Goal: Information Seeking & Learning: Learn about a topic

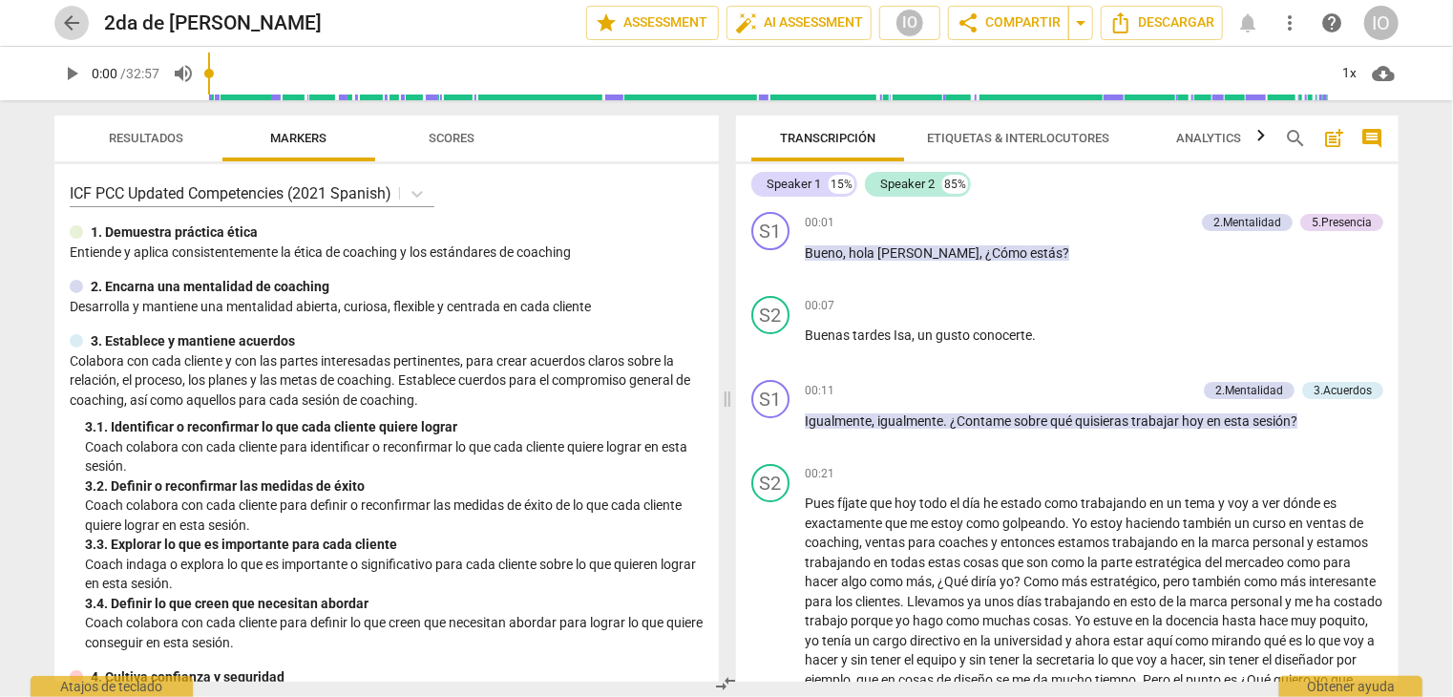
click at [76, 32] on span "arrow_back" at bounding box center [71, 22] width 23 height 23
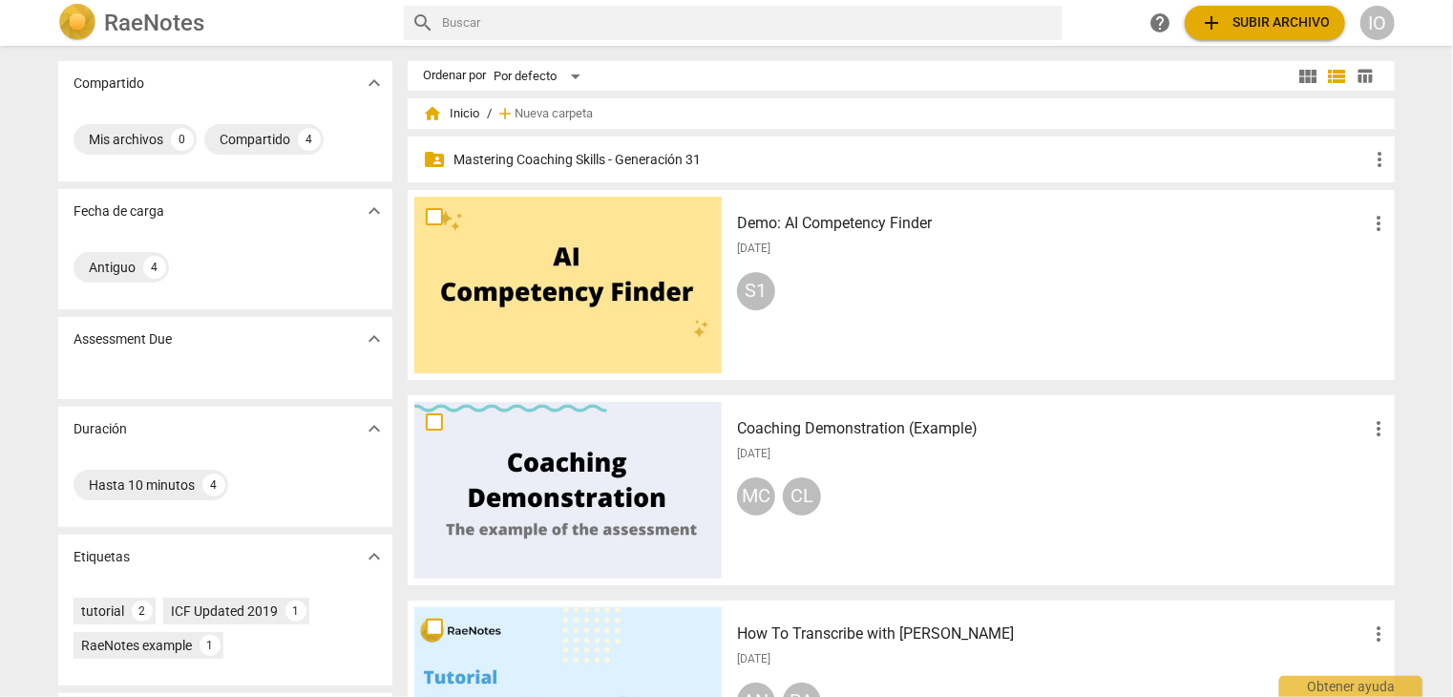
click at [531, 164] on p "Mastering Coaching Skills - Generación 31" at bounding box center [911, 160] width 915 height 20
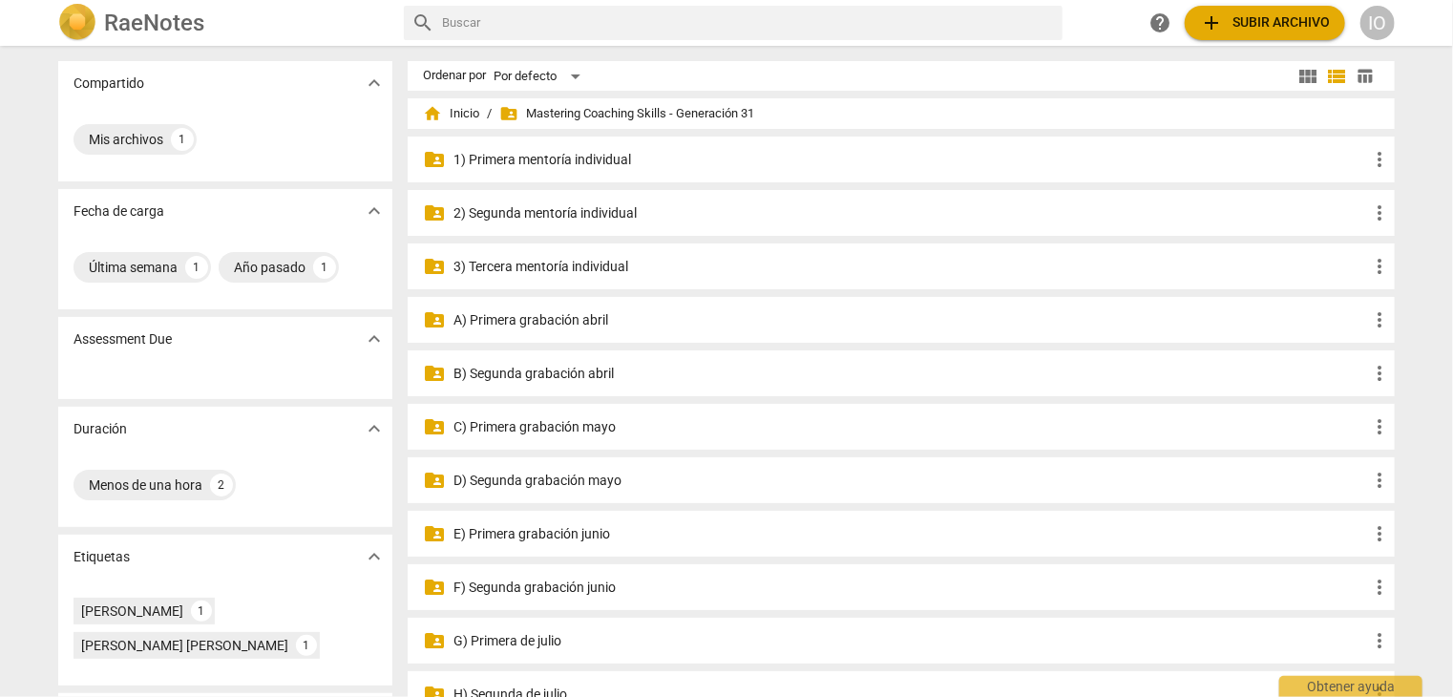
click at [537, 646] on p "G) Primera de julio" at bounding box center [911, 641] width 915 height 20
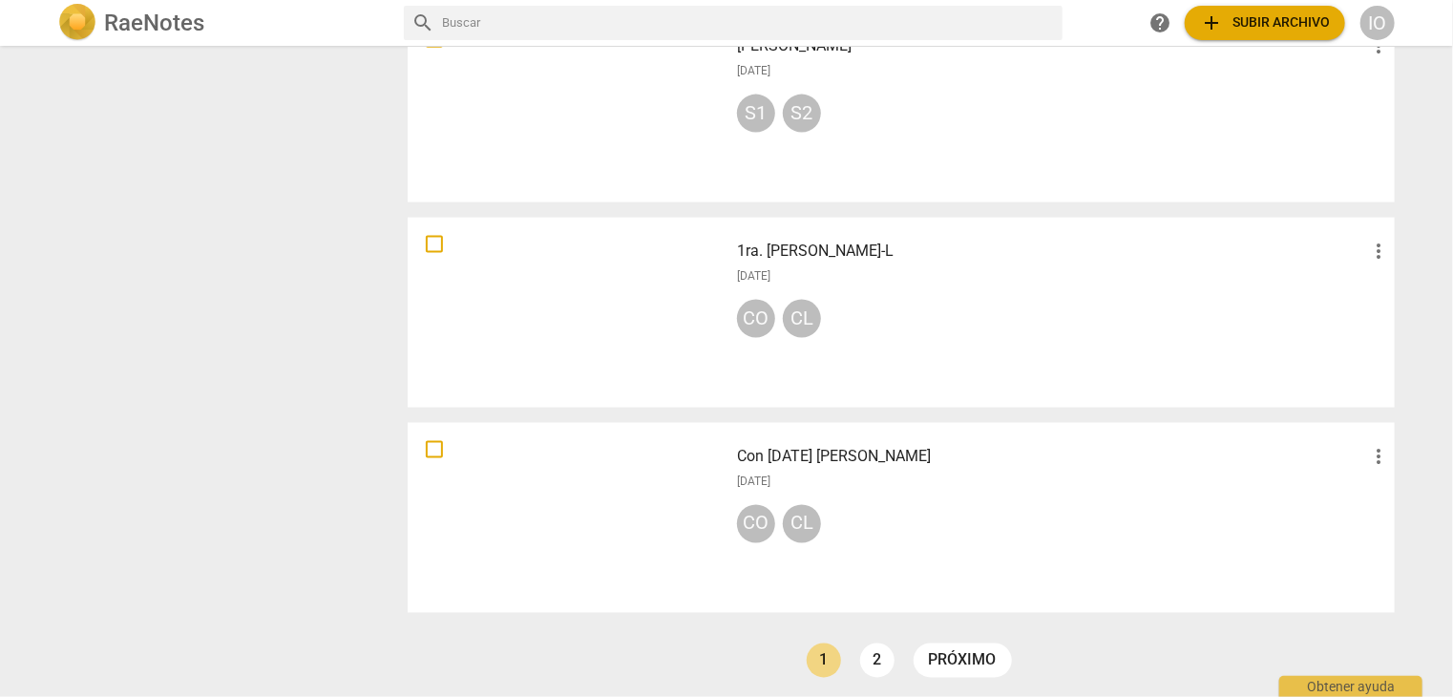
scroll to position [1361, 0]
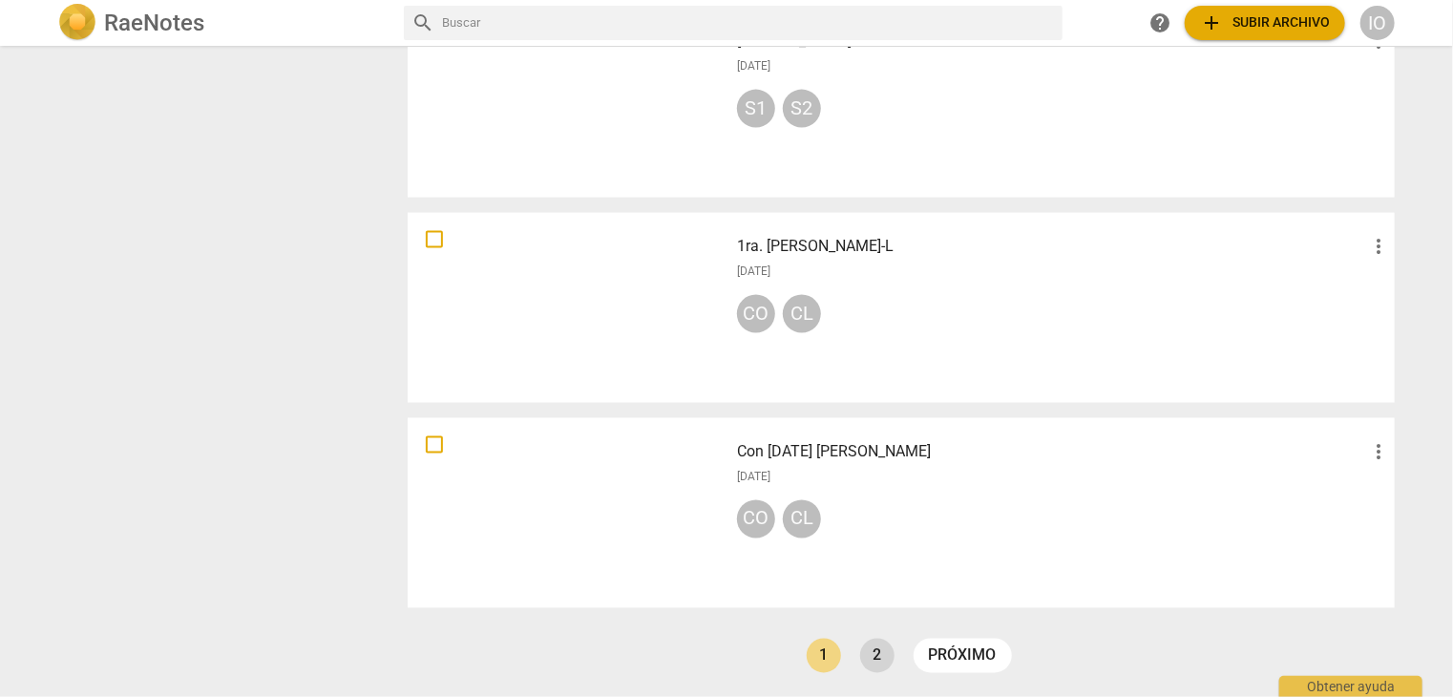
click at [882, 663] on link "2" at bounding box center [877, 656] width 34 height 34
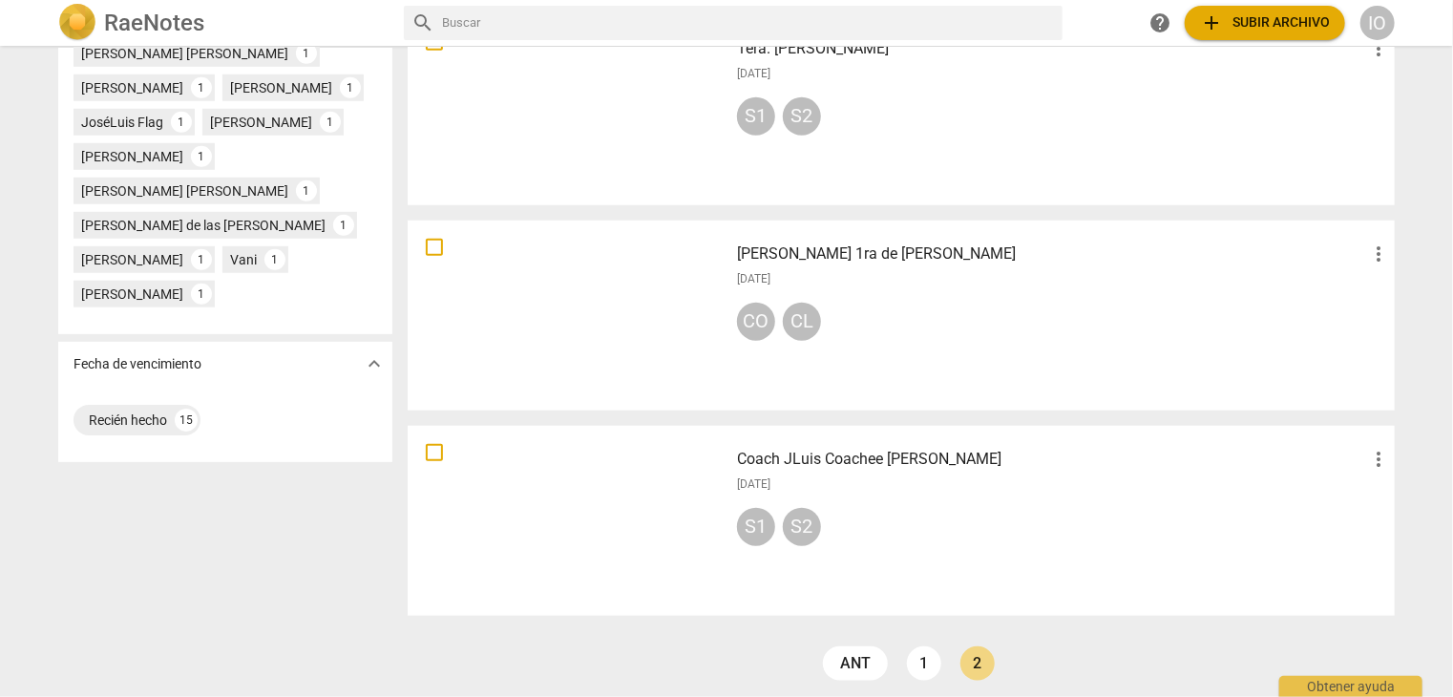
scroll to position [745, 0]
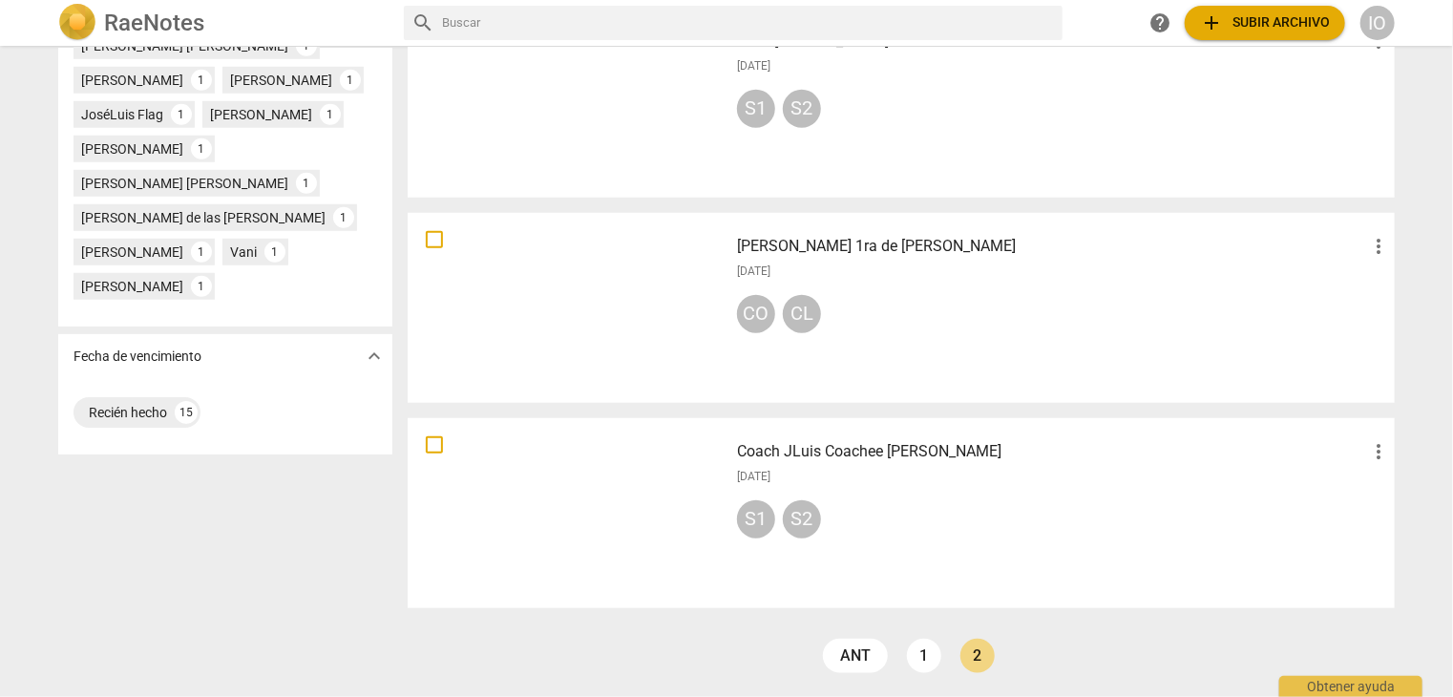
click at [631, 490] on div at bounding box center [567, 513] width 307 height 177
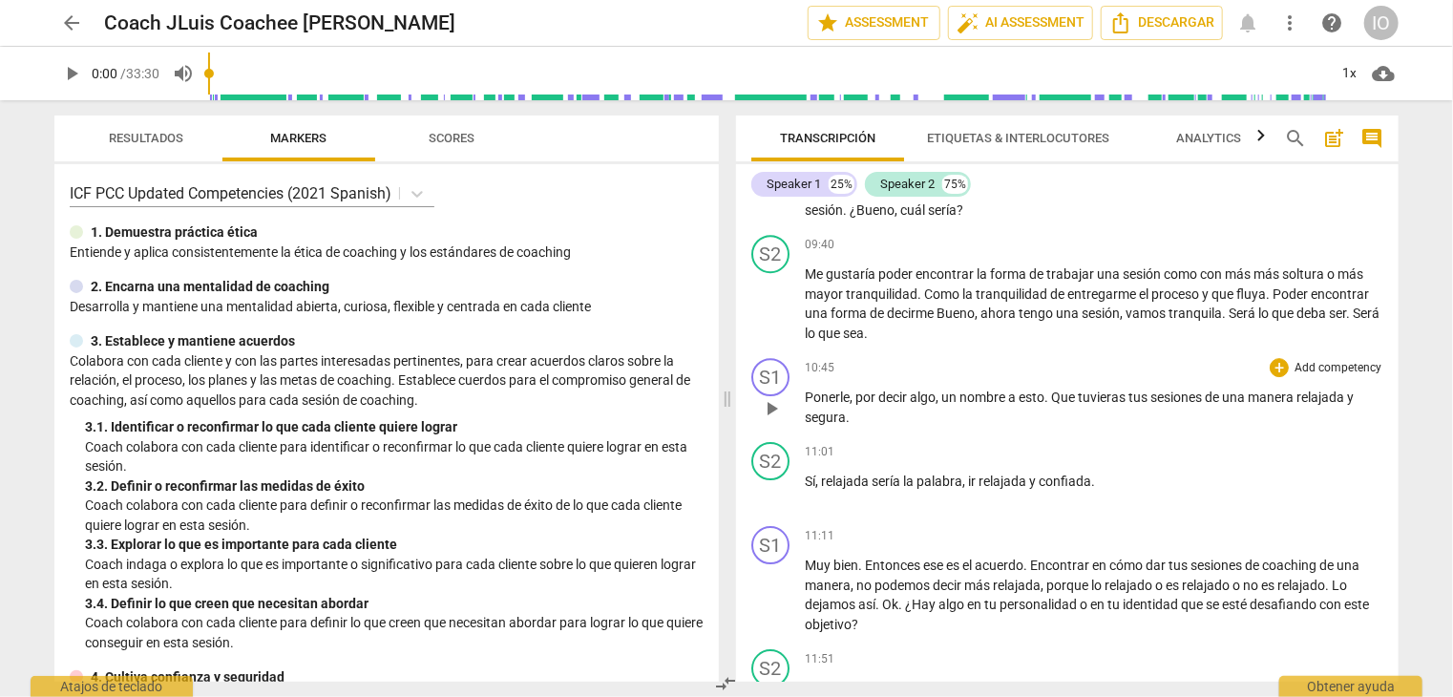
scroll to position [3056, 0]
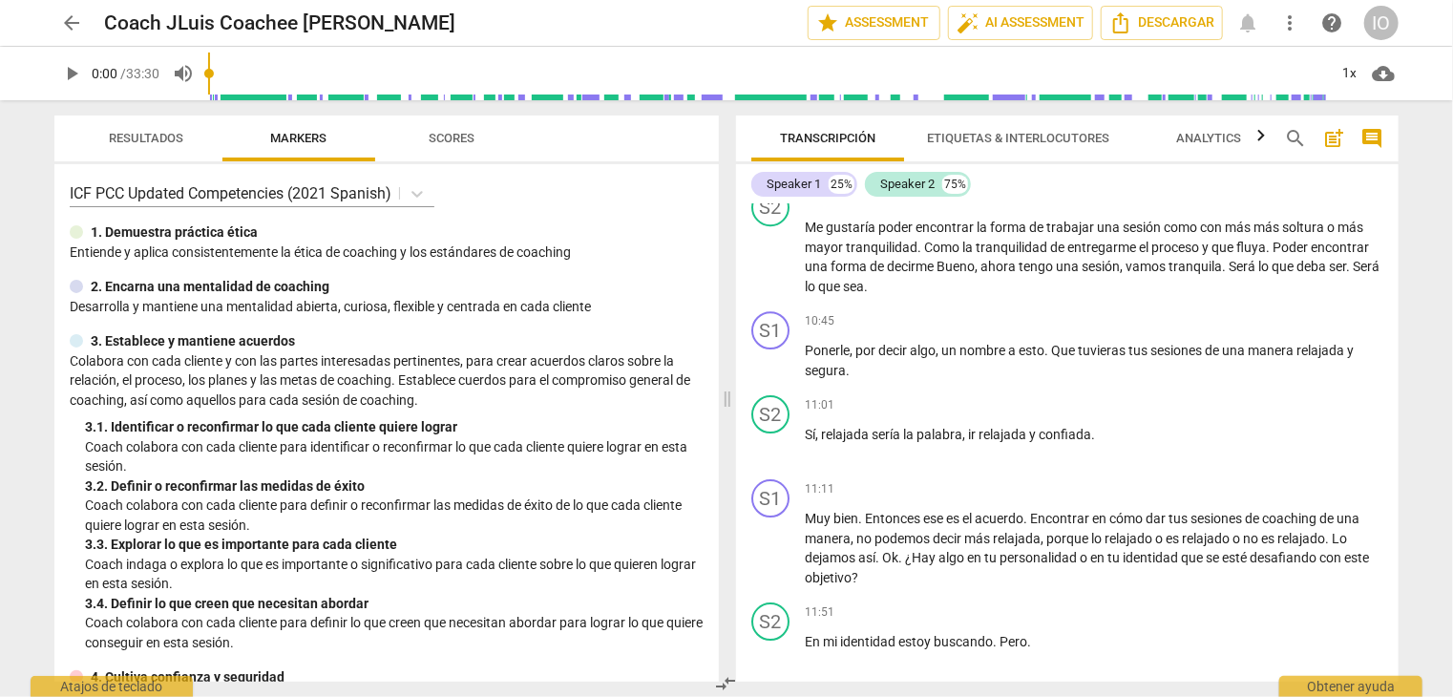
click at [65, 30] on span "arrow_back" at bounding box center [71, 22] width 23 height 23
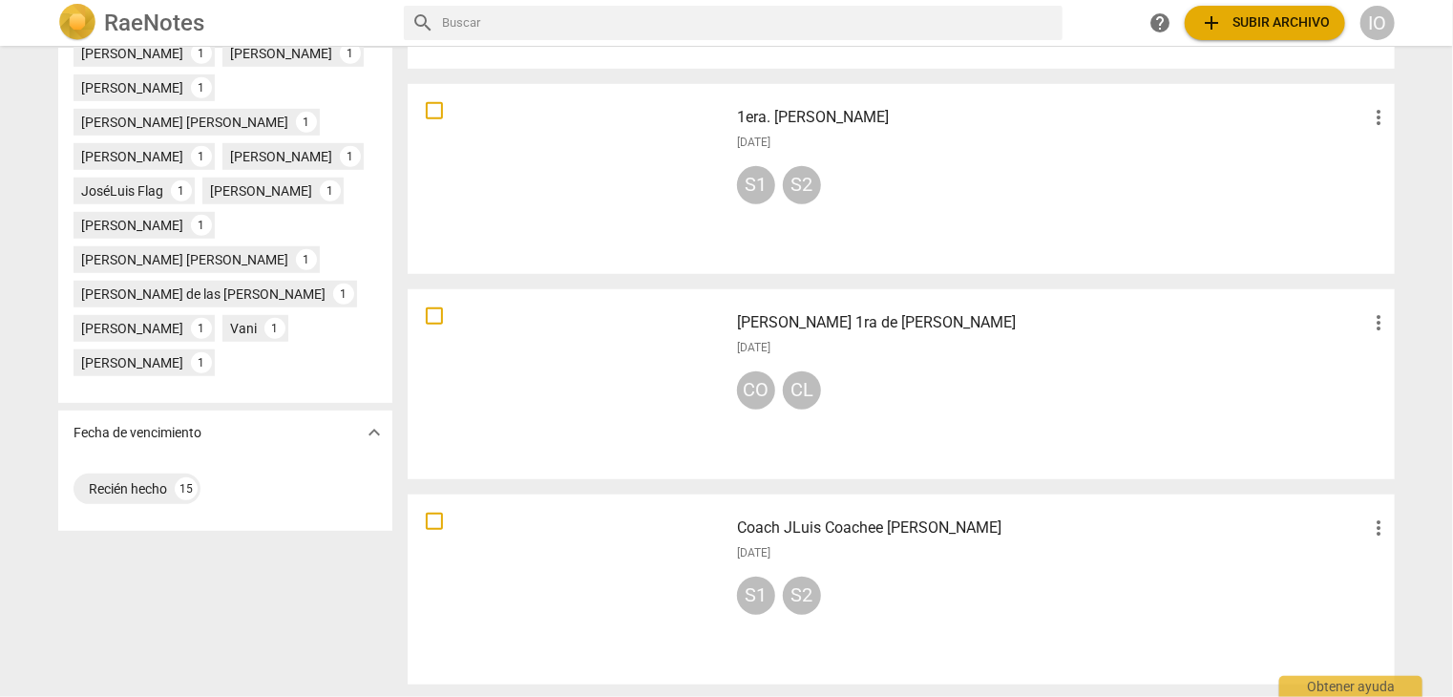
scroll to position [745, 0]
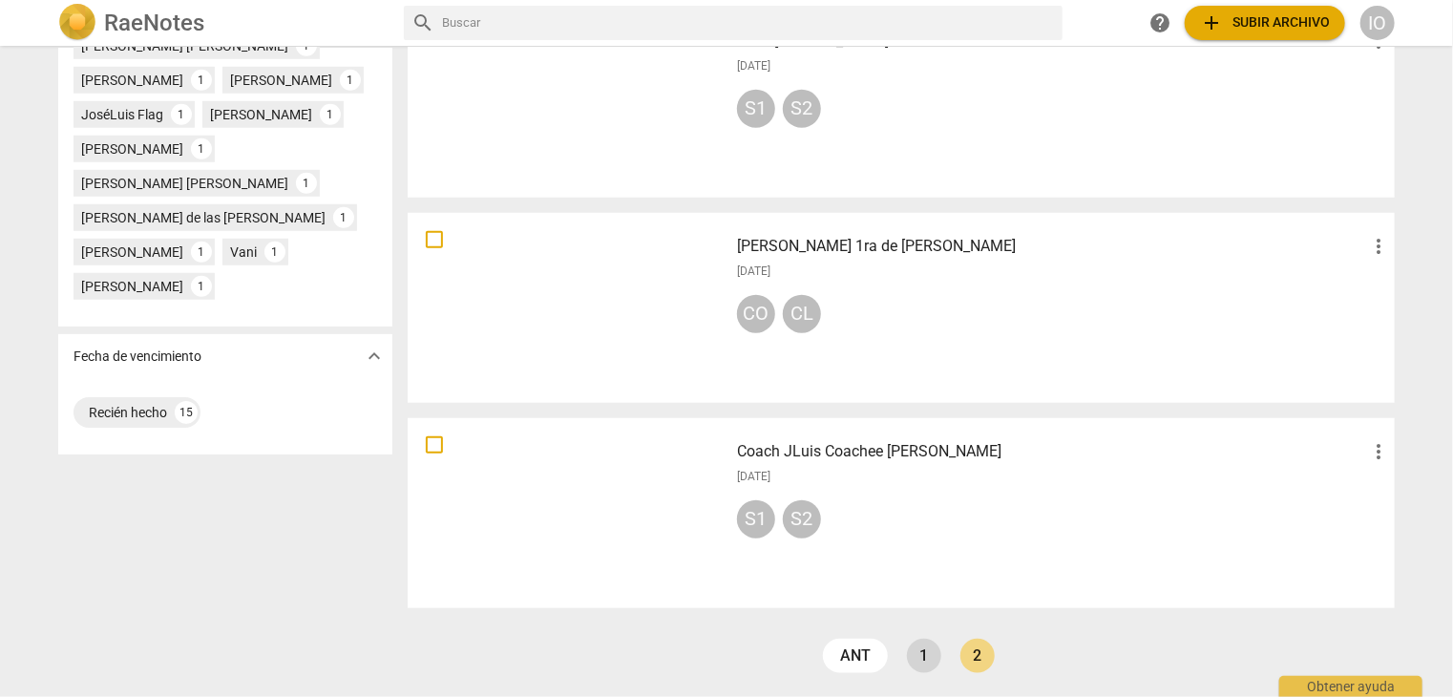
click at [910, 654] on link "1" at bounding box center [924, 656] width 34 height 34
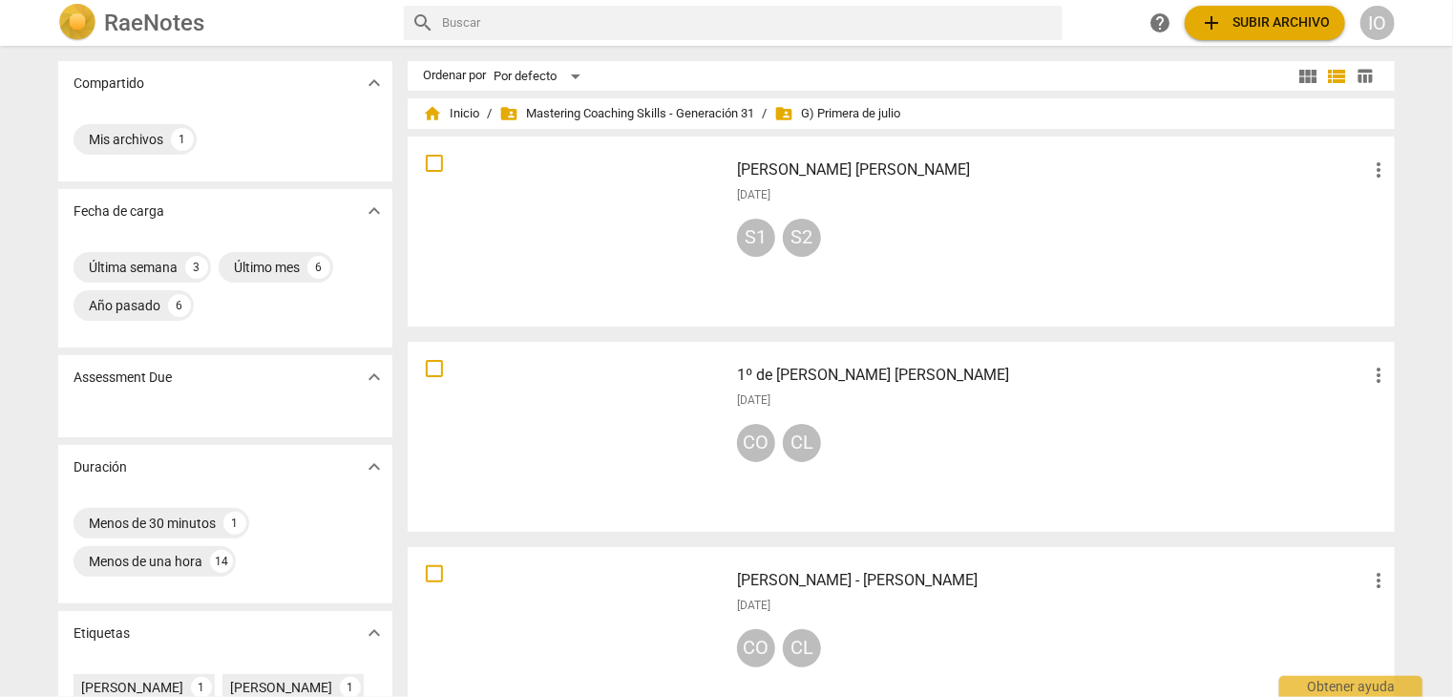
click at [606, 382] on div at bounding box center [567, 437] width 307 height 177
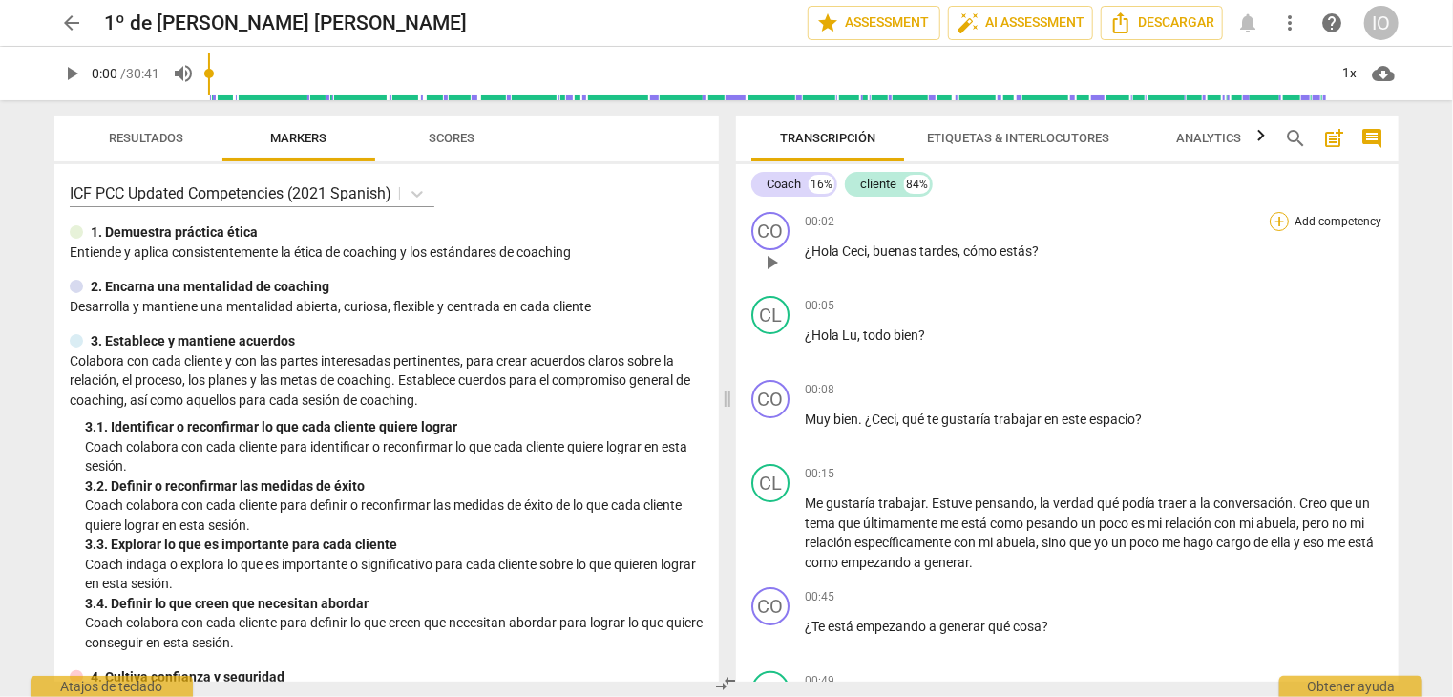
click at [1270, 216] on div "+" at bounding box center [1279, 221] width 19 height 19
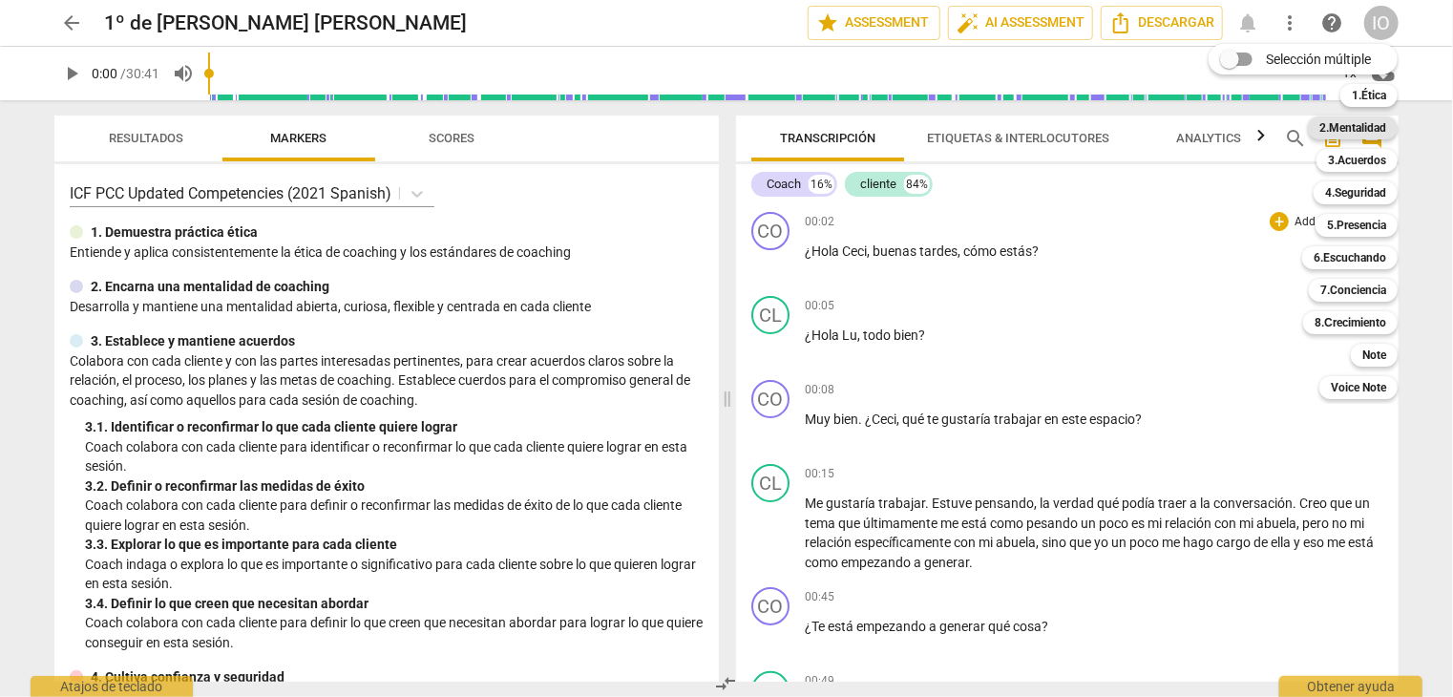
click at [1357, 120] on b "2.Mentalidad" at bounding box center [1353, 128] width 67 height 23
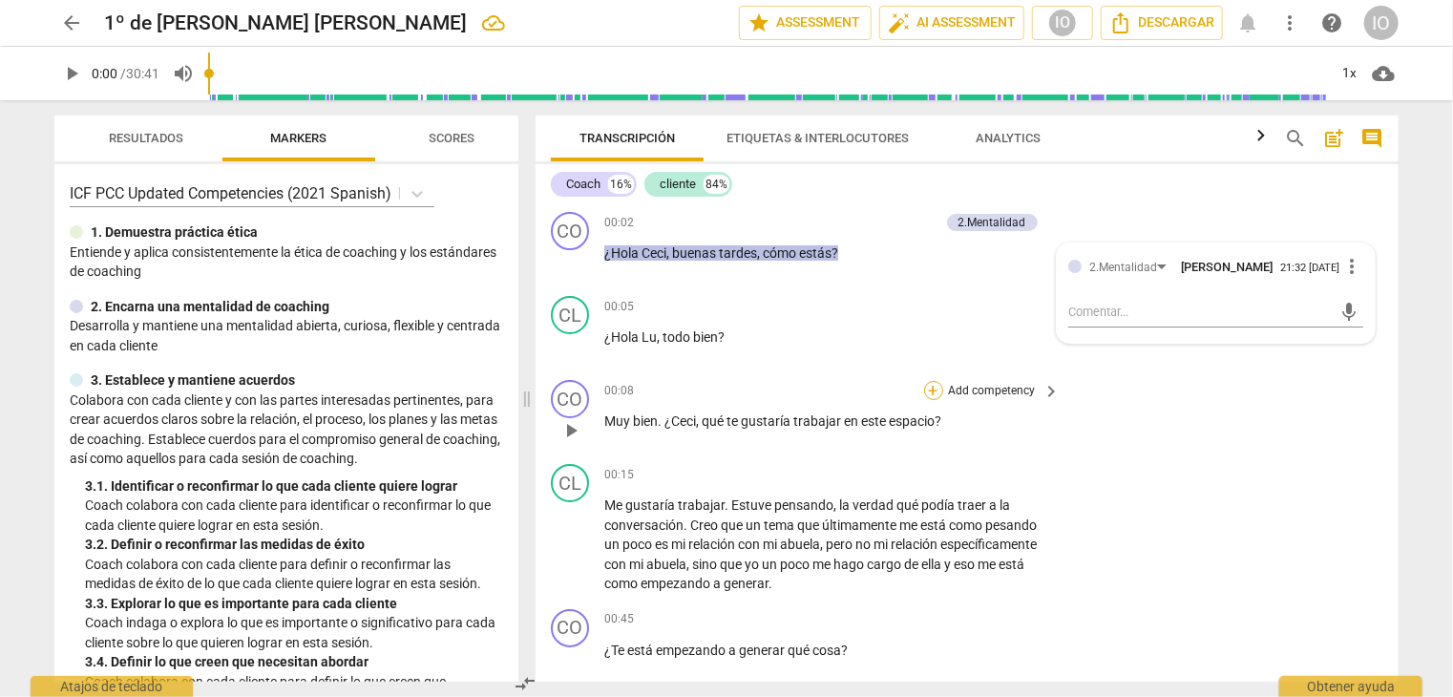
click at [930, 387] on div "+" at bounding box center [933, 390] width 19 height 19
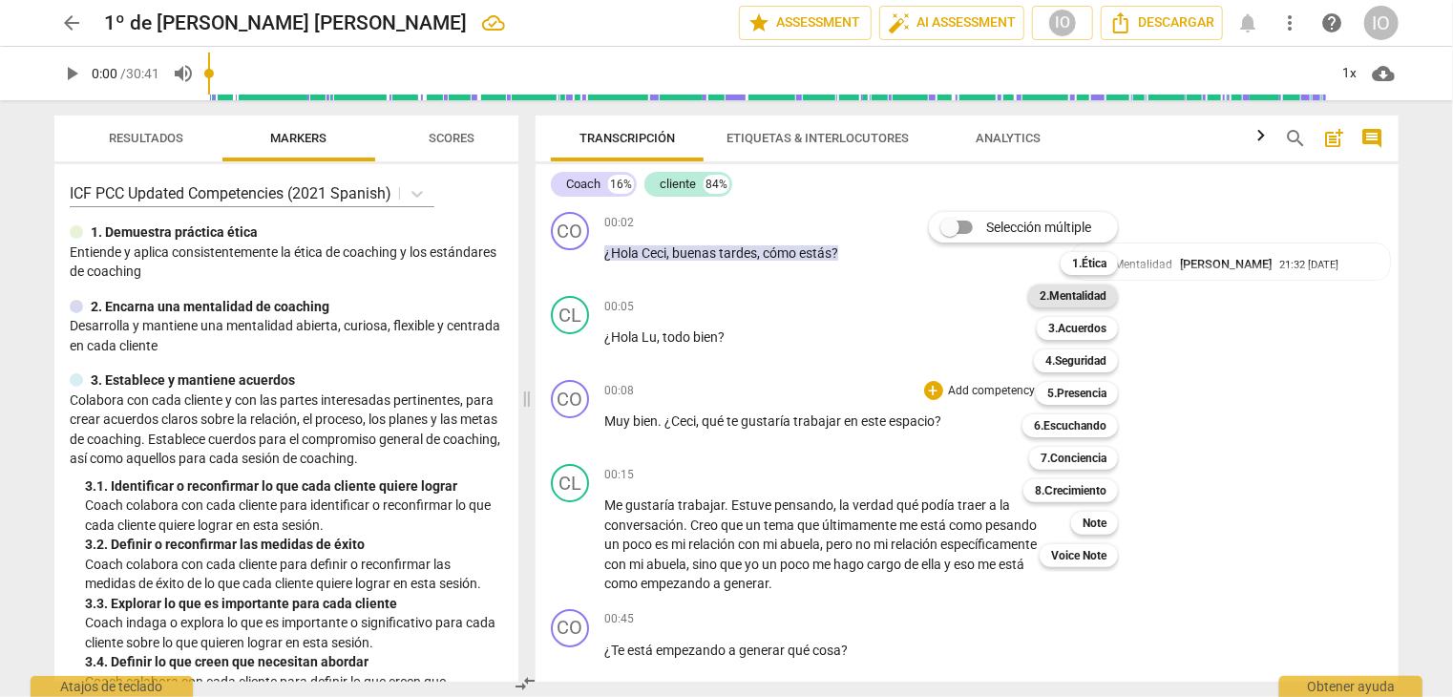
click at [1073, 289] on b "2.Mentalidad" at bounding box center [1073, 296] width 67 height 23
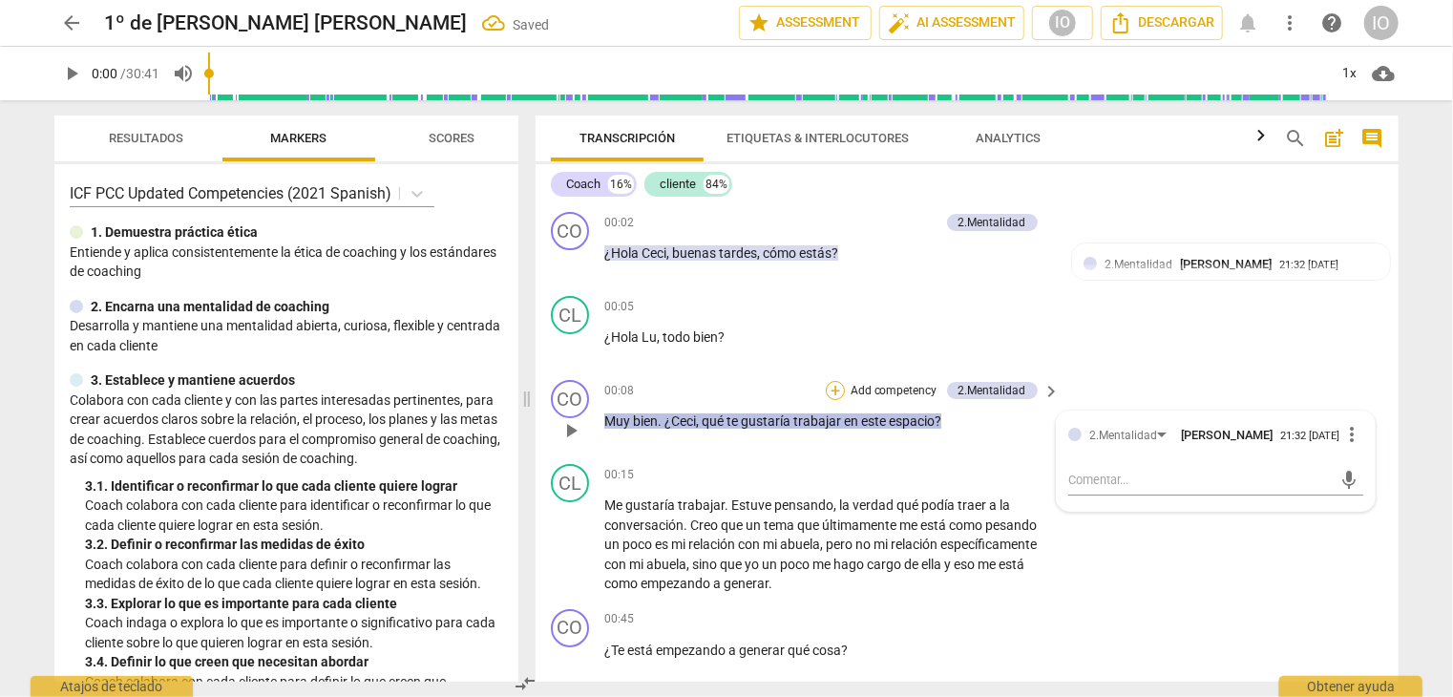
click at [833, 394] on div "+" at bounding box center [835, 390] width 19 height 19
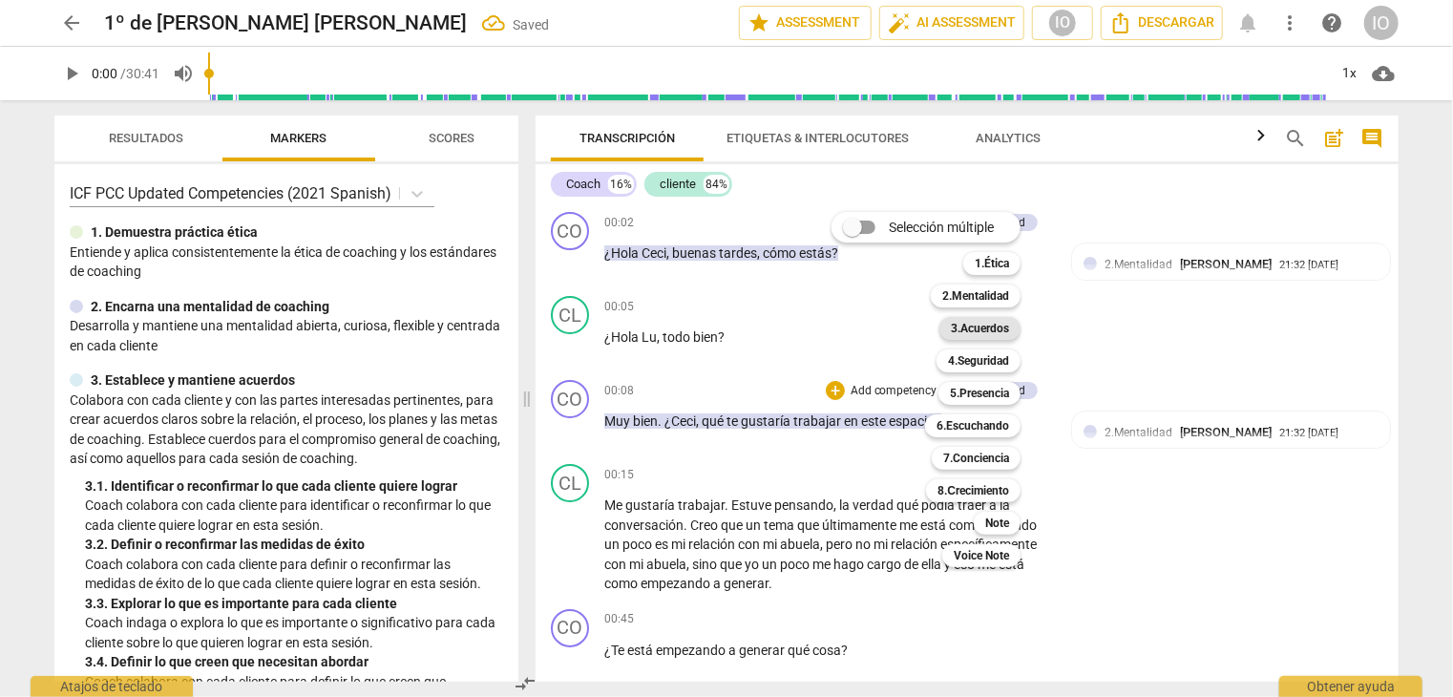
click at [960, 326] on b "3.Acuerdos" at bounding box center [980, 328] width 58 height 23
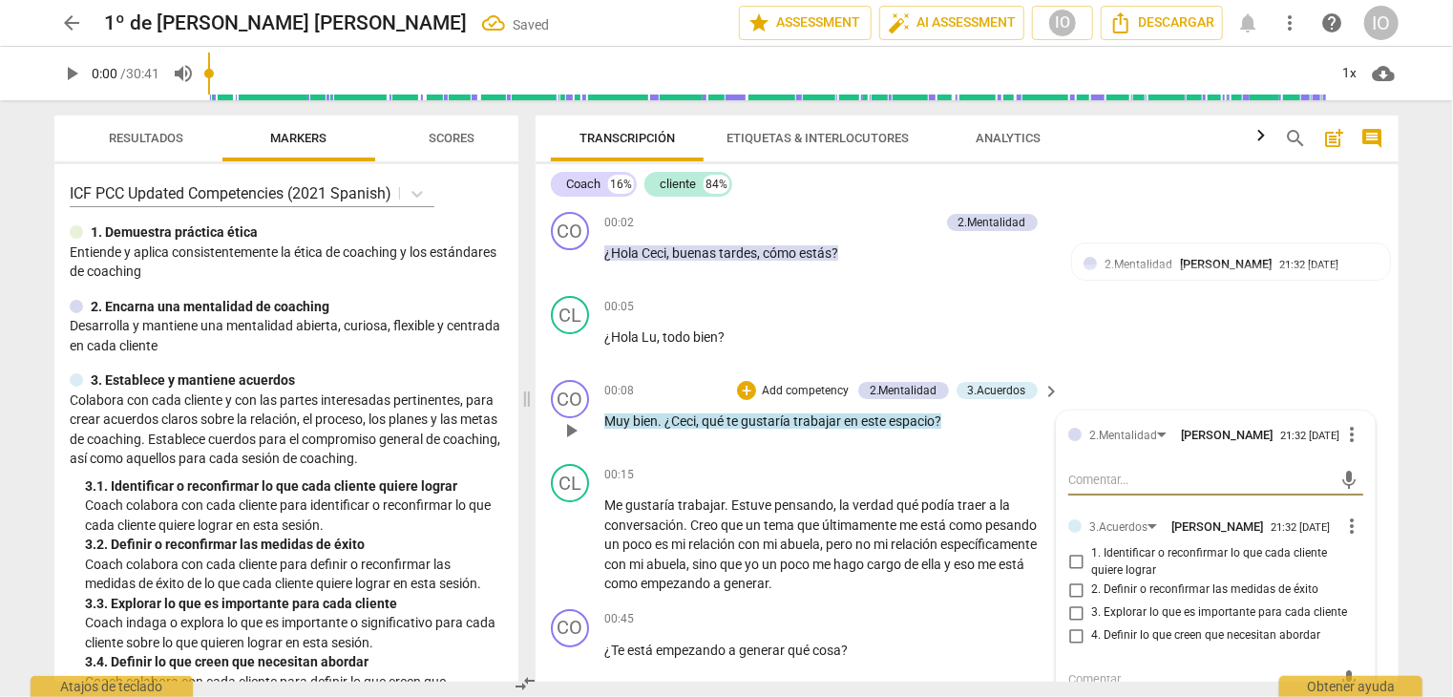
click at [1070, 559] on input "1. Identificar o reconfirmar lo que cada cliente quiere lograr" at bounding box center [1076, 562] width 31 height 23
checkbox input "true"
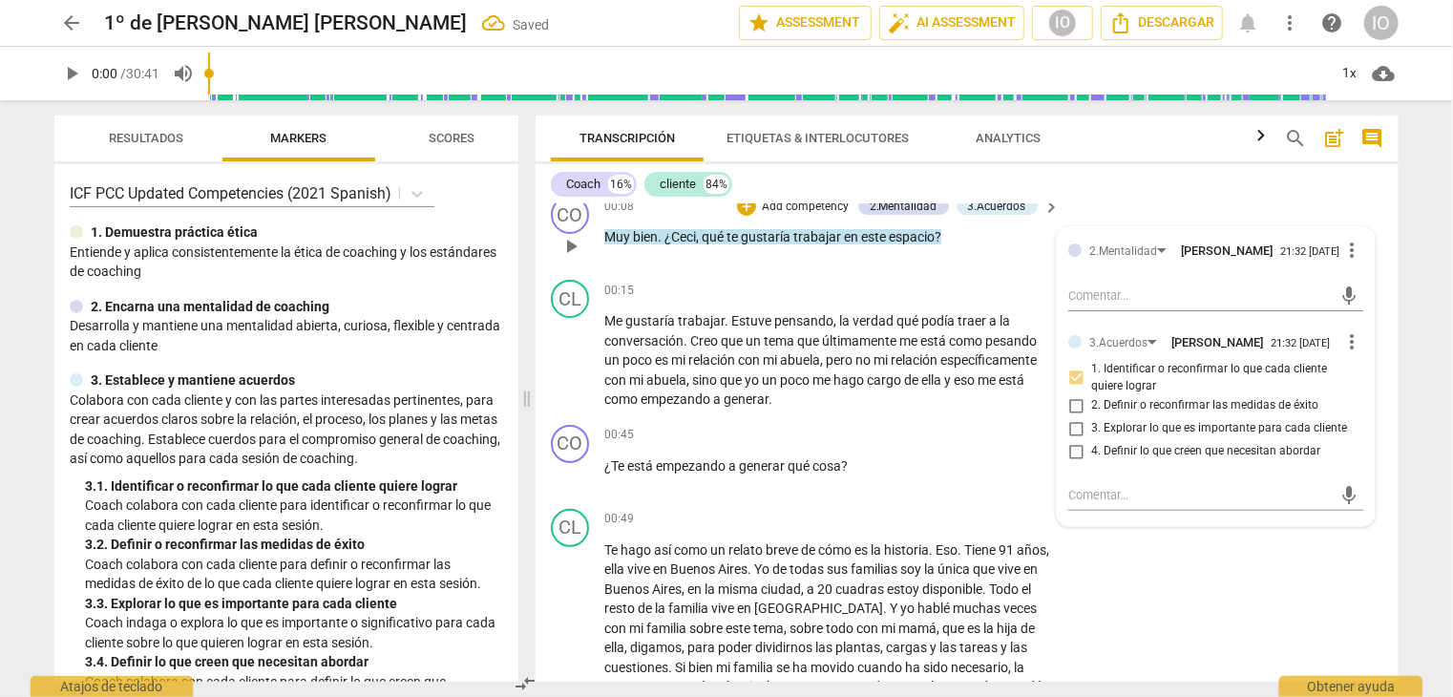
scroll to position [191, 0]
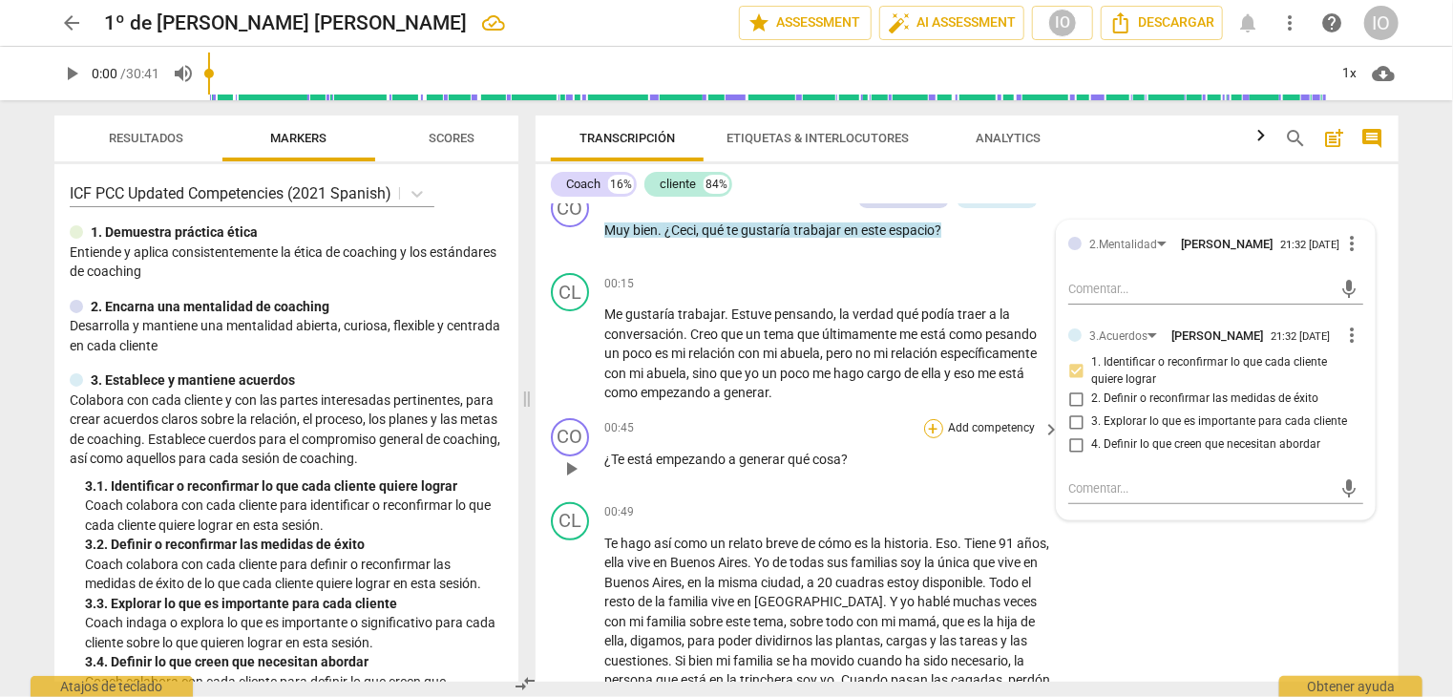
click at [931, 429] on div "+" at bounding box center [933, 428] width 19 height 19
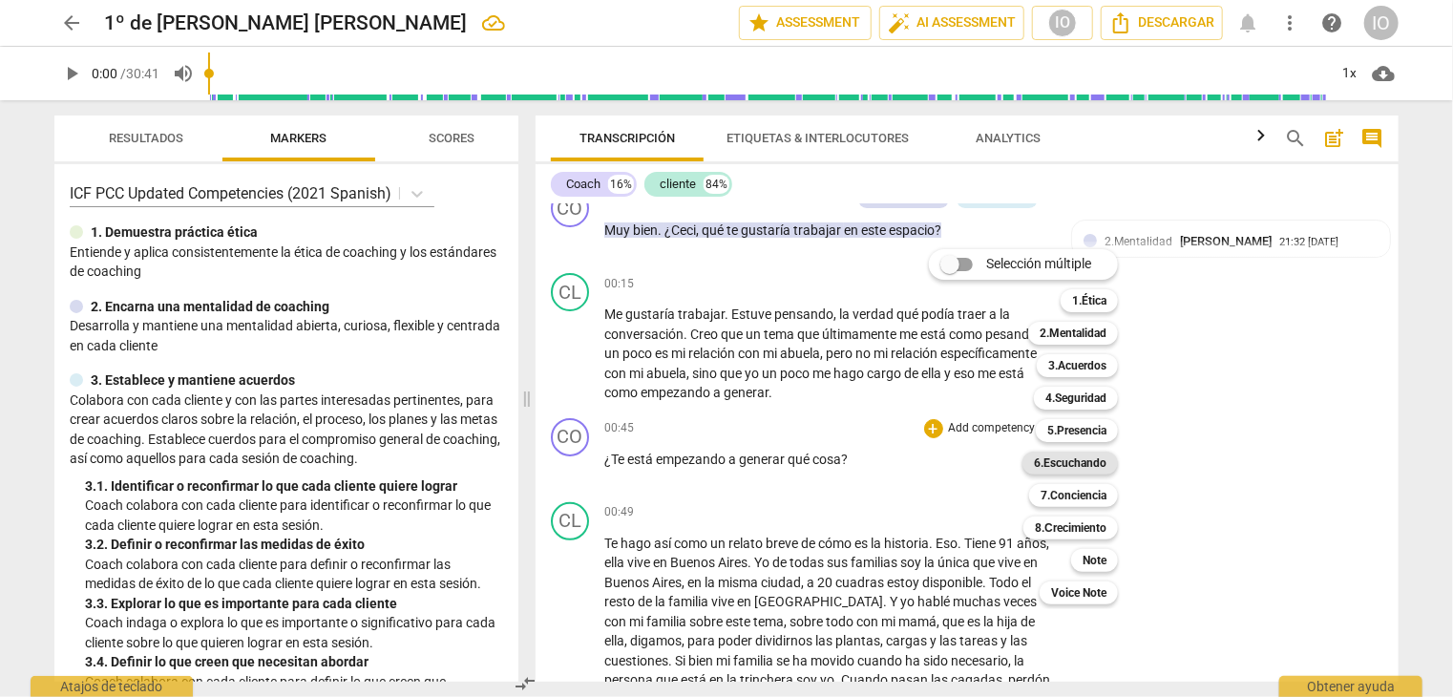
click at [1059, 469] on b "6.Escuchando" at bounding box center [1070, 463] width 73 height 23
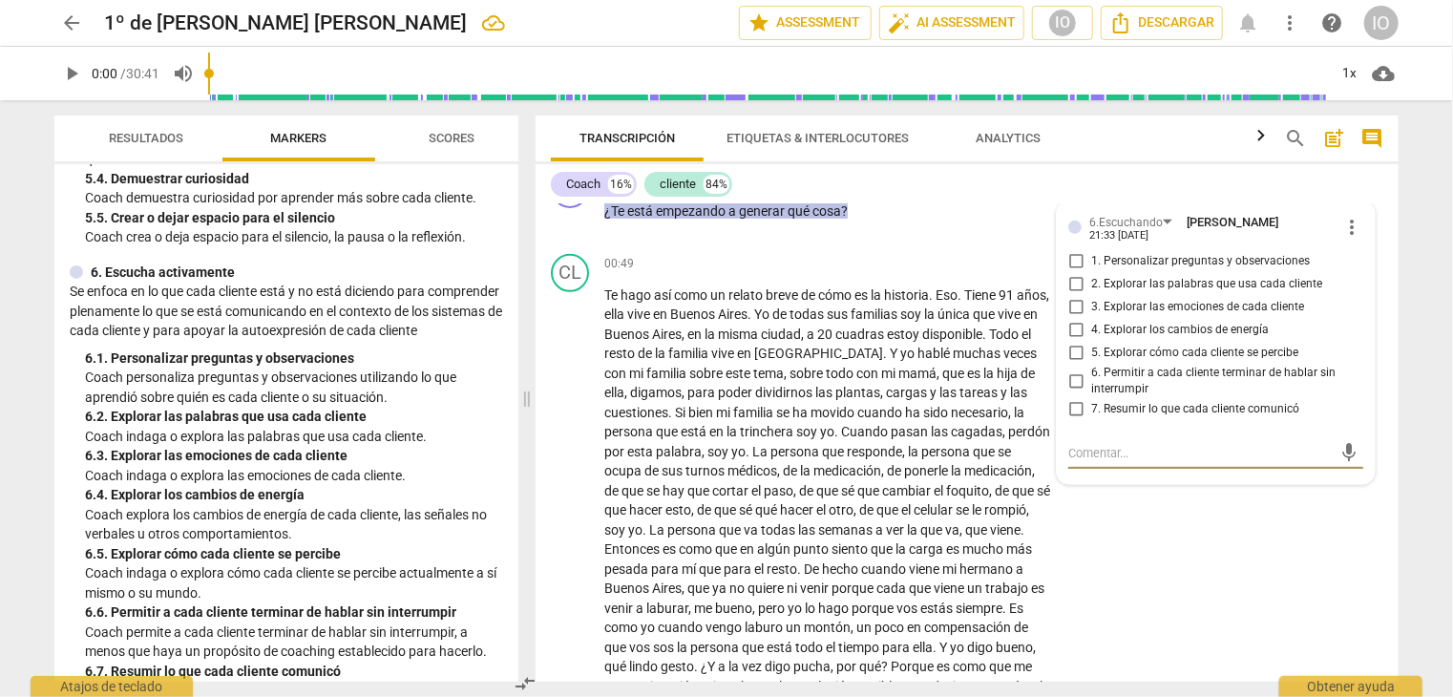
scroll to position [1241, 0]
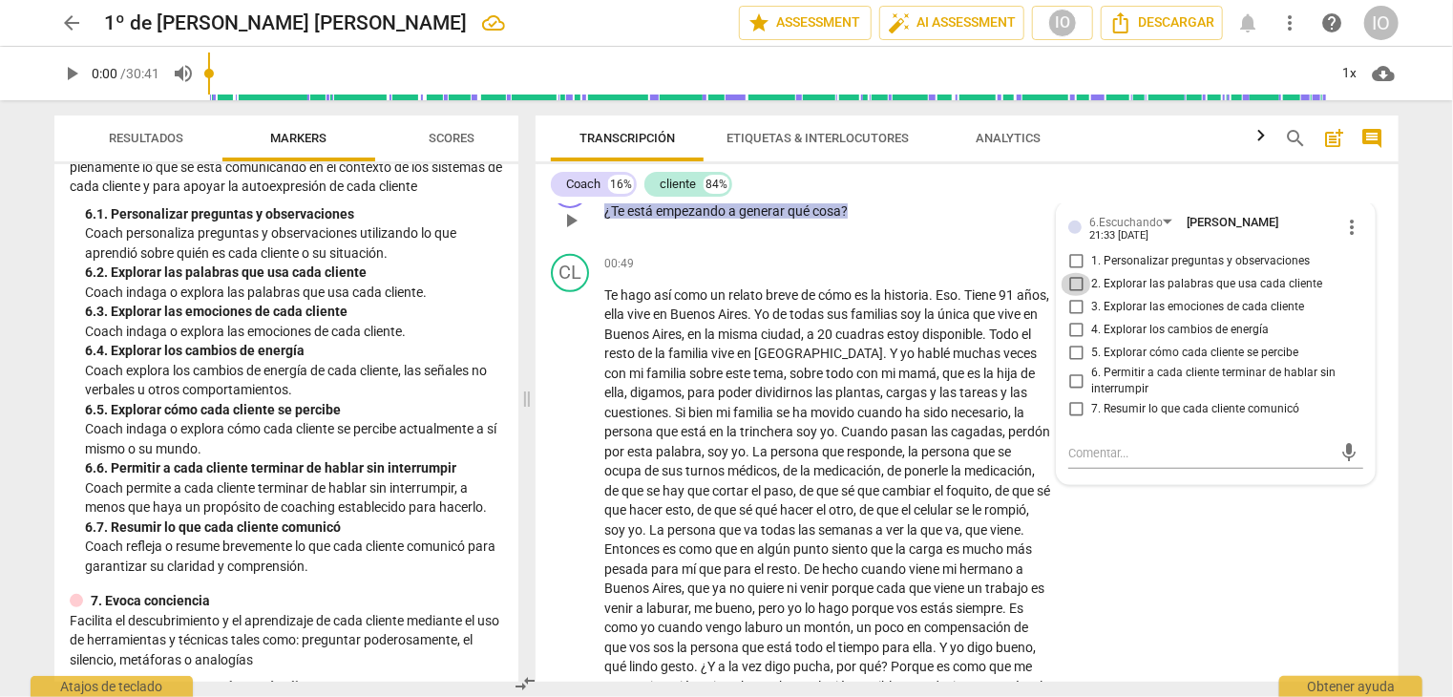
click at [1070, 274] on input "2. Explorar las palabras que usa cada cliente" at bounding box center [1076, 284] width 31 height 23
checkbox input "true"
click at [1073, 298] on input "3. Explorar las emociones de cada cliente" at bounding box center [1076, 307] width 31 height 23
checkbox input "true"
click at [1072, 398] on input "7. Resumir lo que cada cliente comunicó" at bounding box center [1076, 409] width 31 height 23
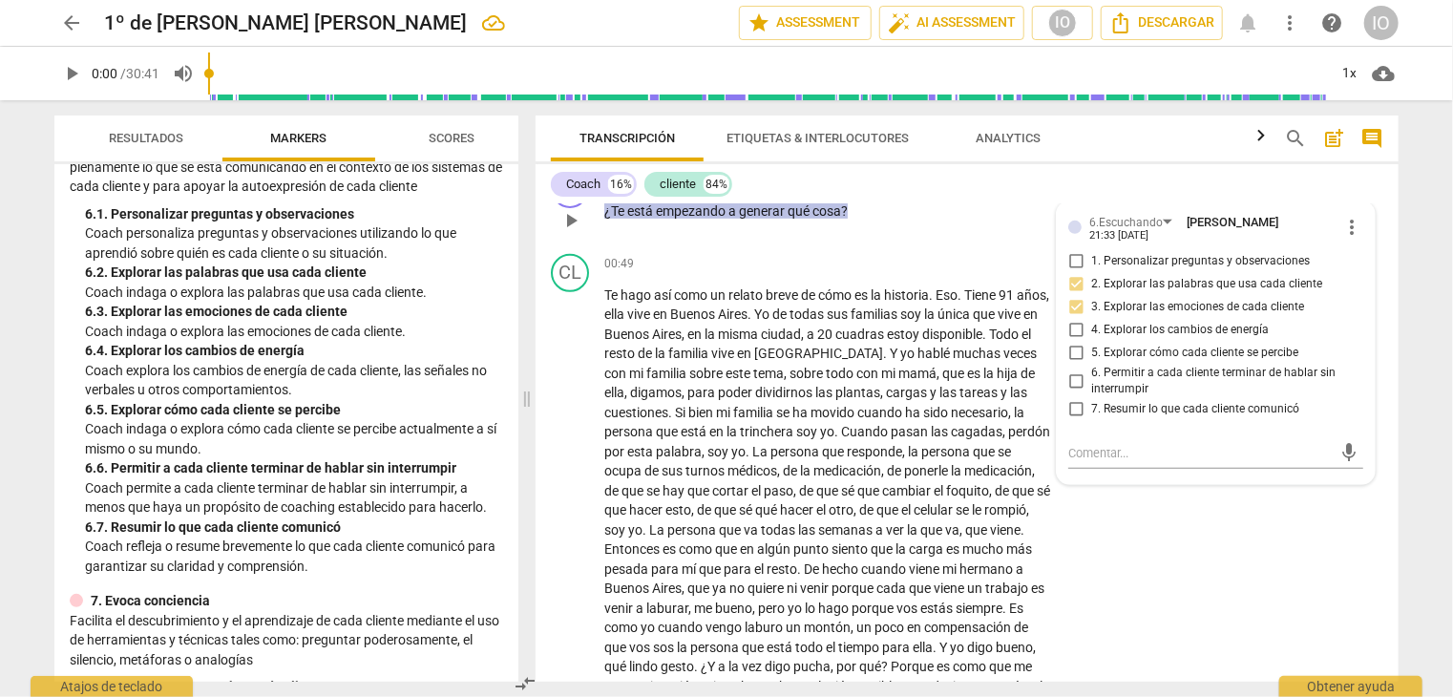
checkbox input "true"
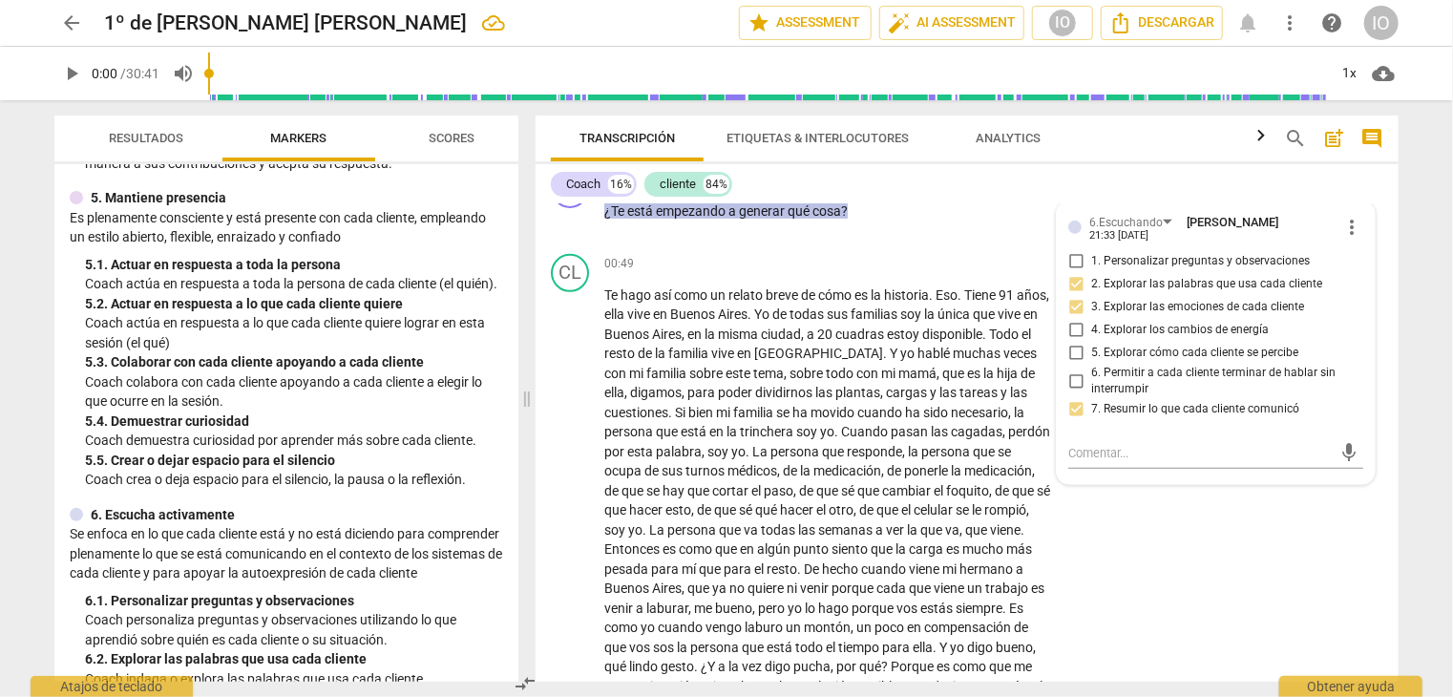
scroll to position [764, 0]
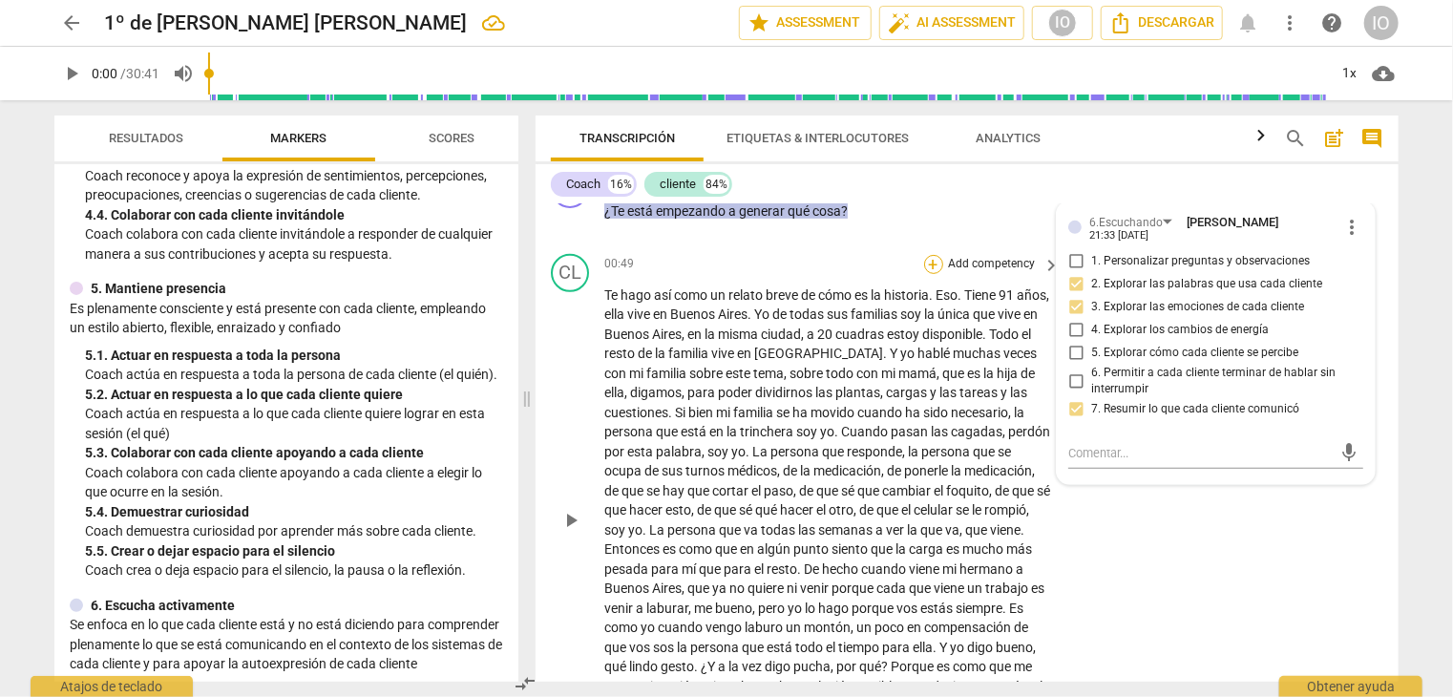
click at [932, 261] on div "+" at bounding box center [933, 264] width 19 height 19
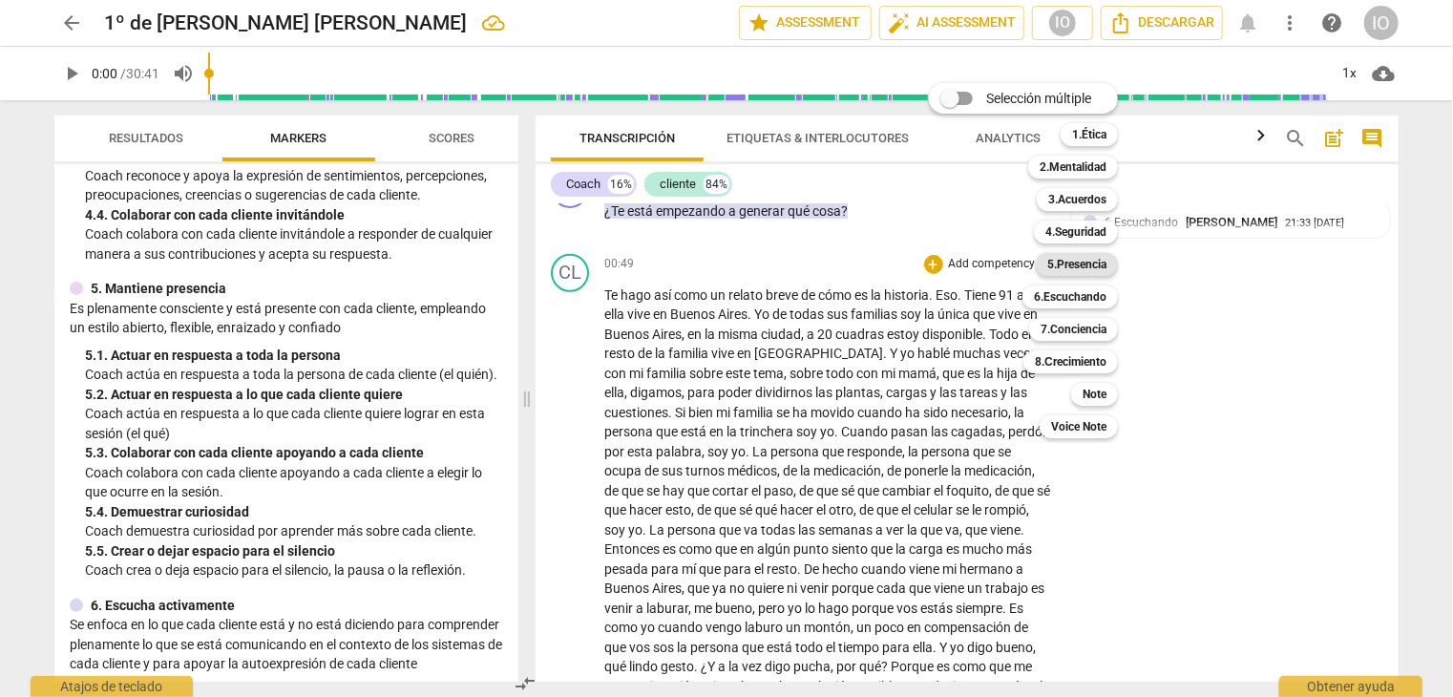
click at [1066, 265] on b "5.Presencia" at bounding box center [1077, 264] width 59 height 23
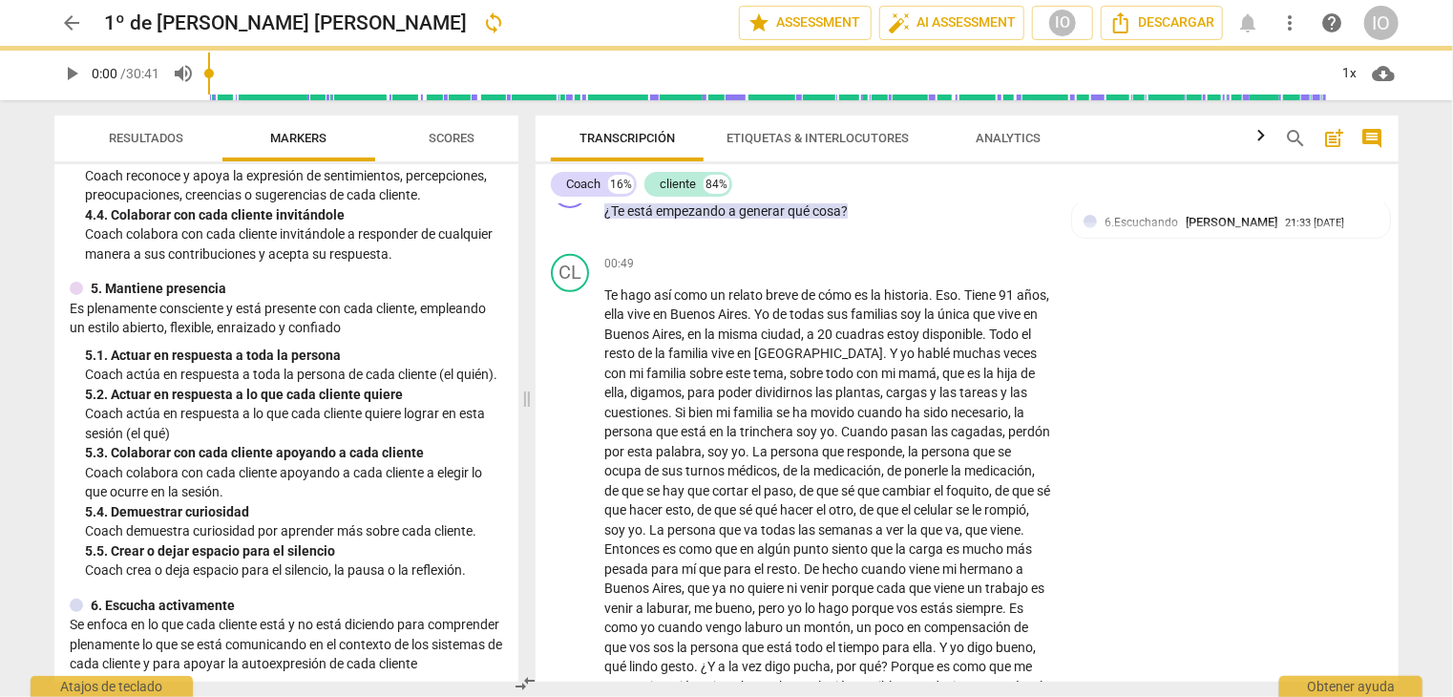
scroll to position [497, 0]
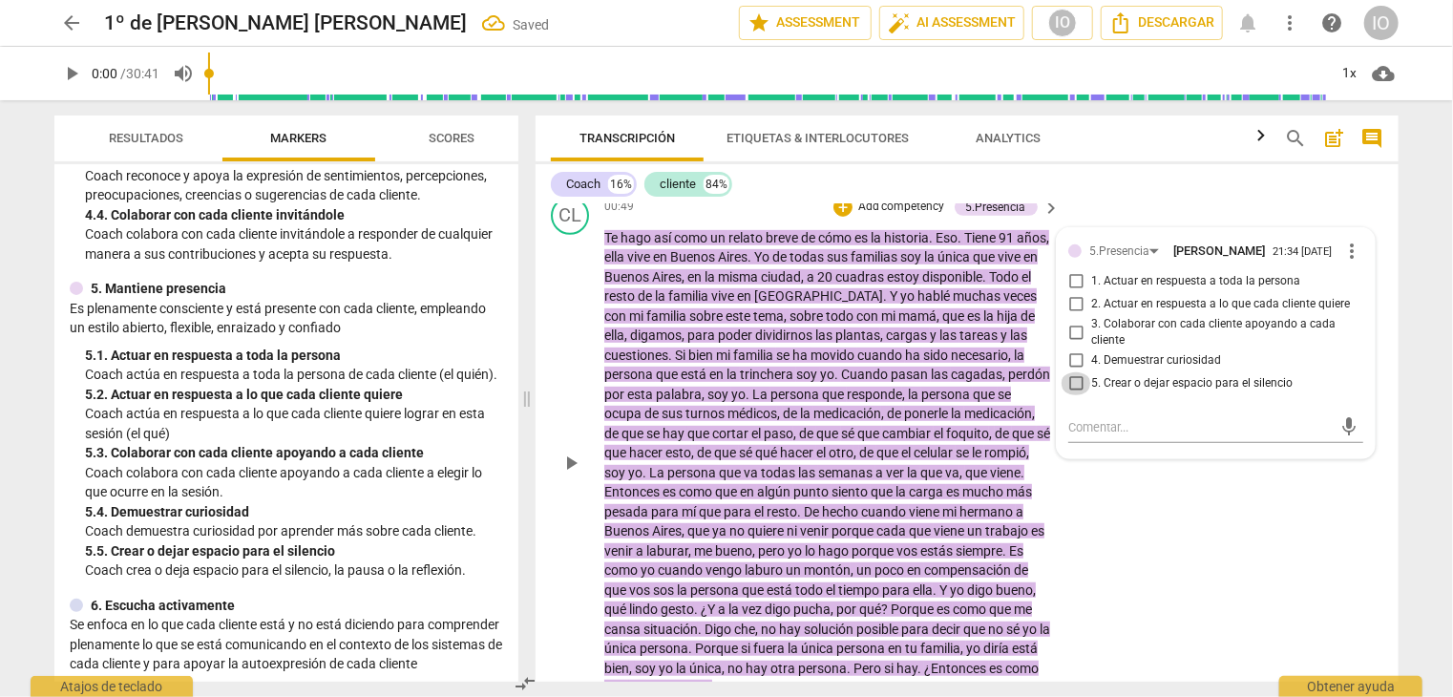
click at [1070, 375] on input "5. Crear o dejar espacio para el silencio" at bounding box center [1076, 383] width 31 height 23
click at [1072, 378] on input "5. Crear o dejar espacio para el silencio" at bounding box center [1076, 383] width 31 height 23
click at [1073, 381] on input "5. Crear o dejar espacio para el silencio" at bounding box center [1076, 383] width 31 height 23
checkbox input "false"
click at [1074, 357] on input "4. Demuestrar curiosidad" at bounding box center [1076, 361] width 31 height 23
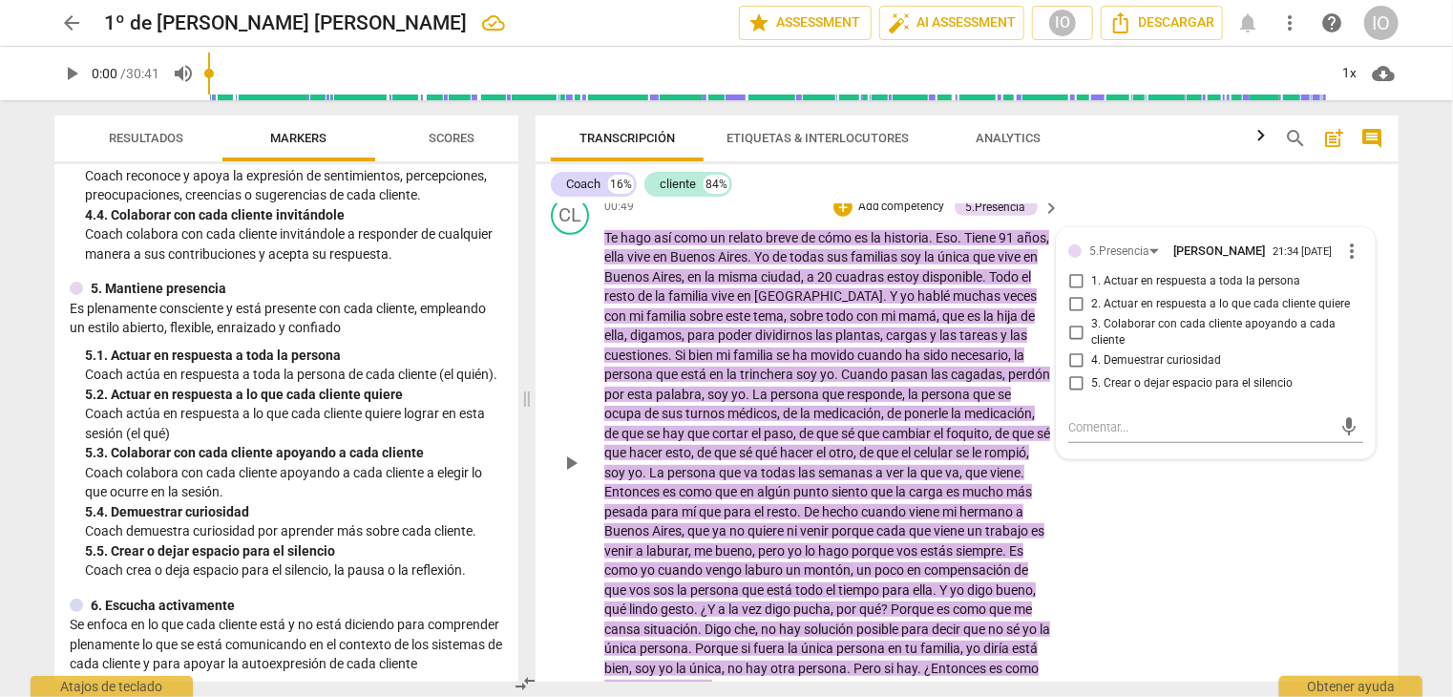
checkbox input "true"
click at [1069, 281] on input "1. Actuar en respuesta a toda la persona" at bounding box center [1076, 281] width 31 height 23
checkbox input "true"
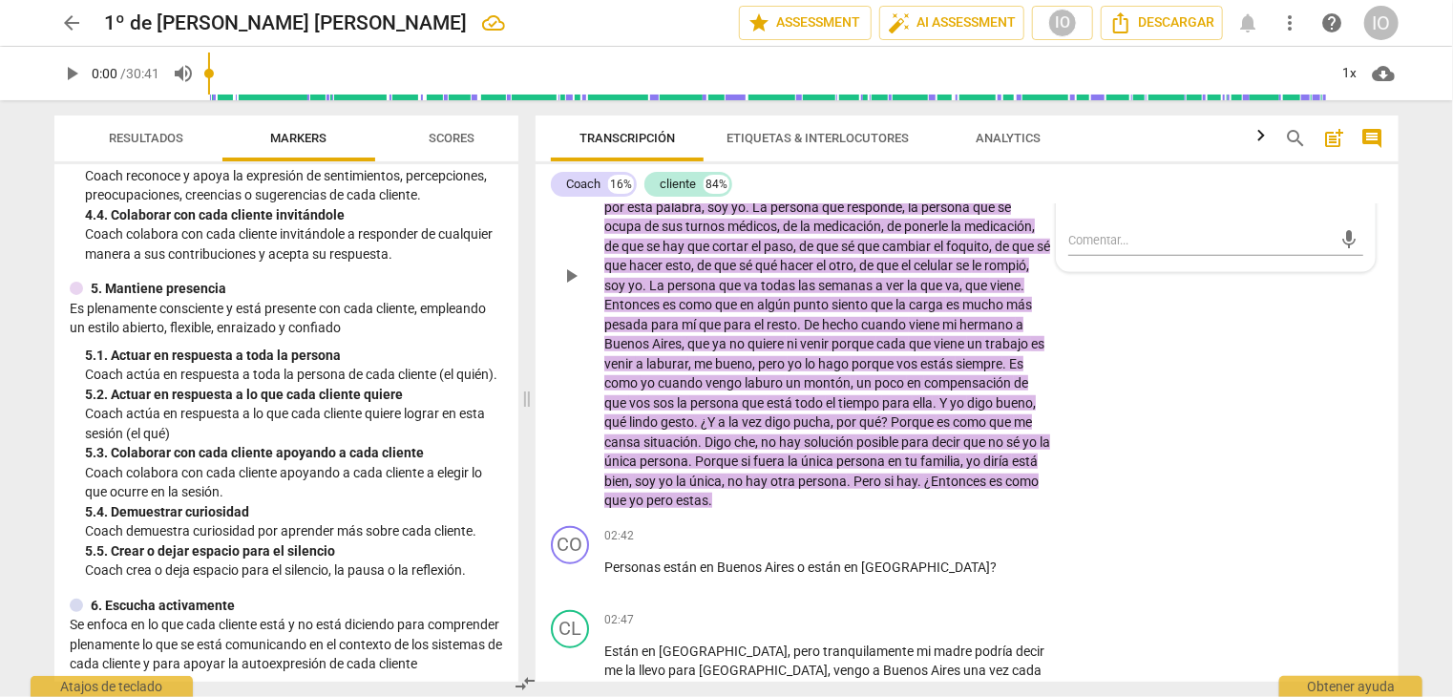
scroll to position [688, 0]
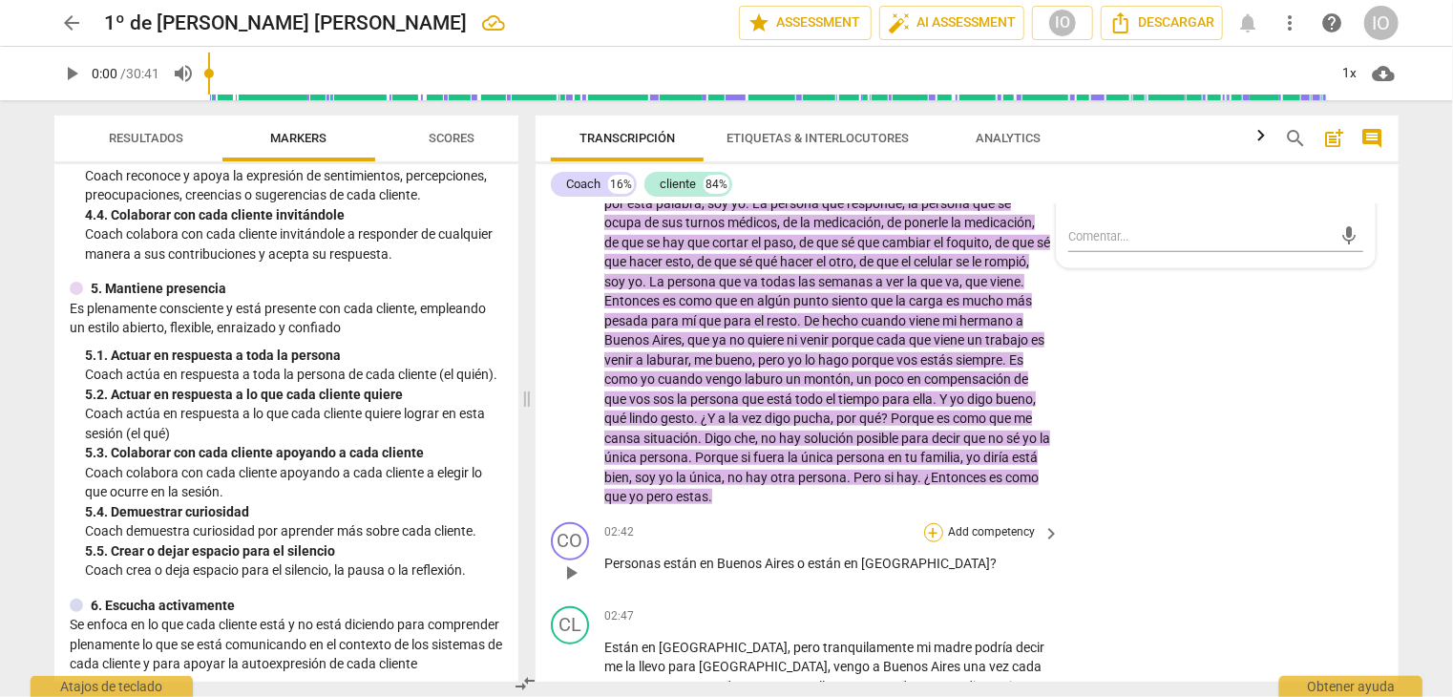
click at [935, 530] on div "+" at bounding box center [933, 532] width 19 height 19
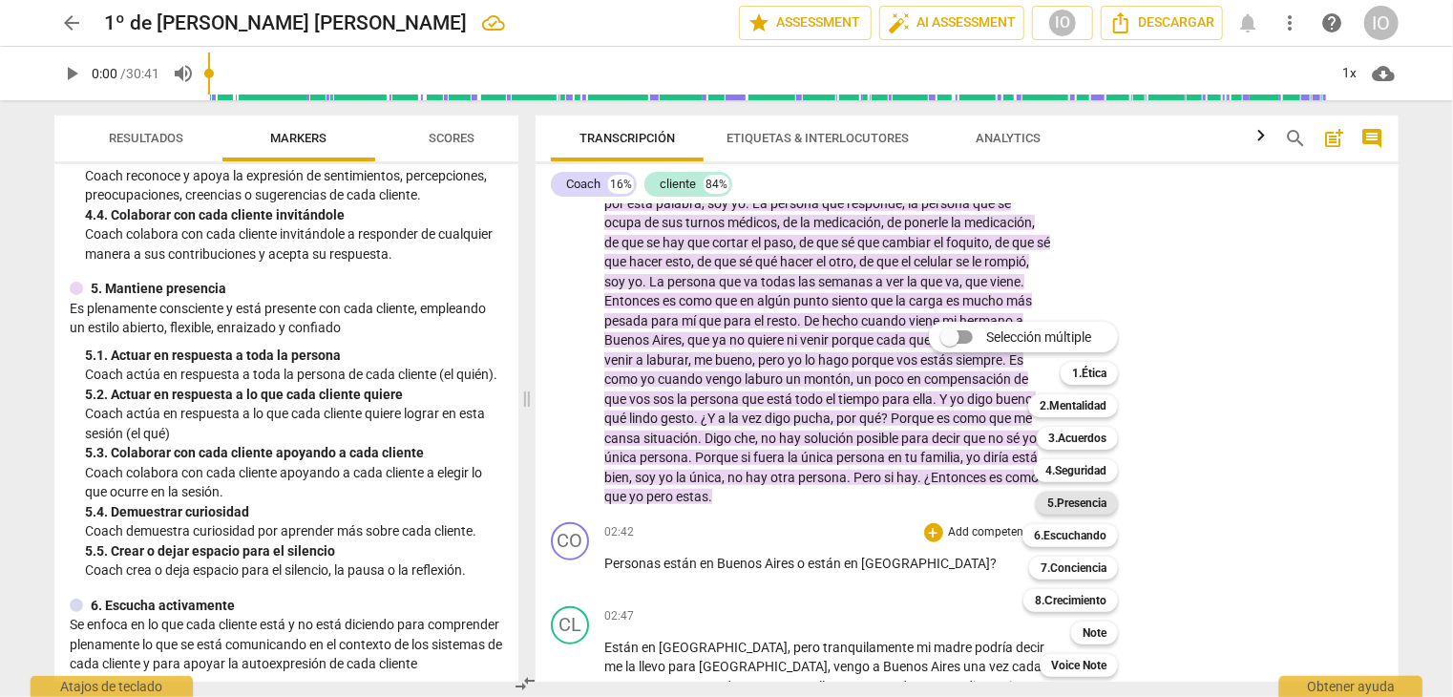
click at [1071, 508] on b "5.Presencia" at bounding box center [1077, 503] width 59 height 23
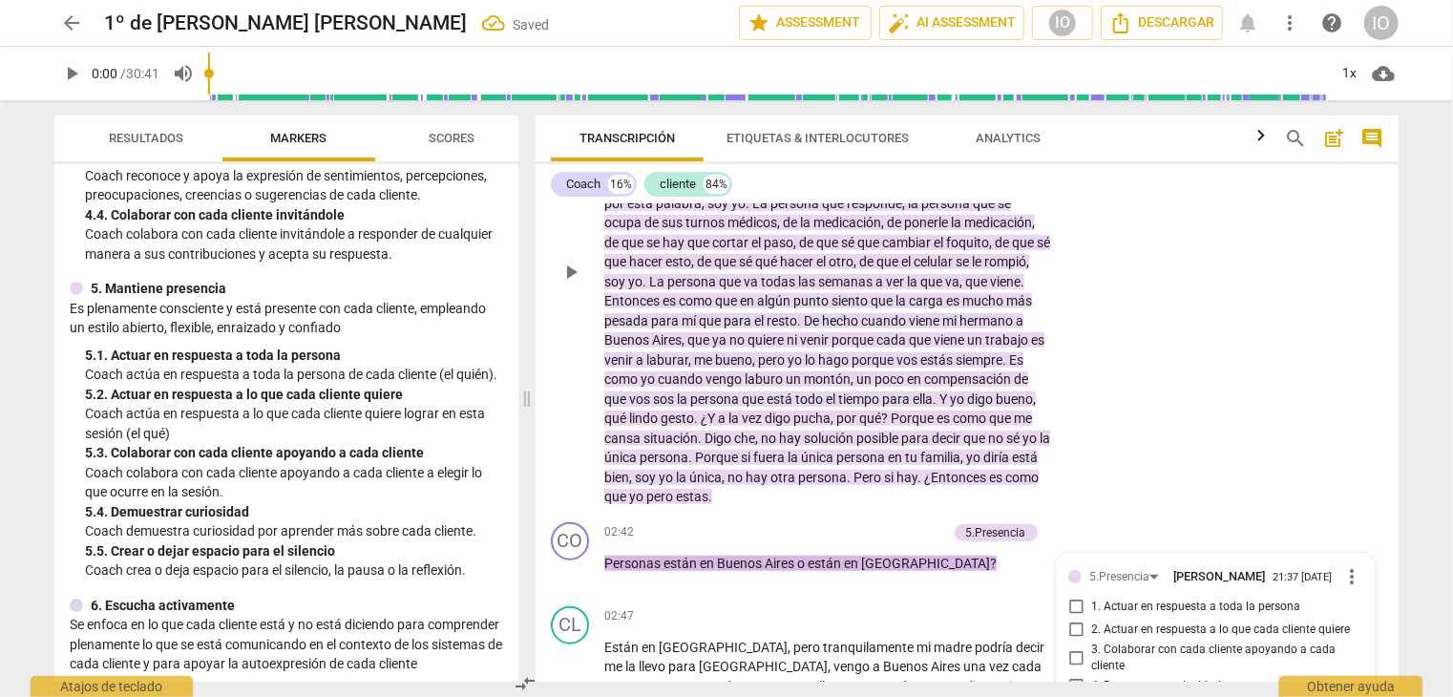
scroll to position [993, 0]
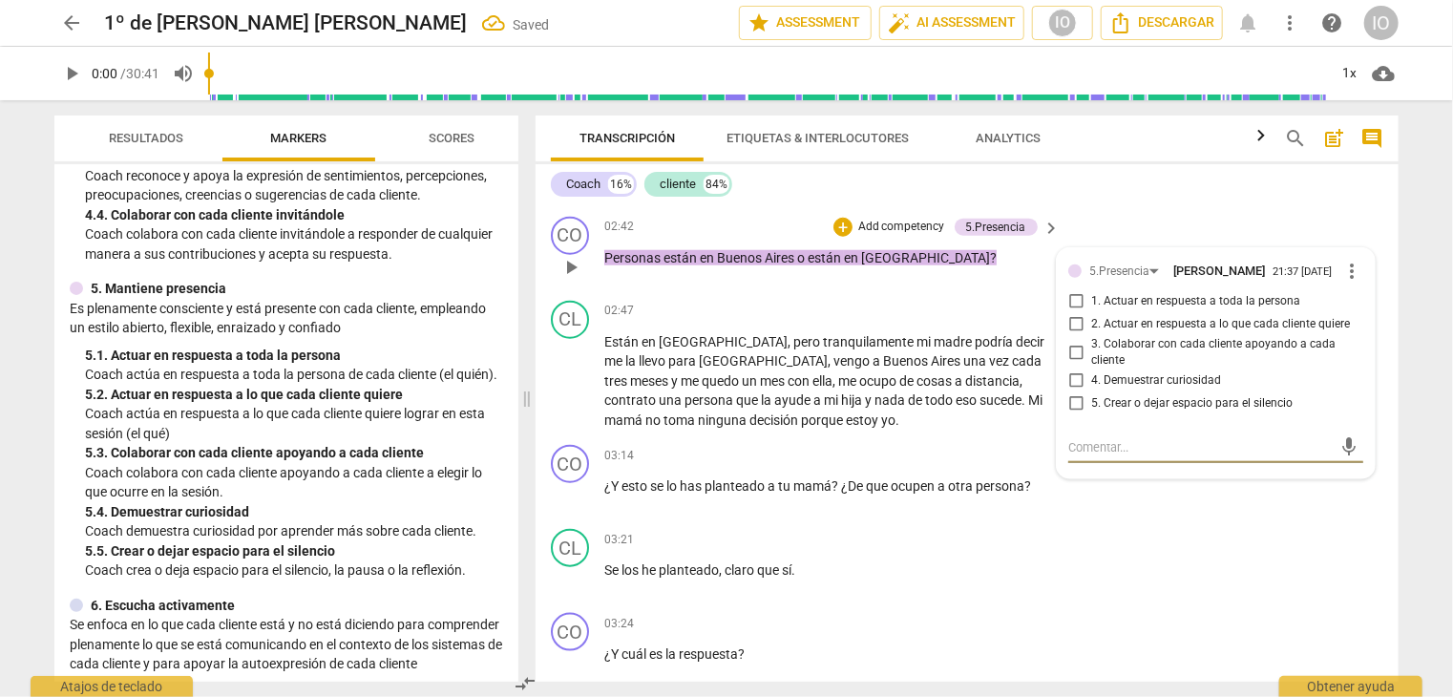
click at [1074, 380] on input "4. Demuestrar curiosidad" at bounding box center [1076, 381] width 31 height 23
checkbox input "true"
click at [926, 307] on div "+" at bounding box center [933, 311] width 19 height 19
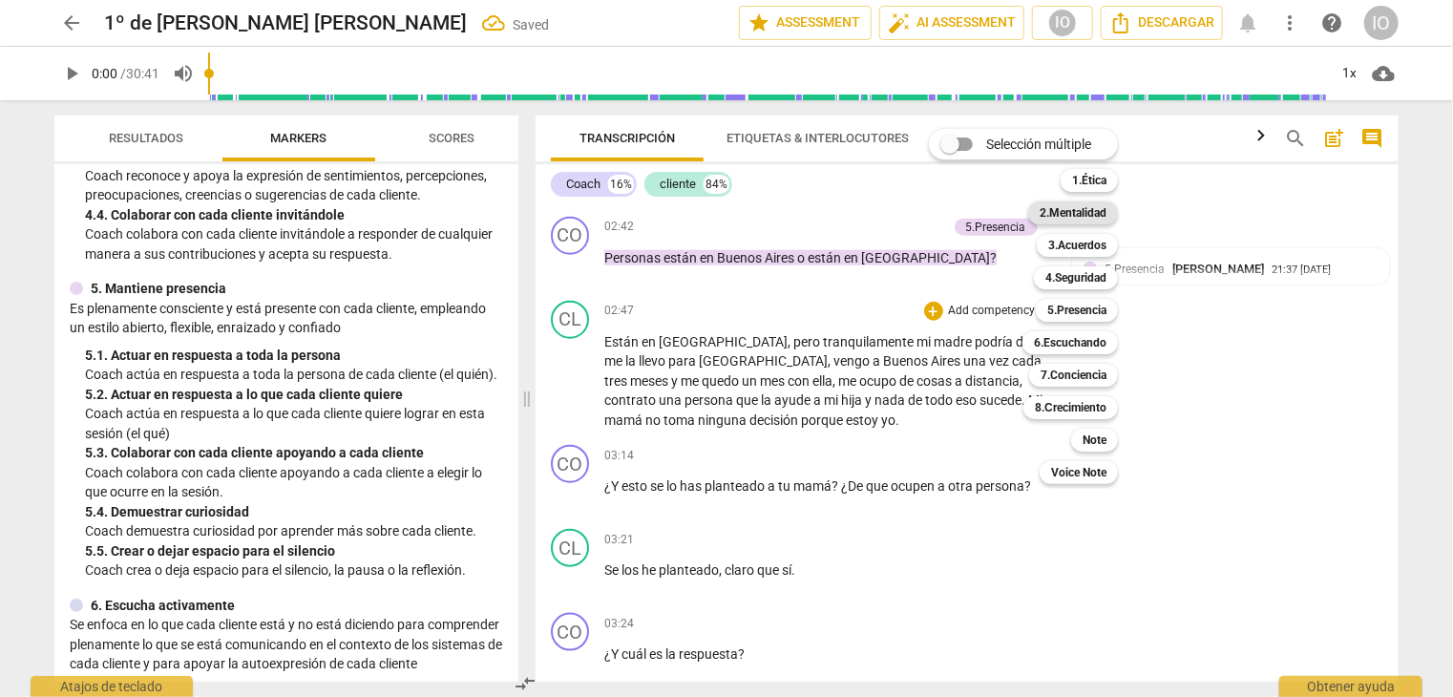
click at [1044, 215] on b "2.Mentalidad" at bounding box center [1073, 212] width 67 height 23
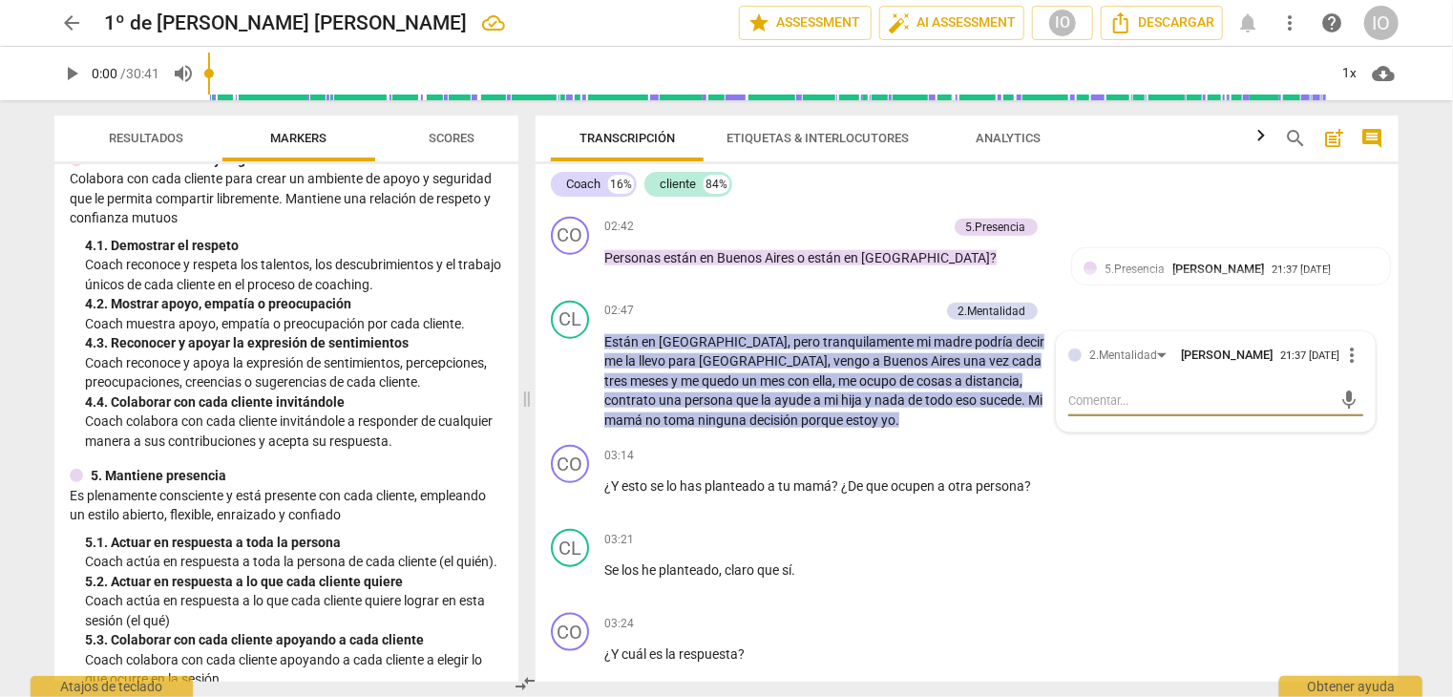
scroll to position [573, 0]
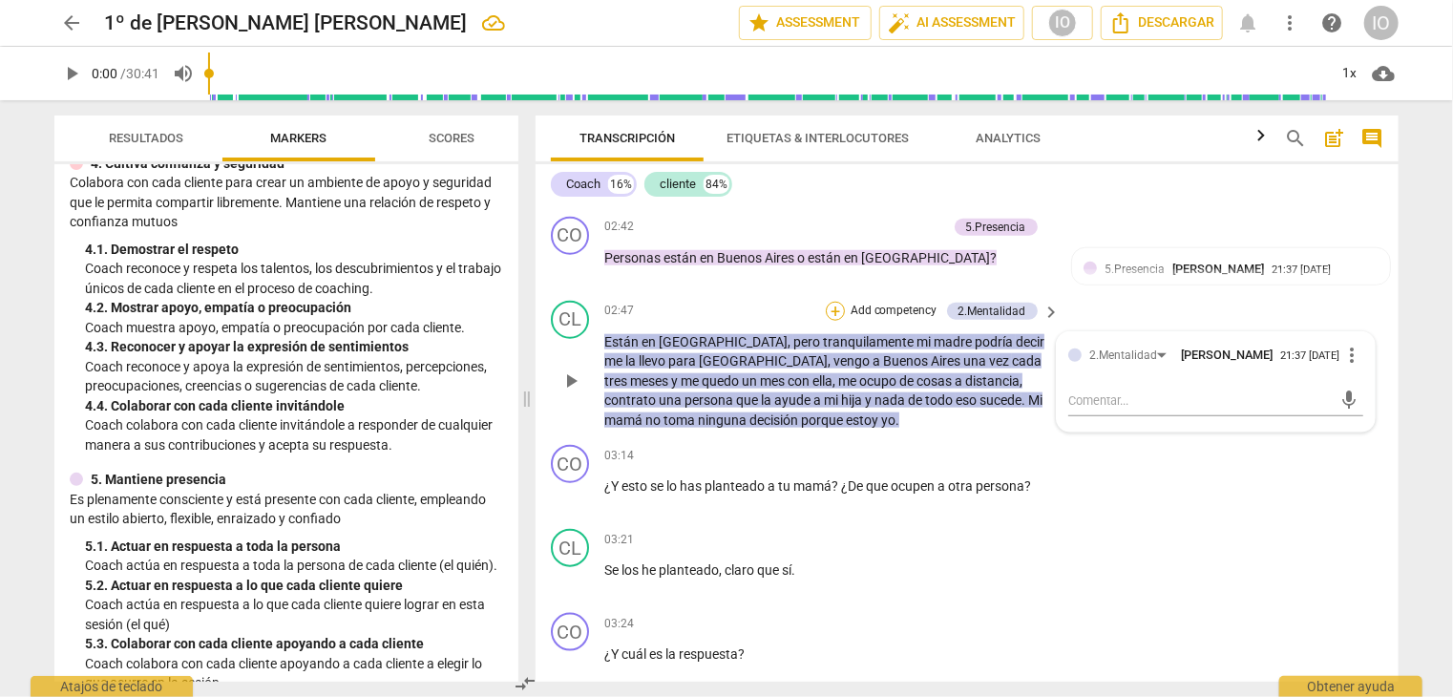
click at [832, 307] on div "+" at bounding box center [835, 311] width 19 height 19
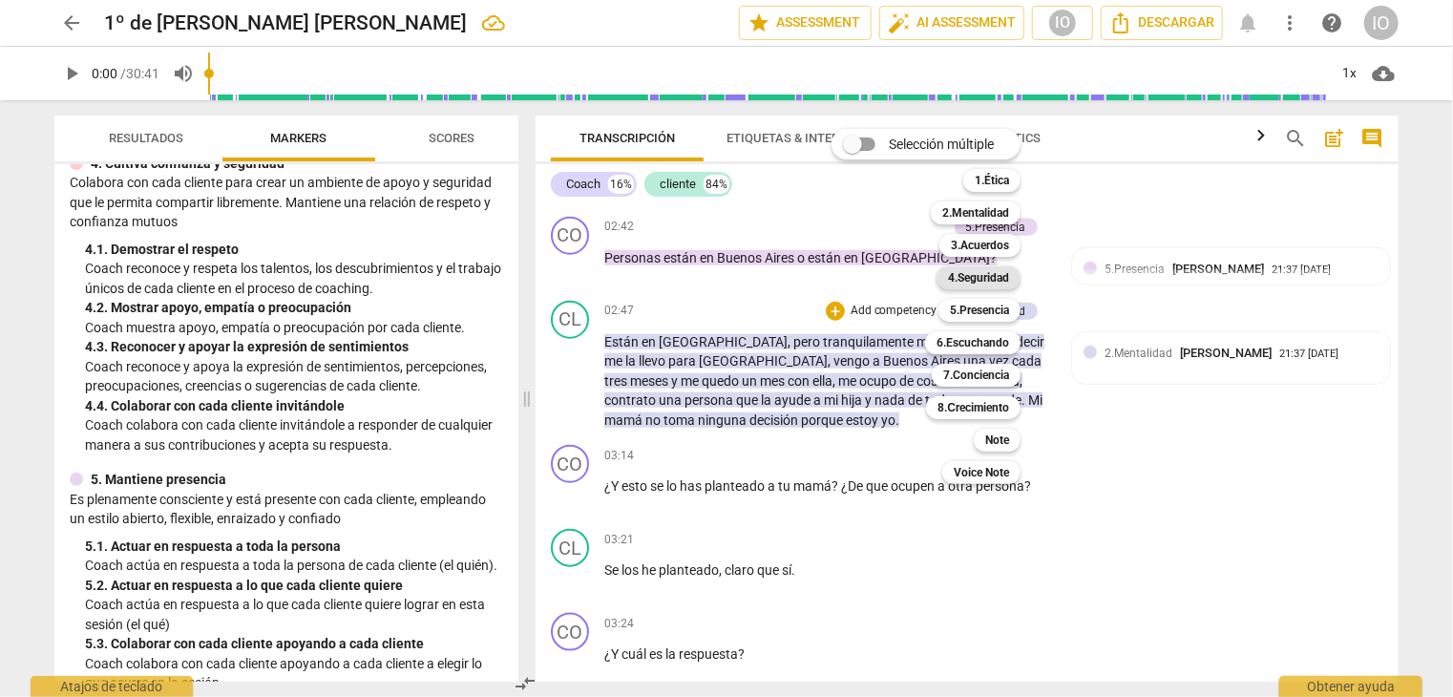
click at [955, 280] on b "4.Seguridad" at bounding box center [978, 277] width 61 height 23
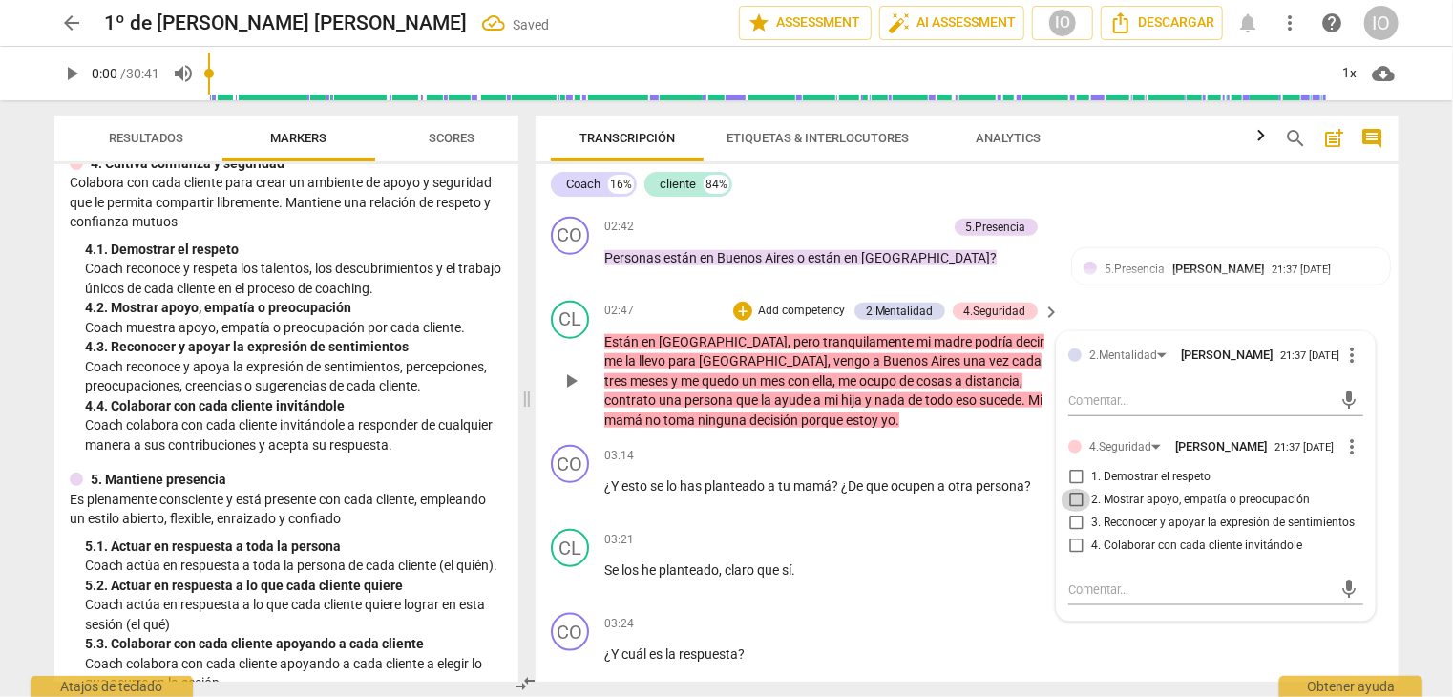
click at [1070, 494] on input "2. Mostrar apoyo, empatía o preocupación" at bounding box center [1076, 500] width 31 height 23
checkbox input "true"
click at [1344, 346] on span "more_vert" at bounding box center [1352, 355] width 23 height 23
drag, startPoint x: 1354, startPoint y: 388, endPoint x: 793, endPoint y: 108, distance: 627.4
click at [1355, 388] on li "Borrar" at bounding box center [1368, 386] width 67 height 36
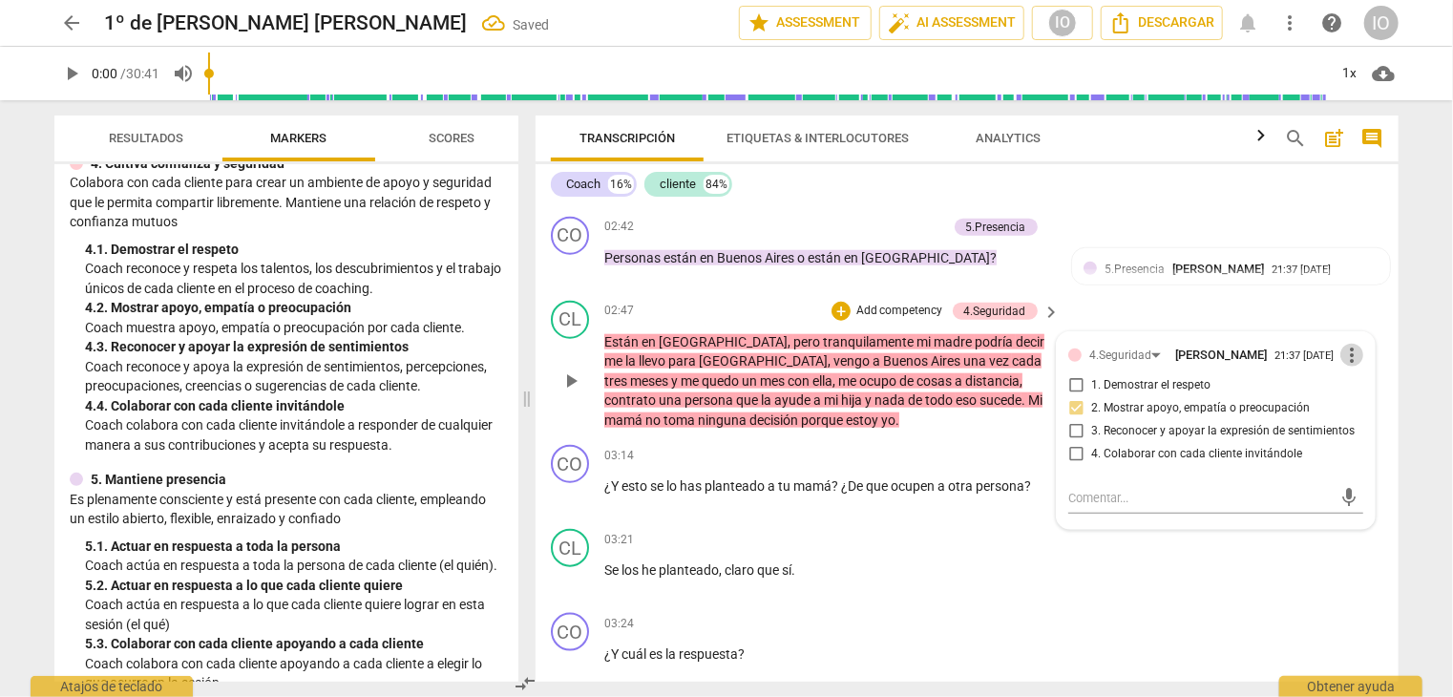
click at [1345, 344] on span "more_vert" at bounding box center [1352, 355] width 23 height 23
drag, startPoint x: 1355, startPoint y: 387, endPoint x: 788, endPoint y: 98, distance: 636.3
click at [1355, 388] on li "Borrar" at bounding box center [1368, 386] width 67 height 36
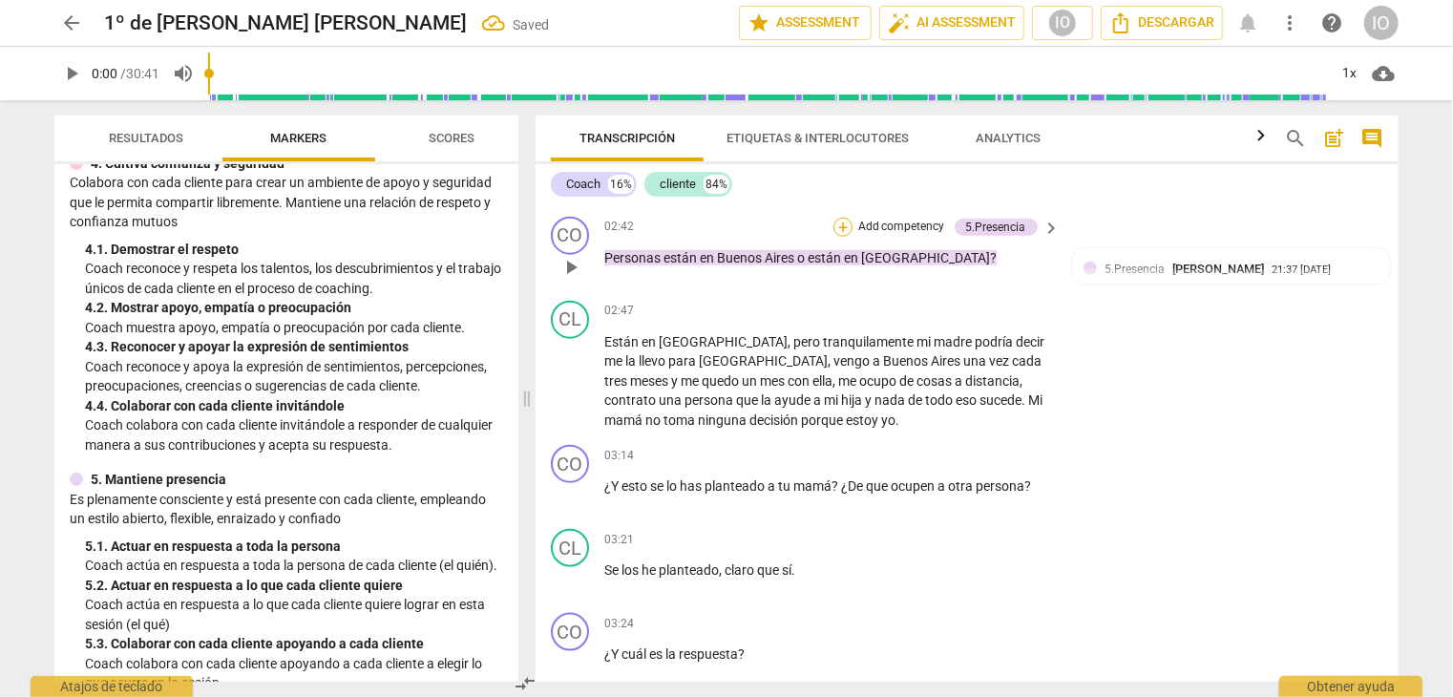
click at [836, 221] on div "+" at bounding box center [843, 227] width 19 height 19
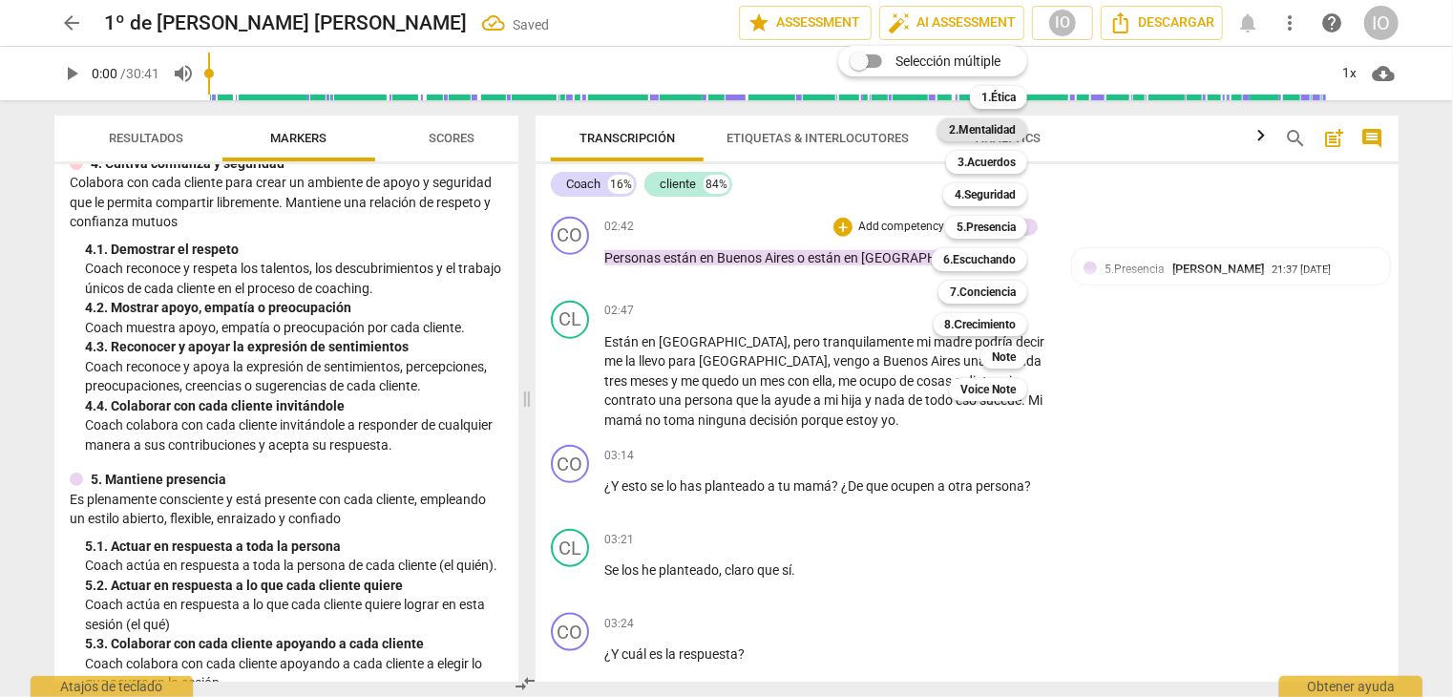
click at [968, 130] on b "2.Mentalidad" at bounding box center [982, 129] width 67 height 23
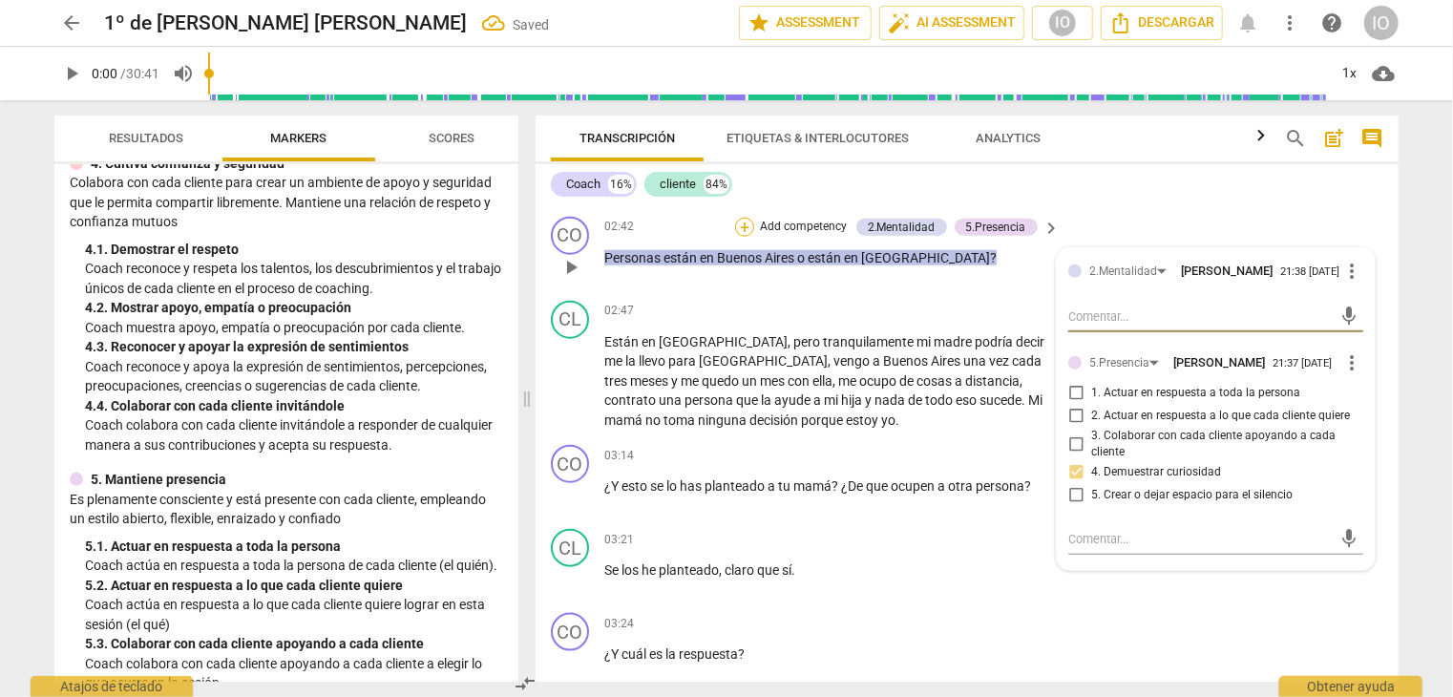
click at [744, 227] on div "+" at bounding box center [744, 227] width 19 height 19
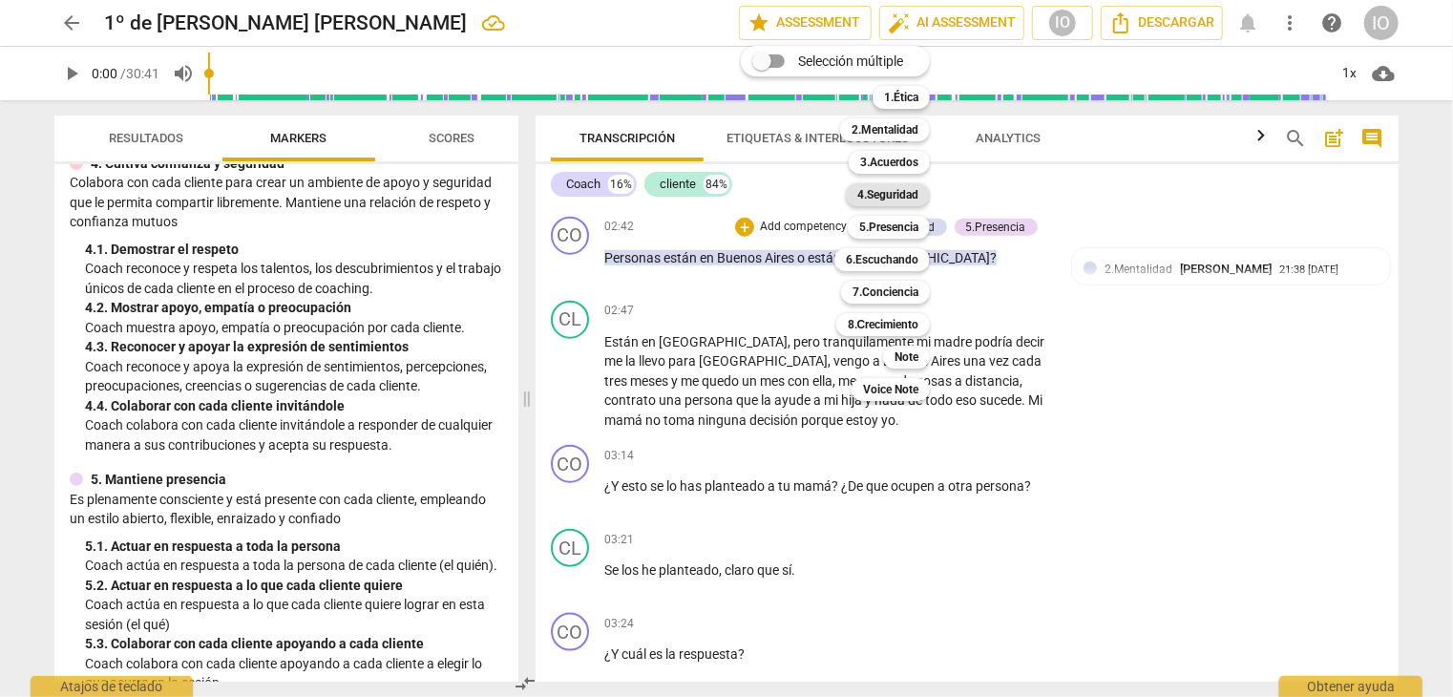
click at [880, 197] on b "4.Seguridad" at bounding box center [888, 194] width 61 height 23
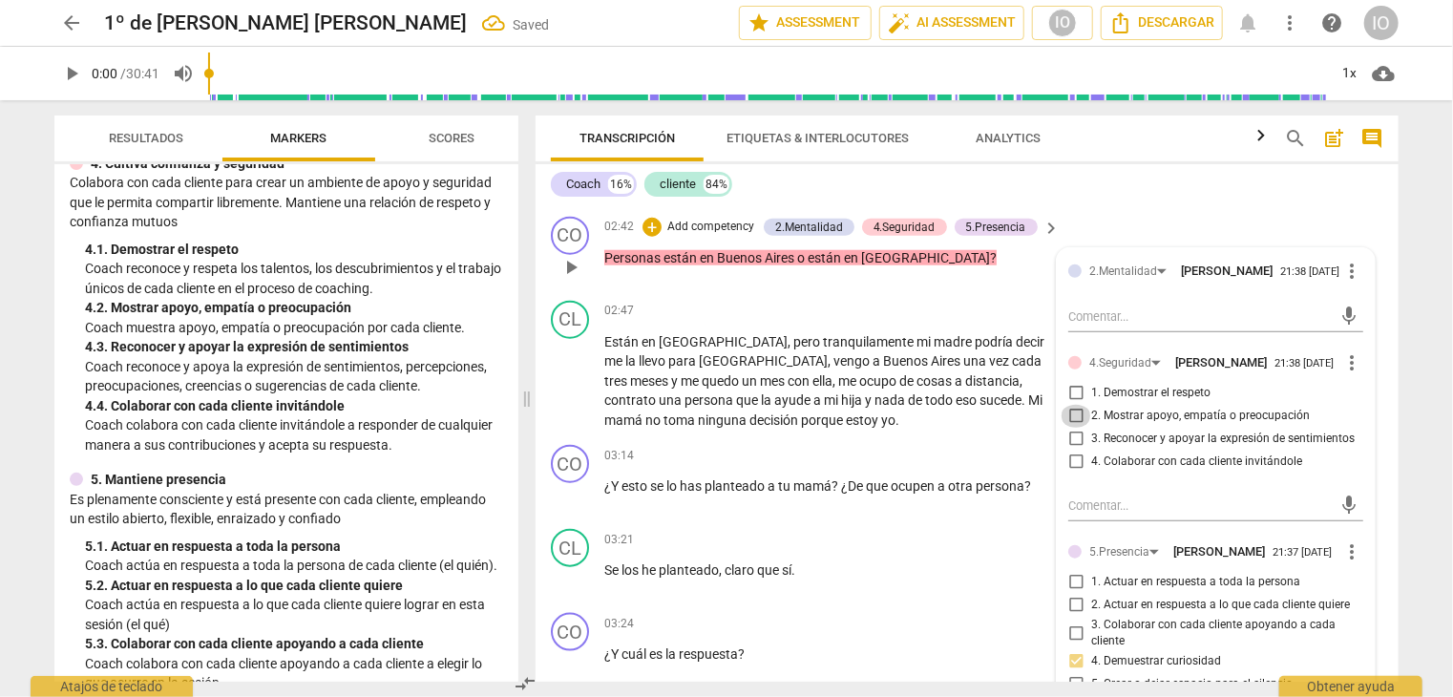
click at [1072, 412] on input "2. Mostrar apoyo, empatía o preocupación" at bounding box center [1076, 416] width 31 height 23
checkbox input "true"
click at [924, 457] on div "+" at bounding box center [933, 455] width 19 height 19
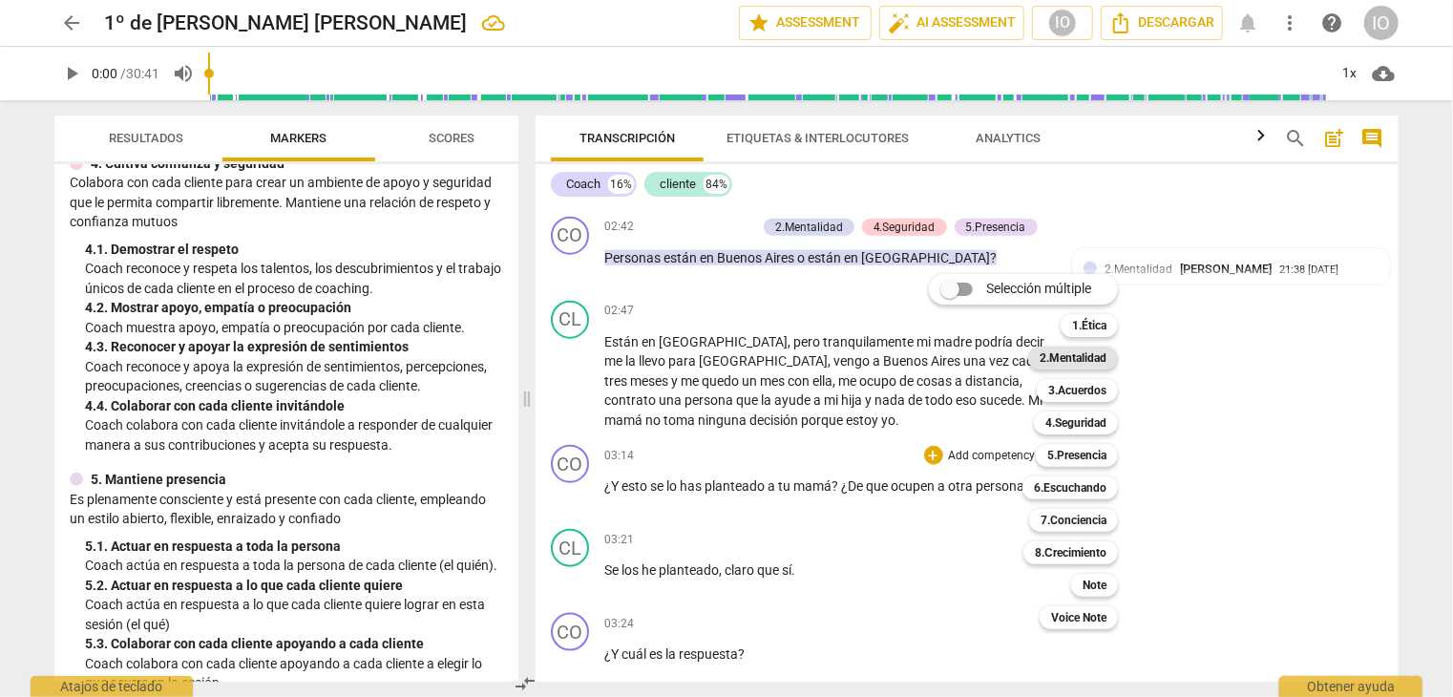
click at [1080, 368] on b "2.Mentalidad" at bounding box center [1073, 358] width 67 height 23
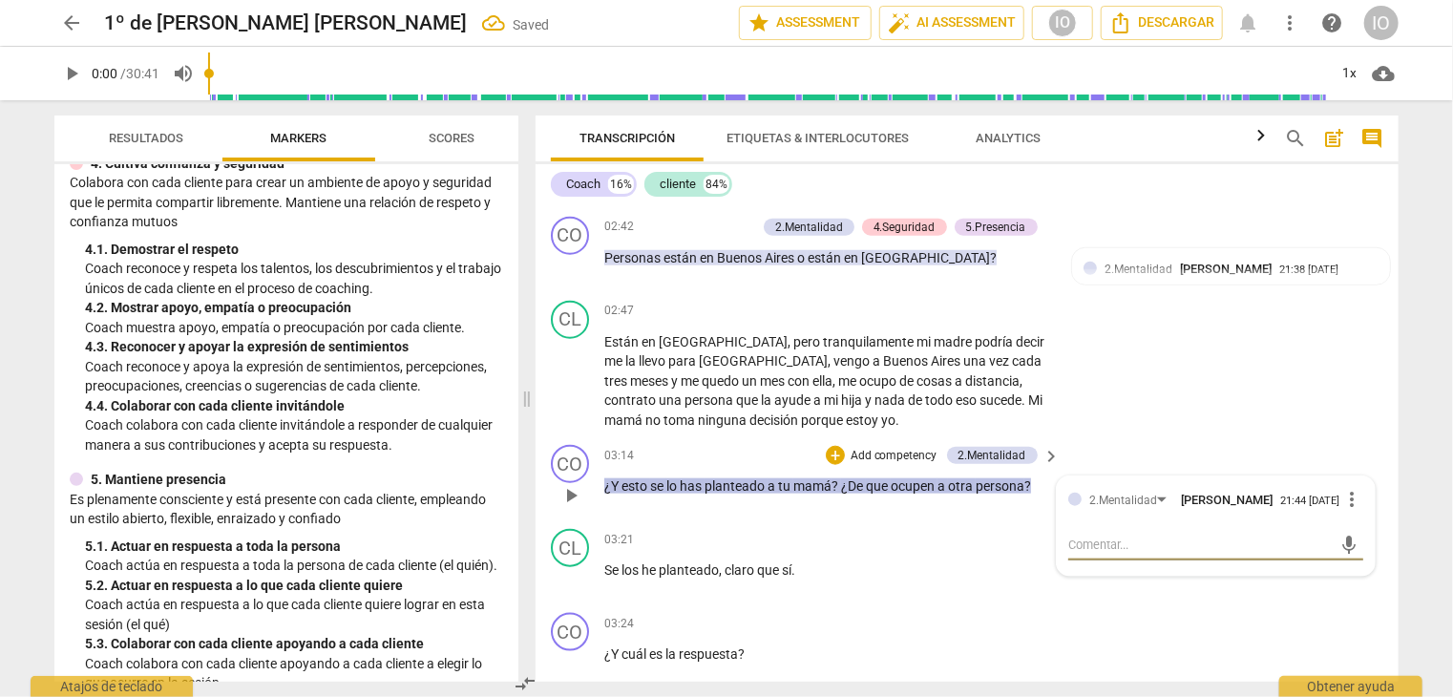
click at [924, 452] on p "Add competency" at bounding box center [894, 456] width 91 height 17
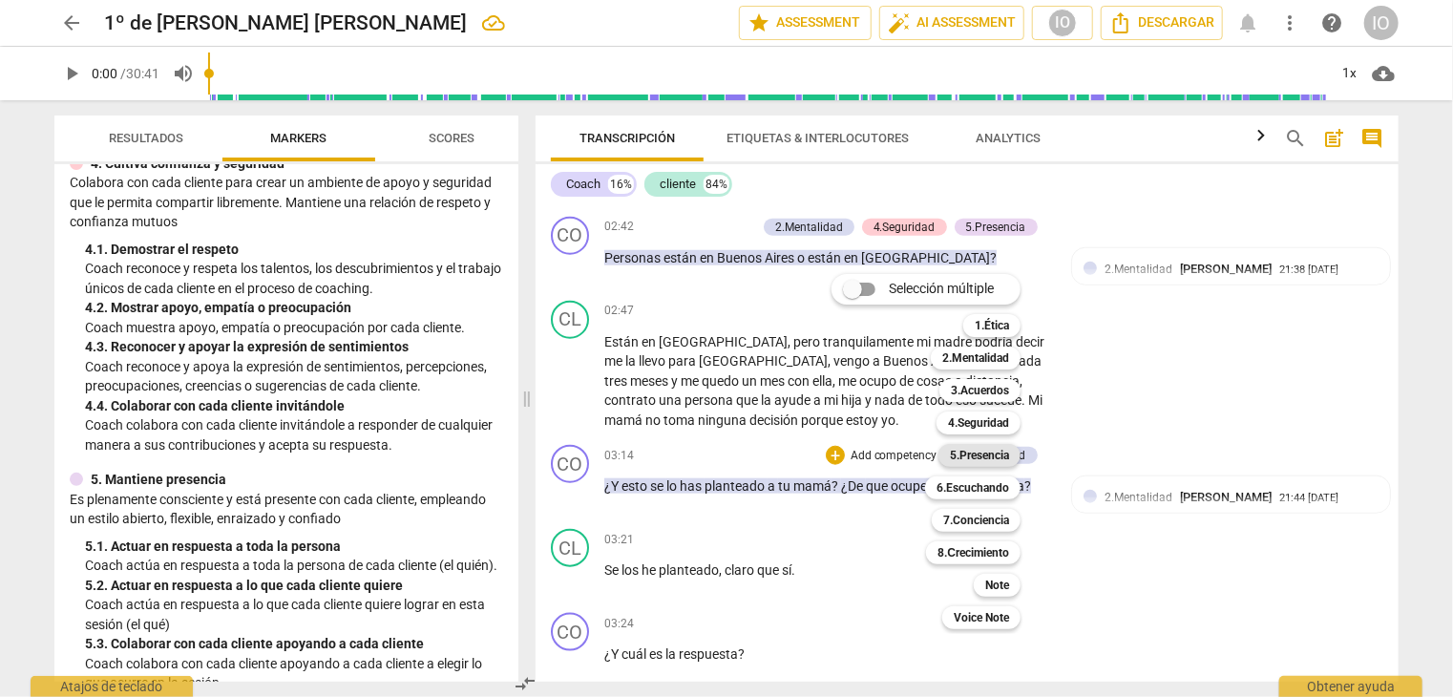
click at [970, 460] on b "5.Presencia" at bounding box center [979, 455] width 59 height 23
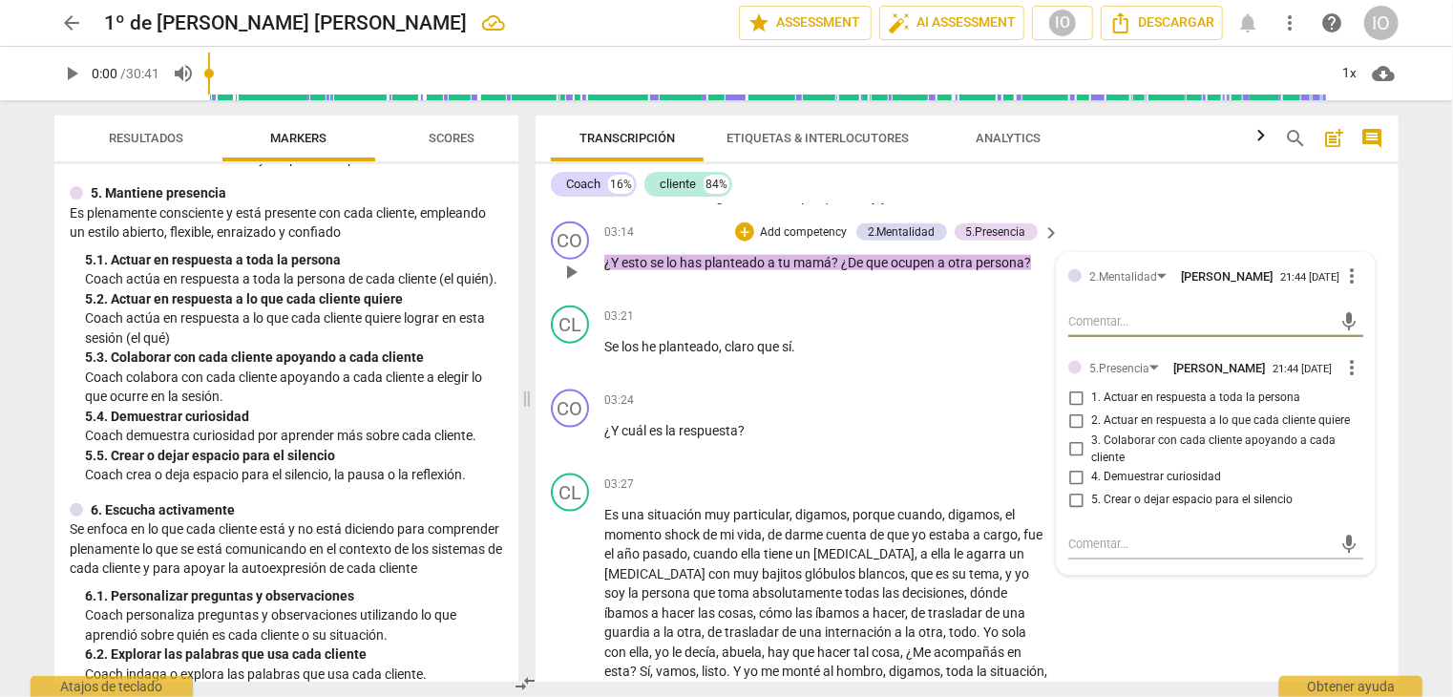
scroll to position [1280, 0]
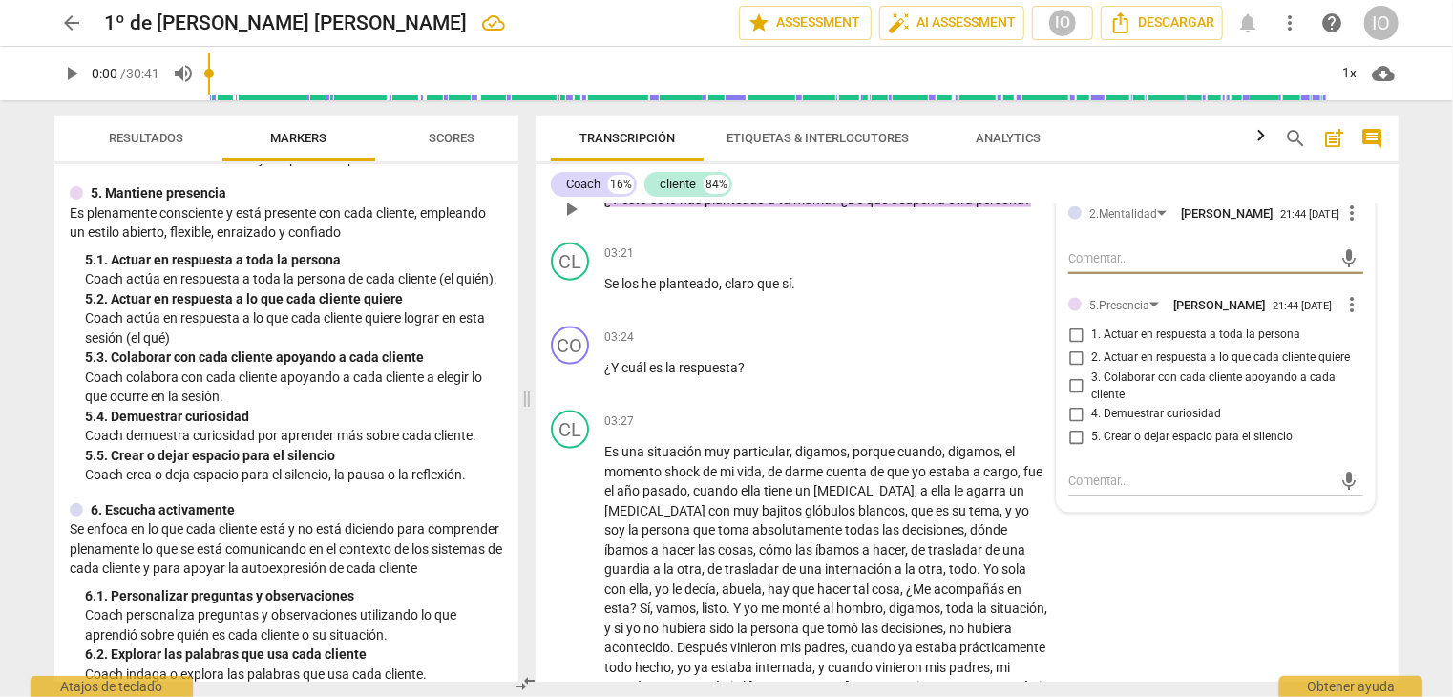
click at [1065, 413] on input "4. Demuestrar curiosidad" at bounding box center [1076, 414] width 31 height 23
checkbox input "true"
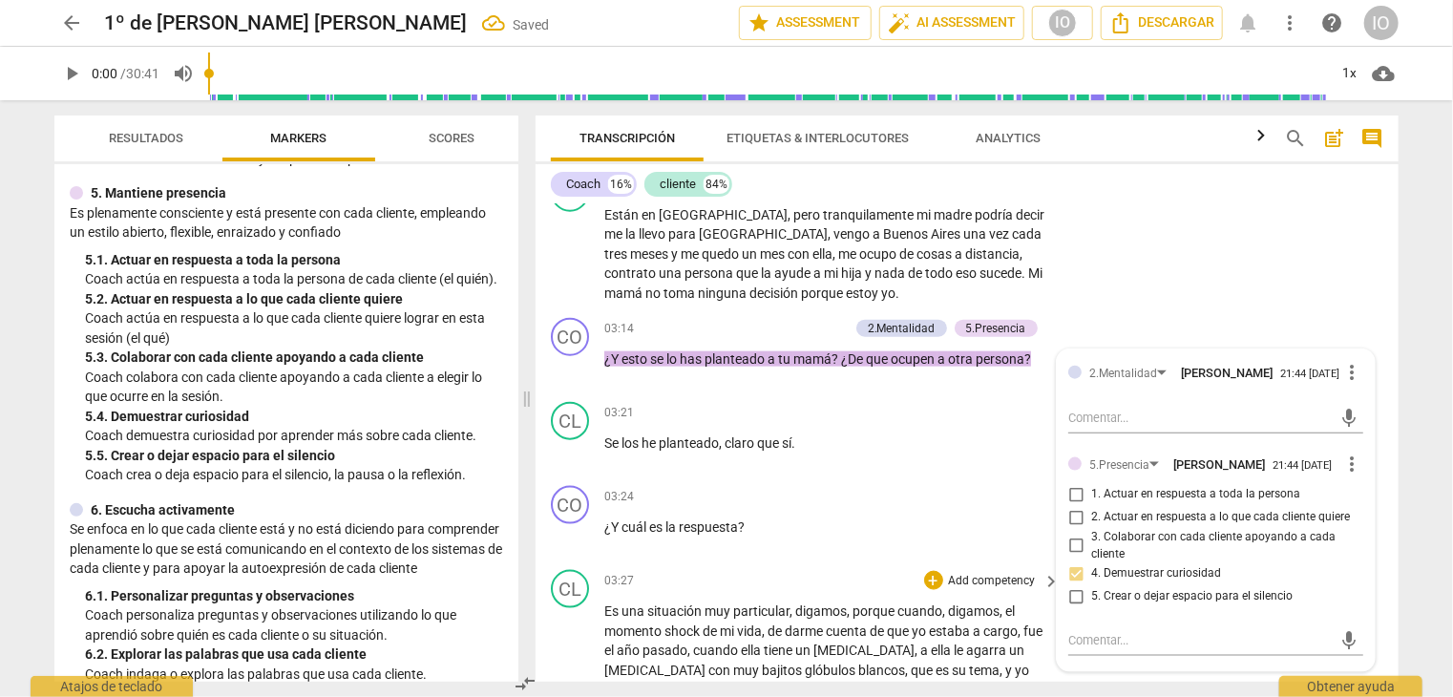
scroll to position [1184, 0]
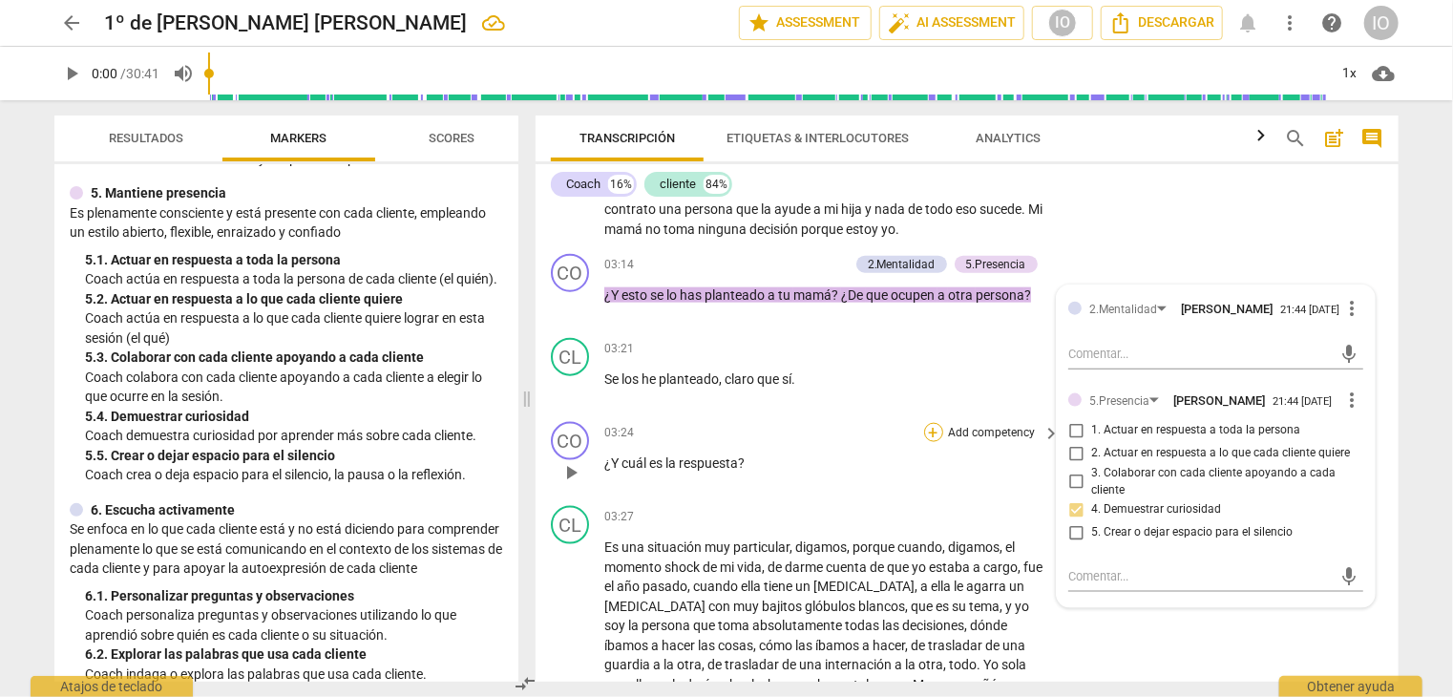
click at [924, 427] on div "+" at bounding box center [933, 432] width 19 height 19
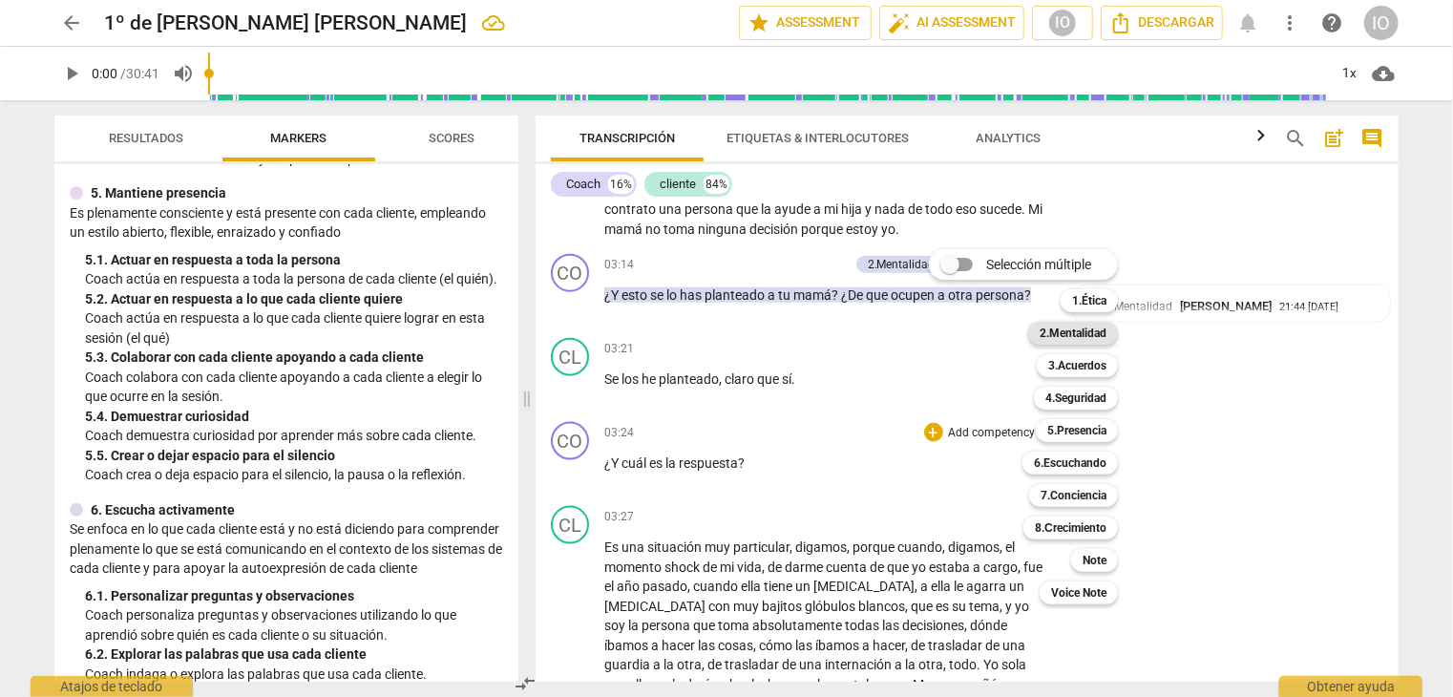
click at [1063, 333] on b "2.Mentalidad" at bounding box center [1073, 333] width 67 height 23
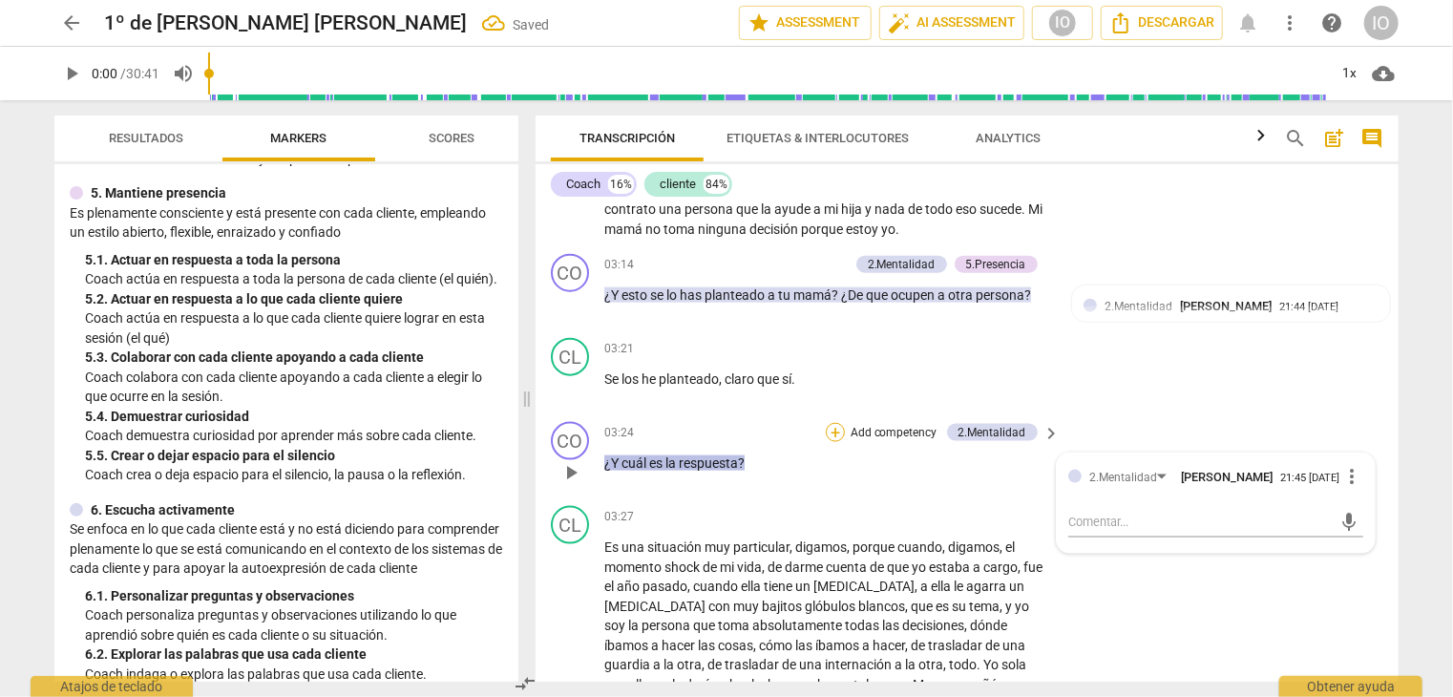
click at [826, 428] on div "+" at bounding box center [835, 432] width 19 height 19
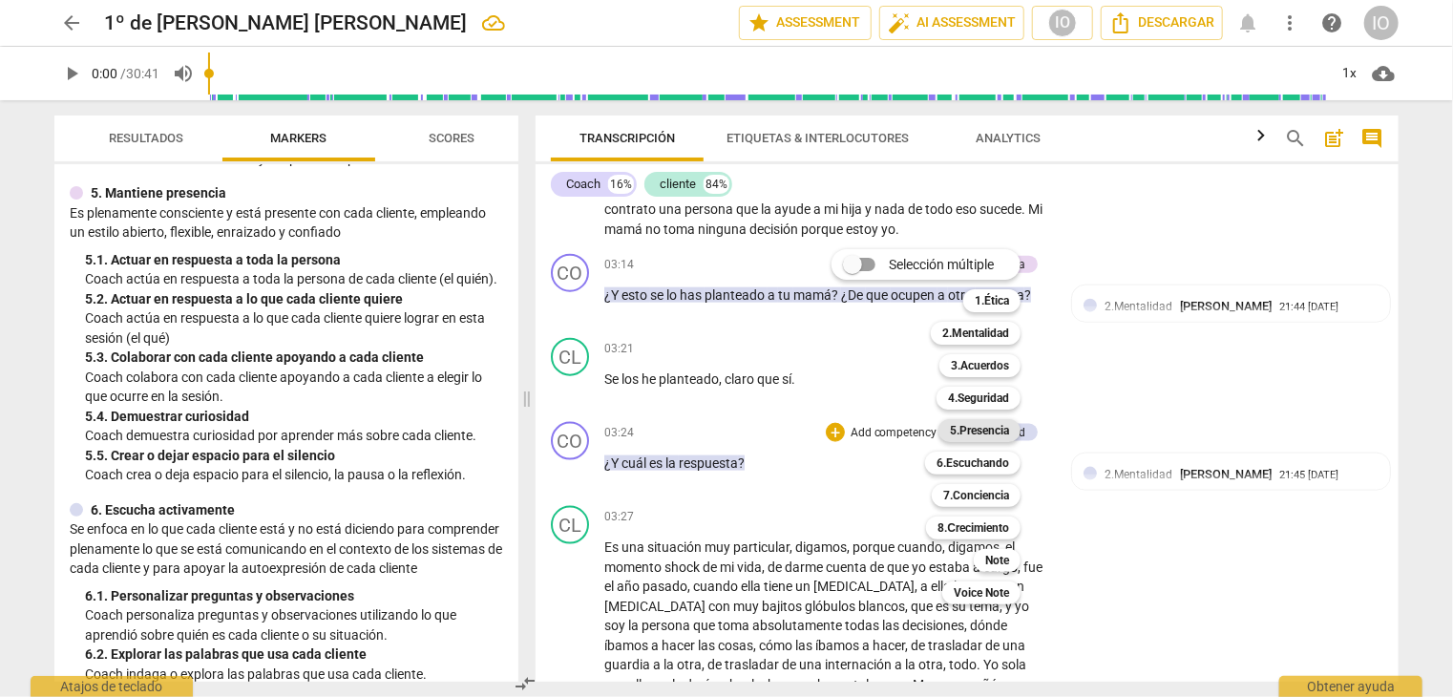
click at [978, 429] on b "5.Presencia" at bounding box center [979, 430] width 59 height 23
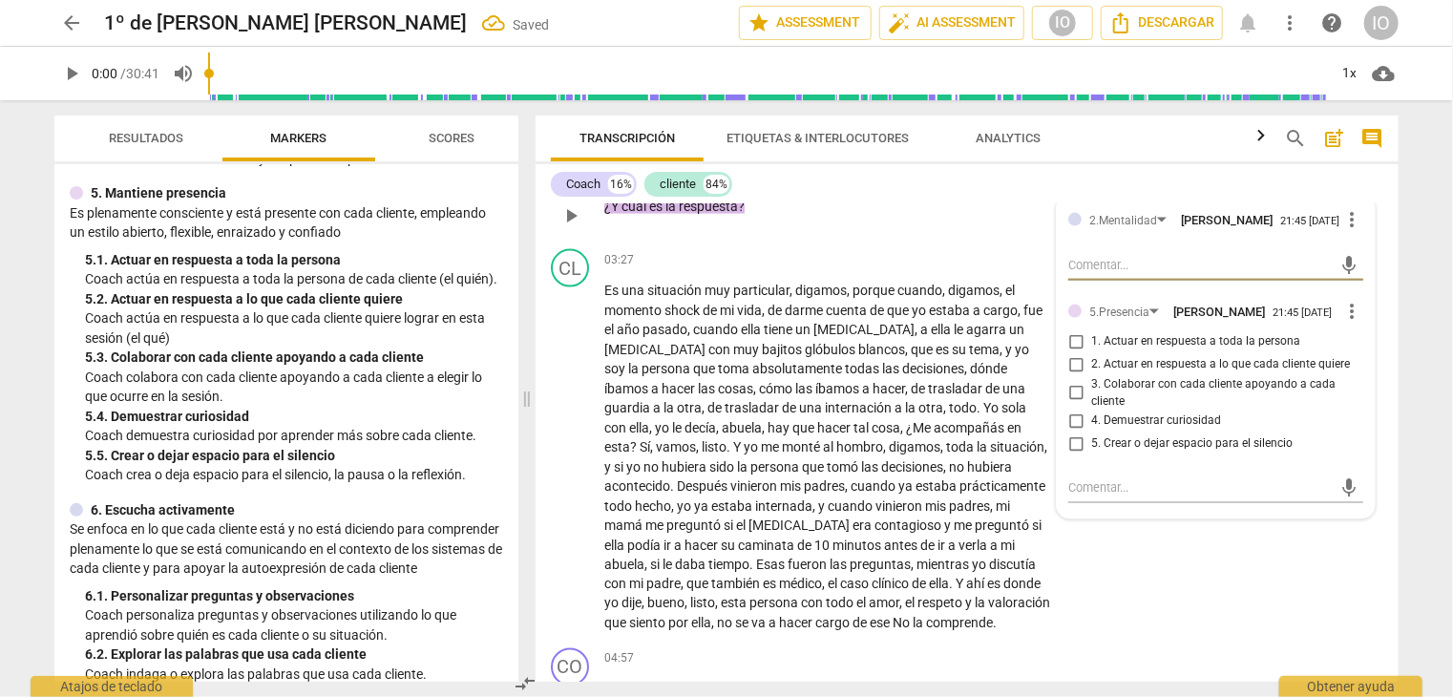
scroll to position [1471, 0]
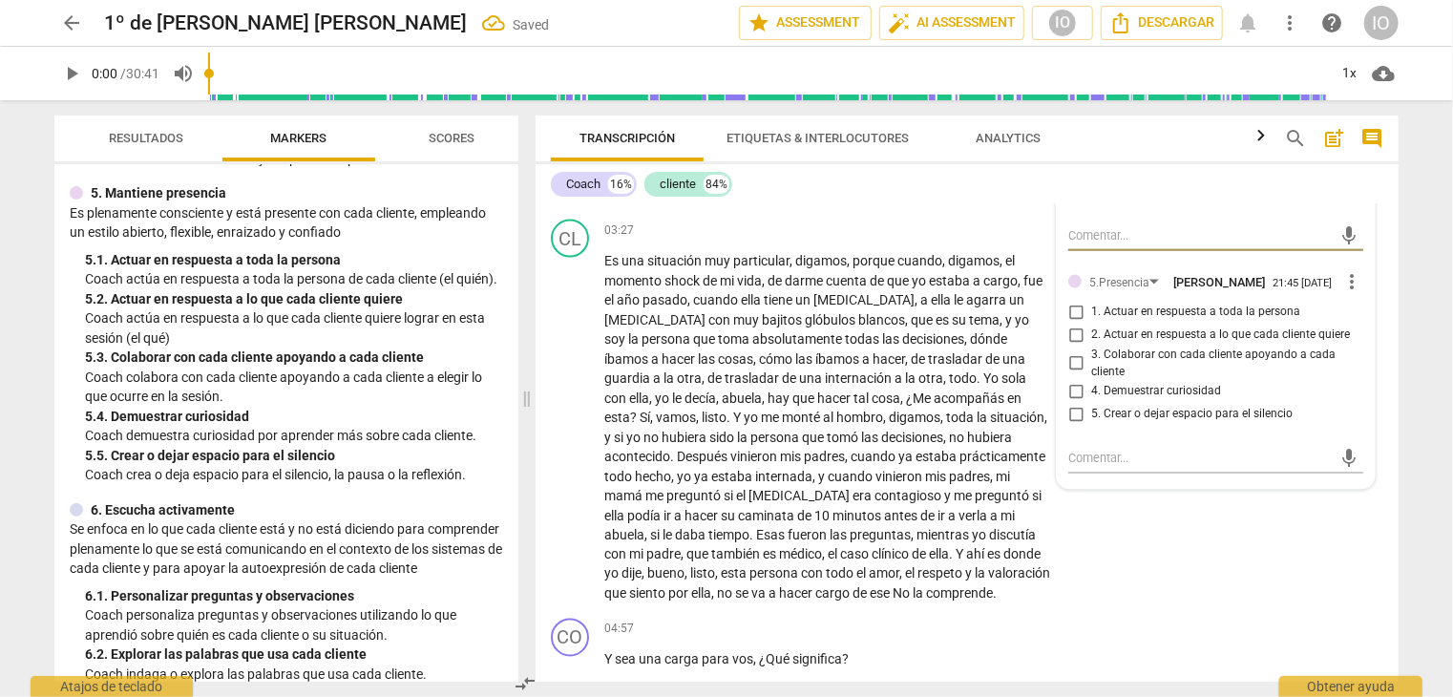
click at [1063, 384] on input "4. Demuestrar curiosidad" at bounding box center [1076, 391] width 31 height 23
checkbox input "true"
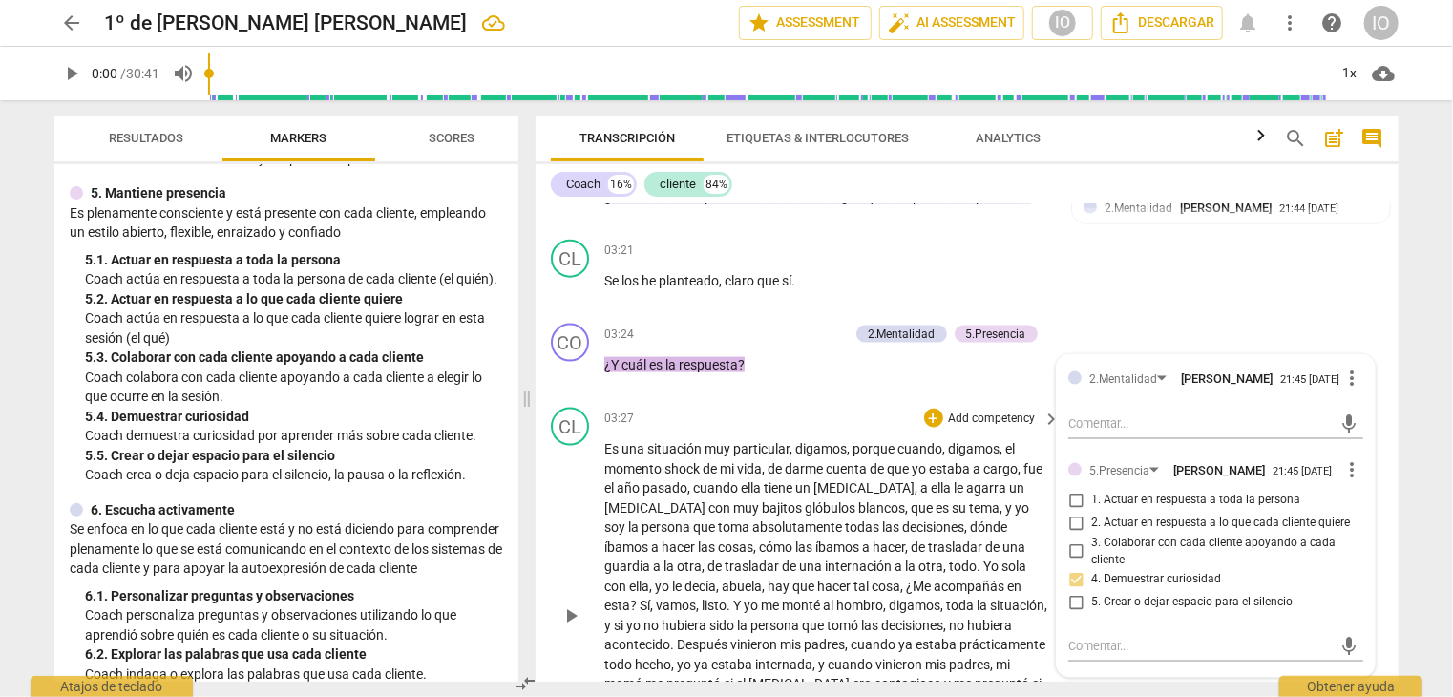
scroll to position [1089, 0]
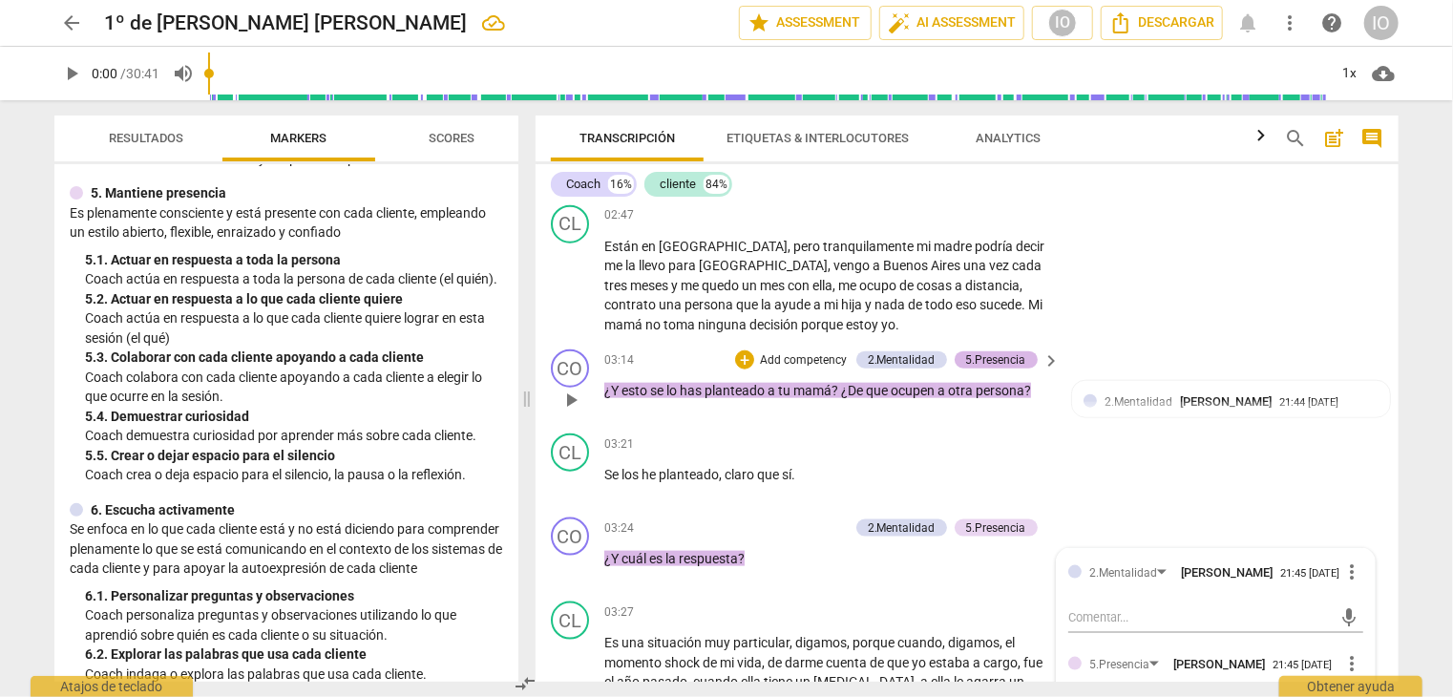
click at [1015, 351] on div "5.Presencia" at bounding box center [996, 359] width 60 height 17
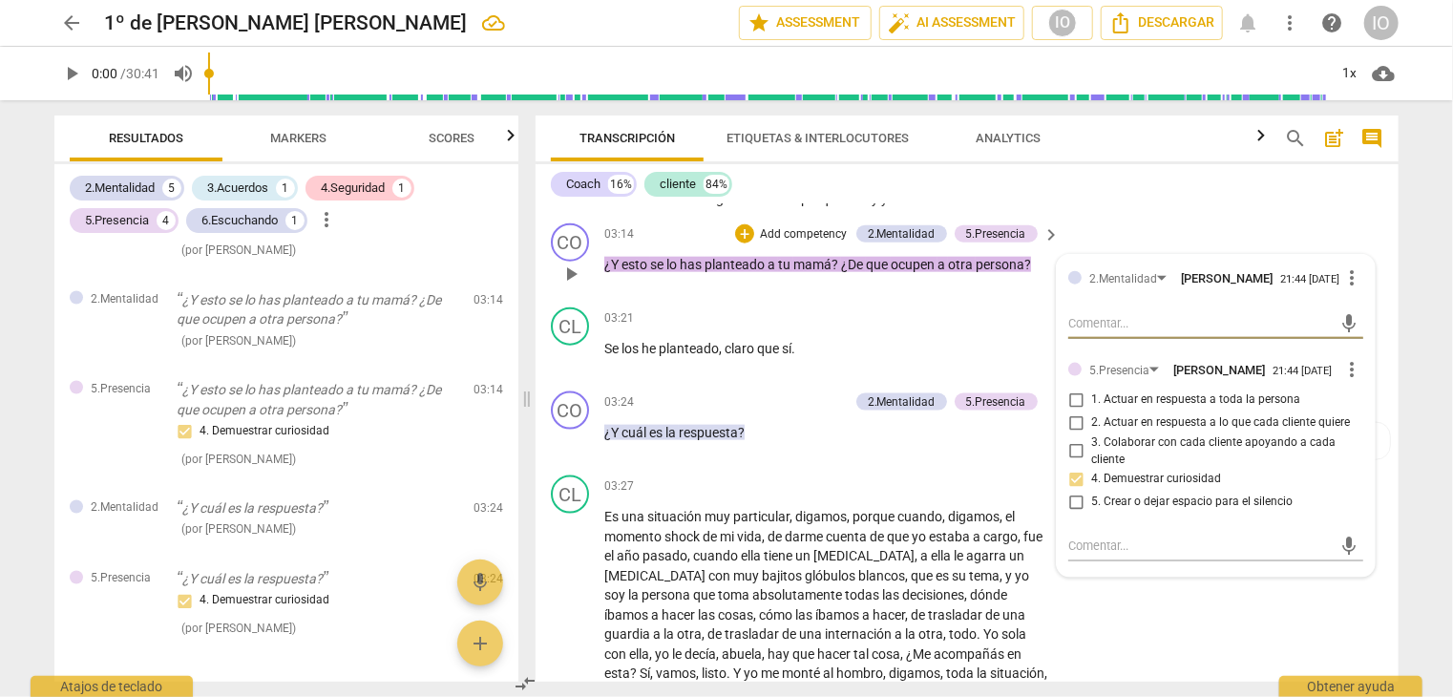
scroll to position [1184, 0]
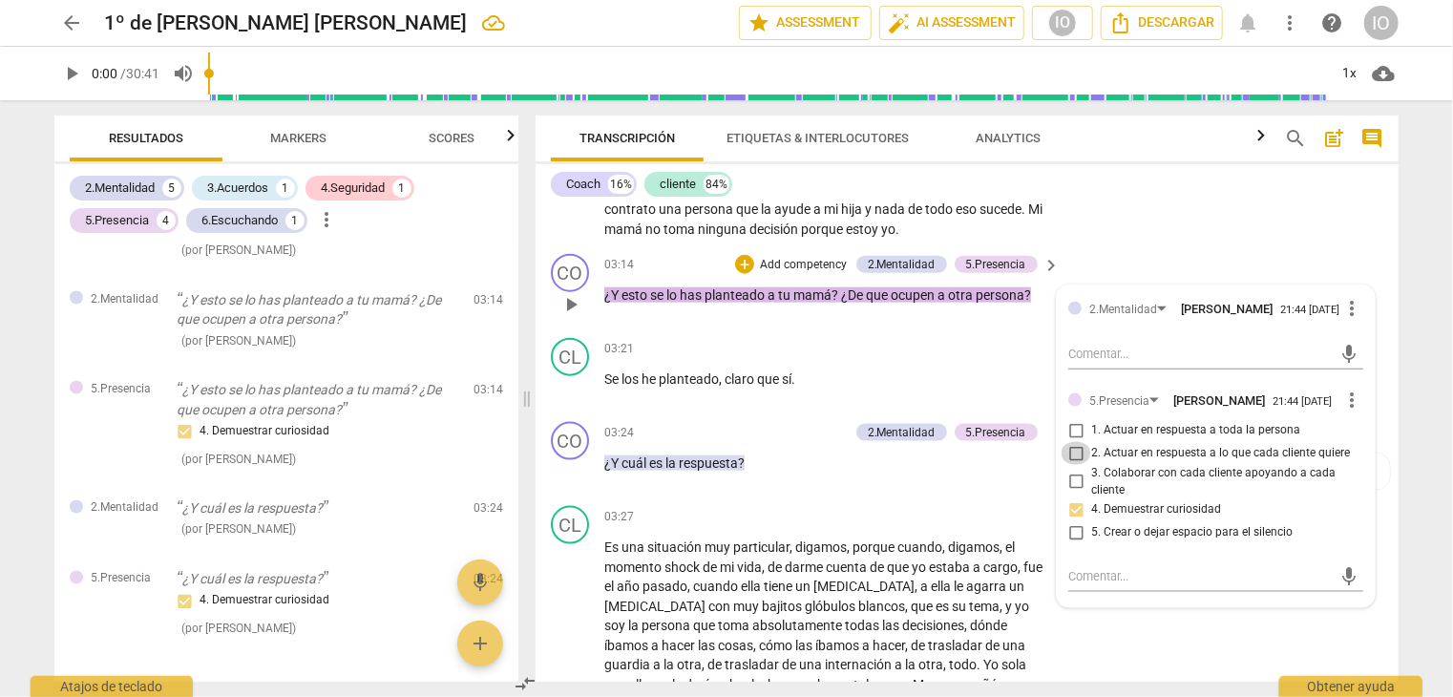
click at [1078, 448] on input "2. Actuar en respuesta a lo que cada cliente quiere" at bounding box center [1076, 453] width 31 height 23
checkbox input "true"
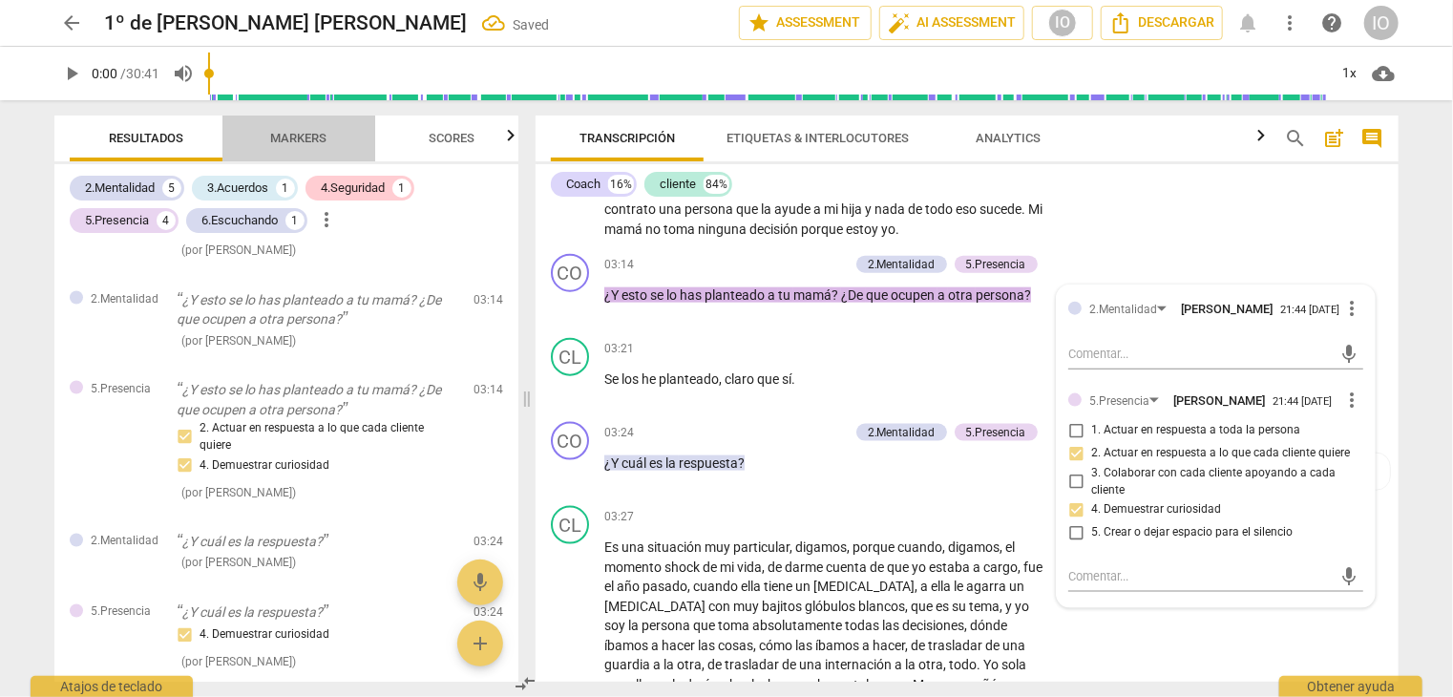
click at [328, 146] on span "Markers" at bounding box center [299, 139] width 102 height 26
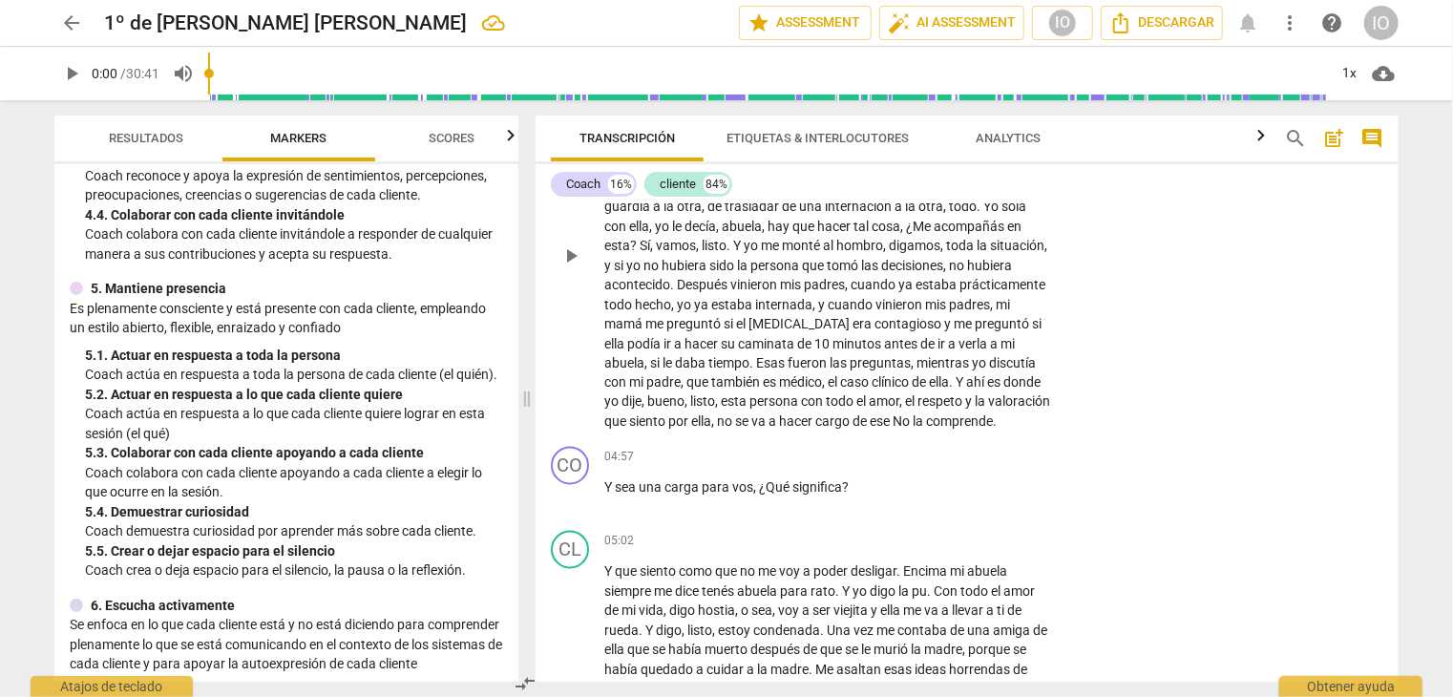
scroll to position [1662, 0]
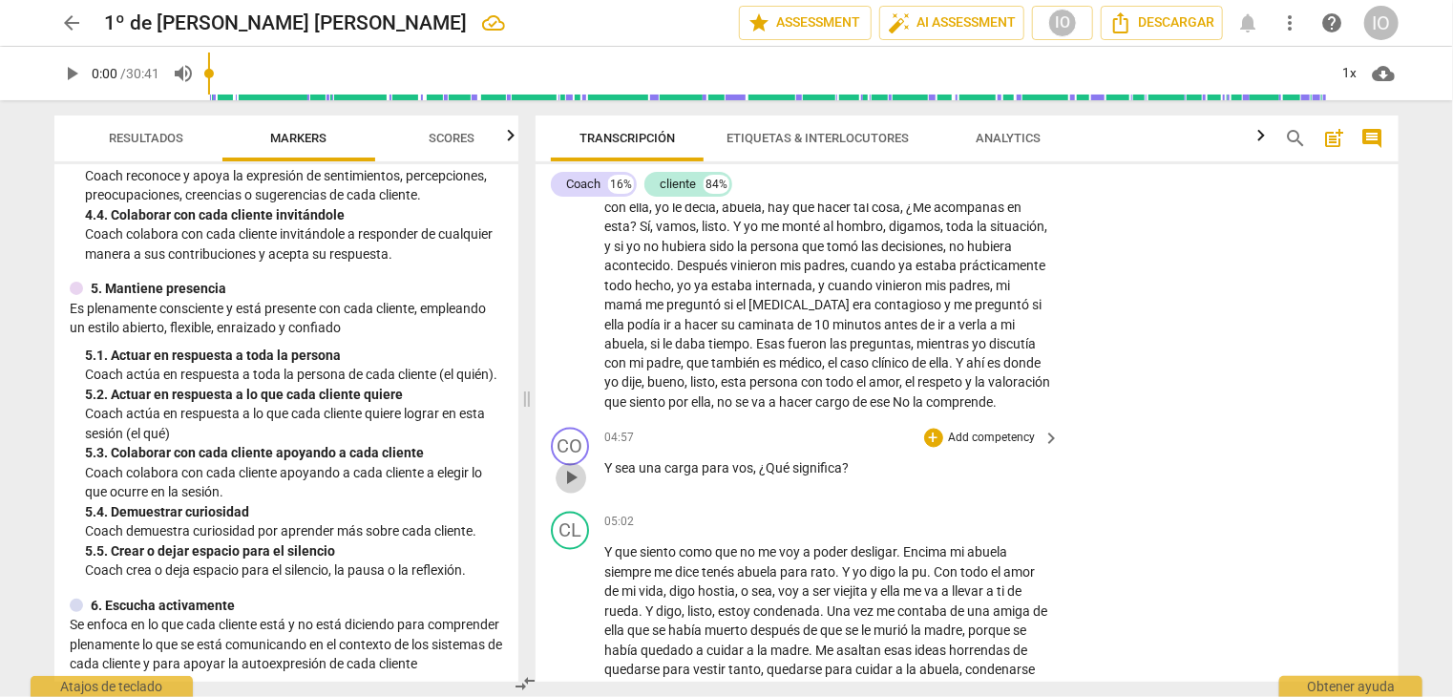
click at [573, 474] on span "play_arrow" at bounding box center [571, 478] width 23 height 23
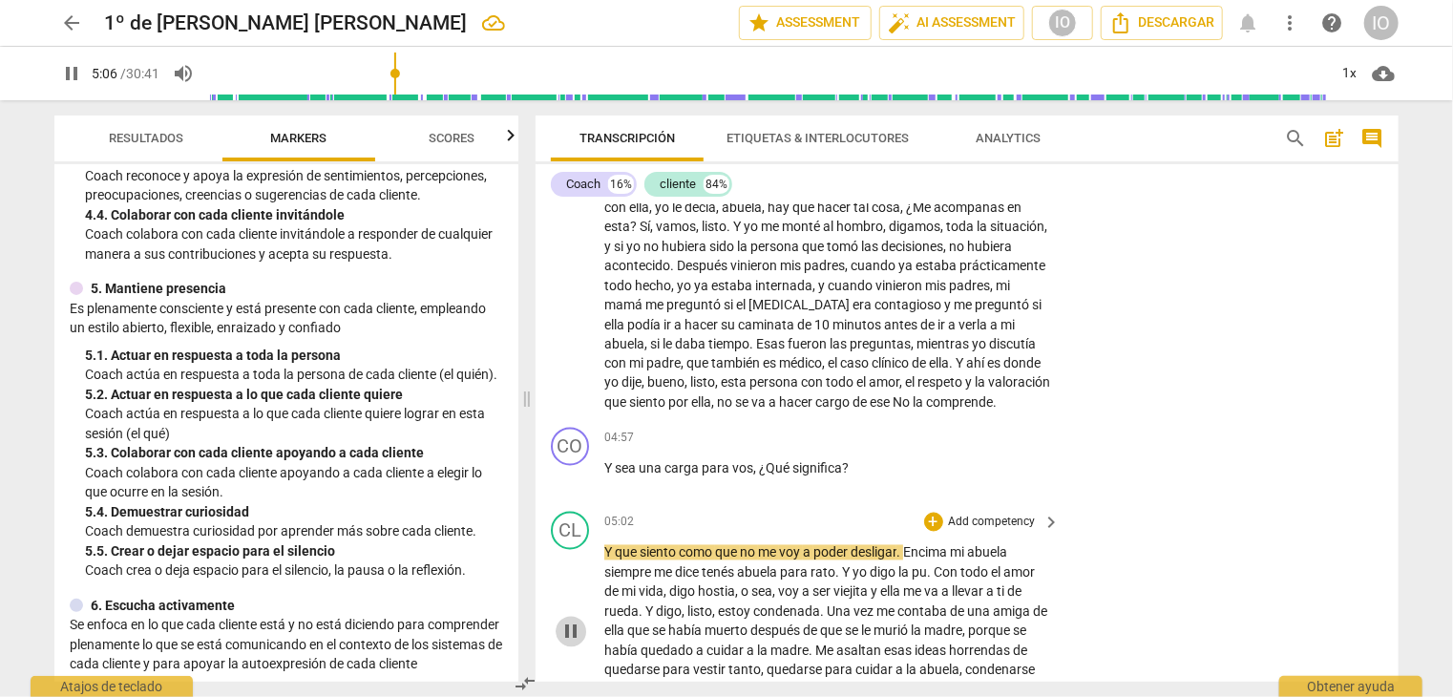
click at [571, 622] on span "pause" at bounding box center [571, 632] width 23 height 23
type input "307"
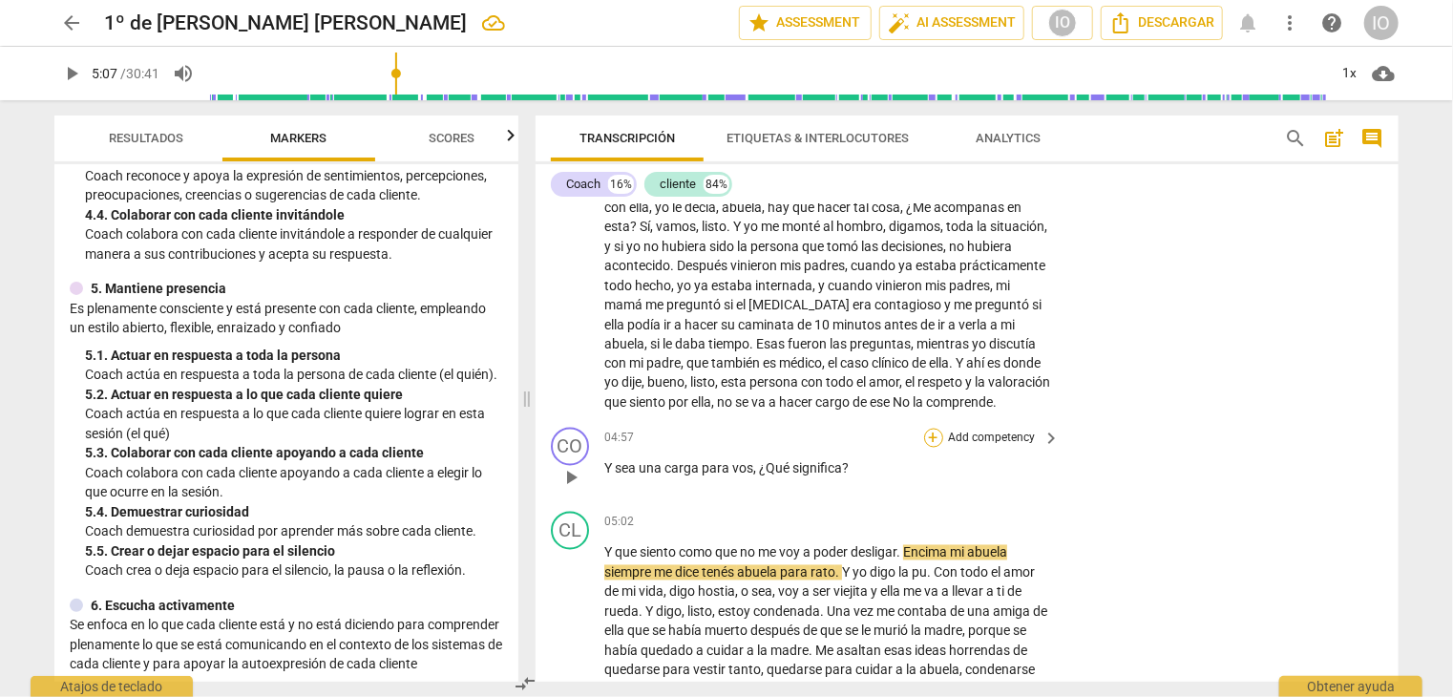
click at [926, 434] on div "+" at bounding box center [933, 438] width 19 height 19
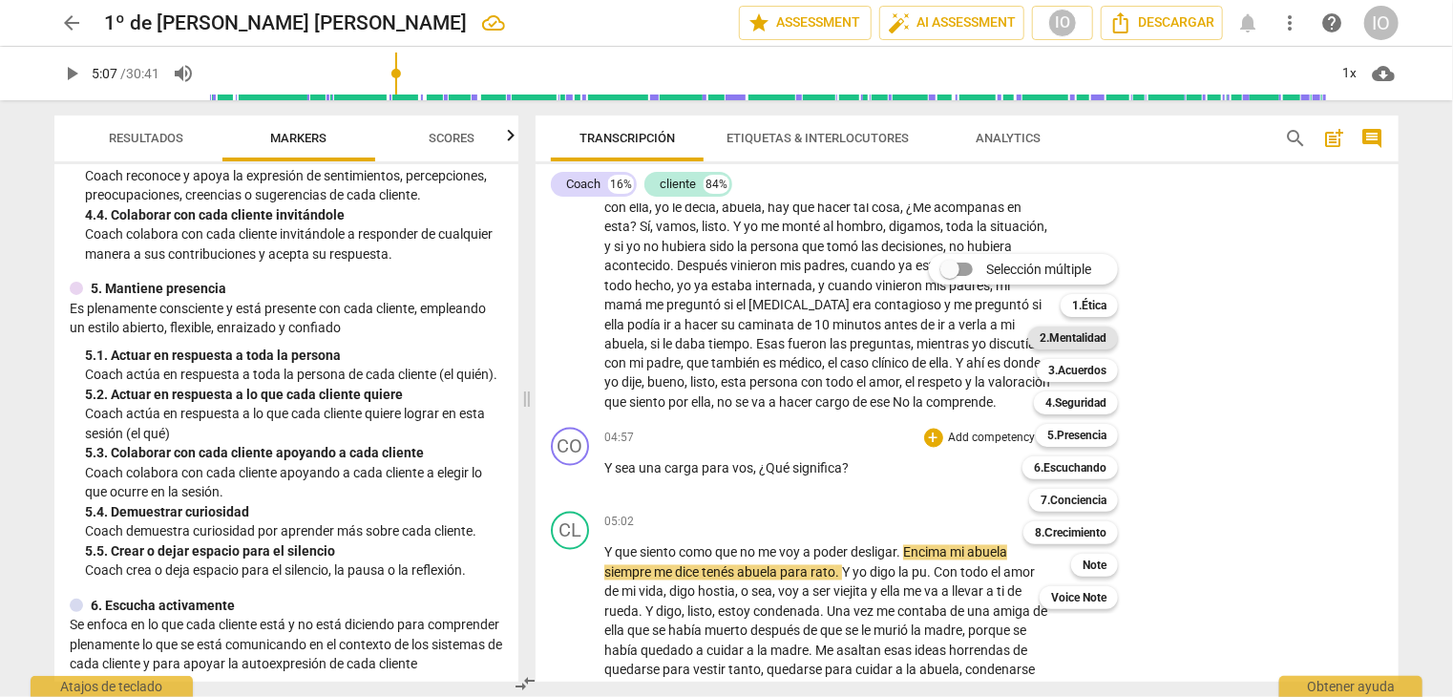
click at [1058, 333] on b "2.Mentalidad" at bounding box center [1073, 338] width 67 height 23
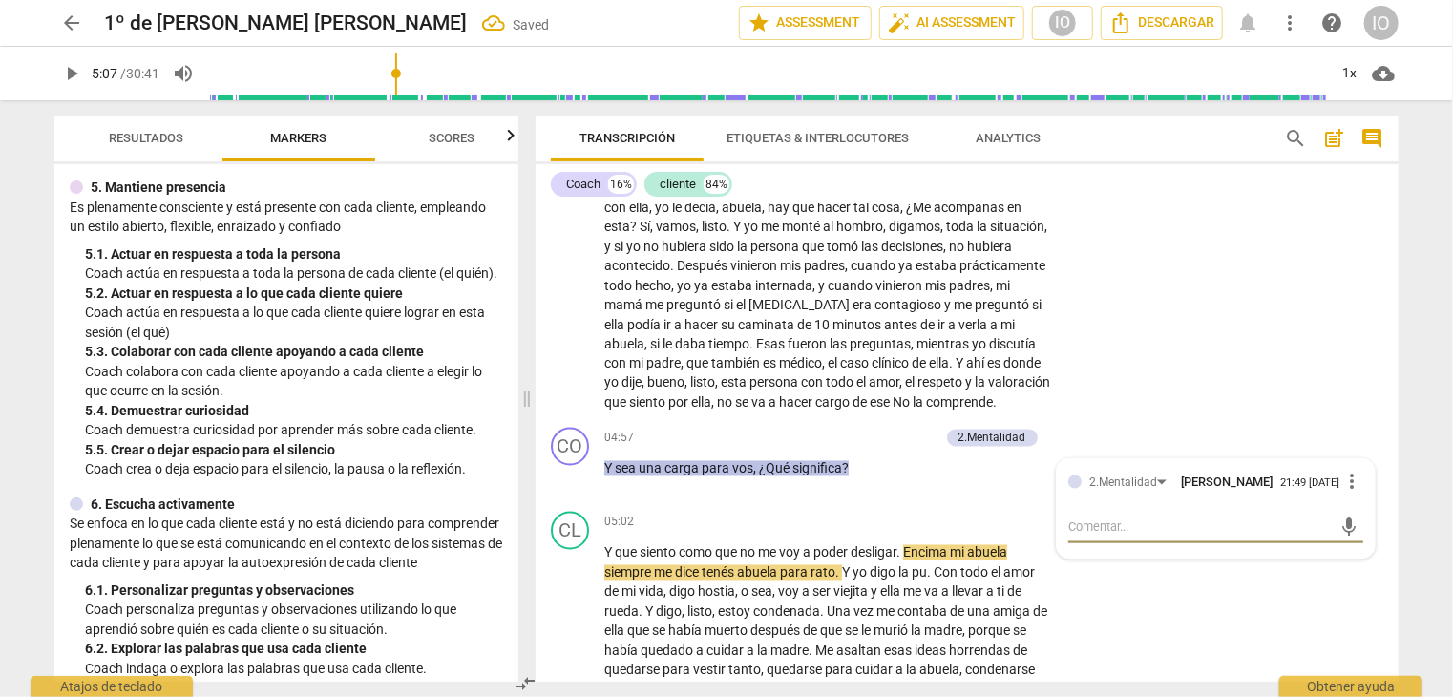
scroll to position [1050, 0]
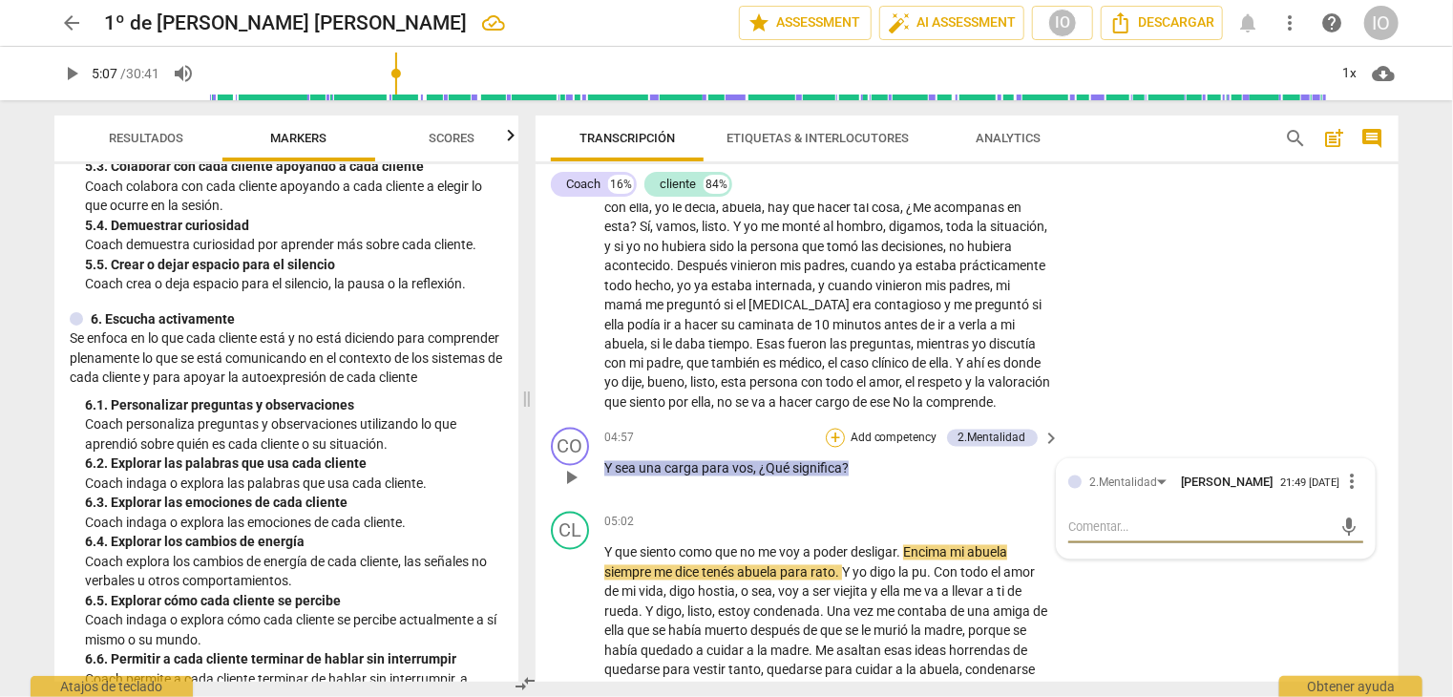
click at [830, 436] on div "+" at bounding box center [835, 438] width 19 height 19
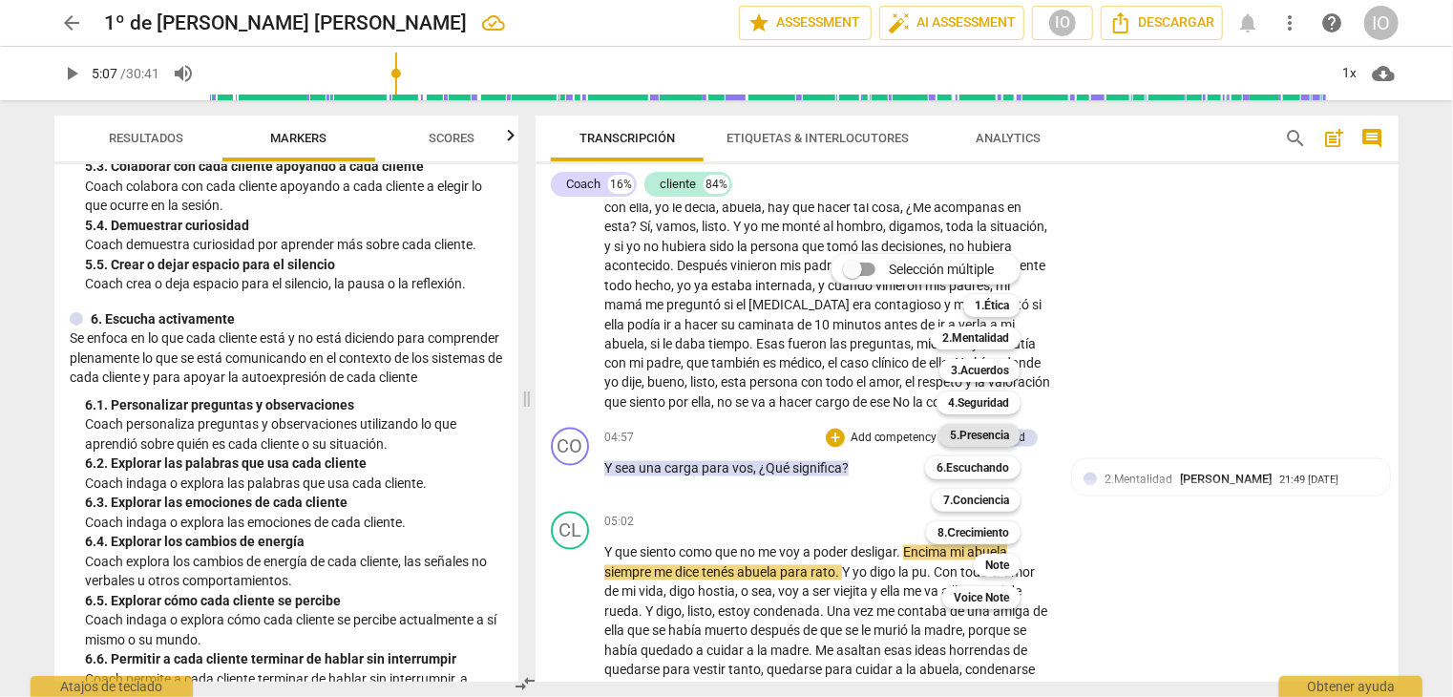
click at [1002, 432] on b "5.Presencia" at bounding box center [979, 435] width 59 height 23
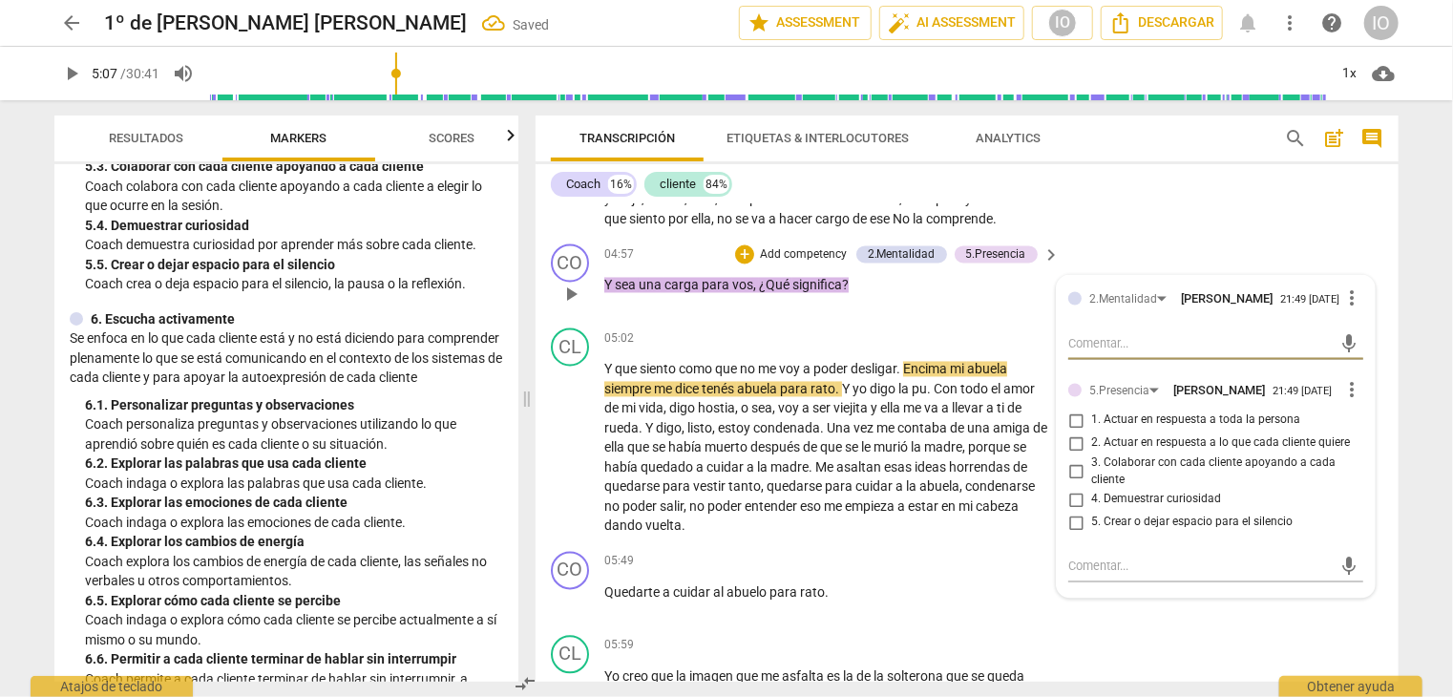
scroll to position [1853, 0]
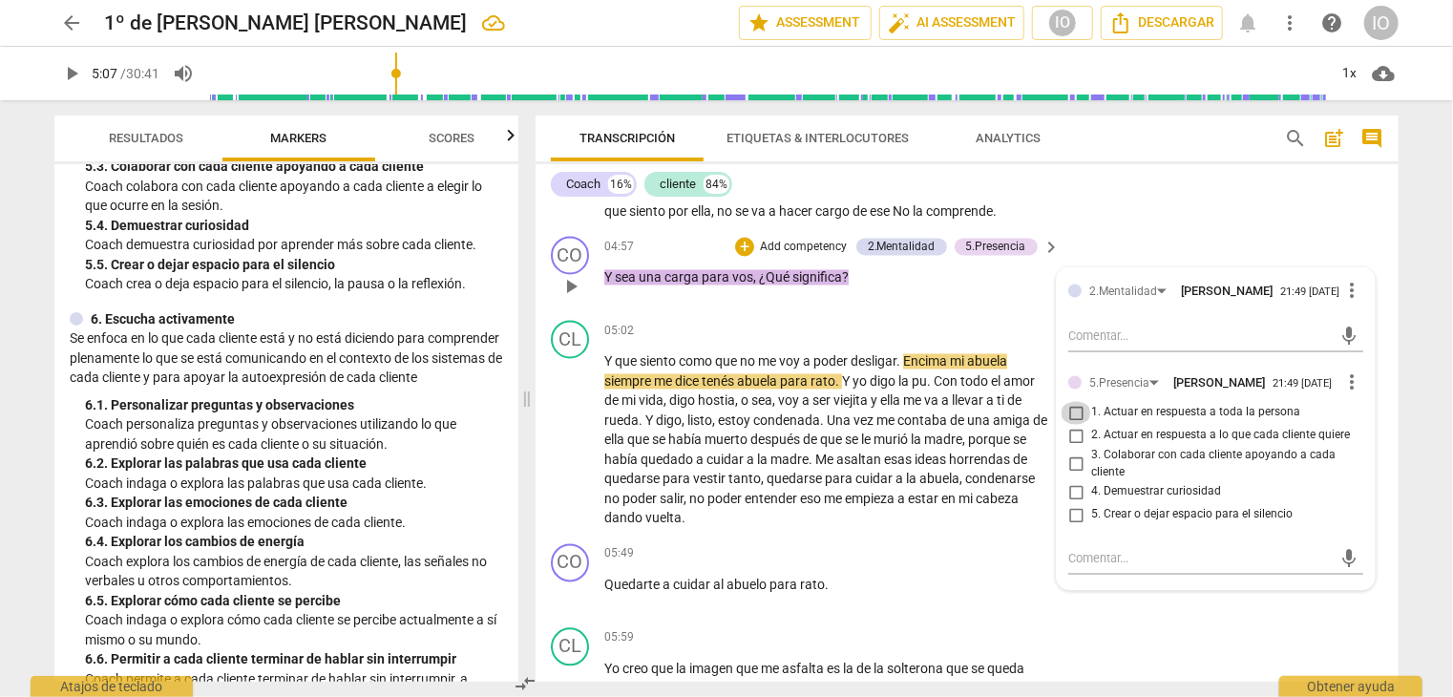
click at [1070, 404] on input "1. Actuar en respuesta a toda la persona" at bounding box center [1076, 413] width 31 height 23
checkbox input "true"
click at [1073, 489] on input "4. Demuestrar curiosidad" at bounding box center [1076, 492] width 31 height 23
checkbox input "true"
click at [451, 329] on div "6. Escucha activamente" at bounding box center [287, 319] width 434 height 20
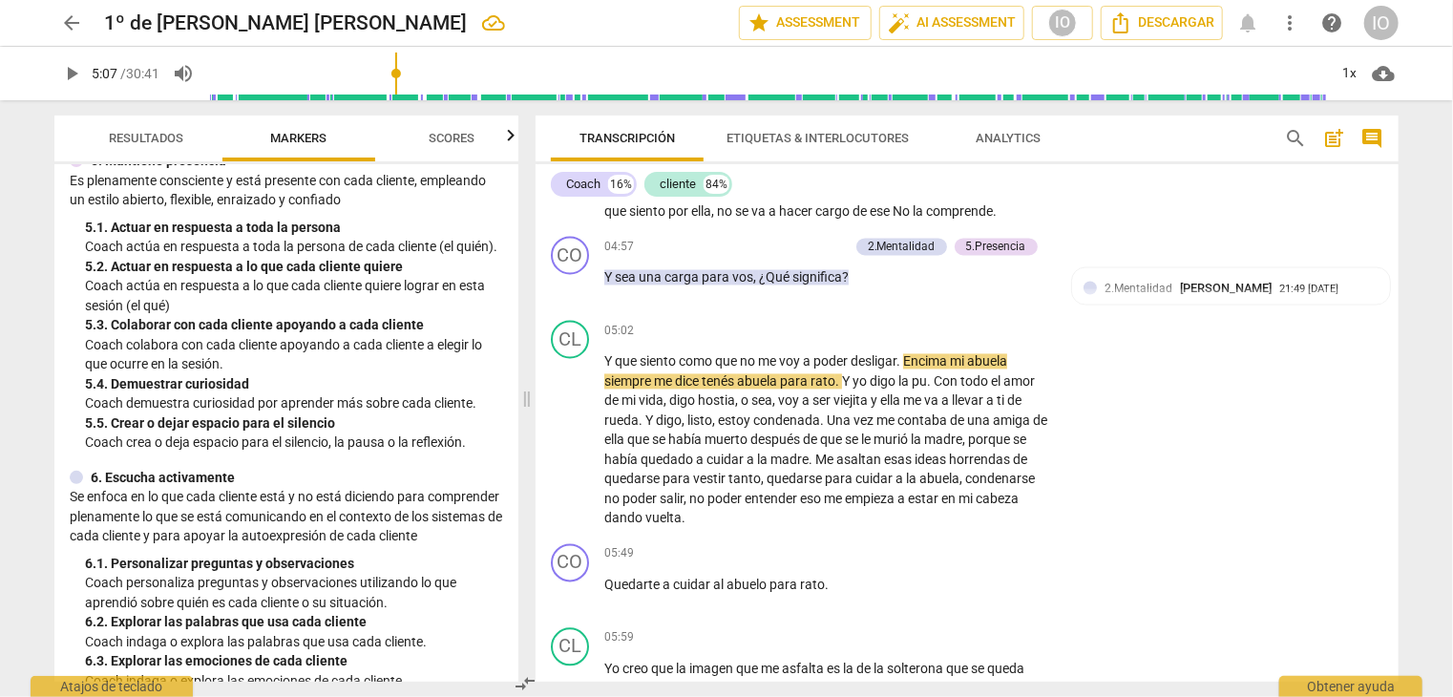
scroll to position [859, 0]
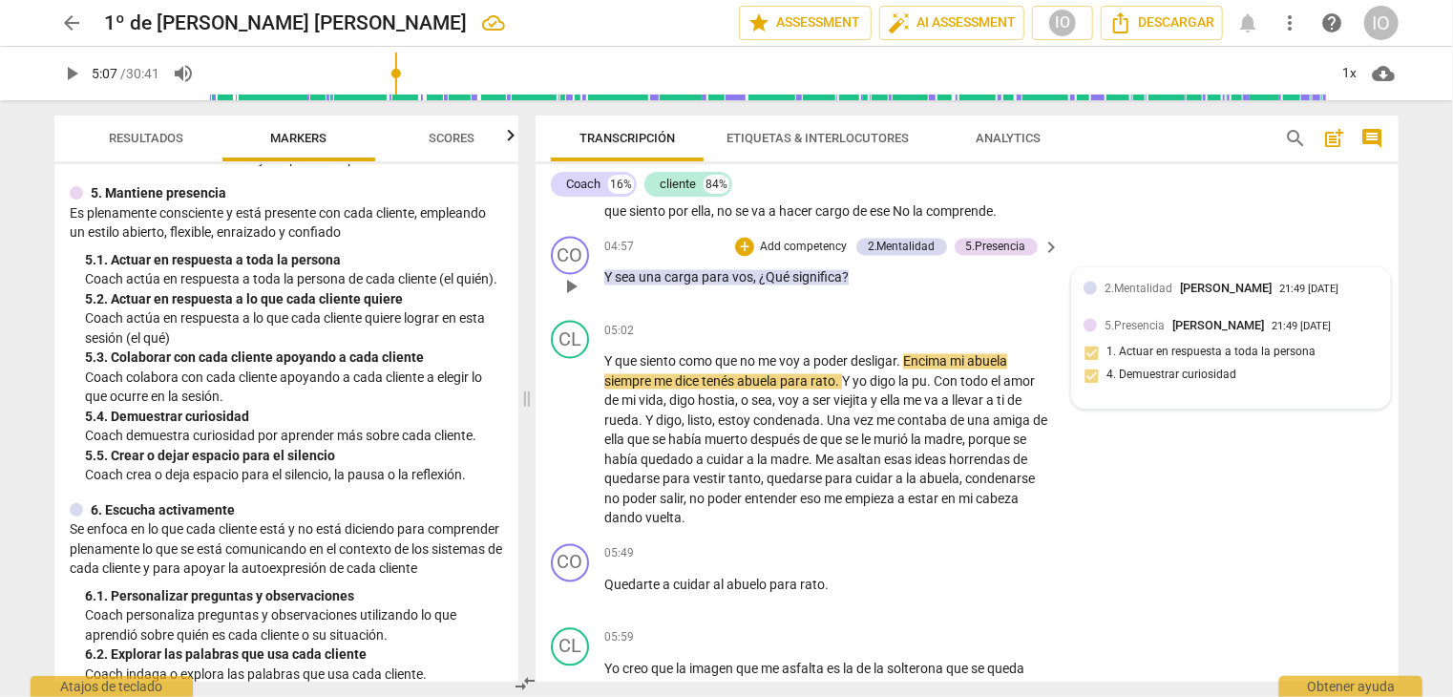
click at [1084, 324] on div at bounding box center [1090, 325] width 13 height 13
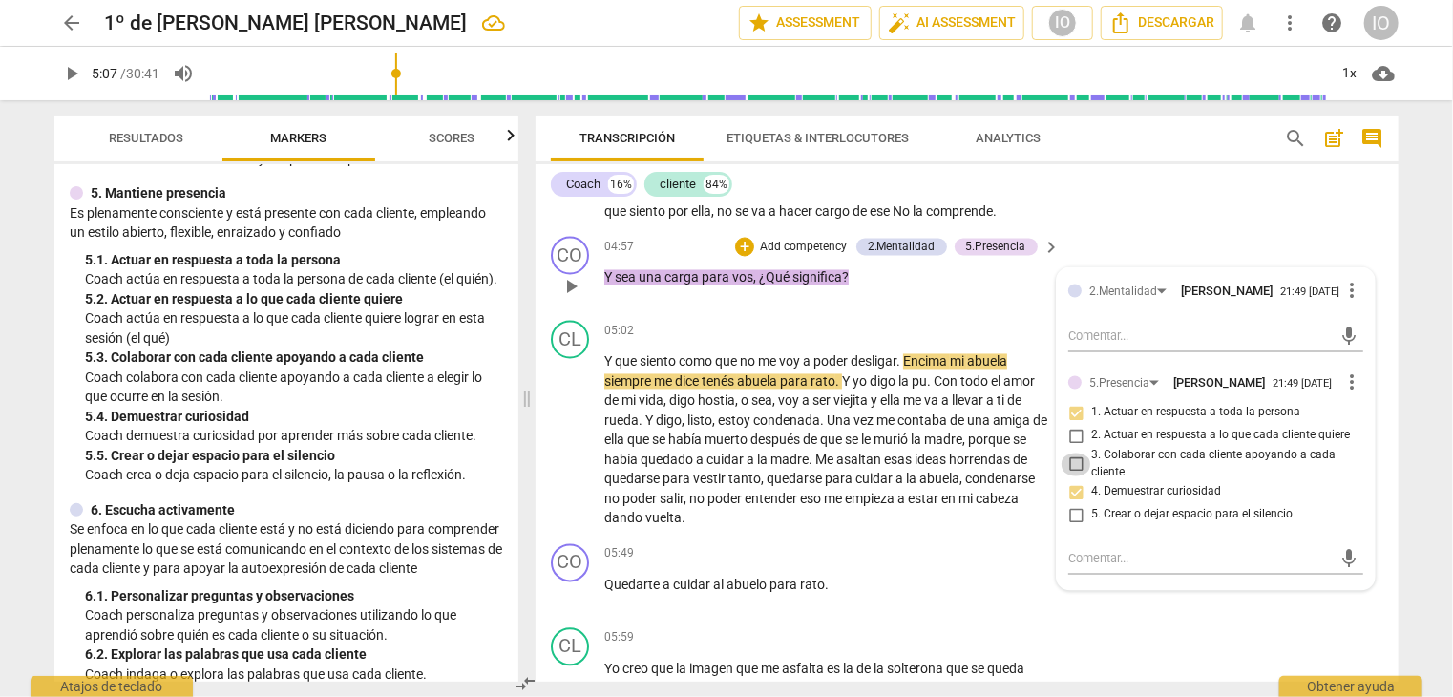
click at [1074, 454] on input "3. Colaborar con cada cliente apoyando a cada cliente" at bounding box center [1076, 465] width 31 height 23
checkbox input "true"
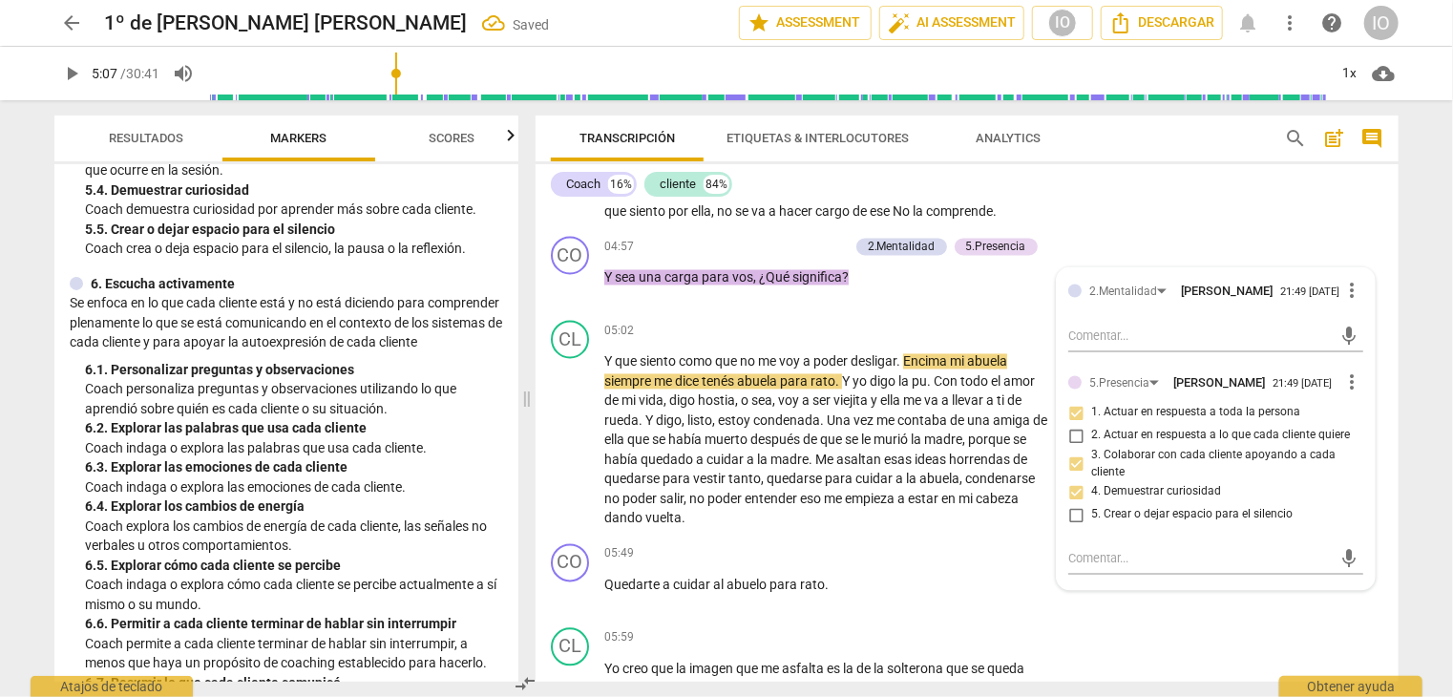
scroll to position [1146, 0]
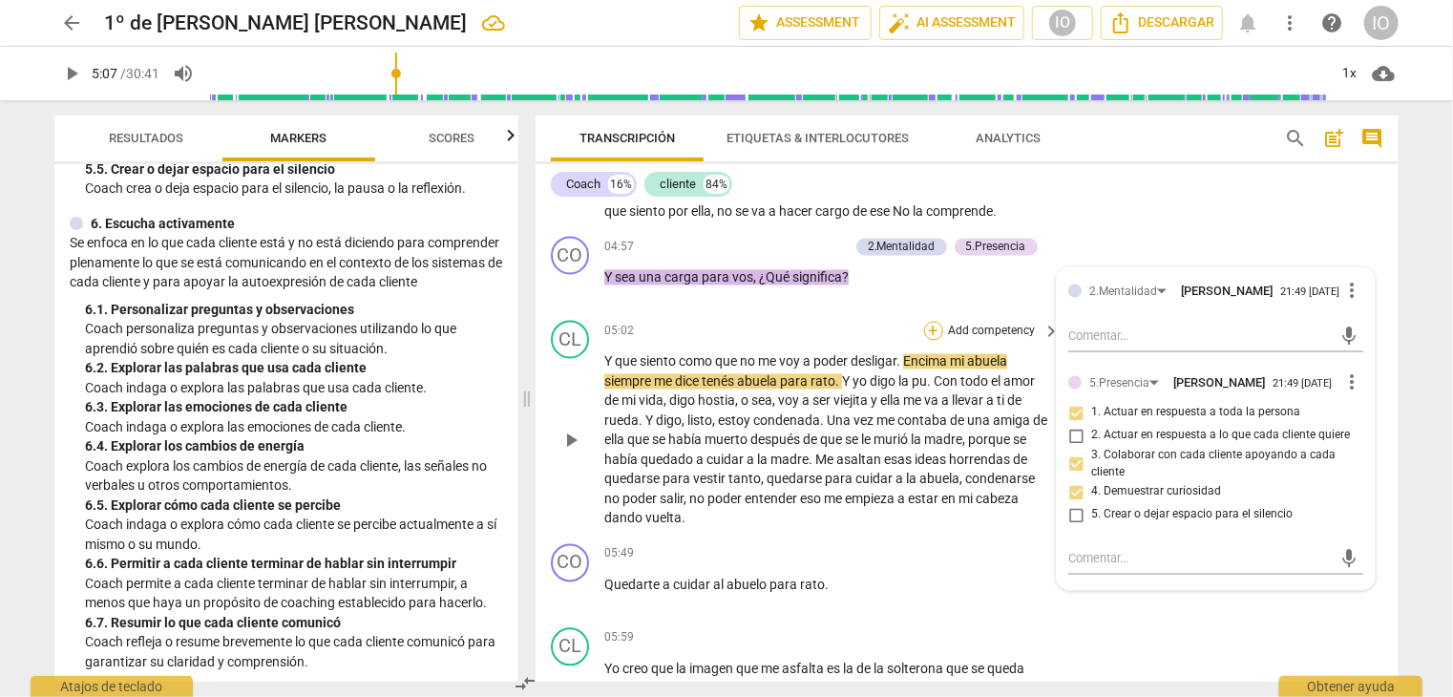
click at [924, 328] on div "+" at bounding box center [933, 331] width 19 height 19
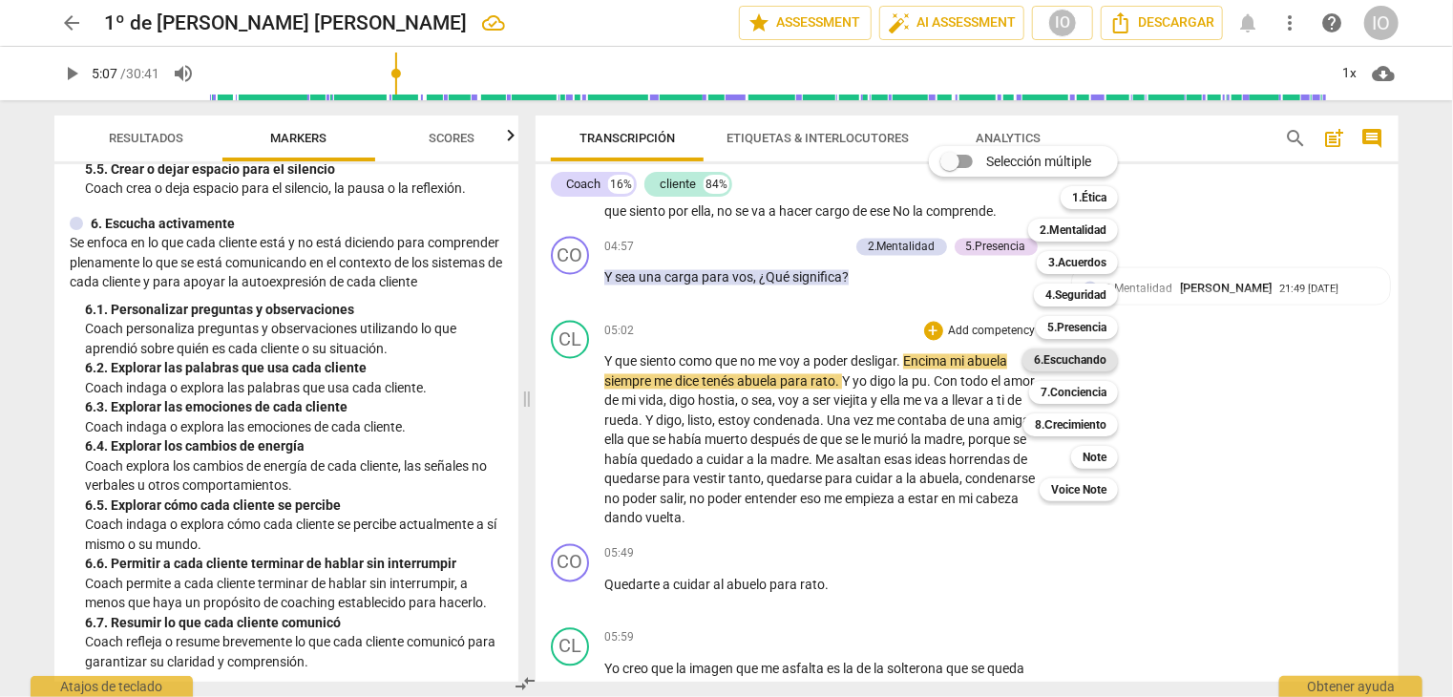
click at [1074, 363] on b "6.Escuchando" at bounding box center [1070, 360] width 73 height 23
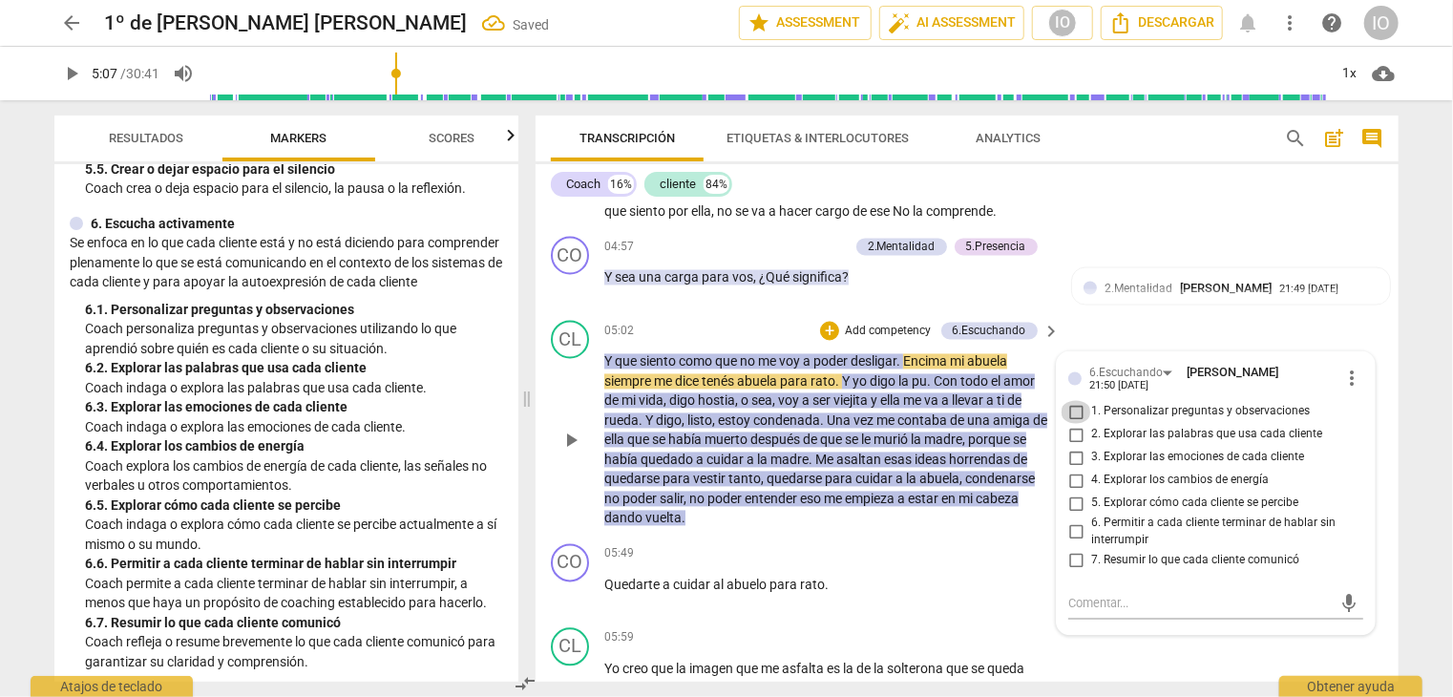
click at [1076, 401] on input "1. Personalizar preguntas y observaciones" at bounding box center [1076, 412] width 31 height 23
checkbox input "true"
click at [1073, 448] on input "3. Explorar las emociones de cada cliente" at bounding box center [1076, 458] width 31 height 23
checkbox input "true"
click at [1075, 495] on input "5. Explorar cómo cada cliente se percibe" at bounding box center [1076, 504] width 31 height 23
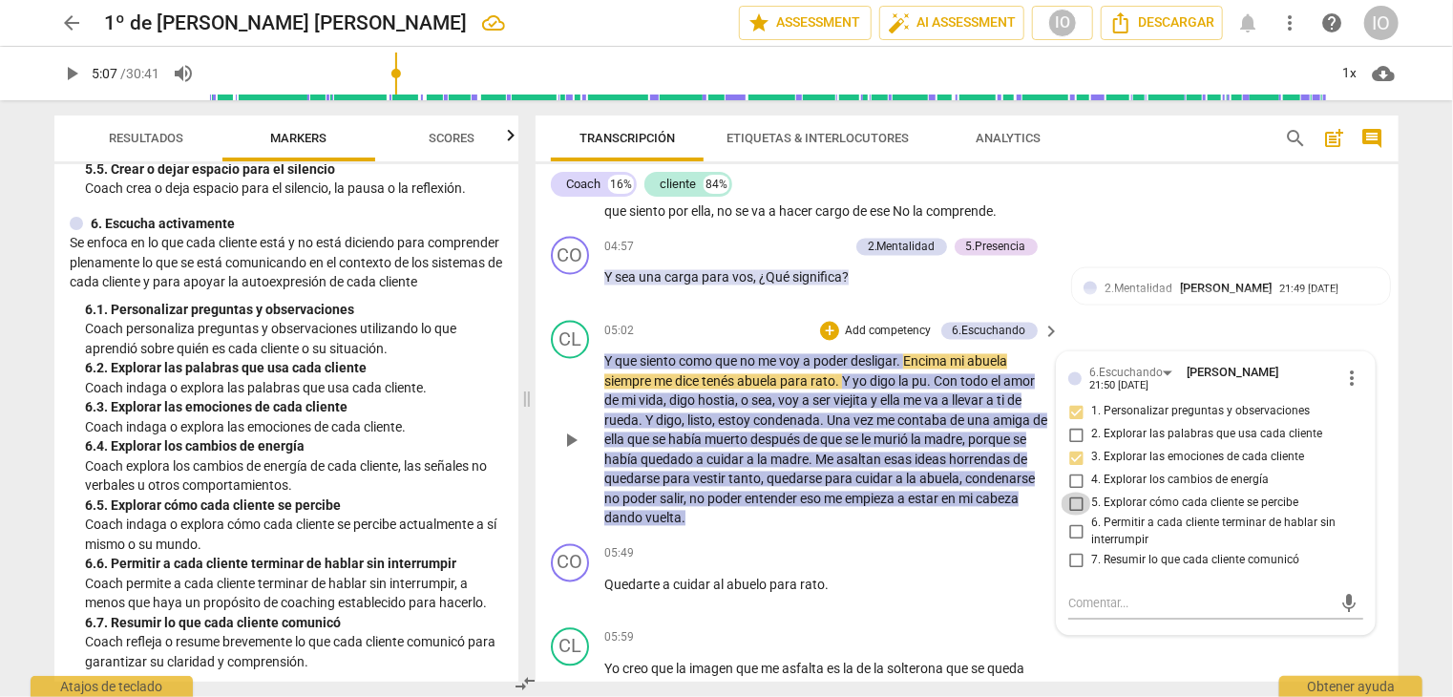
checkbox input "true"
click at [1070, 521] on input "6. Permitir a cada cliente terminar de hablar sin interrumpir" at bounding box center [1076, 532] width 31 height 23
checkbox input "true"
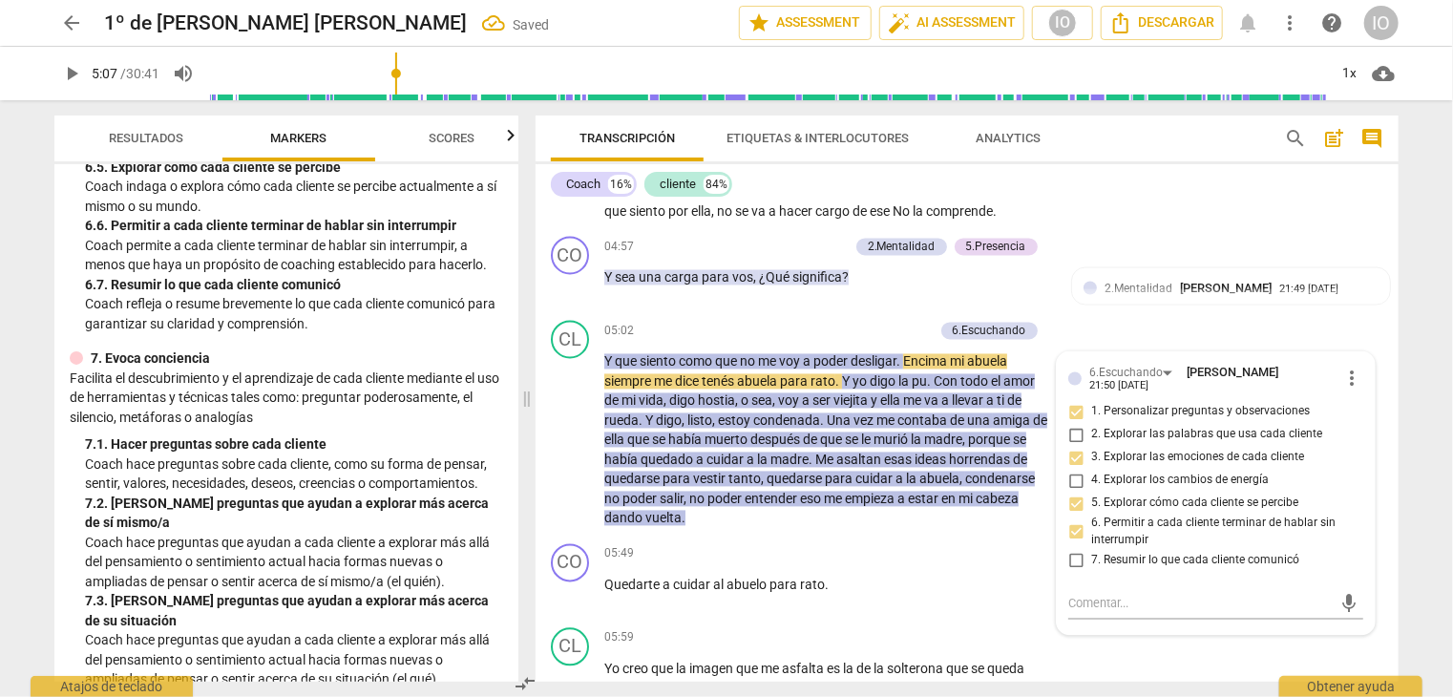
scroll to position [1528, 0]
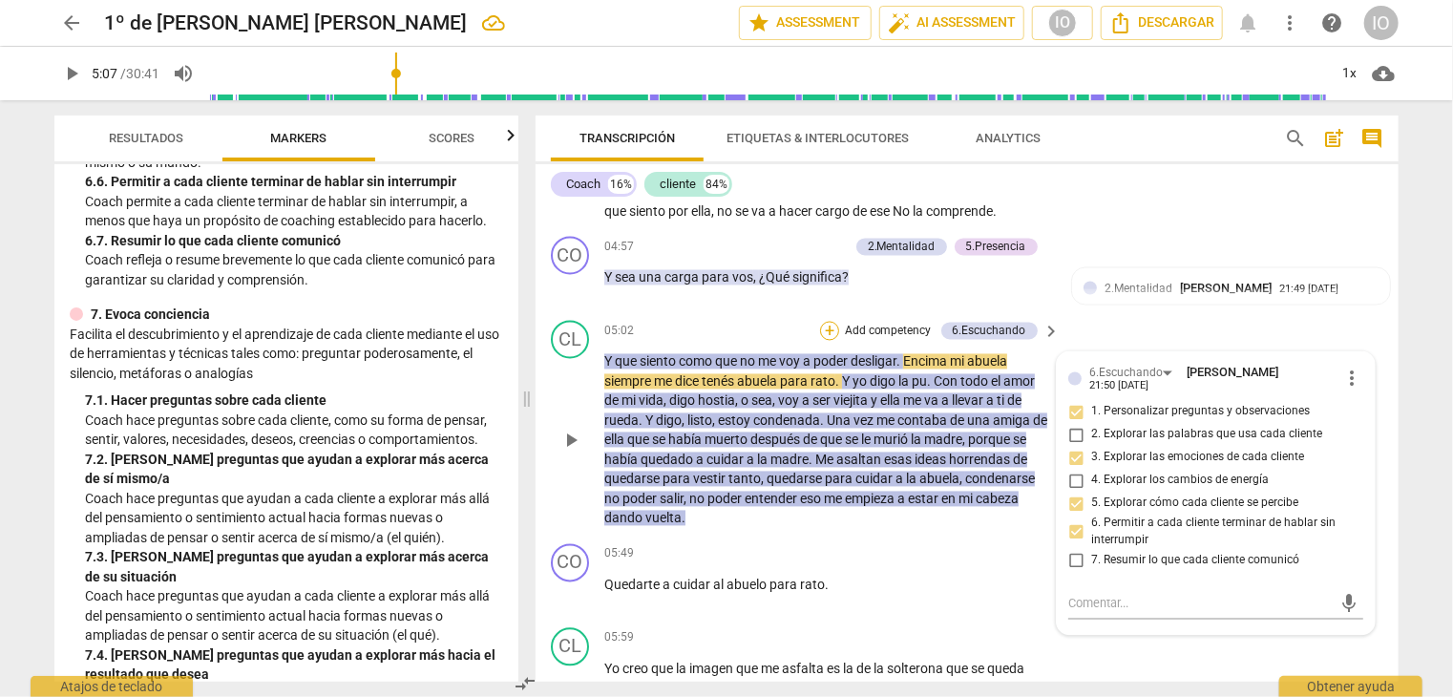
click at [820, 325] on div "+" at bounding box center [829, 331] width 19 height 19
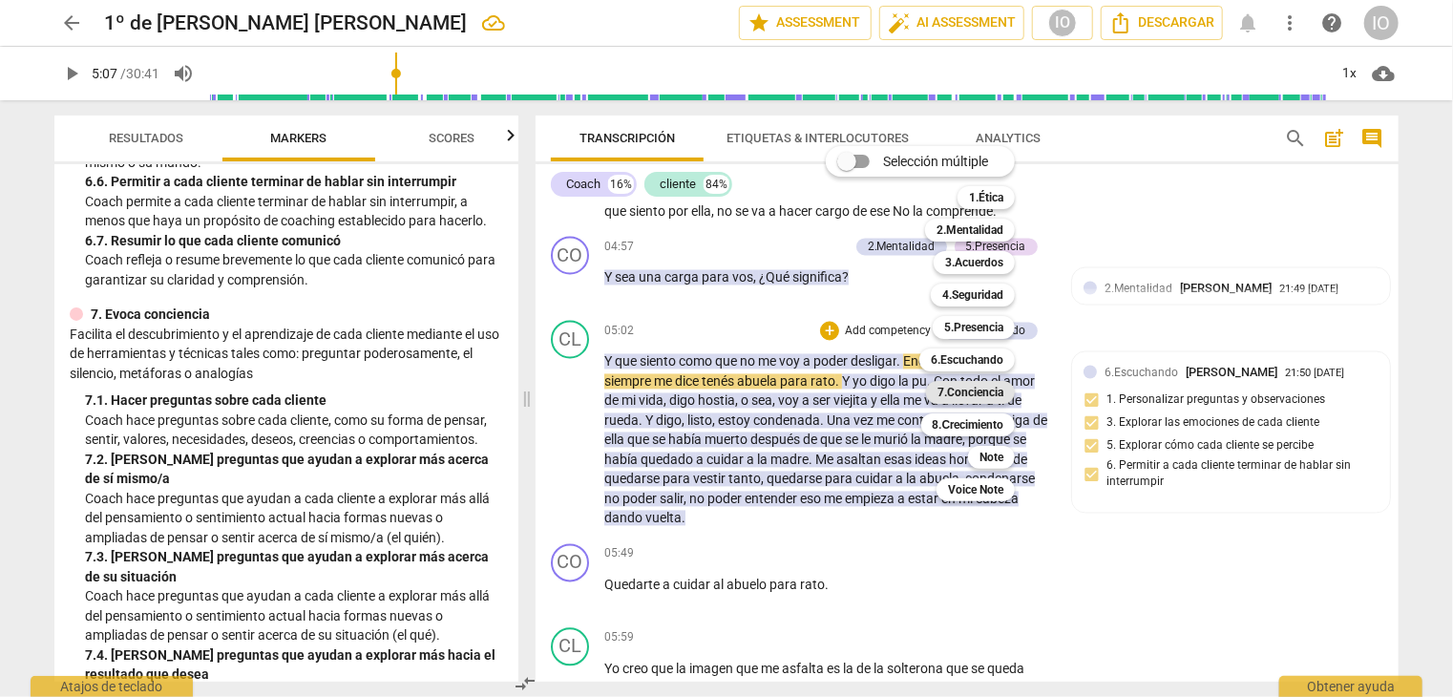
click at [961, 390] on b "7.Conciencia" at bounding box center [971, 392] width 66 height 23
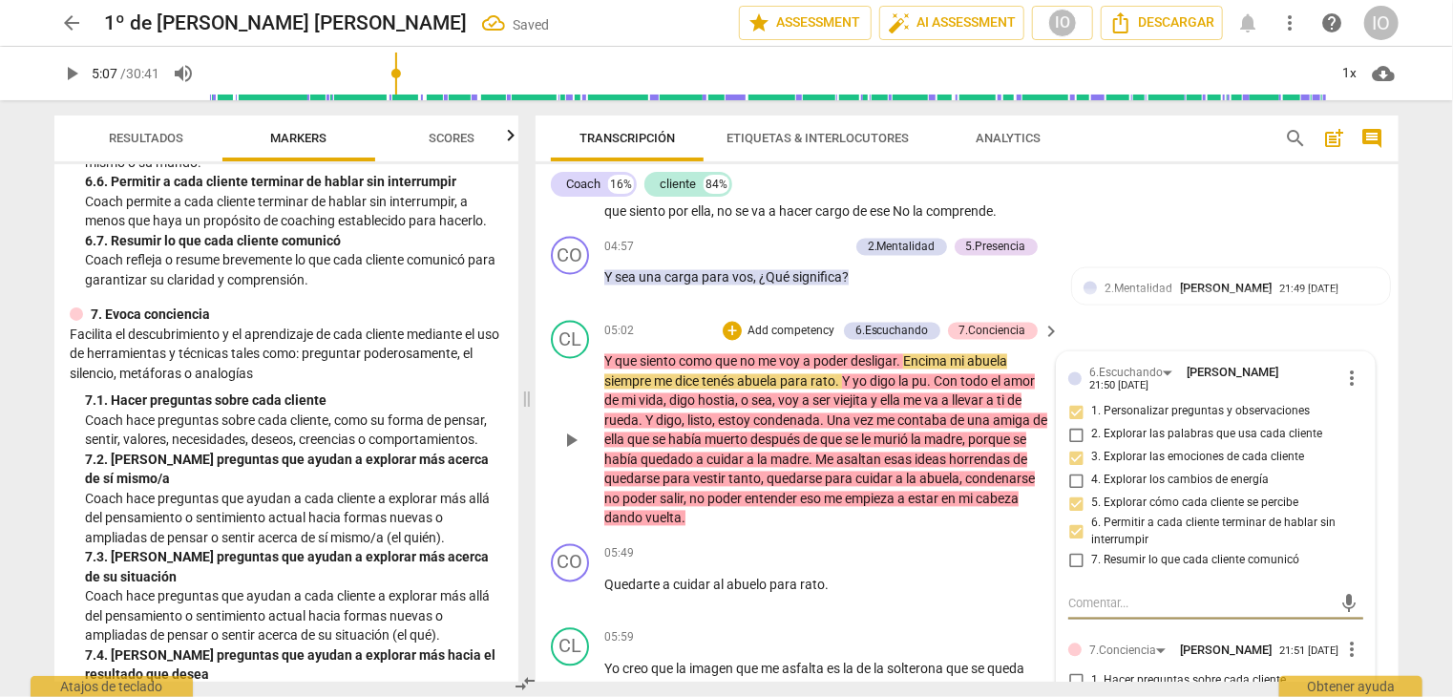
scroll to position [2044, 0]
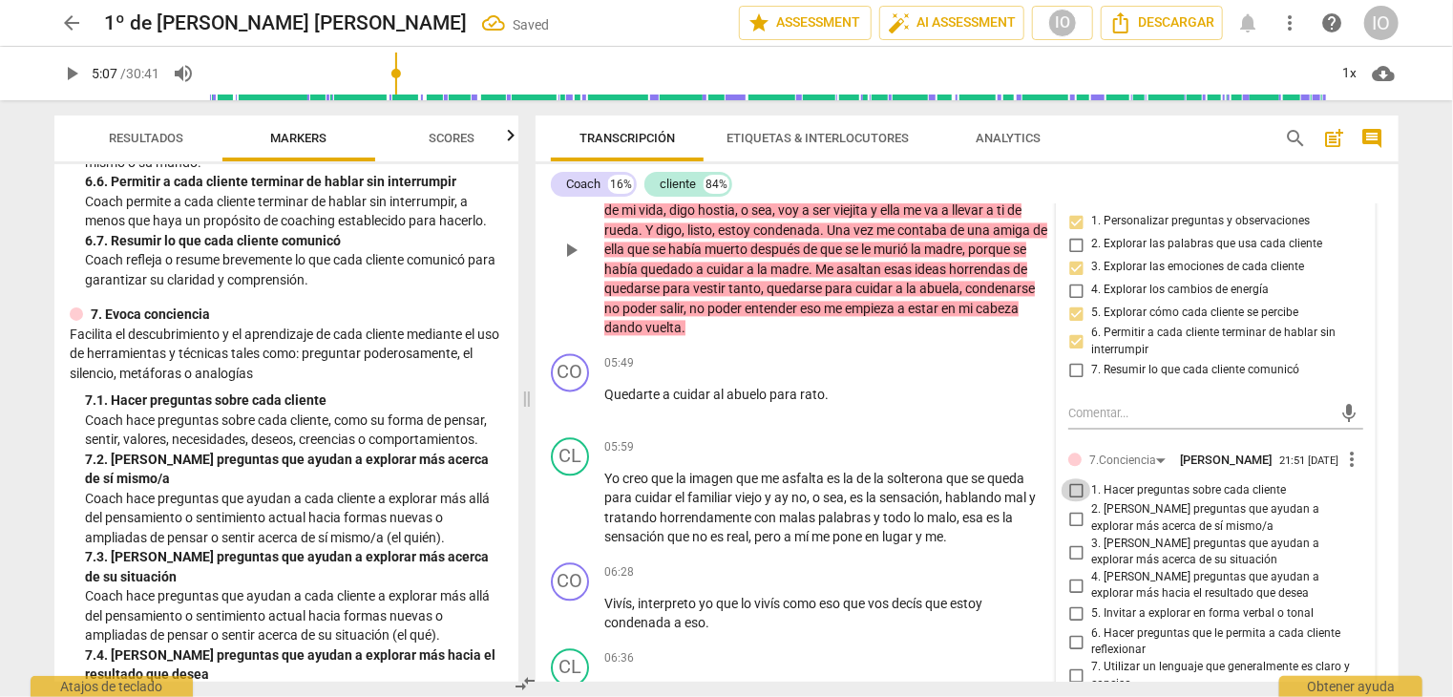
click at [1073, 478] on input "1. Hacer preguntas sobre cada cliente" at bounding box center [1076, 489] width 31 height 23
checkbox input "true"
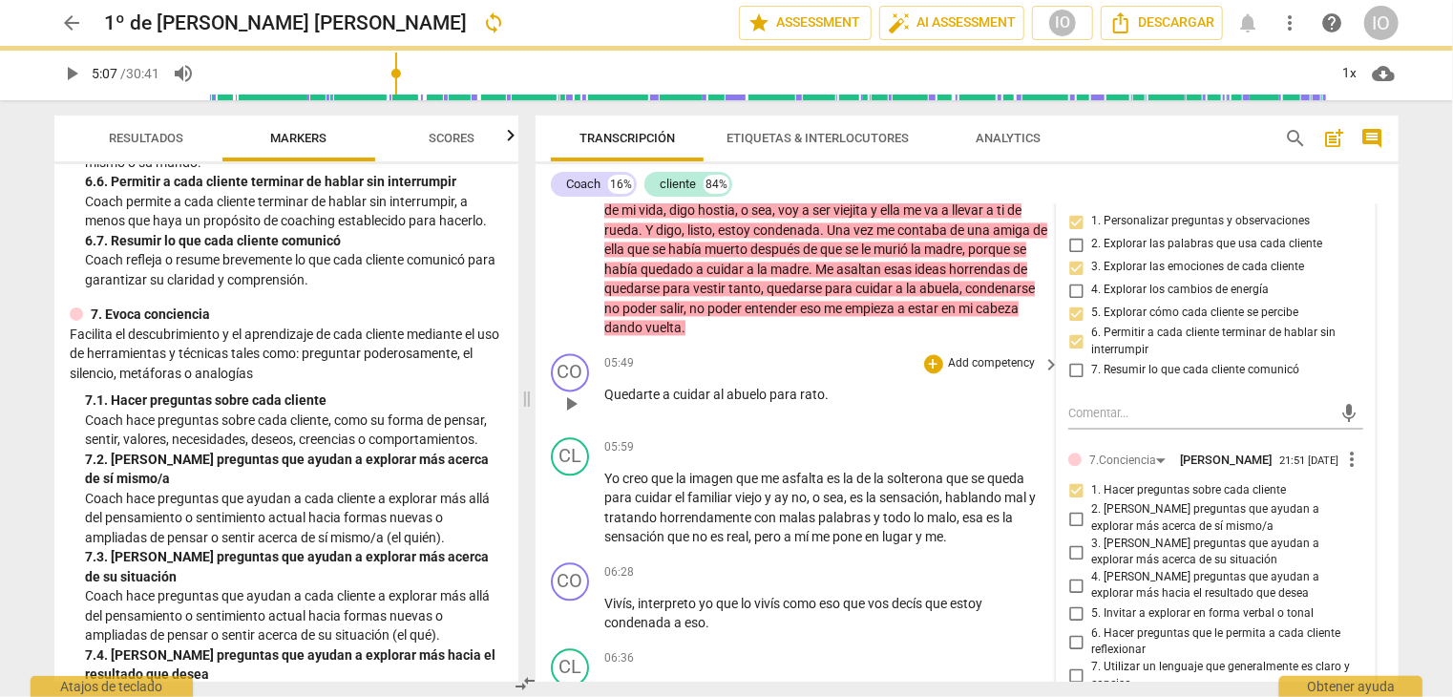
scroll to position [1757, 0]
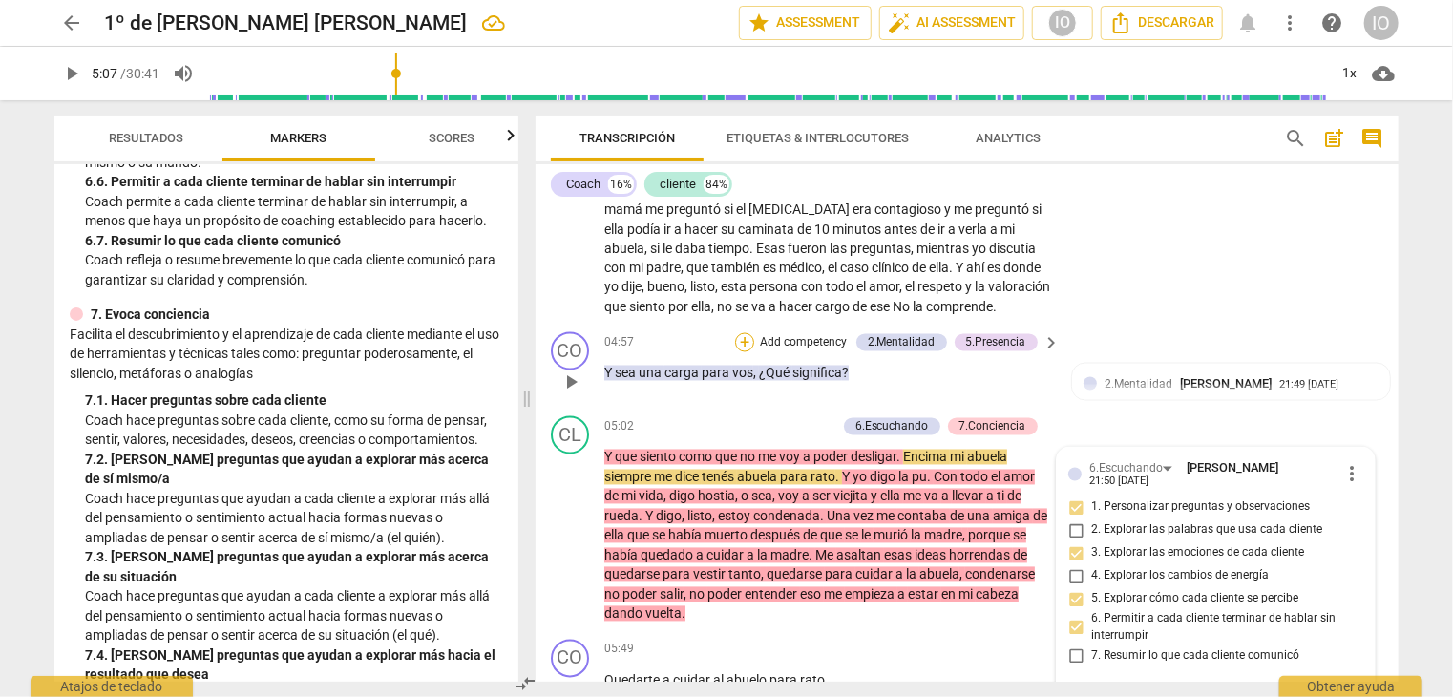
click at [745, 337] on div "+" at bounding box center [744, 342] width 19 height 19
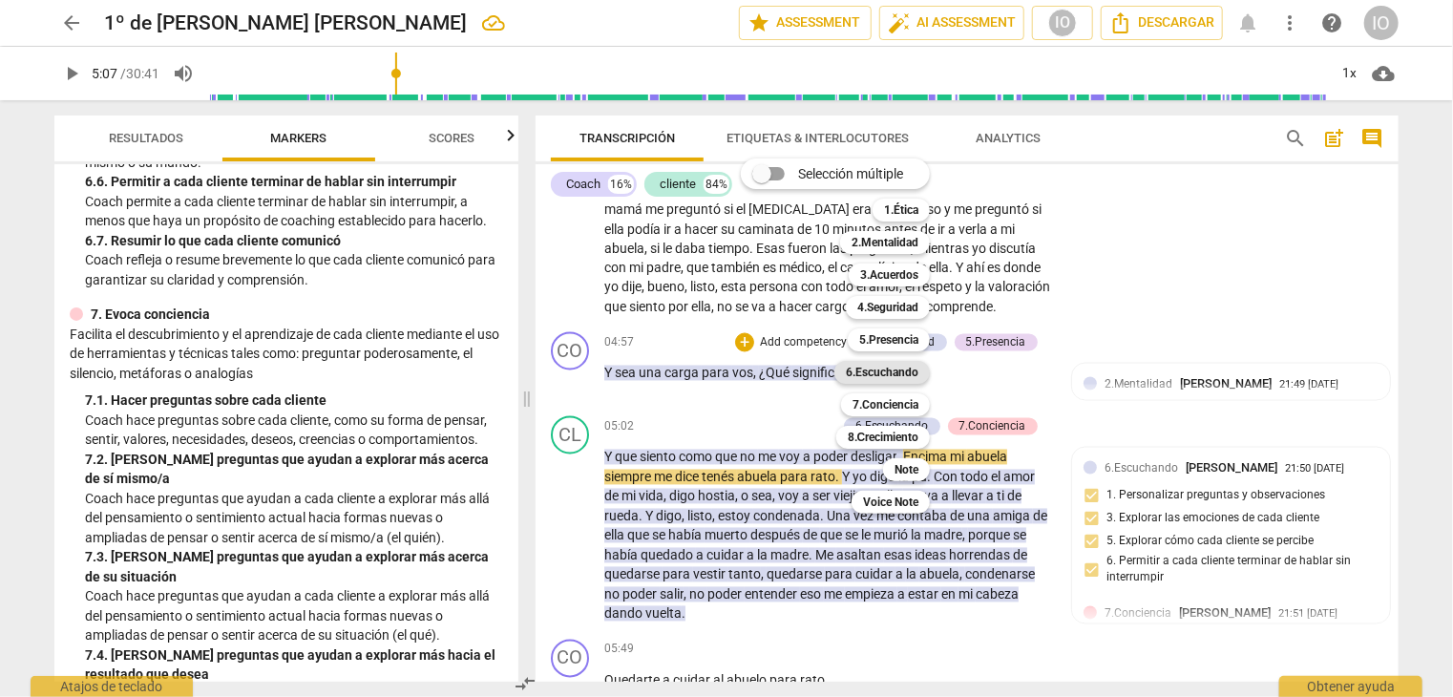
click at [878, 368] on b "6.Escuchando" at bounding box center [882, 372] width 73 height 23
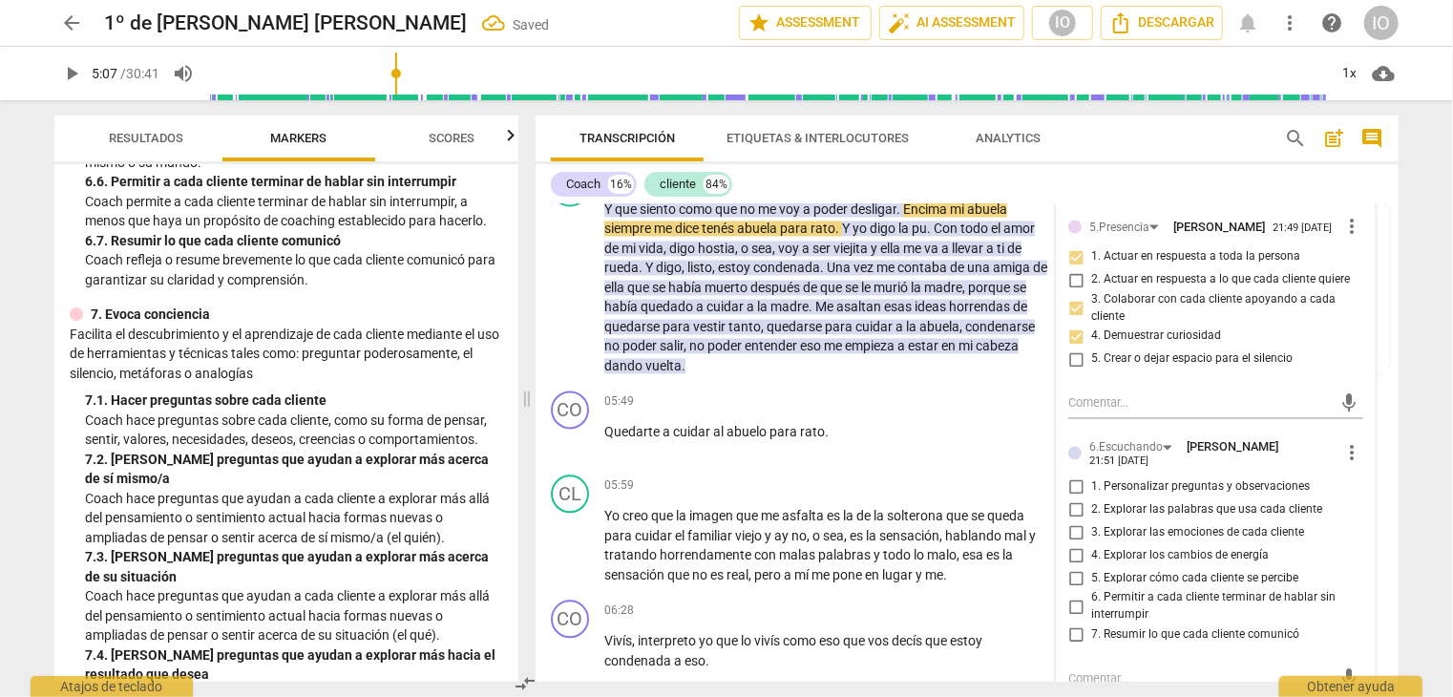
scroll to position [2044, 0]
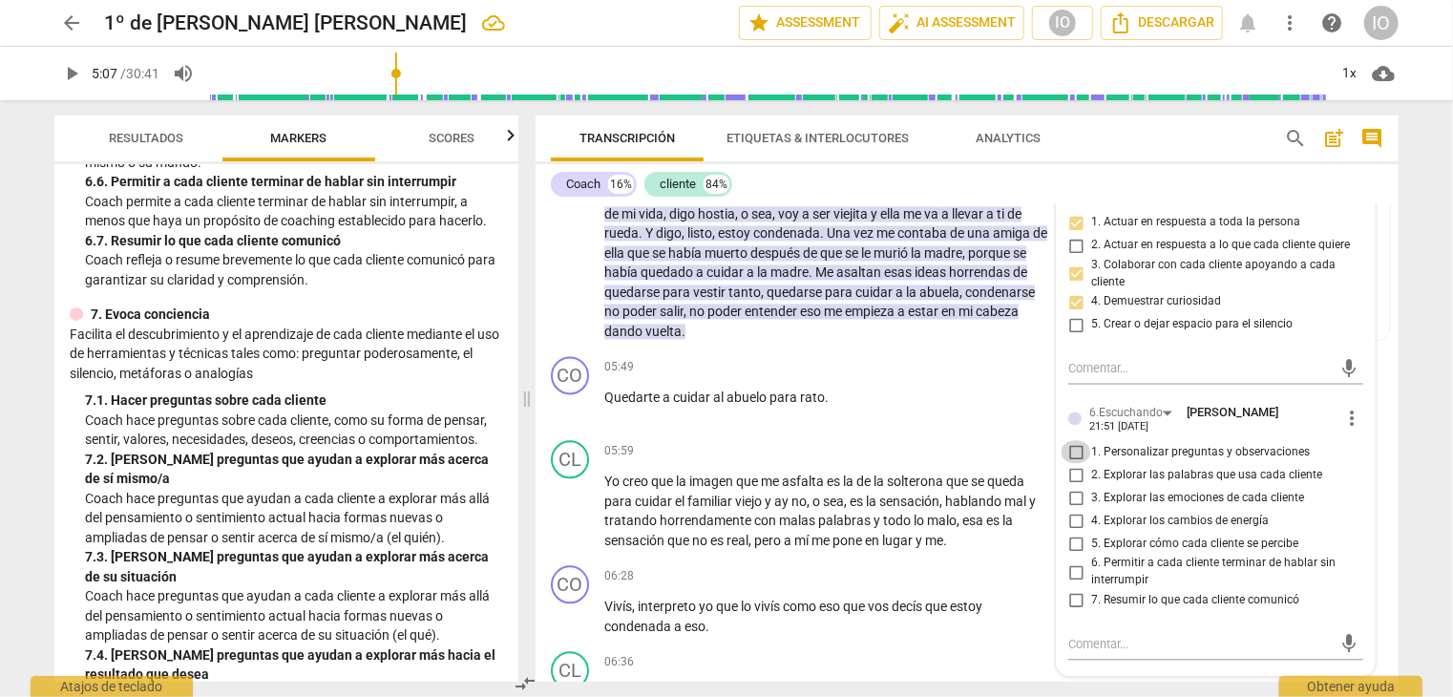
click at [1070, 440] on input "1. Personalizar preguntas y observaciones" at bounding box center [1076, 451] width 31 height 23
checkbox input "true"
click at [1071, 463] on input "2. Explorar las palabras que usa cada cliente" at bounding box center [1076, 474] width 31 height 23
checkbox input "true"
click at [1070, 488] on input "3. Explorar las emociones de cada cliente" at bounding box center [1076, 497] width 31 height 23
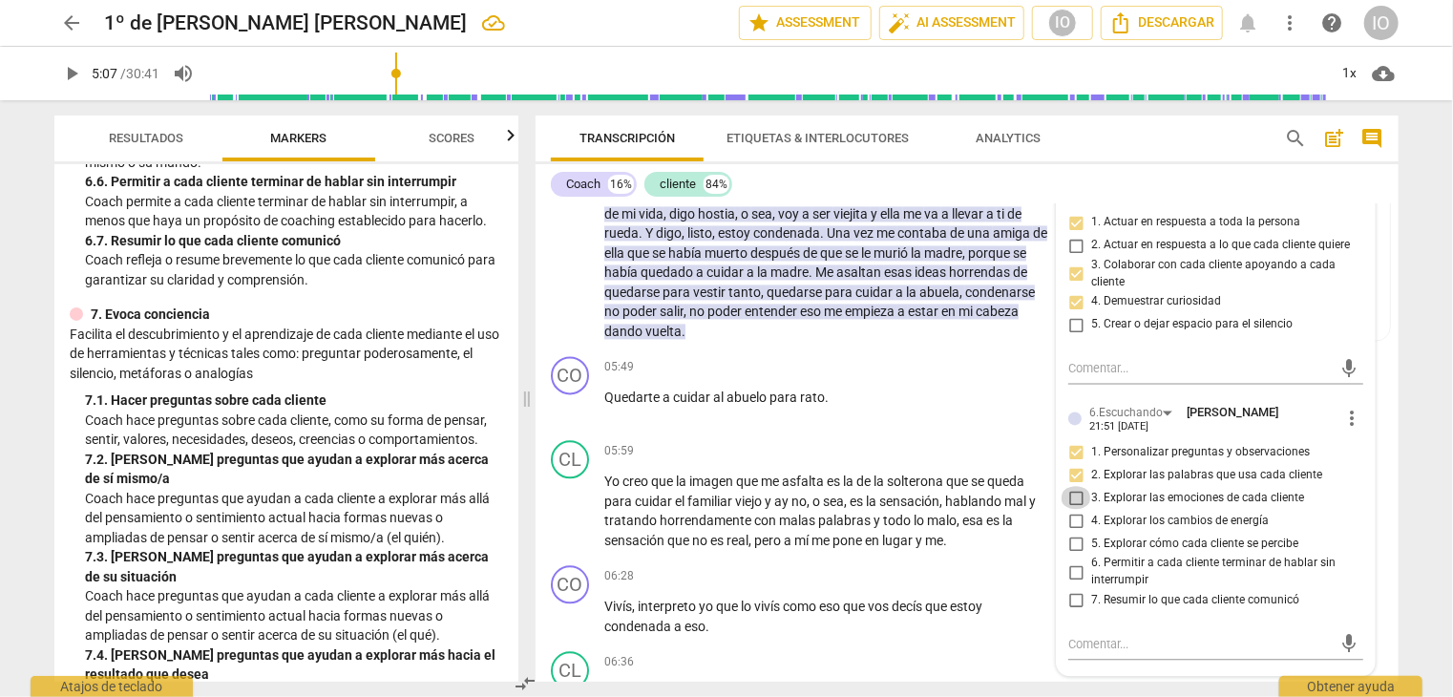
checkbox input "true"
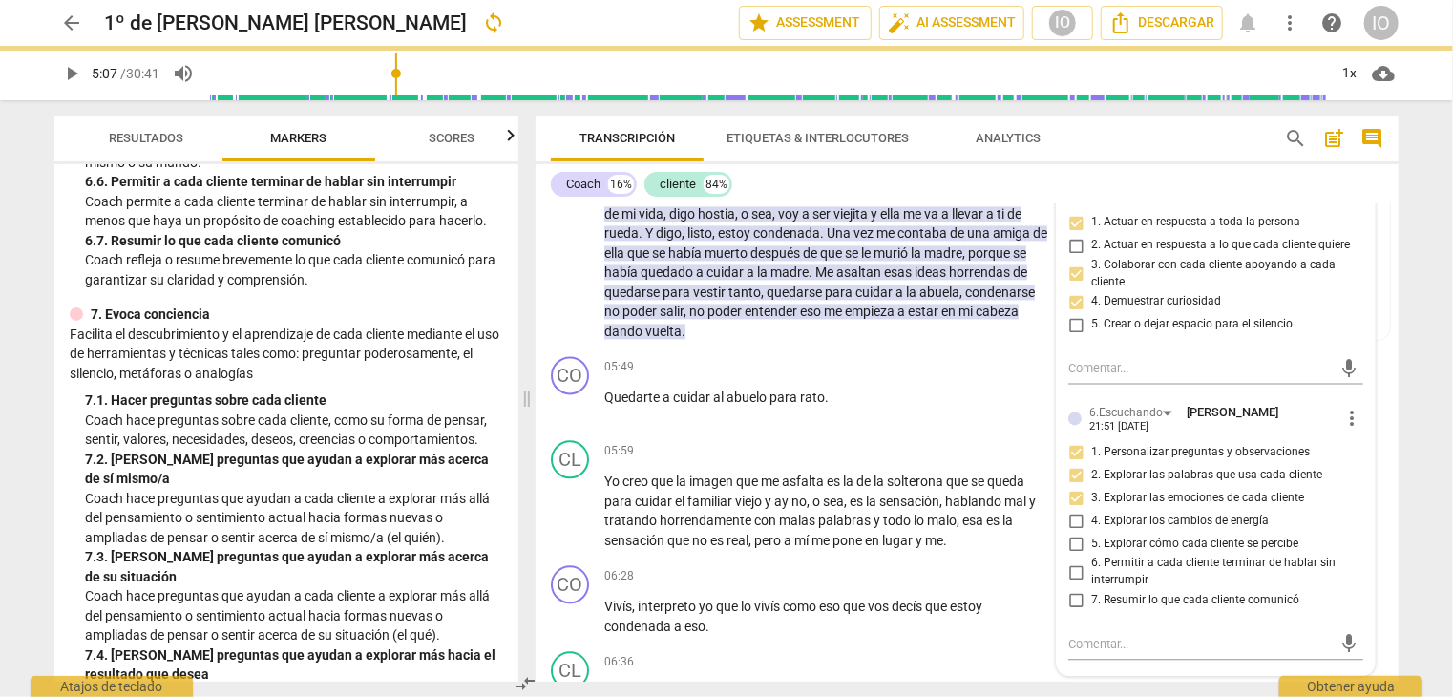
click at [1075, 532] on input "5. Explorar cómo cada cliente se percibe" at bounding box center [1076, 543] width 31 height 23
checkbox input "true"
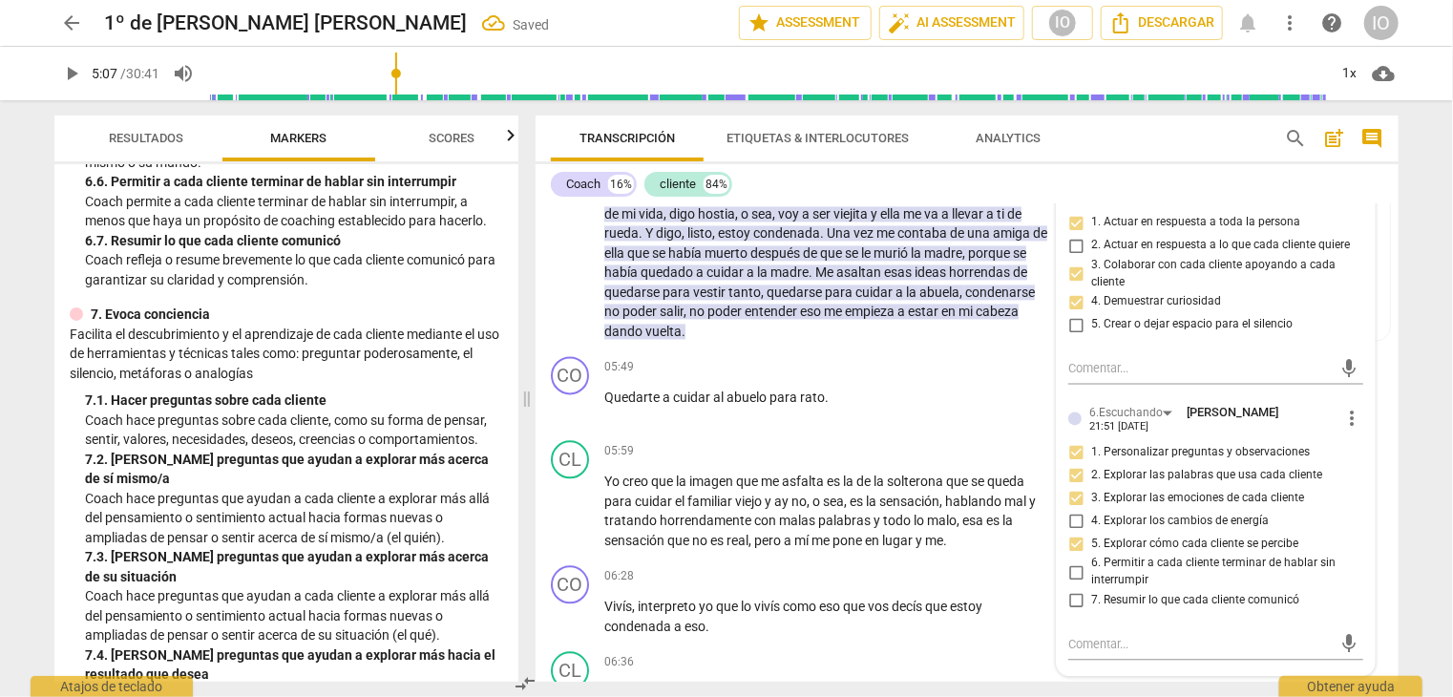
click at [1071, 562] on input "6. Permitir a cada cliente terminar de hablar sin interrumpir" at bounding box center [1076, 572] width 31 height 23
checkbox input "true"
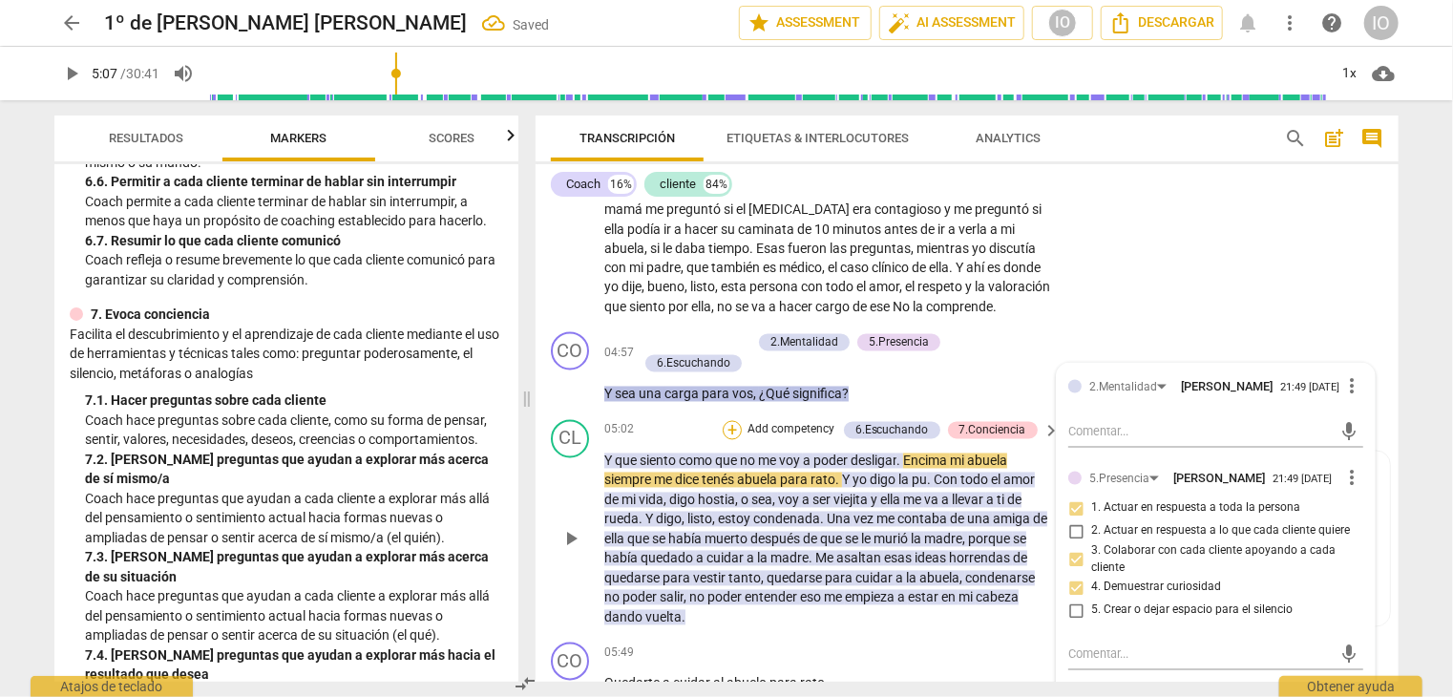
click at [733, 425] on div "+" at bounding box center [732, 430] width 19 height 19
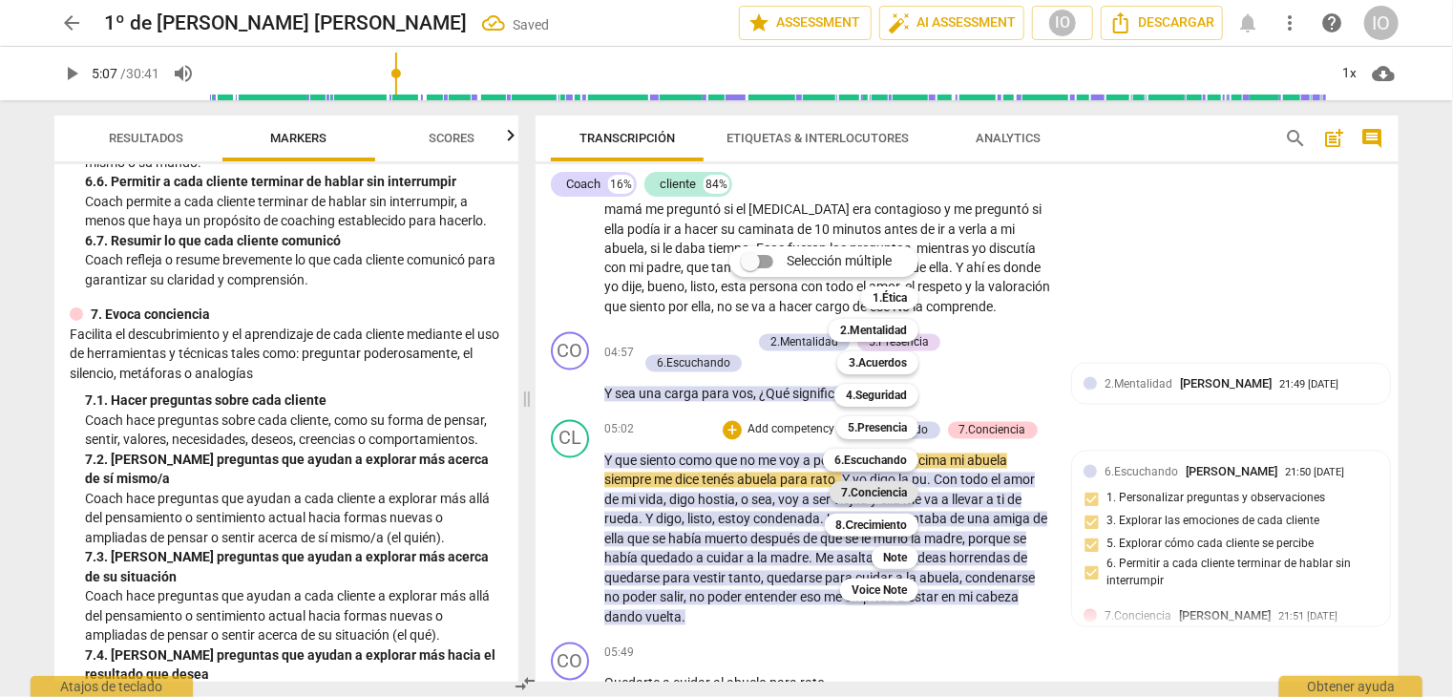
click at [844, 489] on b "7.Conciencia" at bounding box center [874, 492] width 66 height 23
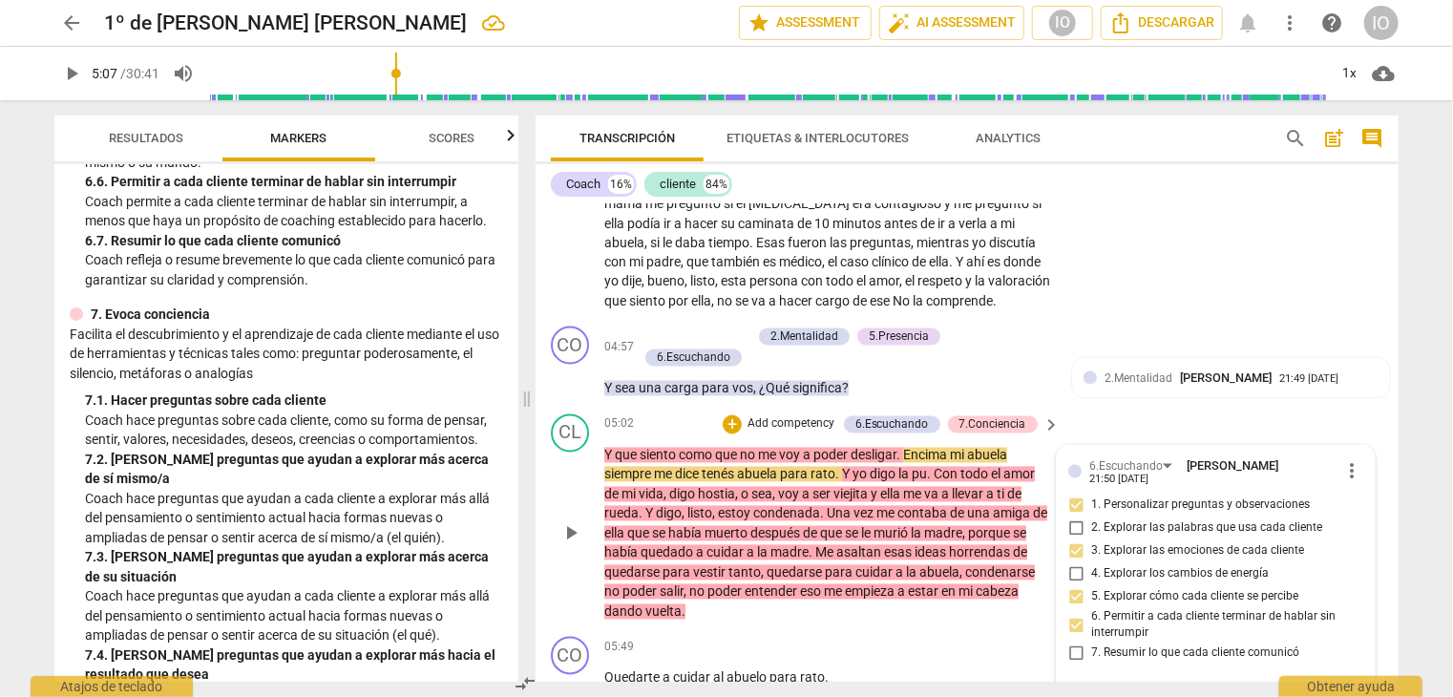
scroll to position [1718, 0]
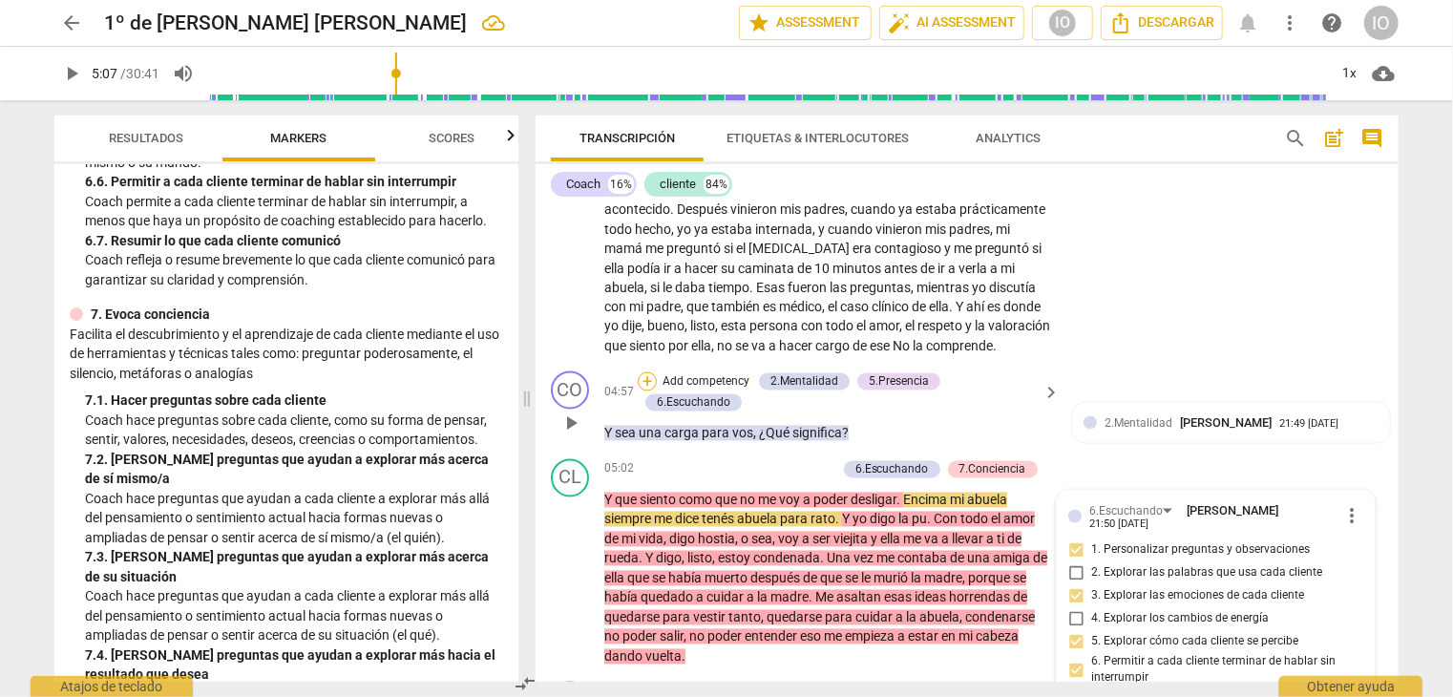
click at [645, 377] on div "+" at bounding box center [647, 381] width 19 height 19
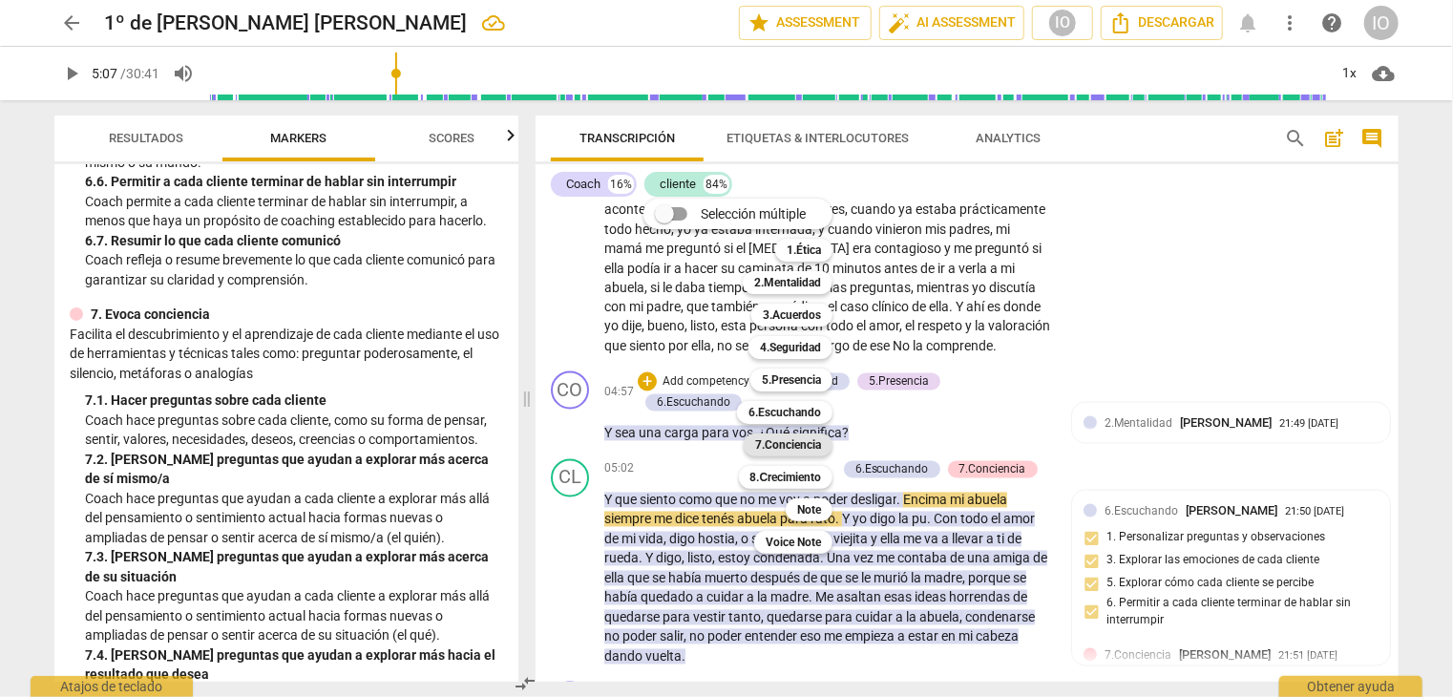
click at [756, 444] on div "7.Conciencia" at bounding box center [788, 445] width 89 height 23
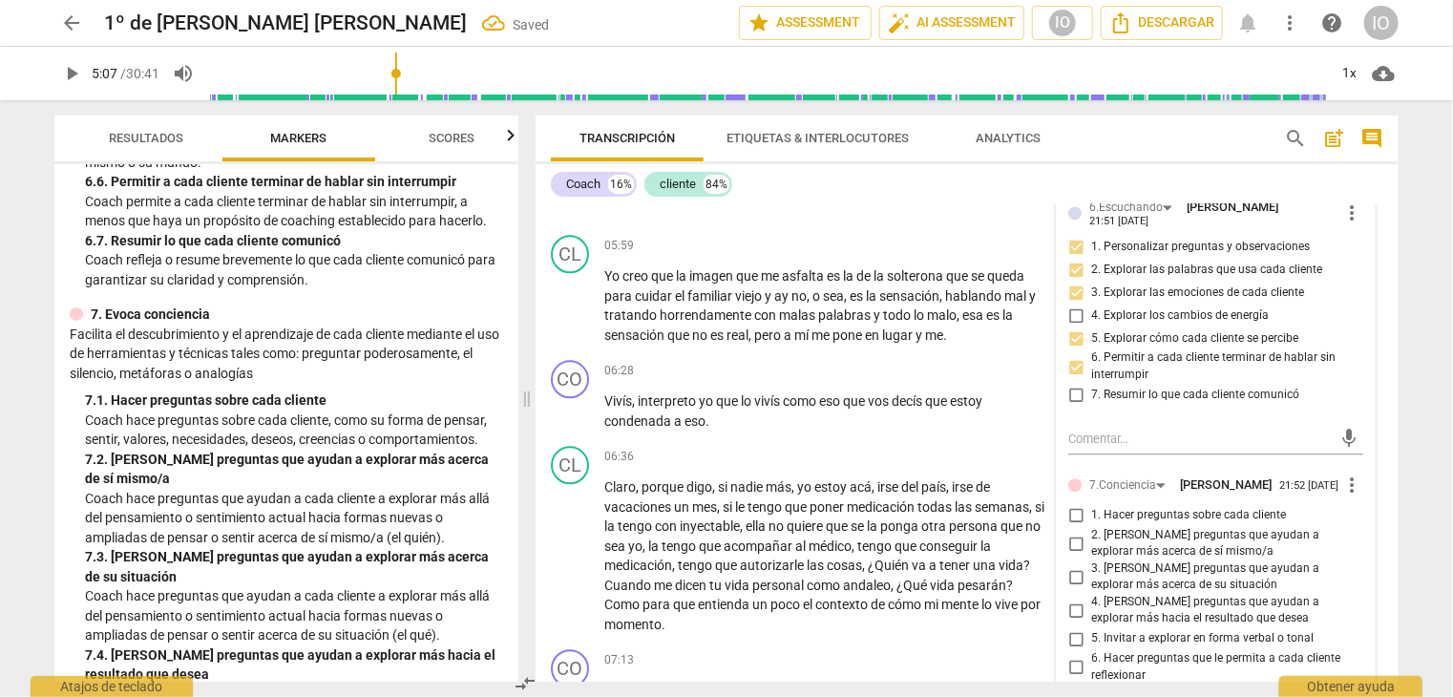
scroll to position [2291, 0]
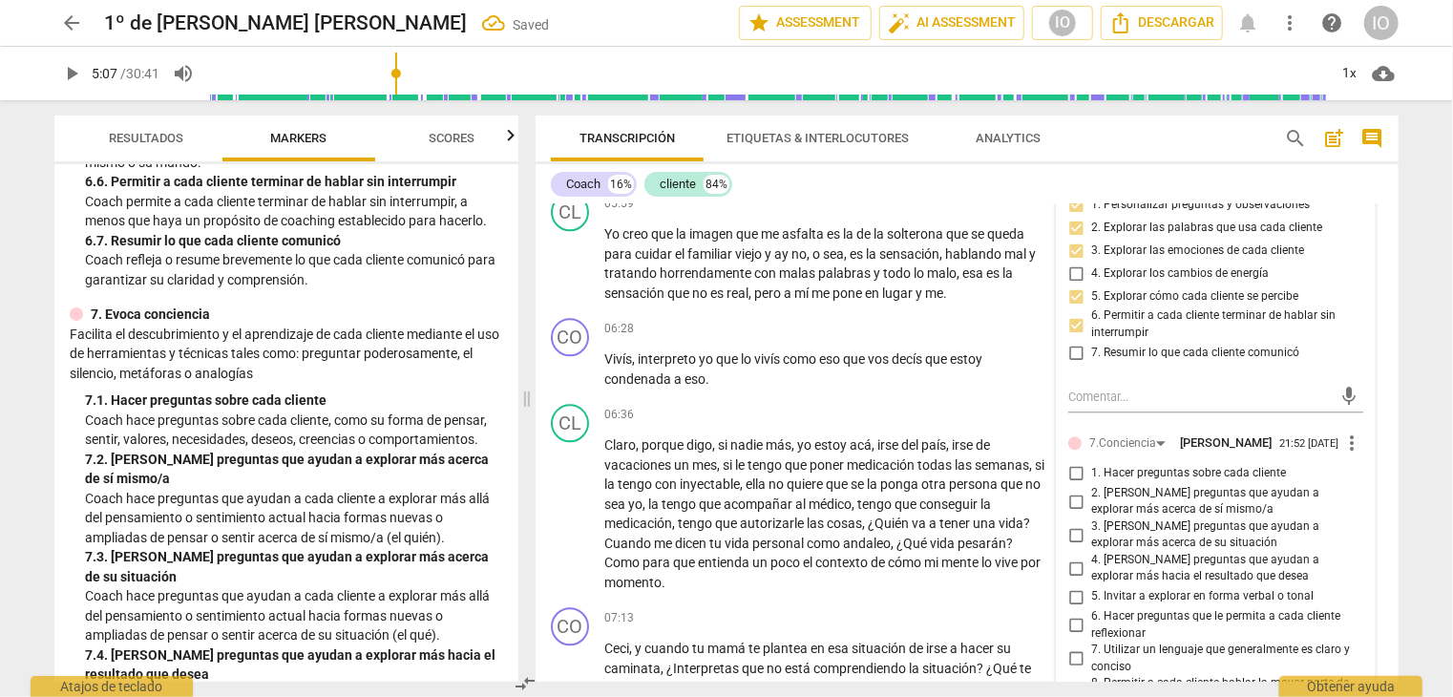
click at [1071, 463] on input "1. Hacer preguntas sobre cada cliente" at bounding box center [1076, 473] width 31 height 23
checkbox input "true"
click at [1071, 490] on input "2. [PERSON_NAME] preguntas que ayudan a explorar más acerca de sí mismo/a" at bounding box center [1076, 501] width 31 height 23
checkbox input "true"
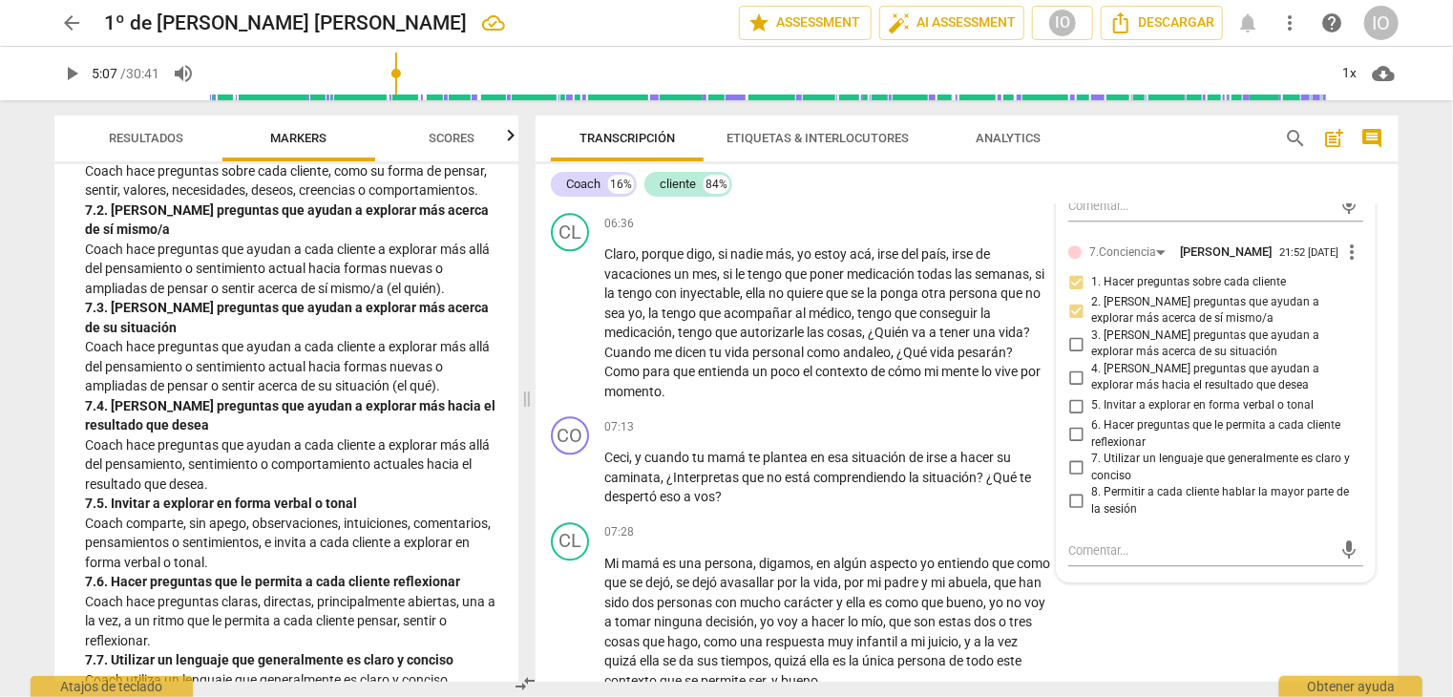
scroll to position [1814, 0]
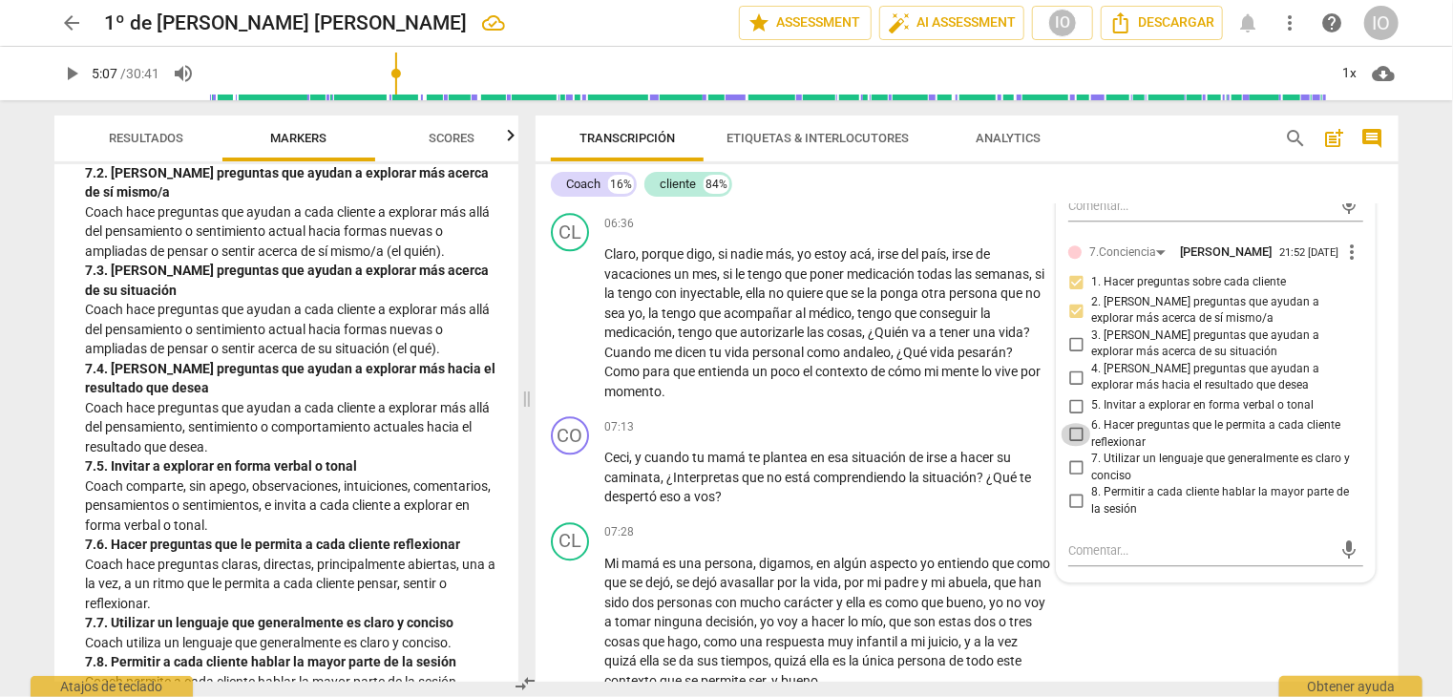
click at [1070, 424] on input "6. Hacer preguntas que le permita a cada cliente reflexionar" at bounding box center [1076, 434] width 31 height 23
checkbox input "true"
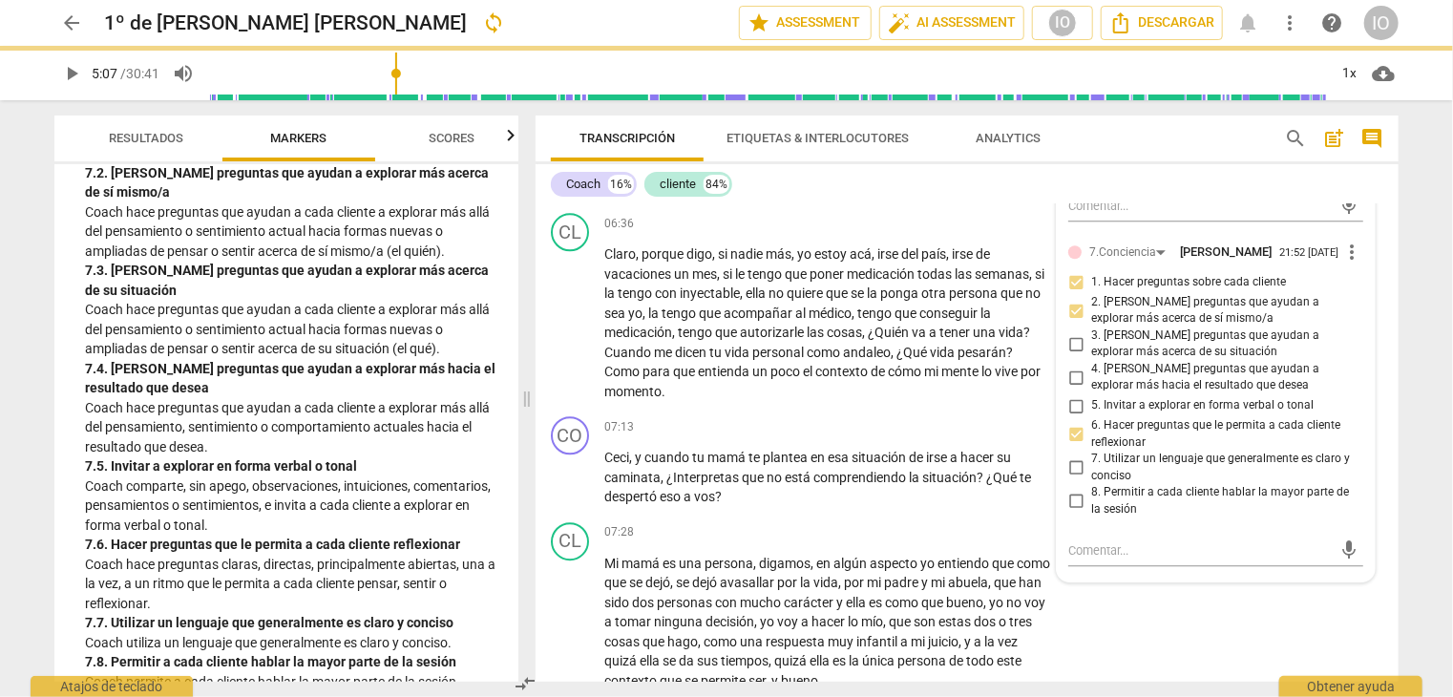
click at [1071, 457] on input "7. Utilizar un lenguaje que generalmente es claro y conciso" at bounding box center [1076, 467] width 31 height 23
checkbox input "true"
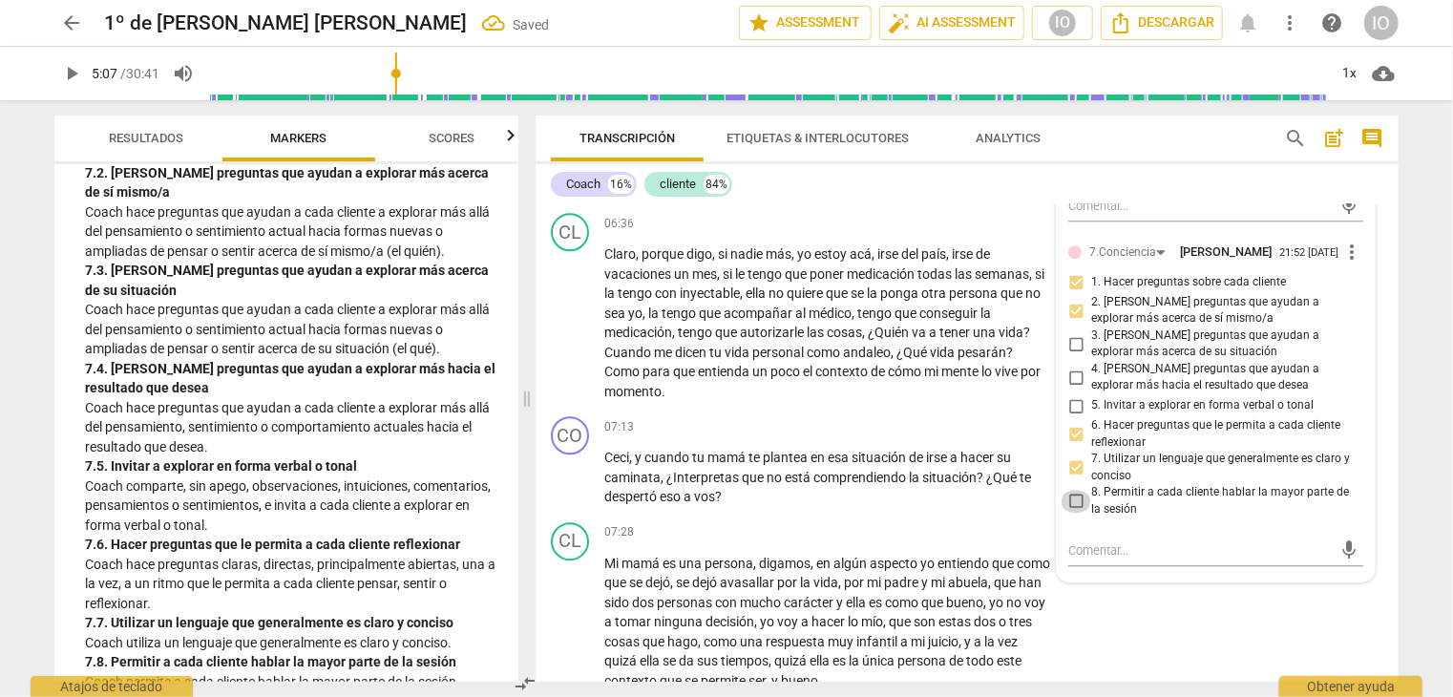
click at [1077, 490] on input "8. Permitir a cada cliente hablar la mayor parte de la sesión" at bounding box center [1076, 501] width 31 height 23
checkbox input "true"
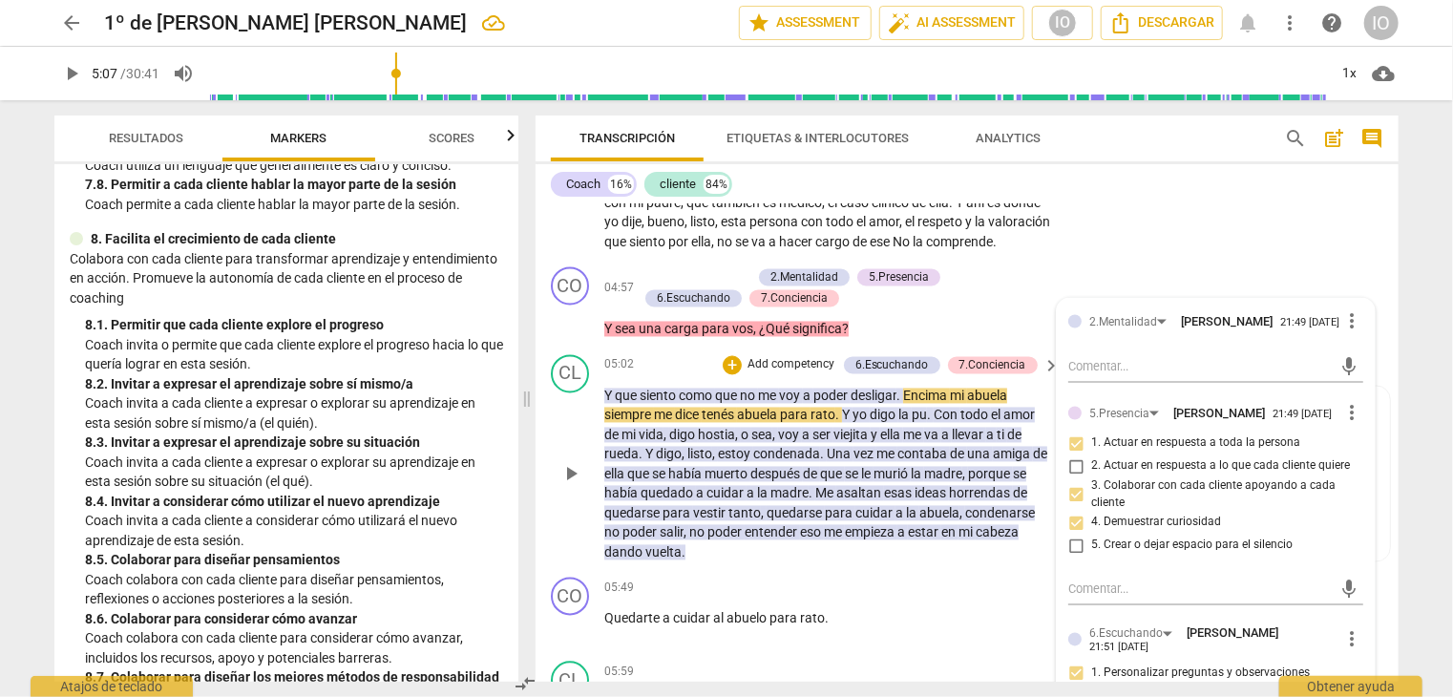
scroll to position [1813, 0]
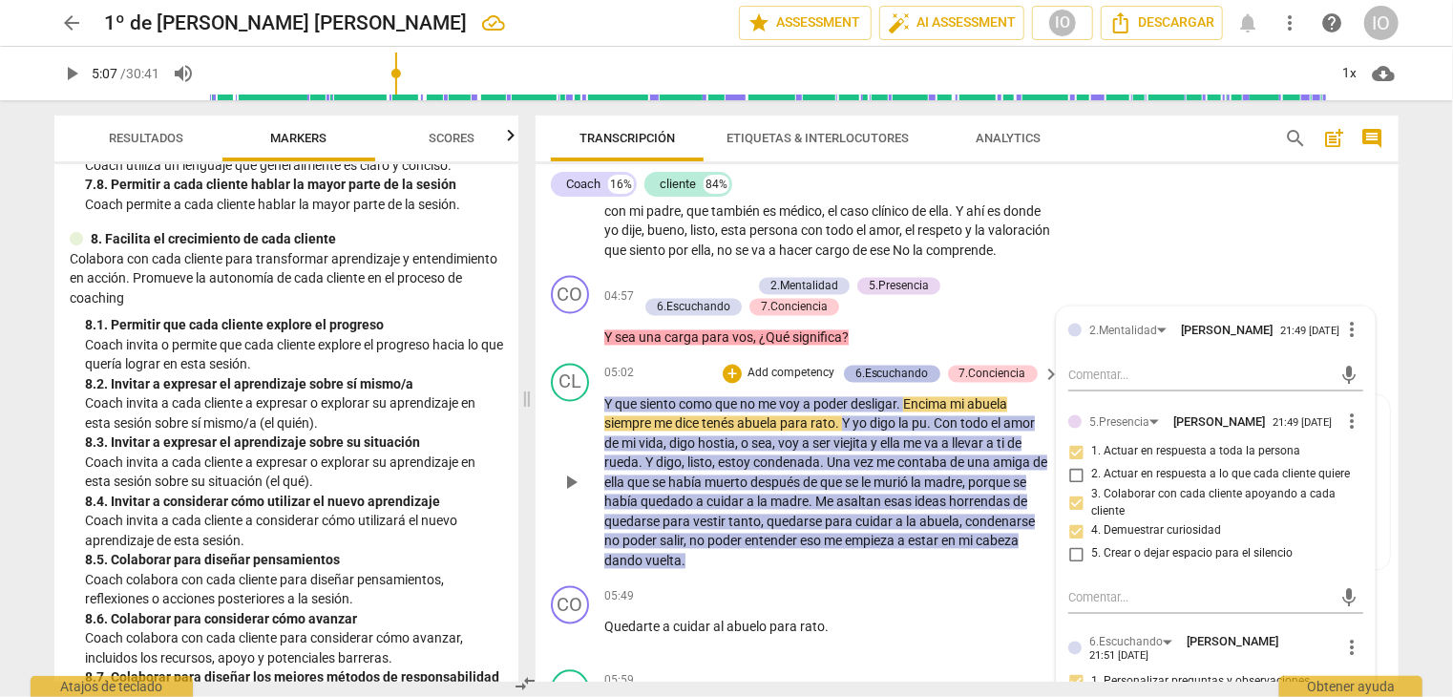
click at [905, 368] on div "6.Escuchando" at bounding box center [893, 374] width 74 height 17
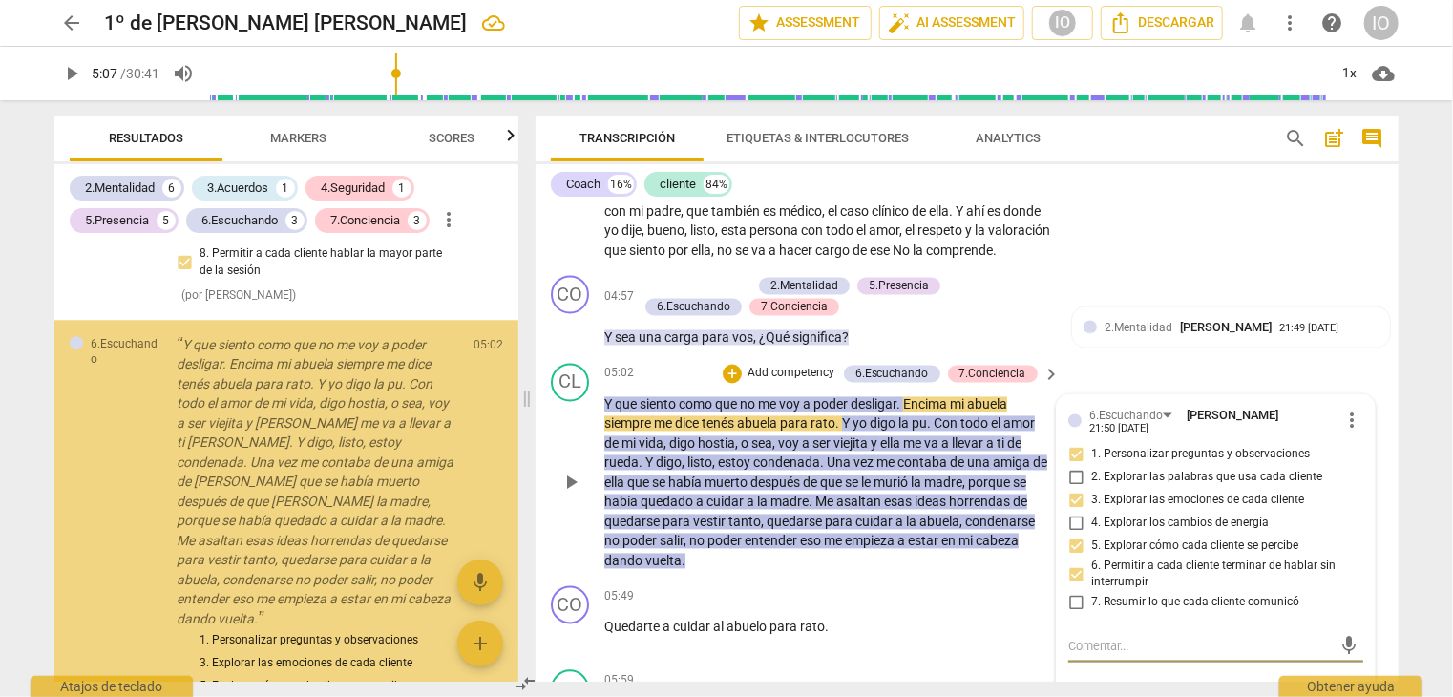
scroll to position [2702, 0]
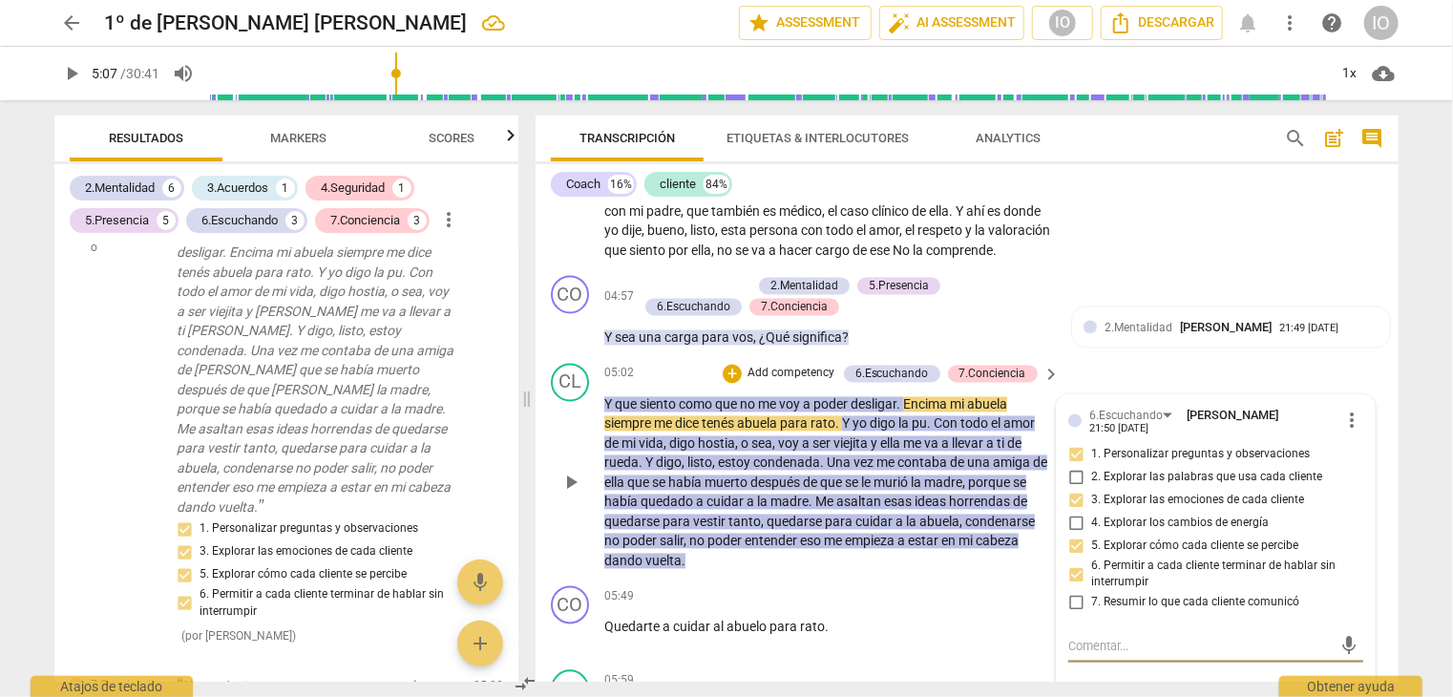
click at [1341, 413] on span "more_vert" at bounding box center [1352, 421] width 23 height 23
click at [1364, 446] on li "Borrar" at bounding box center [1368, 448] width 67 height 36
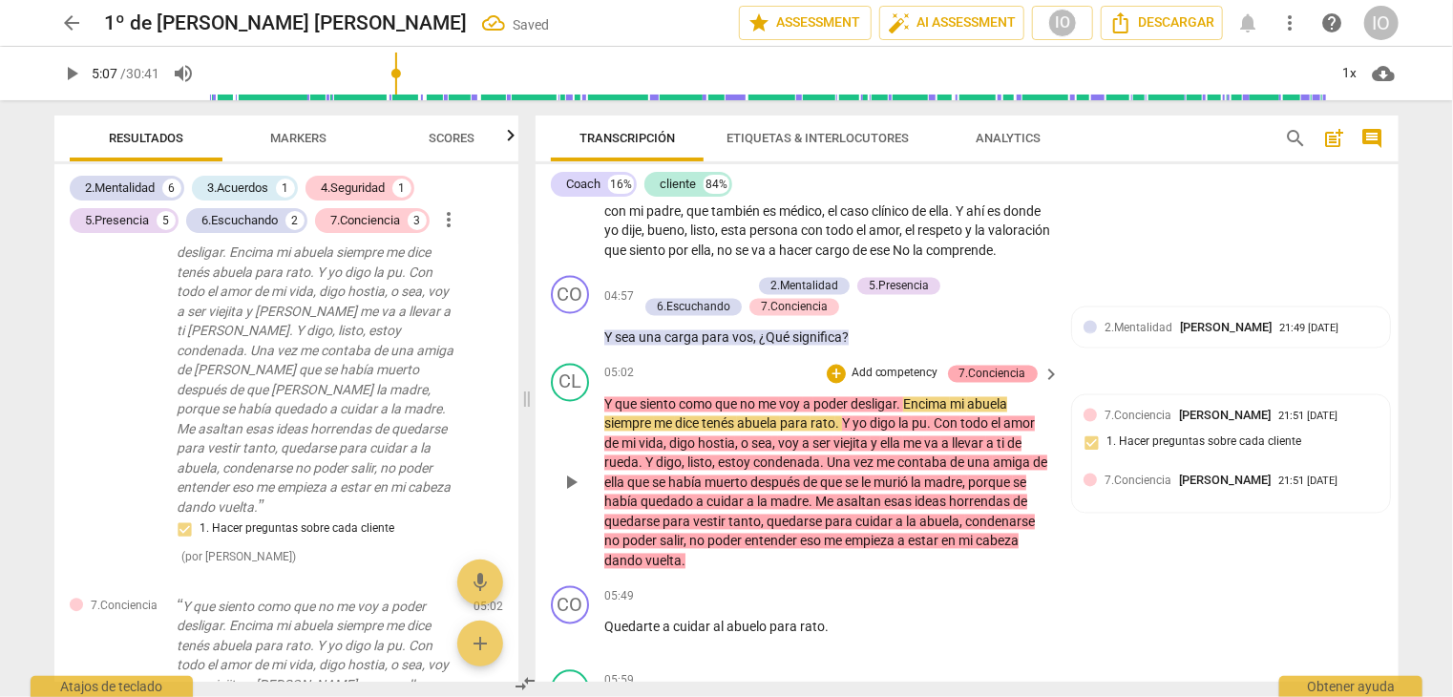
click at [985, 370] on div "7.Conciencia" at bounding box center [993, 374] width 67 height 17
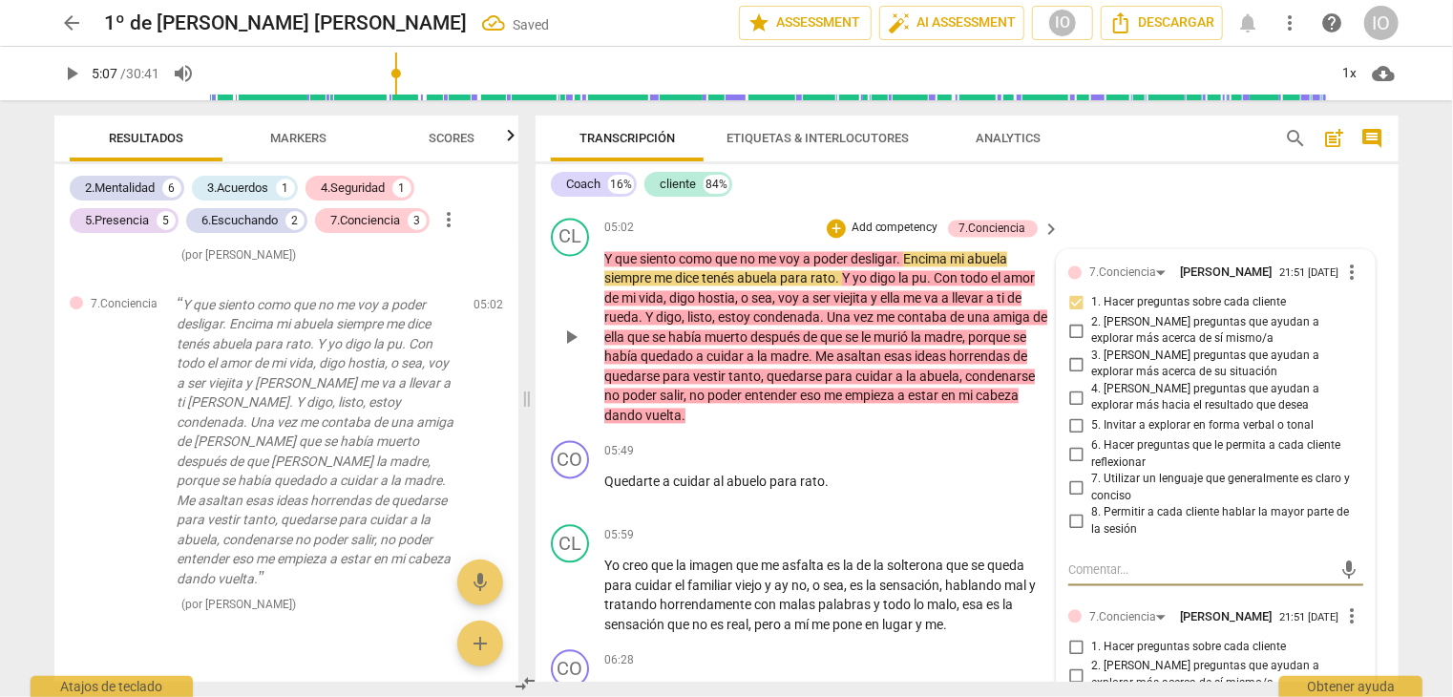
scroll to position [1698, 0]
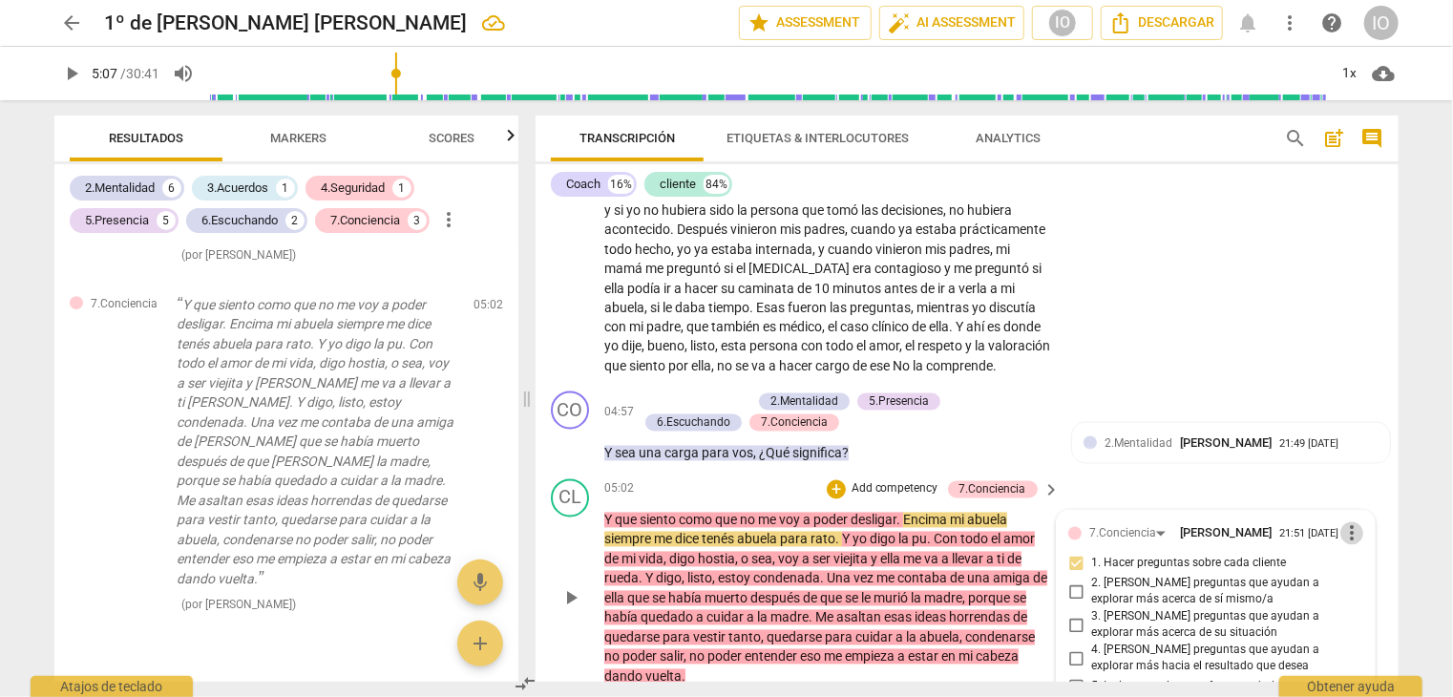
click at [1350, 528] on span "more_vert" at bounding box center [1352, 533] width 23 height 23
click at [1351, 569] on li "Borrar" at bounding box center [1368, 562] width 67 height 36
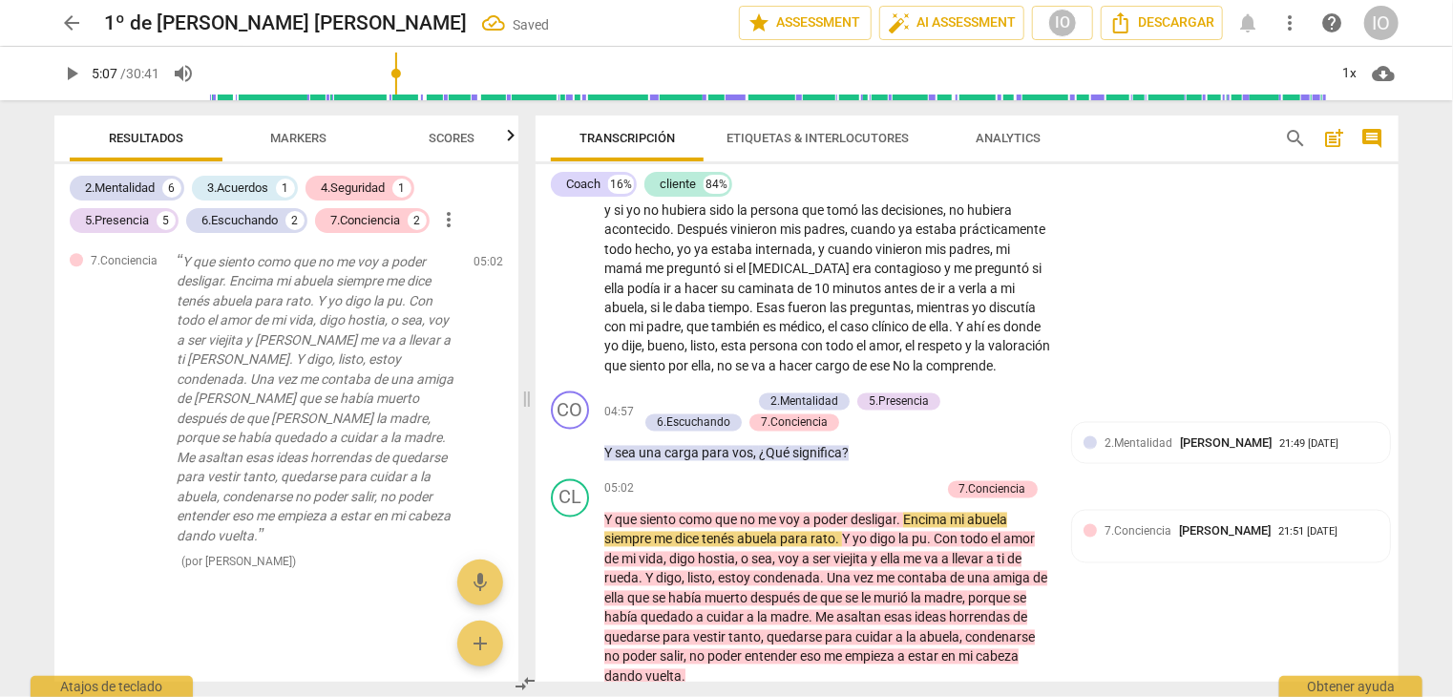
scroll to position [2650, 0]
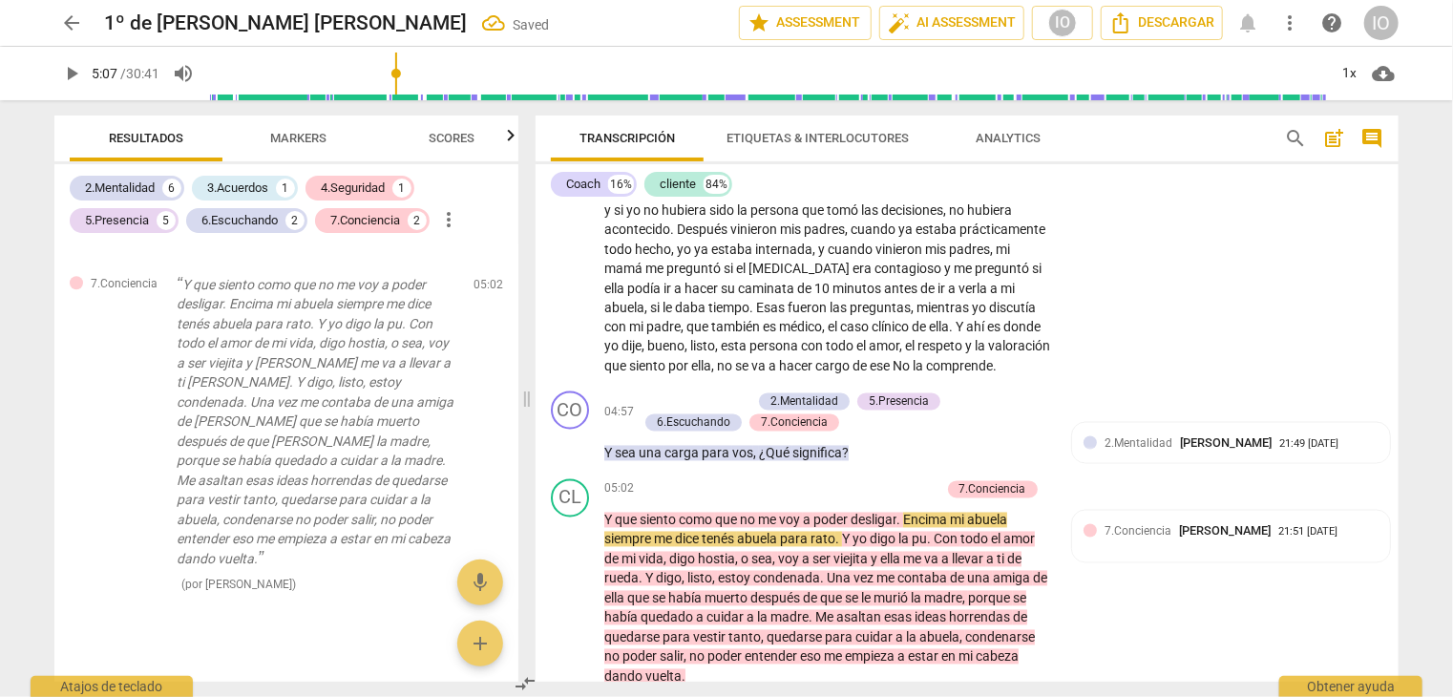
click at [1088, 524] on div at bounding box center [1090, 530] width 13 height 13
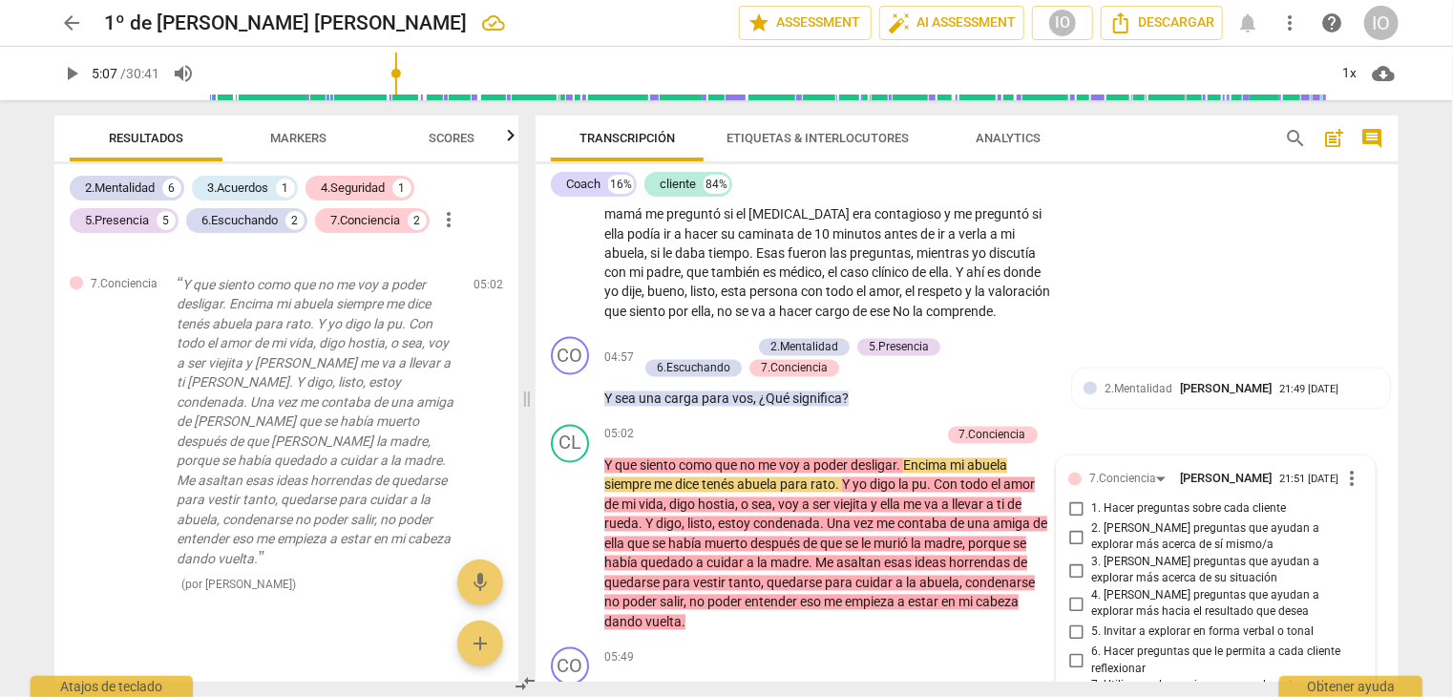
scroll to position [1698, 0]
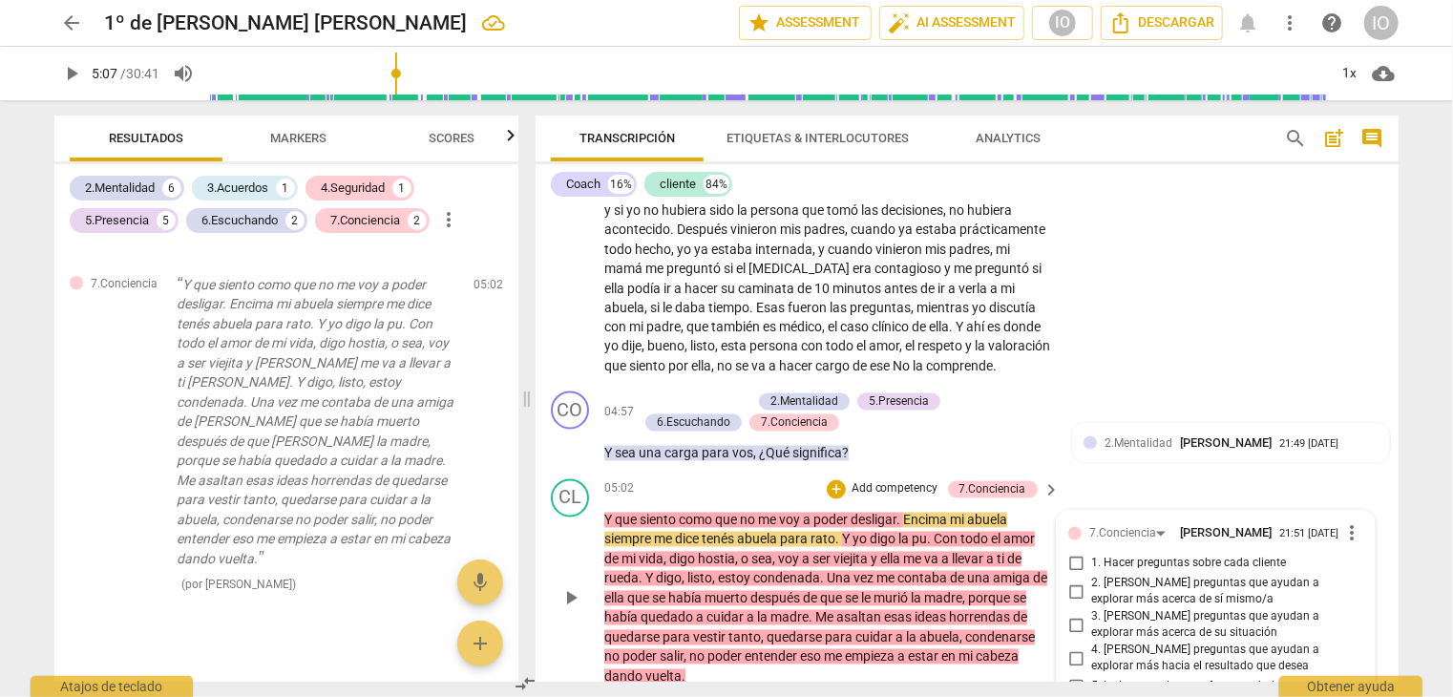
click at [1347, 532] on span "more_vert" at bounding box center [1352, 533] width 23 height 23
click at [1360, 562] on li "Borrar" at bounding box center [1368, 562] width 67 height 36
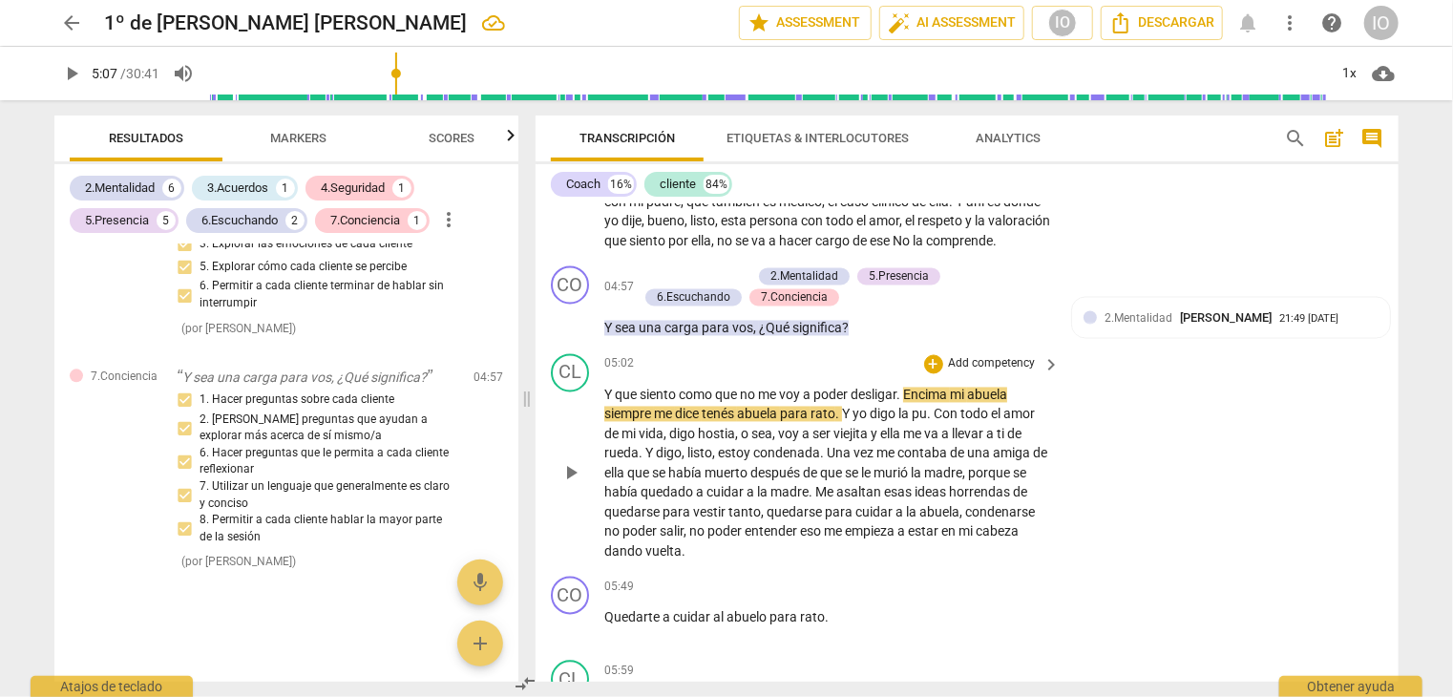
scroll to position [1793, 0]
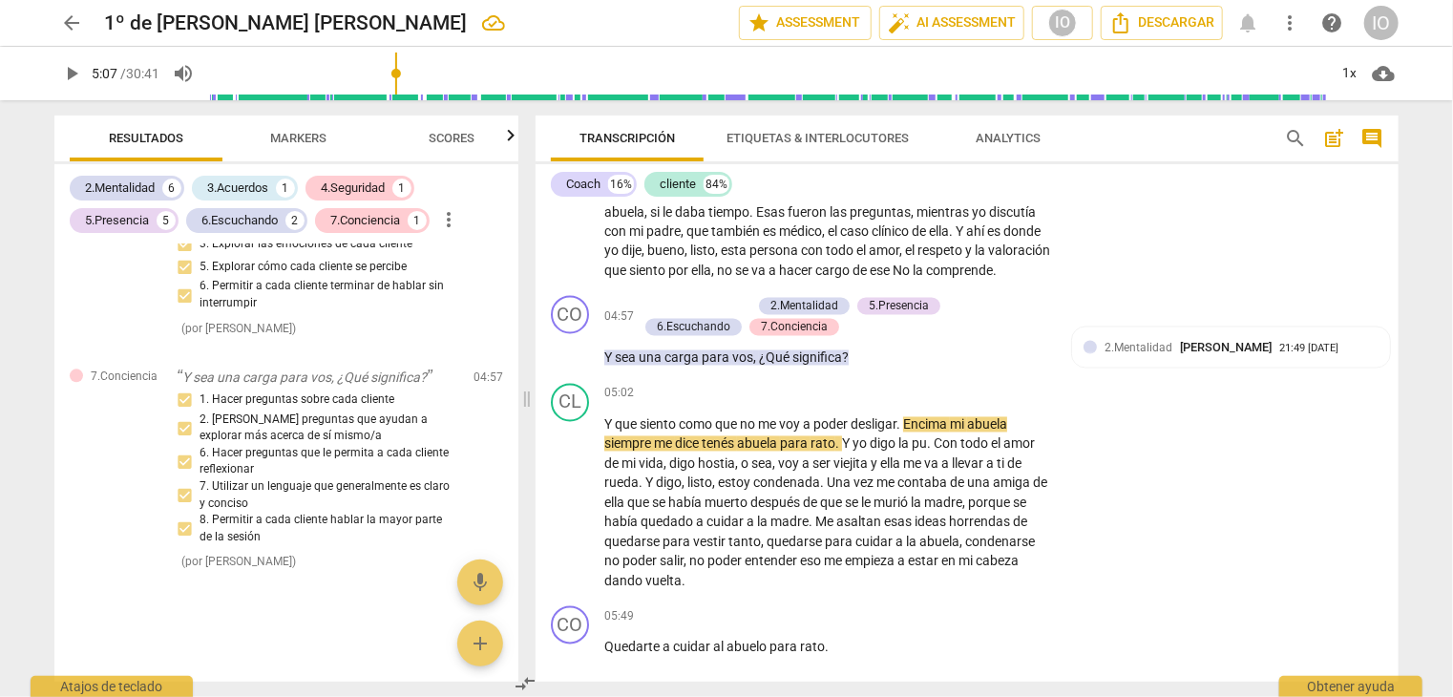
click at [311, 135] on span "Markers" at bounding box center [299, 138] width 56 height 14
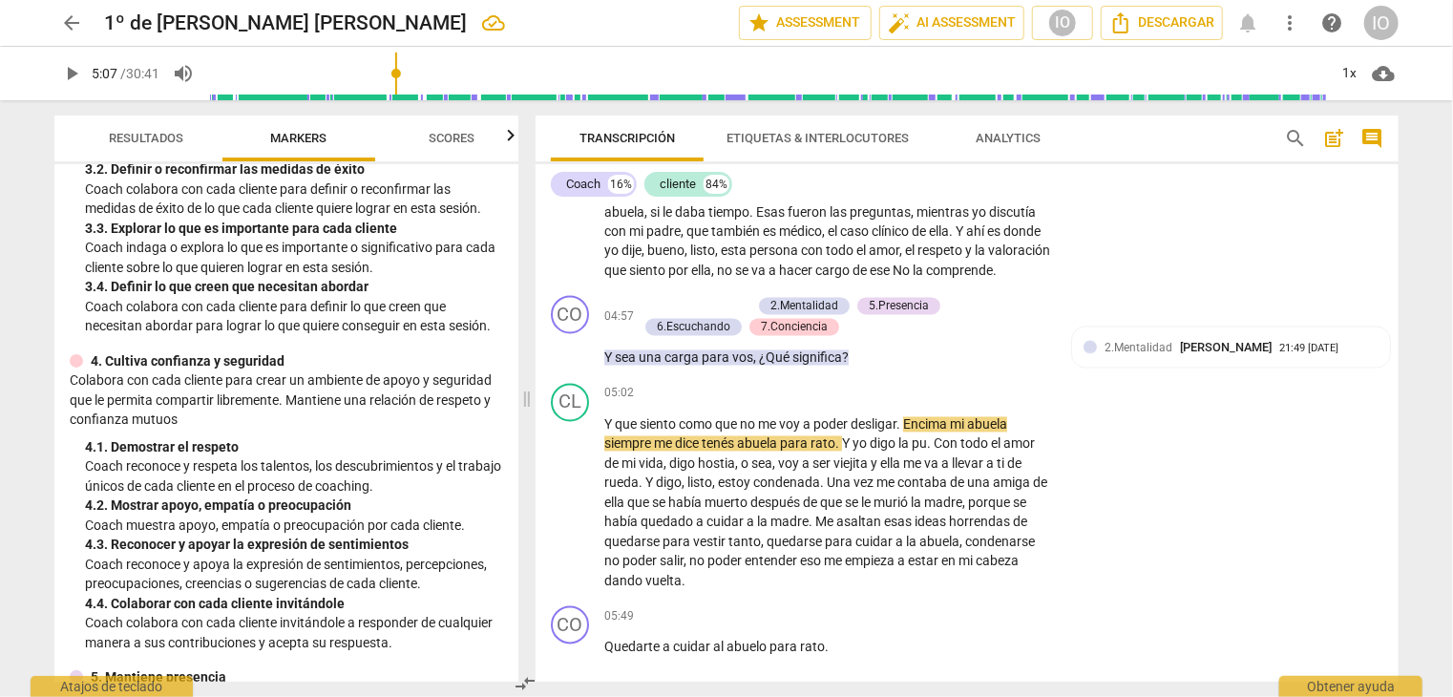
scroll to position [382, 0]
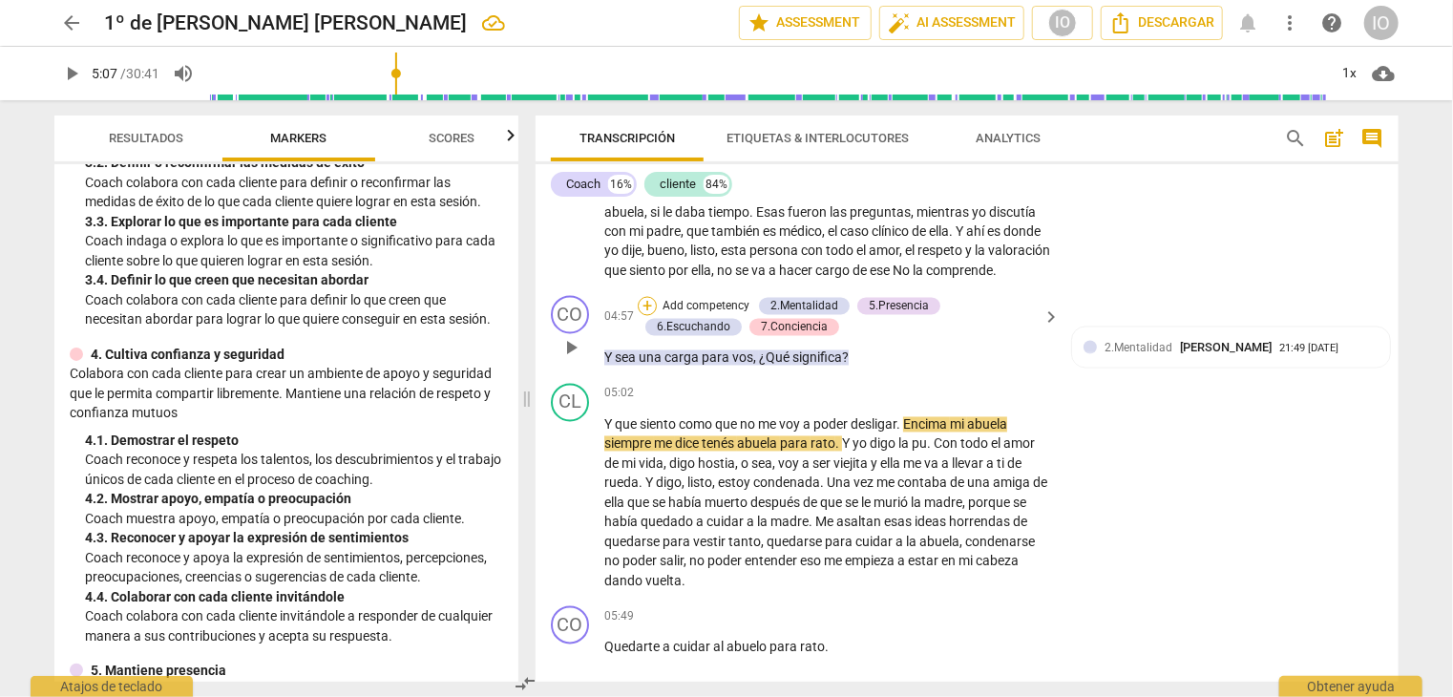
click at [648, 298] on div "+" at bounding box center [647, 306] width 19 height 19
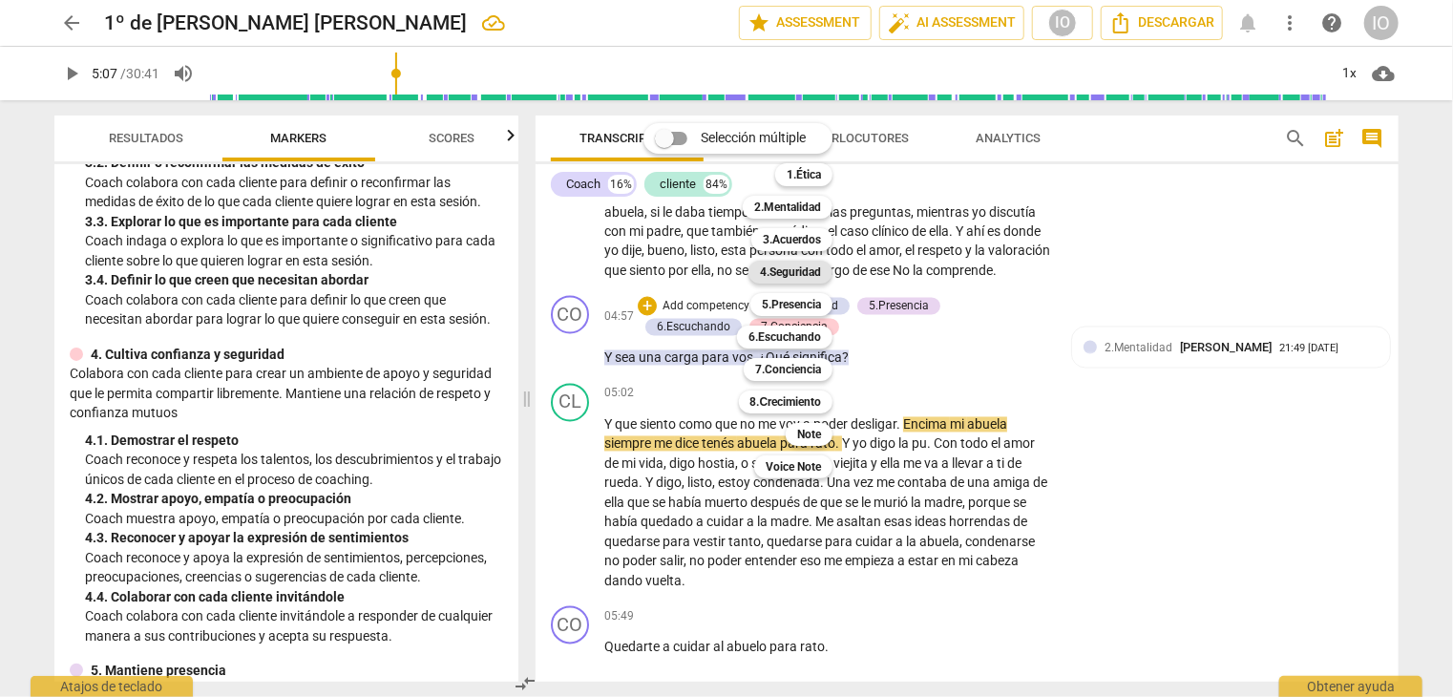
click at [786, 276] on b "4.Seguridad" at bounding box center [790, 272] width 61 height 23
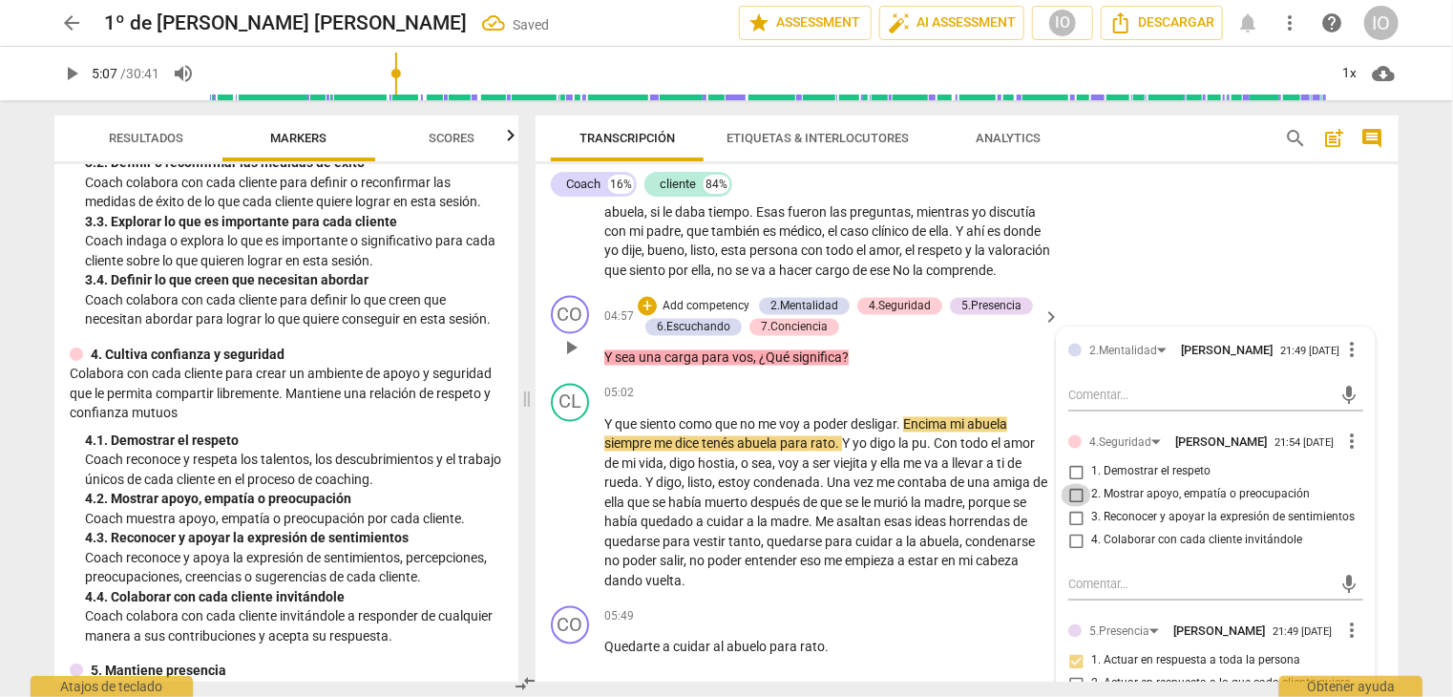
drag, startPoint x: 1070, startPoint y: 488, endPoint x: 1074, endPoint y: 512, distance: 24.3
click at [1069, 488] on input "2. Mostrar apoyo, empatía o preocupación" at bounding box center [1076, 495] width 31 height 23
checkbox input "true"
click at [1073, 540] on input "4. Colaborar con cada cliente invitándole" at bounding box center [1076, 541] width 31 height 23
checkbox input "true"
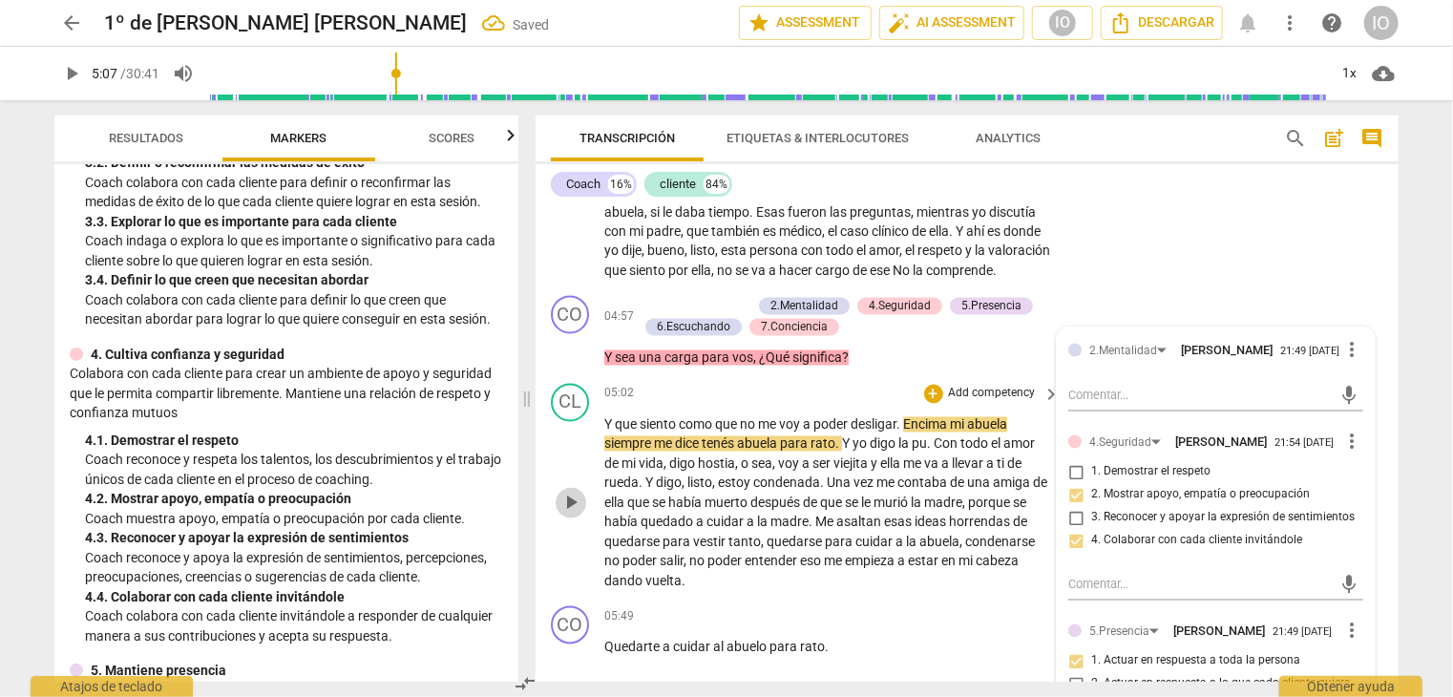
click at [569, 504] on span "play_arrow" at bounding box center [571, 503] width 23 height 23
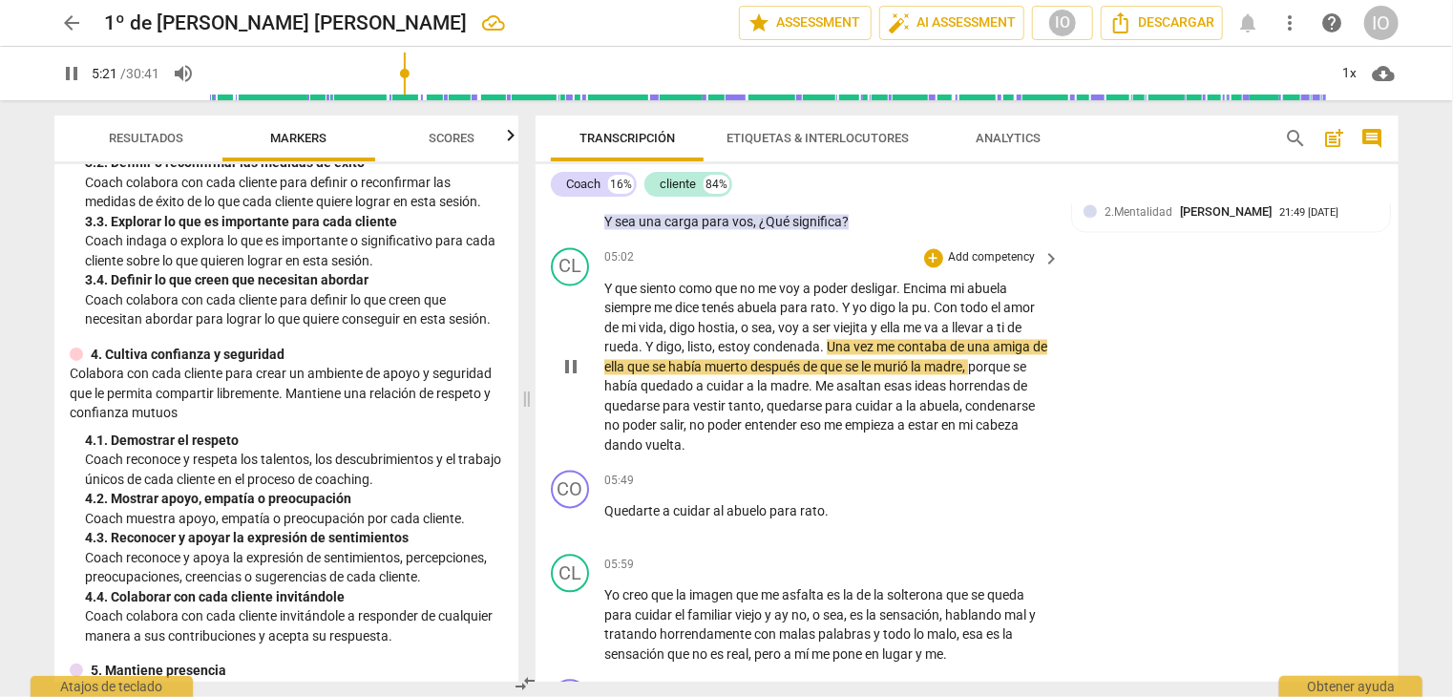
scroll to position [1984, 0]
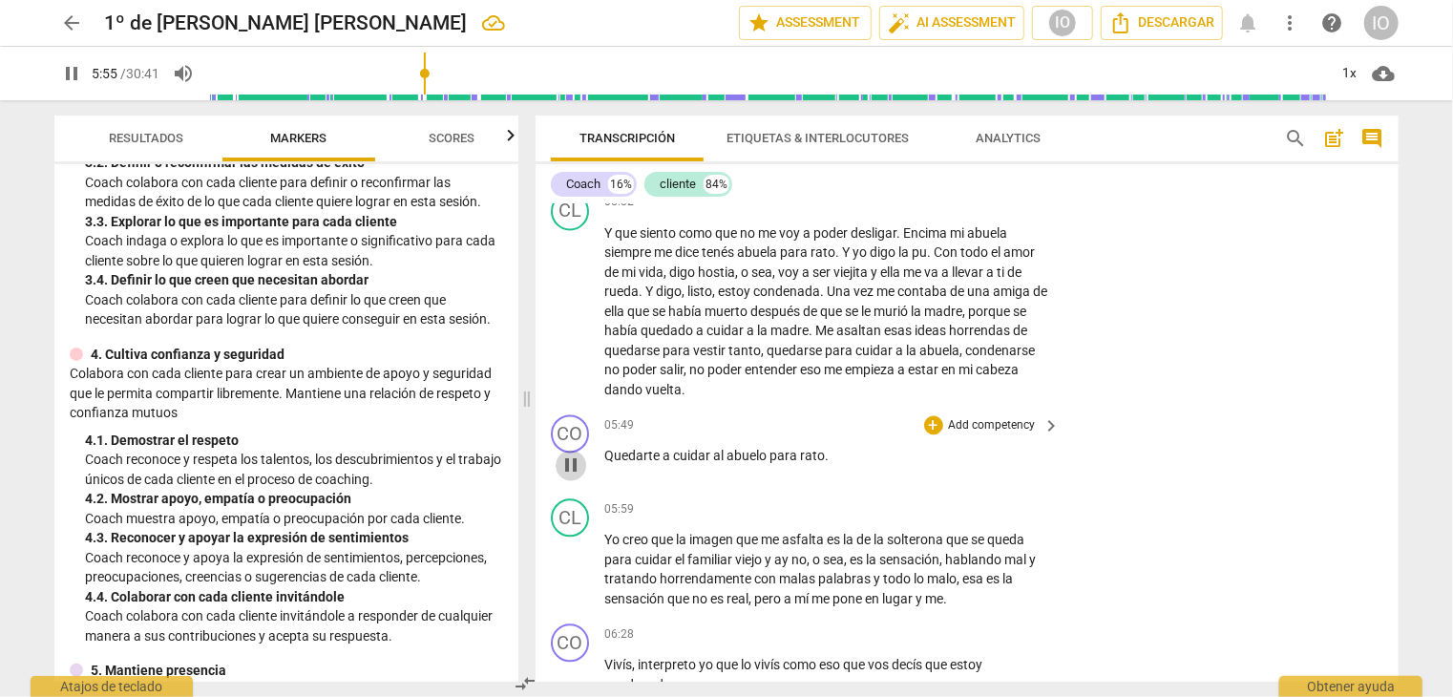
drag, startPoint x: 573, startPoint y: 468, endPoint x: 583, endPoint y: 467, distance: 10.5
click at [577, 468] on span "pause" at bounding box center [571, 466] width 23 height 23
type input "356"
click at [931, 424] on div "+" at bounding box center [933, 425] width 19 height 19
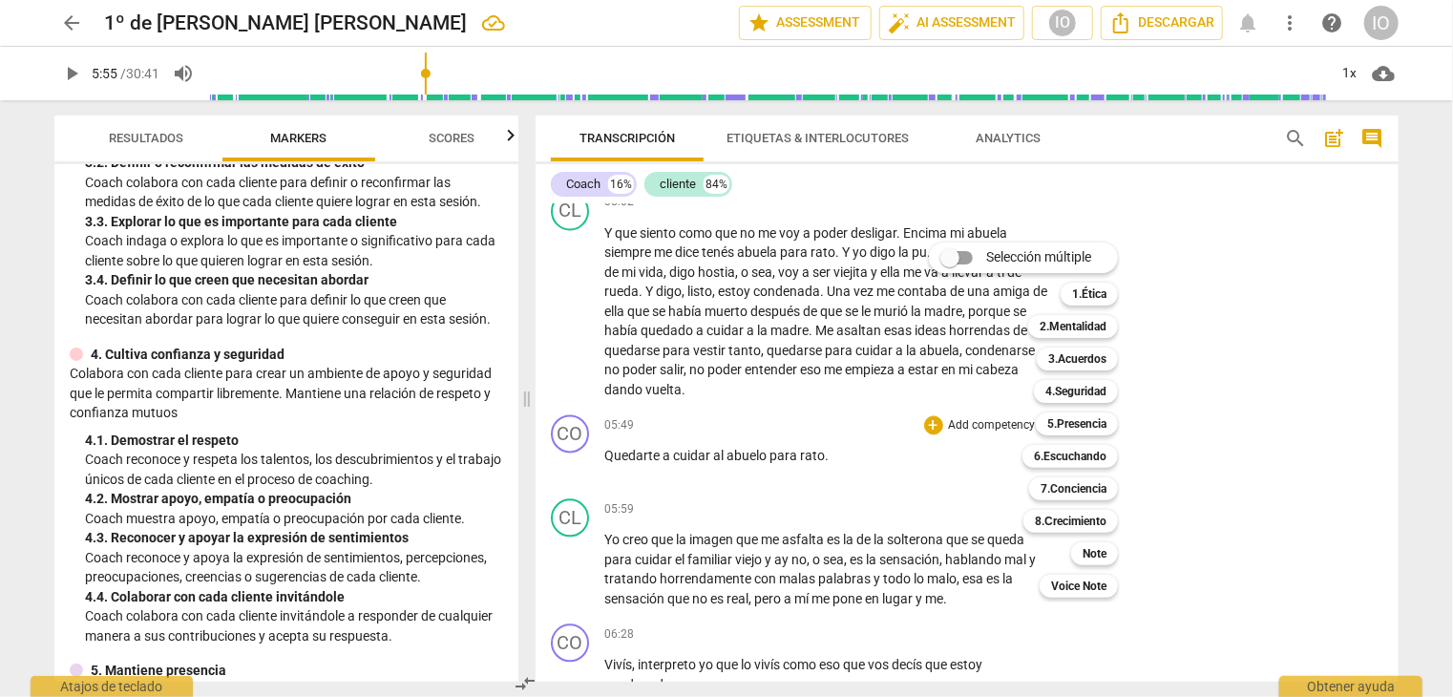
drag, startPoint x: 1273, startPoint y: 314, endPoint x: 1237, endPoint y: 320, distance: 36.7
click at [1271, 320] on div at bounding box center [726, 348] width 1453 height 697
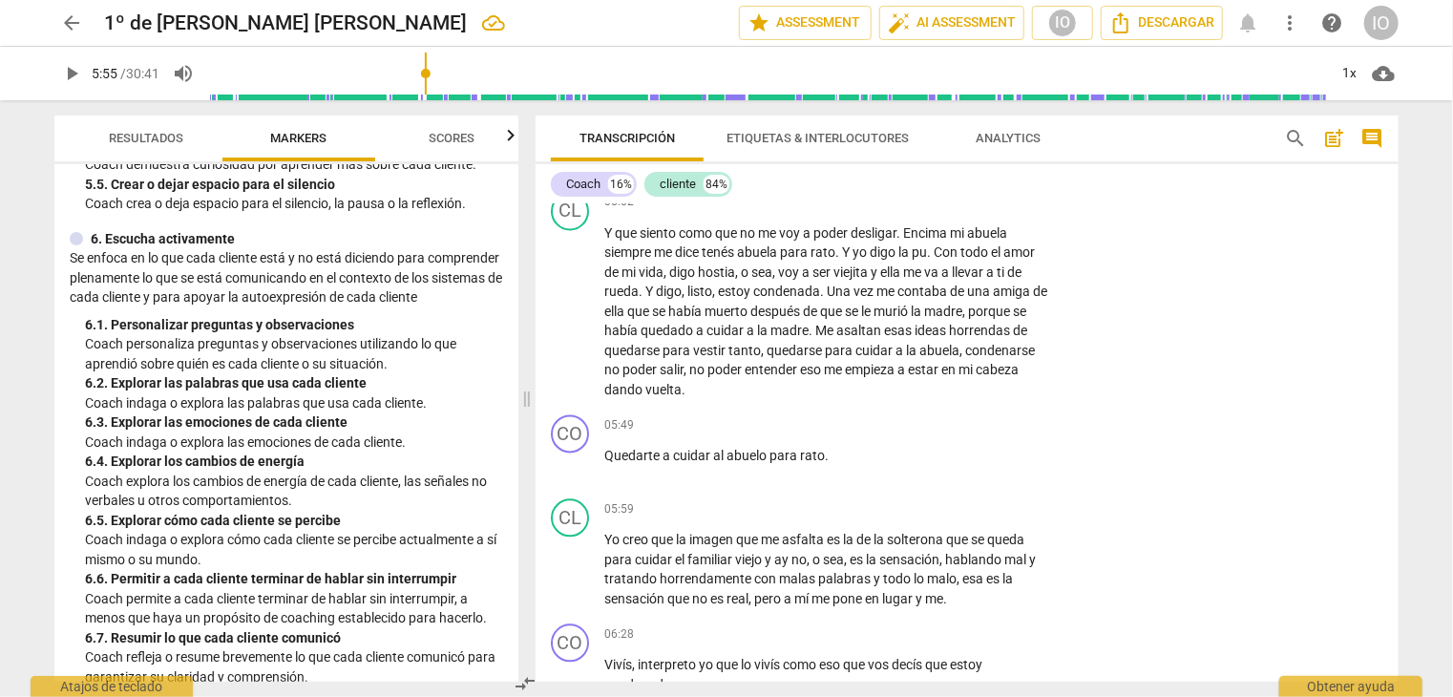
scroll to position [1146, 0]
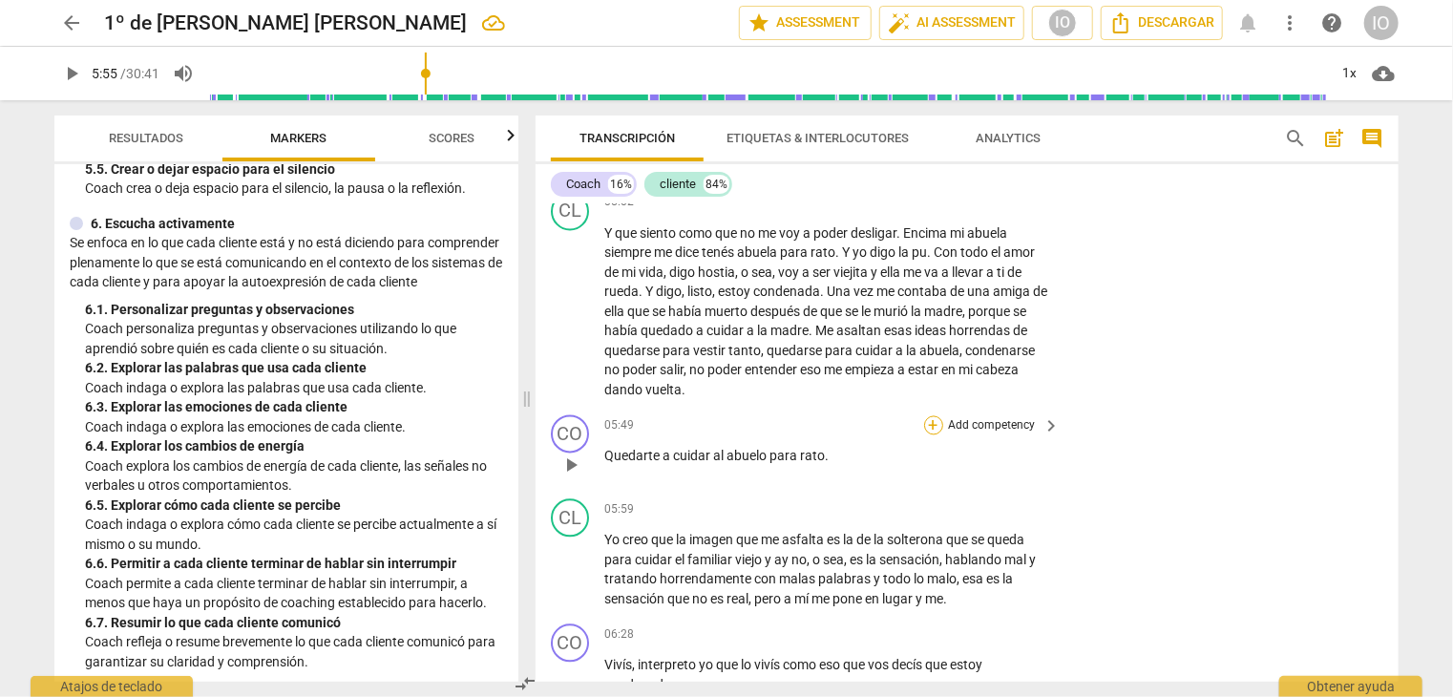
click at [924, 418] on div "+" at bounding box center [933, 425] width 19 height 19
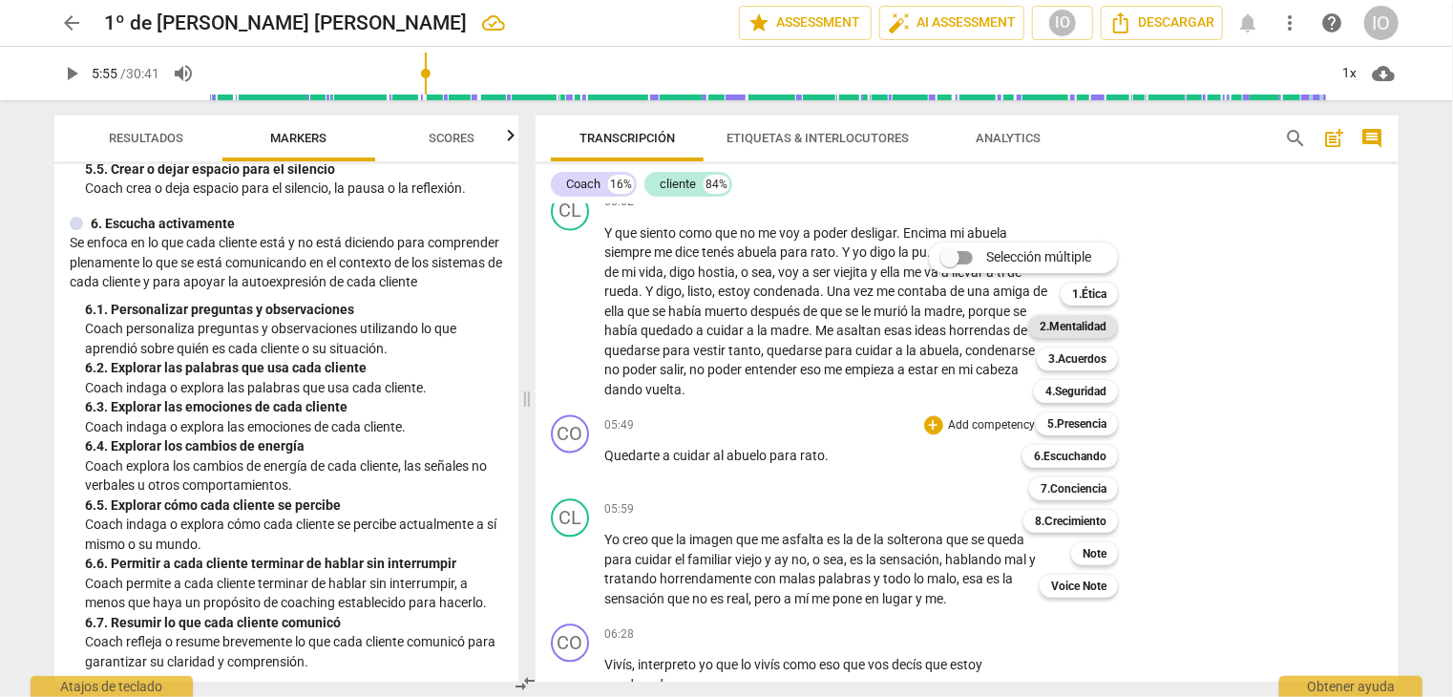
drag, startPoint x: 1085, startPoint y: 317, endPoint x: 1074, endPoint y: 322, distance: 11.5
click at [1085, 321] on b "2.Mentalidad" at bounding box center [1073, 326] width 67 height 23
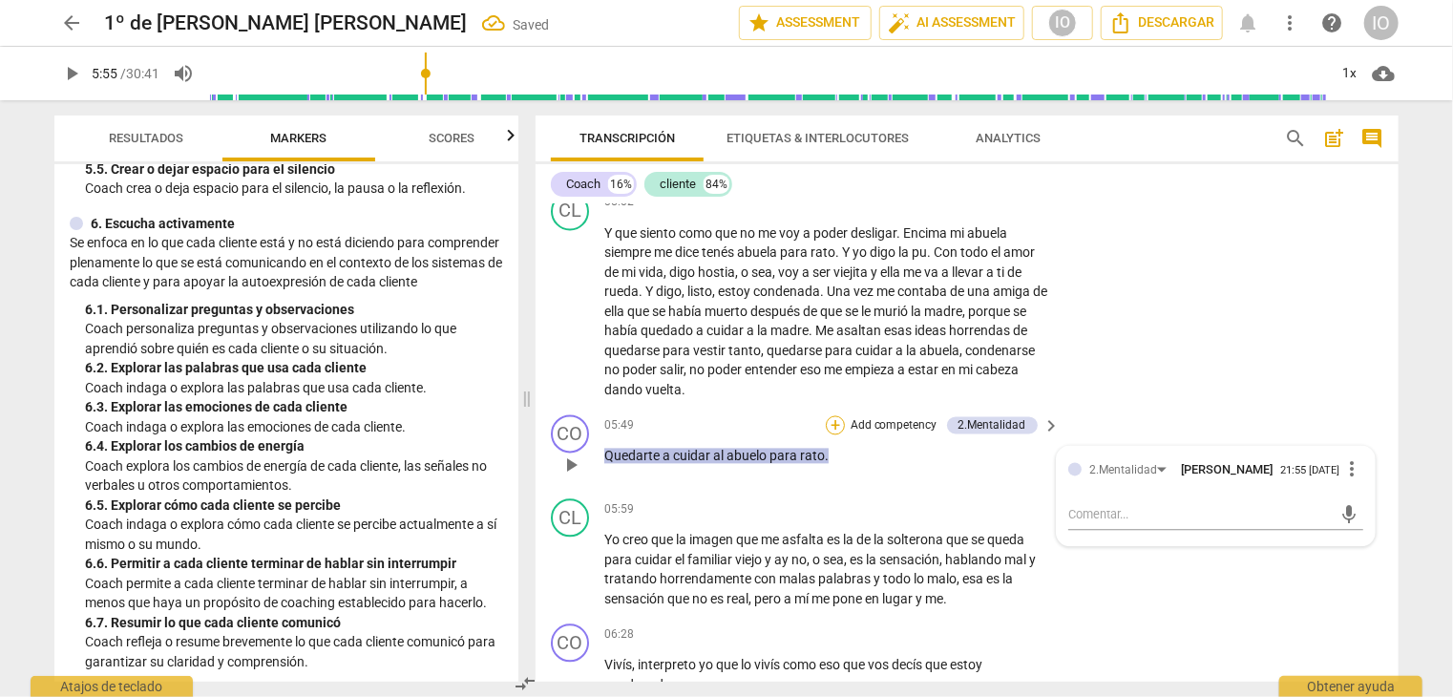
click at [837, 417] on div "+" at bounding box center [835, 425] width 19 height 19
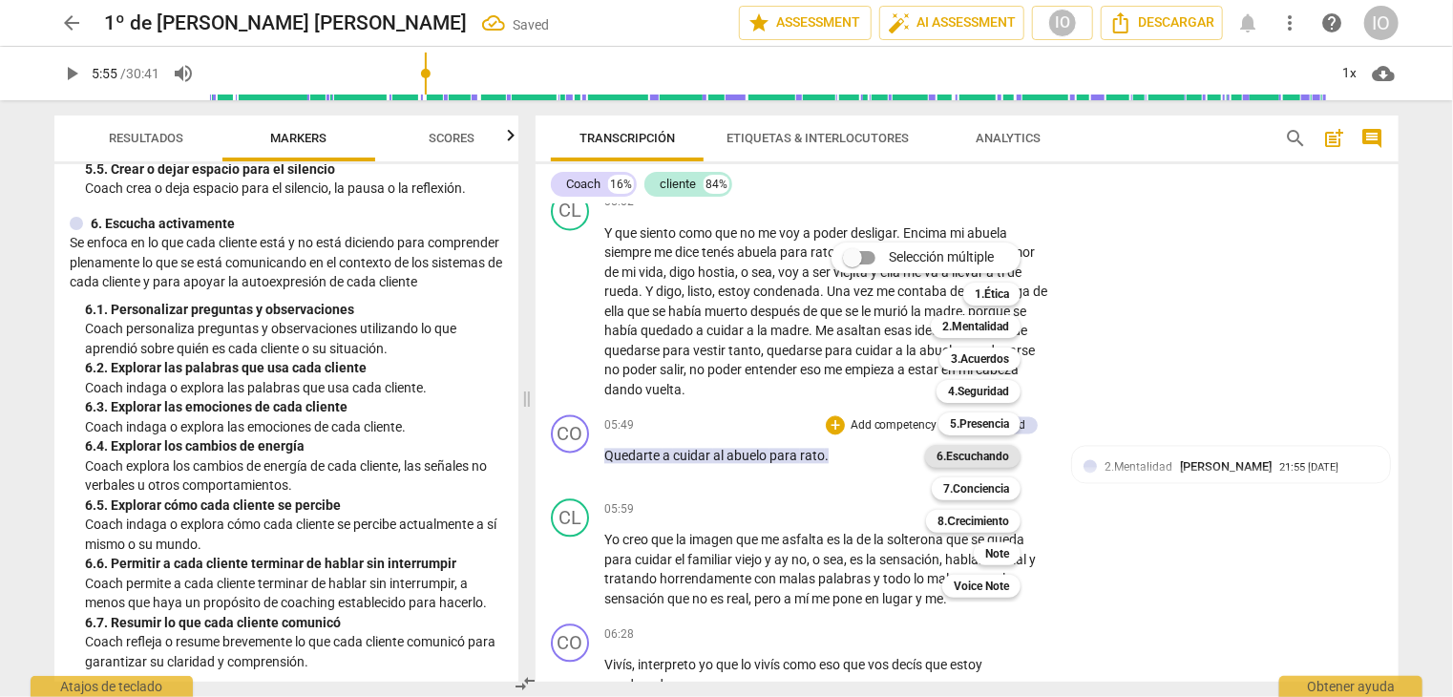
drag, startPoint x: 974, startPoint y: 456, endPoint x: 963, endPoint y: 445, distance: 15.5
click at [971, 456] on b "6.Escuchando" at bounding box center [973, 456] width 73 height 23
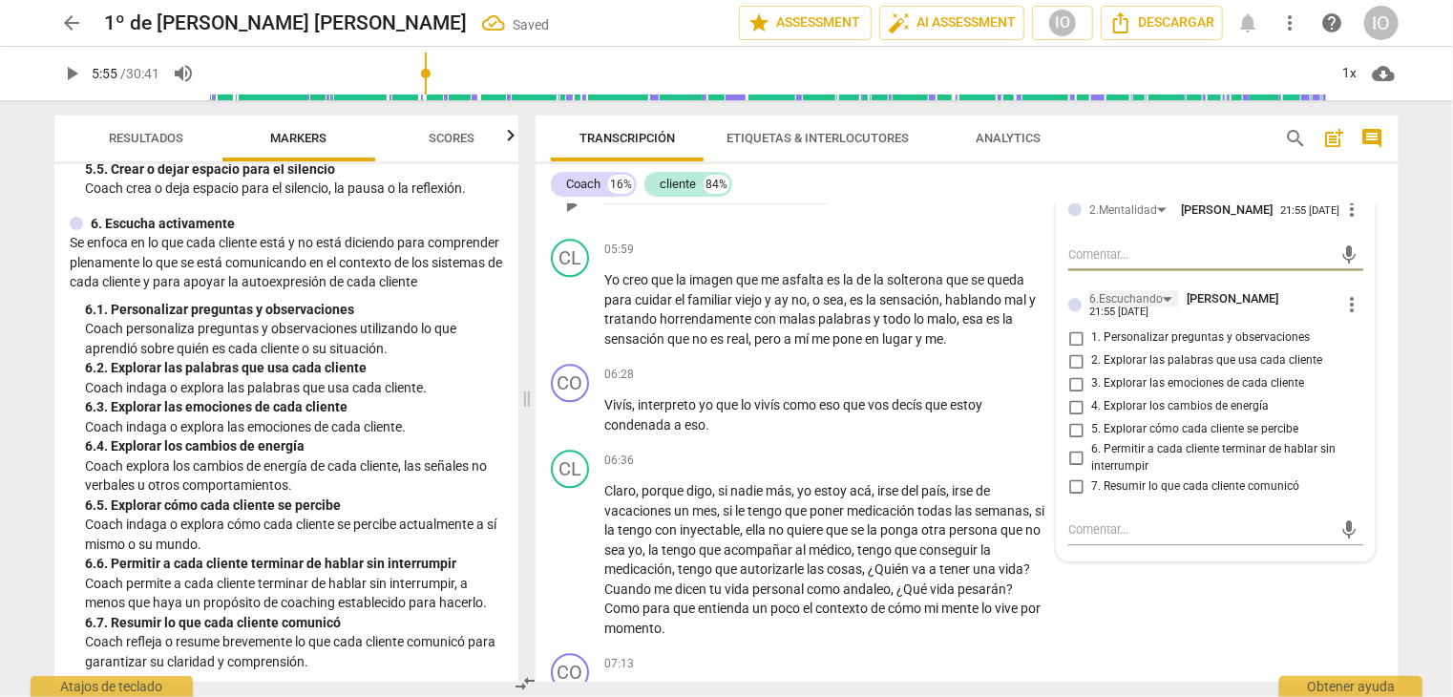
scroll to position [2271, 0]
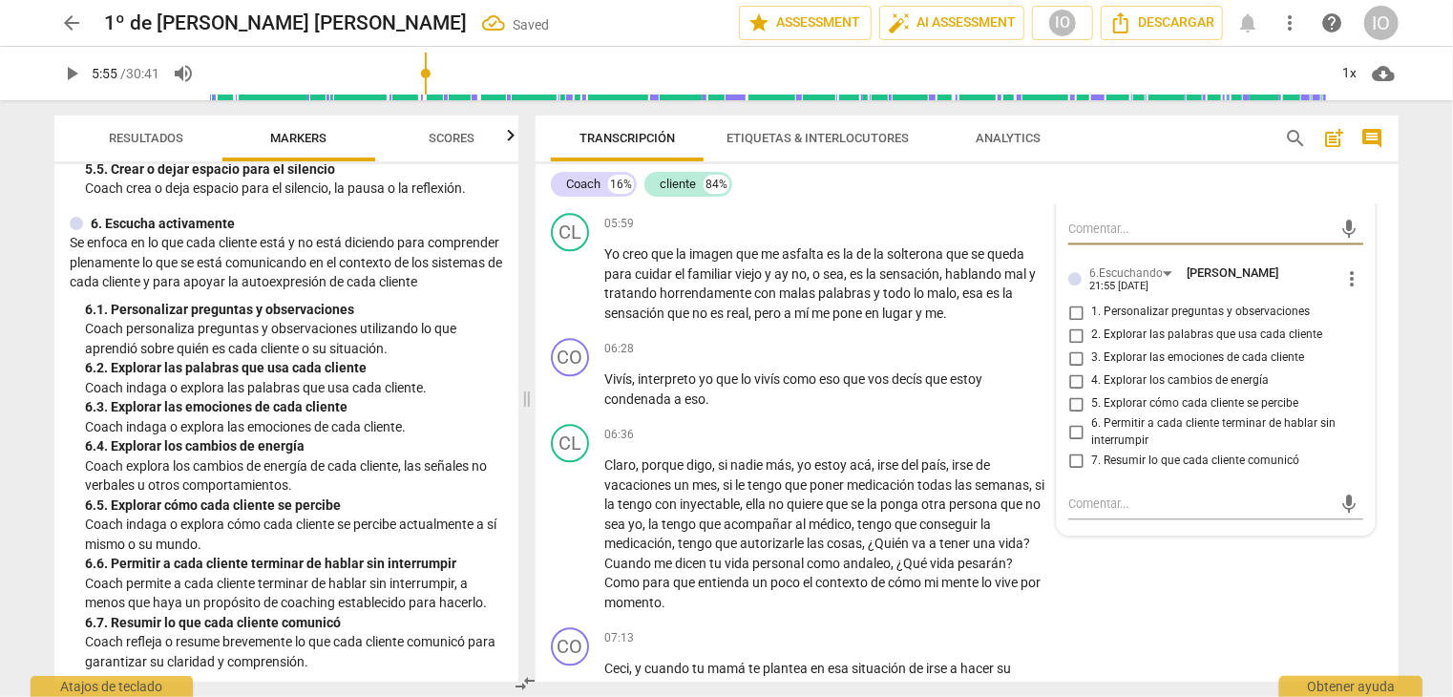
click at [1070, 324] on input "2. Explorar las palabras que usa cada cliente" at bounding box center [1076, 335] width 31 height 23
checkbox input "true"
click at [1074, 449] on input "7. Resumir lo que cada cliente comunicó" at bounding box center [1076, 460] width 31 height 23
checkbox input "true"
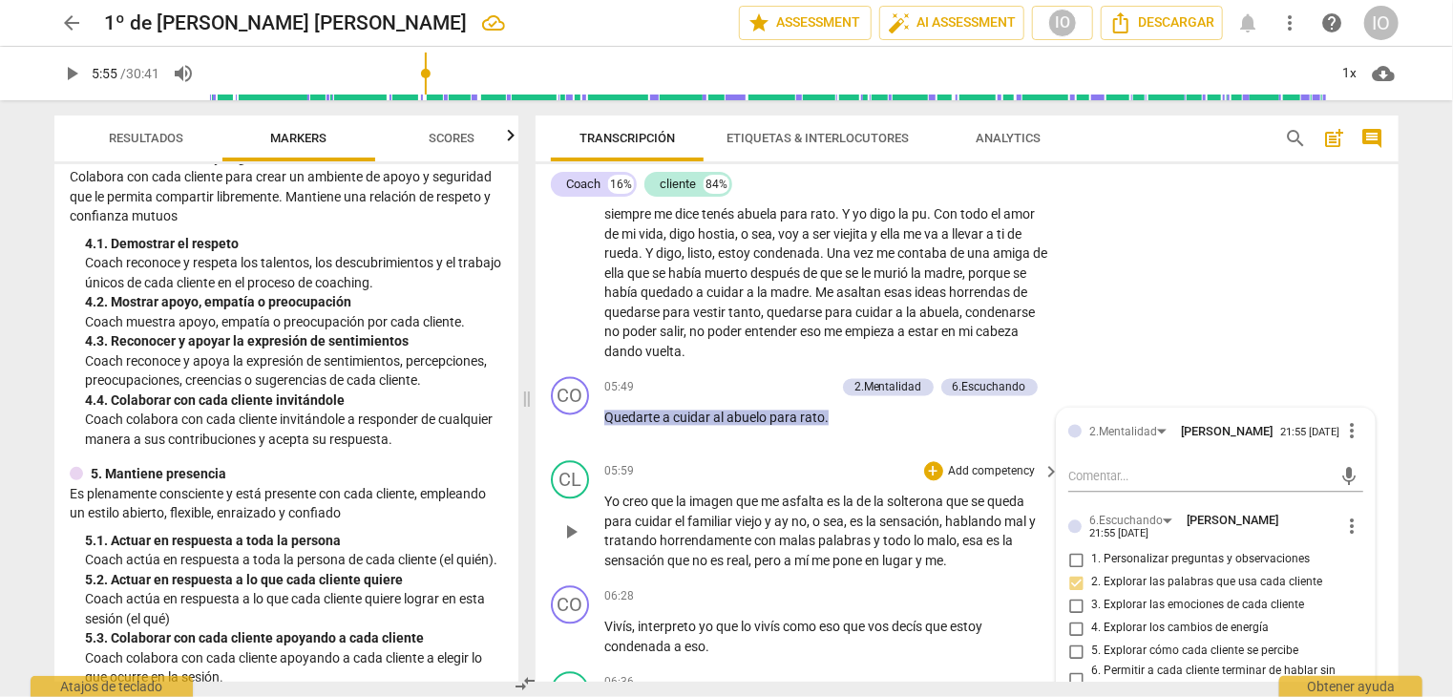
scroll to position [1984, 0]
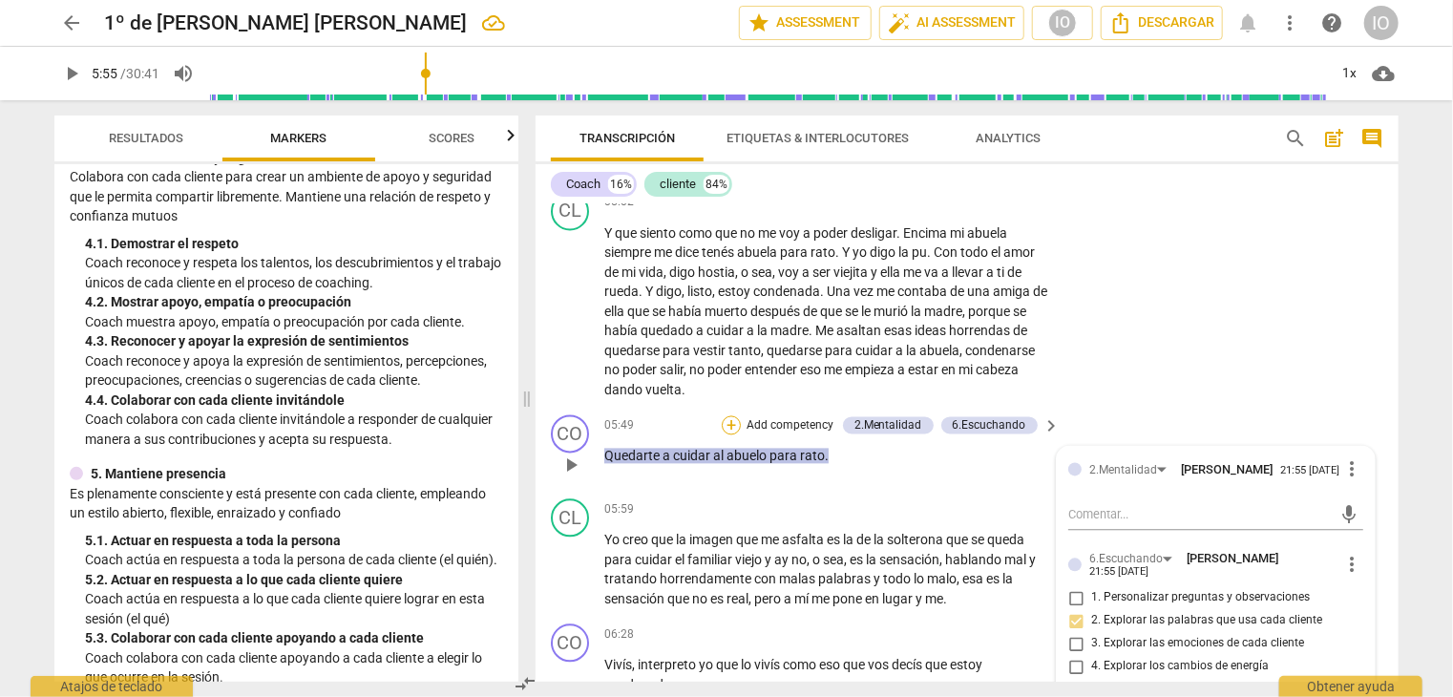
click at [734, 416] on div "+" at bounding box center [731, 425] width 19 height 19
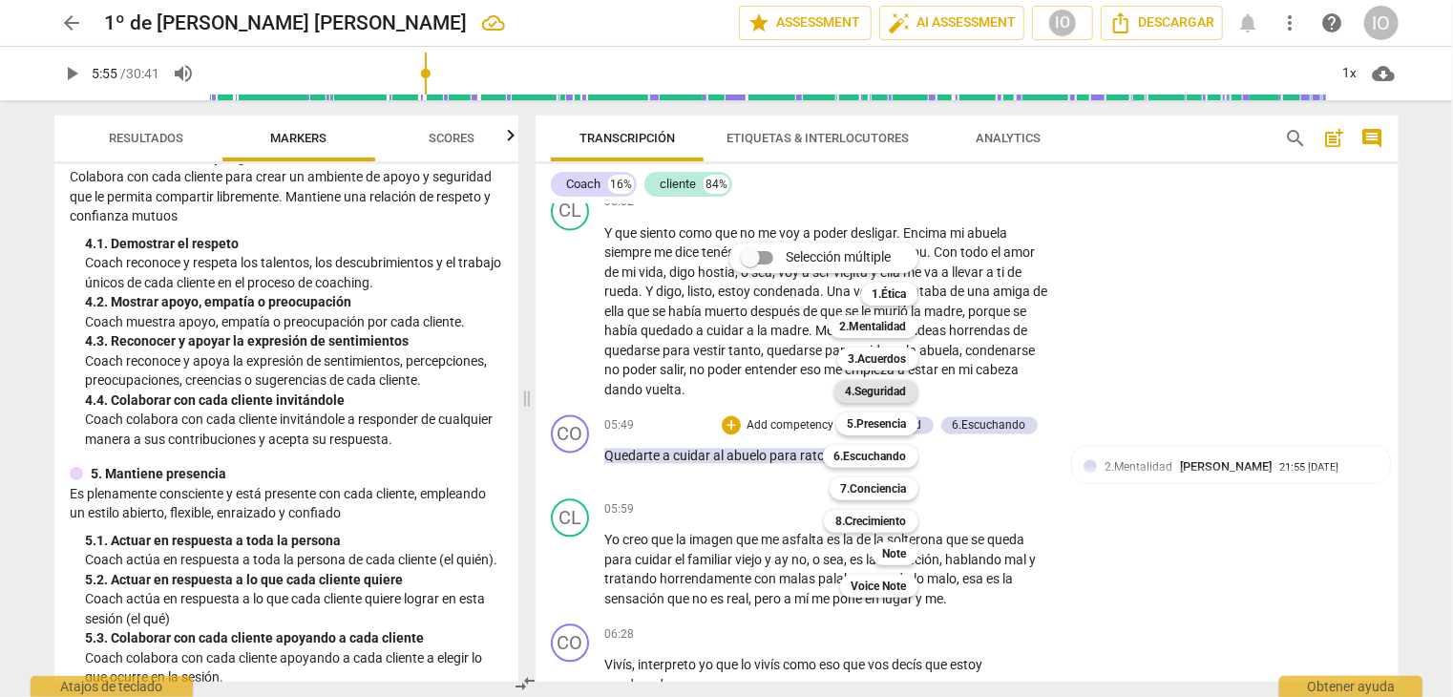
click at [871, 394] on b "4.Seguridad" at bounding box center [876, 391] width 61 height 23
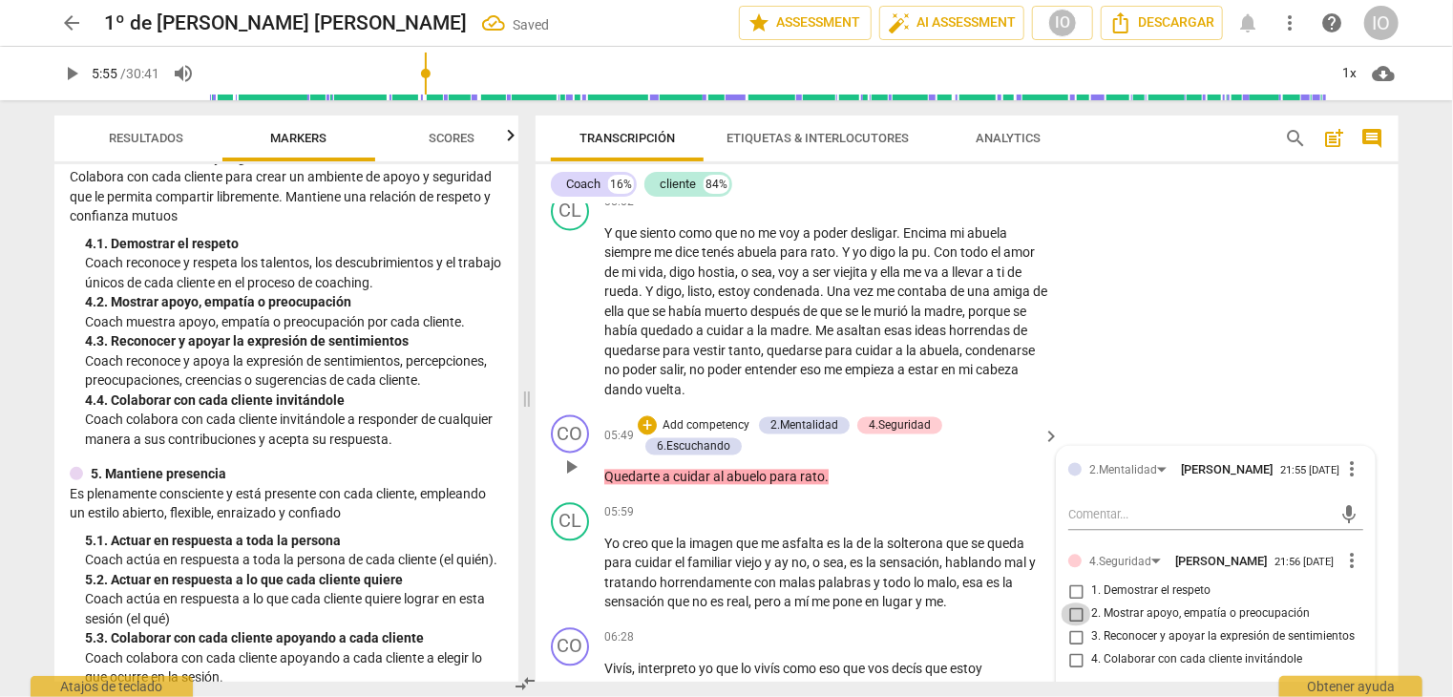
click at [1074, 604] on input "2. Mostrar apoyo, empatía o preocupación" at bounding box center [1076, 615] width 31 height 23
checkbox input "true"
click at [1073, 631] on input "3. Reconocer y apoyar la expresión de sentimientos" at bounding box center [1076, 637] width 31 height 23
checkbox input "true"
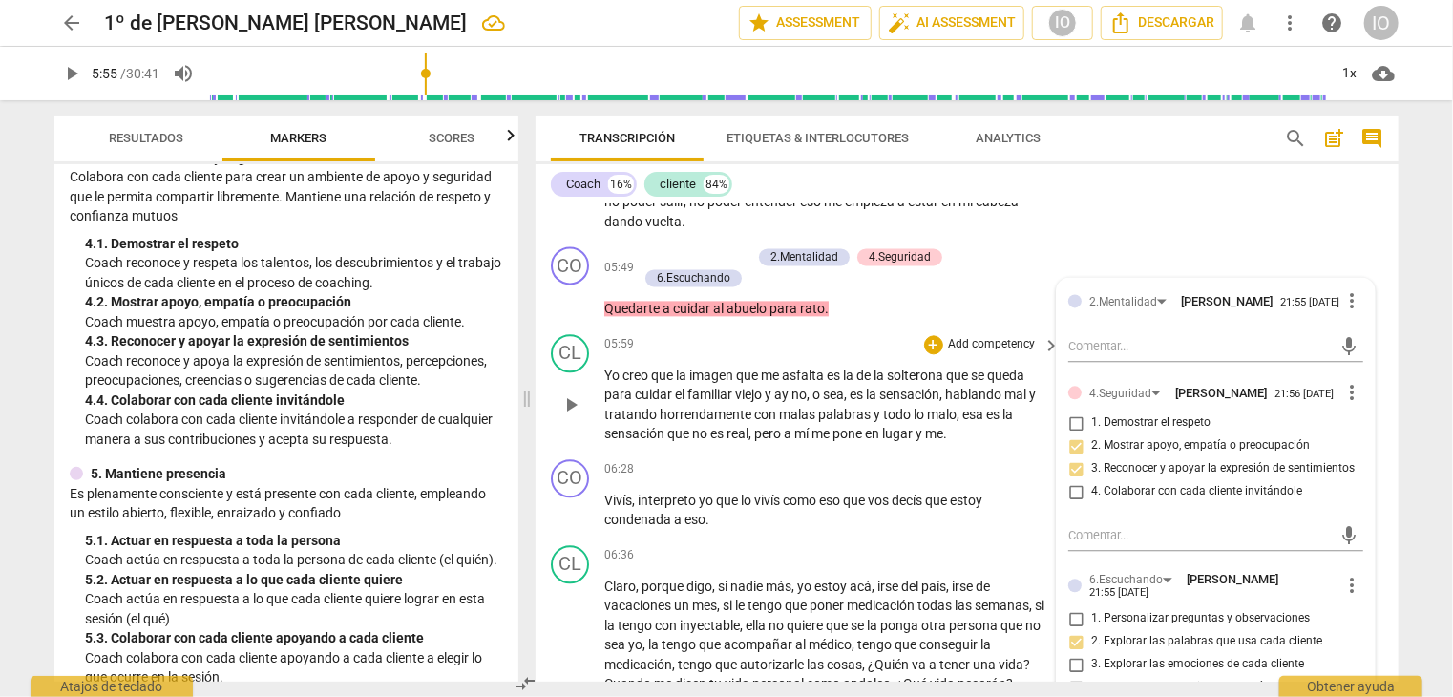
scroll to position [2175, 0]
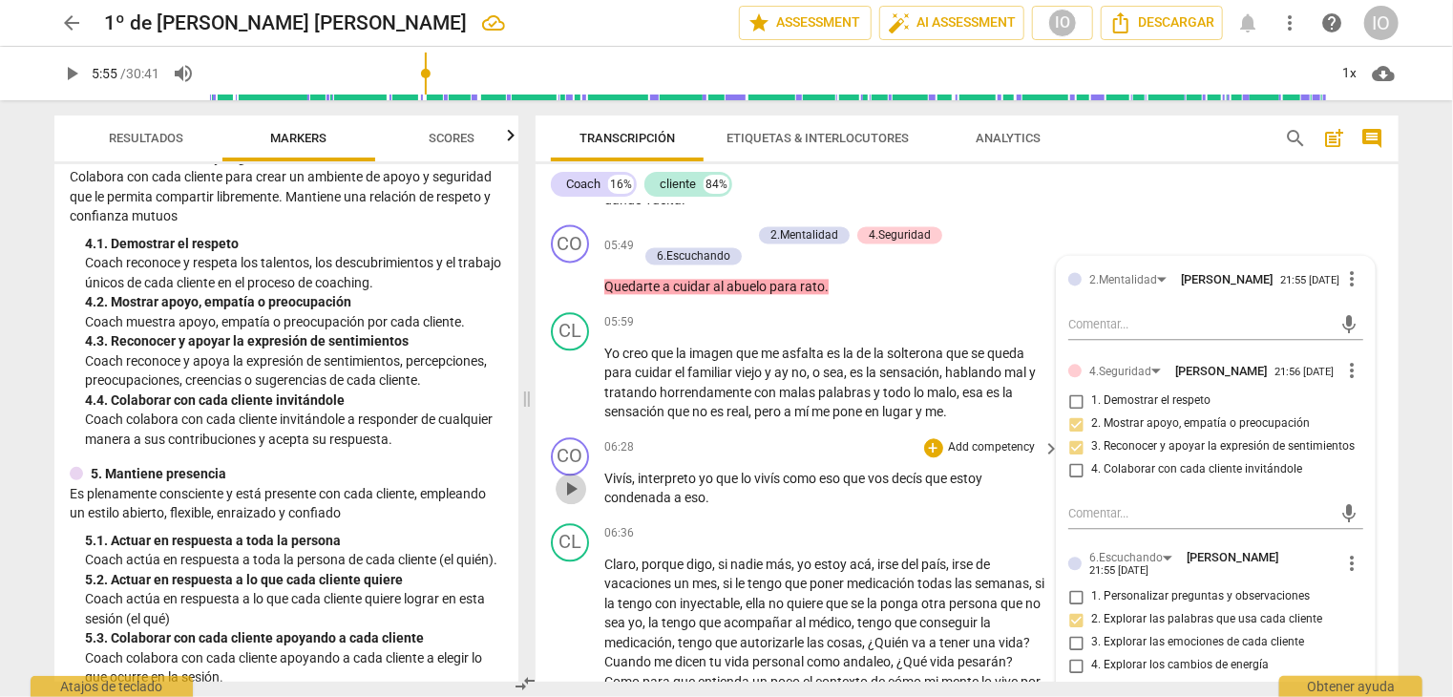
click at [568, 484] on span "play_arrow" at bounding box center [571, 488] width 23 height 23
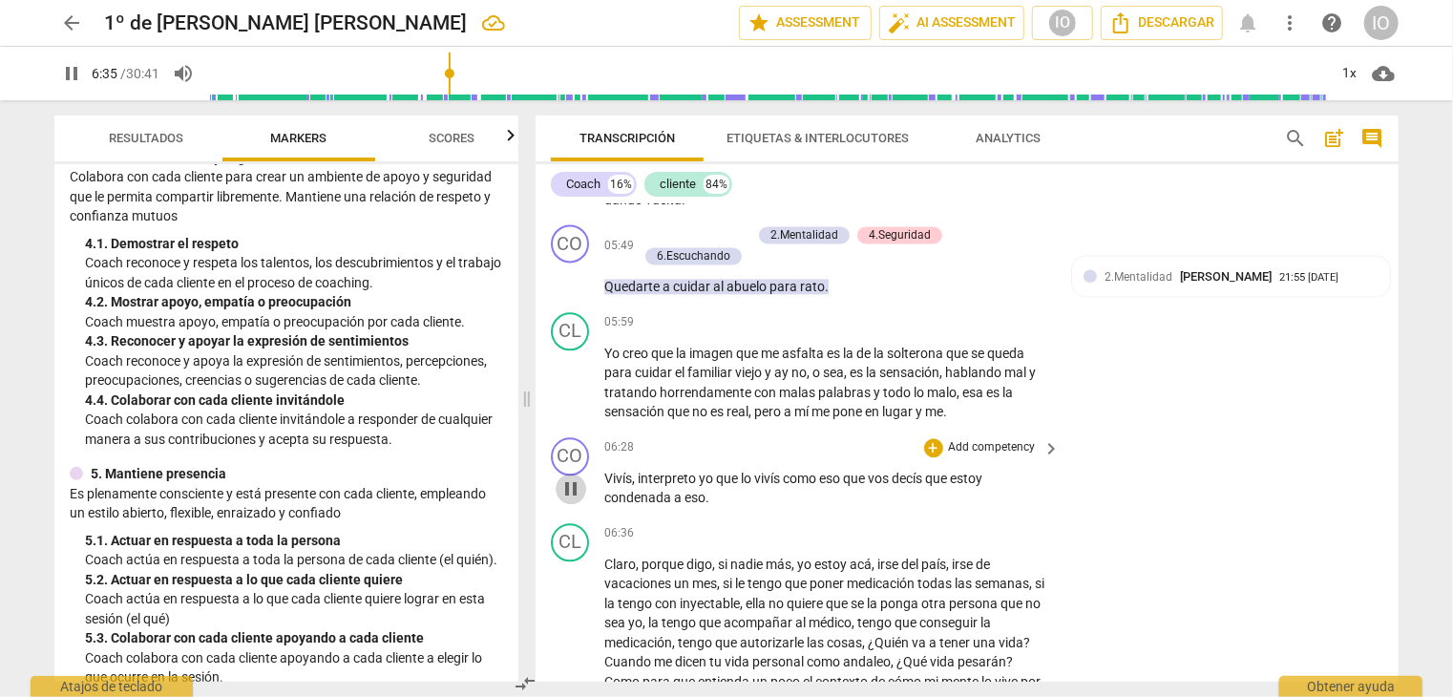
click at [568, 482] on span "pause" at bounding box center [571, 488] width 23 height 23
type input "396"
click at [925, 446] on div "+" at bounding box center [933, 447] width 19 height 19
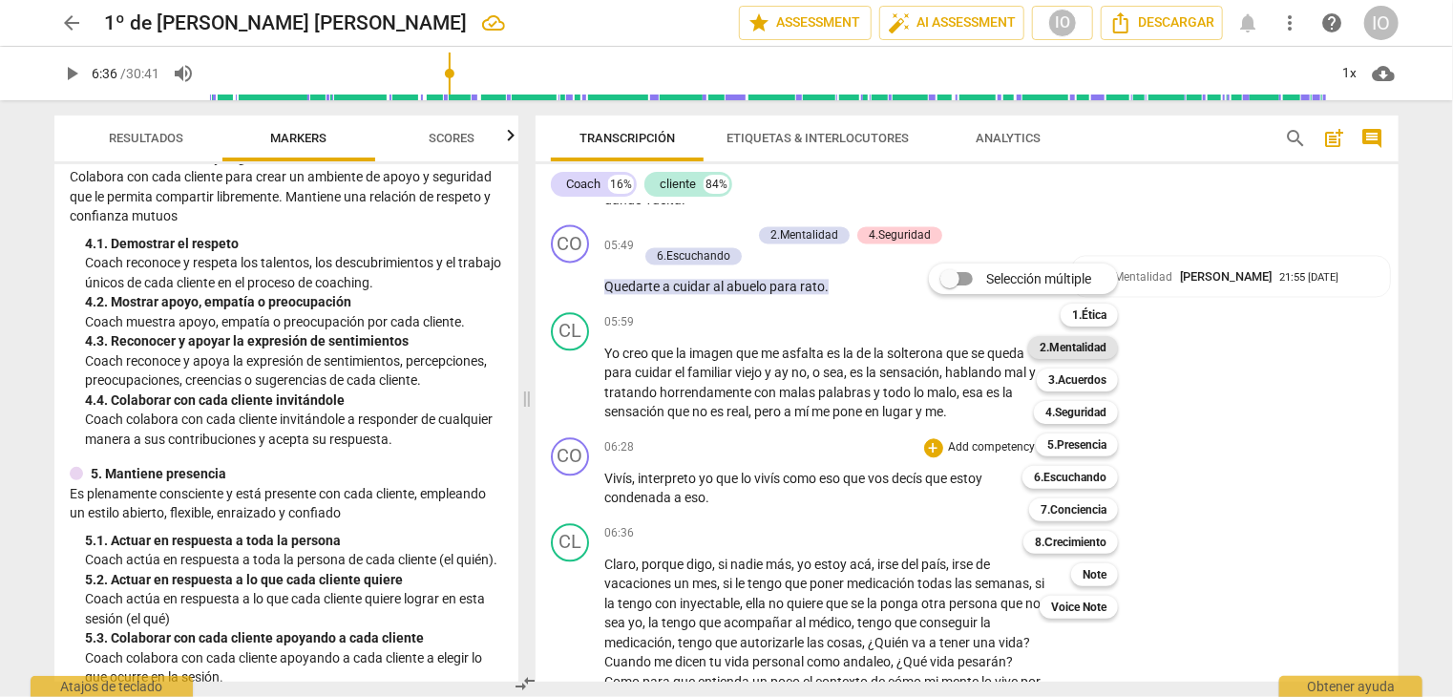
click at [1078, 352] on b "2.Mentalidad" at bounding box center [1073, 347] width 67 height 23
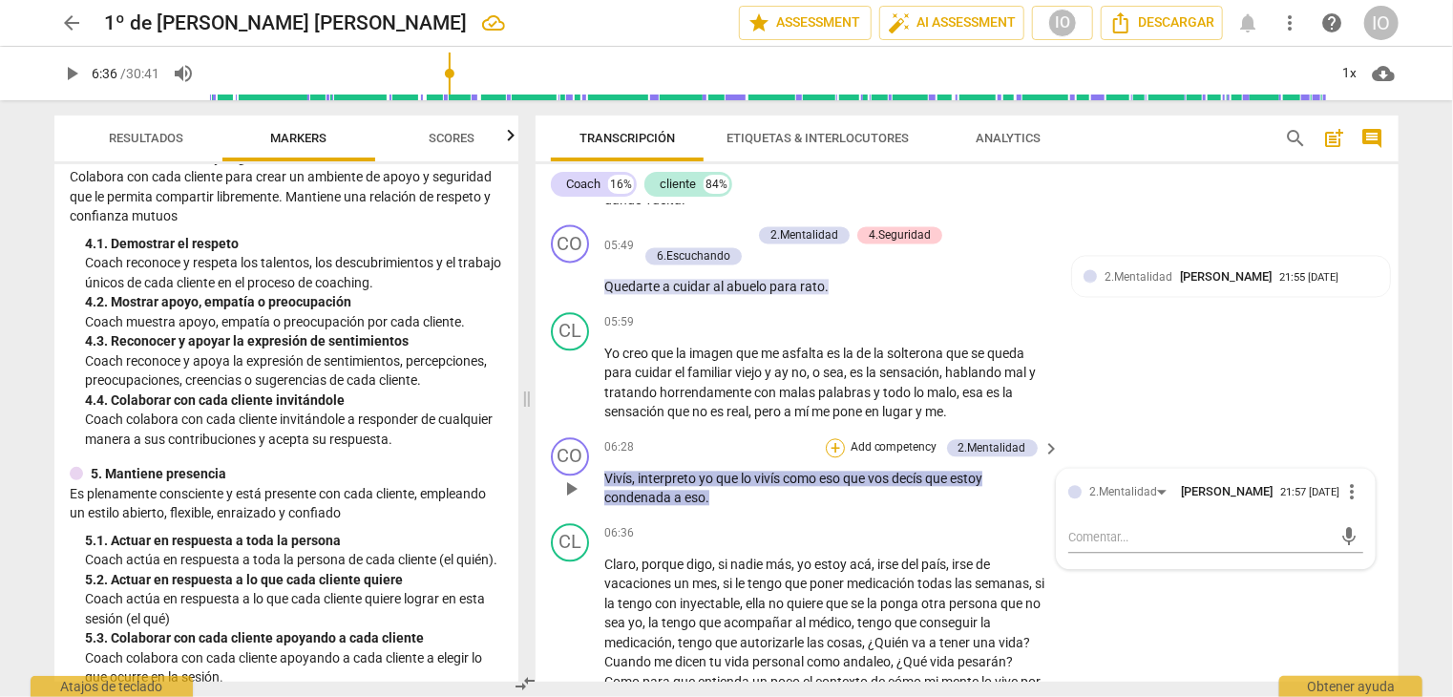
click at [834, 443] on div "+" at bounding box center [835, 447] width 19 height 19
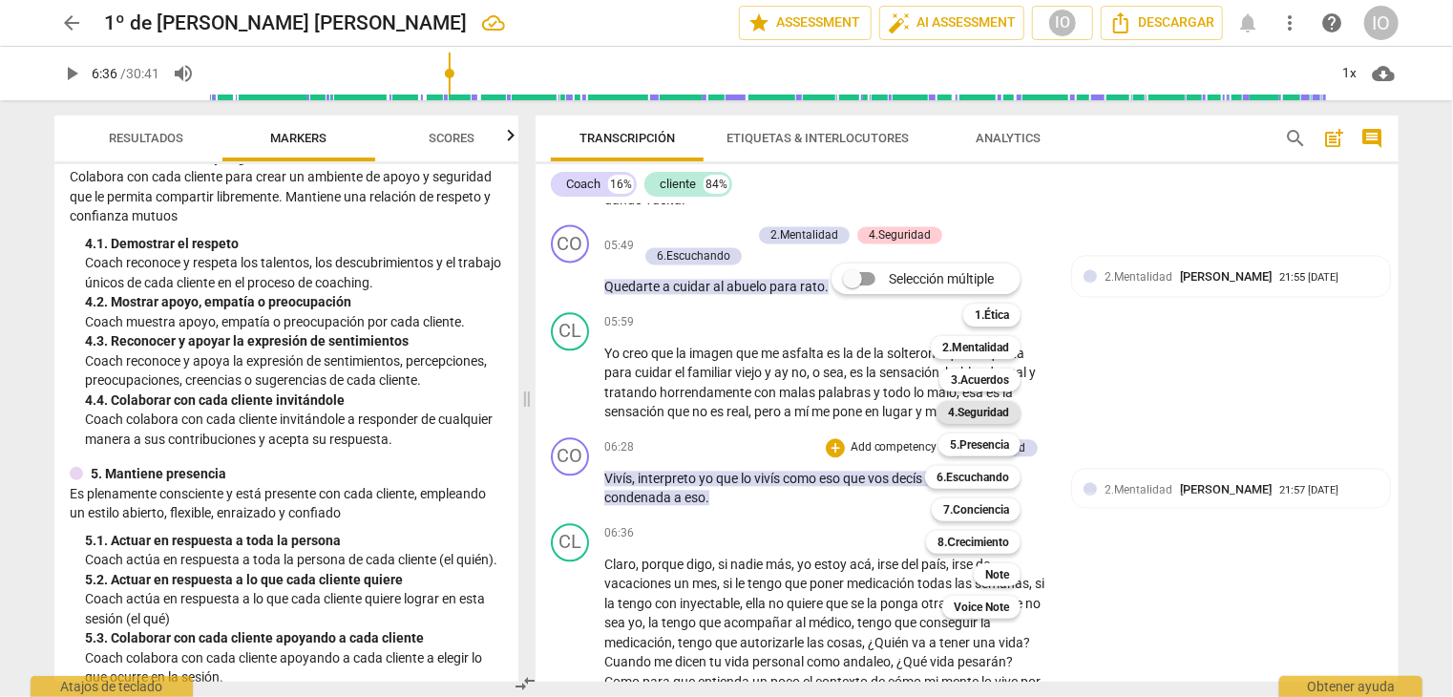
click at [955, 413] on b "4.Seguridad" at bounding box center [978, 412] width 61 height 23
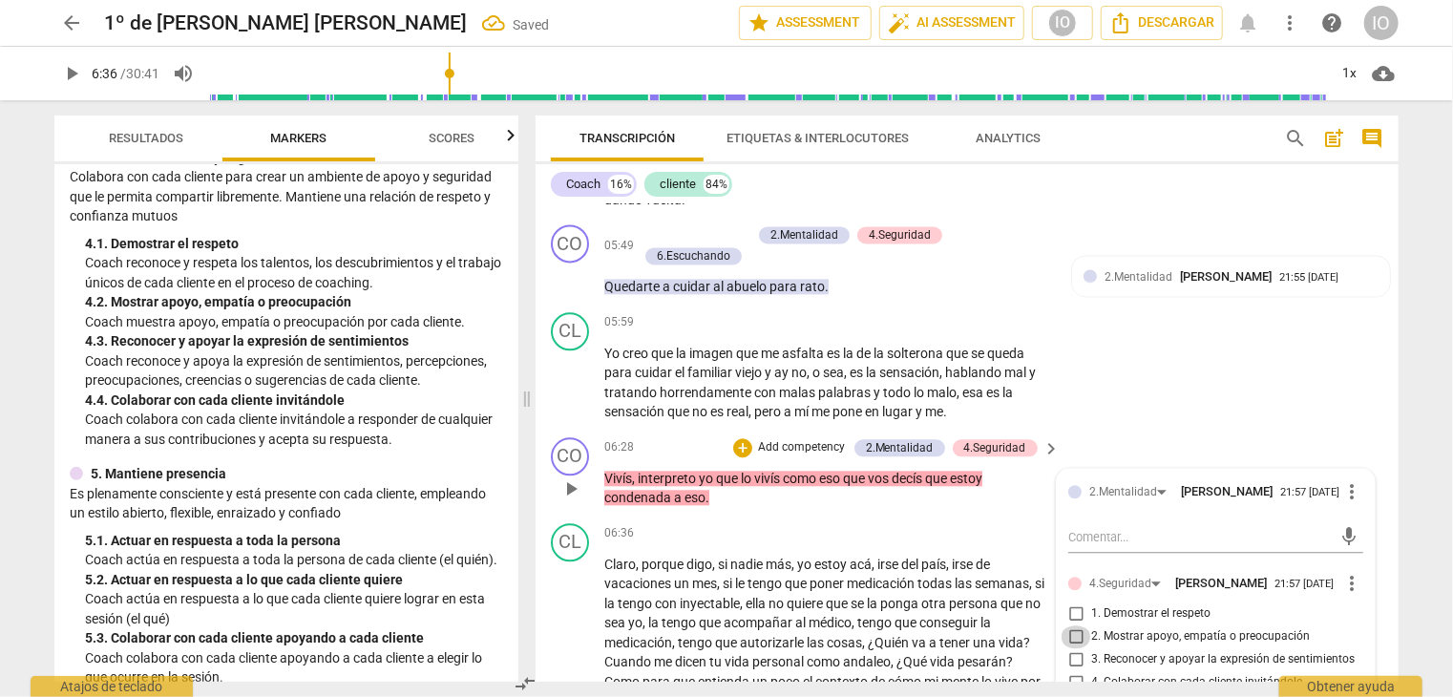
click at [1072, 630] on input "2. Mostrar apoyo, empatía o preocupación" at bounding box center [1076, 636] width 31 height 23
checkbox input "true"
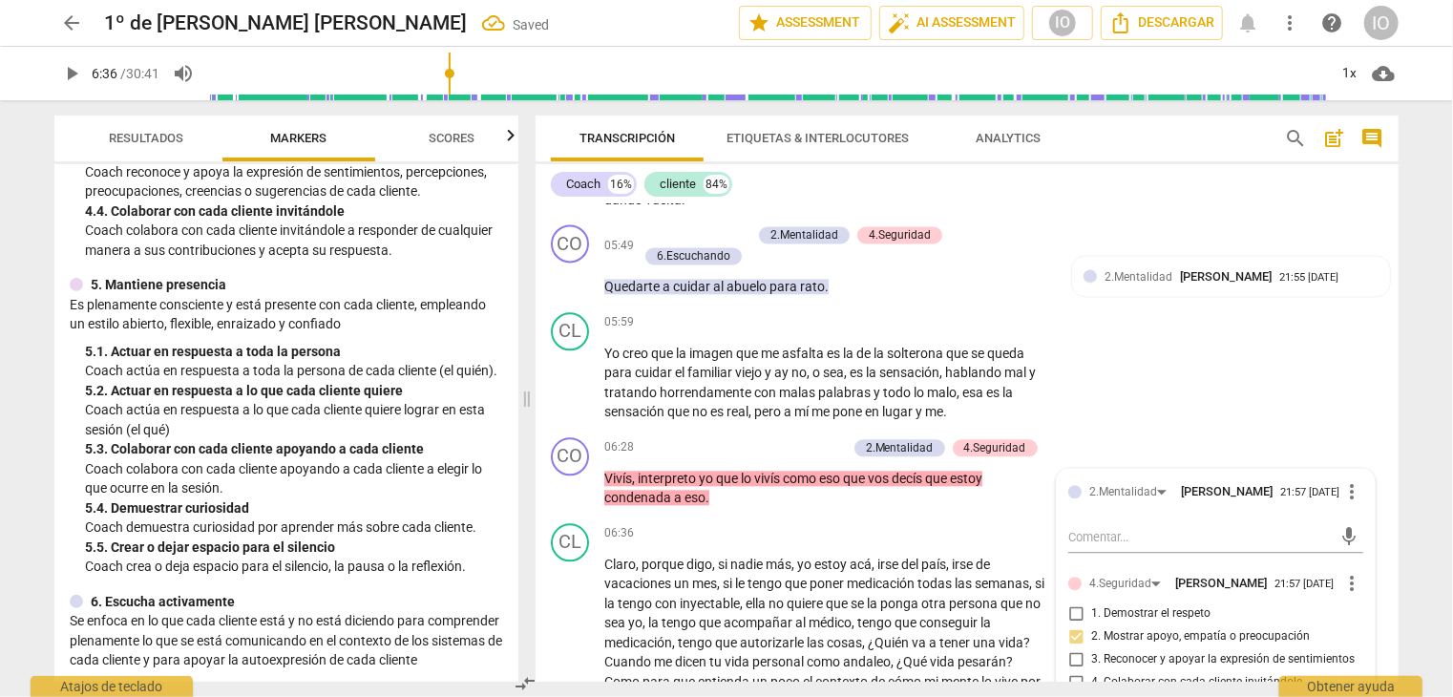
scroll to position [865, 0]
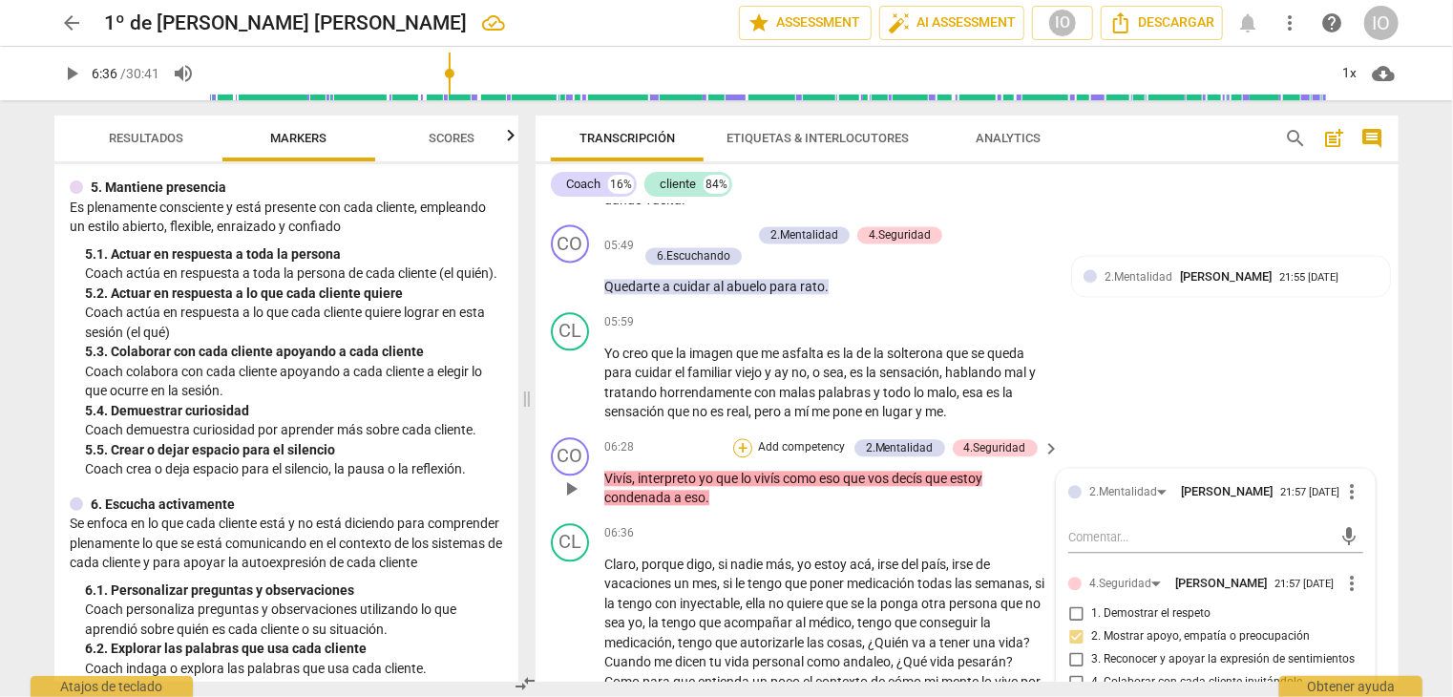
click at [741, 442] on div "+" at bounding box center [742, 447] width 19 height 19
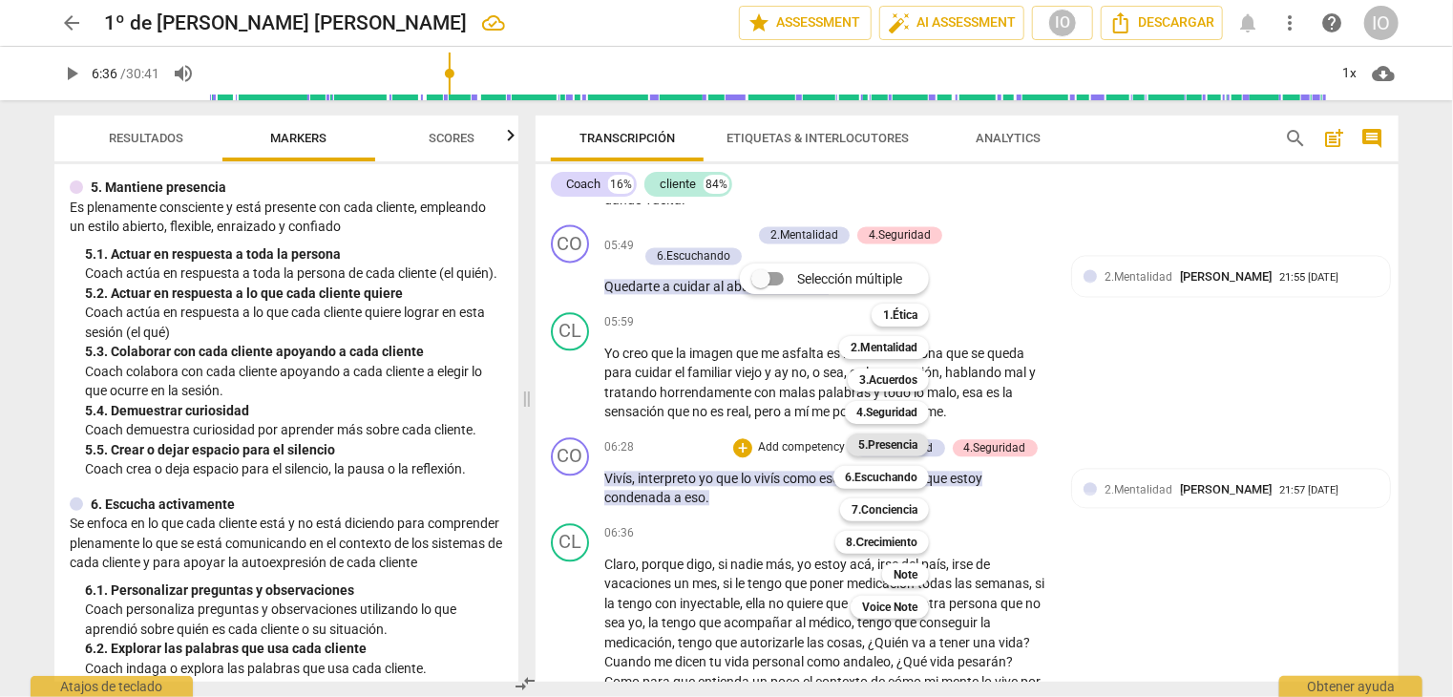
click at [896, 448] on b "5.Presencia" at bounding box center [887, 445] width 59 height 23
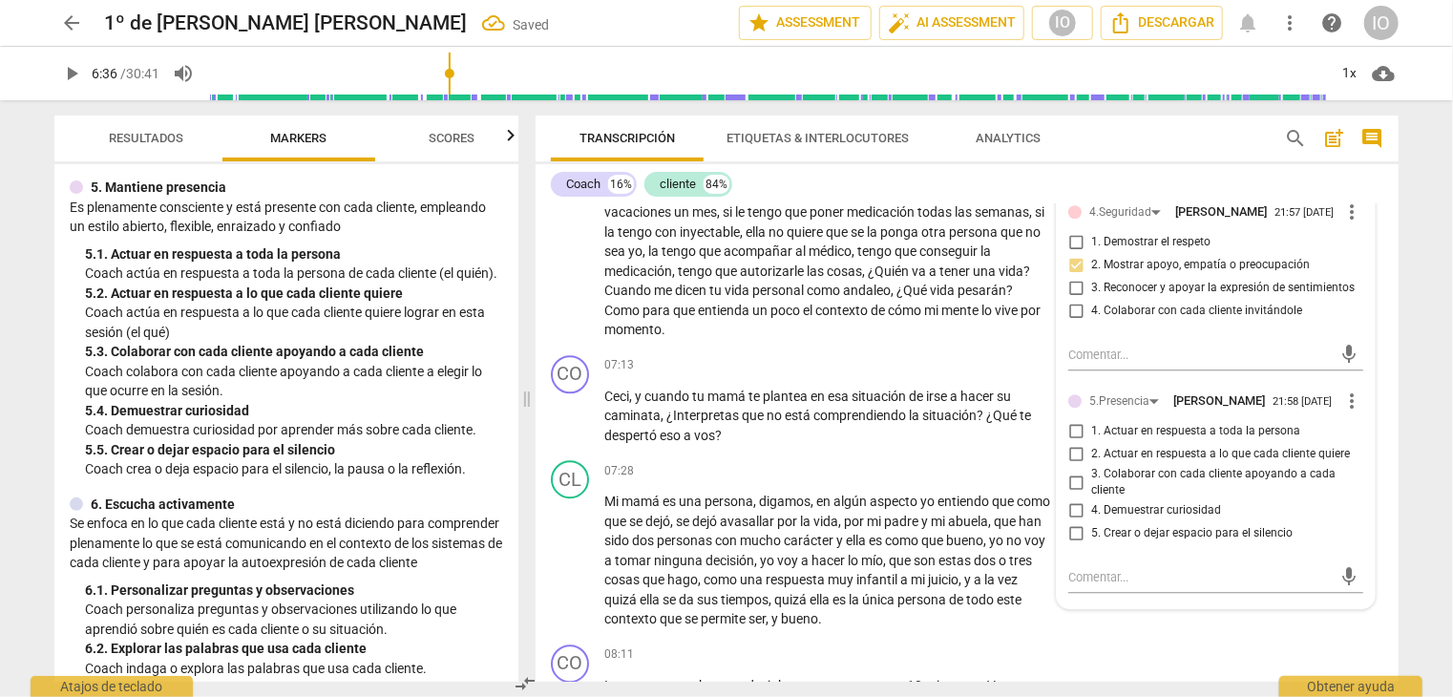
scroll to position [2653, 0]
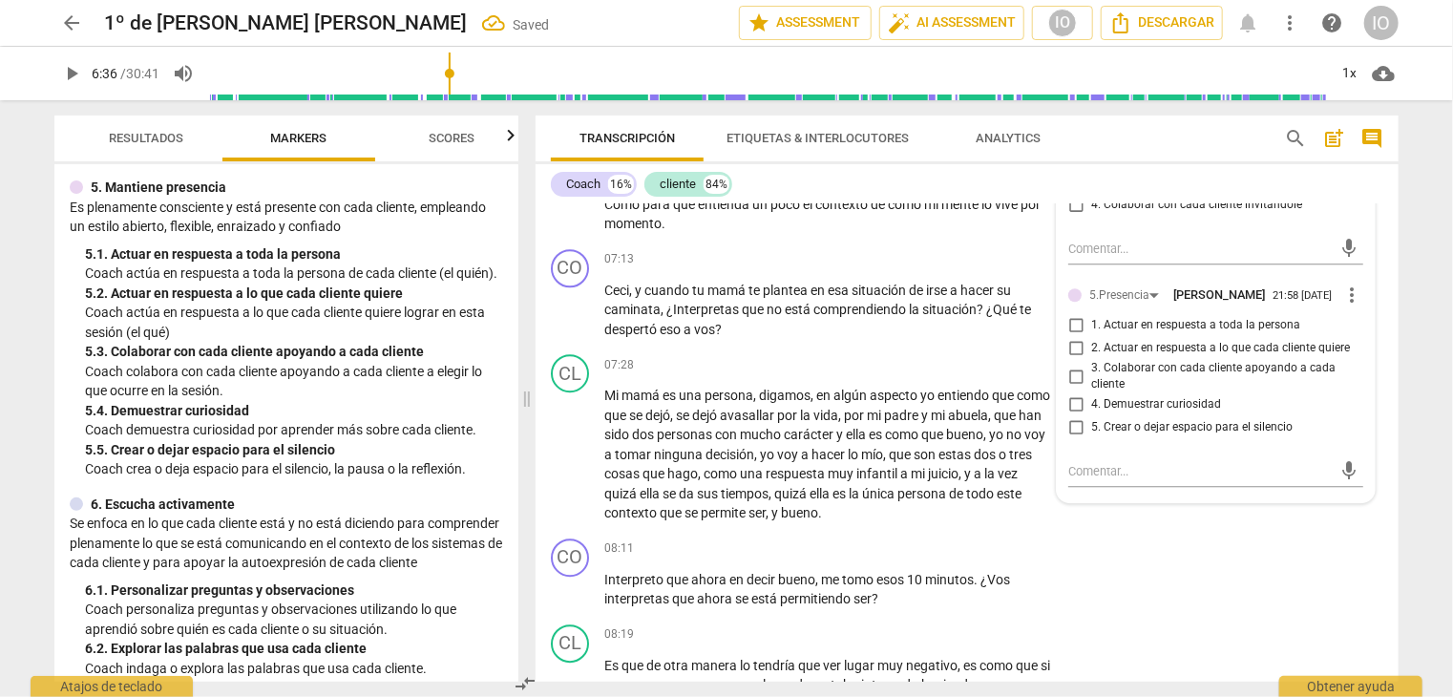
click at [1075, 319] on input "1. Actuar en respuesta a toda la persona" at bounding box center [1076, 325] width 31 height 23
checkbox input "true"
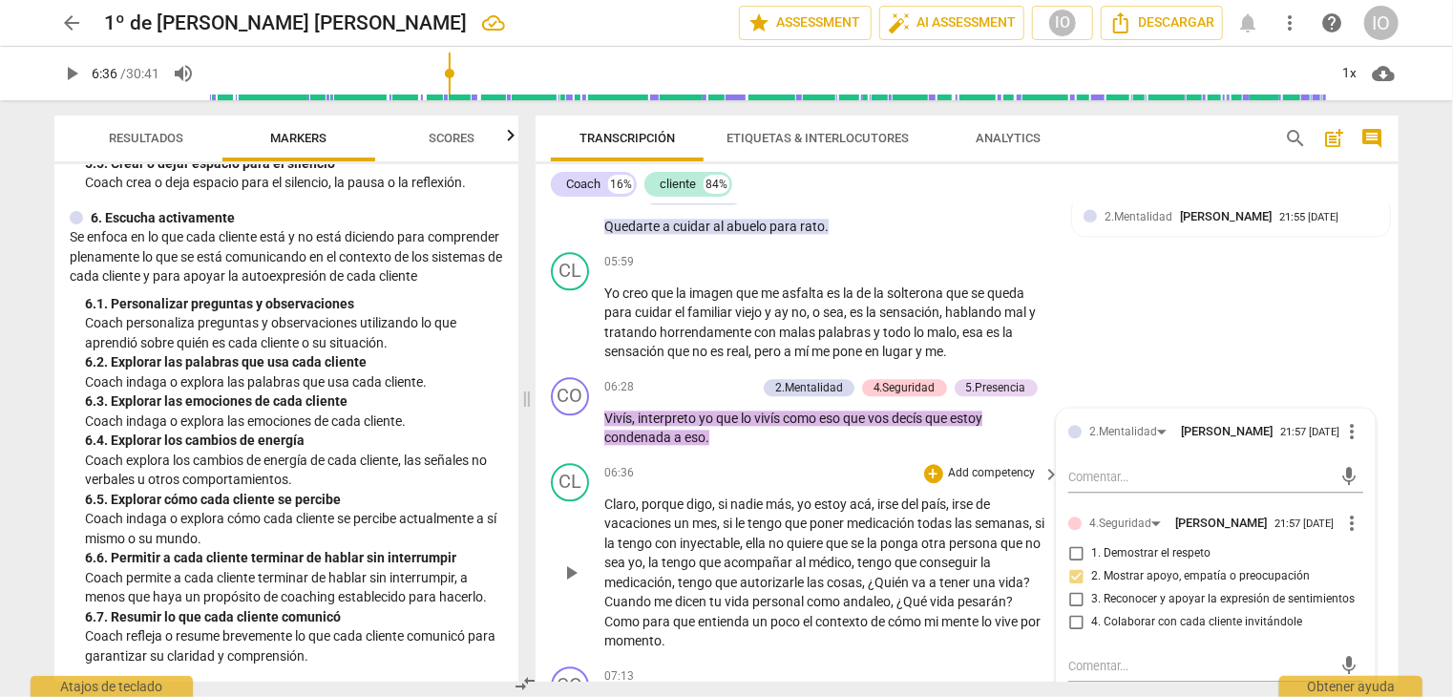
scroll to position [2175, 0]
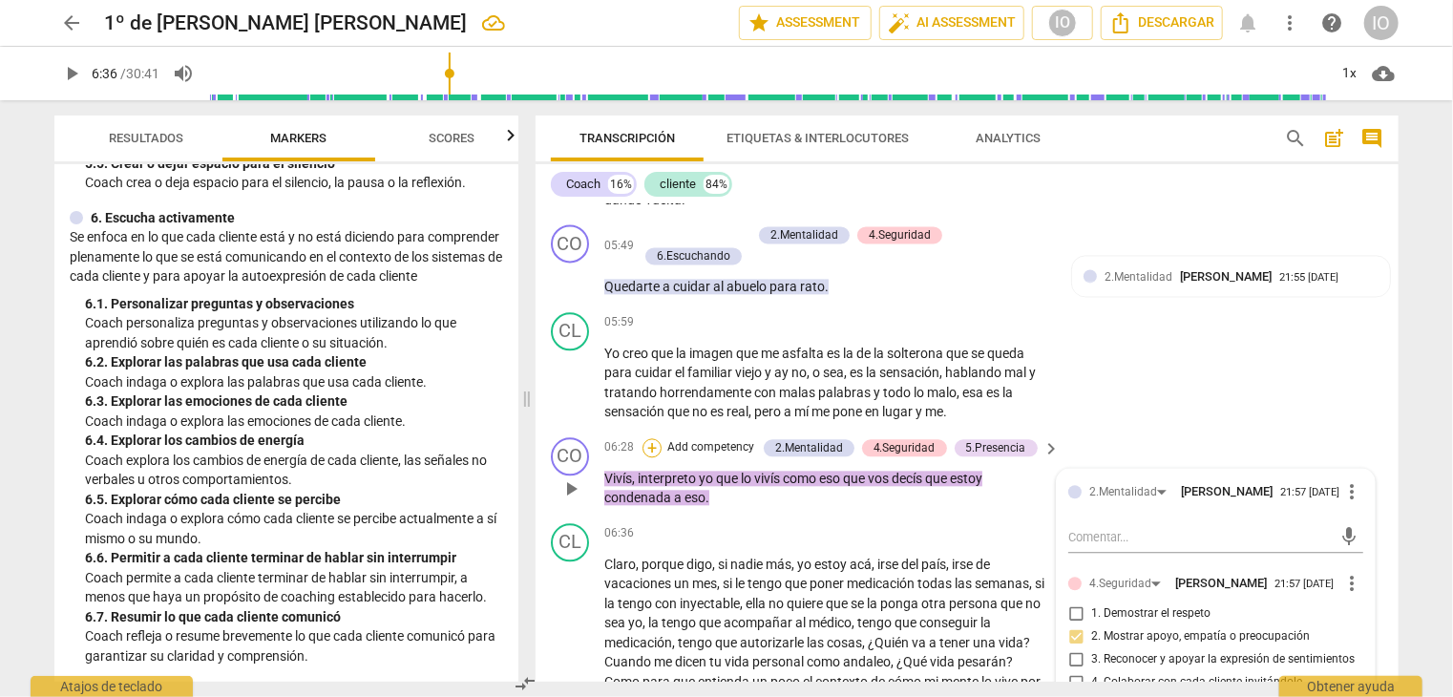
click at [656, 441] on div "+" at bounding box center [652, 447] width 19 height 19
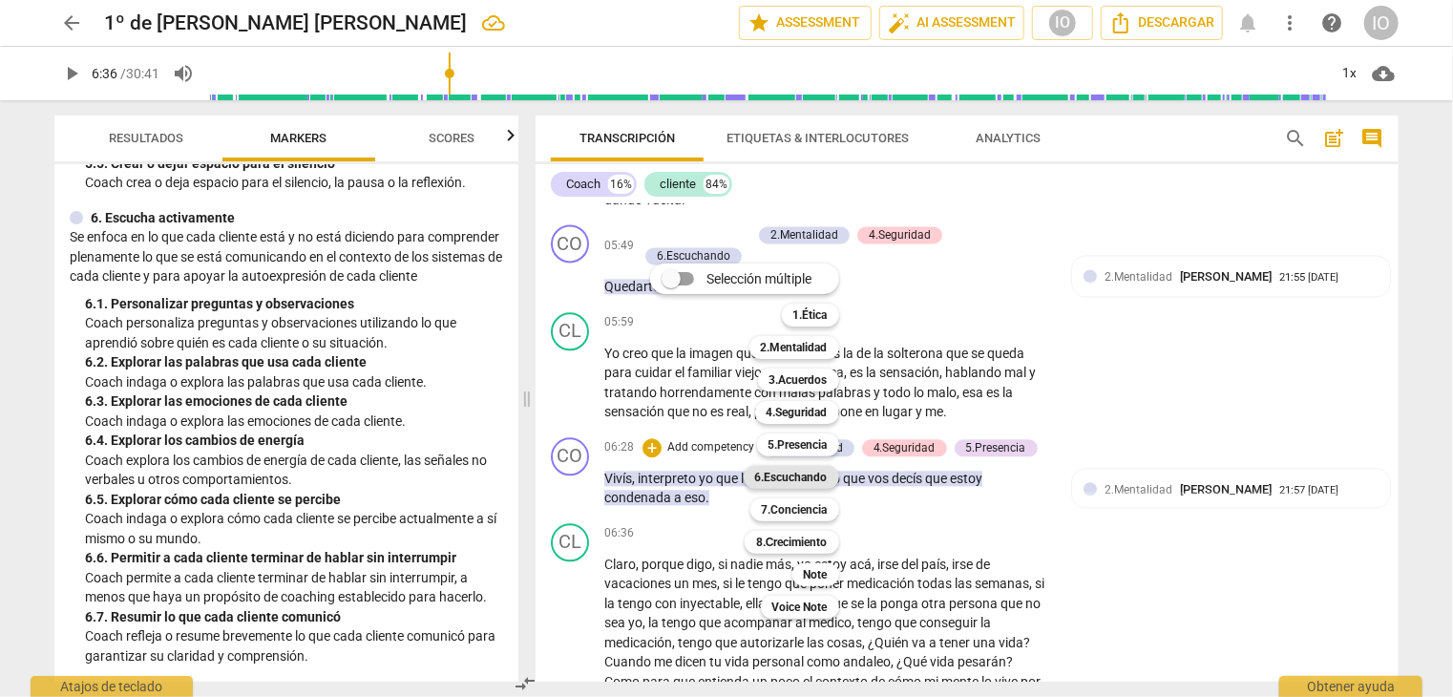
click at [791, 477] on b "6.Escuchando" at bounding box center [791, 477] width 73 height 23
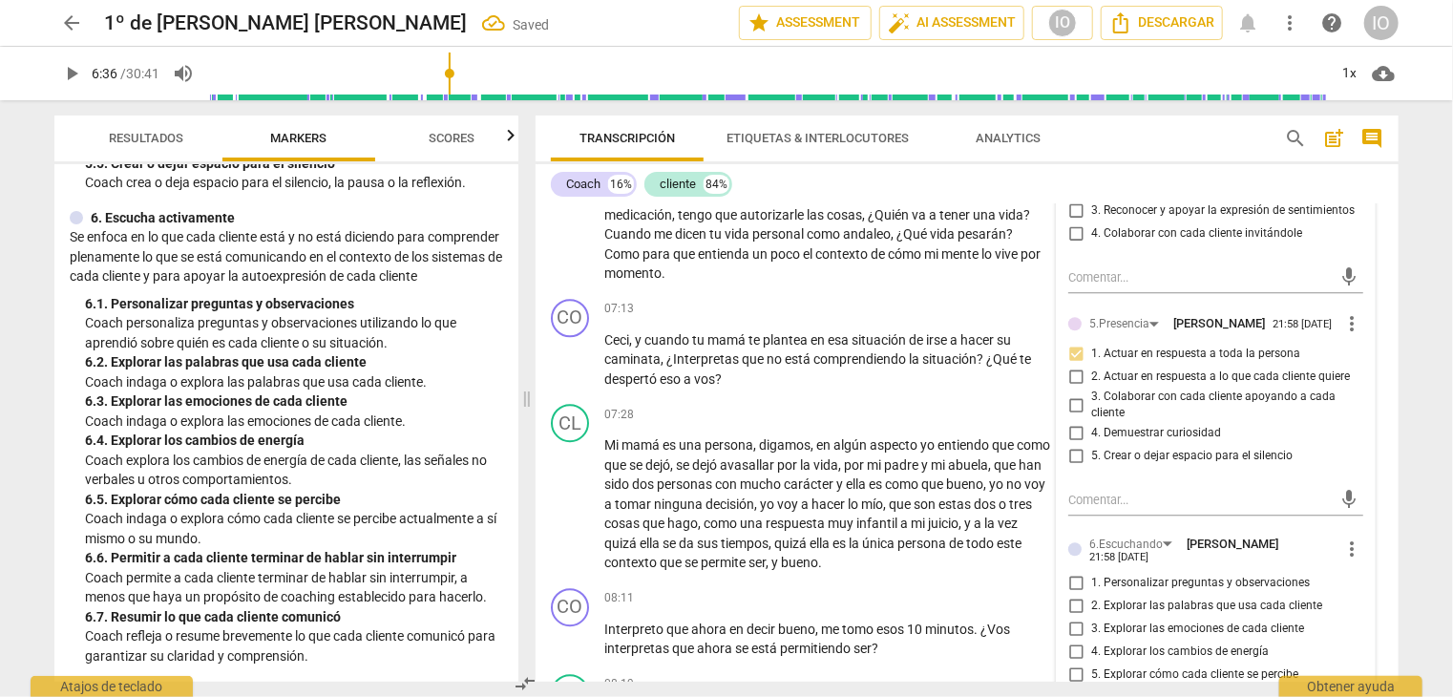
scroll to position [2748, 0]
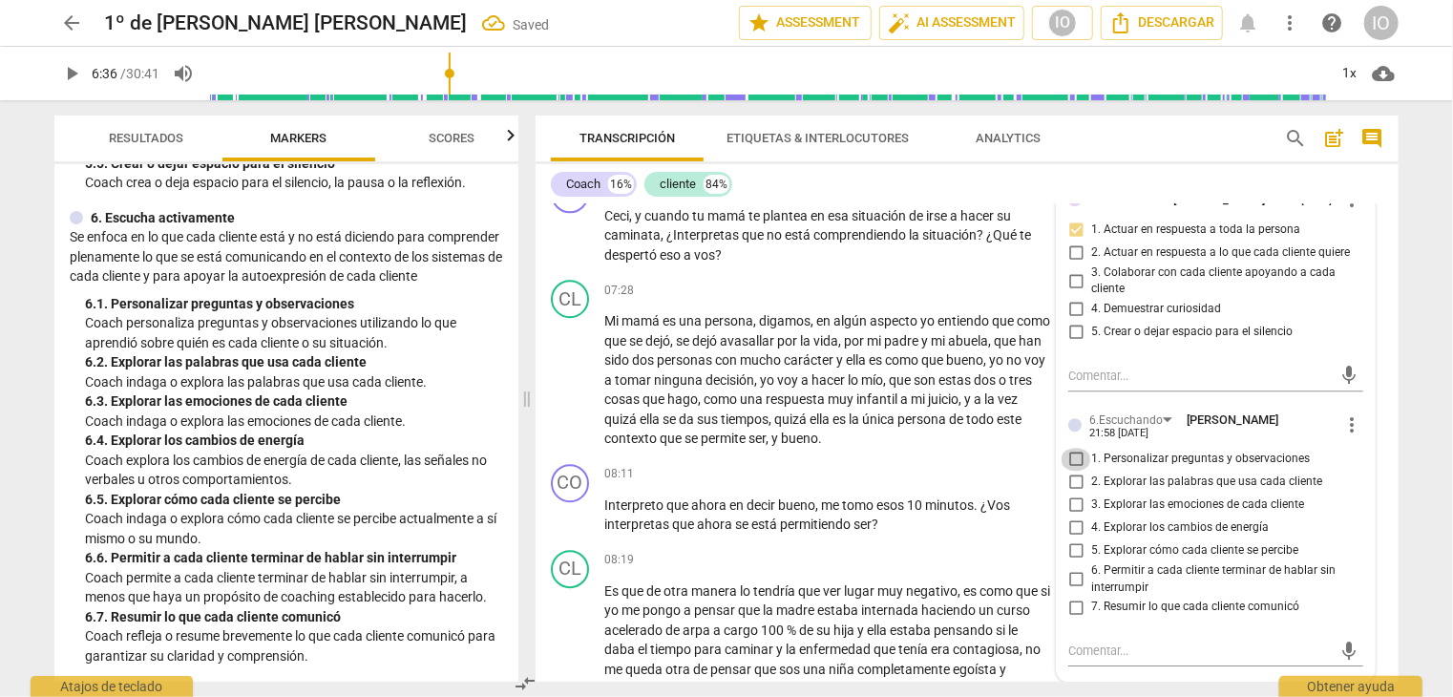
click at [1071, 448] on input "1. Personalizar preguntas y observaciones" at bounding box center [1076, 459] width 31 height 23
checkbox input "true"
click at [1071, 471] on input "2. Explorar las palabras que usa cada cliente" at bounding box center [1076, 482] width 31 height 23
checkbox input "true"
click at [1077, 568] on input "6. Permitir a cada cliente terminar de hablar sin interrumpir" at bounding box center [1076, 579] width 31 height 23
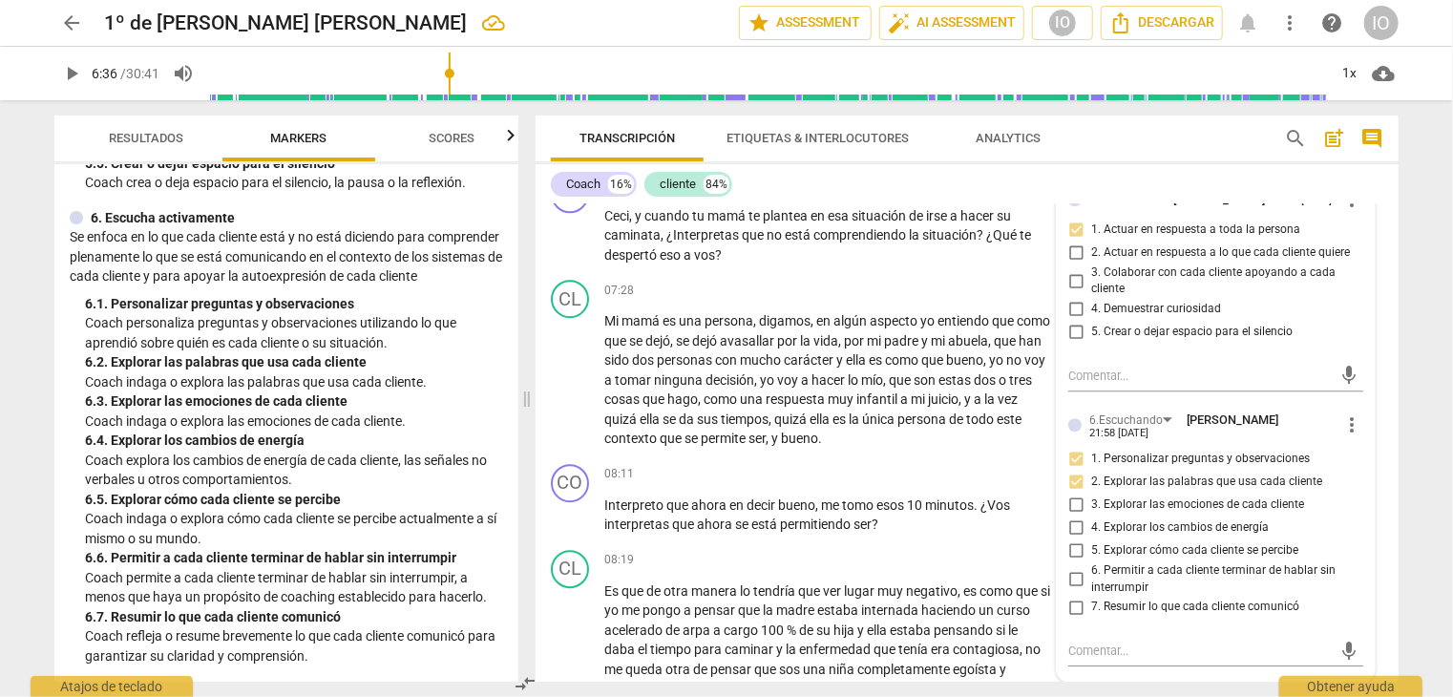
checkbox input "true"
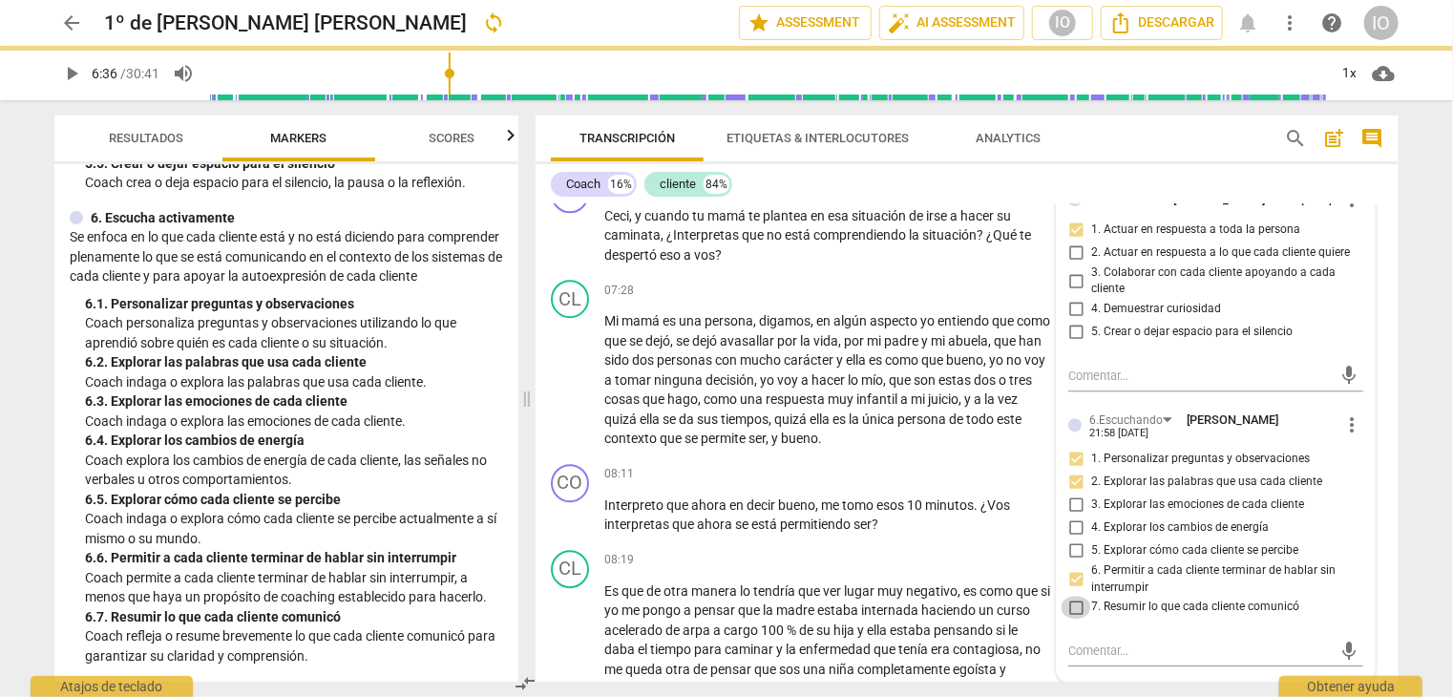
click at [1074, 596] on input "7. Resumir lo que cada cliente comunicó" at bounding box center [1076, 607] width 31 height 23
checkbox input "true"
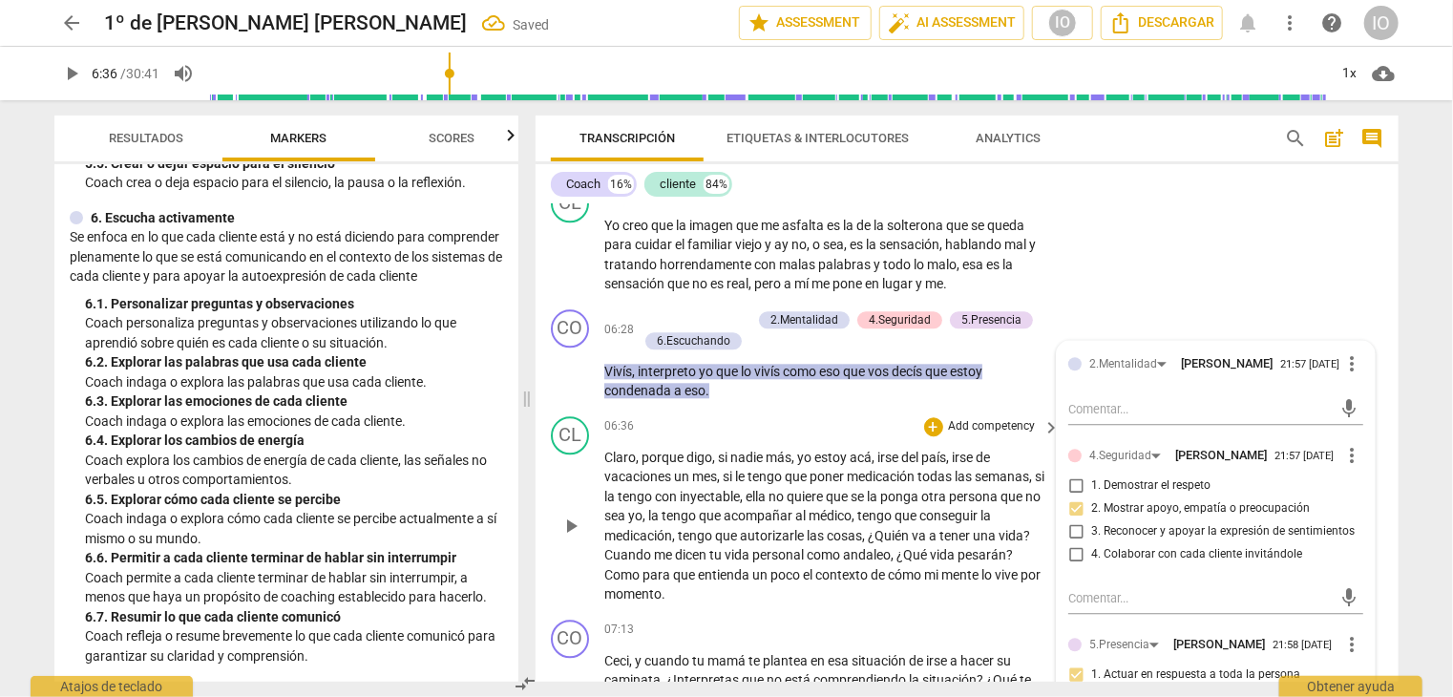
scroll to position [2271, 0]
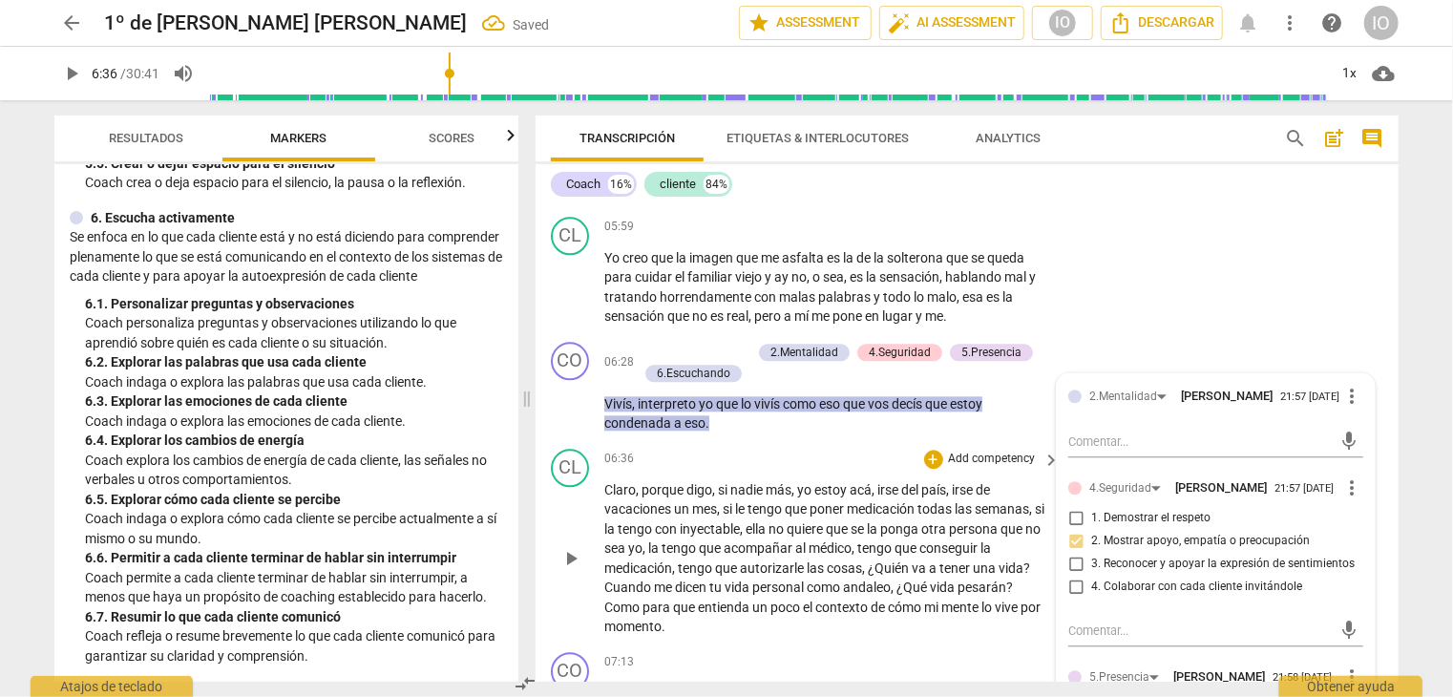
click at [574, 555] on span "play_arrow" at bounding box center [571, 558] width 23 height 23
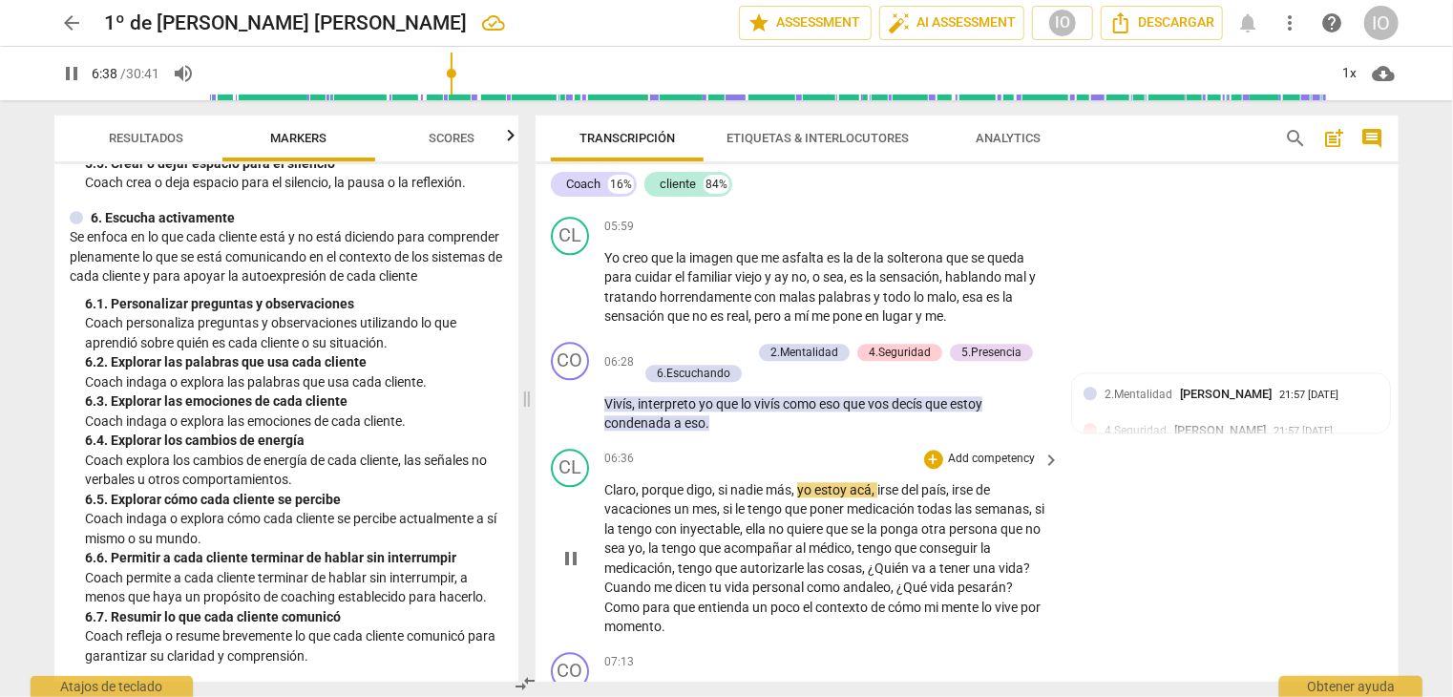
click at [569, 555] on span "pause" at bounding box center [571, 558] width 23 height 23
type input "399"
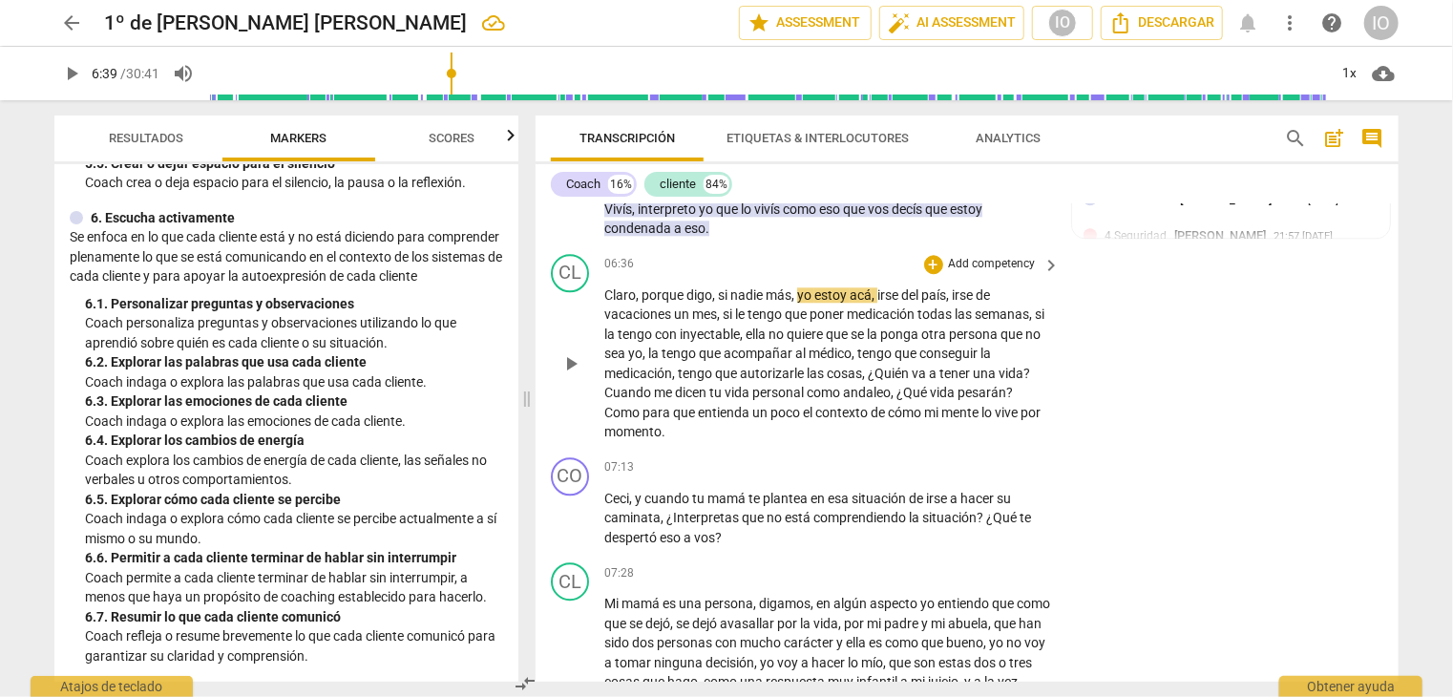
scroll to position [2557, 0]
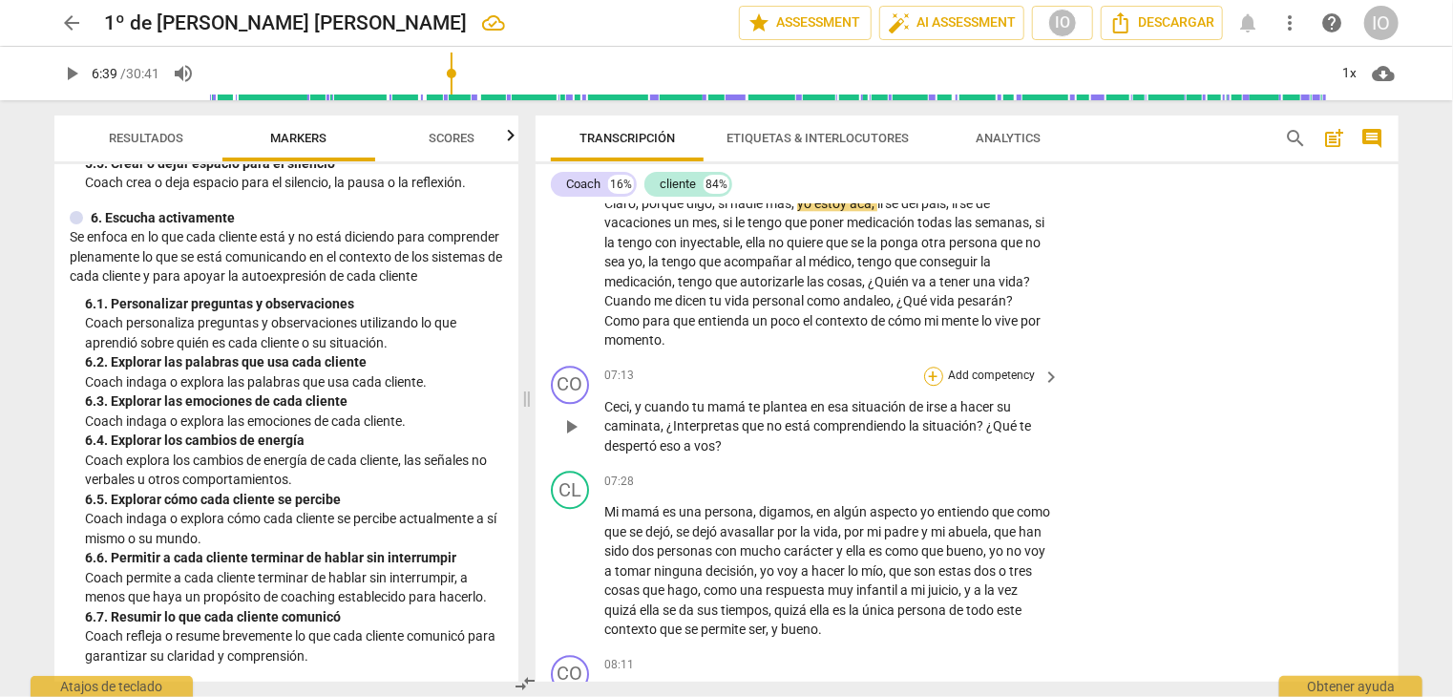
click at [933, 371] on div "+" at bounding box center [933, 376] width 19 height 19
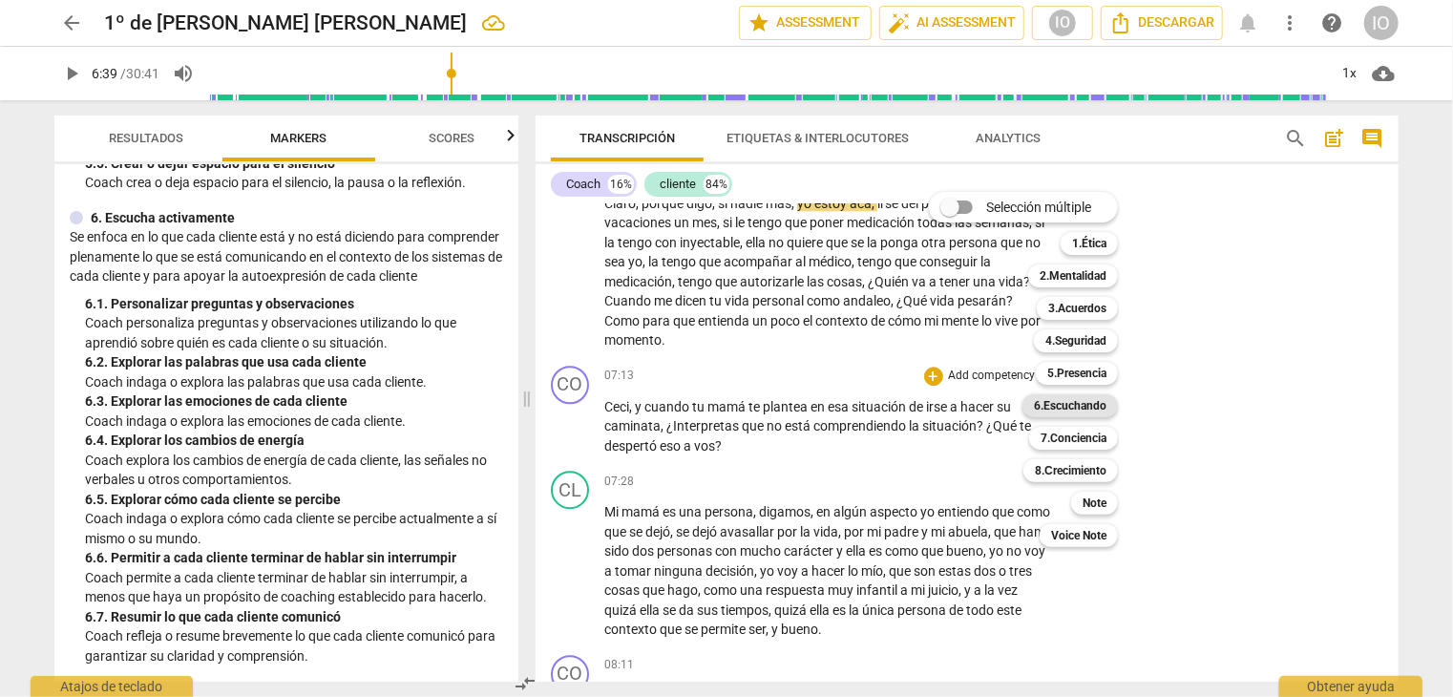
click at [1065, 405] on b "6.Escuchando" at bounding box center [1070, 405] width 73 height 23
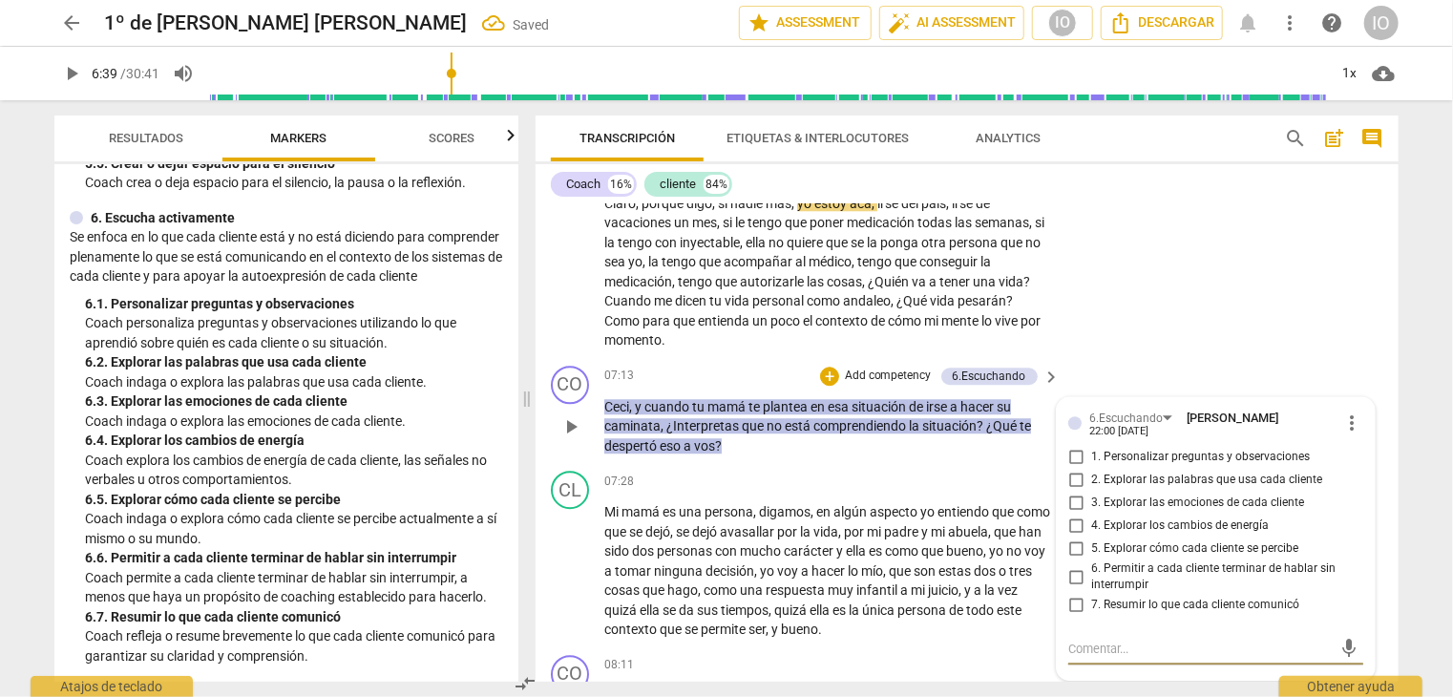
click at [1071, 446] on input "1. Personalizar preguntas y observaciones" at bounding box center [1076, 457] width 31 height 23
checkbox input "true"
click at [1073, 469] on input "2. Explorar las palabras que usa cada cliente" at bounding box center [1076, 480] width 31 height 23
checkbox input "true"
click at [1076, 492] on input "3. Explorar las emociones de cada cliente" at bounding box center [1076, 503] width 31 height 23
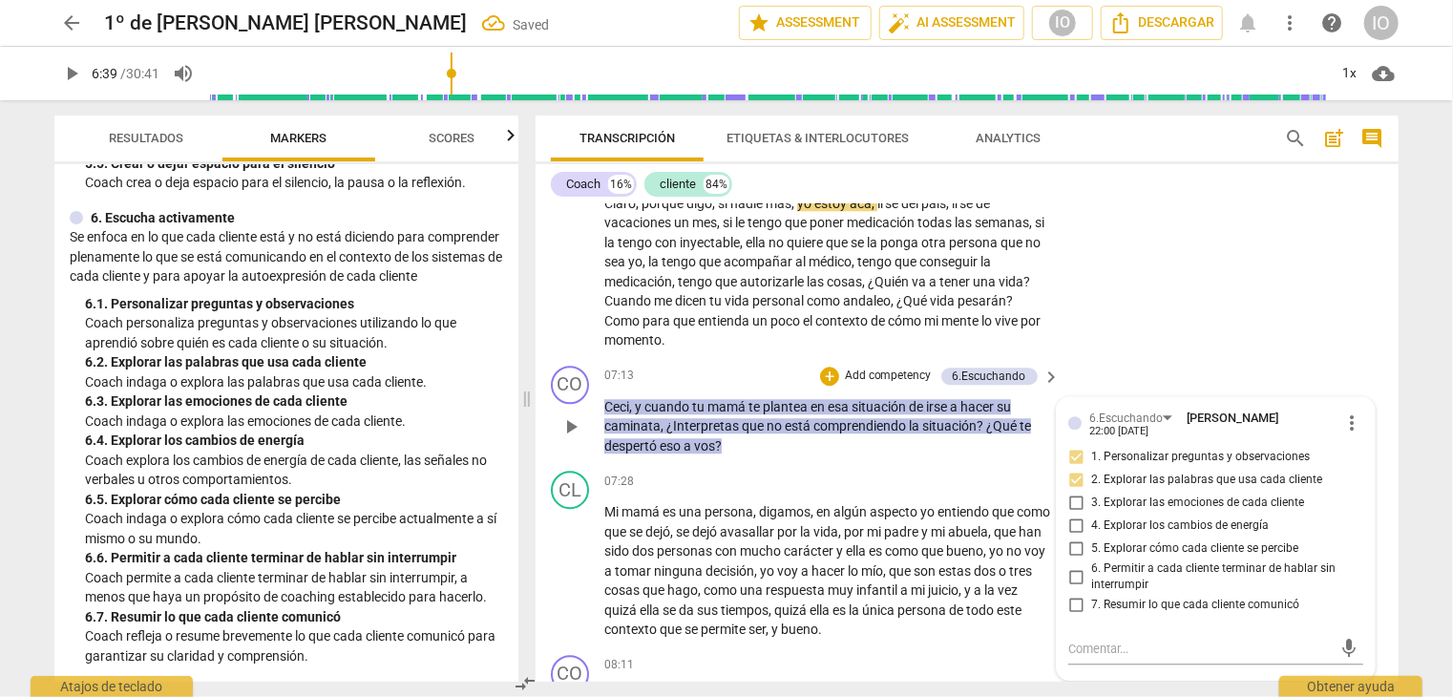
checkbox input "true"
click at [1077, 538] on input "5. Explorar cómo cada cliente se percibe" at bounding box center [1076, 549] width 31 height 23
checkbox input "true"
click at [1073, 566] on input "6. Permitir a cada cliente terminar de hablar sin interrumpir" at bounding box center [1076, 576] width 31 height 23
checkbox input "true"
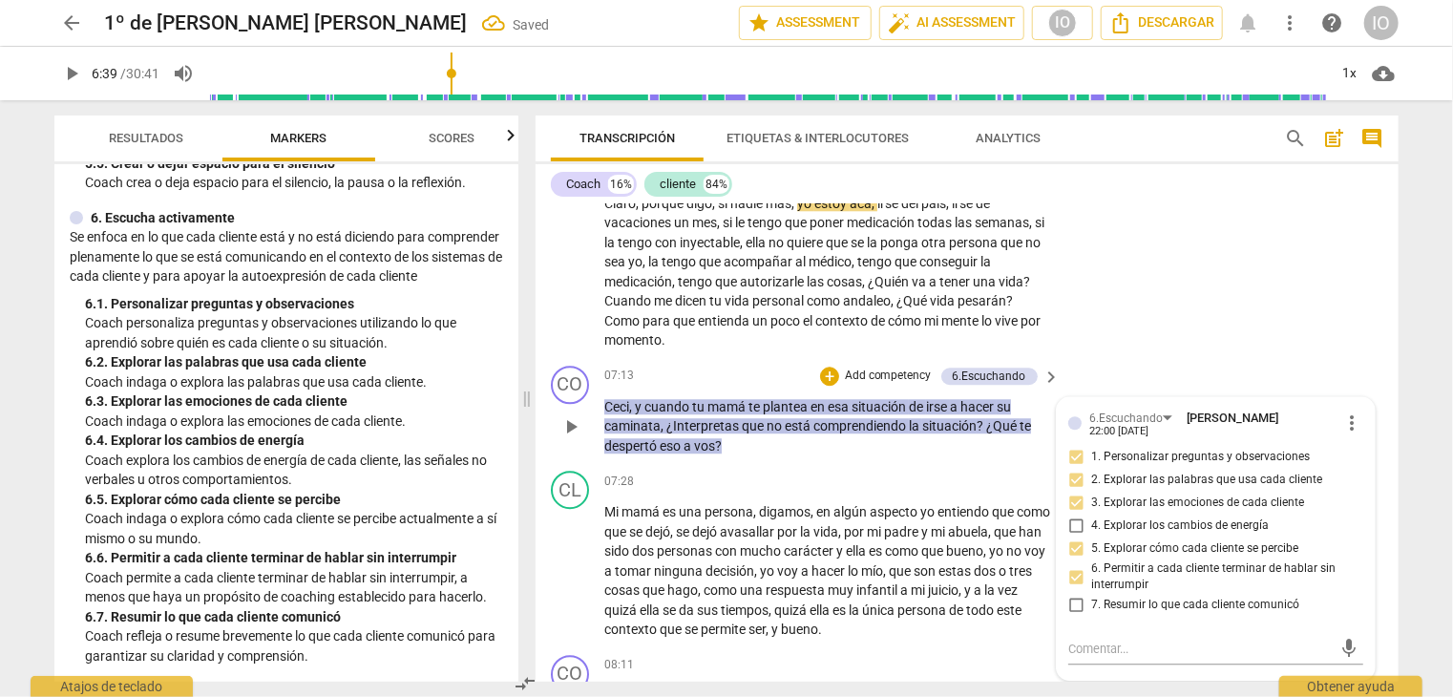
click at [1071, 594] on input "7. Resumir lo que cada cliente comunicó" at bounding box center [1076, 605] width 31 height 23
checkbox input "true"
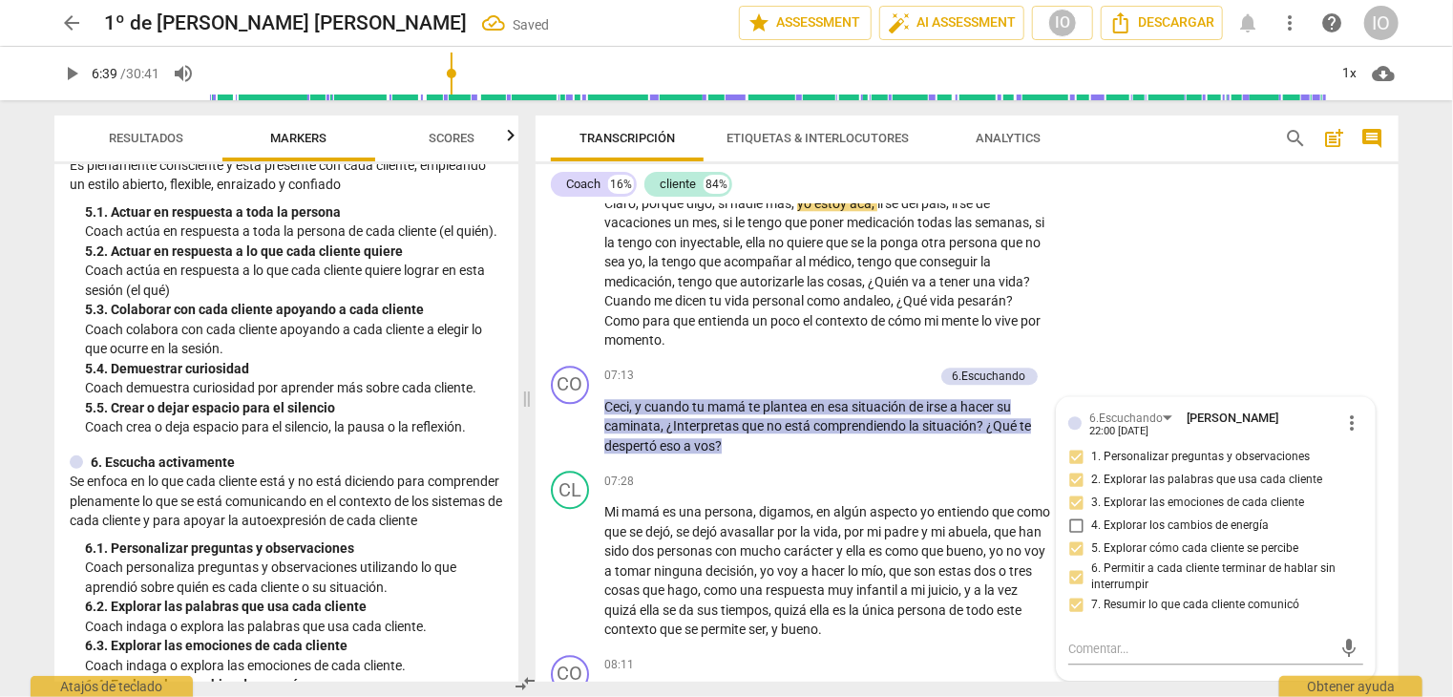
scroll to position [865, 0]
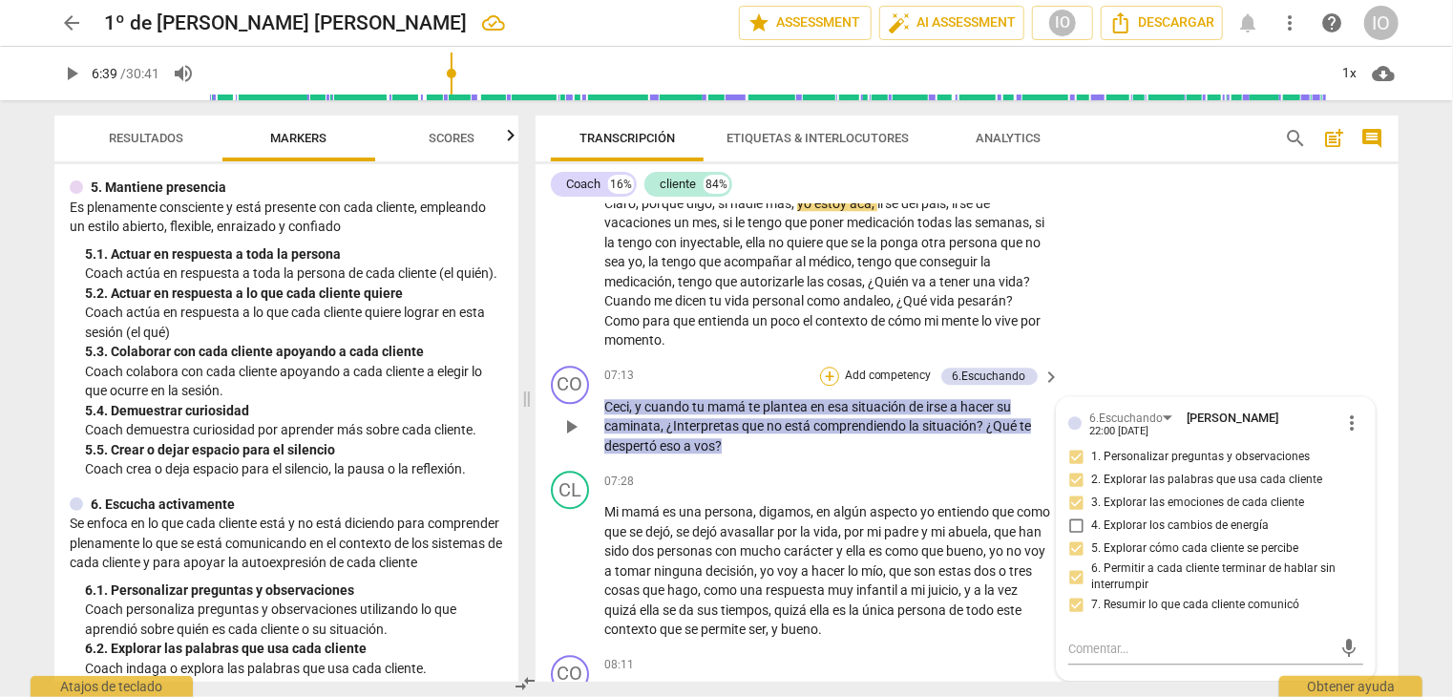
click at [828, 375] on div "+" at bounding box center [829, 376] width 19 height 19
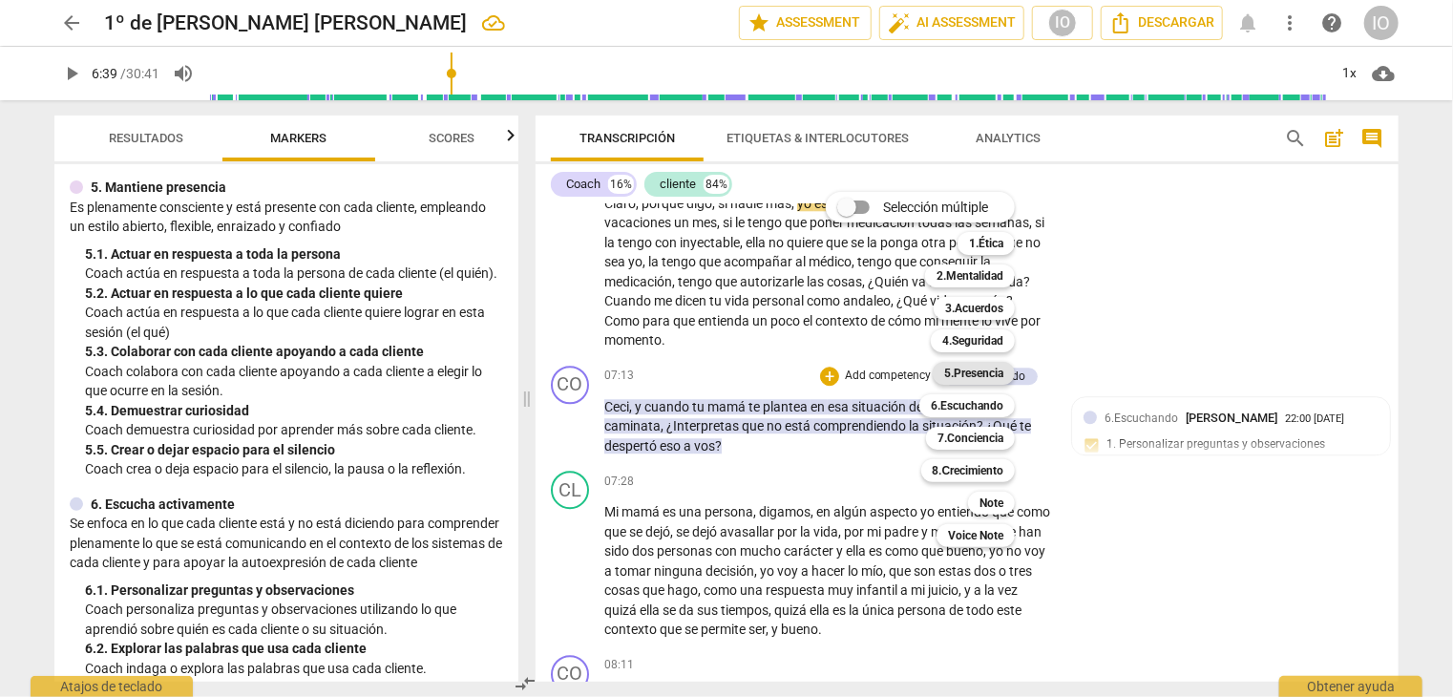
click at [968, 371] on b "5.Presencia" at bounding box center [973, 373] width 59 height 23
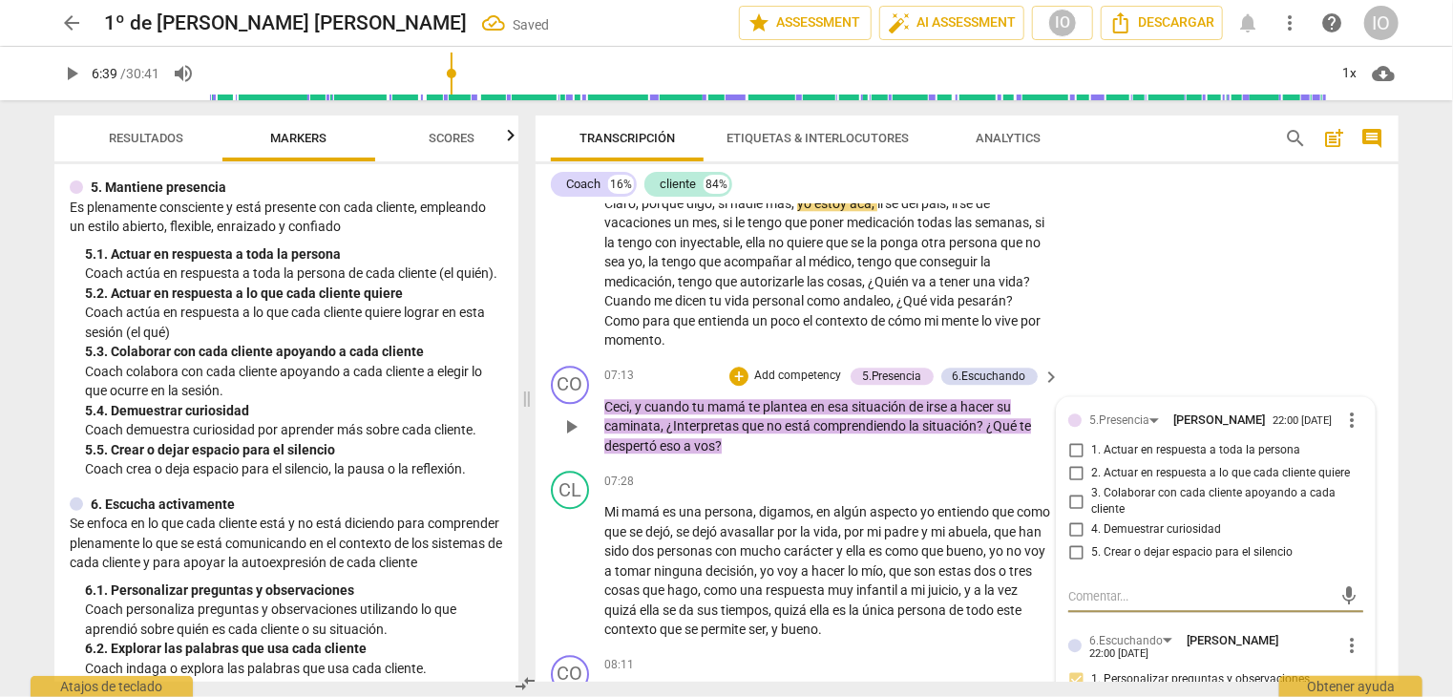
click at [1074, 447] on input "1. Actuar en respuesta a toda la persona" at bounding box center [1076, 450] width 31 height 23
checkbox input "true"
click at [1066, 520] on input "4. Demuestrar curiosidad" at bounding box center [1076, 530] width 31 height 23
checkbox input "true"
click at [573, 418] on span "play_arrow" at bounding box center [571, 426] width 23 height 23
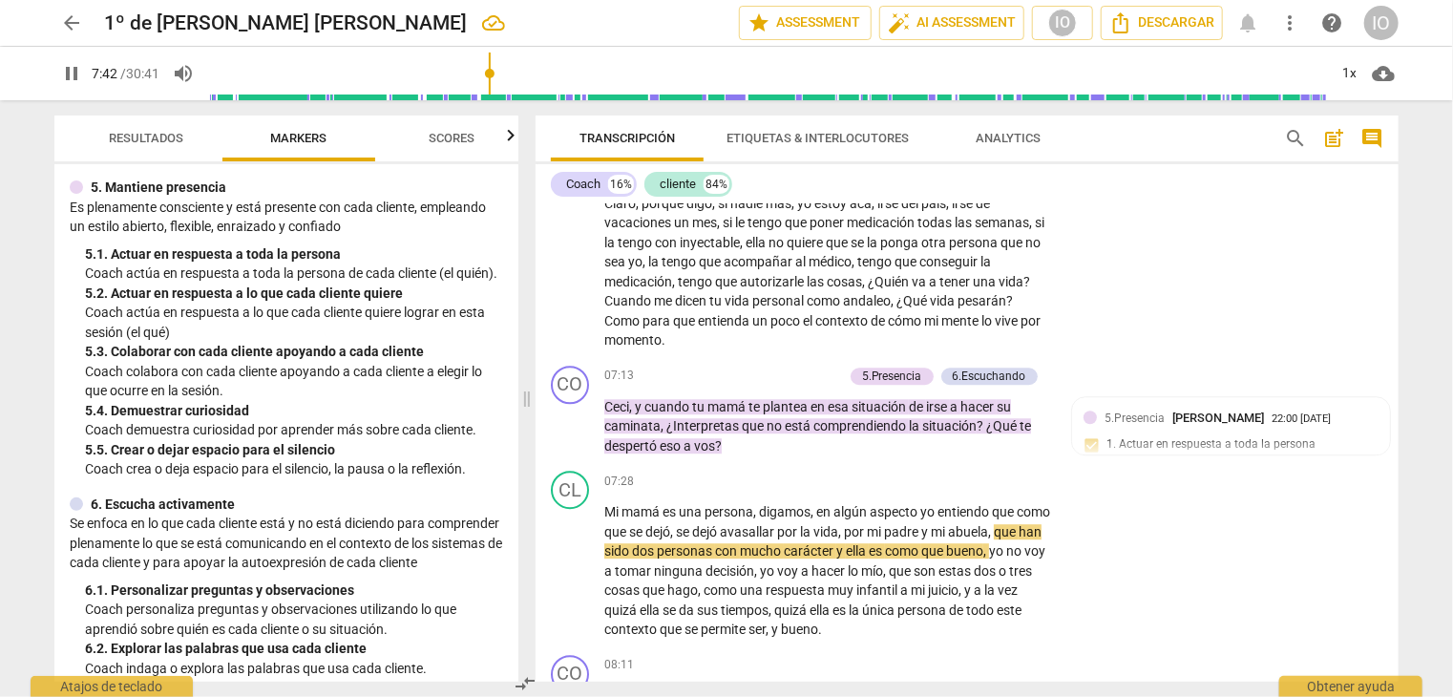
drag, startPoint x: 382, startPoint y: 397, endPoint x: 378, endPoint y: 384, distance: 13.9
click at [381, 389] on p "Coach colabora con cada cliente apoyando a cada cliente a elegir lo que ocurre …" at bounding box center [294, 381] width 418 height 39
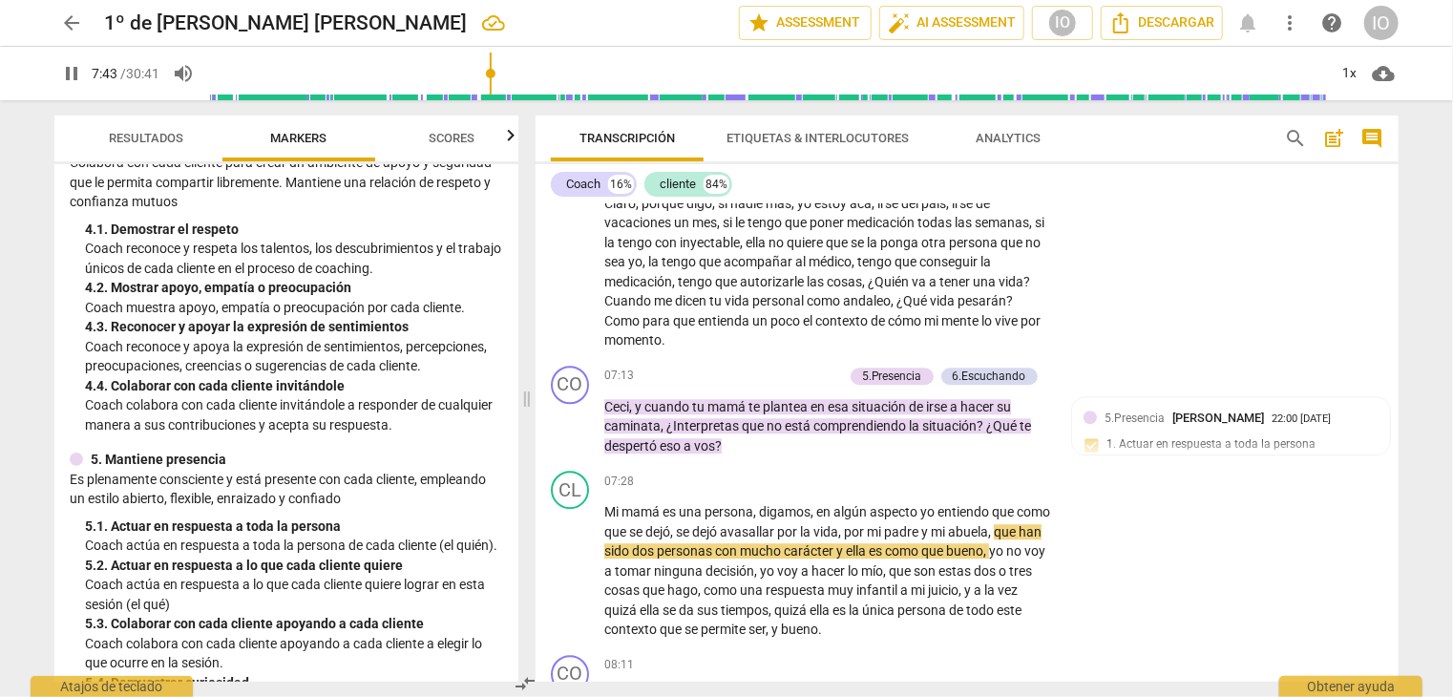
scroll to position [579, 0]
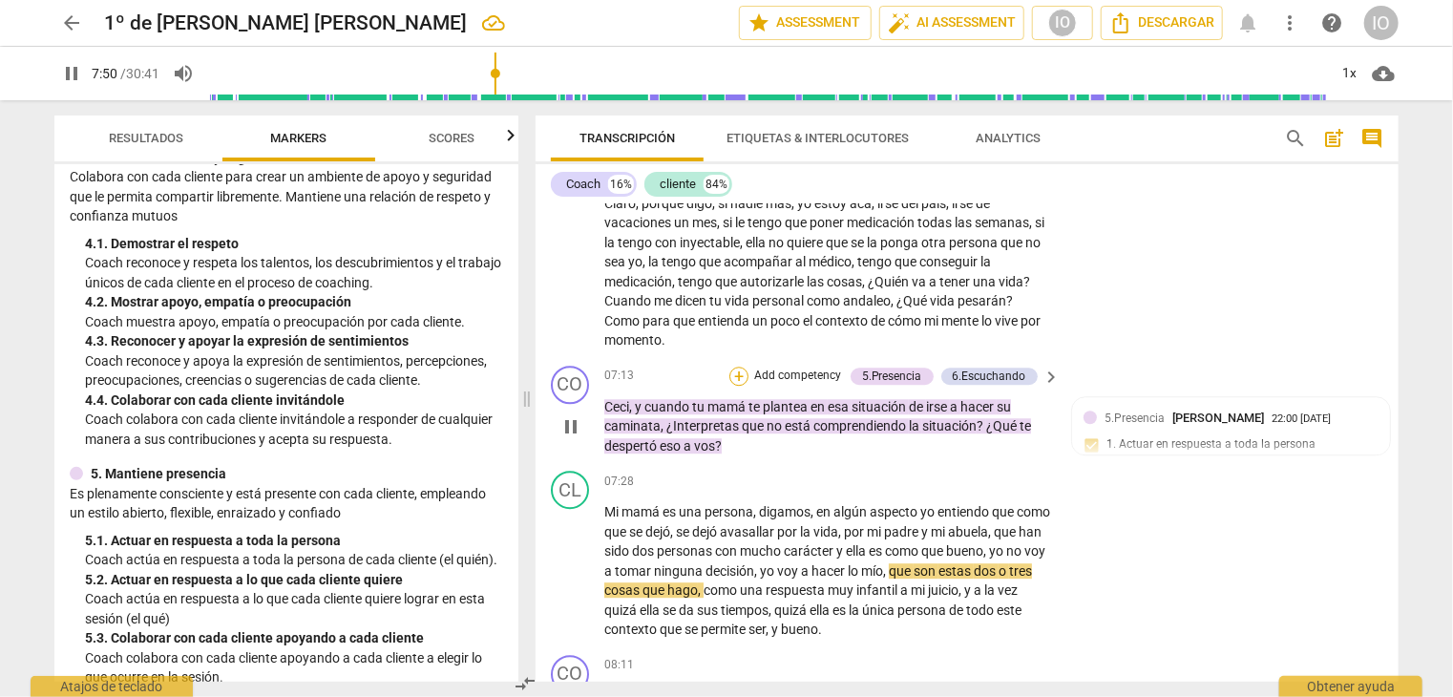
click at [731, 369] on div "+" at bounding box center [739, 376] width 19 height 19
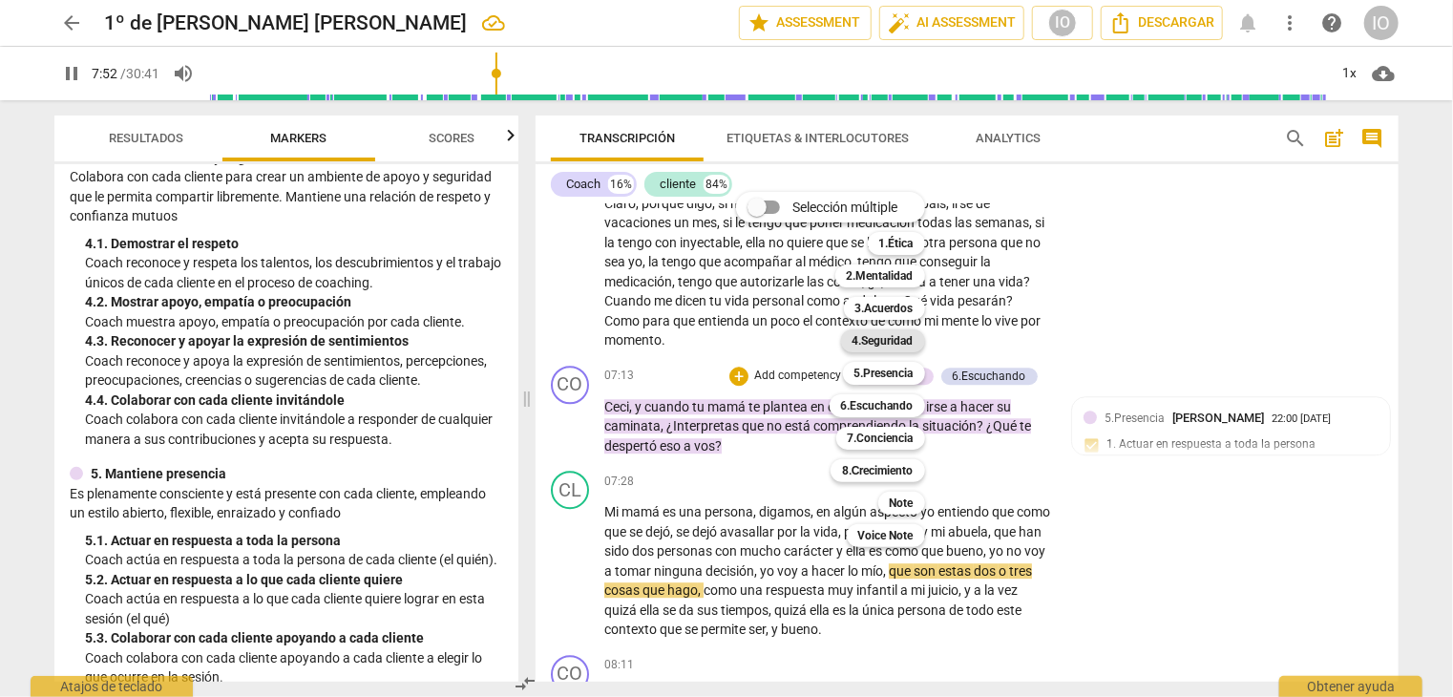
click at [862, 341] on b "4.Seguridad" at bounding box center [883, 340] width 61 height 23
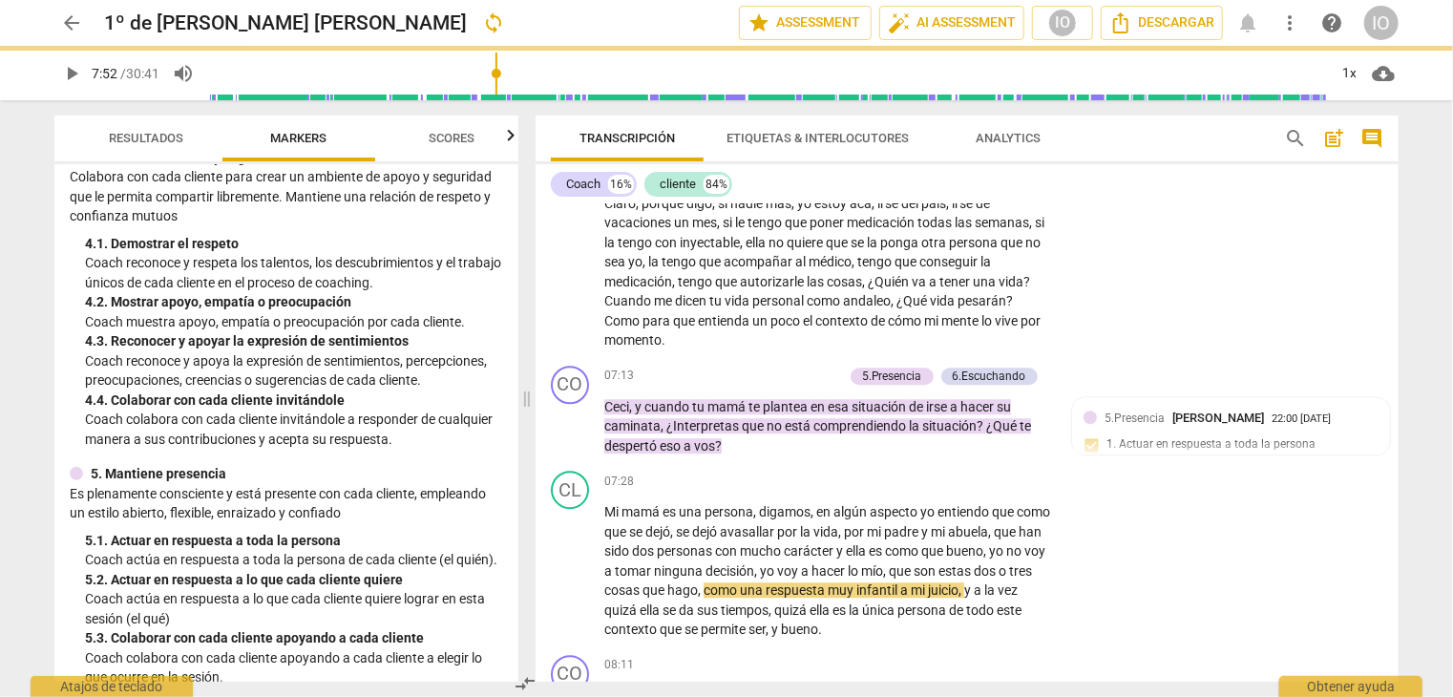
type input "472"
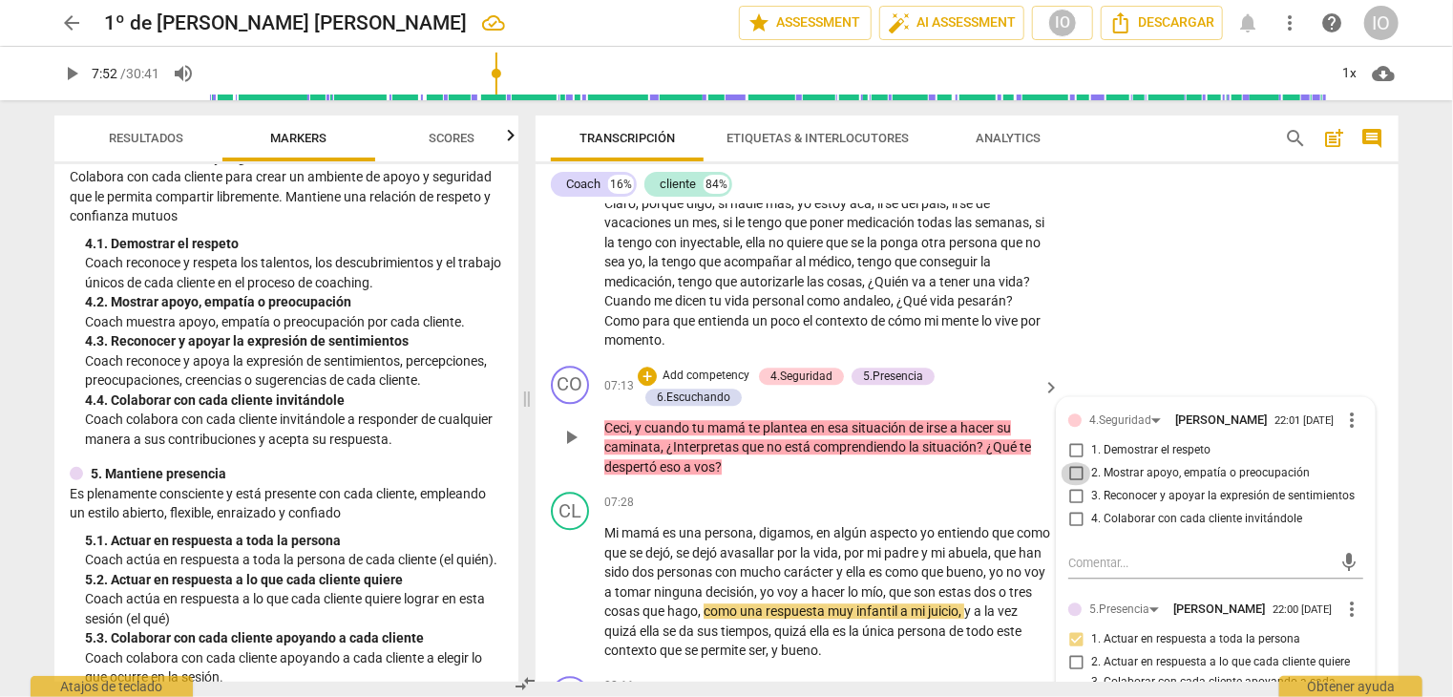
click at [1073, 467] on input "2. Mostrar apoyo, empatía o preocupación" at bounding box center [1076, 473] width 31 height 23
checkbox input "true"
click at [1073, 512] on input "4. Colaborar con cada cliente invitándole" at bounding box center [1076, 519] width 31 height 23
checkbox input "true"
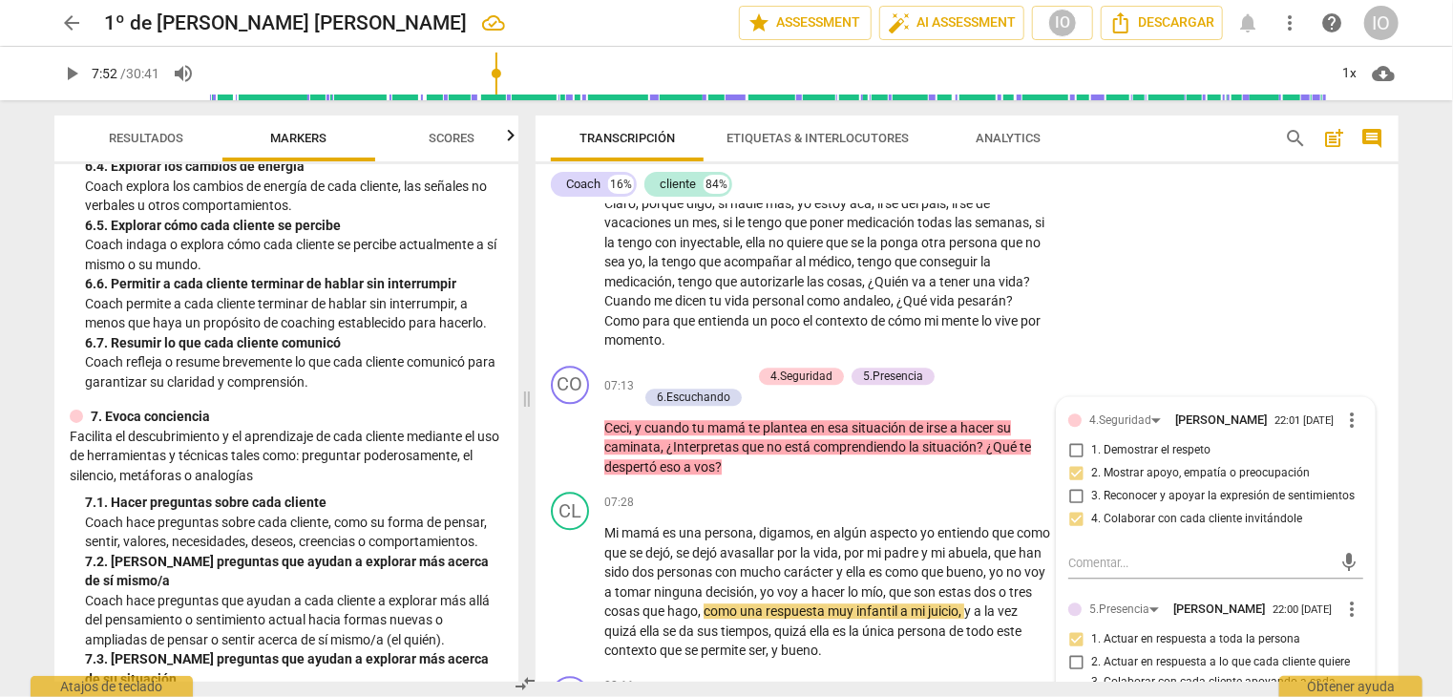
scroll to position [1438, 0]
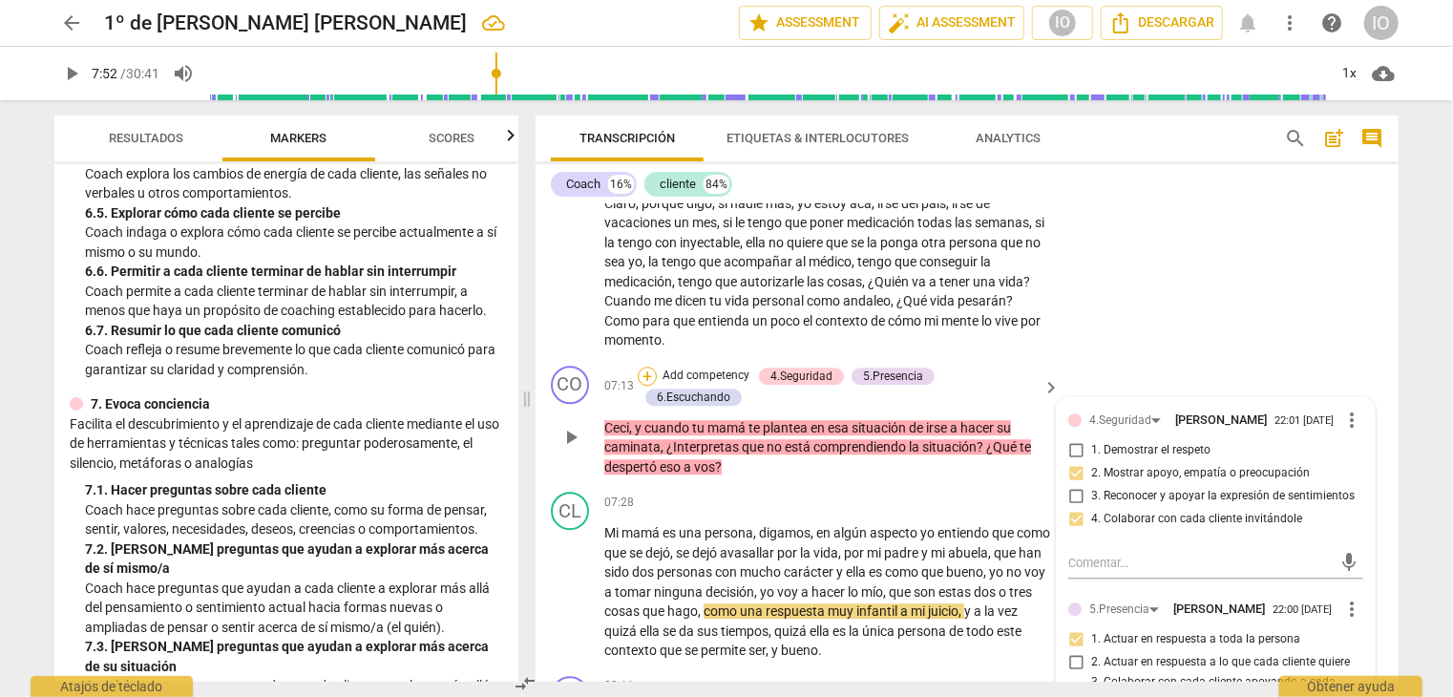
click at [644, 367] on div "+" at bounding box center [647, 376] width 19 height 19
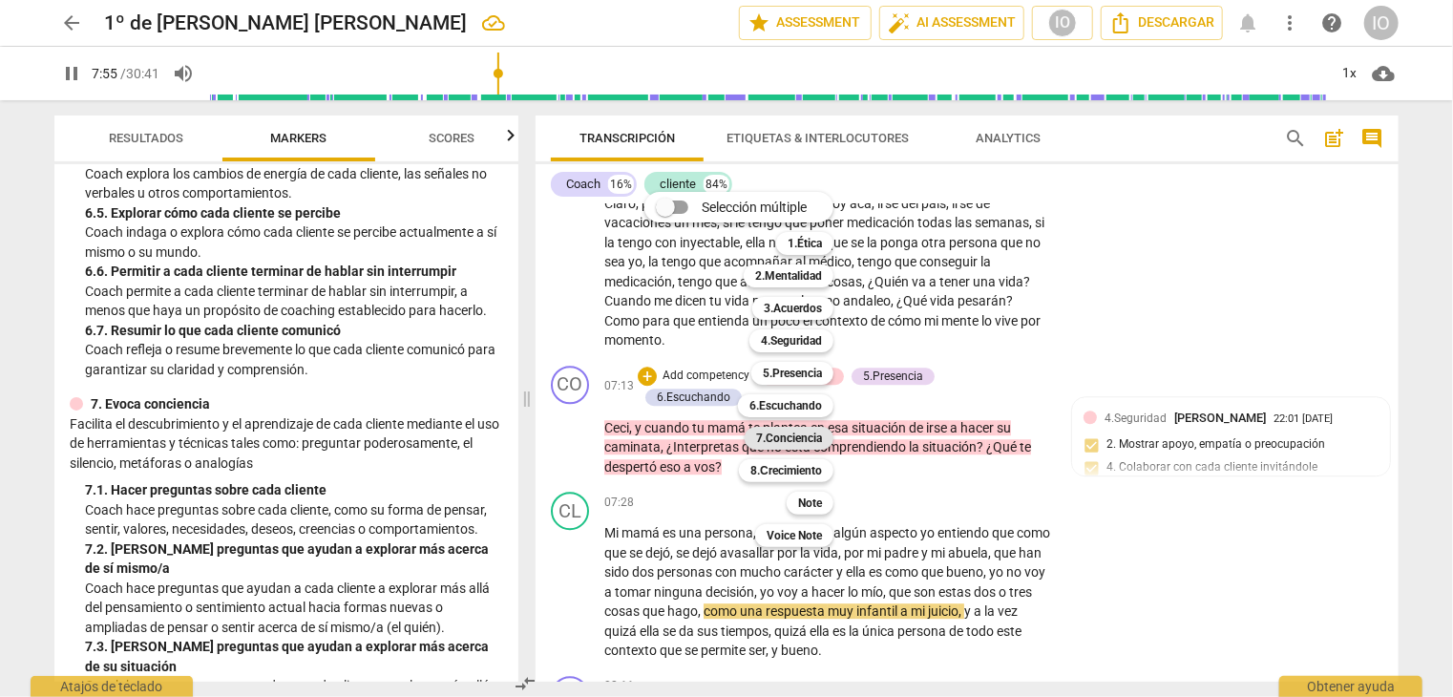
click at [800, 438] on b "7.Conciencia" at bounding box center [789, 438] width 66 height 23
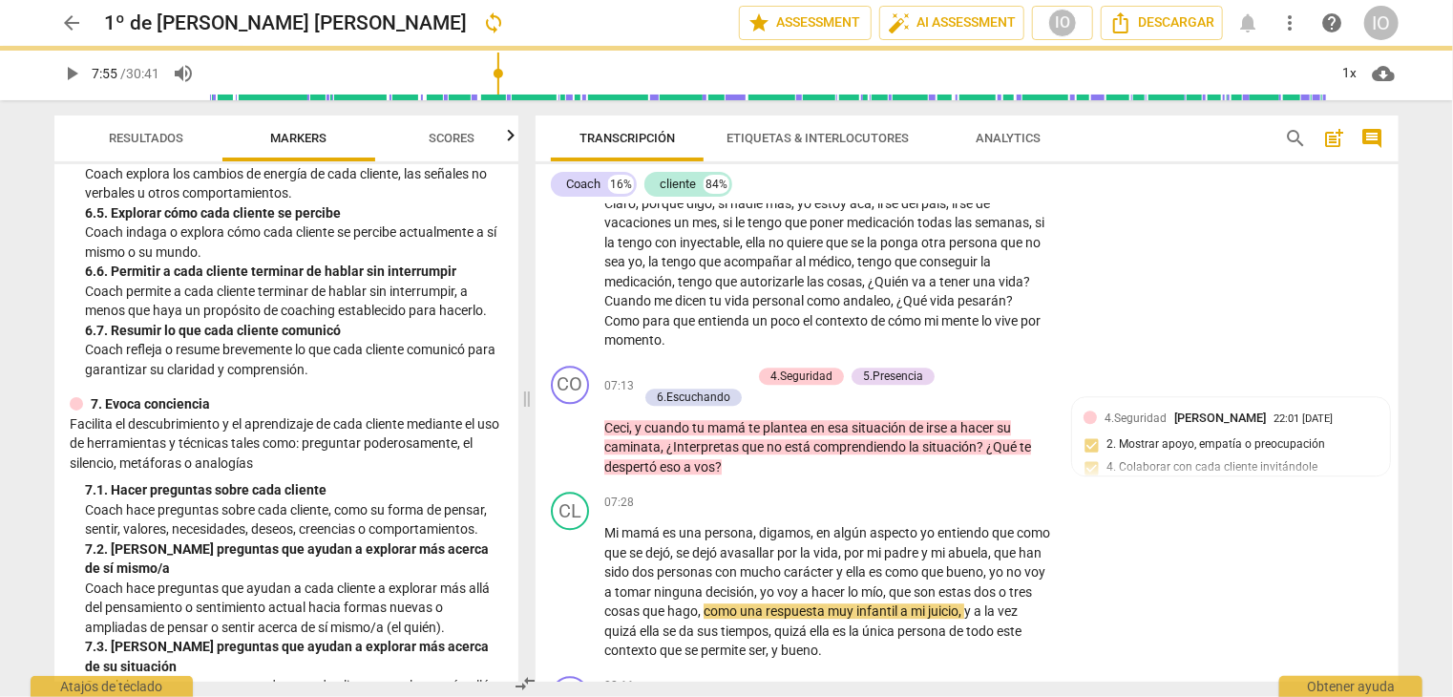
type input "475"
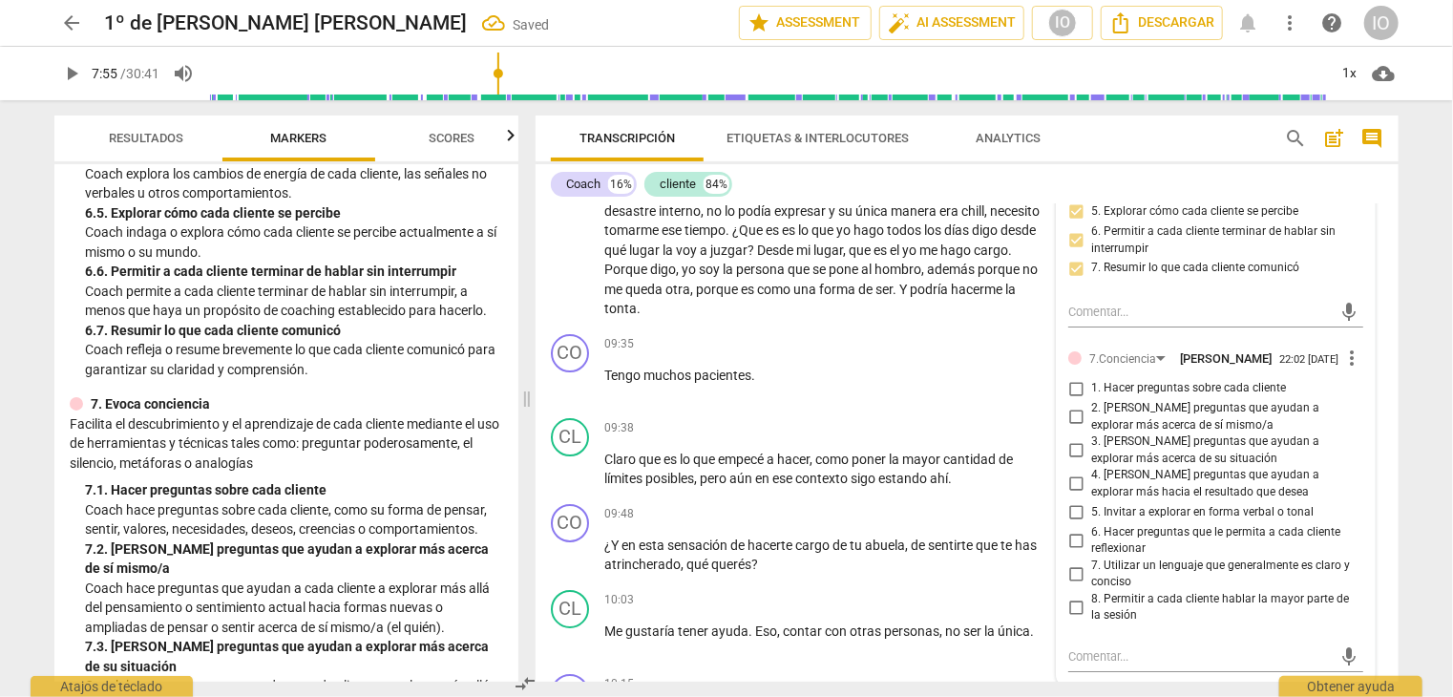
scroll to position [3321, 0]
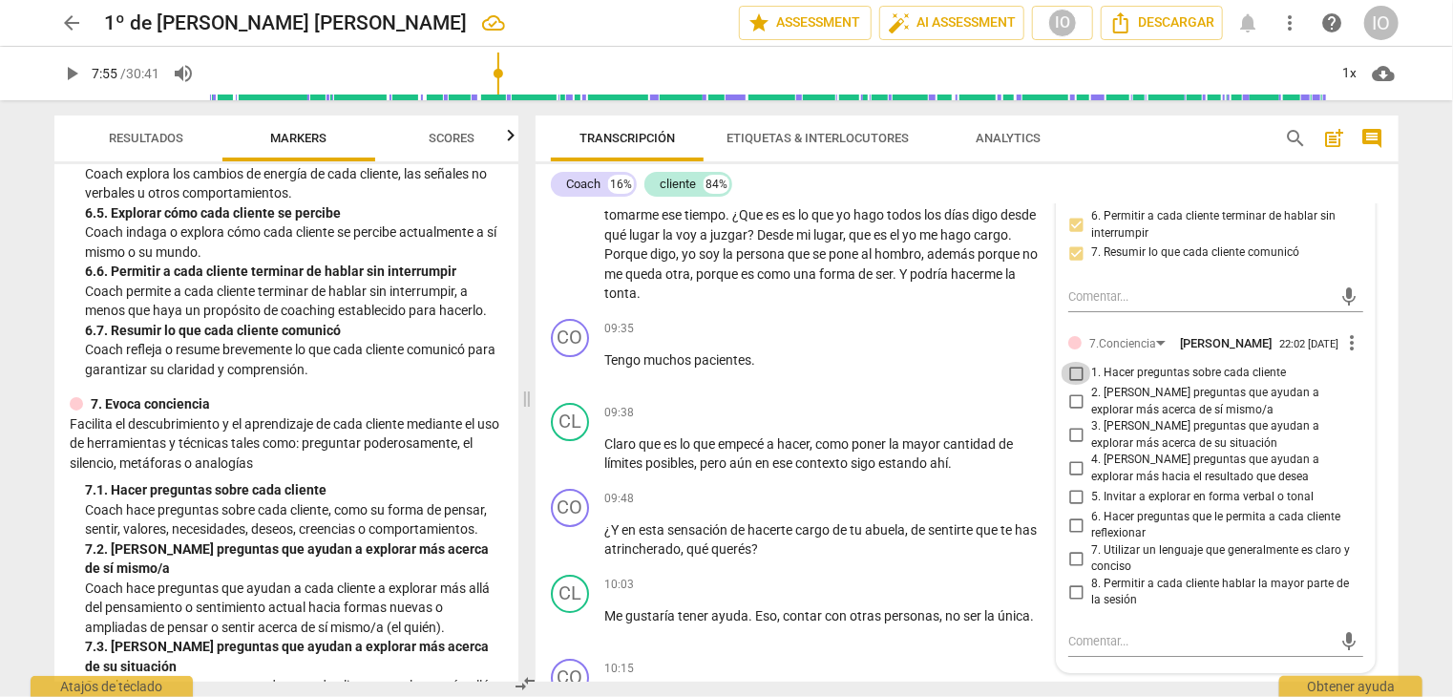
click at [1073, 362] on input "1. Hacer preguntas sobre cada cliente" at bounding box center [1076, 373] width 31 height 23
checkbox input "true"
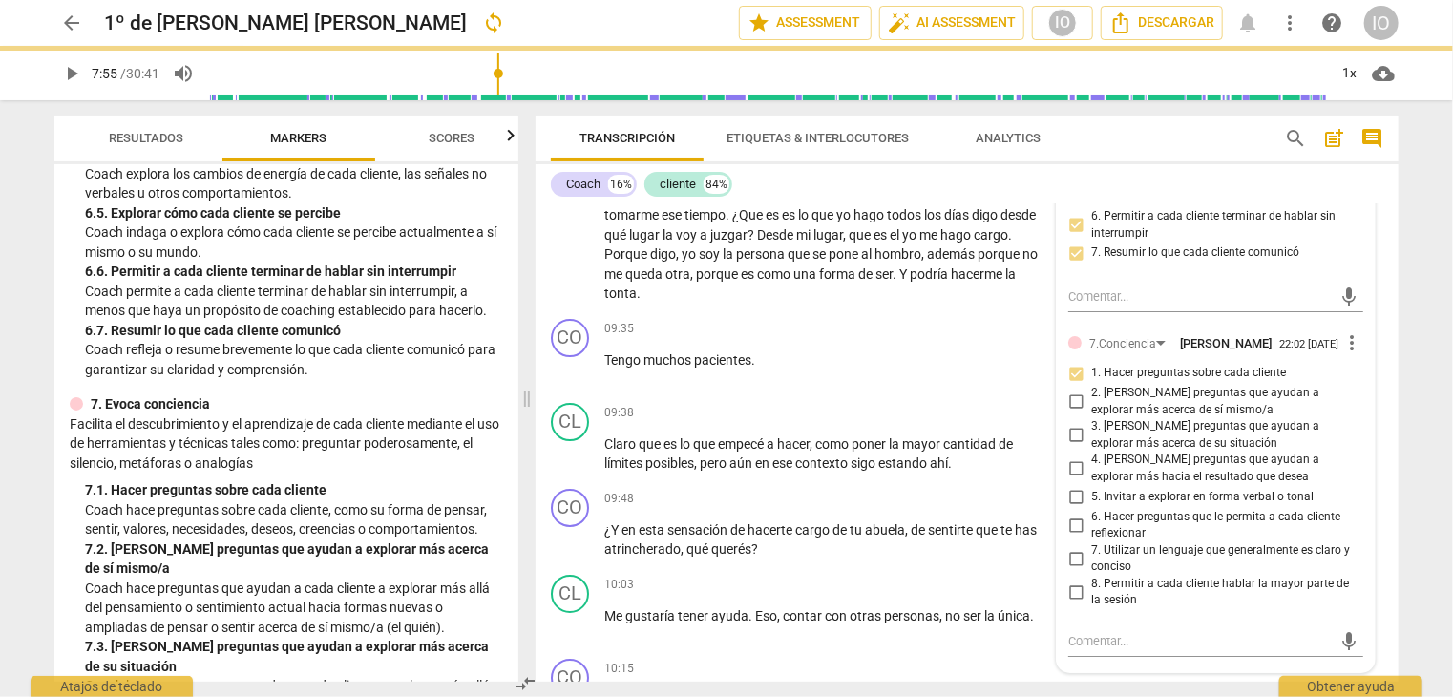
drag, startPoint x: 1070, startPoint y: 387, endPoint x: 1108, endPoint y: 401, distance: 39.9
click at [1070, 391] on input "2. [PERSON_NAME] preguntas que ayudan a explorar más acerca de sí mismo/a" at bounding box center [1076, 402] width 31 height 23
checkbox input "true"
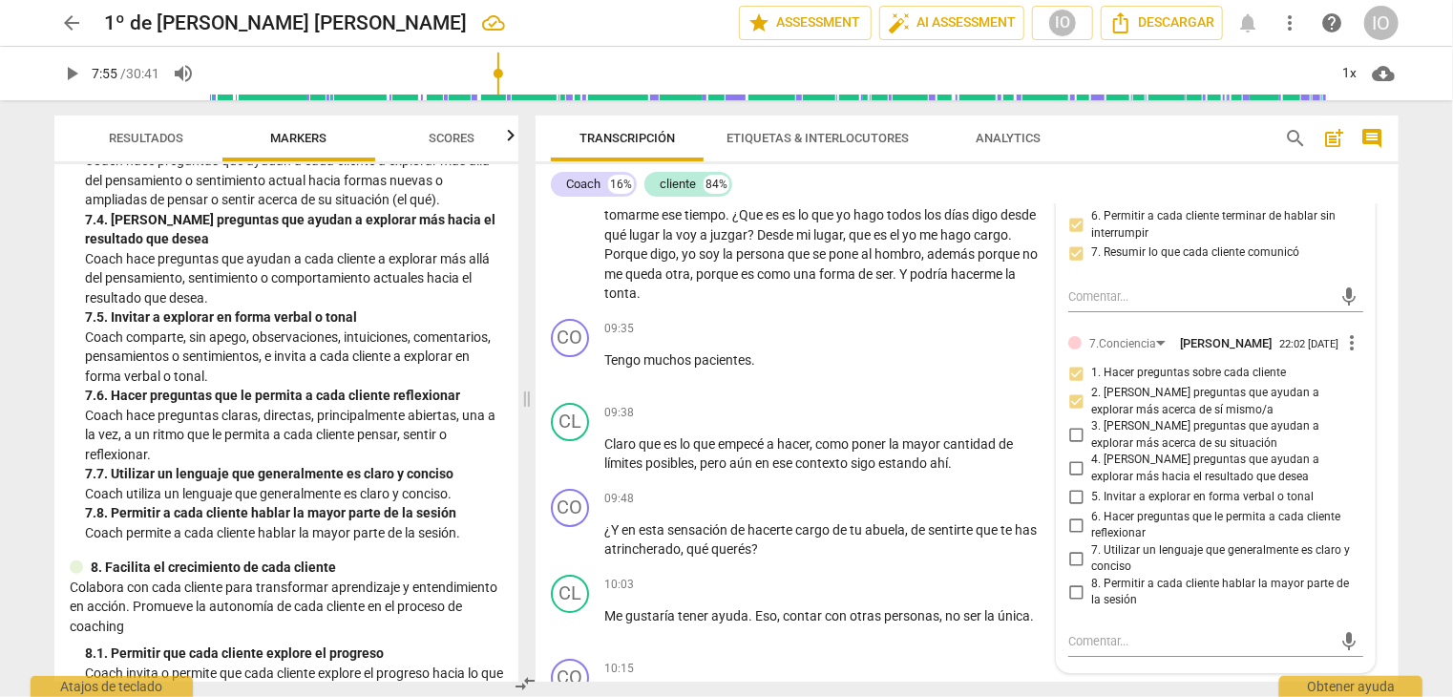
scroll to position [2011, 0]
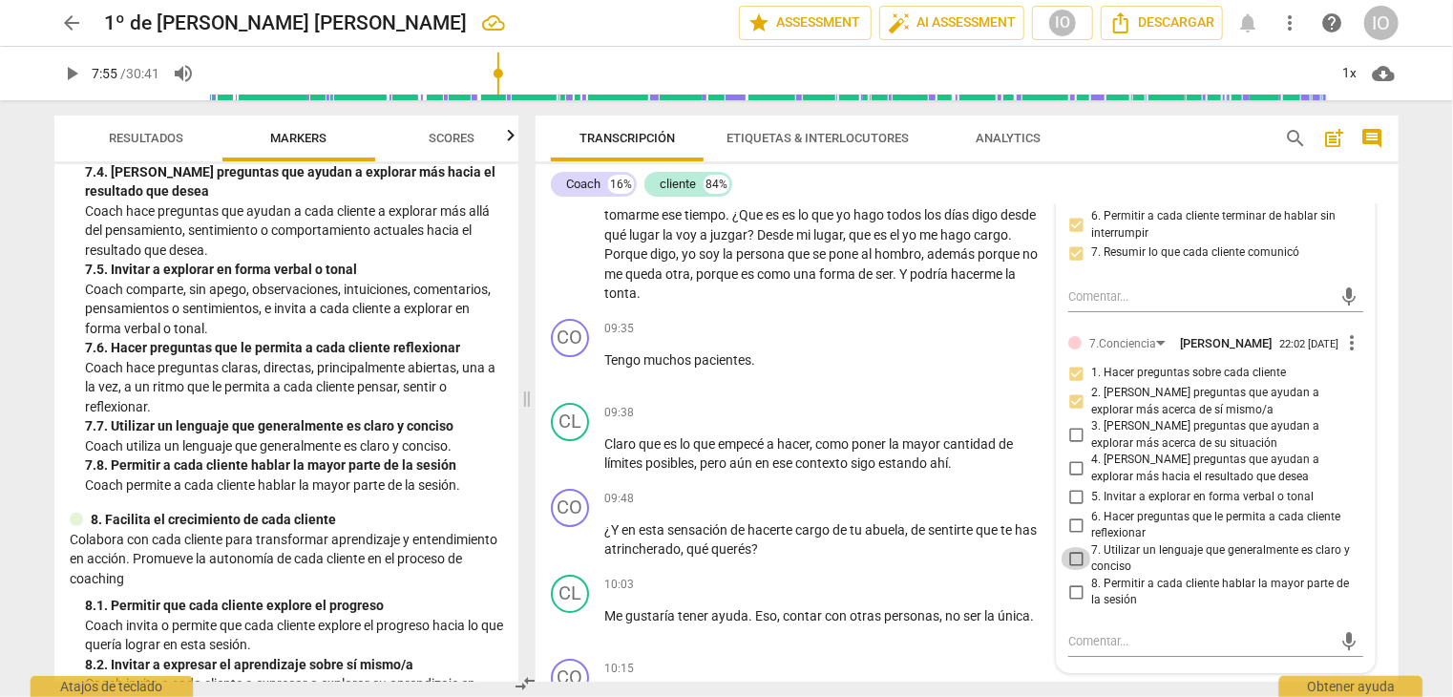
click at [1073, 547] on input "7. Utilizar un lenguaje que generalmente es claro y conciso" at bounding box center [1076, 558] width 31 height 23
checkbox input "true"
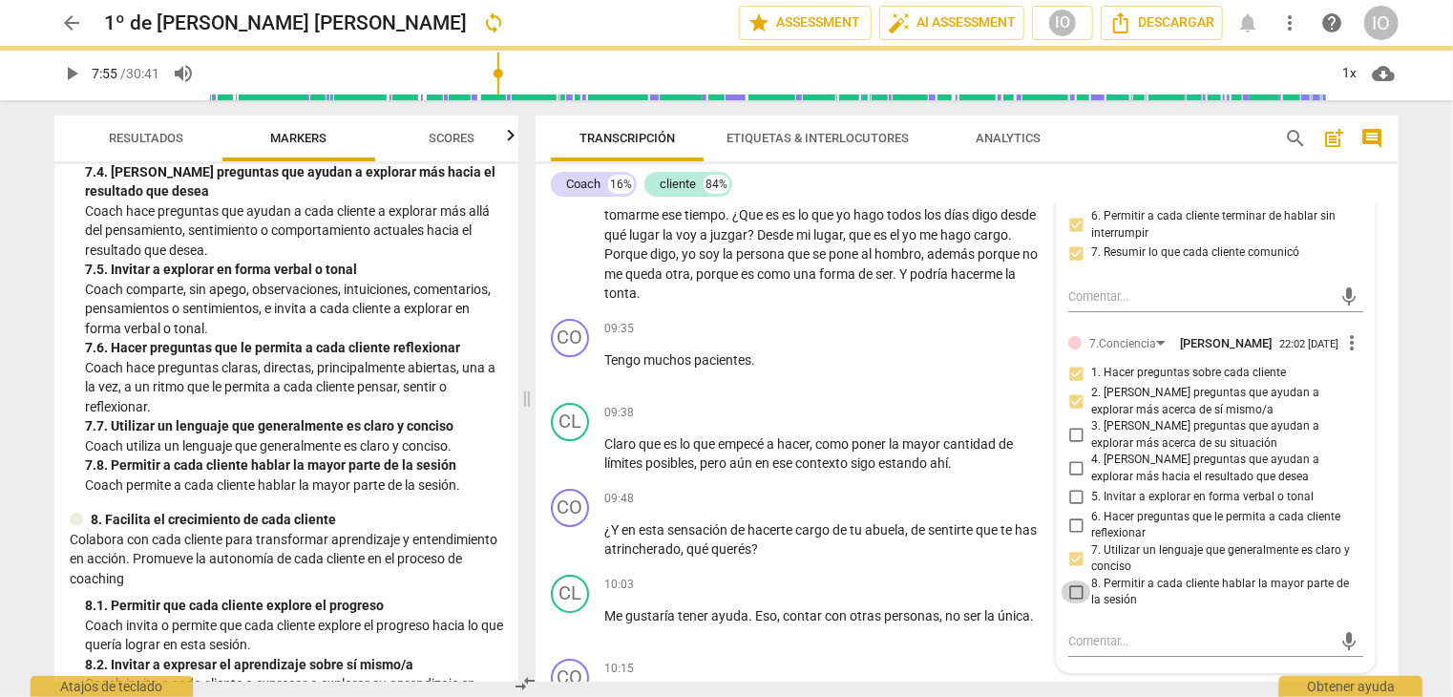
click at [1071, 581] on input "8. Permitir a cada cliente hablar la mayor parte de la sesión" at bounding box center [1076, 592] width 31 height 23
checkbox input "true"
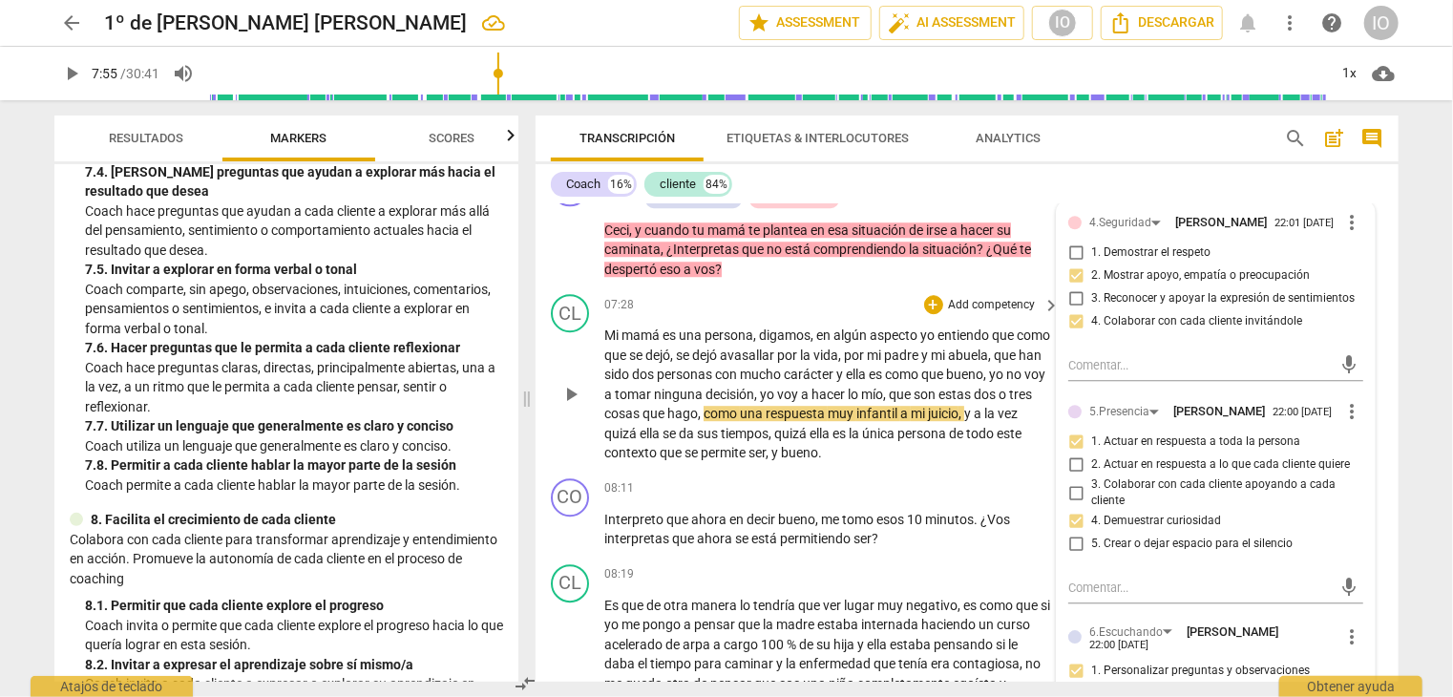
scroll to position [2748, 0]
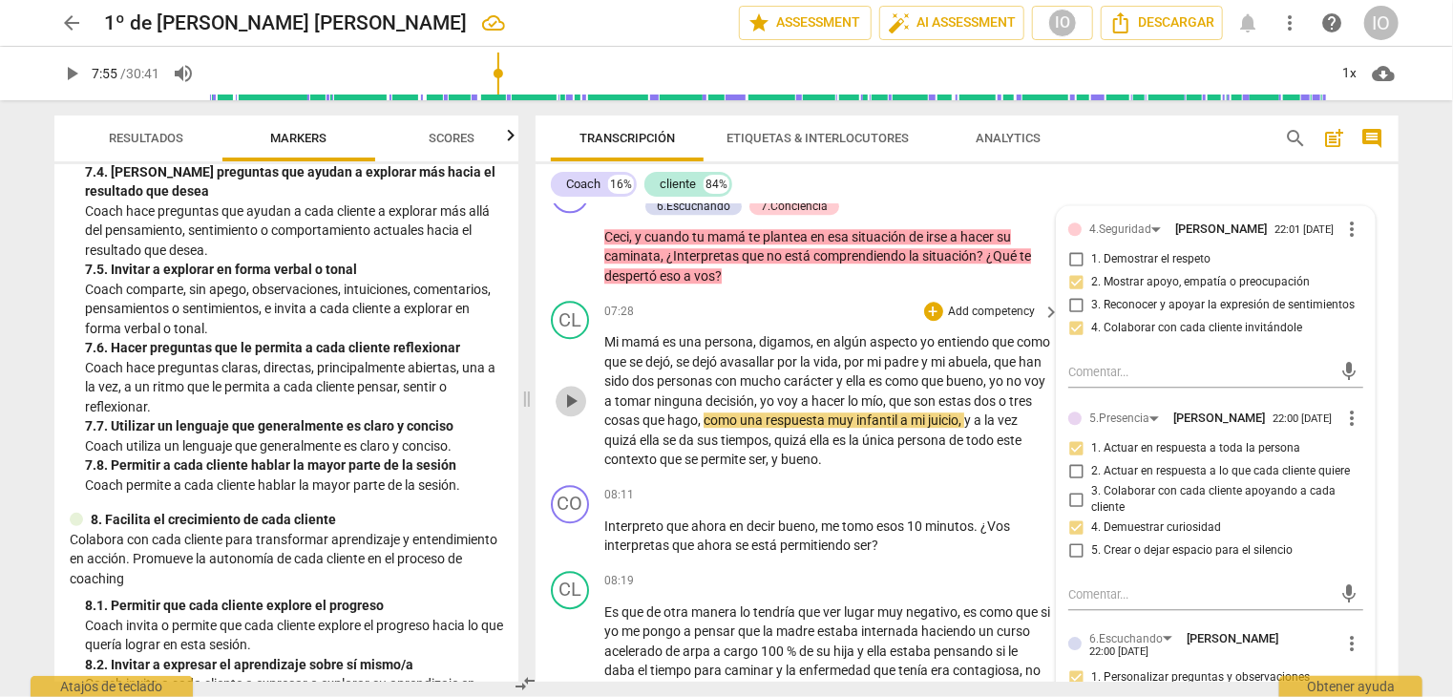
click at [565, 394] on span "play_arrow" at bounding box center [571, 401] width 23 height 23
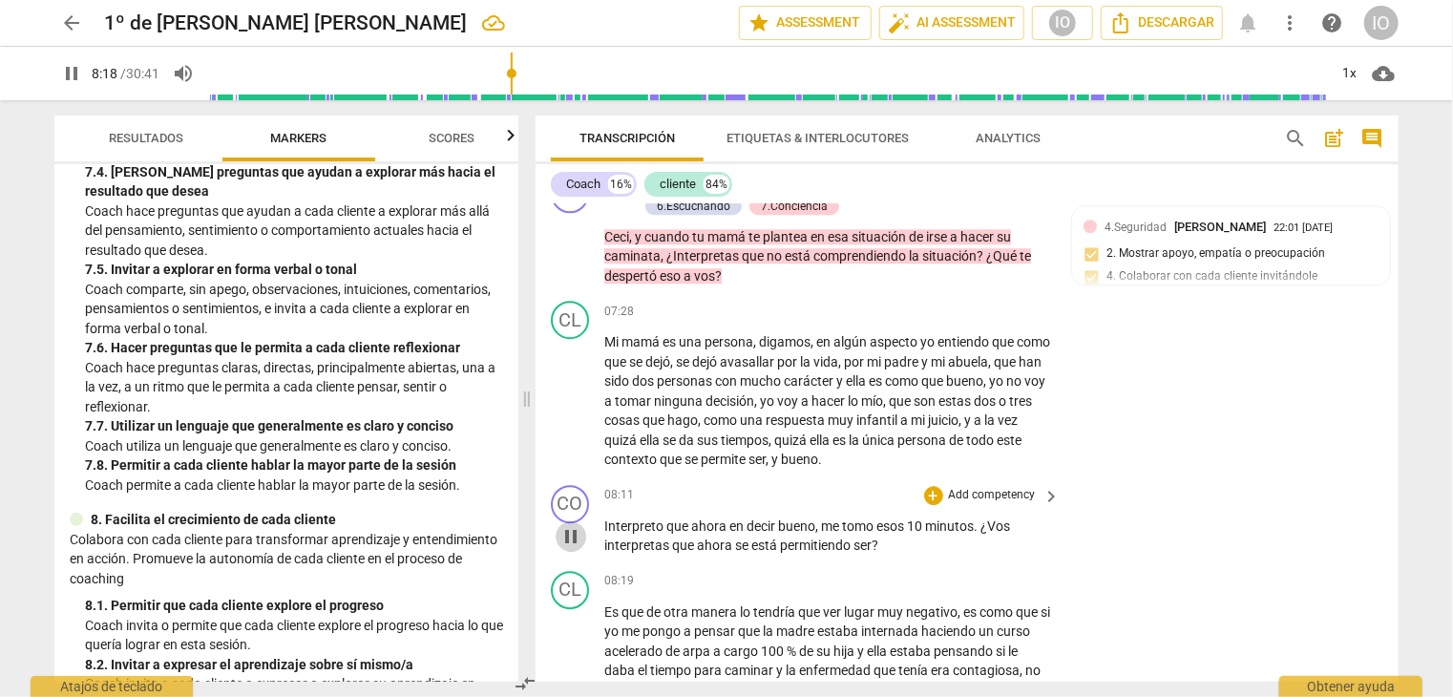
click at [569, 532] on span "pause" at bounding box center [571, 536] width 23 height 23
type input "499"
click at [935, 486] on div "+" at bounding box center [933, 495] width 19 height 19
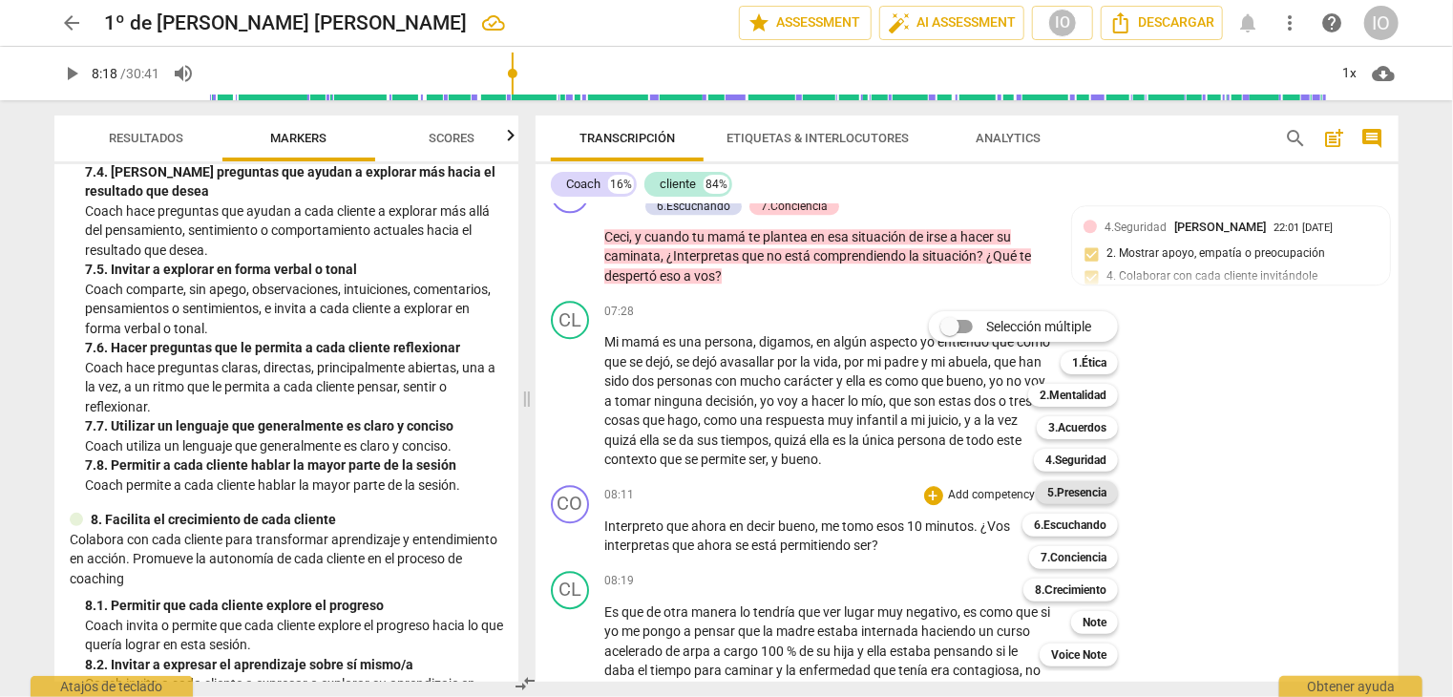
drag, startPoint x: 1087, startPoint y: 498, endPoint x: 1086, endPoint y: 486, distance: 12.5
click at [1086, 494] on b "5.Presencia" at bounding box center [1077, 492] width 59 height 23
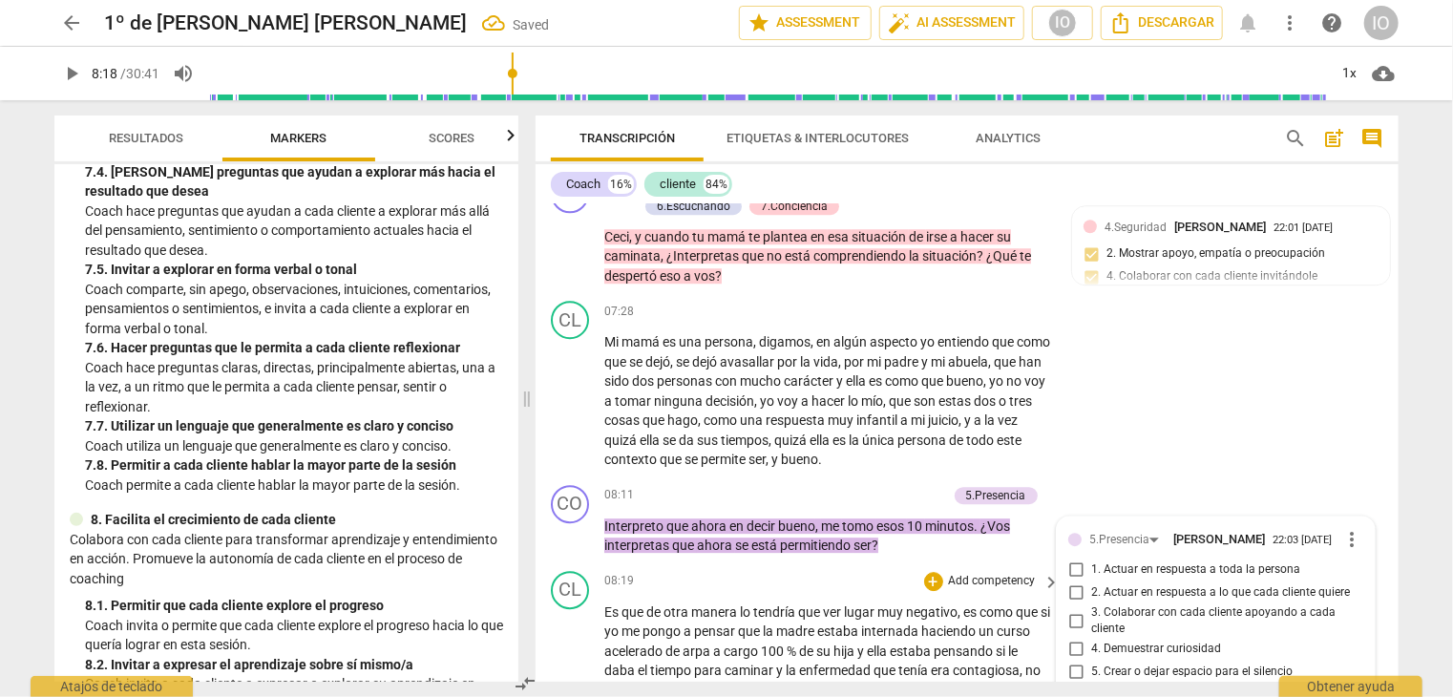
scroll to position [3014, 0]
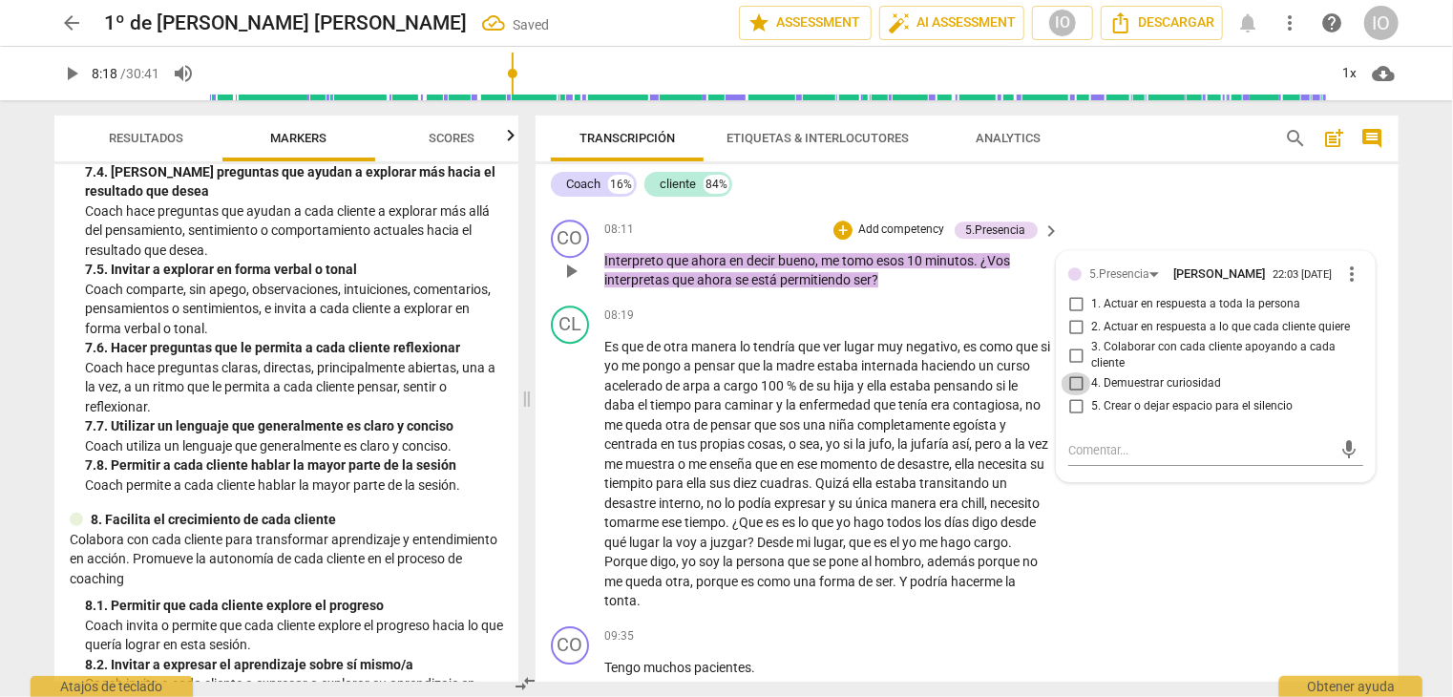
click at [1075, 374] on input "4. Demuestrar curiosidad" at bounding box center [1076, 383] width 31 height 23
checkbox input "true"
drag, startPoint x: 572, startPoint y: 471, endPoint x: 594, endPoint y: 457, distance: 25.7
click at [577, 470] on span "play_arrow" at bounding box center [571, 474] width 23 height 23
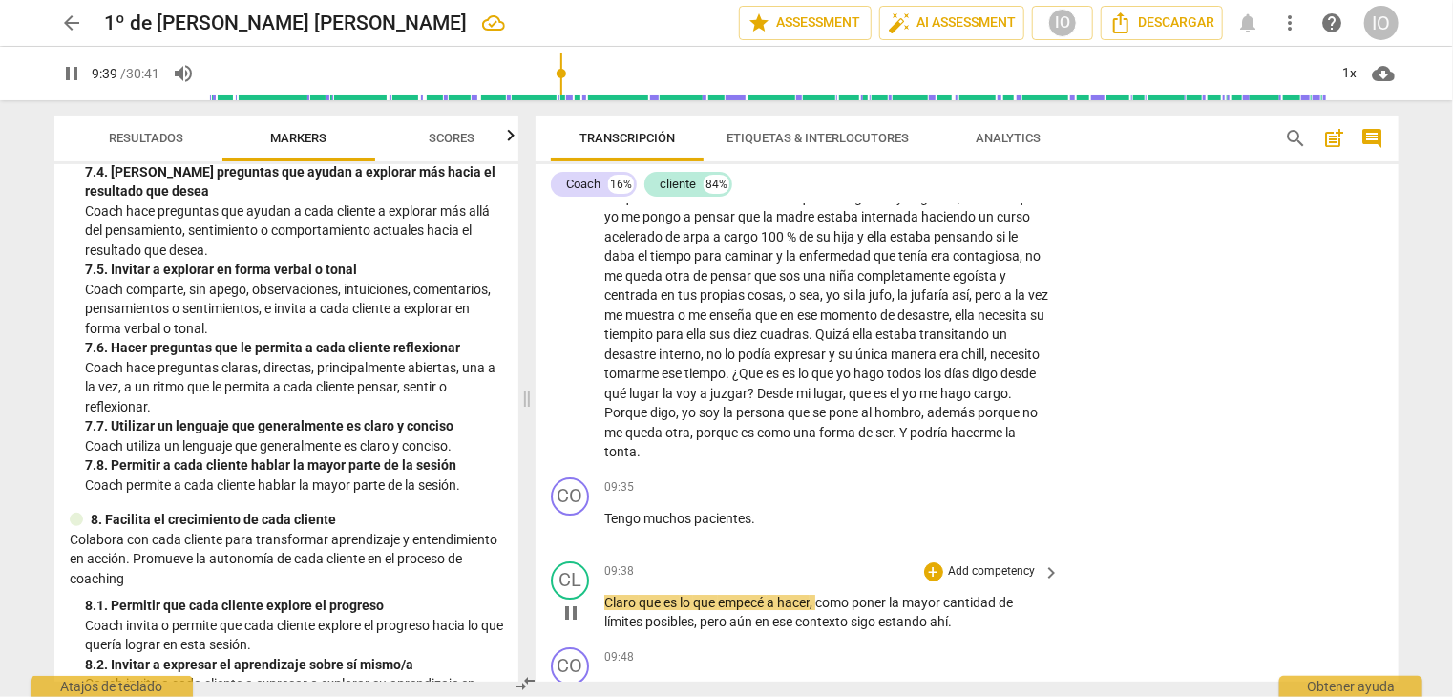
scroll to position [3300, 0]
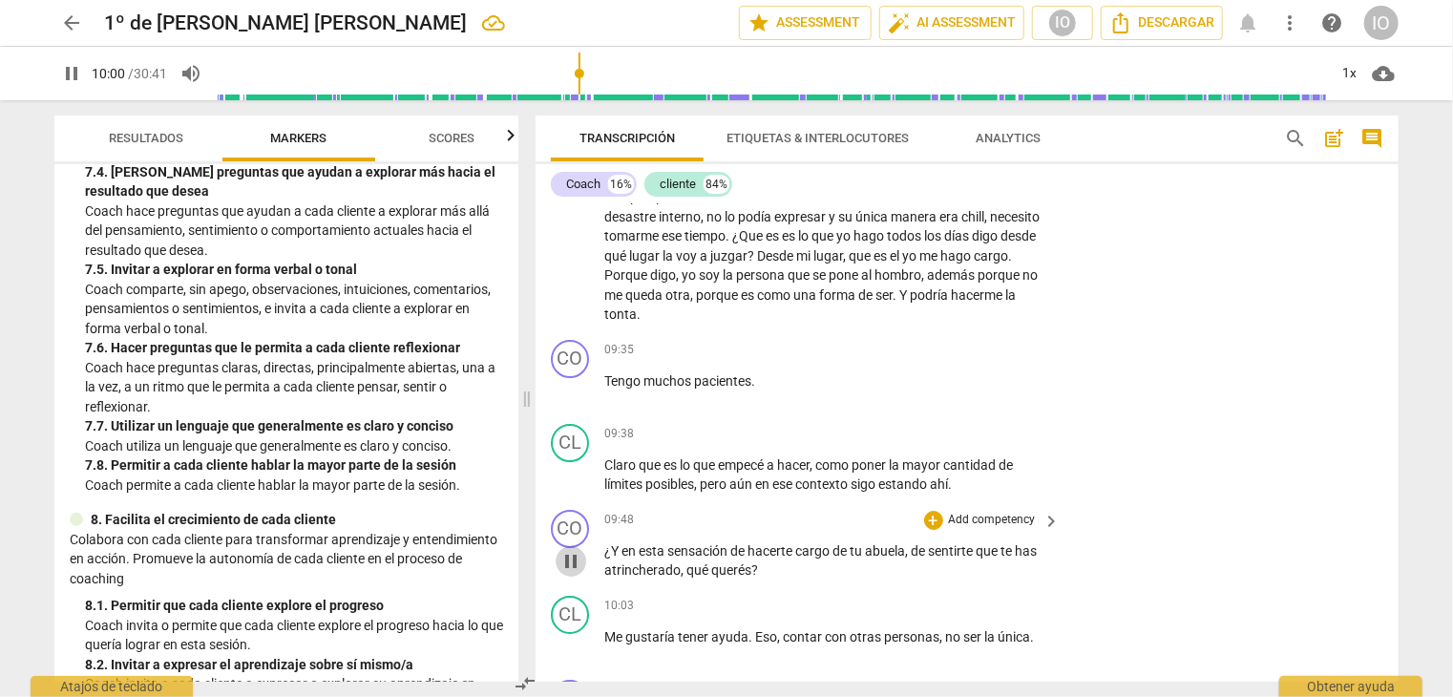
click at [575, 550] on span "pause" at bounding box center [571, 561] width 23 height 23
type input "601"
click at [928, 511] on div "+" at bounding box center [933, 520] width 19 height 19
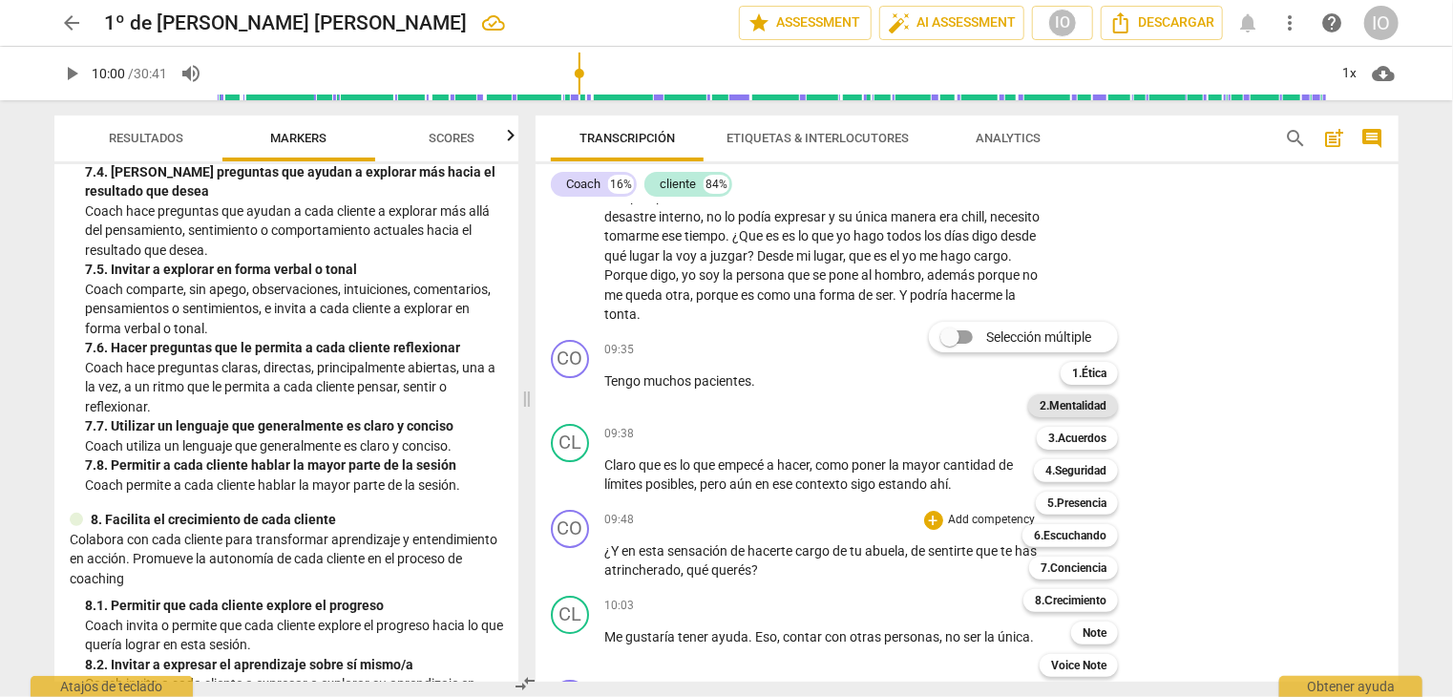
click at [1050, 402] on b "2.Mentalidad" at bounding box center [1073, 405] width 67 height 23
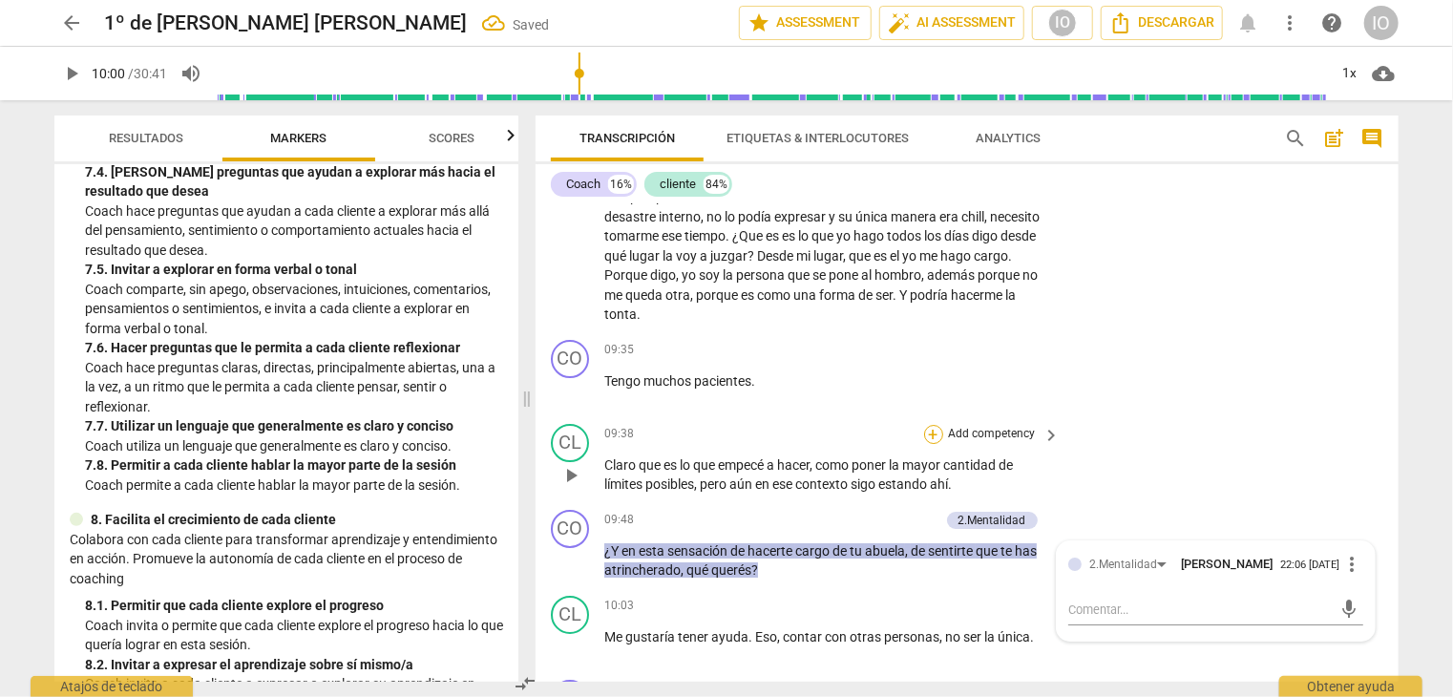
click at [928, 429] on div "+" at bounding box center [933, 434] width 19 height 19
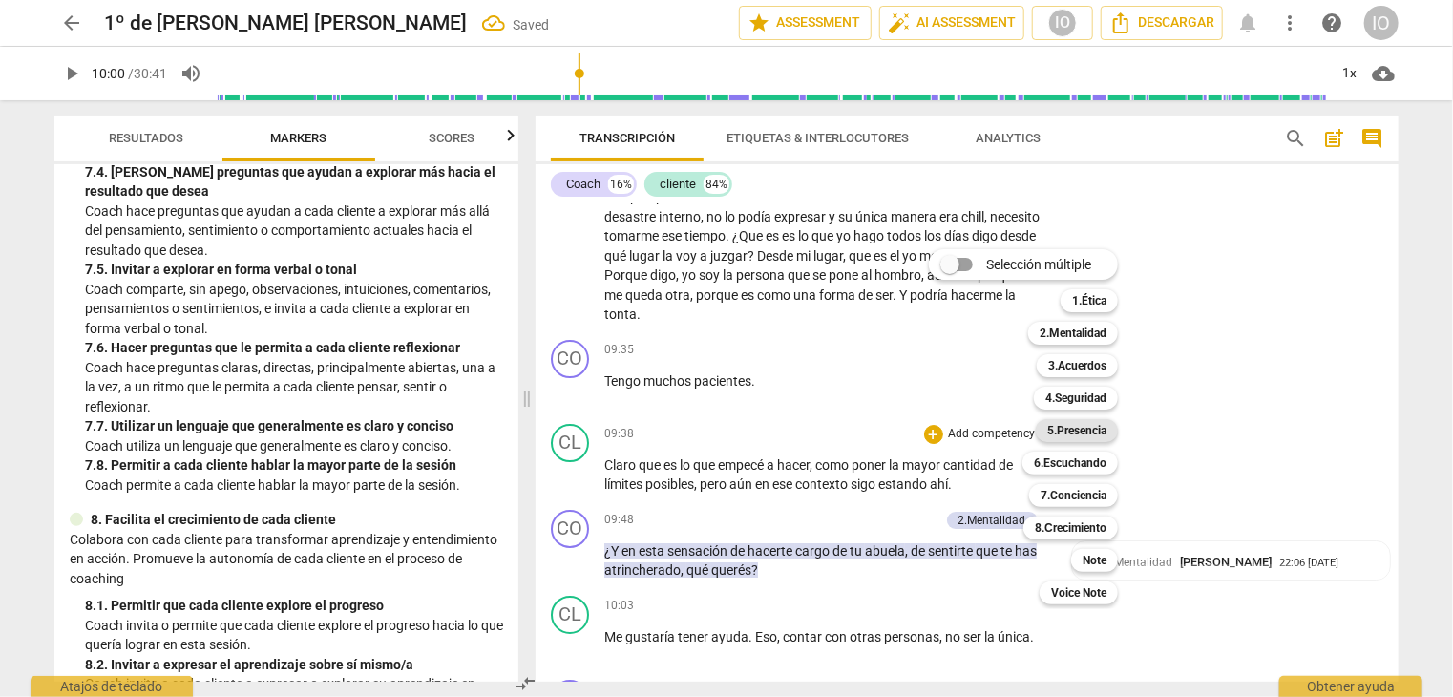
click at [1054, 434] on b "5.Presencia" at bounding box center [1077, 430] width 59 height 23
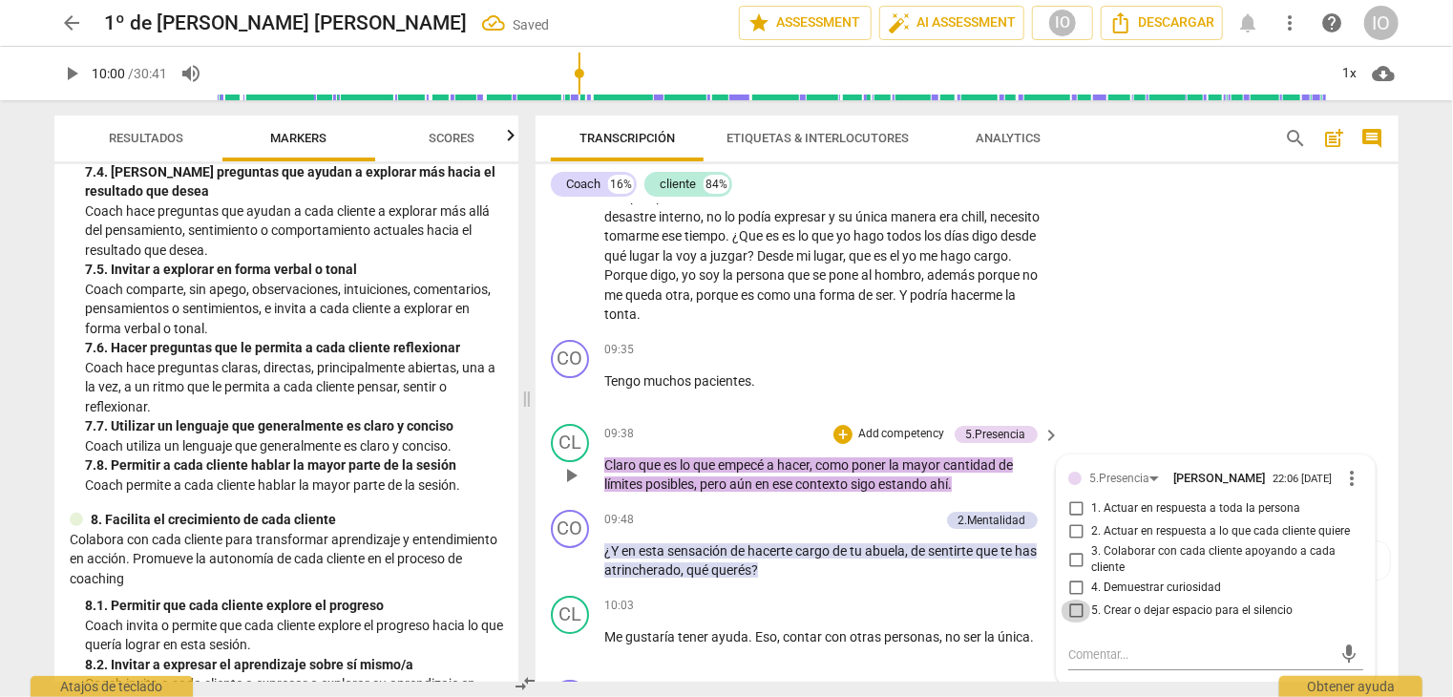
click at [1073, 601] on input "5. Crear o dejar espacio para el silencio" at bounding box center [1076, 611] width 31 height 23
checkbox input "true"
click at [1067, 503] on input "1. Actuar en respuesta a toda la persona" at bounding box center [1076, 509] width 31 height 23
checkbox input "true"
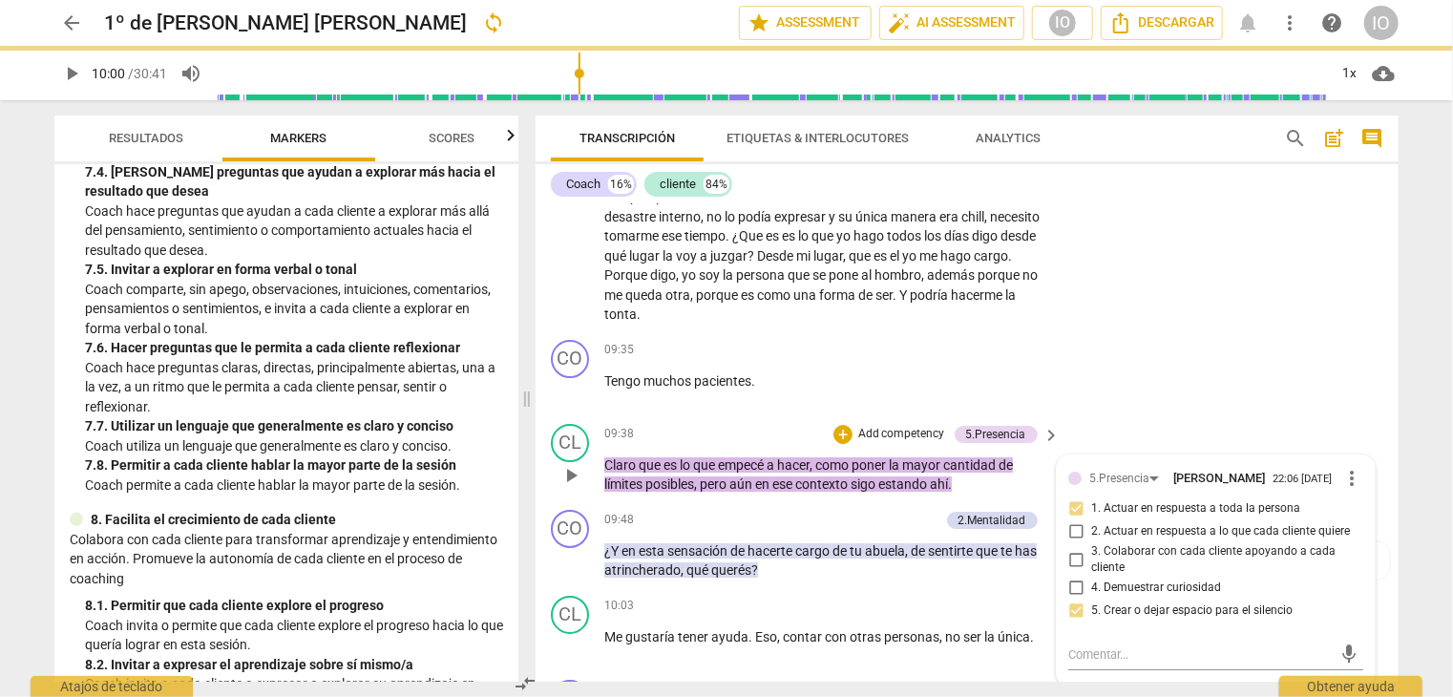
click at [1074, 526] on input "2. Actuar en respuesta a lo que cada cliente quiere" at bounding box center [1076, 531] width 31 height 23
checkbox input "true"
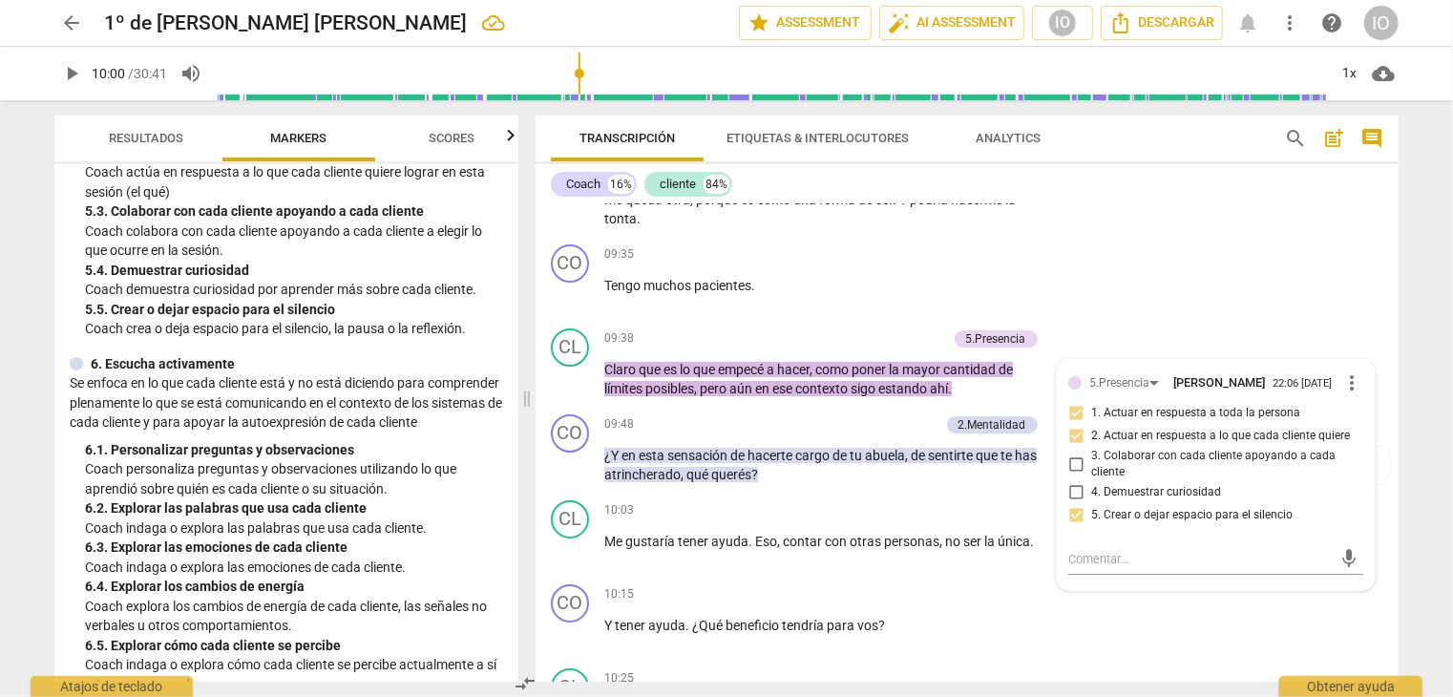
scroll to position [1056, 0]
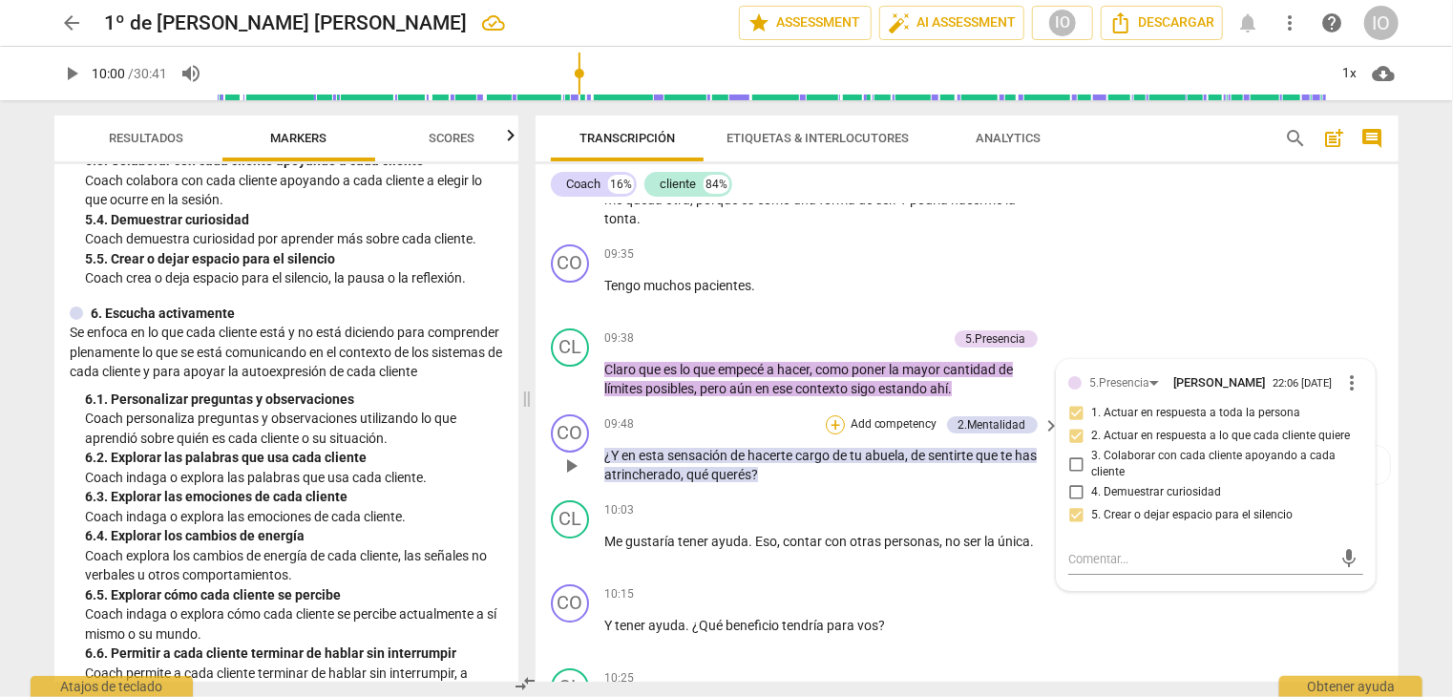
click at [829, 417] on div "+" at bounding box center [835, 424] width 19 height 19
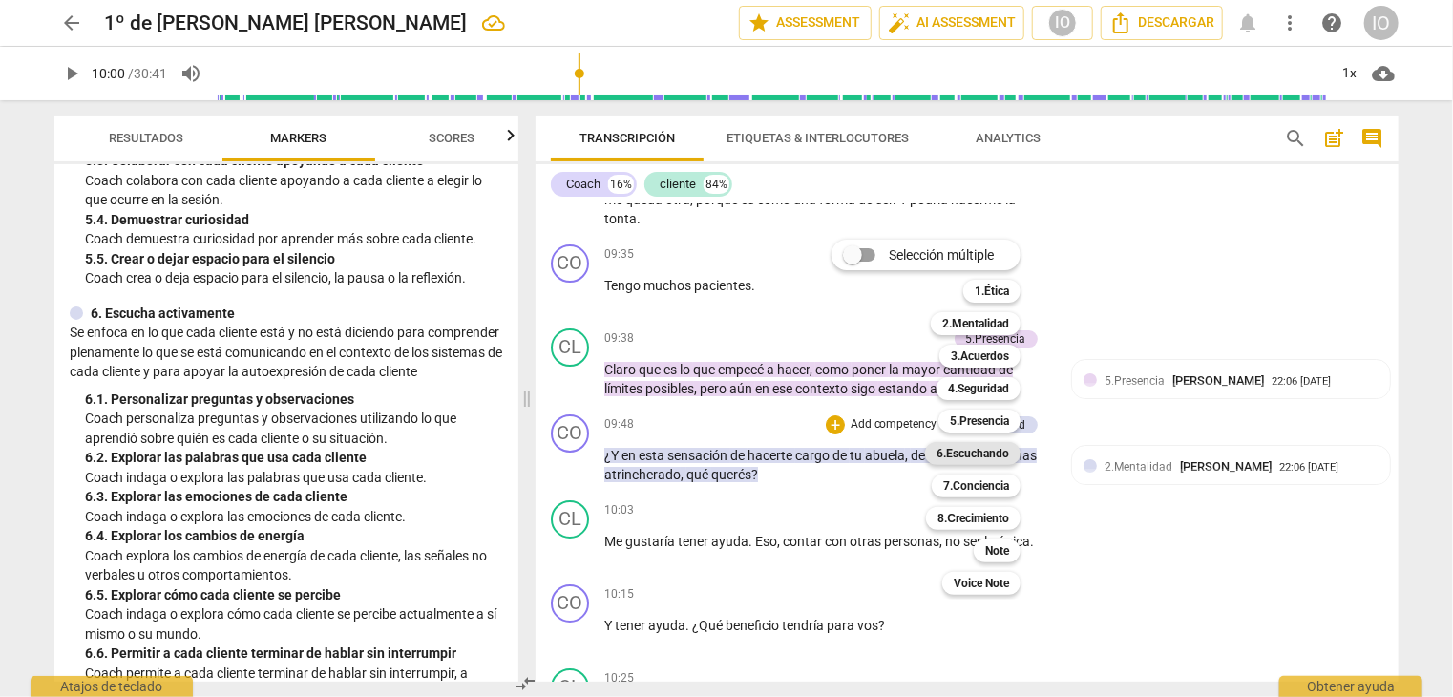
click at [952, 451] on b "6.Escuchando" at bounding box center [973, 453] width 73 height 23
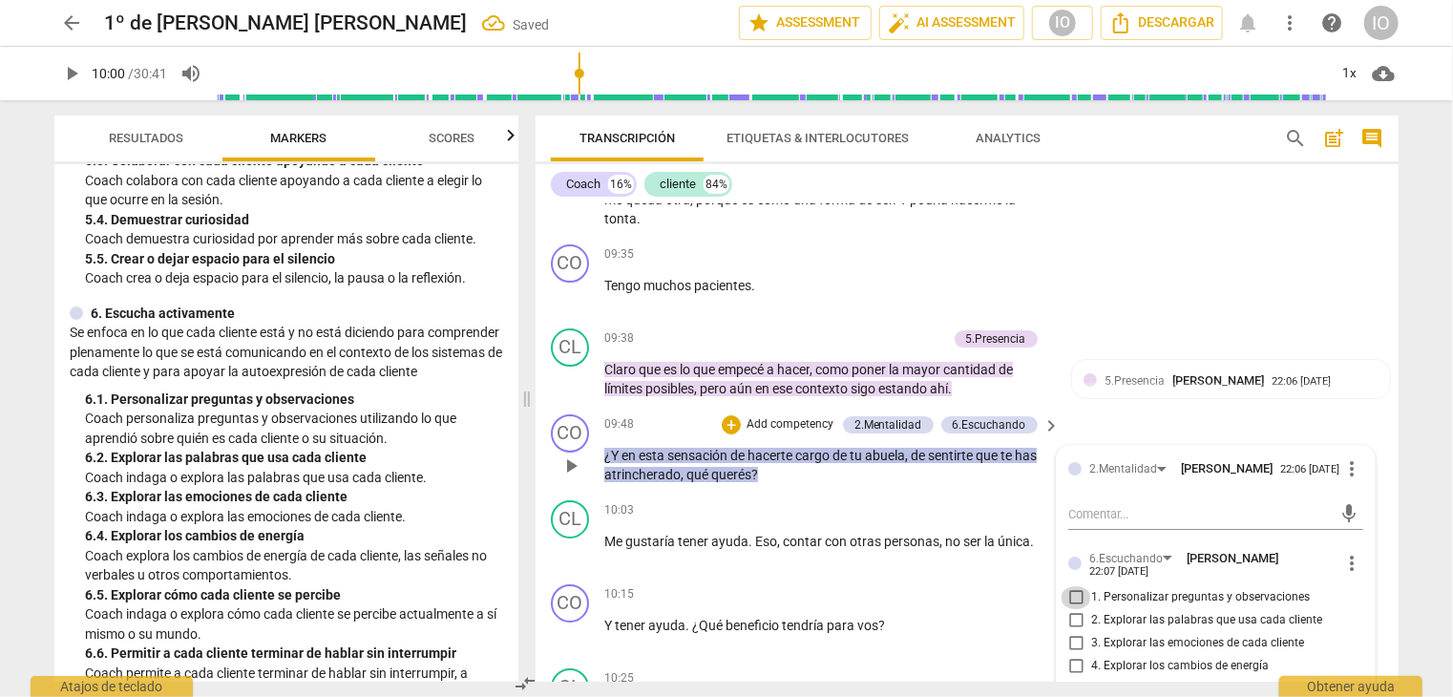
click at [1070, 588] on input "1. Personalizar preguntas y observaciones" at bounding box center [1076, 597] width 31 height 23
checkbox input "true"
click at [1072, 609] on input "2. Explorar las palabras que usa cada cliente" at bounding box center [1076, 620] width 31 height 23
checkbox input "true"
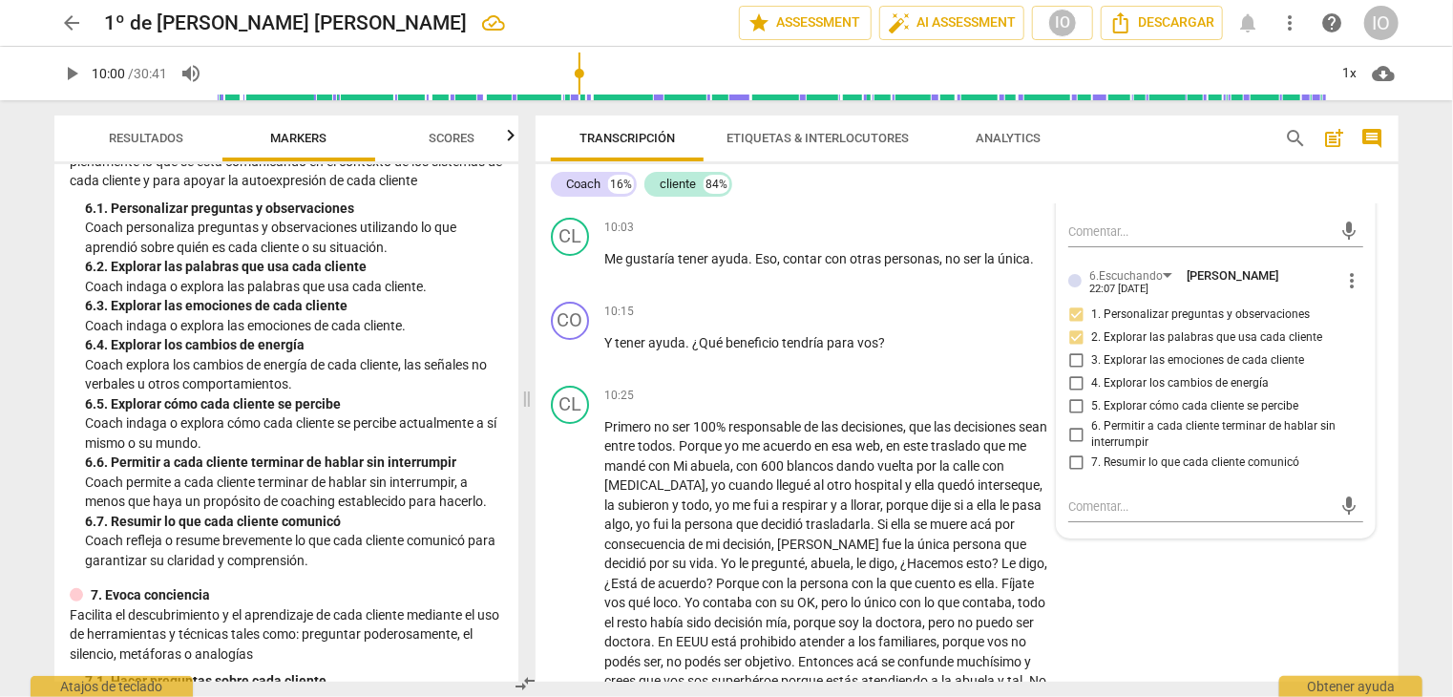
scroll to position [3682, 0]
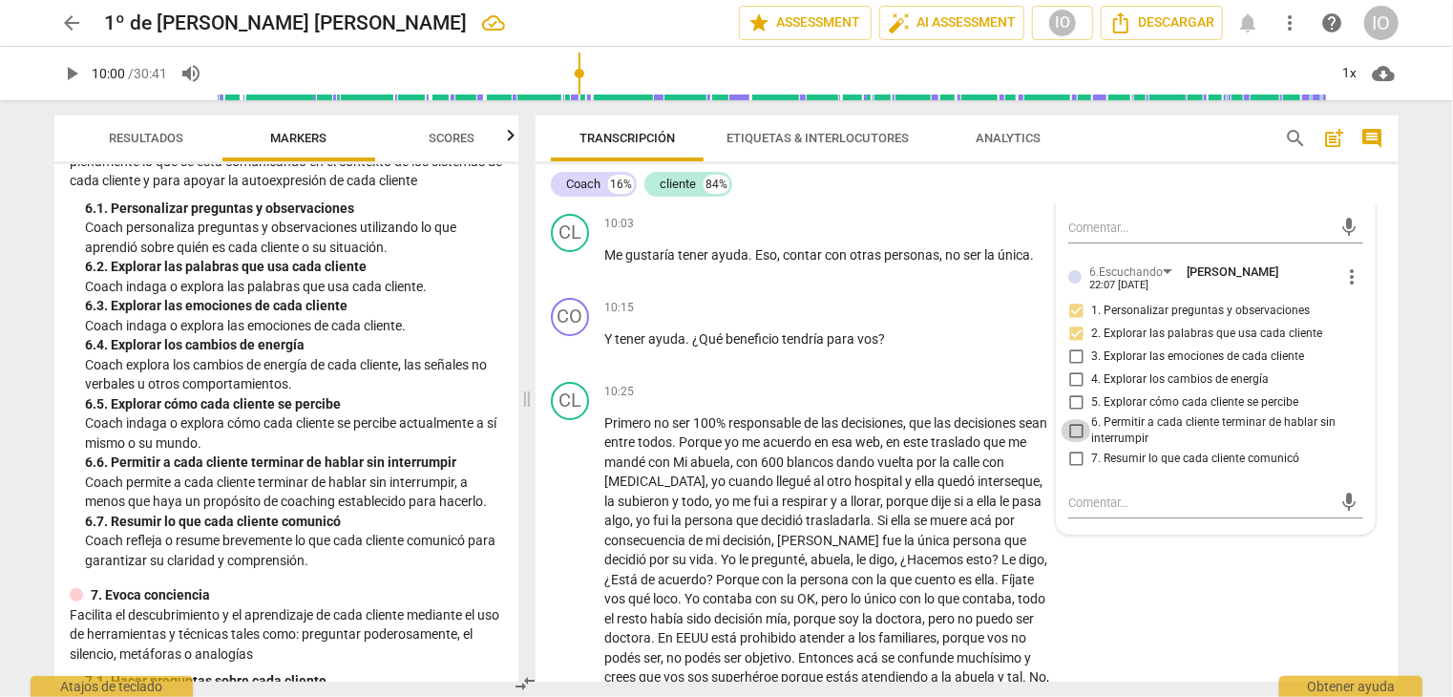
click at [1072, 419] on input "6. Permitir a cada cliente terminar de hablar sin interrumpir" at bounding box center [1076, 430] width 31 height 23
checkbox input "true"
click at [1073, 449] on input "7. Resumir lo que cada cliente comunicó" at bounding box center [1076, 459] width 31 height 23
checkbox input "true"
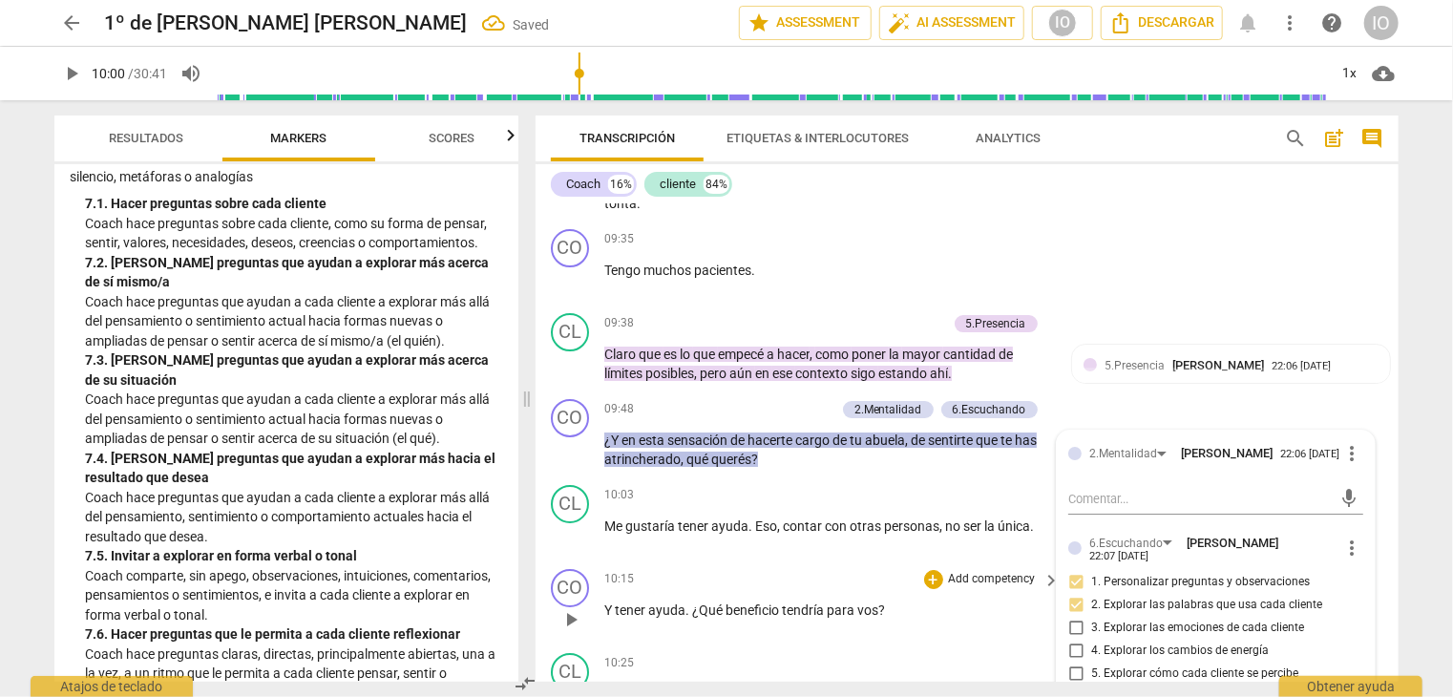
scroll to position [3396, 0]
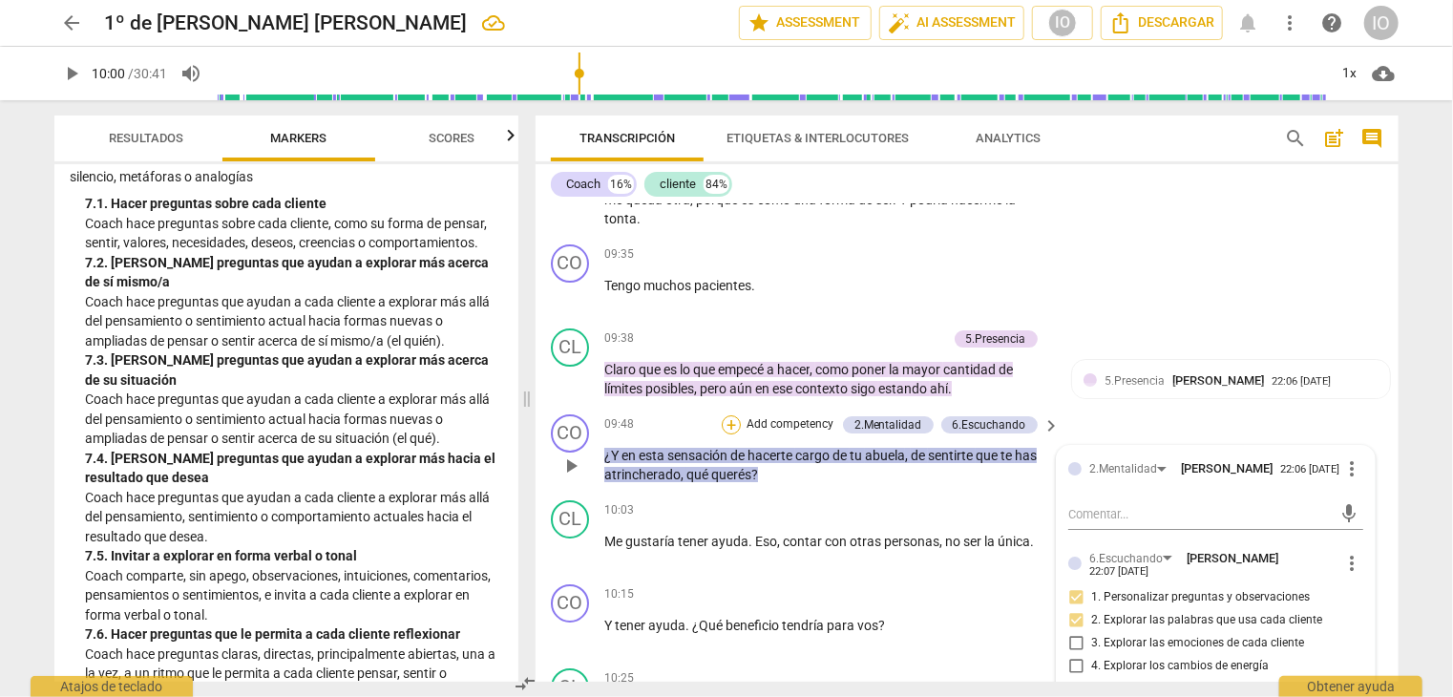
click at [731, 421] on div "+" at bounding box center [731, 424] width 19 height 19
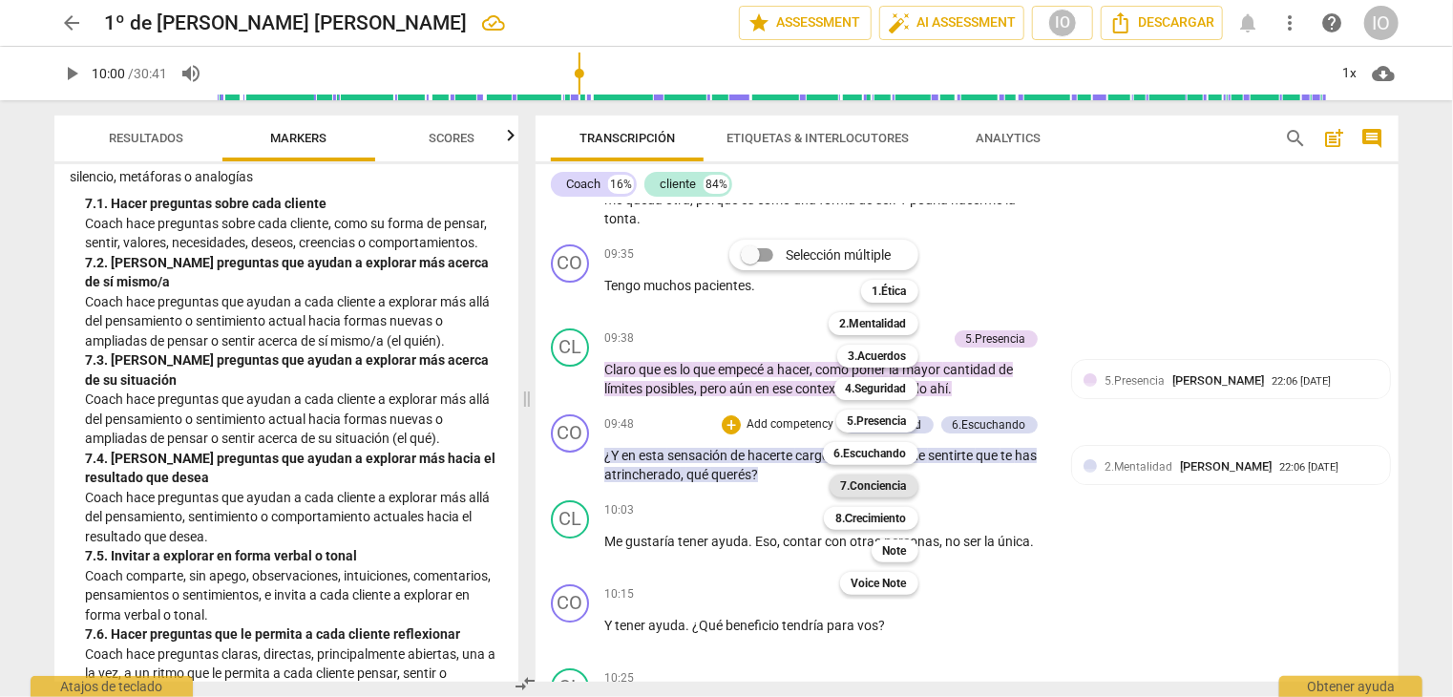
click at [864, 489] on b "7.Conciencia" at bounding box center [874, 486] width 66 height 23
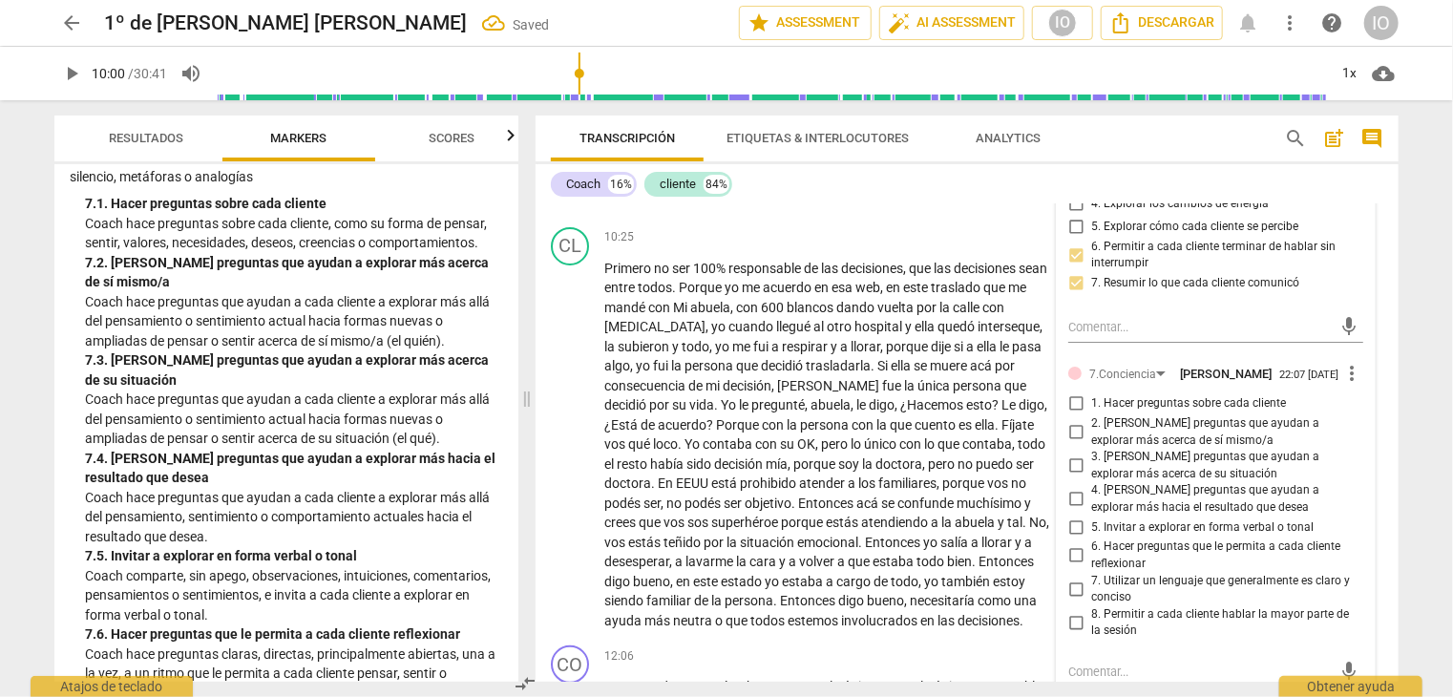
scroll to position [3873, 0]
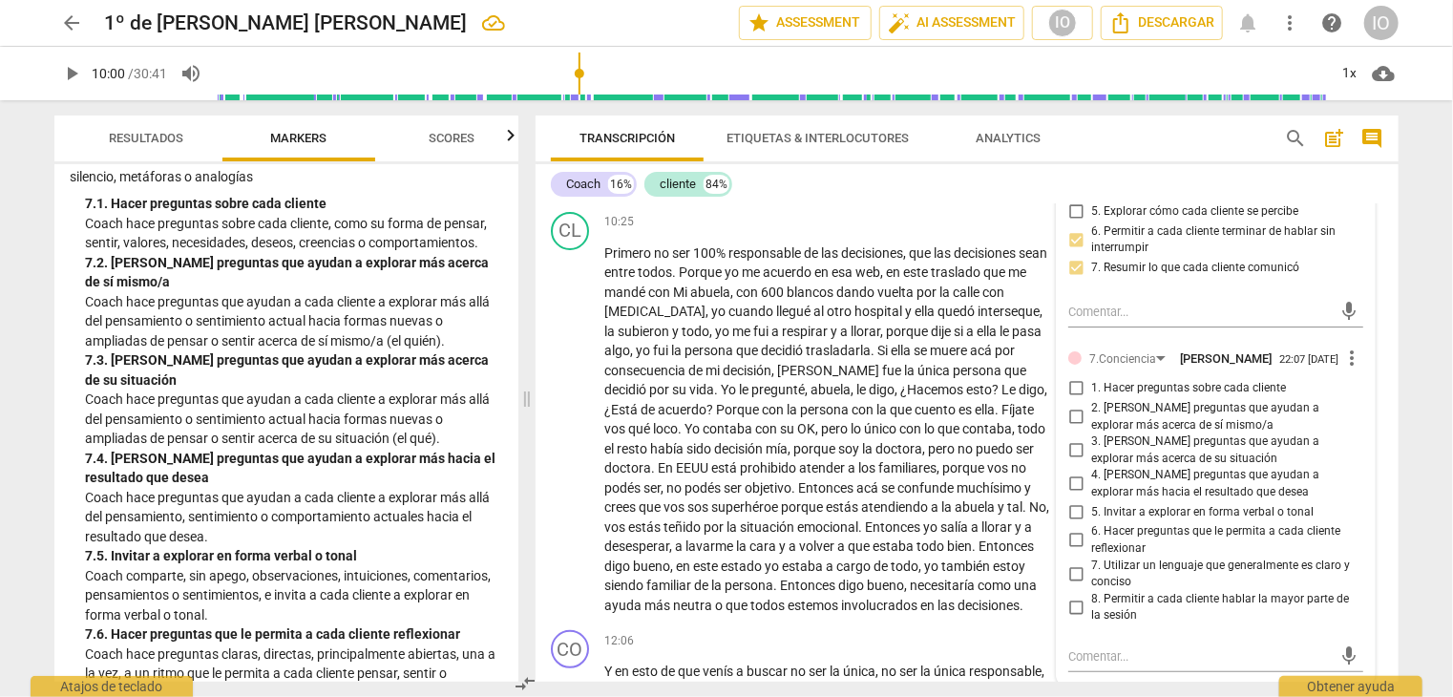
click at [1073, 406] on input "2. [PERSON_NAME] preguntas que ayudan a explorar más acerca de sí mismo/a" at bounding box center [1076, 417] width 31 height 23
checkbox input "true"
click at [1074, 473] on input "4. [PERSON_NAME] preguntas que ayudan a explorar más hacia el resultado que des…" at bounding box center [1076, 484] width 31 height 23
checkbox input "true"
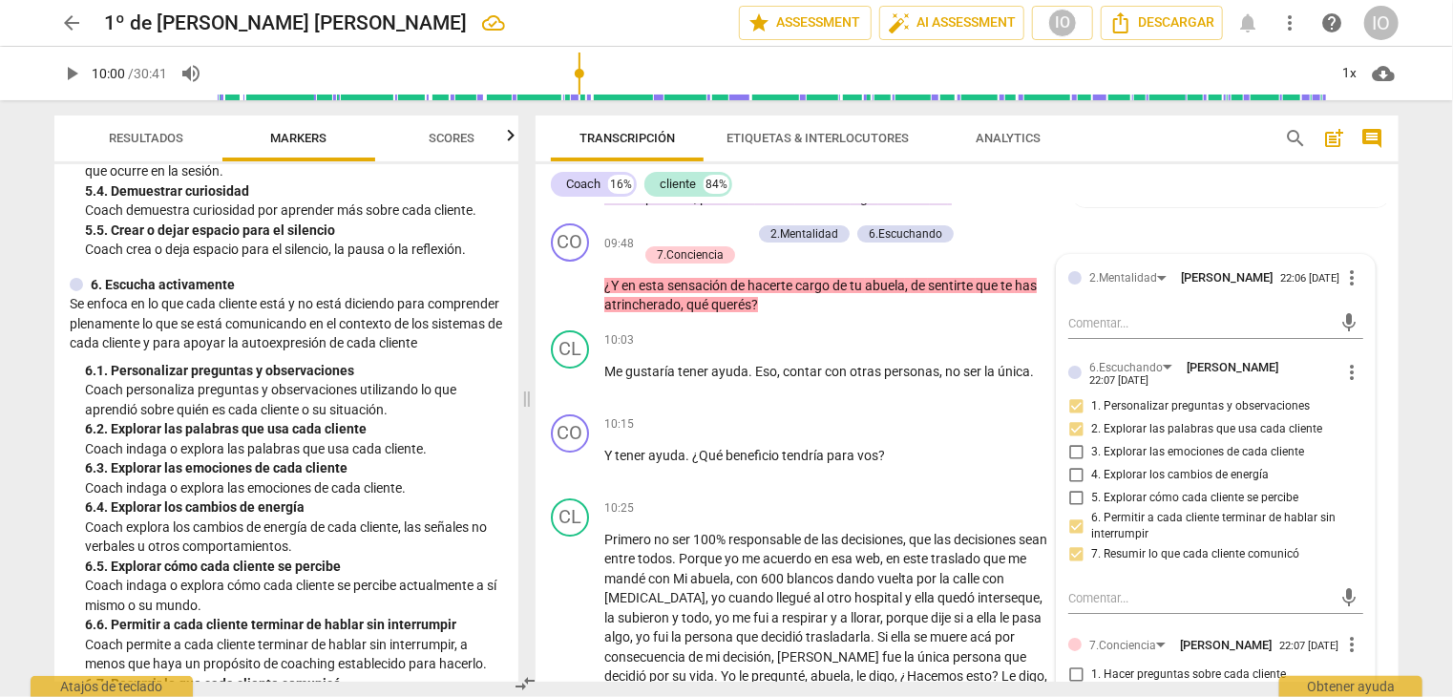
scroll to position [865, 0]
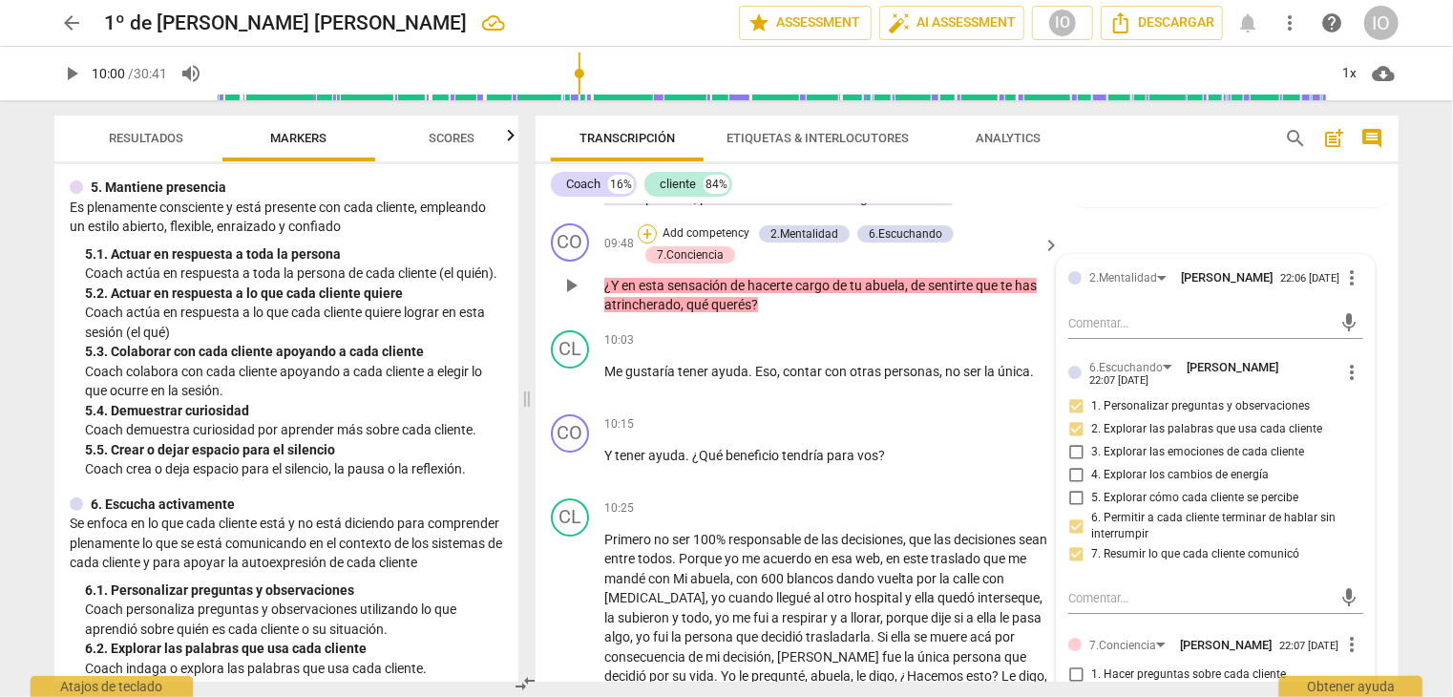
click at [642, 224] on div "+" at bounding box center [647, 233] width 19 height 19
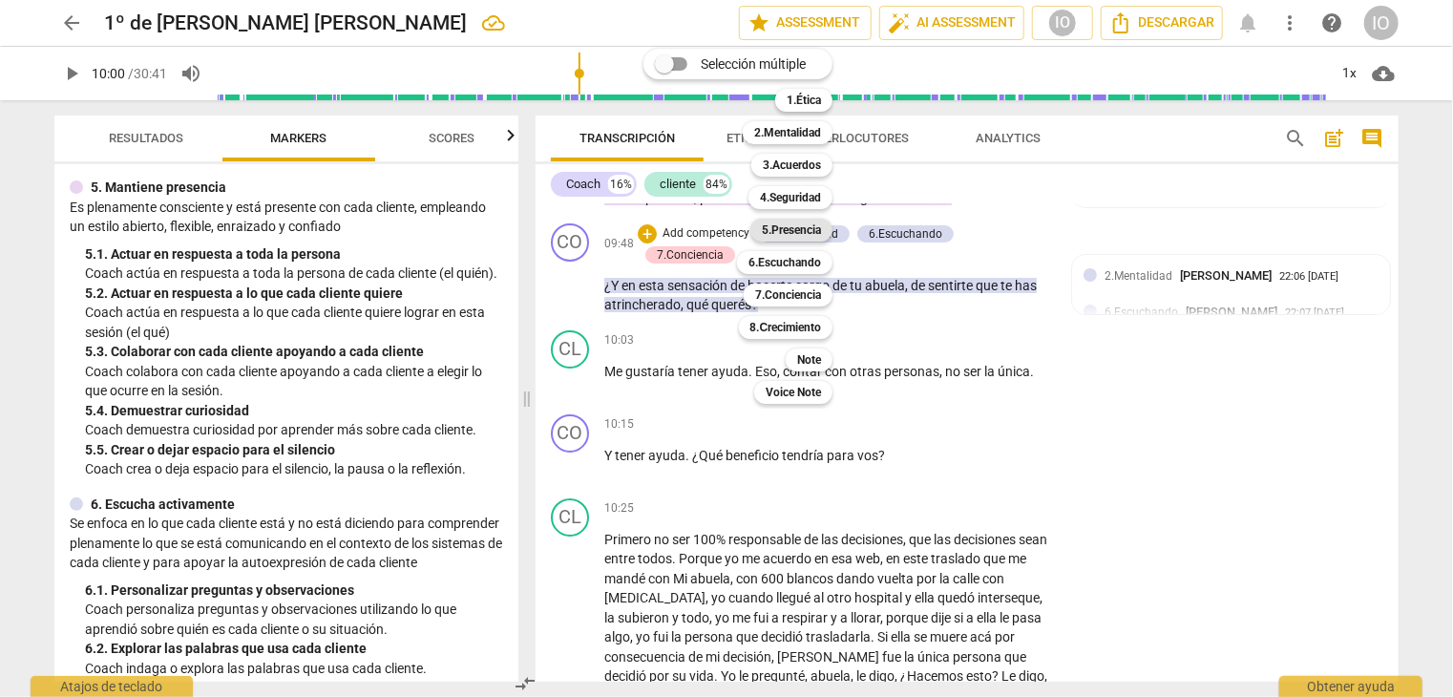
click at [795, 231] on b "5.Presencia" at bounding box center [791, 230] width 59 height 23
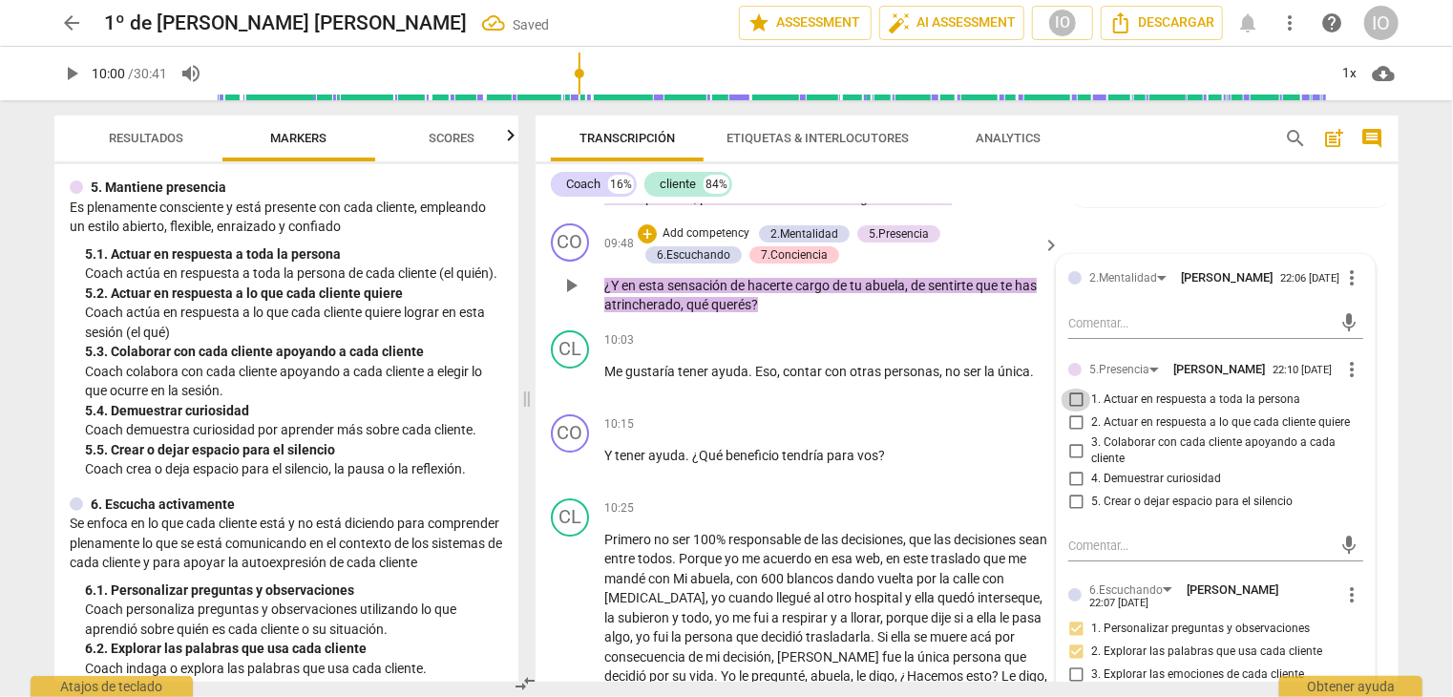
click at [1078, 391] on input "1. Actuar en respuesta a toda la persona" at bounding box center [1076, 400] width 31 height 23
checkbox input "true"
drag, startPoint x: 1070, startPoint y: 413, endPoint x: 1104, endPoint y: 408, distance: 34.7
click at [1073, 412] on input "2. Actuar en respuesta a lo que cada cliente quiere" at bounding box center [1076, 423] width 31 height 23
checkbox input "true"
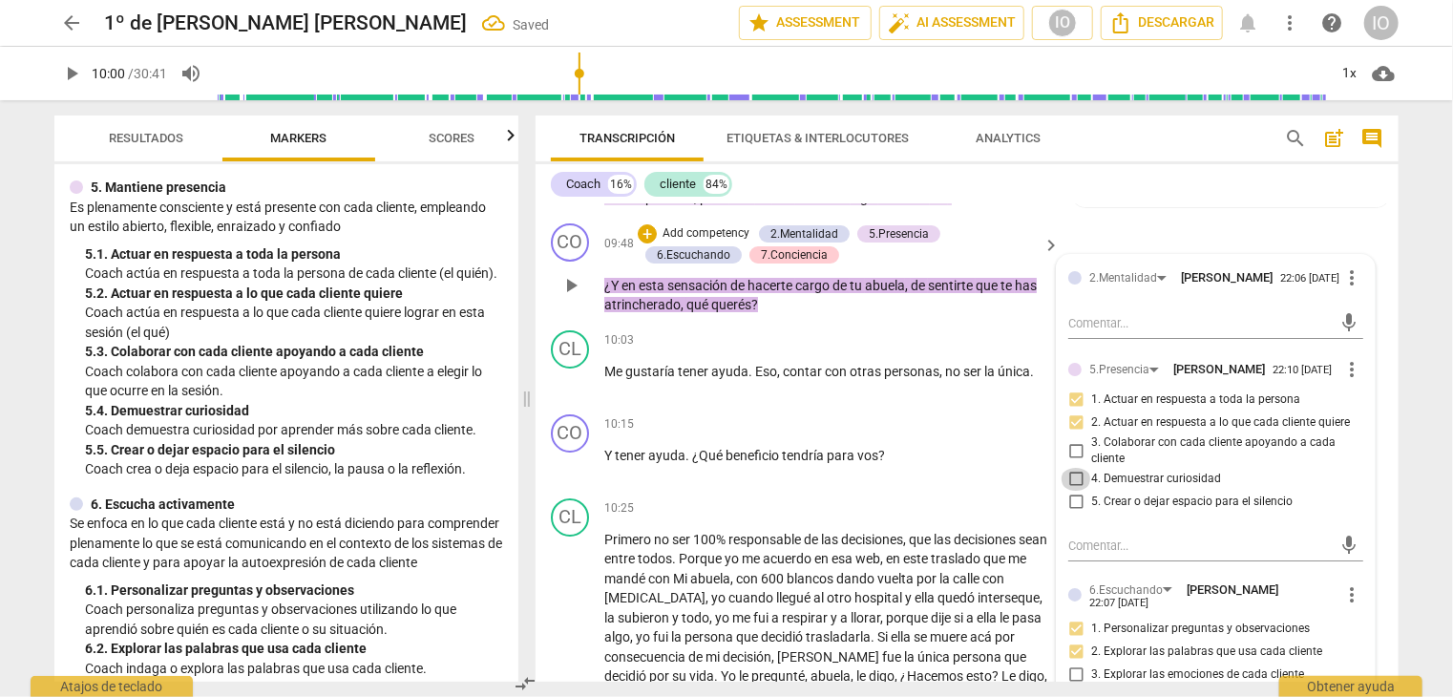
click at [1071, 470] on input "4. Demuestrar curiosidad" at bounding box center [1076, 479] width 31 height 23
checkbox input "true"
click at [574, 373] on span "play_arrow" at bounding box center [571, 381] width 23 height 23
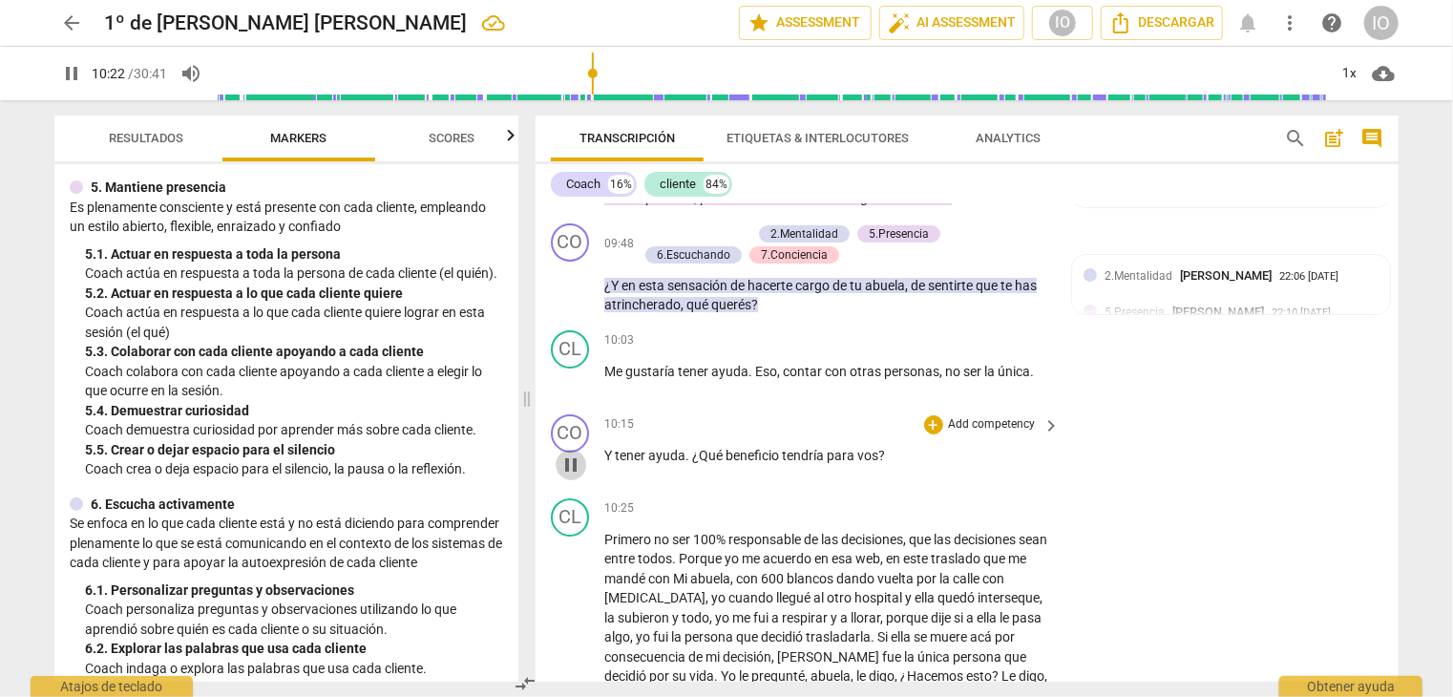
click at [579, 468] on button "pause" at bounding box center [571, 465] width 31 height 31
type input "623"
click at [928, 415] on div "+" at bounding box center [933, 424] width 19 height 19
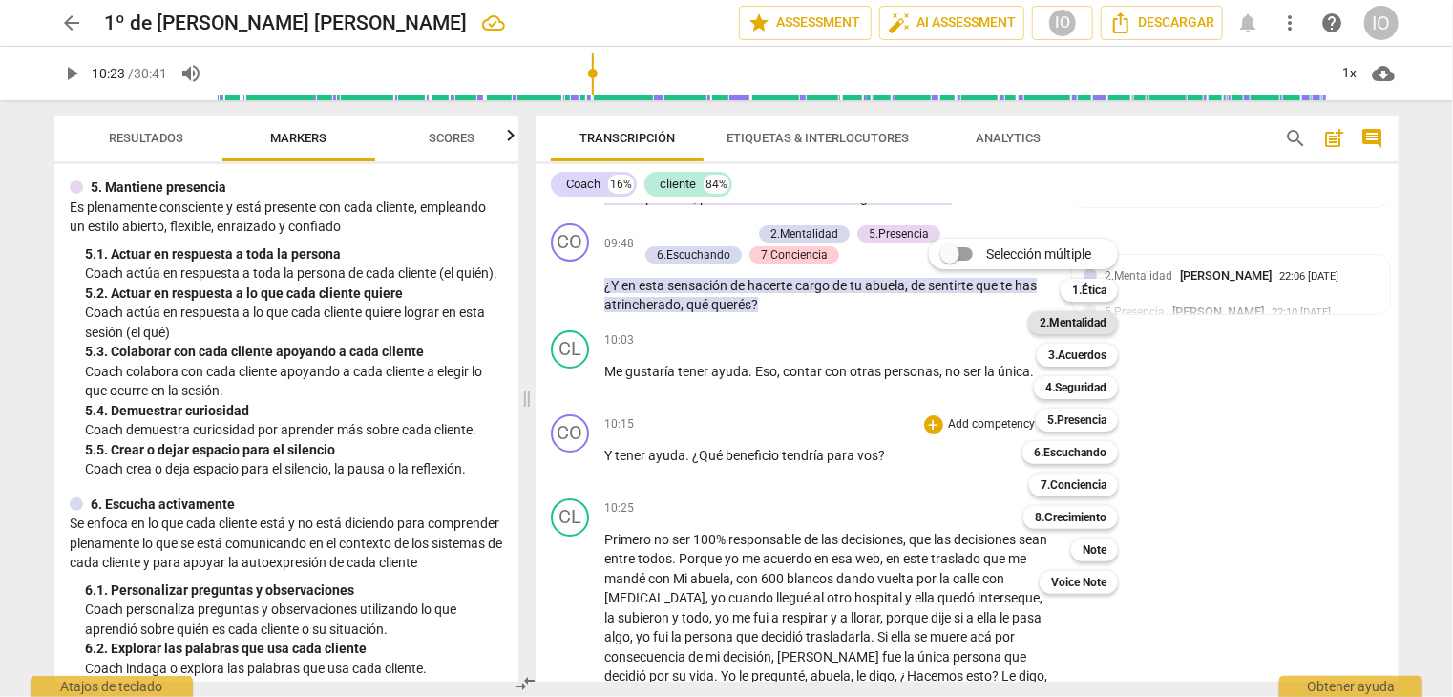
click at [1064, 325] on b "2.Mentalidad" at bounding box center [1073, 322] width 67 height 23
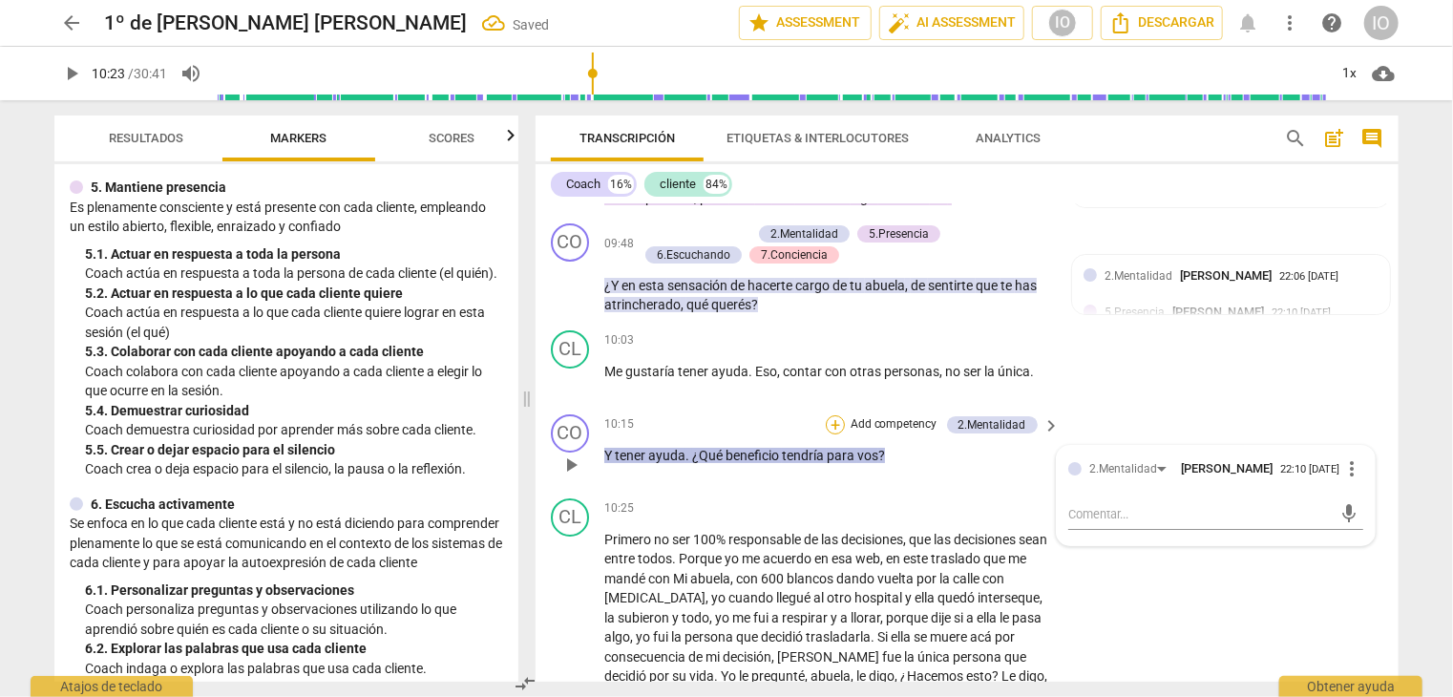
click at [838, 417] on div "+" at bounding box center [835, 424] width 19 height 19
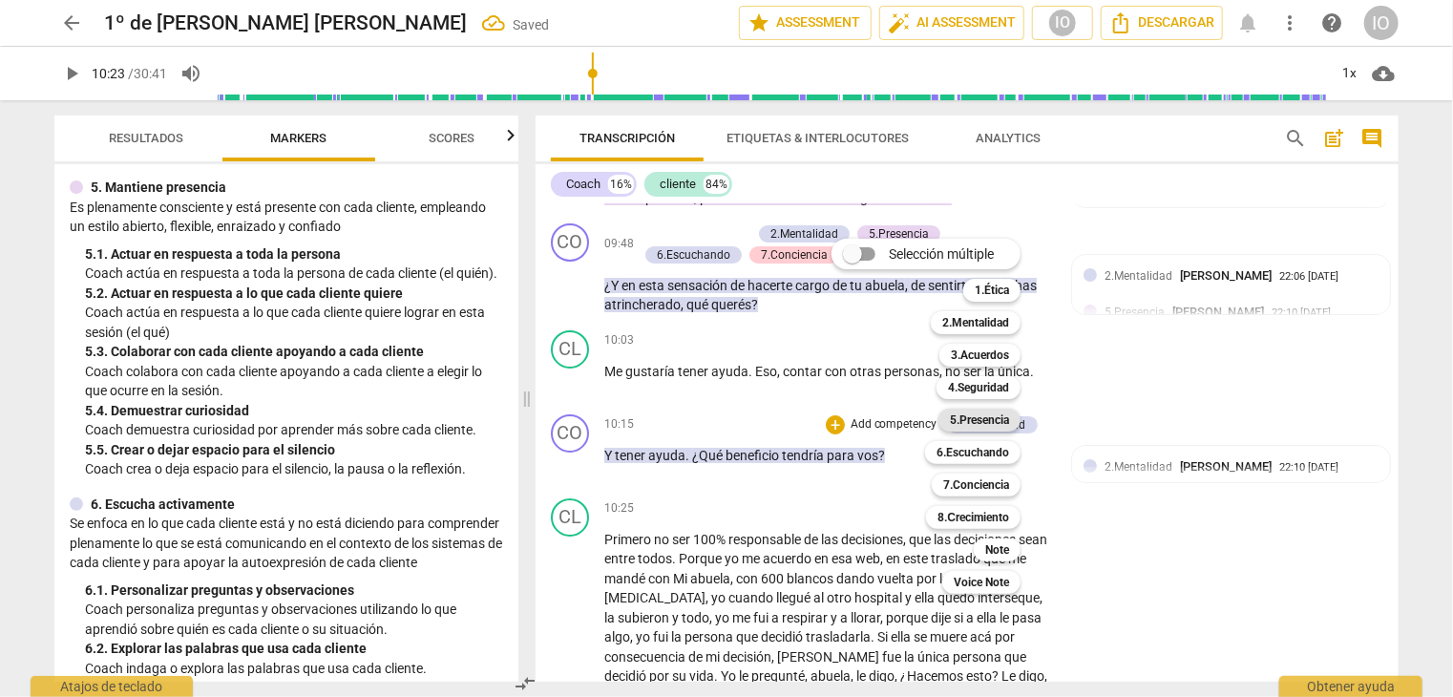
click at [985, 419] on b "5.Presencia" at bounding box center [979, 420] width 59 height 23
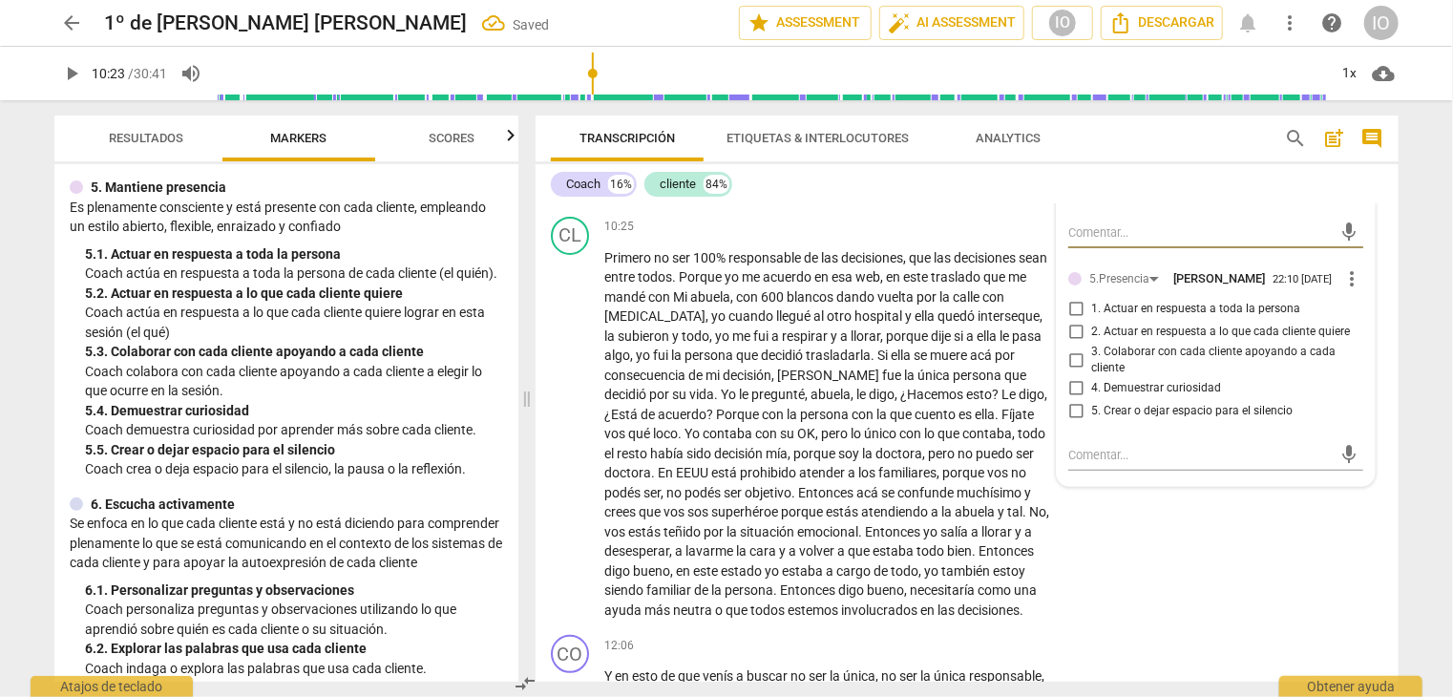
scroll to position [3873, 0]
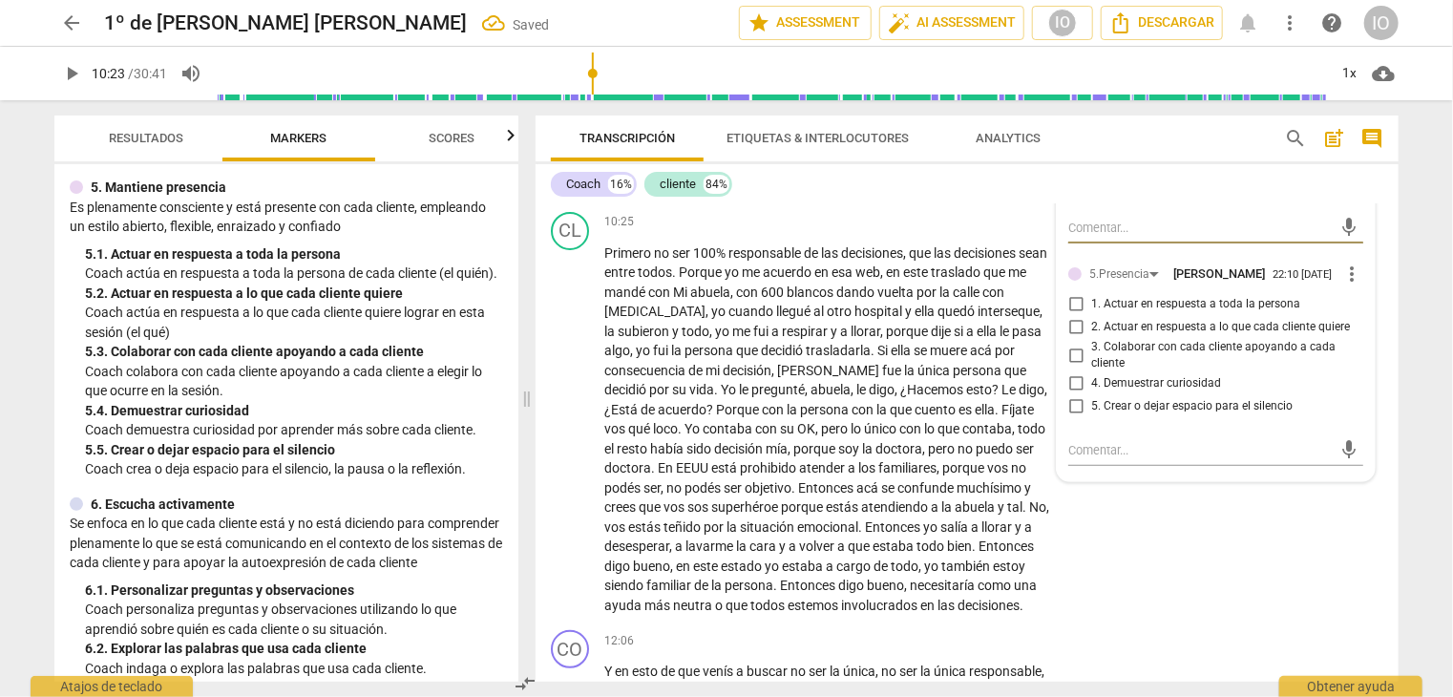
click at [1076, 372] on input "4. Demuestrar curiosidad" at bounding box center [1076, 383] width 31 height 23
checkbox input "true"
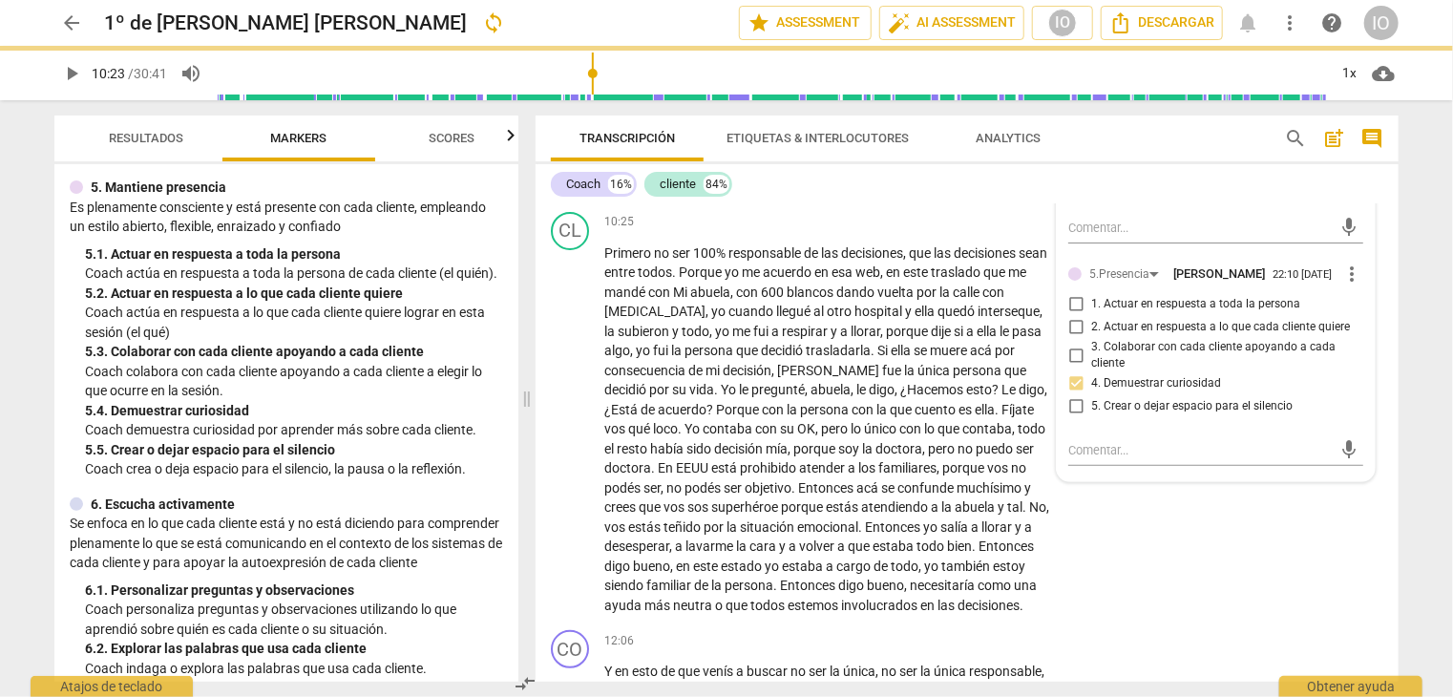
click at [1072, 293] on input "1. Actuar en respuesta a toda la persona" at bounding box center [1076, 304] width 31 height 23
checkbox input "true"
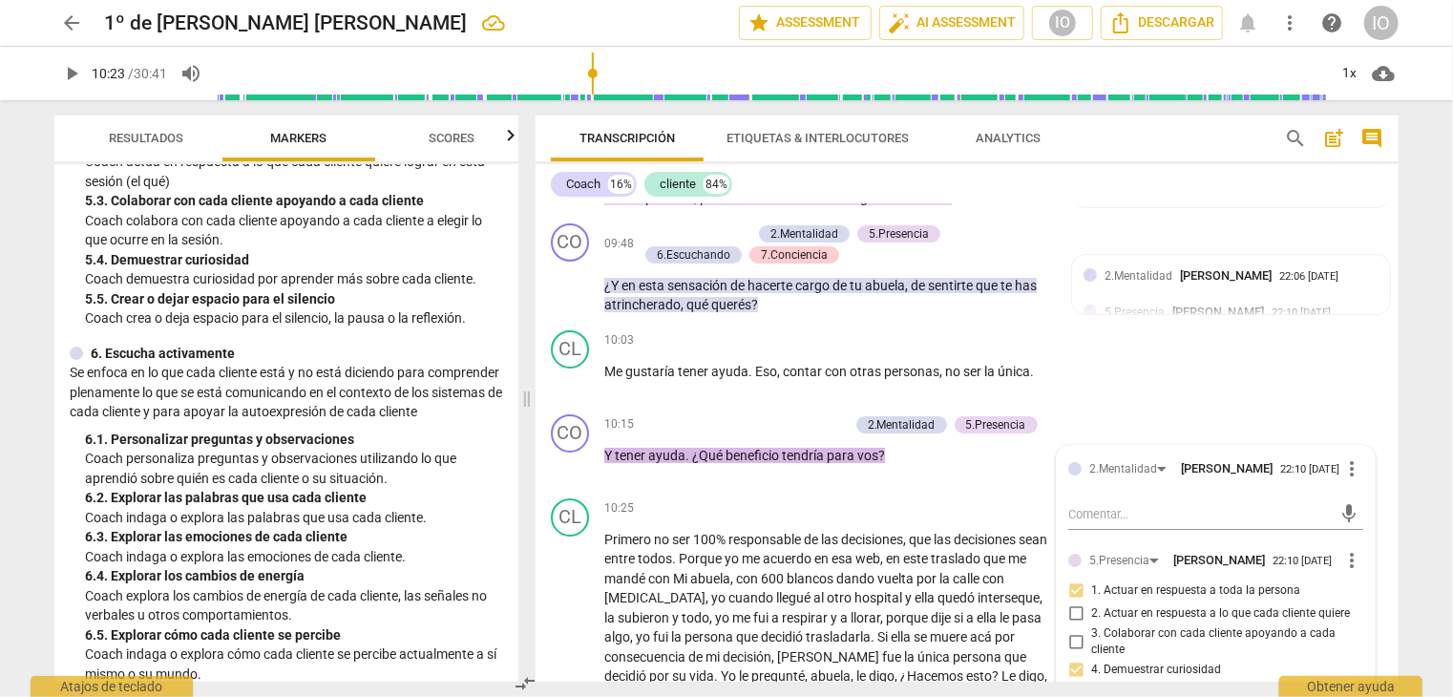
scroll to position [1056, 0]
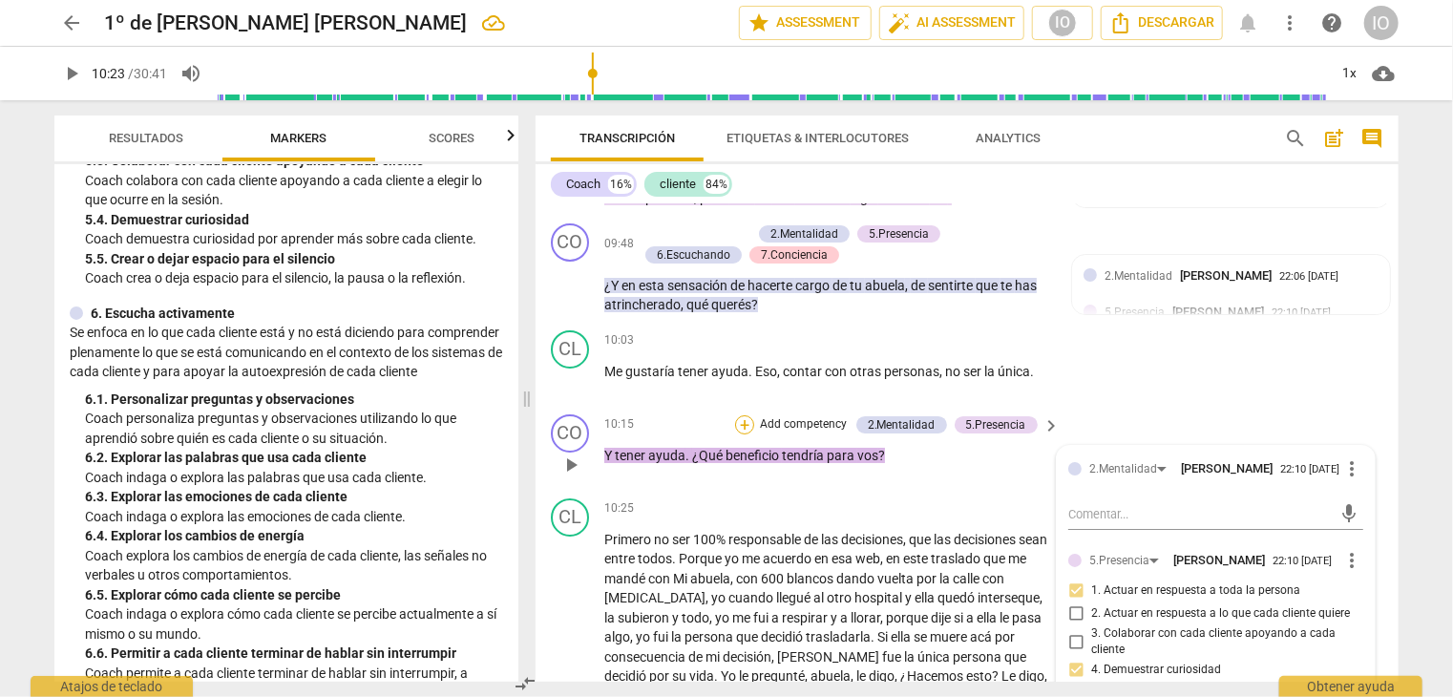
click at [739, 415] on div "+" at bounding box center [744, 424] width 19 height 19
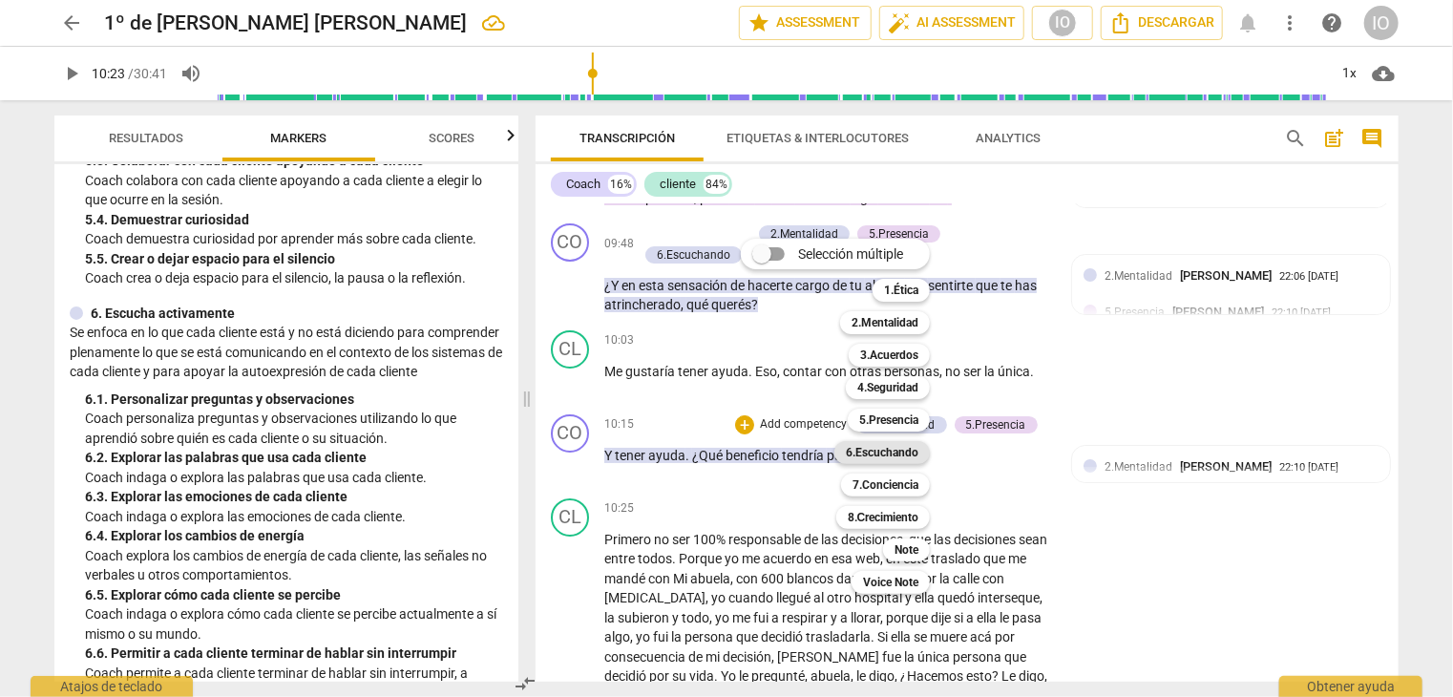
click at [882, 456] on b "6.Escuchando" at bounding box center [882, 452] width 73 height 23
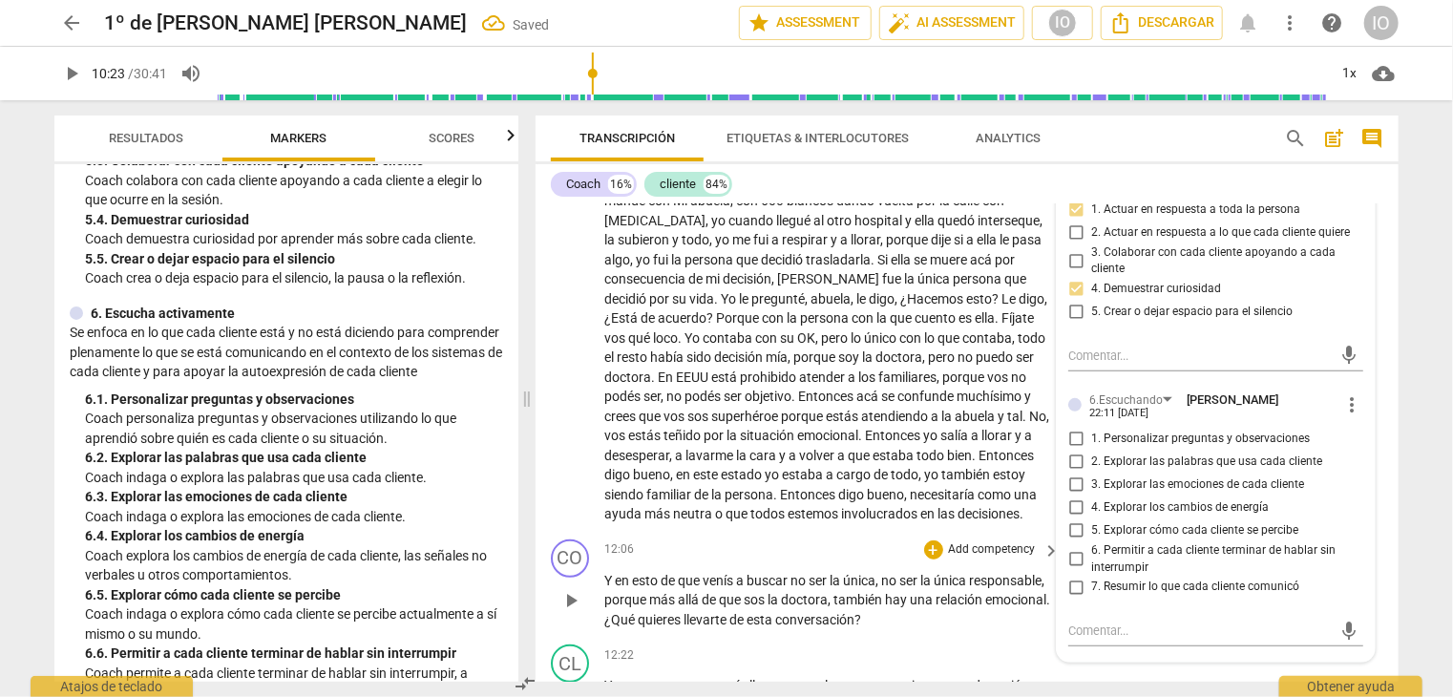
scroll to position [3969, 0]
click at [1072, 450] on input "2. Explorar las palabras que usa cada cliente" at bounding box center [1076, 461] width 31 height 23
checkbox input "true"
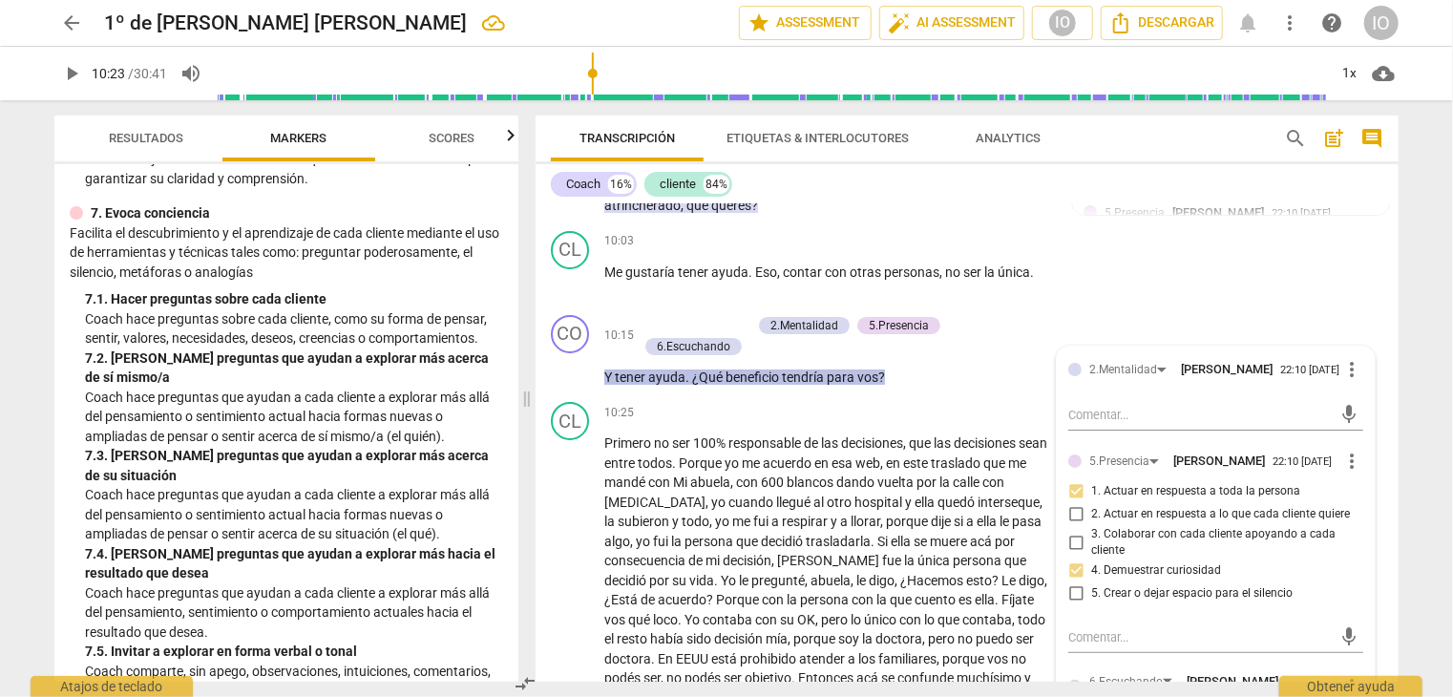
scroll to position [3587, 0]
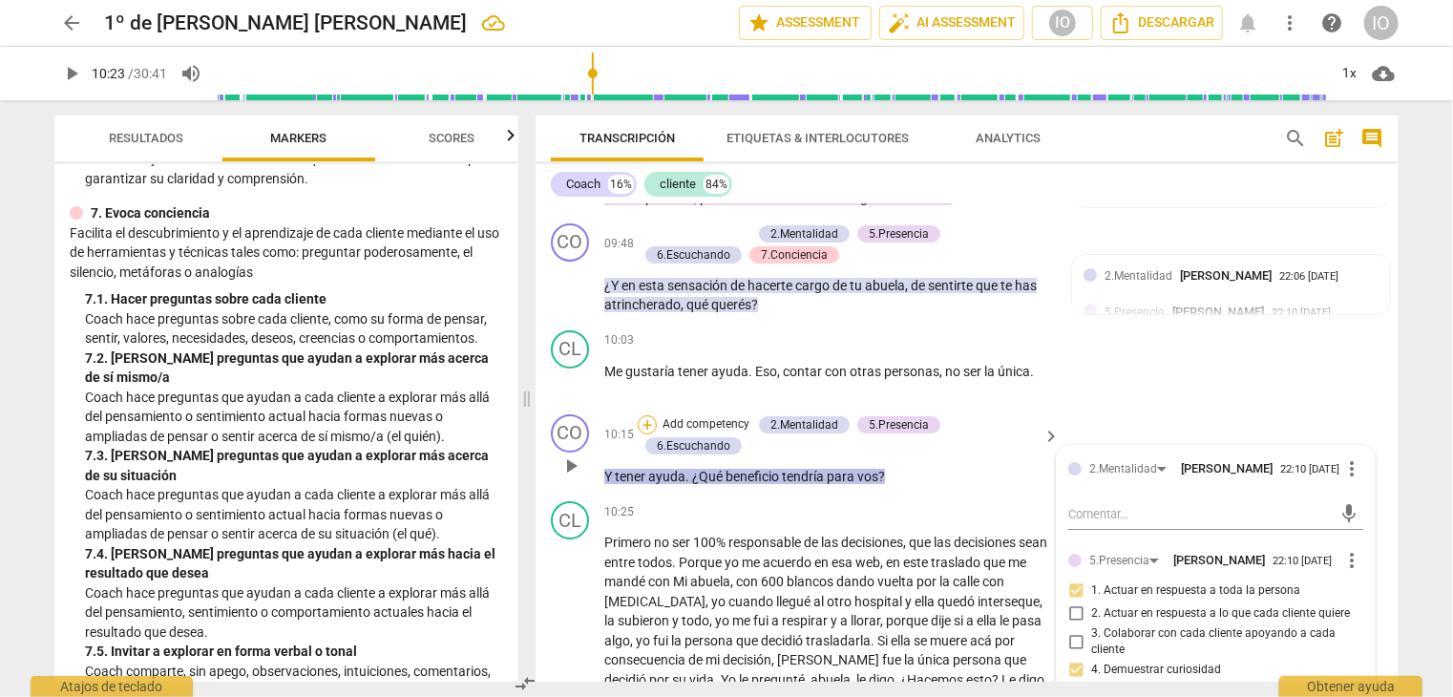
click at [646, 417] on div "+" at bounding box center [647, 424] width 19 height 19
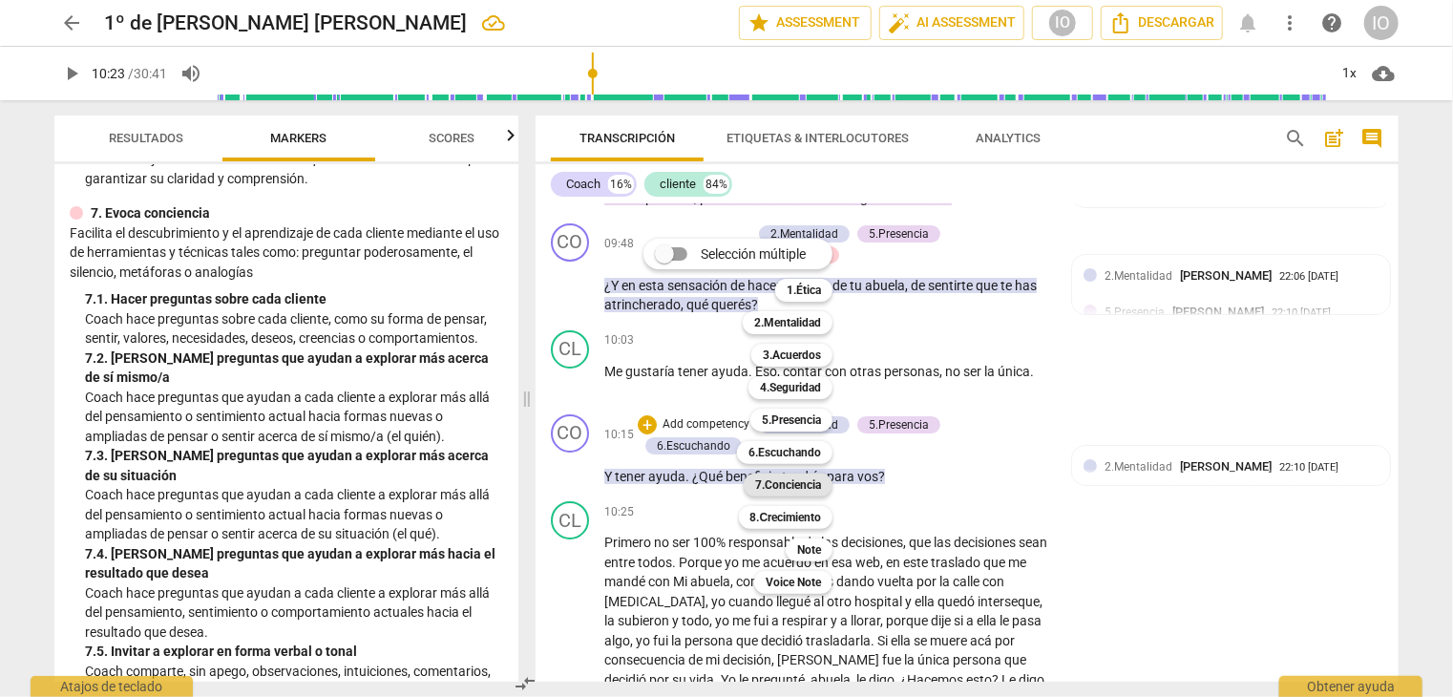
click at [793, 481] on b "7.Conciencia" at bounding box center [788, 485] width 66 height 23
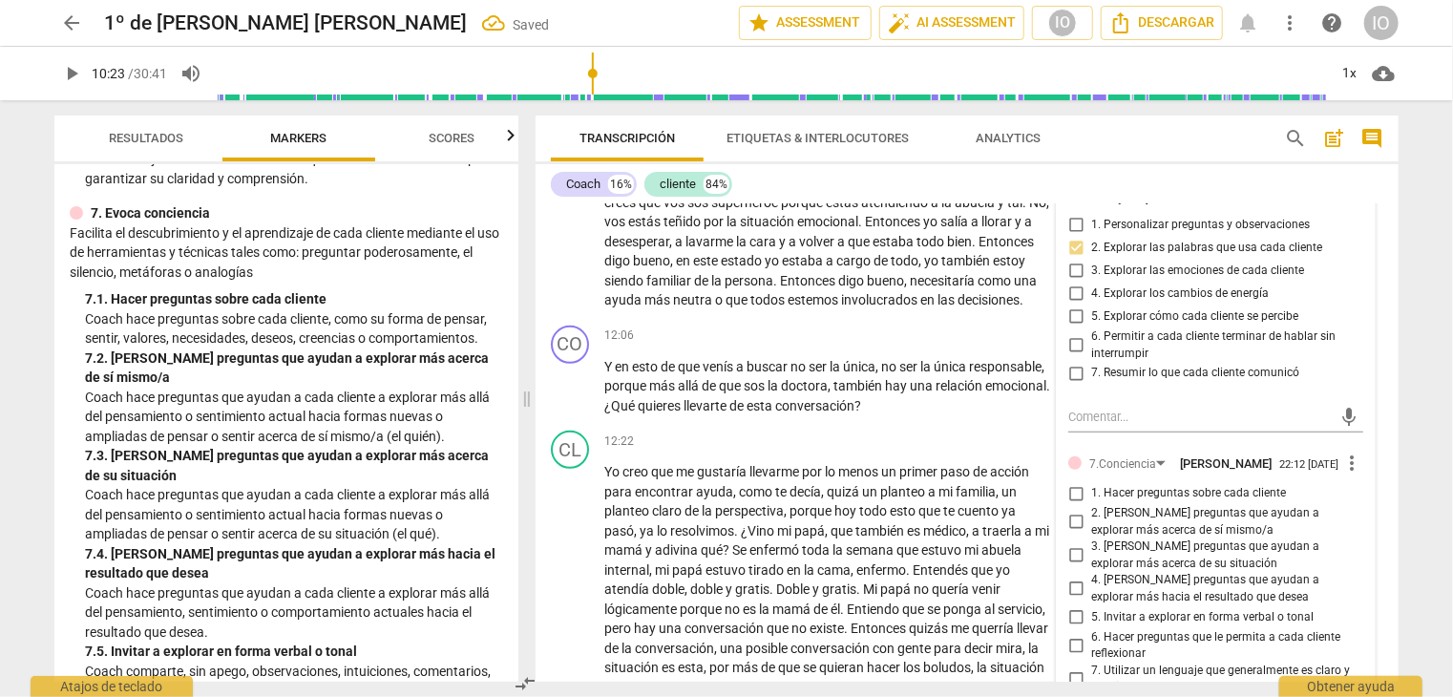
scroll to position [4351, 0]
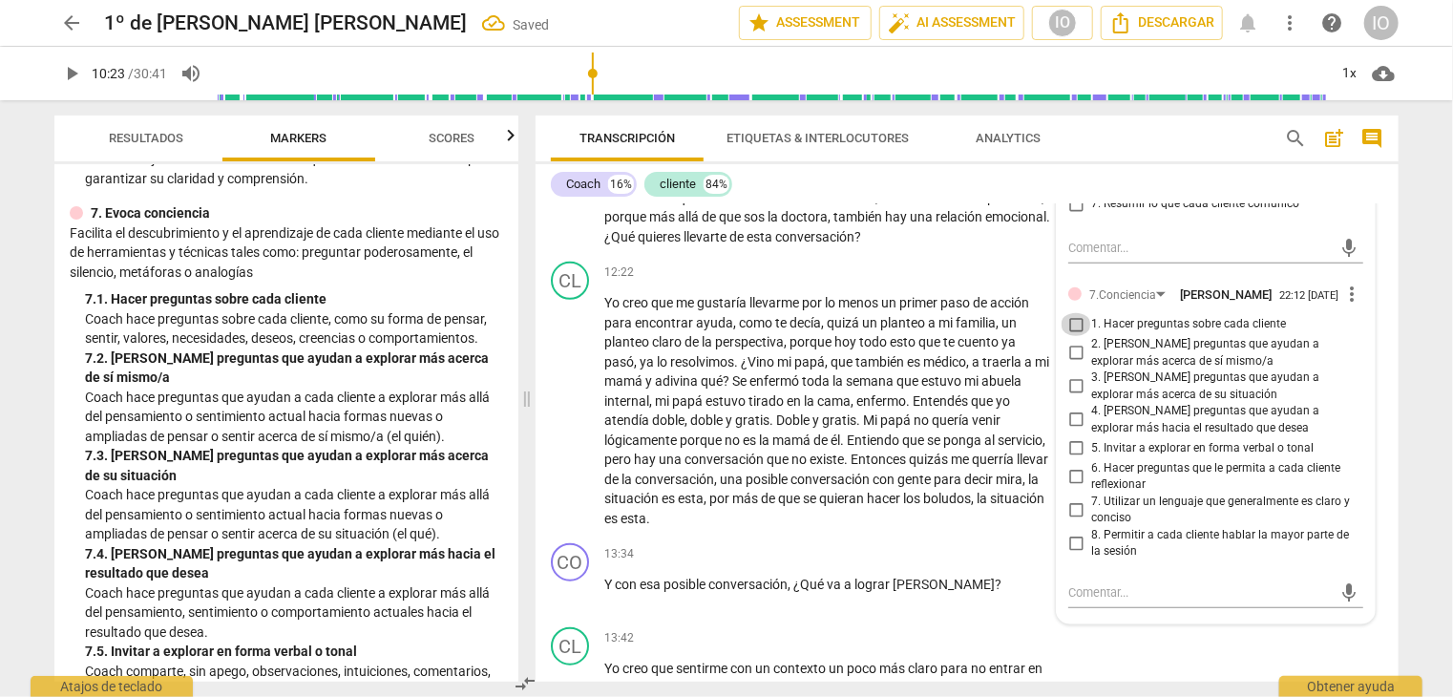
click at [1070, 313] on input "1. Hacer preguntas sobre cada cliente" at bounding box center [1076, 324] width 31 height 23
checkbox input "true"
click at [1073, 342] on input "2. [PERSON_NAME] preguntas que ayudan a explorar más acerca de sí mismo/a" at bounding box center [1076, 353] width 31 height 23
checkbox input "true"
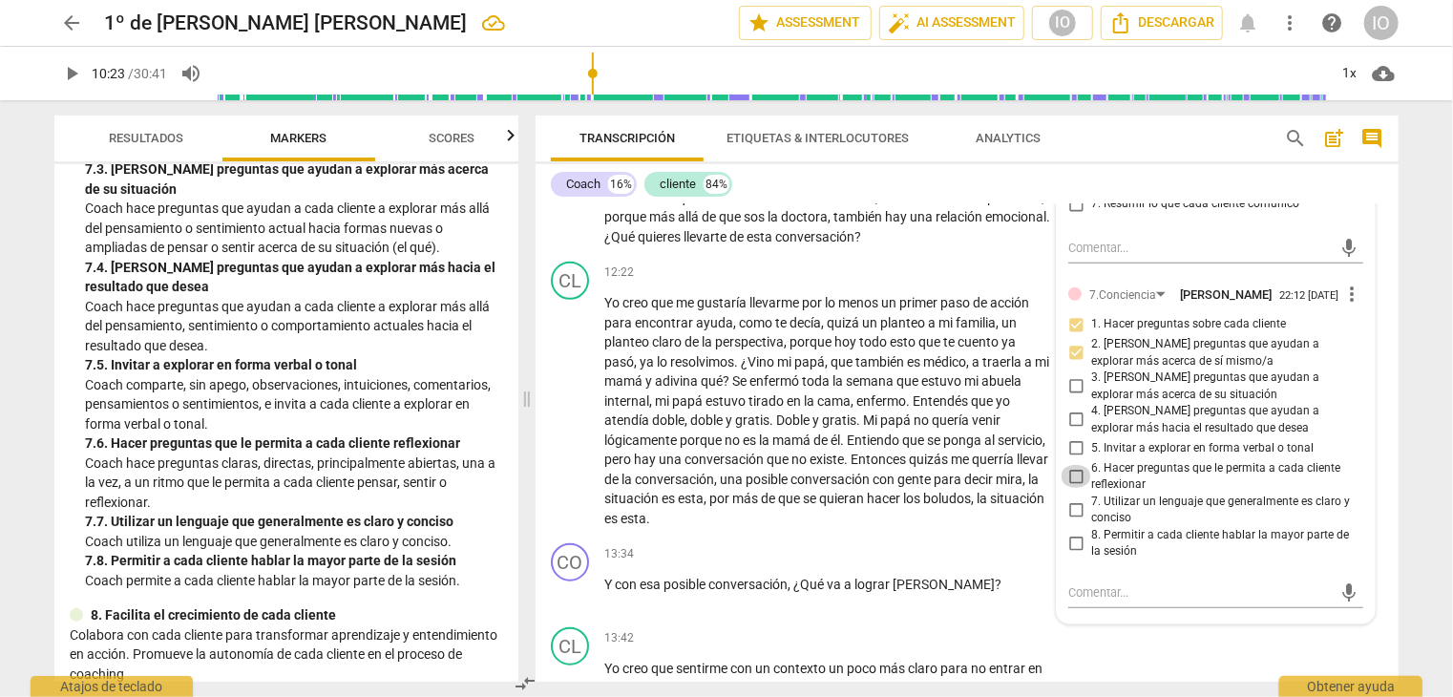
click at [1076, 465] on input "6. Hacer preguntas que le permita a cada cliente reflexionar" at bounding box center [1076, 476] width 31 height 23
checkbox input "true"
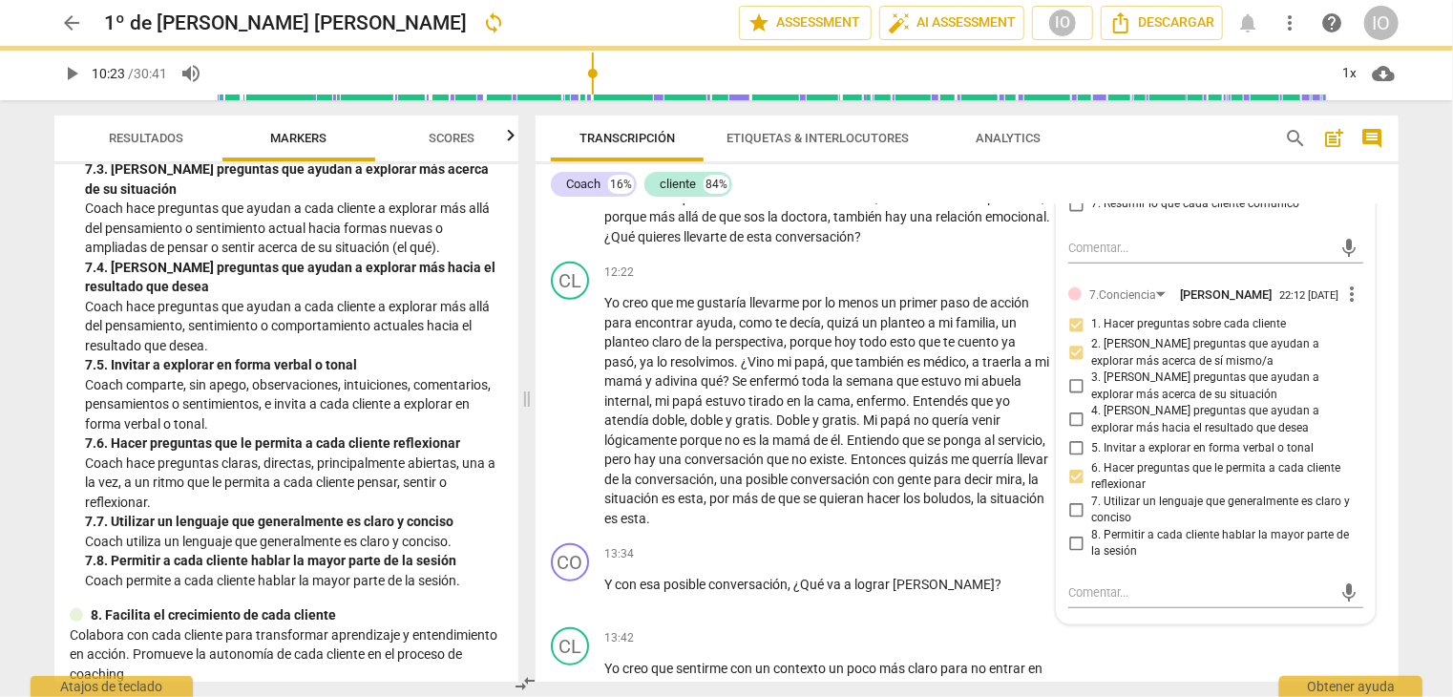
click at [1068, 498] on input "7. Utilizar un lenguaje que generalmente es claro y conciso" at bounding box center [1076, 509] width 31 height 23
checkbox input "true"
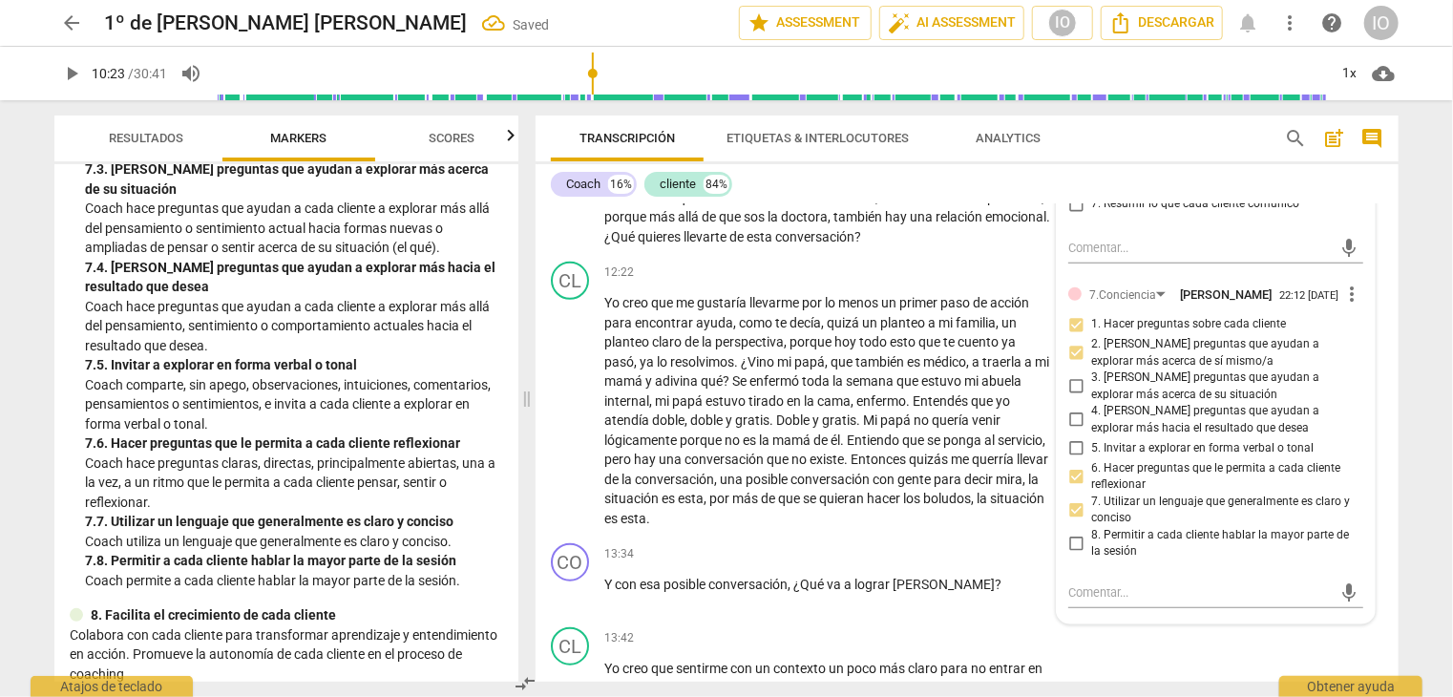
click at [1073, 532] on input "8. Permitir a cada cliente hablar la mayor parte de la sesión" at bounding box center [1076, 543] width 31 height 23
checkbox input "true"
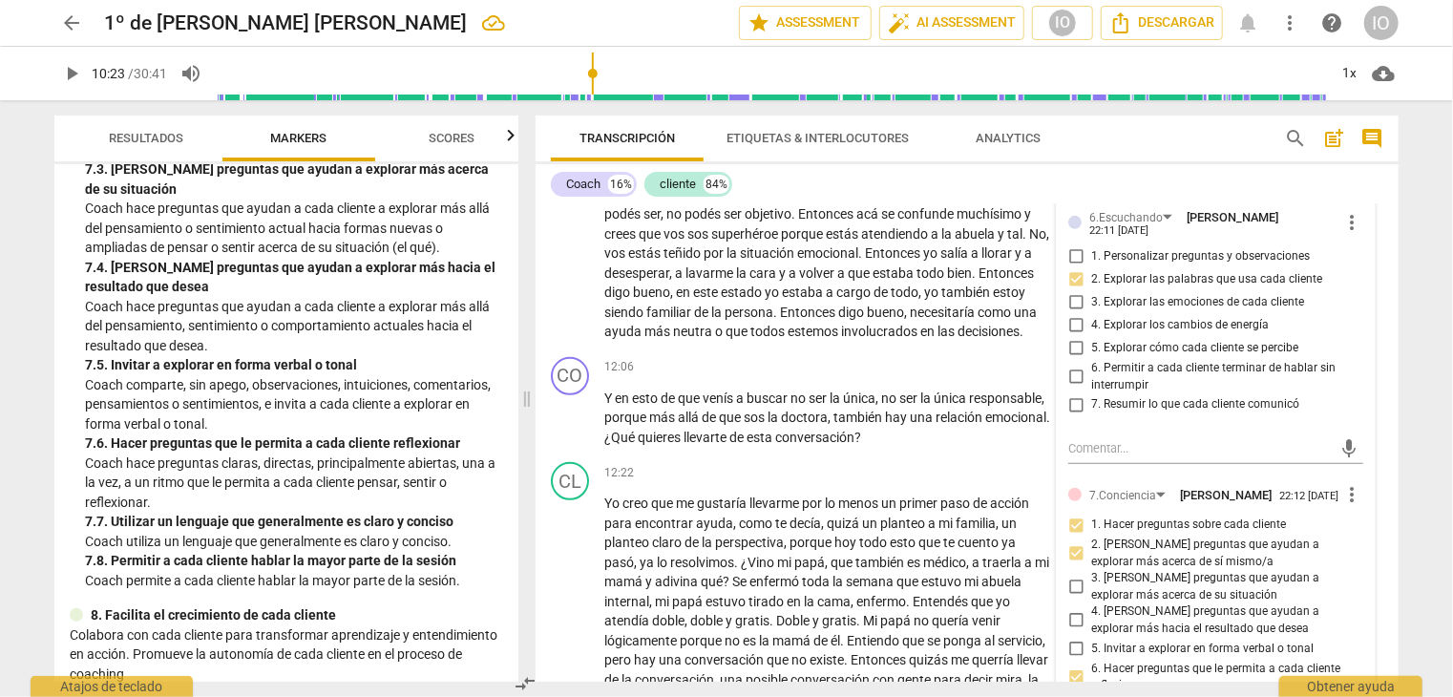
scroll to position [4160, 0]
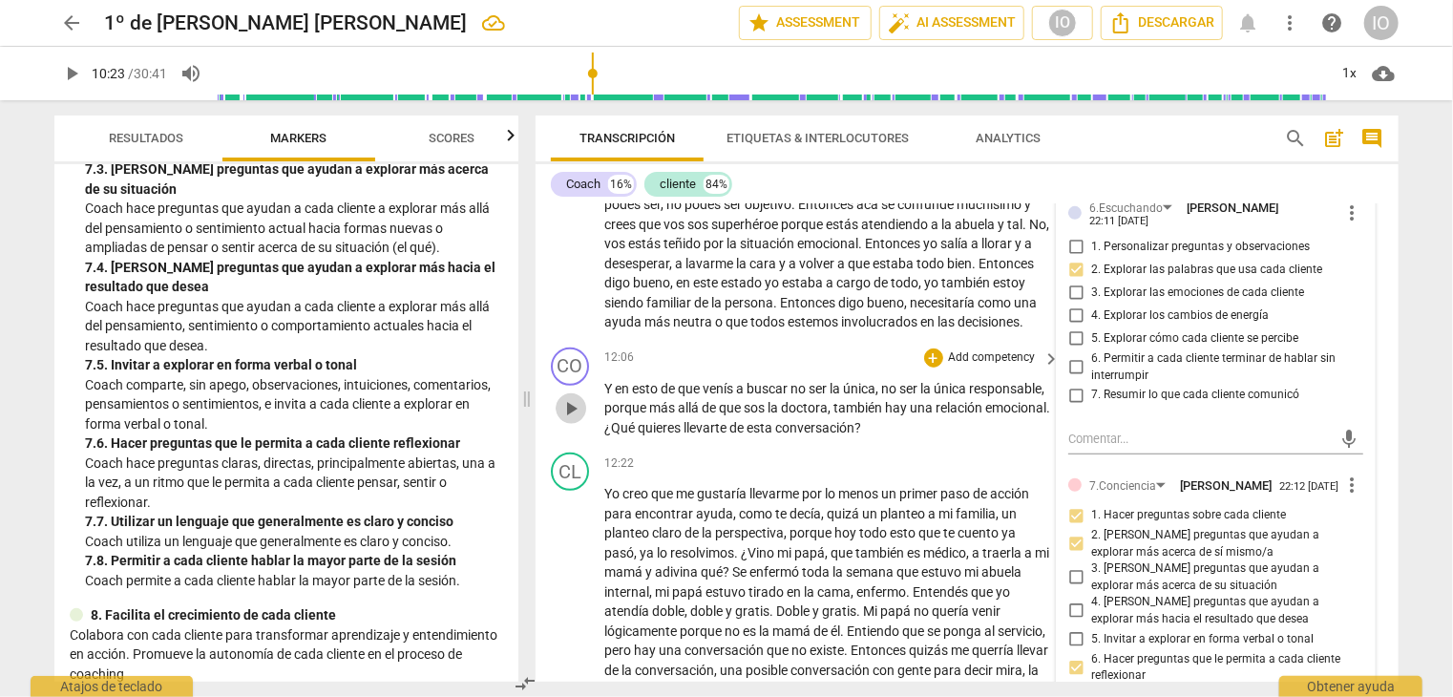
click at [569, 404] on span "play_arrow" at bounding box center [571, 408] width 23 height 23
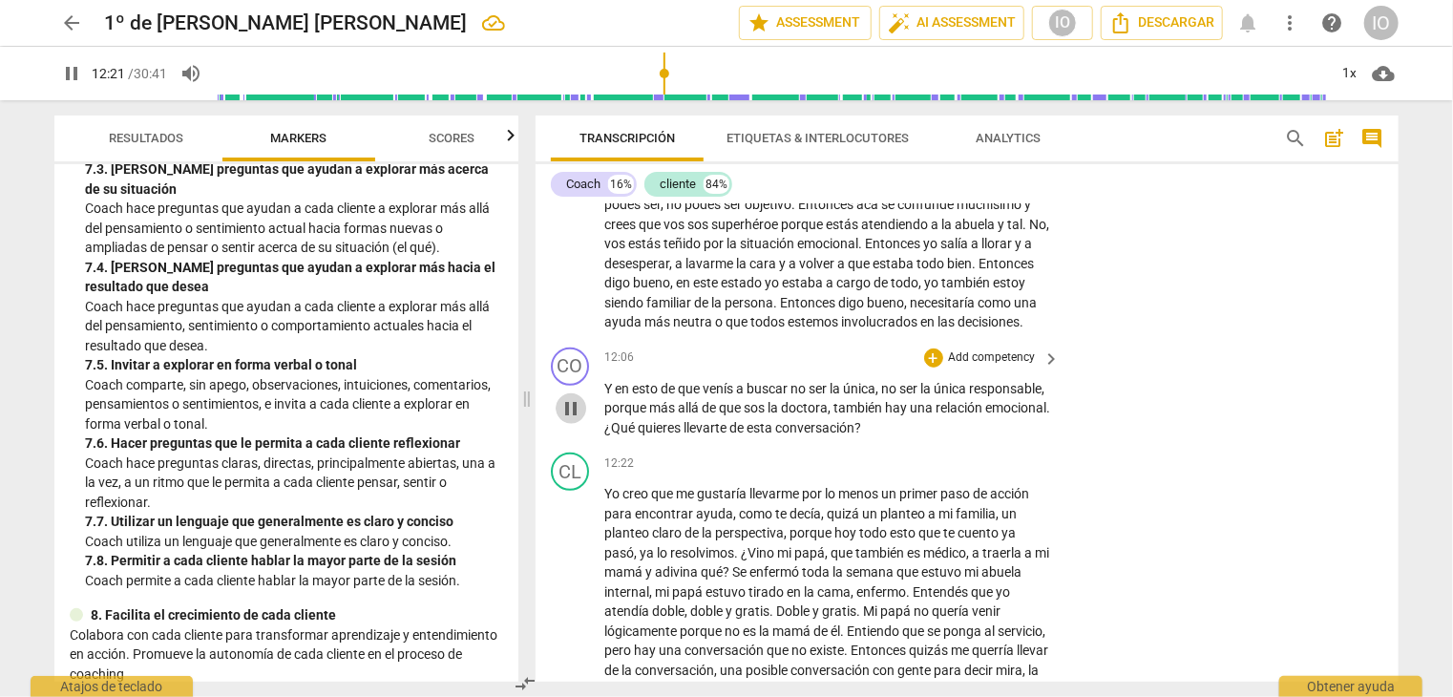
click at [572, 402] on span "pause" at bounding box center [571, 408] width 23 height 23
type input "742"
click at [931, 349] on div "+" at bounding box center [933, 358] width 19 height 19
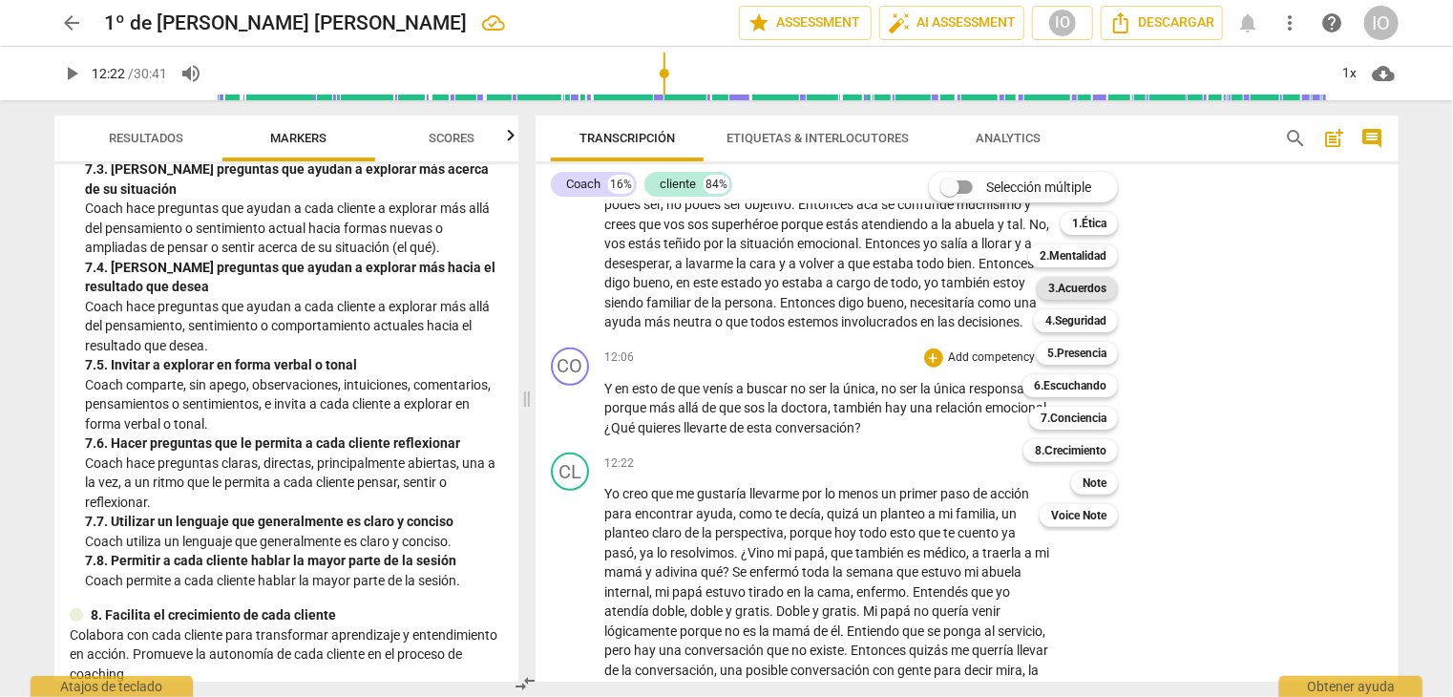
click at [1049, 279] on div "3.Acuerdos" at bounding box center [1077, 288] width 81 height 23
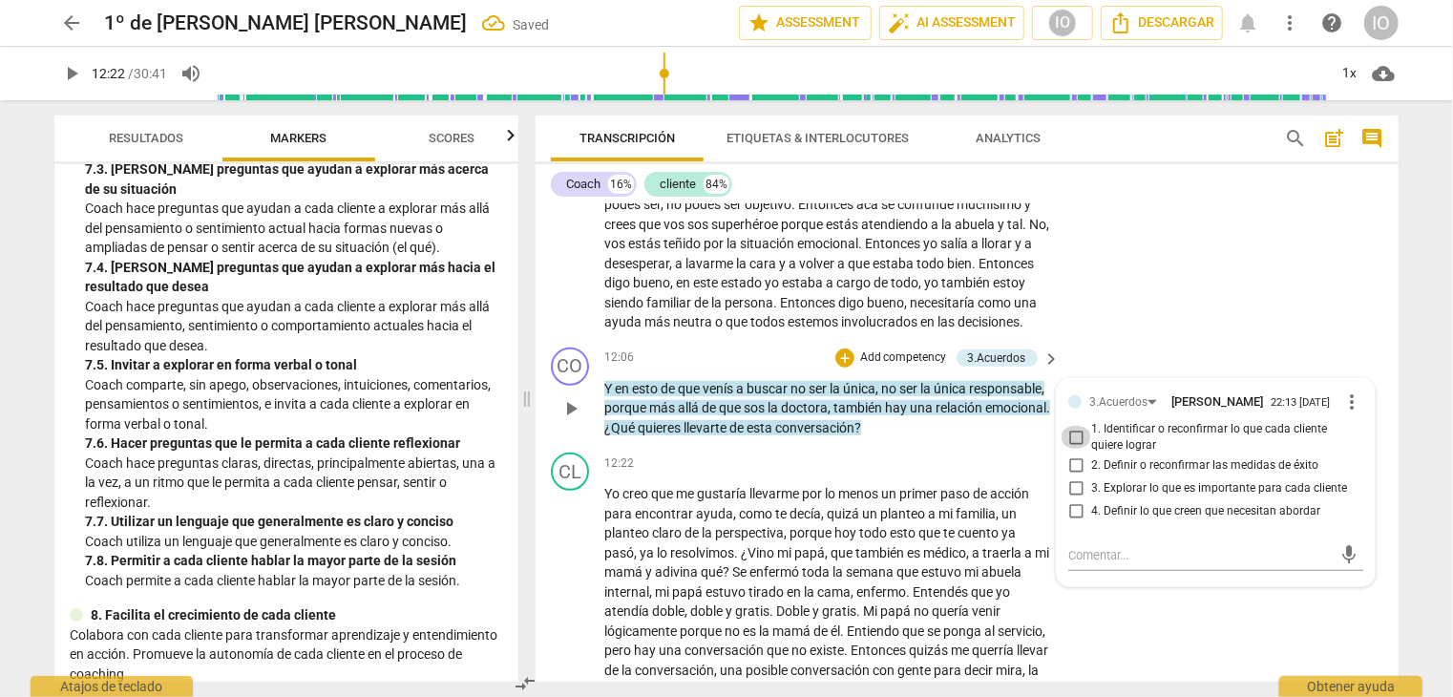
click at [1070, 430] on input "1. Identificar o reconfirmar lo que cada cliente quiere lograr" at bounding box center [1076, 437] width 31 height 23
checkbox input "true"
click at [838, 350] on div "+" at bounding box center [845, 358] width 19 height 19
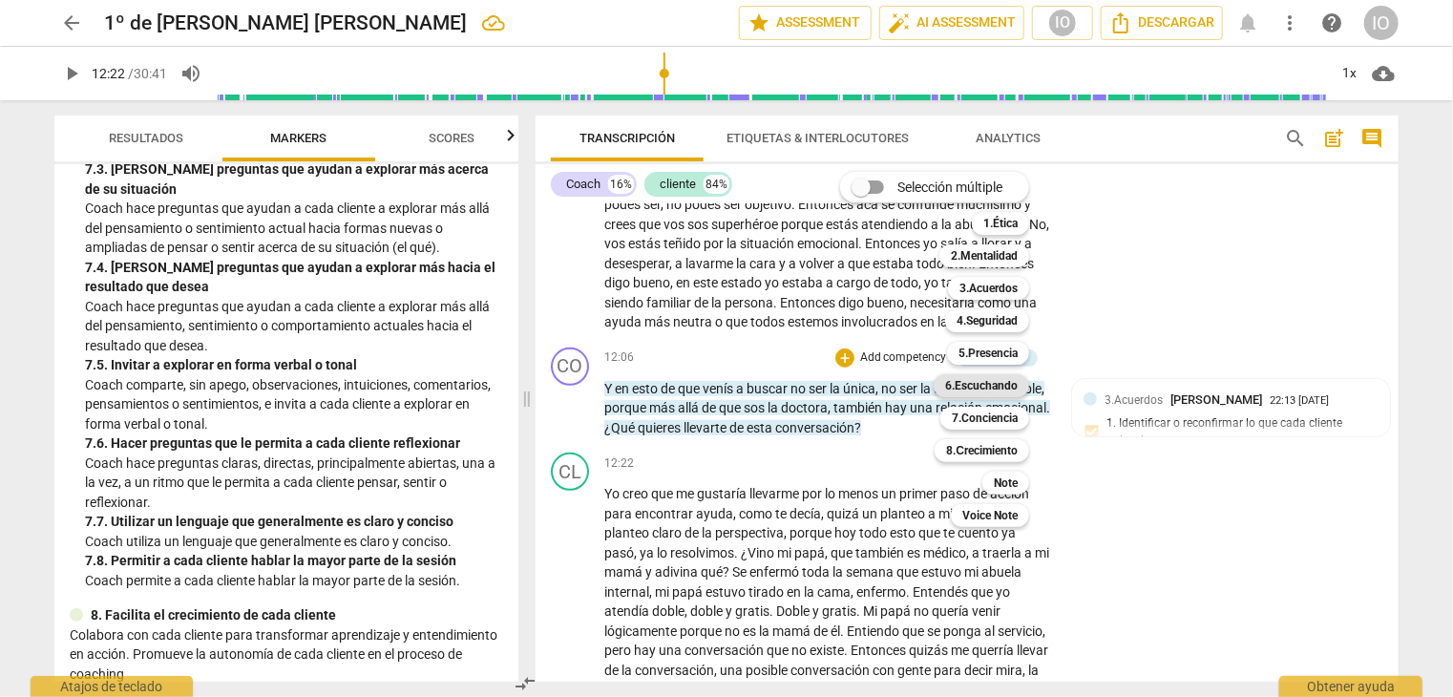
click at [962, 391] on b "6.Escuchando" at bounding box center [981, 385] width 73 height 23
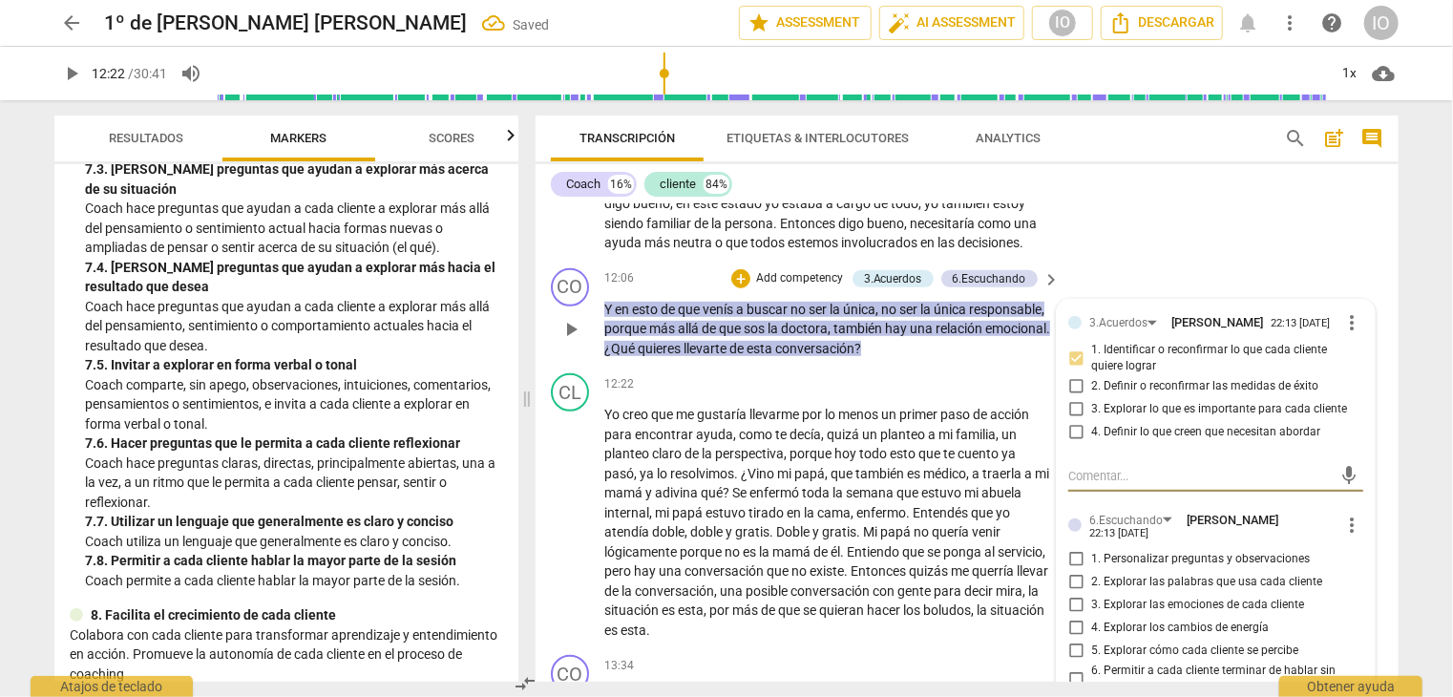
scroll to position [4446, 0]
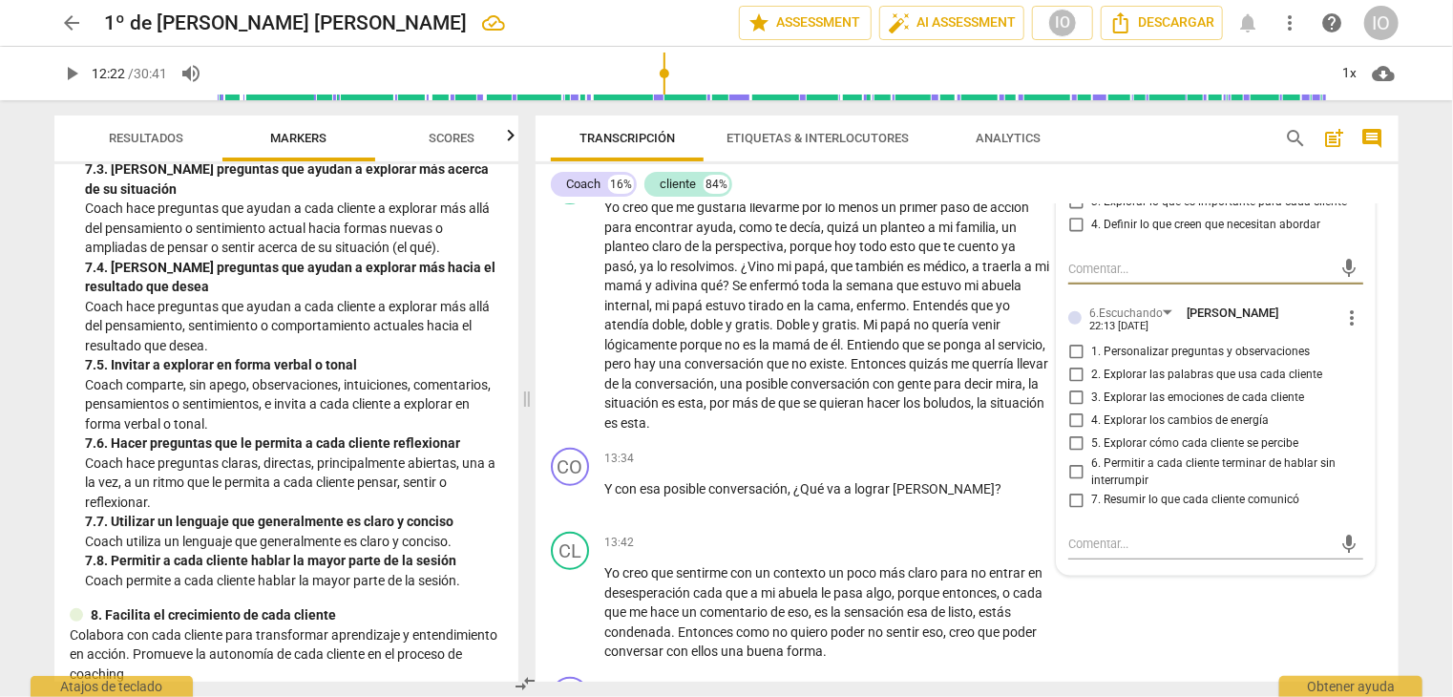
click at [1070, 489] on input "7. Resumir lo que cada cliente comunicó" at bounding box center [1076, 500] width 31 height 23
checkbox input "true"
click at [931, 452] on div "+" at bounding box center [933, 458] width 19 height 19
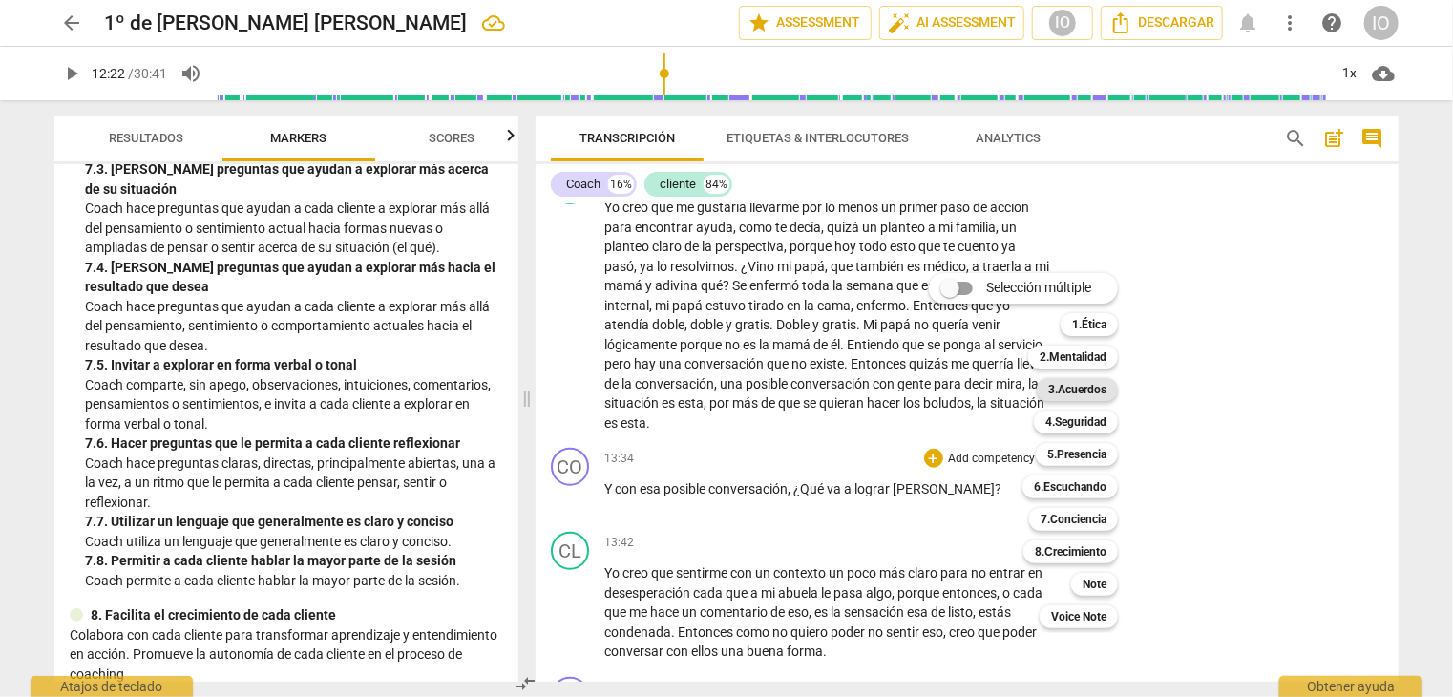
click at [1071, 388] on b "3.Acuerdos" at bounding box center [1078, 389] width 58 height 23
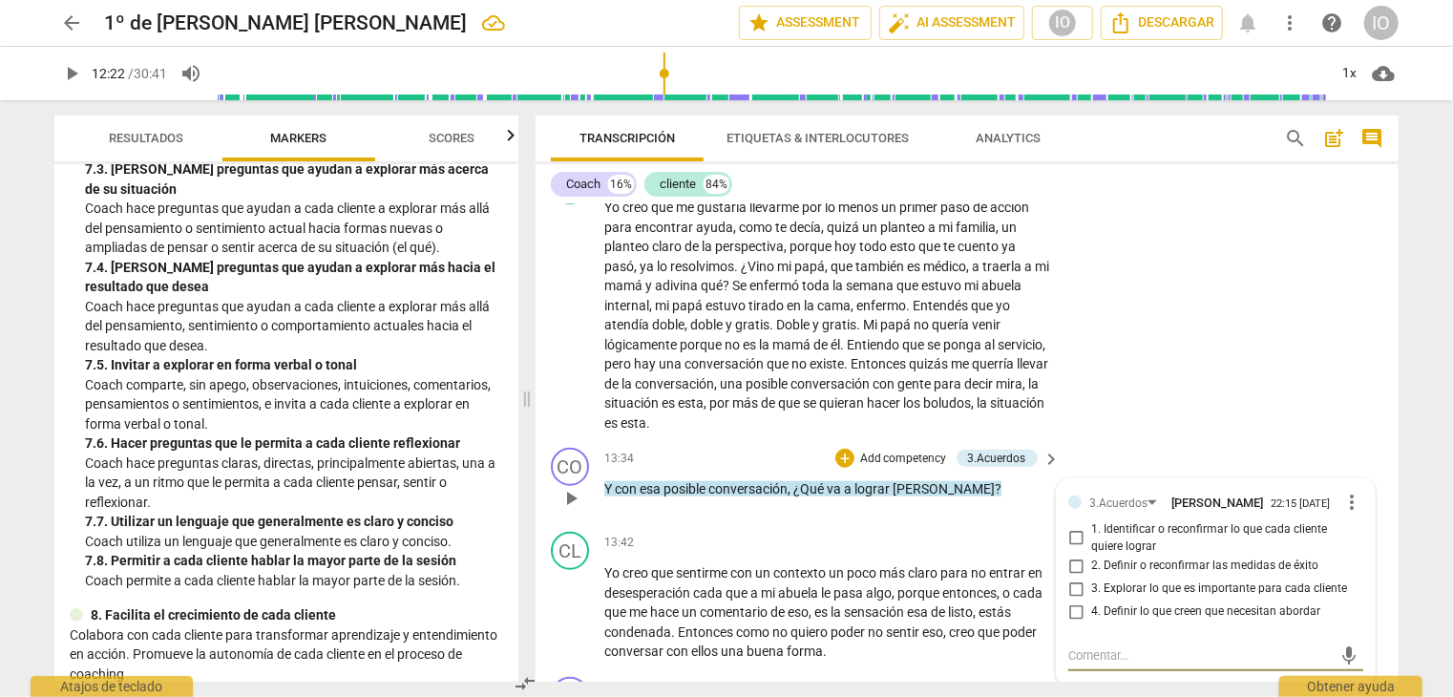
click at [1071, 578] on input "3. Explorar lo que es importante para cada cliente" at bounding box center [1076, 589] width 31 height 23
checkbox input "true"
click at [838, 451] on div "+" at bounding box center [845, 458] width 19 height 19
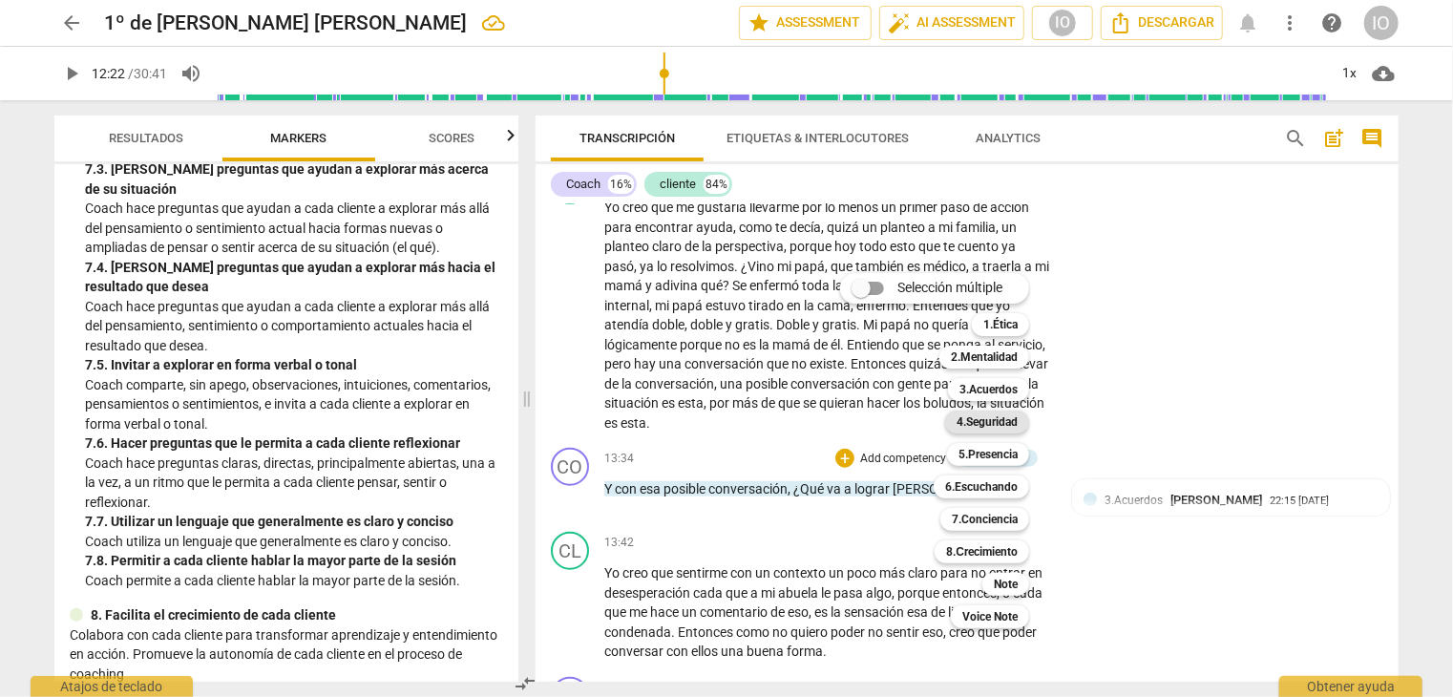
click at [978, 424] on b "4.Seguridad" at bounding box center [987, 422] width 61 height 23
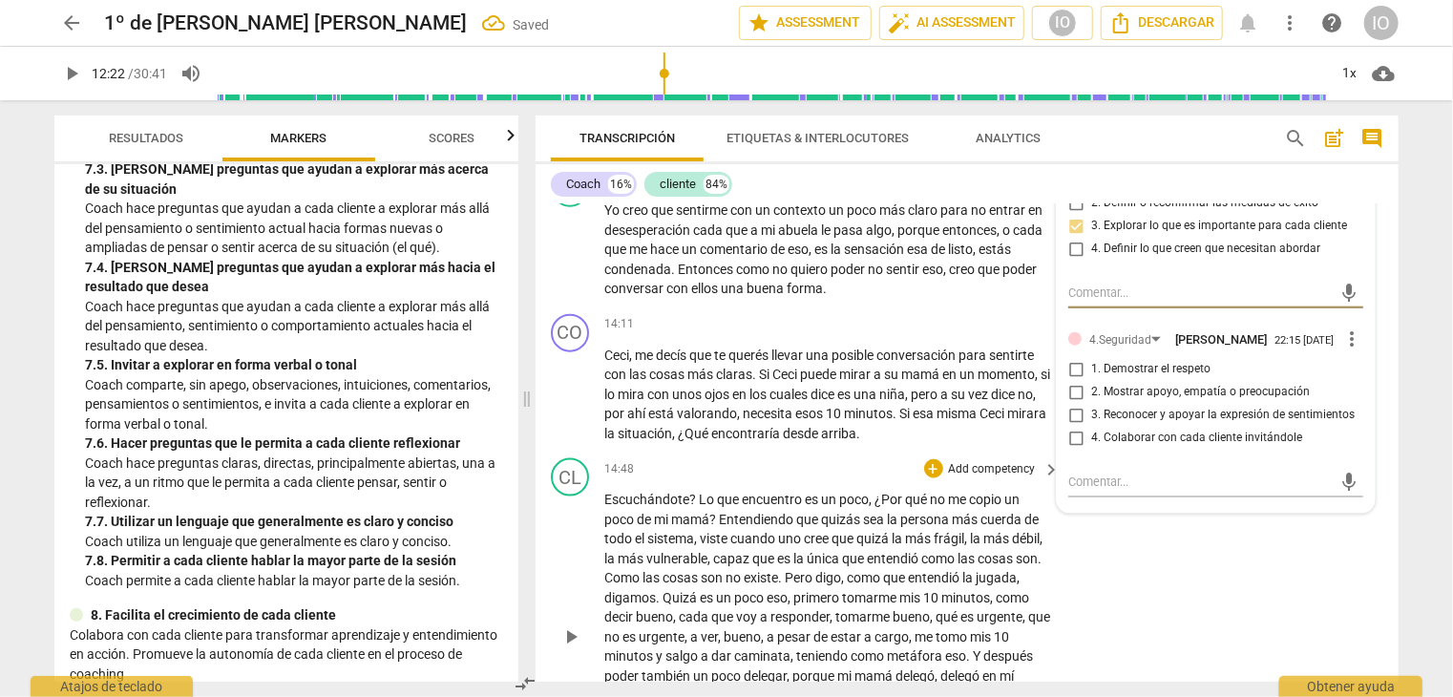
scroll to position [4828, 0]
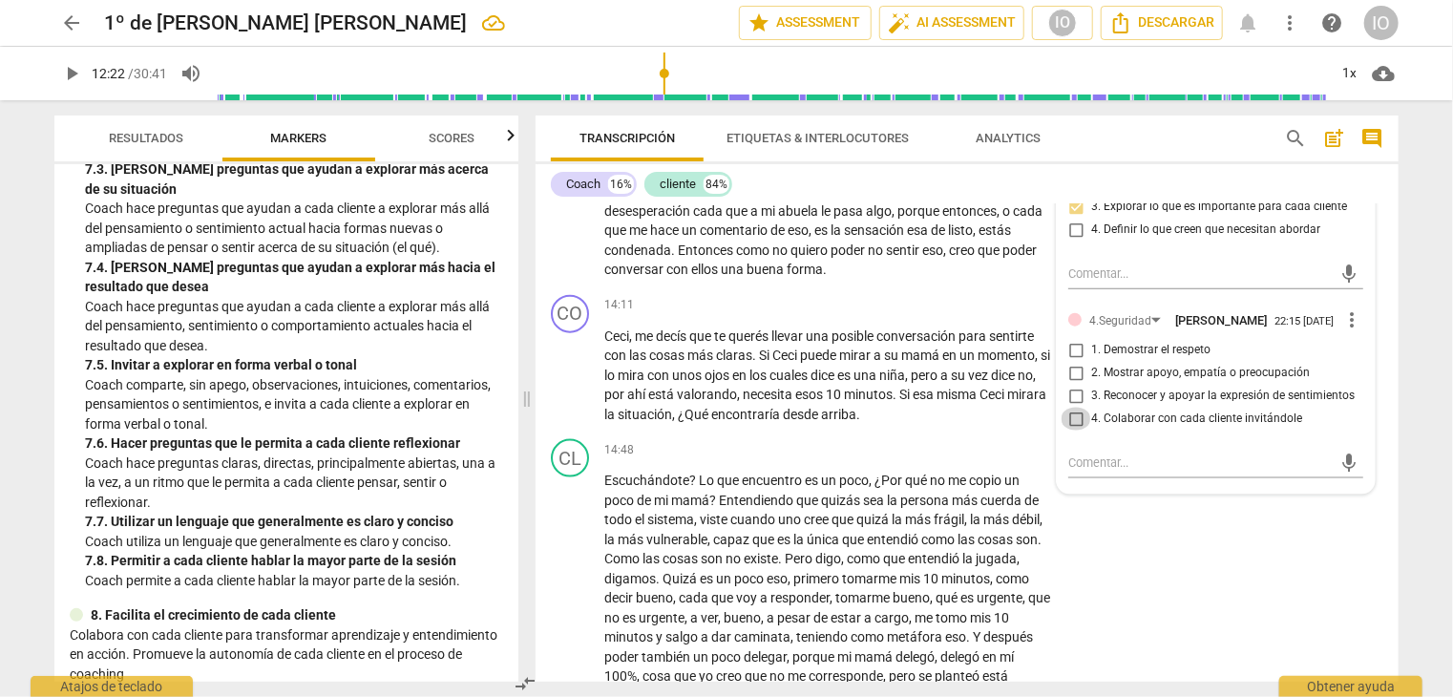
click at [1070, 409] on input "4. Colaborar con cada cliente invitándole" at bounding box center [1076, 419] width 31 height 23
checkbox input "true"
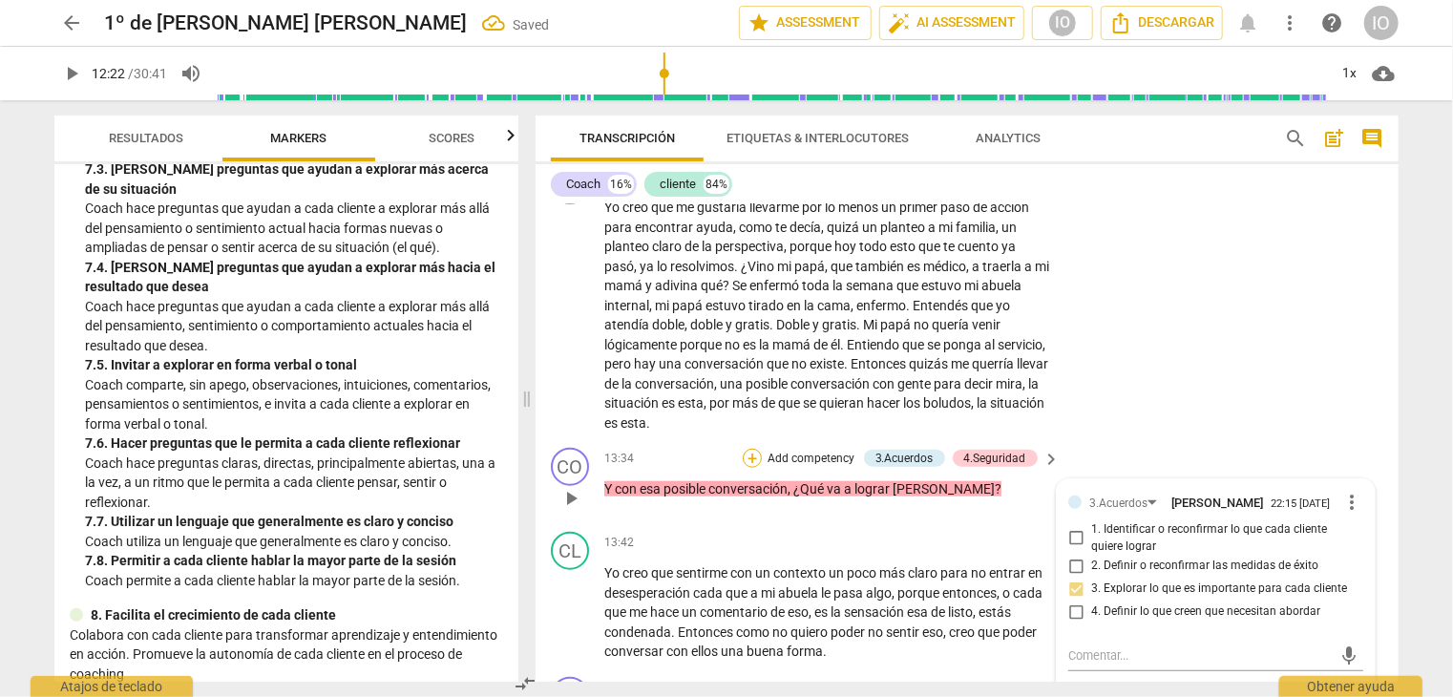
click at [753, 450] on div "+" at bounding box center [752, 458] width 19 height 19
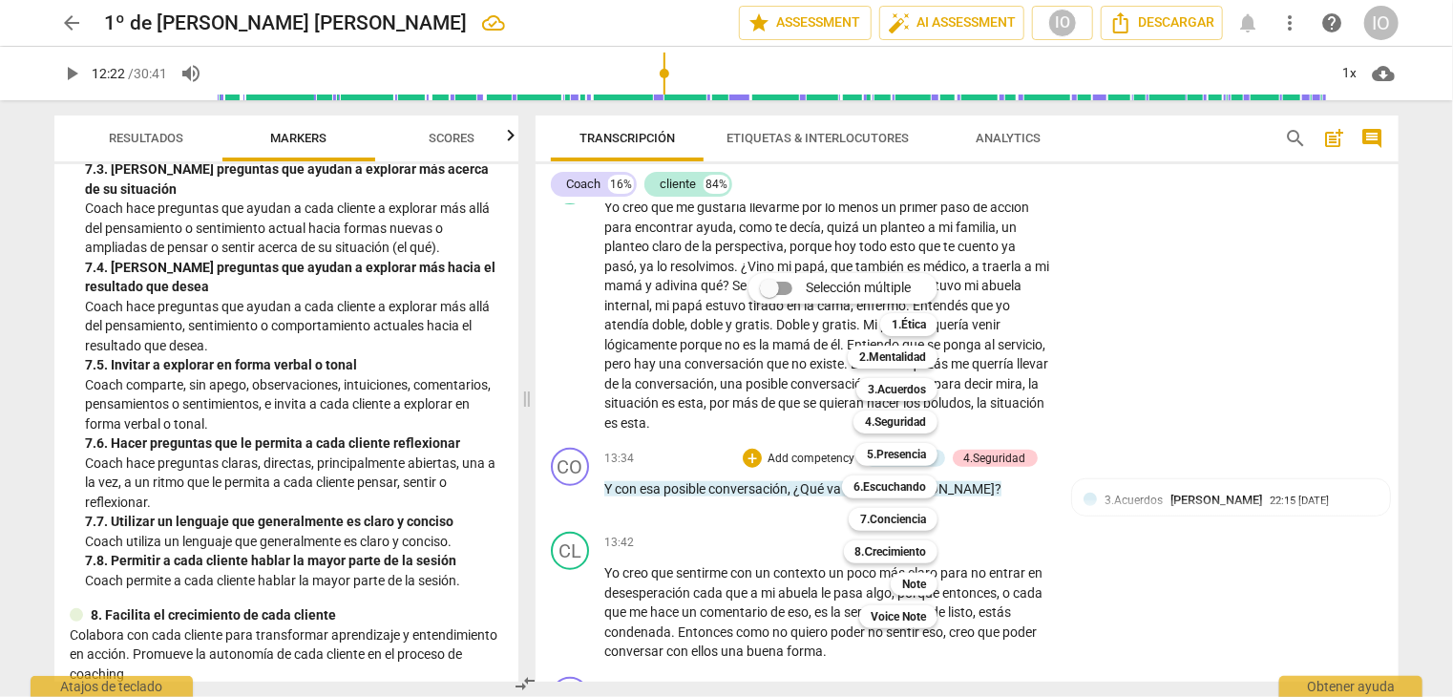
click at [499, 385] on div at bounding box center [726, 348] width 1453 height 697
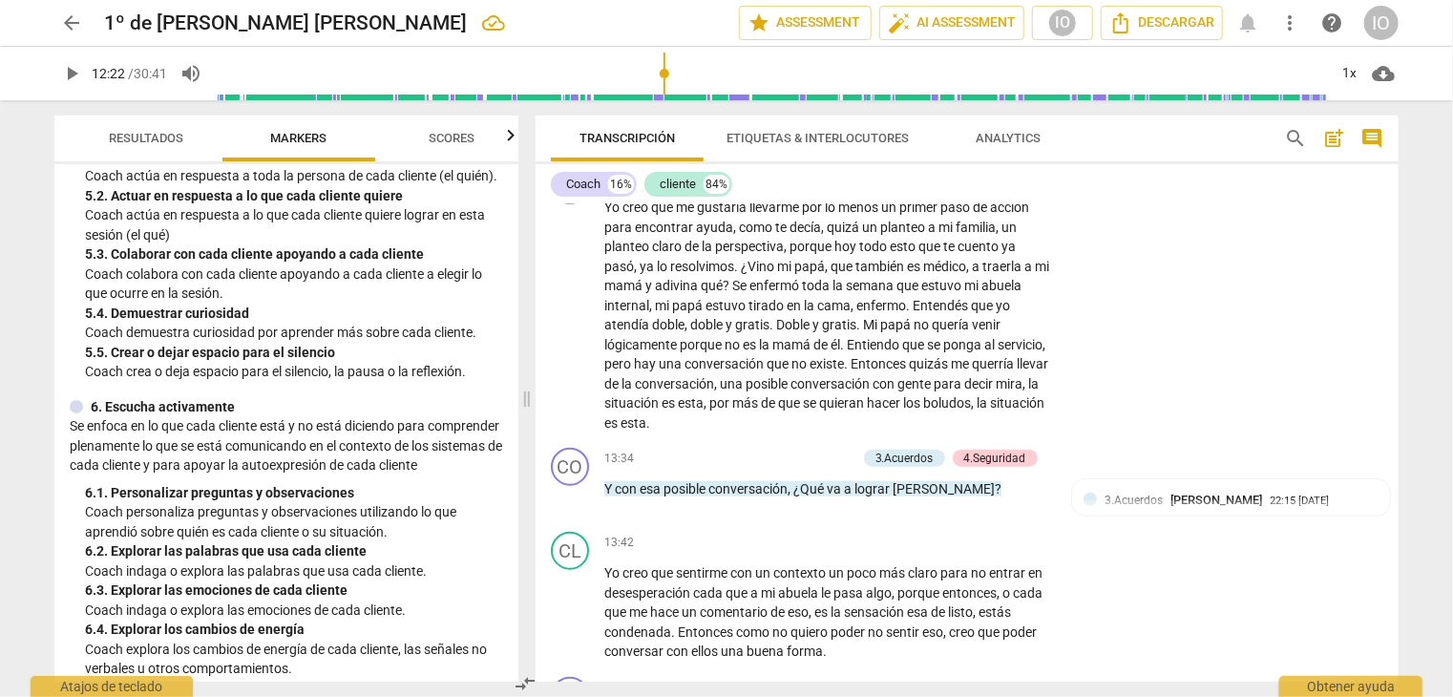
scroll to position [961, 0]
click at [754, 453] on div "+" at bounding box center [752, 458] width 19 height 19
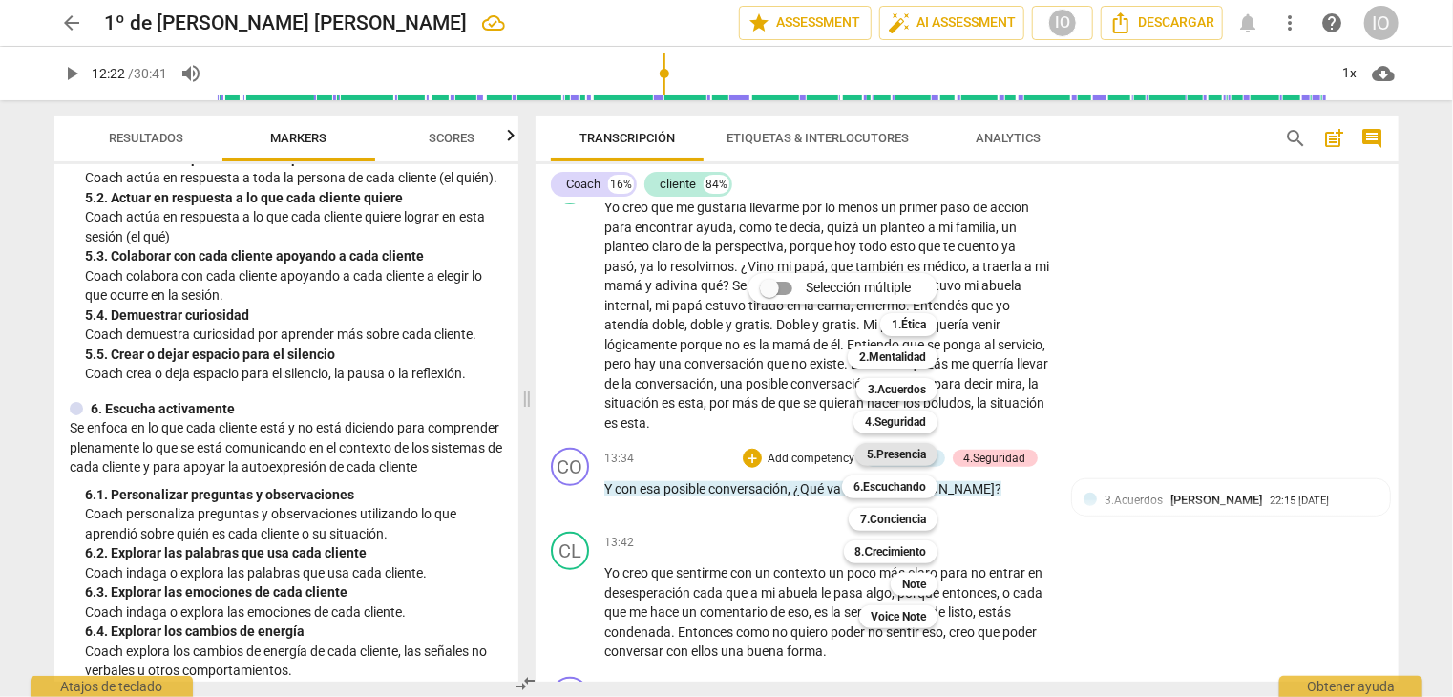
click at [891, 458] on b "5.Presencia" at bounding box center [896, 454] width 59 height 23
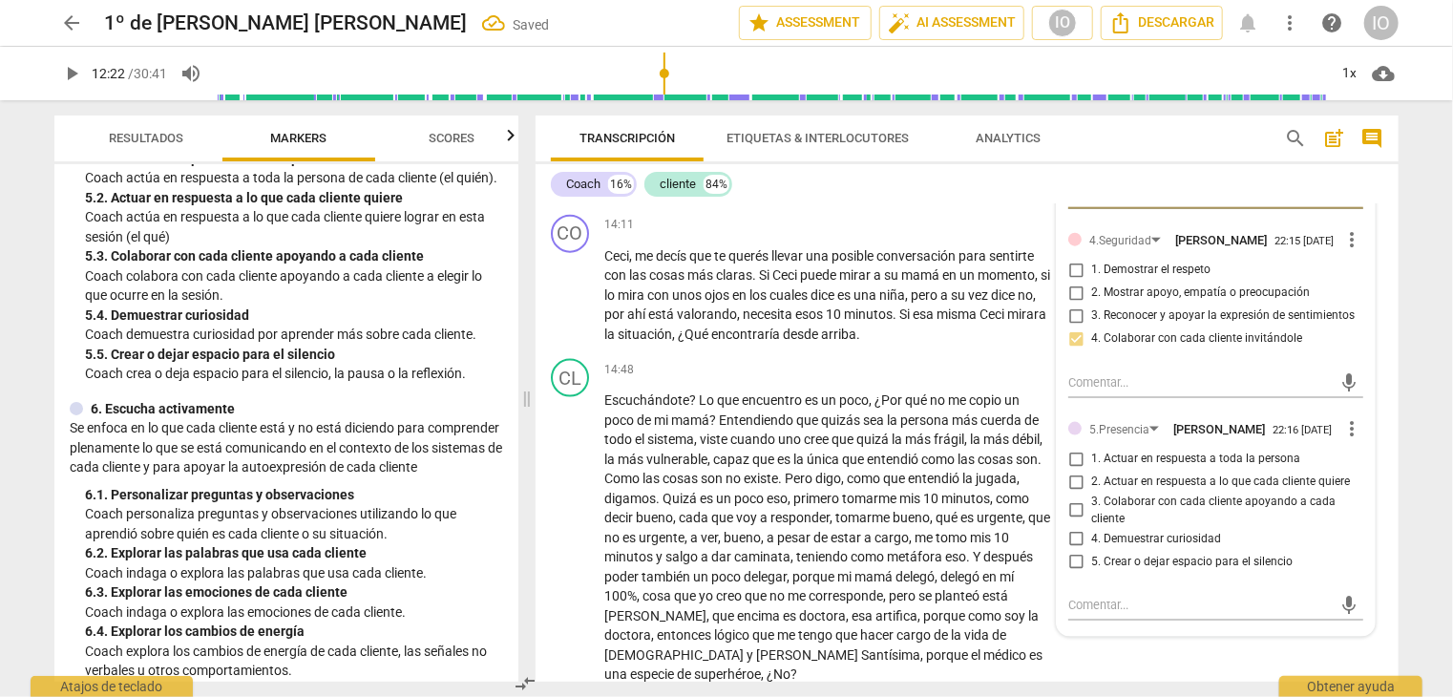
scroll to position [4924, 0]
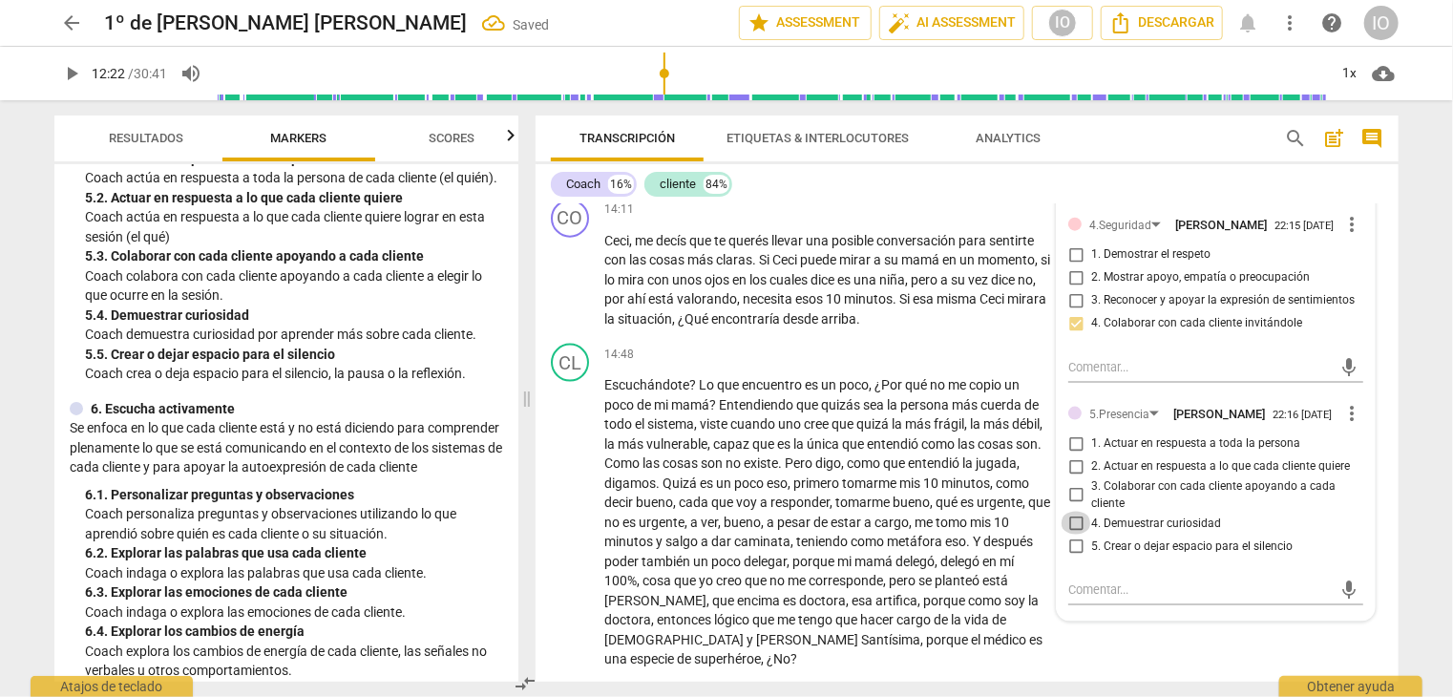
click at [1073, 517] on input "4. Demuestrar curiosidad" at bounding box center [1076, 523] width 31 height 23
checkbox input "true"
click at [1071, 459] on input "2. Actuar en respuesta a lo que cada cliente quiere" at bounding box center [1076, 467] width 31 height 23
checkbox input "true"
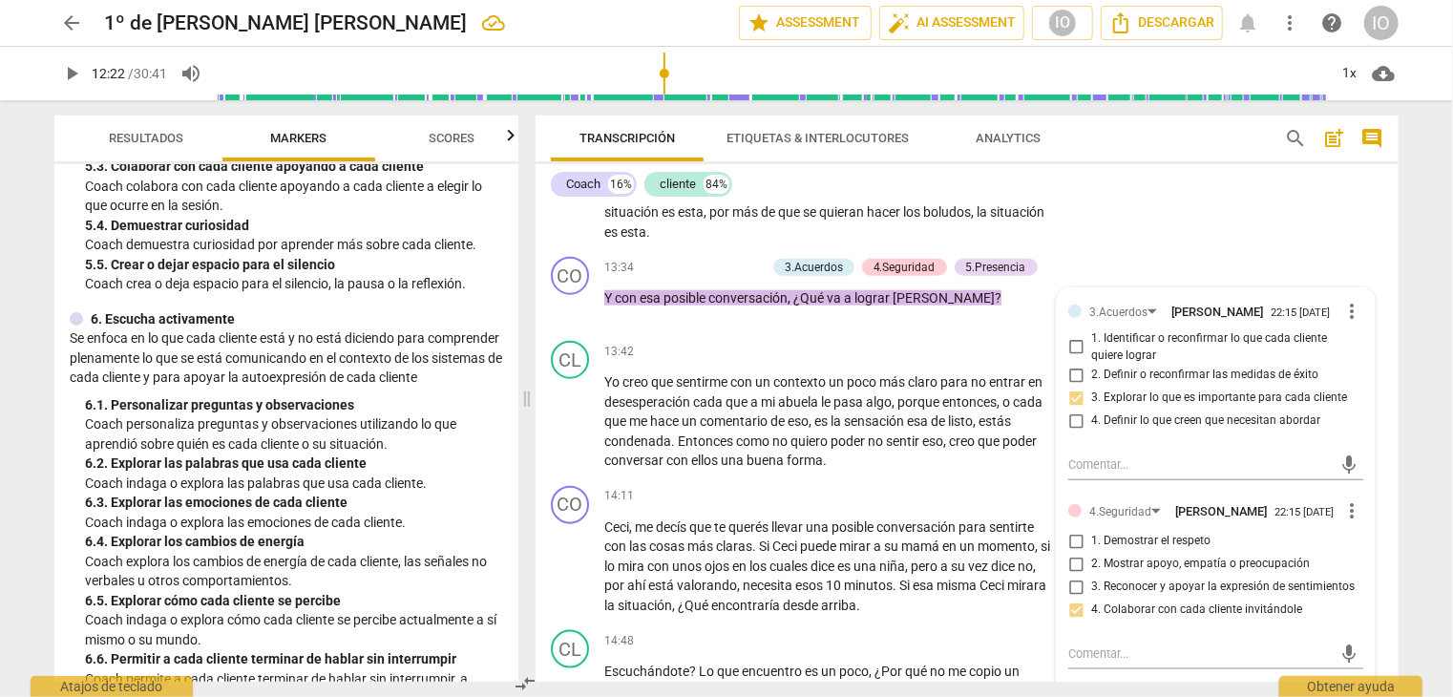
scroll to position [1247, 0]
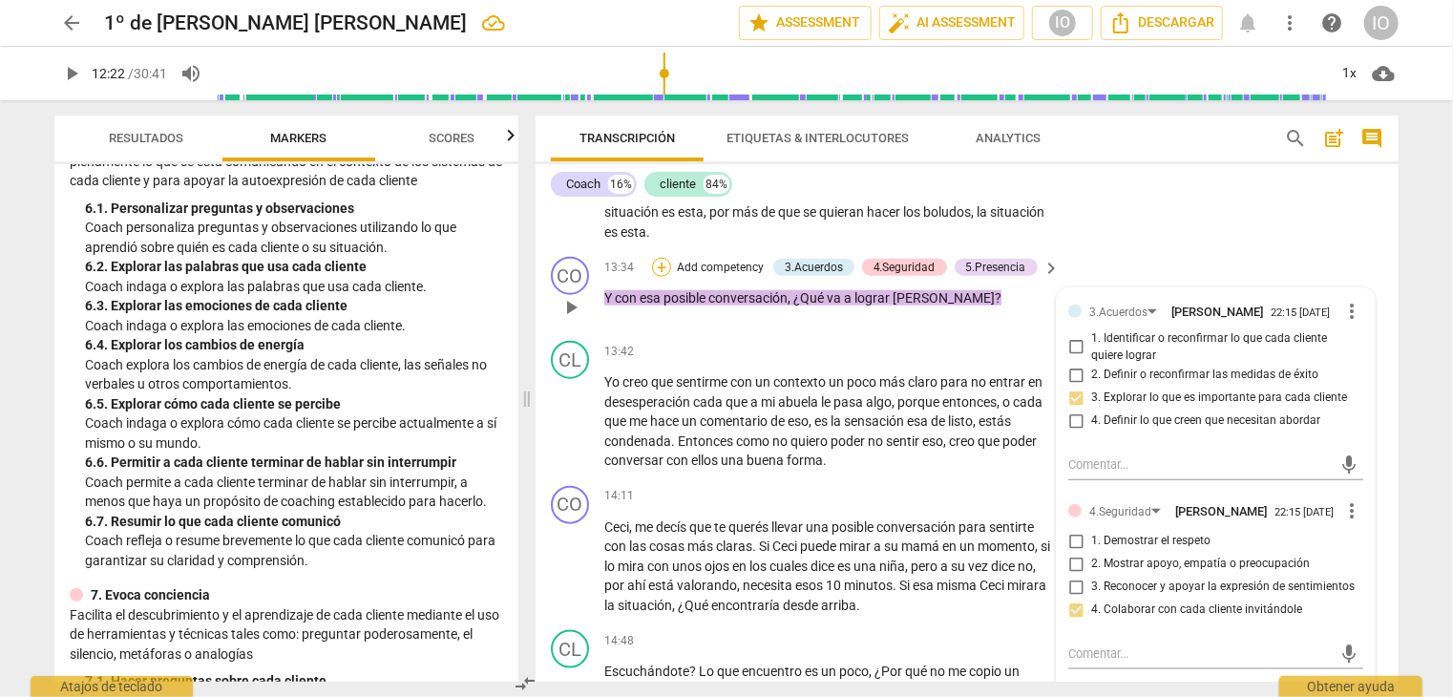
click at [661, 258] on div "+" at bounding box center [661, 267] width 19 height 19
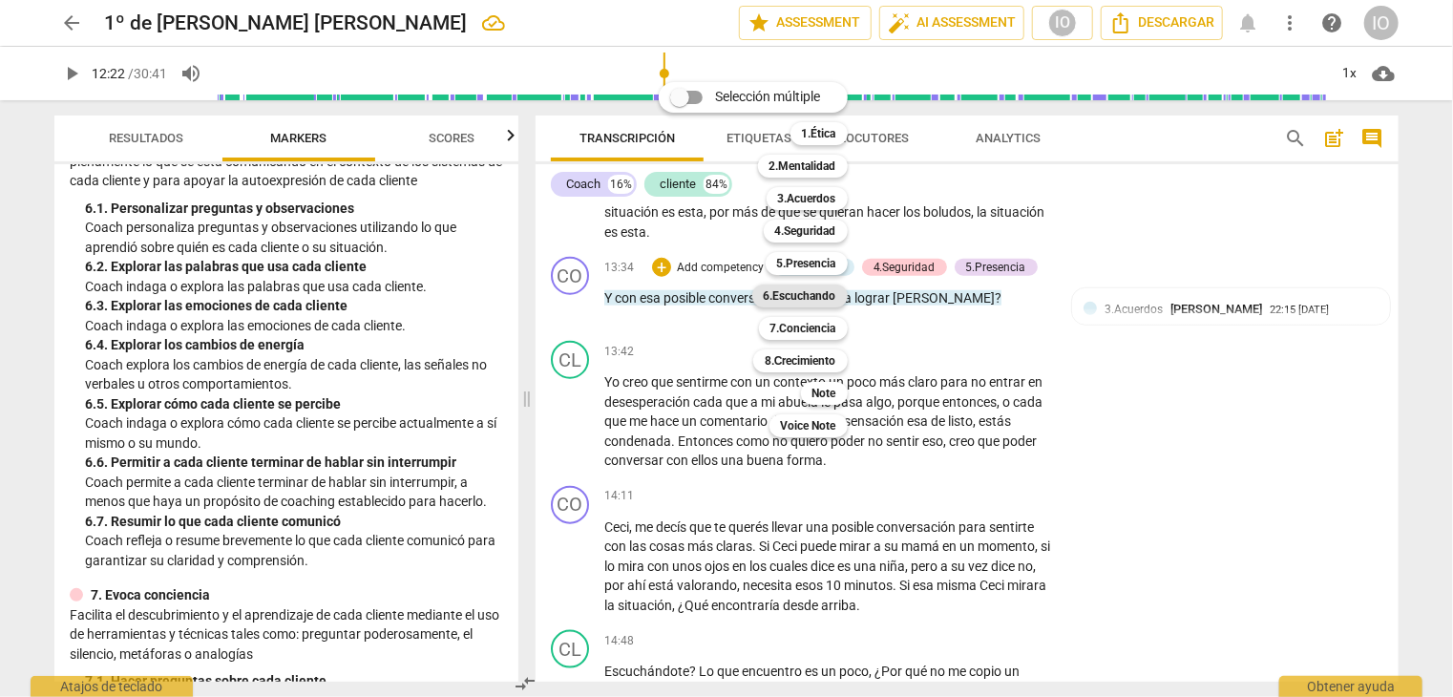
click at [814, 296] on b "6.Escuchando" at bounding box center [800, 296] width 73 height 23
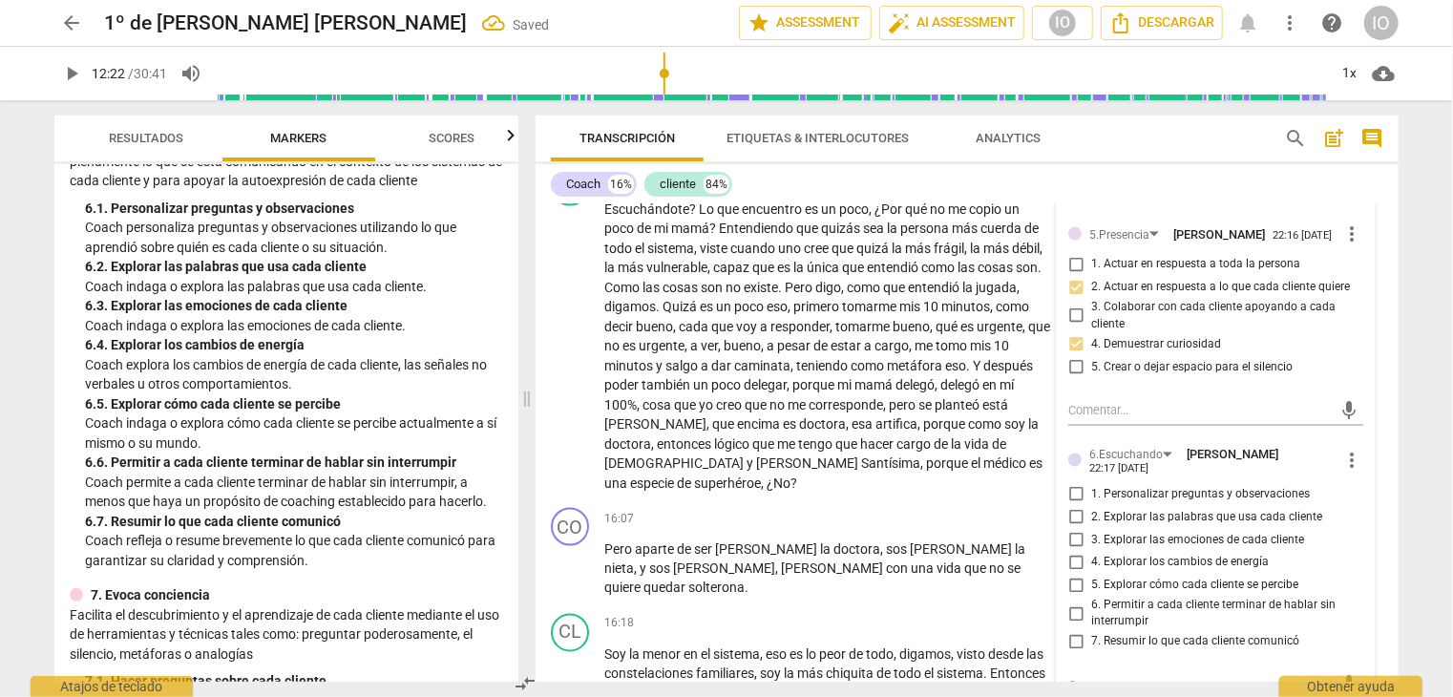
scroll to position [5210, 0]
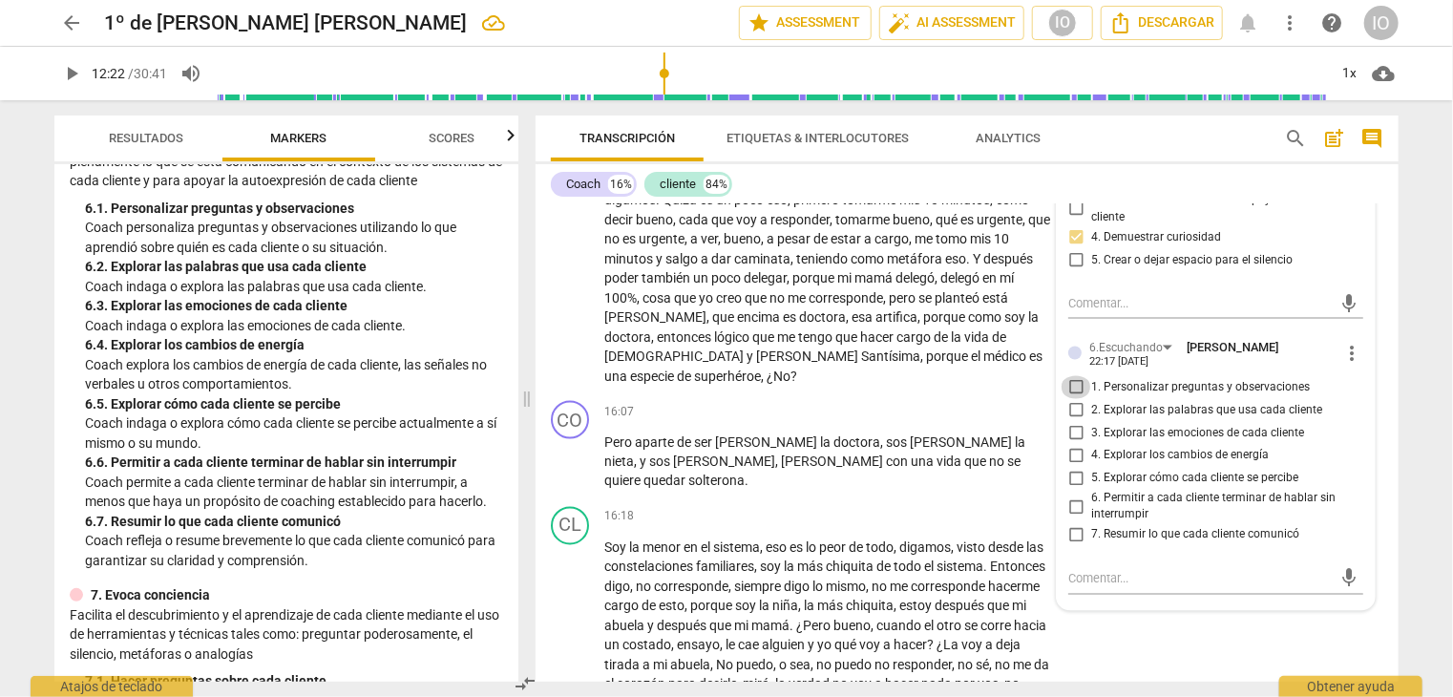
click at [1071, 376] on input "1. Personalizar preguntas y observaciones" at bounding box center [1076, 387] width 31 height 23
checkbox input "true"
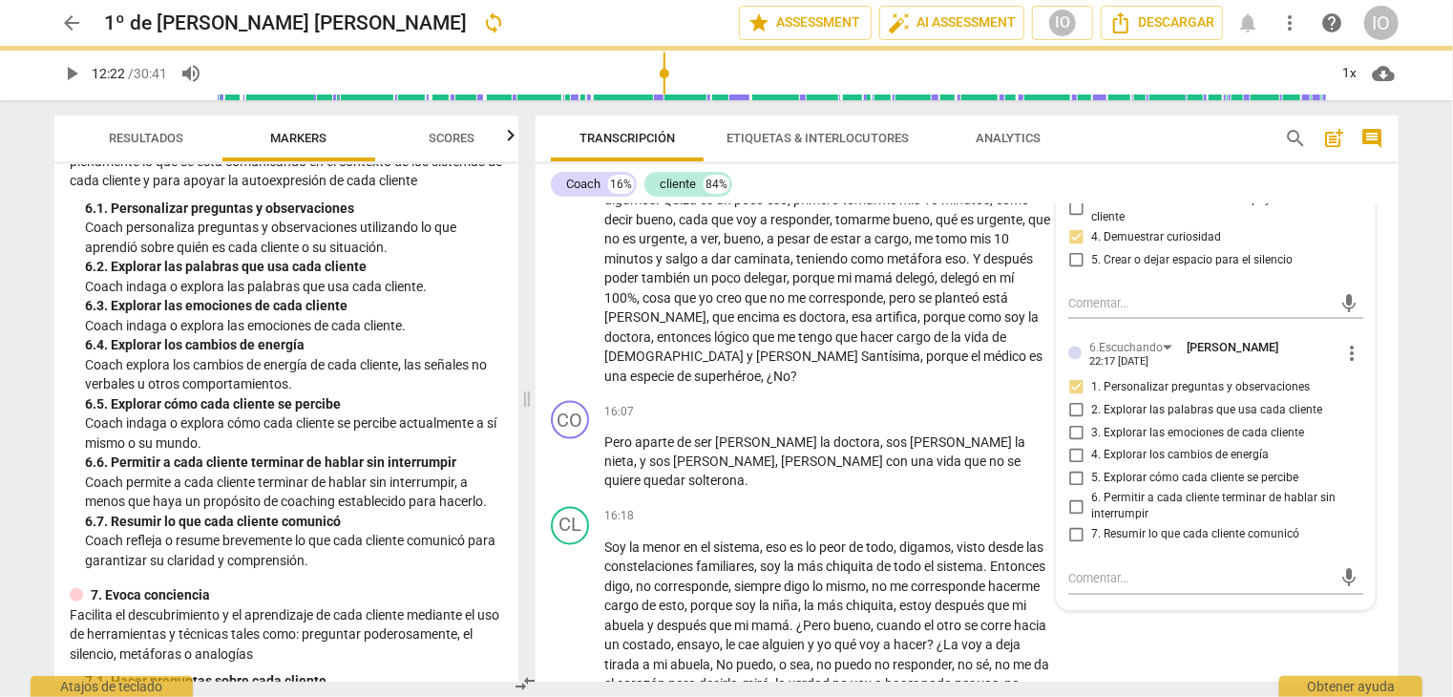
click at [1073, 399] on input "2. Explorar las palabras que usa cada cliente" at bounding box center [1076, 410] width 31 height 23
checkbox input "true"
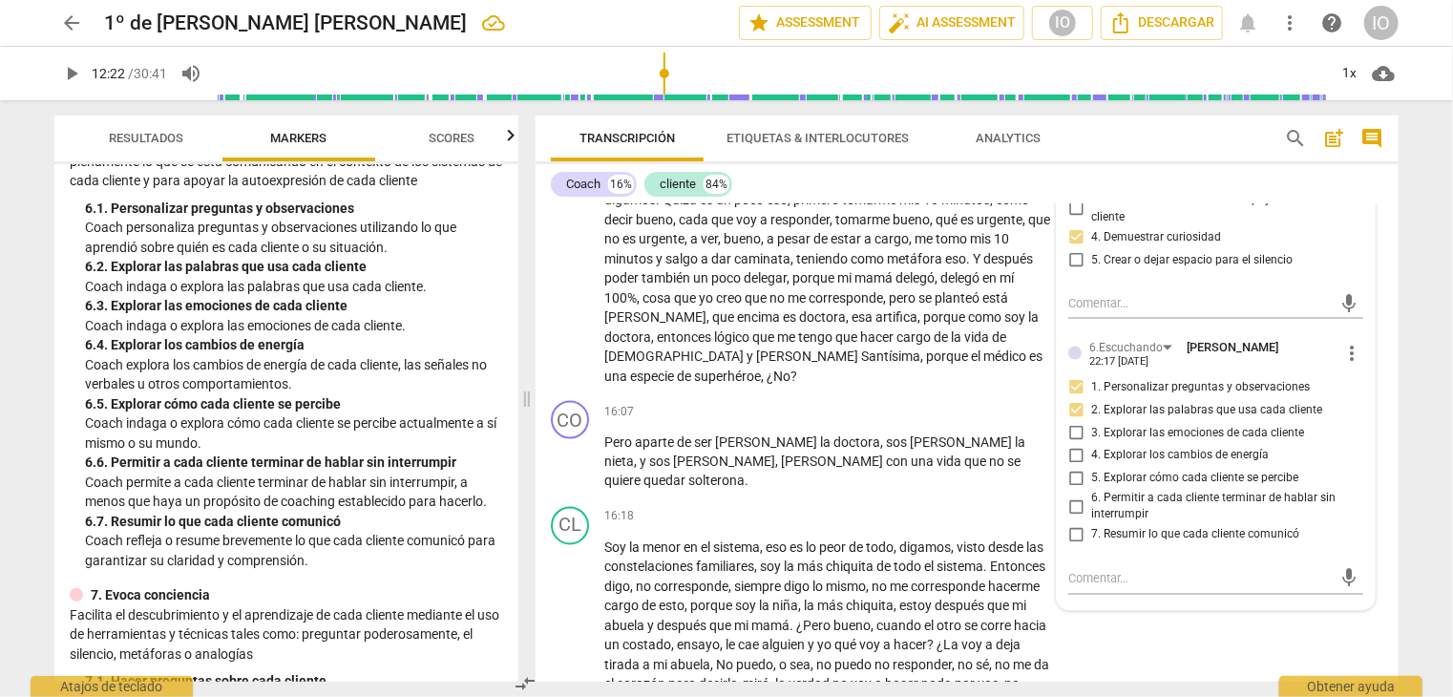
click at [1077, 496] on input "6. Permitir a cada cliente terminar de hablar sin interrumpir" at bounding box center [1076, 507] width 31 height 23
checkbox input "true"
click at [1073, 524] on input "7. Resumir lo que cada cliente comunicó" at bounding box center [1076, 535] width 31 height 23
checkbox input "true"
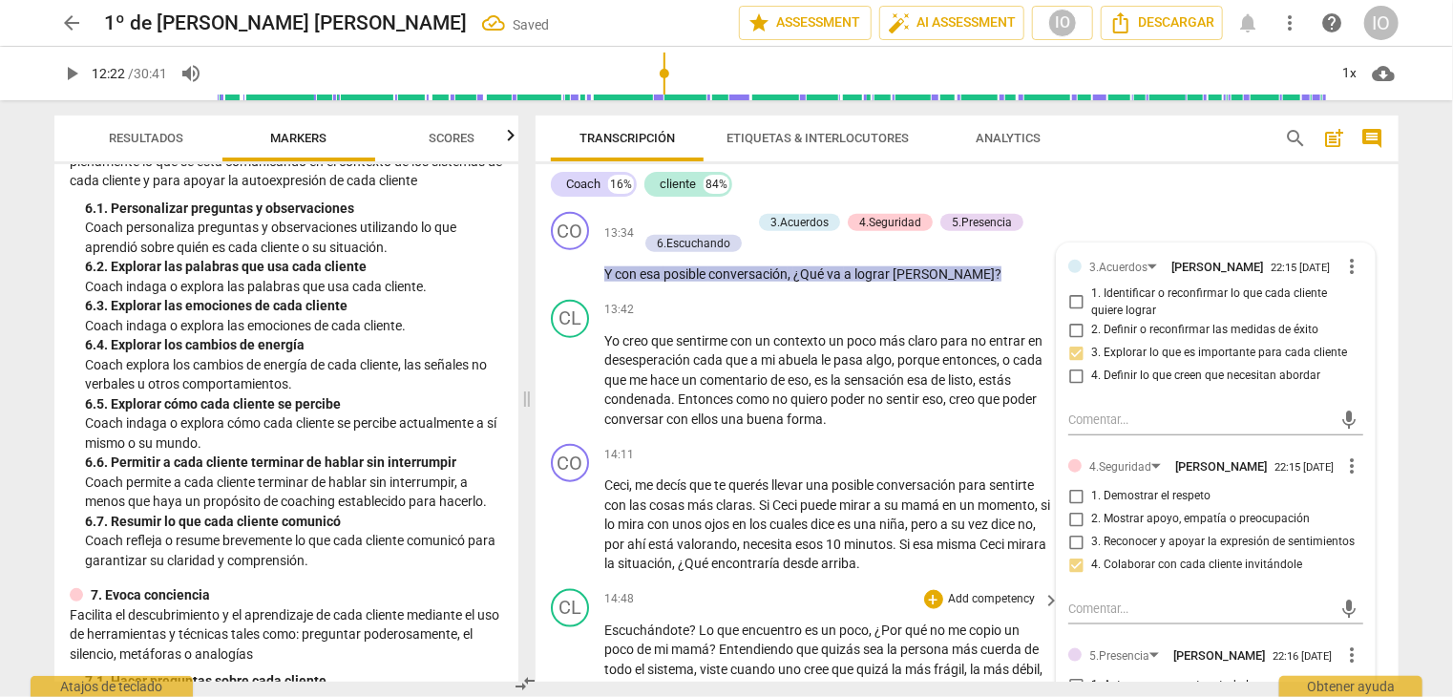
scroll to position [4637, 0]
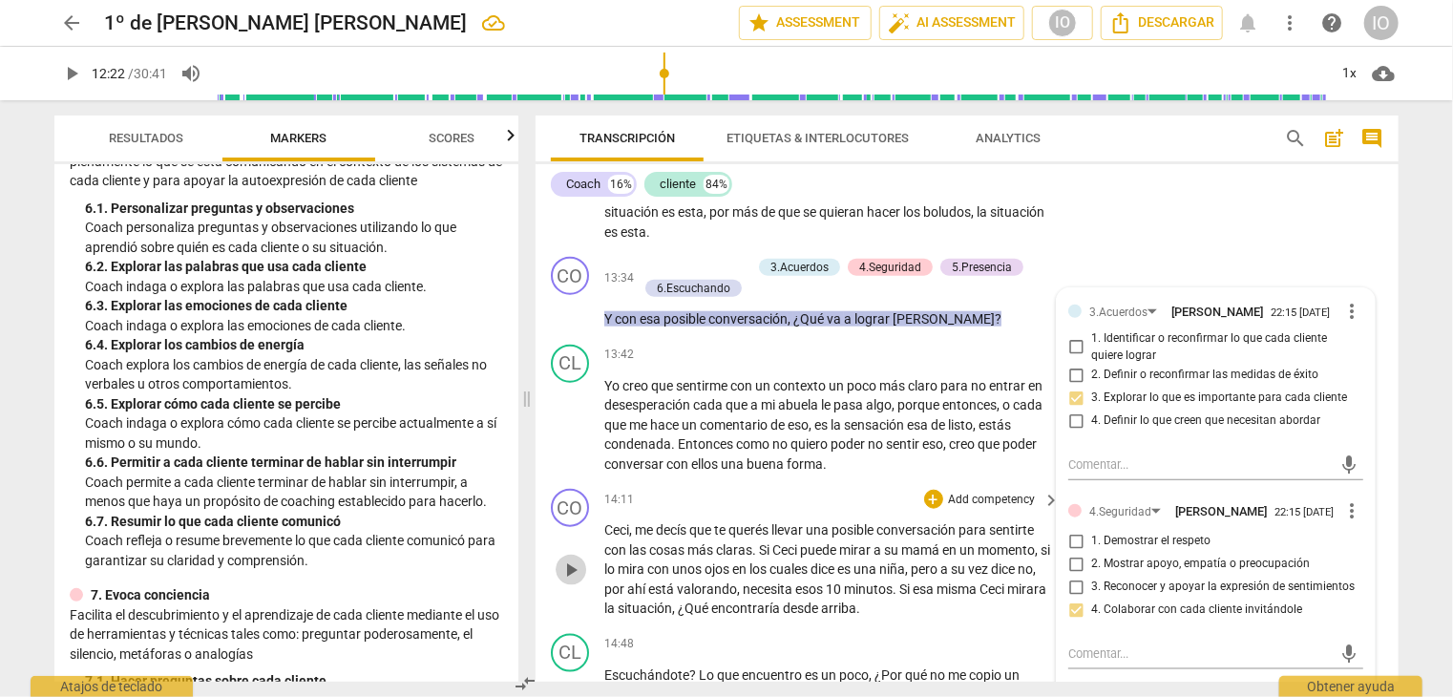
drag, startPoint x: 578, startPoint y: 562, endPoint x: 547, endPoint y: 547, distance: 34.2
click at [568, 559] on span "play_arrow" at bounding box center [571, 570] width 23 height 23
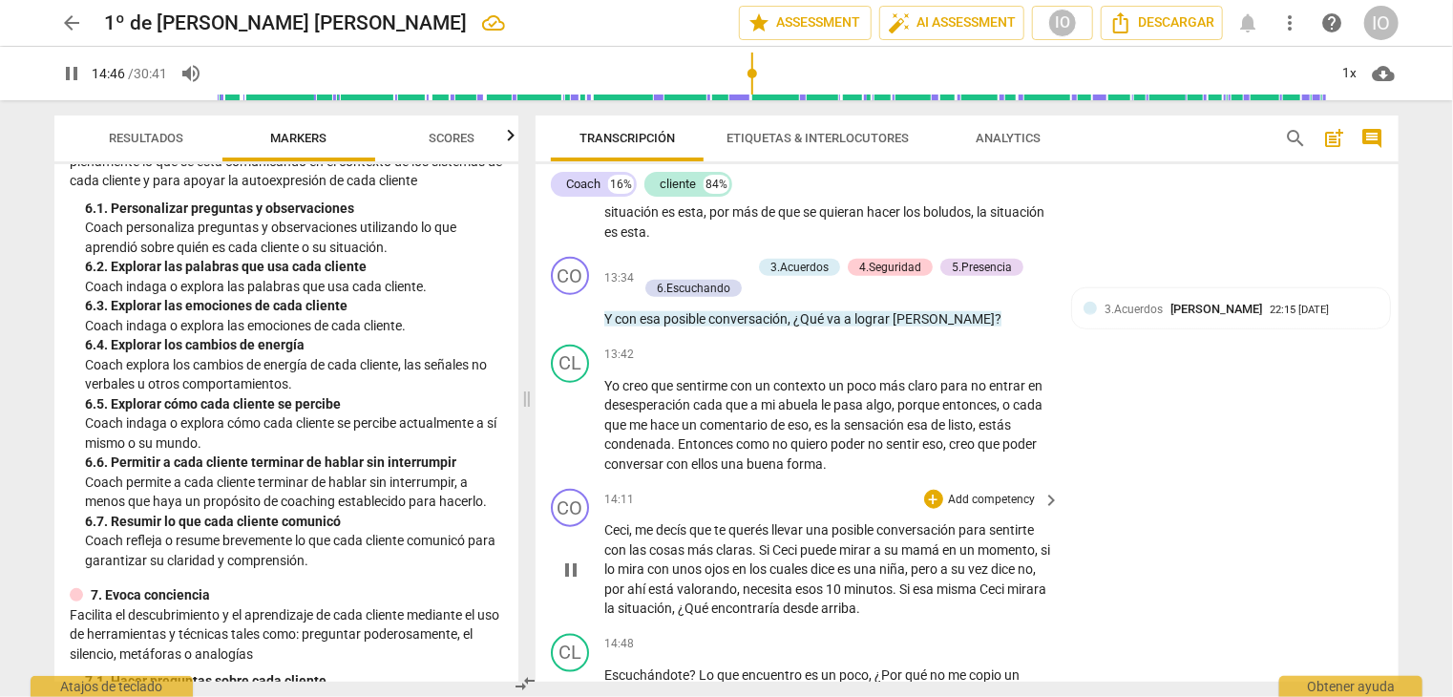
click at [577, 565] on span "pause" at bounding box center [571, 570] width 23 height 23
type input "887"
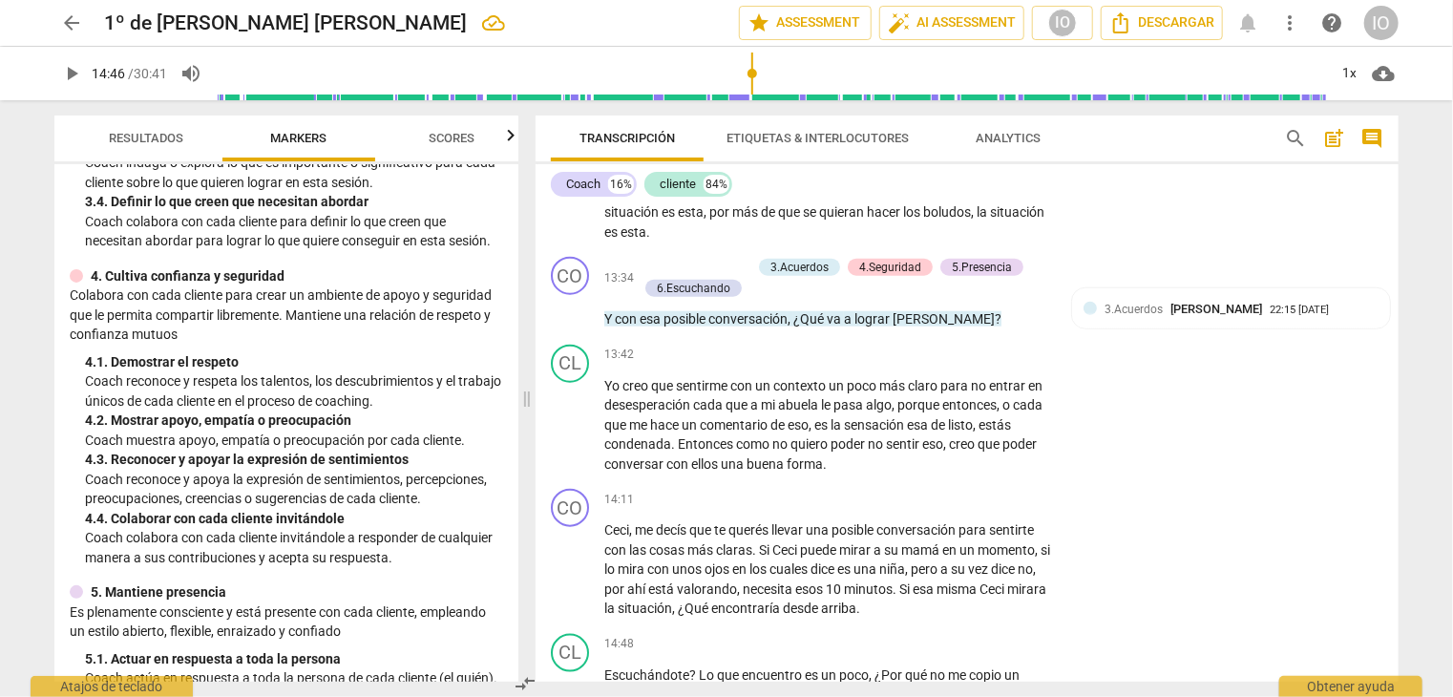
scroll to position [477, 0]
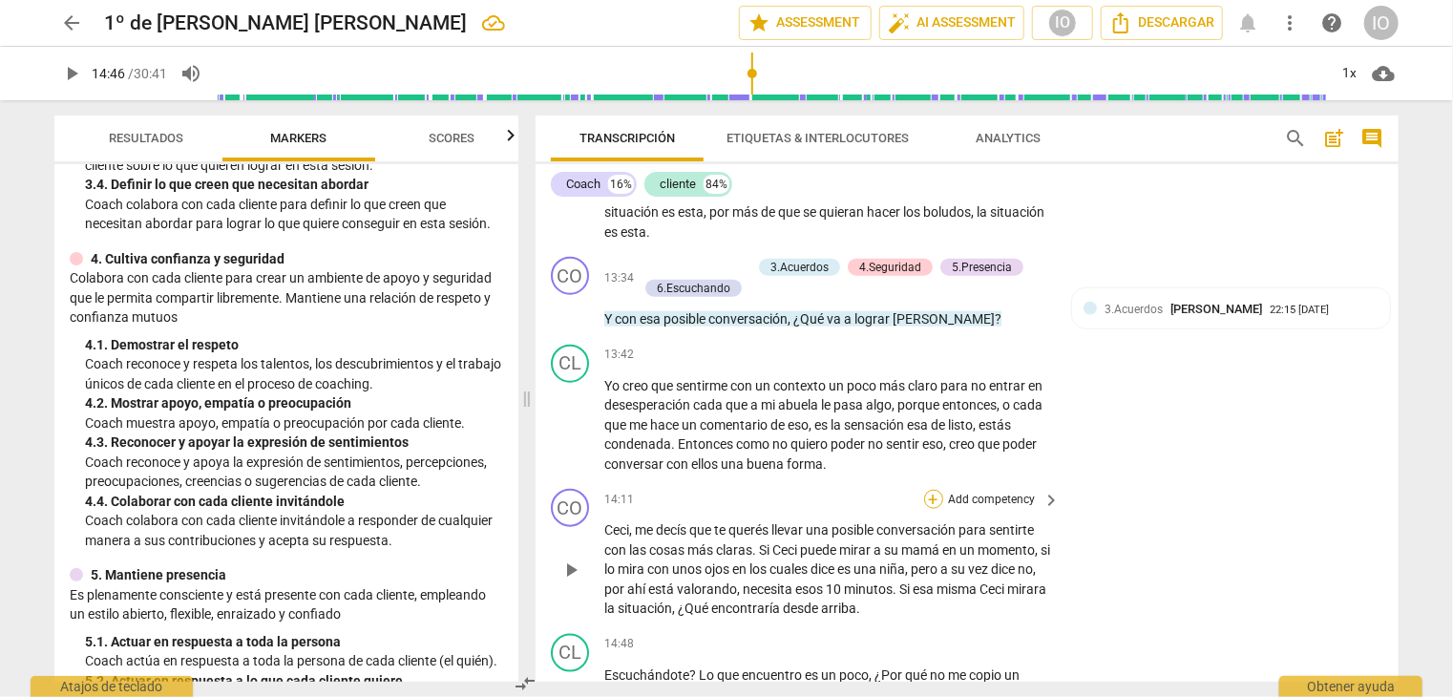
click at [928, 490] on div "+" at bounding box center [933, 499] width 19 height 19
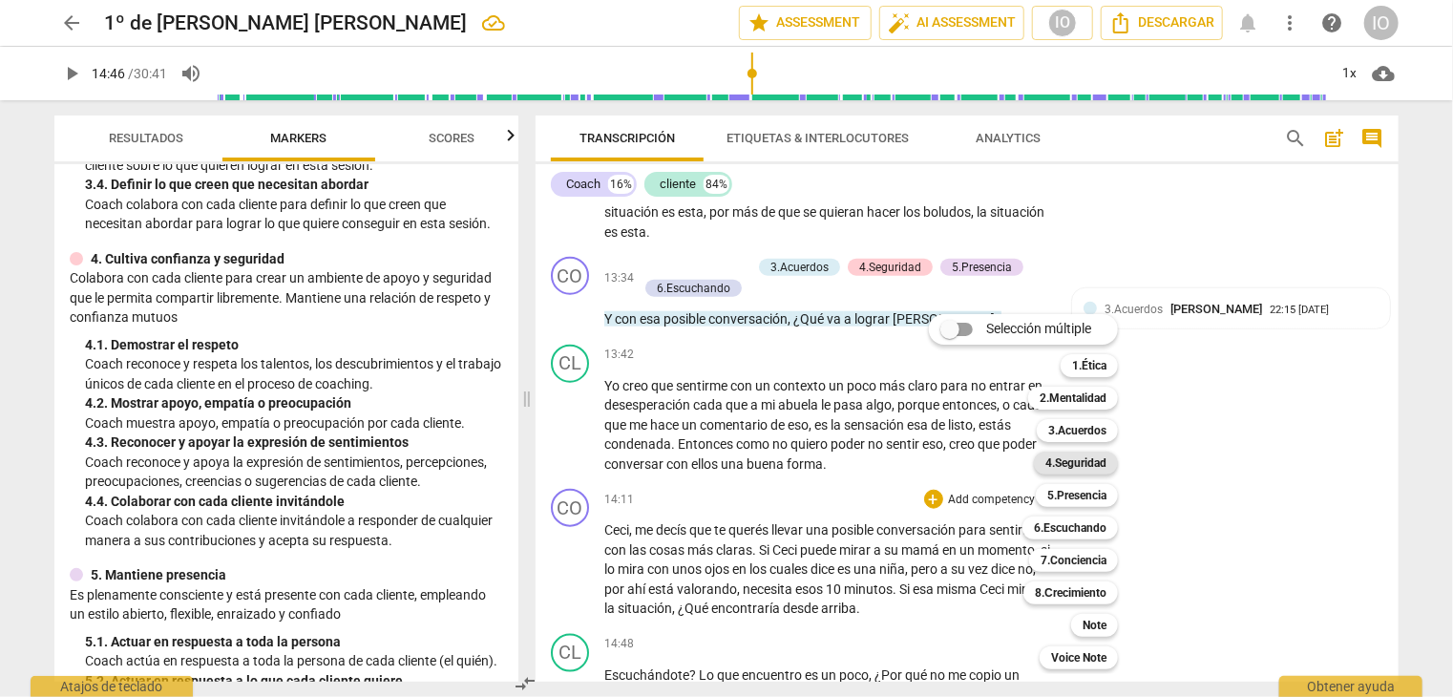
click at [1096, 464] on b "4.Seguridad" at bounding box center [1076, 463] width 61 height 23
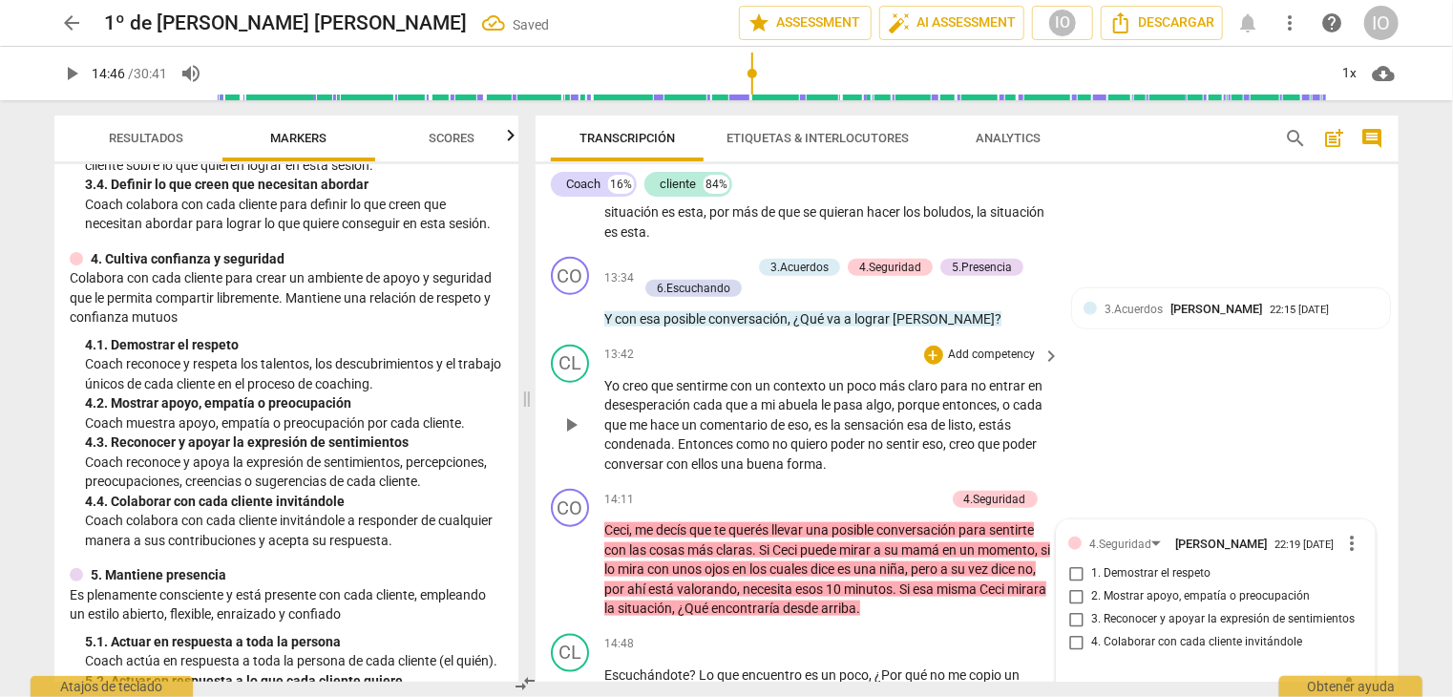
scroll to position [4641, 0]
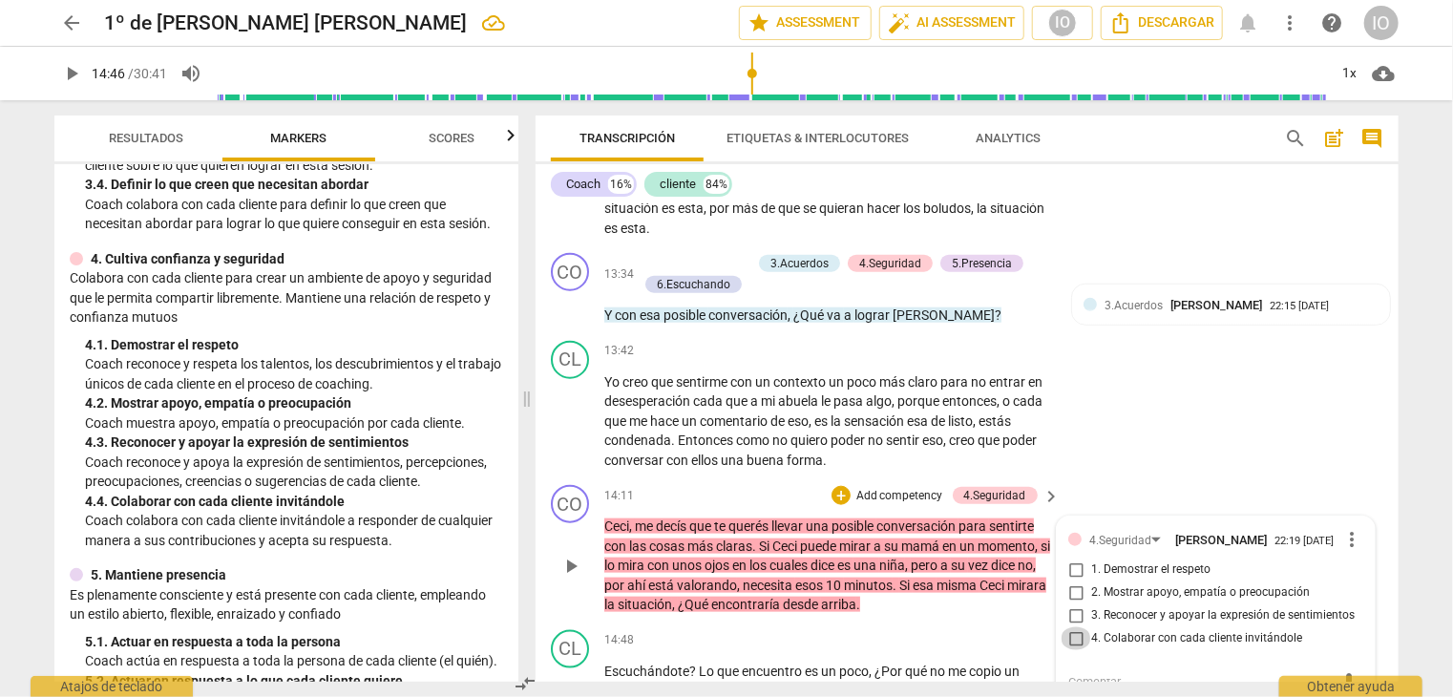
click at [1073, 627] on input "4. Colaborar con cada cliente invitándole" at bounding box center [1076, 638] width 31 height 23
checkbox input "true"
click at [1070, 582] on input "2. Mostrar apoyo, empatía o preocupación" at bounding box center [1076, 593] width 31 height 23
checkbox input "true"
click at [835, 486] on div "+" at bounding box center [841, 495] width 19 height 19
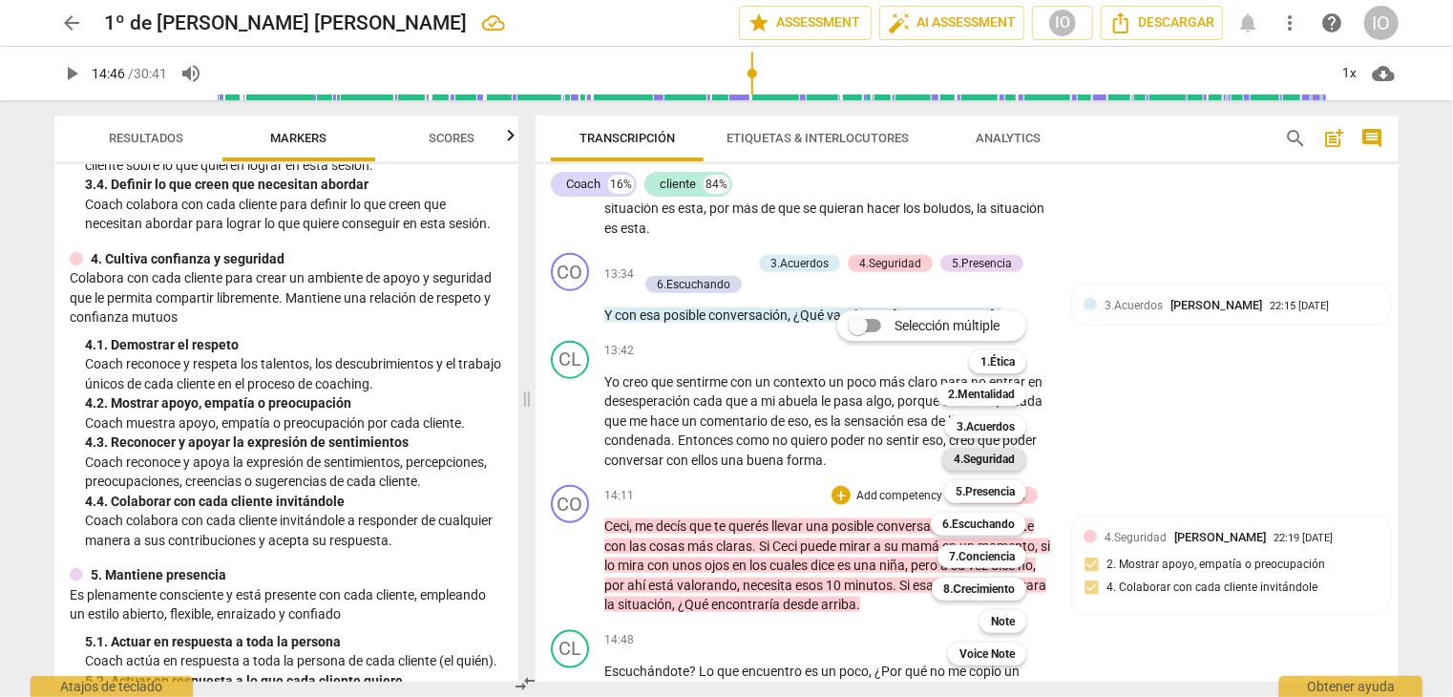
click at [987, 459] on b "4.Seguridad" at bounding box center [984, 459] width 61 height 23
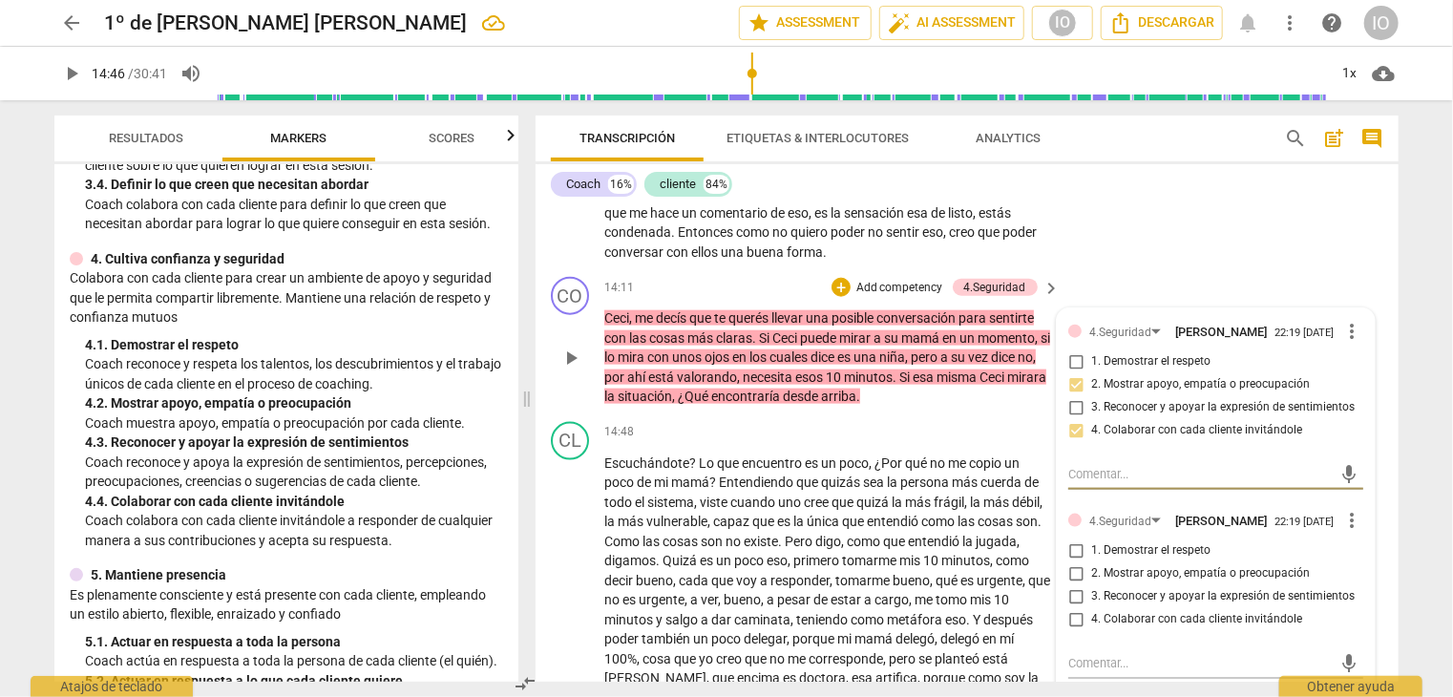
scroll to position [4832, 0]
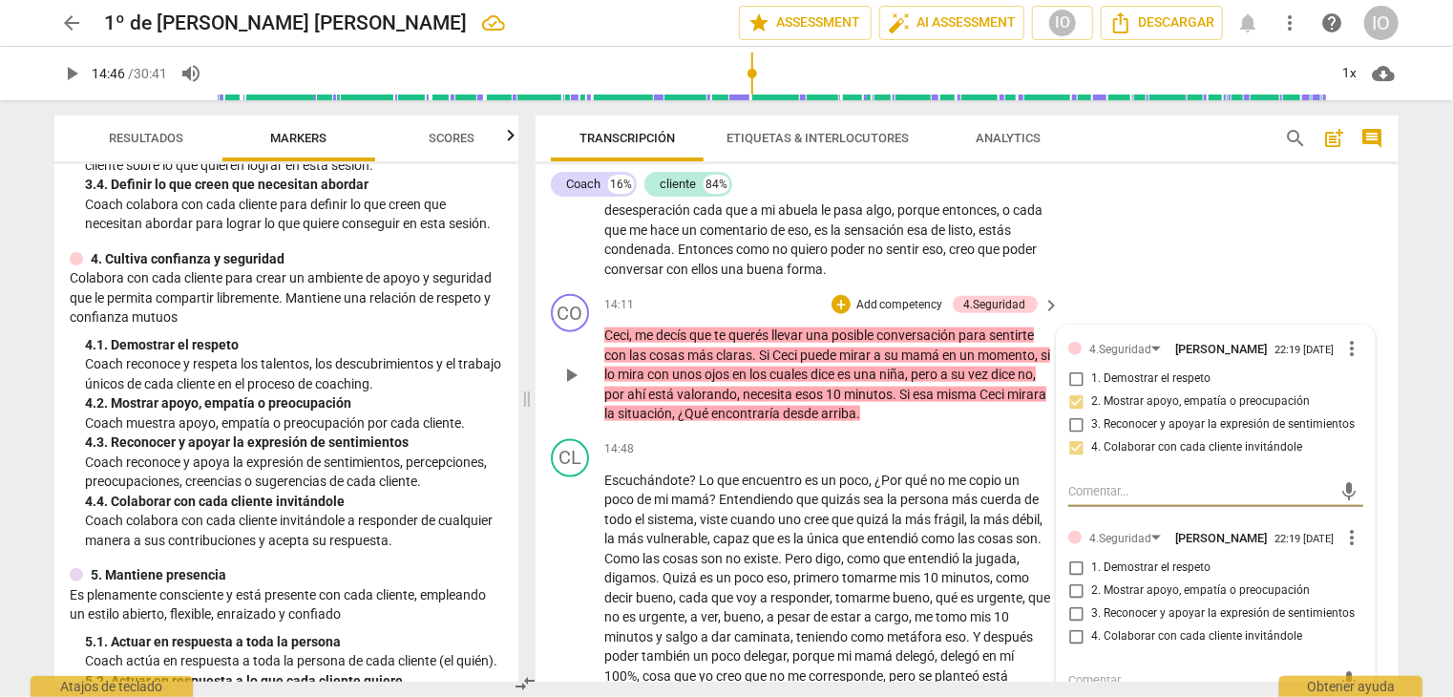
click at [1341, 526] on span "more_vert" at bounding box center [1352, 537] width 23 height 23
click at [1371, 569] on li "Borrar" at bounding box center [1368, 566] width 67 height 36
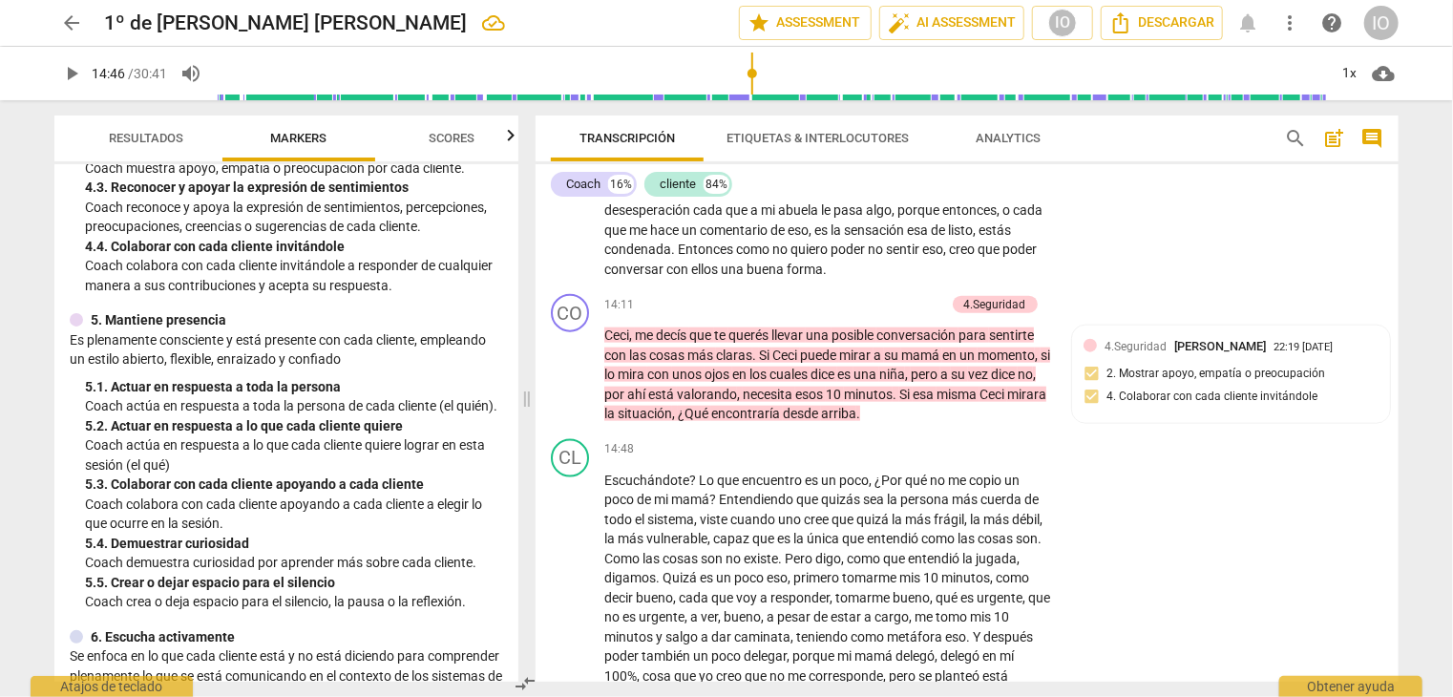
scroll to position [764, 0]
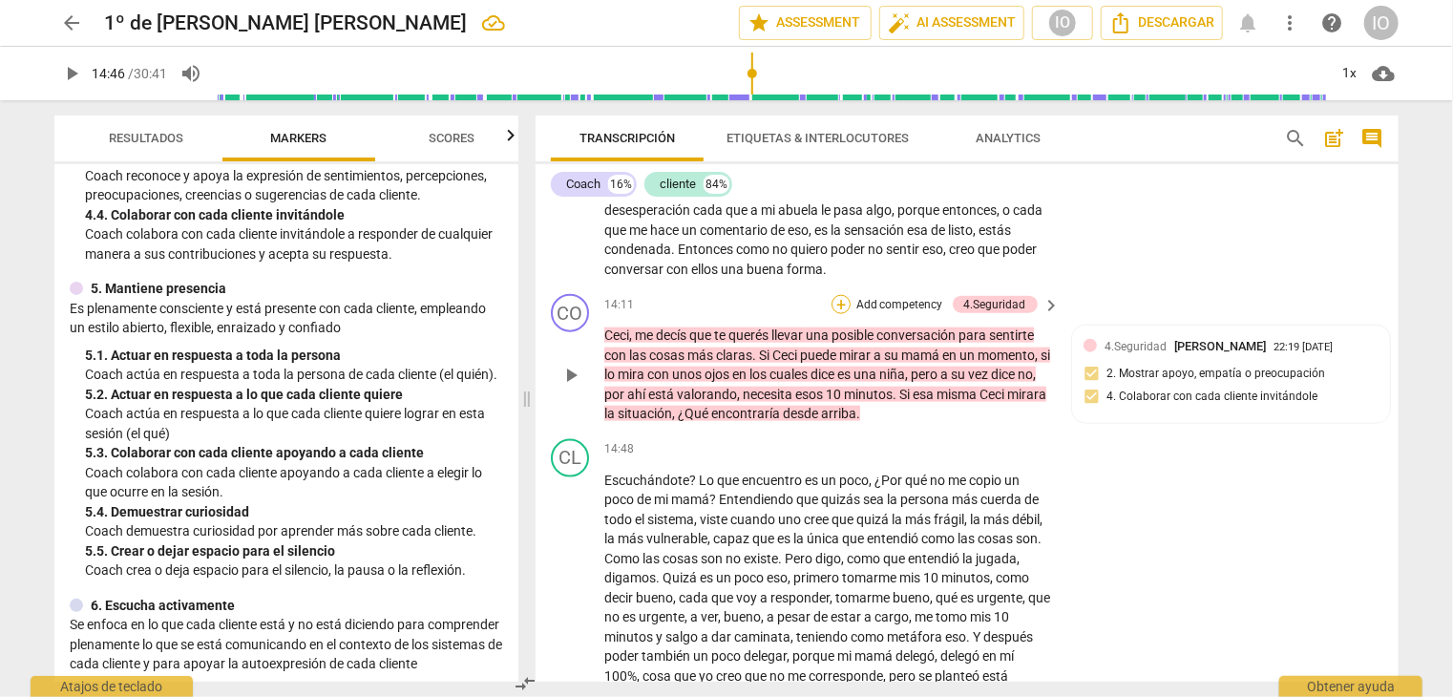
click at [838, 297] on div "+" at bounding box center [841, 304] width 19 height 19
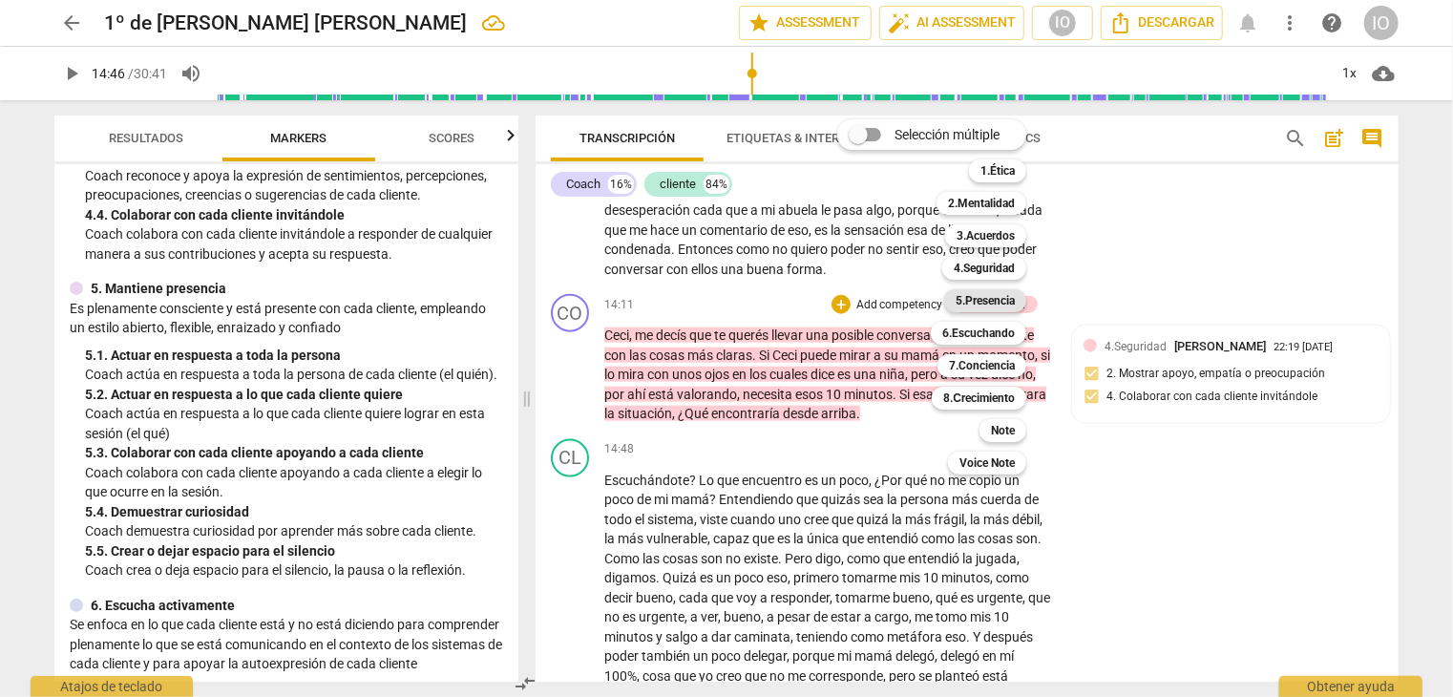
click at [997, 301] on b "5.Presencia" at bounding box center [985, 300] width 59 height 23
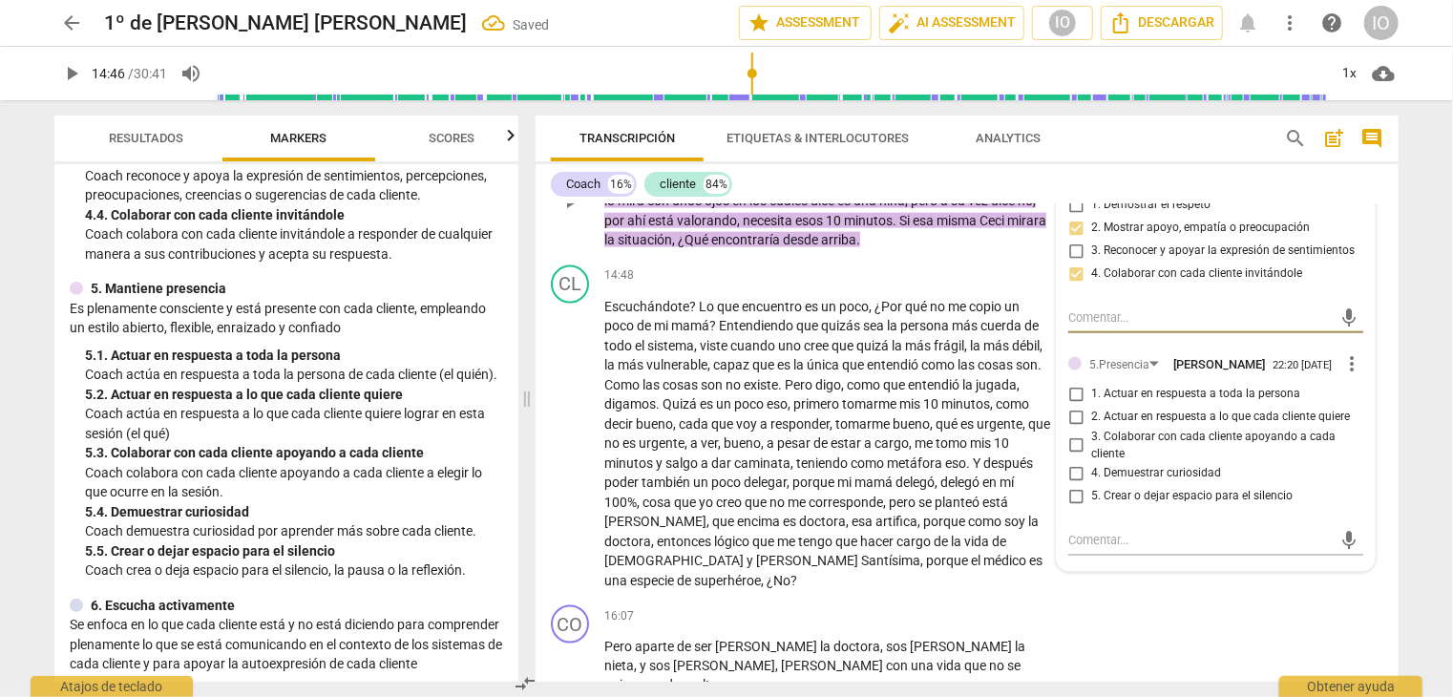
scroll to position [5023, 0]
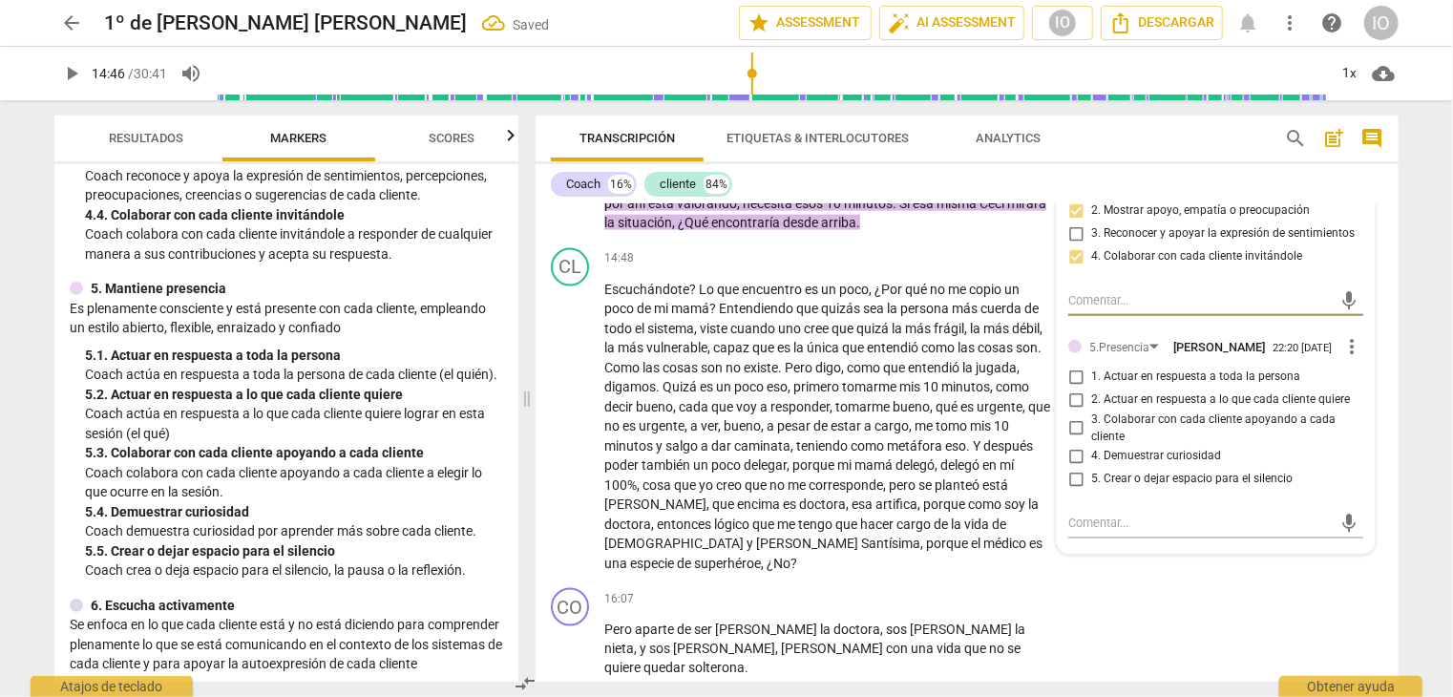
click at [1069, 451] on input "4. Demuestrar curiosidad" at bounding box center [1076, 456] width 31 height 23
checkbox input "true"
click at [1070, 367] on input "1. Actuar en respuesta a toda la persona" at bounding box center [1076, 377] width 31 height 23
checkbox input "true"
click at [573, 421] on span "play_arrow" at bounding box center [571, 426] width 23 height 23
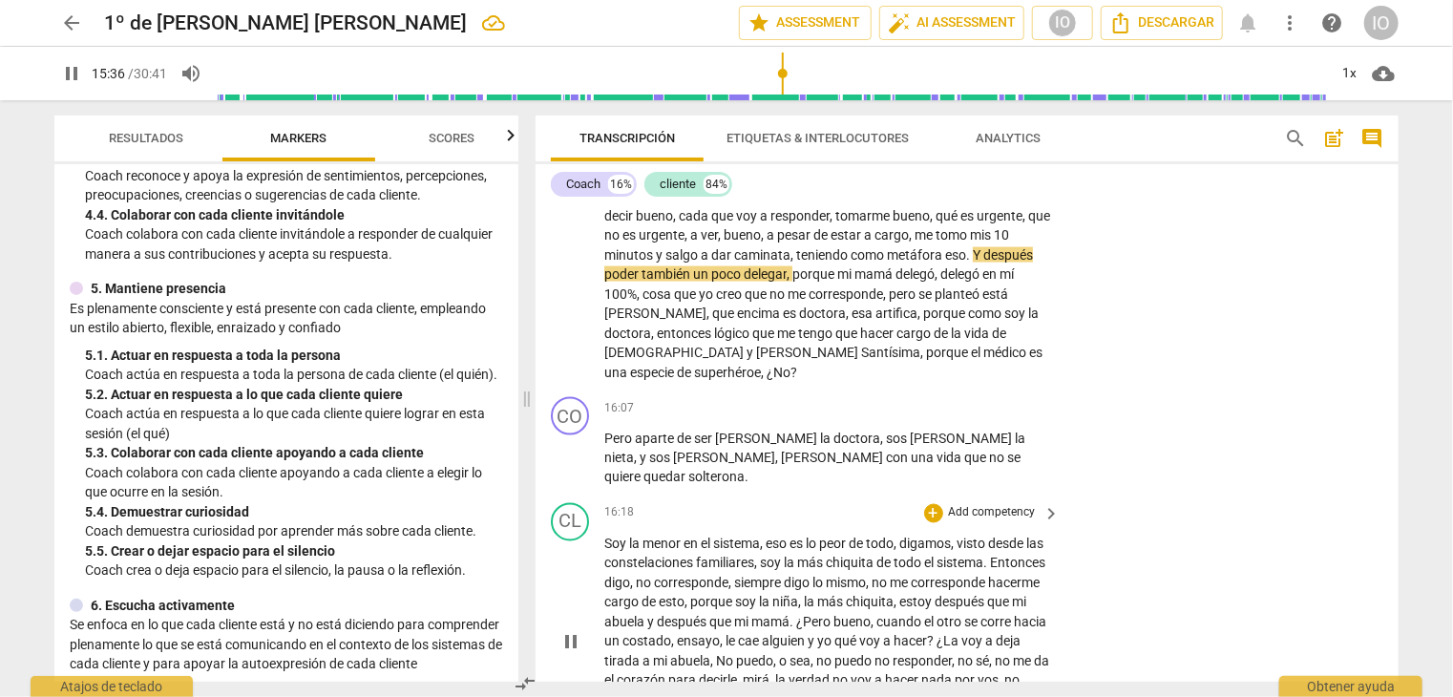
scroll to position [5118, 0]
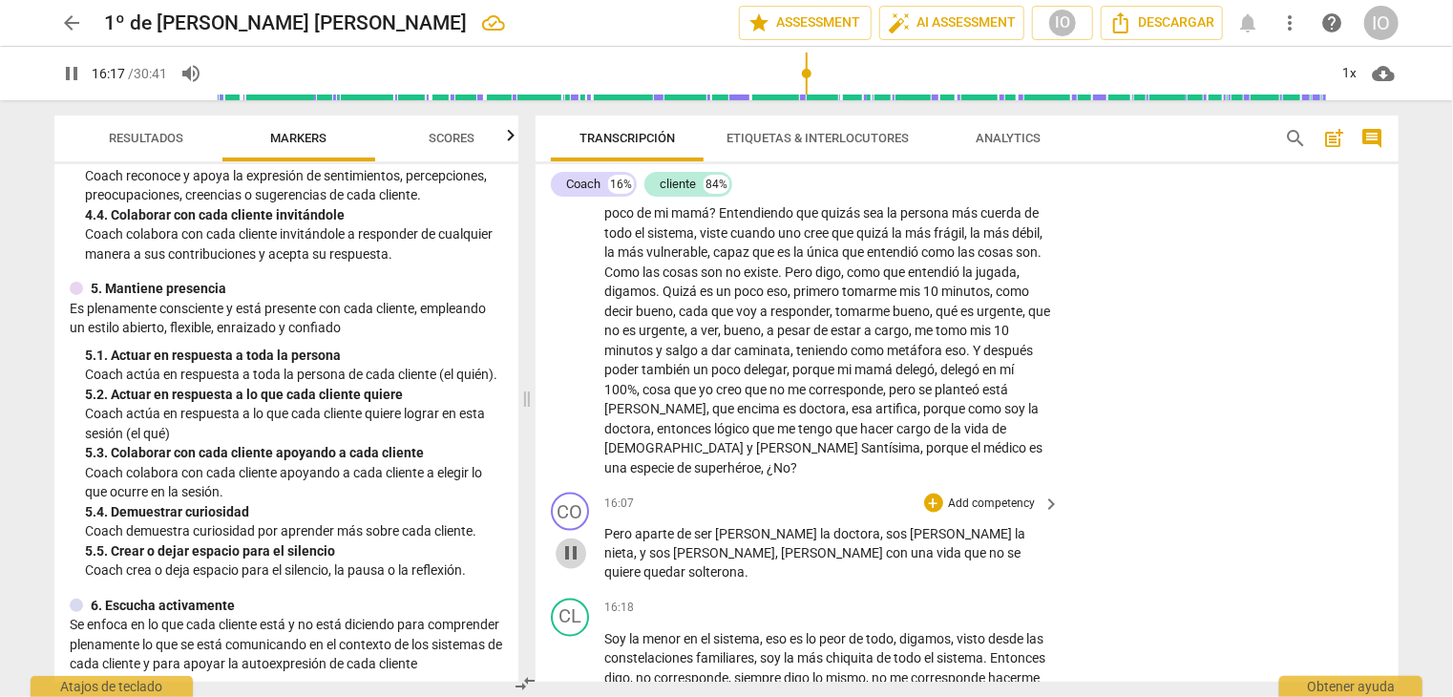
click at [569, 542] on span "pause" at bounding box center [571, 553] width 23 height 23
type input "977"
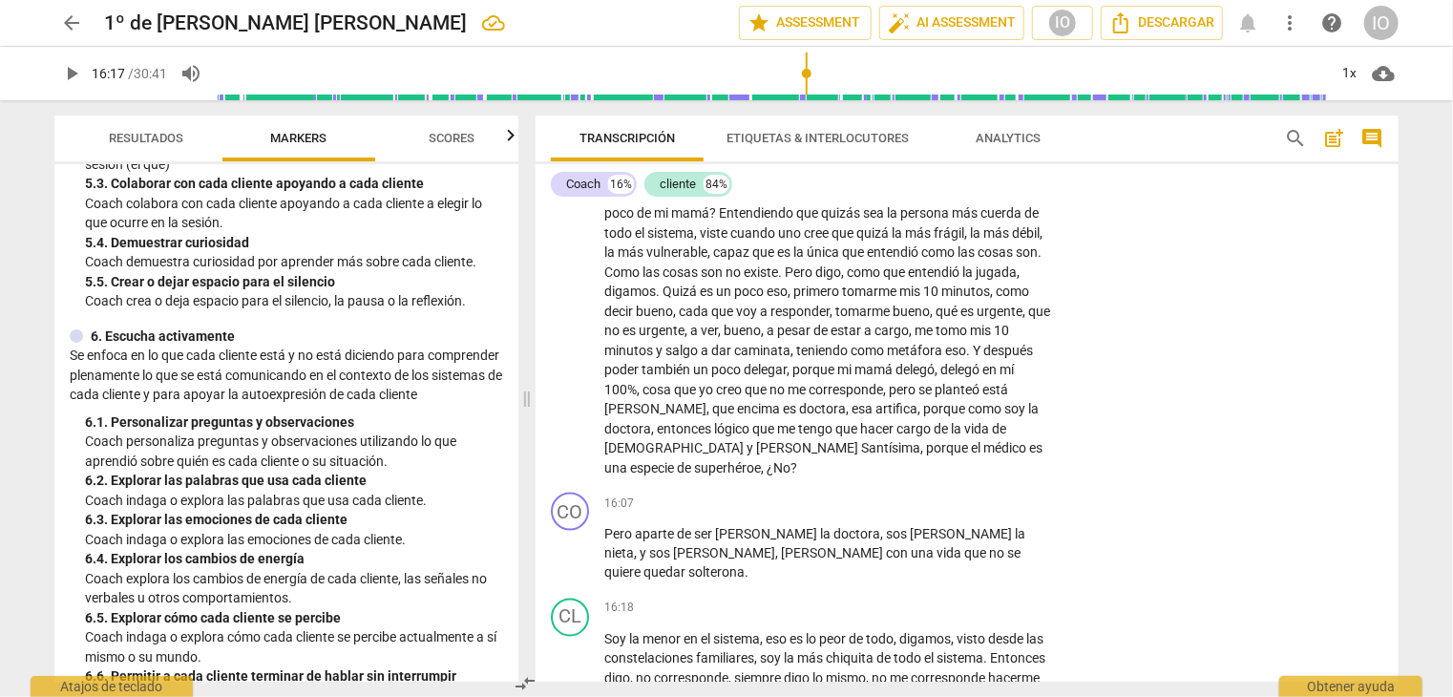
scroll to position [1050, 0]
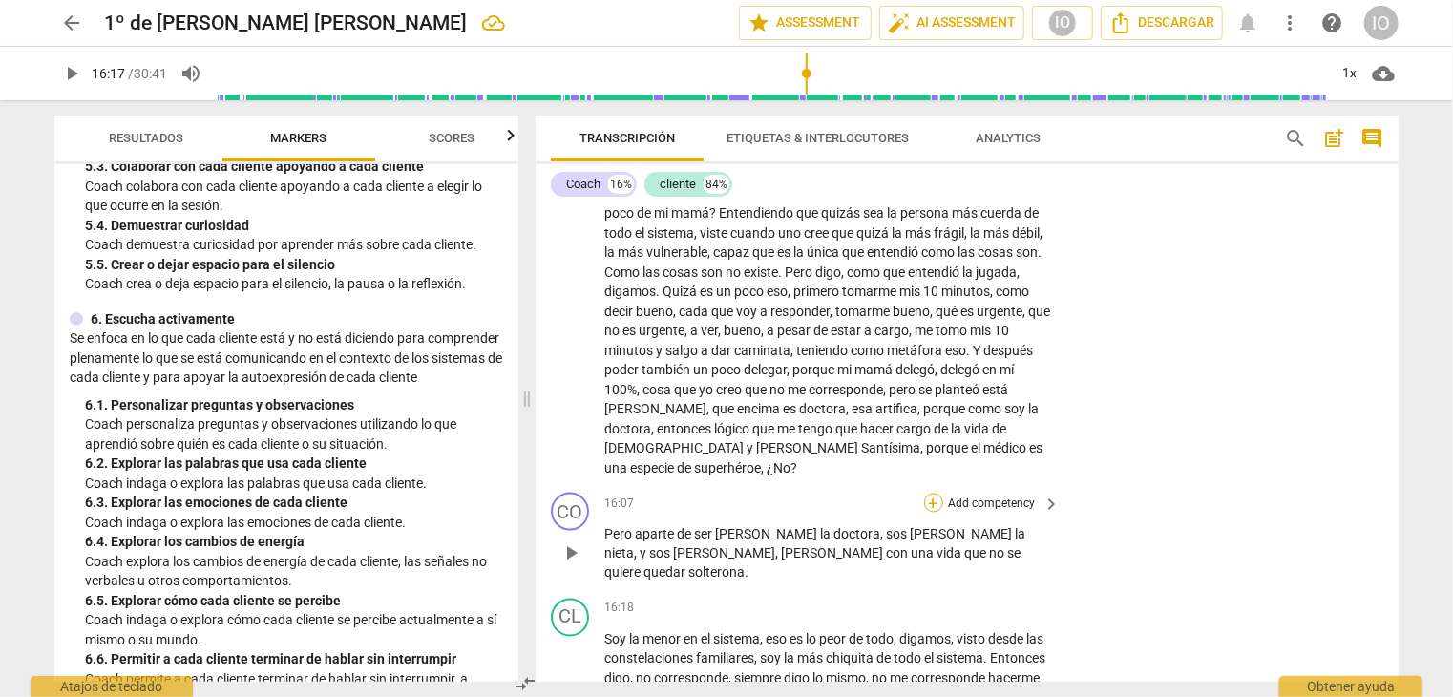
click at [928, 498] on div "+" at bounding box center [933, 503] width 19 height 19
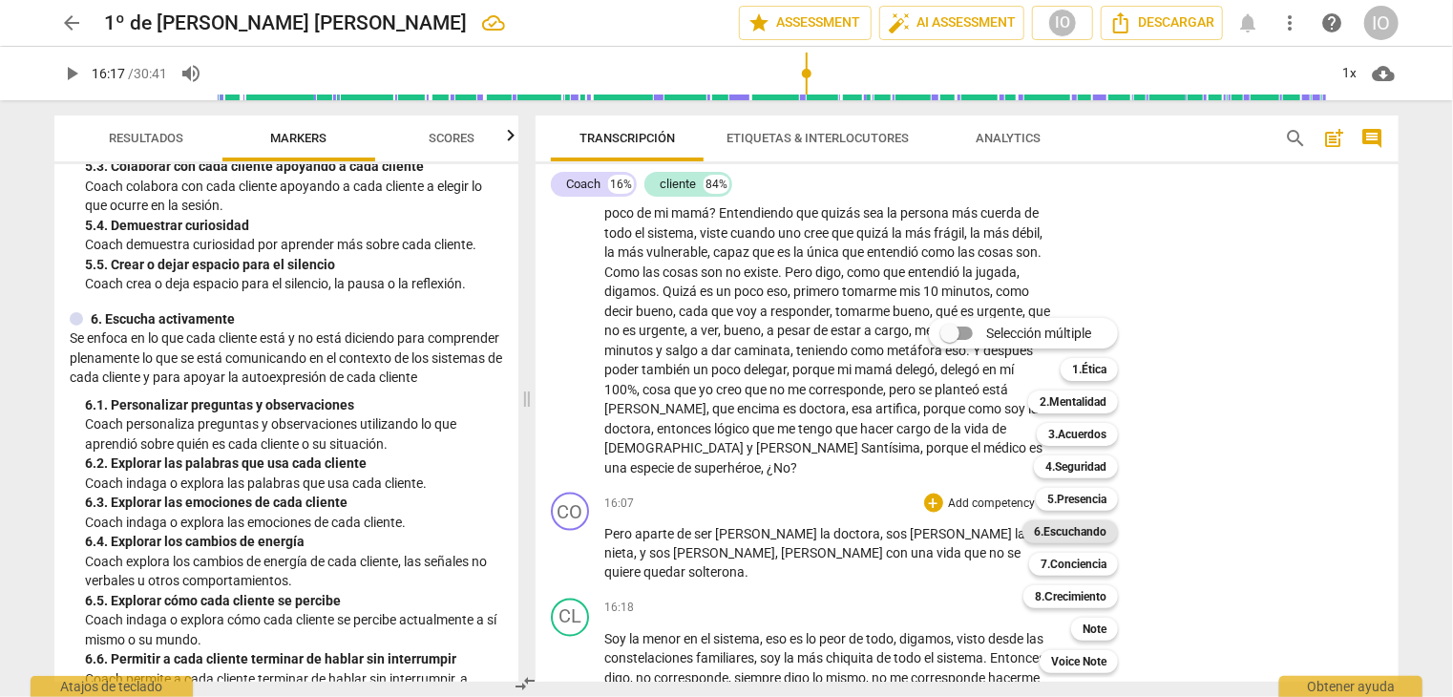
click at [1092, 537] on b "6.Escuchando" at bounding box center [1070, 531] width 73 height 23
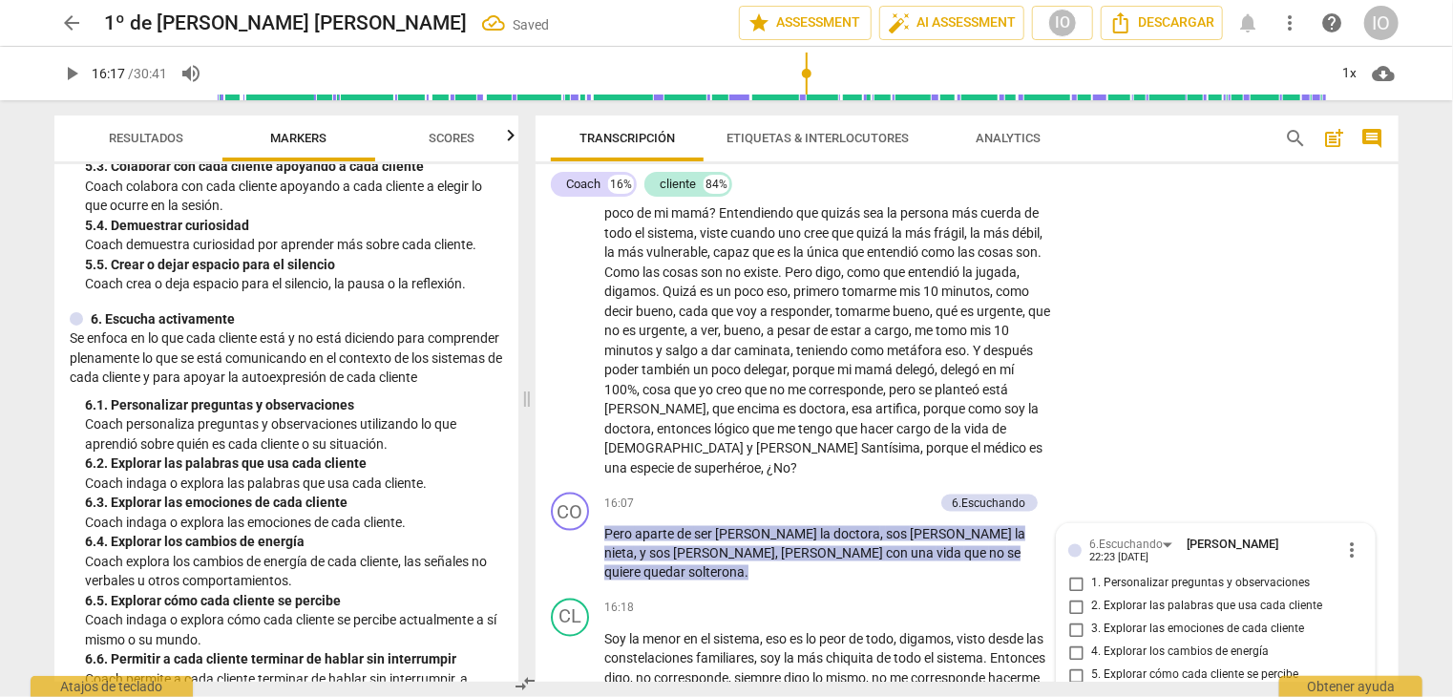
scroll to position [5436, 0]
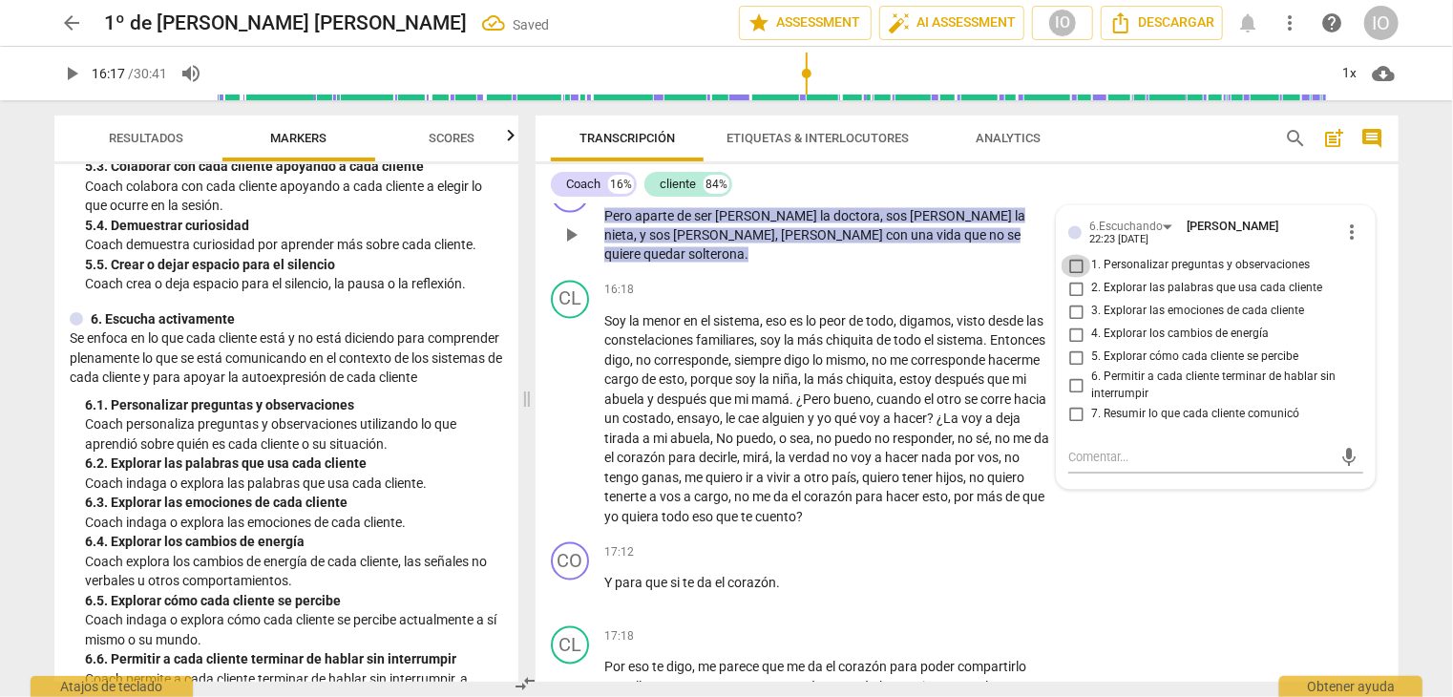
click at [1070, 255] on input "1. Personalizar preguntas y observaciones" at bounding box center [1076, 266] width 31 height 23
checkbox input "true"
click at [1067, 280] on input "2. Explorar las palabras que usa cada cliente" at bounding box center [1076, 289] width 31 height 23
checkbox input "true"
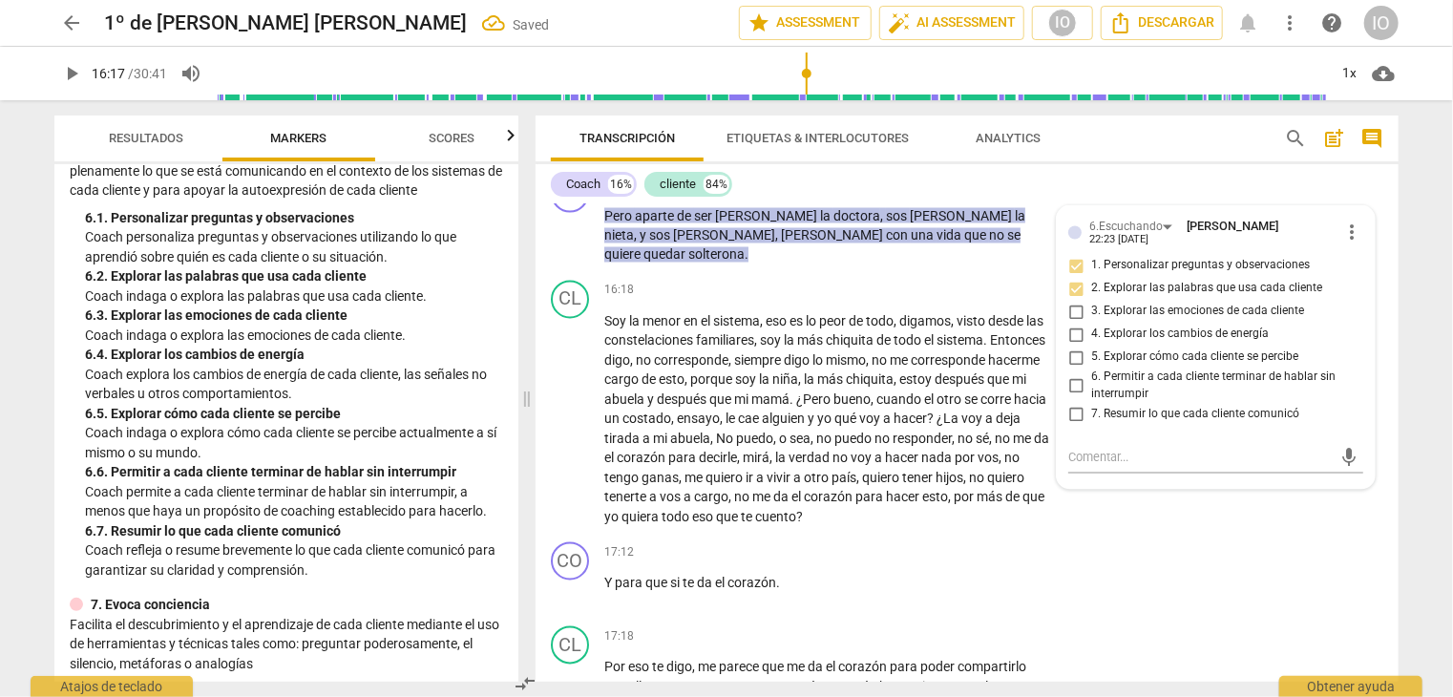
scroll to position [1241, 0]
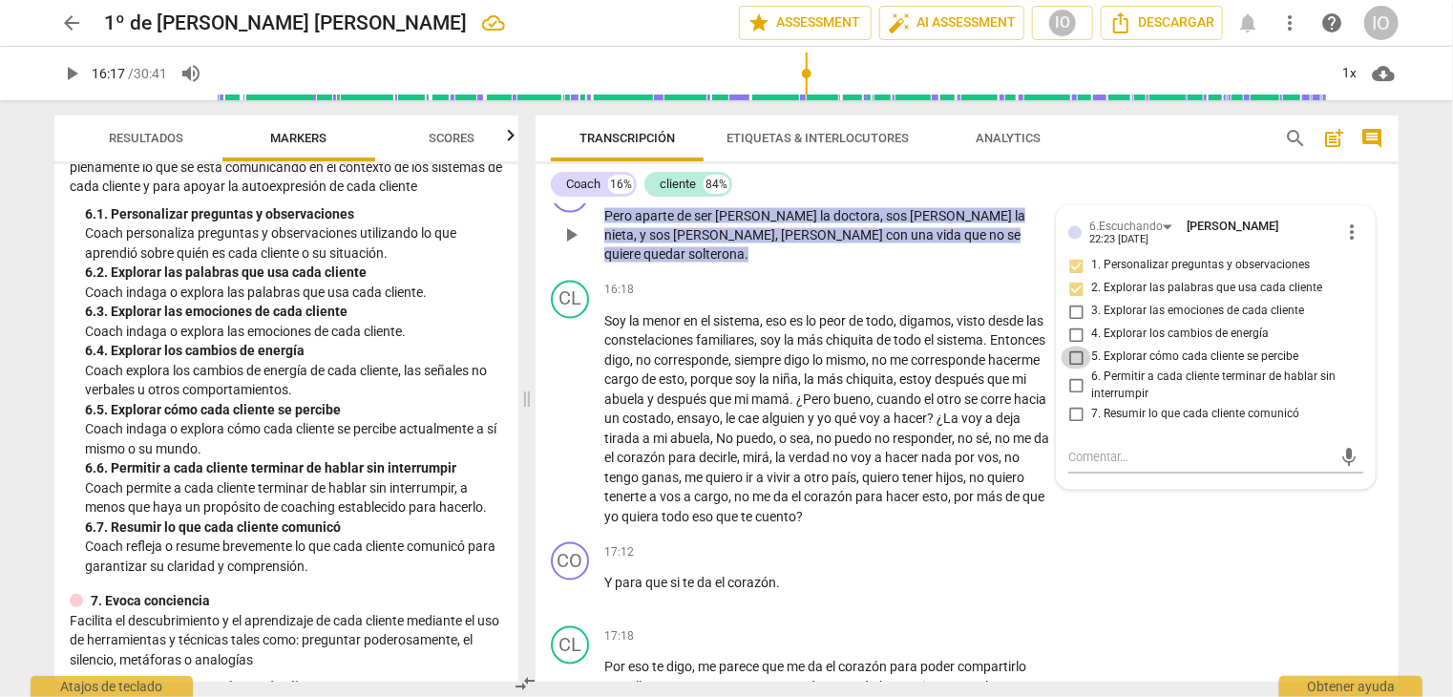
click at [1075, 347] on input "5. Explorar cómo cada cliente se percibe" at bounding box center [1076, 358] width 31 height 23
checkbox input "true"
click at [1076, 403] on input "7. Resumir lo que cada cliente comunicó" at bounding box center [1076, 414] width 31 height 23
checkbox input "true"
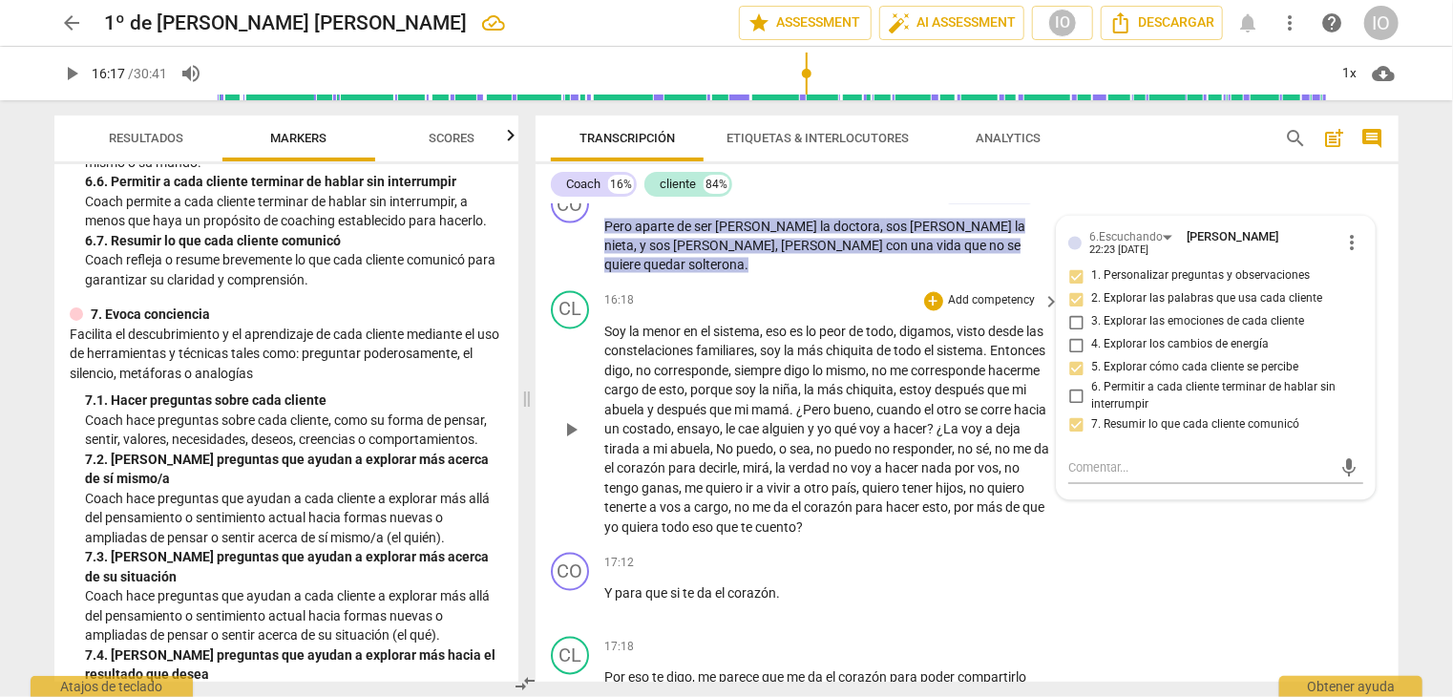
scroll to position [5436, 0]
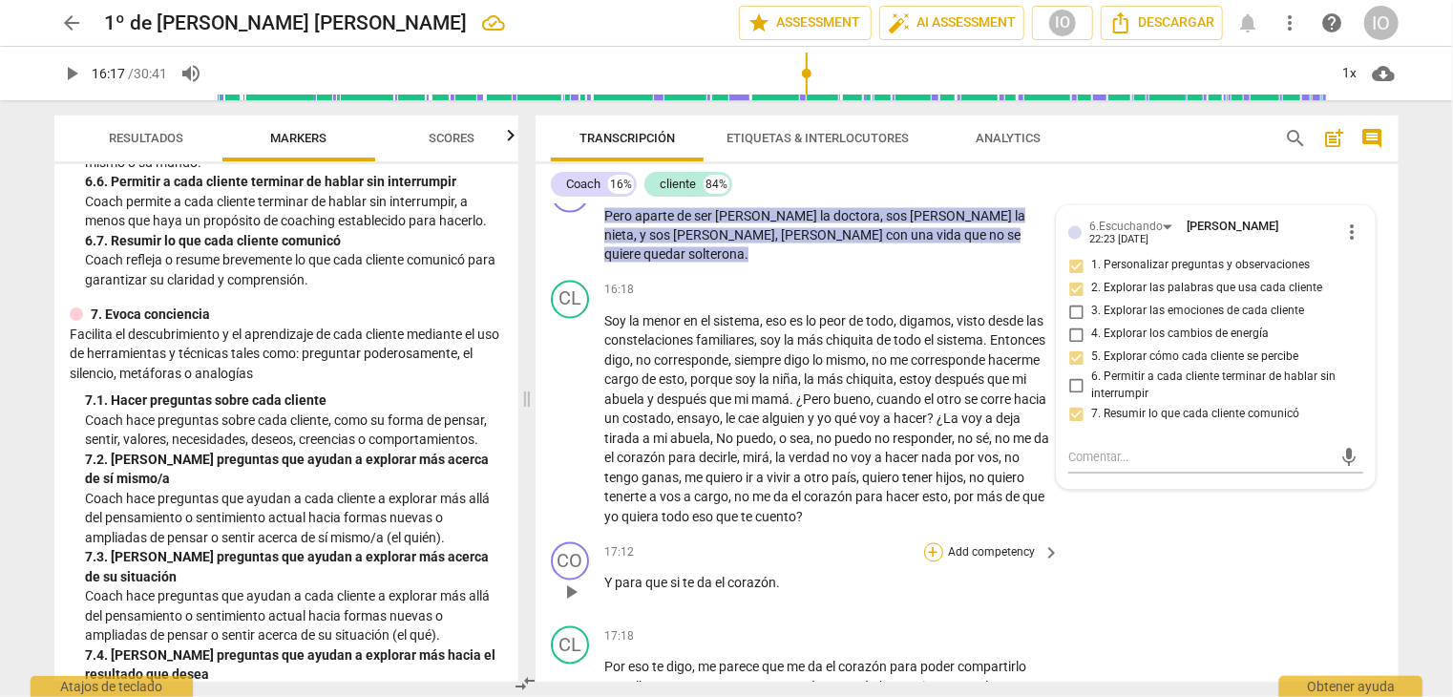
click at [934, 543] on div "+" at bounding box center [933, 552] width 19 height 19
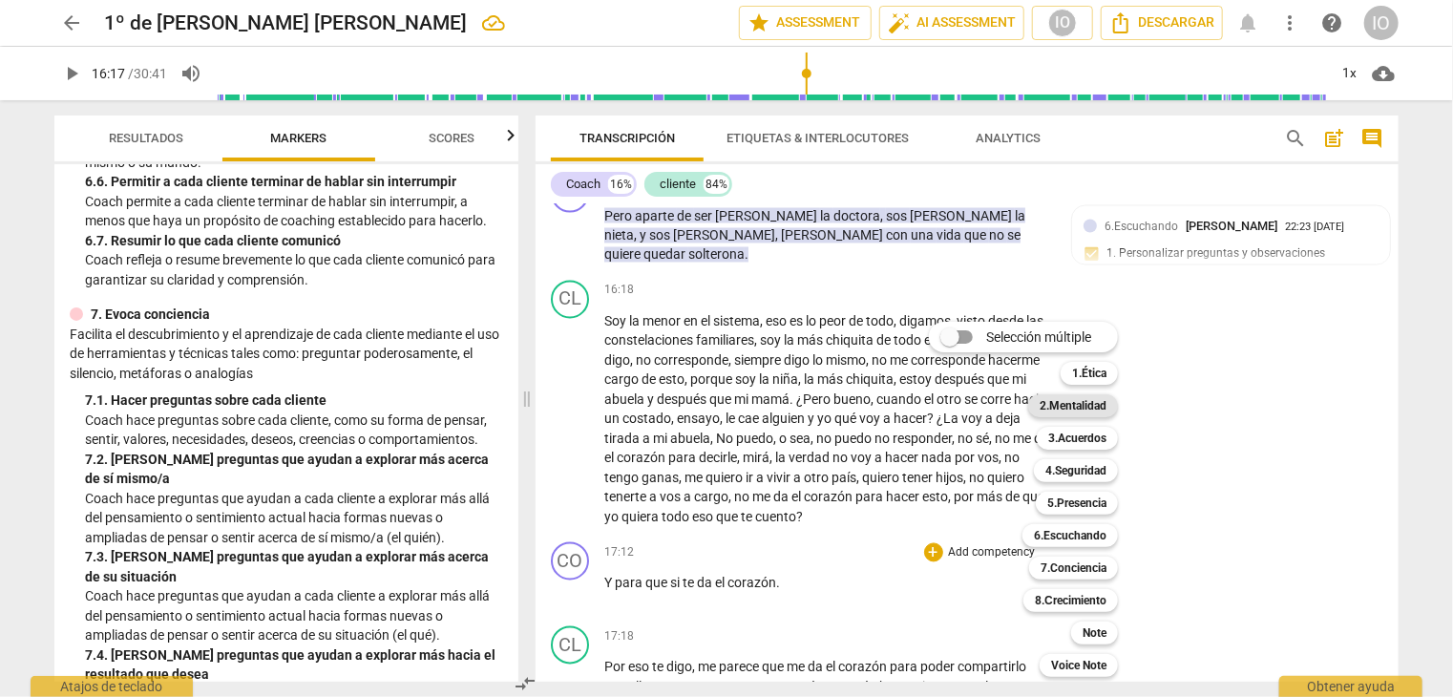
click at [1095, 406] on b "2.Mentalidad" at bounding box center [1073, 405] width 67 height 23
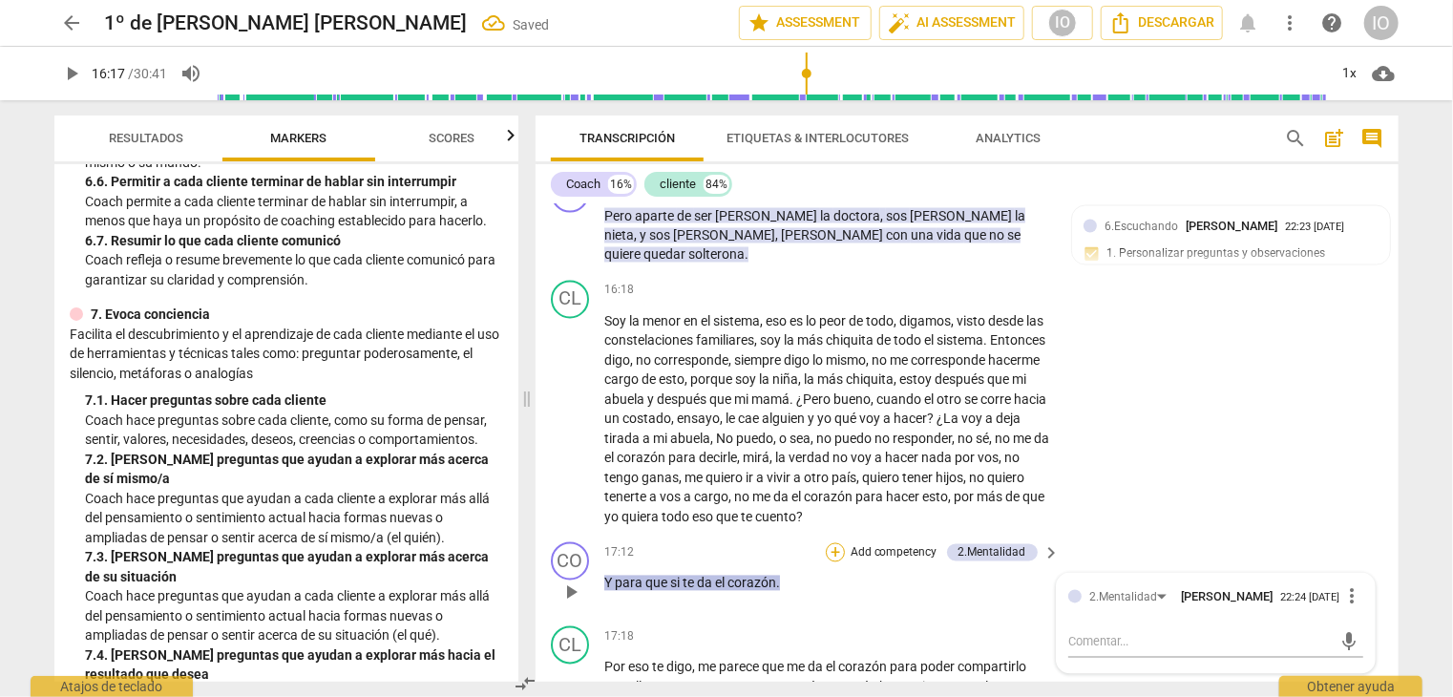
click at [837, 543] on div "+" at bounding box center [835, 552] width 19 height 19
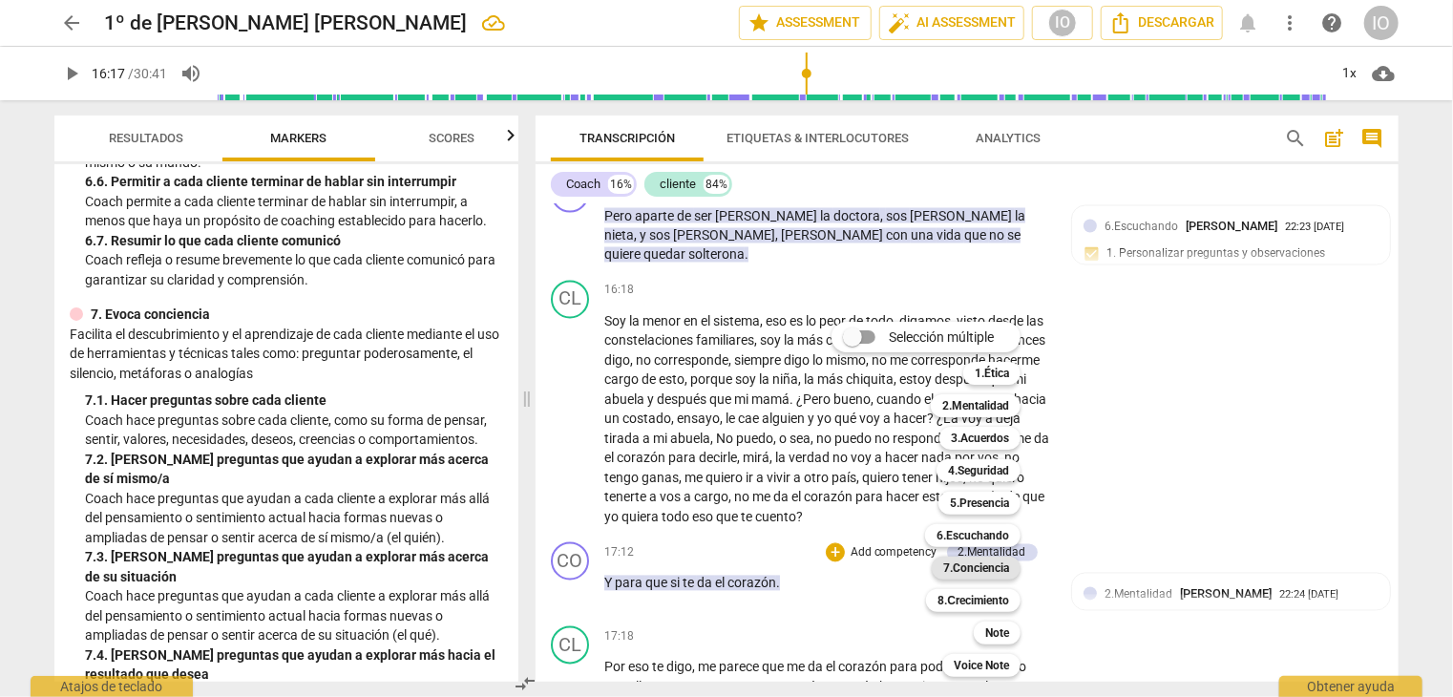
click at [970, 564] on b "7.Conciencia" at bounding box center [976, 568] width 66 height 23
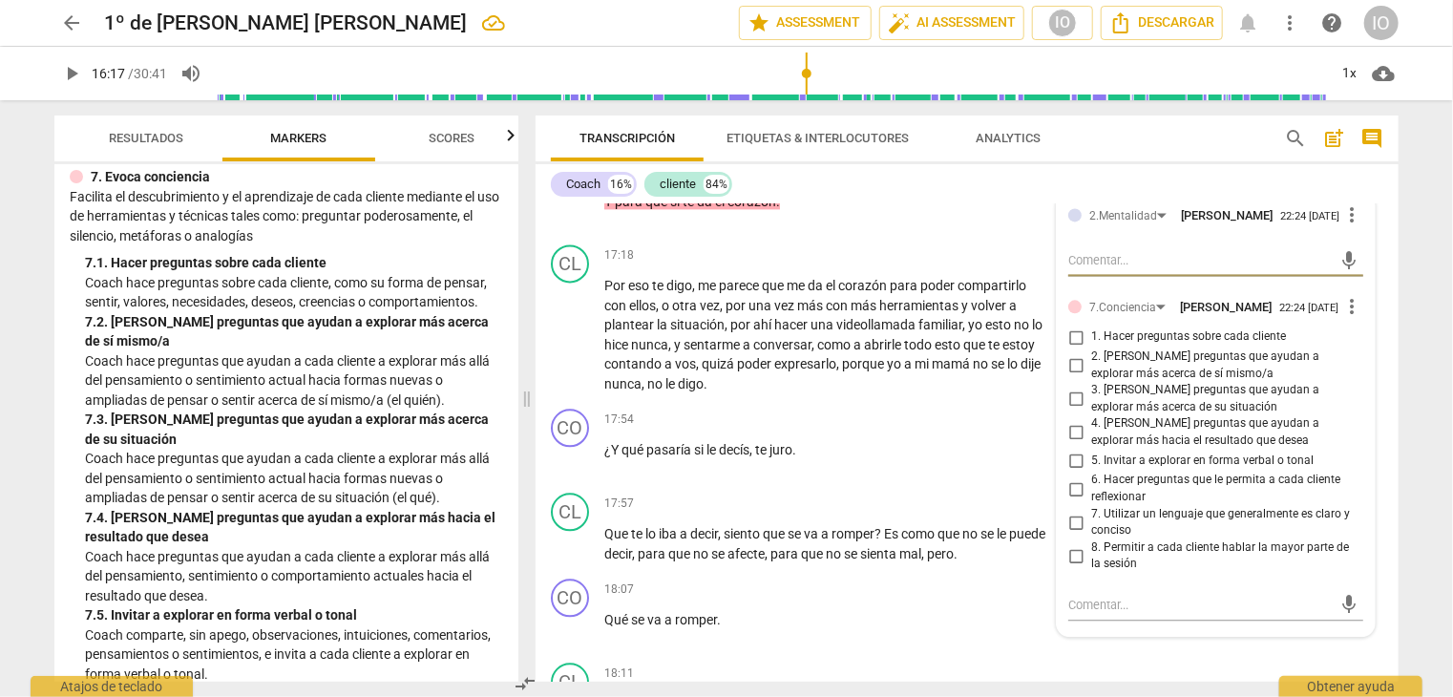
scroll to position [1528, 0]
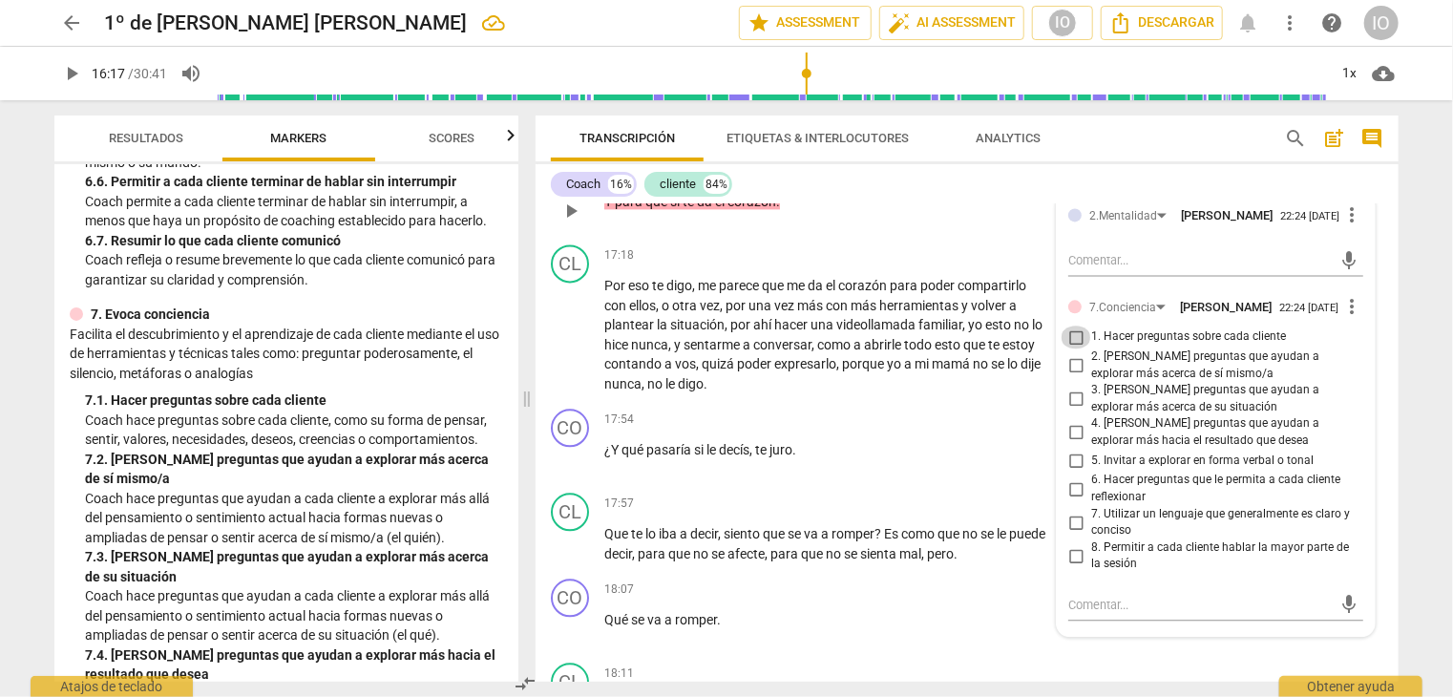
click at [1073, 326] on input "1. Hacer preguntas sobre cada cliente" at bounding box center [1076, 337] width 31 height 23
checkbox input "true"
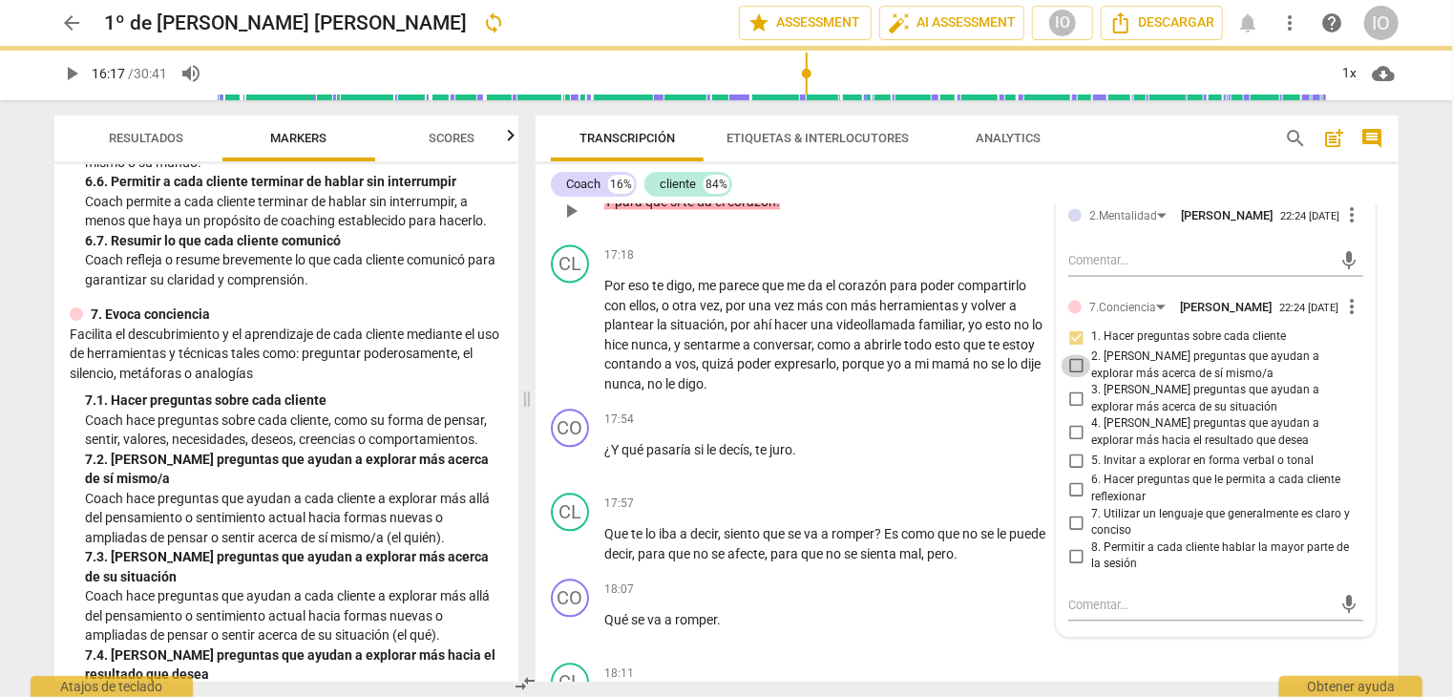
click at [1070, 354] on input "2. [PERSON_NAME] preguntas que ayudan a explorar más acerca de sí mismo/a" at bounding box center [1076, 365] width 31 height 23
checkbox input "true"
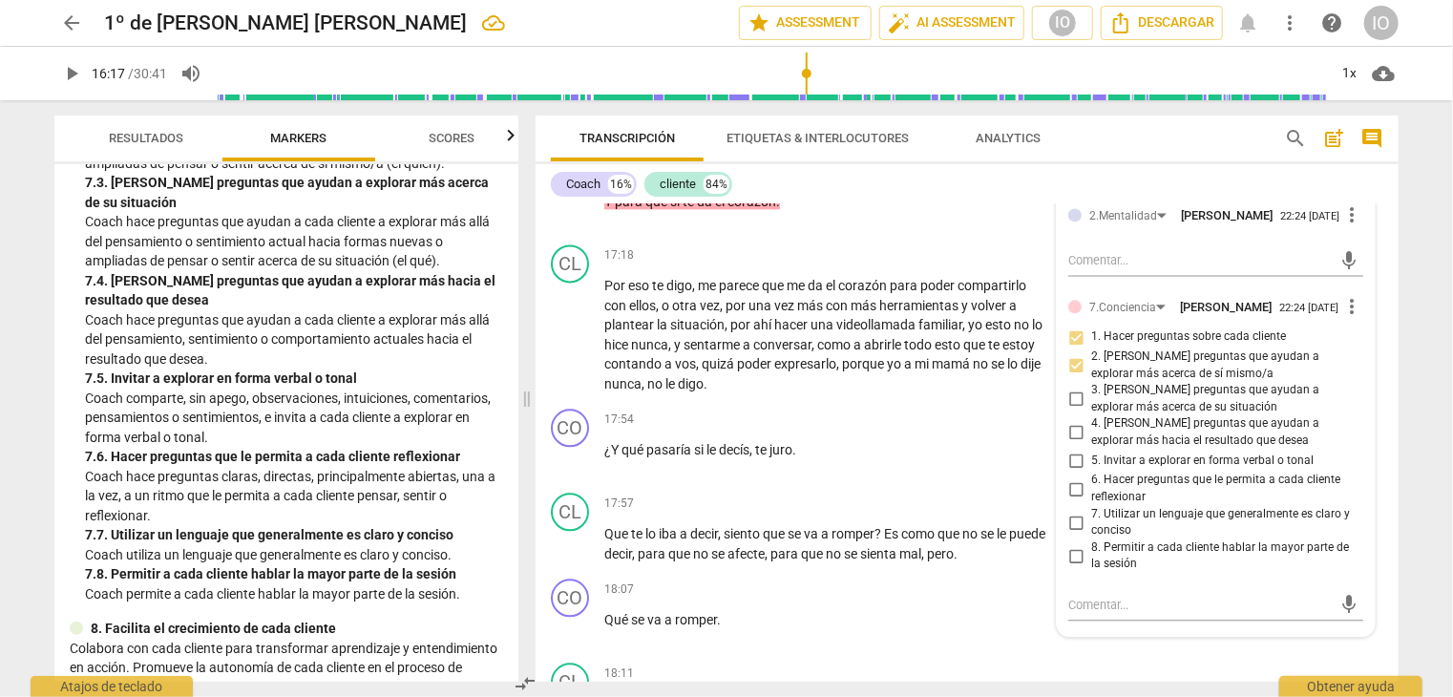
scroll to position [1910, 0]
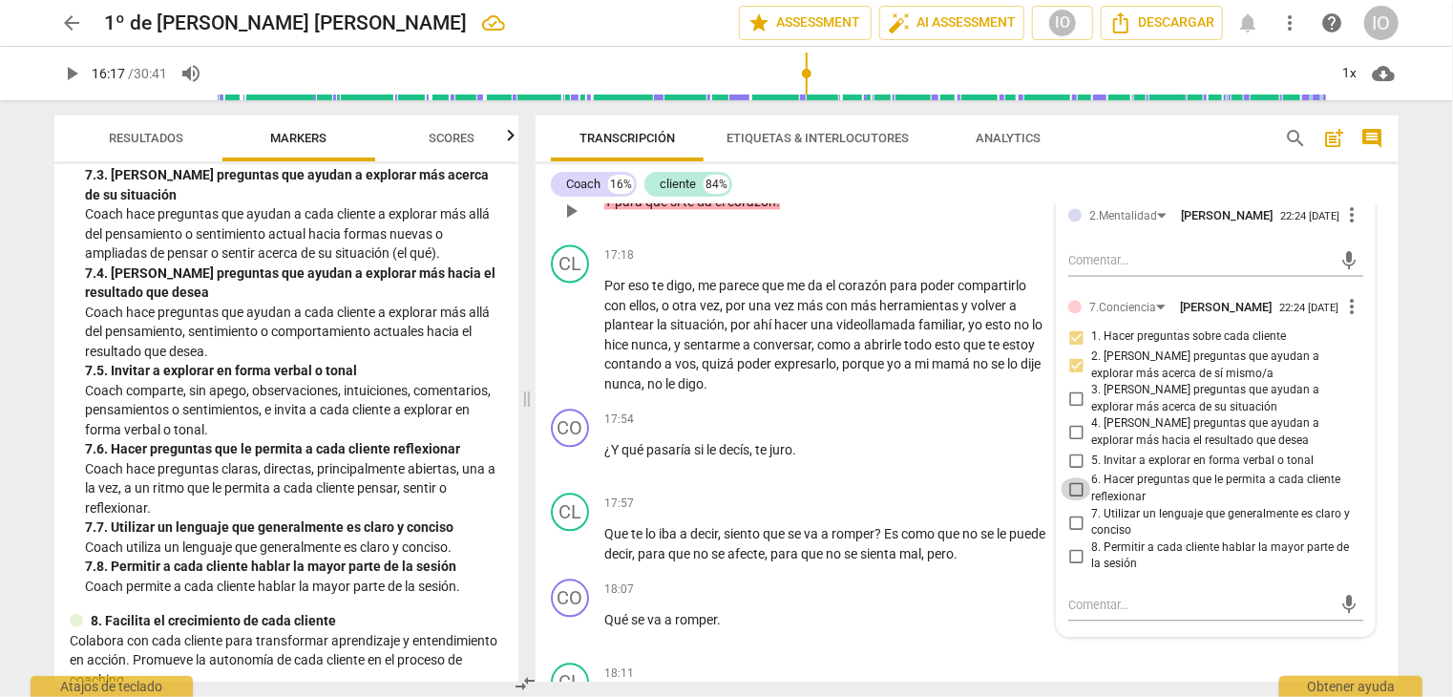
click at [1076, 477] on input "6. Hacer preguntas que le permita a cada cliente reflexionar" at bounding box center [1076, 488] width 31 height 23
checkbox input "true"
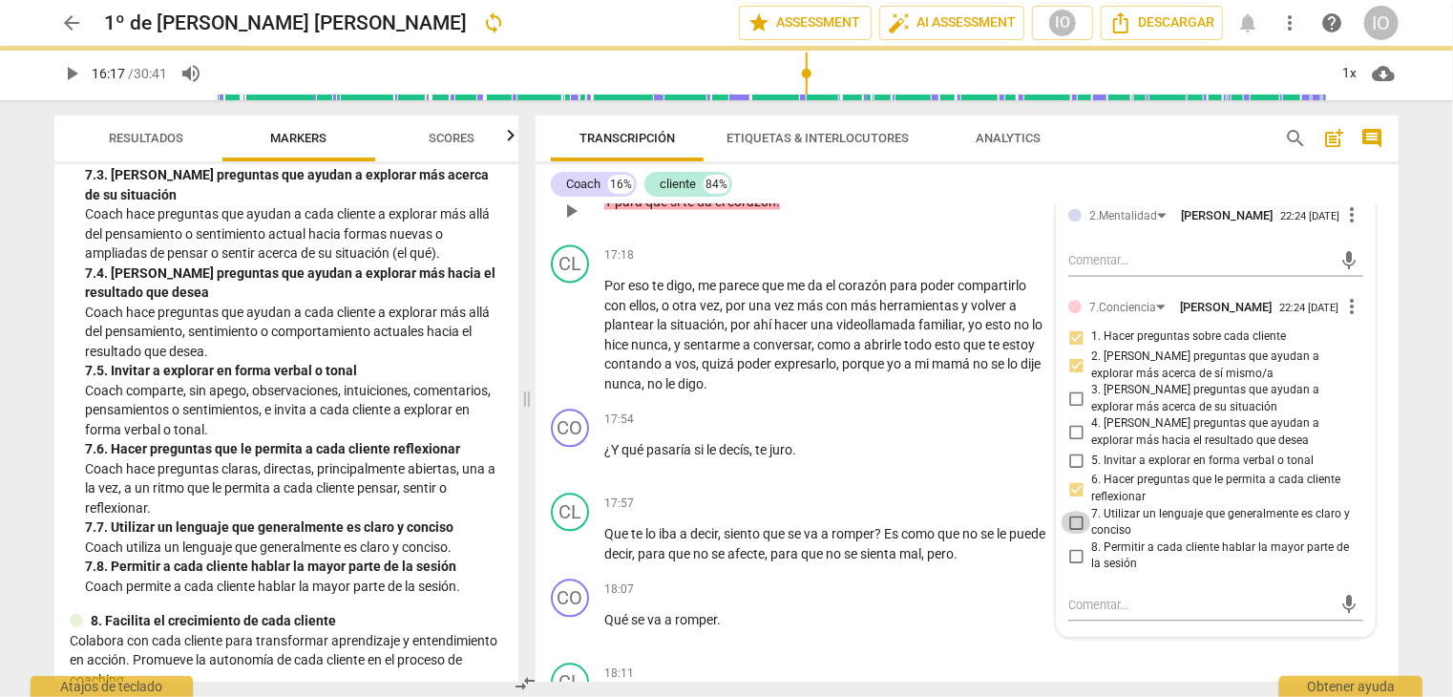
click at [1070, 511] on input "7. Utilizar un lenguaje que generalmente es claro y conciso" at bounding box center [1076, 522] width 31 height 23
checkbox input "true"
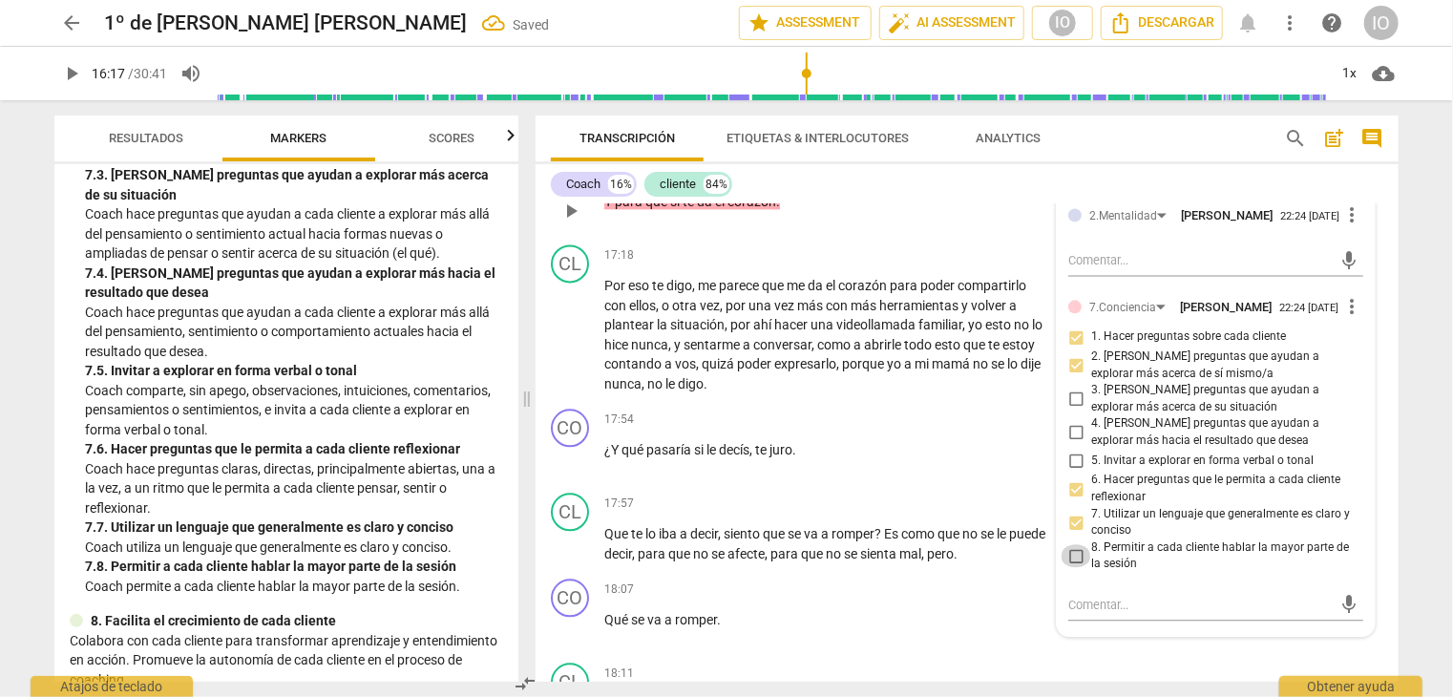
click at [1070, 544] on input "8. Permitir a cada cliente hablar la mayor parte de la sesión" at bounding box center [1076, 555] width 31 height 23
checkbox input "true"
click at [1149, 596] on textarea at bounding box center [1201, 605] width 265 height 18
type textarea "g"
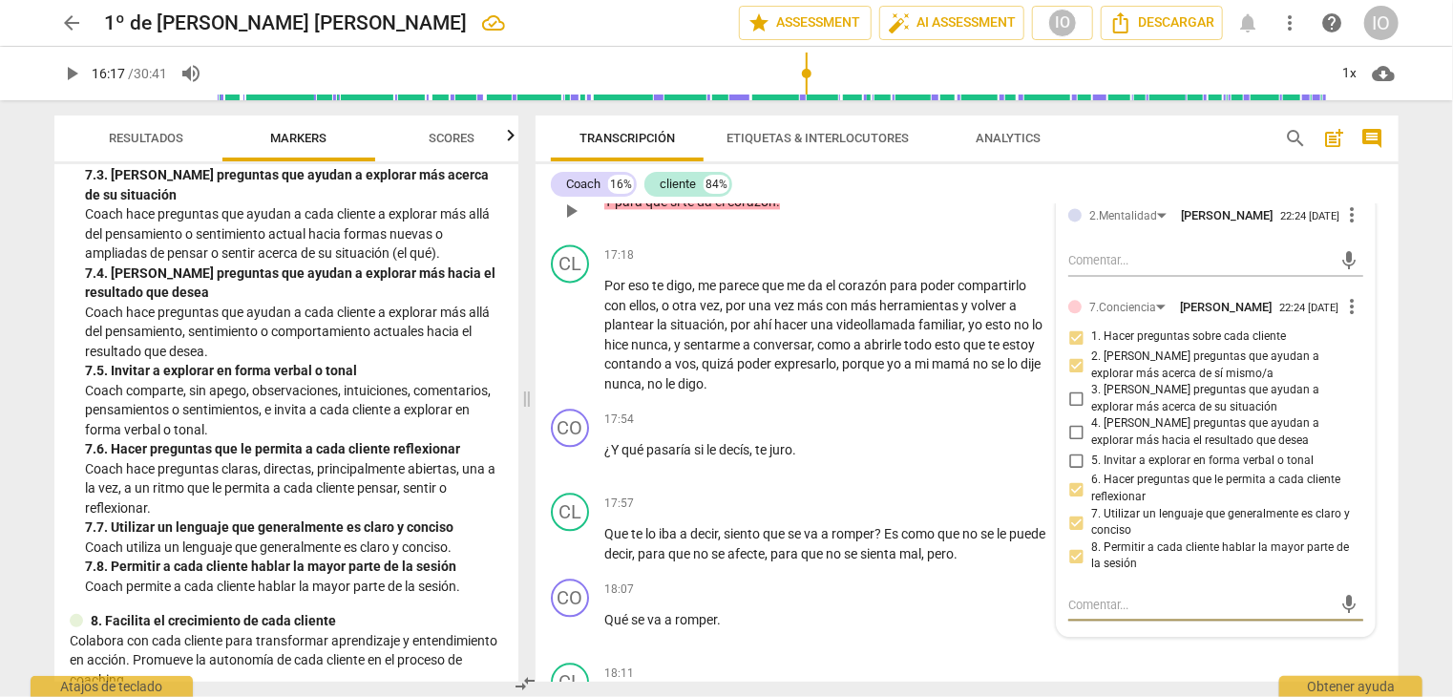
type textarea "G"
type textarea "Gr"
type textarea "Gra"
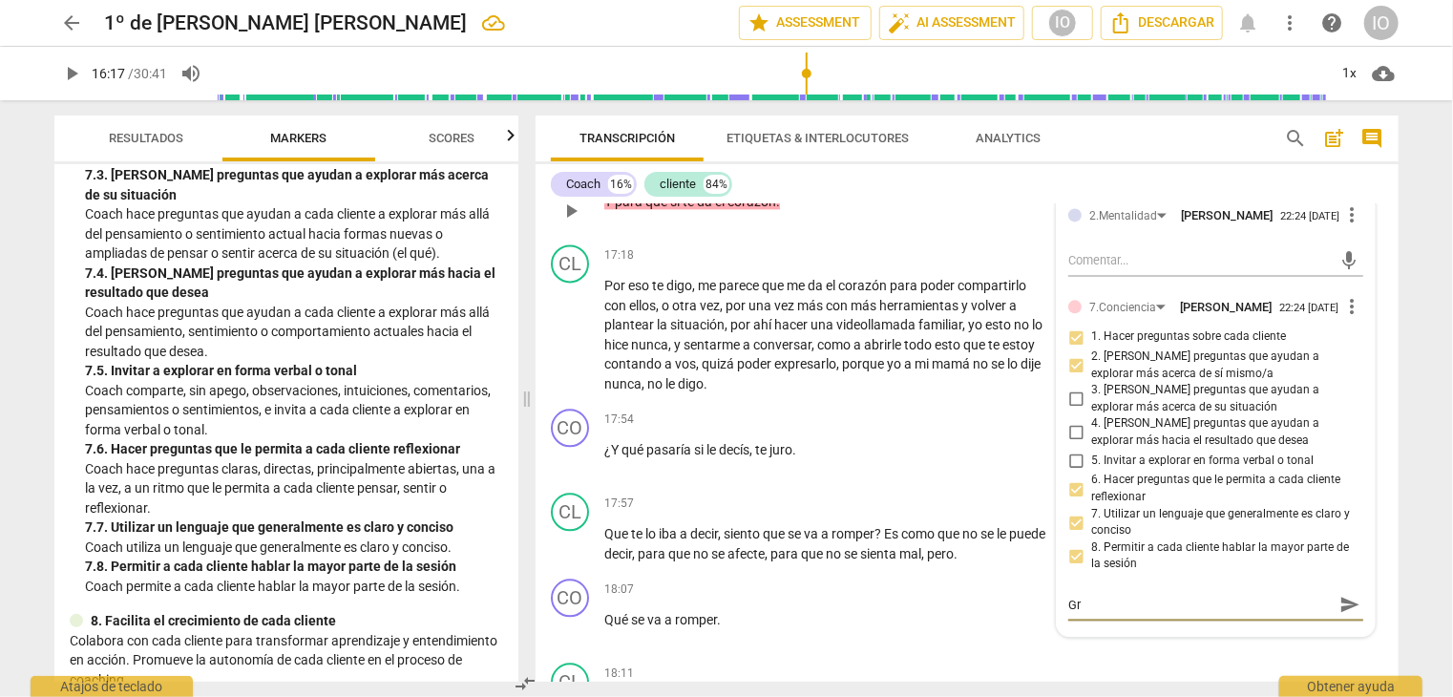
type textarea "Gra"
type textarea "Gran"
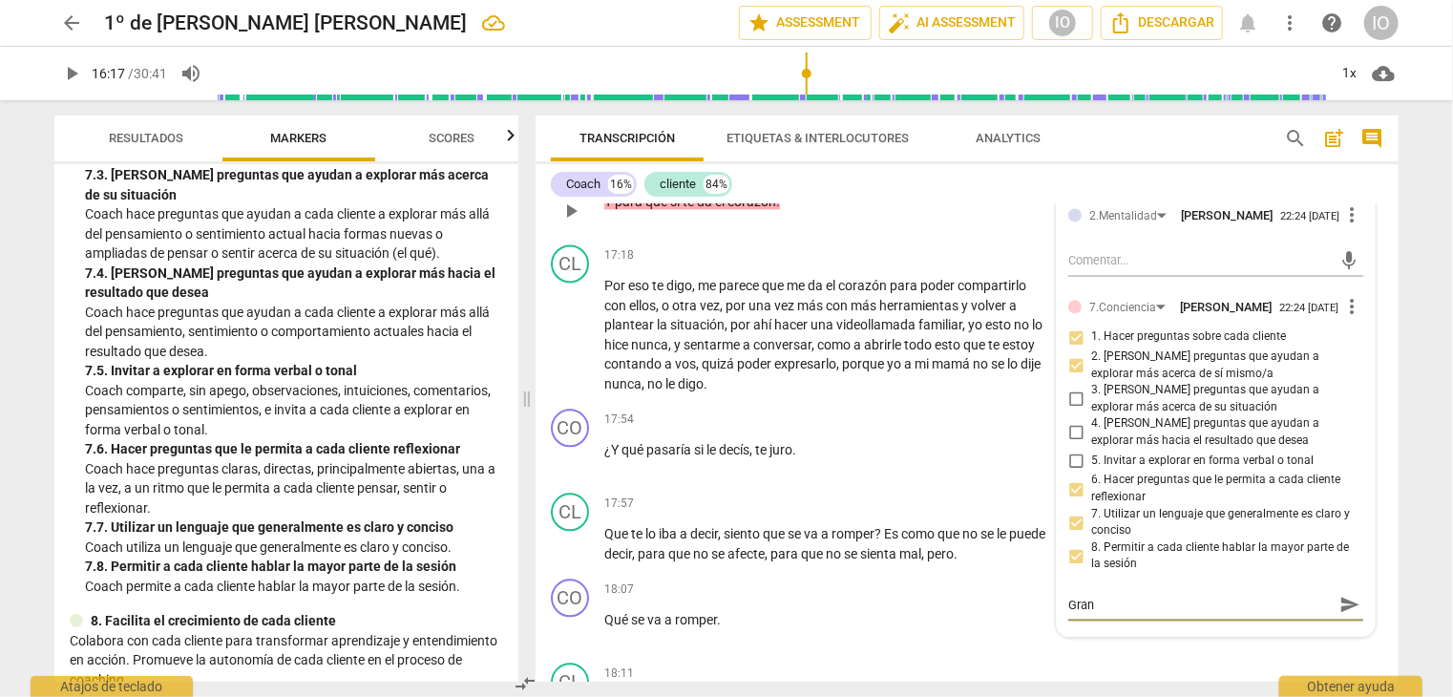
type textarea "Gran p"
type textarea "Gran pr"
type textarea "Gran pre"
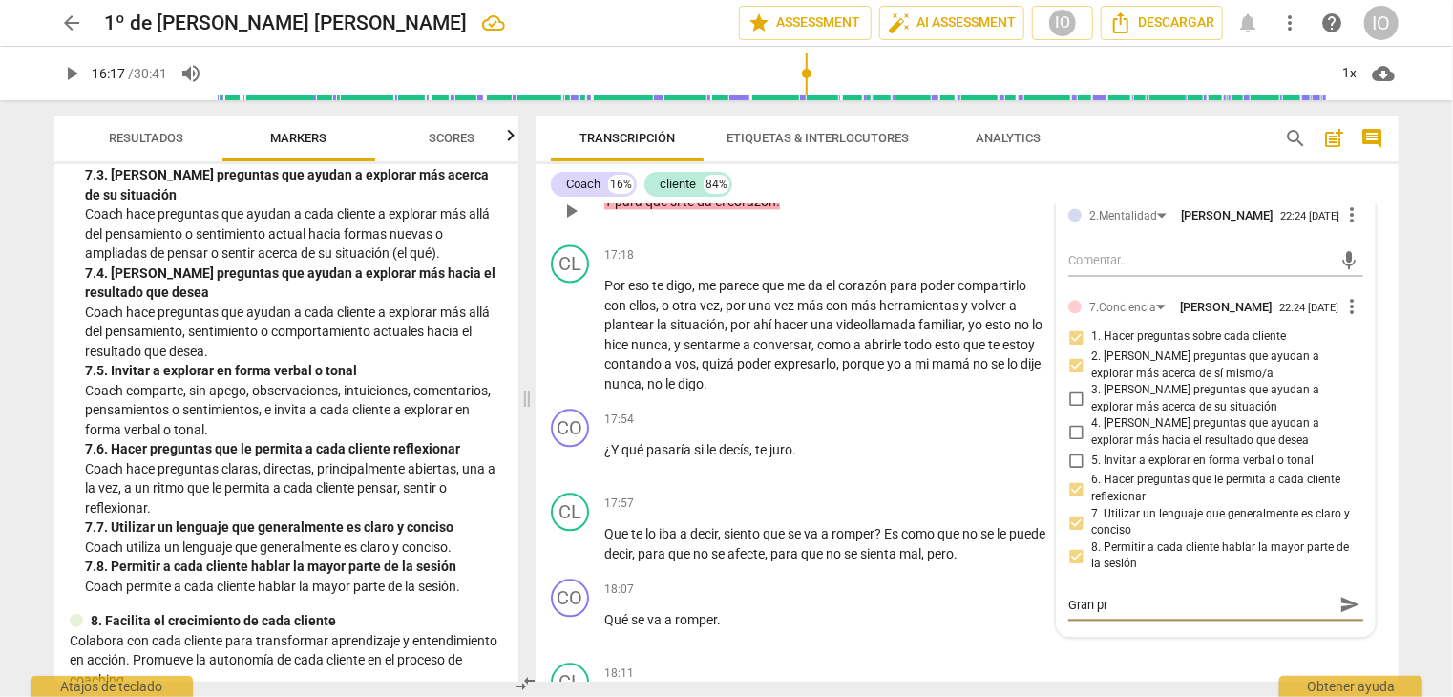
type textarea "Gran pre"
type textarea "Gran preg"
type textarea "Gran pregu"
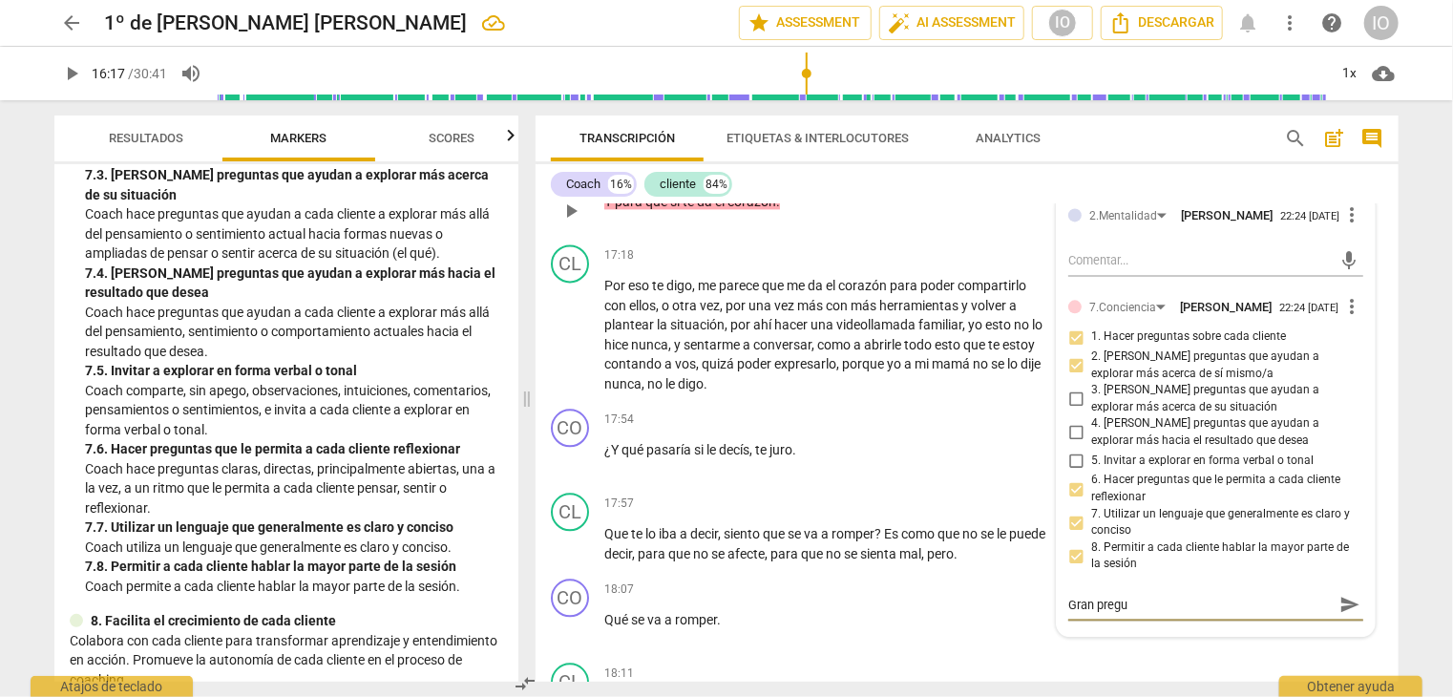
type textarea "Gran pregun"
type textarea "Gran pregunt"
type textarea "Gran pregunta"
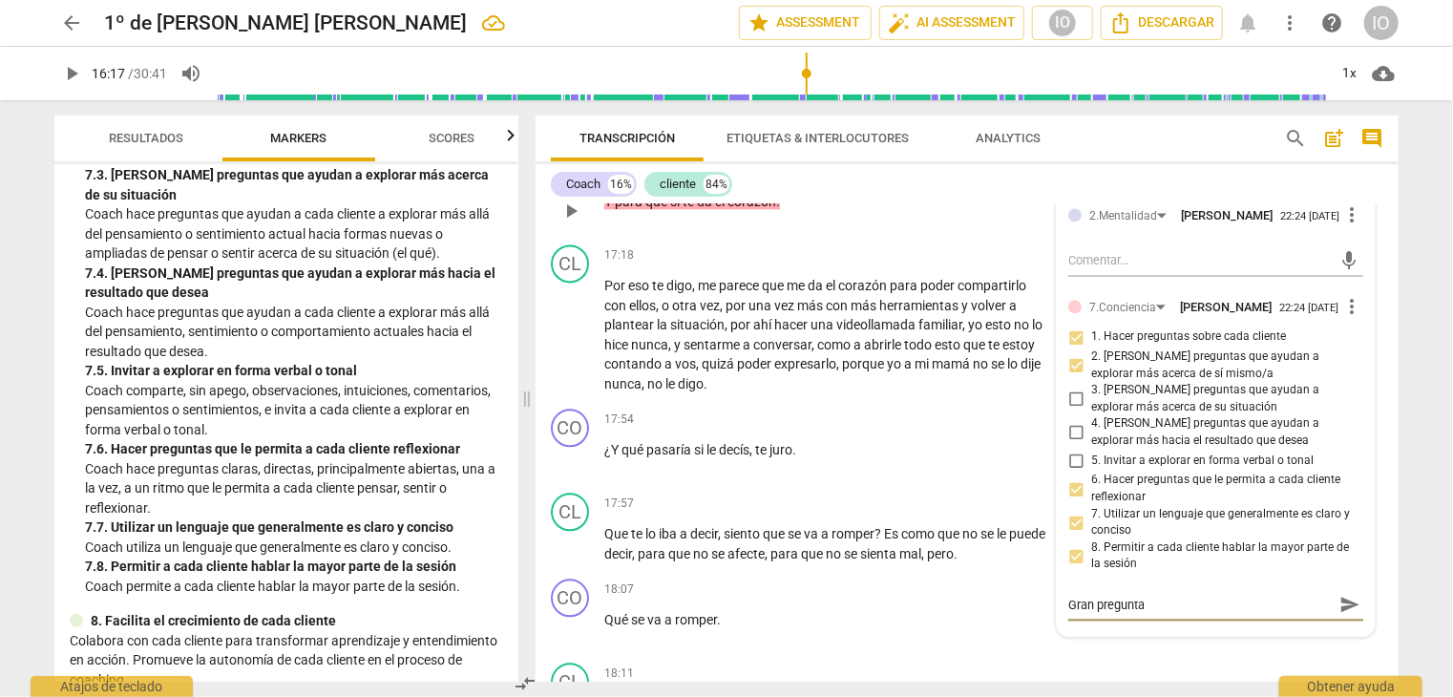
type textarea "Gran pregunta!"
type textarea "Gran pregunta!!"
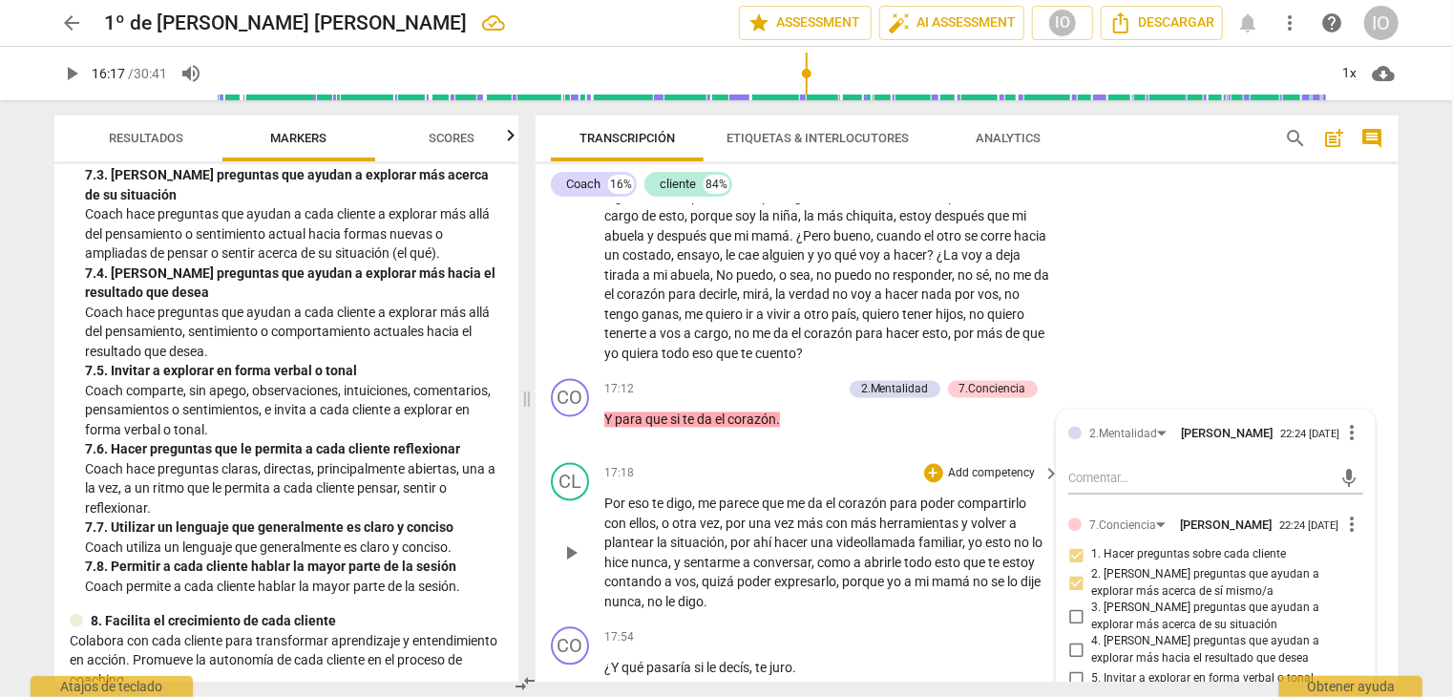
scroll to position [5627, 0]
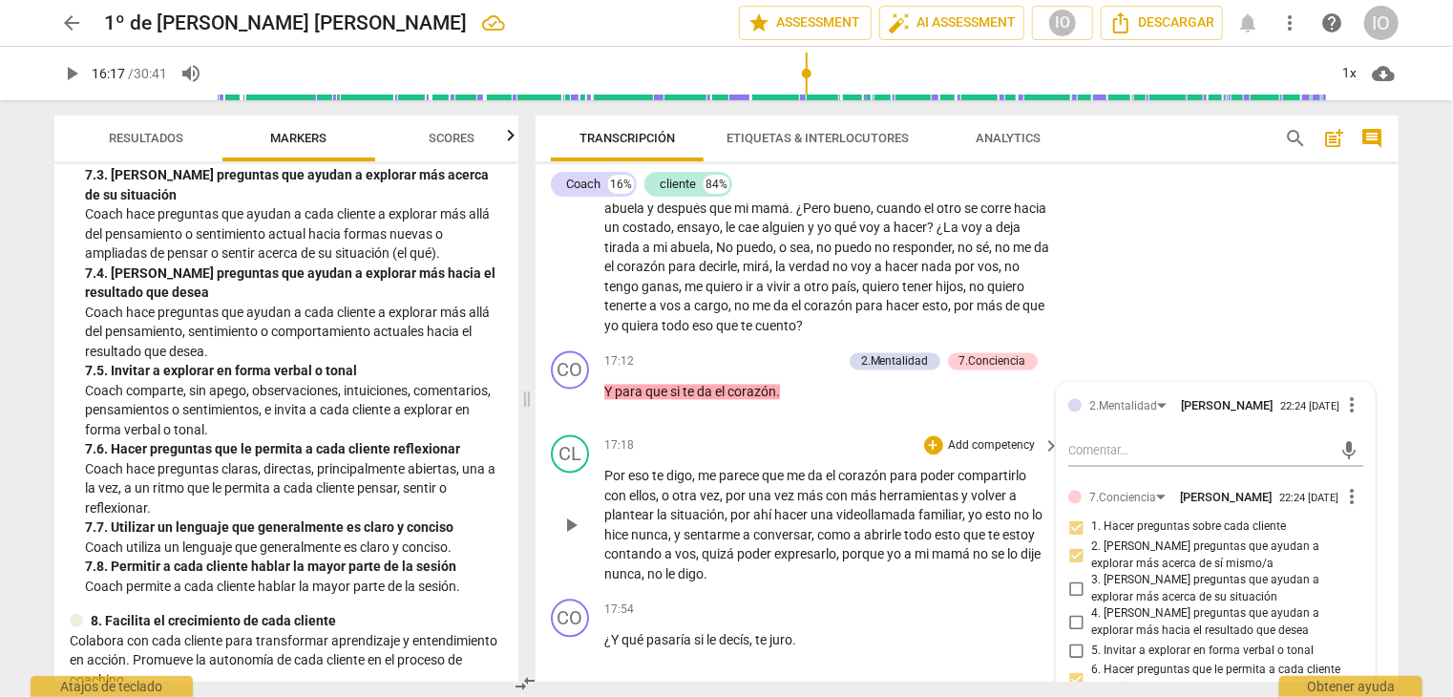
type textarea "Gran pregunta!!"
click at [575, 515] on span "play_arrow" at bounding box center [571, 526] width 23 height 23
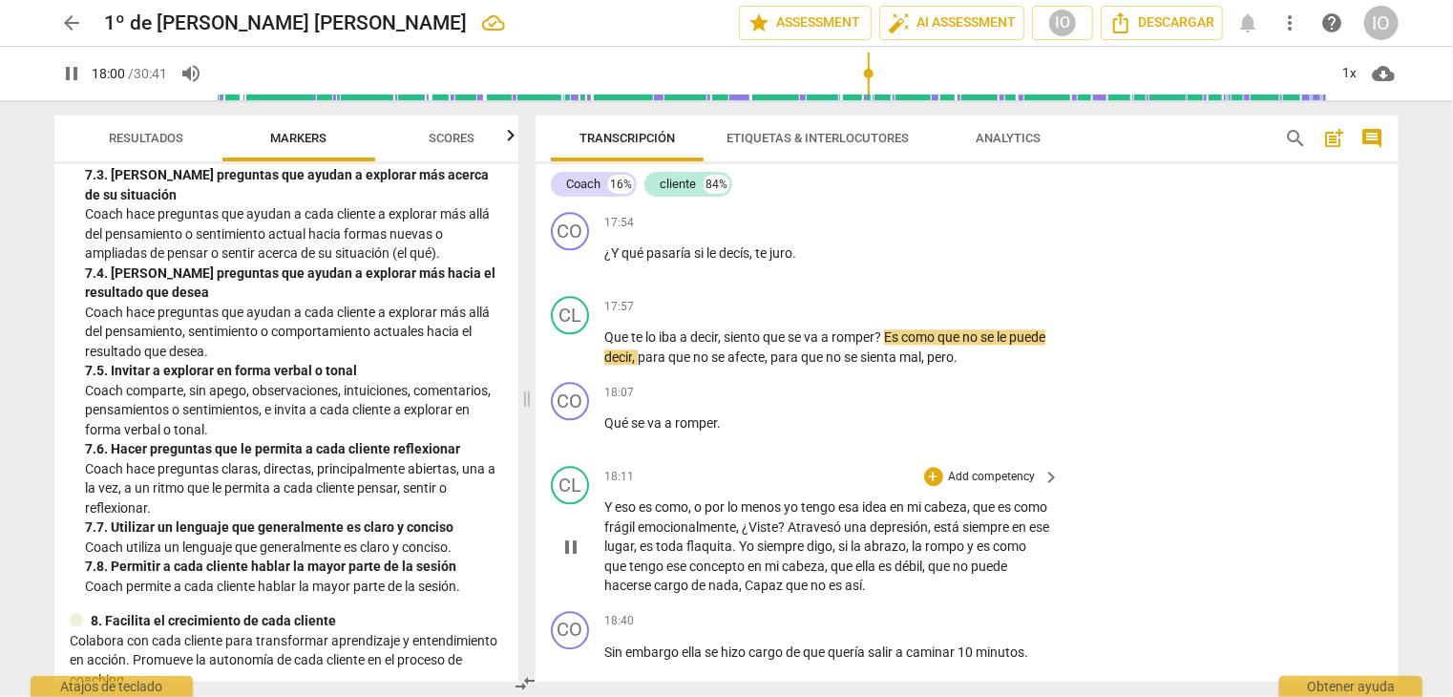
scroll to position [5920, 0]
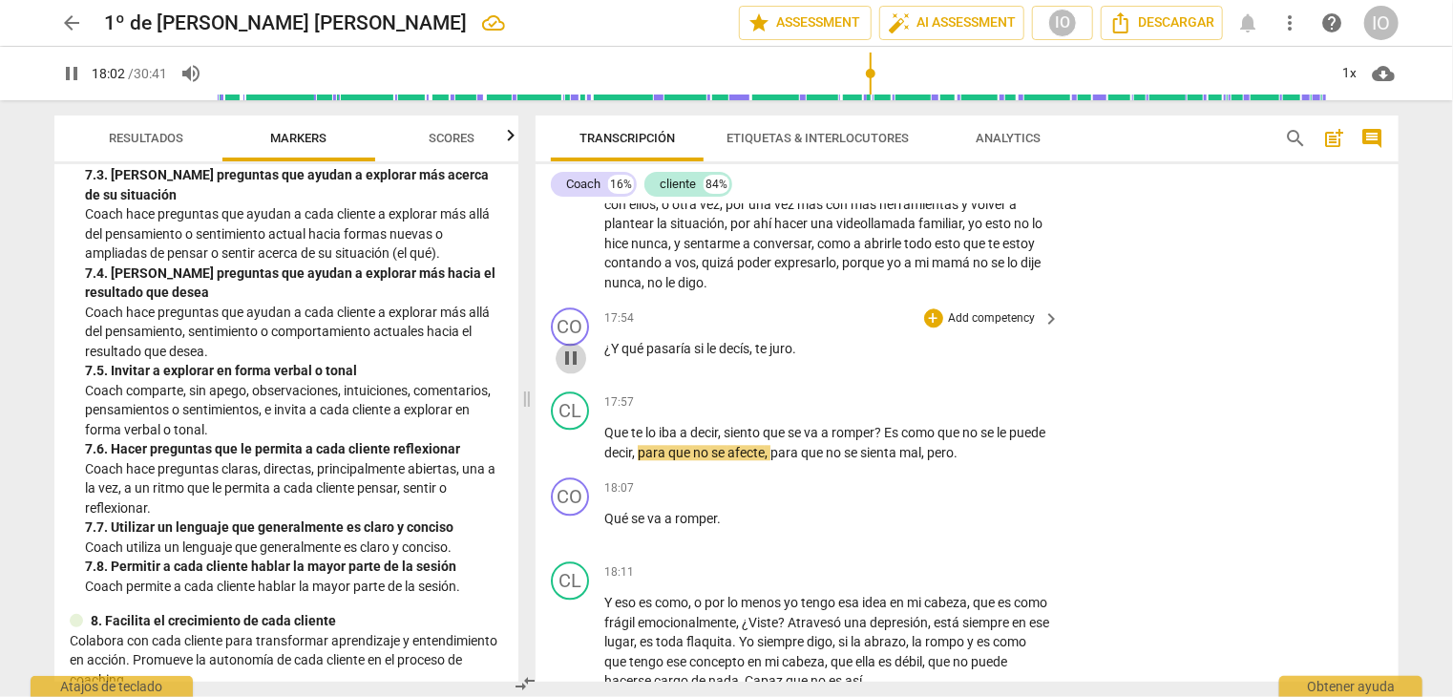
click at [564, 347] on span "pause" at bounding box center [571, 358] width 23 height 23
type input "1083"
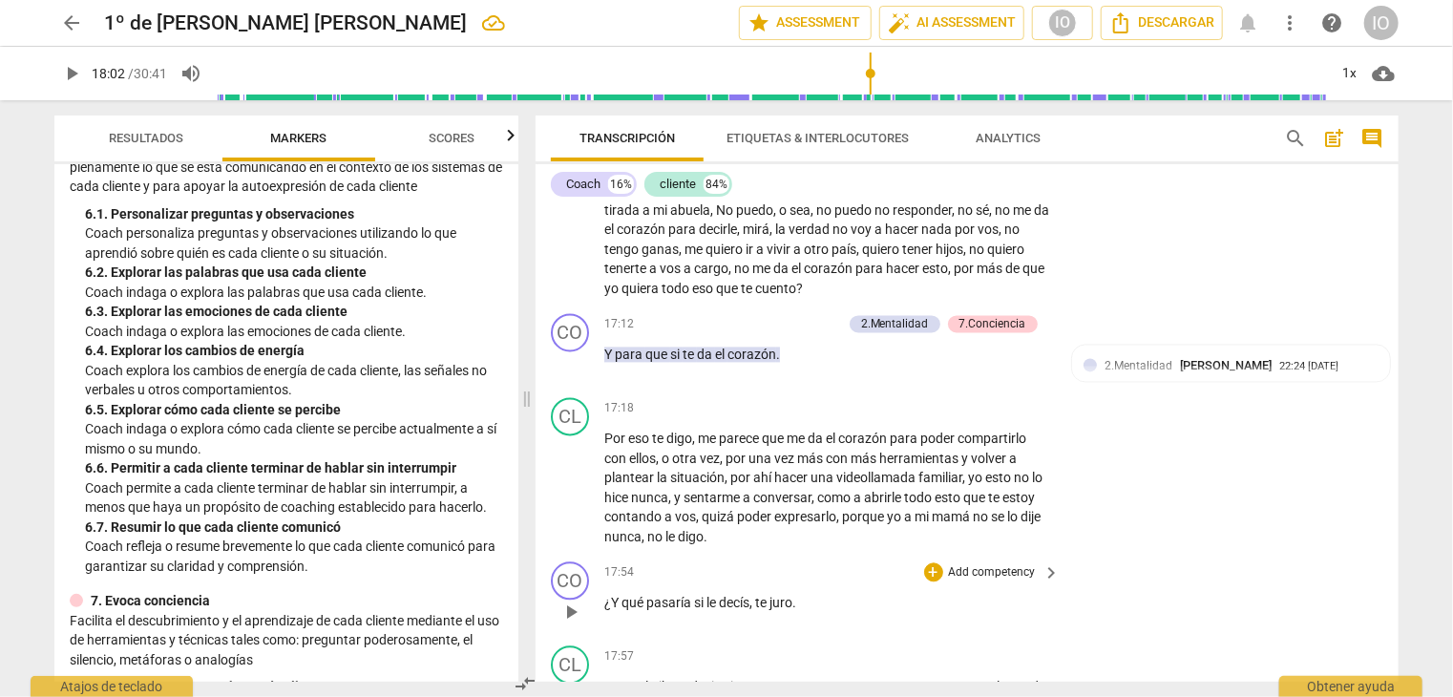
scroll to position [5633, 0]
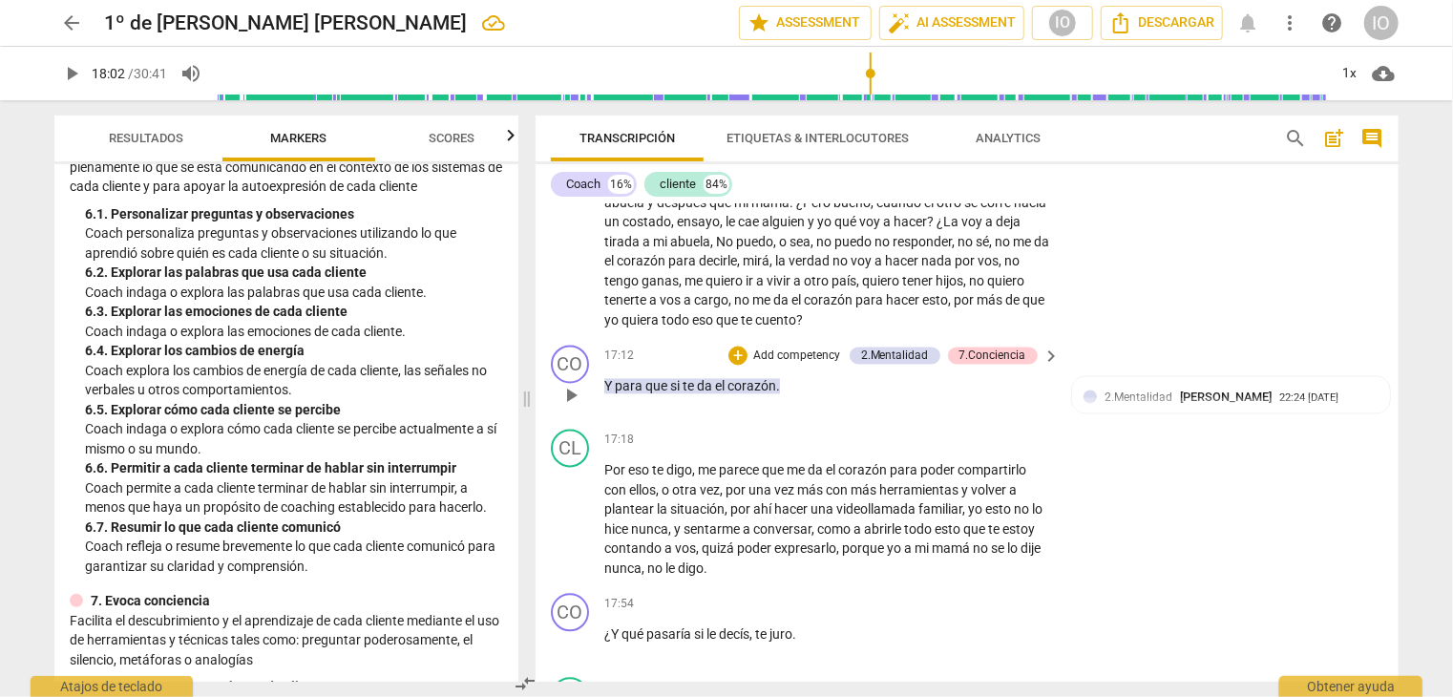
click at [752, 349] on p "Add competency" at bounding box center [797, 357] width 91 height 17
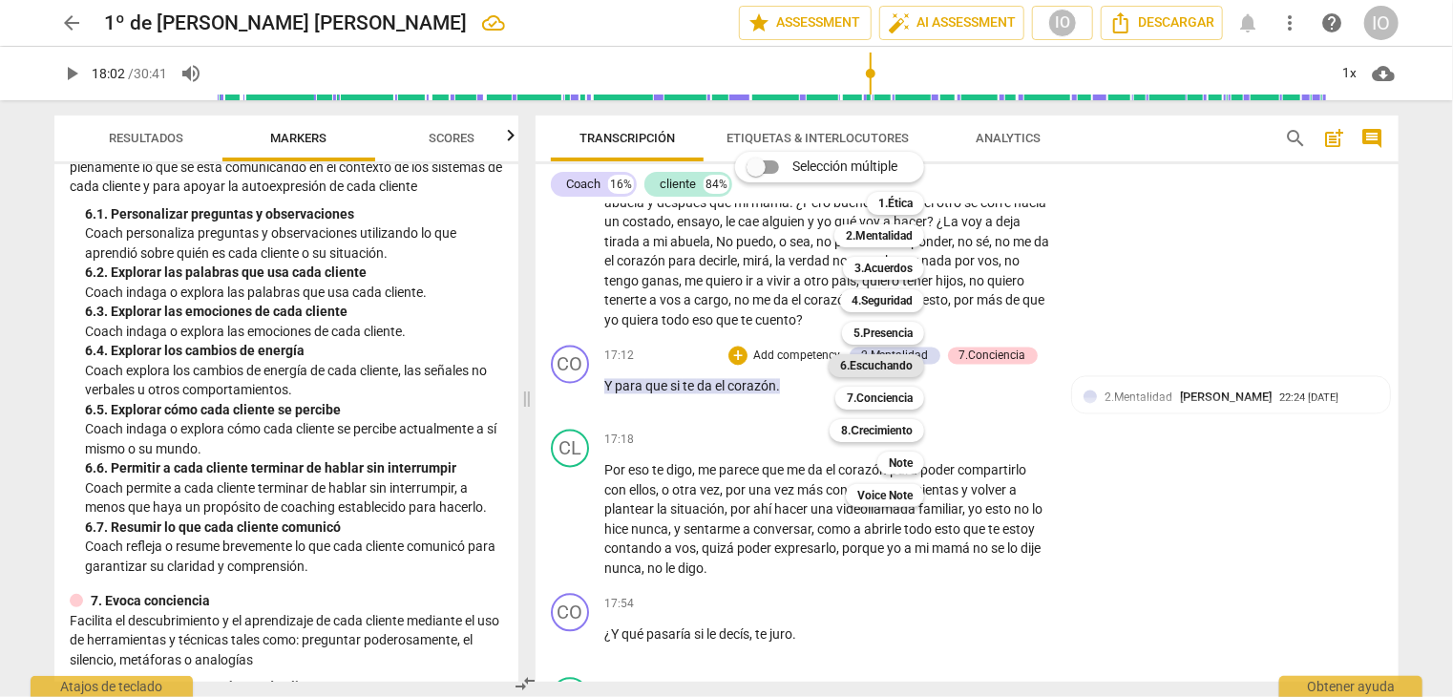
click at [864, 363] on b "6.Escuchando" at bounding box center [876, 365] width 73 height 23
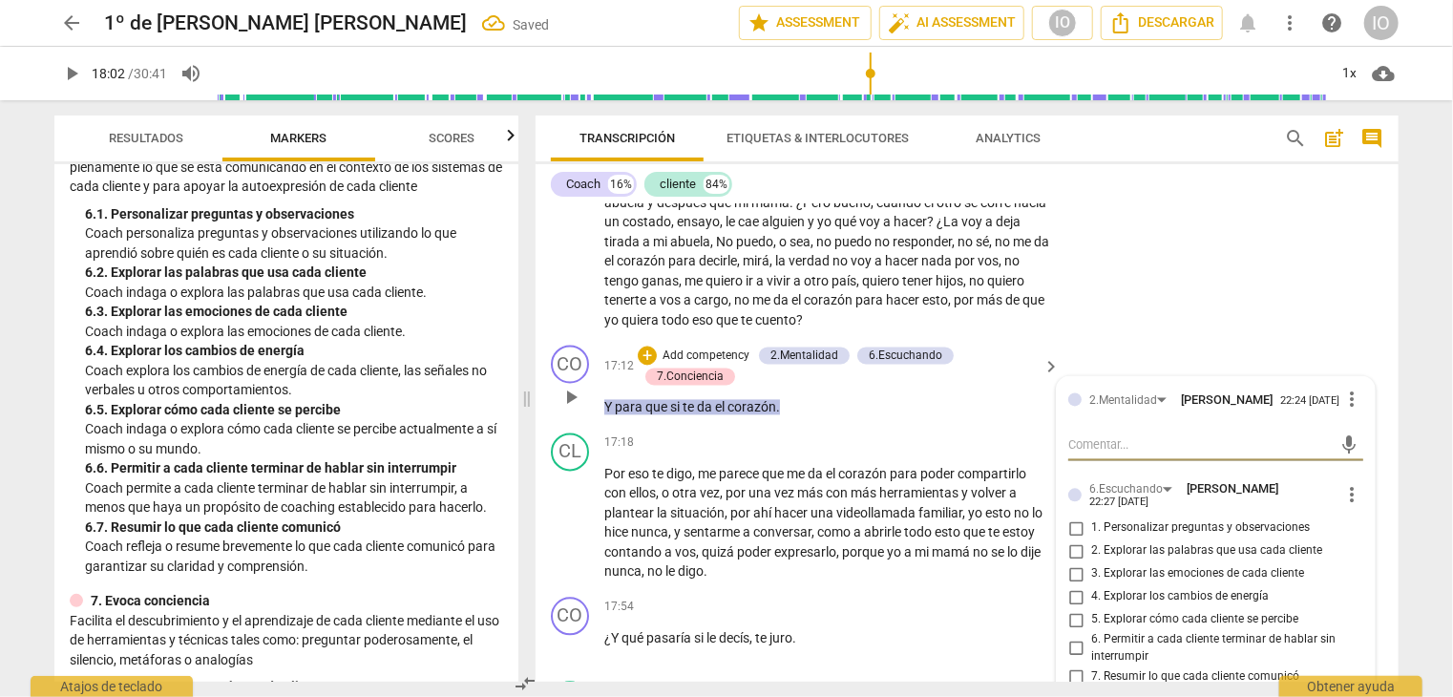
click at [1069, 518] on input "1. Personalizar preguntas y observaciones" at bounding box center [1076, 529] width 31 height 23
checkbox input "true"
click at [1078, 540] on input "2. Explorar las palabras que usa cada cliente" at bounding box center [1076, 551] width 31 height 23
checkbox input "true"
click at [1070, 563] on input "3. Explorar las emociones de cada cliente" at bounding box center [1076, 574] width 31 height 23
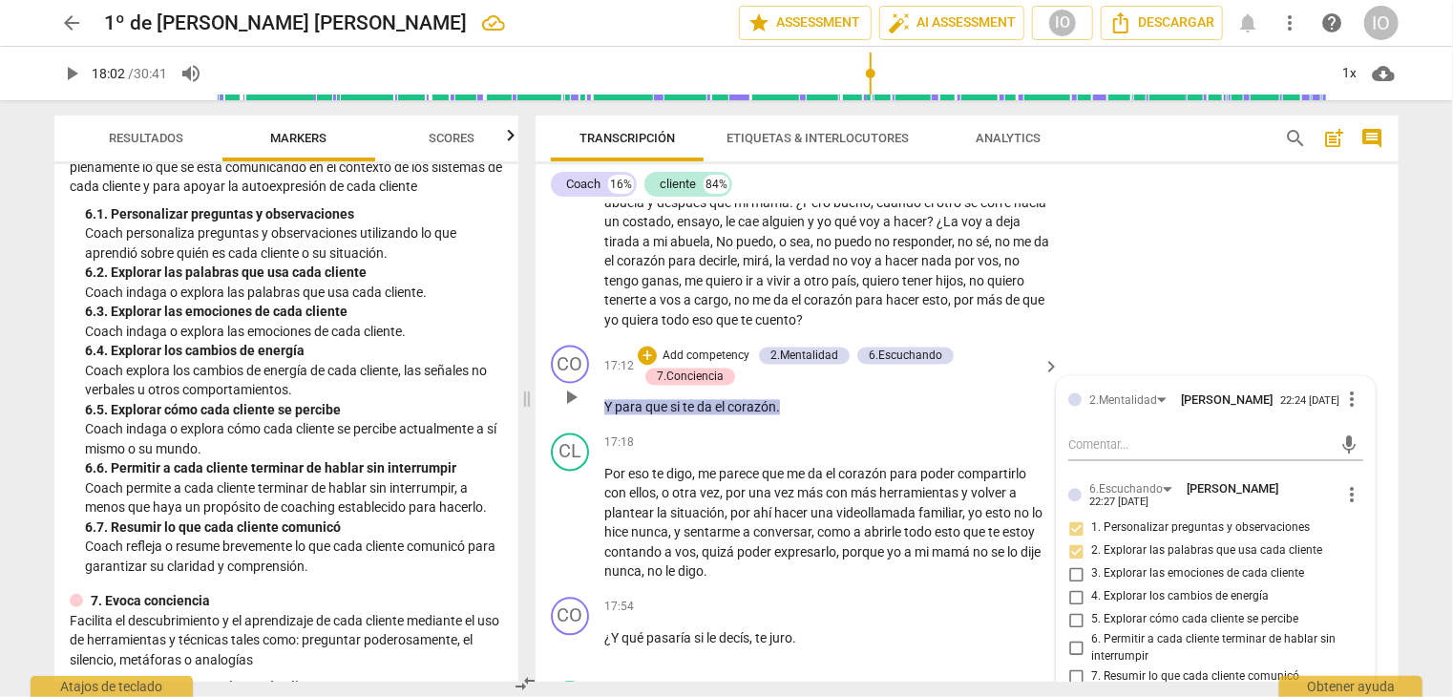
checkbox input "true"
click at [1070, 609] on input "5. Explorar cómo cada cliente se percibe" at bounding box center [1076, 620] width 31 height 23
checkbox input "true"
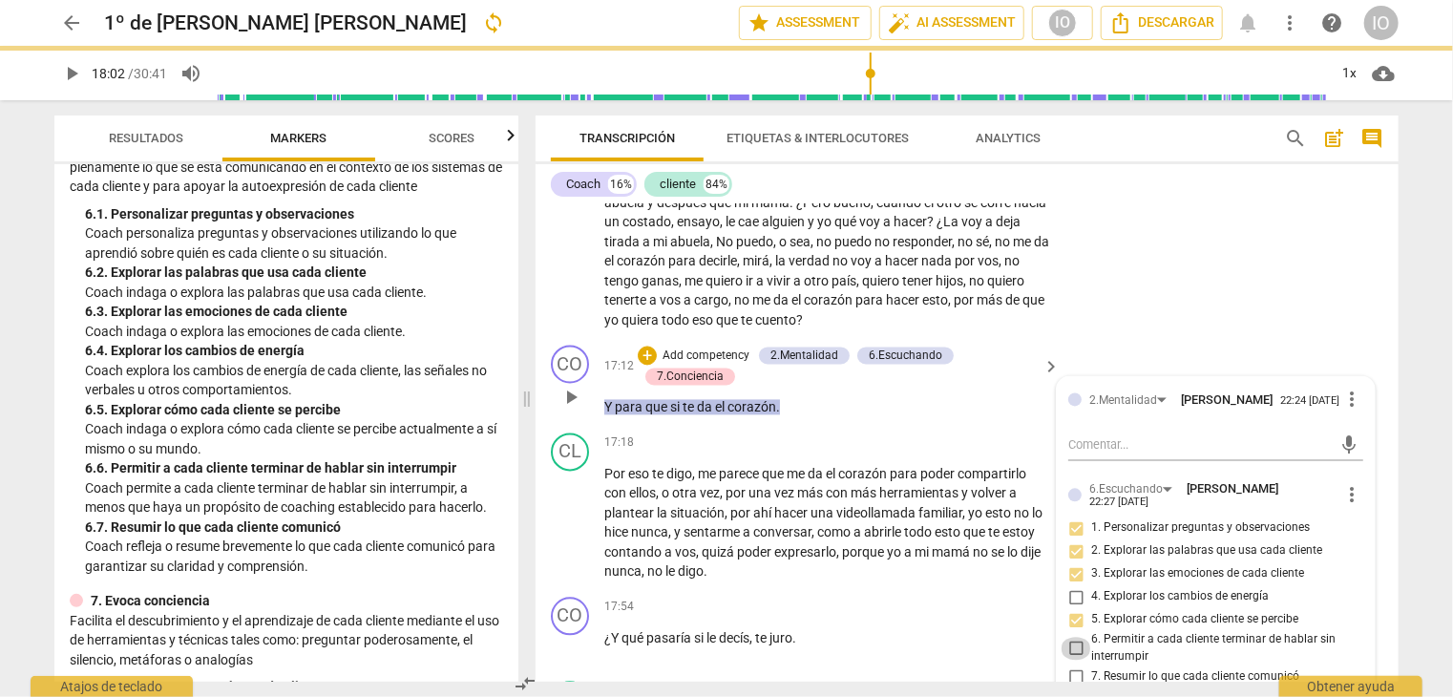
click at [1072, 638] on input "6. Permitir a cada cliente terminar de hablar sin interrumpir" at bounding box center [1076, 649] width 31 height 23
checkbox input "true"
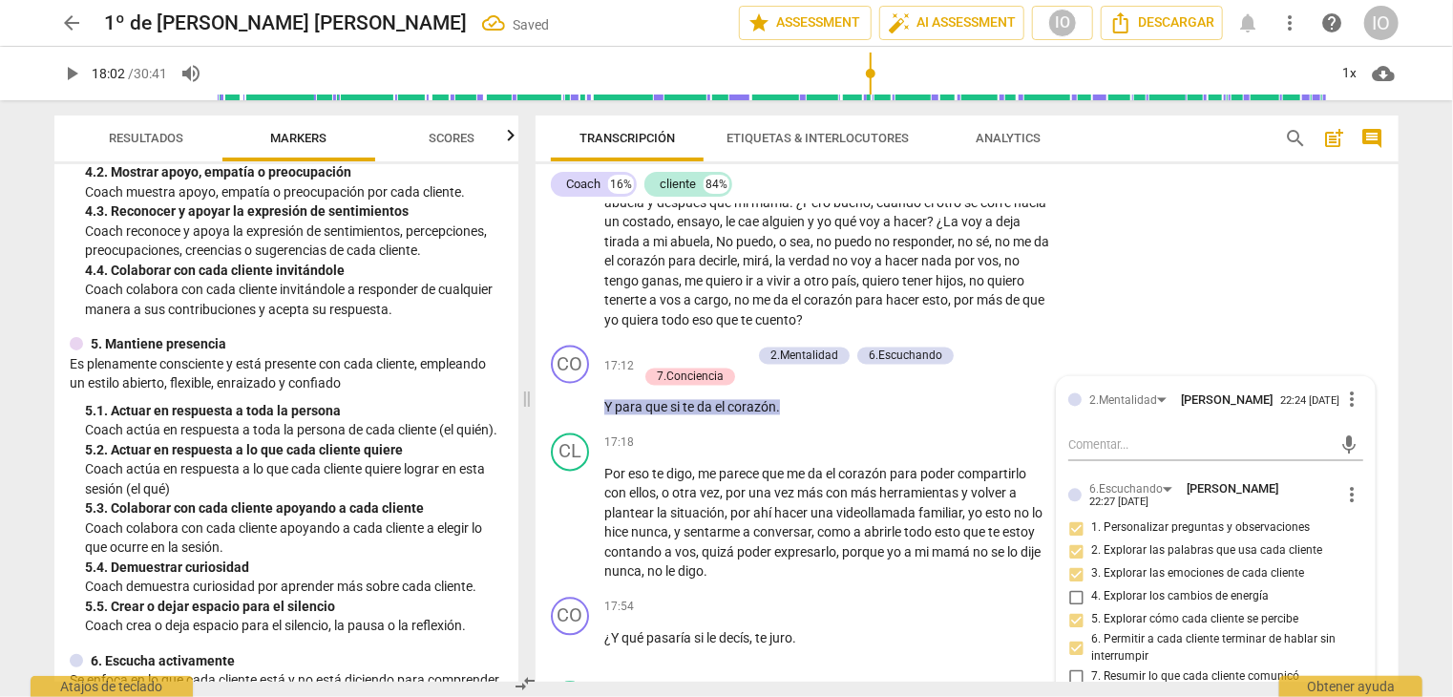
scroll to position [668, 0]
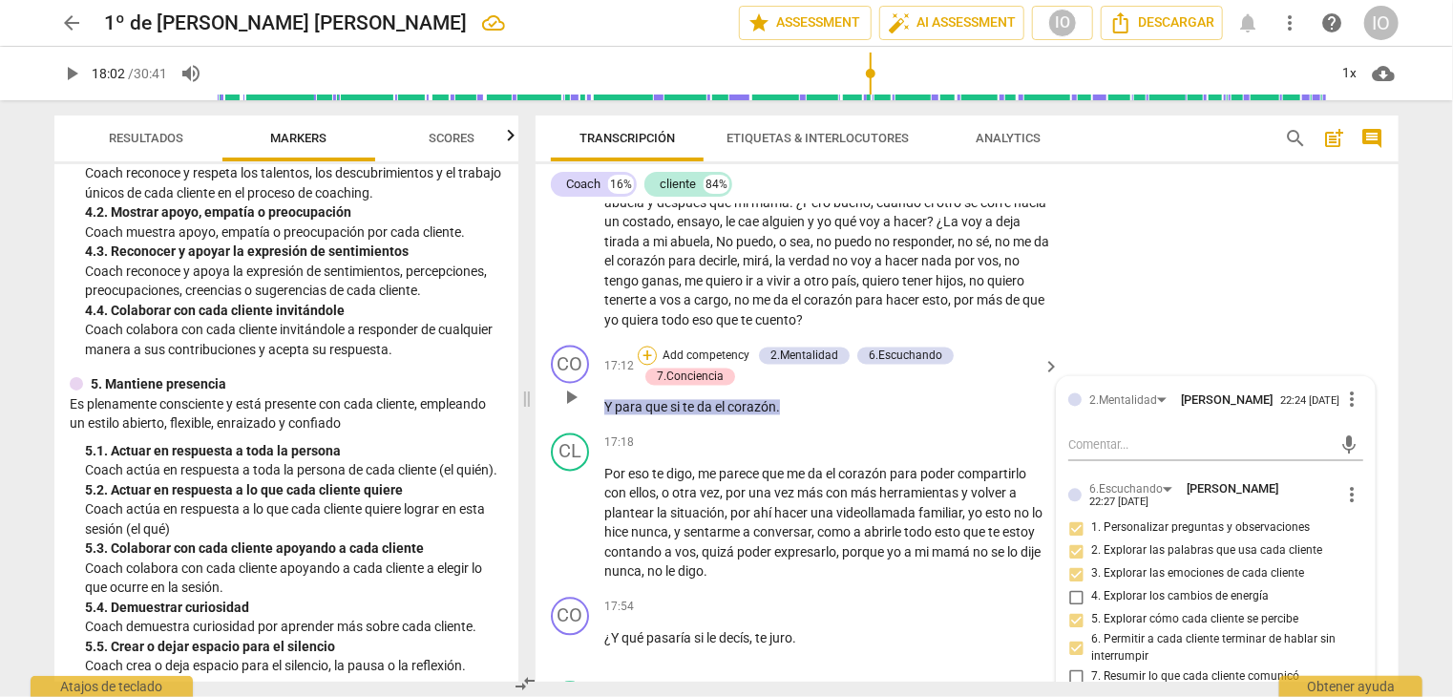
click at [653, 347] on div "+" at bounding box center [647, 356] width 19 height 19
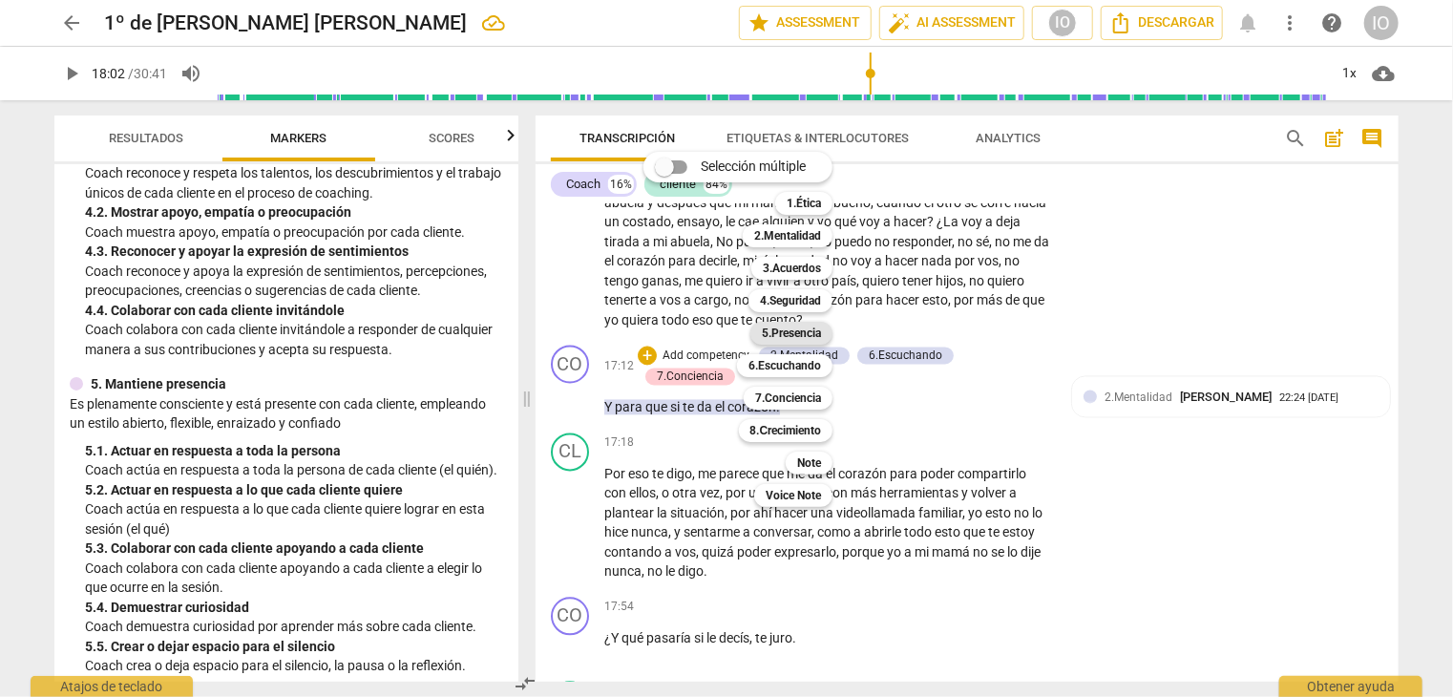
click at [789, 329] on b "5.Presencia" at bounding box center [791, 333] width 59 height 23
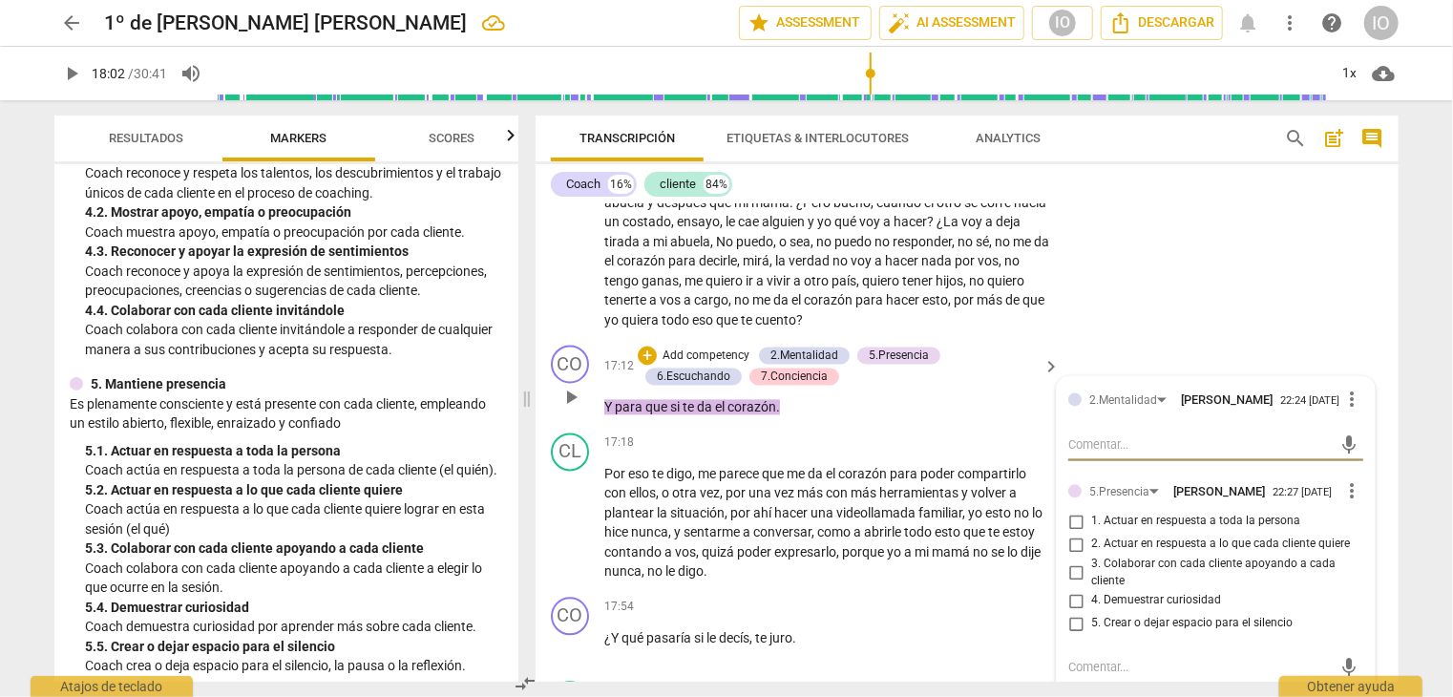
click at [1068, 511] on input "1. Actuar en respuesta a toda la persona" at bounding box center [1076, 522] width 31 height 23
checkbox input "true"
click at [1067, 590] on input "4. Demuestrar curiosidad" at bounding box center [1076, 601] width 31 height 23
checkbox input "true"
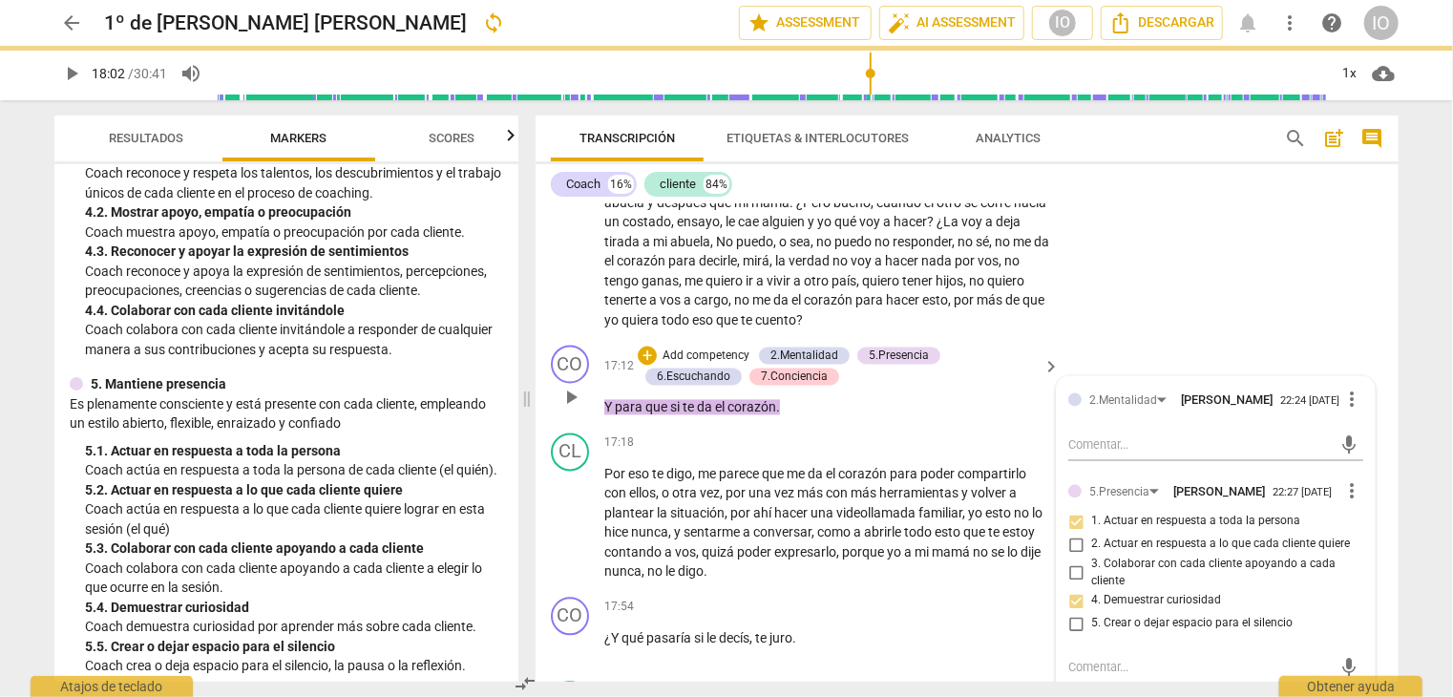
drag, startPoint x: 1068, startPoint y: 547, endPoint x: 1113, endPoint y: 583, distance: 57.1
click at [1068, 562] on input "3. Colaborar con cada cliente apoyando a cada cliente" at bounding box center [1076, 573] width 31 height 23
checkbox input "true"
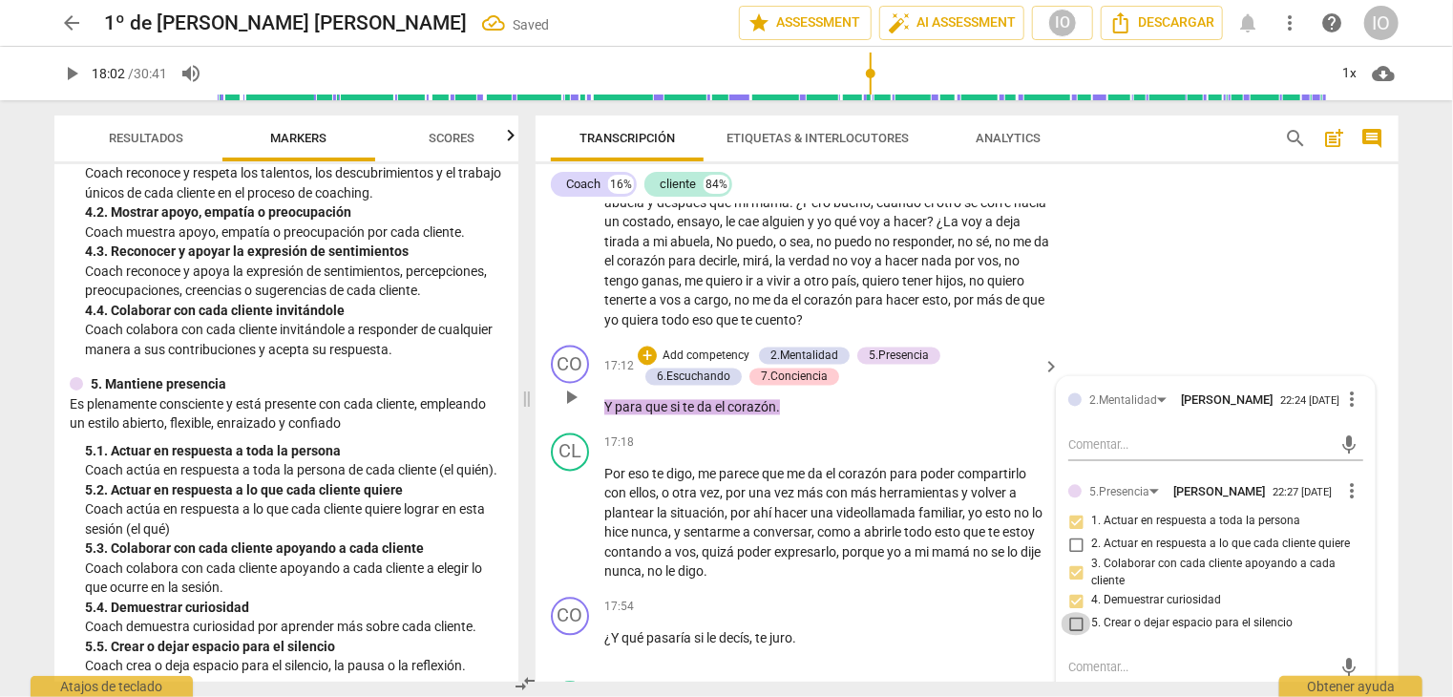
click at [1066, 613] on input "5. Crear o dejar espacio para el silencio" at bounding box center [1076, 624] width 31 height 23
checkbox input "true"
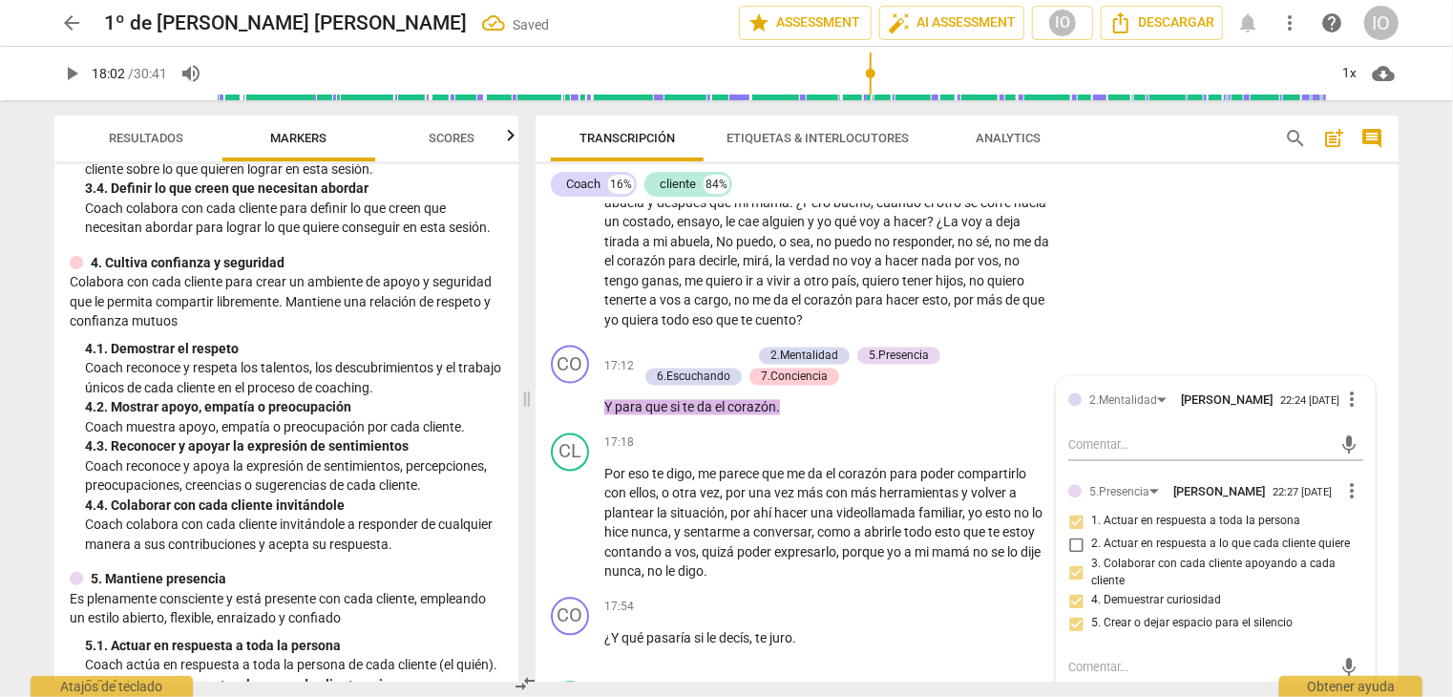
scroll to position [477, 0]
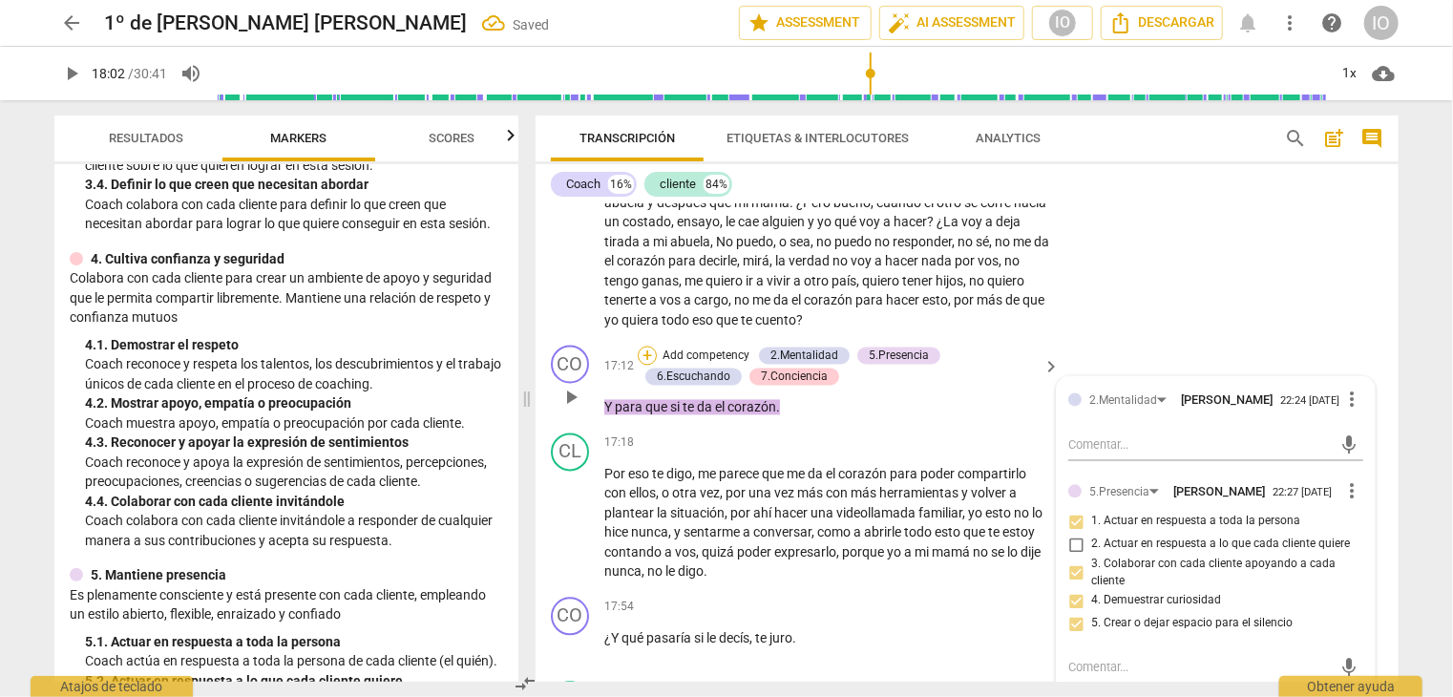
click at [639, 347] on div "+" at bounding box center [647, 356] width 19 height 19
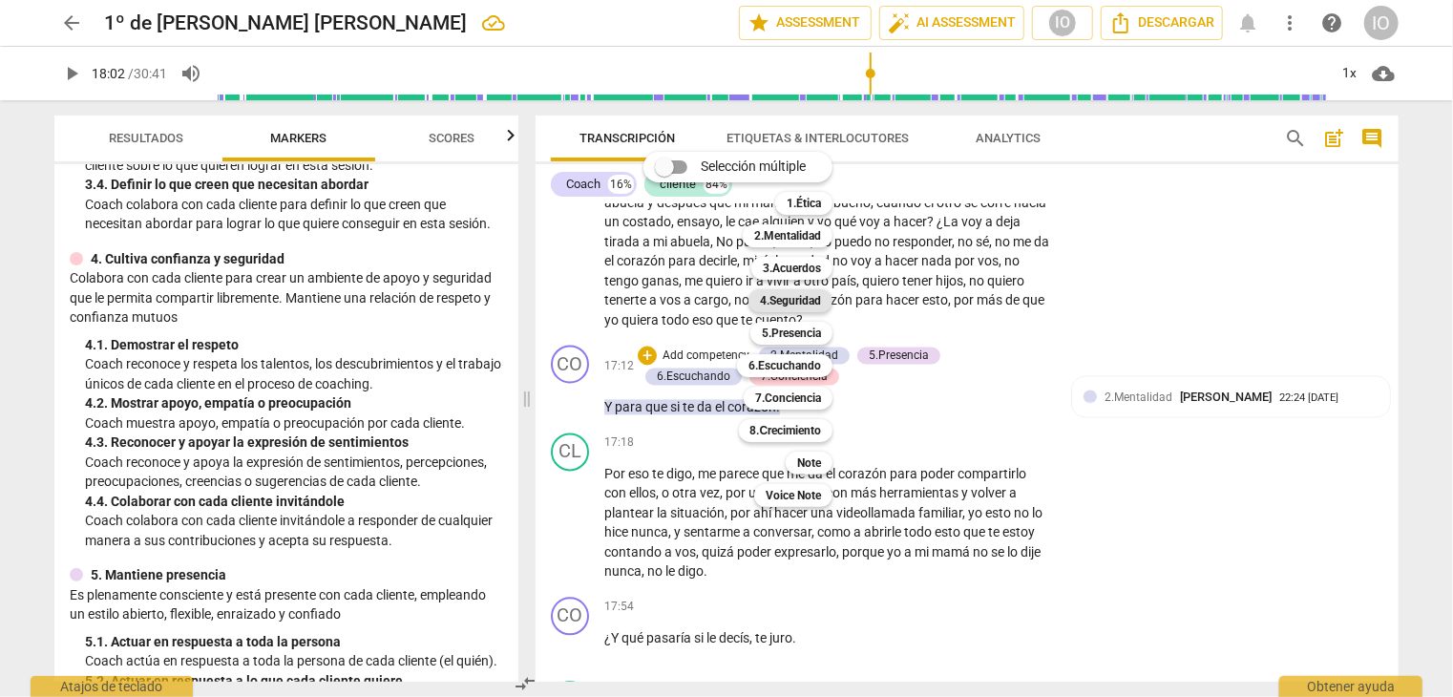
click at [767, 302] on b "4.Seguridad" at bounding box center [790, 300] width 61 height 23
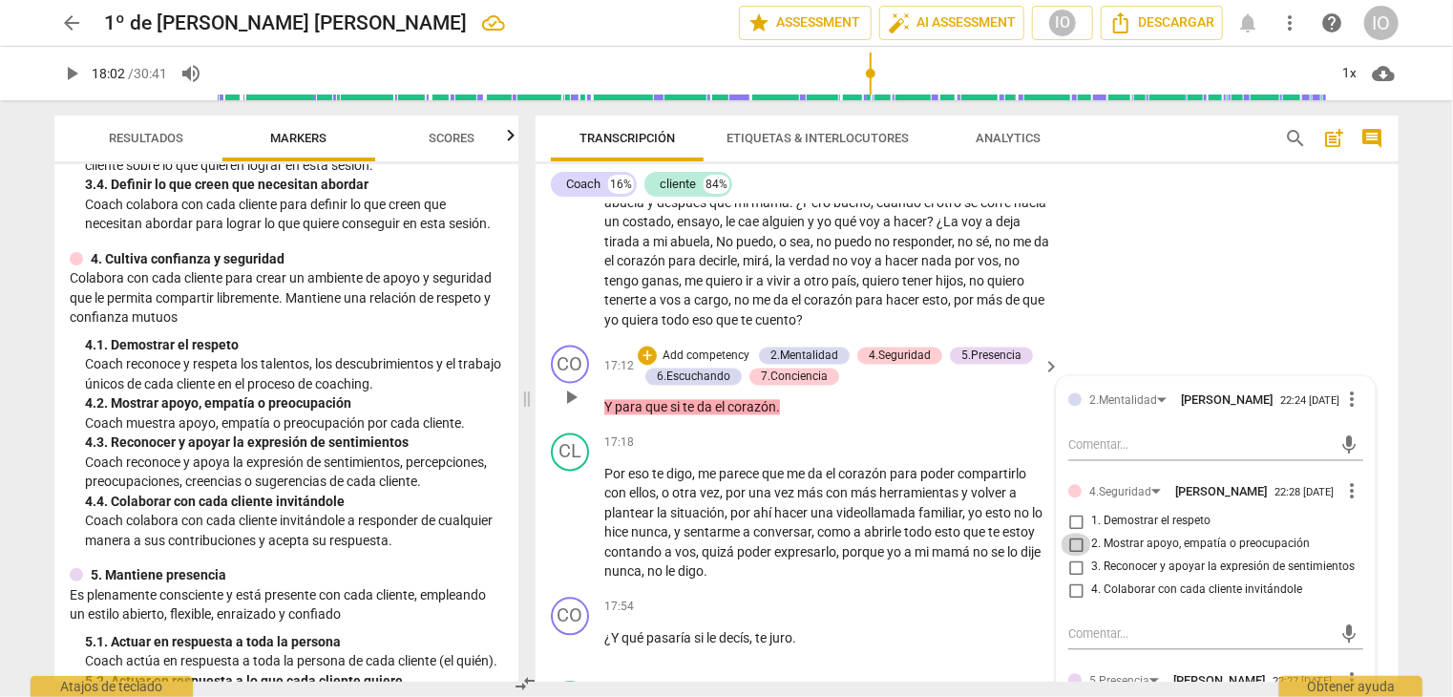
click at [1071, 534] on input "2. Mostrar apoyo, empatía o preocupación" at bounding box center [1076, 545] width 31 height 23
checkbox input "true"
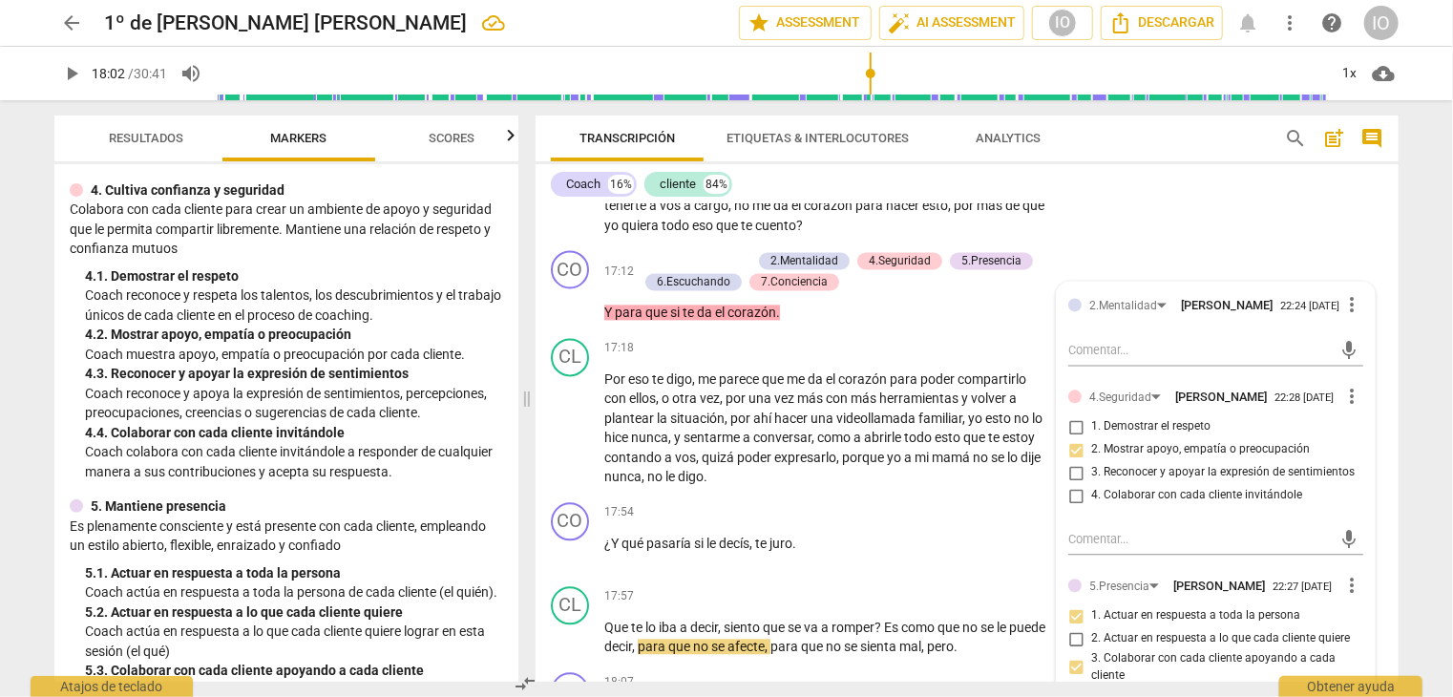
scroll to position [573, 0]
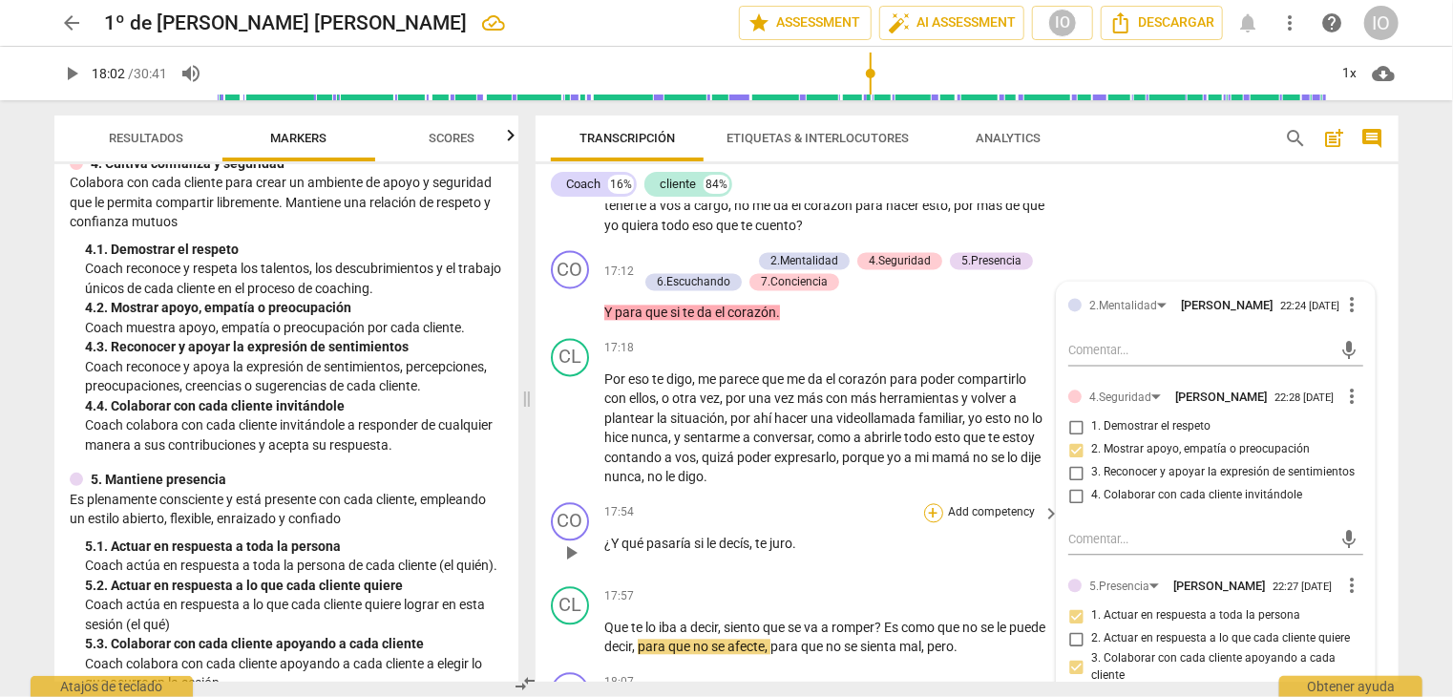
click at [929, 503] on div "+" at bounding box center [933, 512] width 19 height 19
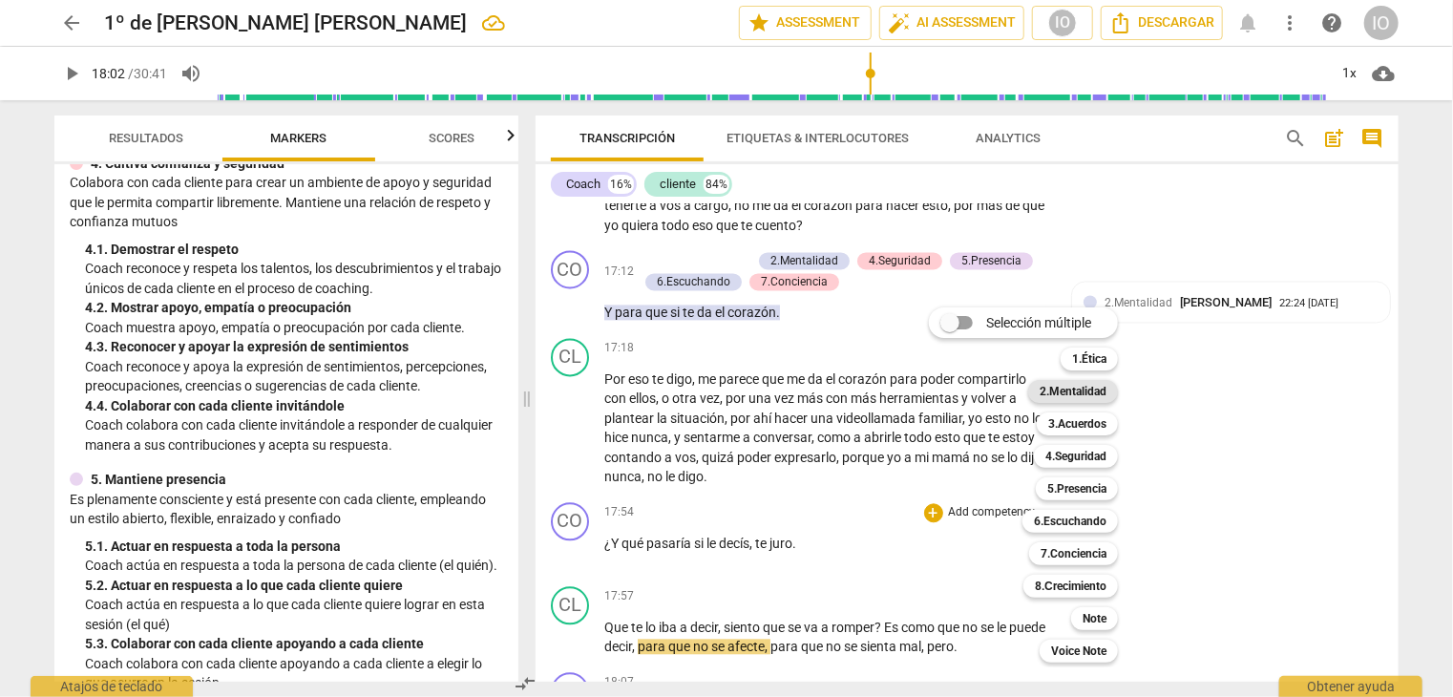
click at [1070, 387] on b "2.Mentalidad" at bounding box center [1073, 391] width 67 height 23
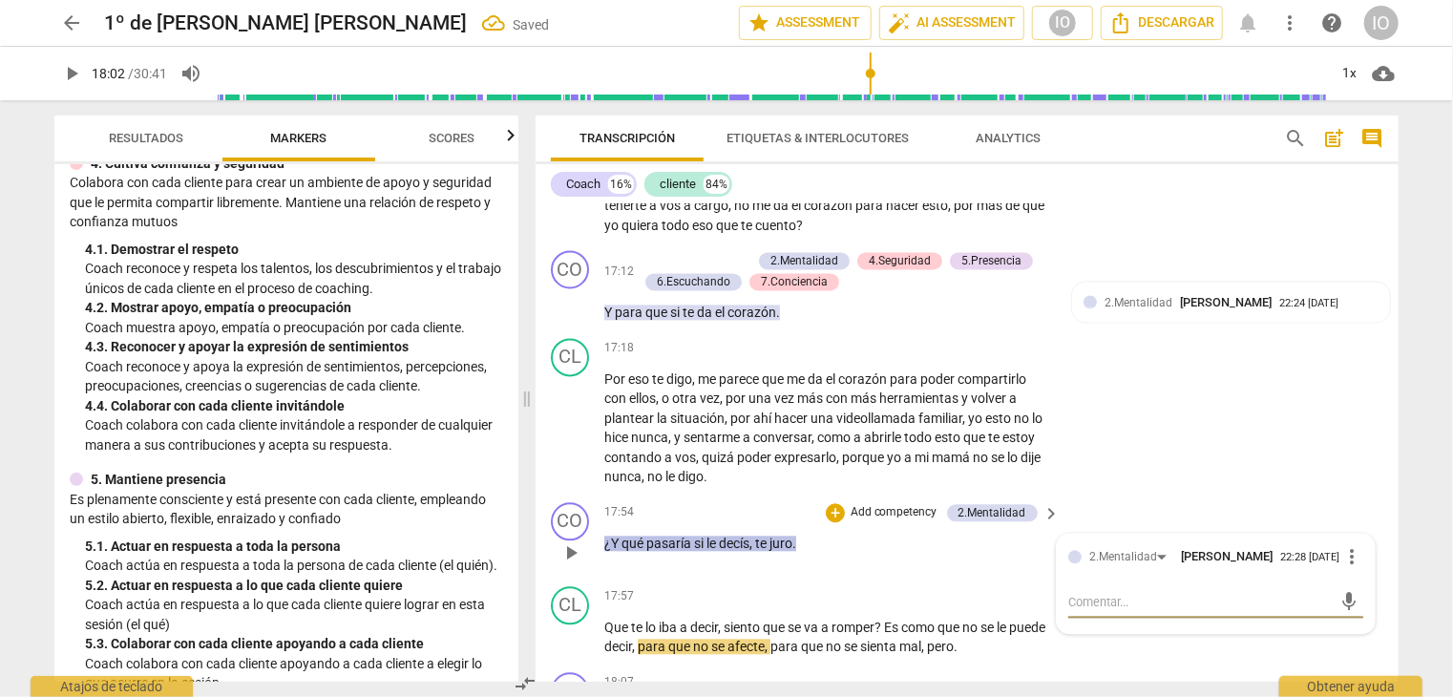
click at [927, 504] on p "Add competency" at bounding box center [894, 512] width 91 height 17
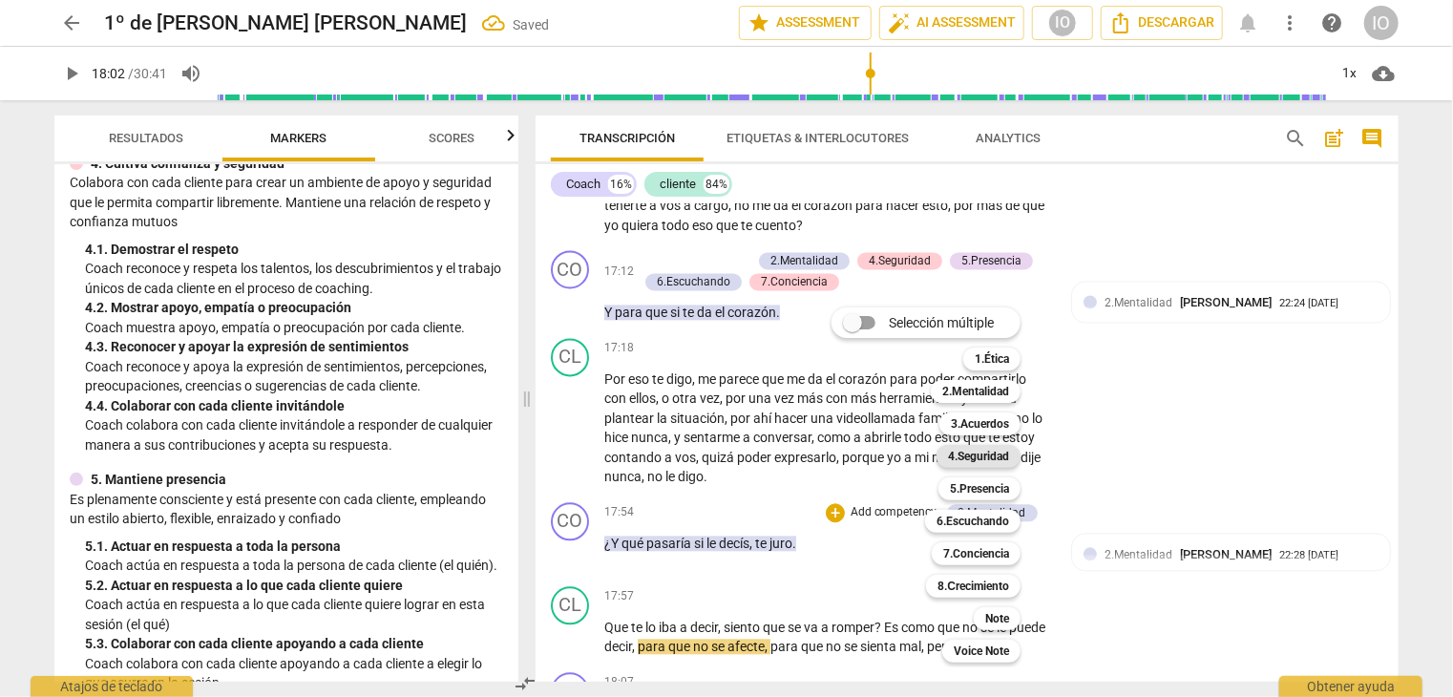
click at [962, 460] on b "4.Seguridad" at bounding box center [978, 456] width 61 height 23
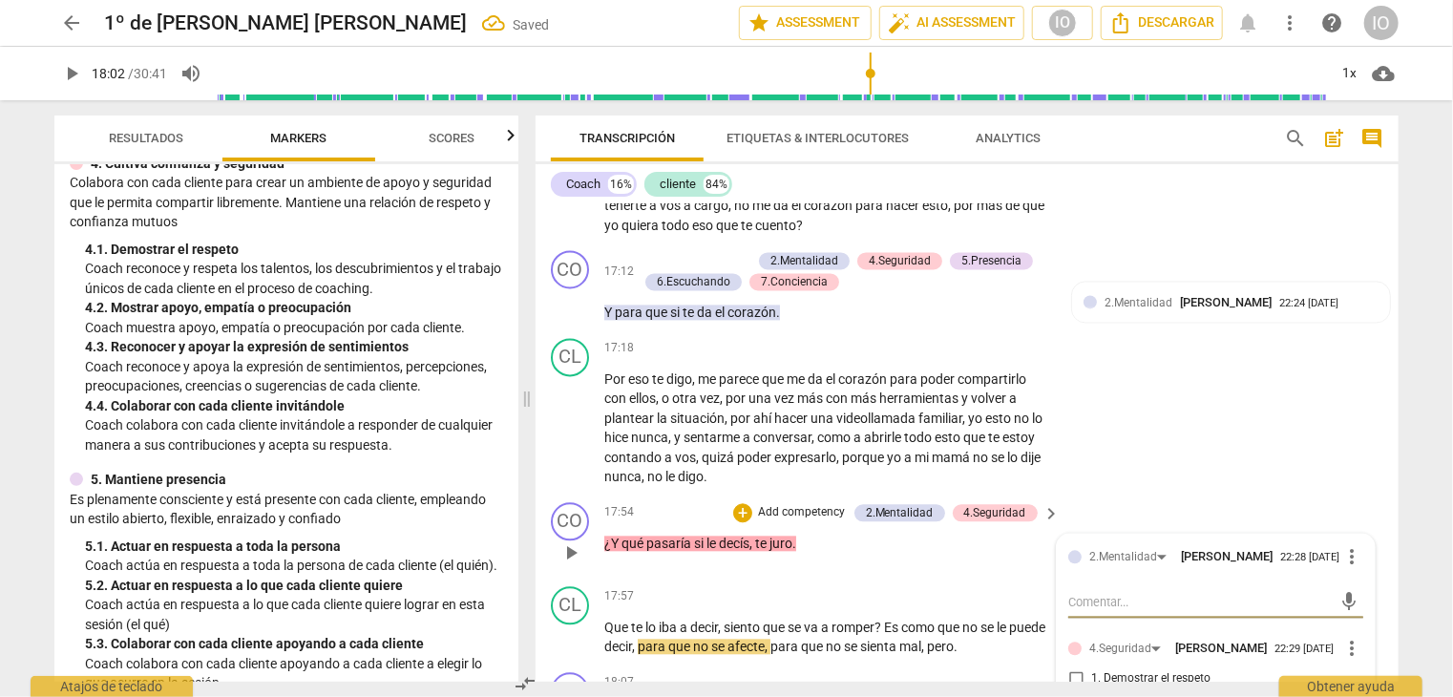
scroll to position [6111, 0]
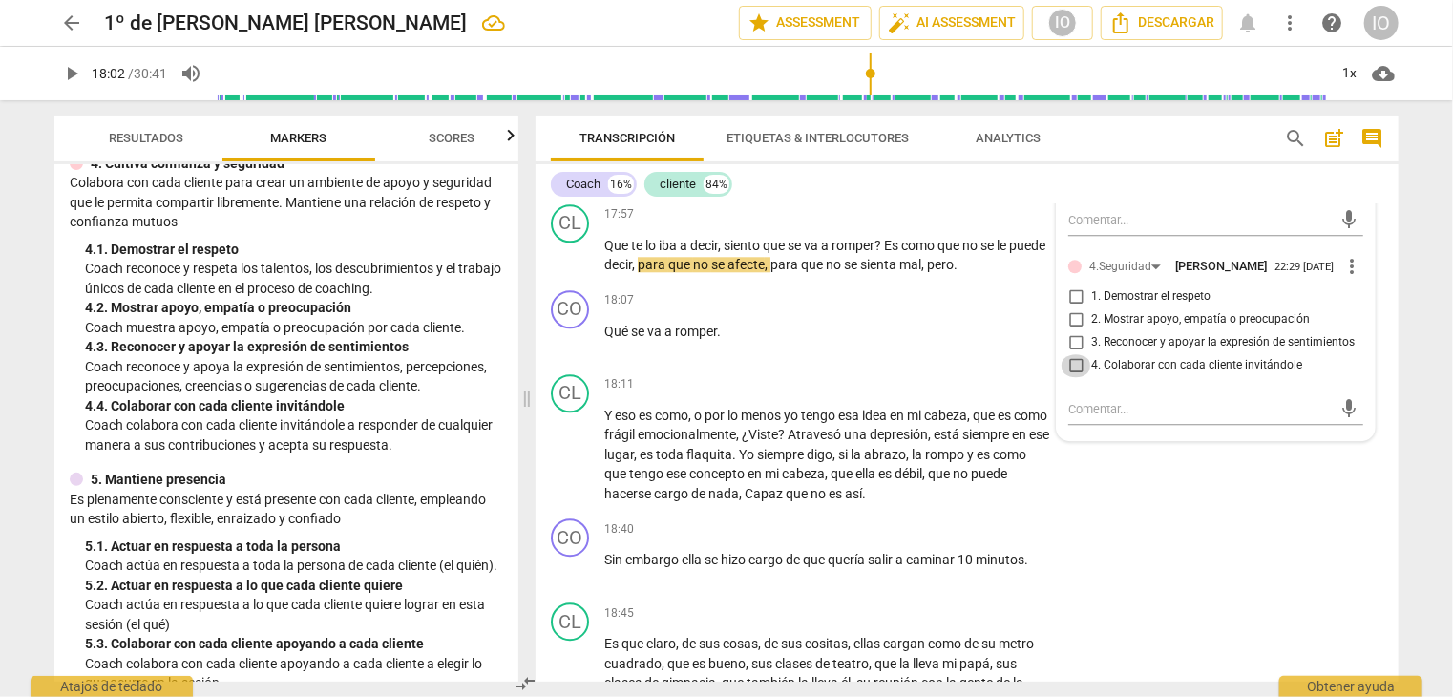
click at [1076, 354] on input "4. Colaborar con cada cliente invitándole" at bounding box center [1076, 365] width 31 height 23
checkbox input "true"
type input "1083"
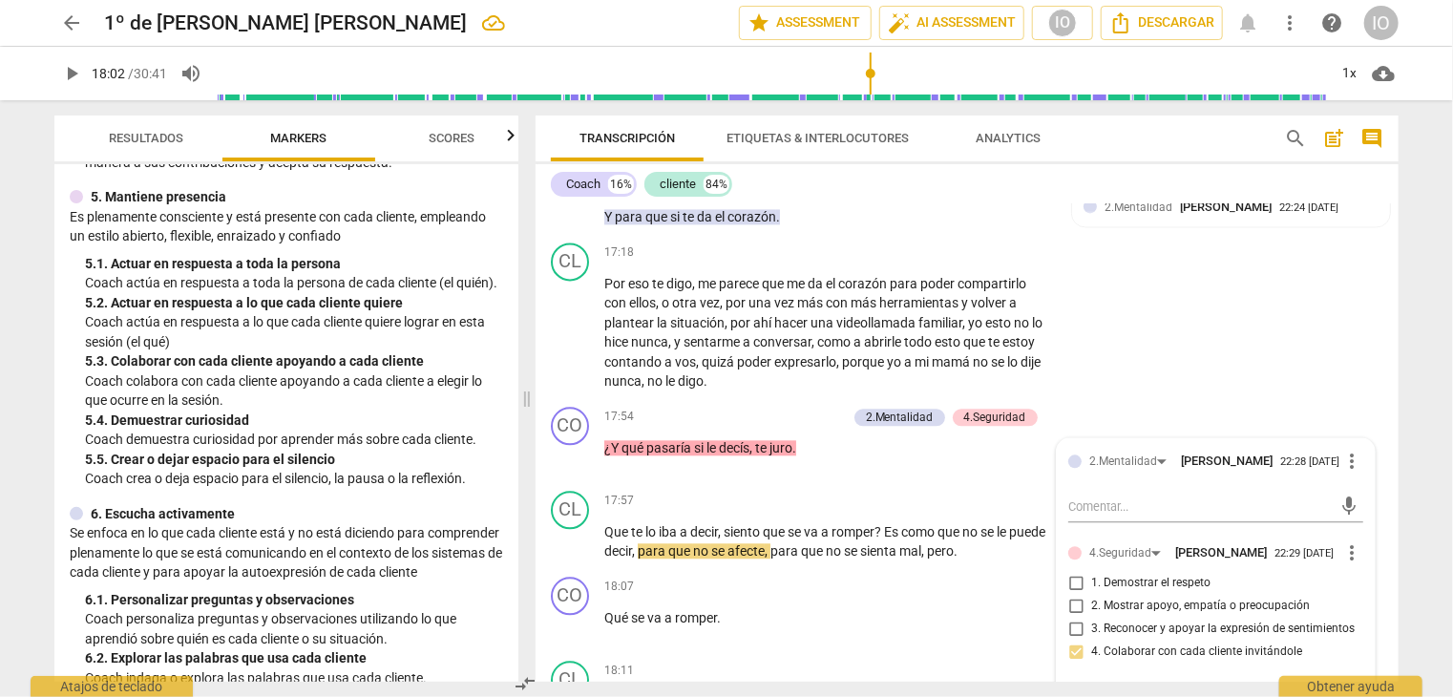
scroll to position [859, 0]
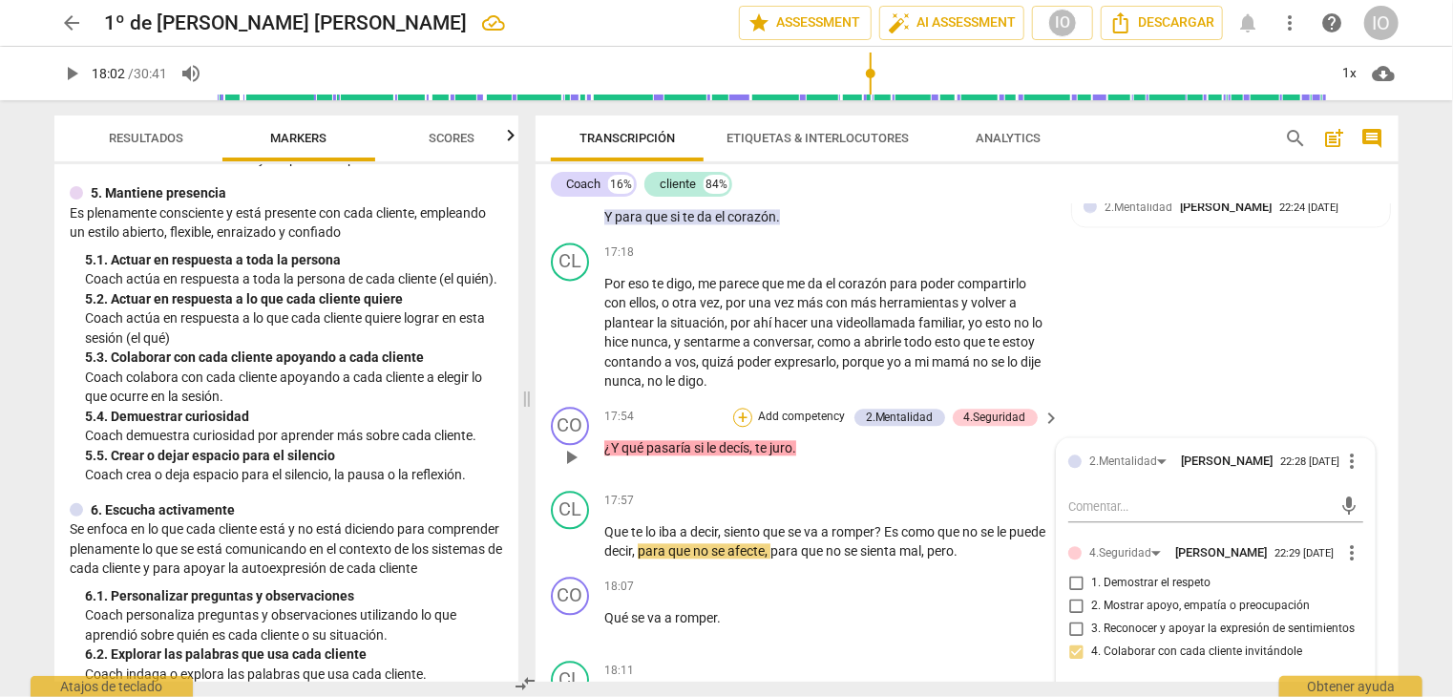
click at [745, 408] on div "+" at bounding box center [742, 417] width 19 height 19
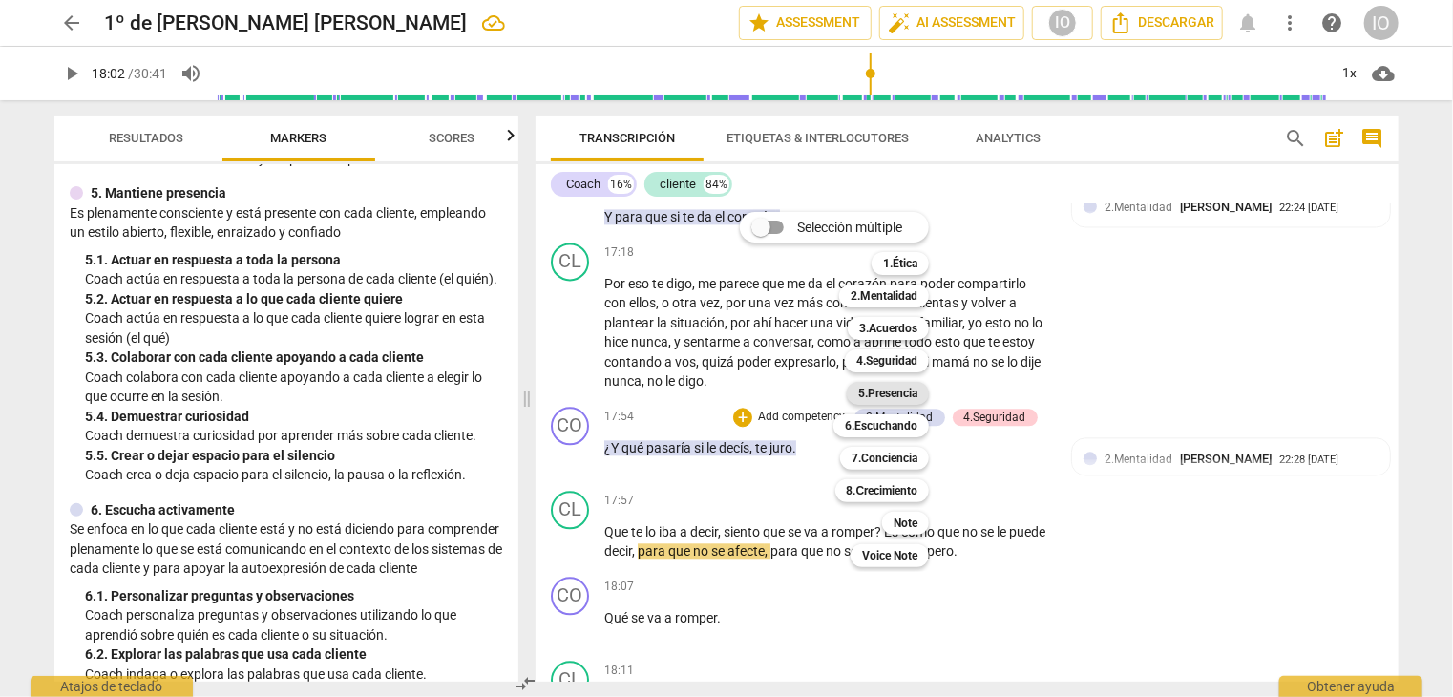
click at [868, 391] on b "5.Presencia" at bounding box center [887, 393] width 59 height 23
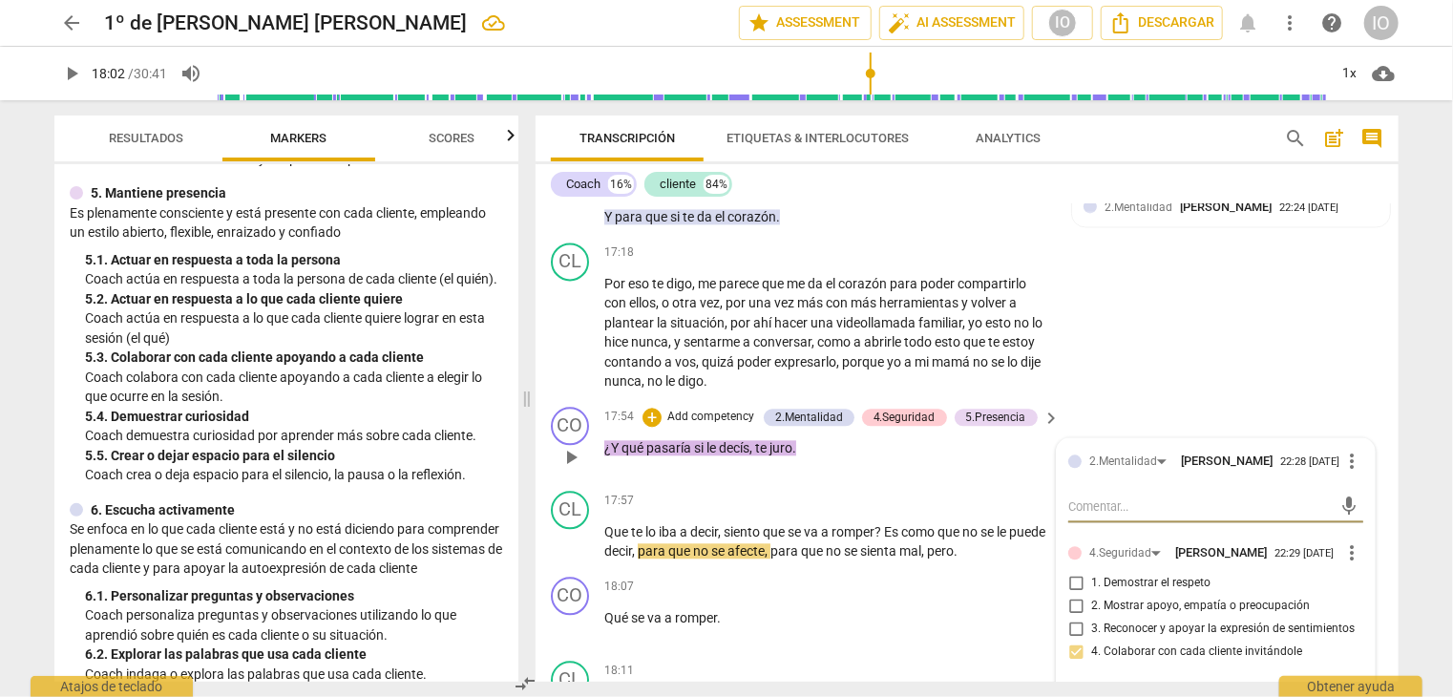
scroll to position [6206, 0]
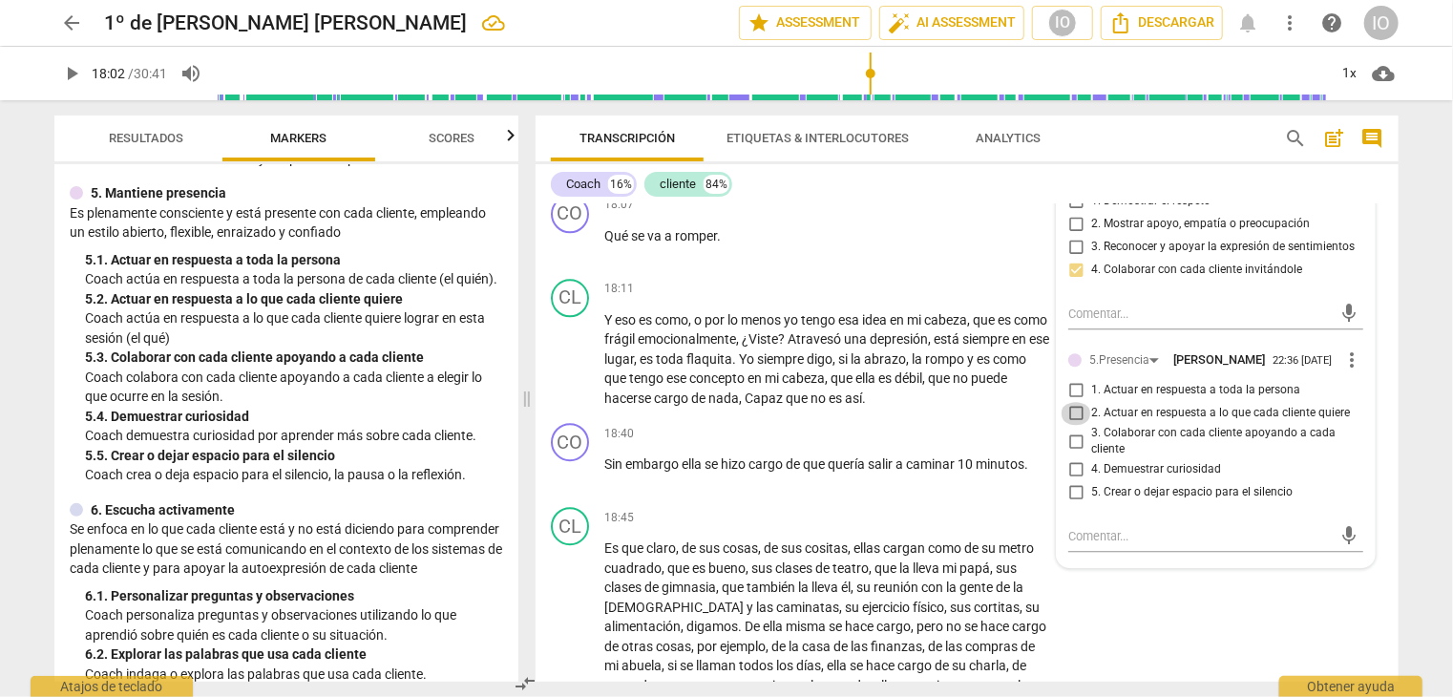
click at [1072, 402] on input "2. Actuar en respuesta a lo que cada cliente quiere" at bounding box center [1076, 413] width 31 height 23
checkbox input "true"
click at [1067, 430] on input "3. Colaborar con cada cliente apoyando a cada cliente" at bounding box center [1076, 441] width 31 height 23
checkbox input "true"
click at [1080, 458] on input "4. Demuestrar curiosidad" at bounding box center [1076, 469] width 31 height 23
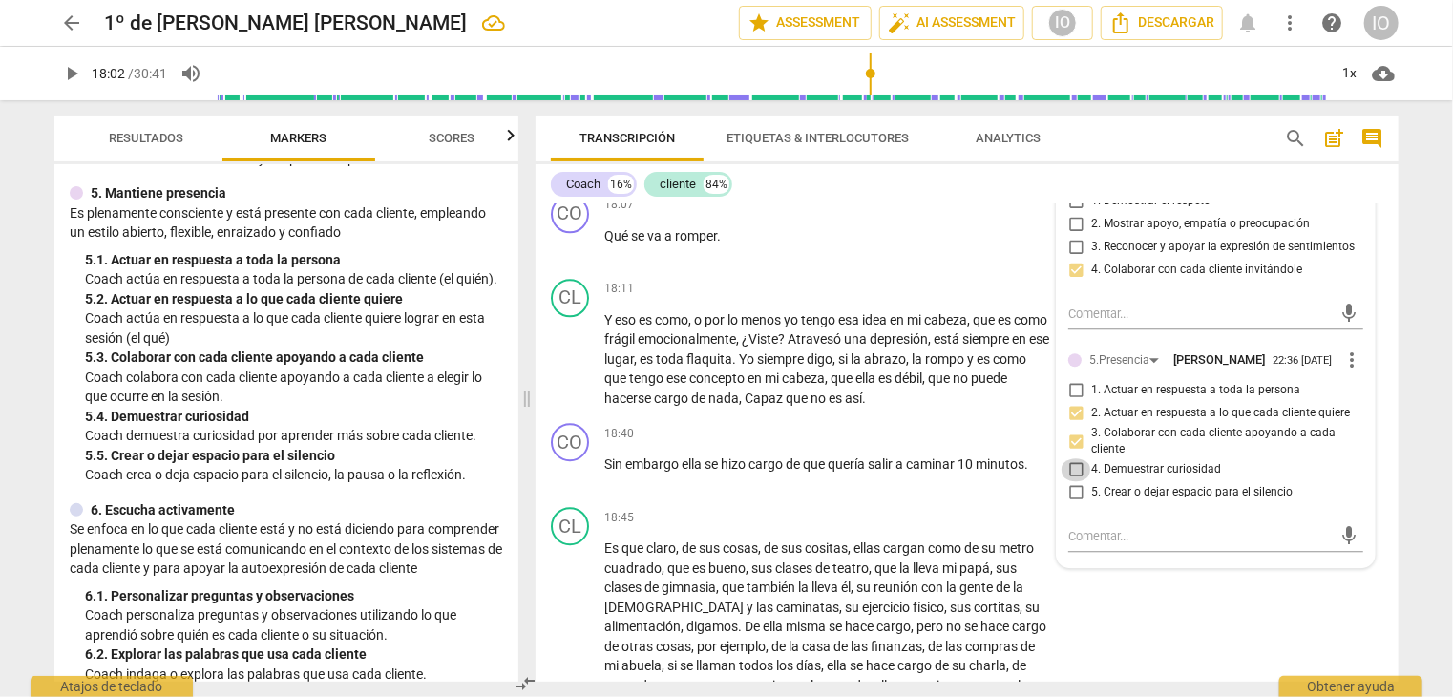
checkbox input "true"
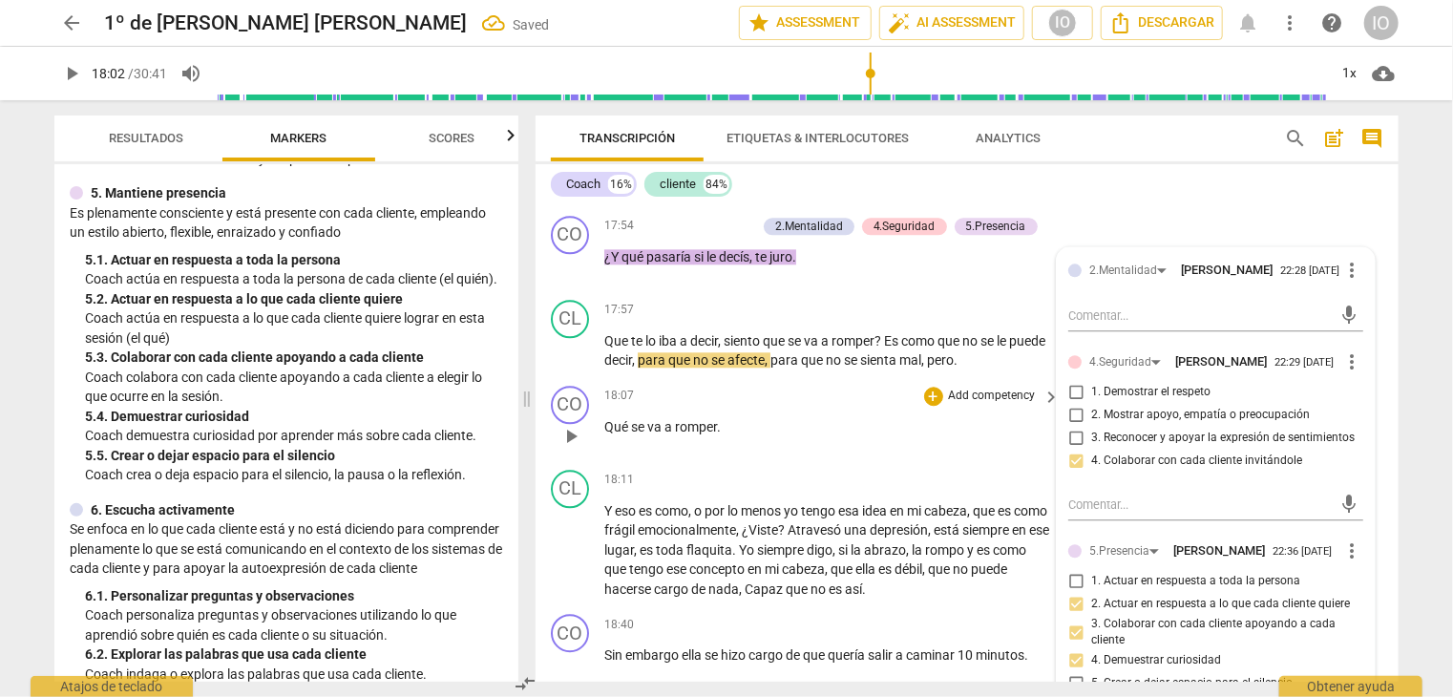
scroll to position [5920, 0]
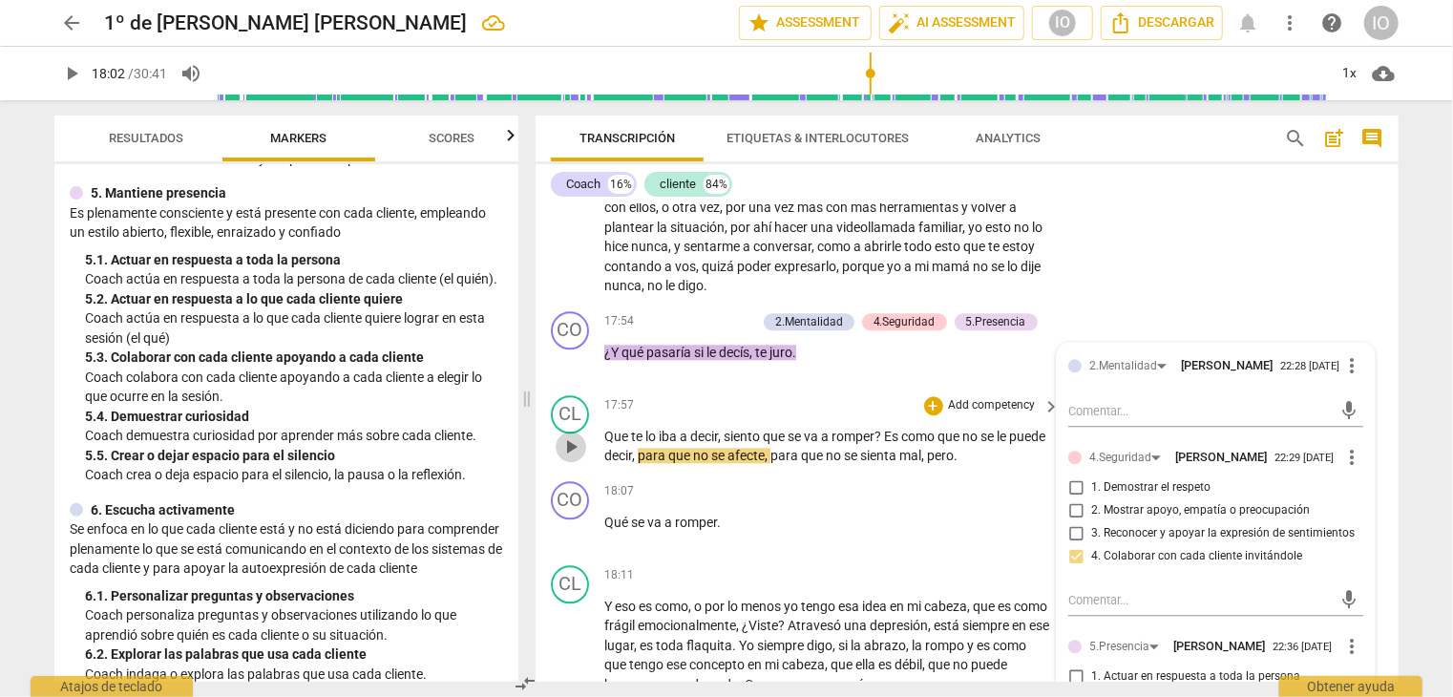
click at [573, 435] on span "play_arrow" at bounding box center [571, 446] width 23 height 23
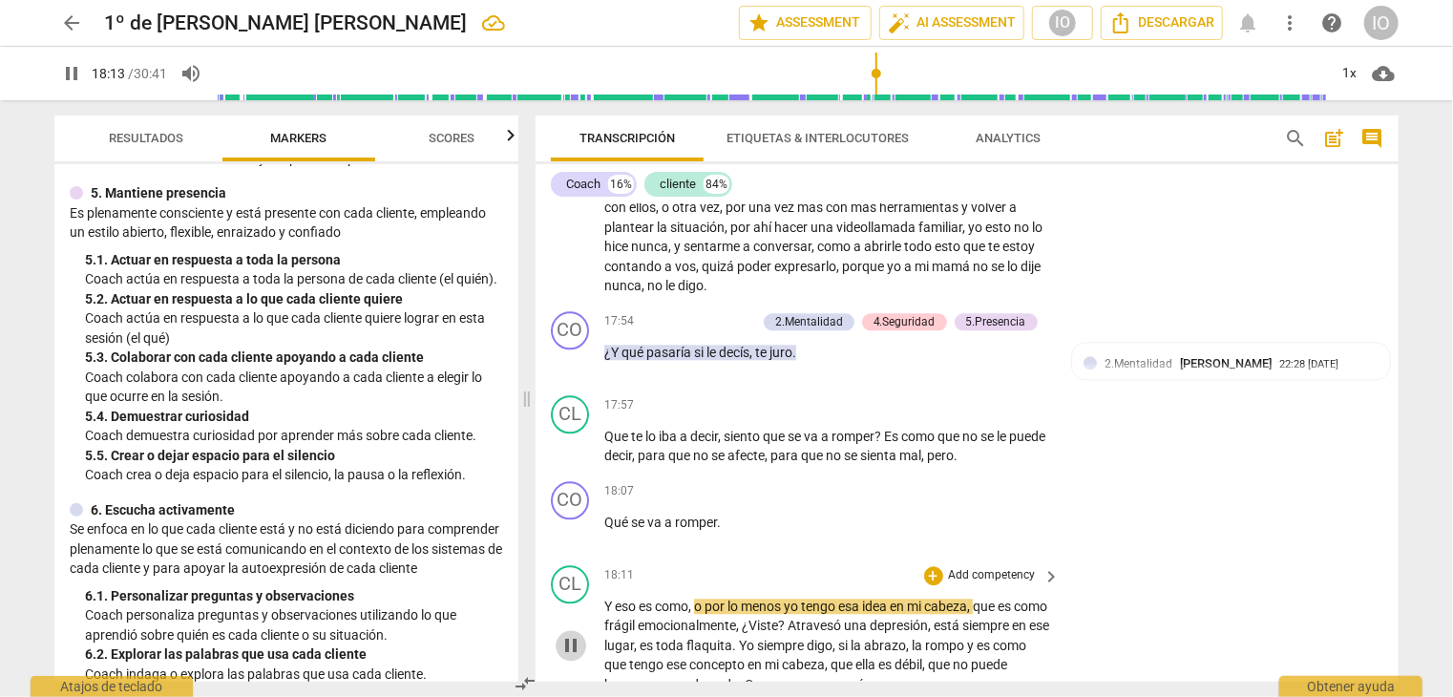
click at [571, 634] on span "pause" at bounding box center [571, 645] width 23 height 23
click at [562, 350] on span "play_arrow" at bounding box center [571, 361] width 23 height 23
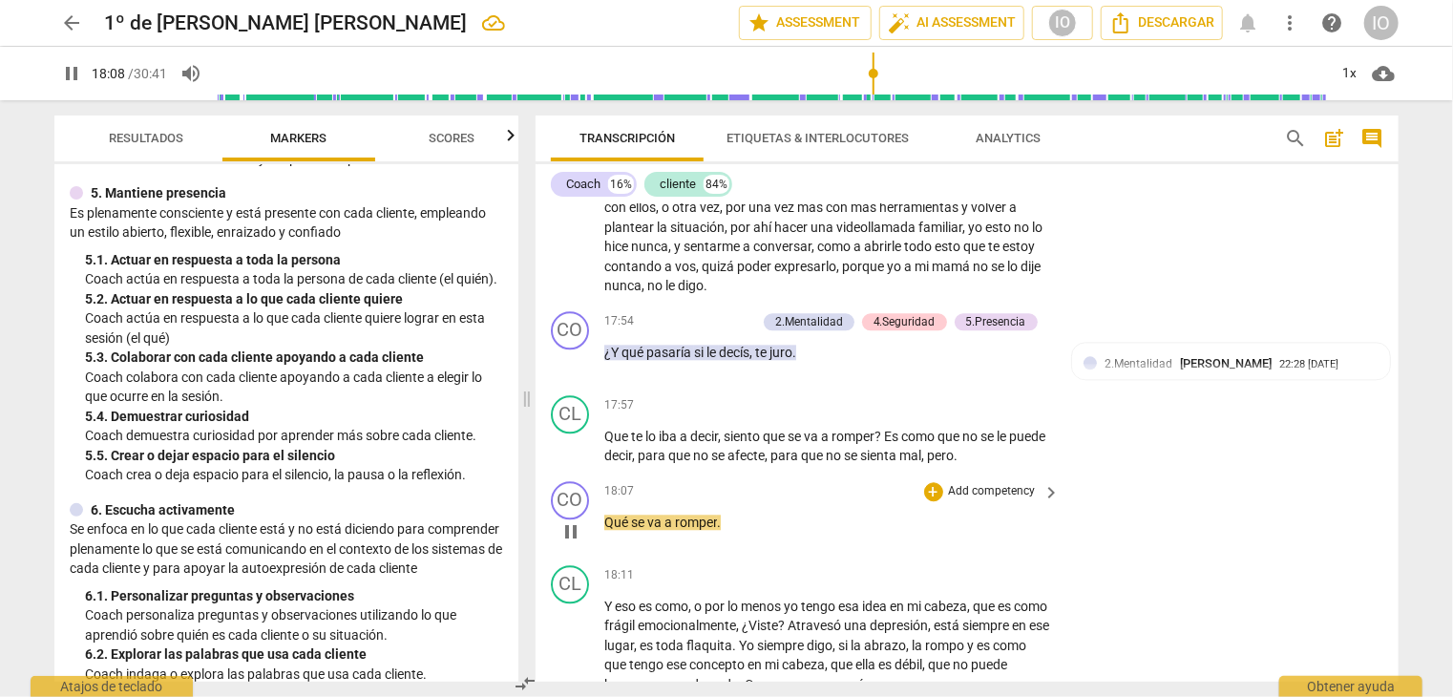
click at [566, 520] on span "pause" at bounding box center [571, 531] width 23 height 23
type input "1089"
click at [935, 482] on div "+" at bounding box center [933, 491] width 19 height 19
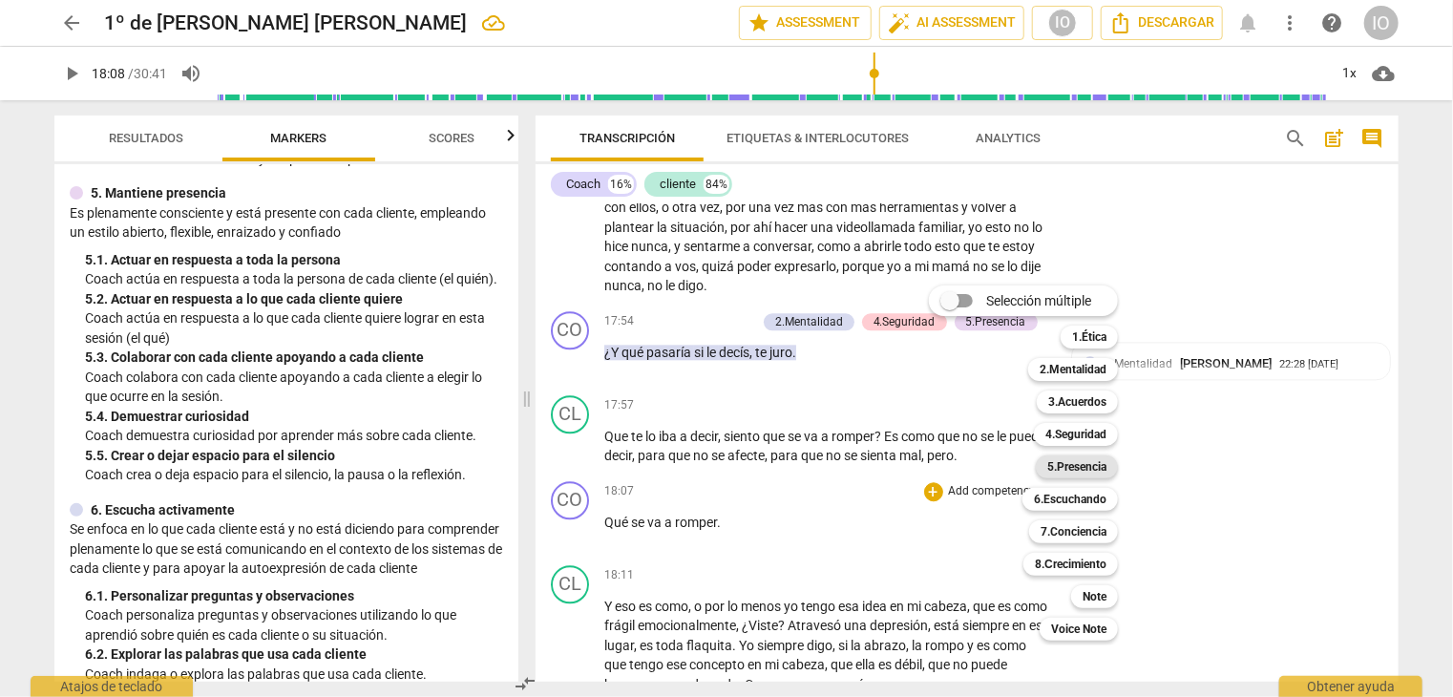
click at [1086, 473] on b "5.Presencia" at bounding box center [1077, 467] width 59 height 23
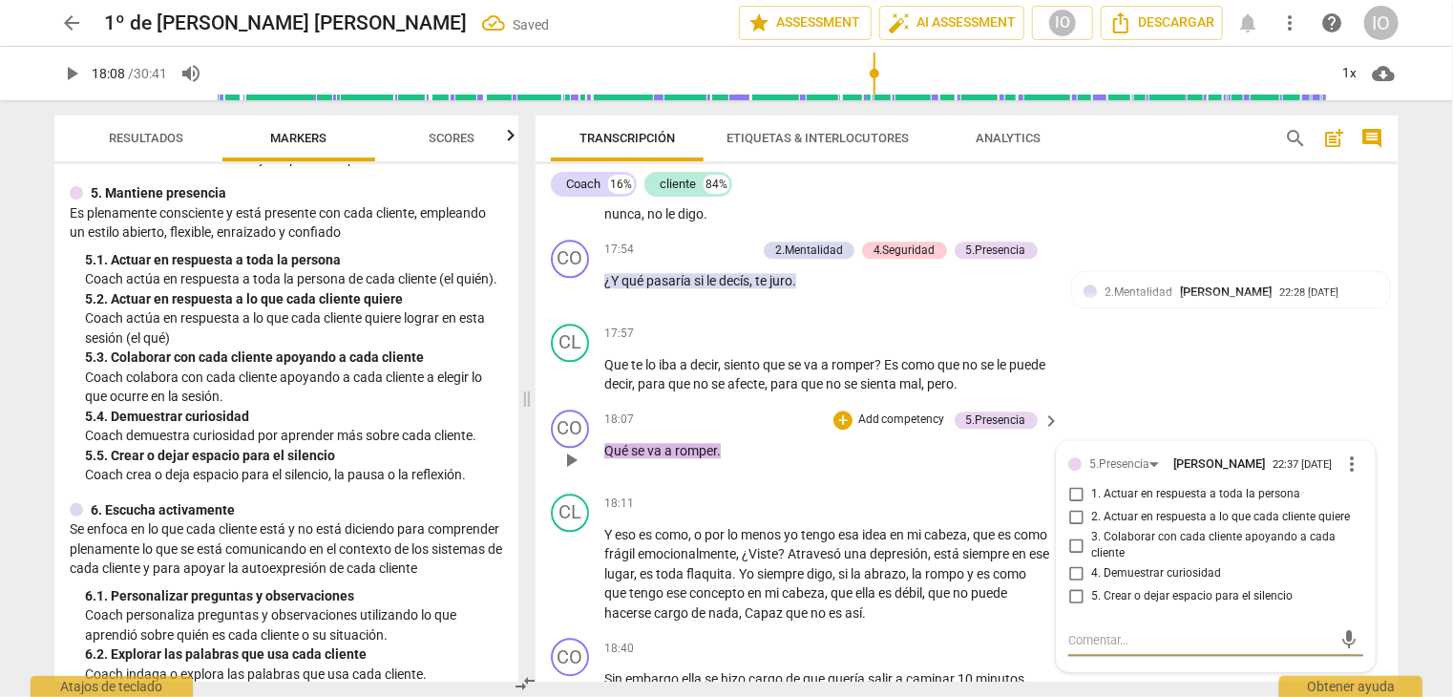
scroll to position [6024, 0]
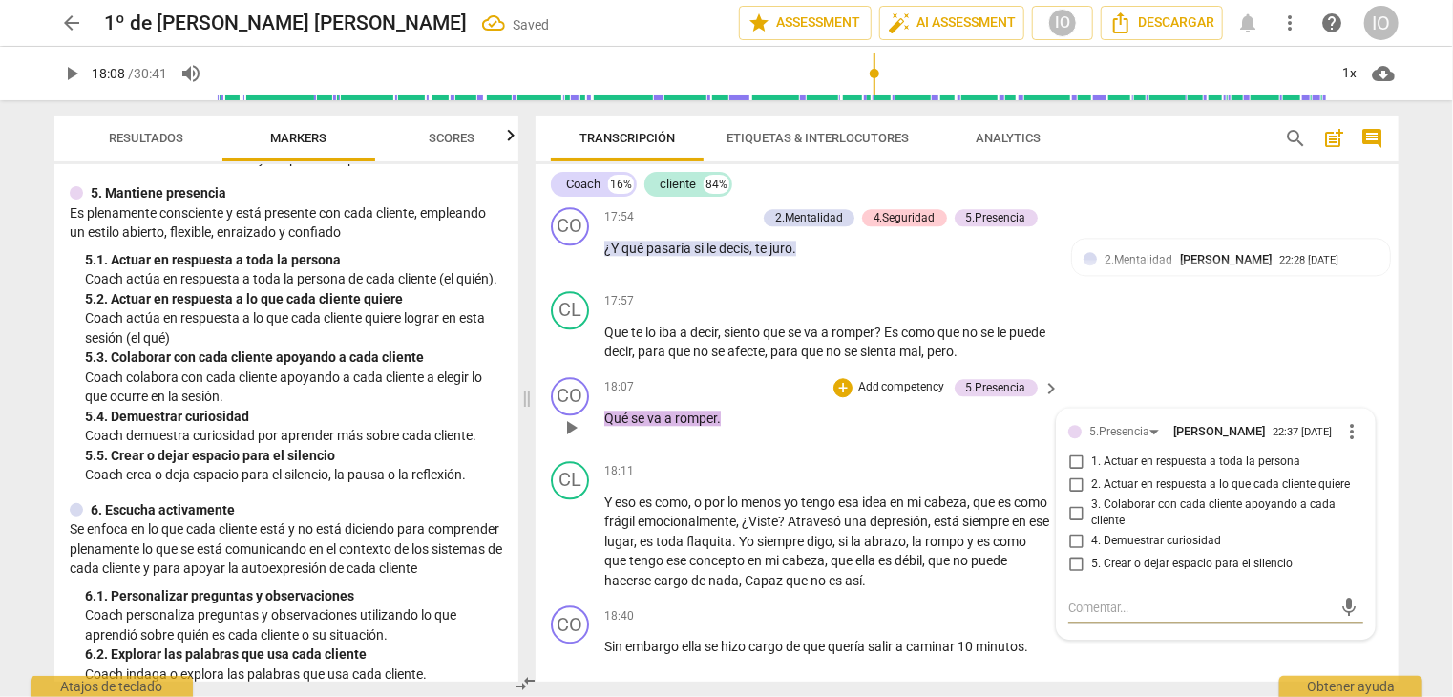
click at [1074, 530] on input "4. Demuestrar curiosidad" at bounding box center [1076, 541] width 31 height 23
checkbox input "true"
click at [566, 530] on span "play_arrow" at bounding box center [571, 541] width 23 height 23
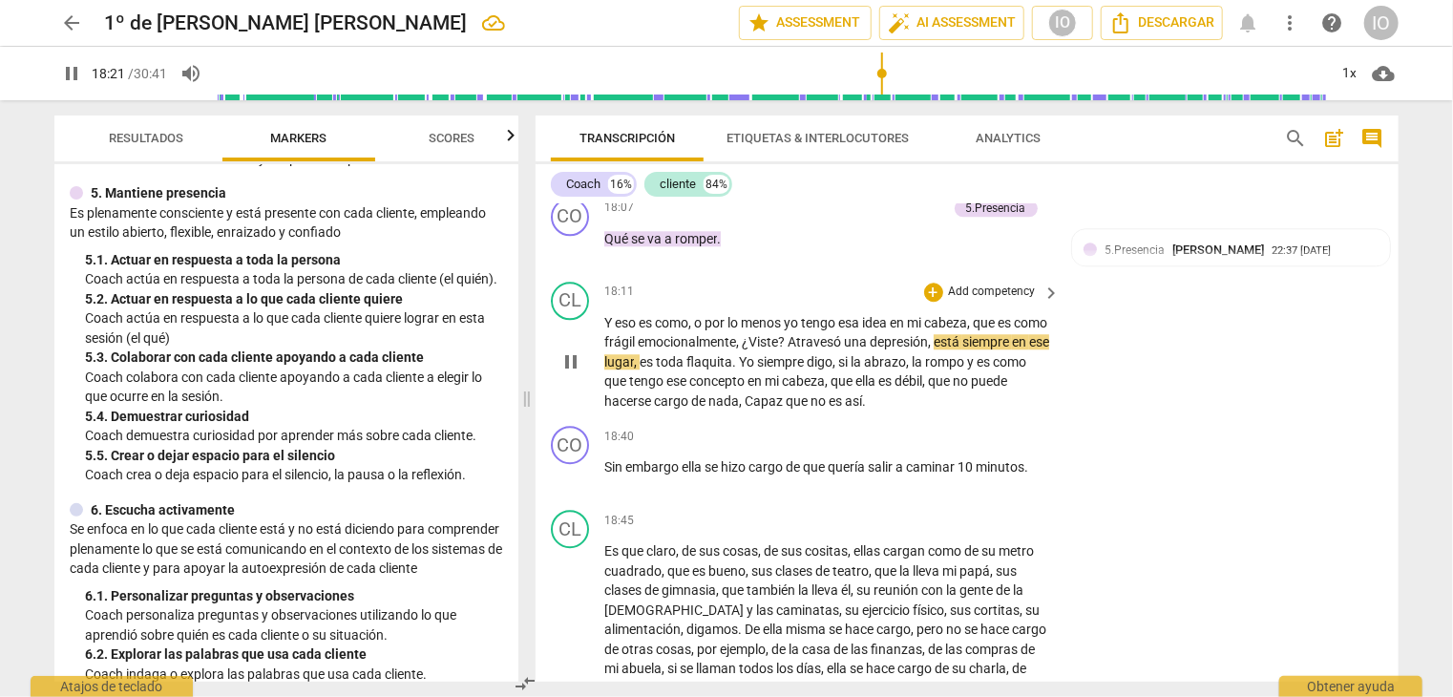
scroll to position [6215, 0]
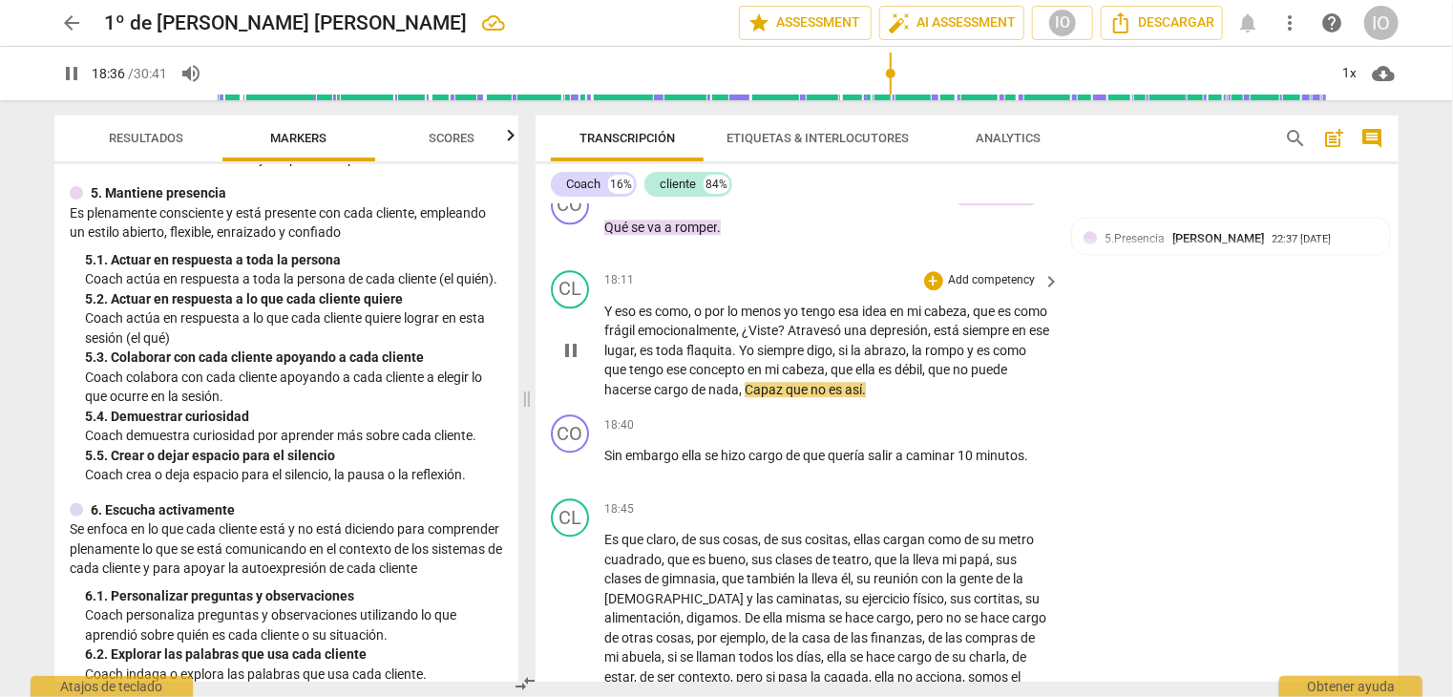
click at [569, 339] on span "pause" at bounding box center [571, 350] width 23 height 23
type input "1117"
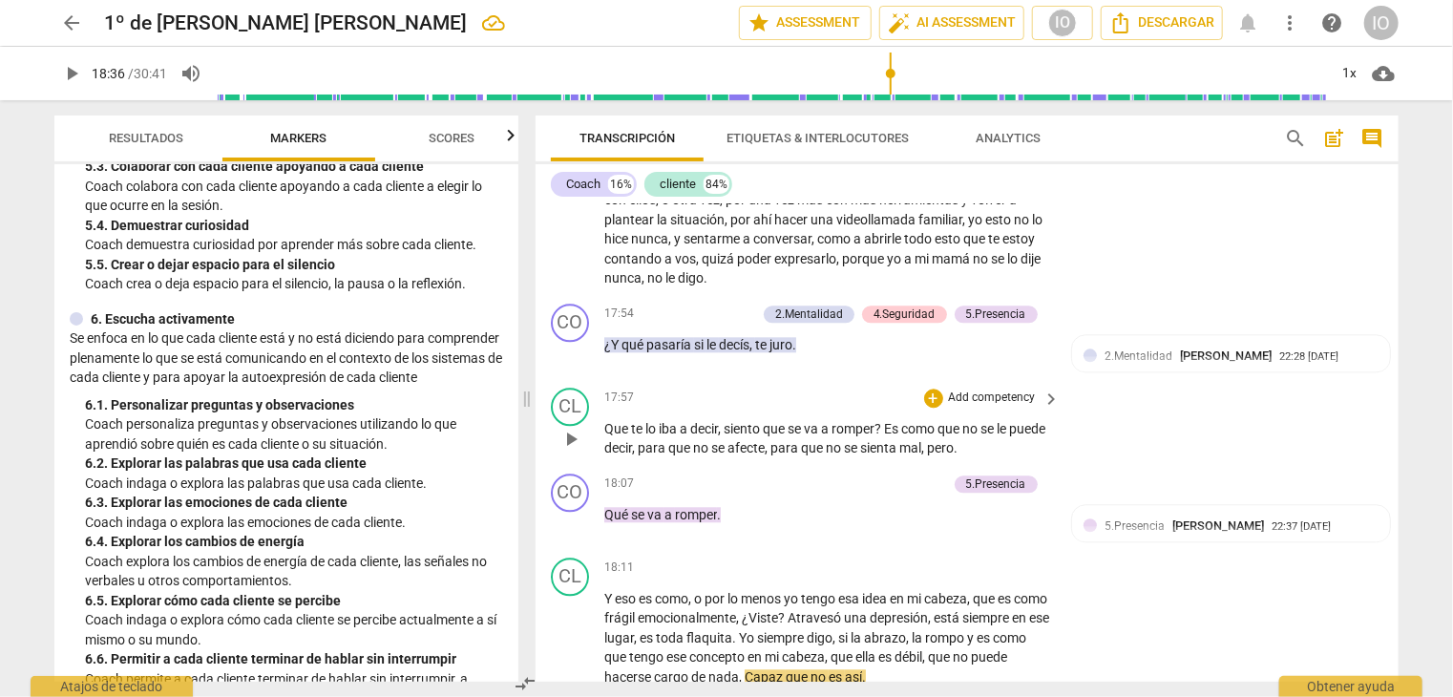
scroll to position [5833, 0]
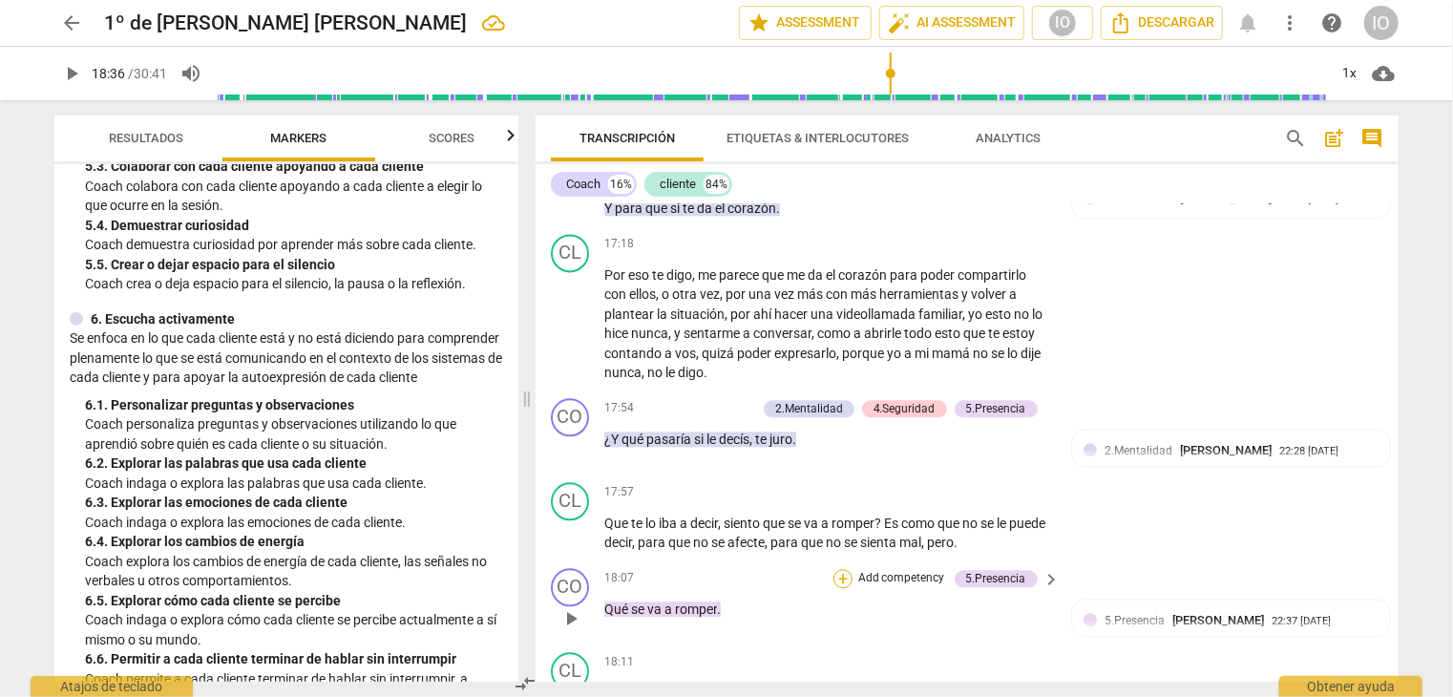
click at [834, 569] on div "+" at bounding box center [843, 578] width 19 height 19
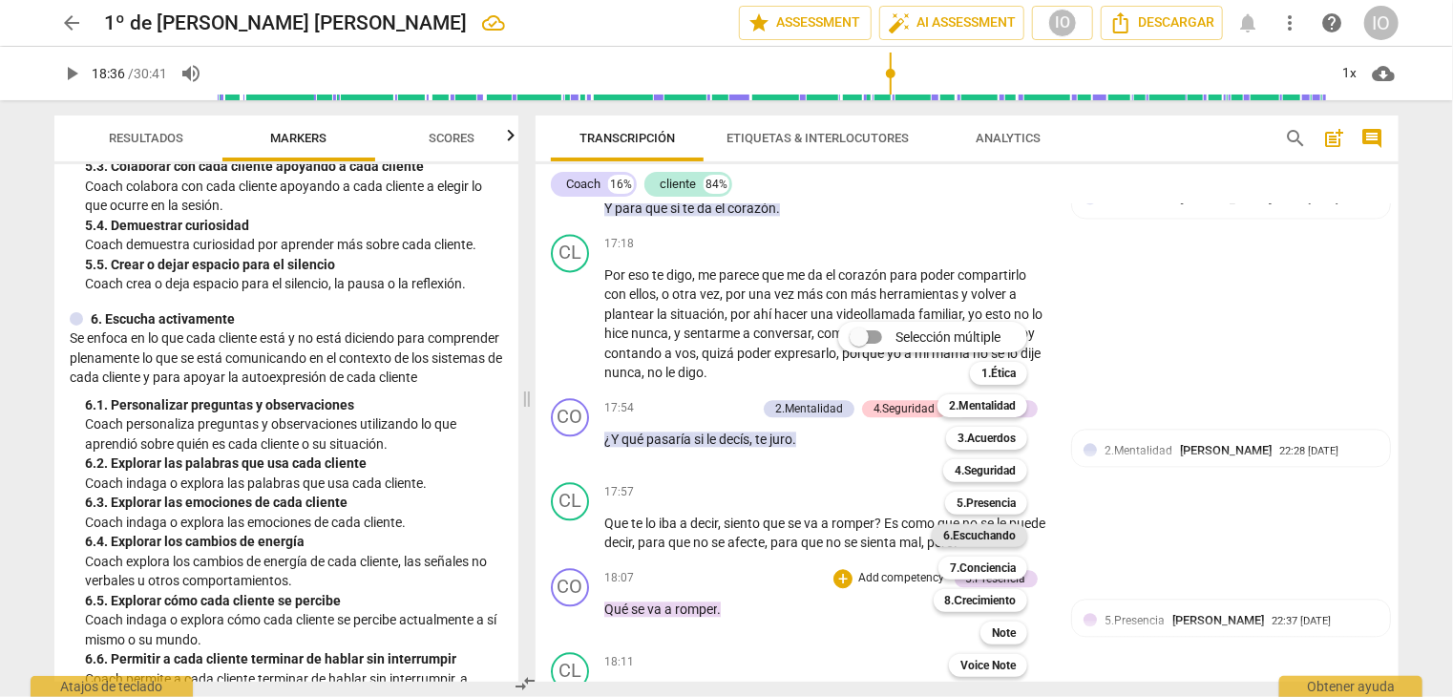
click at [982, 536] on b "6.Escuchando" at bounding box center [979, 535] width 73 height 23
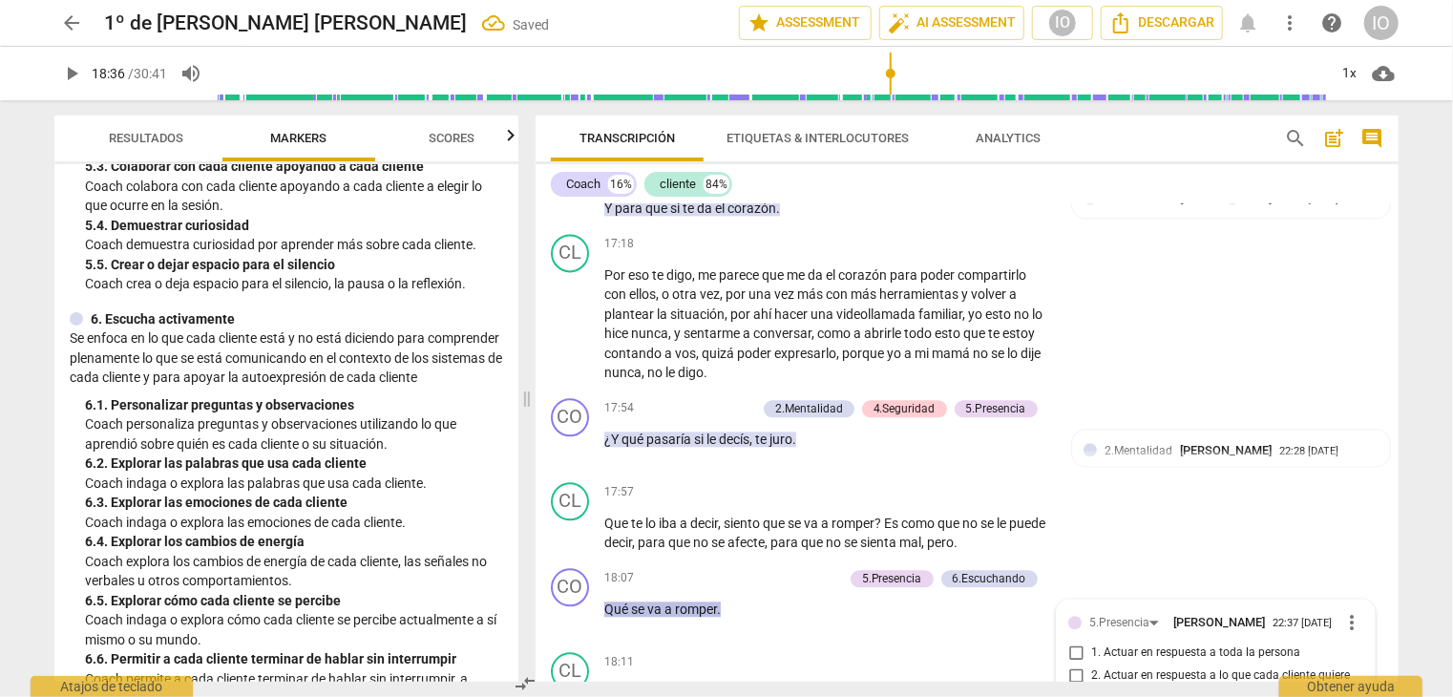
scroll to position [6160, 0]
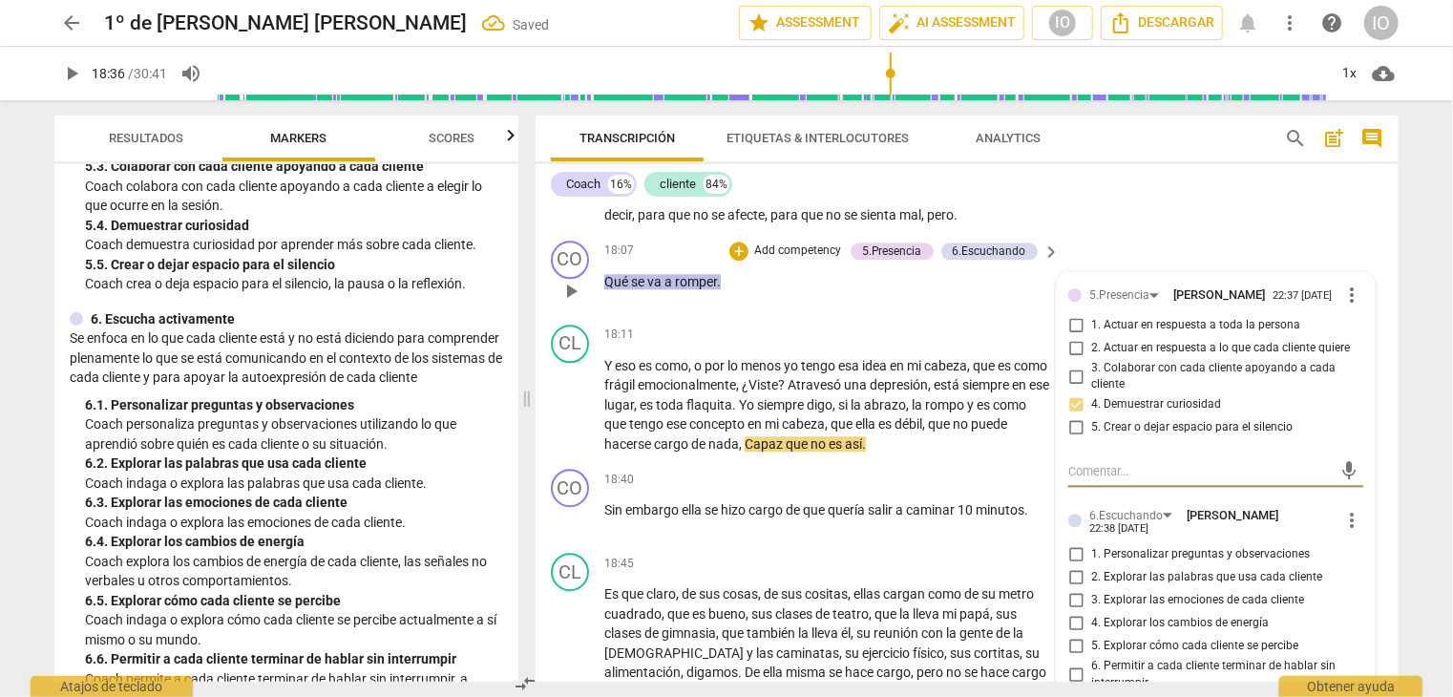
click at [1073, 543] on input "1. Personalizar preguntas y observaciones" at bounding box center [1076, 554] width 31 height 23
checkbox input "true"
click at [1070, 566] on input "2. Explorar las palabras que usa cada cliente" at bounding box center [1076, 577] width 31 height 23
checkbox input "true"
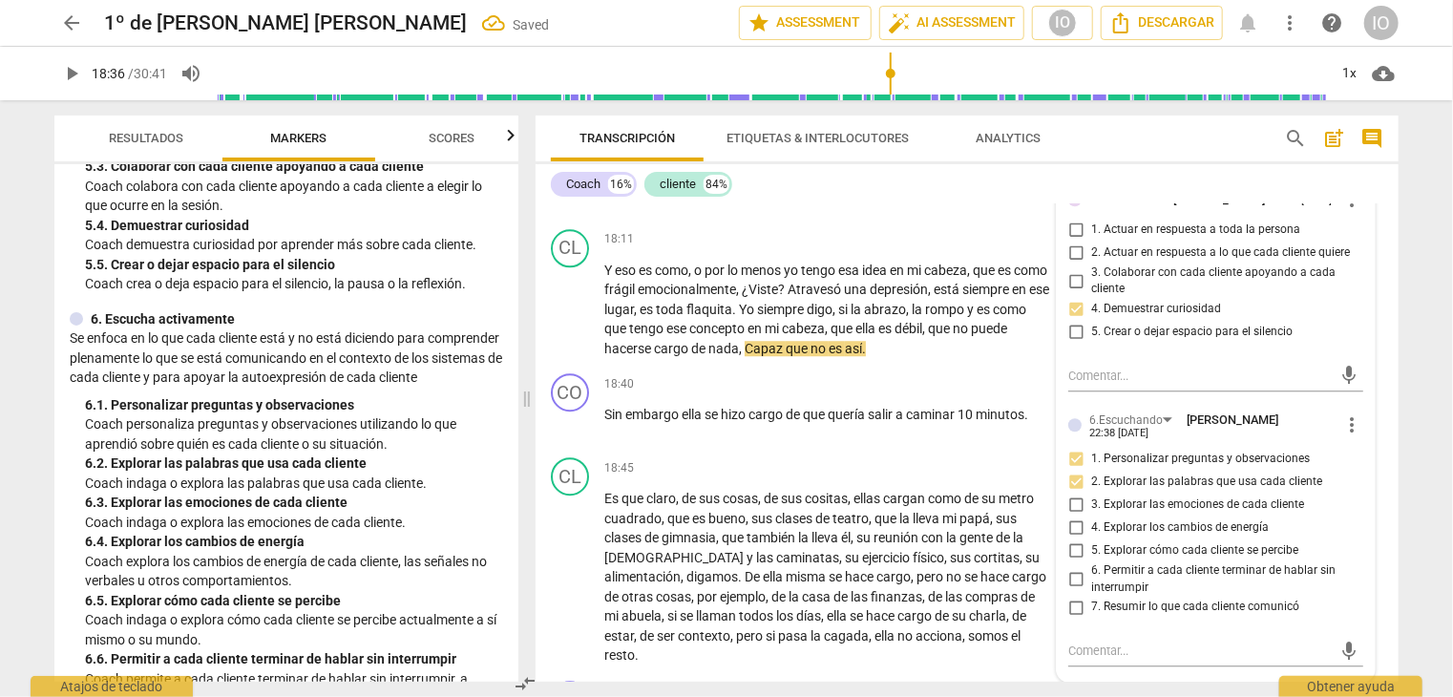
click at [1070, 568] on input "6. Permitir a cada cliente terminar de hablar sin interrumpir" at bounding box center [1076, 579] width 31 height 23
checkbox input "true"
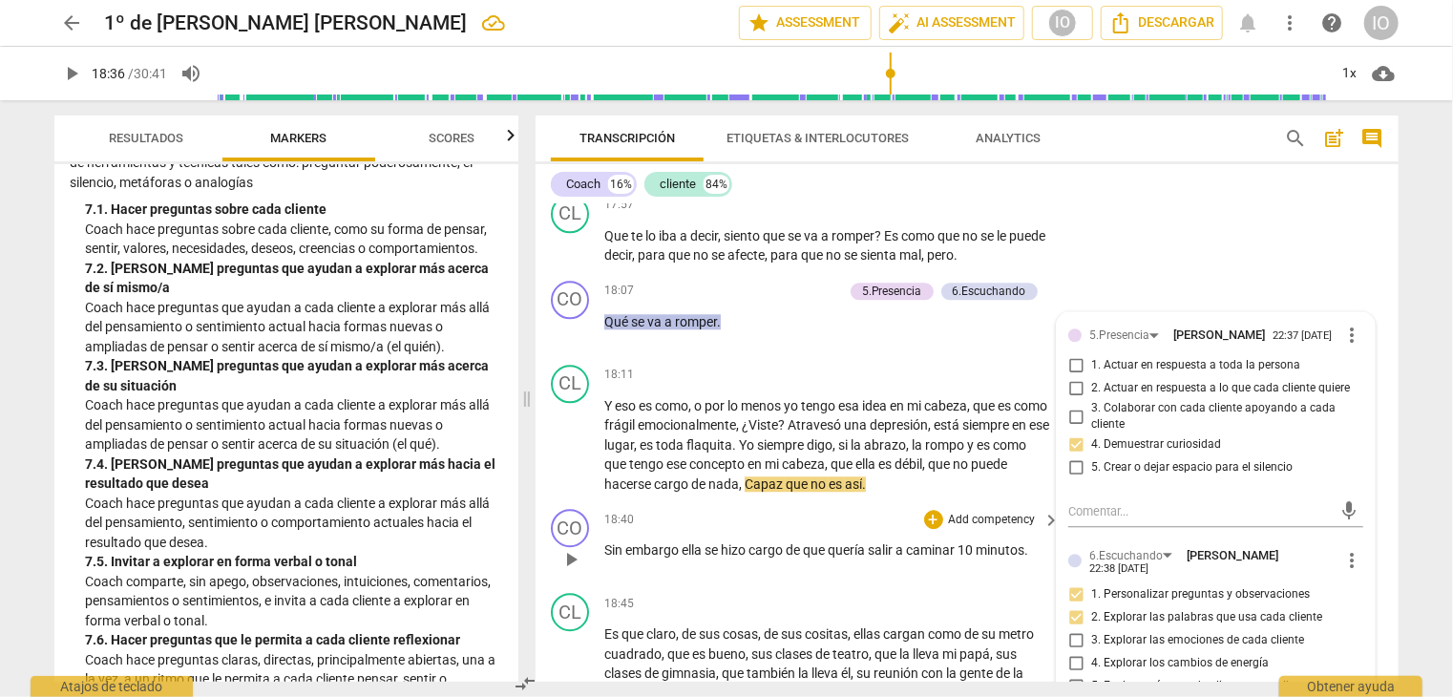
scroll to position [6065, 0]
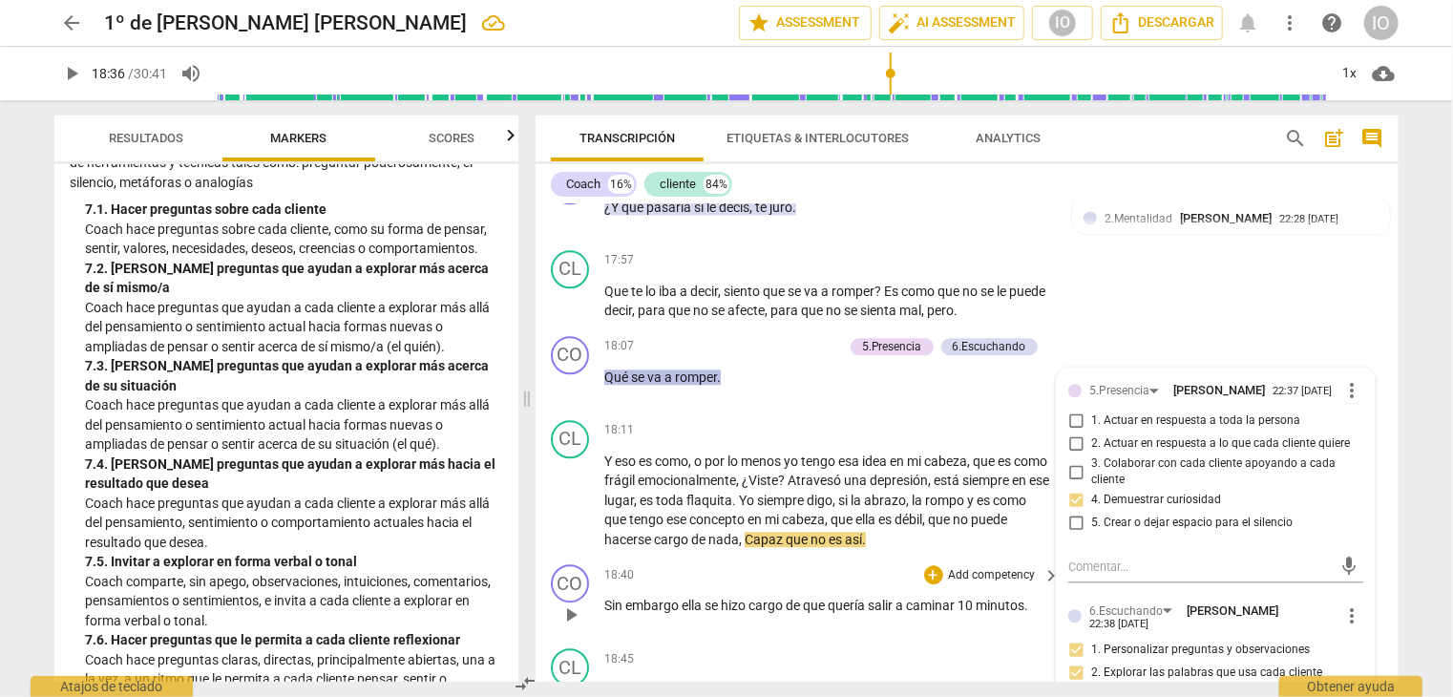
click at [576, 604] on span "play_arrow" at bounding box center [571, 615] width 23 height 23
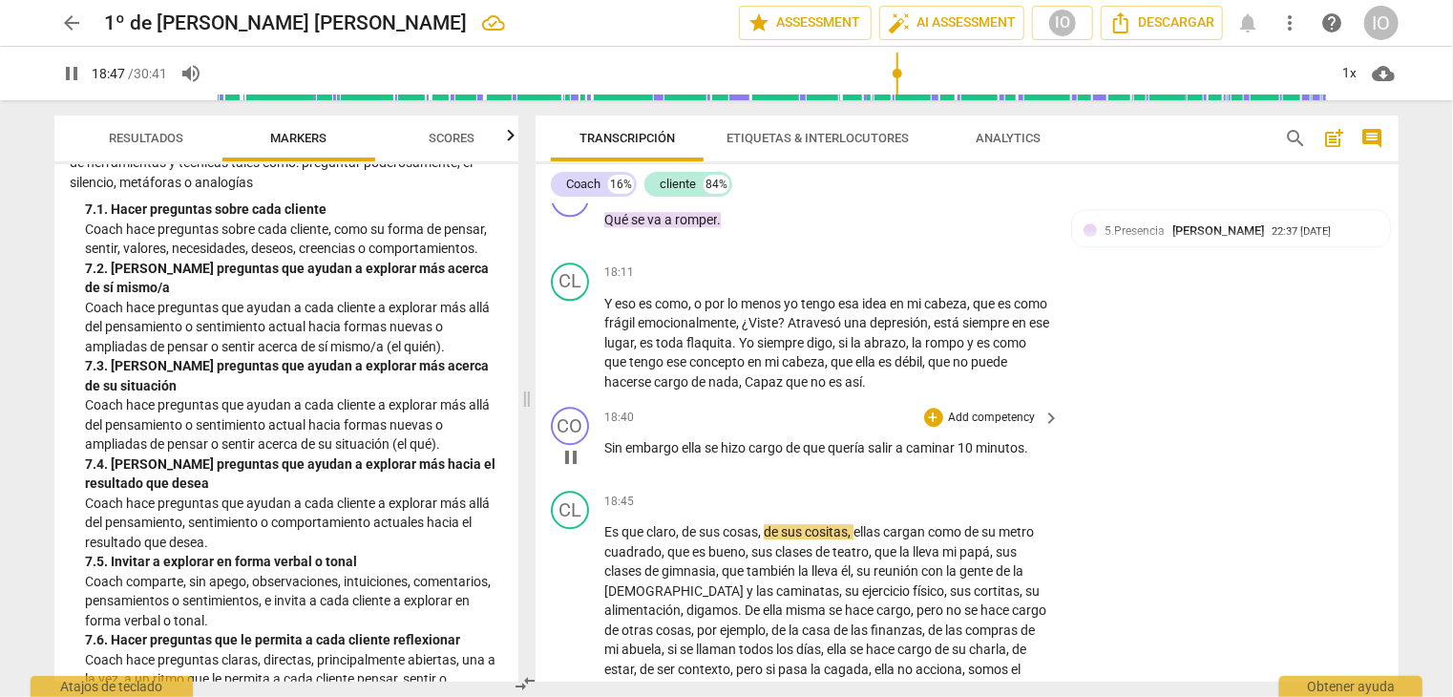
scroll to position [6256, 0]
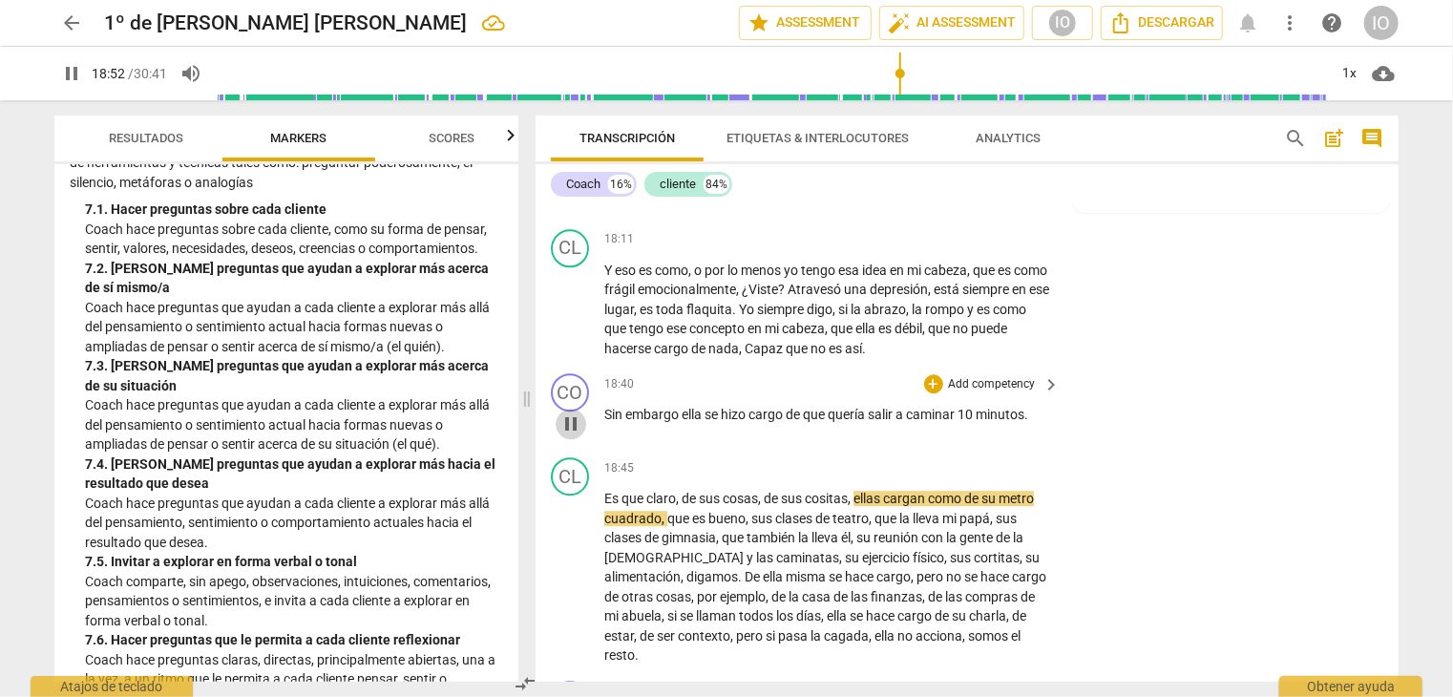
click at [574, 413] on span "pause" at bounding box center [571, 424] width 23 height 23
type input "1132"
click at [930, 374] on div "+" at bounding box center [933, 383] width 19 height 19
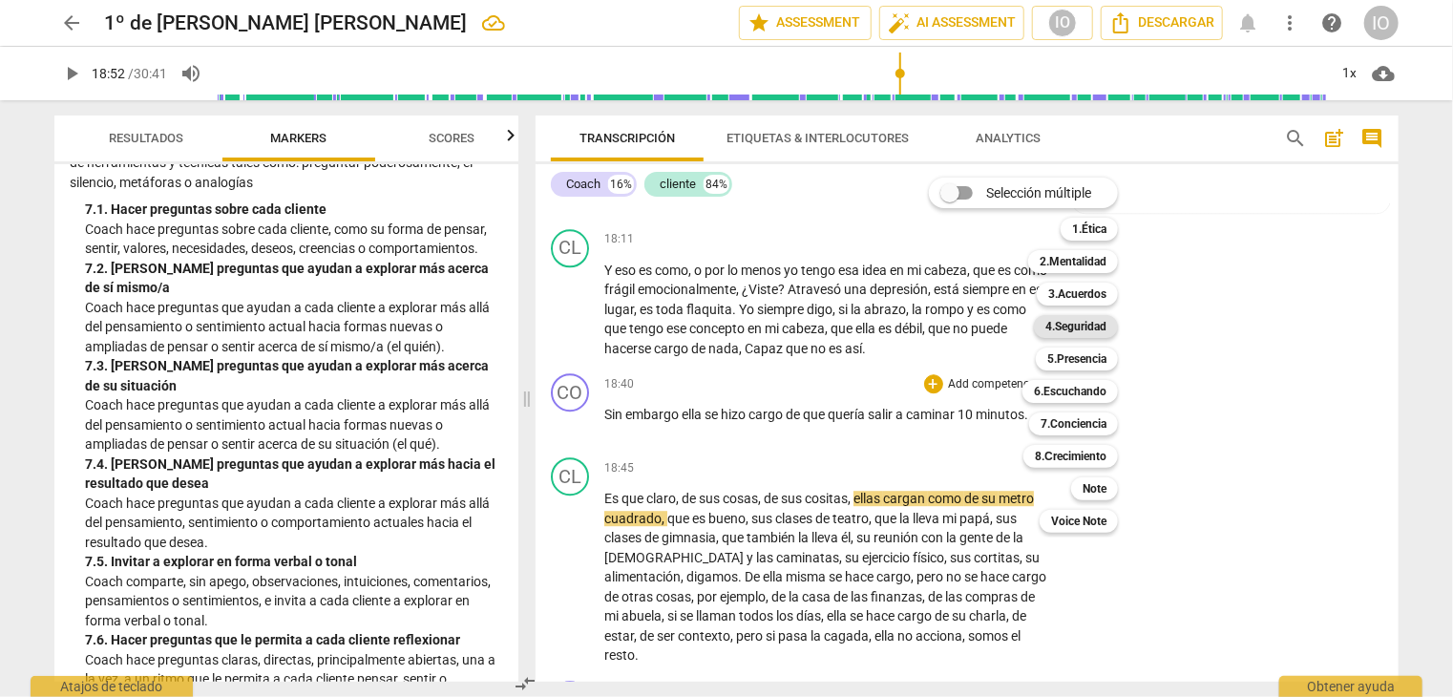
click at [1065, 328] on b "4.Seguridad" at bounding box center [1076, 326] width 61 height 23
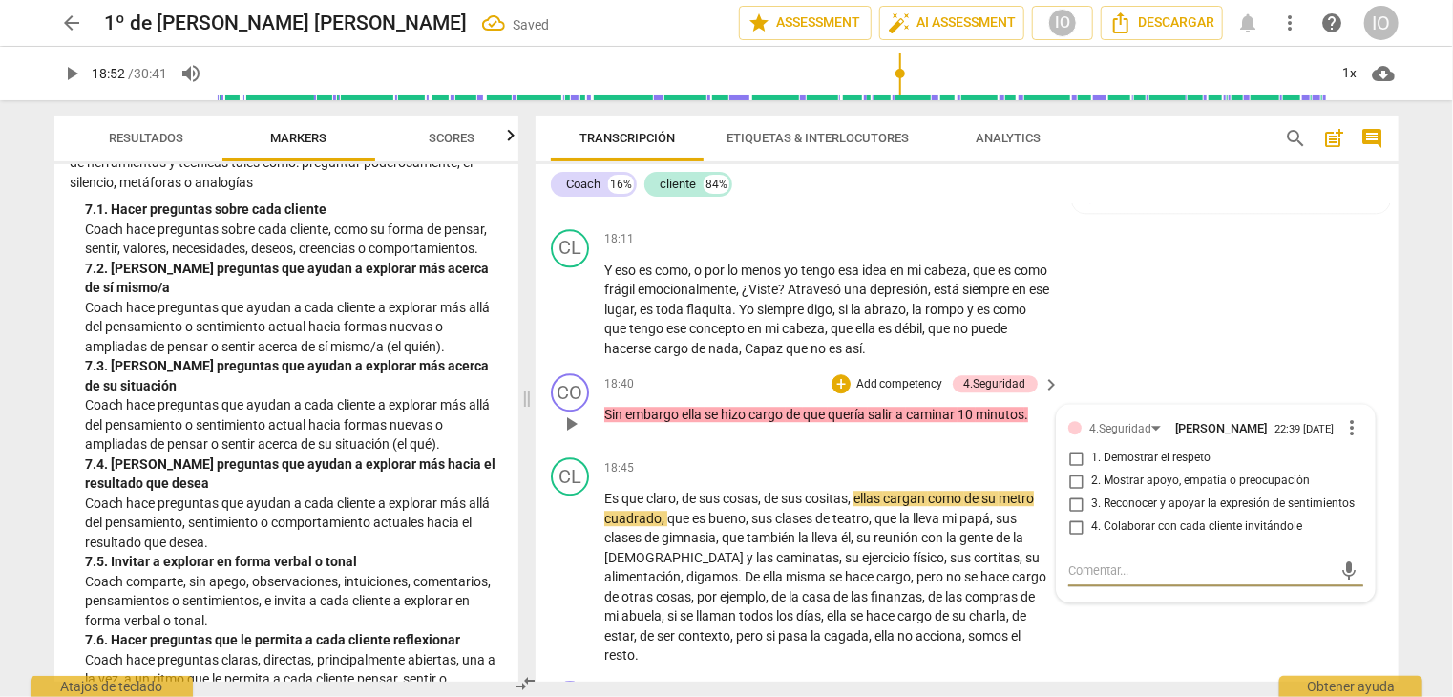
click at [1074, 470] on input "2. Mostrar apoyo, empatía o preocupación" at bounding box center [1076, 481] width 31 height 23
checkbox input "true"
click at [1077, 516] on input "4. Colaborar con cada cliente invitándole" at bounding box center [1076, 527] width 31 height 23
checkbox input "true"
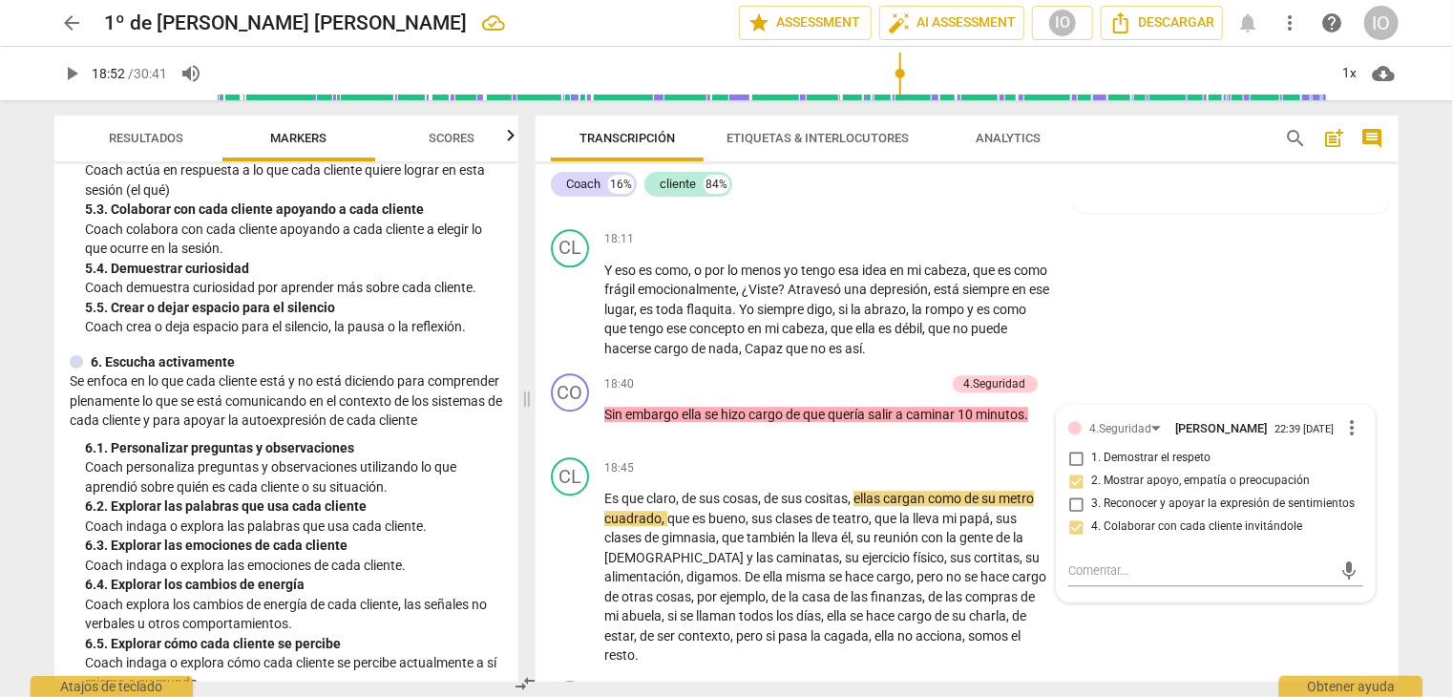
scroll to position [1050, 0]
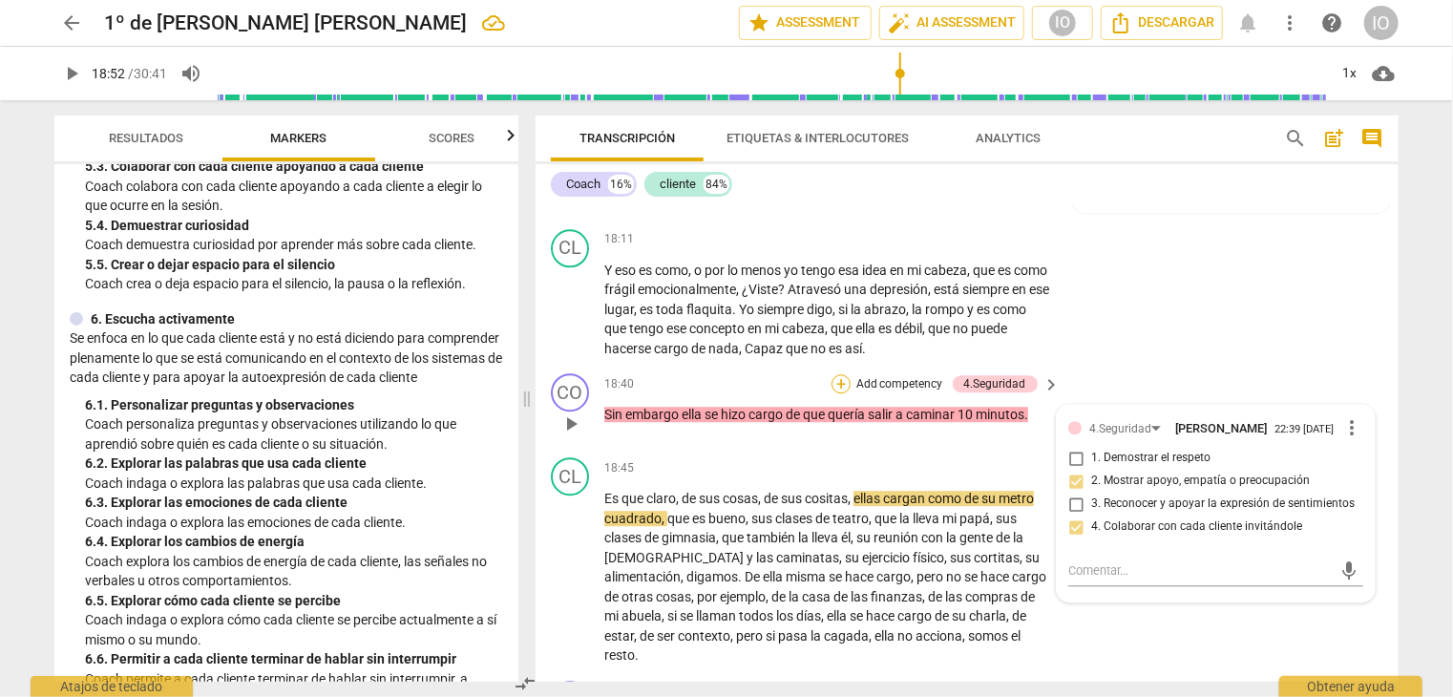
click at [837, 374] on div "+" at bounding box center [841, 383] width 19 height 19
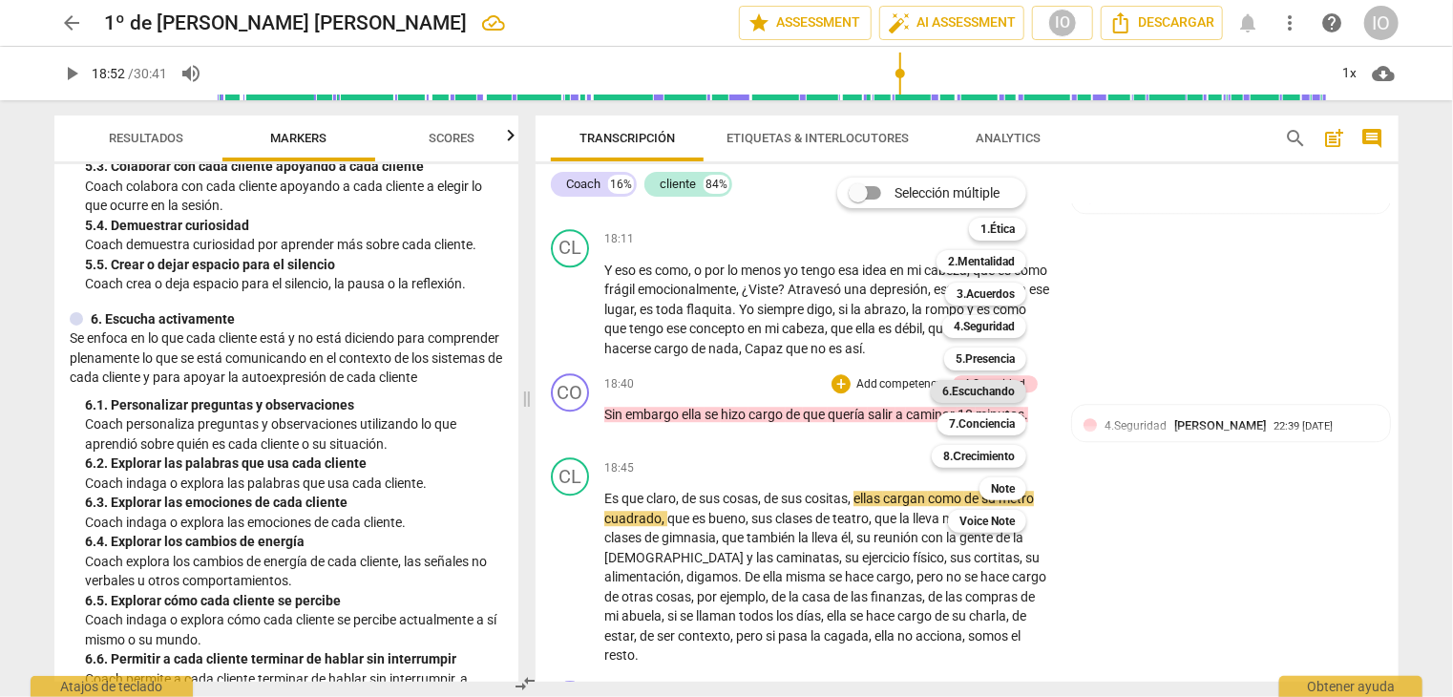
click at [992, 391] on b "6.Escuchando" at bounding box center [979, 391] width 73 height 23
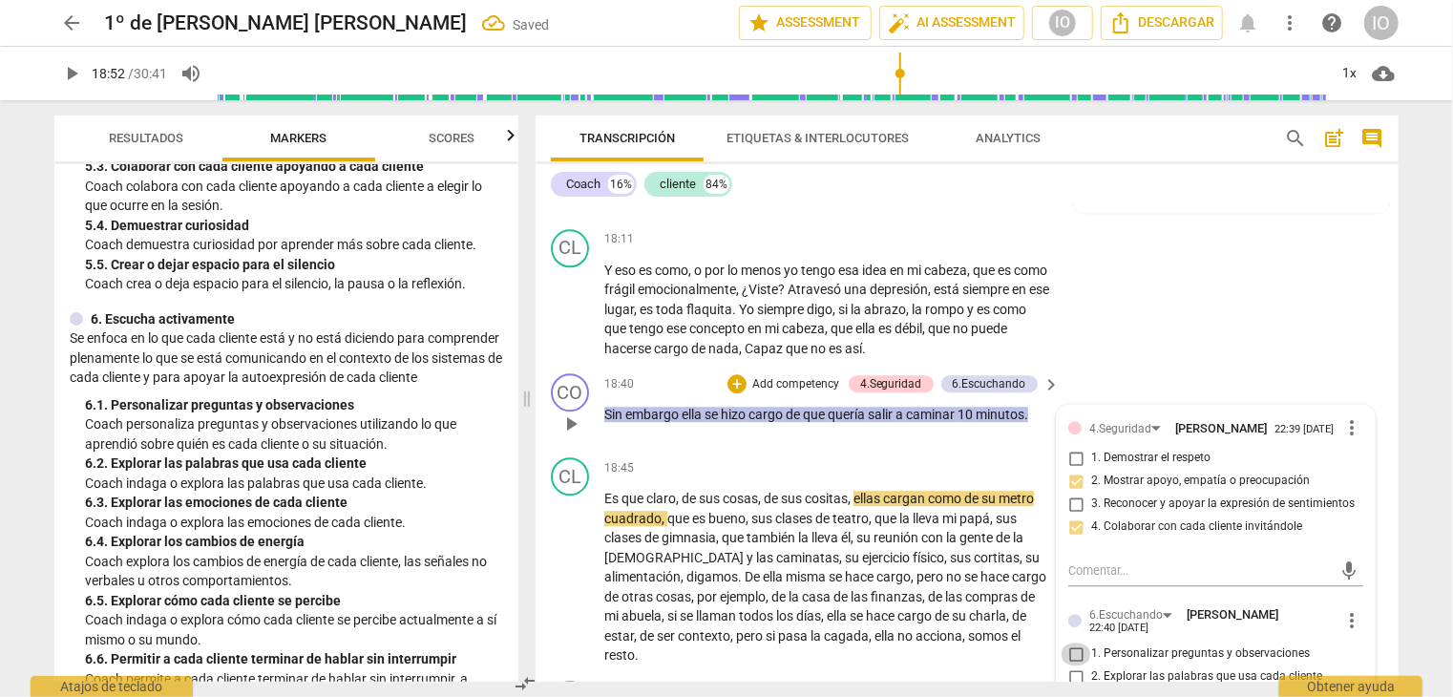
click at [1071, 643] on input "1. Personalizar preguntas y observaciones" at bounding box center [1076, 654] width 31 height 23
checkbox input "true"
click at [1070, 666] on input "2. Explorar las palabras que usa cada cliente" at bounding box center [1076, 677] width 31 height 23
checkbox input "true"
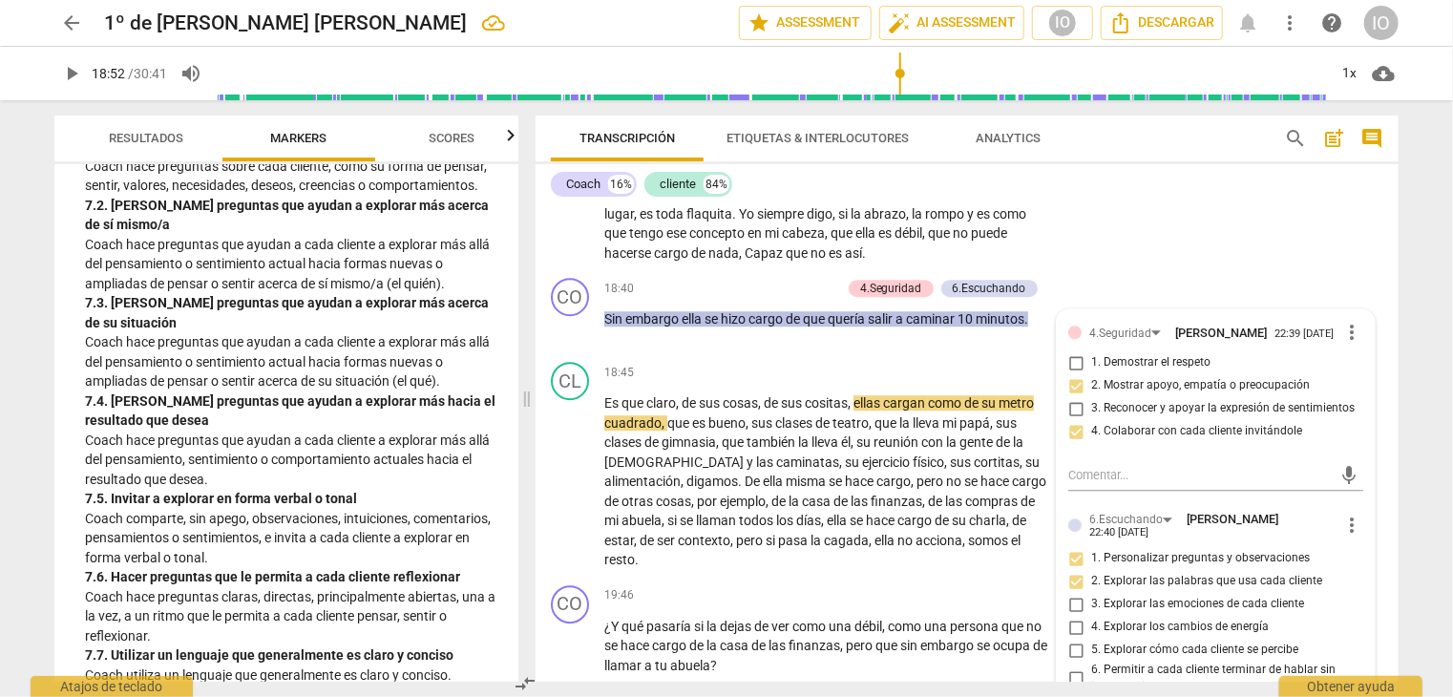
scroll to position [1814, 0]
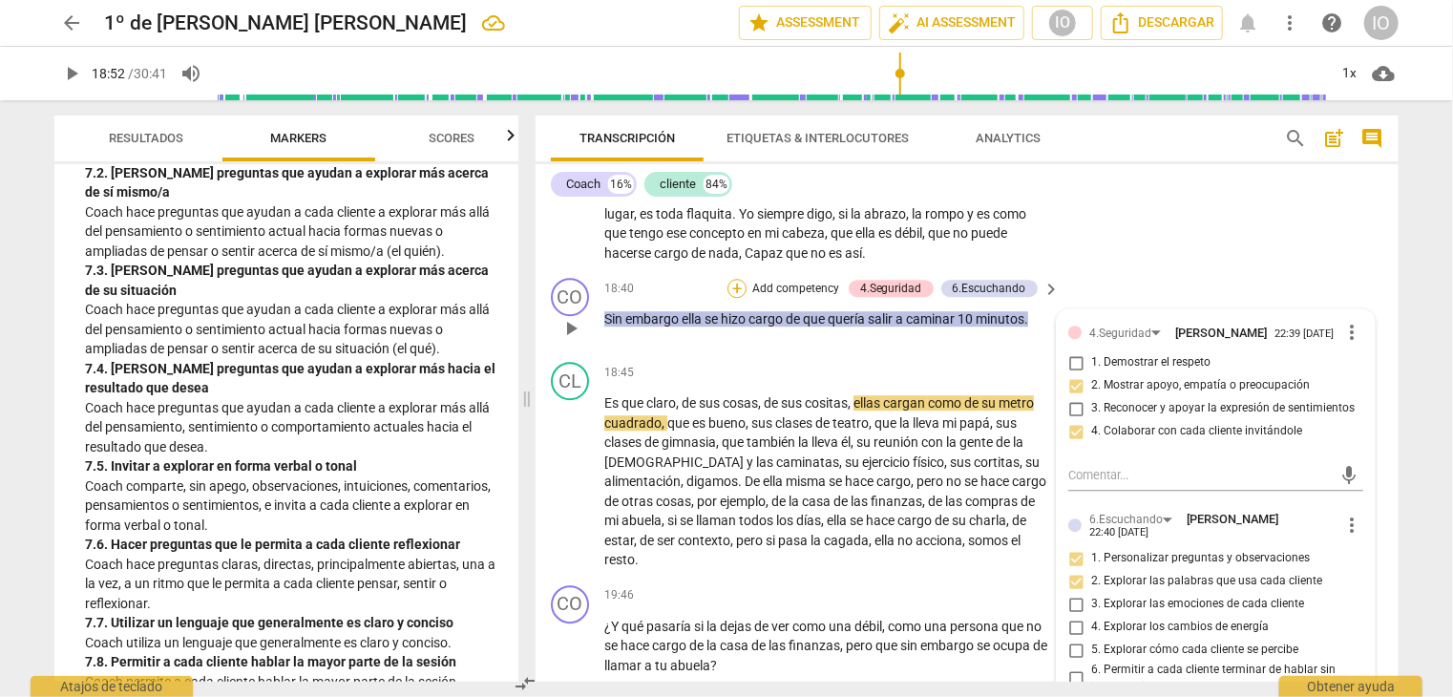
click at [742, 279] on div "+" at bounding box center [737, 288] width 19 height 19
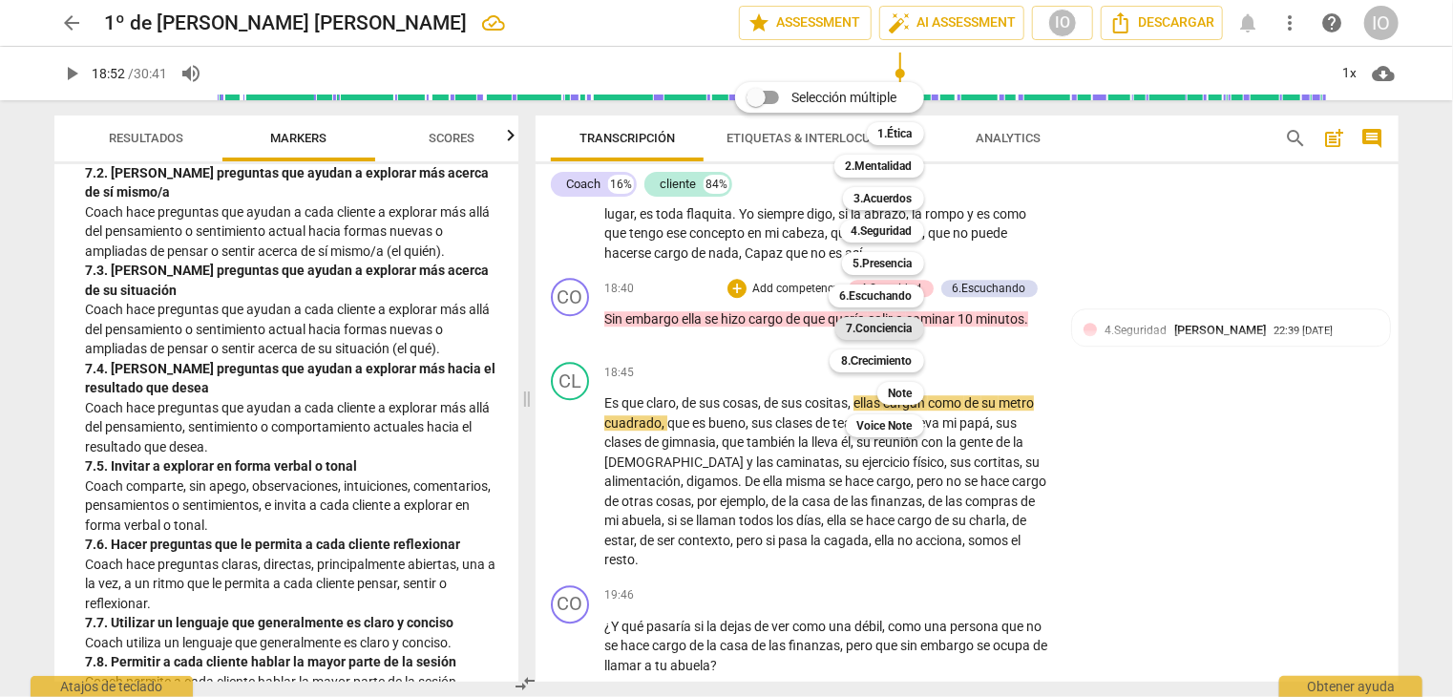
click at [858, 327] on b "7.Conciencia" at bounding box center [880, 328] width 66 height 23
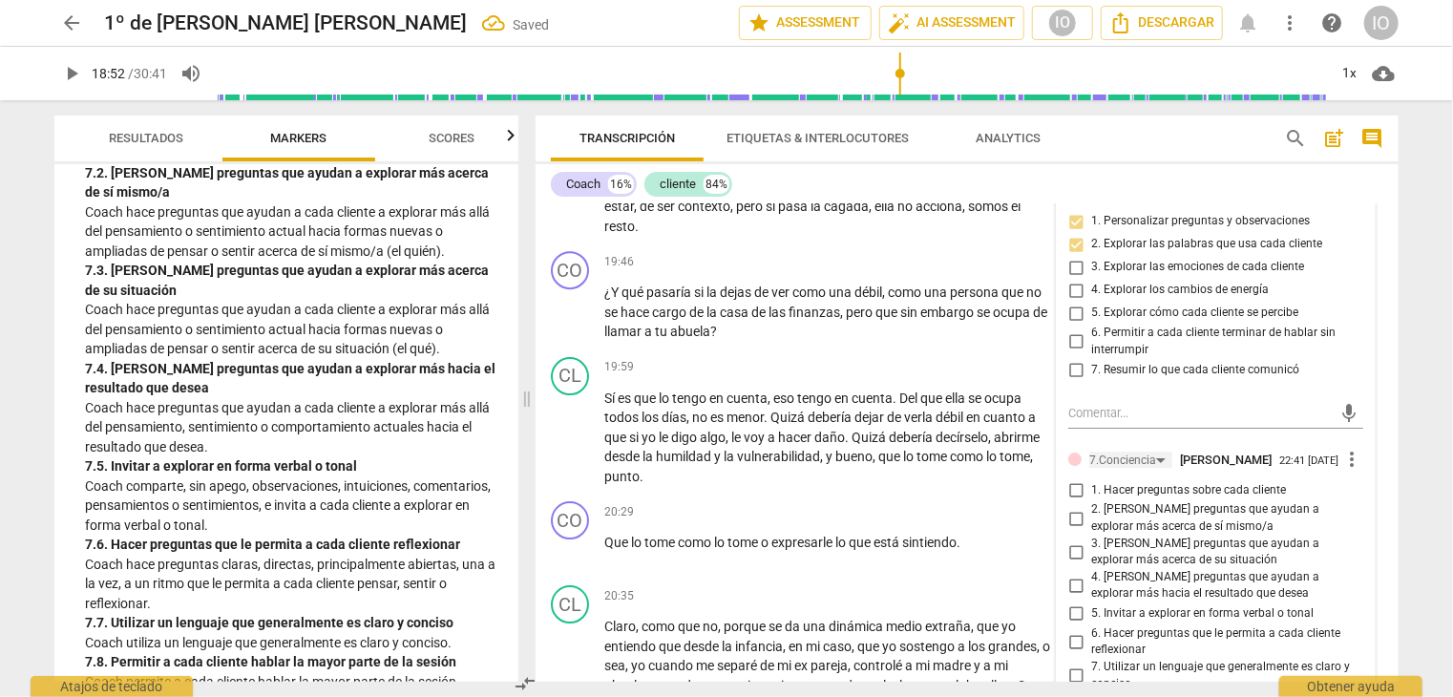
scroll to position [6733, 0]
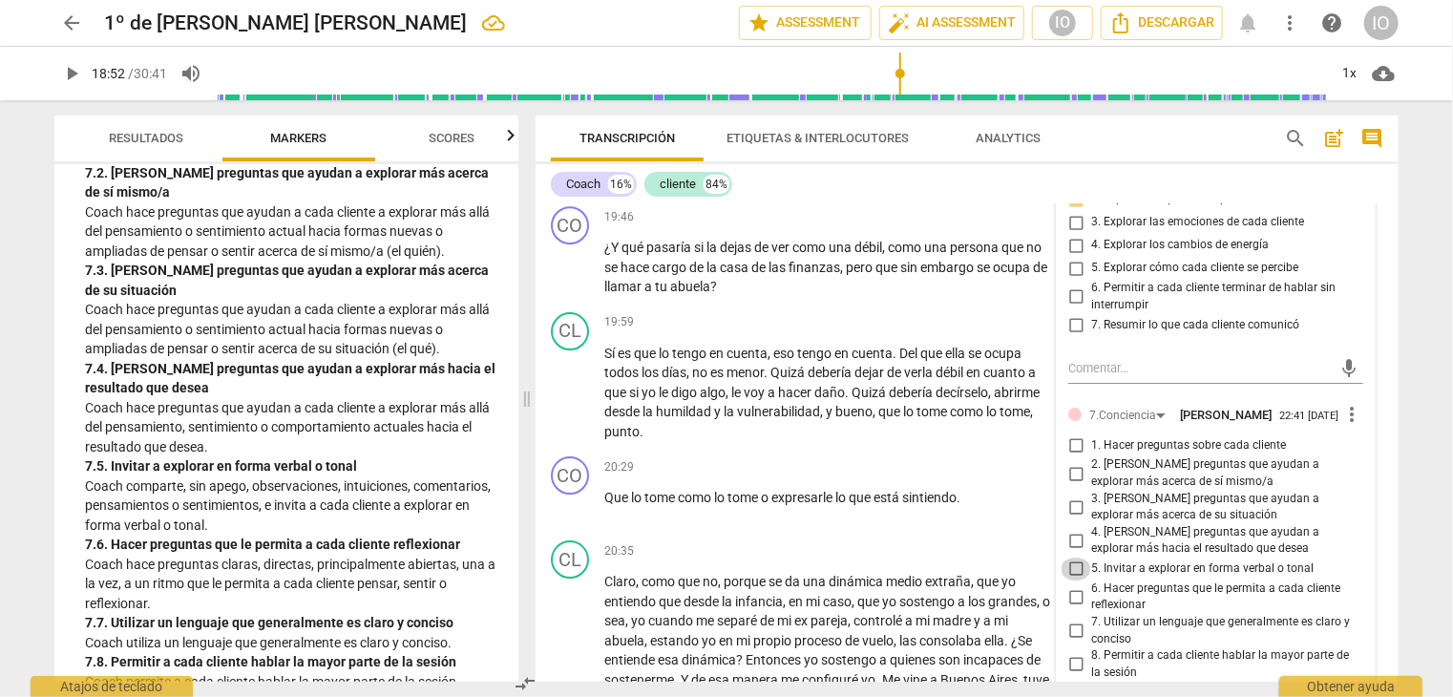
click at [1075, 558] on input "5. Invitar a explorar en forma verbal o tonal" at bounding box center [1076, 569] width 31 height 23
checkbox input "true"
click at [1076, 620] on input "7. Utilizar un lenguaje que generalmente es claro y conciso" at bounding box center [1076, 631] width 31 height 23
checkbox input "true"
click at [1073, 653] on input "8. Permitir a cada cliente hablar la mayor parte de la sesión" at bounding box center [1076, 664] width 31 height 23
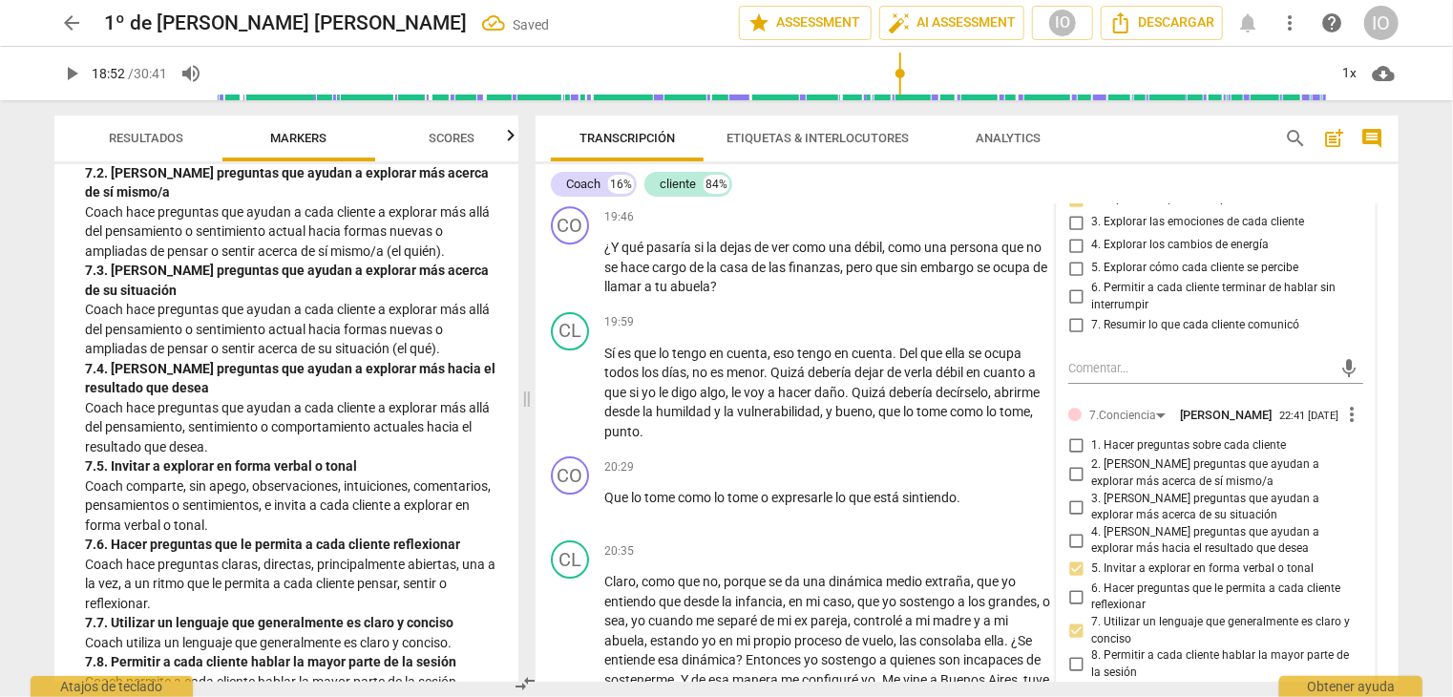
checkbox input "true"
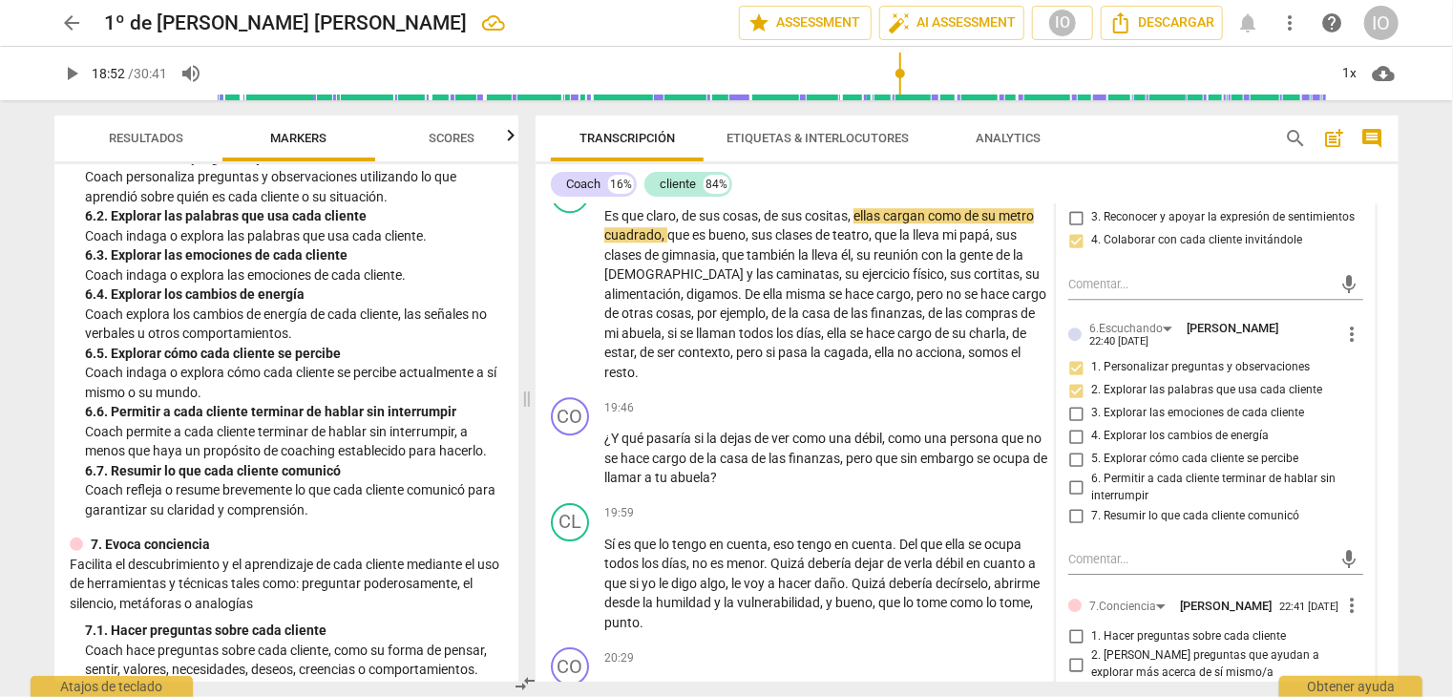
scroll to position [1241, 0]
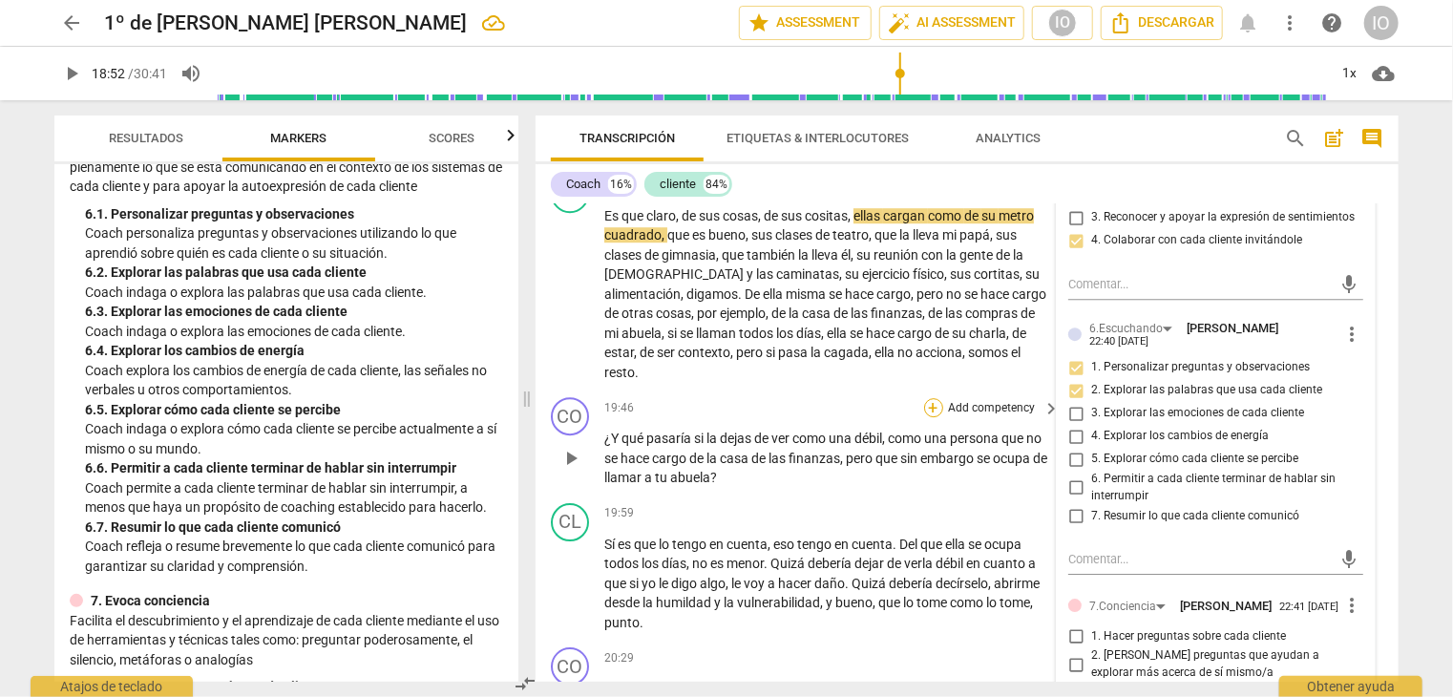
click at [933, 398] on div "+" at bounding box center [933, 407] width 19 height 19
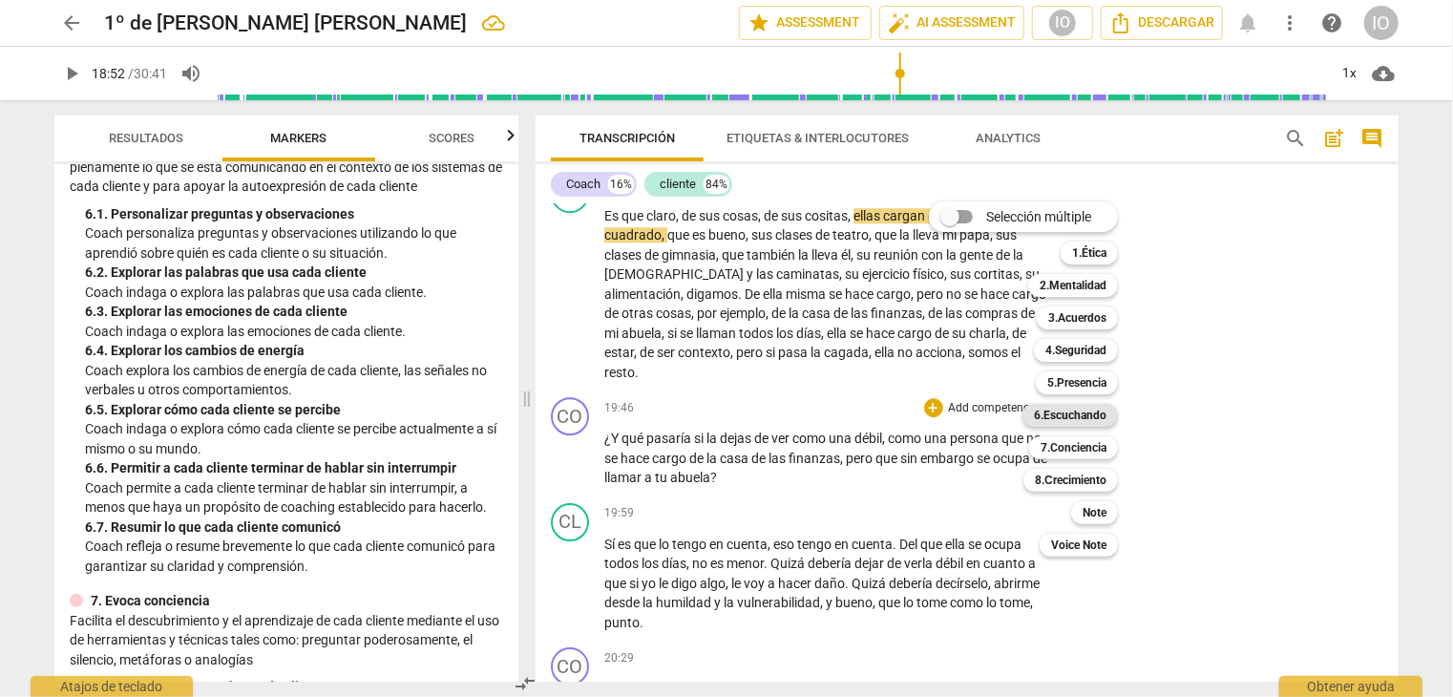
click at [1064, 414] on b "6.Escuchando" at bounding box center [1070, 415] width 73 height 23
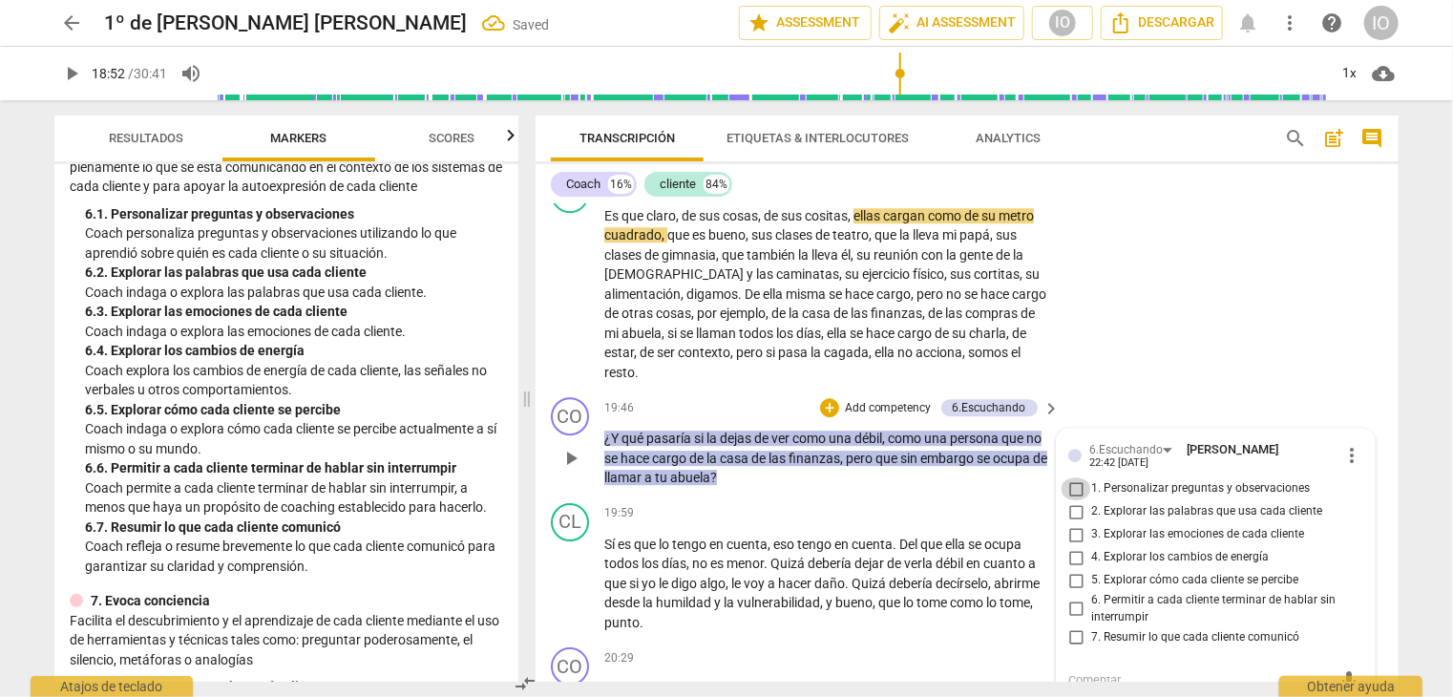
click at [1079, 477] on input "1. Personalizar preguntas y observaciones" at bounding box center [1076, 488] width 31 height 23
checkbox input "true"
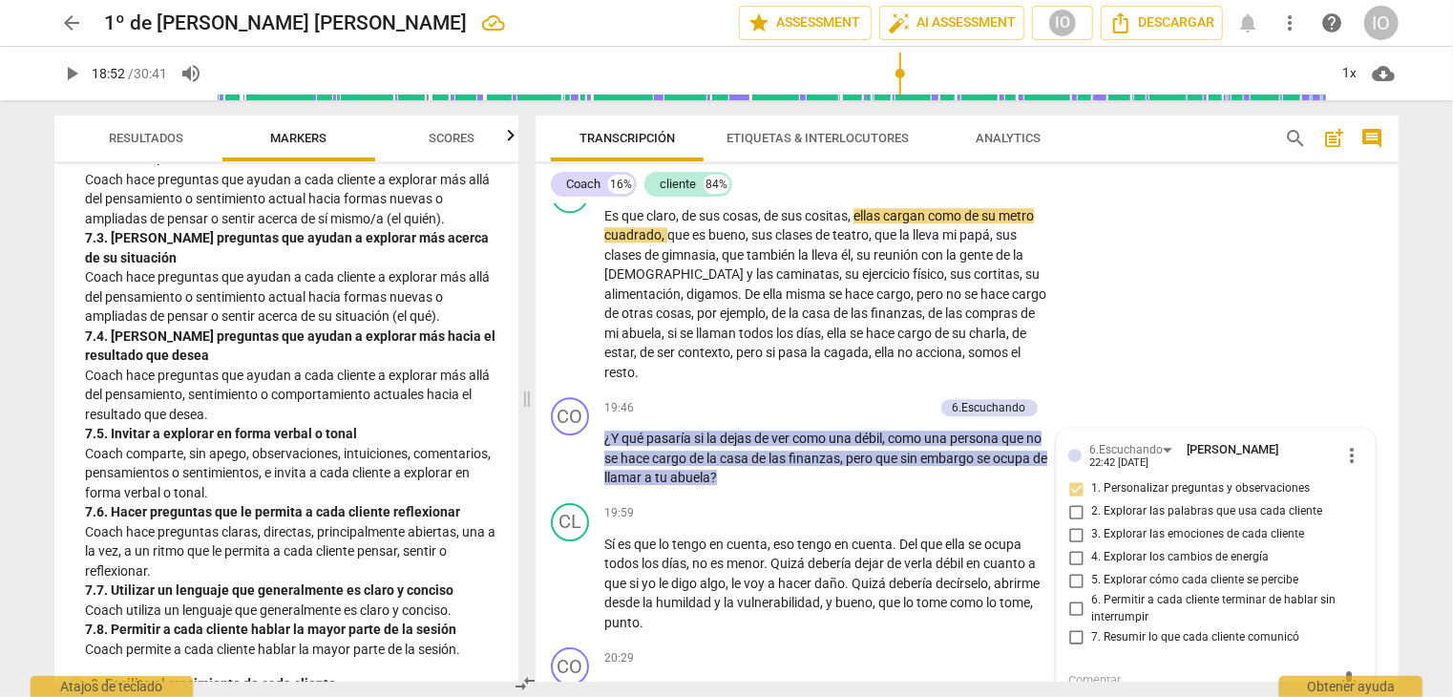
scroll to position [1910, 0]
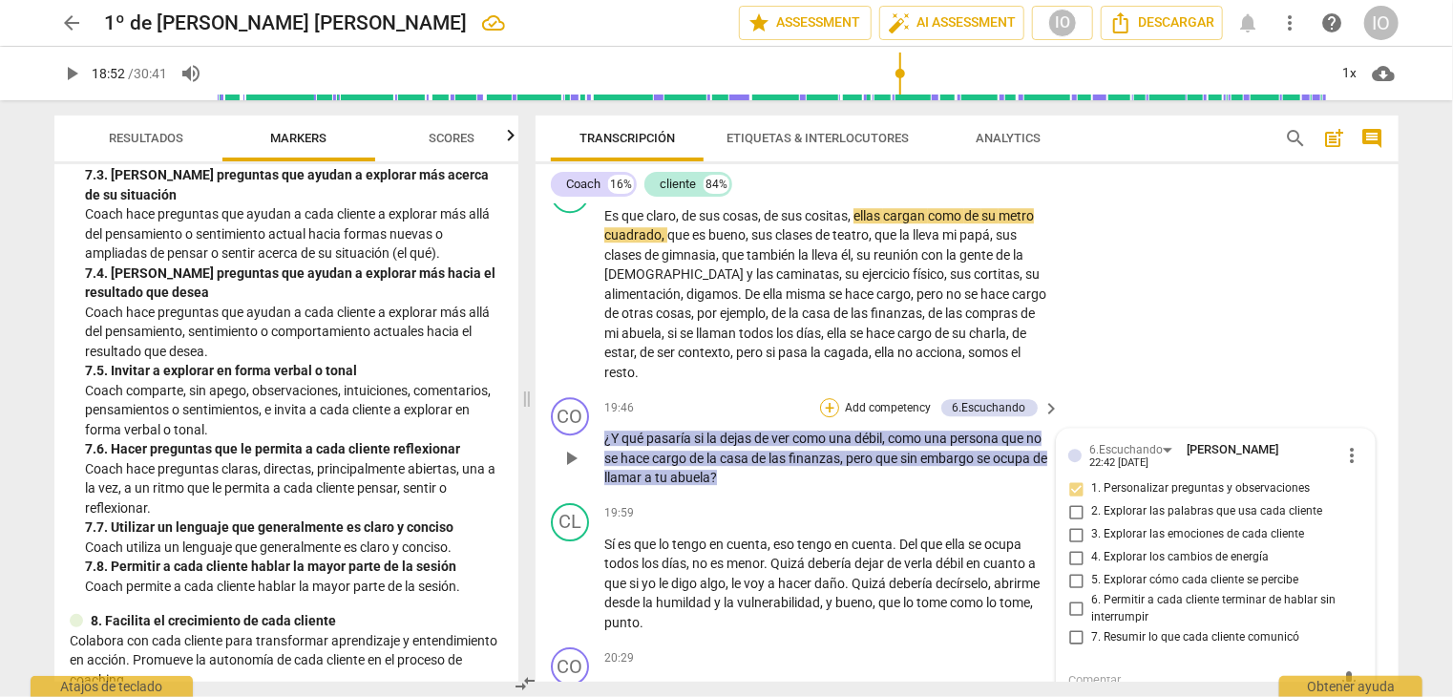
click at [824, 398] on div "+" at bounding box center [829, 407] width 19 height 19
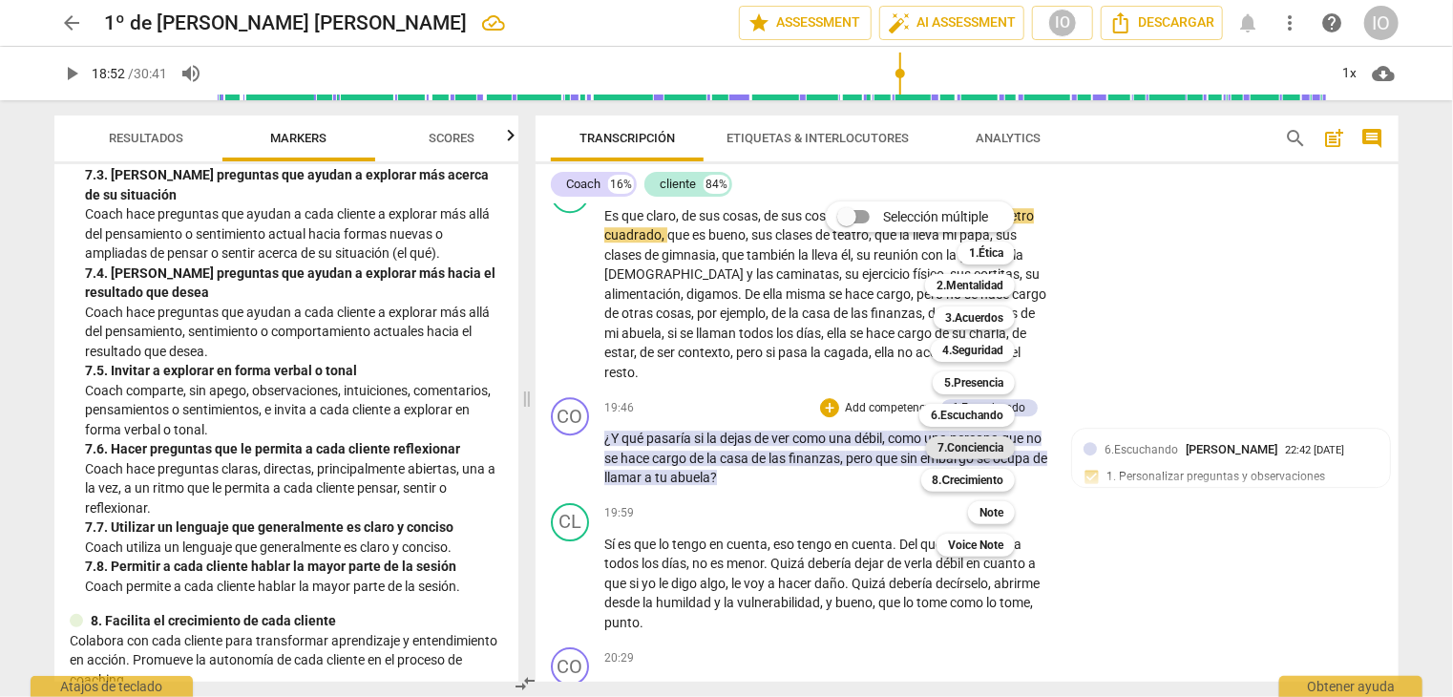
click at [951, 447] on b "7.Conciencia" at bounding box center [971, 447] width 66 height 23
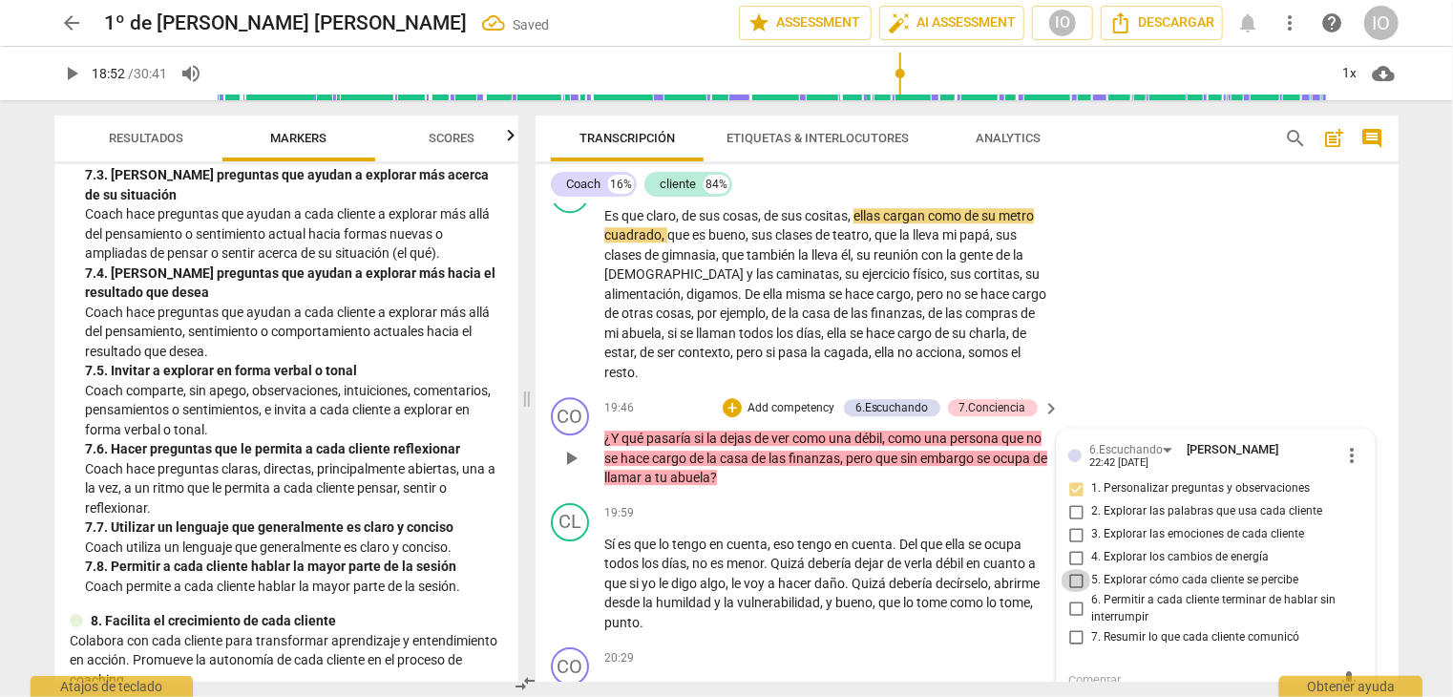
drag, startPoint x: 1075, startPoint y: 545, endPoint x: 1080, endPoint y: 531, distance: 15.1
click at [1074, 569] on input "5. Explorar cómo cada cliente se percibe" at bounding box center [1076, 580] width 31 height 23
checkbox input "true"
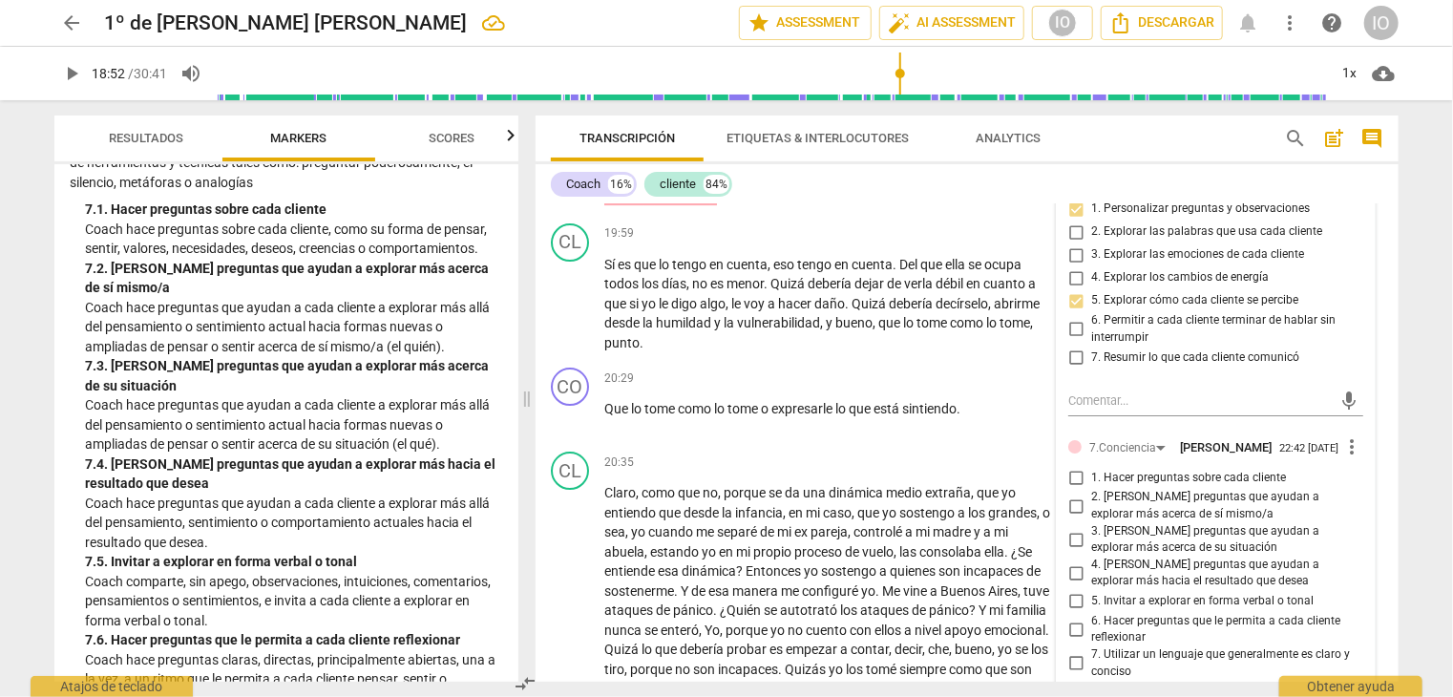
scroll to position [6829, 0]
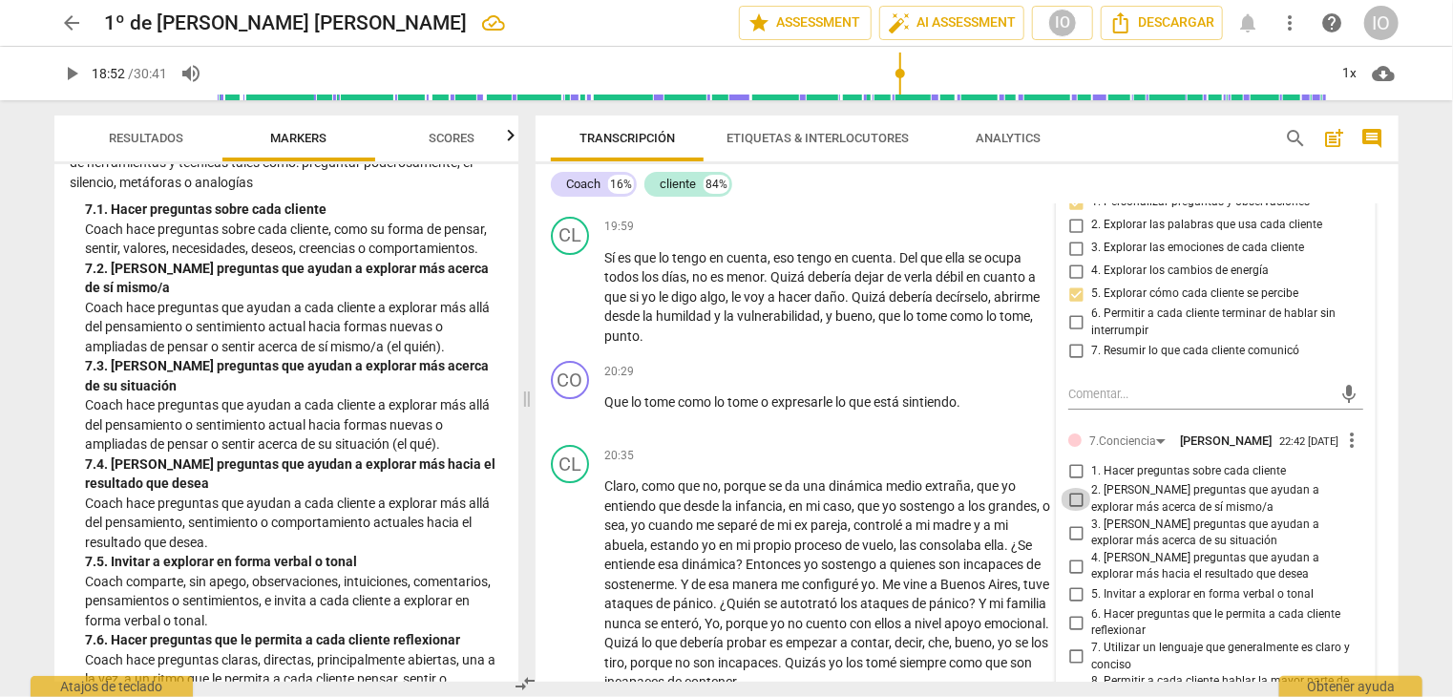
drag, startPoint x: 1070, startPoint y: 462, endPoint x: 1073, endPoint y: 452, distance: 10.9
click at [1070, 488] on input "2. [PERSON_NAME] preguntas que ayudan a explorar más acerca de sí mismo/a" at bounding box center [1076, 499] width 31 height 23
drag, startPoint x: 1070, startPoint y: 461, endPoint x: 1074, endPoint y: 471, distance: 10.7
click at [1070, 488] on input "2. [PERSON_NAME] preguntas que ayudan a explorar más acerca de sí mismo/a" at bounding box center [1076, 499] width 31 height 23
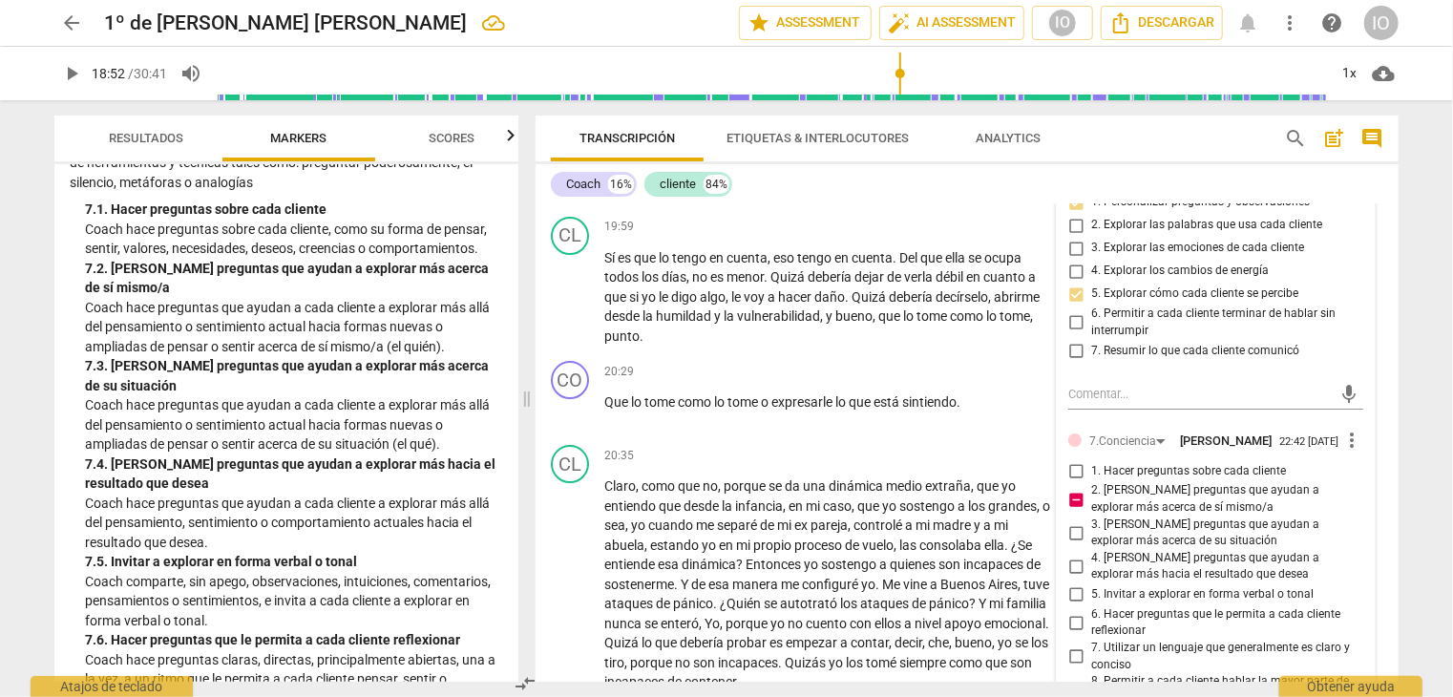
checkbox input "false"
click at [1070, 521] on input "3. [PERSON_NAME] preguntas que ayudan a explorar más acerca de su situación" at bounding box center [1076, 532] width 31 height 23
checkbox input "true"
drag, startPoint x: 1070, startPoint y: 529, endPoint x: 1094, endPoint y: 520, distance: 26.3
click at [1070, 555] on input "4. [PERSON_NAME] preguntas que ayudan a explorar más hacia el resultado que des…" at bounding box center [1076, 566] width 31 height 23
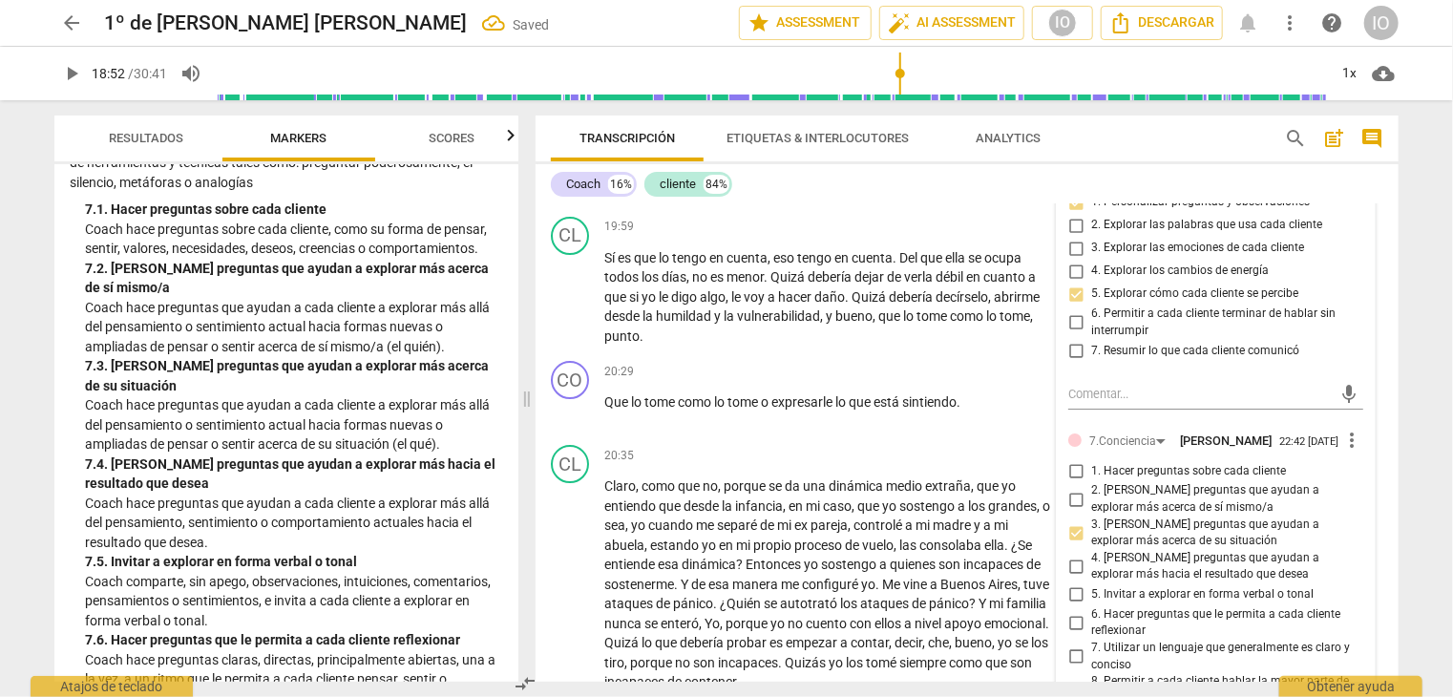
checkbox input "true"
click at [1076, 583] on input "5. Invitar a explorar en forma verbal o tonal" at bounding box center [1076, 594] width 31 height 23
checkbox input "true"
drag, startPoint x: 1070, startPoint y: 592, endPoint x: 1108, endPoint y: 572, distance: 43.1
click at [1072, 611] on input "6. Hacer preguntas que le permita a cada cliente reflexionar" at bounding box center [1076, 622] width 31 height 23
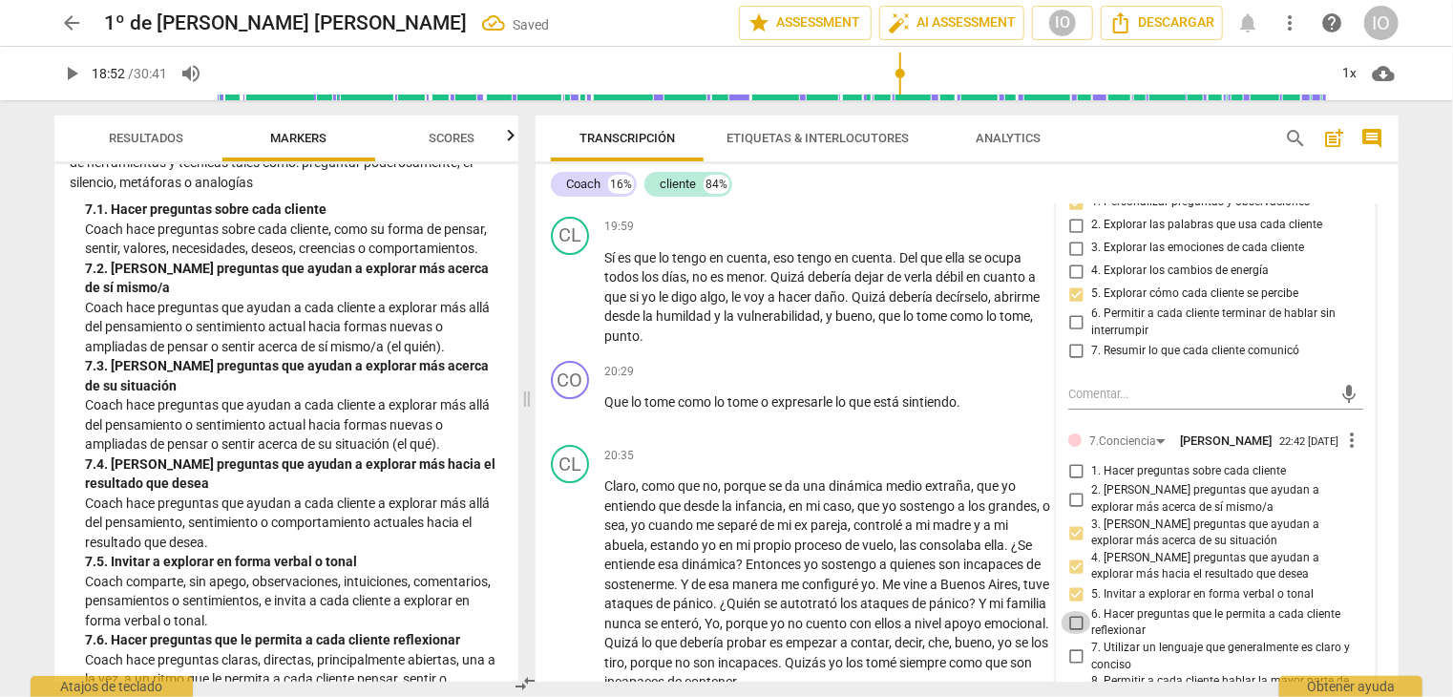
checkbox input "true"
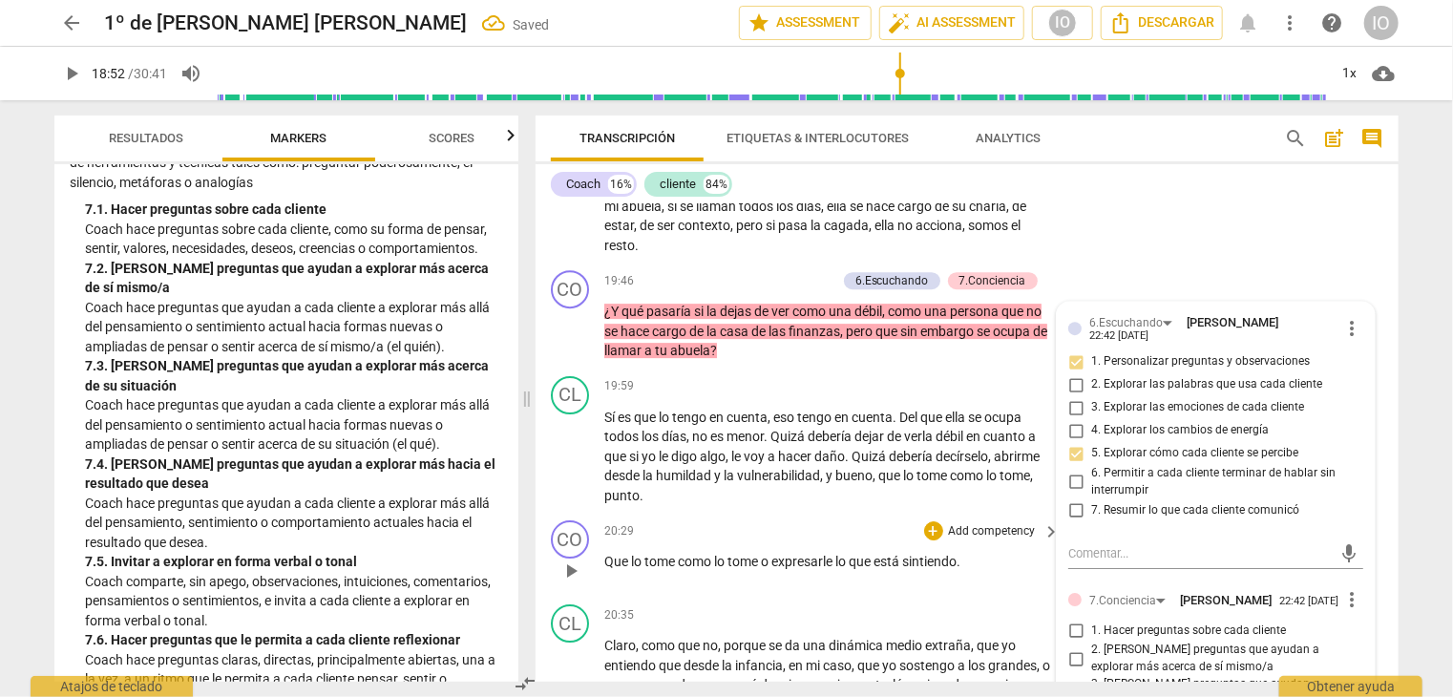
scroll to position [6638, 0]
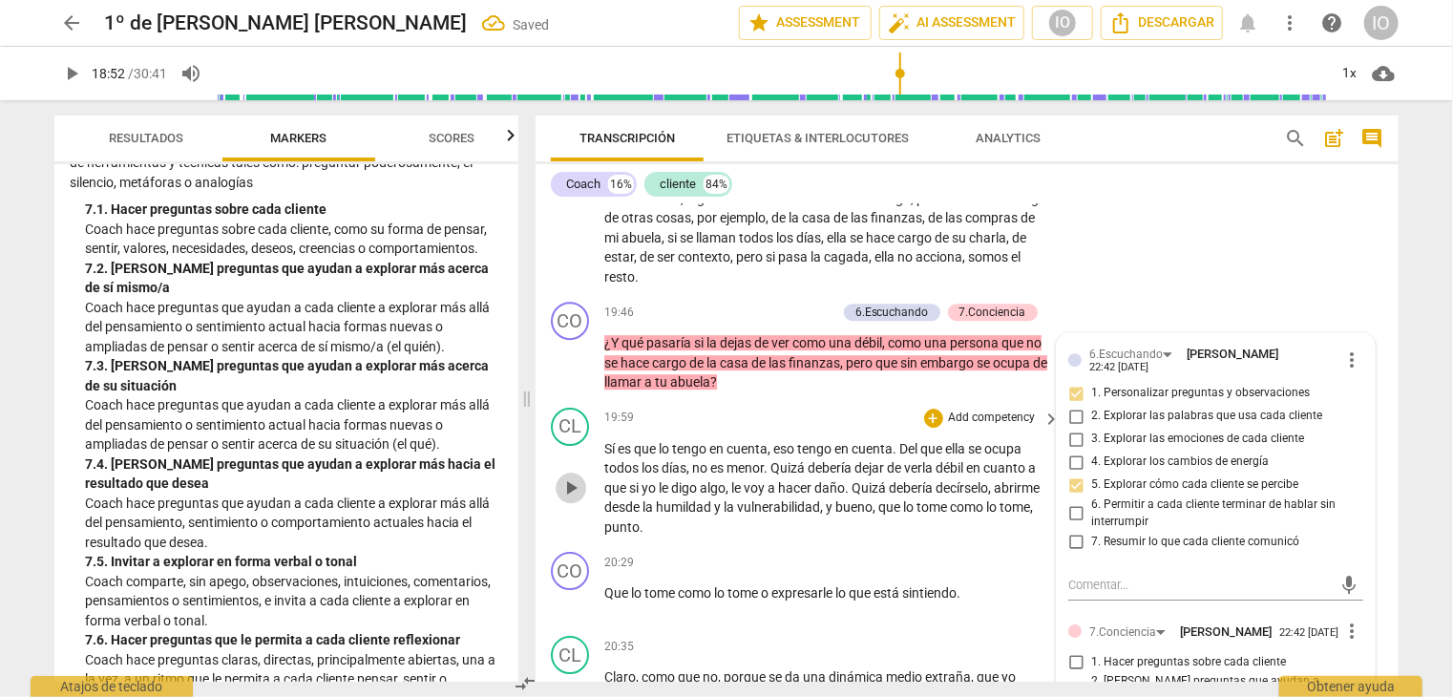
click at [564, 477] on span "play_arrow" at bounding box center [571, 488] width 23 height 23
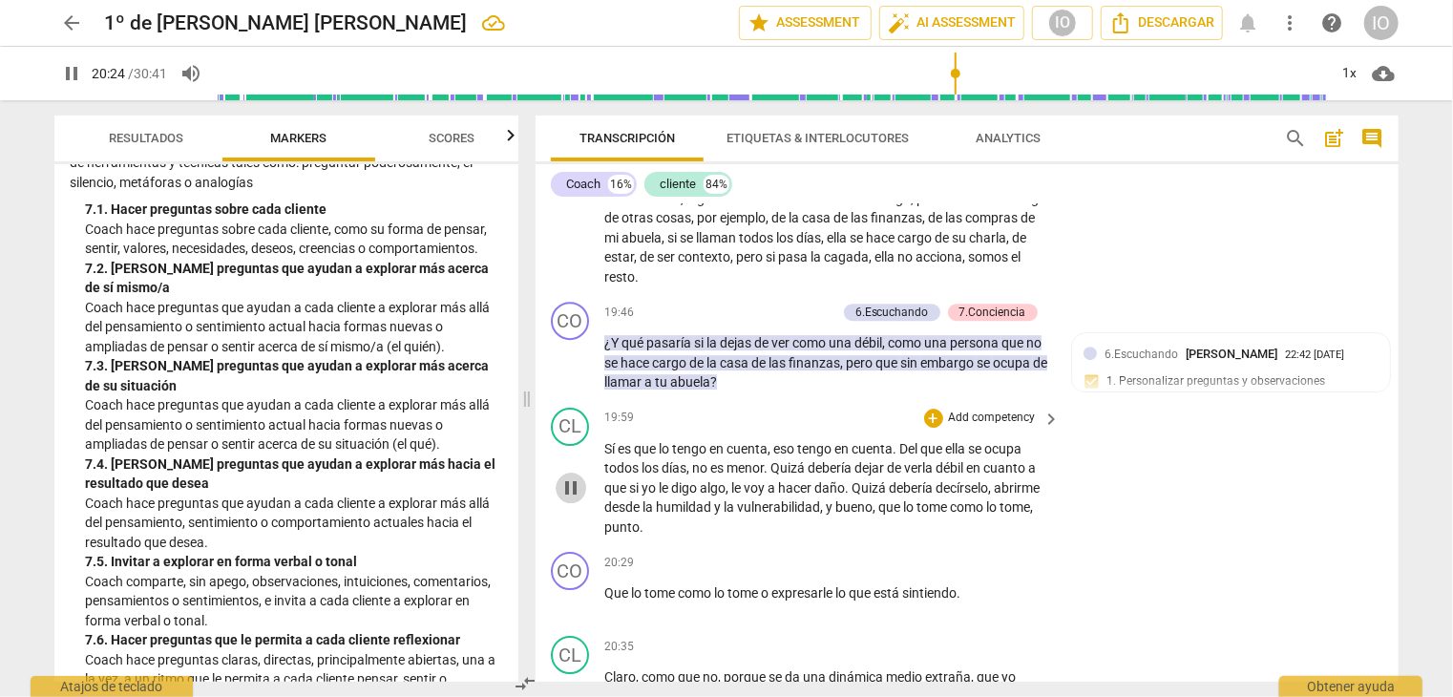
click at [575, 477] on span "pause" at bounding box center [571, 488] width 23 height 23
type input "1224"
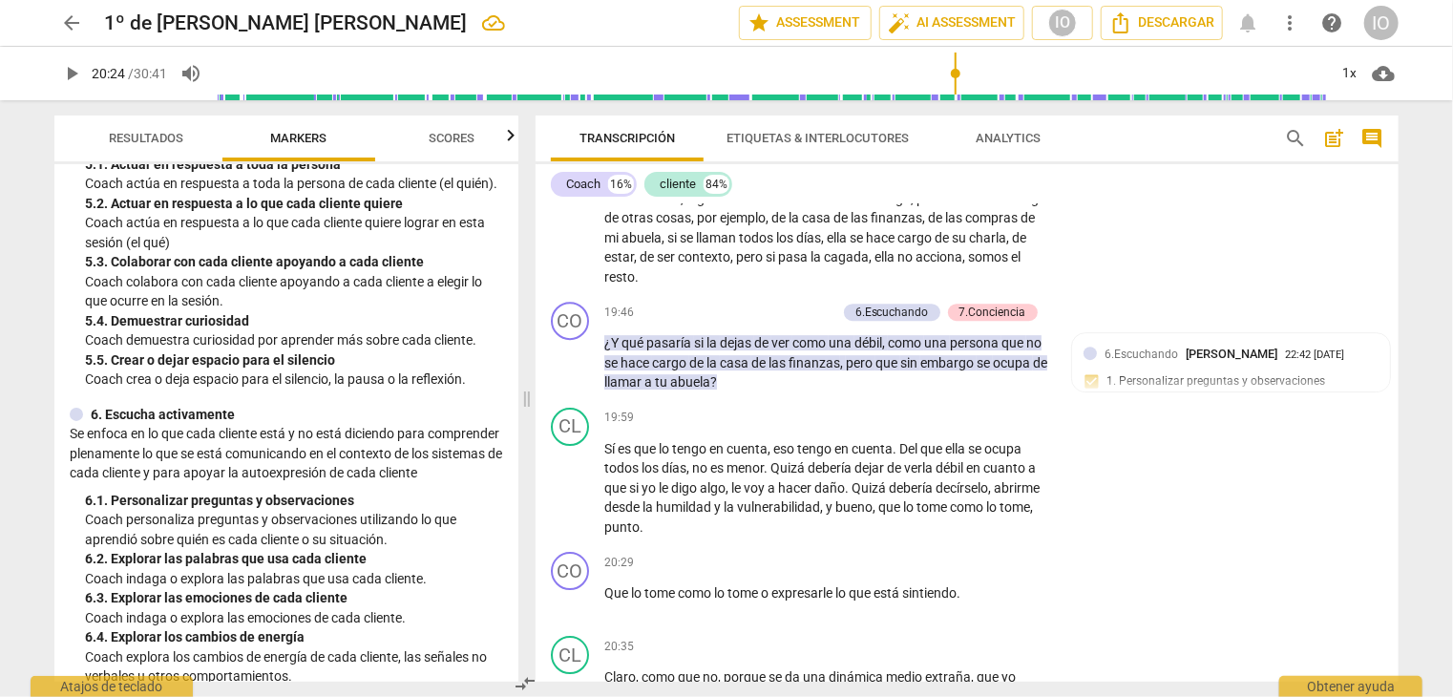
scroll to position [859, 0]
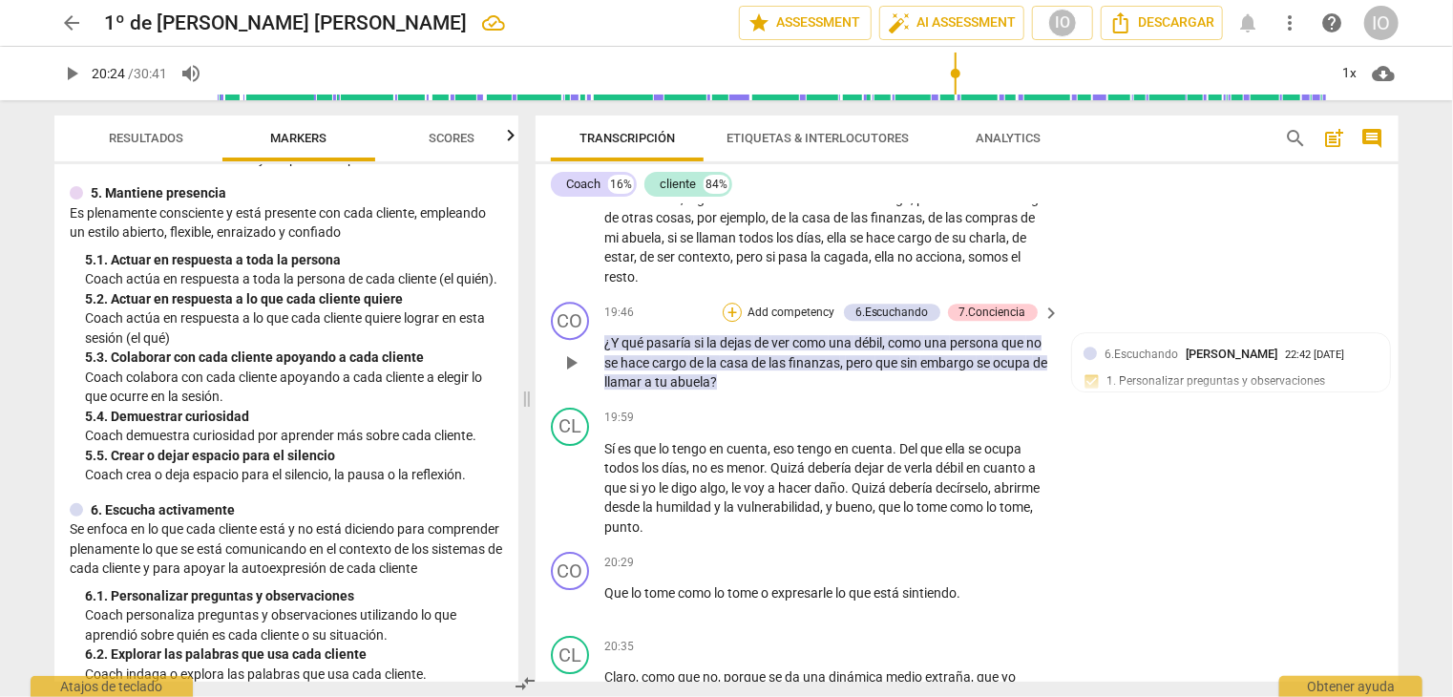
click at [731, 303] on div "+" at bounding box center [732, 312] width 19 height 19
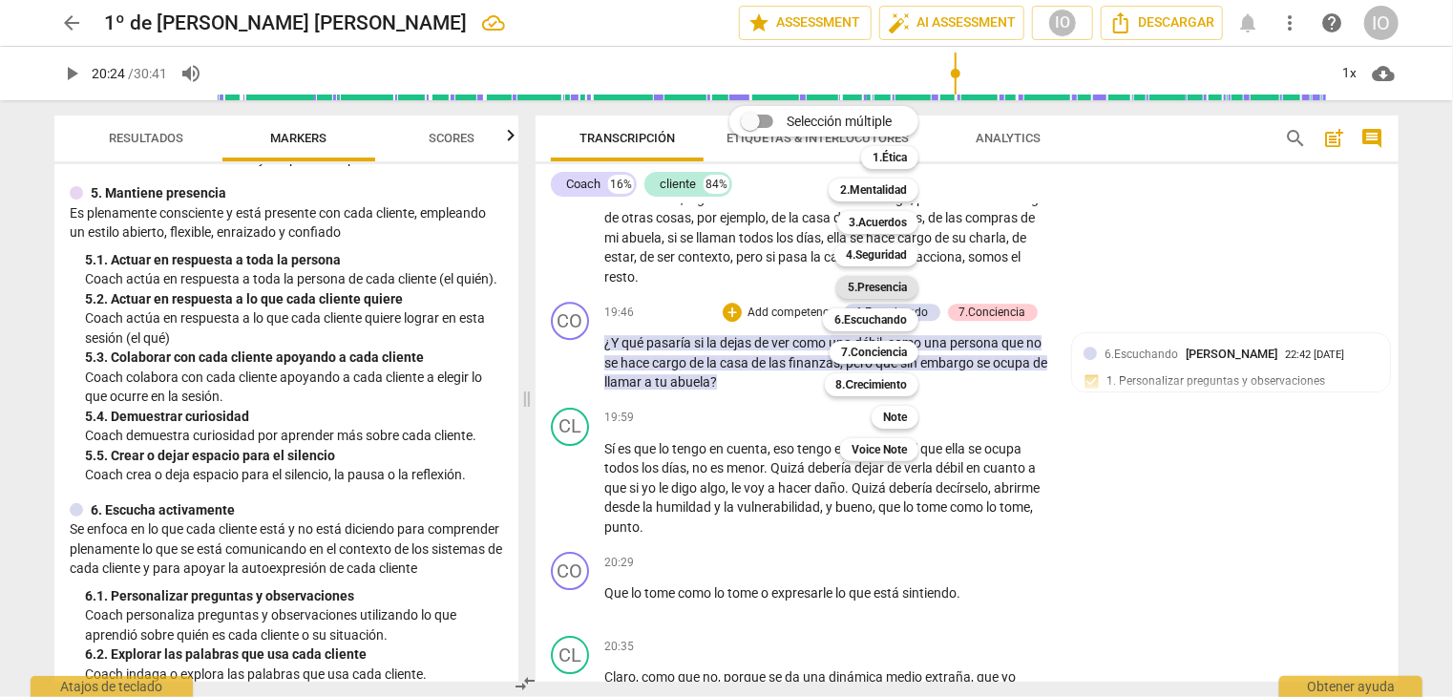
click at [877, 280] on b "5.Presencia" at bounding box center [877, 287] width 59 height 23
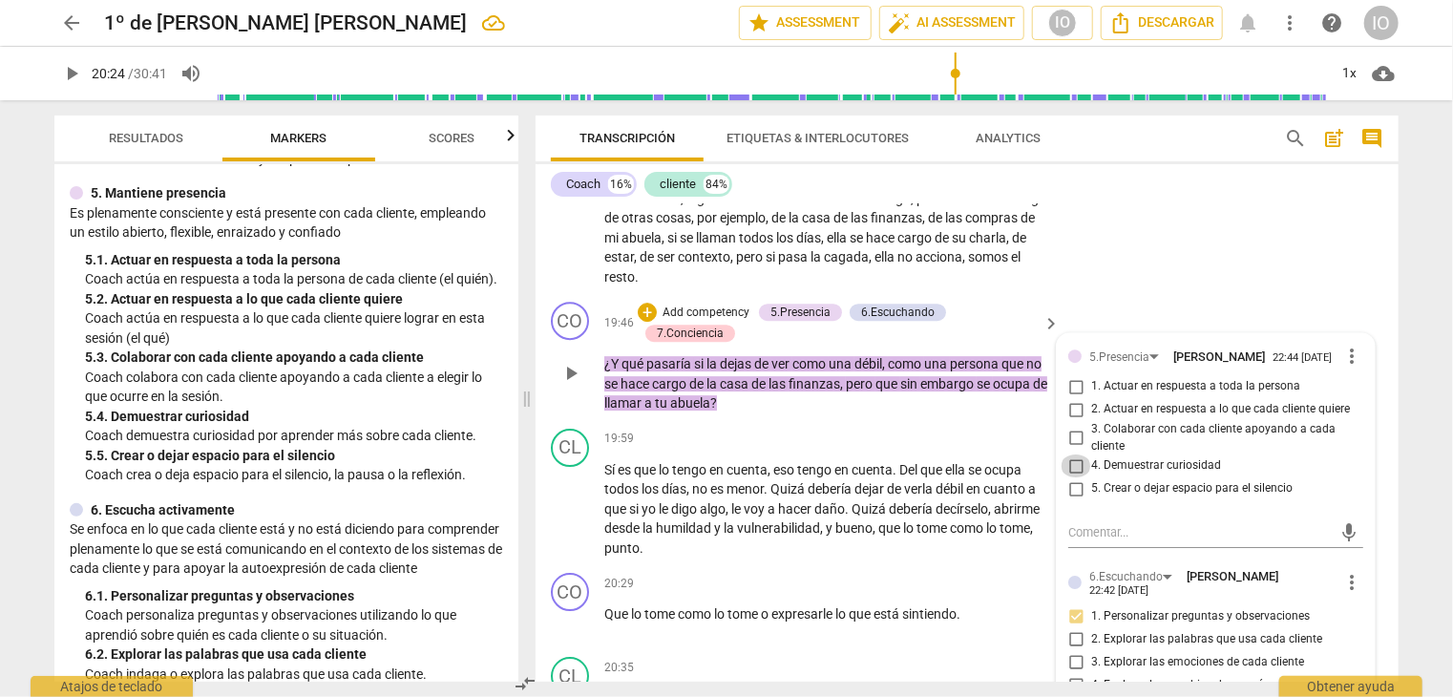
click at [1071, 455] on input "4. Demuestrar curiosidad" at bounding box center [1076, 466] width 31 height 23
checkbox input "true"
click at [1074, 427] on input "3. Colaborar con cada cliente apoyando a cada cliente" at bounding box center [1076, 438] width 31 height 23
checkbox input "true"
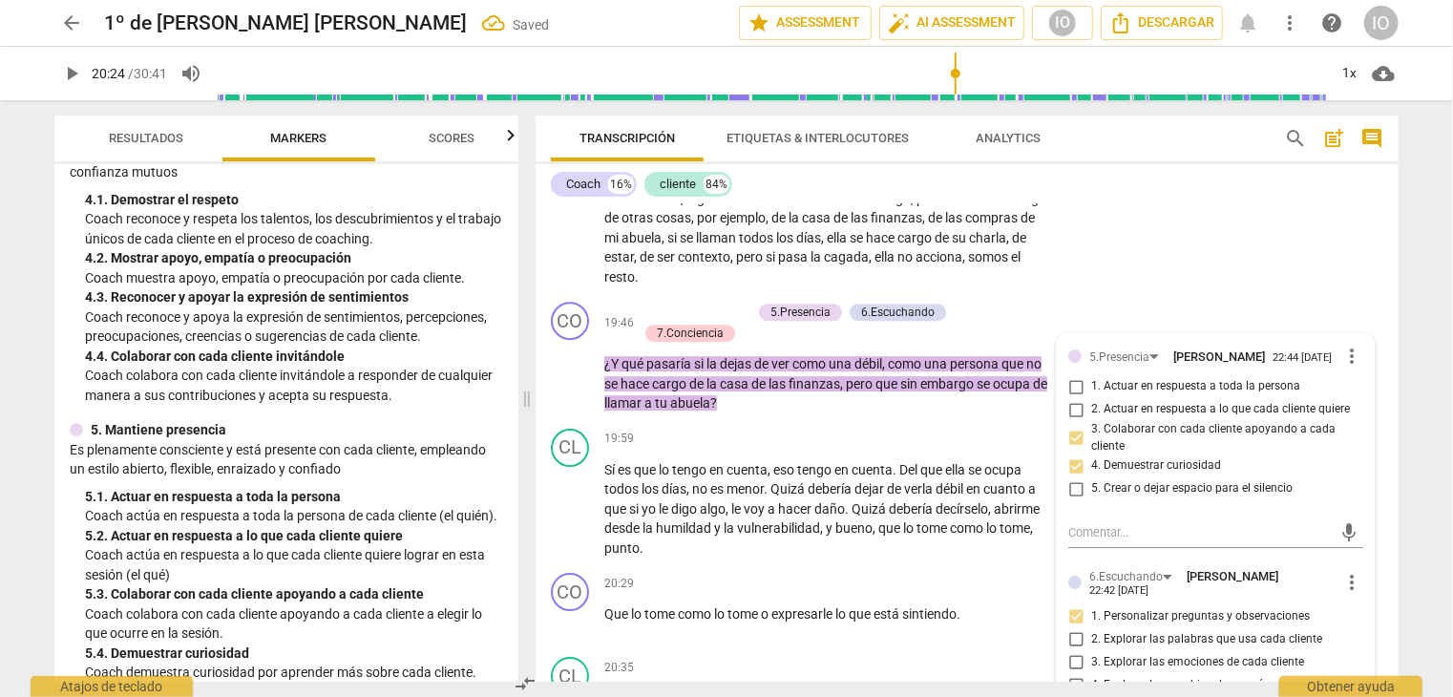
scroll to position [573, 0]
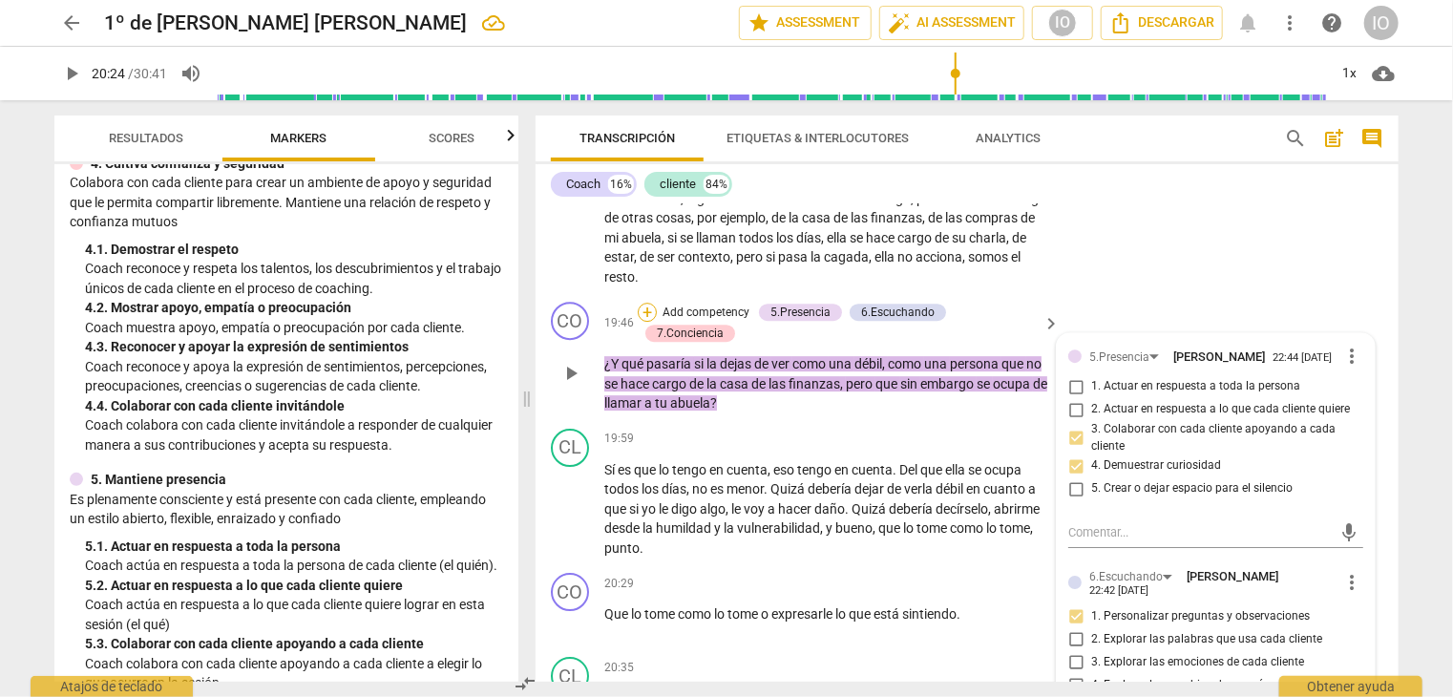
click at [646, 303] on div "+" at bounding box center [647, 312] width 19 height 19
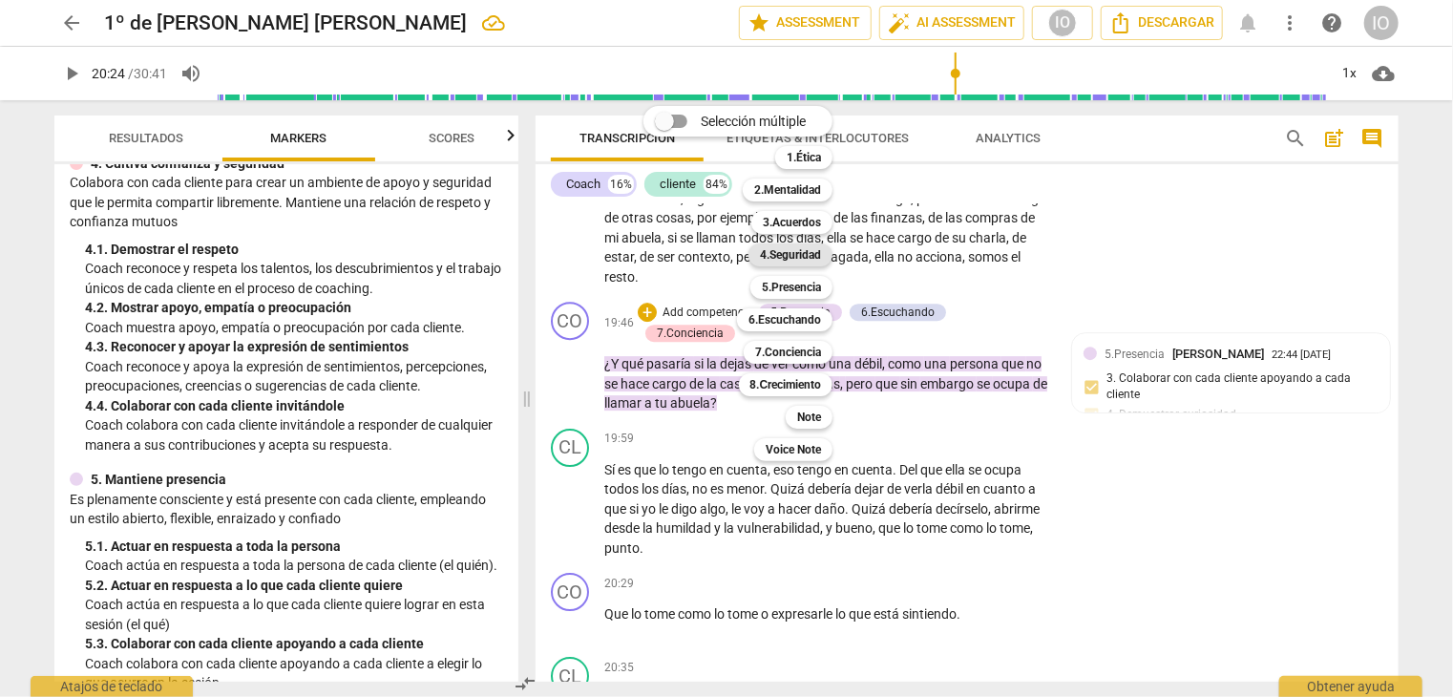
click at [775, 265] on b "4.Seguridad" at bounding box center [790, 255] width 61 height 23
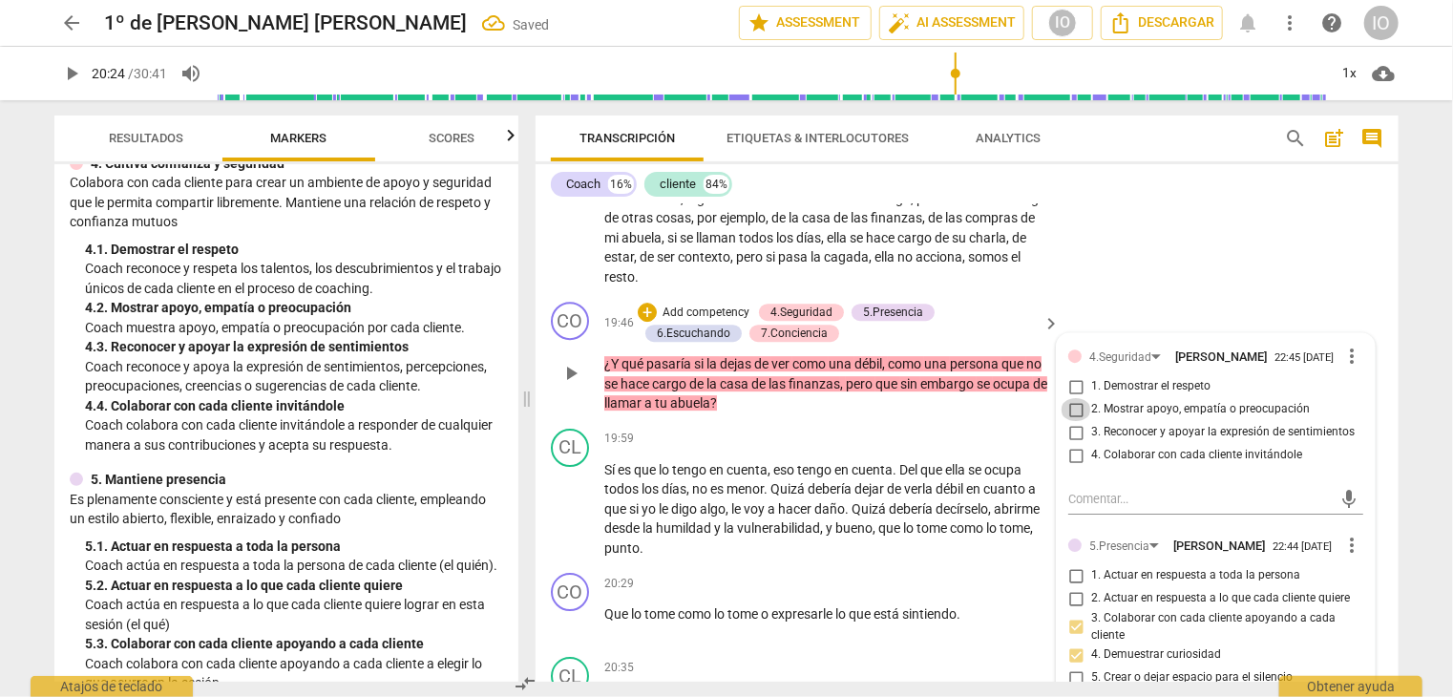
click at [1072, 398] on input "2. Mostrar apoyo, empatía o preocupación" at bounding box center [1076, 409] width 31 height 23
checkbox input "true"
click at [1068, 444] on input "4. Colaborar con cada cliente invitándole" at bounding box center [1076, 455] width 31 height 23
checkbox input "true"
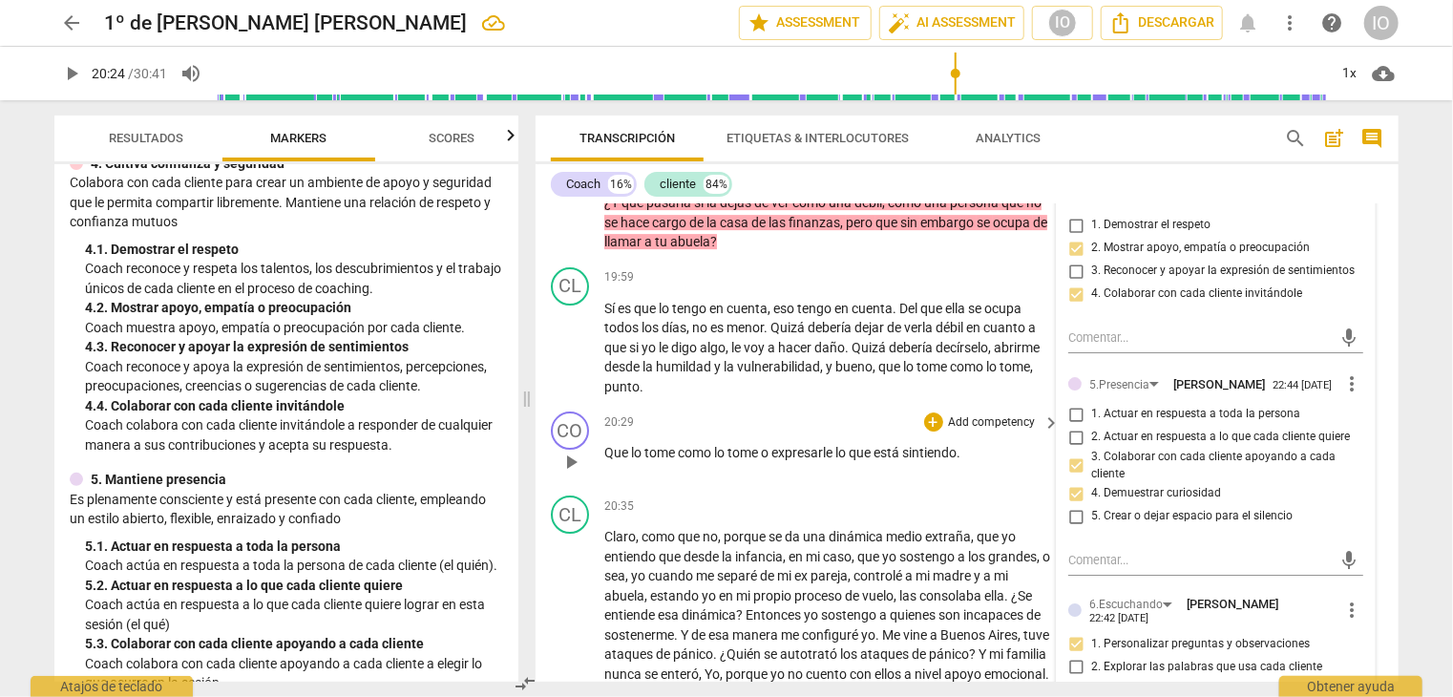
scroll to position [6829, 0]
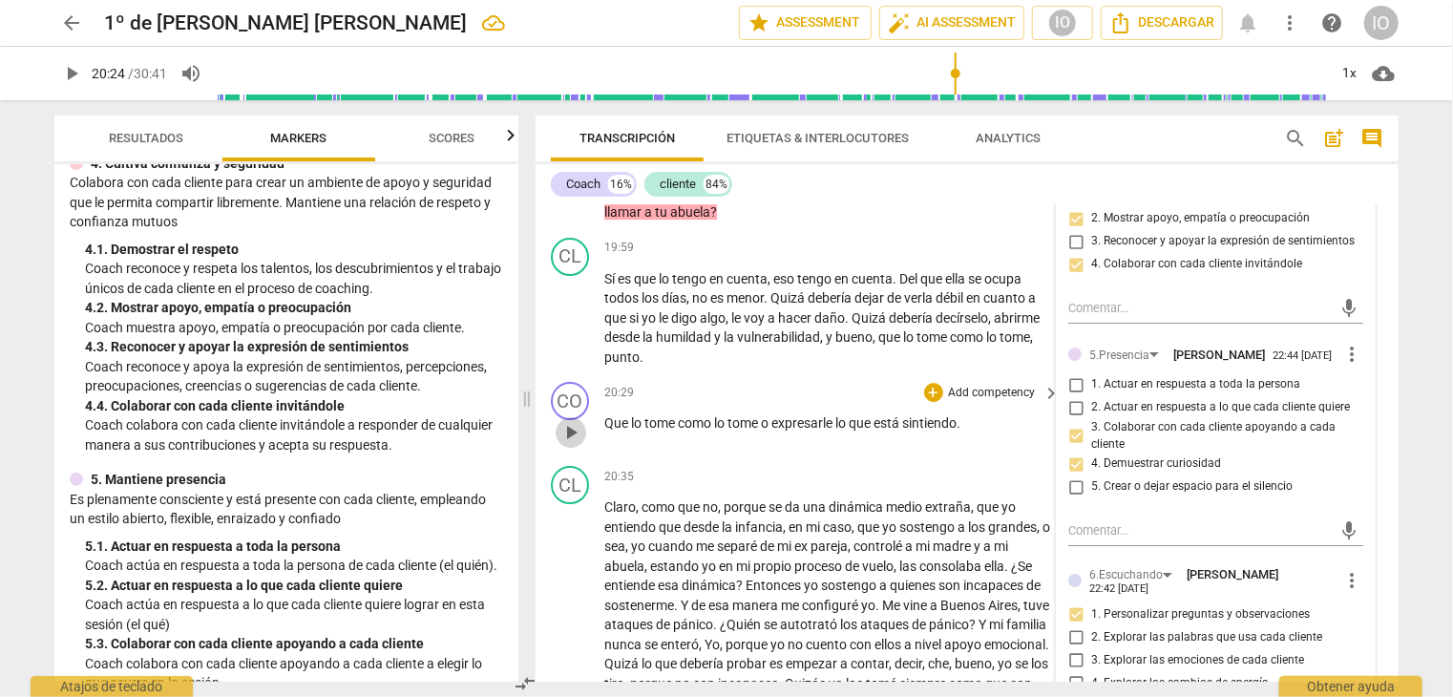
click at [578, 421] on span "play_arrow" at bounding box center [571, 432] width 23 height 23
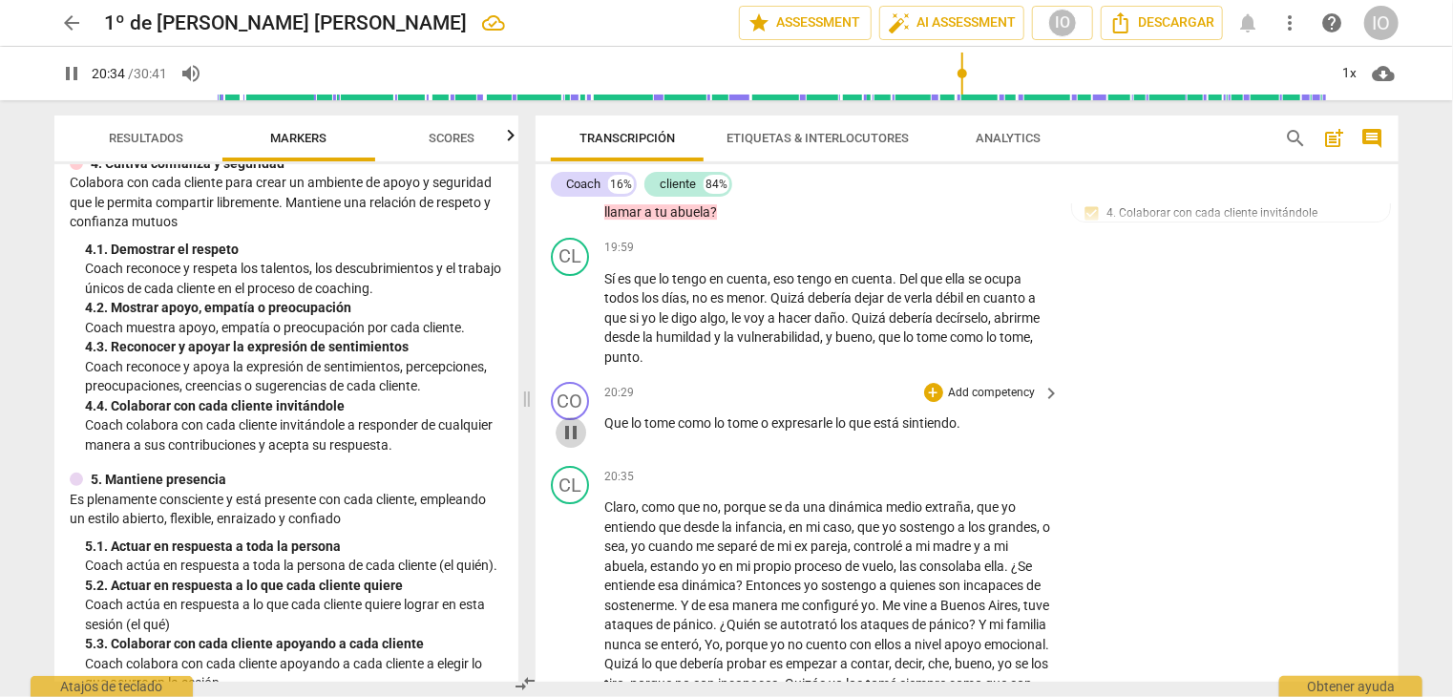
click at [579, 421] on span "pause" at bounding box center [571, 432] width 23 height 23
type input "1235"
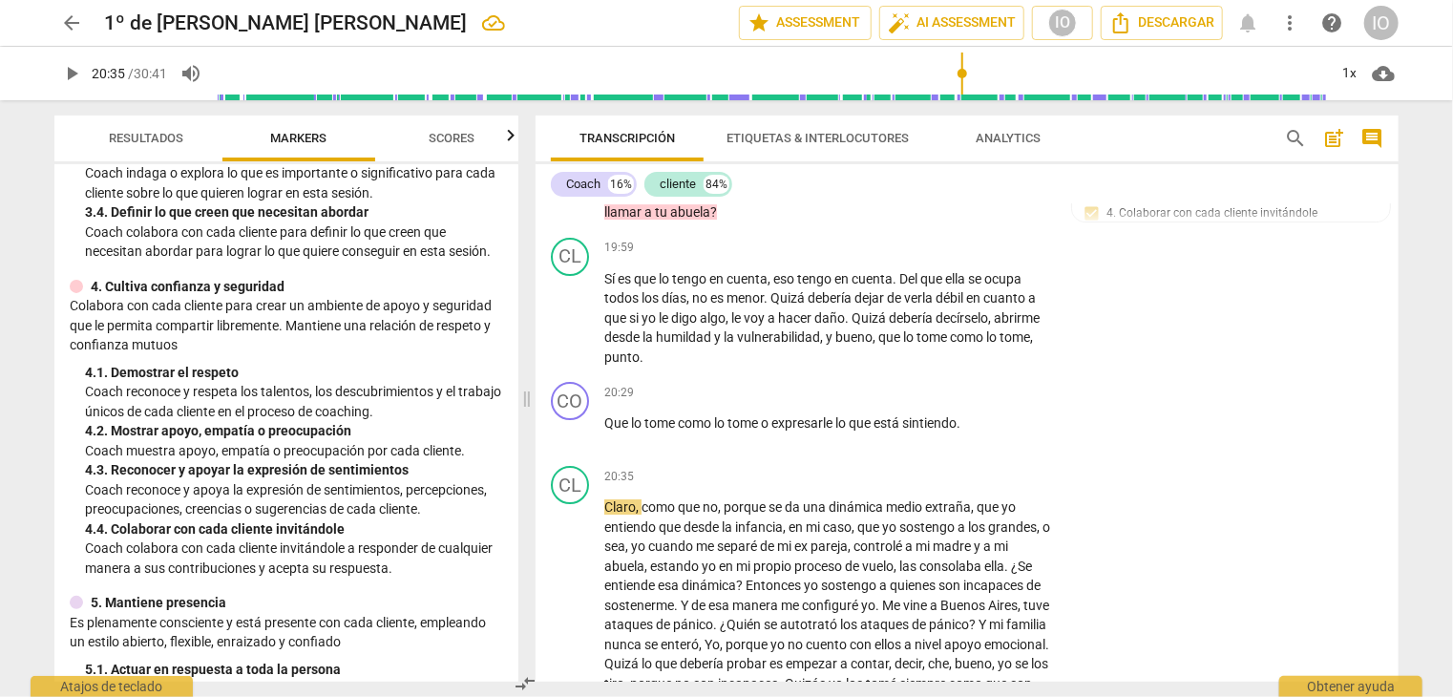
scroll to position [573, 0]
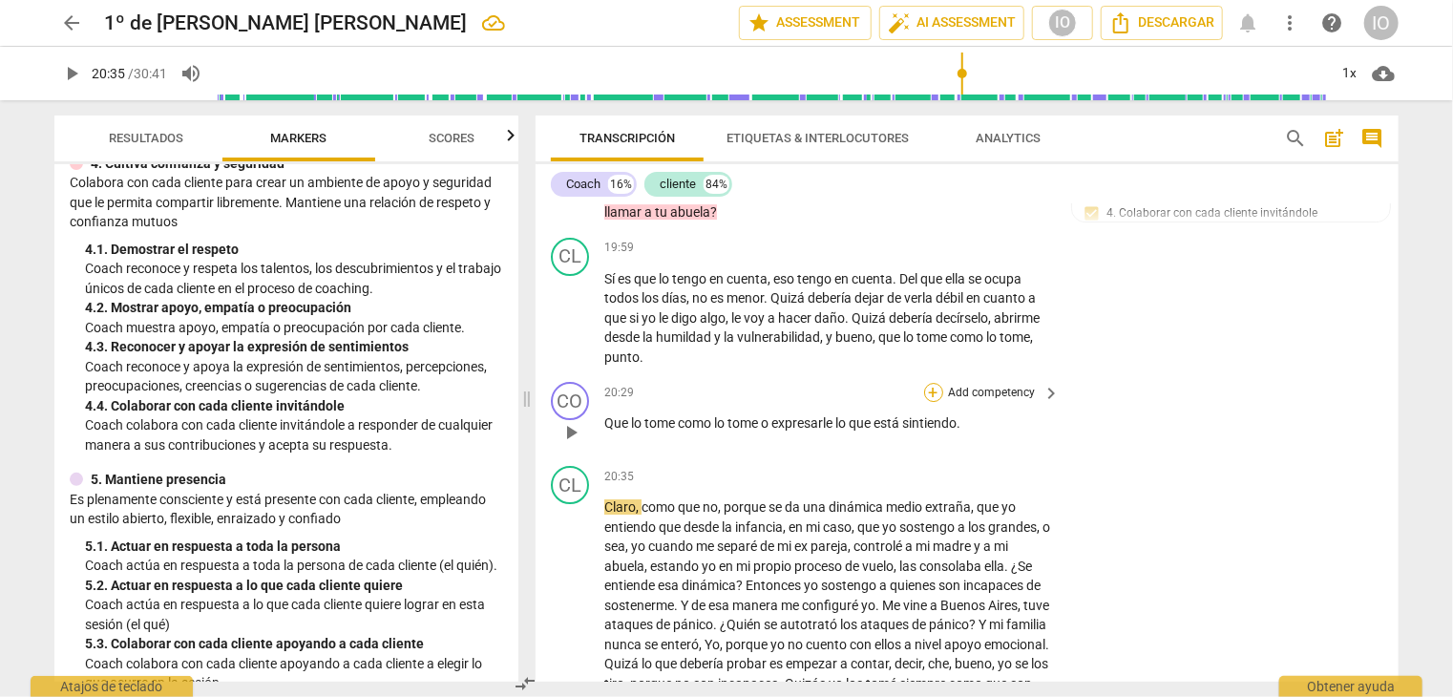
click at [932, 383] on div "+" at bounding box center [933, 392] width 19 height 19
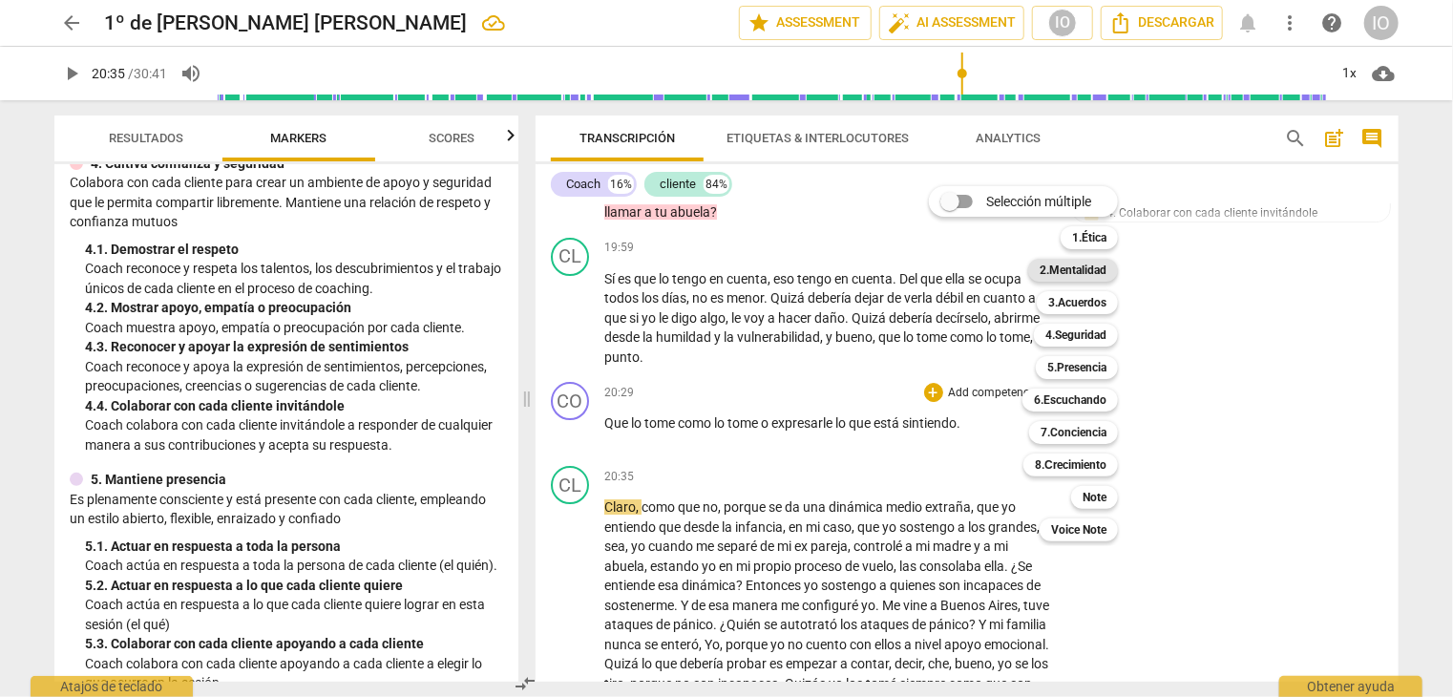
drag, startPoint x: 1103, startPoint y: 265, endPoint x: 1084, endPoint y: 279, distance: 23.9
click at [1101, 266] on b "2.Mentalidad" at bounding box center [1073, 270] width 67 height 23
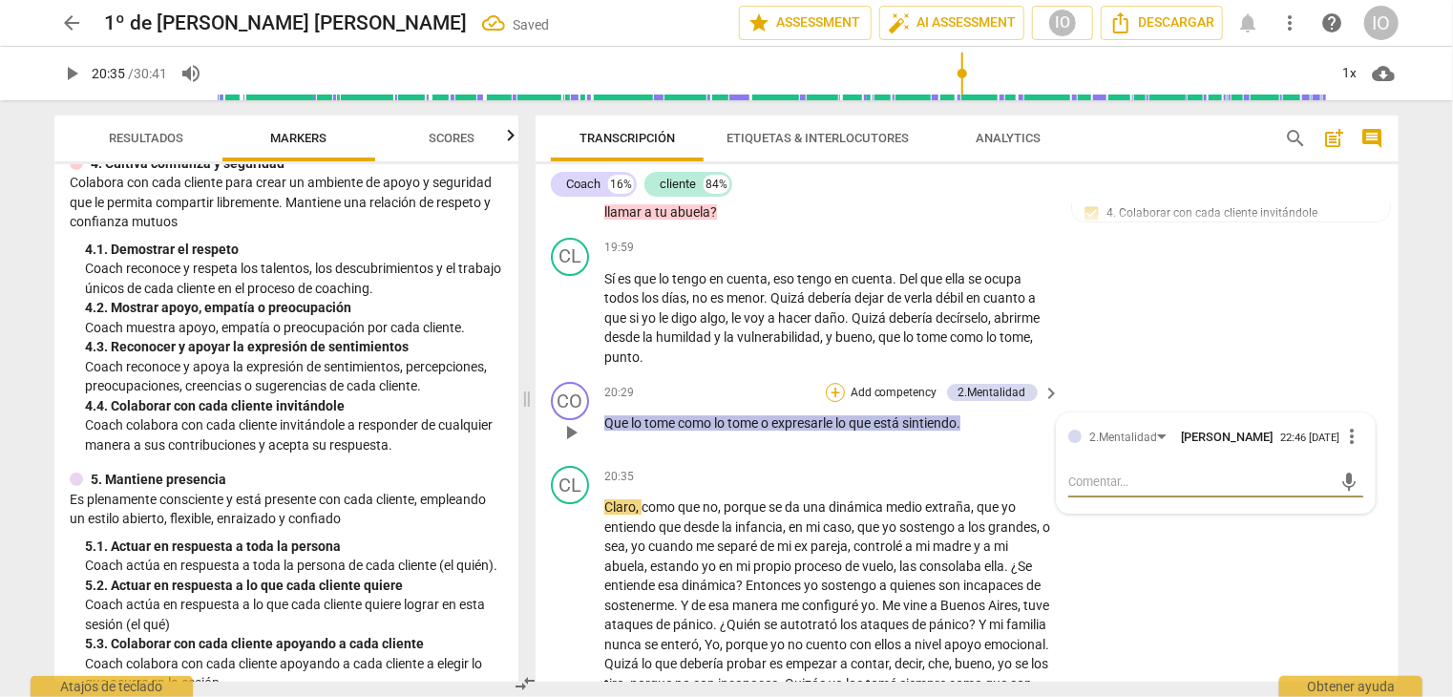
click at [837, 383] on div "+" at bounding box center [835, 392] width 19 height 19
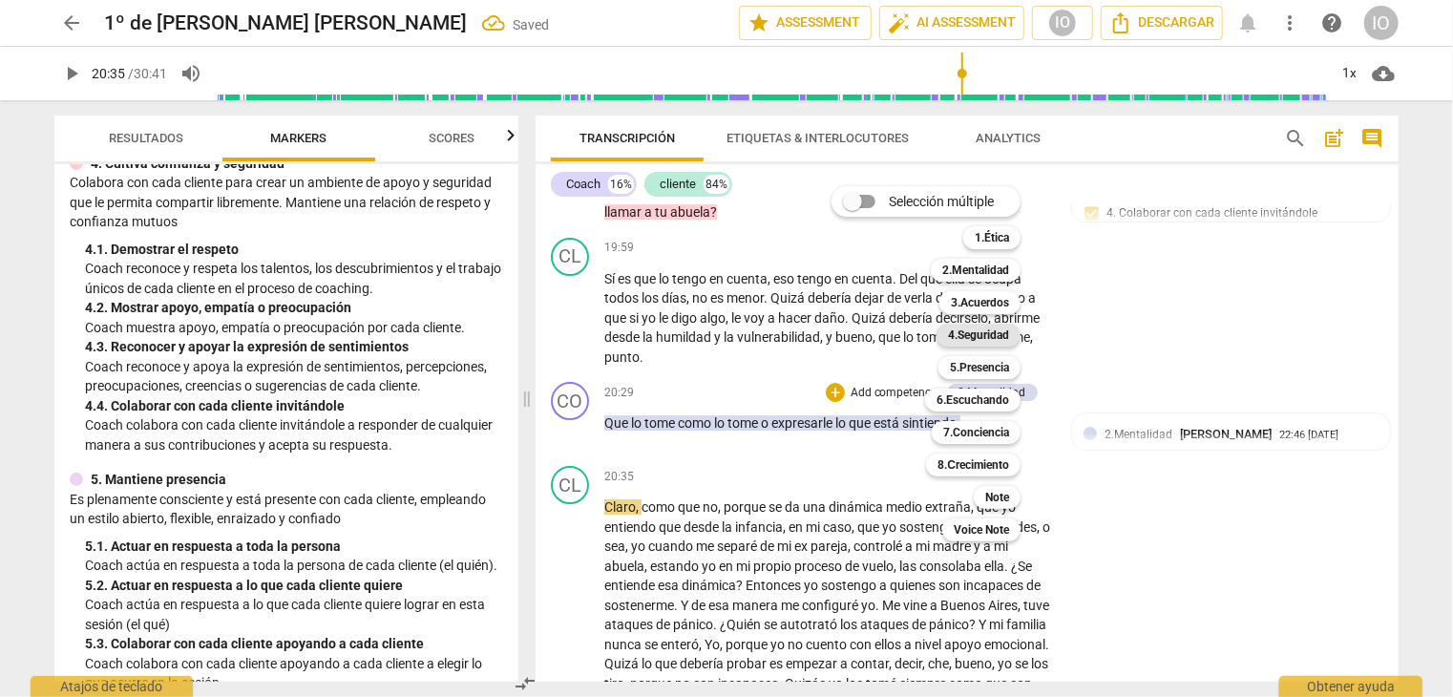
click at [943, 337] on div "4.Seguridad" at bounding box center [979, 335] width 84 height 23
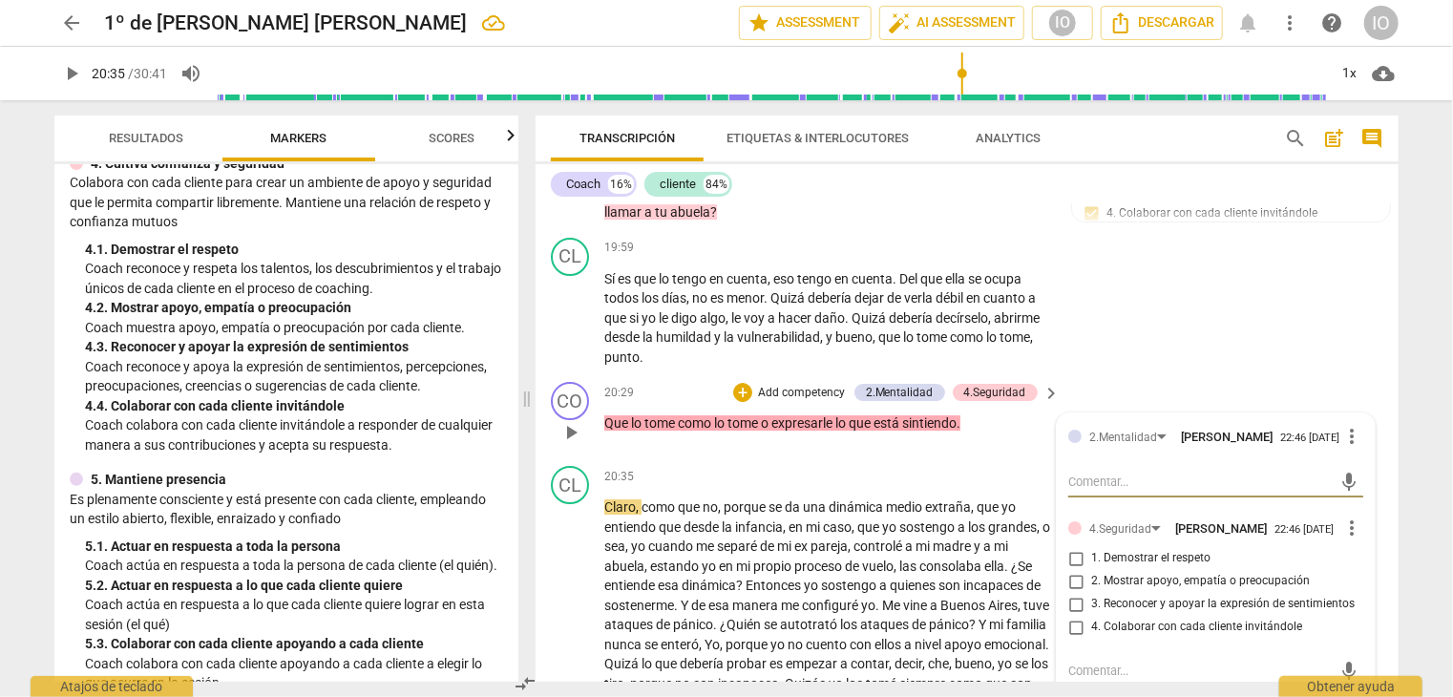
click at [1070, 616] on input "4. Colaborar con cada cliente invitándole" at bounding box center [1076, 627] width 31 height 23
checkbox input "true"
click at [739, 383] on div "+" at bounding box center [742, 392] width 19 height 19
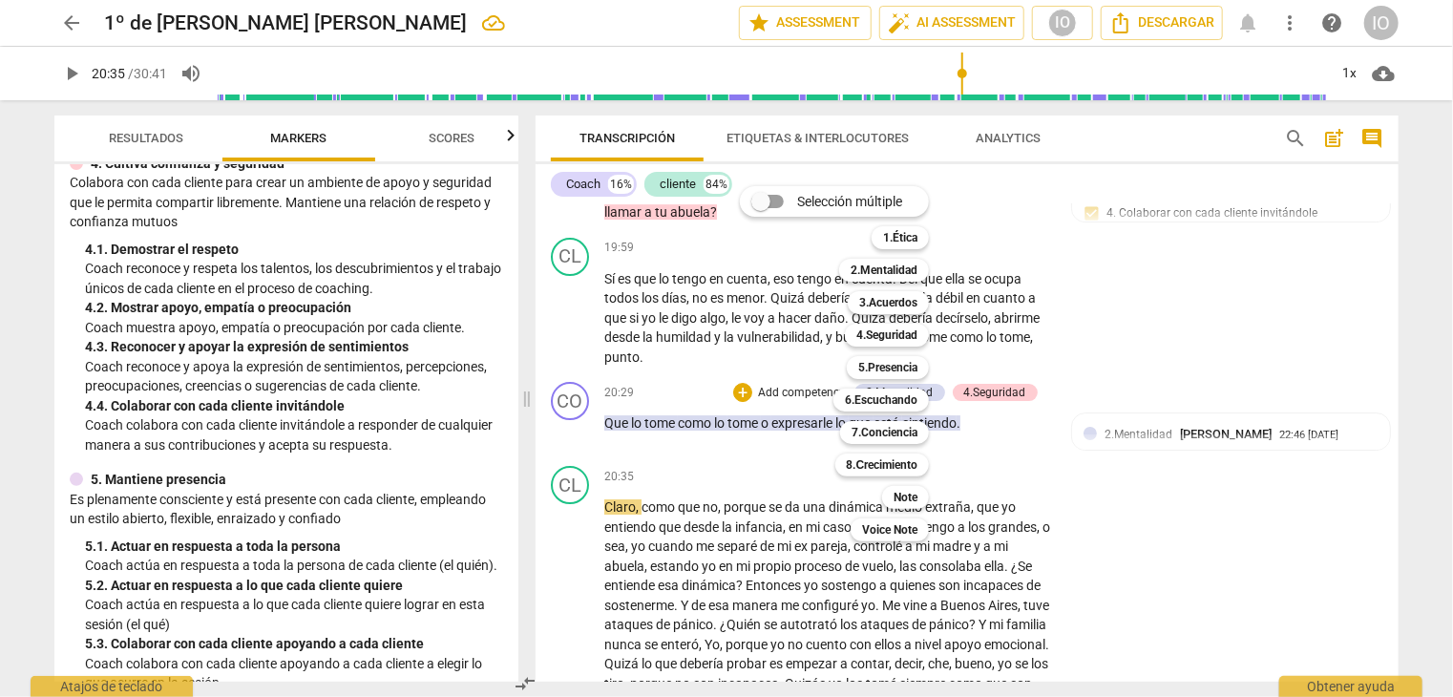
click at [391, 457] on div at bounding box center [726, 348] width 1453 height 697
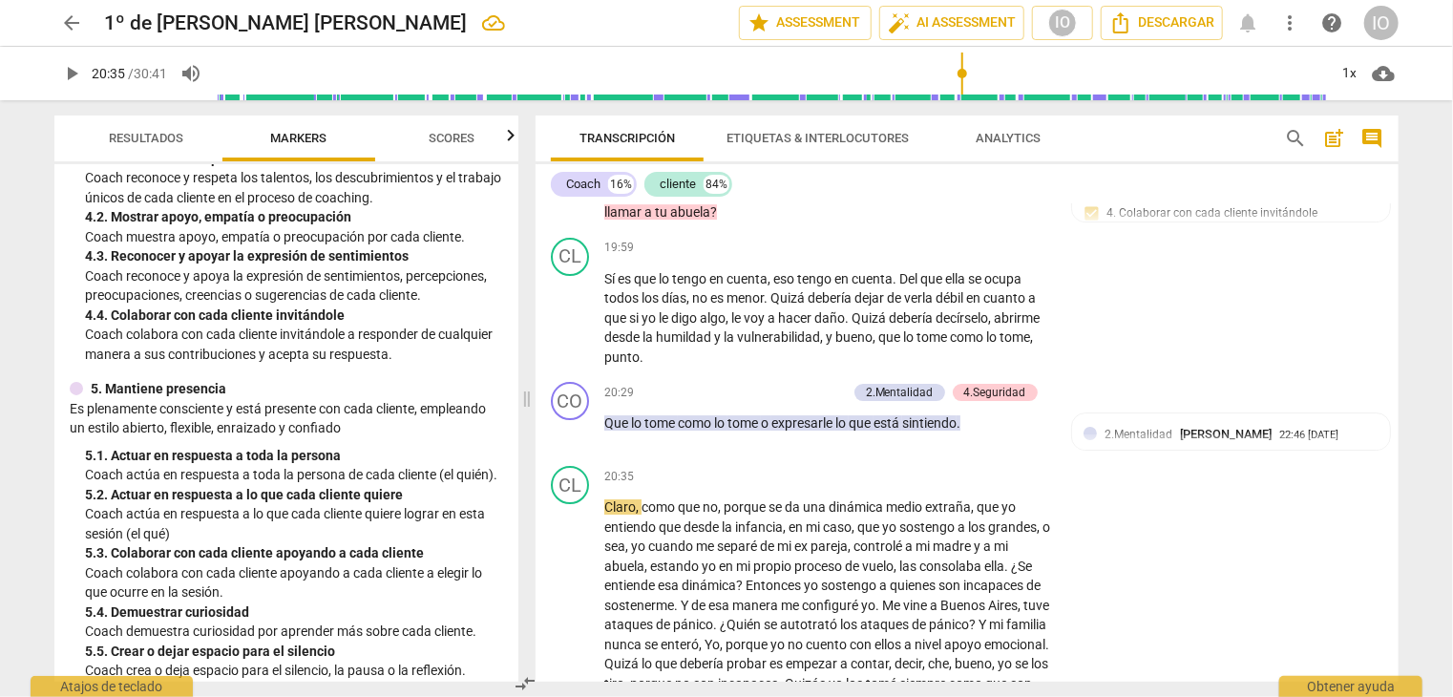
scroll to position [764, 0]
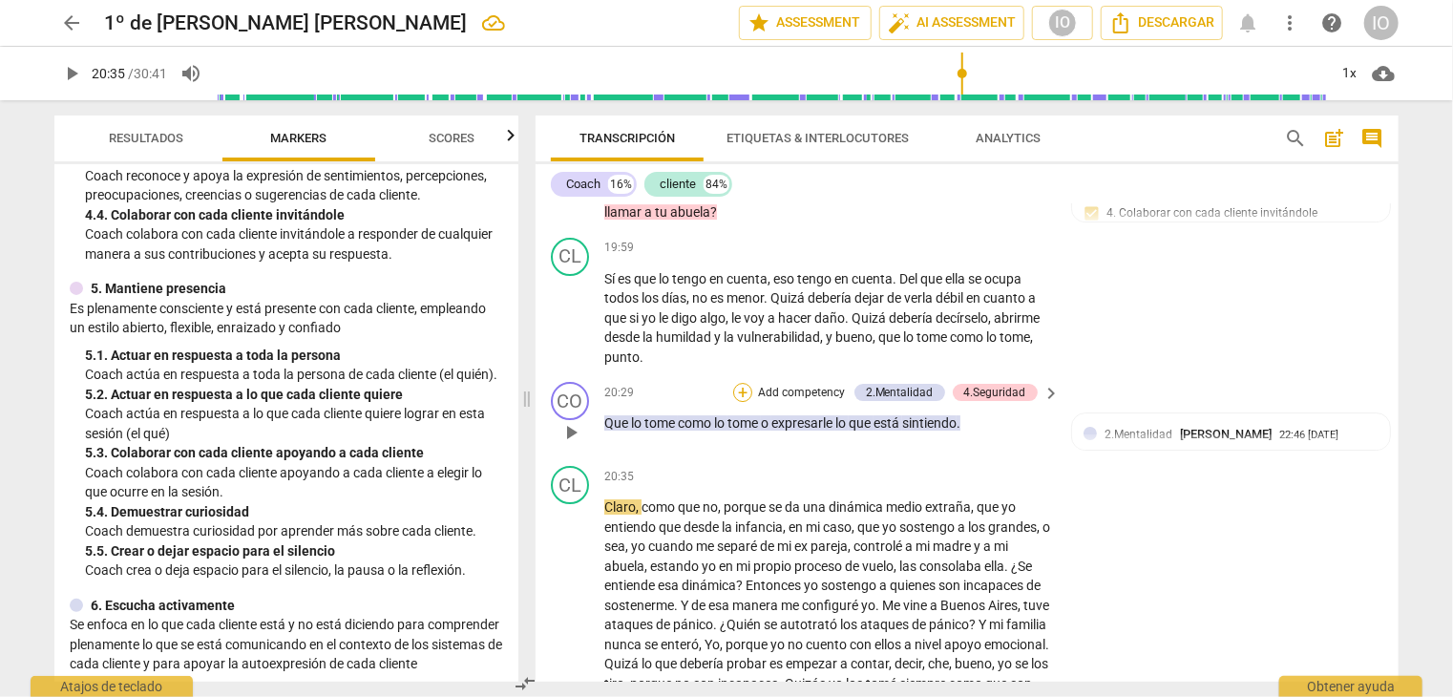
click at [739, 383] on div "+" at bounding box center [742, 392] width 19 height 19
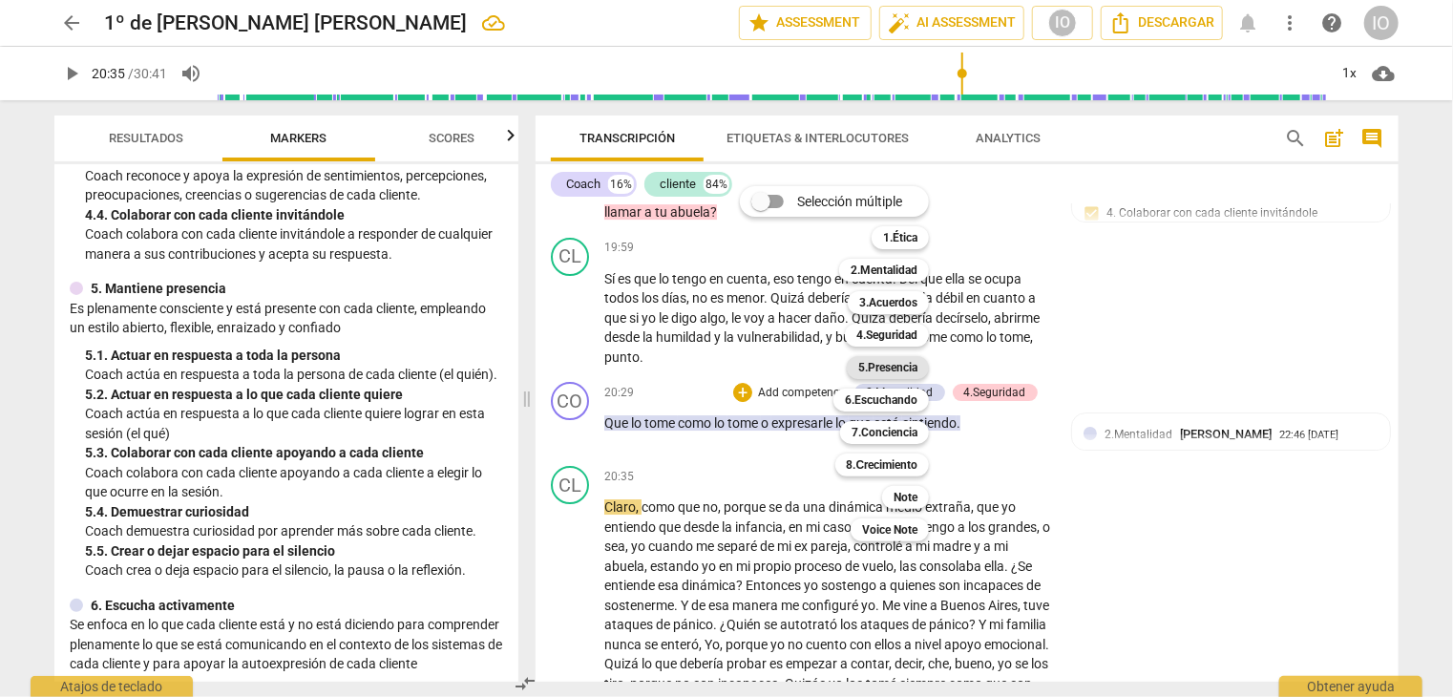
click at [858, 373] on div "5.Presencia" at bounding box center [888, 367] width 82 height 23
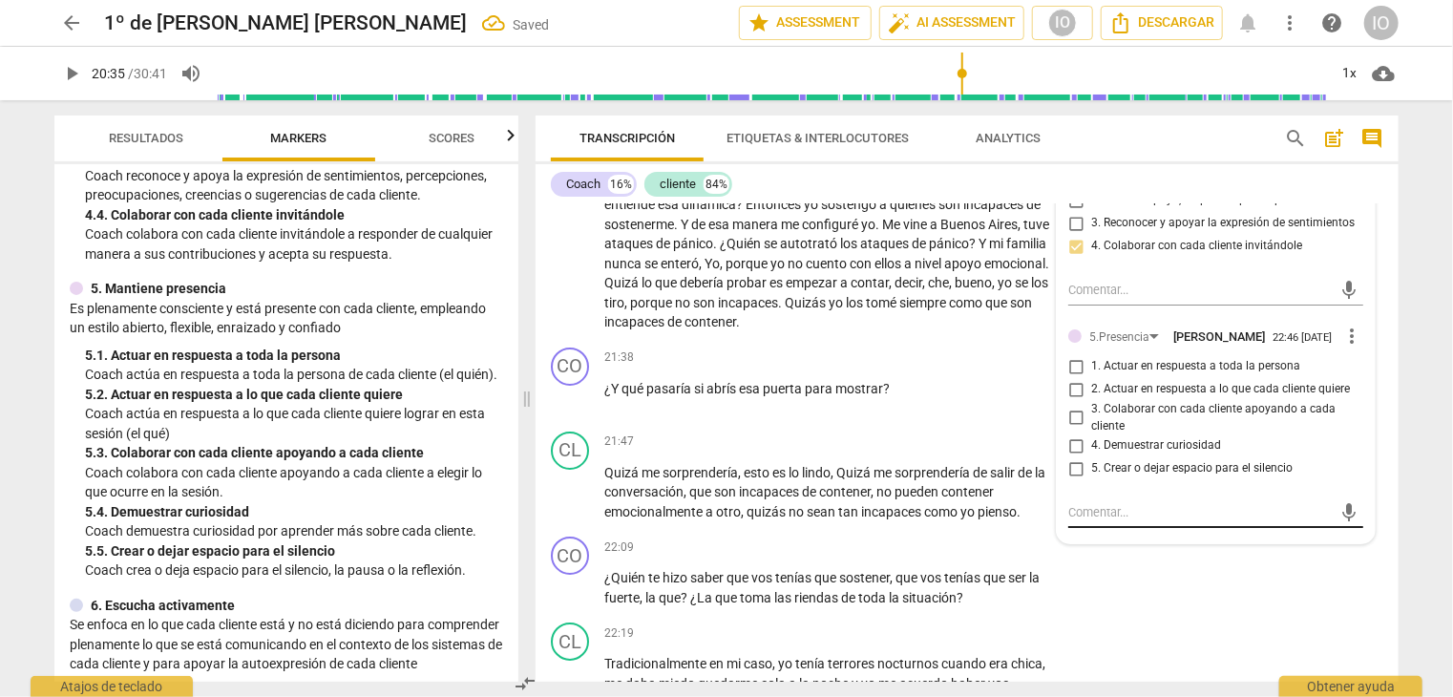
scroll to position [7211, 0]
click at [1073, 434] on input "4. Demuestrar curiosidad" at bounding box center [1076, 445] width 31 height 23
checkbox input "true"
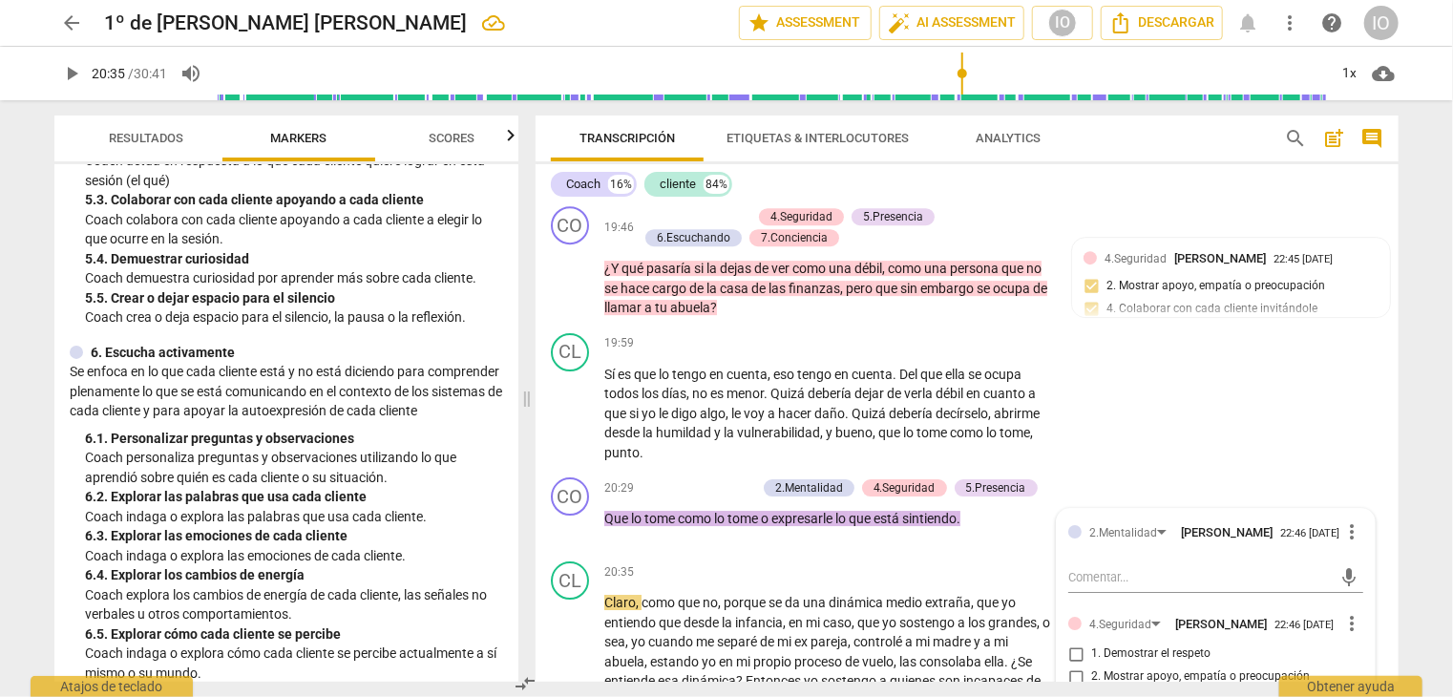
scroll to position [1050, 0]
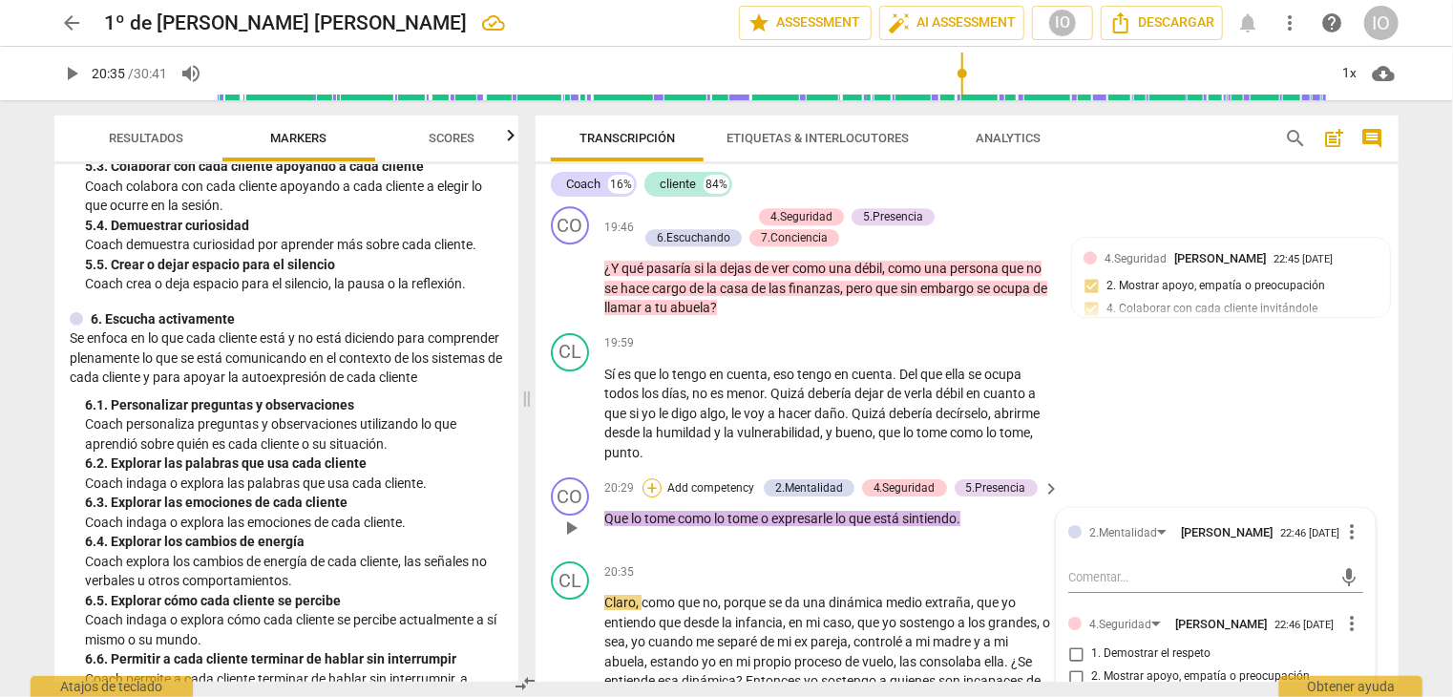
click at [647, 478] on div "+" at bounding box center [652, 487] width 19 height 19
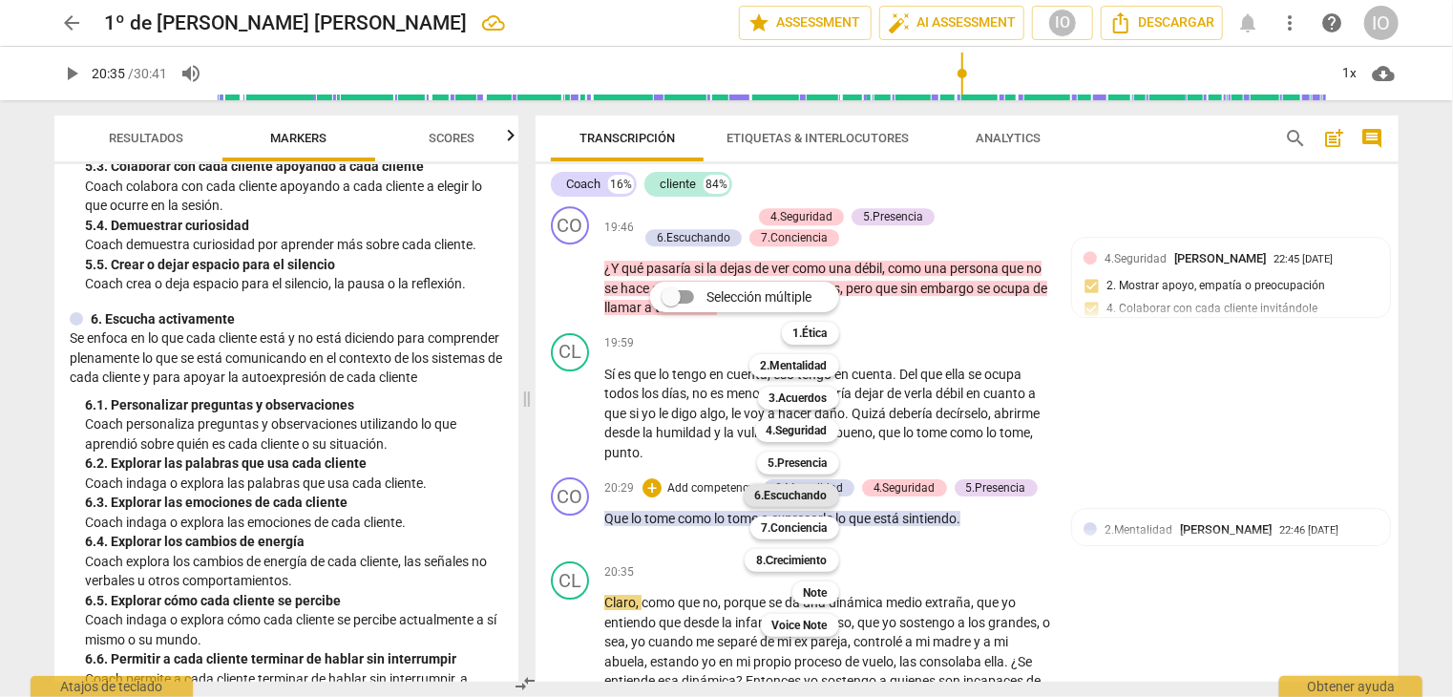
click at [795, 506] on b "6.Escuchando" at bounding box center [791, 495] width 73 height 23
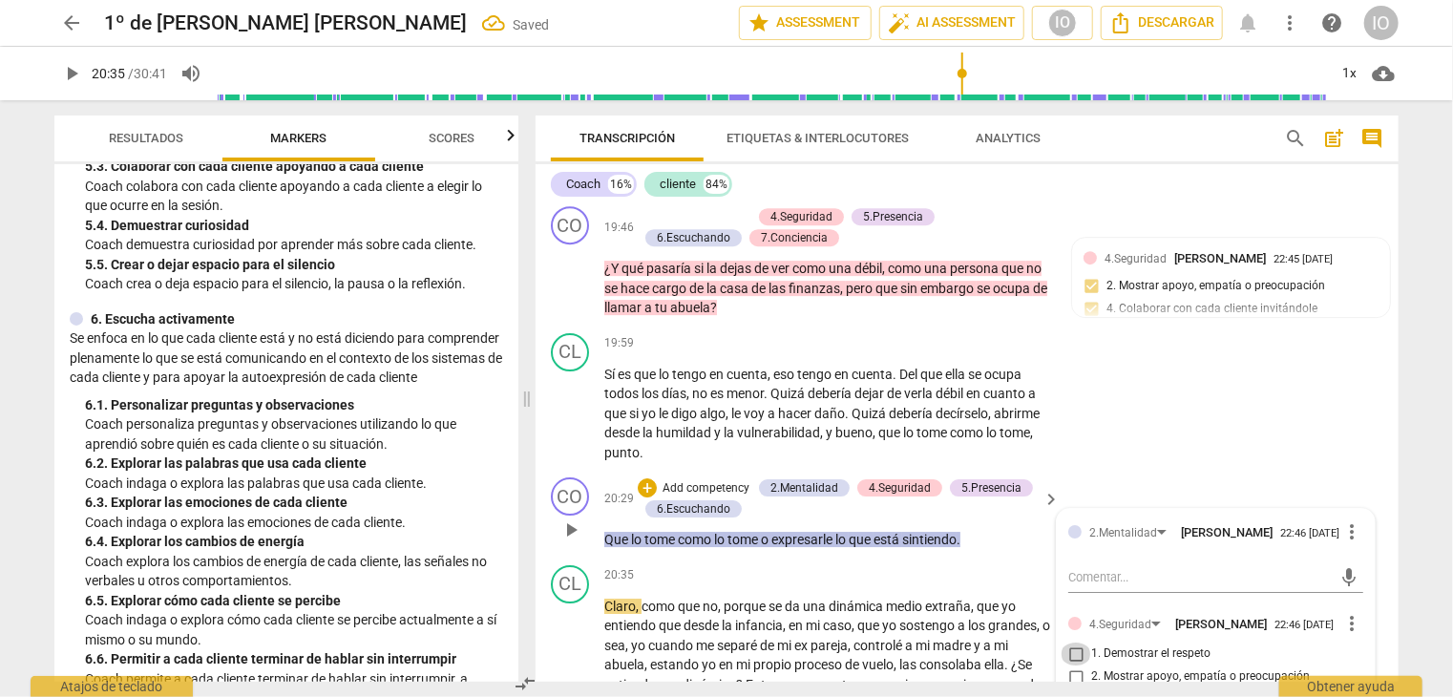
click at [1070, 643] on input "1. Demostrar el respeto" at bounding box center [1076, 654] width 31 height 23
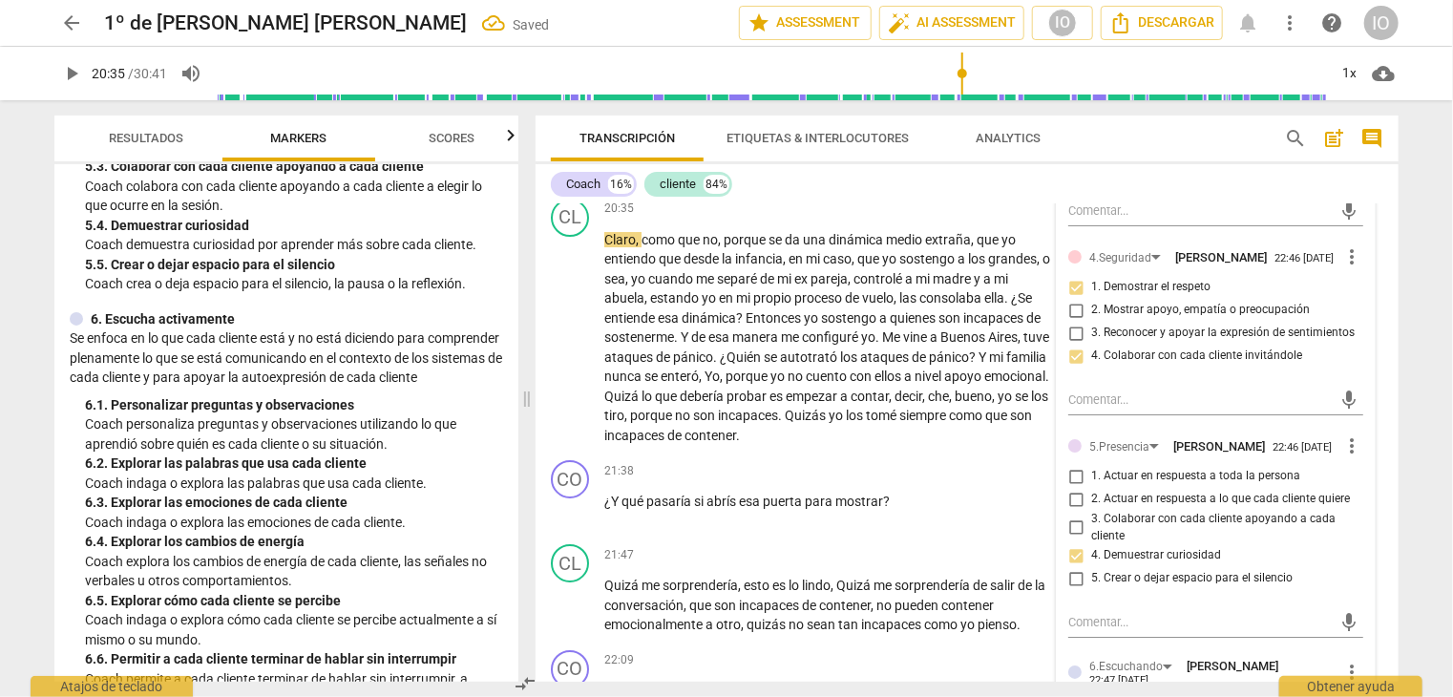
scroll to position [7115, 0]
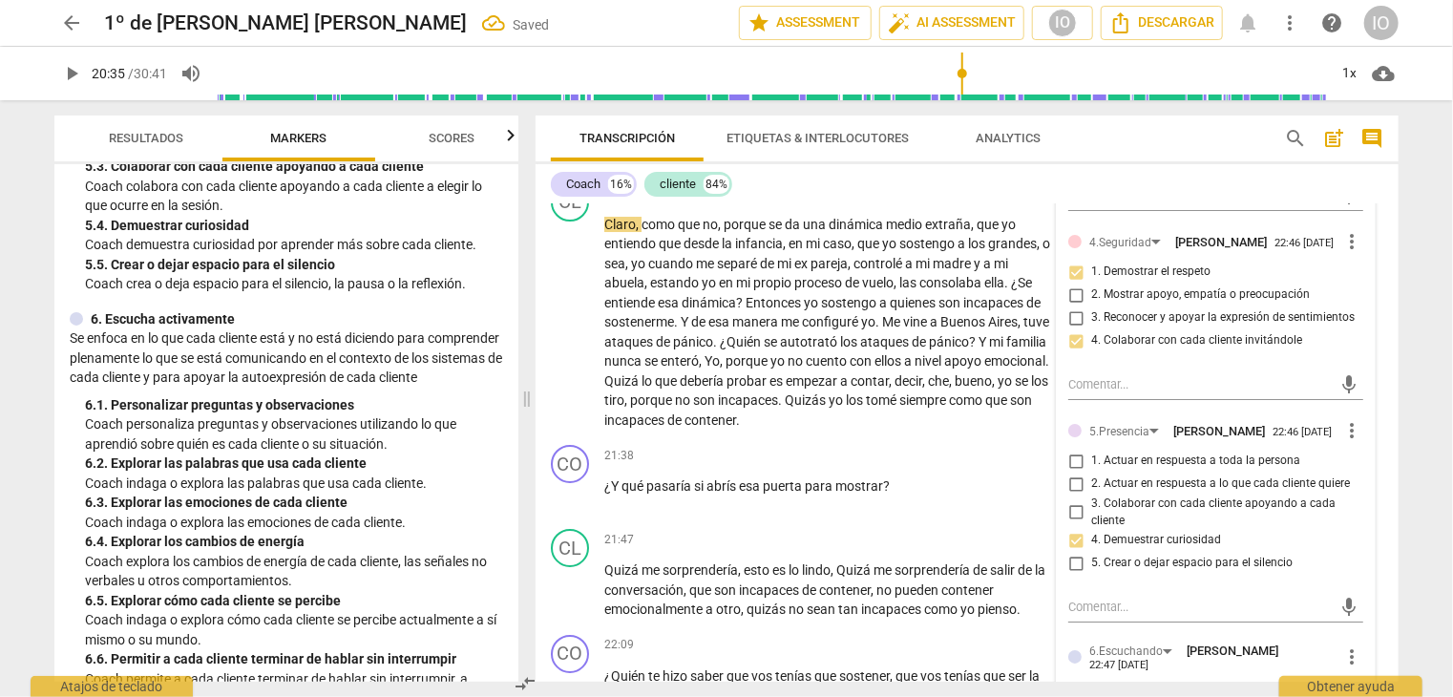
click at [1066, 261] on input "1. Demostrar el respeto" at bounding box center [1076, 272] width 31 height 23
click at [1068, 261] on input "1. Demostrar el respeto" at bounding box center [1076, 272] width 31 height 23
checkbox input "false"
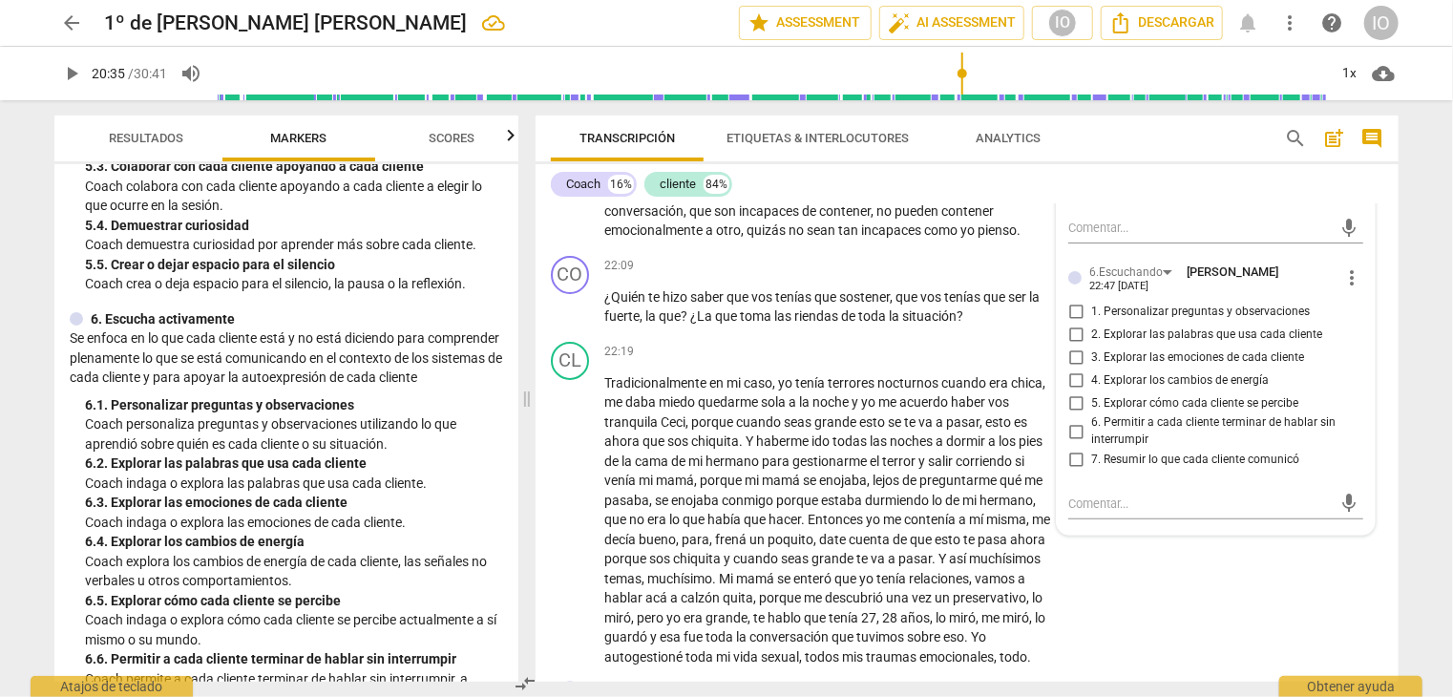
scroll to position [7497, 0]
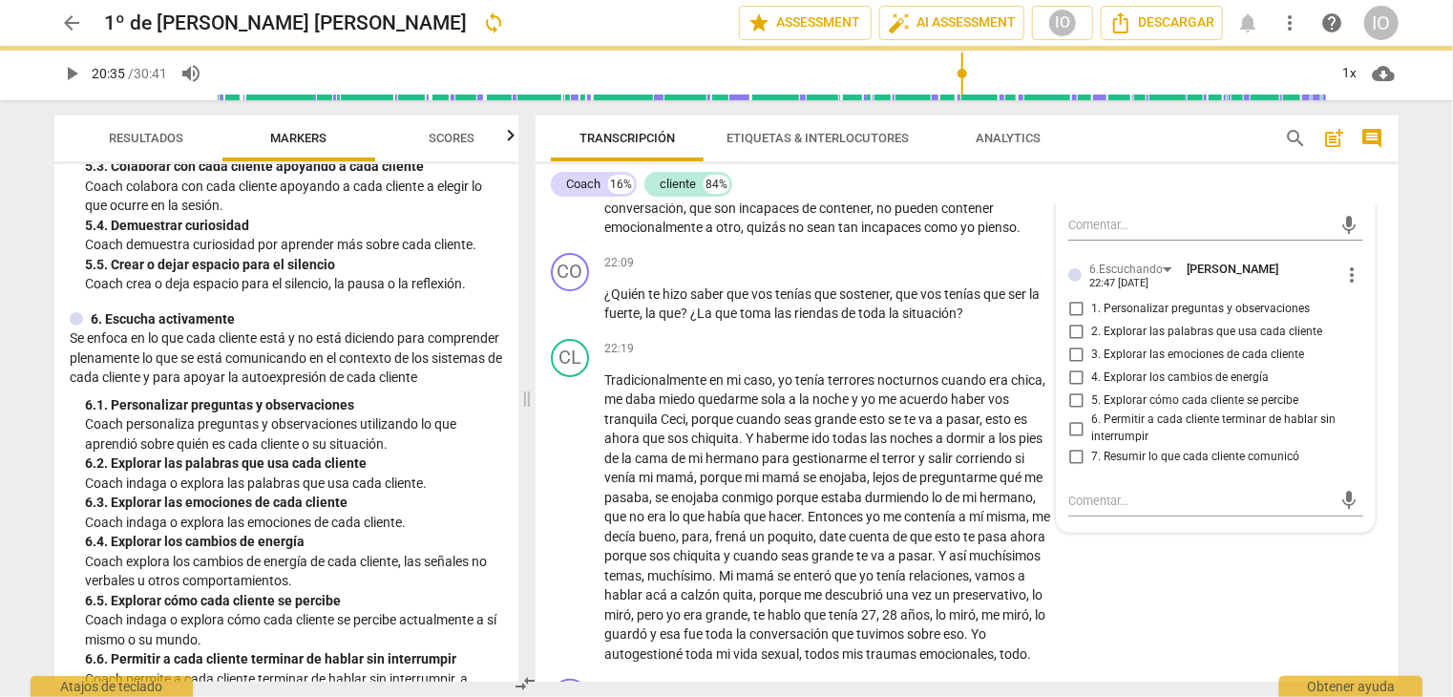
click at [1071, 297] on input "1. Personalizar preguntas y observaciones" at bounding box center [1076, 308] width 31 height 23
checkbox input "true"
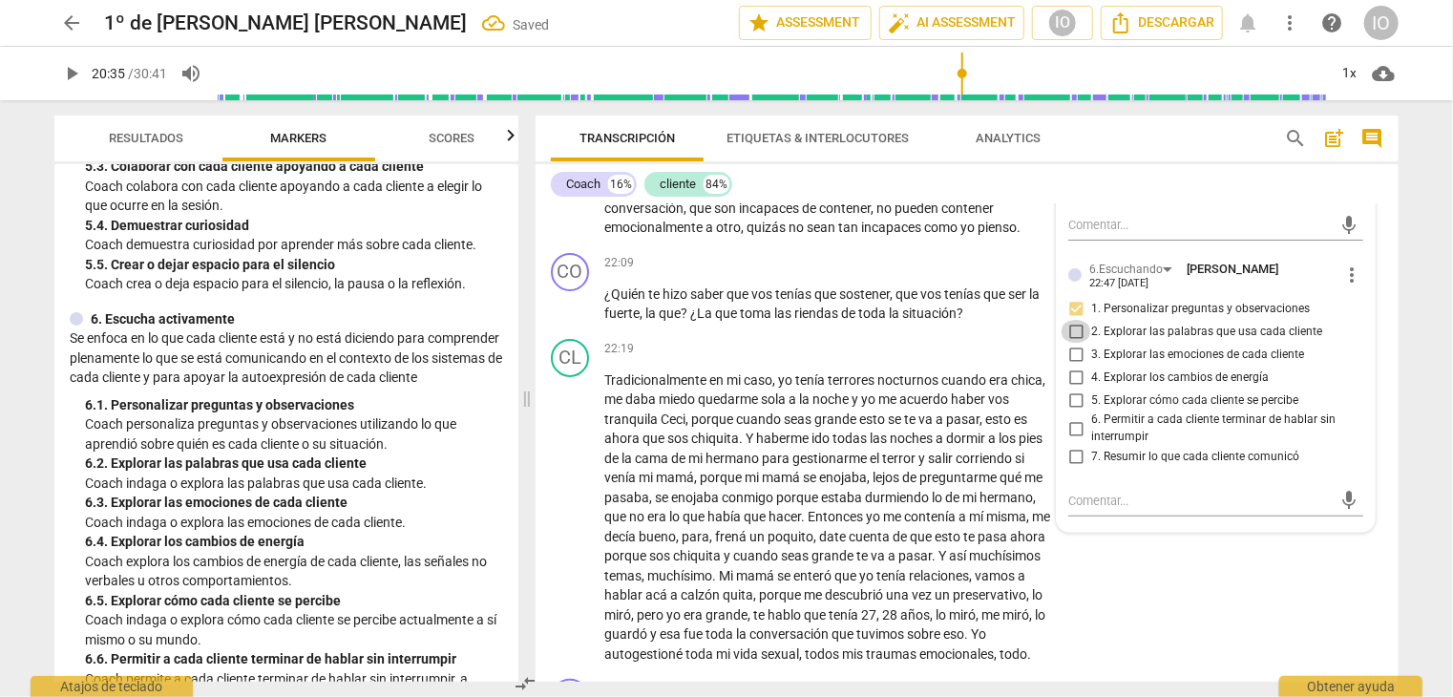
click at [1074, 320] on input "2. Explorar las palabras que usa cada cliente" at bounding box center [1076, 331] width 31 height 23
checkbox input "true"
click at [1070, 417] on input "6. Permitir a cada cliente terminar de hablar sin interrumpir" at bounding box center [1076, 428] width 31 height 23
checkbox input "true"
click at [1074, 446] on input "7. Resumir lo que cada cliente comunicó" at bounding box center [1076, 457] width 31 height 23
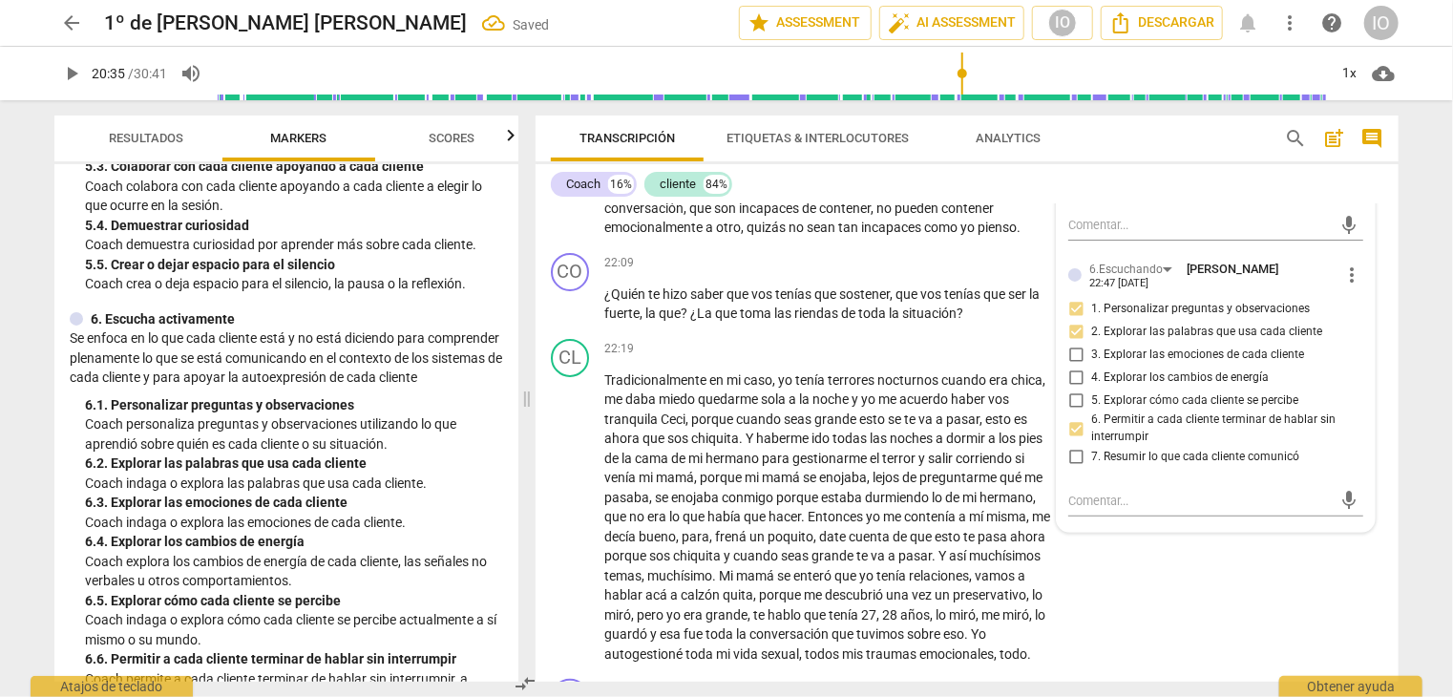
checkbox input "true"
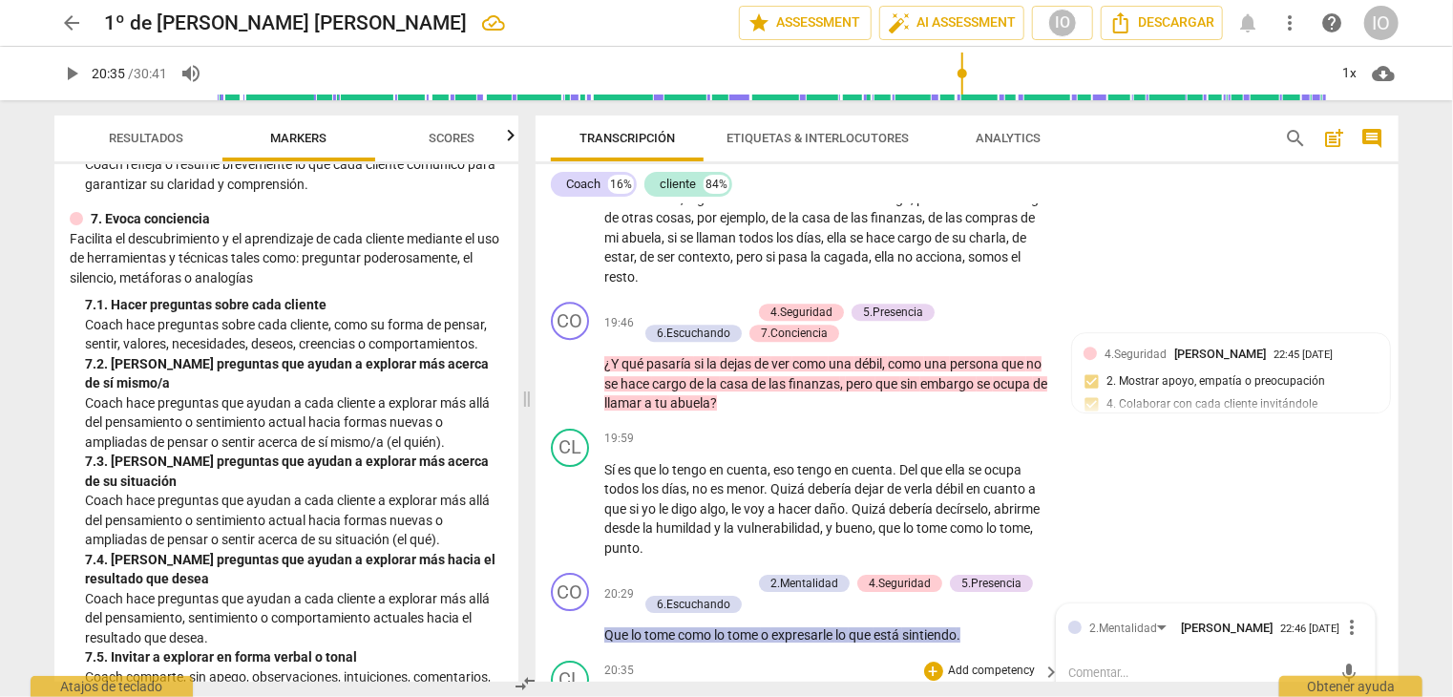
scroll to position [6924, 0]
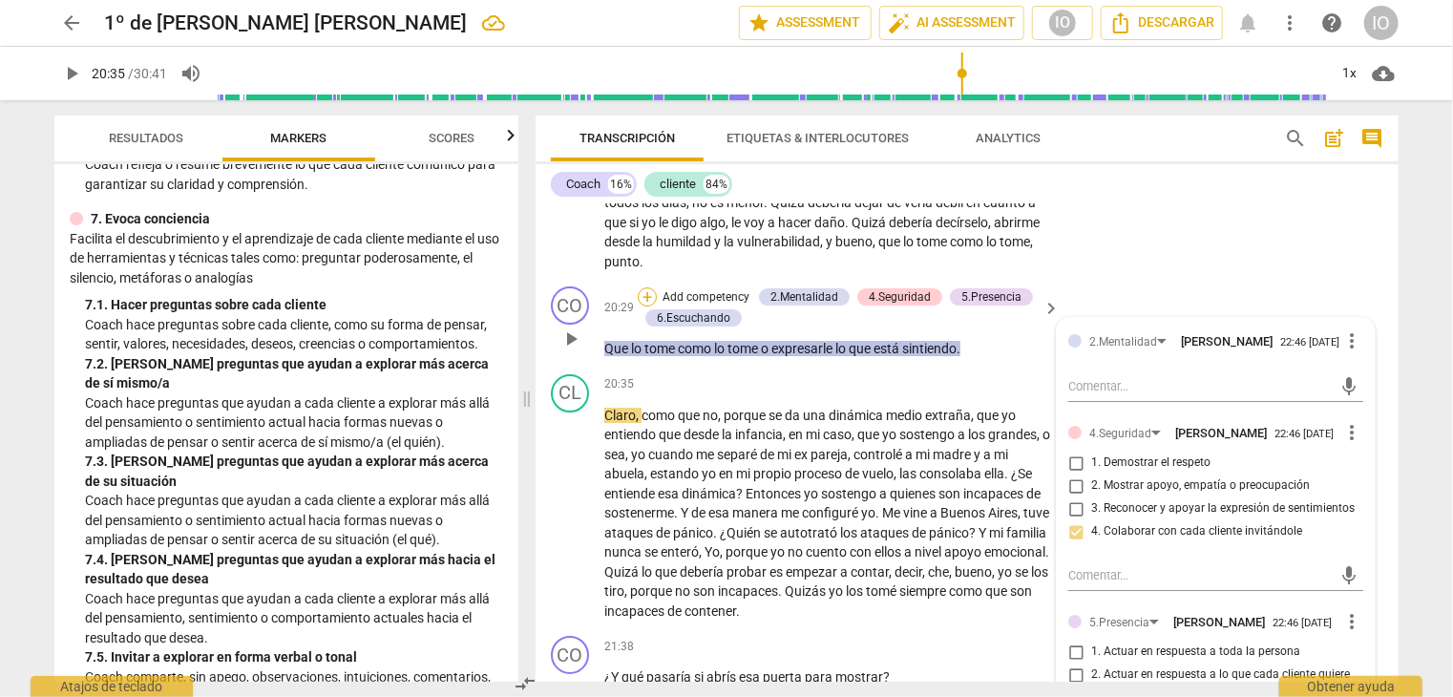
click at [649, 287] on div "+" at bounding box center [647, 296] width 19 height 19
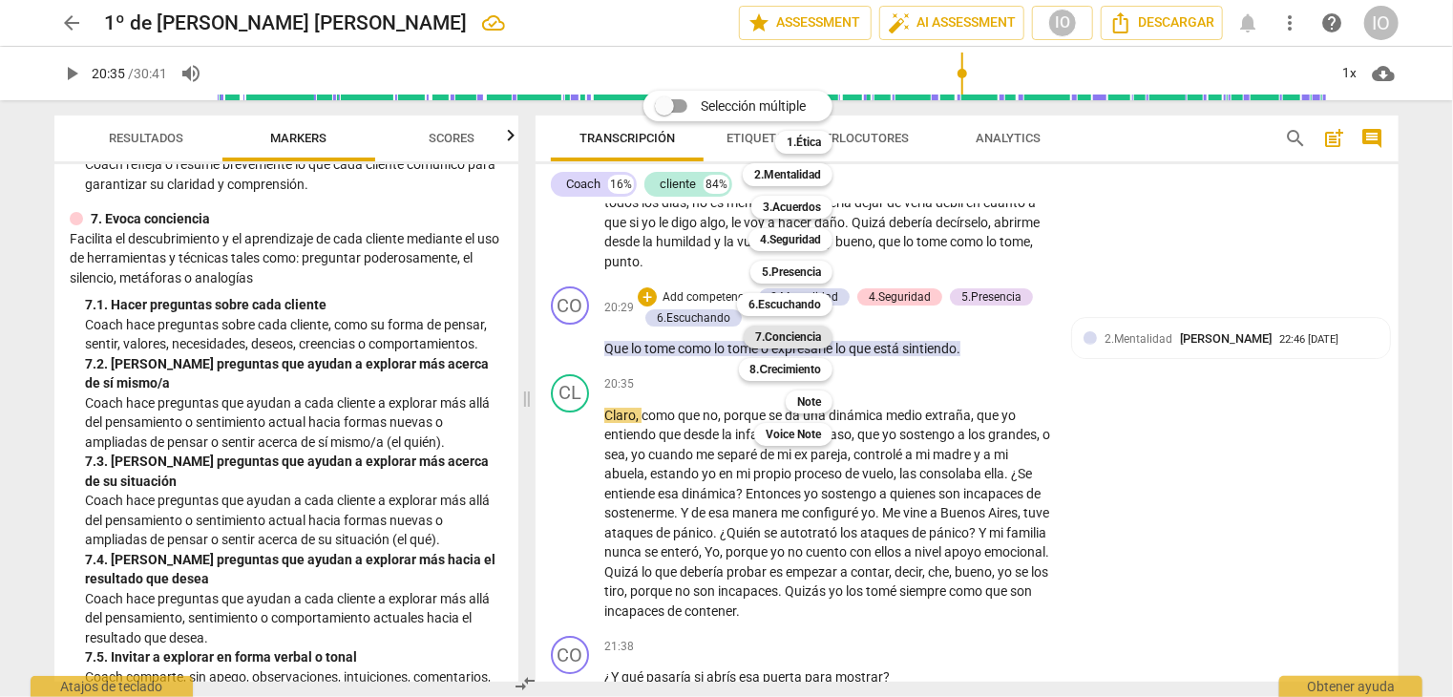
click at [780, 343] on b "7.Conciencia" at bounding box center [788, 337] width 66 height 23
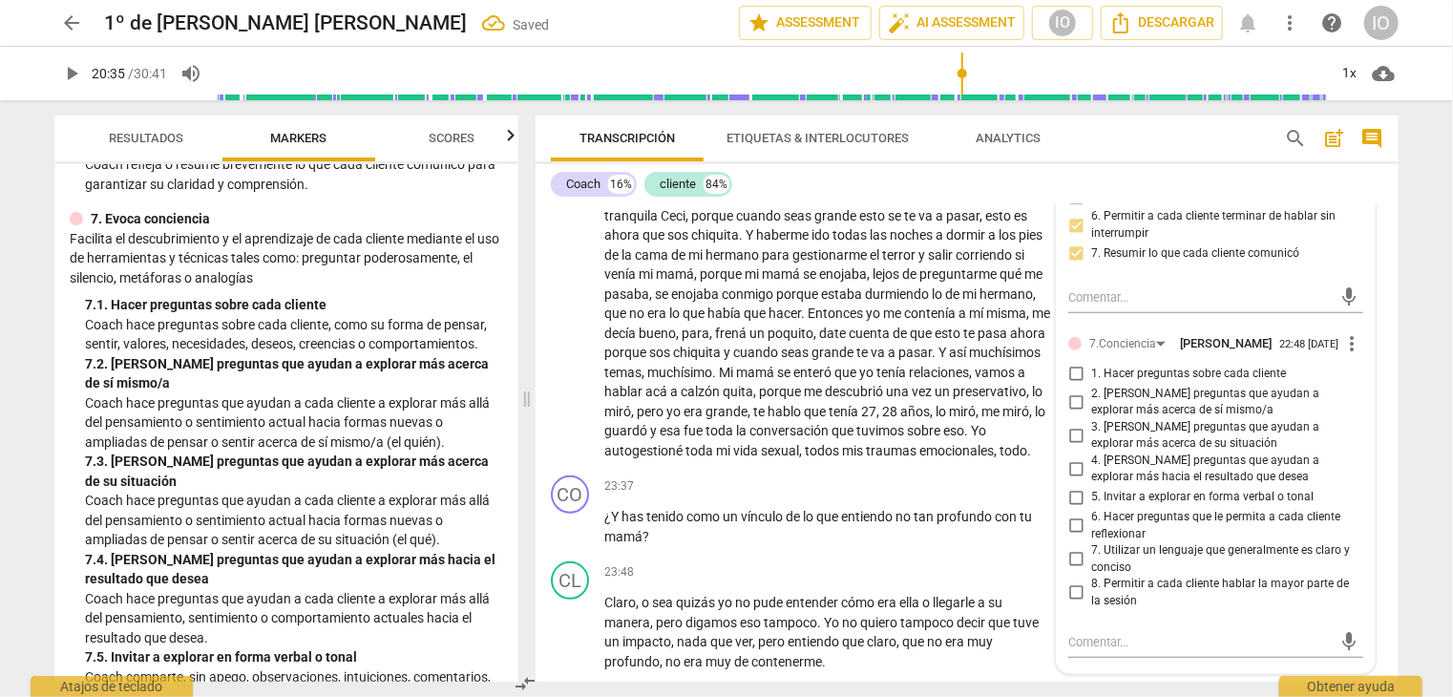
scroll to position [7784, 0]
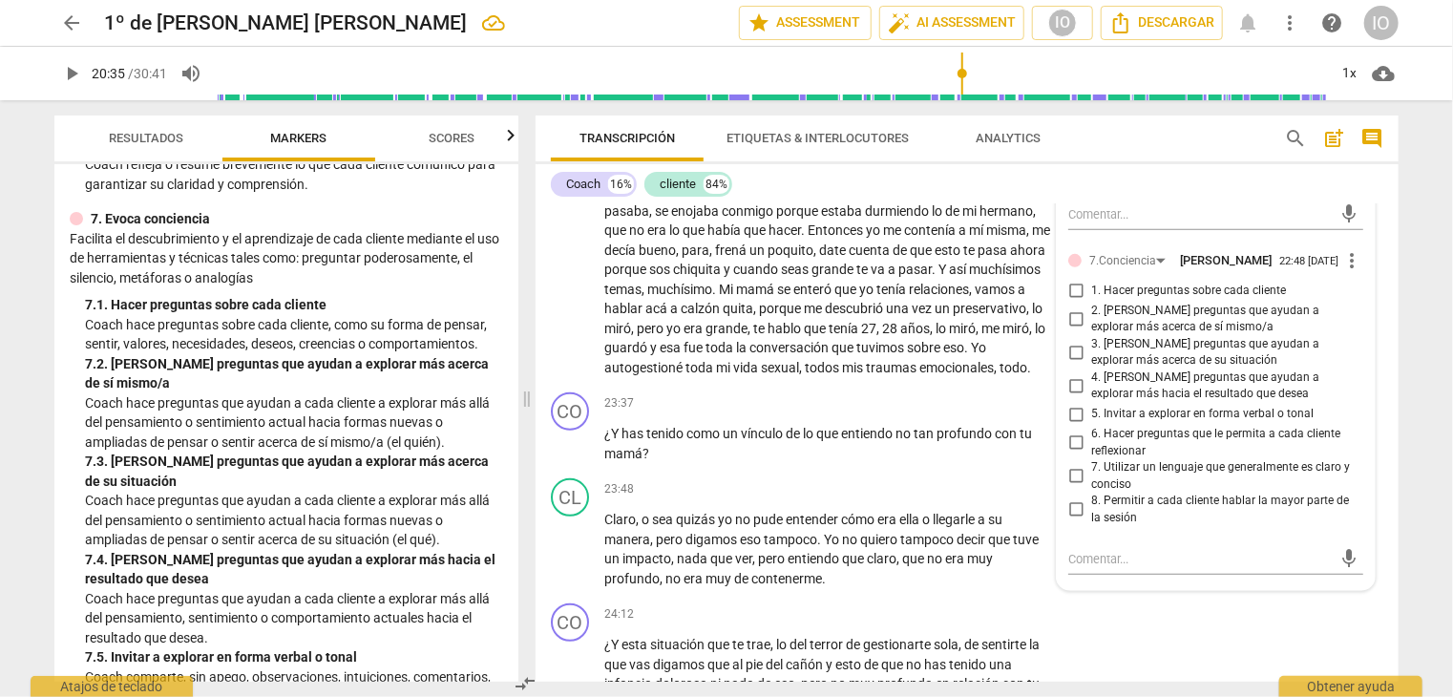
click at [1073, 341] on input "3. [PERSON_NAME] preguntas que ayudan a explorar más acerca de su situación" at bounding box center [1076, 352] width 31 height 23
checkbox input "true"
click at [1081, 403] on input "5. Invitar a explorar en forma verbal o tonal" at bounding box center [1076, 414] width 31 height 23
checkbox input "true"
click at [1077, 432] on input "6. Hacer preguntas que le permita a cada cliente reflexionar" at bounding box center [1076, 443] width 31 height 23
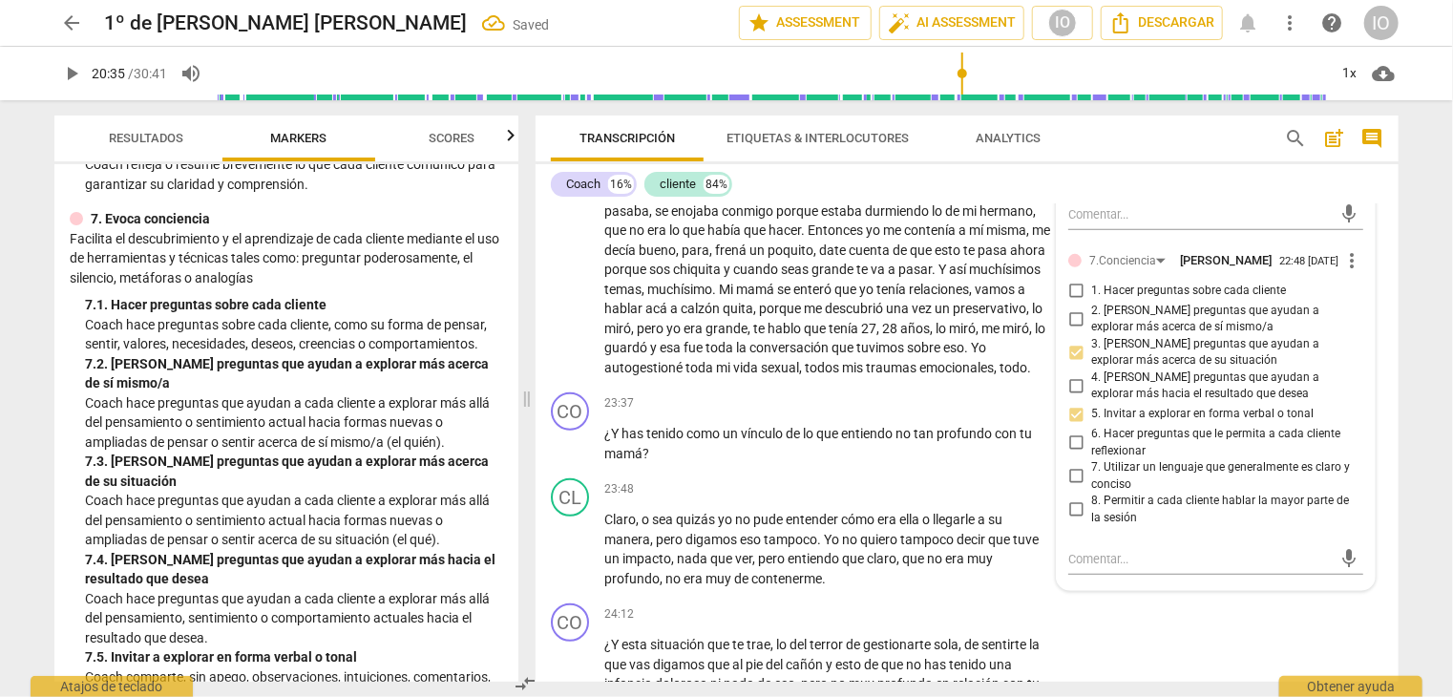
checkbox input "true"
click at [1075, 465] on input "7. Utilizar un lenguaje que generalmente es claro y conciso" at bounding box center [1076, 476] width 31 height 23
checkbox input "true"
click at [1073, 498] on input "8. Permitir a cada cliente hablar la mayor parte de la sesión" at bounding box center [1076, 509] width 31 height 23
checkbox input "true"
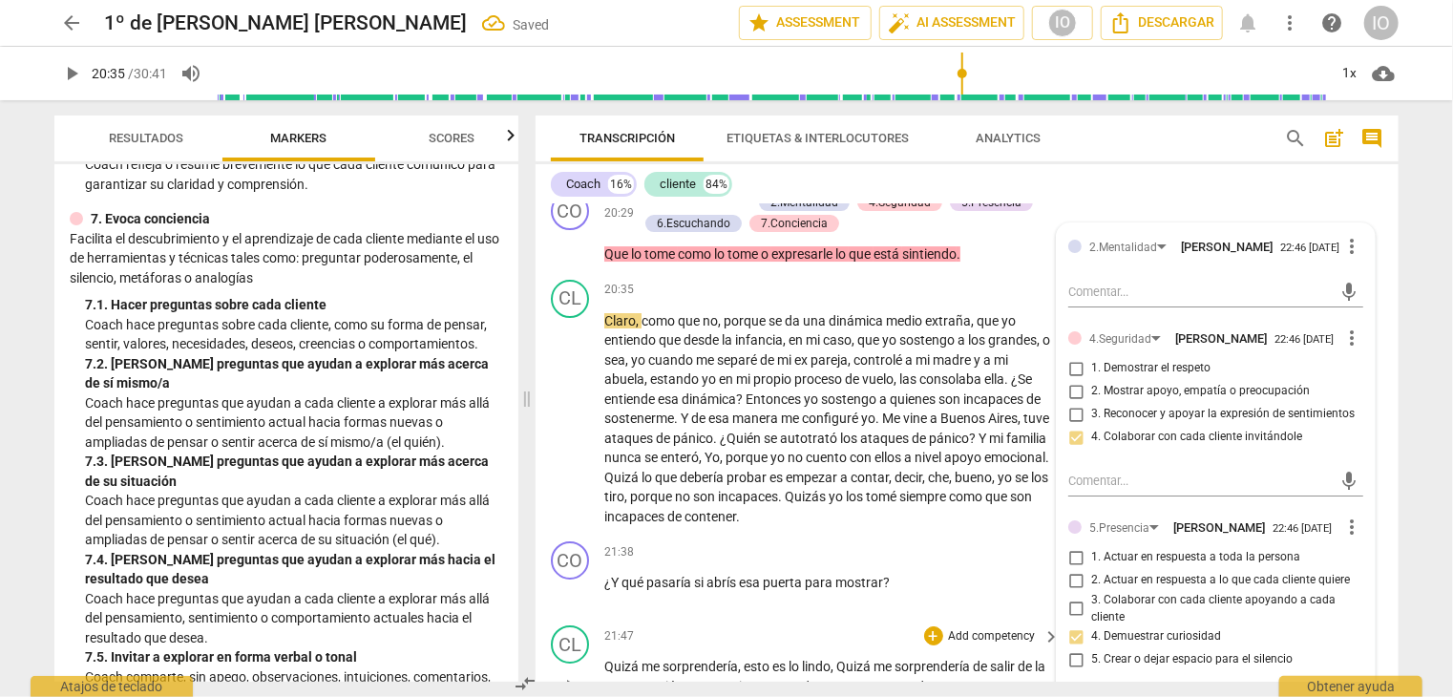
scroll to position [6924, 0]
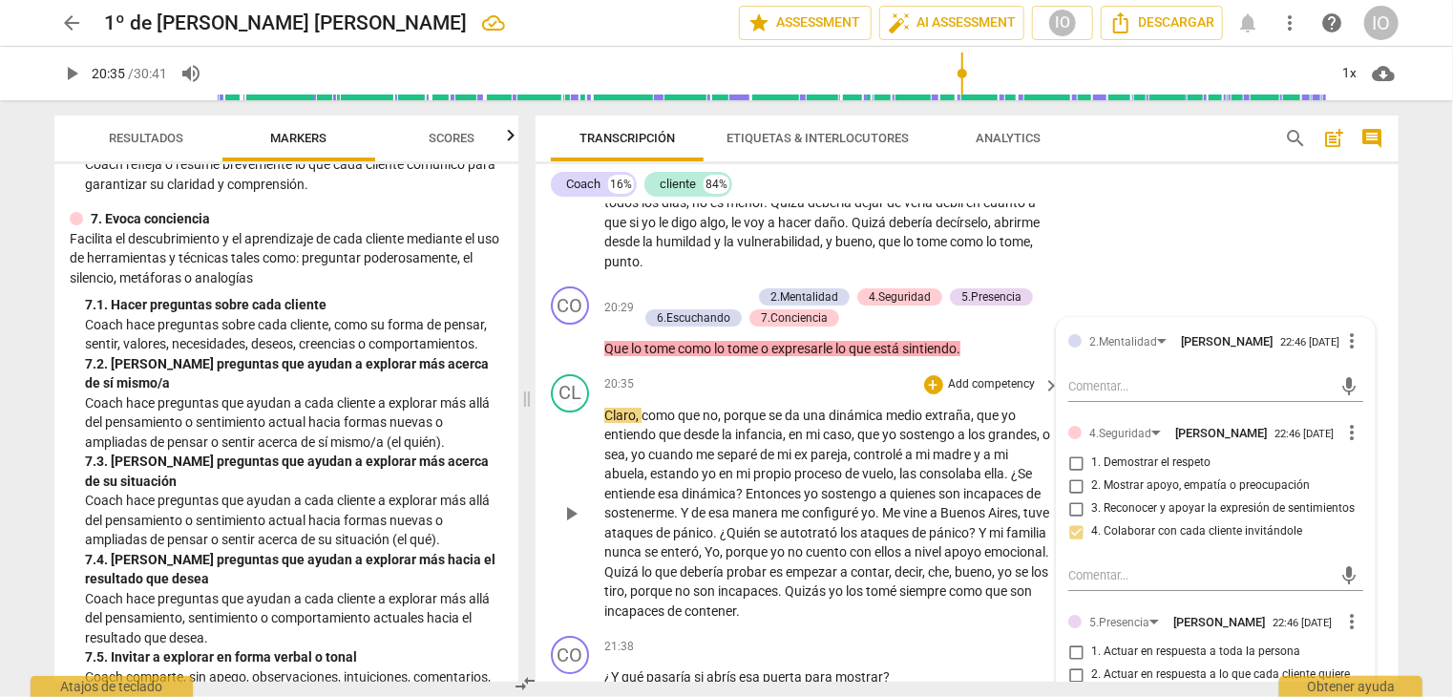
click at [579, 502] on span "play_arrow" at bounding box center [571, 513] width 23 height 23
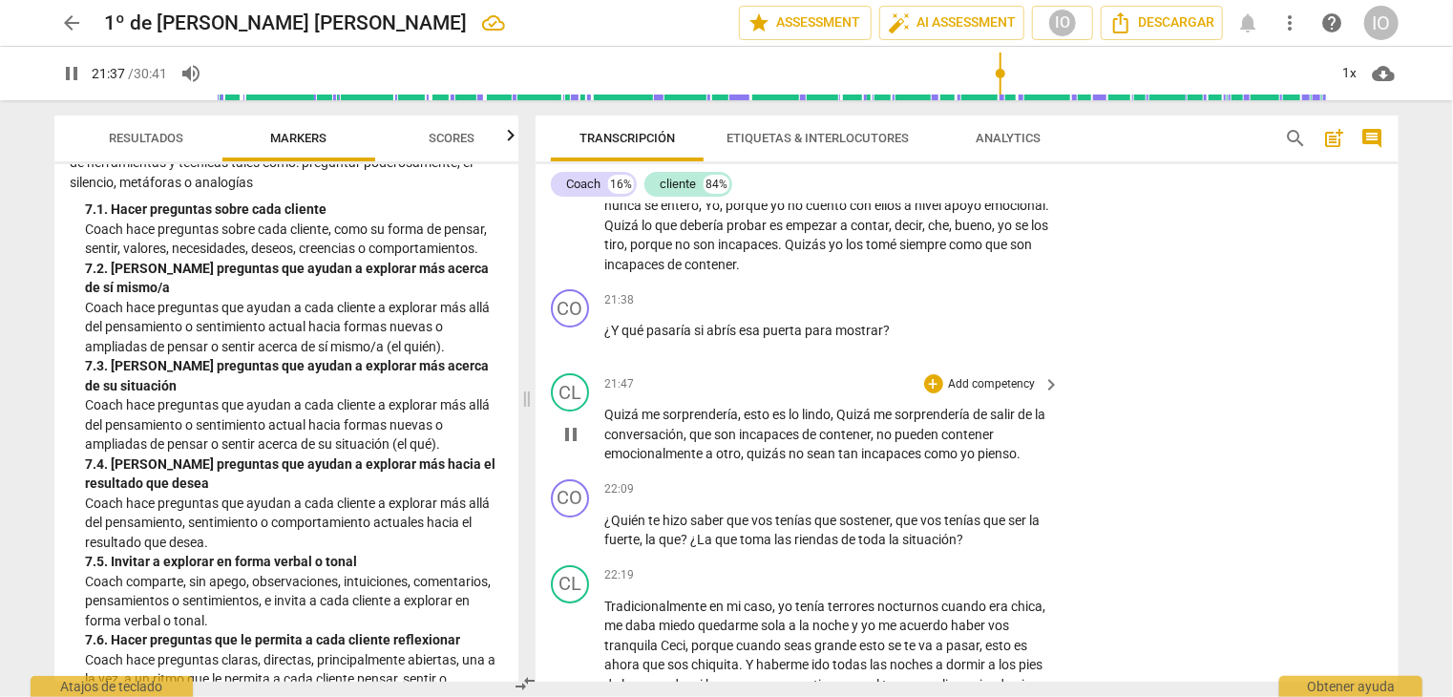
scroll to position [7306, 0]
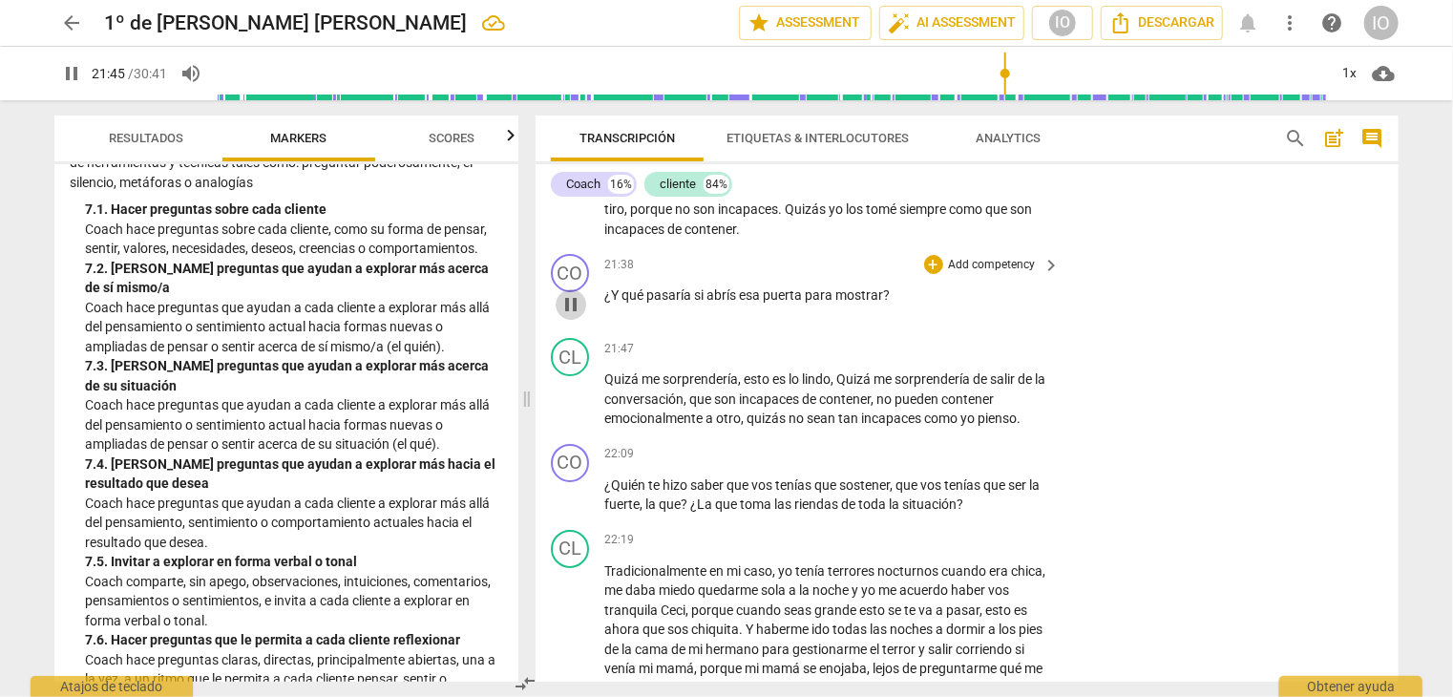
click at [575, 293] on span "pause" at bounding box center [571, 304] width 23 height 23
click at [934, 255] on div "+" at bounding box center [933, 264] width 19 height 19
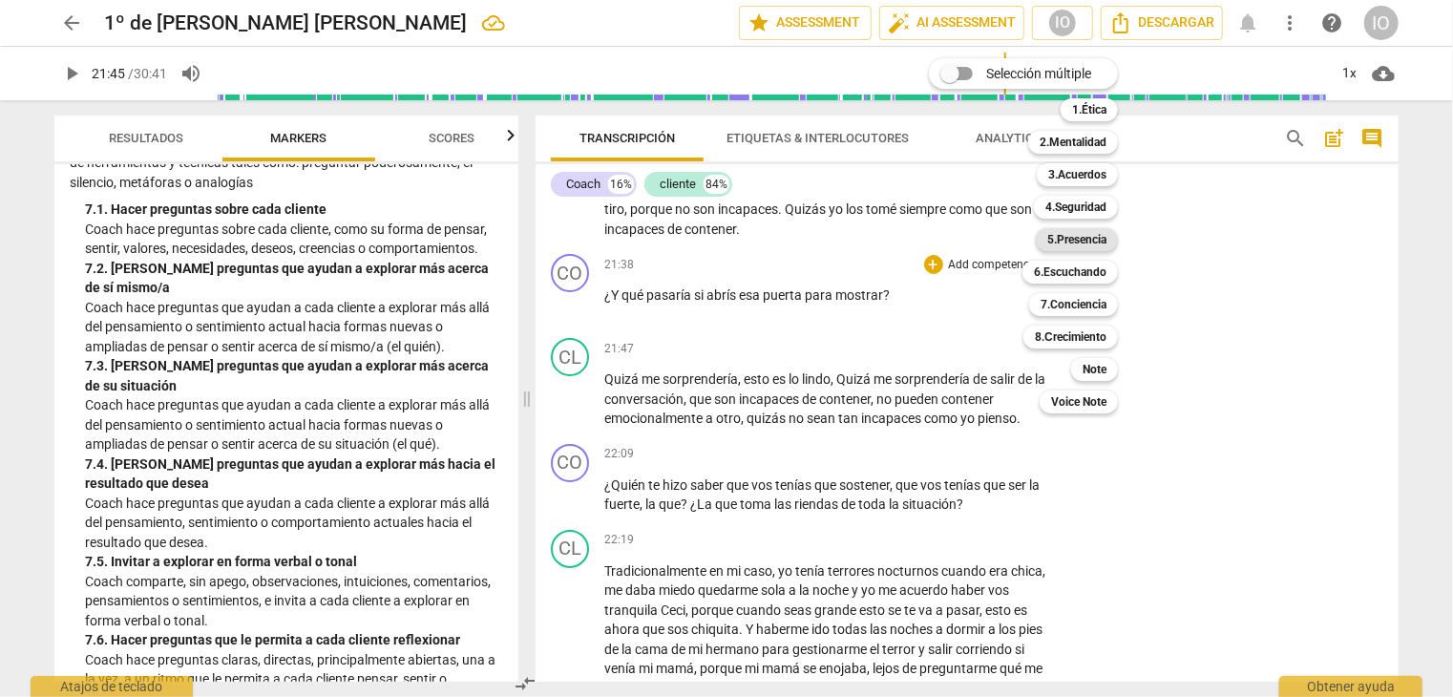
click at [1070, 241] on b "5.Presencia" at bounding box center [1077, 239] width 59 height 23
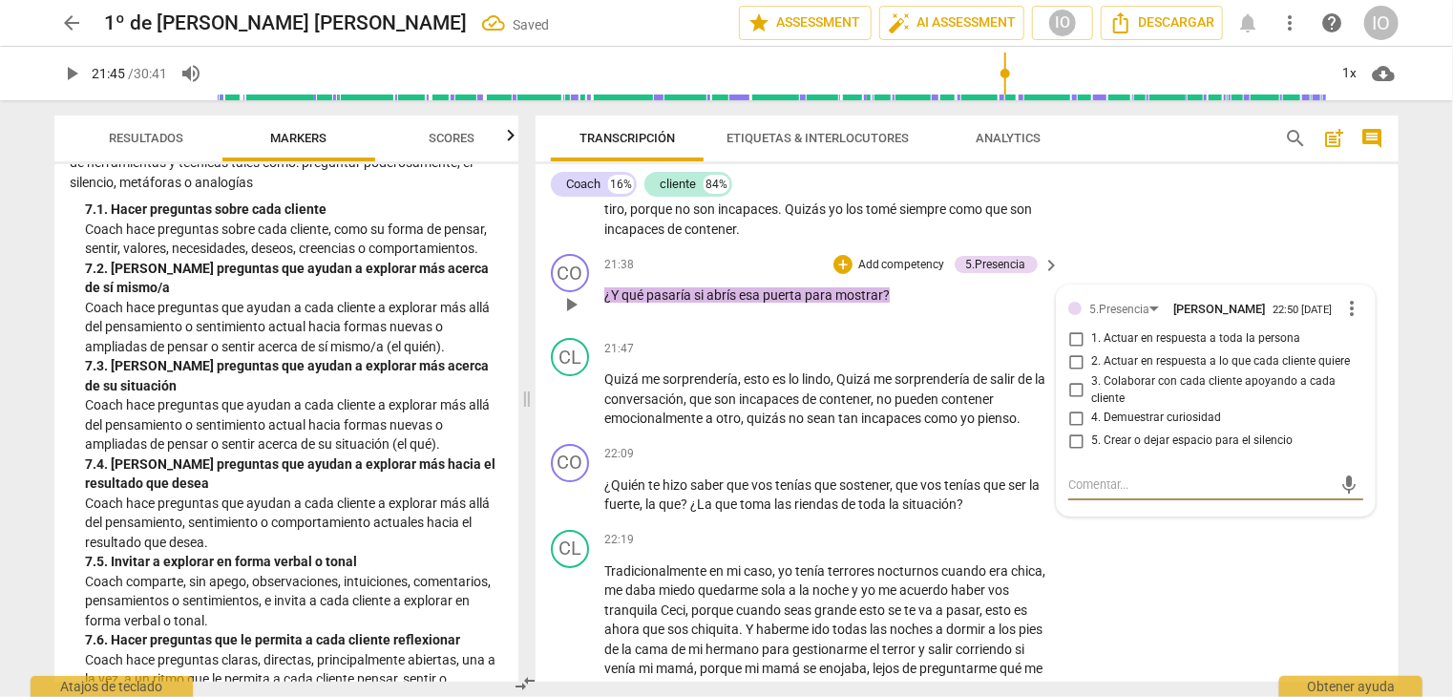
drag, startPoint x: 1073, startPoint y: 387, endPoint x: 1073, endPoint y: 375, distance: 11.5
click at [1073, 407] on input "4. Demuestrar curiosidad" at bounding box center [1076, 418] width 31 height 23
click at [1067, 328] on input "1. Actuar en respuesta a toda la persona" at bounding box center [1076, 339] width 31 height 23
click at [1070, 379] on input "3. Colaborar con cada cliente apoyando a cada cliente" at bounding box center [1076, 390] width 31 height 23
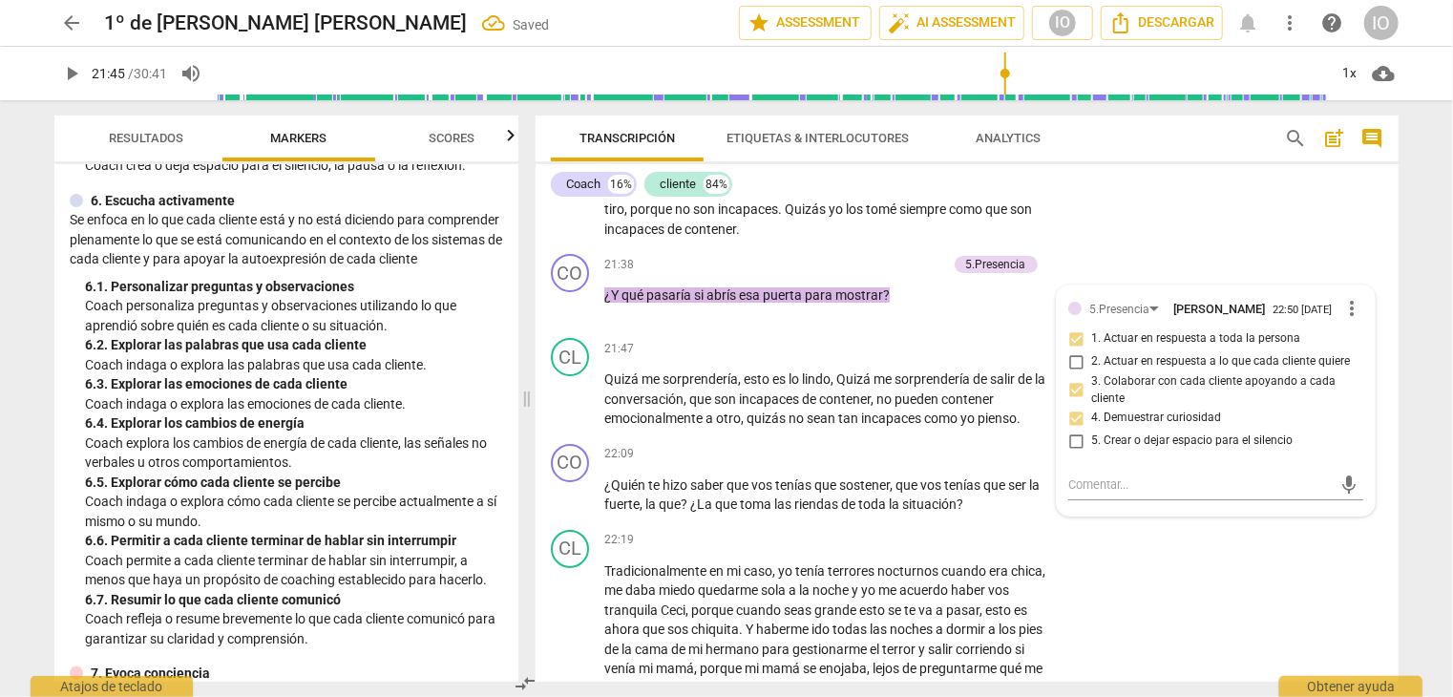
scroll to position [1146, 0]
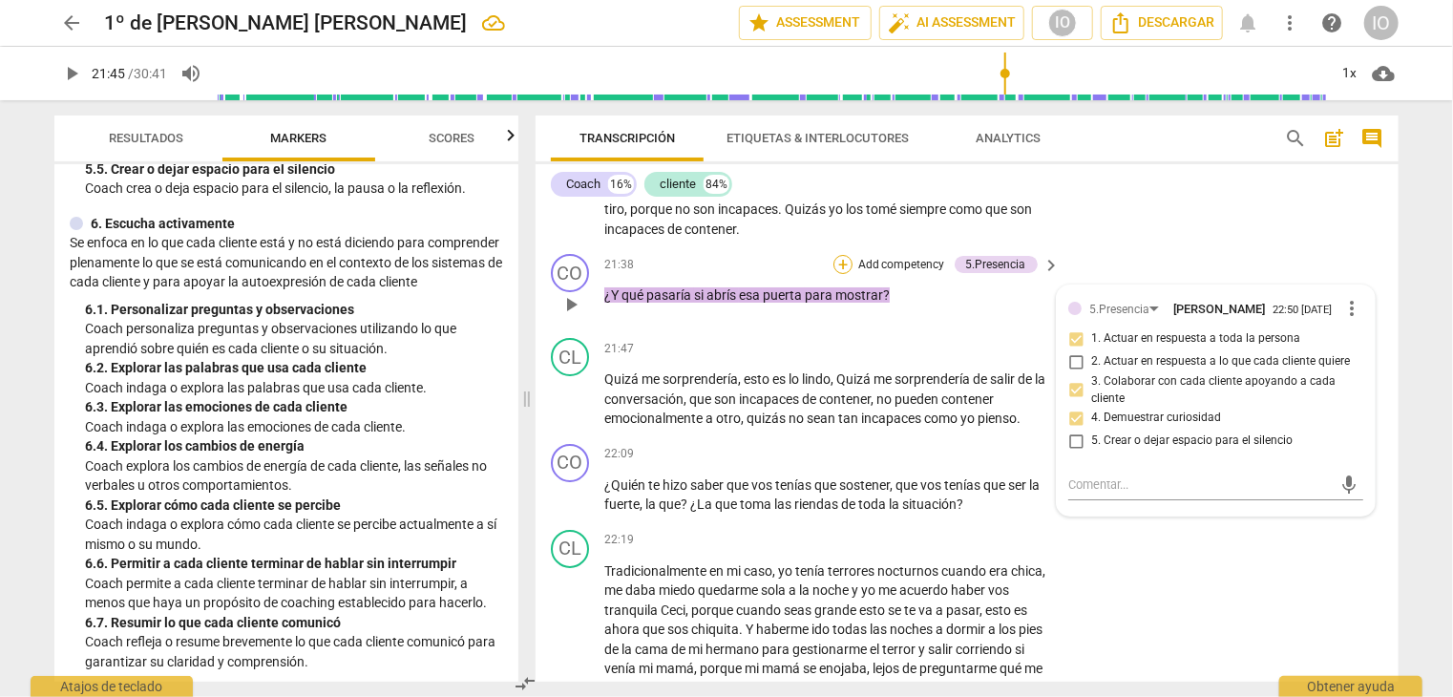
click at [839, 255] on div "+" at bounding box center [843, 264] width 19 height 19
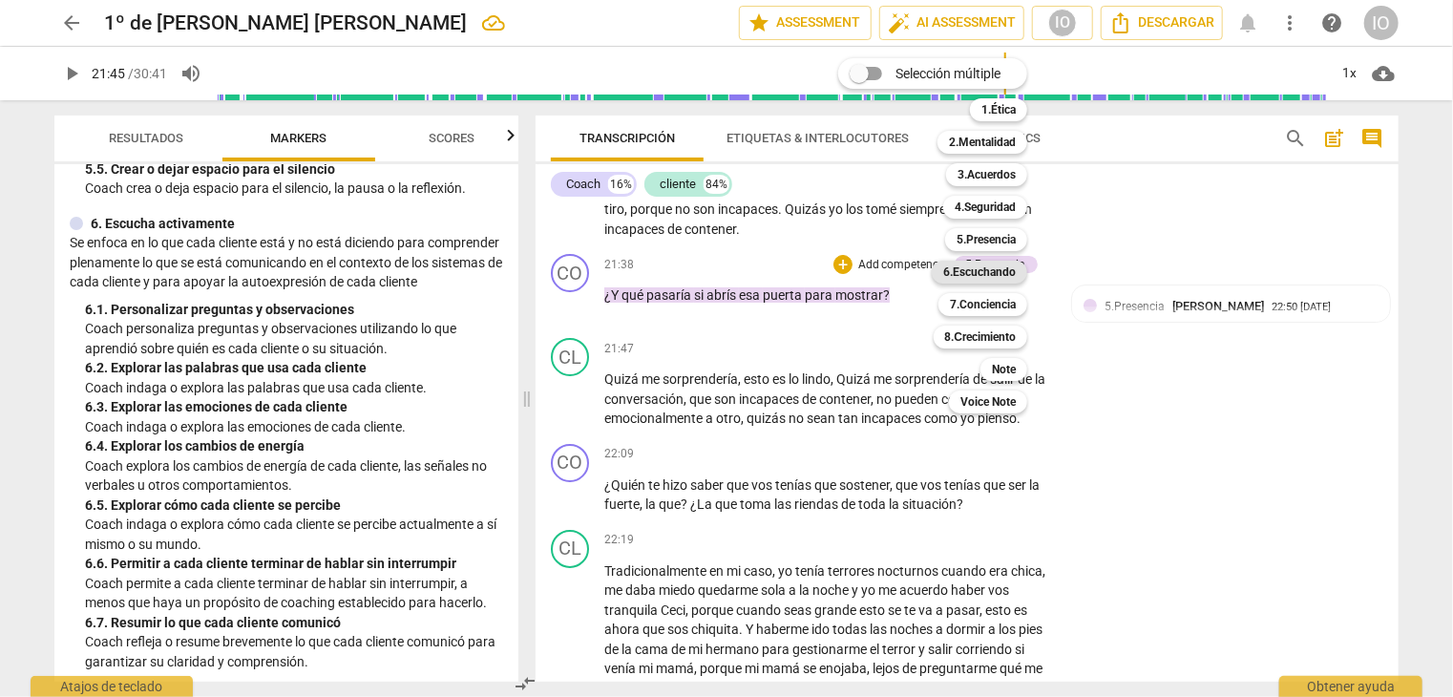
click at [974, 268] on b "6.Escuchando" at bounding box center [979, 272] width 73 height 23
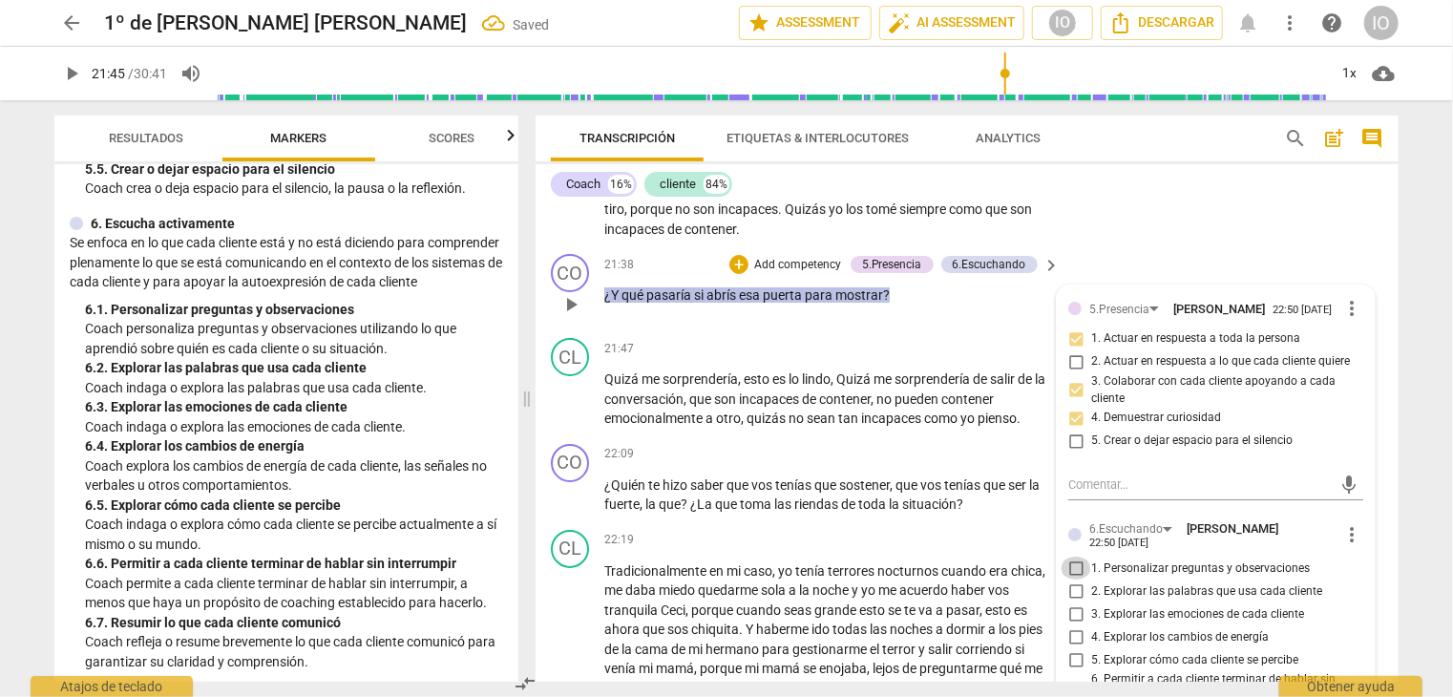
drag, startPoint x: 1077, startPoint y: 532, endPoint x: 1087, endPoint y: 522, distance: 13.5
click at [1077, 557] on input "1. Personalizar preguntas y observaciones" at bounding box center [1076, 568] width 31 height 23
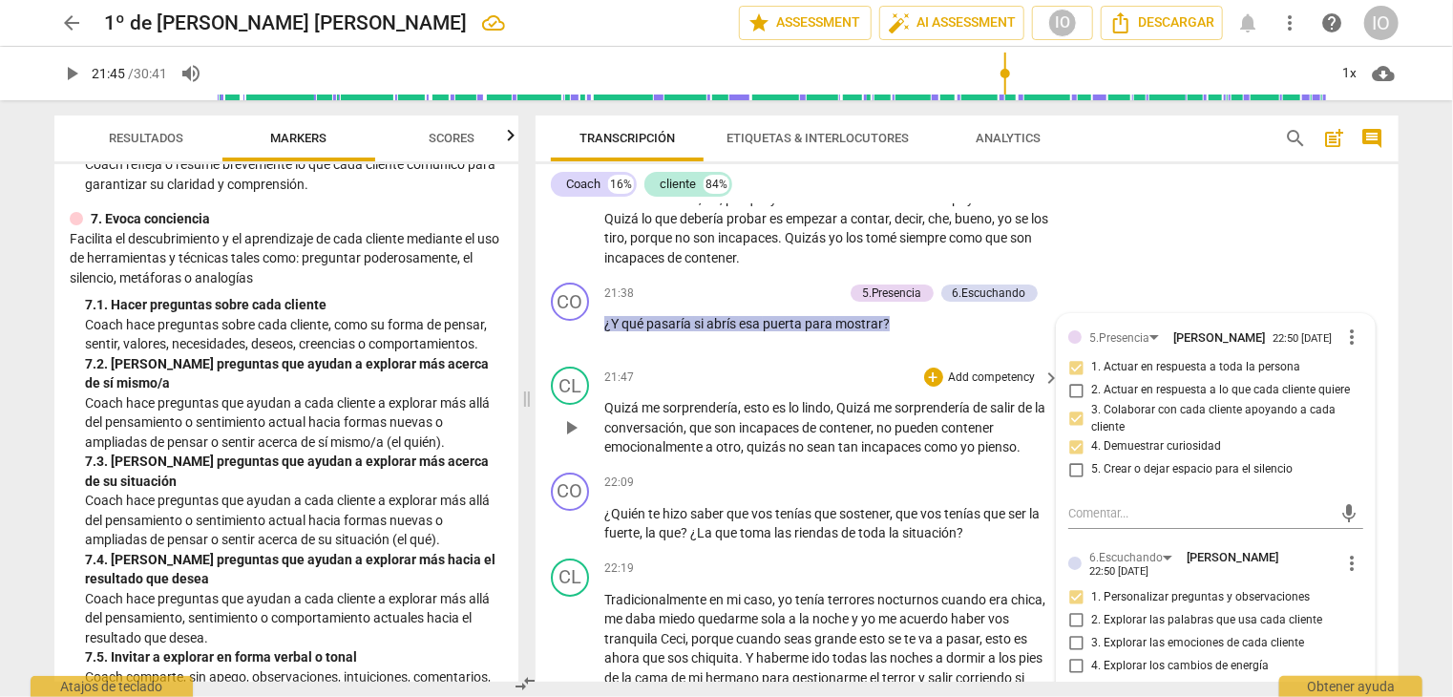
scroll to position [7211, 0]
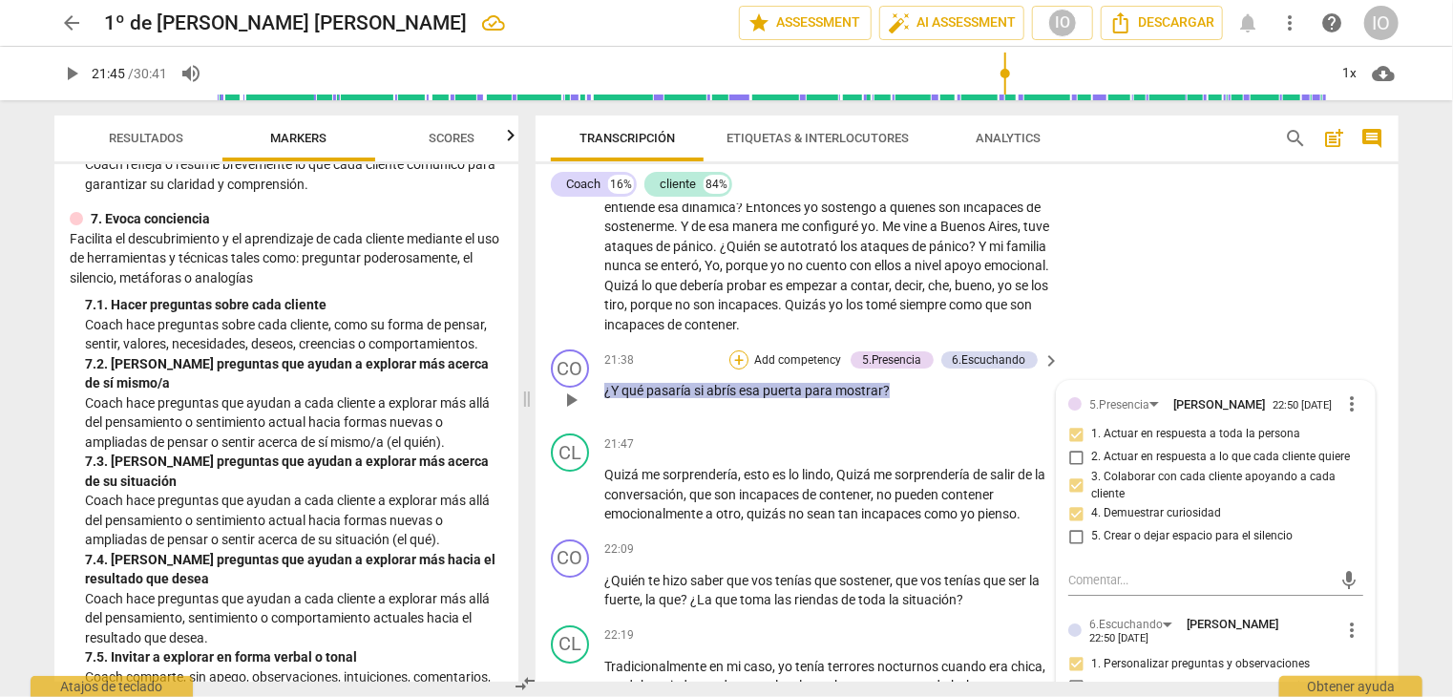
click at [741, 350] on div "+" at bounding box center [739, 359] width 19 height 19
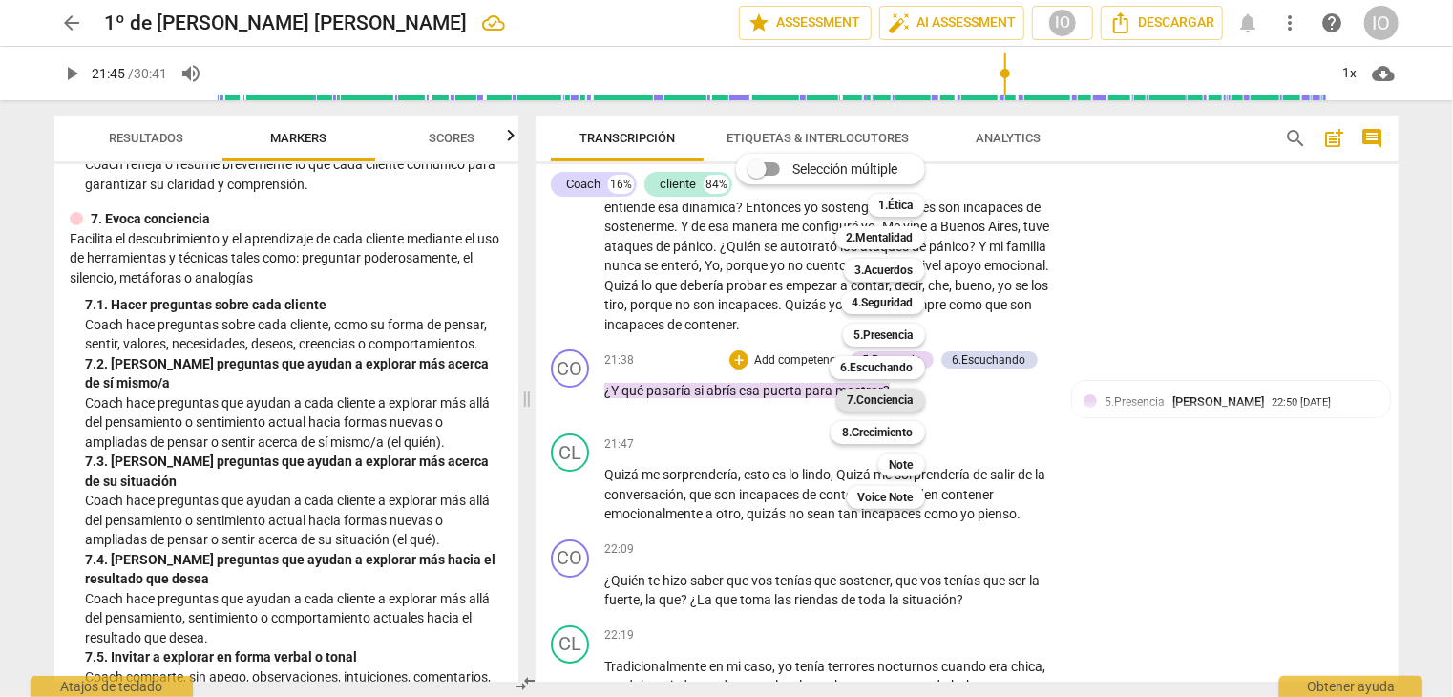
click at [871, 391] on b "7.Conciencia" at bounding box center [881, 400] width 66 height 23
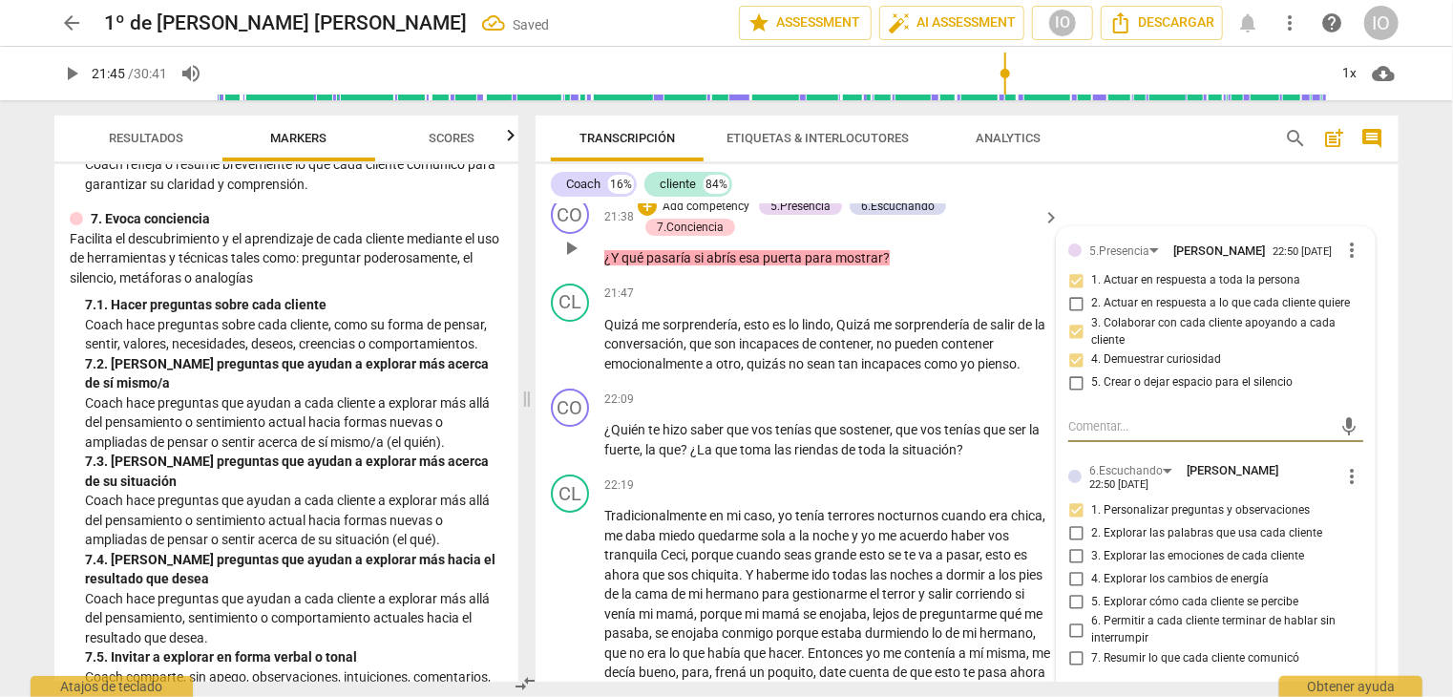
scroll to position [7688, 0]
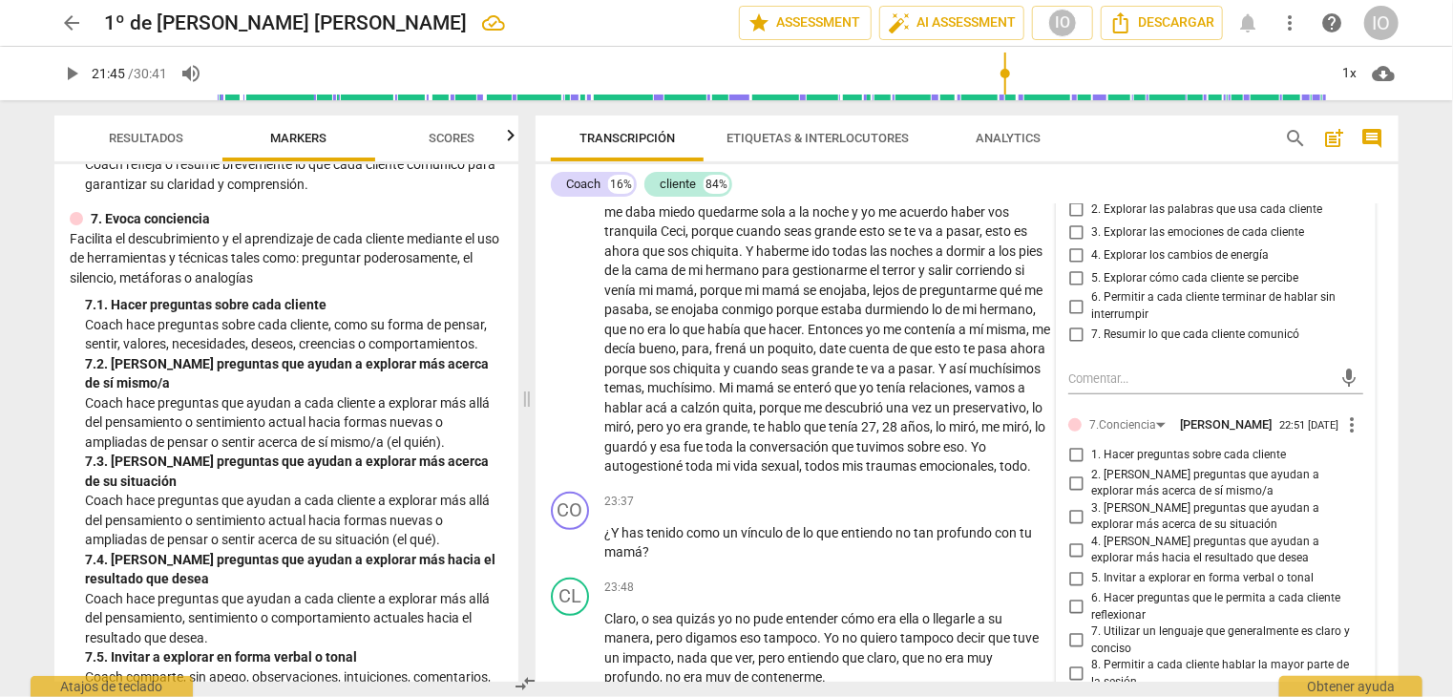
click at [1075, 444] on input "1. Hacer preguntas sobre cada cliente" at bounding box center [1076, 455] width 31 height 23
click at [1075, 472] on input "2. [PERSON_NAME] preguntas que ayudan a explorar más acerca de sí mismo/a" at bounding box center [1076, 483] width 31 height 23
click at [1070, 505] on input "3. [PERSON_NAME] preguntas que ayudan a explorar más acerca de su situación" at bounding box center [1076, 516] width 31 height 23
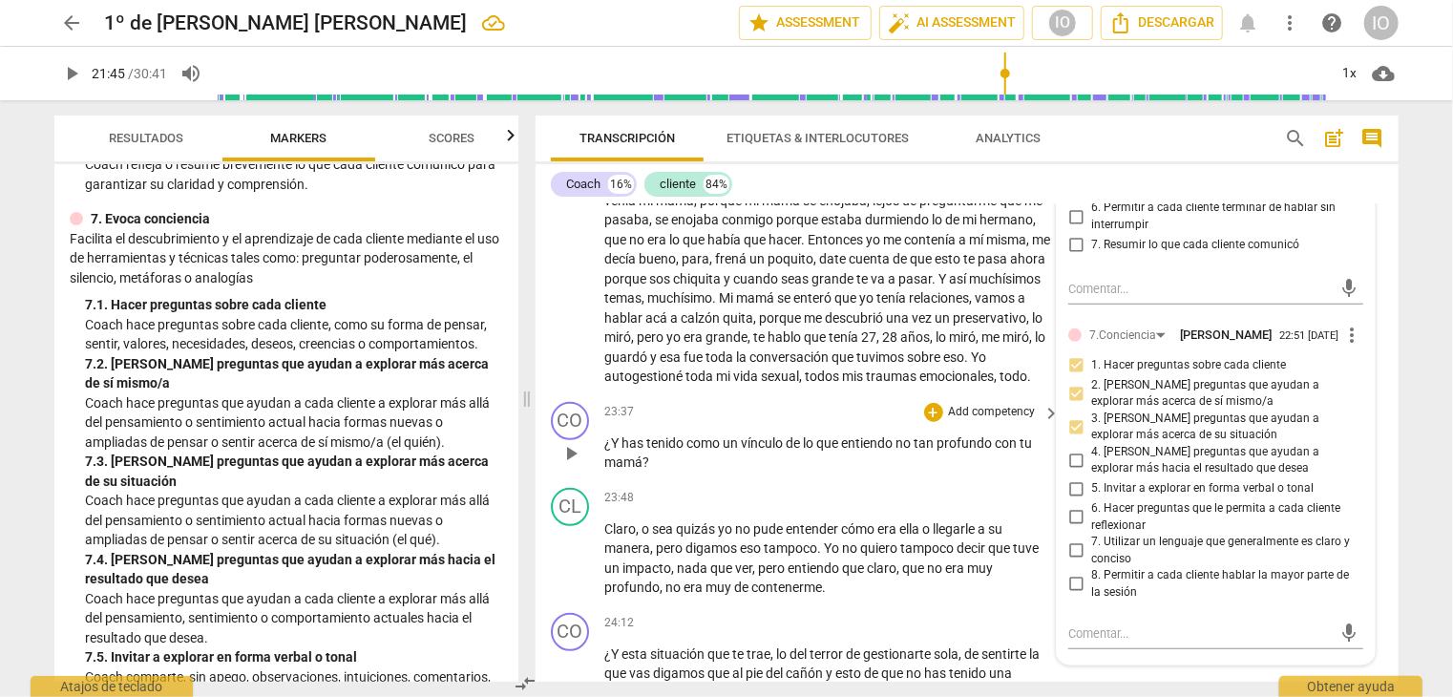
scroll to position [7784, 0]
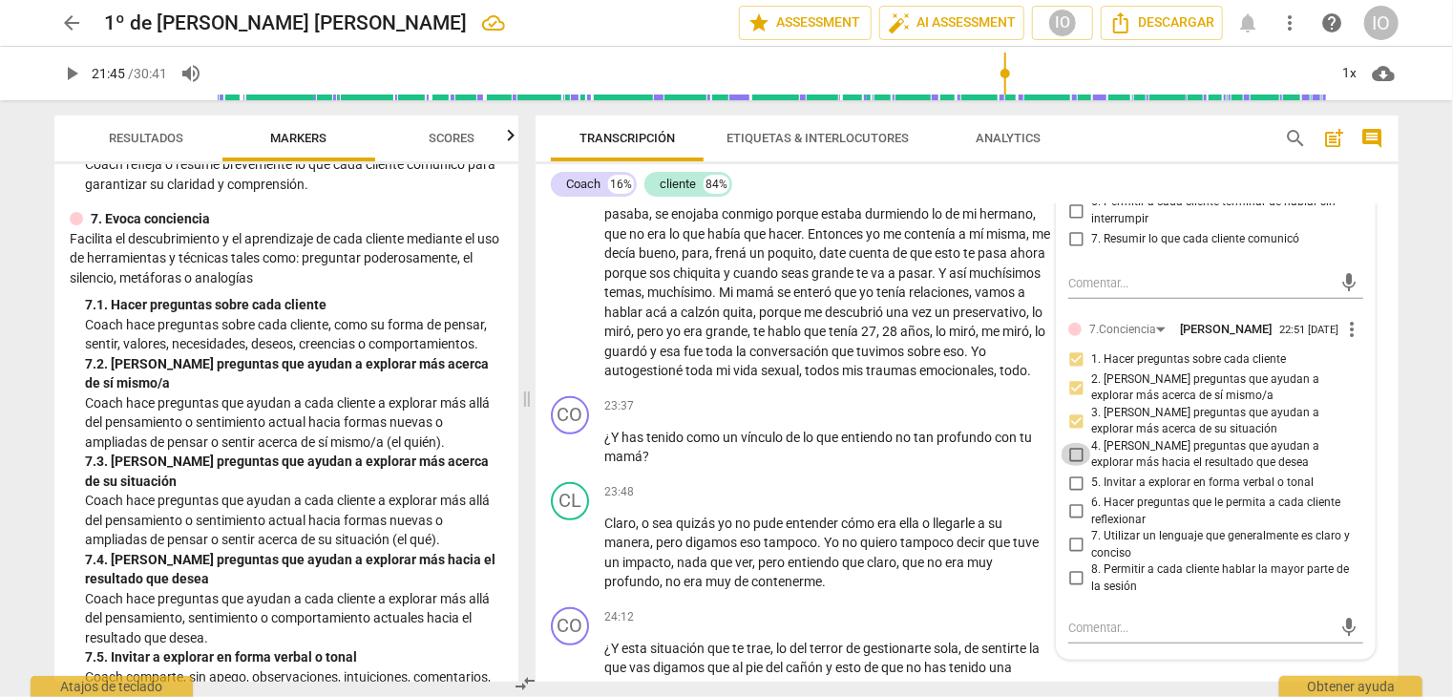
click at [1072, 443] on input "4. [PERSON_NAME] preguntas que ayudan a explorar más hacia el resultado que des…" at bounding box center [1076, 454] width 31 height 23
click at [1077, 472] on input "5. Invitar a explorar en forma verbal o tonal" at bounding box center [1076, 483] width 31 height 23
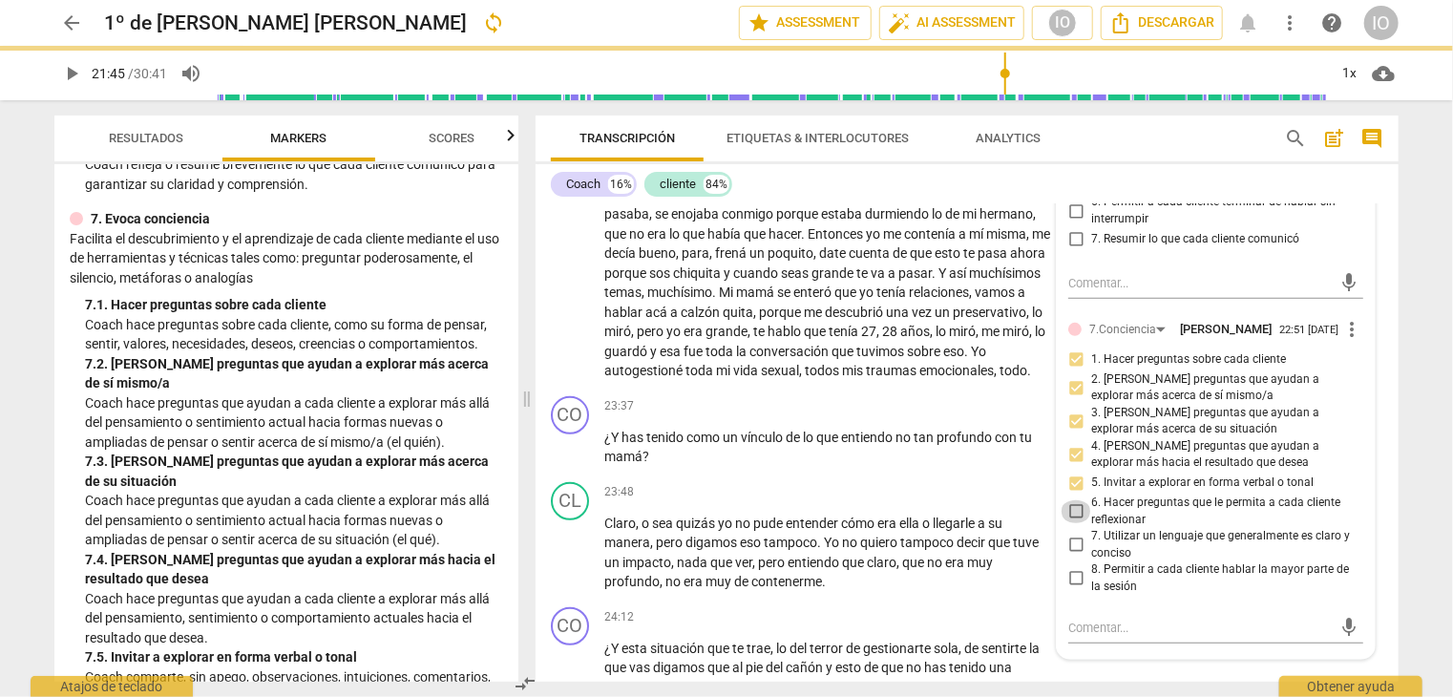
click at [1072, 500] on input "6. Hacer preguntas que le permita a cada cliente reflexionar" at bounding box center [1076, 511] width 31 height 23
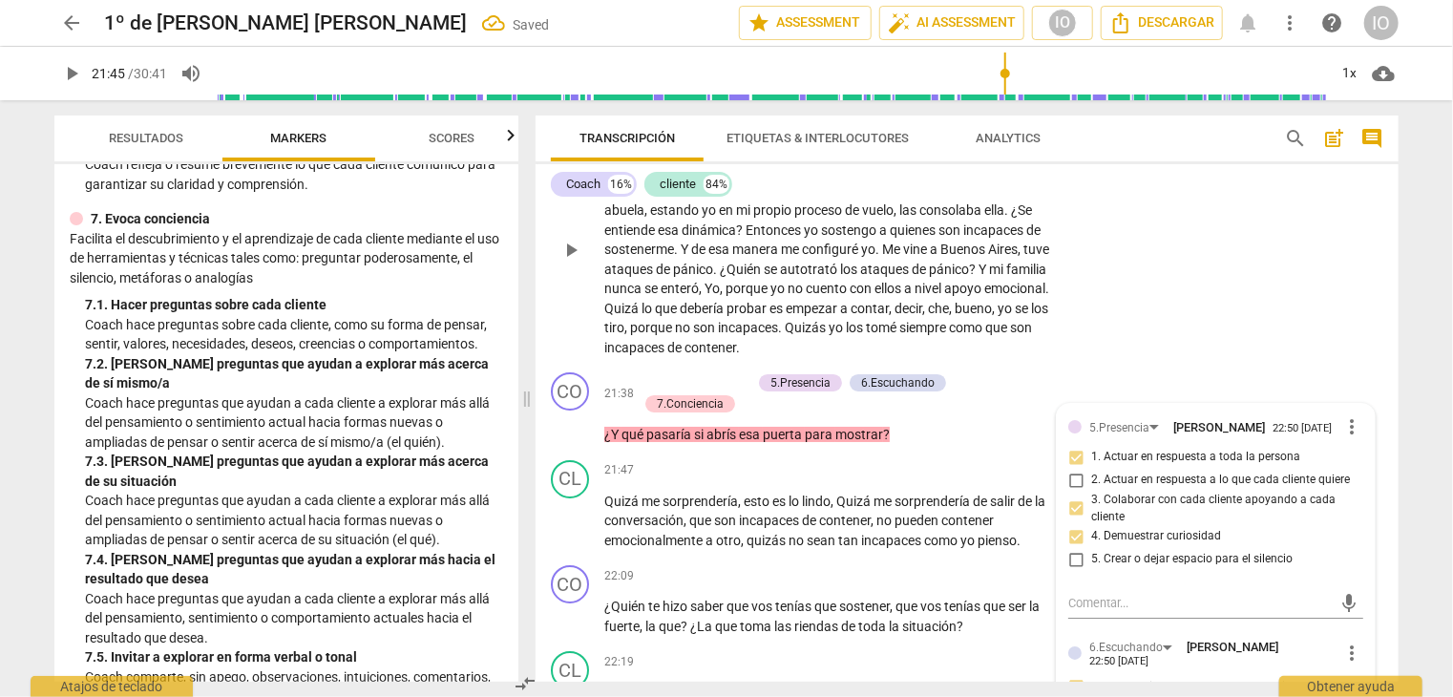
scroll to position [7211, 0]
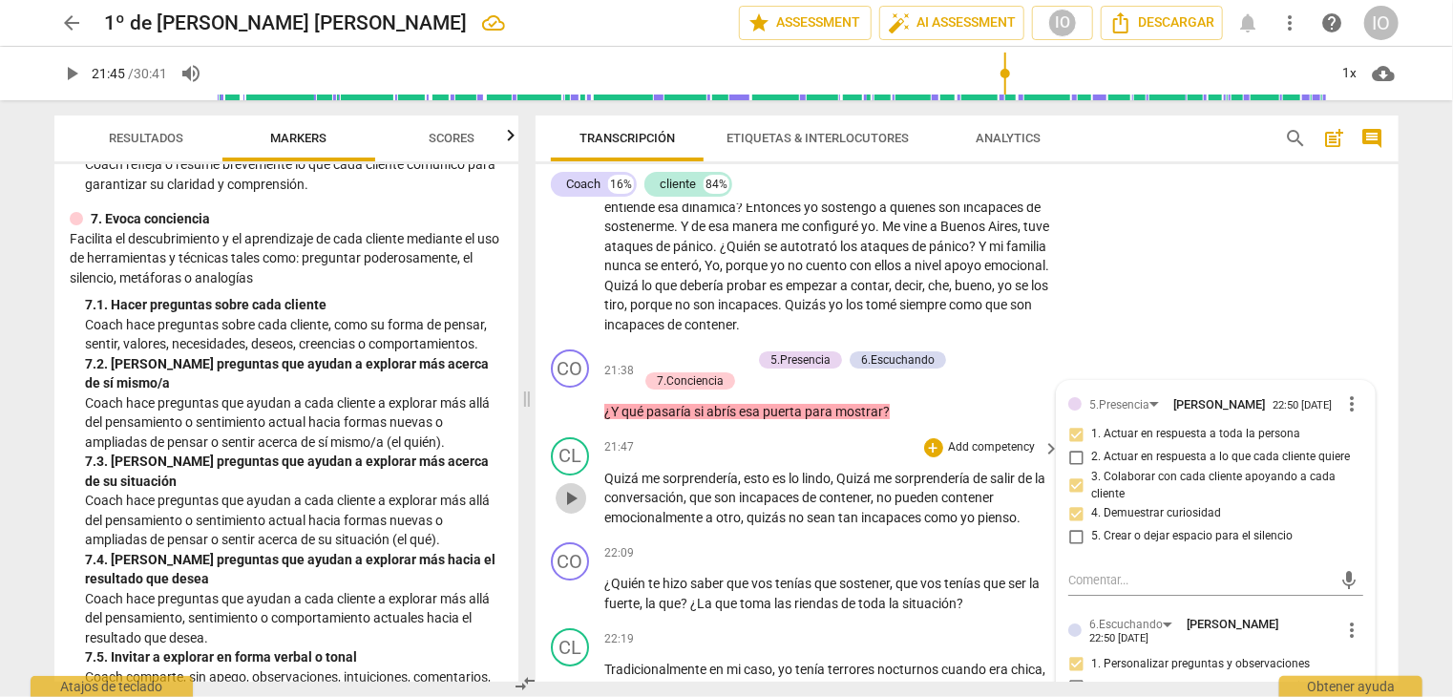
click at [577, 487] on span "play_arrow" at bounding box center [571, 498] width 23 height 23
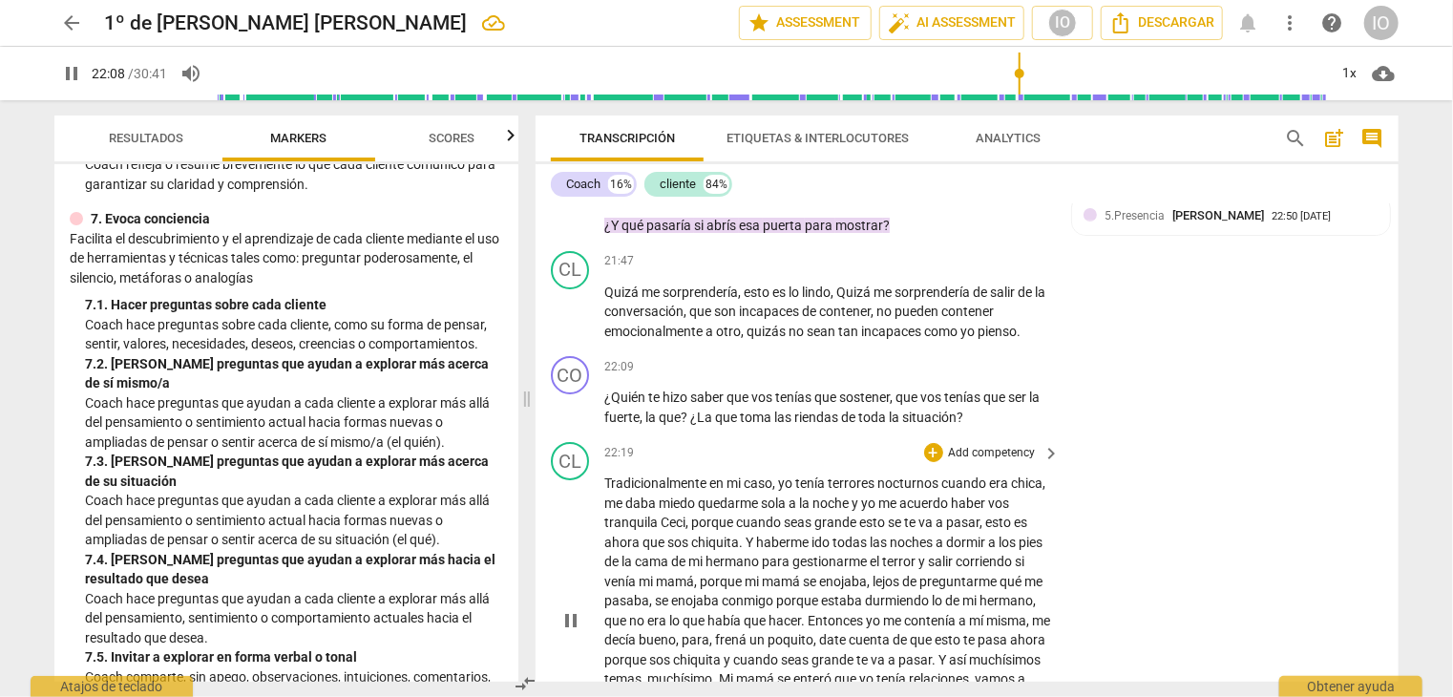
scroll to position [7402, 0]
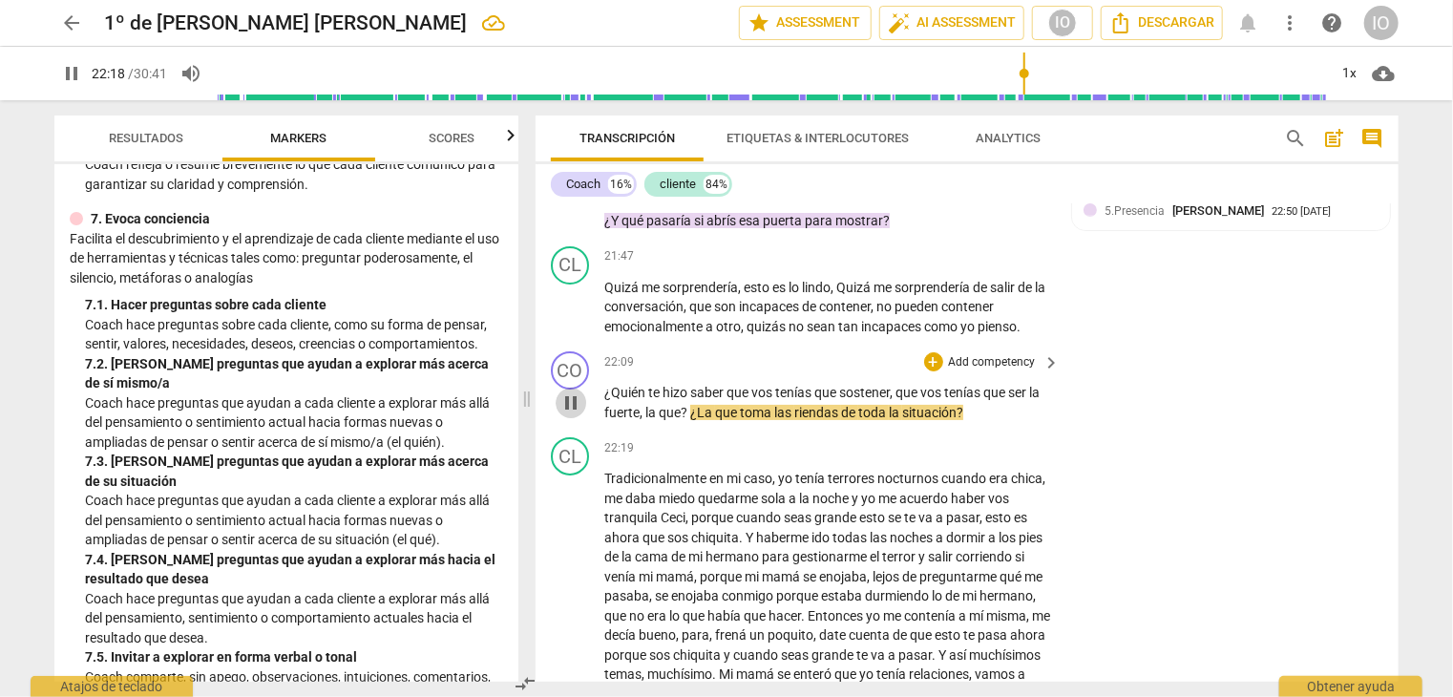
click at [565, 392] on span "pause" at bounding box center [571, 403] width 23 height 23
click at [933, 352] on div "+" at bounding box center [933, 361] width 19 height 19
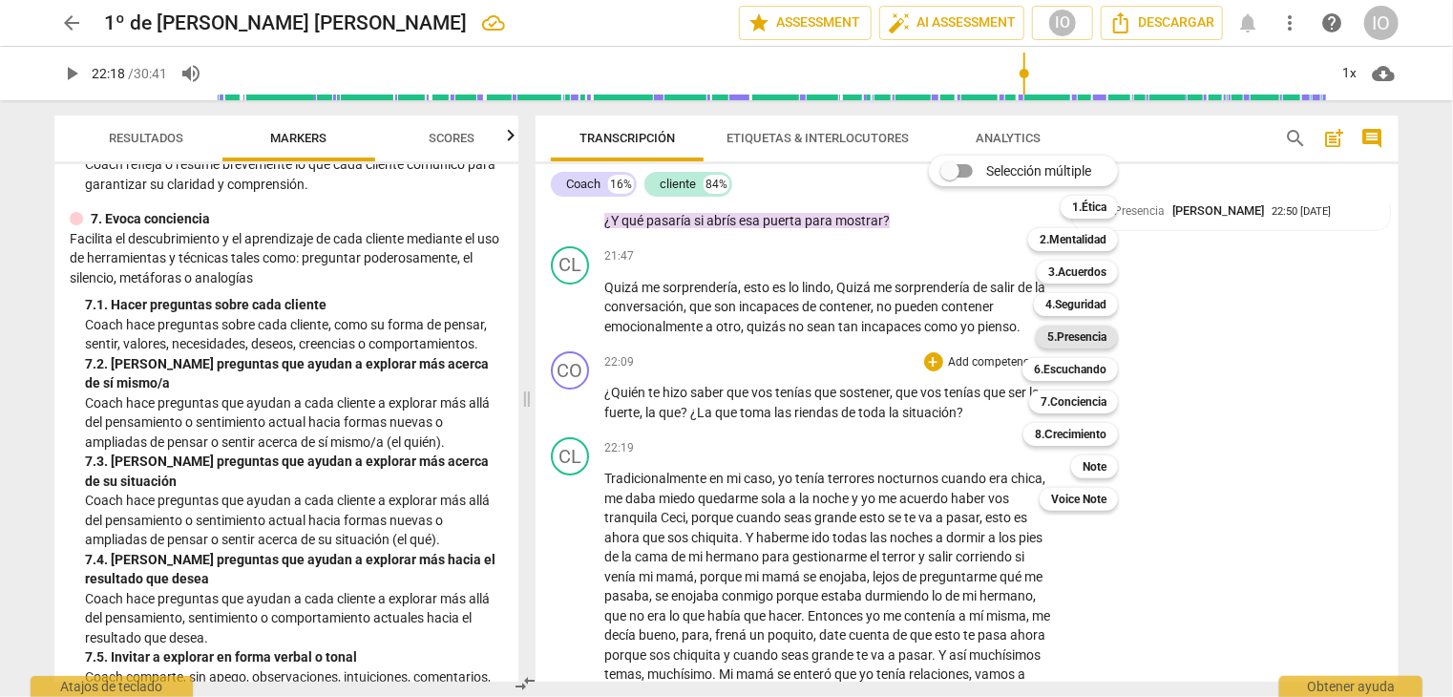
click at [1074, 334] on b "5.Presencia" at bounding box center [1077, 337] width 59 height 23
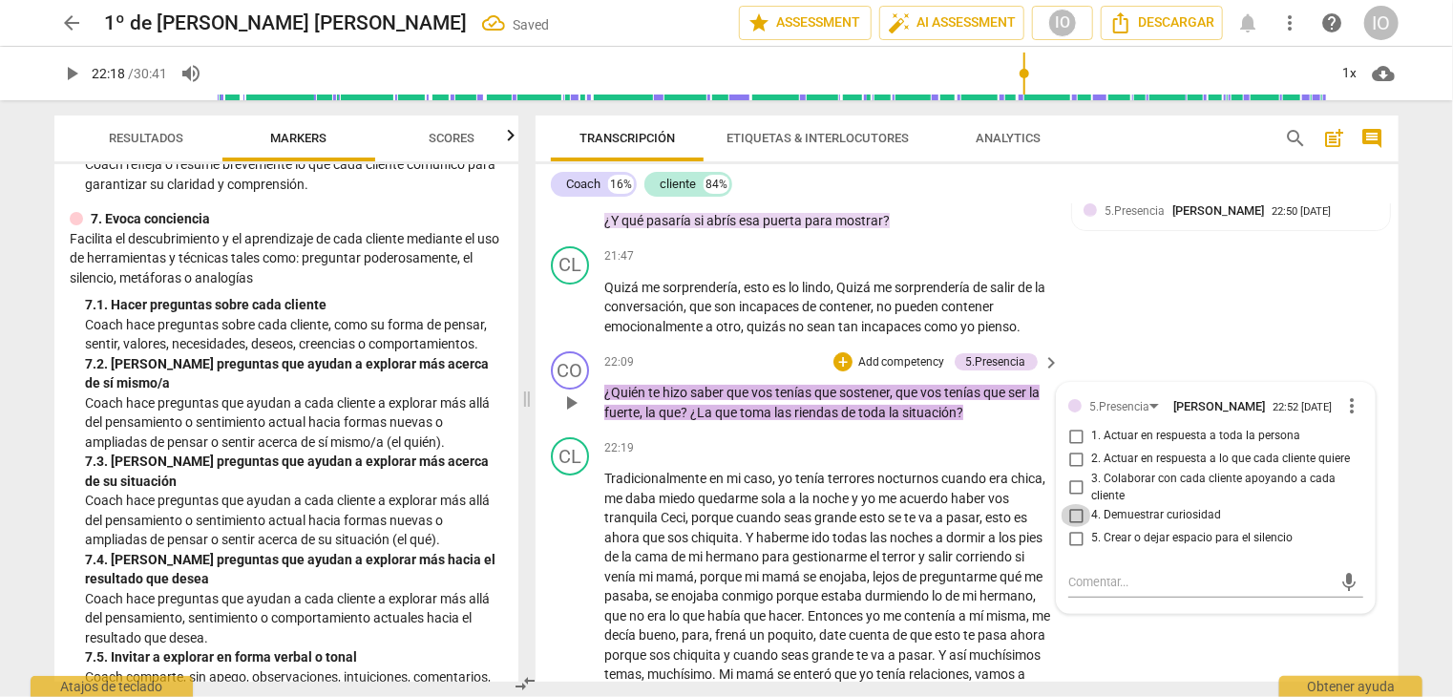
click at [1063, 504] on input "4. Demuestrar curiosidad" at bounding box center [1076, 515] width 31 height 23
click at [1070, 425] on input "1. Actuar en respuesta a toda la persona" at bounding box center [1076, 436] width 31 height 23
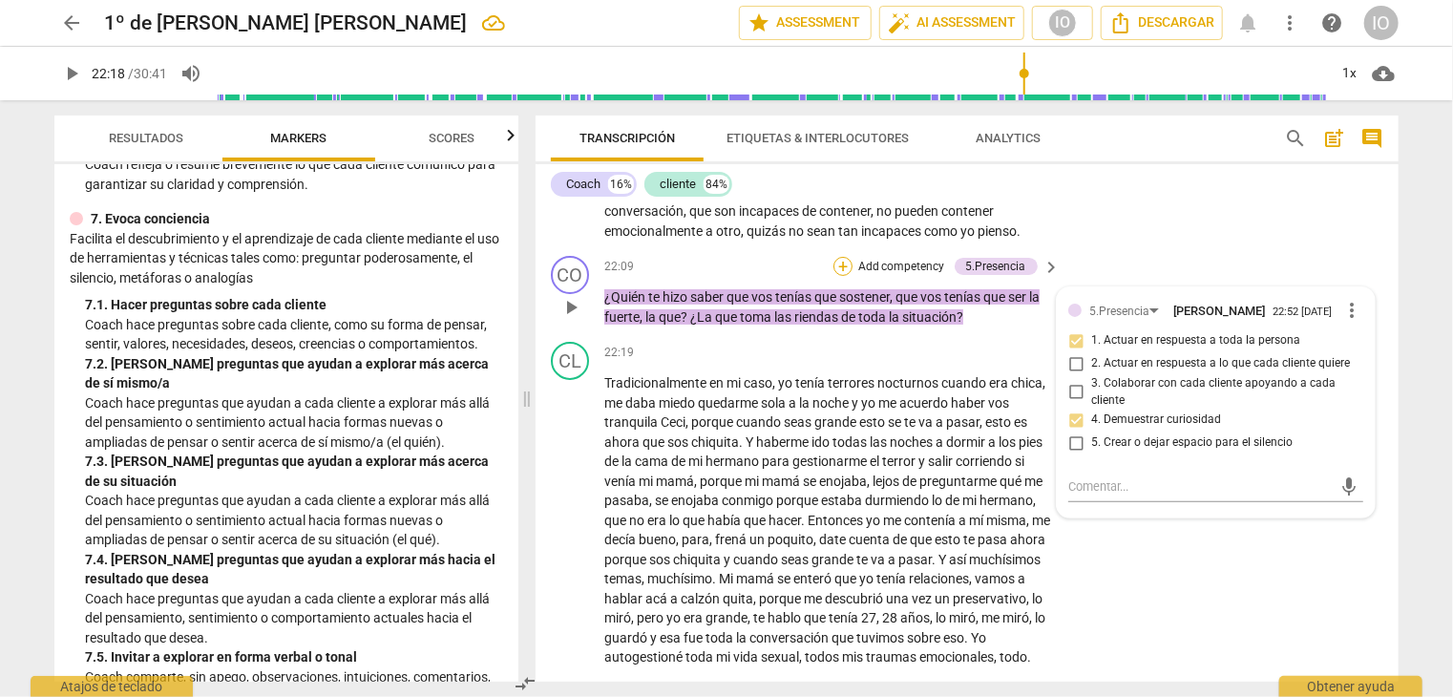
click at [837, 257] on div "+" at bounding box center [843, 266] width 19 height 19
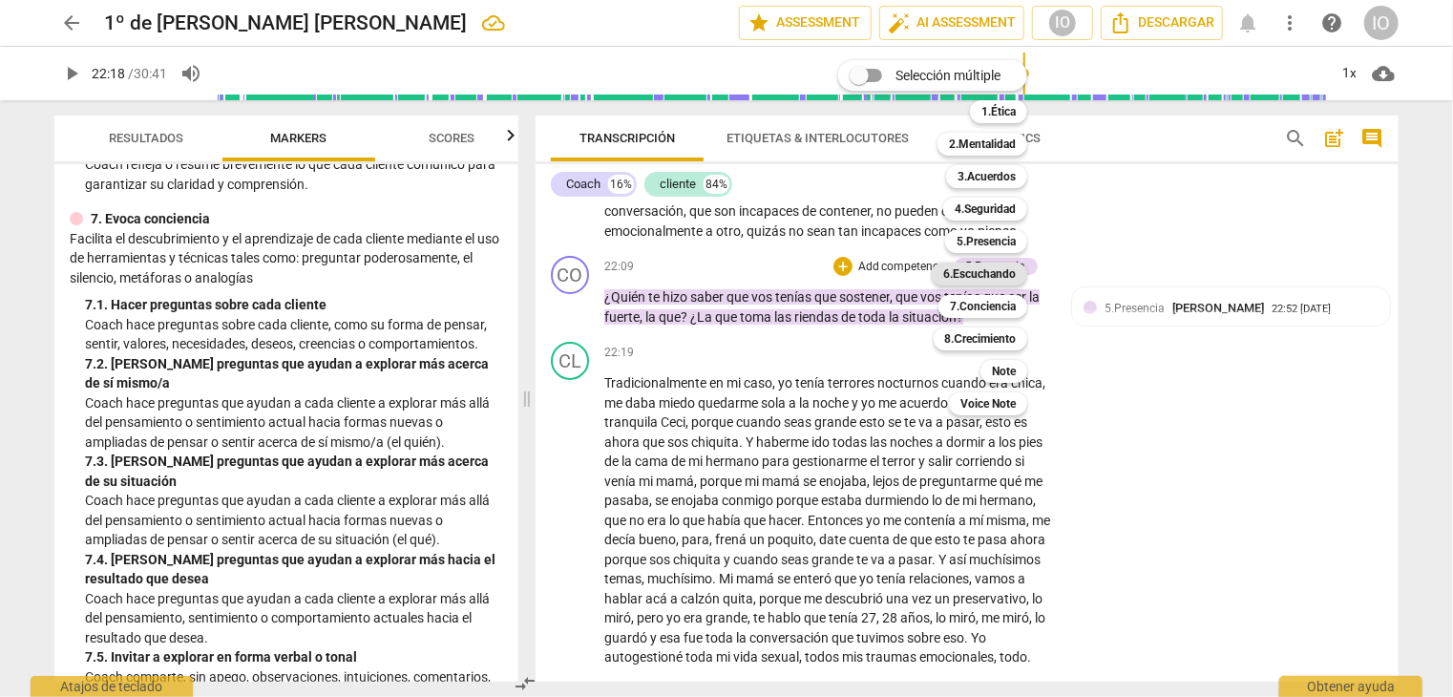
click at [972, 277] on b "6.Escuchando" at bounding box center [979, 274] width 73 height 23
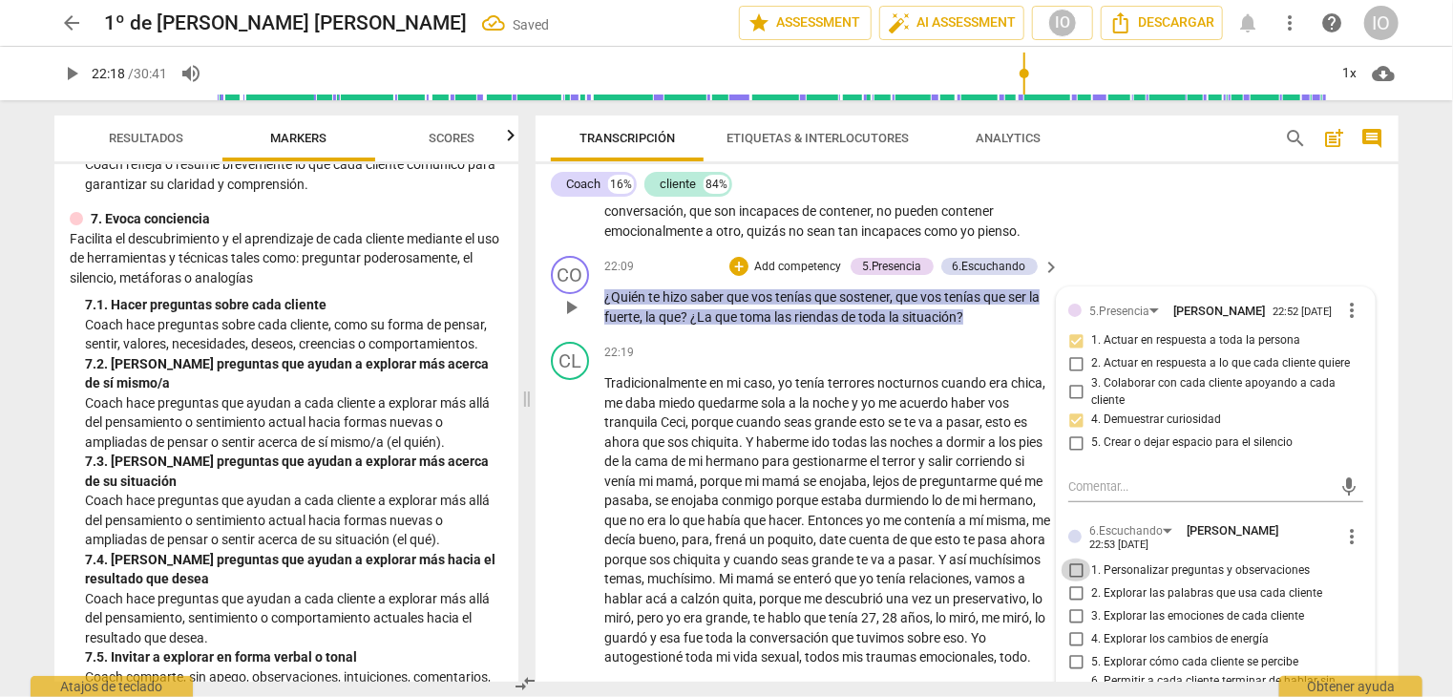
drag, startPoint x: 1070, startPoint y: 535, endPoint x: 1089, endPoint y: 543, distance: 20.1
click at [1073, 559] on input "1. Personalizar preguntas y observaciones" at bounding box center [1076, 570] width 31 height 23
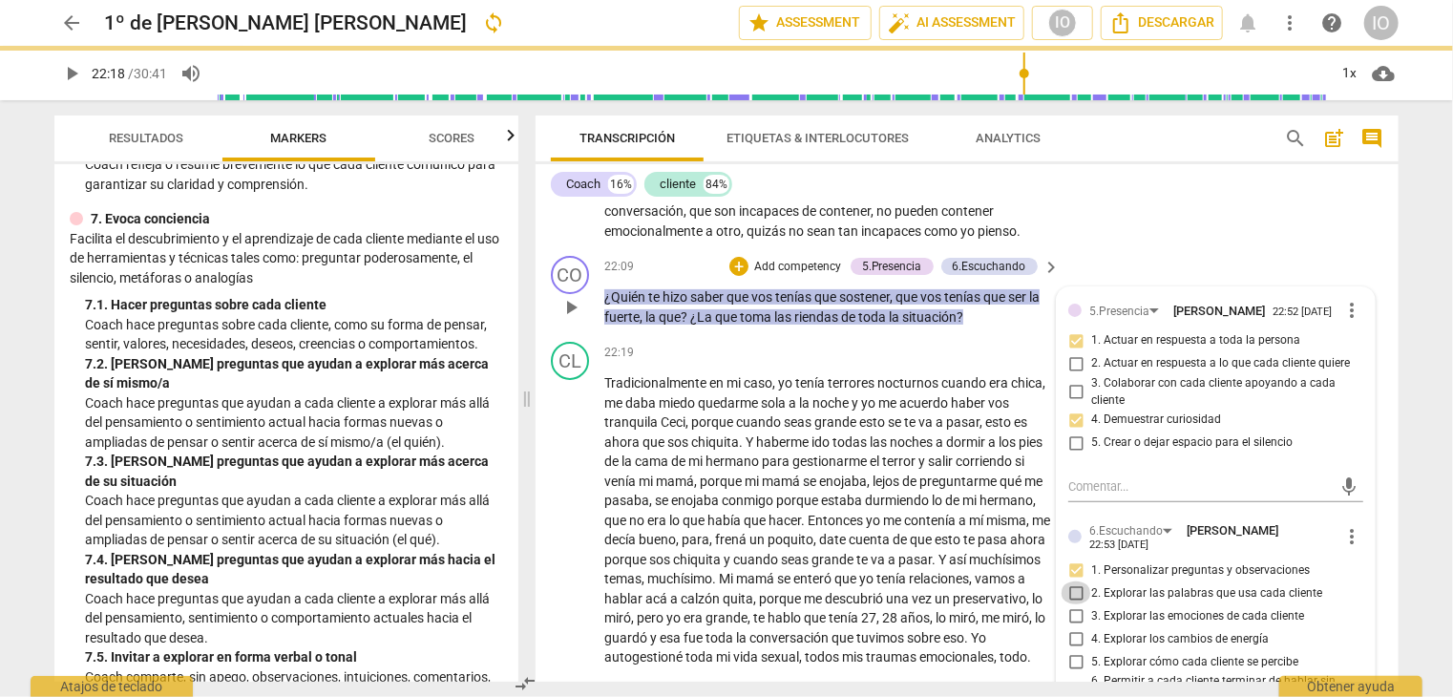
click at [1070, 582] on input "2. Explorar las palabras que usa cada cliente" at bounding box center [1076, 593] width 31 height 23
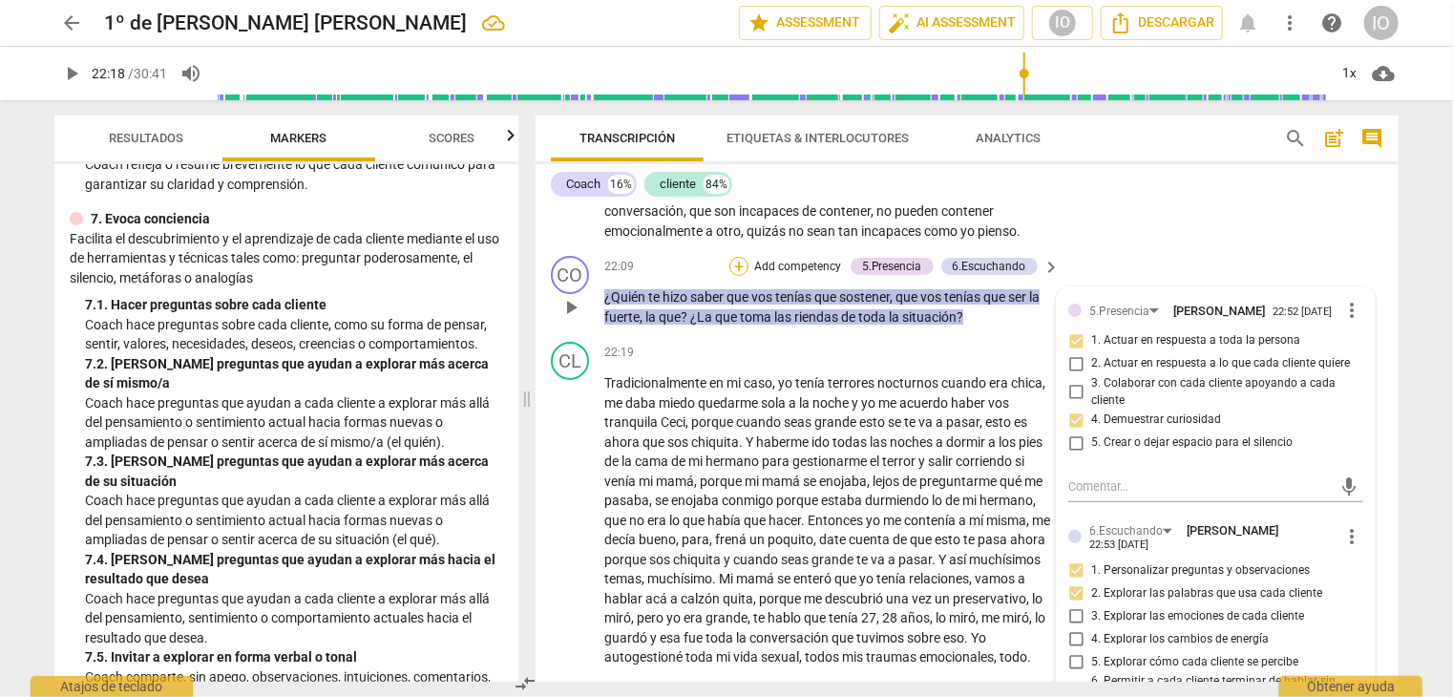
click at [740, 257] on div "+" at bounding box center [739, 266] width 19 height 19
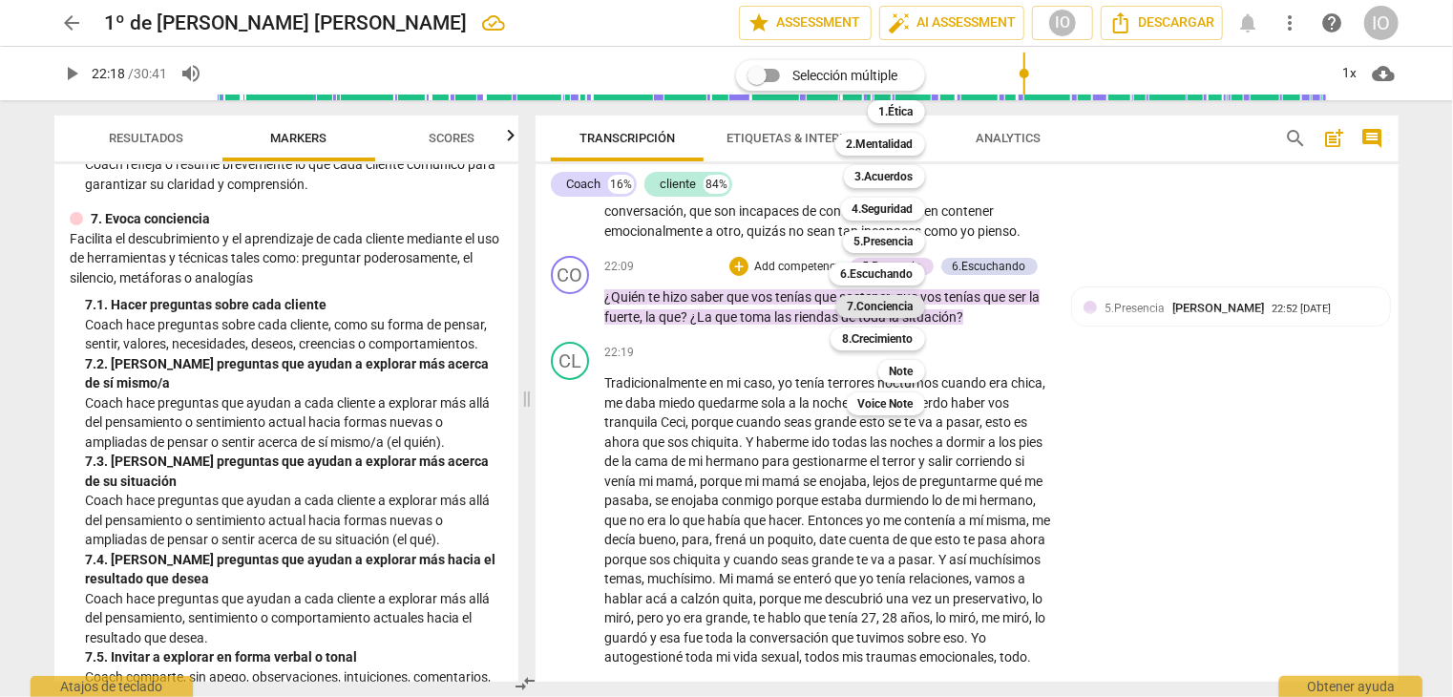
click at [887, 307] on b "7.Conciencia" at bounding box center [881, 306] width 66 height 23
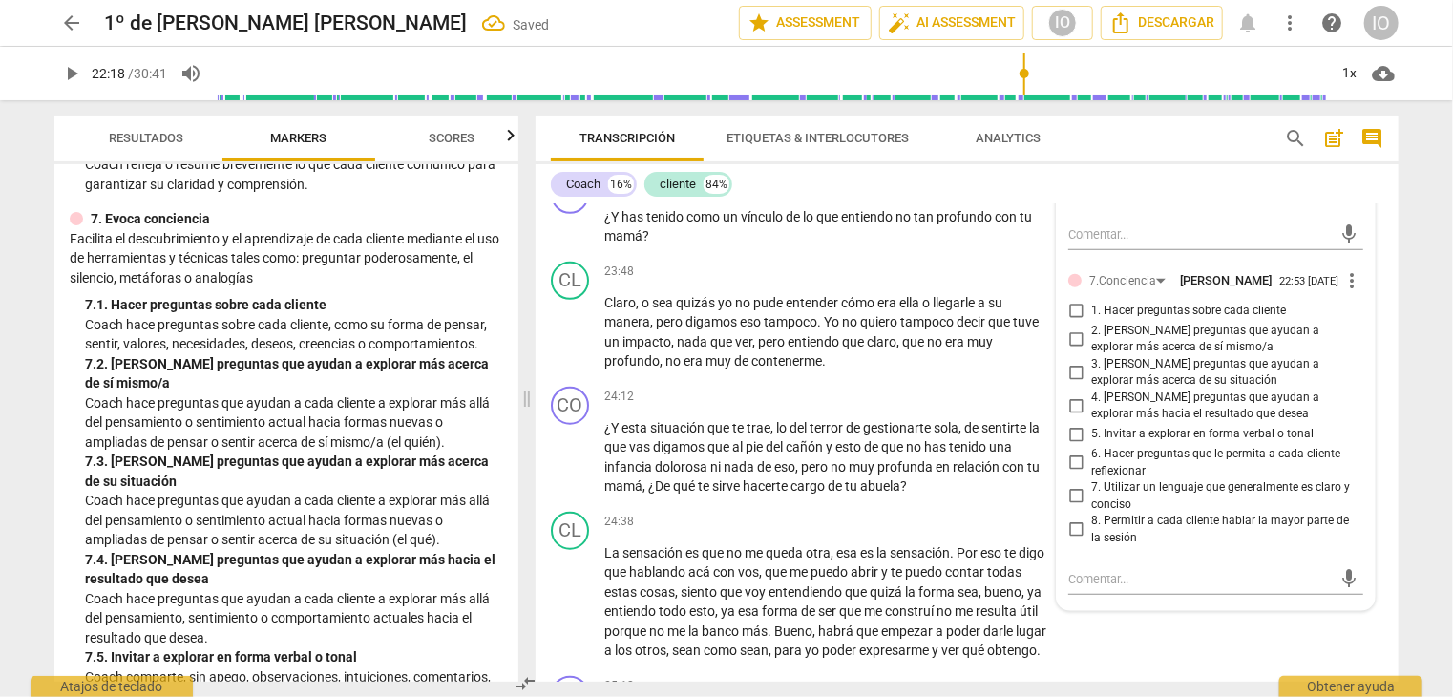
scroll to position [8070, 0]
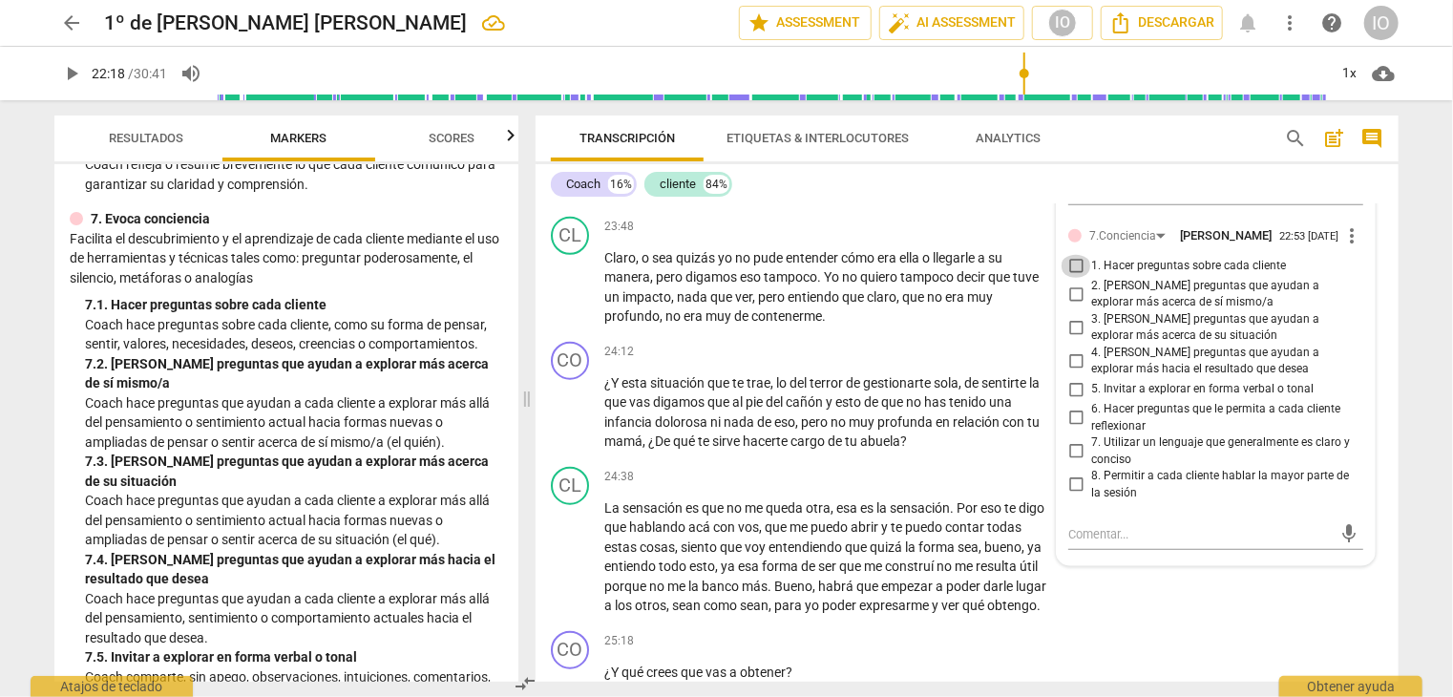
click at [1075, 255] on input "1. Hacer preguntas sobre cada cliente" at bounding box center [1076, 266] width 31 height 23
click at [1073, 283] on input "2. [PERSON_NAME] preguntas que ayudan a explorar más acerca de sí mismo/a" at bounding box center [1076, 294] width 31 height 23
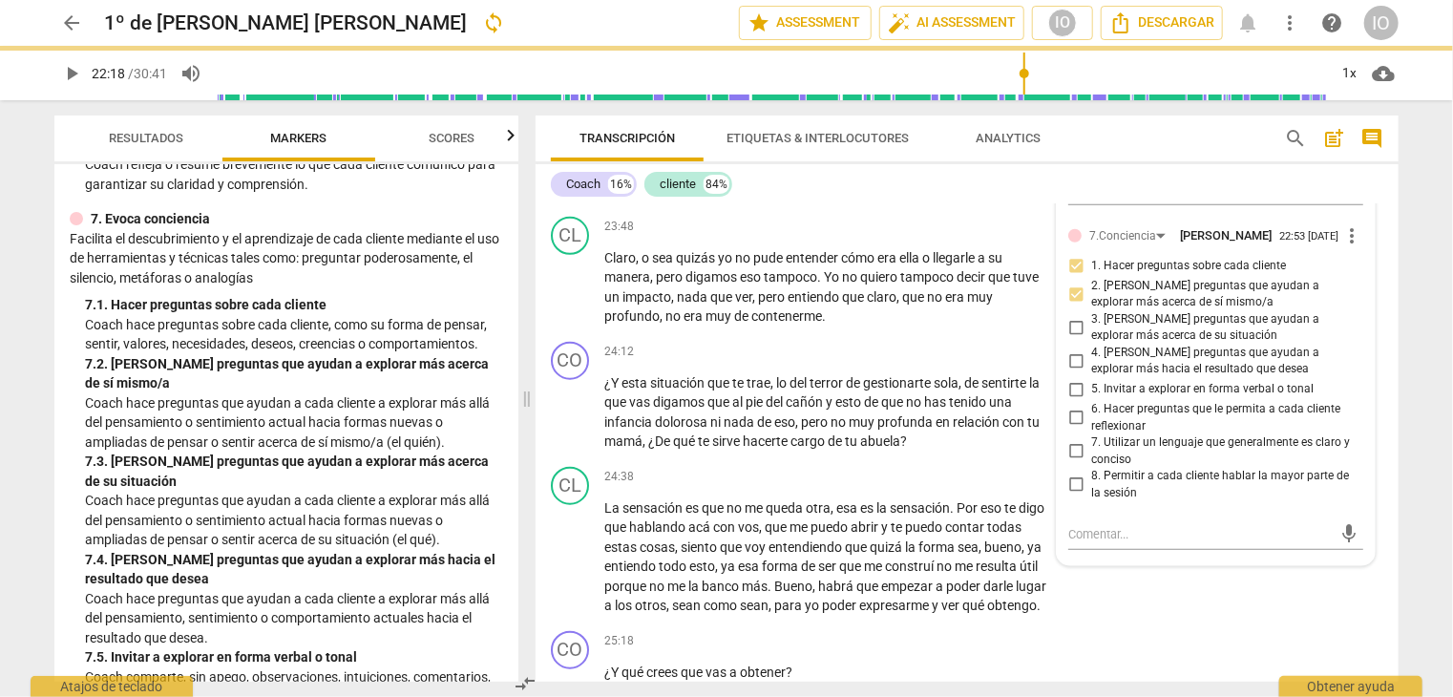
click at [1071, 316] on input "3. [PERSON_NAME] preguntas que ayudan a explorar más acerca de su situación" at bounding box center [1076, 327] width 31 height 23
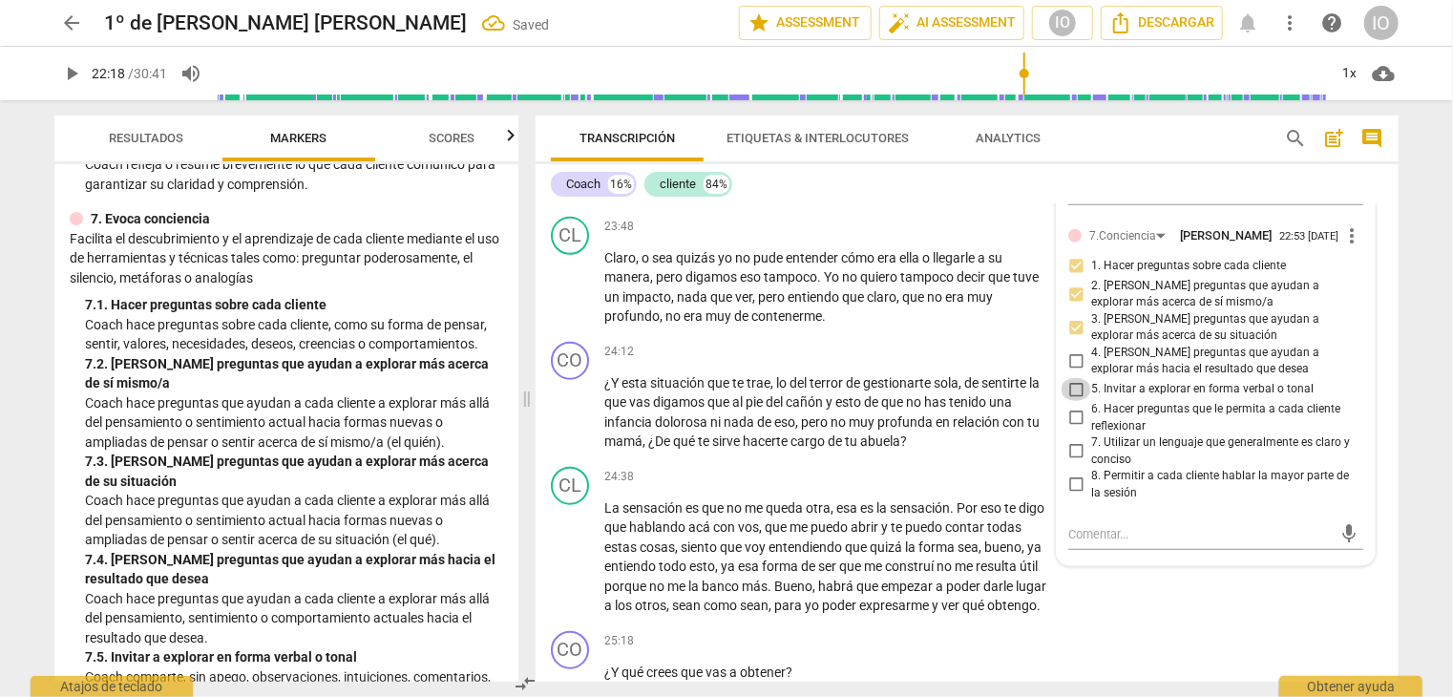
click at [1080, 378] on input "5. Invitar a explorar en forma verbal o tonal" at bounding box center [1076, 389] width 31 height 23
click at [1071, 407] on input "6. Hacer preguntas que le permita a cada cliente reflexionar" at bounding box center [1076, 418] width 31 height 23
click at [1074, 440] on input "7. Utilizar un lenguaje que generalmente es claro y conciso" at bounding box center [1076, 451] width 31 height 23
click at [1073, 474] on input "8. Permitir a cada cliente hablar la mayor parte de la sesión" at bounding box center [1076, 485] width 31 height 23
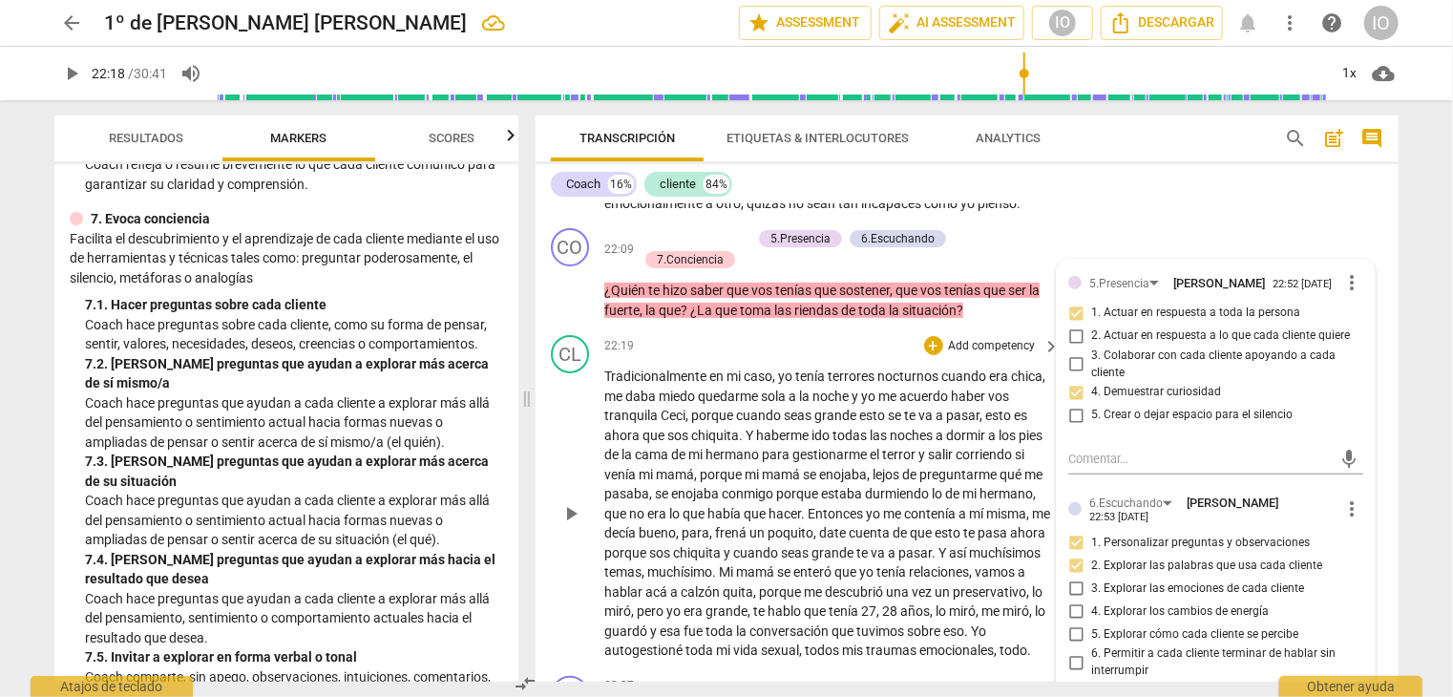
scroll to position [7458, 0]
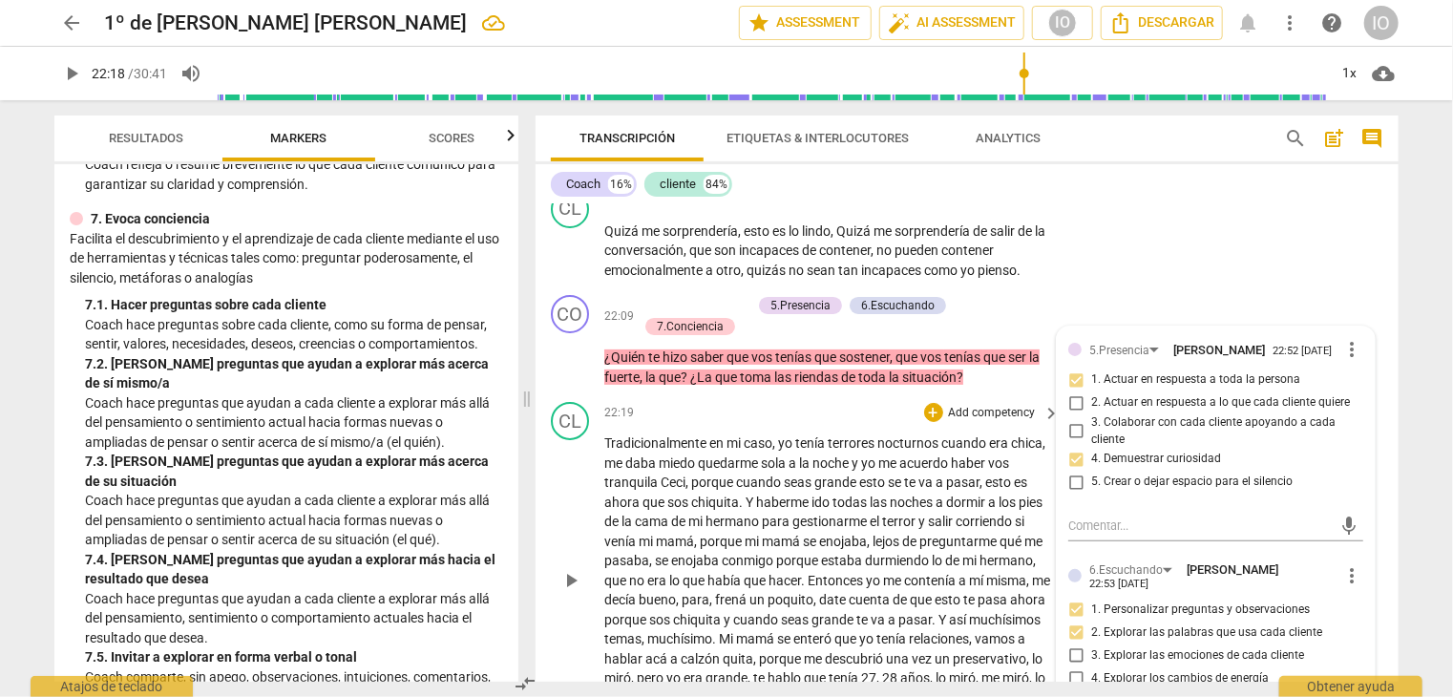
click at [565, 569] on span "play_arrow" at bounding box center [571, 580] width 23 height 23
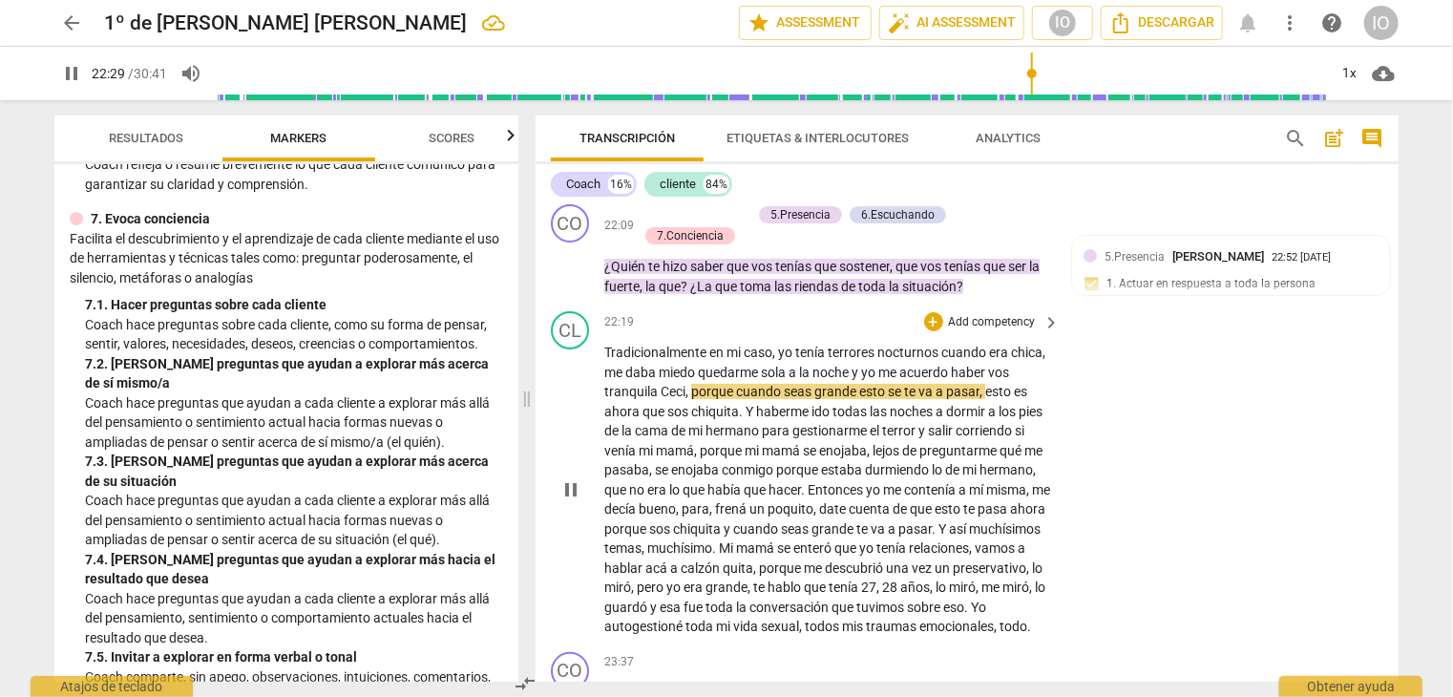
scroll to position [7554, 0]
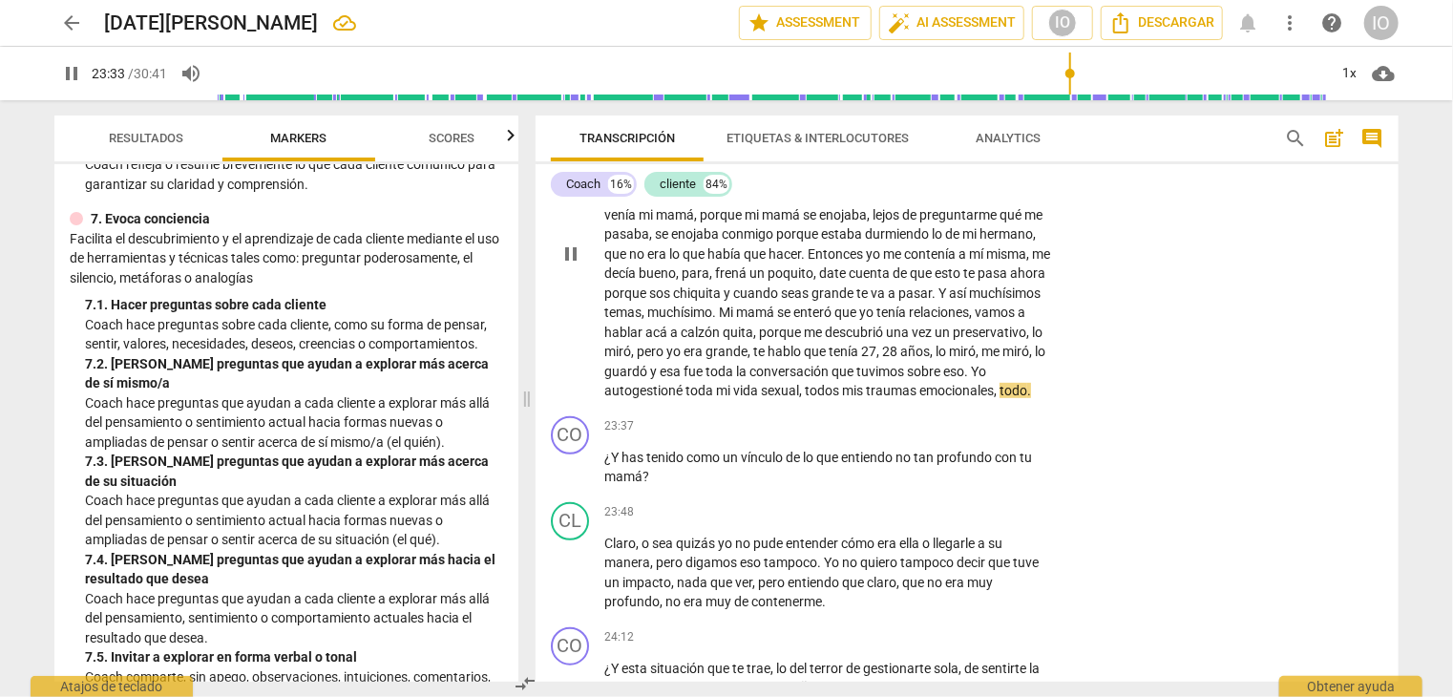
scroll to position [7840, 0]
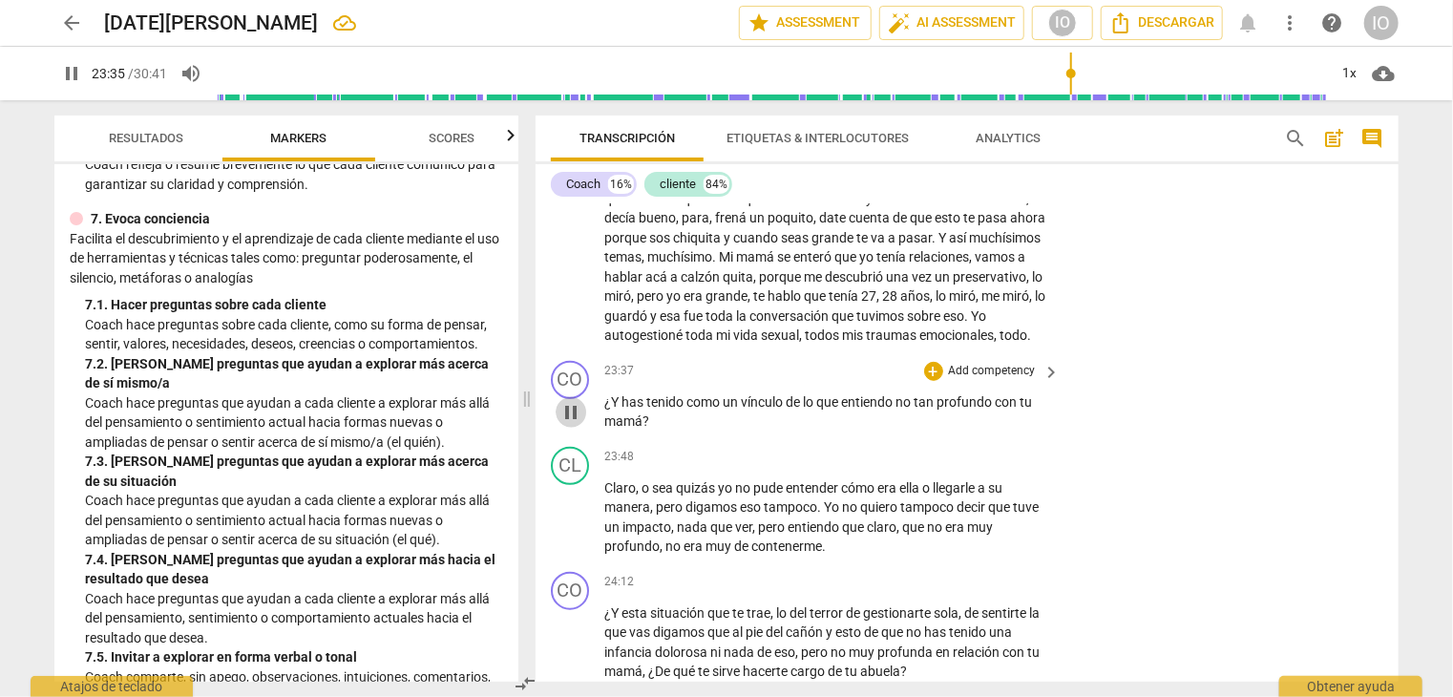
click at [577, 407] on span "pause" at bounding box center [571, 412] width 23 height 23
type input "1416"
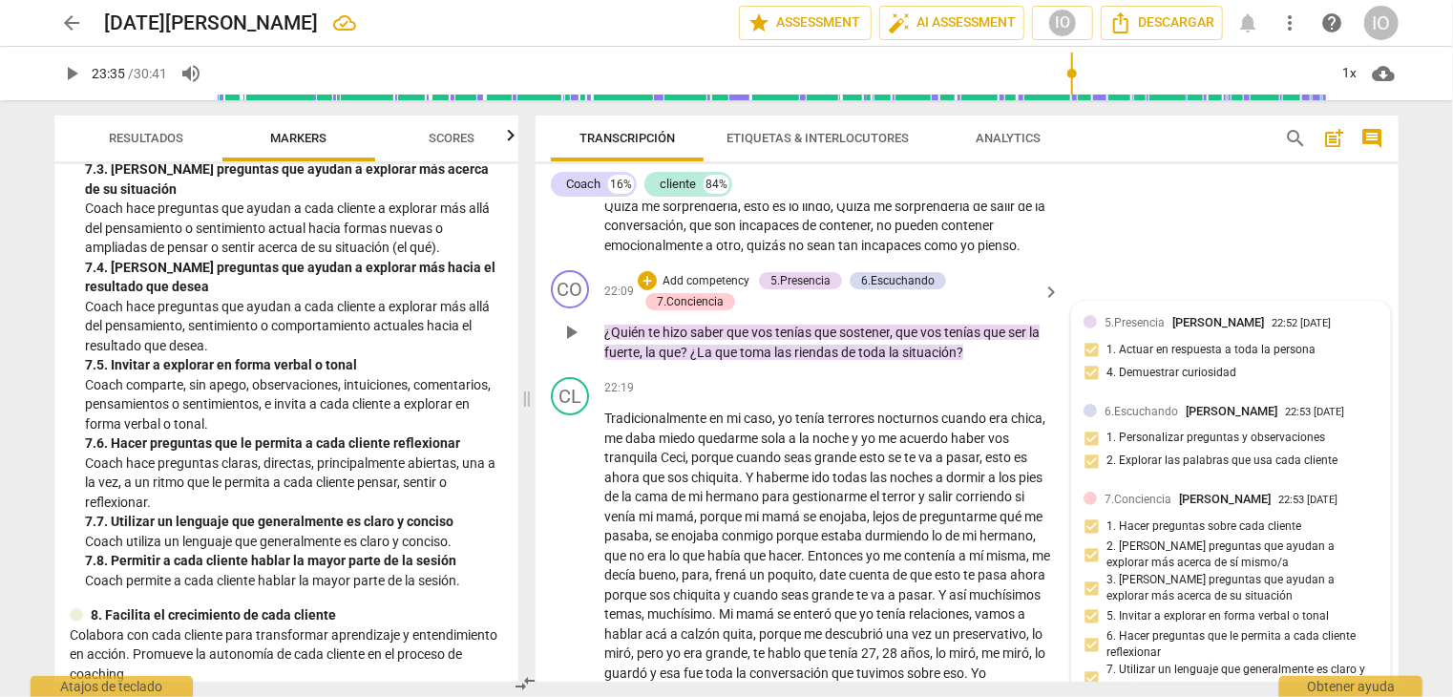
scroll to position [7554, 0]
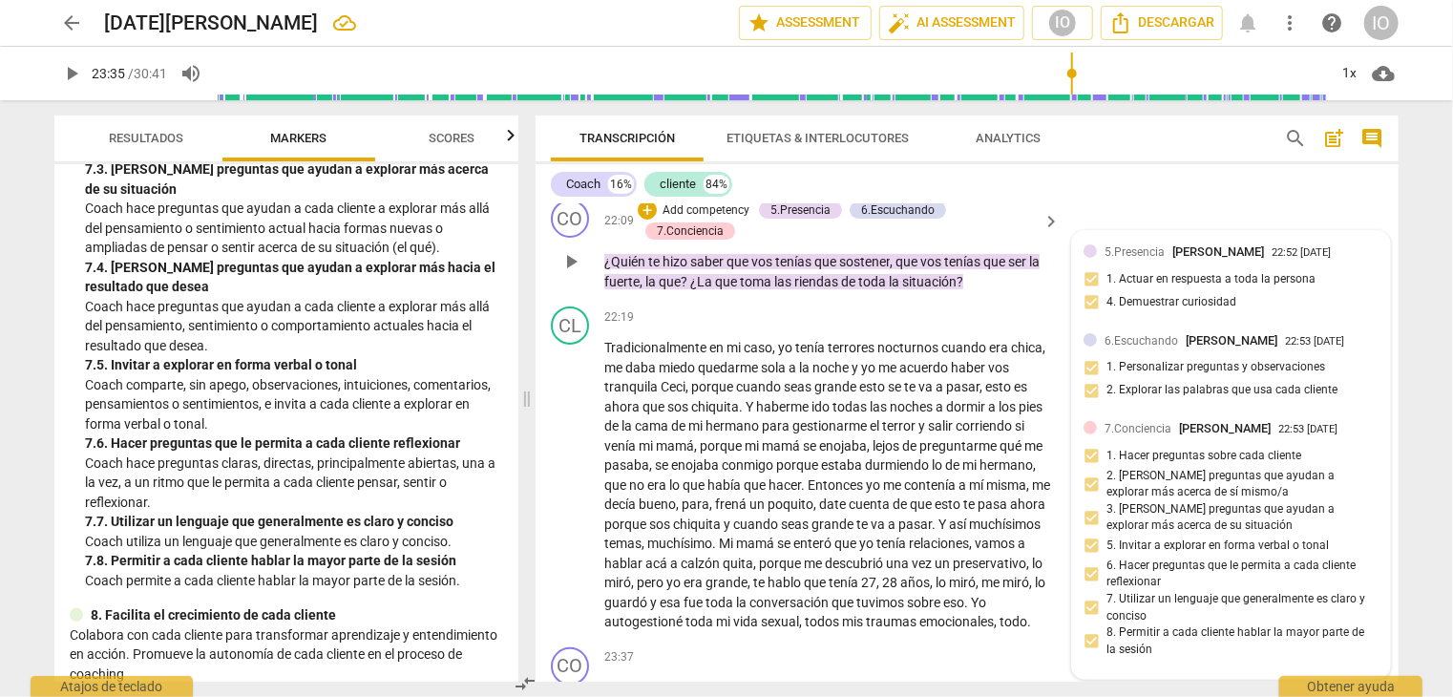
click at [1088, 493] on div "7.Conciencia Isabel Olid 22:53 09-07-2025 1. Hacer preguntas sobre cada cliente…" at bounding box center [1231, 543] width 295 height 248
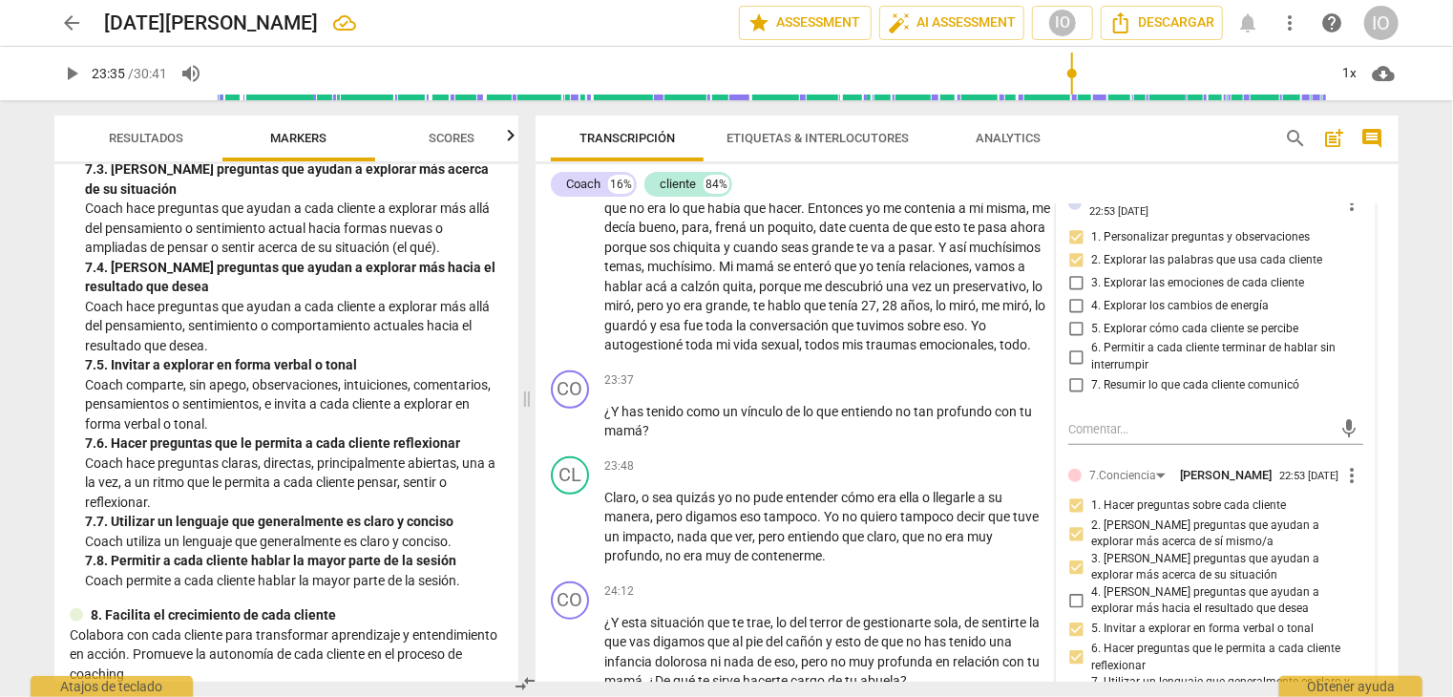
scroll to position [7840, 0]
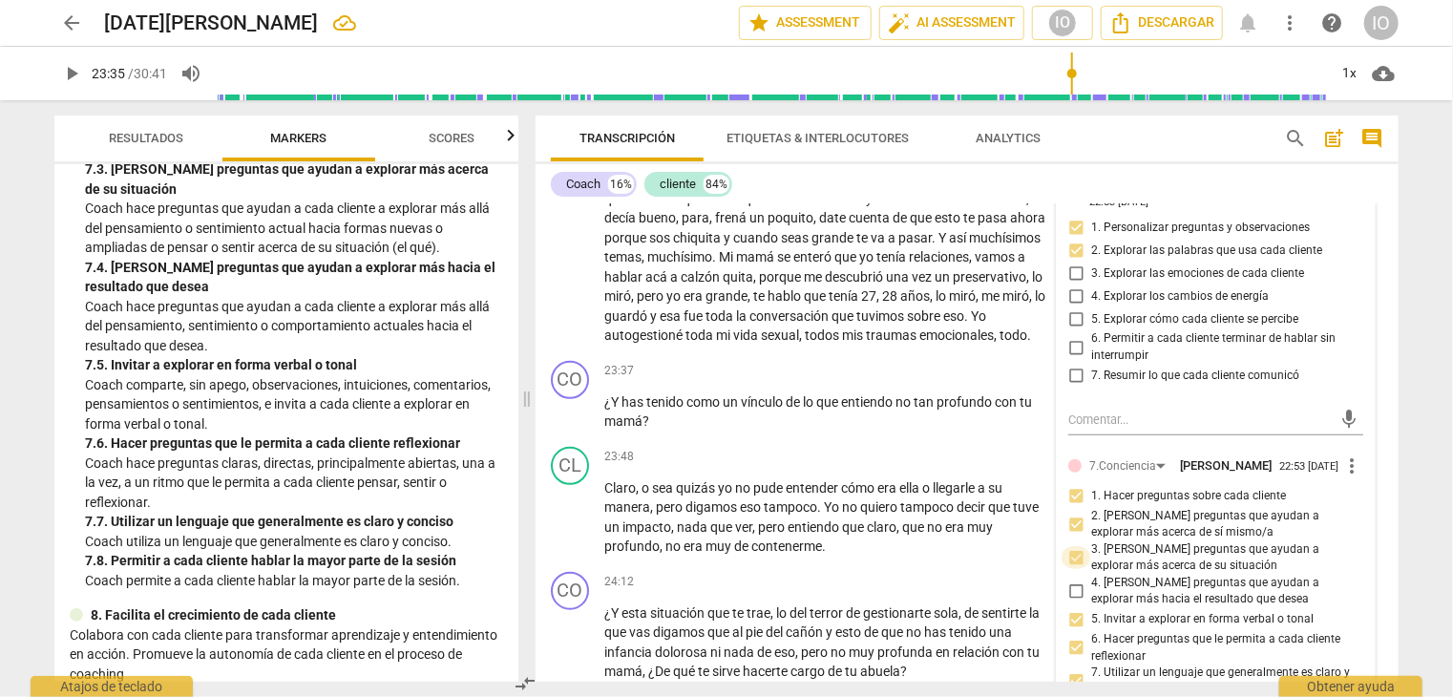
click at [1070, 546] on input "3. [PERSON_NAME] preguntas que ayudan a explorar más acerca de su situación" at bounding box center [1076, 557] width 31 height 23
checkbox input "false"
click at [573, 402] on span "play_arrow" at bounding box center [571, 412] width 23 height 23
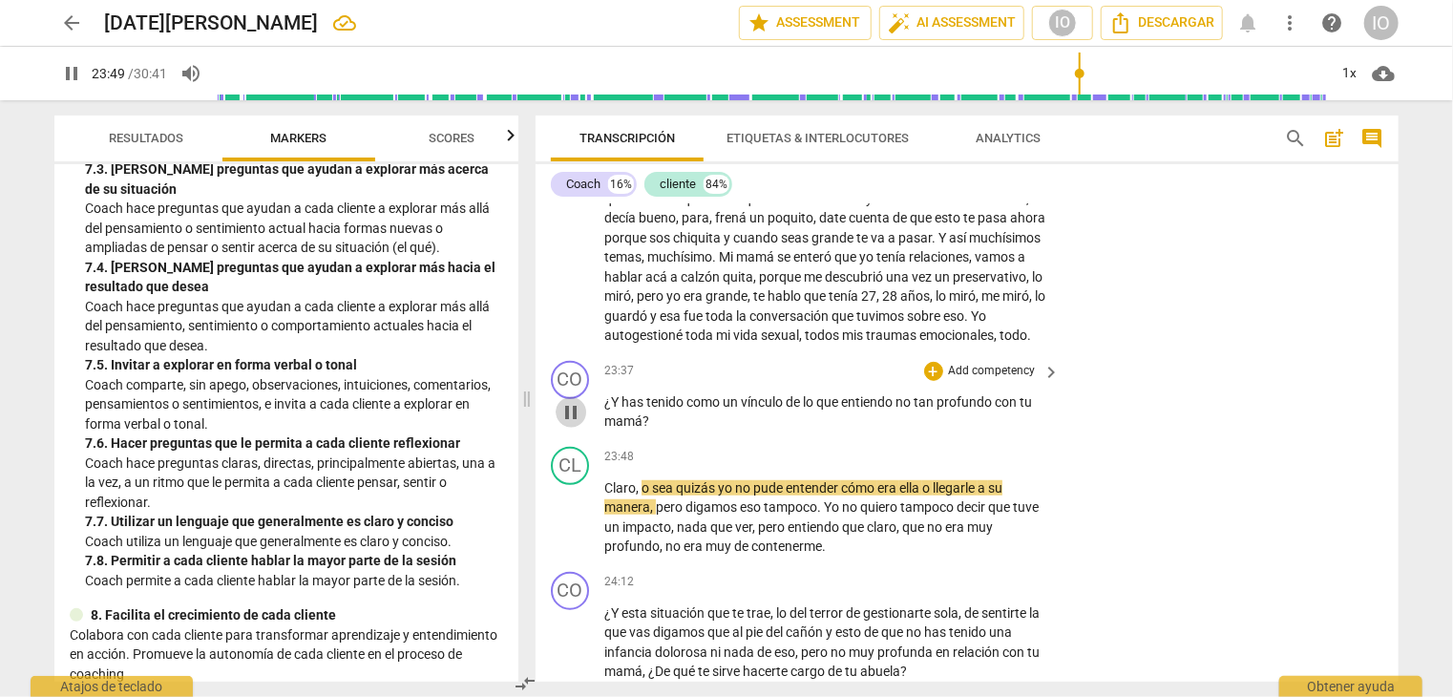
drag, startPoint x: 574, startPoint y: 394, endPoint x: 771, endPoint y: 368, distance: 198.5
click at [579, 401] on span "pause" at bounding box center [571, 412] width 23 height 23
type input "1429"
click at [937, 362] on div "+" at bounding box center [933, 371] width 19 height 19
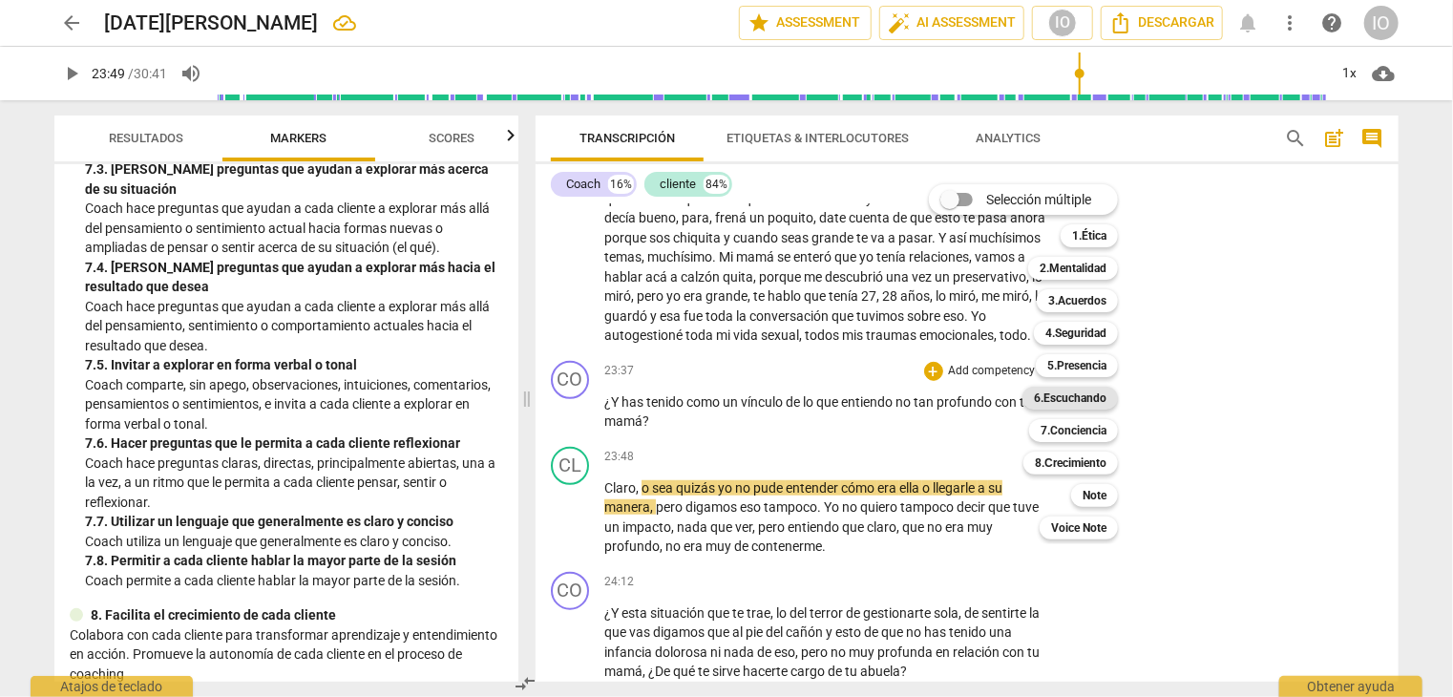
click at [1066, 393] on b "6.Escuchando" at bounding box center [1070, 398] width 73 height 23
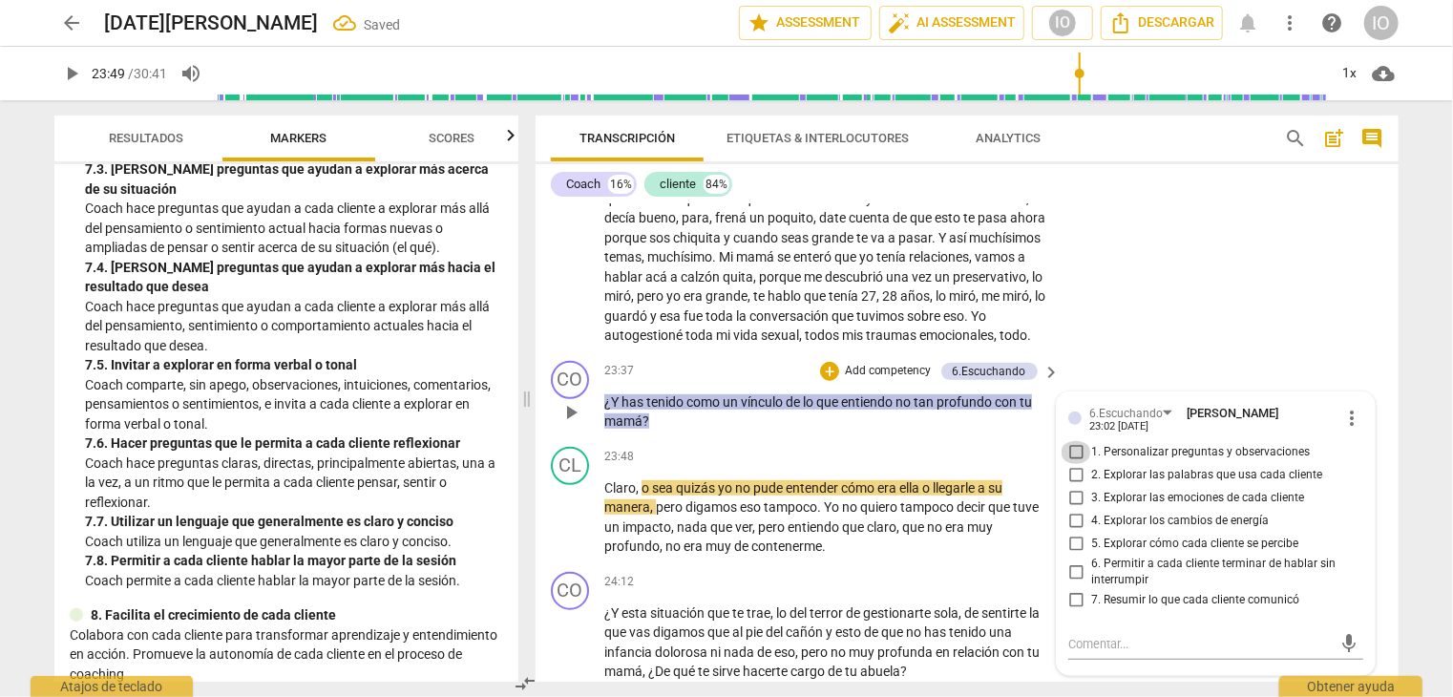
click at [1070, 441] on input "1. Personalizar preguntas y observaciones" at bounding box center [1076, 452] width 31 height 23
checkbox input "true"
click at [830, 365] on div "+" at bounding box center [829, 371] width 19 height 19
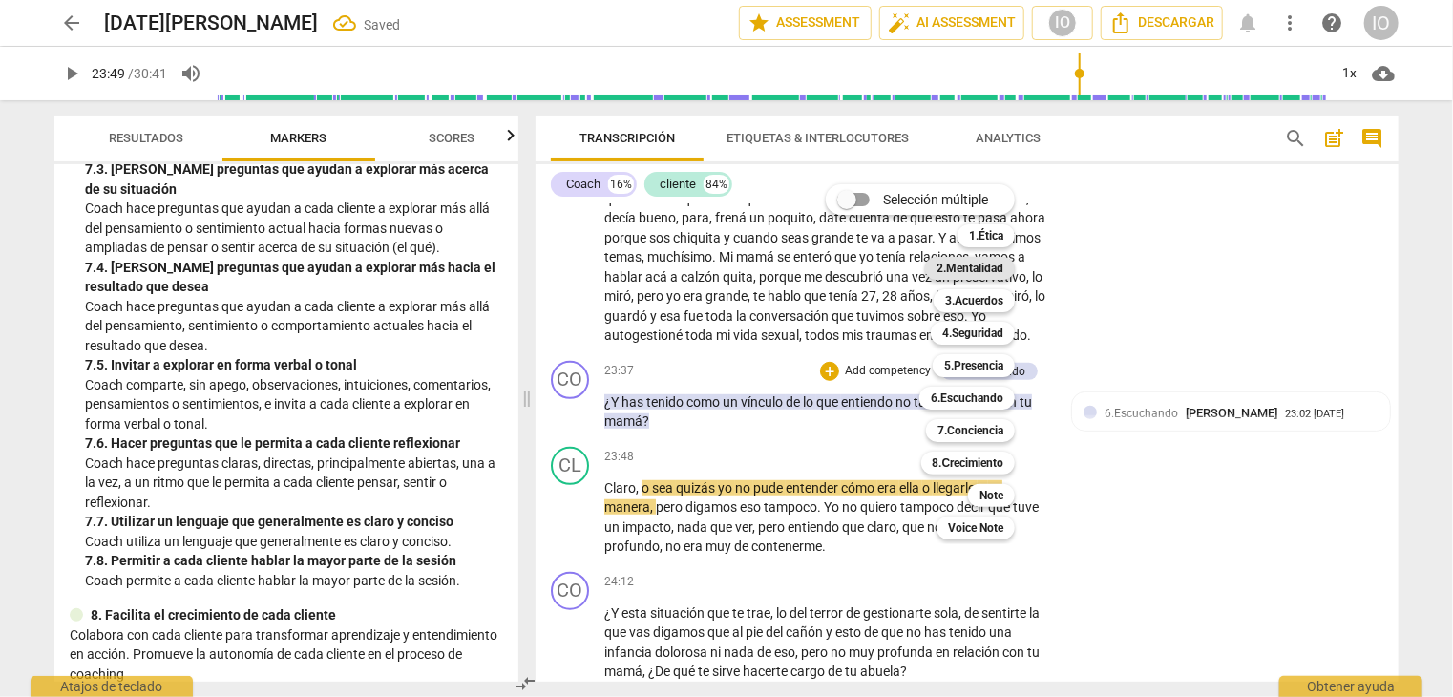
click at [1004, 272] on b "2.Mentalidad" at bounding box center [970, 268] width 67 height 23
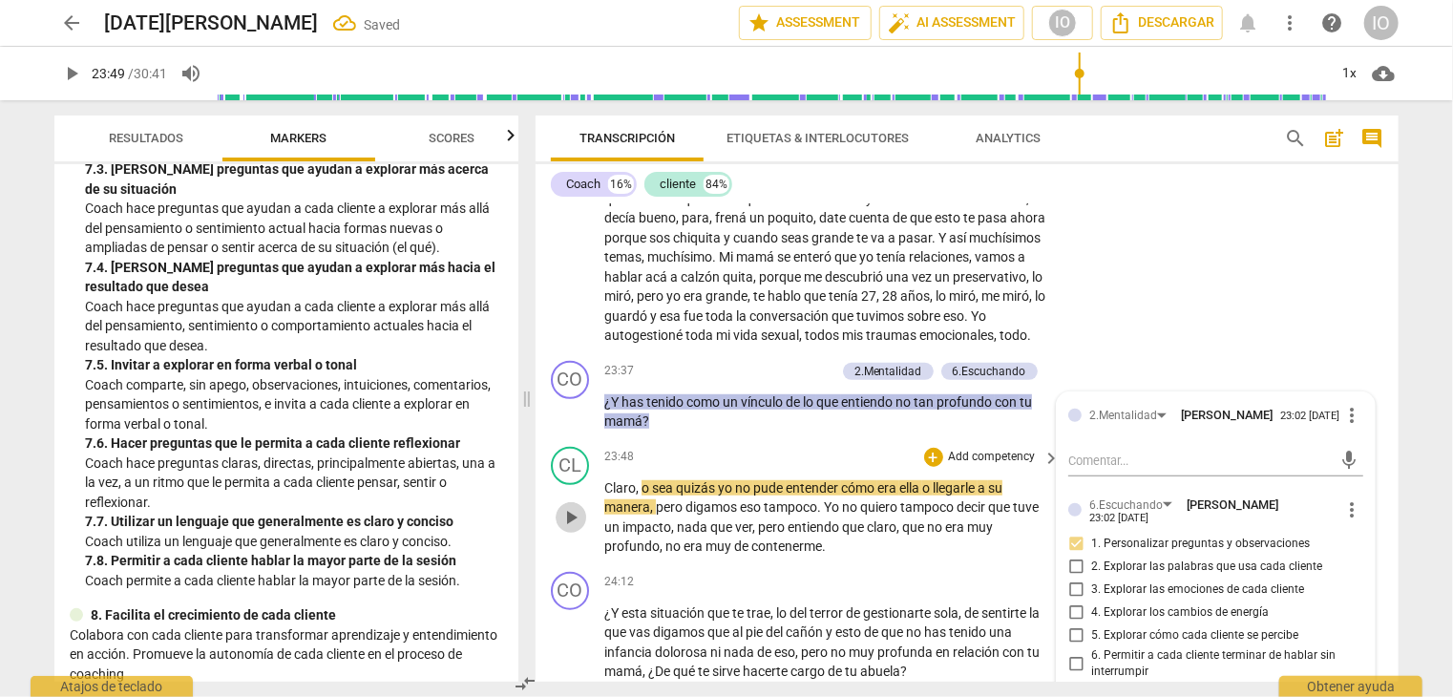
click at [565, 515] on span "play_arrow" at bounding box center [571, 517] width 23 height 23
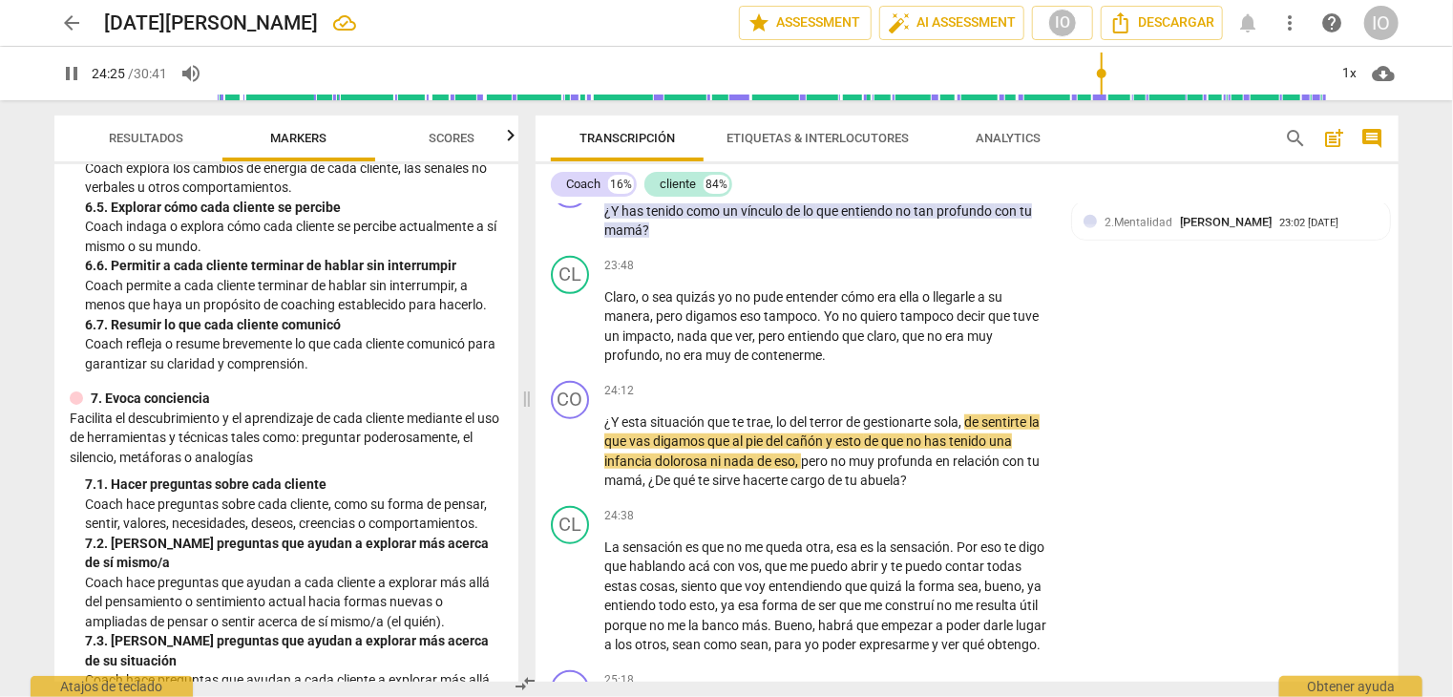
scroll to position [1438, 0]
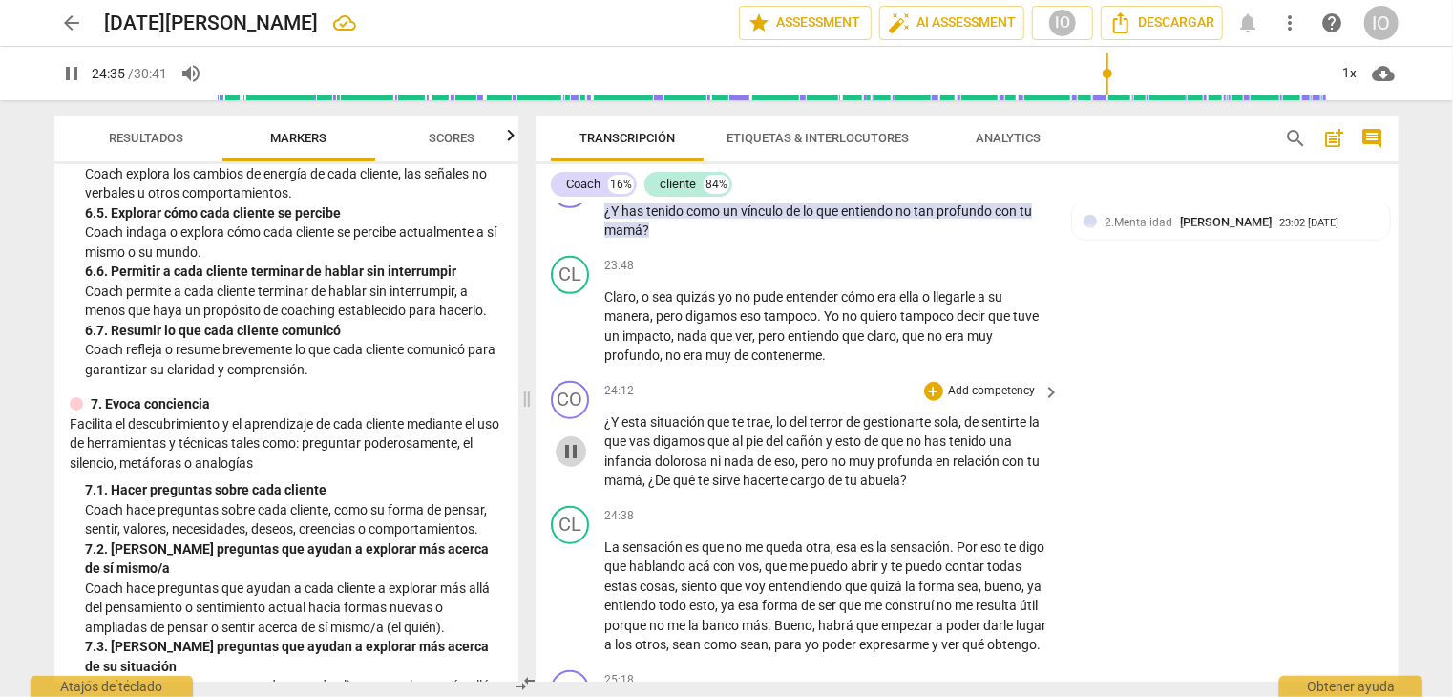
click at [564, 447] on span "pause" at bounding box center [571, 451] width 23 height 23
type input "1475"
click at [932, 382] on div "+" at bounding box center [933, 391] width 19 height 19
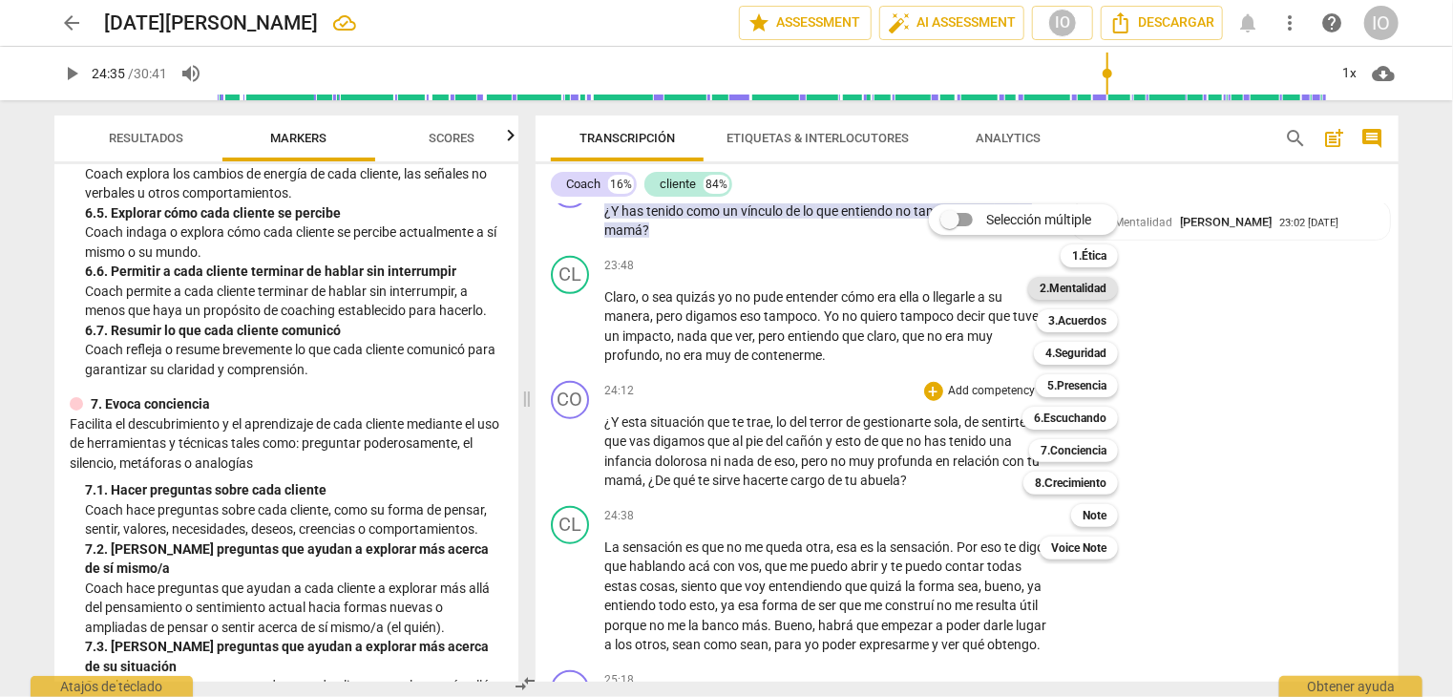
click at [1048, 293] on b "2.Mentalidad" at bounding box center [1073, 288] width 67 height 23
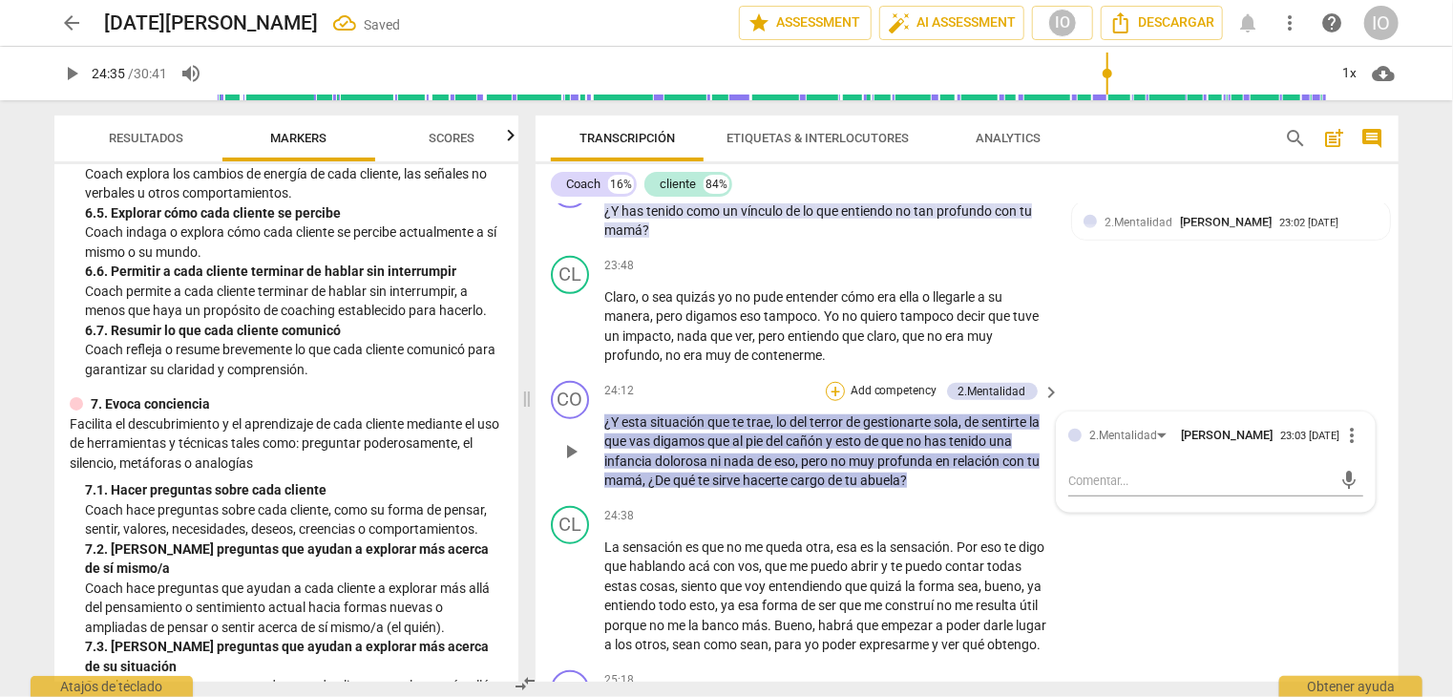
click at [828, 383] on div "+" at bounding box center [835, 391] width 19 height 19
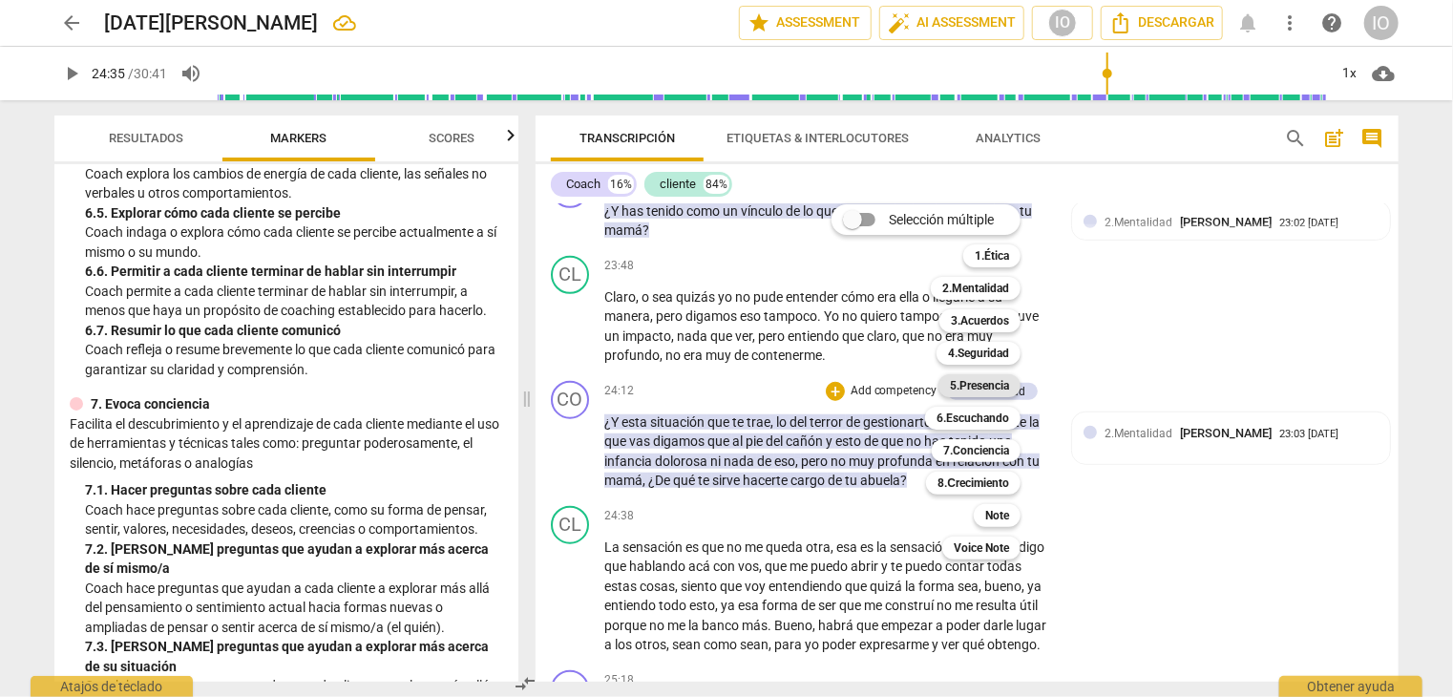
click at [954, 383] on b "5.Presencia" at bounding box center [979, 385] width 59 height 23
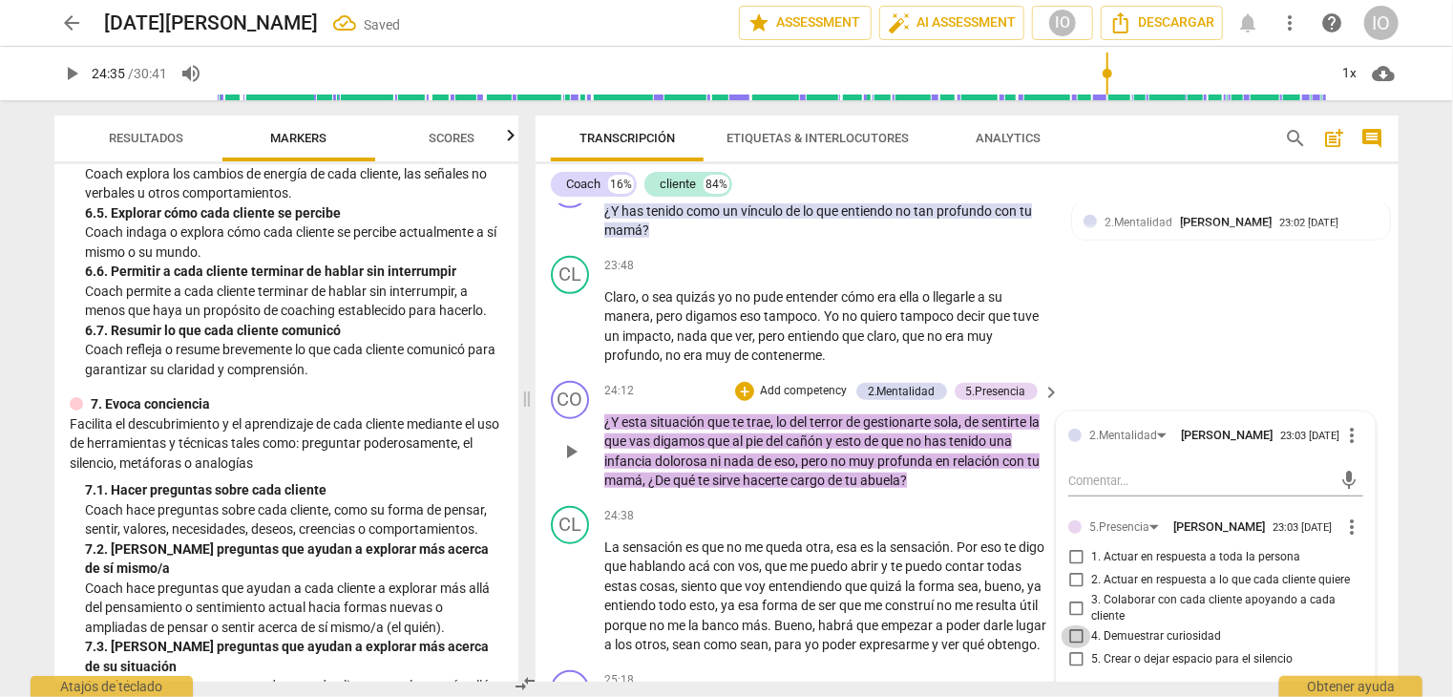
click at [1073, 625] on input "4. Demuestrar curiosidad" at bounding box center [1076, 636] width 31 height 23
checkbox input "true"
click at [1067, 546] on input "1. Actuar en respuesta a toda la persona" at bounding box center [1076, 557] width 31 height 23
checkbox input "true"
click at [741, 387] on div "+" at bounding box center [744, 391] width 19 height 19
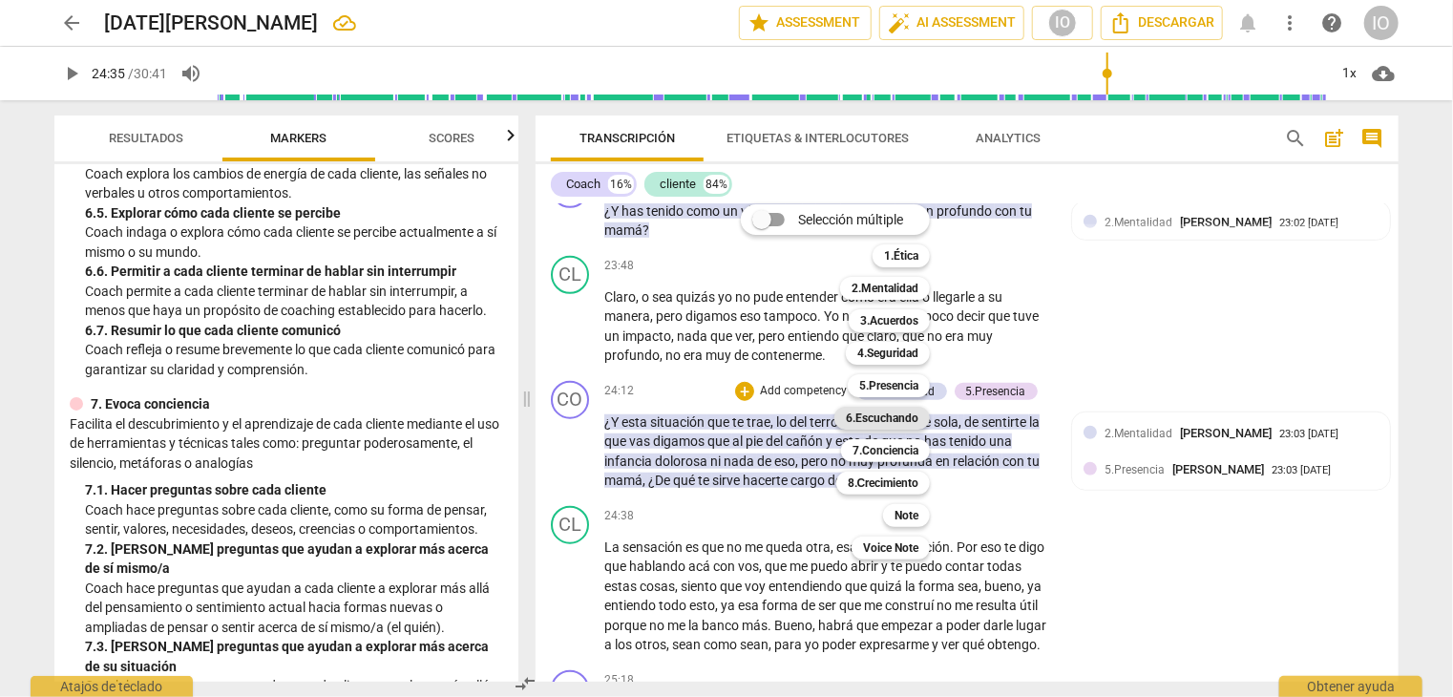
click at [900, 414] on b "6.Escuchando" at bounding box center [882, 418] width 73 height 23
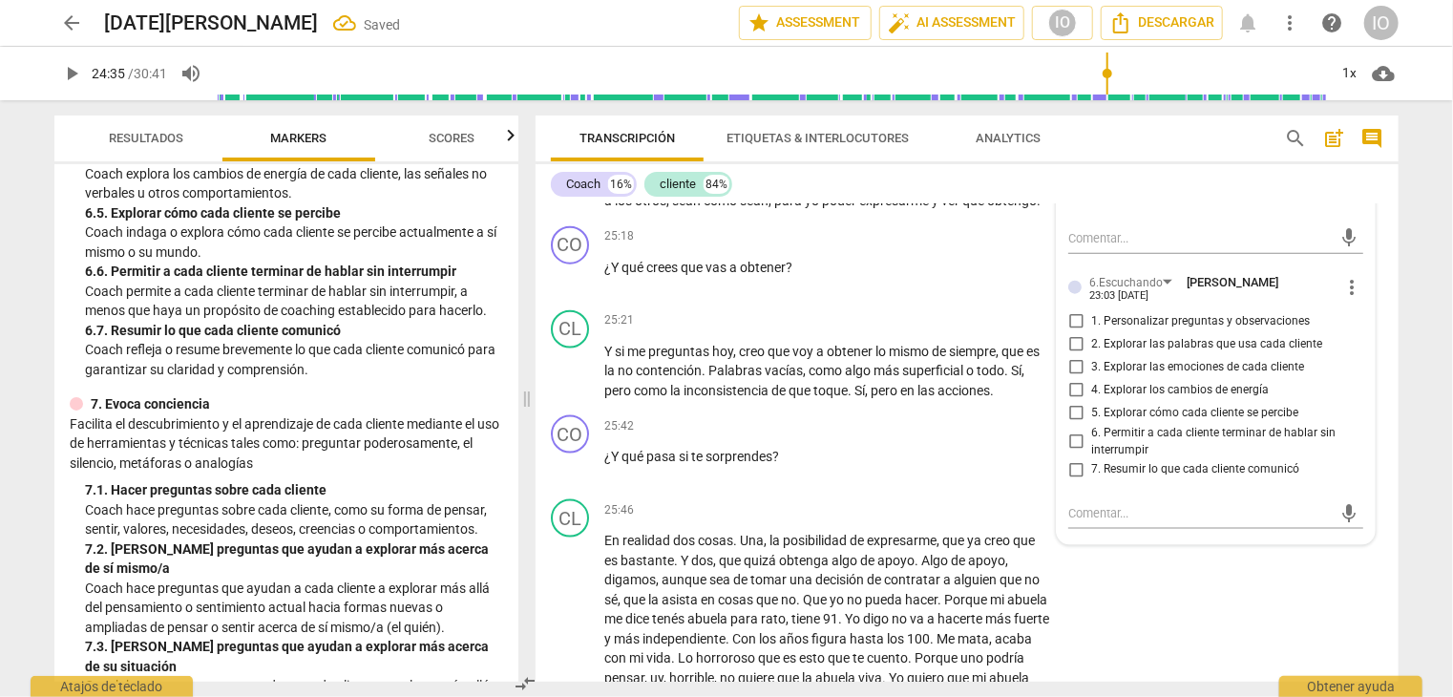
scroll to position [8604, 0]
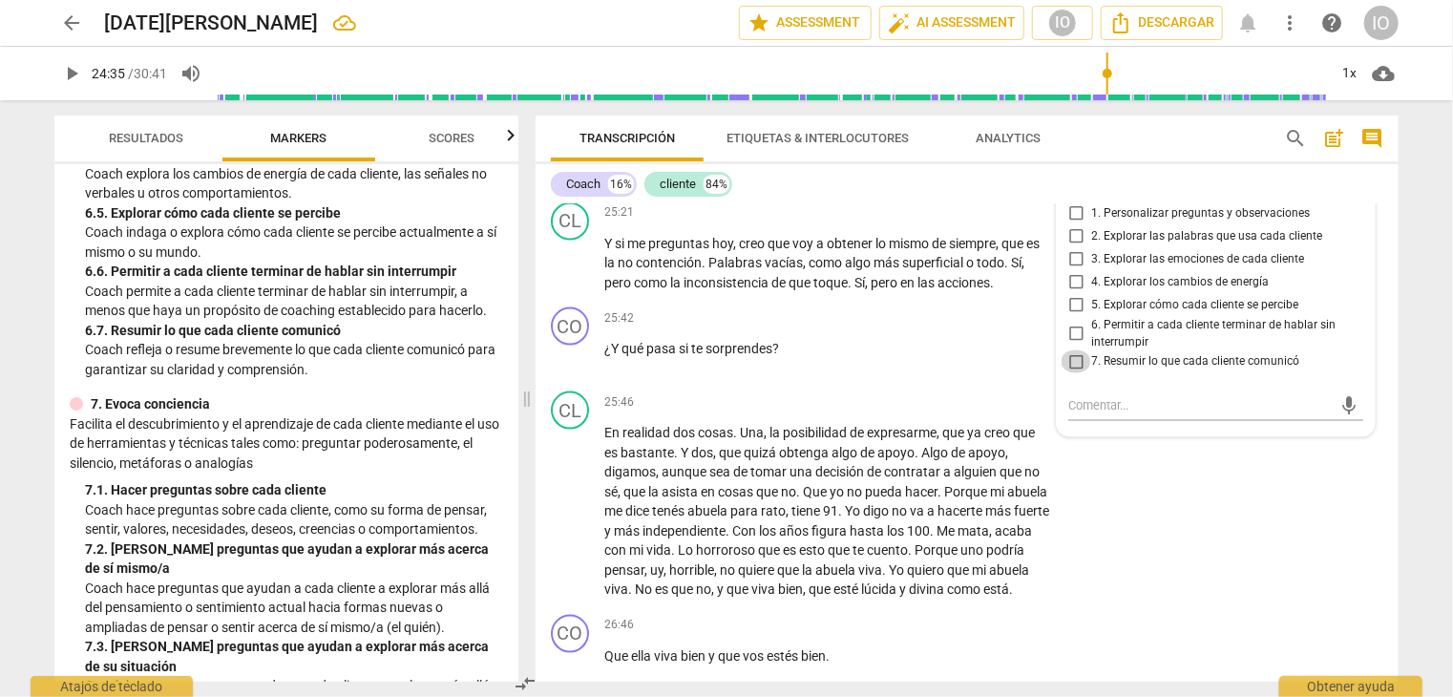
click at [1068, 350] on input "7. Resumir lo que cada cliente comunicó" at bounding box center [1076, 361] width 31 height 23
checkbox input "true"
click at [1073, 225] on input "2. Explorar las palabras que usa cada cliente" at bounding box center [1076, 236] width 31 height 23
checkbox input "true"
click at [1071, 294] on input "5. Explorar cómo cada cliente se percibe" at bounding box center [1076, 305] width 31 height 23
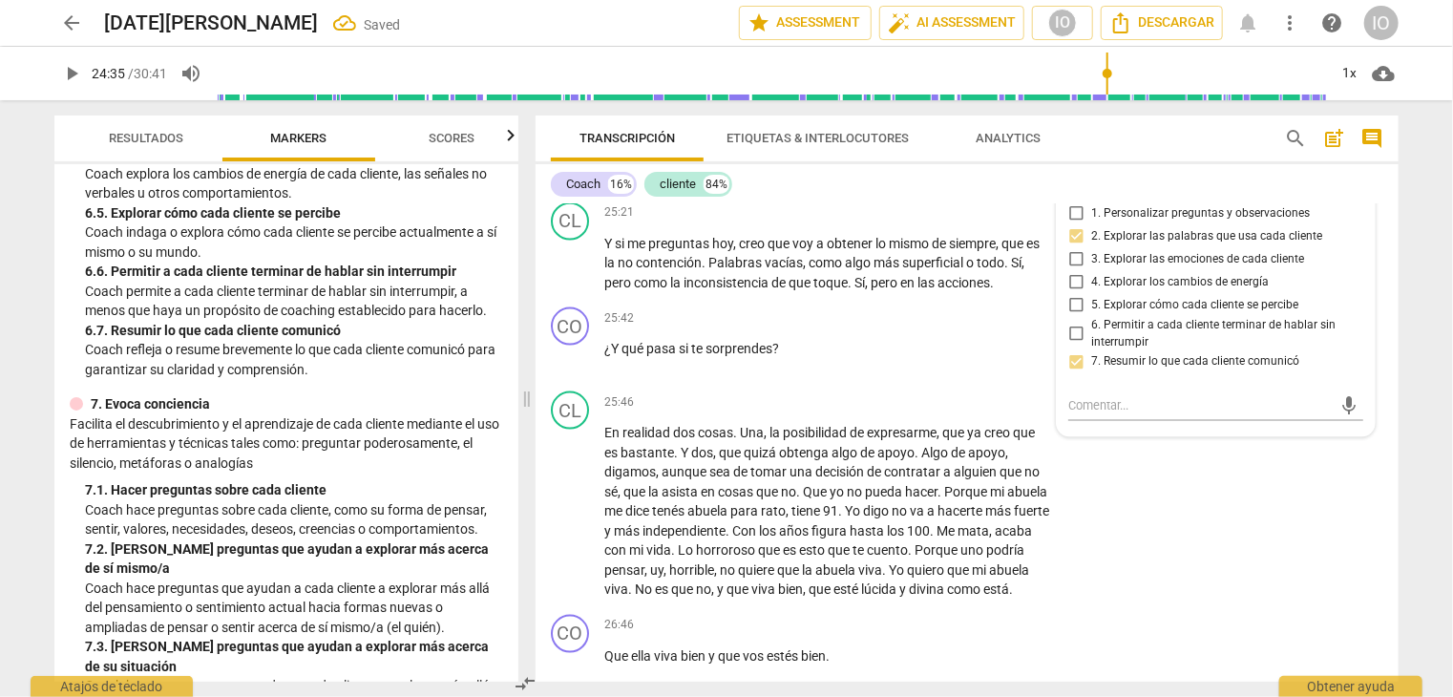
checkbox input "true"
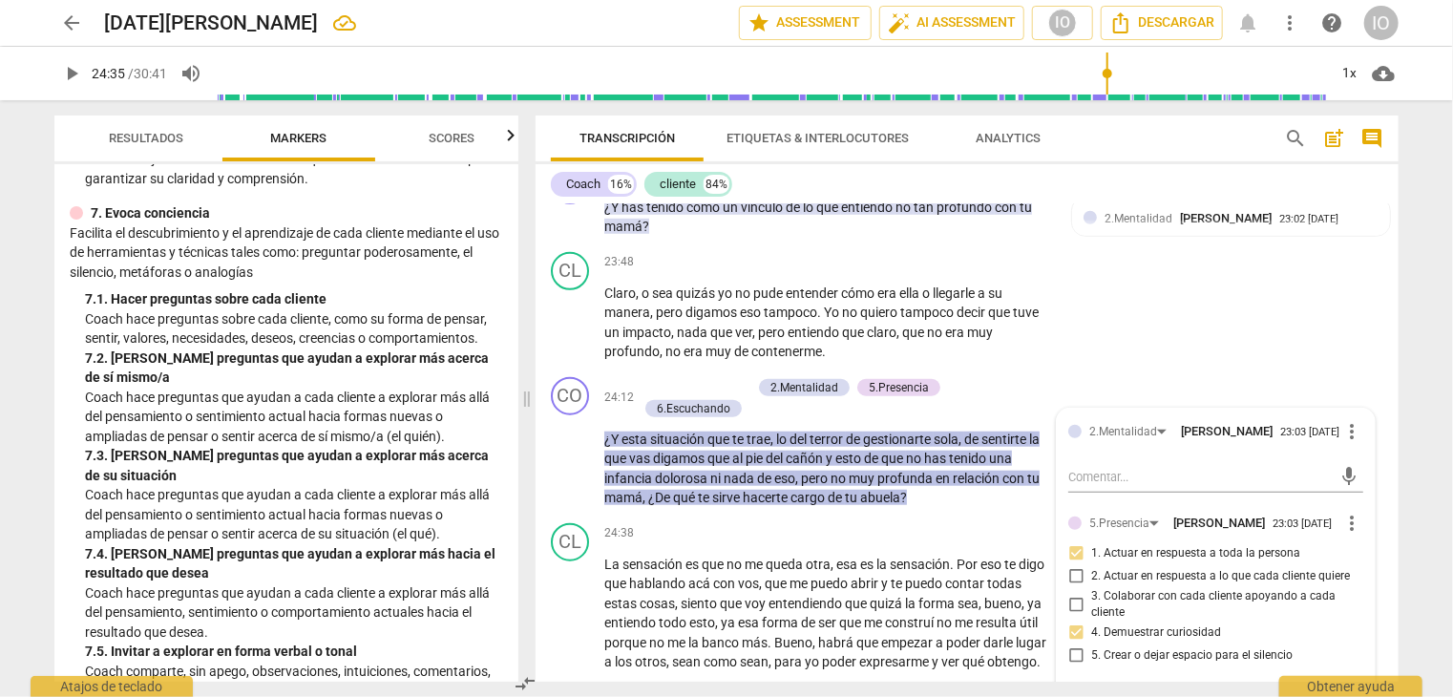
scroll to position [8031, 0]
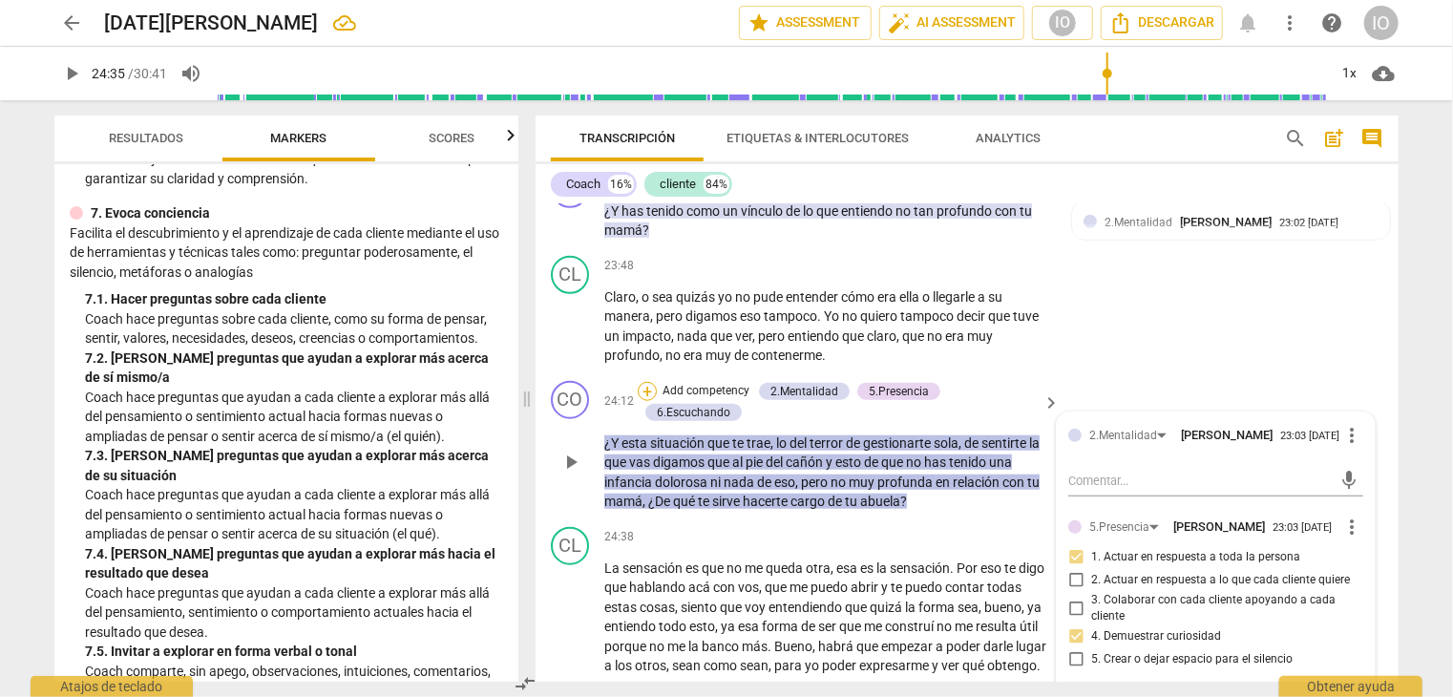
click at [648, 384] on div "+" at bounding box center [647, 391] width 19 height 19
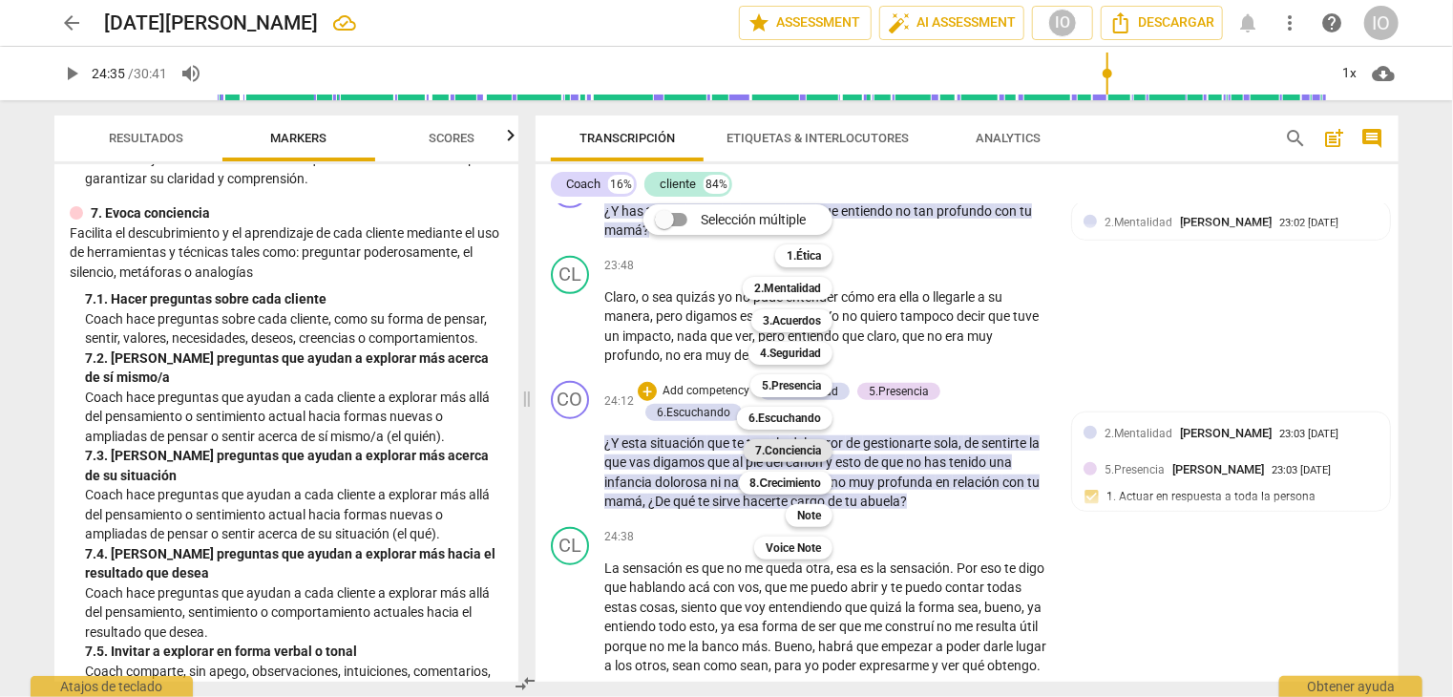
click at [792, 450] on b "7.Conciencia" at bounding box center [788, 450] width 66 height 23
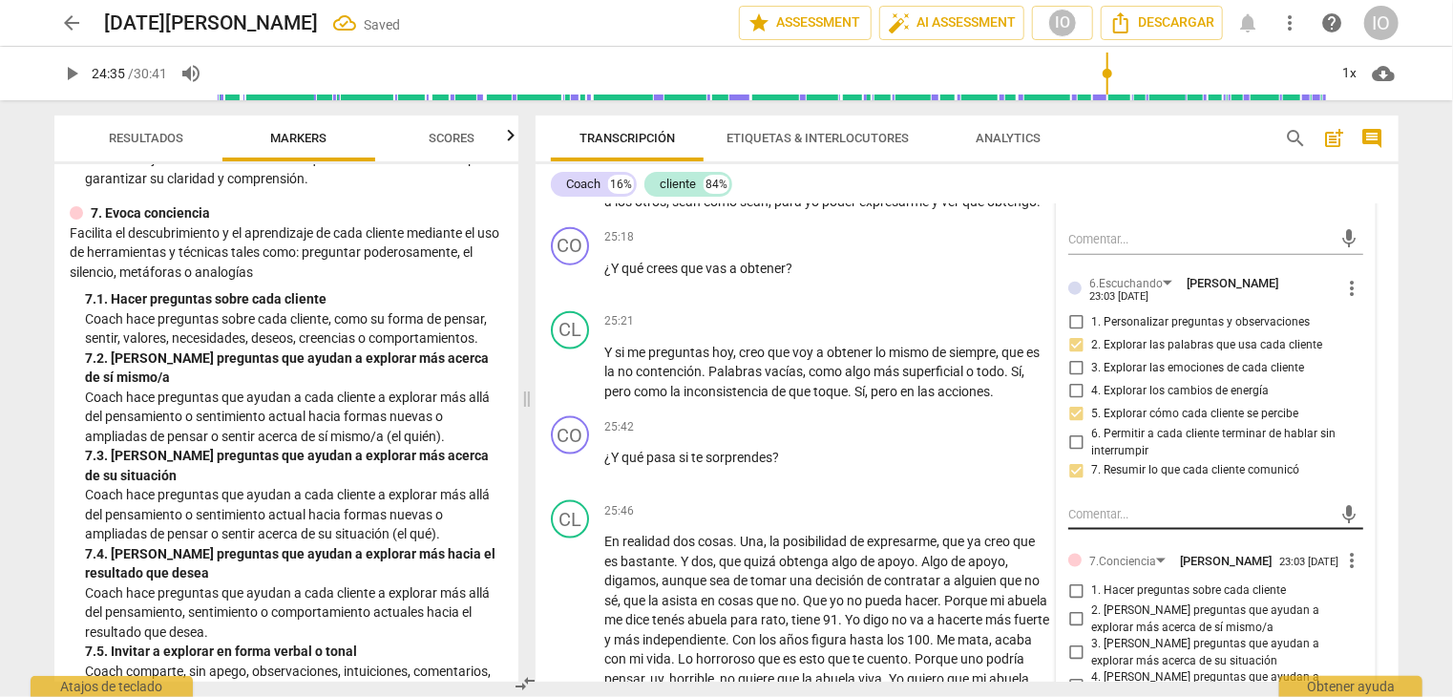
scroll to position [8509, 0]
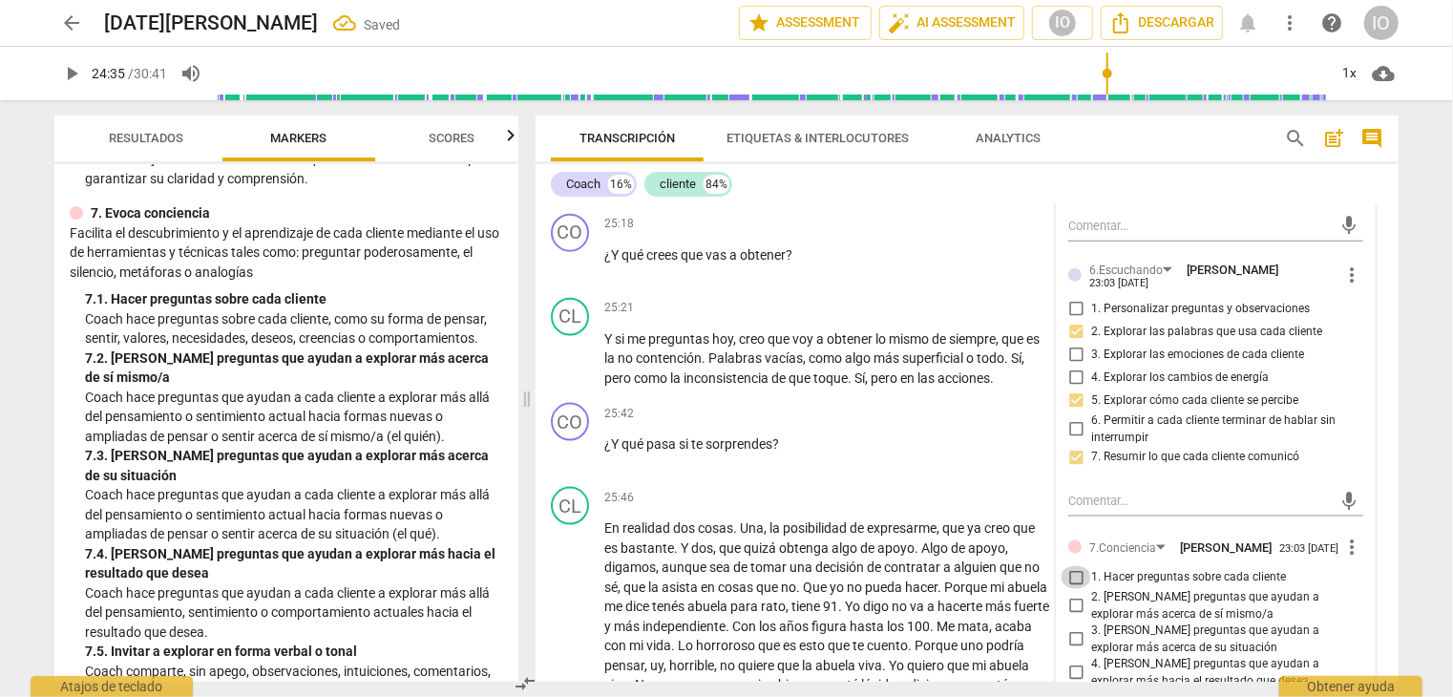
click at [1070, 566] on input "1. Hacer preguntas sobre cada cliente" at bounding box center [1076, 577] width 31 height 23
checkbox input "true"
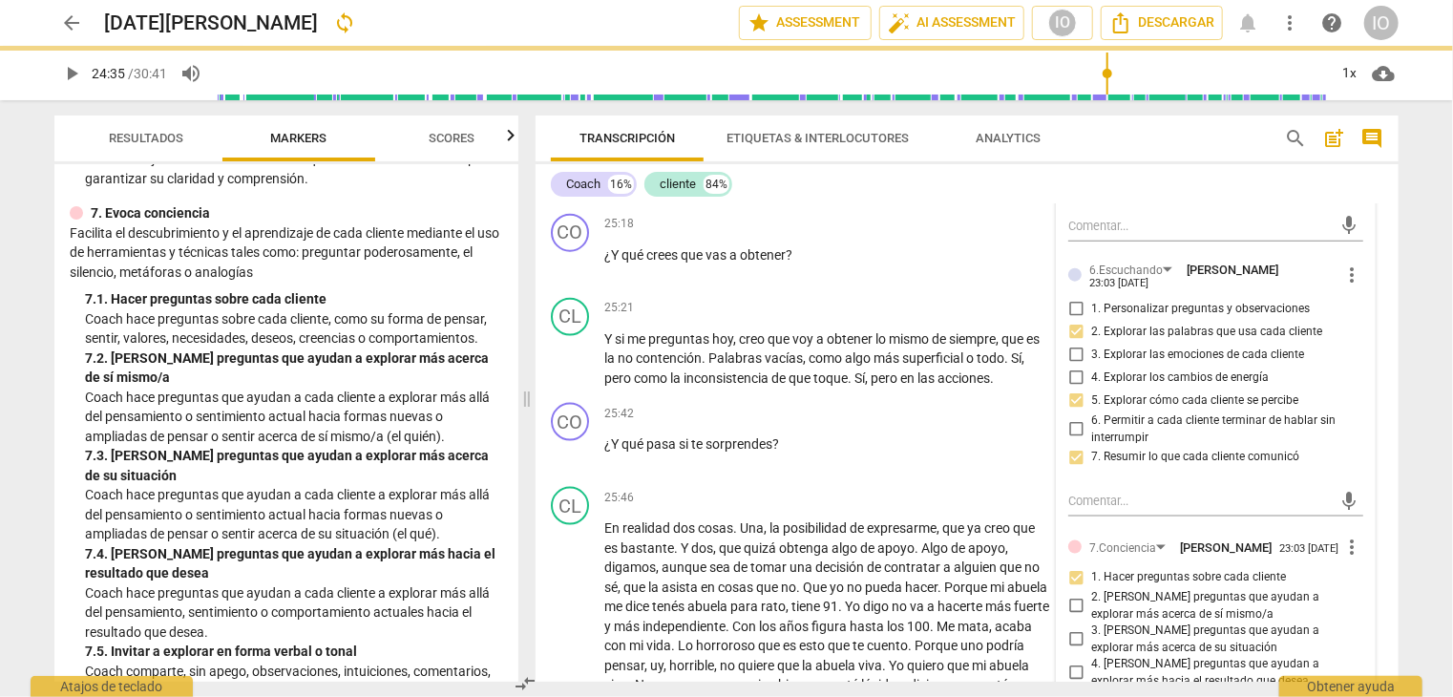
click at [1072, 595] on input "2. [PERSON_NAME] preguntas que ayudan a explorar más acerca de sí mismo/a" at bounding box center [1076, 606] width 31 height 23
checkbox input "true"
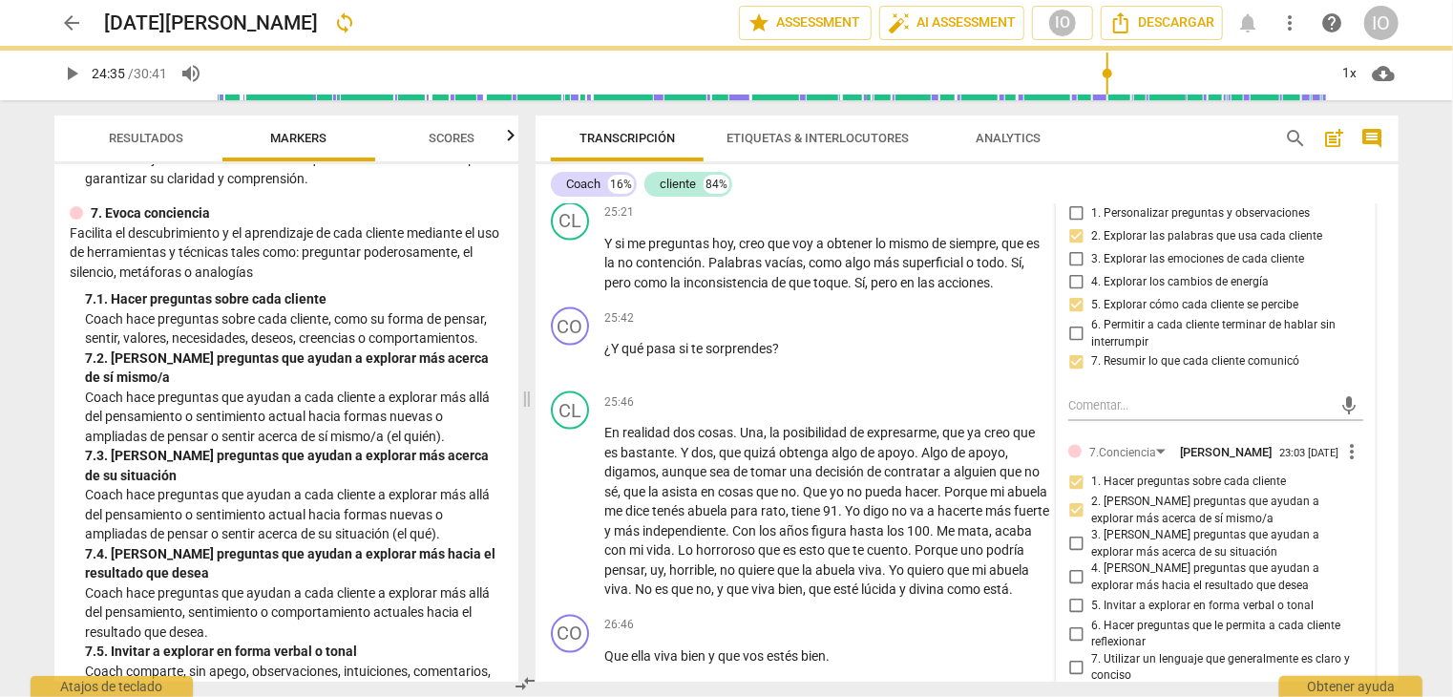
scroll to position [1820, 0]
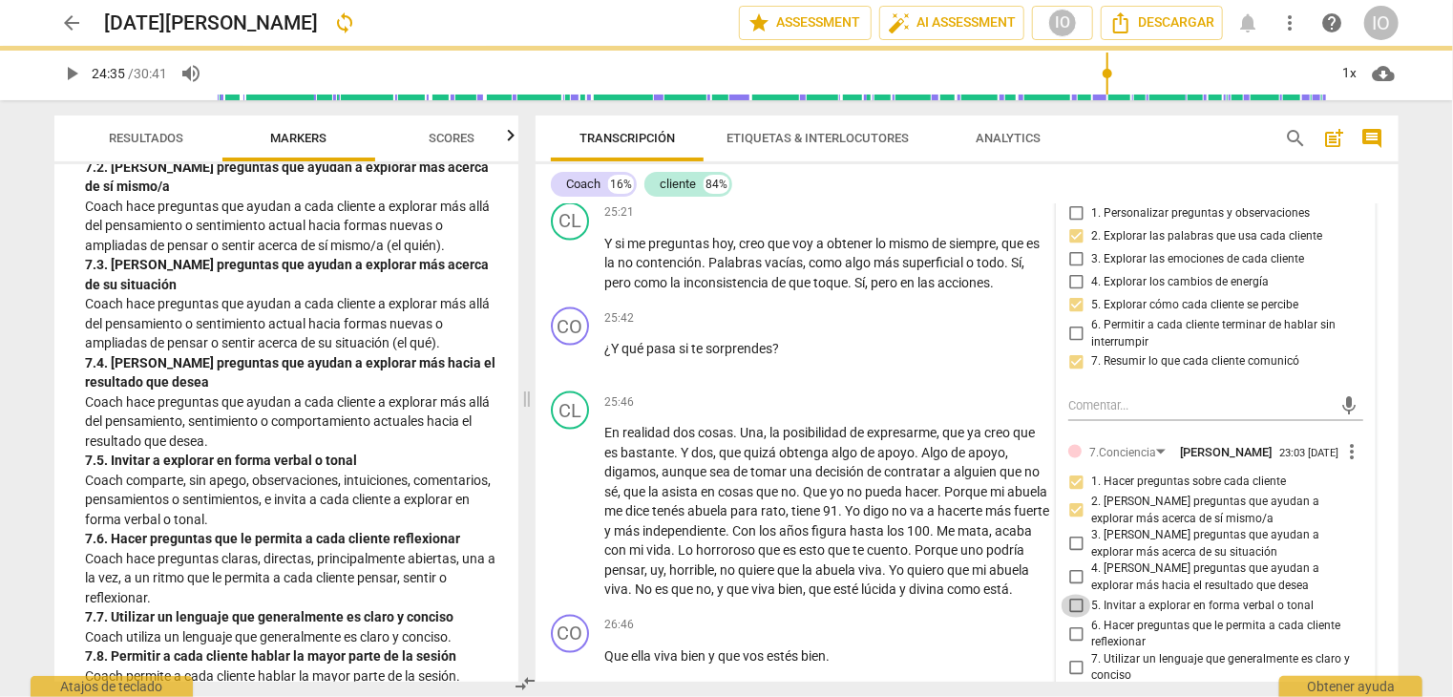
click at [1074, 595] on input "5. Invitar a explorar en forma verbal o tonal" at bounding box center [1076, 606] width 31 height 23
checkbox input "true"
click at [1069, 623] on input "6. Hacer preguntas que le permita a cada cliente reflexionar" at bounding box center [1076, 634] width 31 height 23
checkbox input "true"
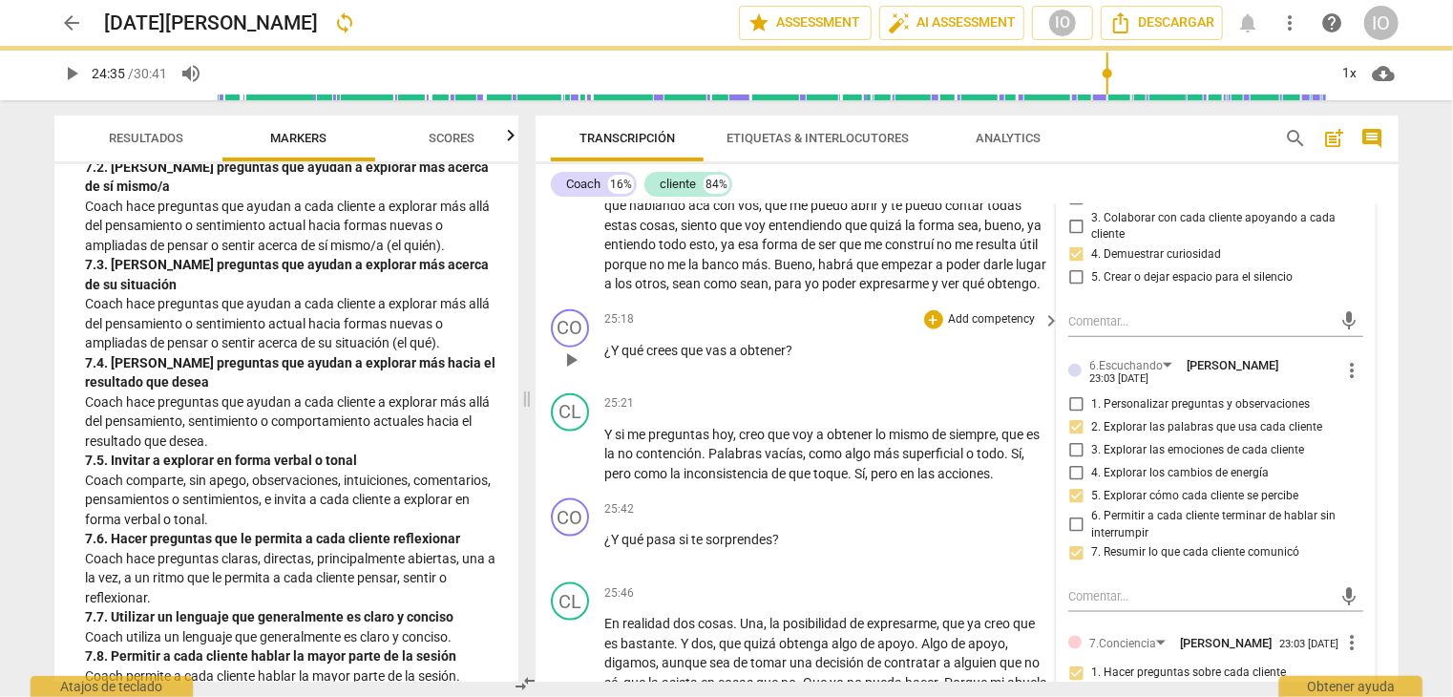
checkbox input "false"
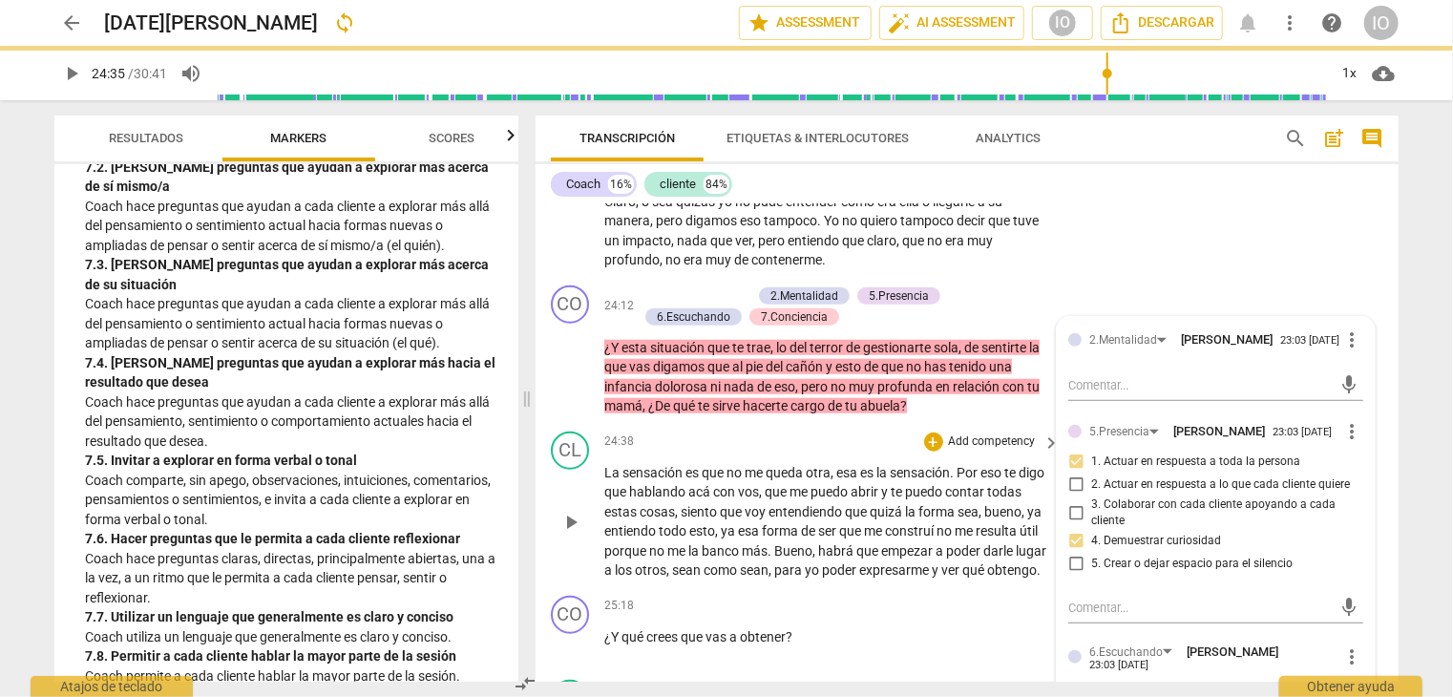
checkbox input "true"
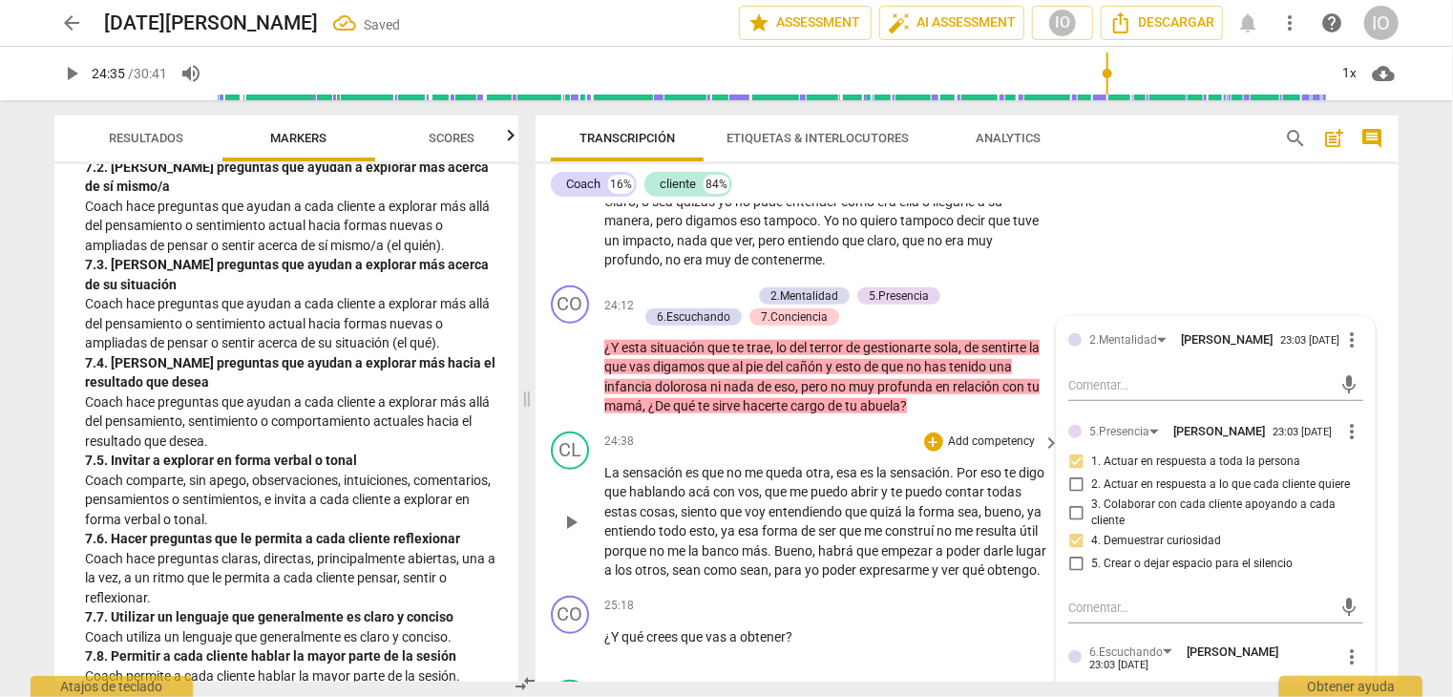
click at [568, 522] on span "play_arrow" at bounding box center [571, 522] width 23 height 23
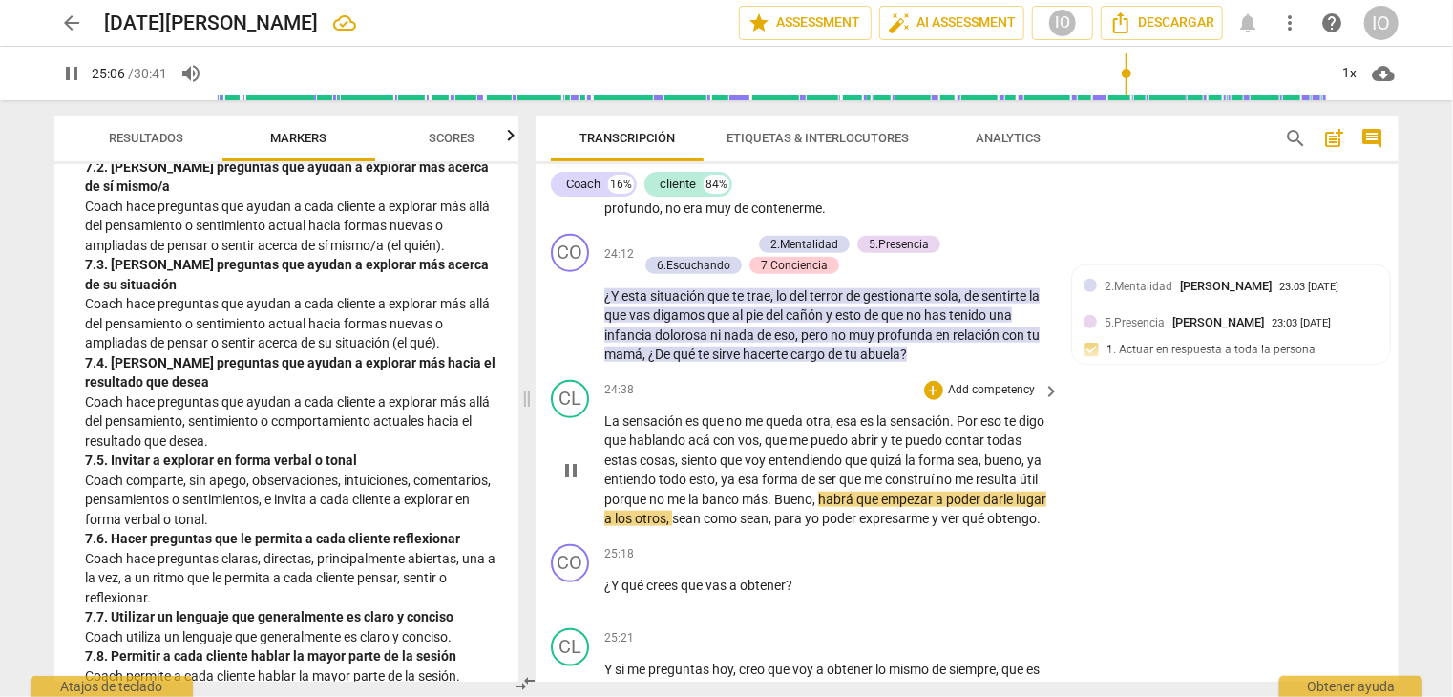
scroll to position [8222, 0]
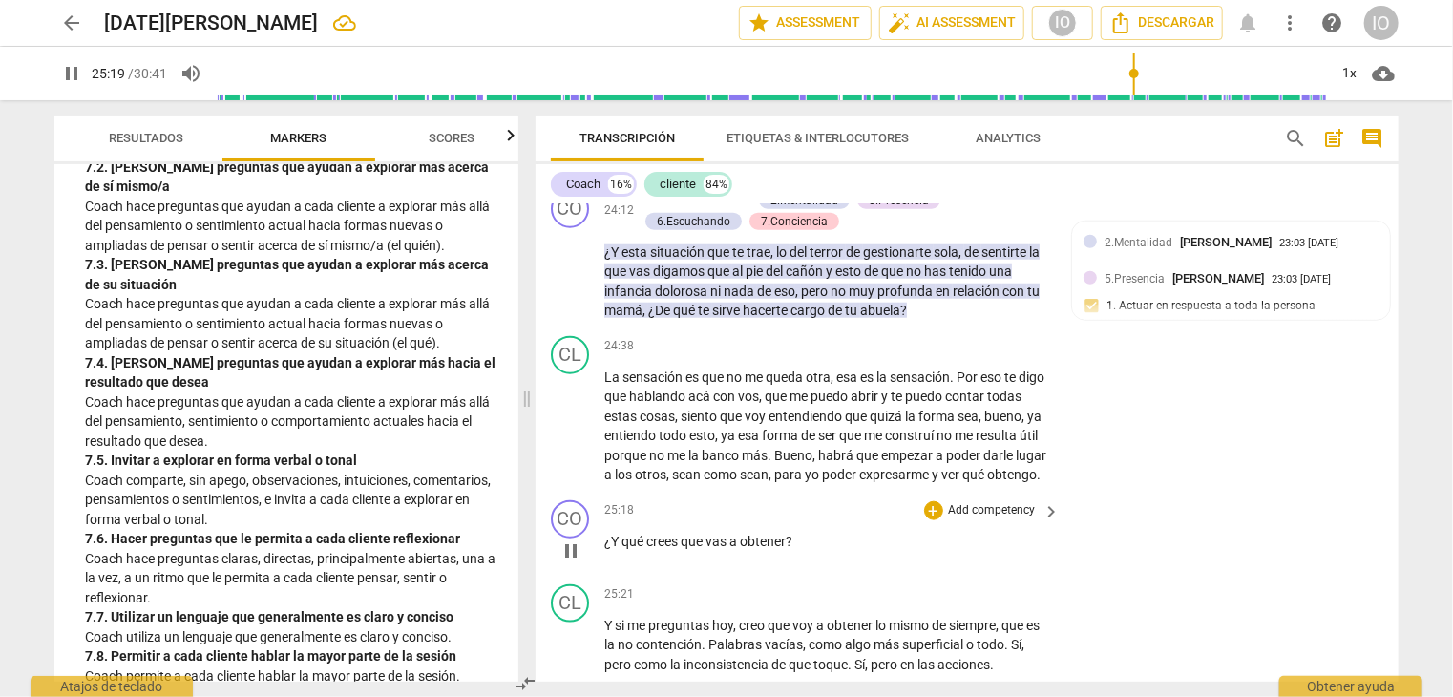
click at [573, 557] on span "pause" at bounding box center [571, 551] width 23 height 23
type input "1520"
click at [930, 519] on div "+" at bounding box center [933, 510] width 19 height 19
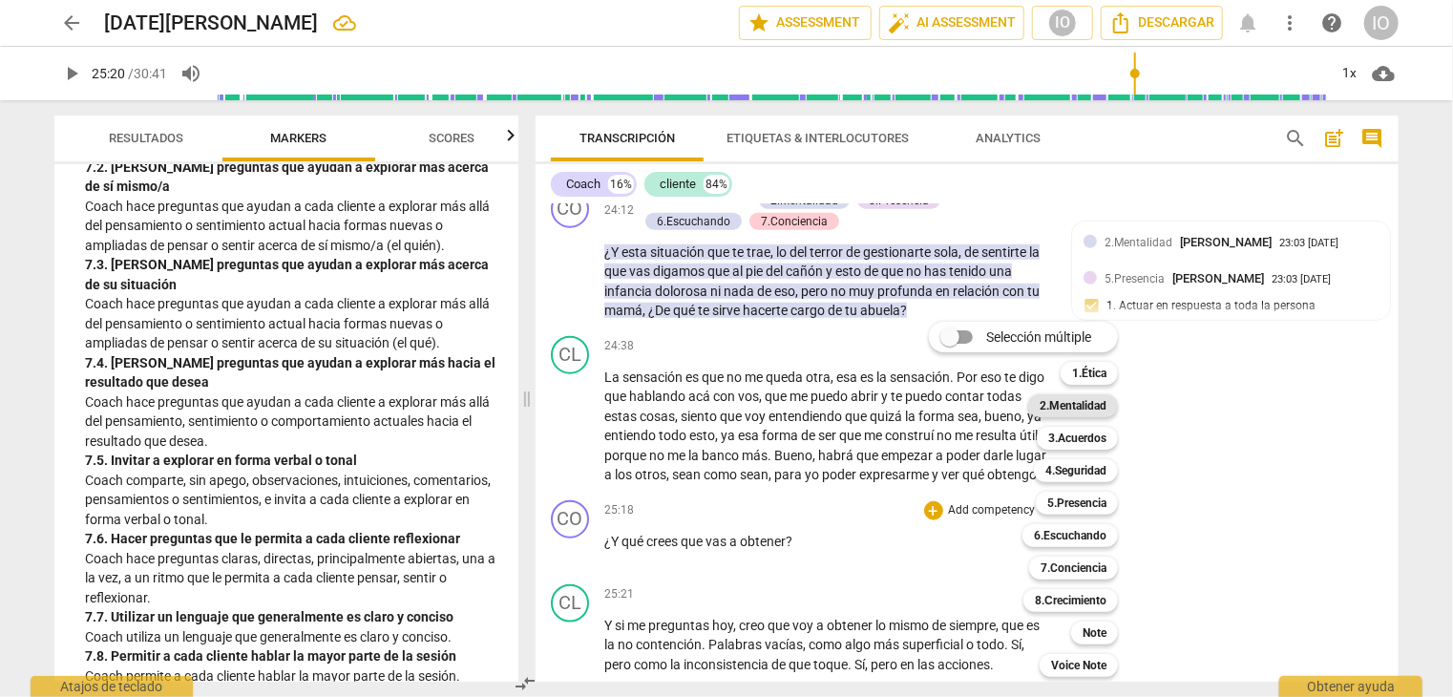
click at [1066, 407] on b "2.Mentalidad" at bounding box center [1073, 405] width 67 height 23
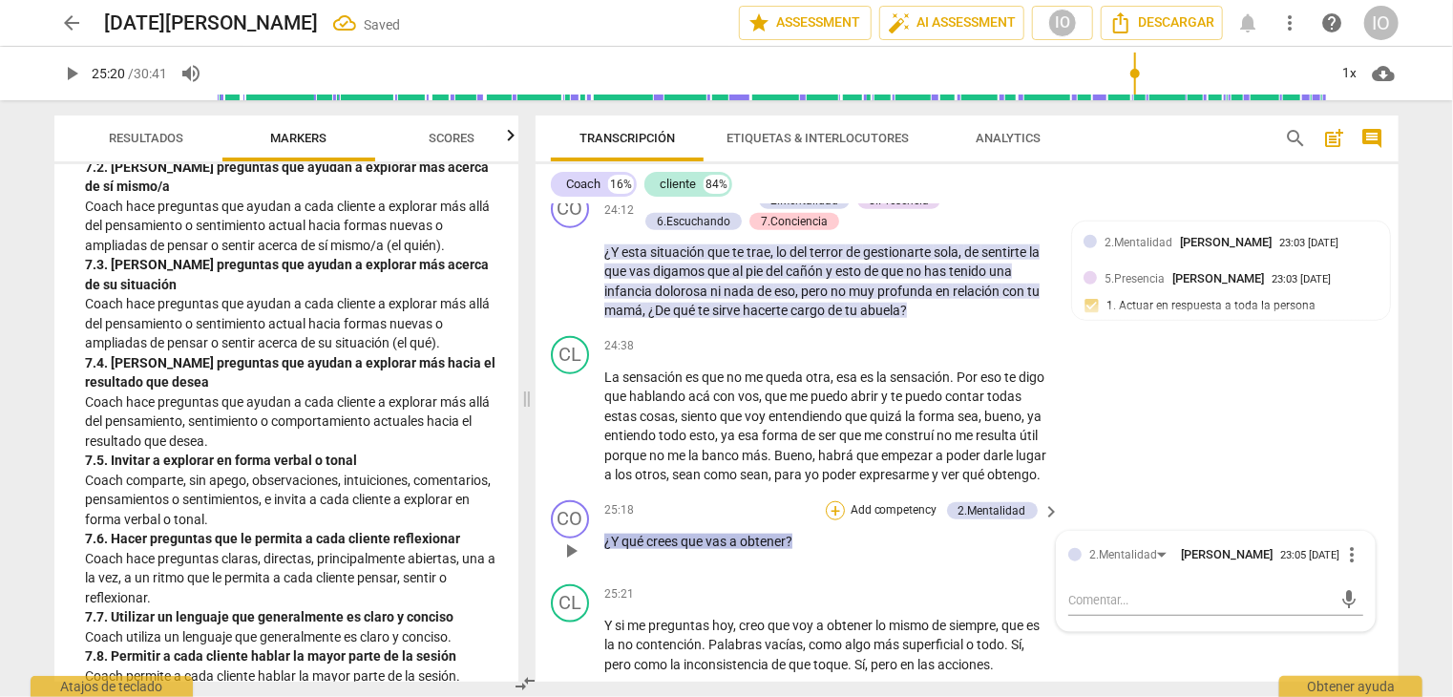
click at [840, 520] on div "+" at bounding box center [835, 510] width 19 height 19
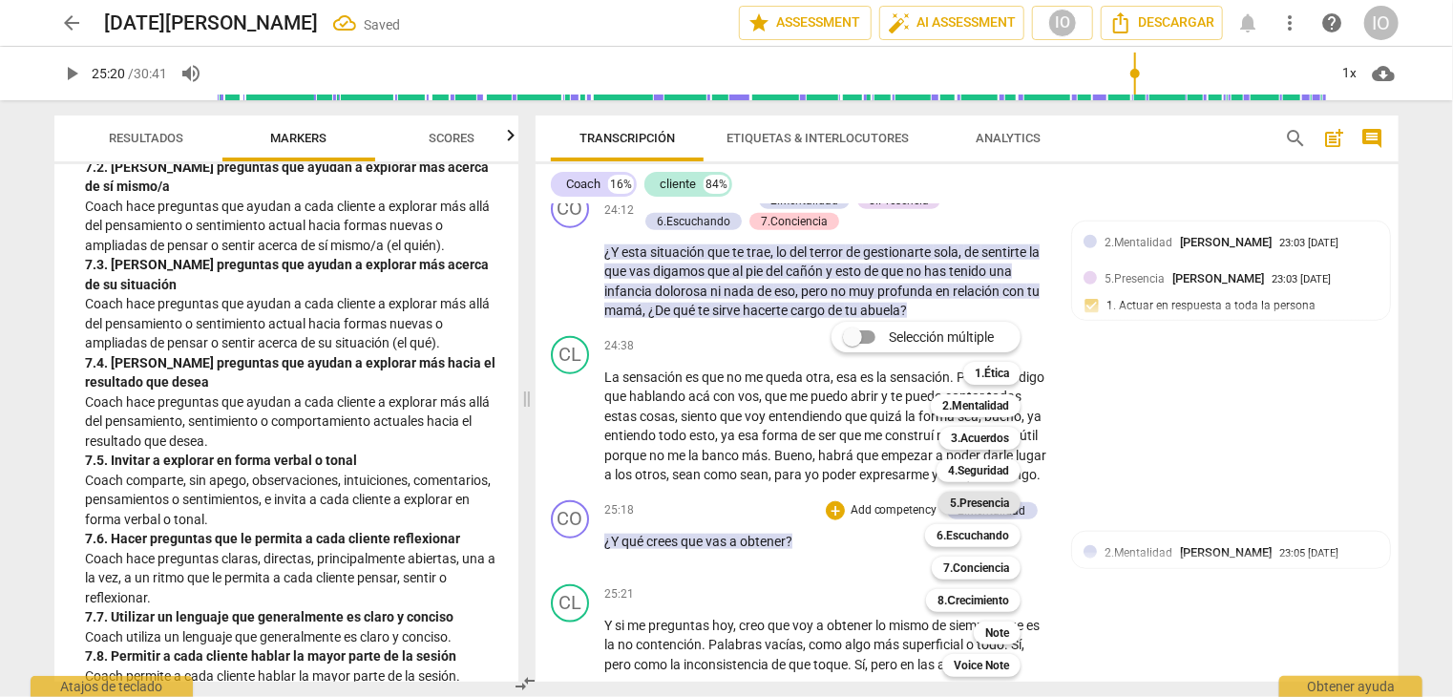
click at [986, 500] on b "5.Presencia" at bounding box center [979, 503] width 59 height 23
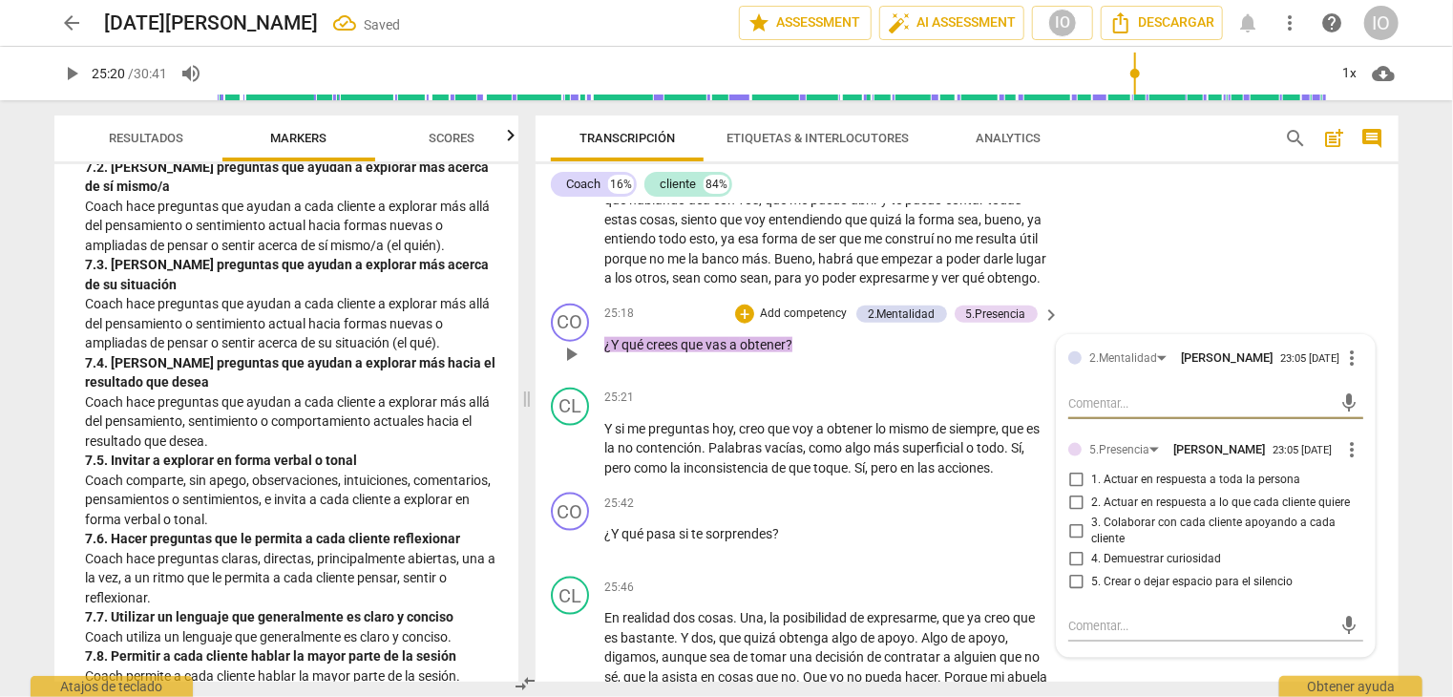
scroll to position [8509, 0]
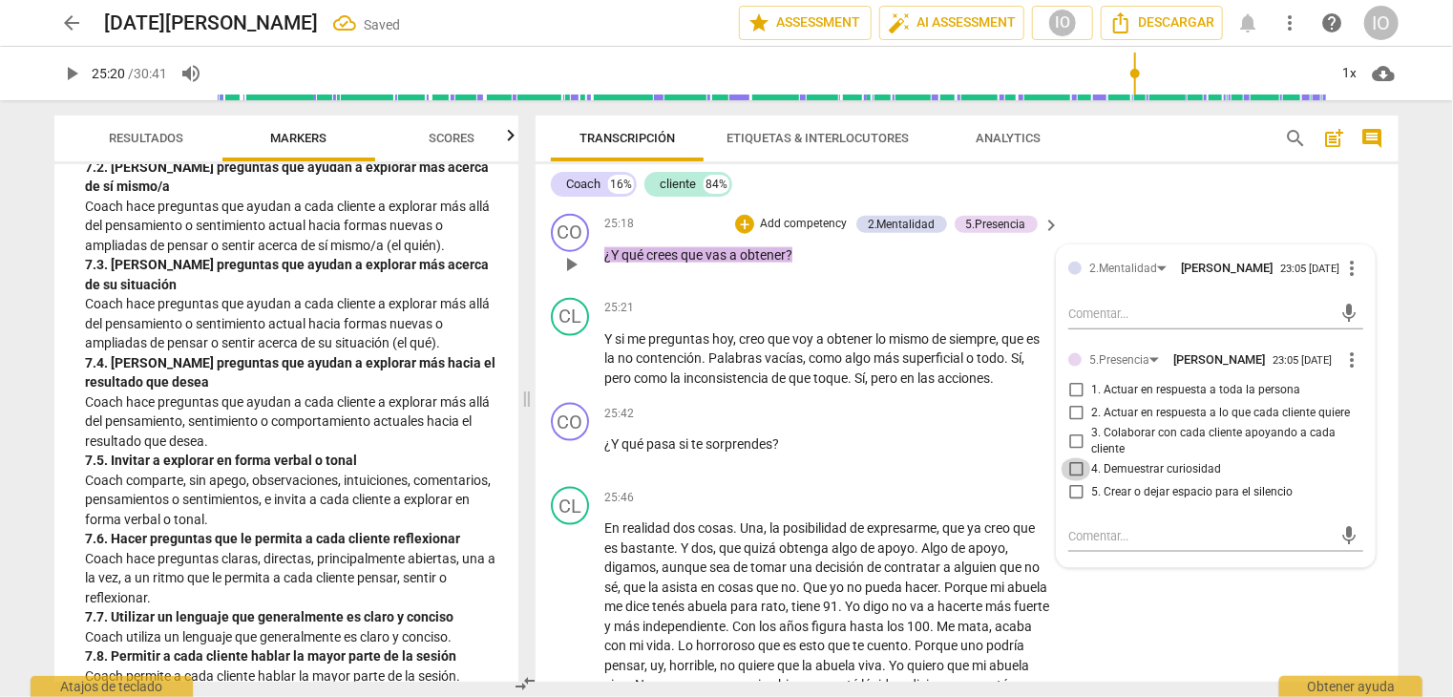
click at [1074, 481] on input "4. Demuestrar curiosidad" at bounding box center [1076, 469] width 31 height 23
checkbox input "true"
click at [1070, 402] on input "1. Actuar en respuesta a toda la persona" at bounding box center [1076, 390] width 31 height 23
checkbox input "true"
click at [743, 234] on div "+" at bounding box center [744, 224] width 19 height 19
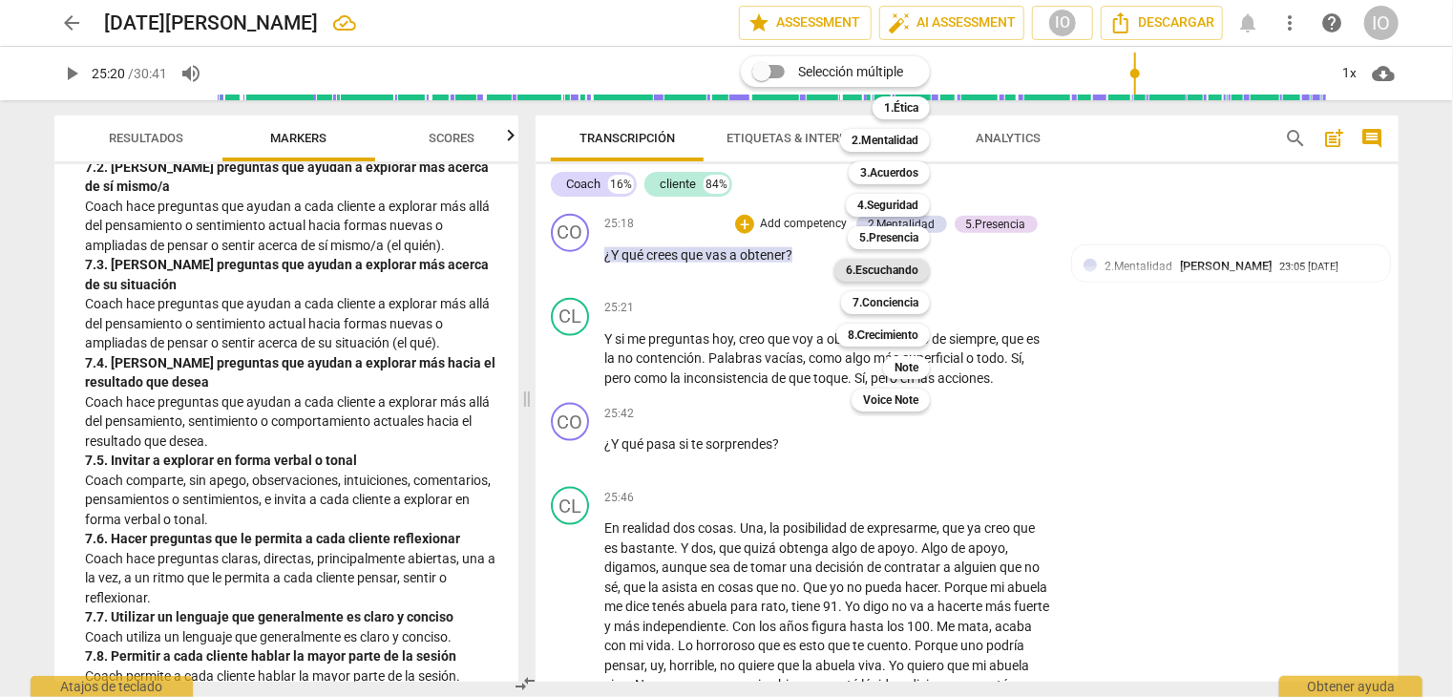
click at [876, 268] on b "6.Escuchando" at bounding box center [882, 270] width 73 height 23
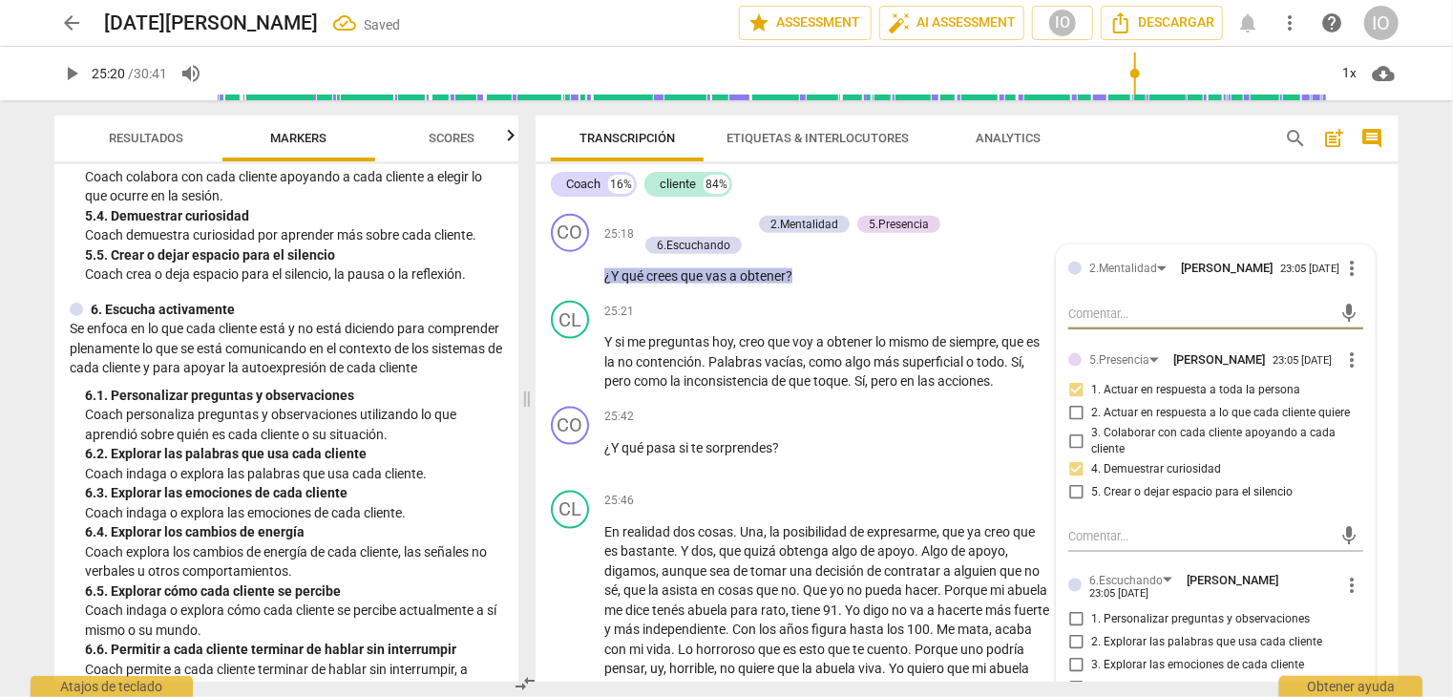
scroll to position [1056, 0]
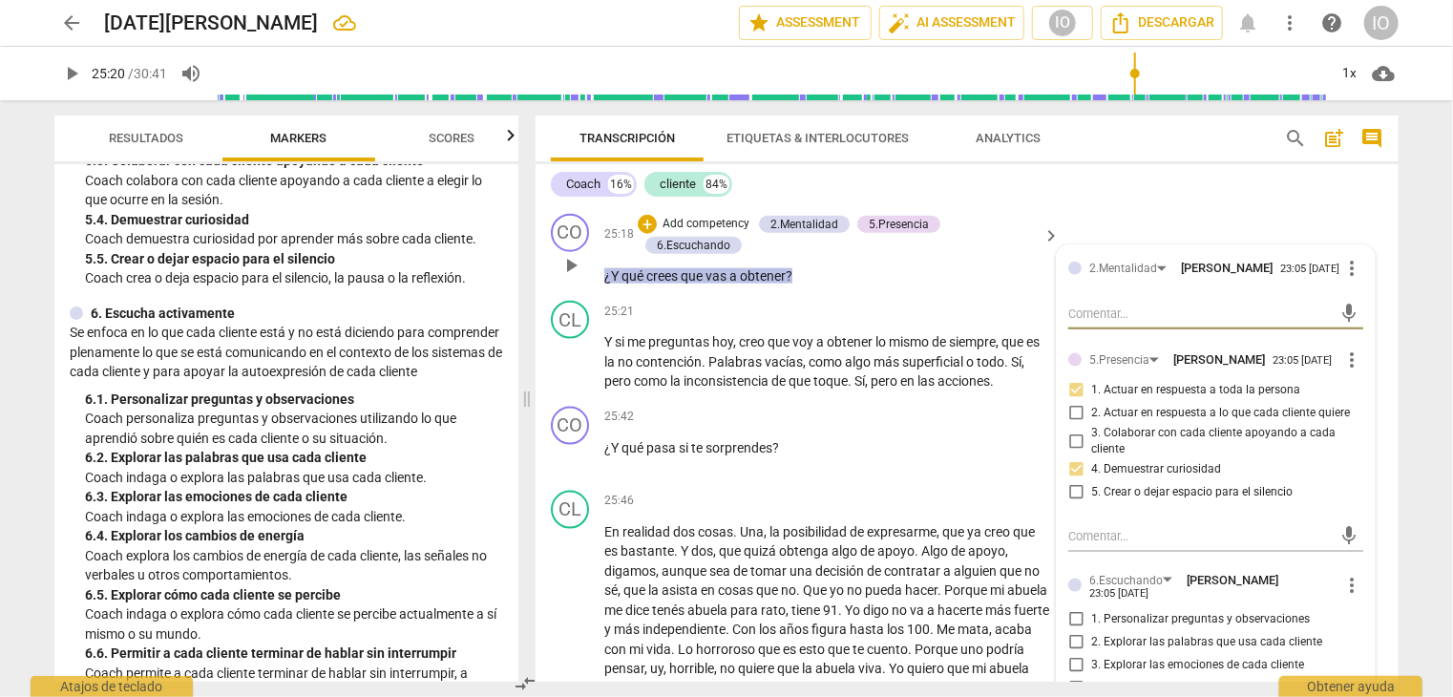
click at [1070, 622] on input "1. Personalizar preguntas y observaciones" at bounding box center [1076, 619] width 31 height 23
checkbox input "true"
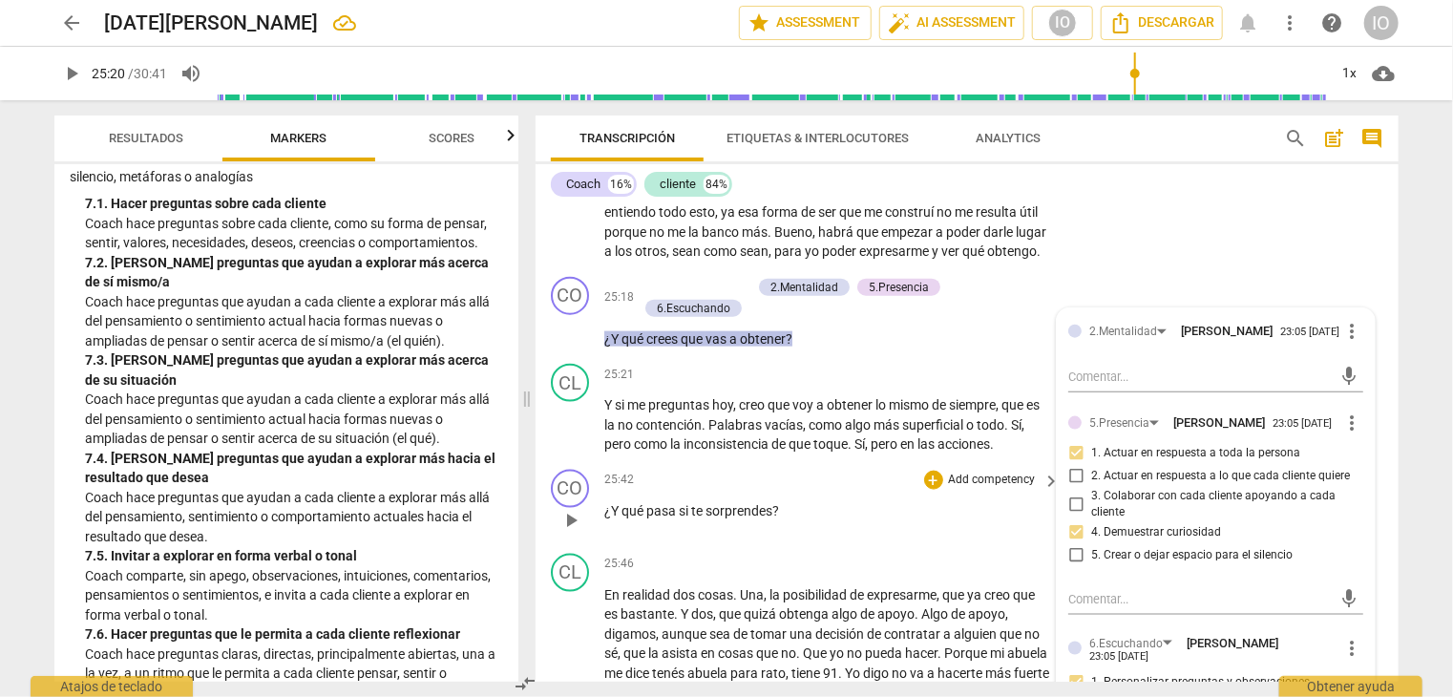
scroll to position [8413, 0]
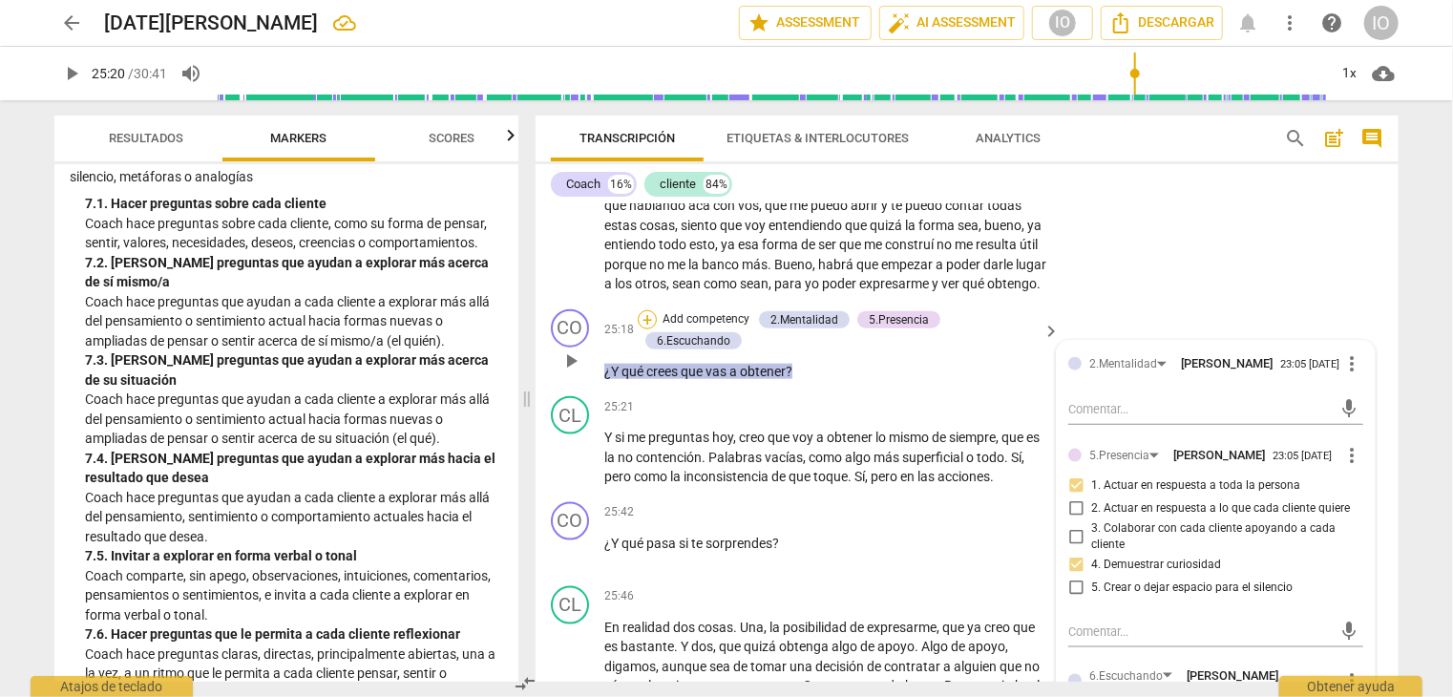
click at [649, 329] on div "+" at bounding box center [647, 319] width 19 height 19
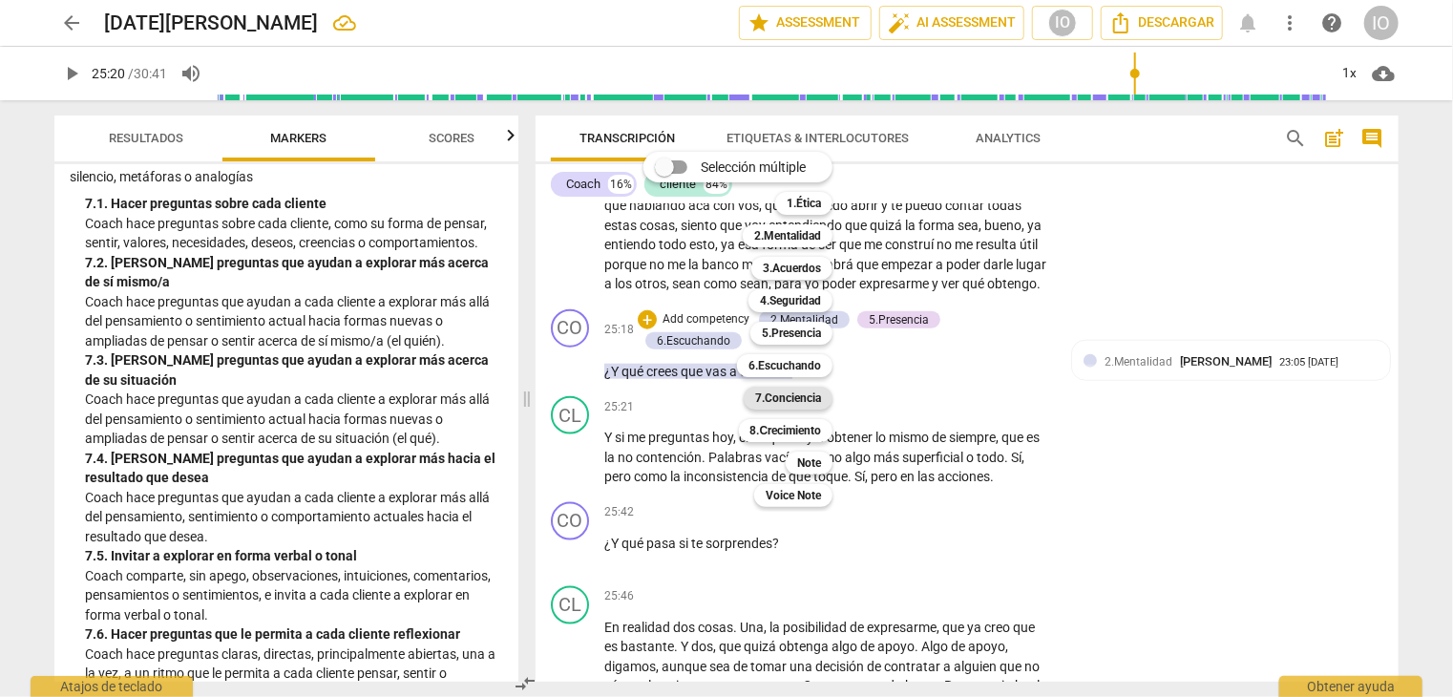
click at [829, 400] on div "7.Conciencia" at bounding box center [788, 398] width 89 height 23
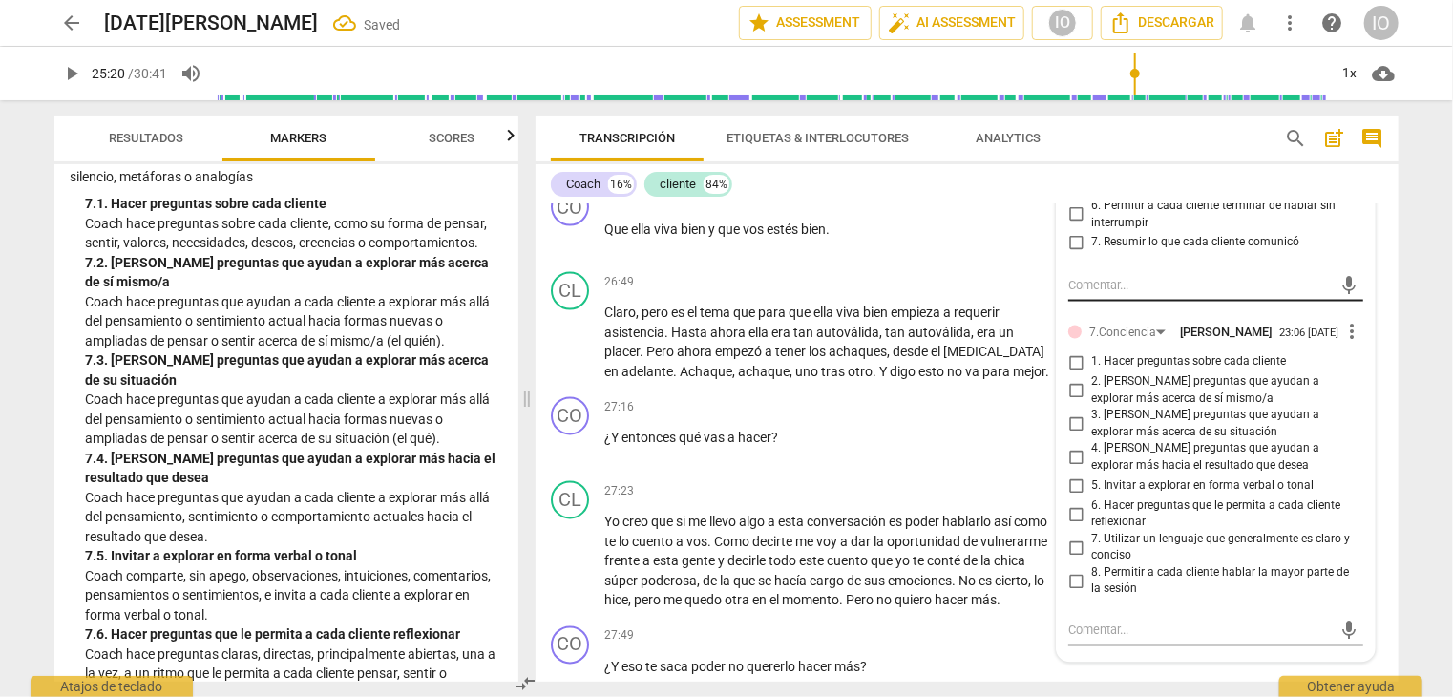
scroll to position [9081, 0]
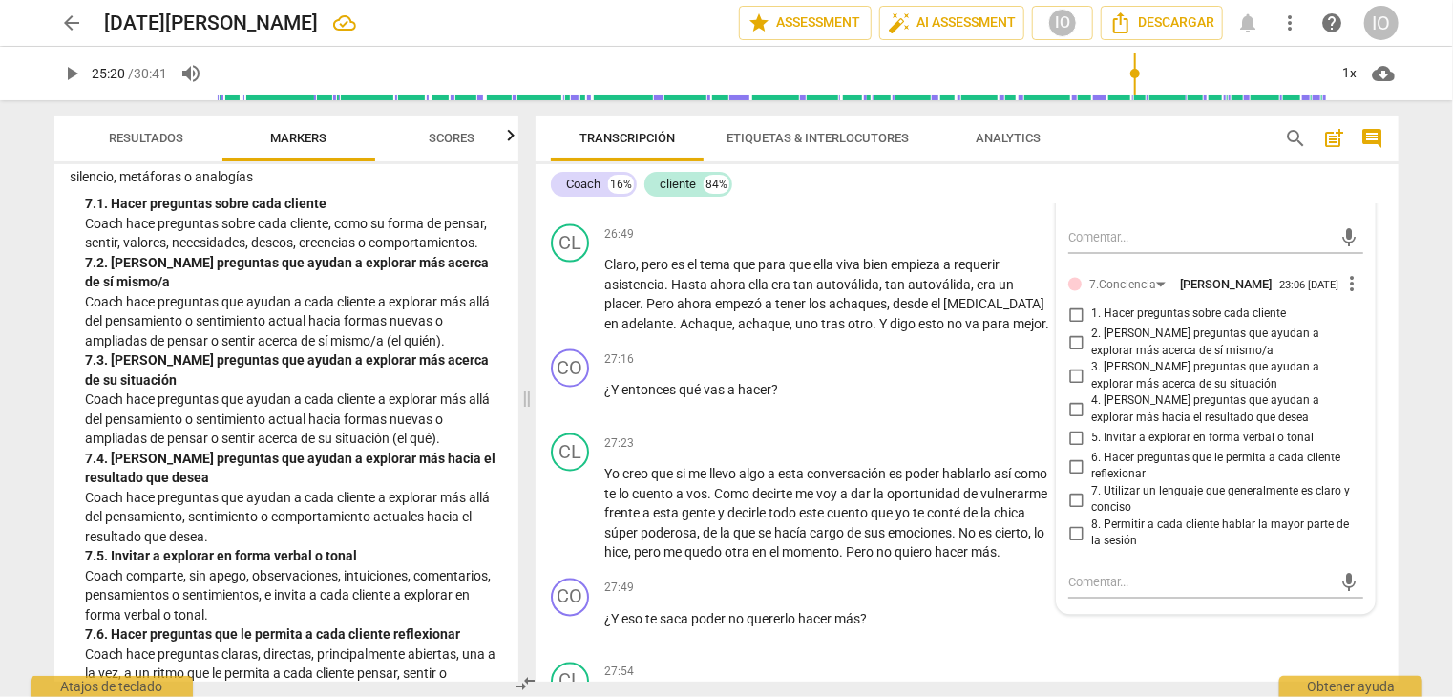
click at [1073, 322] on input "1. Hacer preguntas sobre cada cliente" at bounding box center [1076, 315] width 31 height 23
checkbox input "true"
click at [1070, 342] on input "2. [PERSON_NAME] preguntas que ayudan a explorar más acerca de sí mismo/a" at bounding box center [1076, 343] width 31 height 23
checkbox input "true"
click at [1067, 377] on input "3. [PERSON_NAME] preguntas que ayudan a explorar más acerca de su situación" at bounding box center [1076, 377] width 31 height 23
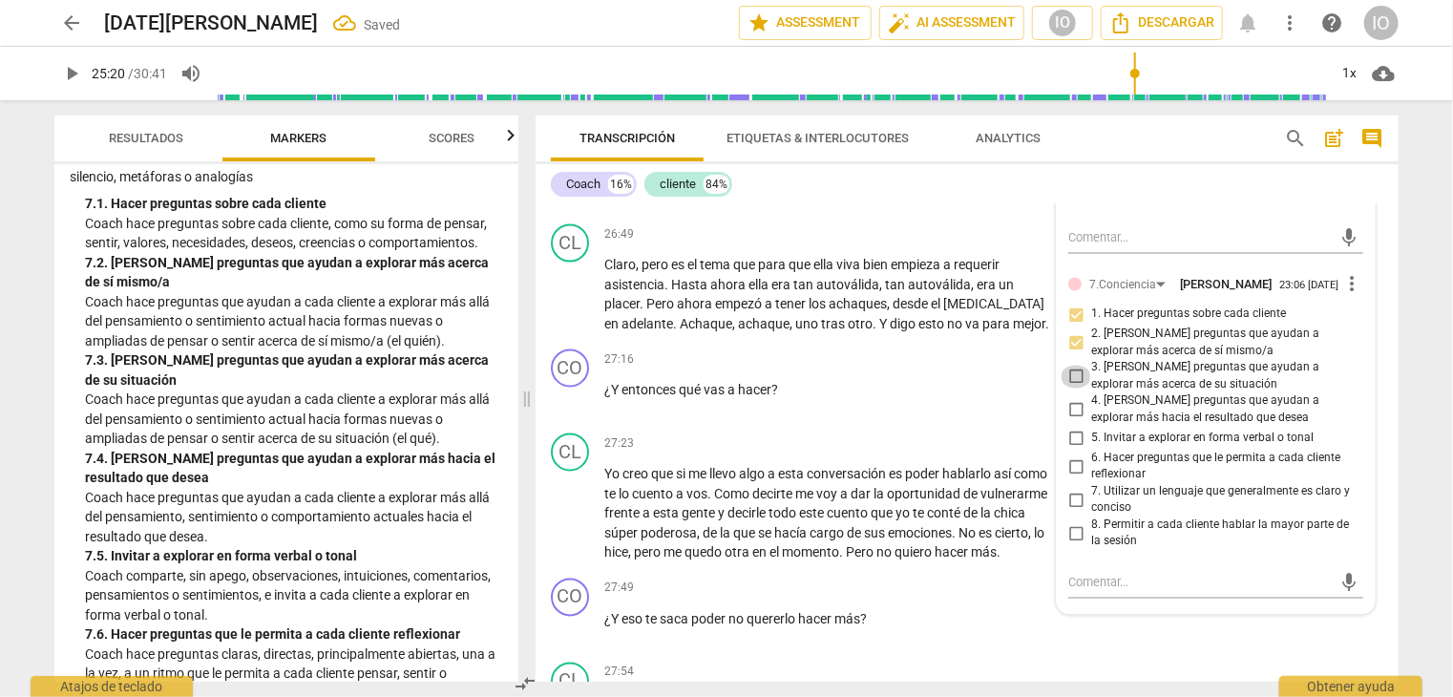
checkbox input "true"
click at [1069, 441] on input "5. Invitar a explorar en forma verbal o tonal" at bounding box center [1076, 439] width 31 height 23
checkbox input "true"
click at [1072, 501] on input "7. Utilizar un lenguaje que generalmente es claro y conciso" at bounding box center [1076, 500] width 31 height 23
checkbox input "true"
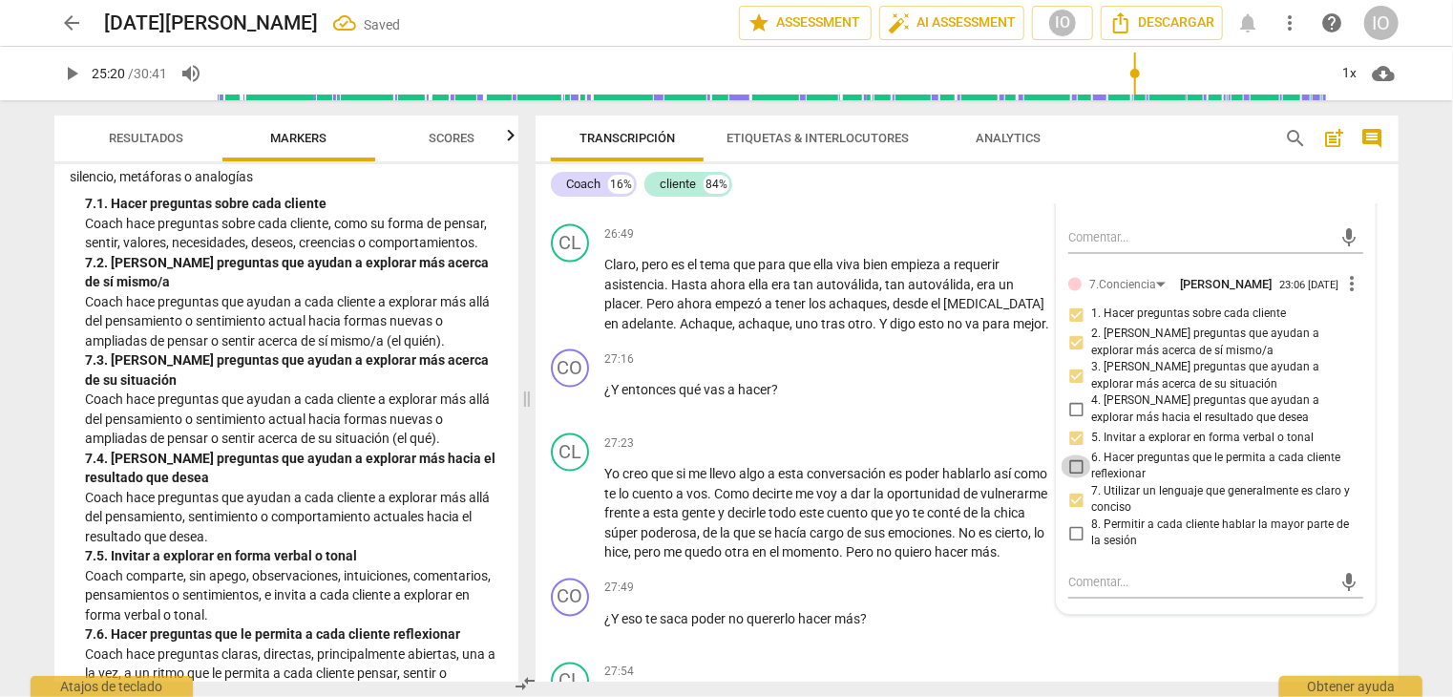
click at [1073, 468] on input "6. Hacer preguntas que le permita a cada cliente reflexionar" at bounding box center [1076, 467] width 31 height 23
checkbox input "true"
click at [1072, 540] on input "8. Permitir a cada cliente hablar la mayor parte de la sesión" at bounding box center [1076, 533] width 31 height 23
checkbox input "true"
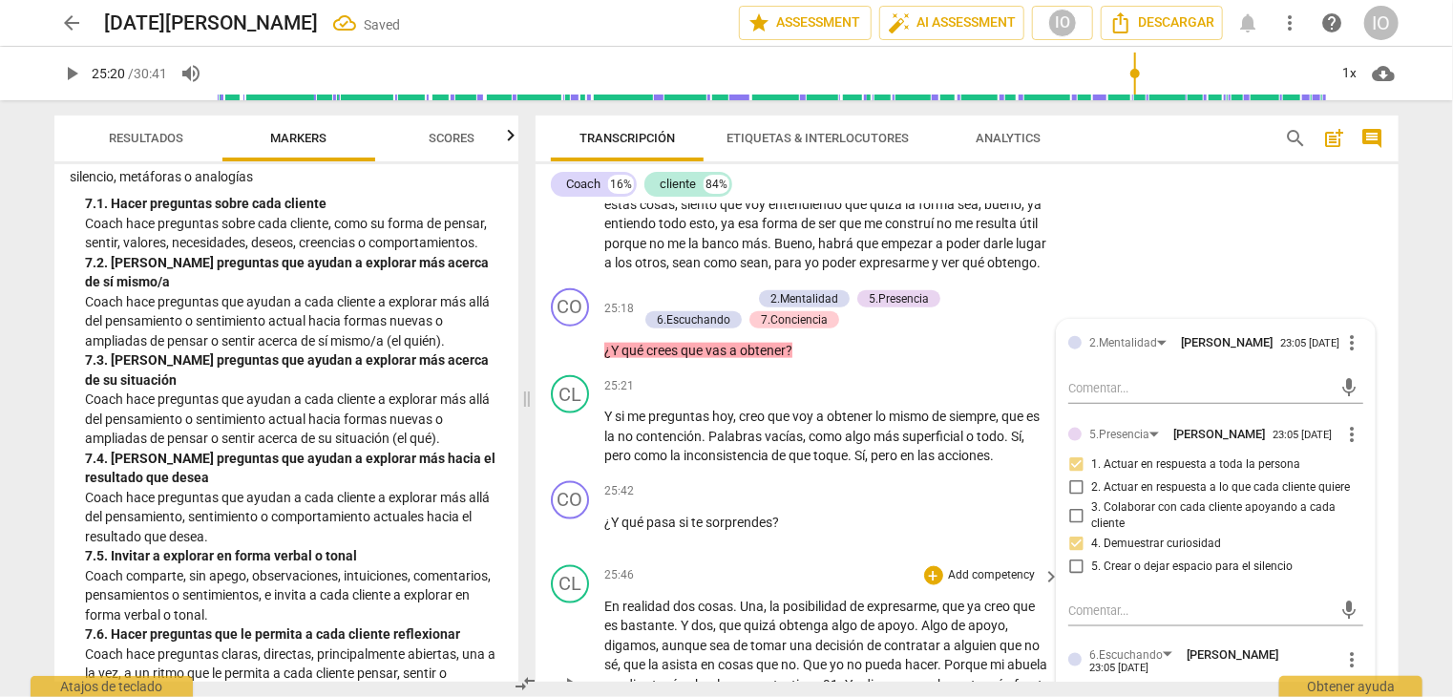
scroll to position [8413, 0]
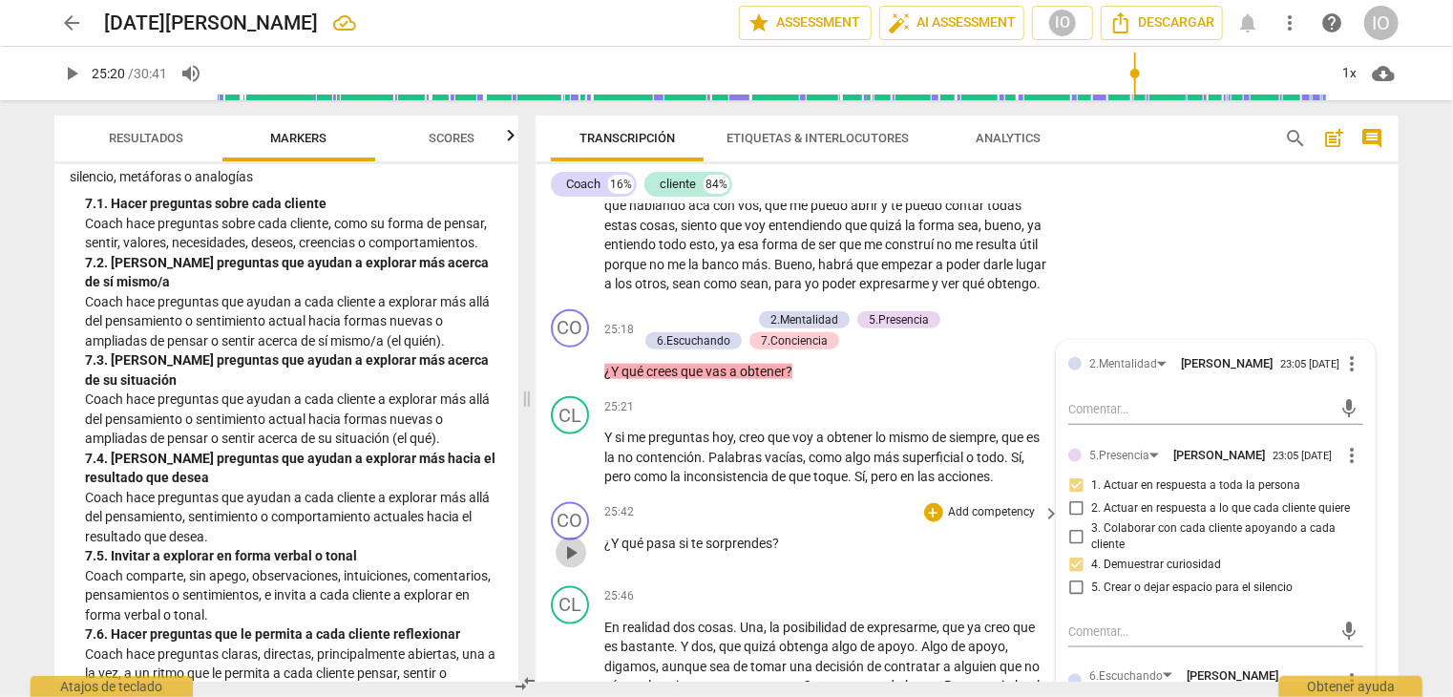
click at [574, 559] on span "play_arrow" at bounding box center [571, 552] width 23 height 23
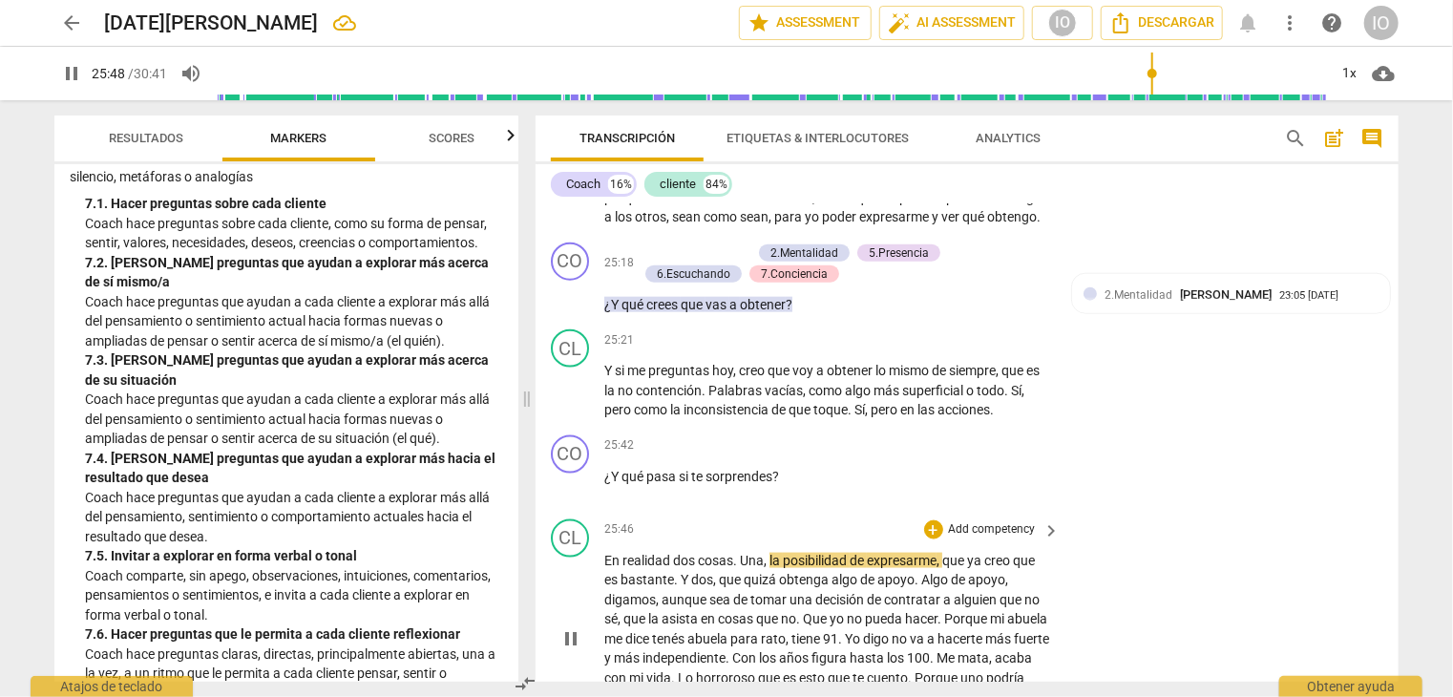
scroll to position [8509, 0]
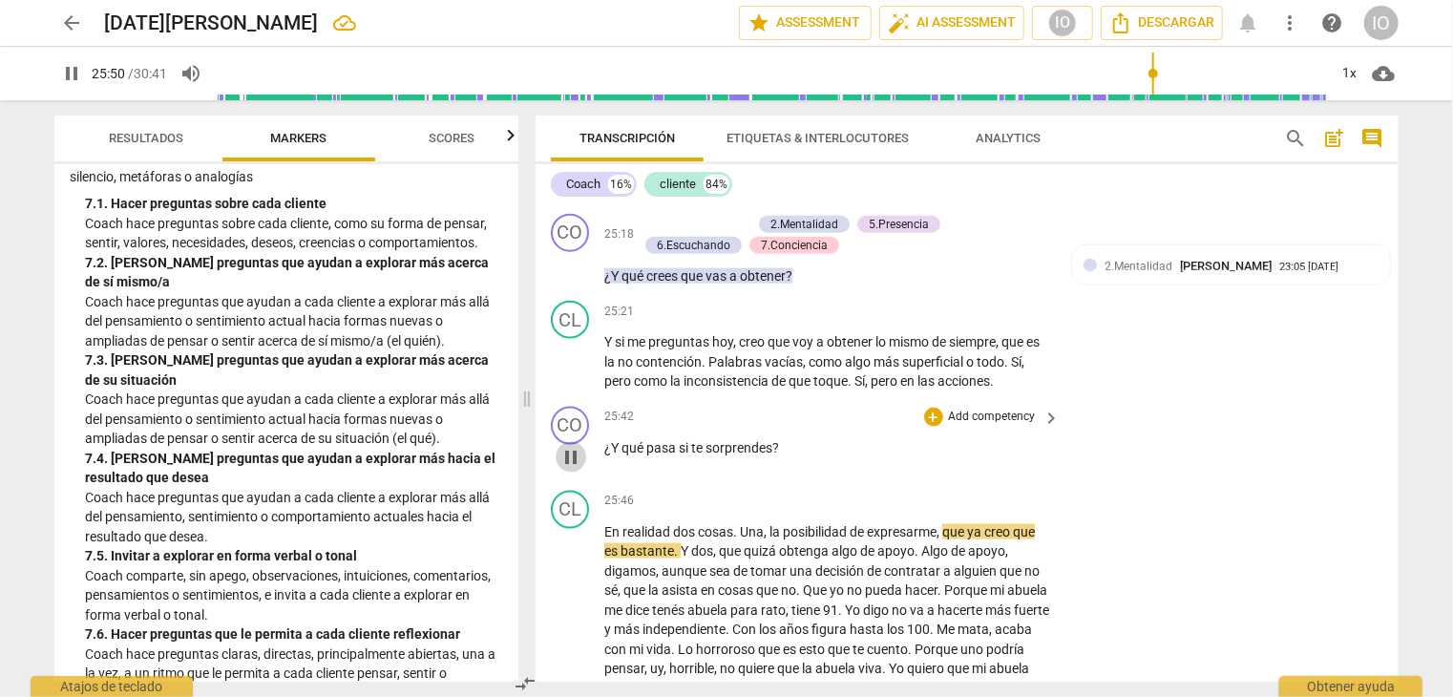
click at [577, 469] on span "pause" at bounding box center [571, 457] width 23 height 23
type input "1551"
click at [935, 425] on div "+" at bounding box center [933, 417] width 19 height 19
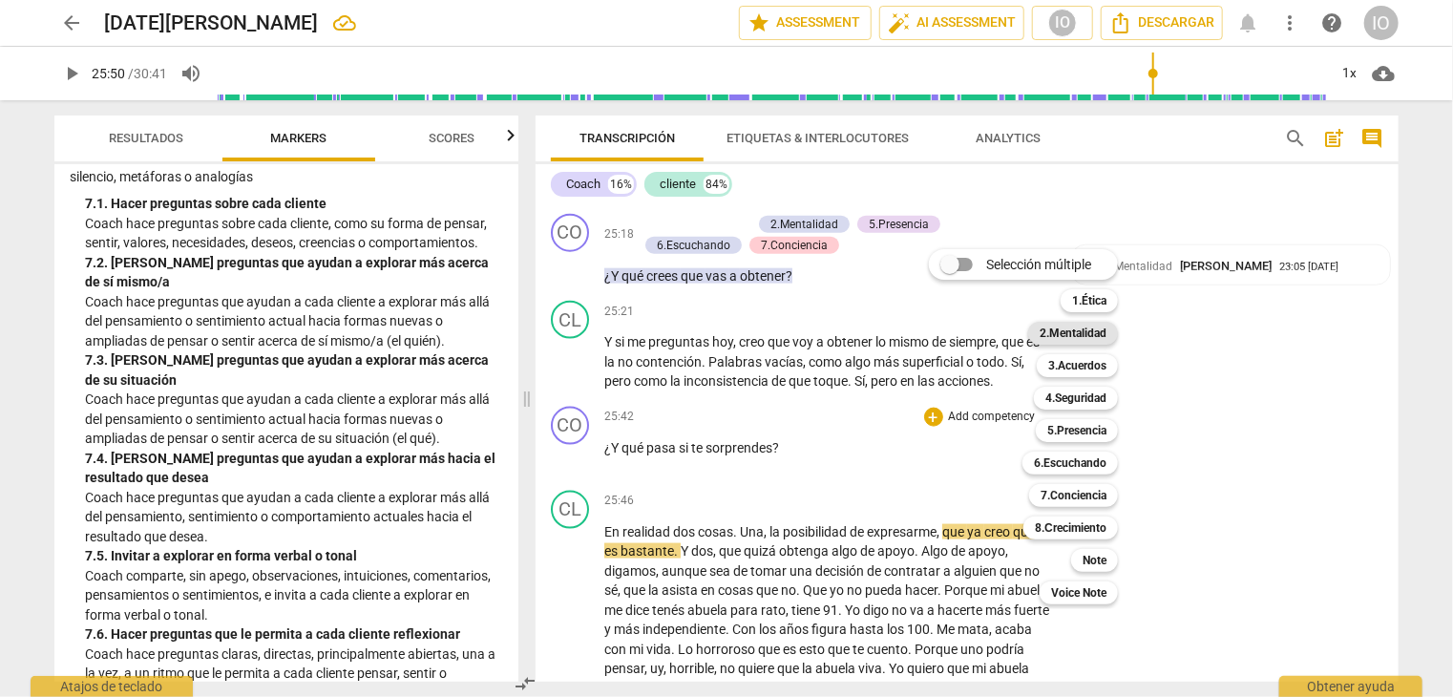
click at [1050, 337] on b "2.Mentalidad" at bounding box center [1073, 333] width 67 height 23
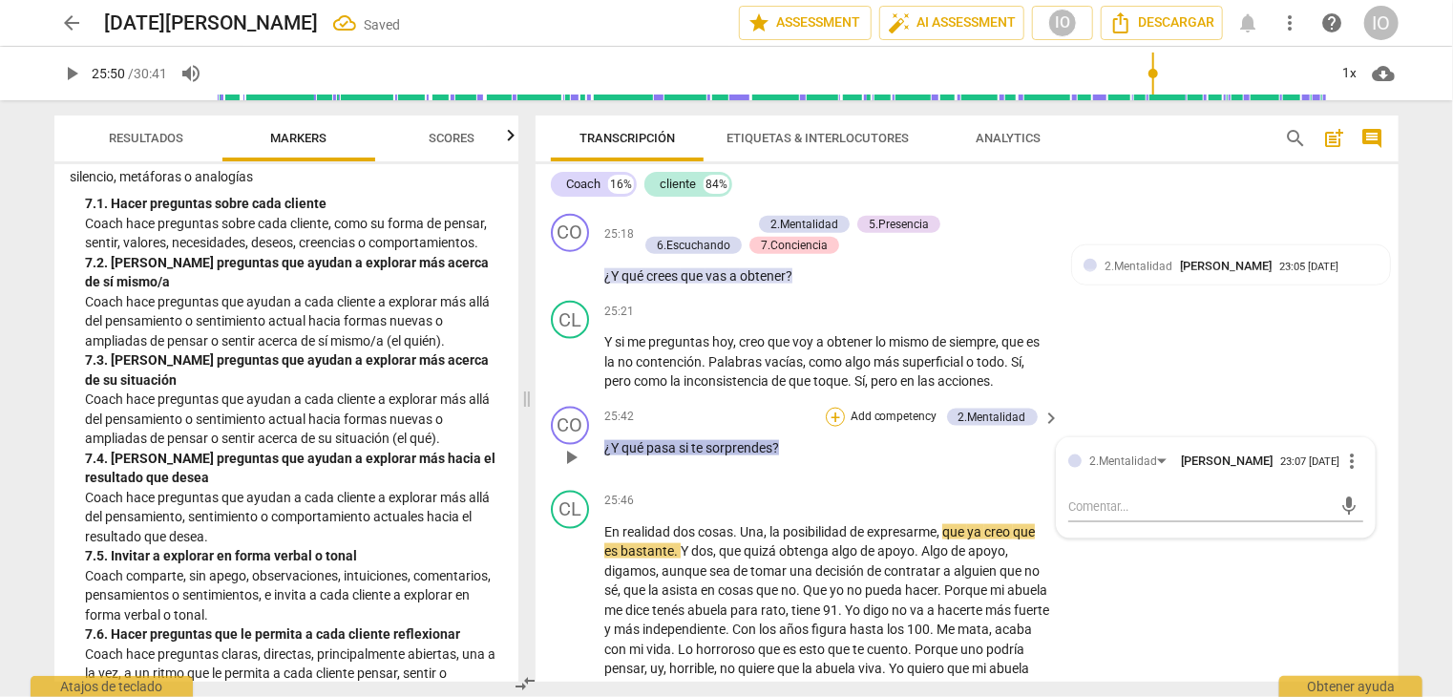
click at [833, 427] on div "+" at bounding box center [835, 417] width 19 height 19
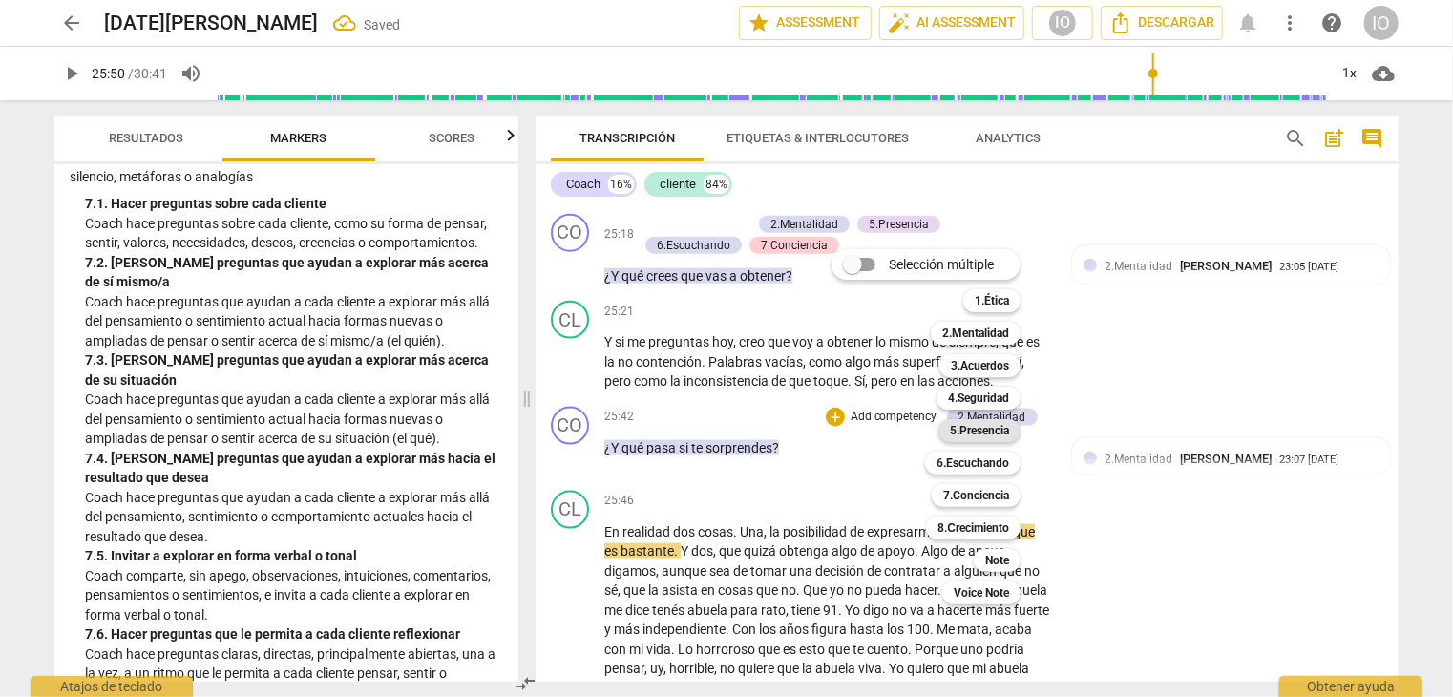
click at [980, 428] on b "5.Presencia" at bounding box center [979, 430] width 59 height 23
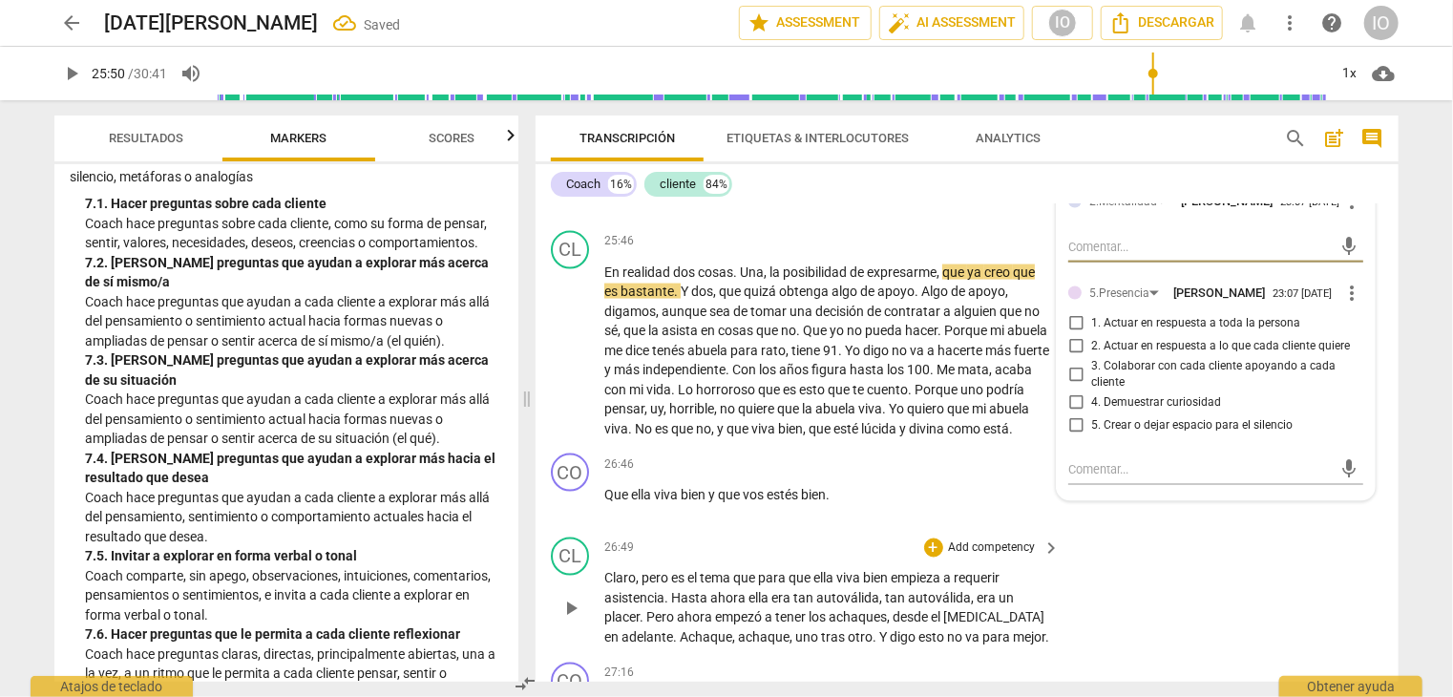
scroll to position [8795, 0]
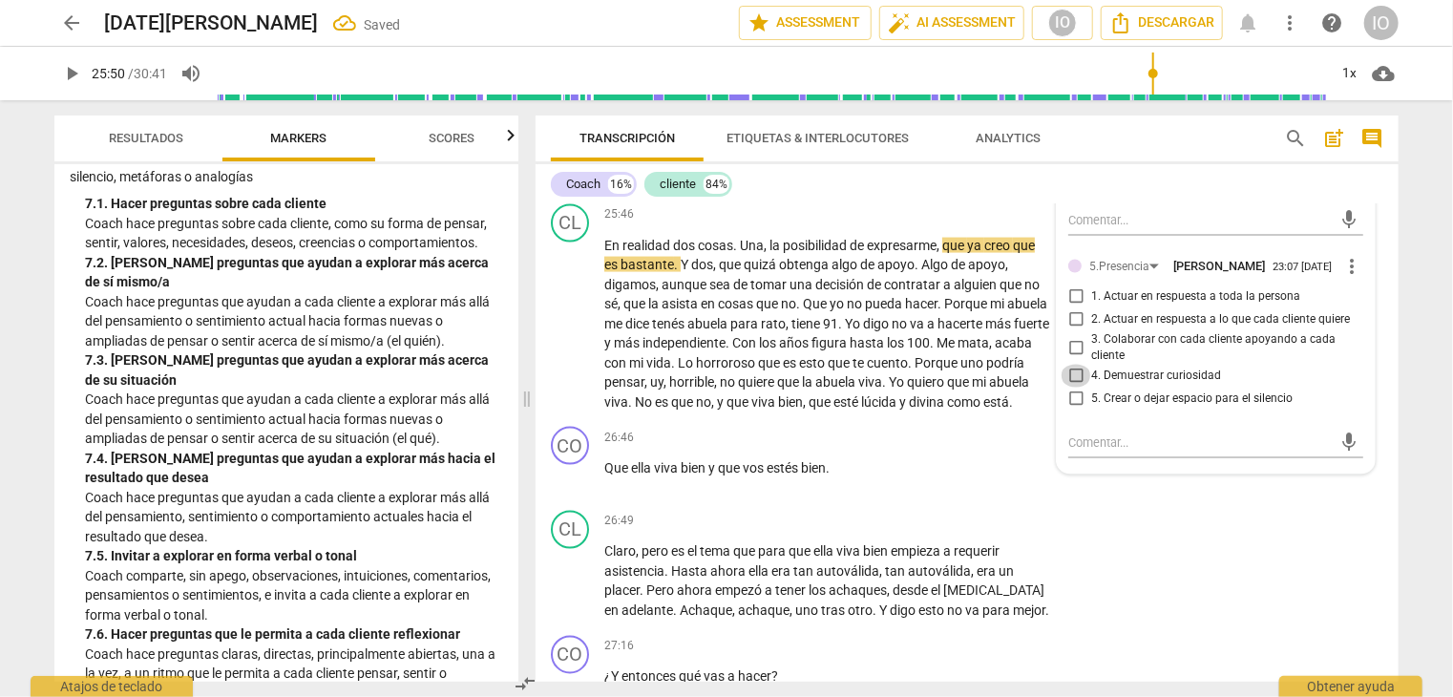
click at [1068, 382] on input "4. Demuestrar curiosidad" at bounding box center [1076, 376] width 31 height 23
checkbox input "true"
click at [1076, 307] on input "1. Actuar en respuesta a toda la persona" at bounding box center [1076, 297] width 31 height 23
checkbox input "true"
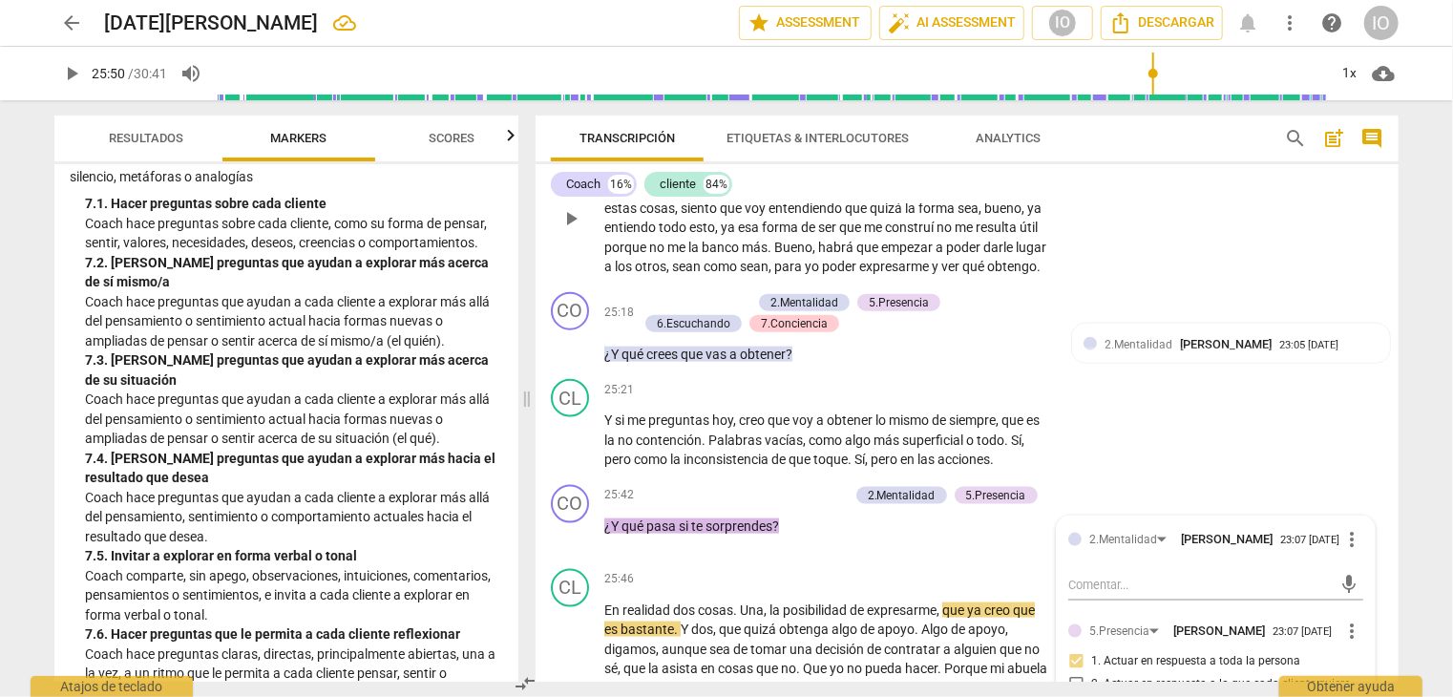
scroll to position [8413, 0]
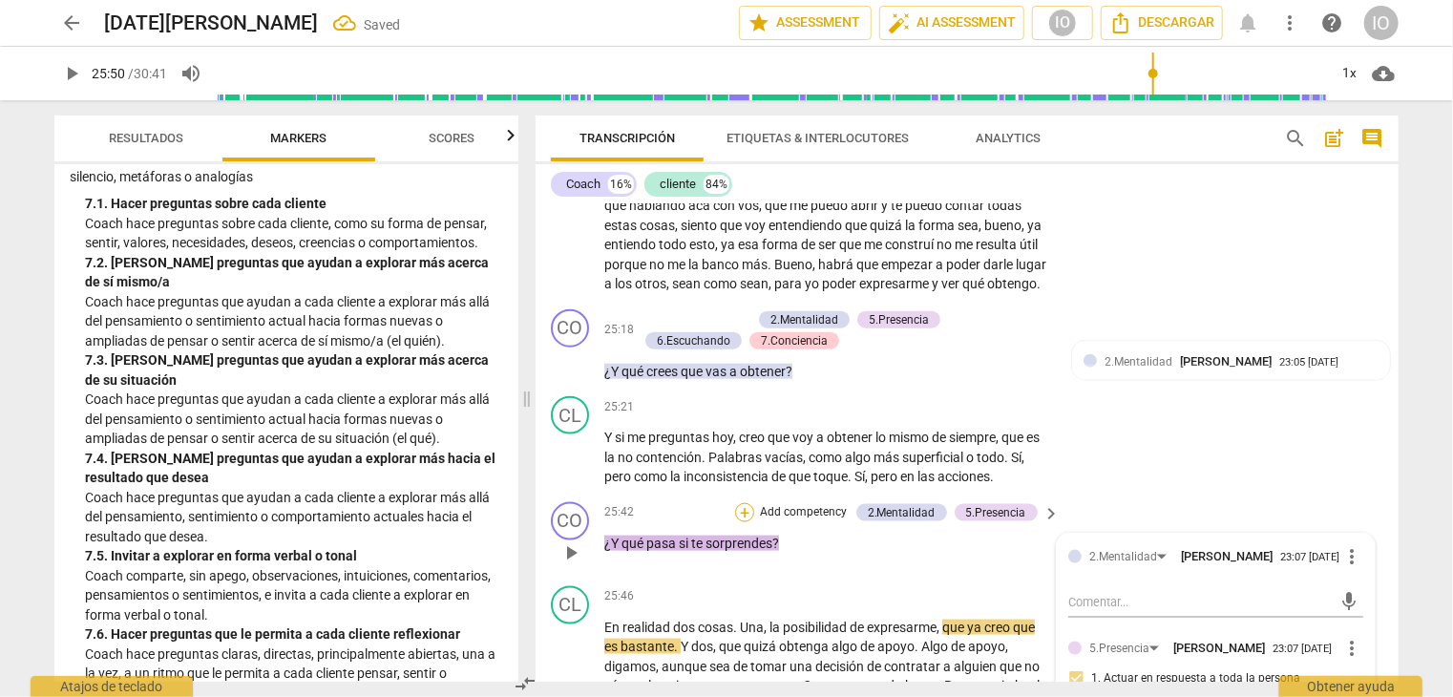
click at [740, 522] on div "+" at bounding box center [744, 512] width 19 height 19
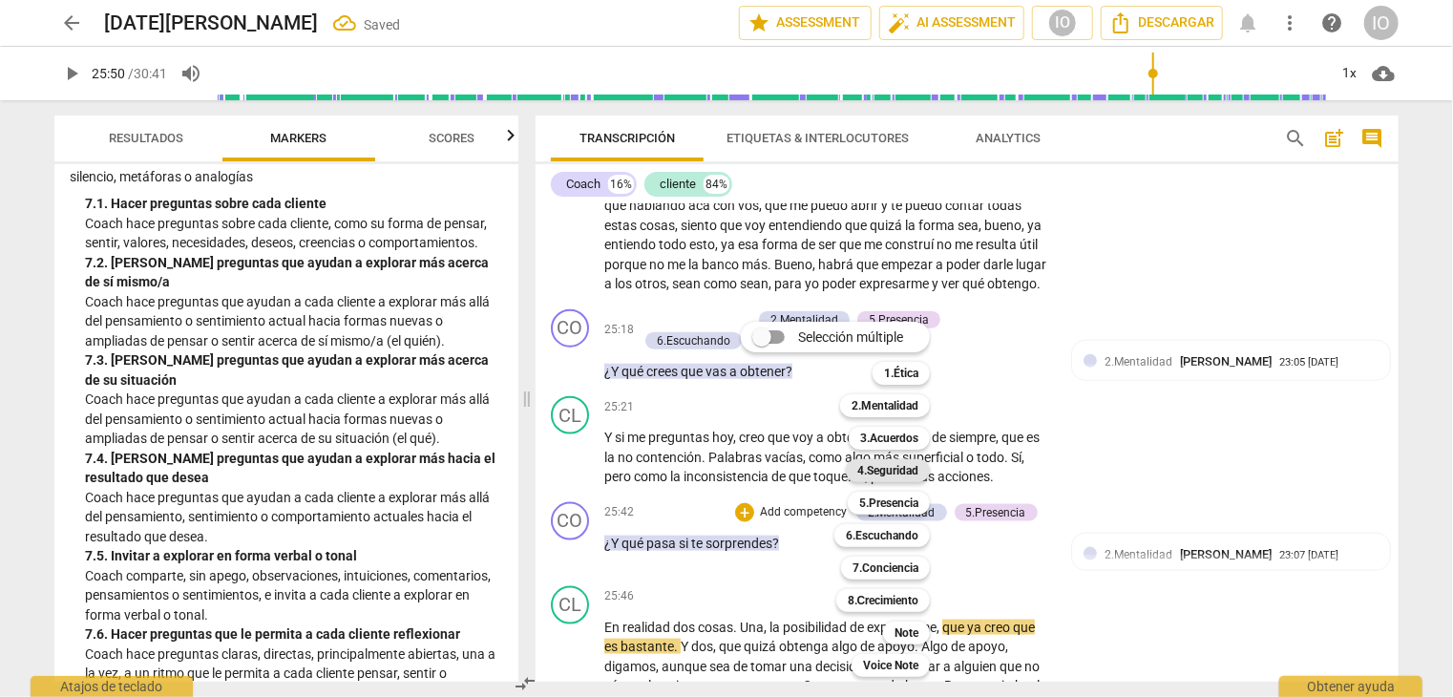
click at [884, 471] on b "4.Seguridad" at bounding box center [888, 470] width 61 height 23
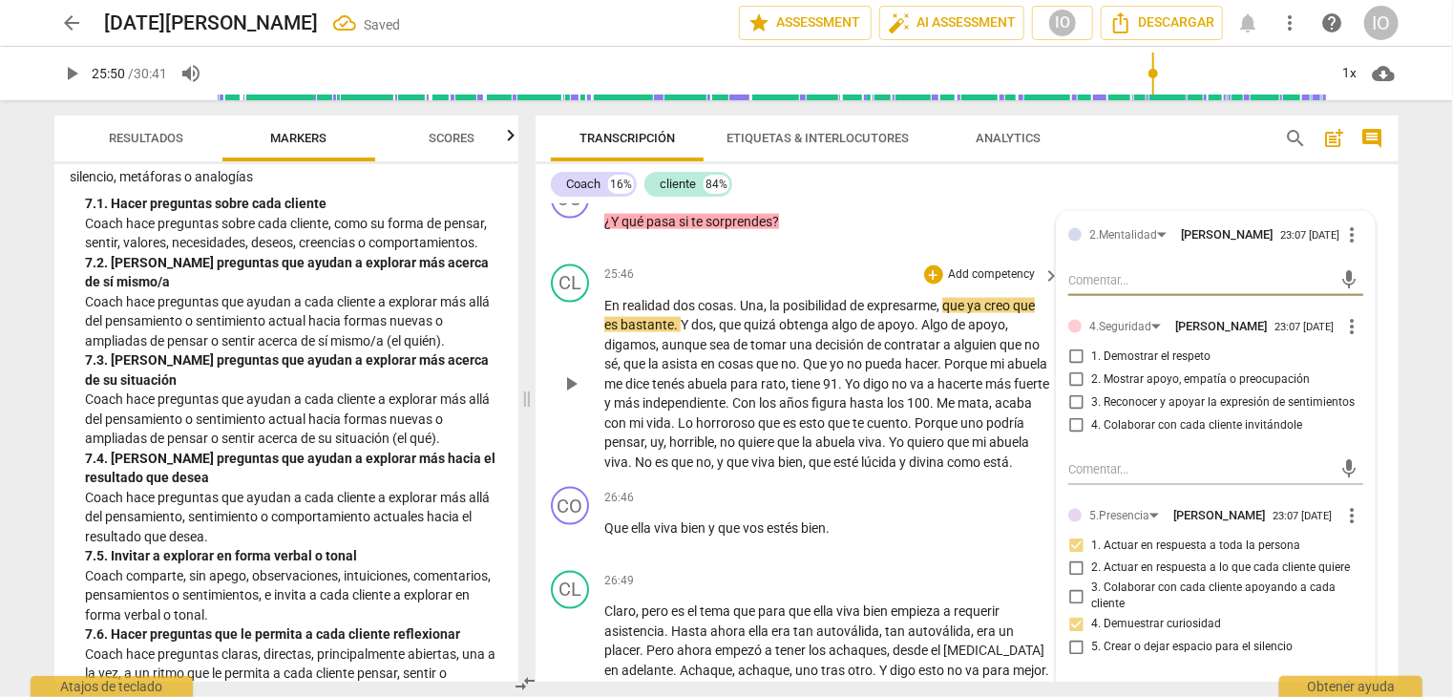
scroll to position [8795, 0]
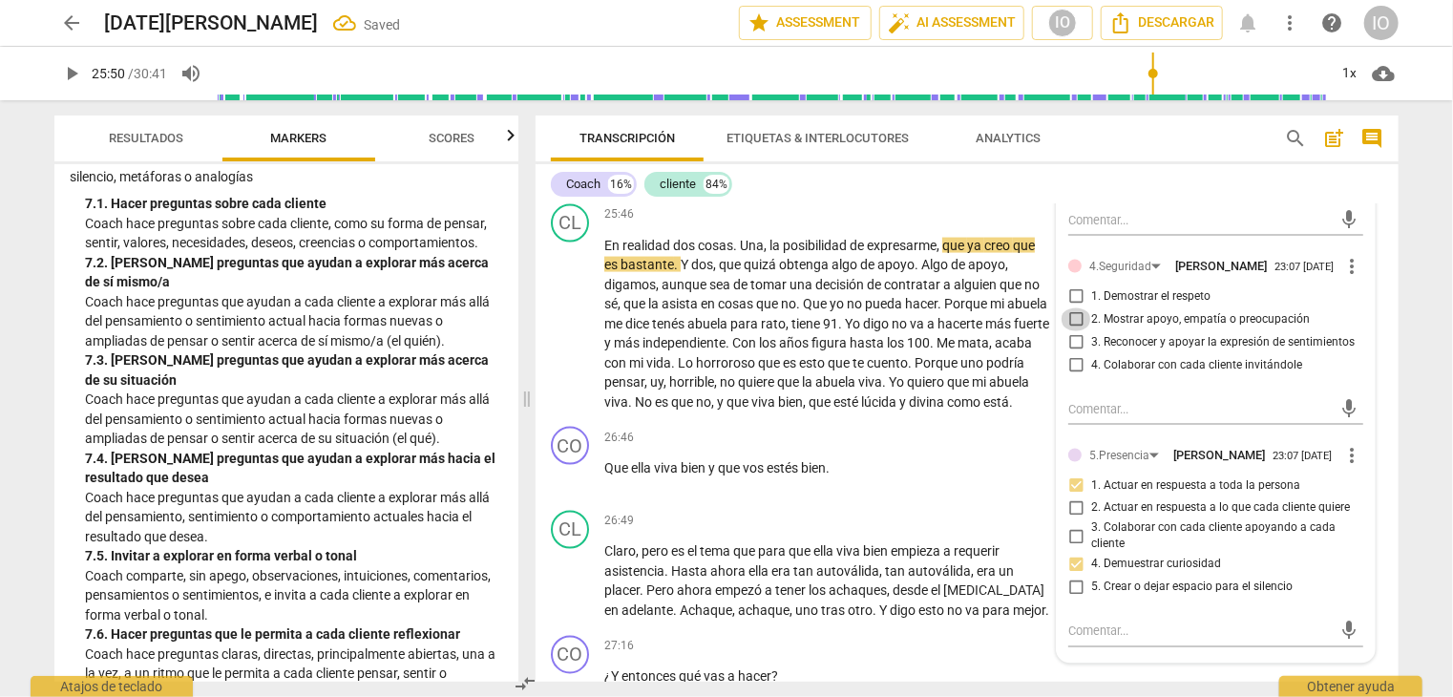
click at [1078, 328] on input "2. Mostrar apoyo, empatía o preocupación" at bounding box center [1076, 319] width 31 height 23
checkbox input "true"
click at [1075, 376] on input "4. Colaborar con cada cliente invitándole" at bounding box center [1076, 365] width 31 height 23
checkbox input "true"
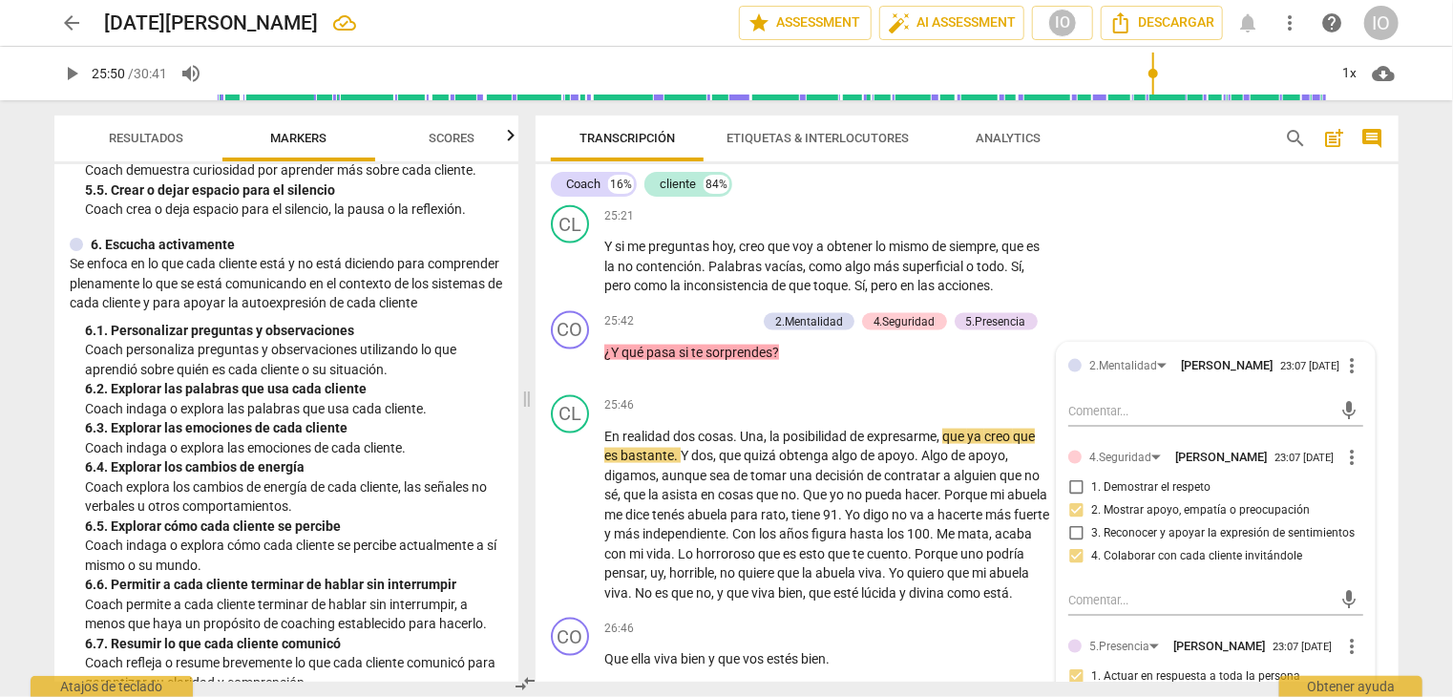
scroll to position [1152, 0]
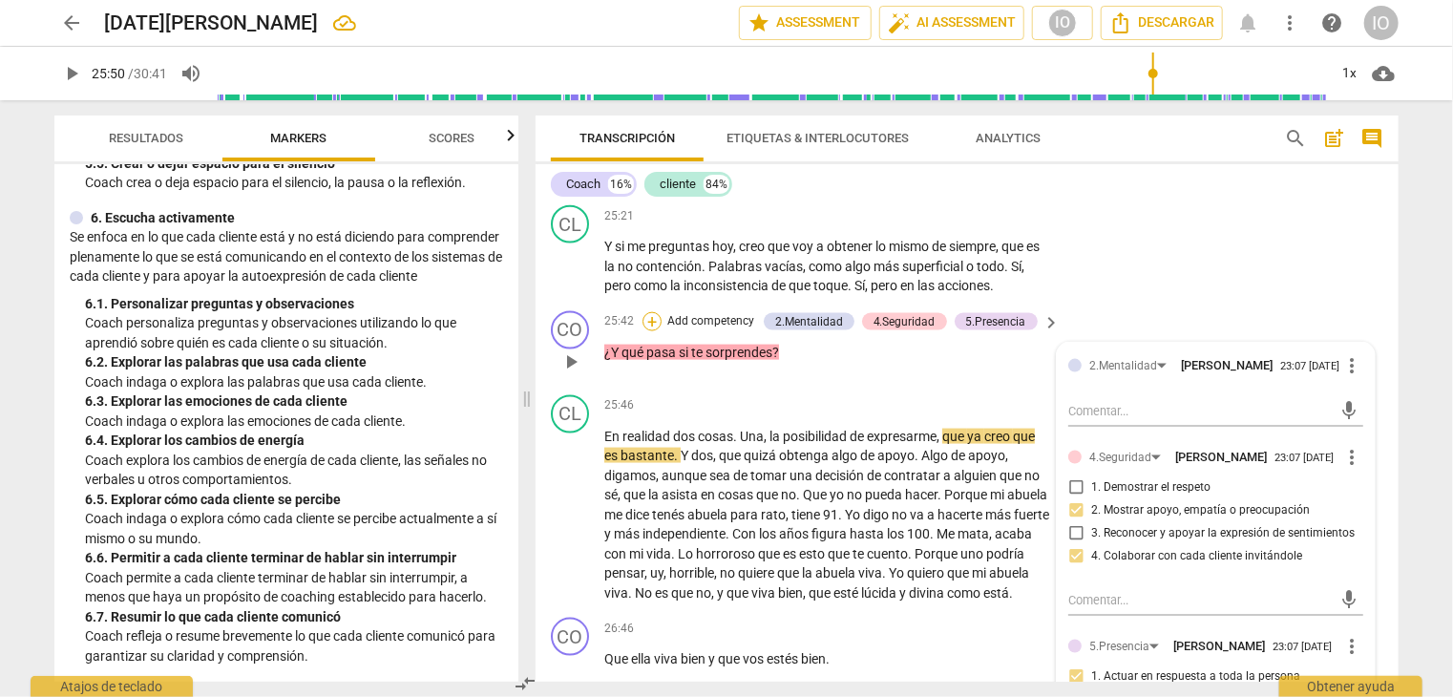
click at [646, 331] on div "+" at bounding box center [652, 321] width 19 height 19
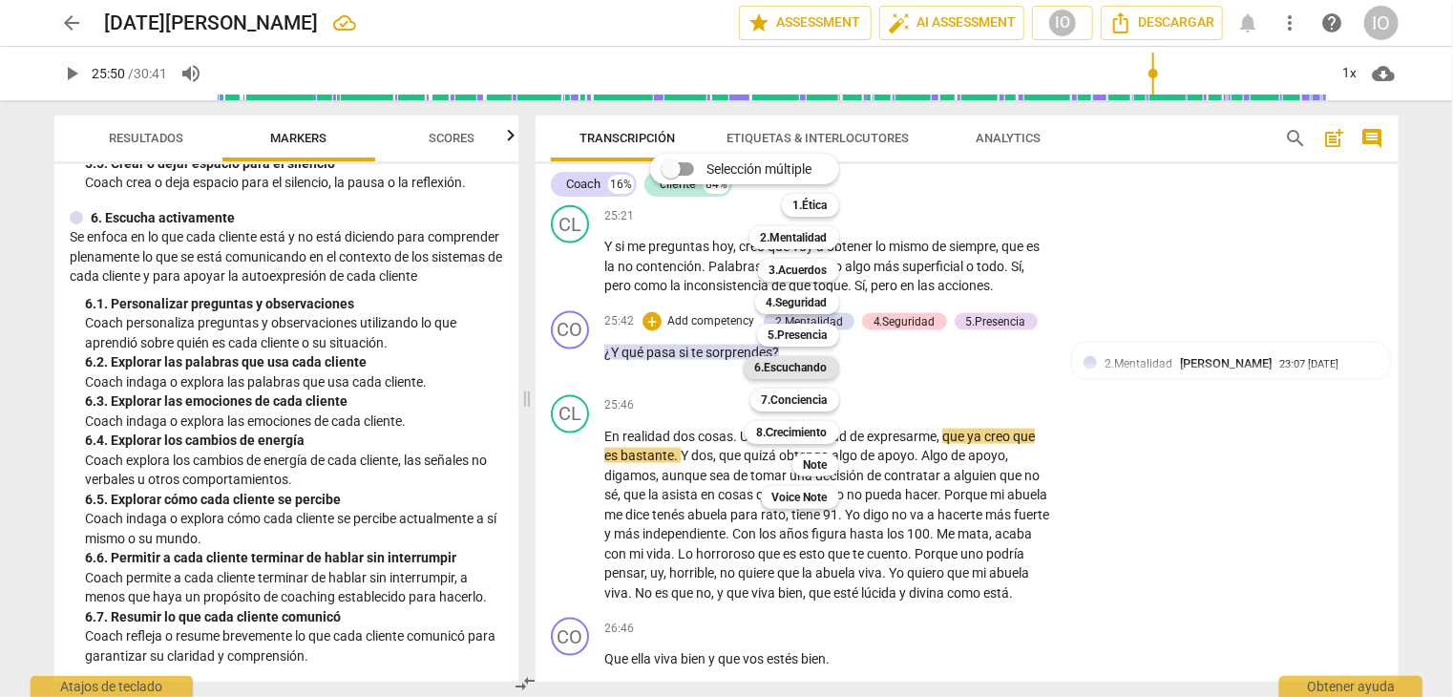
drag, startPoint x: 795, startPoint y: 364, endPoint x: 867, endPoint y: 351, distance: 73.6
click at [795, 365] on b "6.Escuchando" at bounding box center [791, 367] width 73 height 23
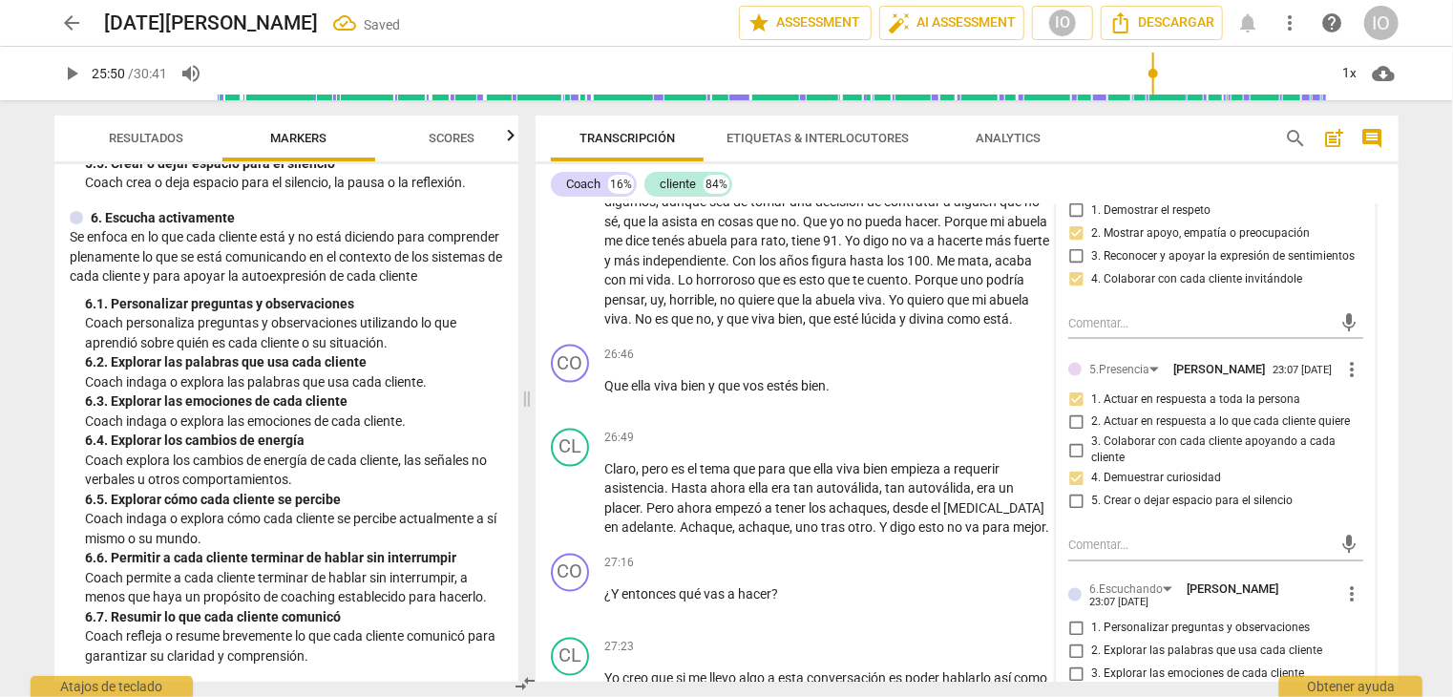
scroll to position [8986, 0]
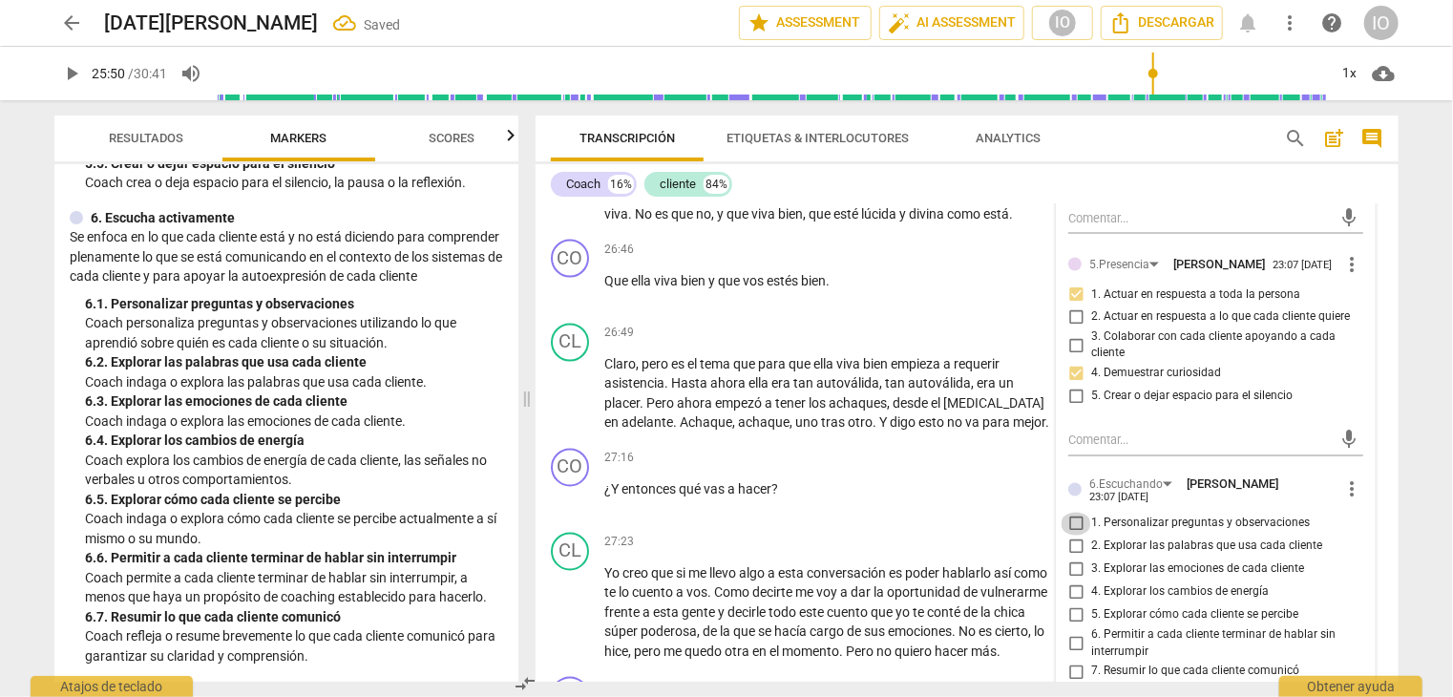
click at [1073, 526] on input "1. Personalizar preguntas y observaciones" at bounding box center [1076, 524] width 31 height 23
checkbox input "true"
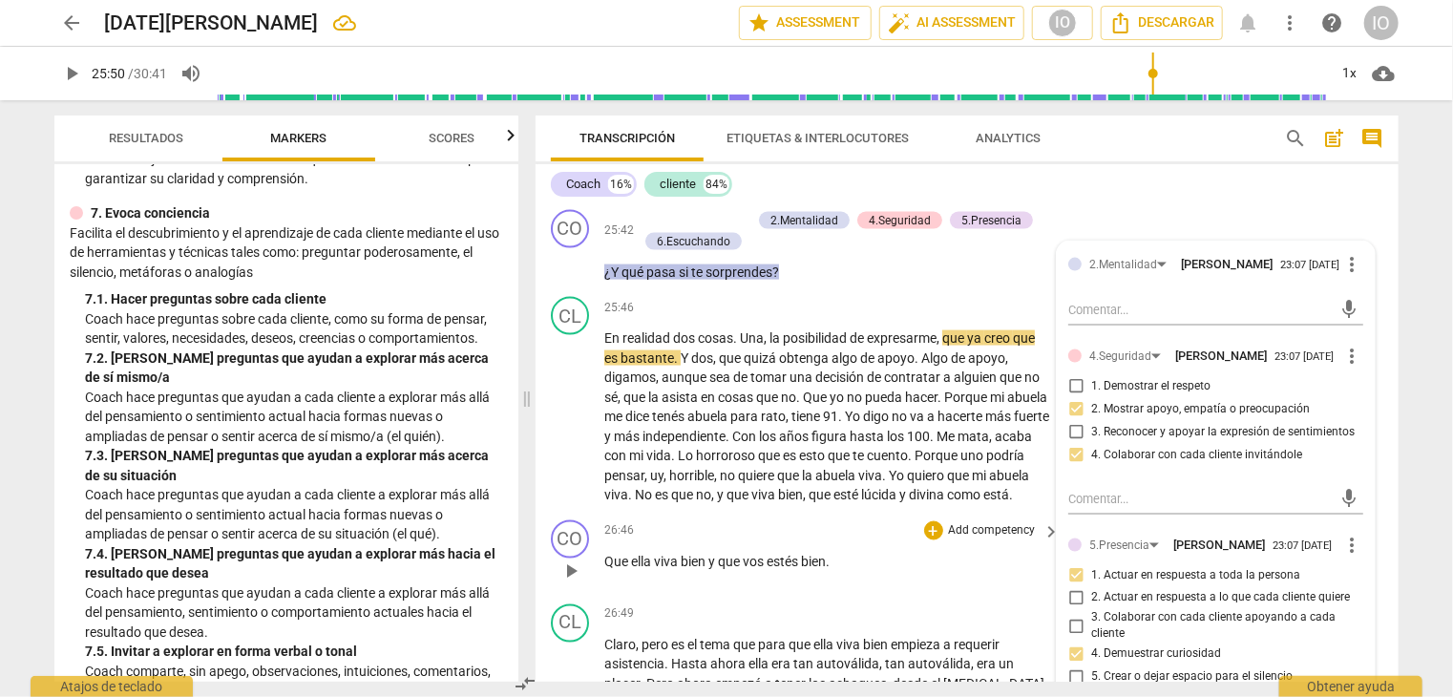
scroll to position [8700, 0]
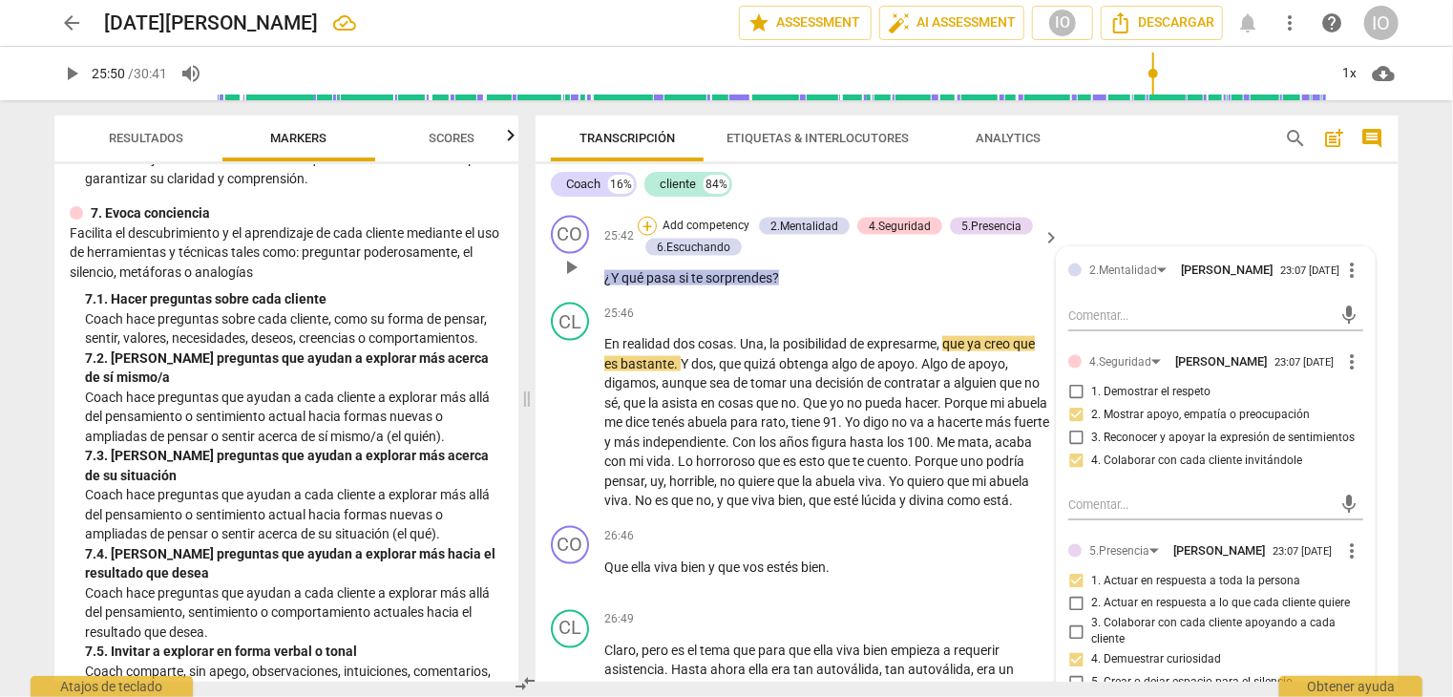
click at [646, 234] on div "+" at bounding box center [647, 226] width 19 height 19
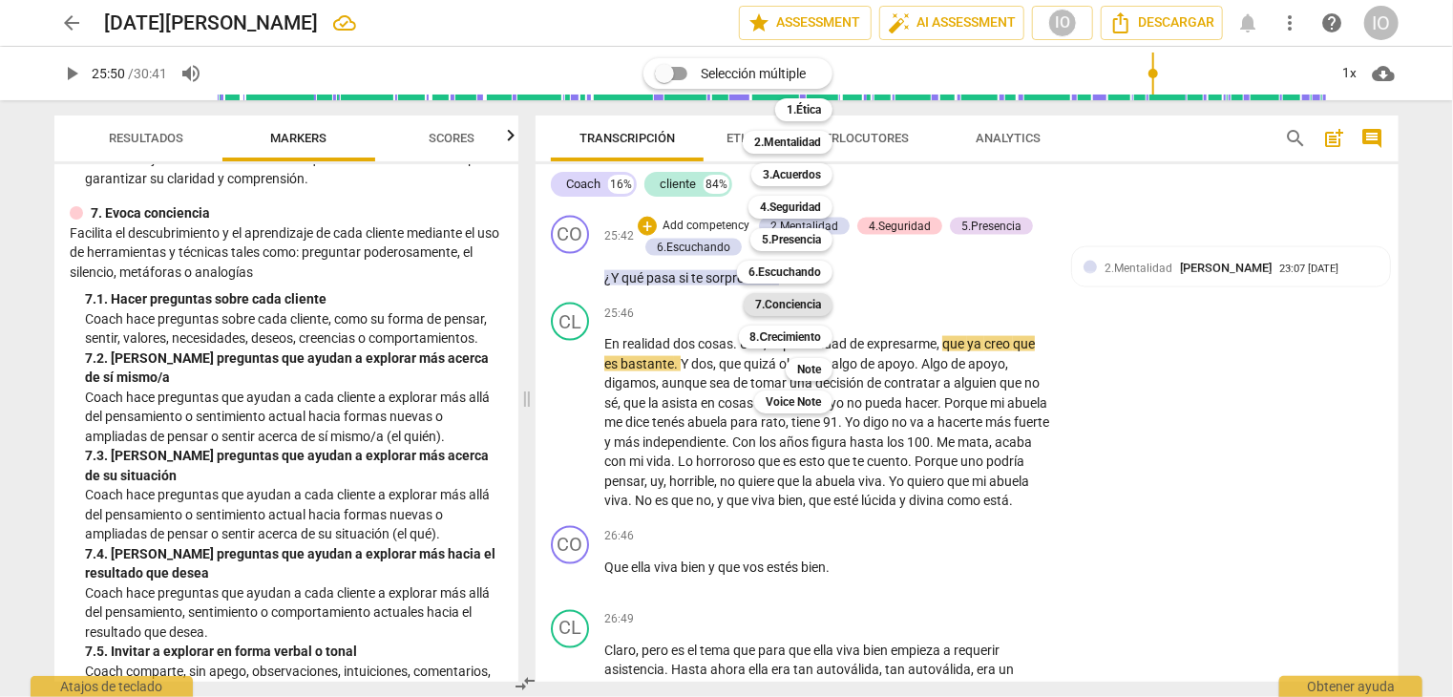
click at [827, 307] on div "7.Conciencia" at bounding box center [788, 304] width 89 height 23
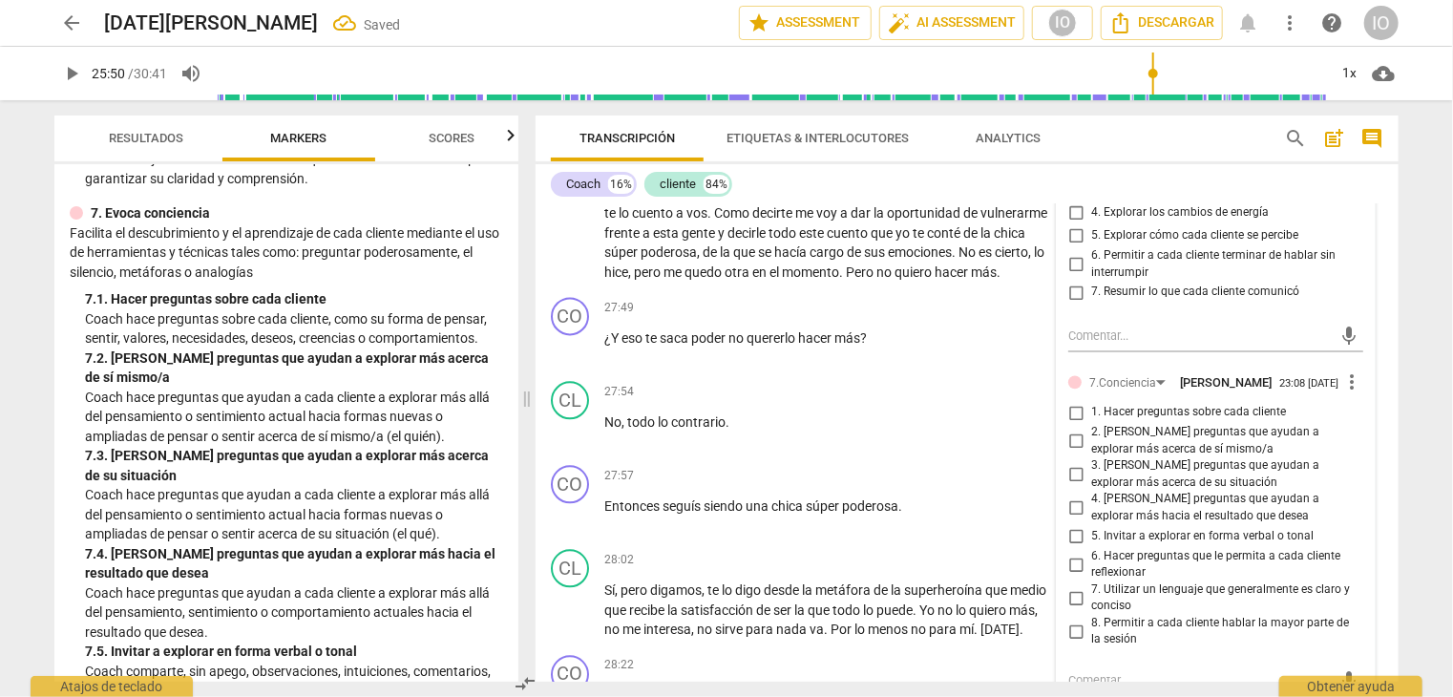
scroll to position [9368, 0]
click at [1074, 418] on input "1. Hacer preguntas sobre cada cliente" at bounding box center [1076, 410] width 31 height 23
checkbox input "true"
click at [1071, 444] on input "2. [PERSON_NAME] preguntas que ayudan a explorar más acerca de sí mismo/a" at bounding box center [1076, 439] width 31 height 23
checkbox input "true"
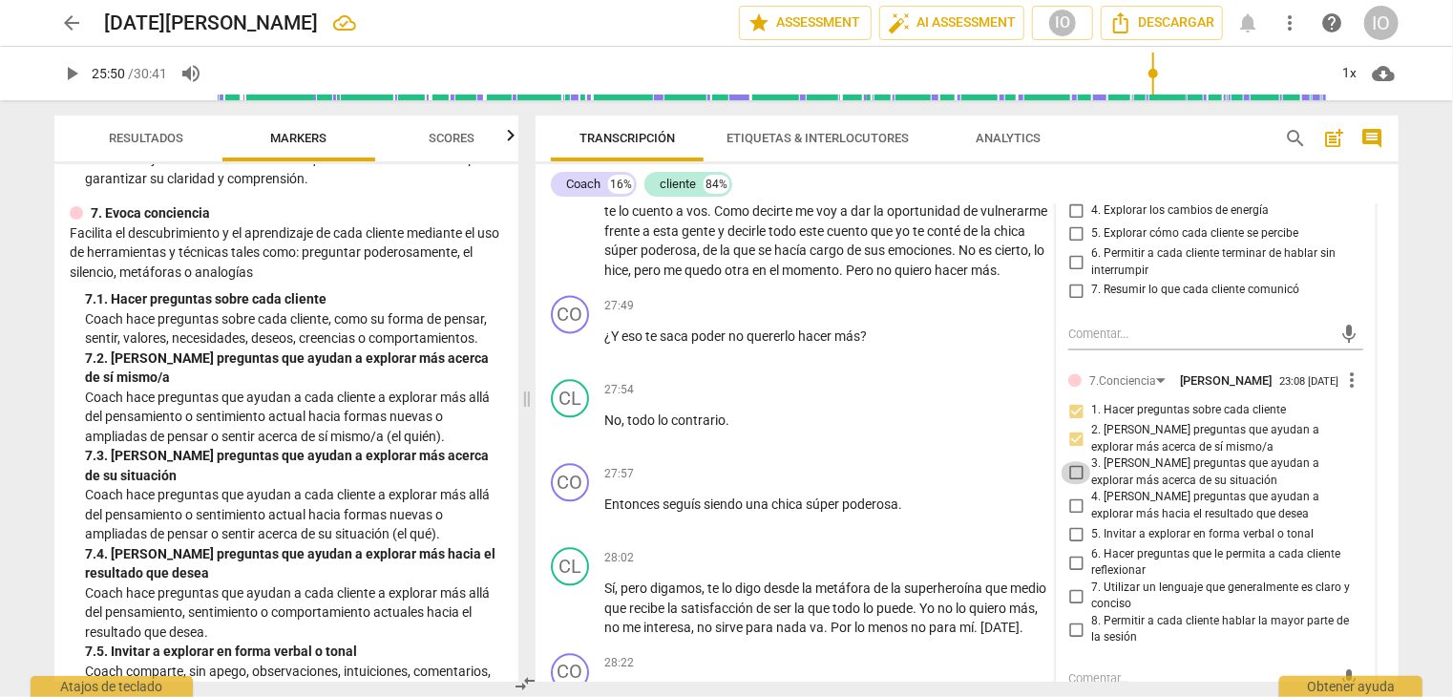
click at [1070, 476] on input "3. [PERSON_NAME] preguntas que ayudan a explorar más acerca de su situación" at bounding box center [1076, 472] width 31 height 23
checkbox input "true"
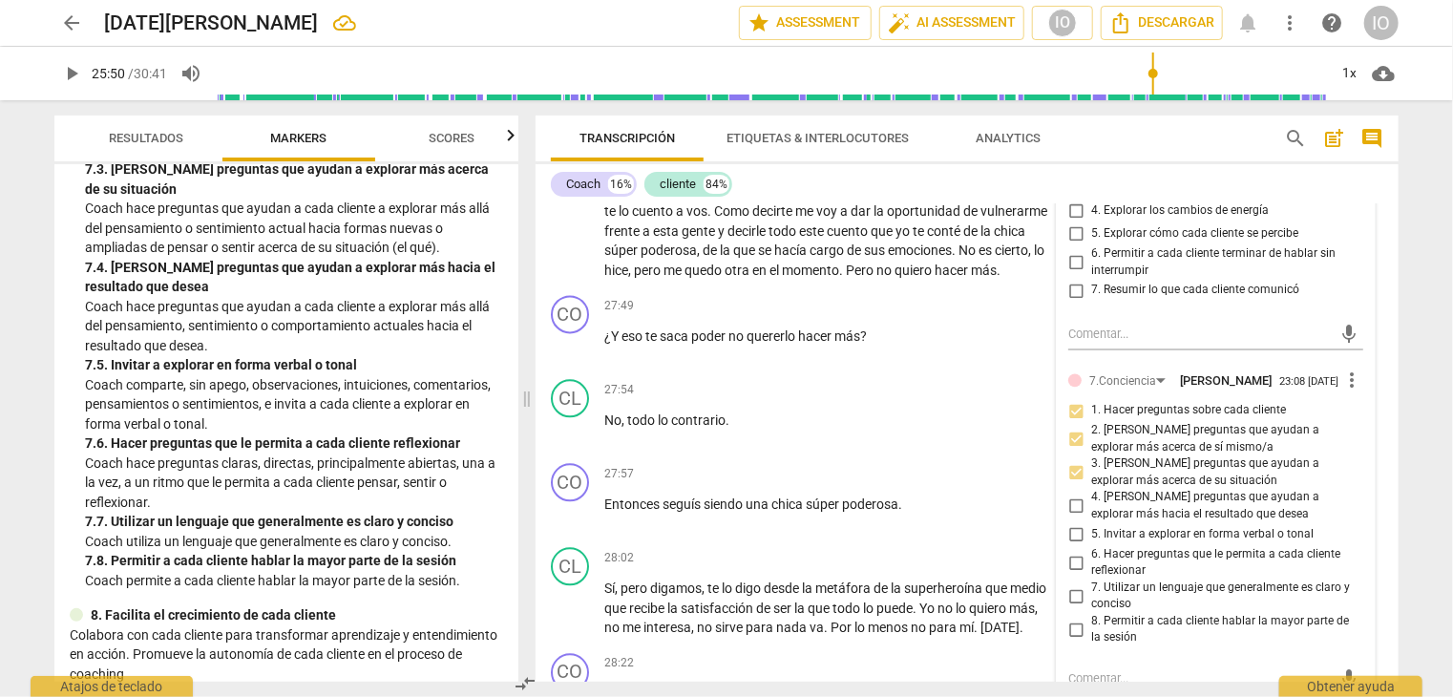
click at [1073, 504] on input "4. [PERSON_NAME] preguntas que ayudan a explorar más hacia el resultado que des…" at bounding box center [1076, 506] width 31 height 23
checkbox input "true"
click at [1073, 536] on input "5. Invitar a explorar en forma verbal o tonal" at bounding box center [1076, 534] width 31 height 23
checkbox input "true"
click at [1068, 601] on input "7. Utilizar un lenguaje que generalmente es claro y conciso" at bounding box center [1076, 595] width 31 height 23
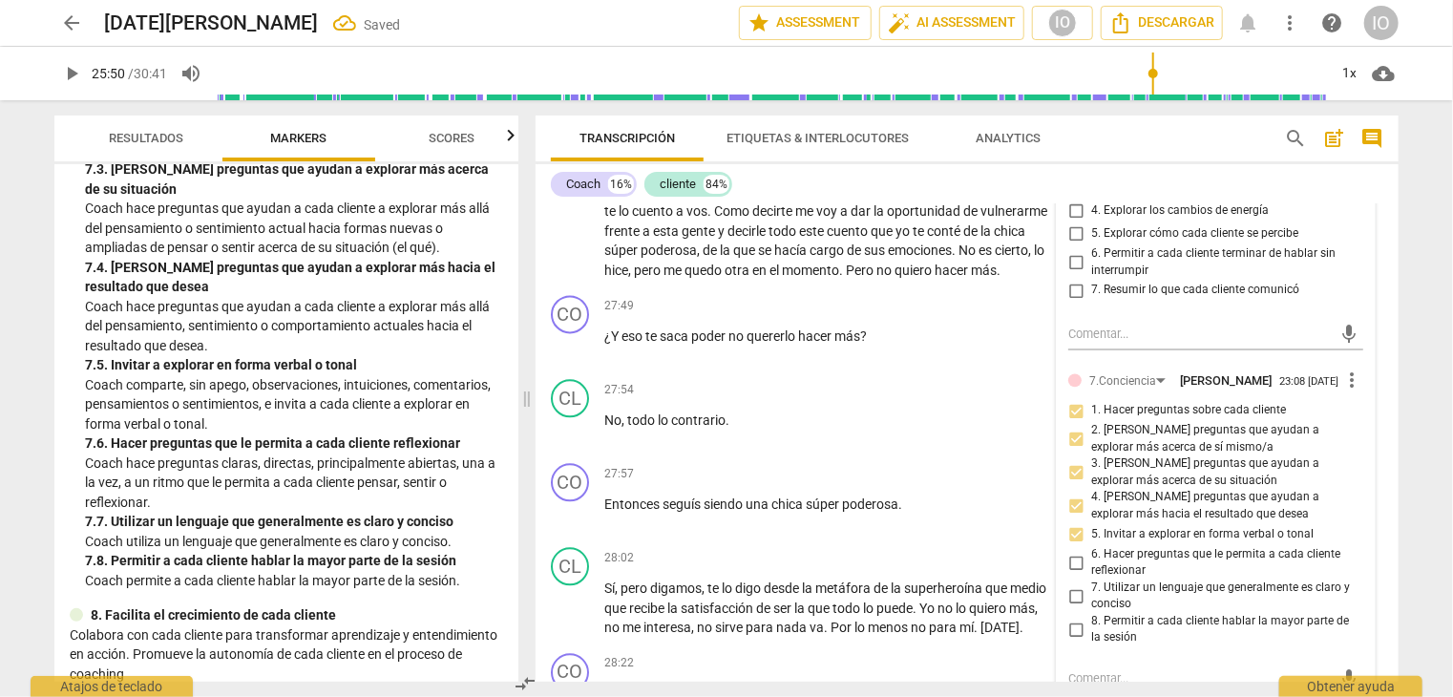
checkbox input "true"
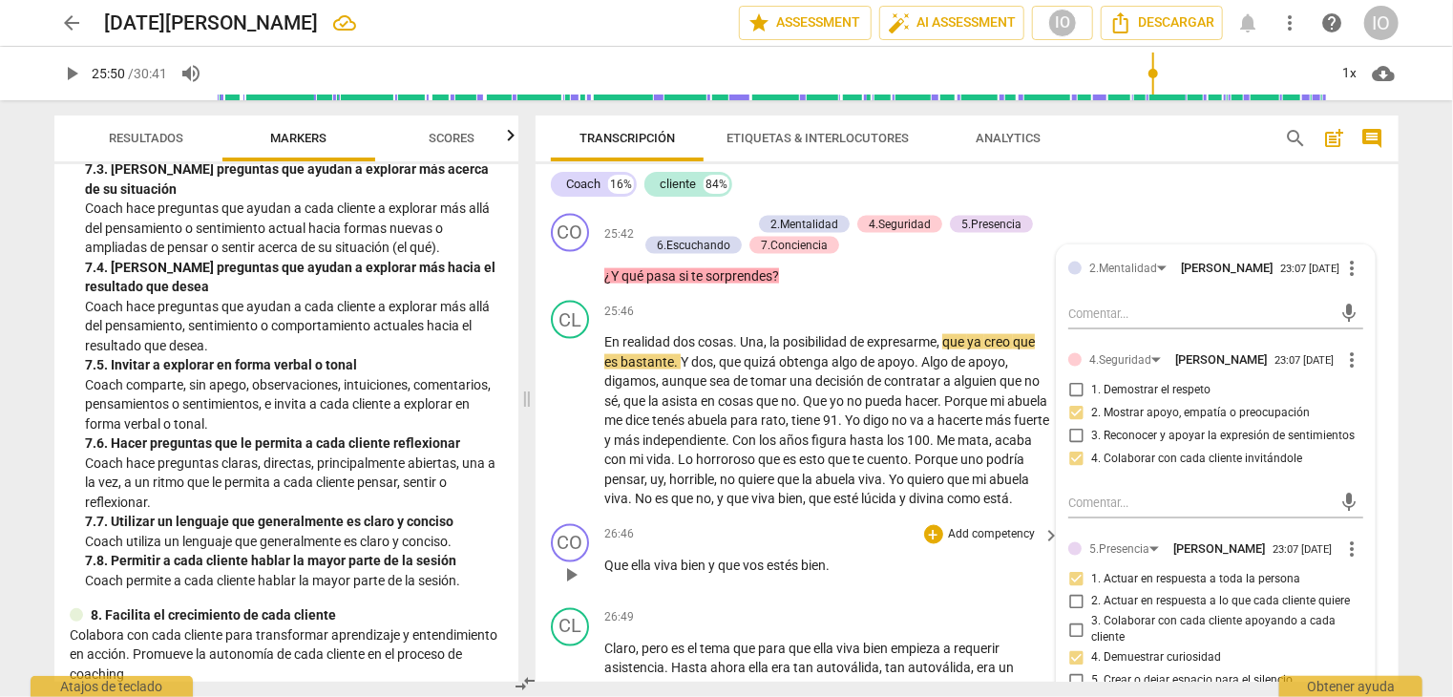
scroll to position [8795, 0]
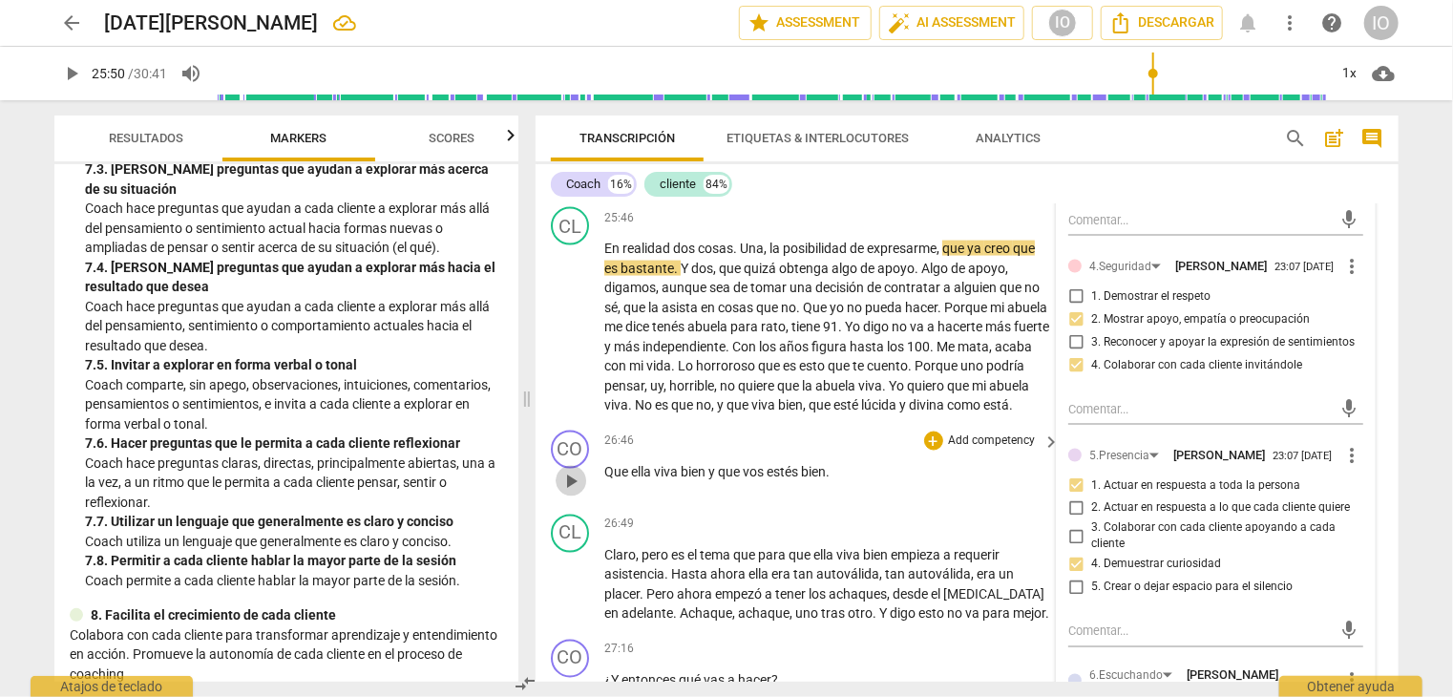
click at [572, 493] on span "play_arrow" at bounding box center [571, 481] width 23 height 23
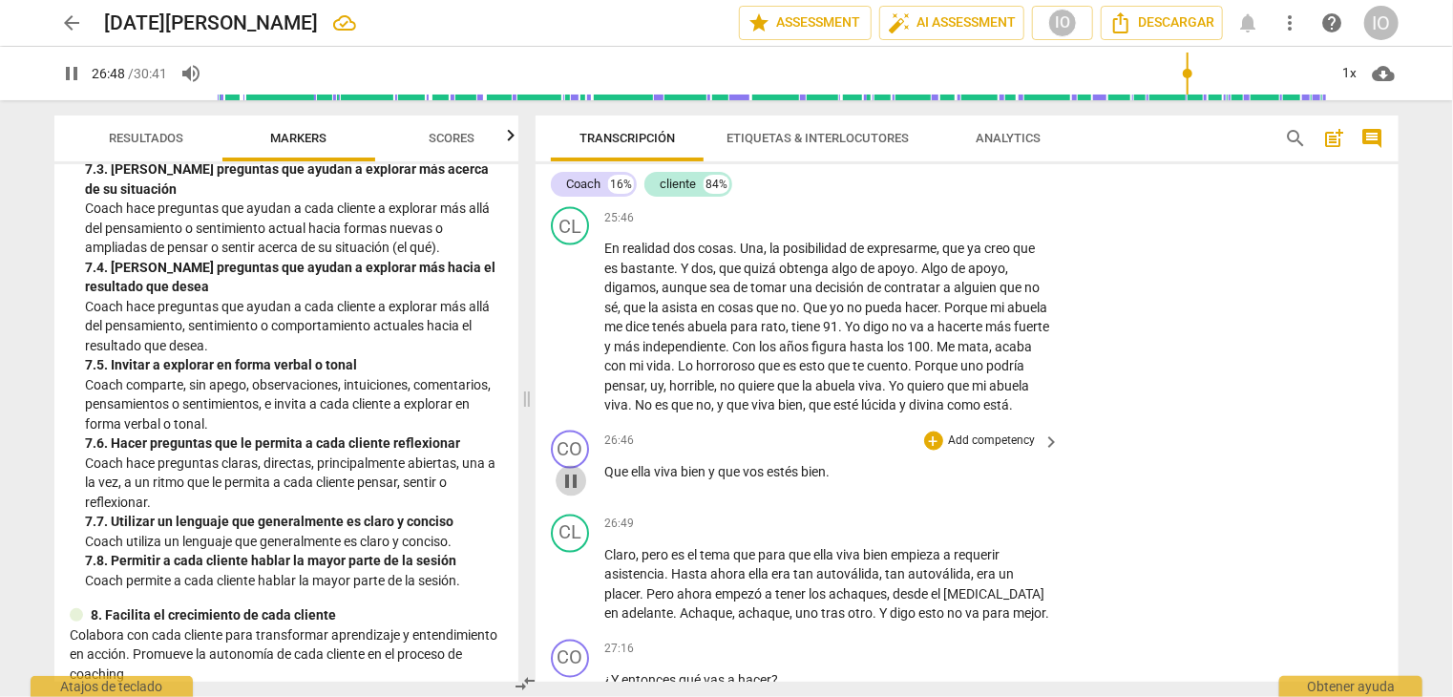
click at [572, 493] on span "pause" at bounding box center [571, 481] width 23 height 23
type input "1609"
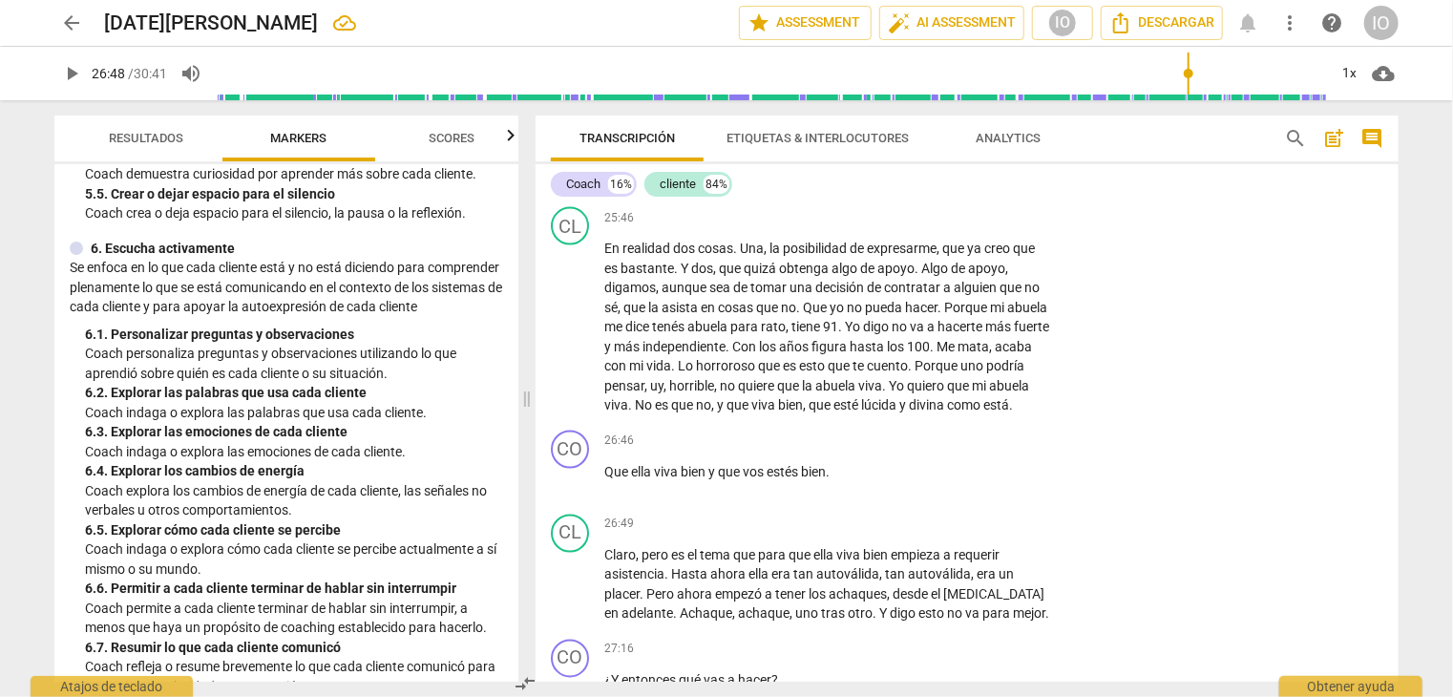
scroll to position [1152, 0]
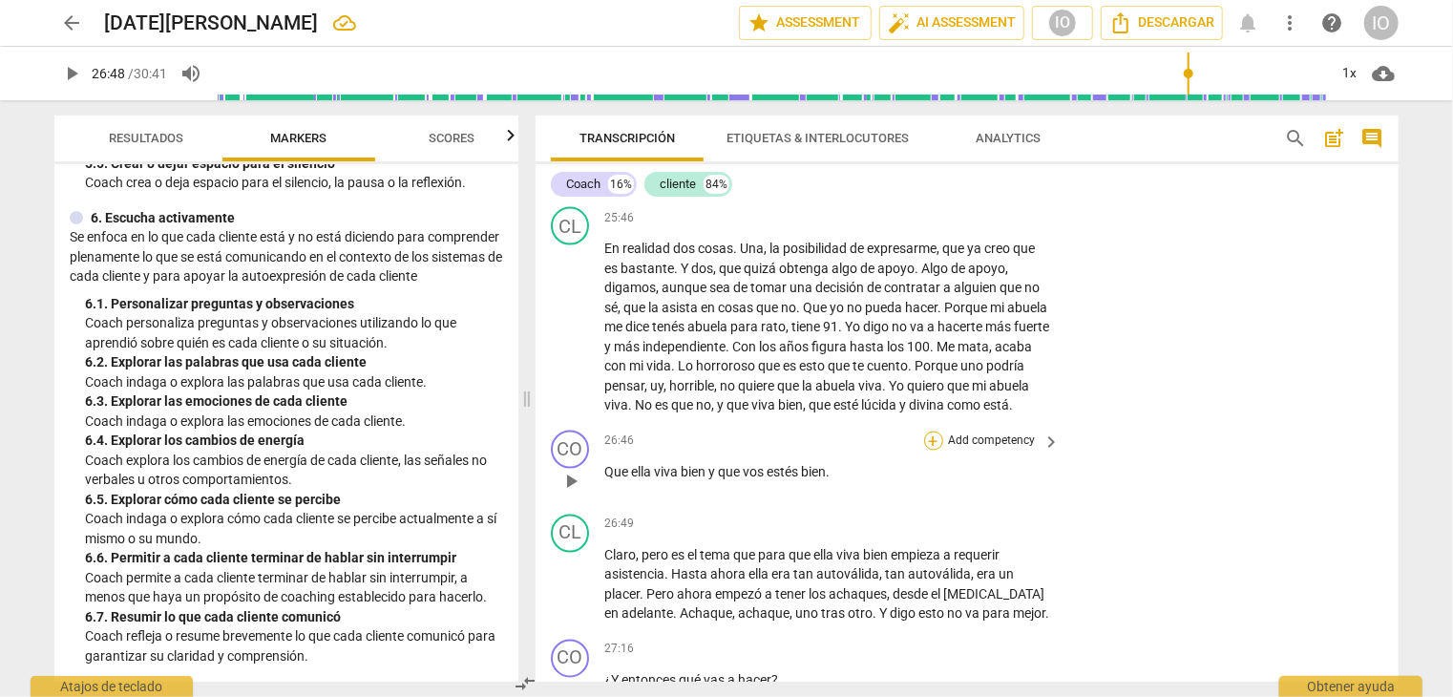
click at [931, 451] on div "+" at bounding box center [933, 441] width 19 height 19
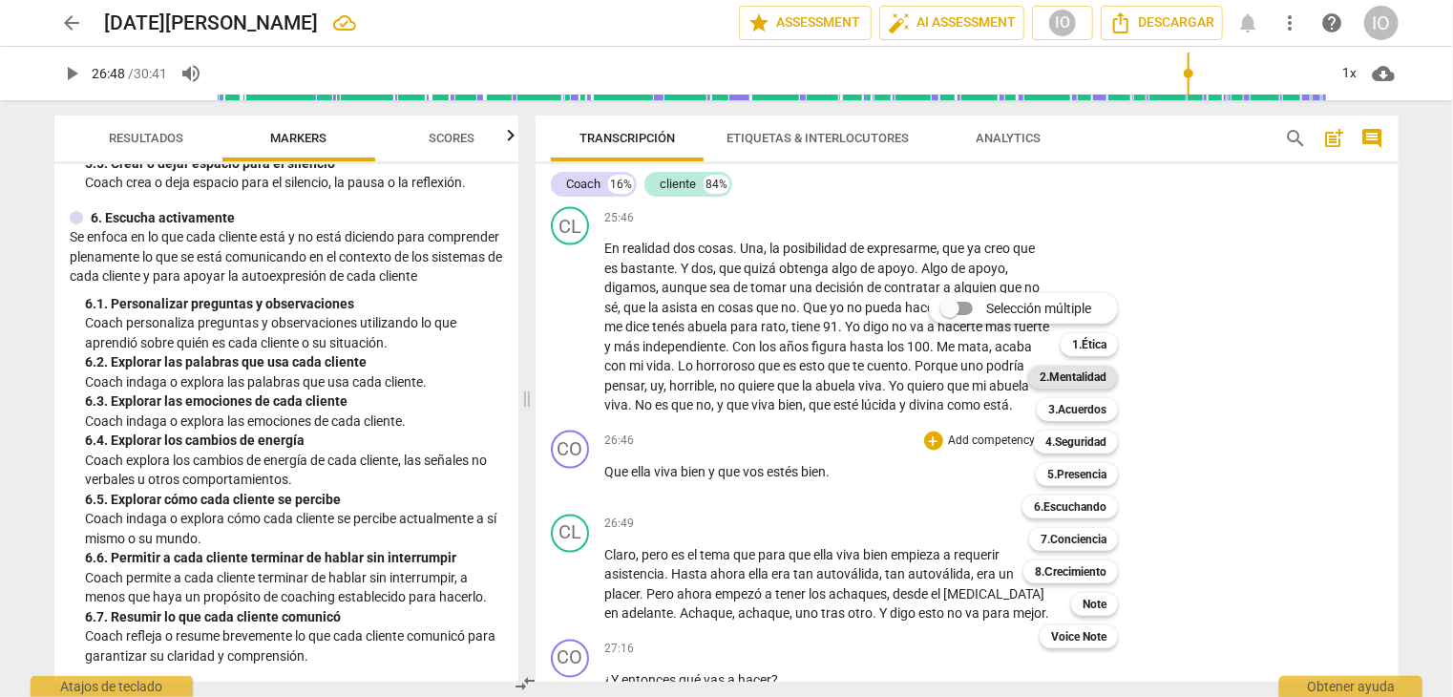
click at [1089, 385] on b "2.Mentalidad" at bounding box center [1073, 377] width 67 height 23
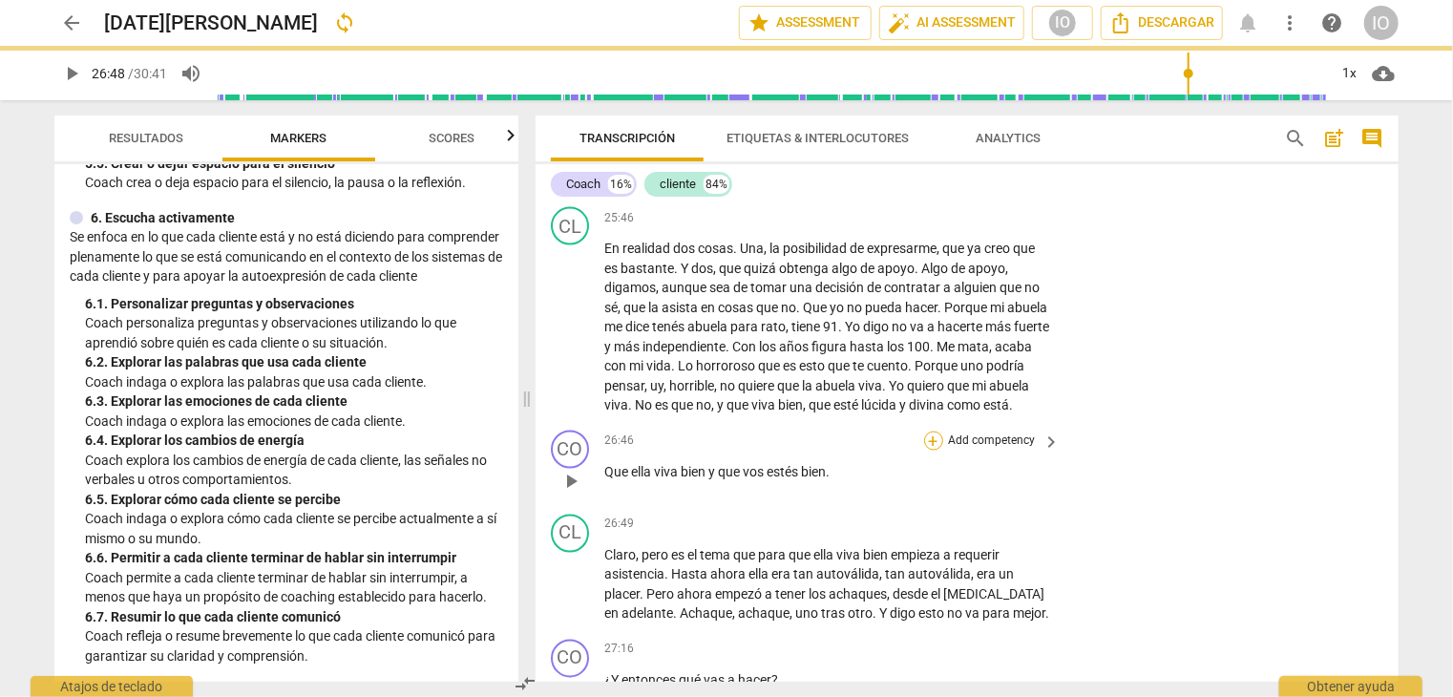
click at [939, 451] on div "+" at bounding box center [933, 441] width 19 height 19
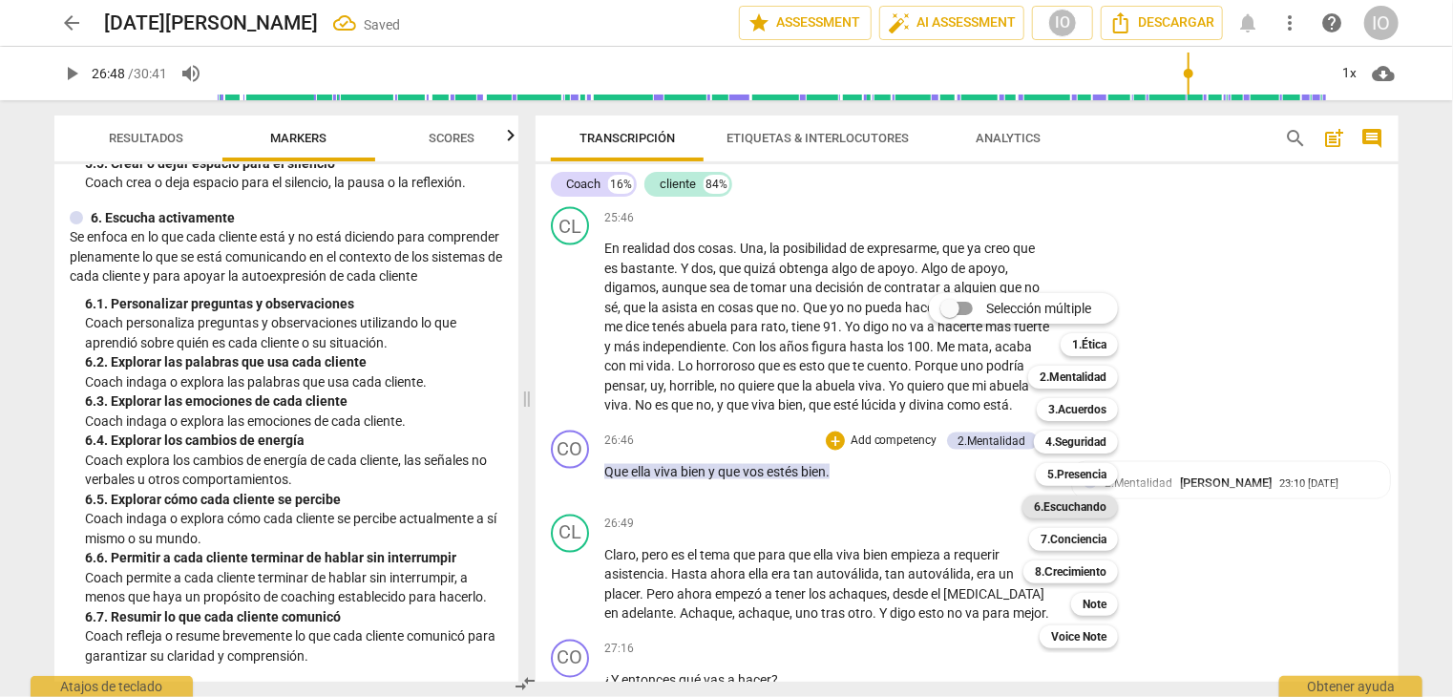
click at [1070, 502] on b "6.Escuchando" at bounding box center [1070, 507] width 73 height 23
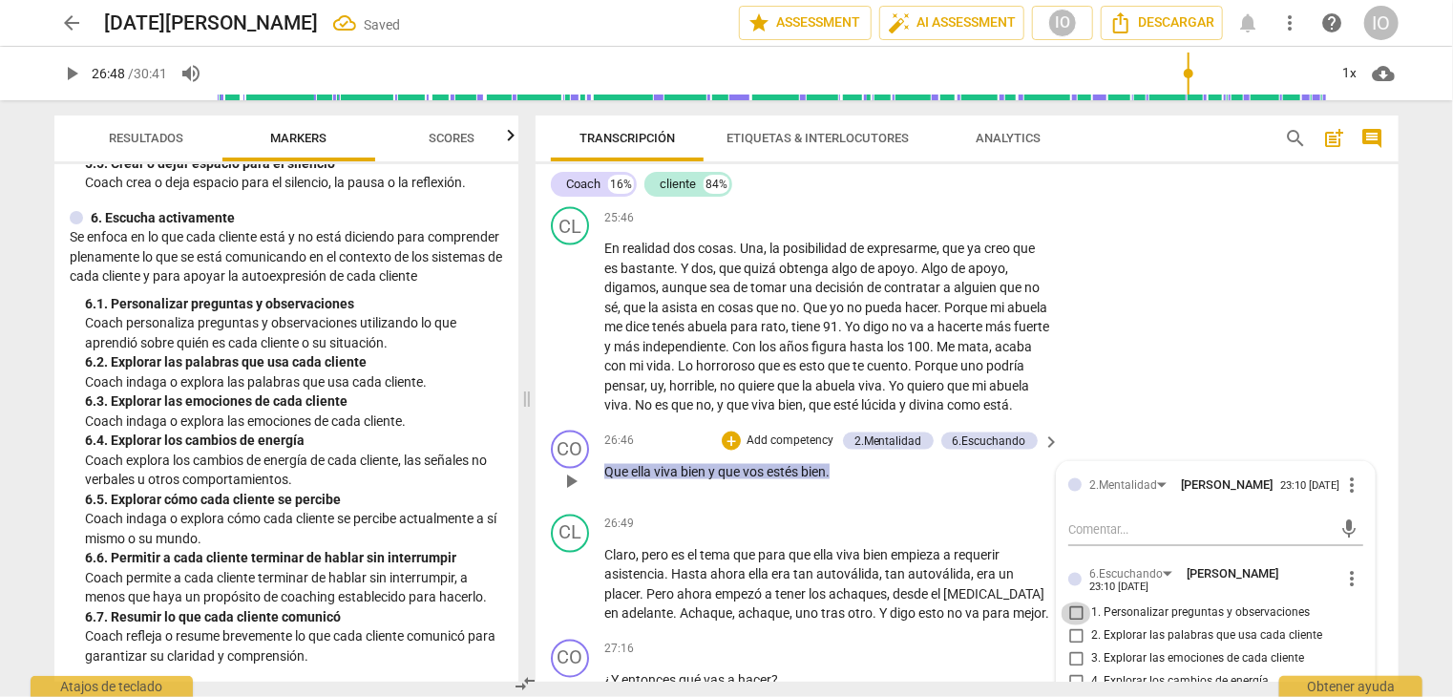
click at [1075, 625] on input "1. Personalizar preguntas y observaciones" at bounding box center [1076, 614] width 31 height 23
checkbox input "true"
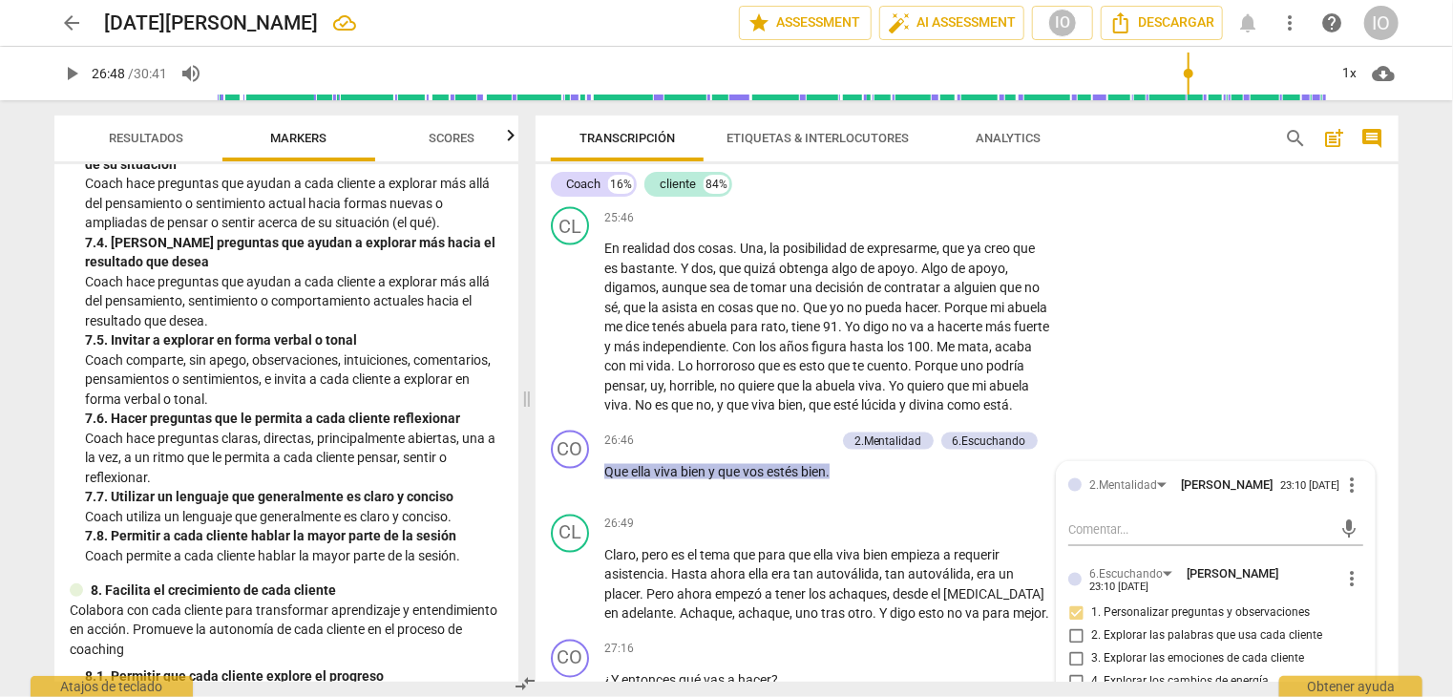
scroll to position [2011, 0]
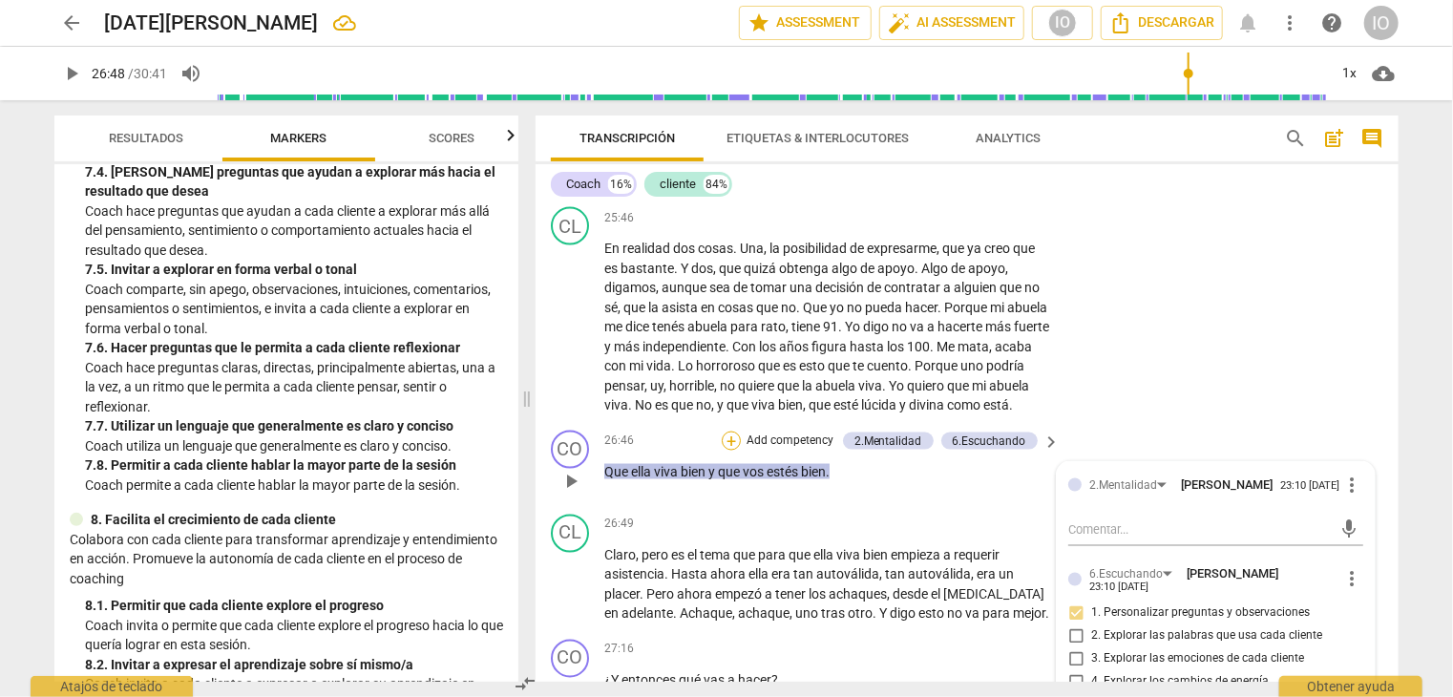
click at [736, 451] on div "+" at bounding box center [731, 441] width 19 height 19
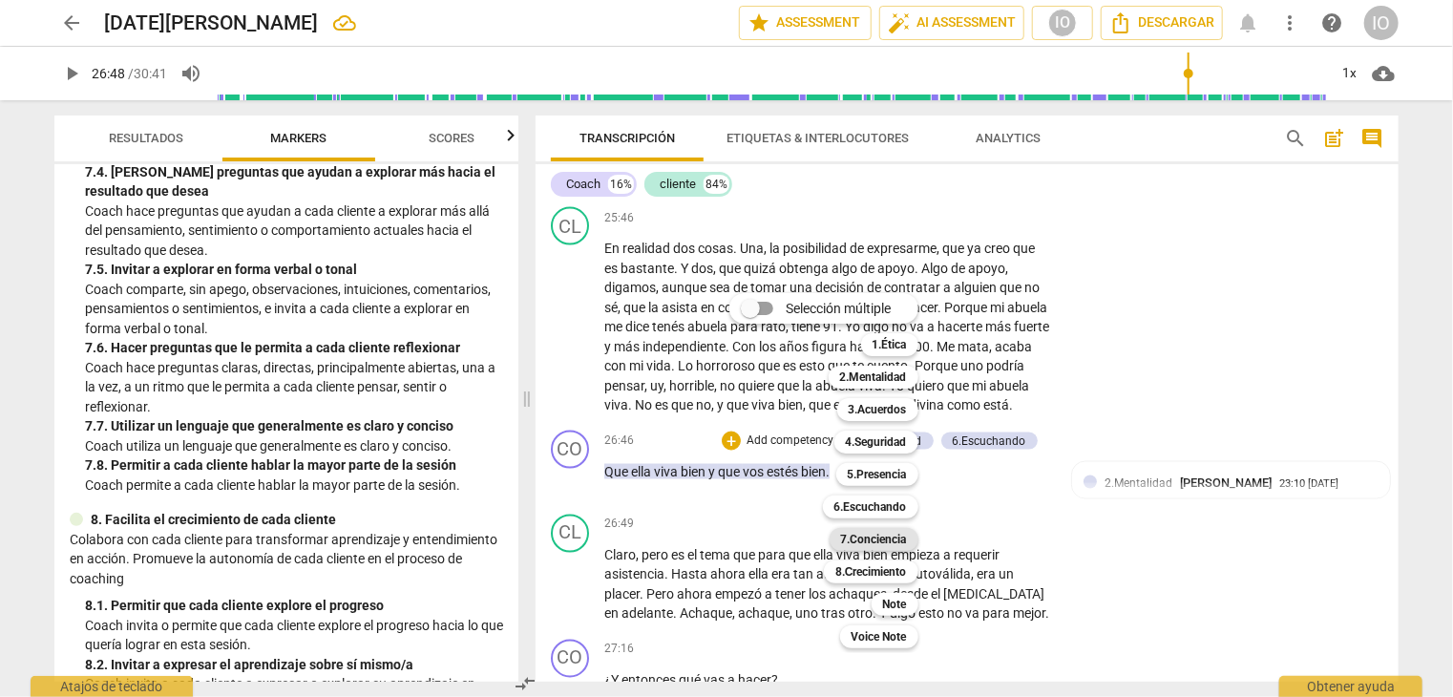
drag, startPoint x: 872, startPoint y: 539, endPoint x: 869, endPoint y: 528, distance: 10.9
click at [872, 538] on b "7.Conciencia" at bounding box center [874, 539] width 66 height 23
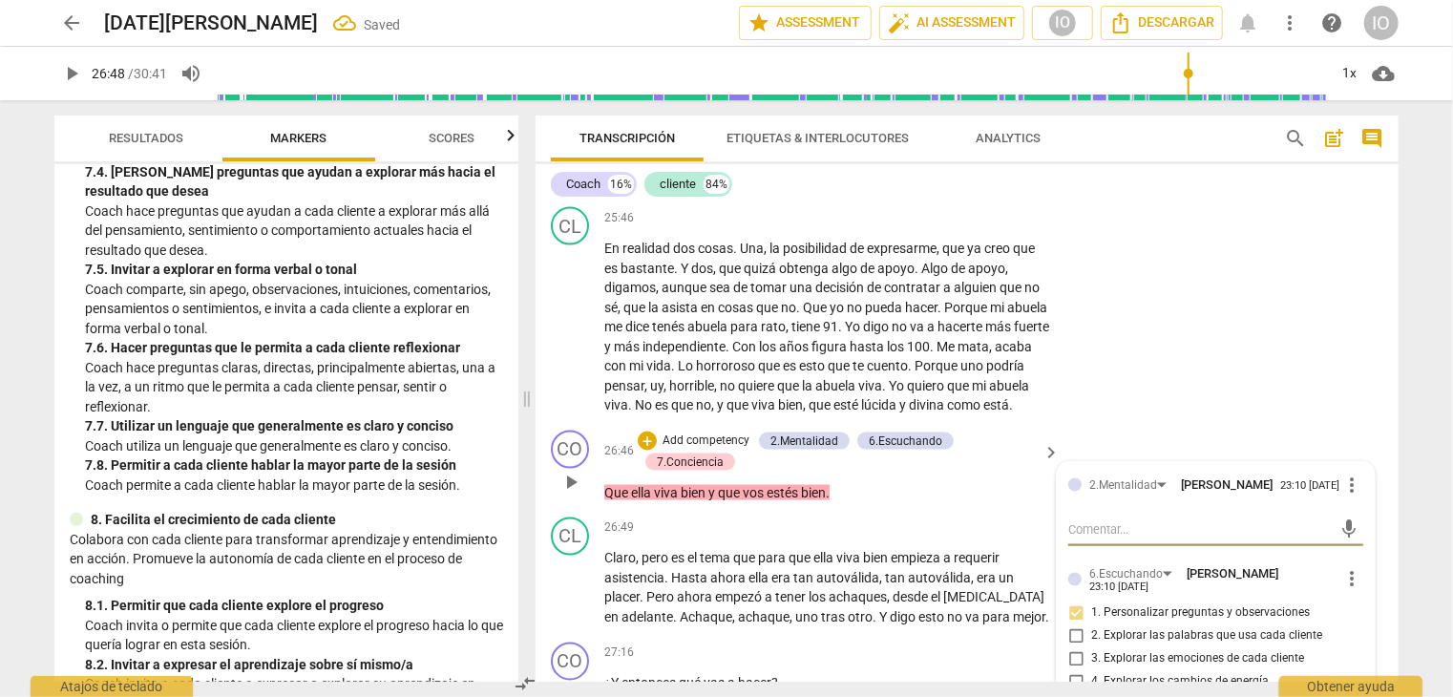
scroll to position [9177, 0]
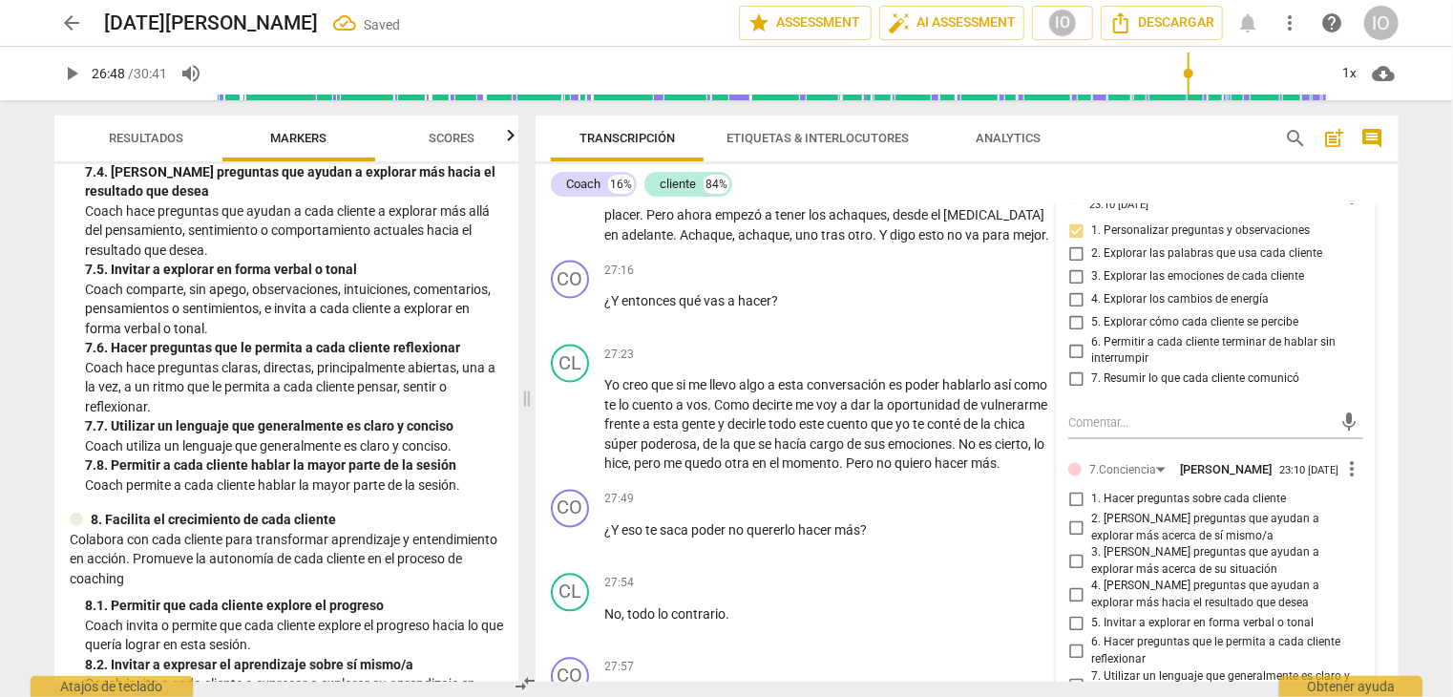
click at [1080, 635] on input "5. Invitar a explorar en forma verbal o tonal" at bounding box center [1076, 623] width 31 height 23
checkbox input "true"
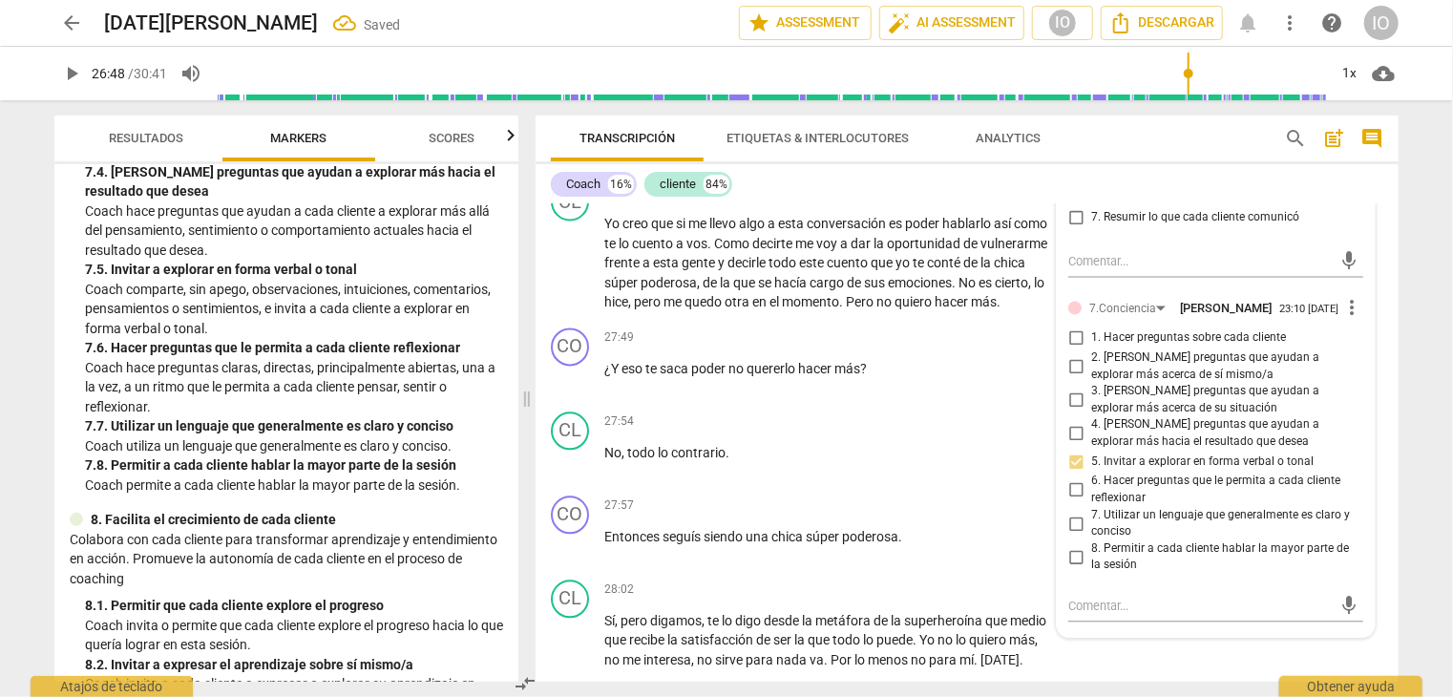
scroll to position [9559, 0]
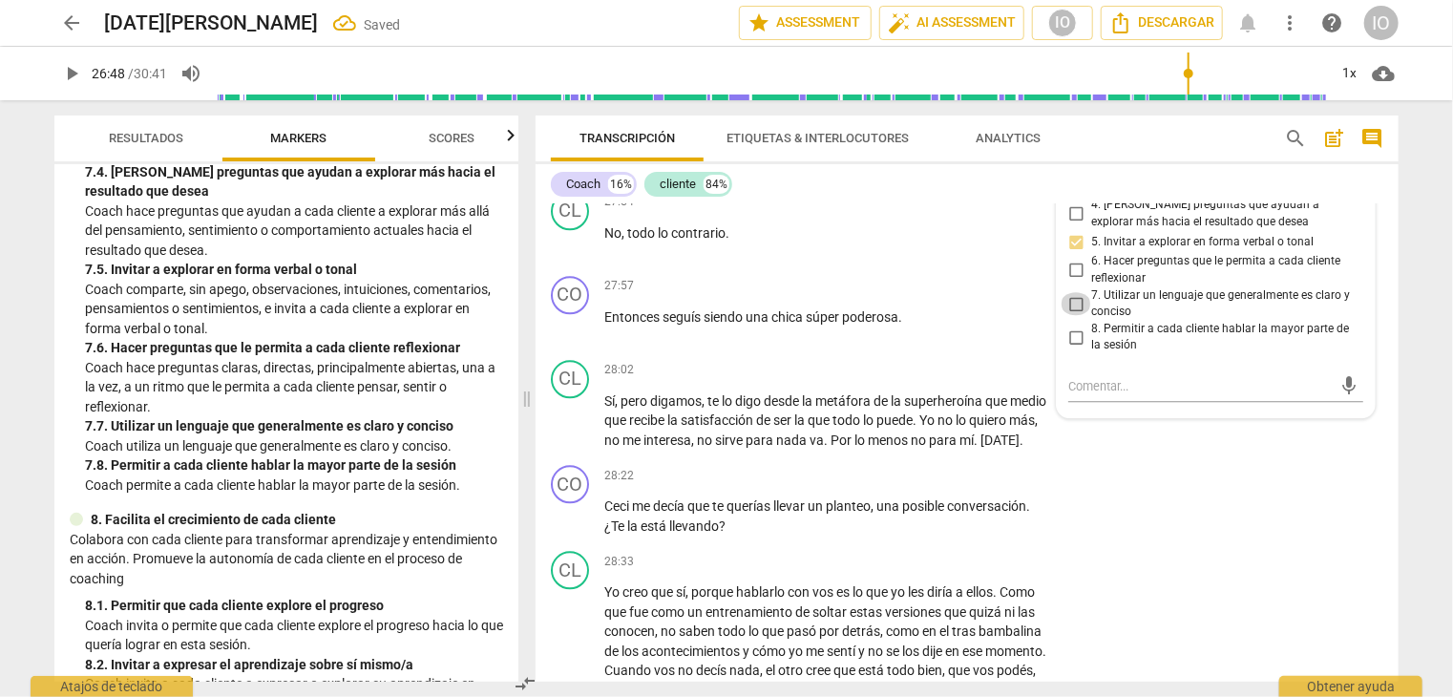
click at [1066, 315] on input "7. Utilizar un lenguaje que generalmente es claro y conciso" at bounding box center [1076, 303] width 31 height 23
checkbox input "true"
click at [1075, 349] on input "8. Permitir a cada cliente hablar la mayor parte de la sesión" at bounding box center [1076, 337] width 31 height 23
checkbox input "true"
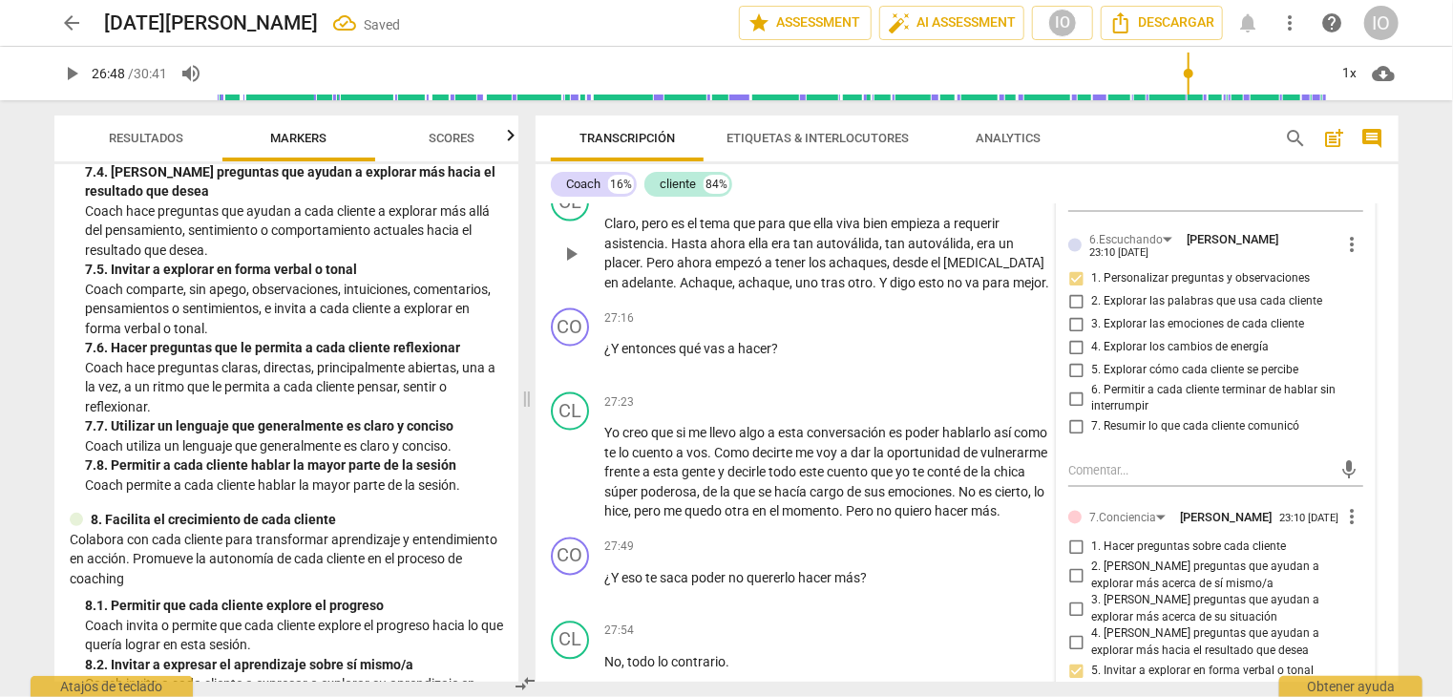
scroll to position [9081, 0]
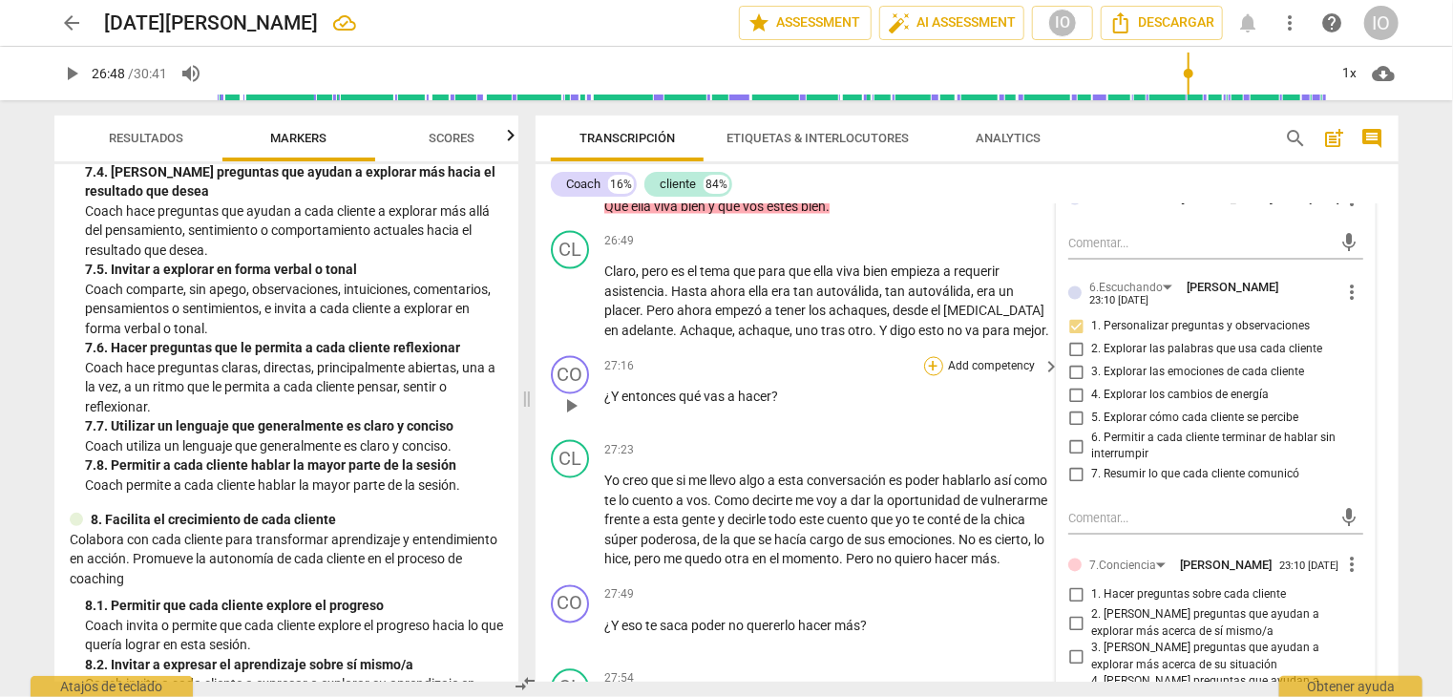
click at [933, 376] on div "+" at bounding box center [933, 366] width 19 height 19
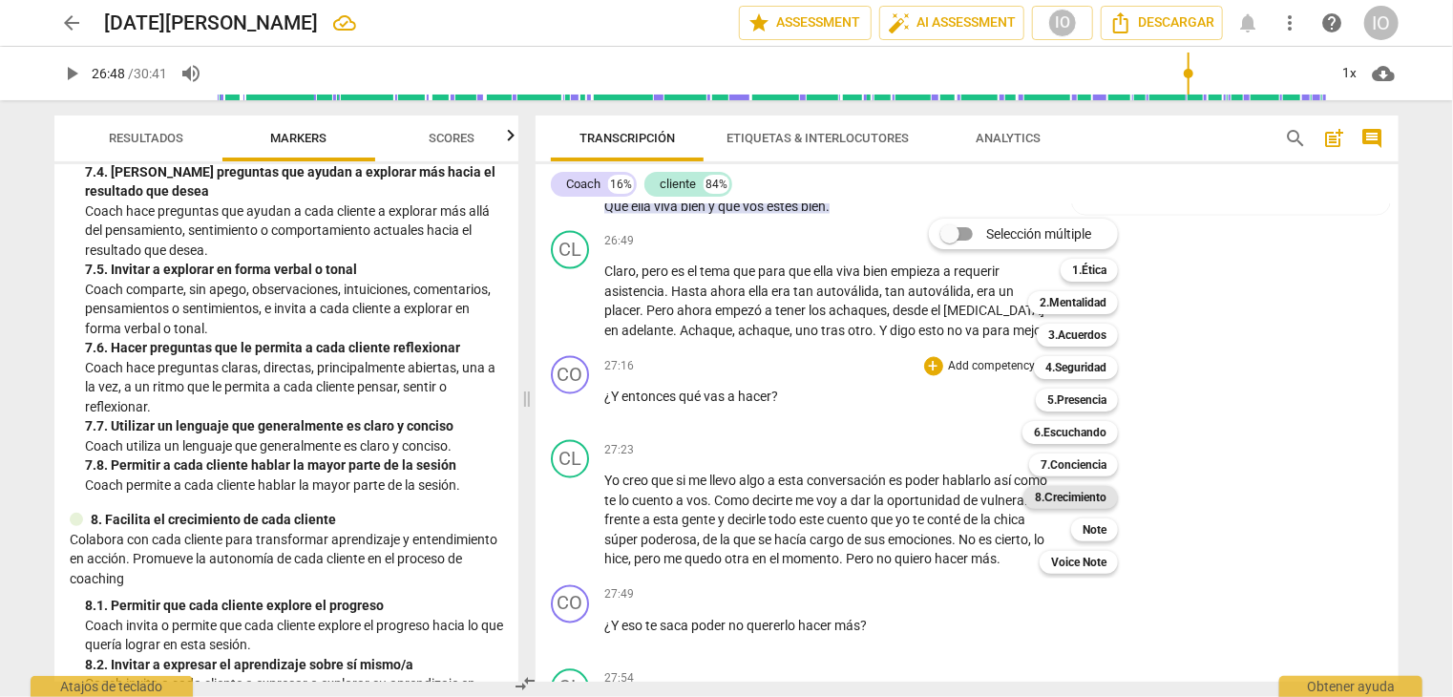
click at [1073, 497] on b "8.Сrecimiento" at bounding box center [1071, 497] width 72 height 23
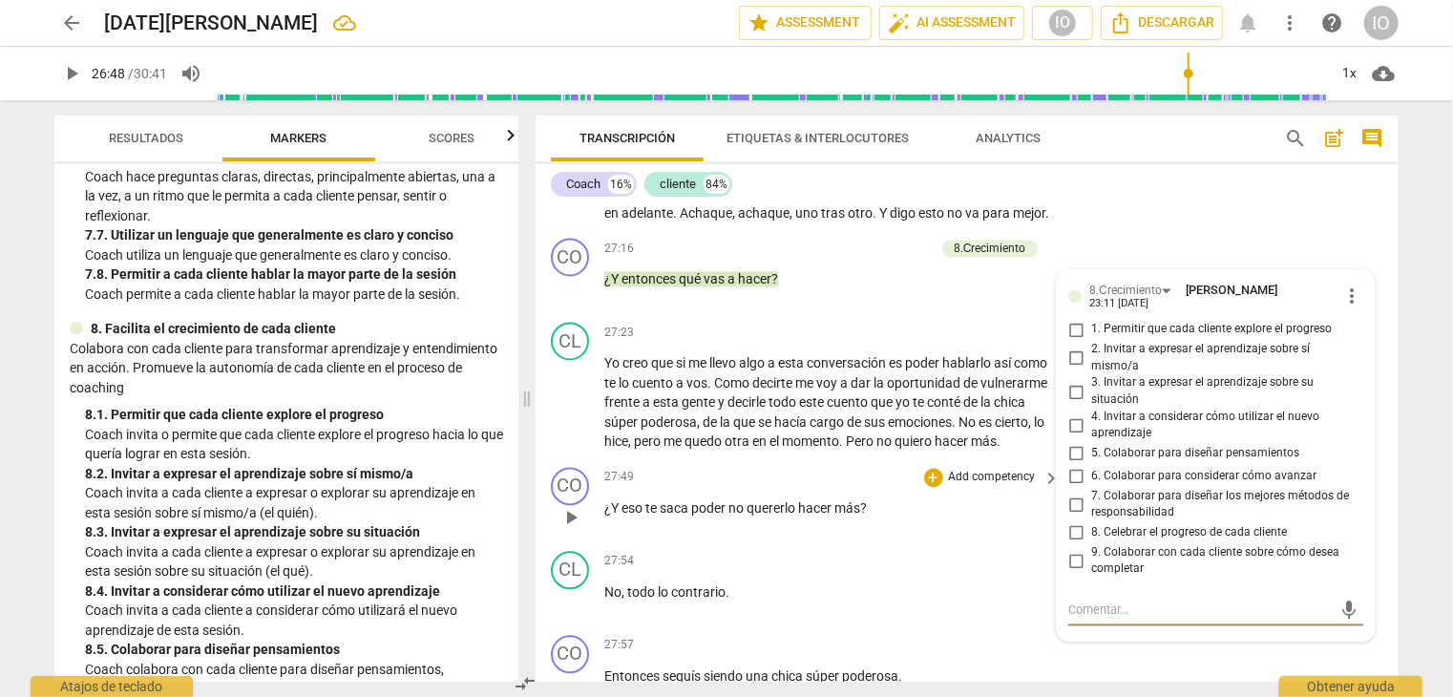
scroll to position [9198, 0]
click at [1075, 371] on input "2. Invitar a expresar el aprendizaje sobre sí mismo/a" at bounding box center [1076, 360] width 31 height 23
checkbox input "true"
click at [1072, 405] on input "3. Invitar a expresar el aprendizaje sobre su situación" at bounding box center [1076, 393] width 31 height 23
checkbox input "true"
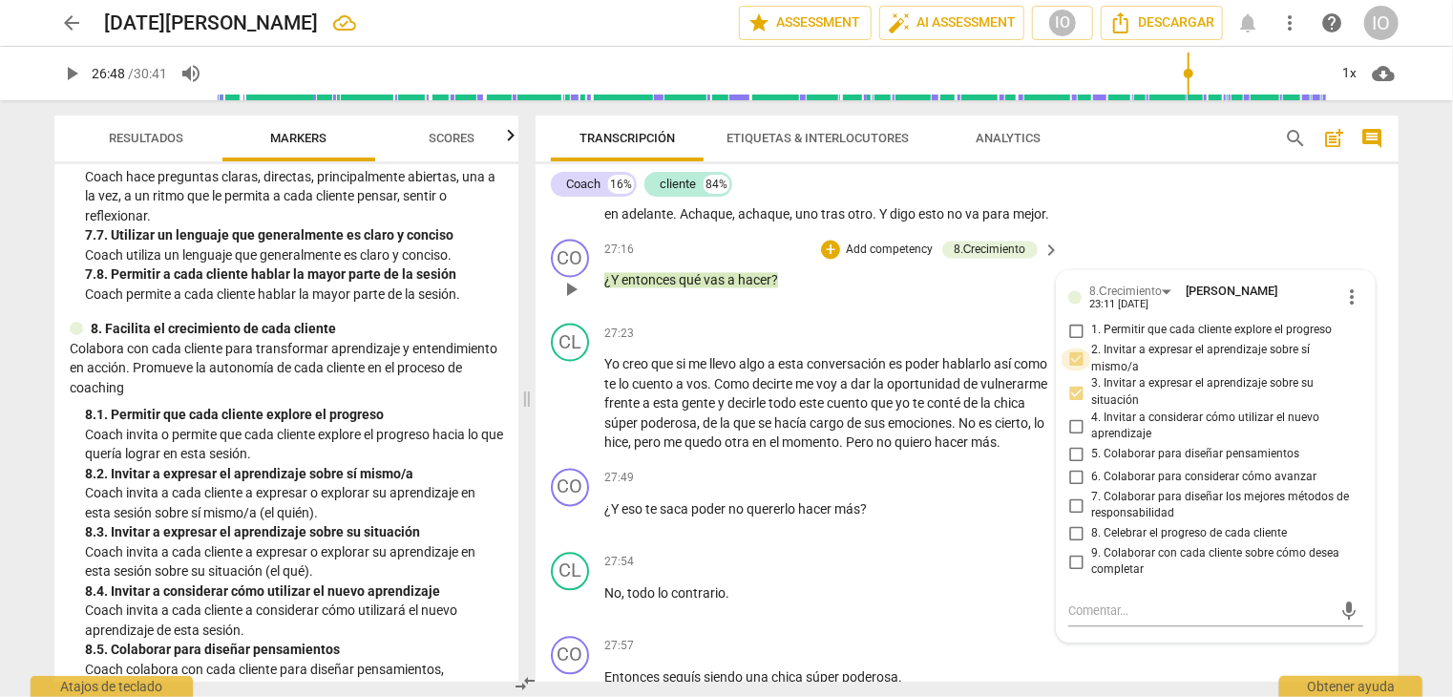
click at [1078, 371] on input "2. Invitar a expresar el aprendizaje sobre sí mismo/a" at bounding box center [1076, 360] width 31 height 23
checkbox input "false"
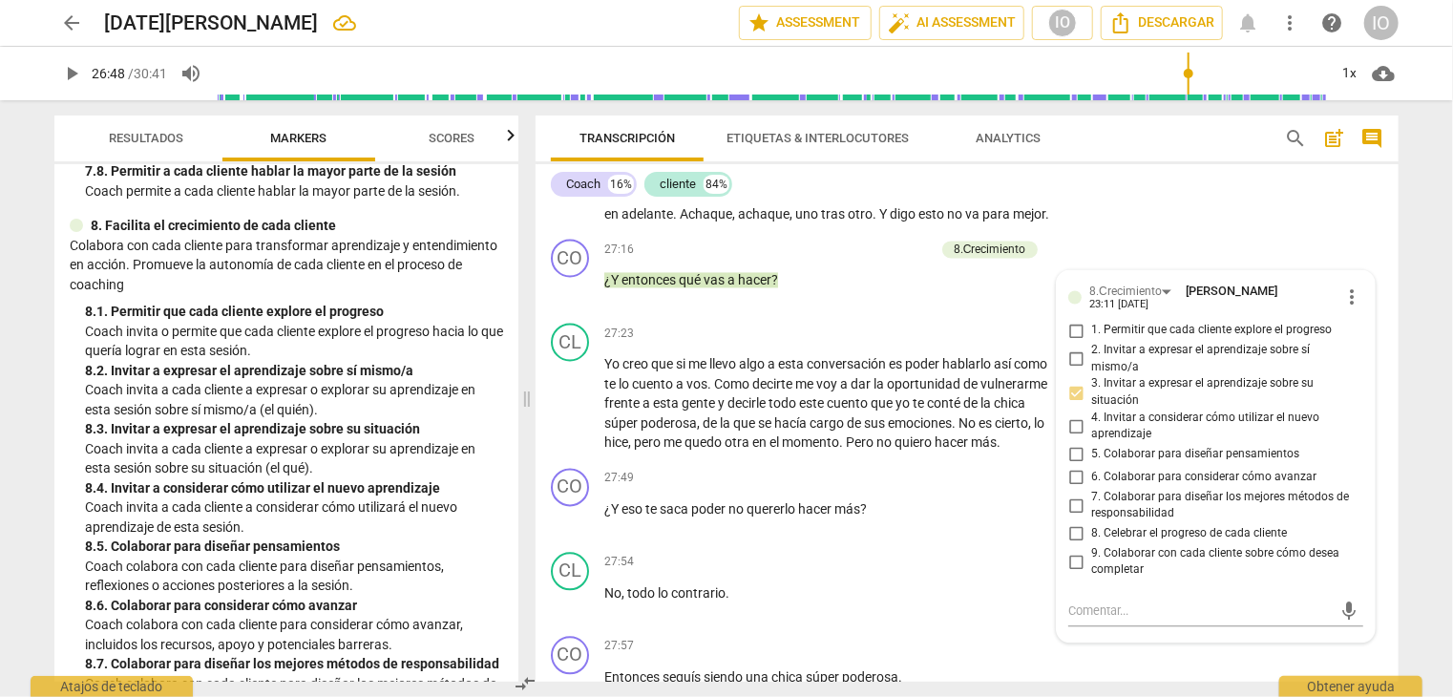
scroll to position [2393, 0]
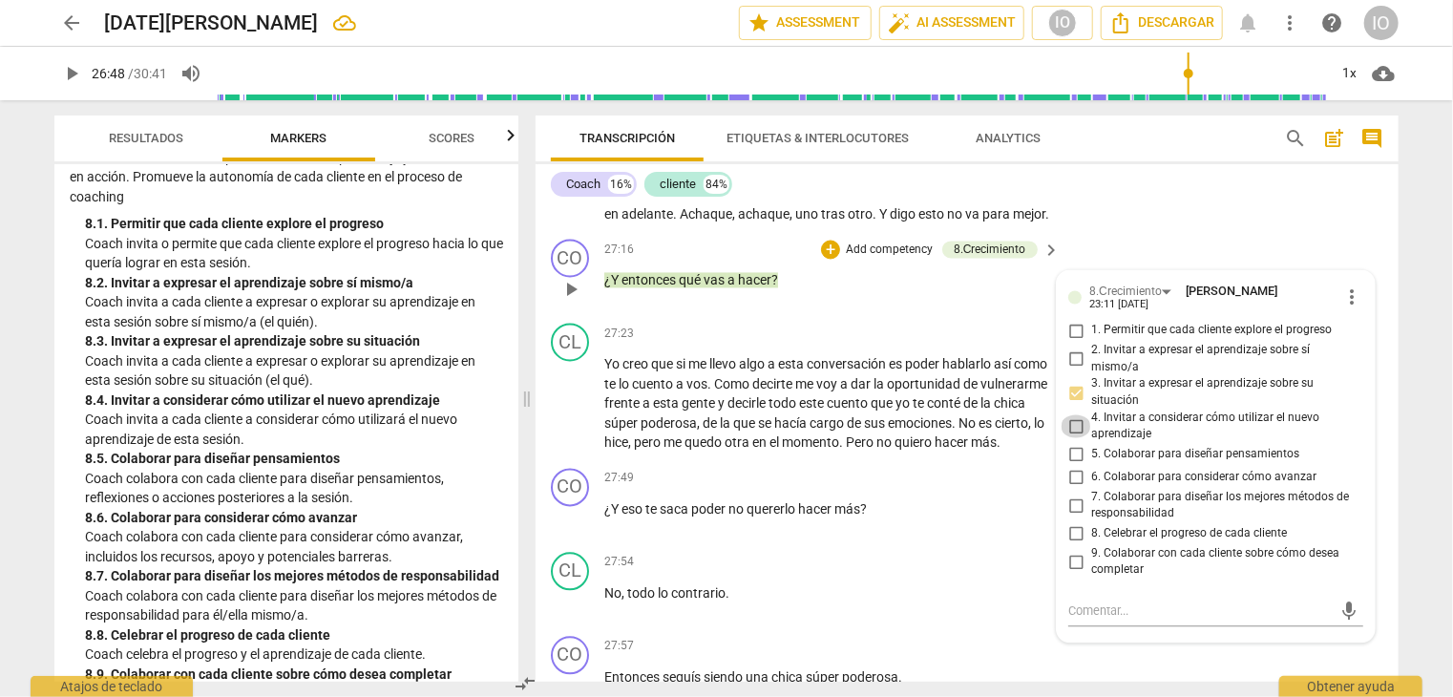
click at [1073, 438] on input "4. Invitar a considerar cómo utilizar el nuevo aprendizaje" at bounding box center [1076, 426] width 31 height 23
checkbox input "true"
click at [1077, 490] on input "6. Colaborar para considerar cómo avanzar" at bounding box center [1076, 478] width 31 height 23
checkbox input "true"
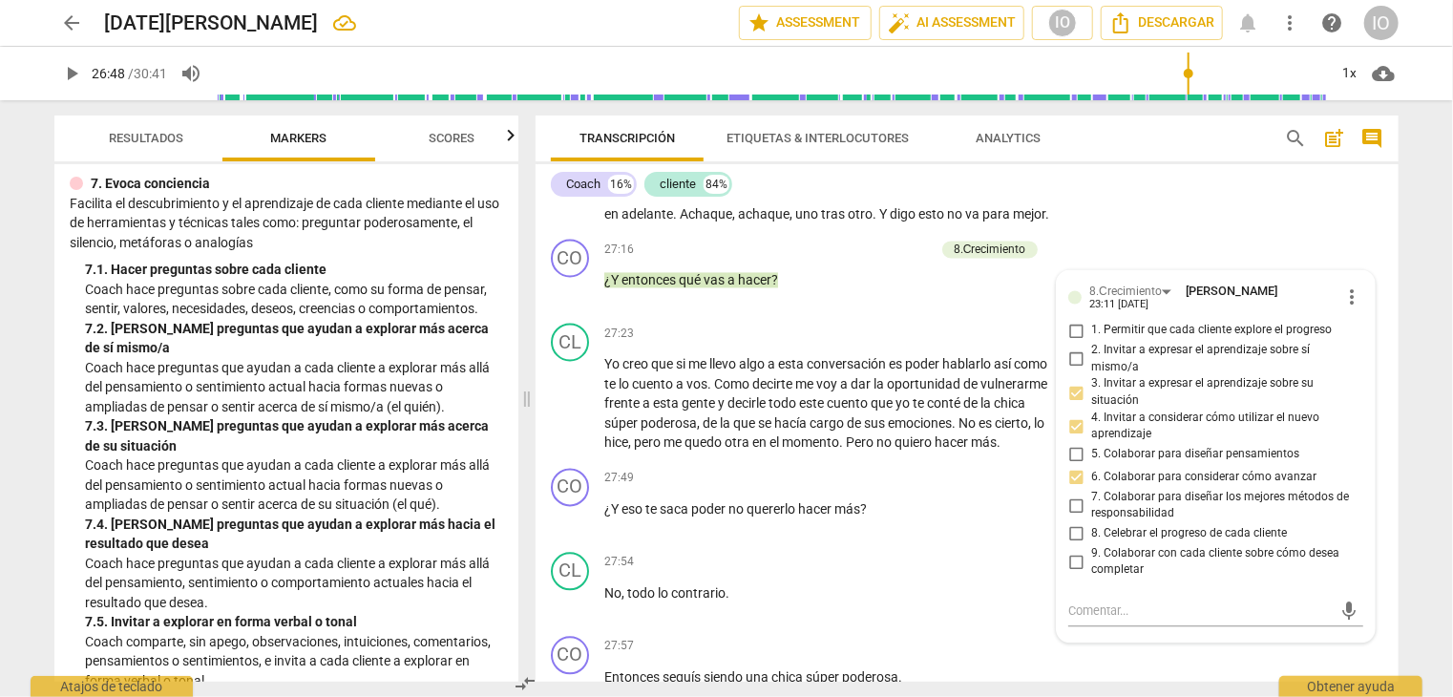
scroll to position [1628, 0]
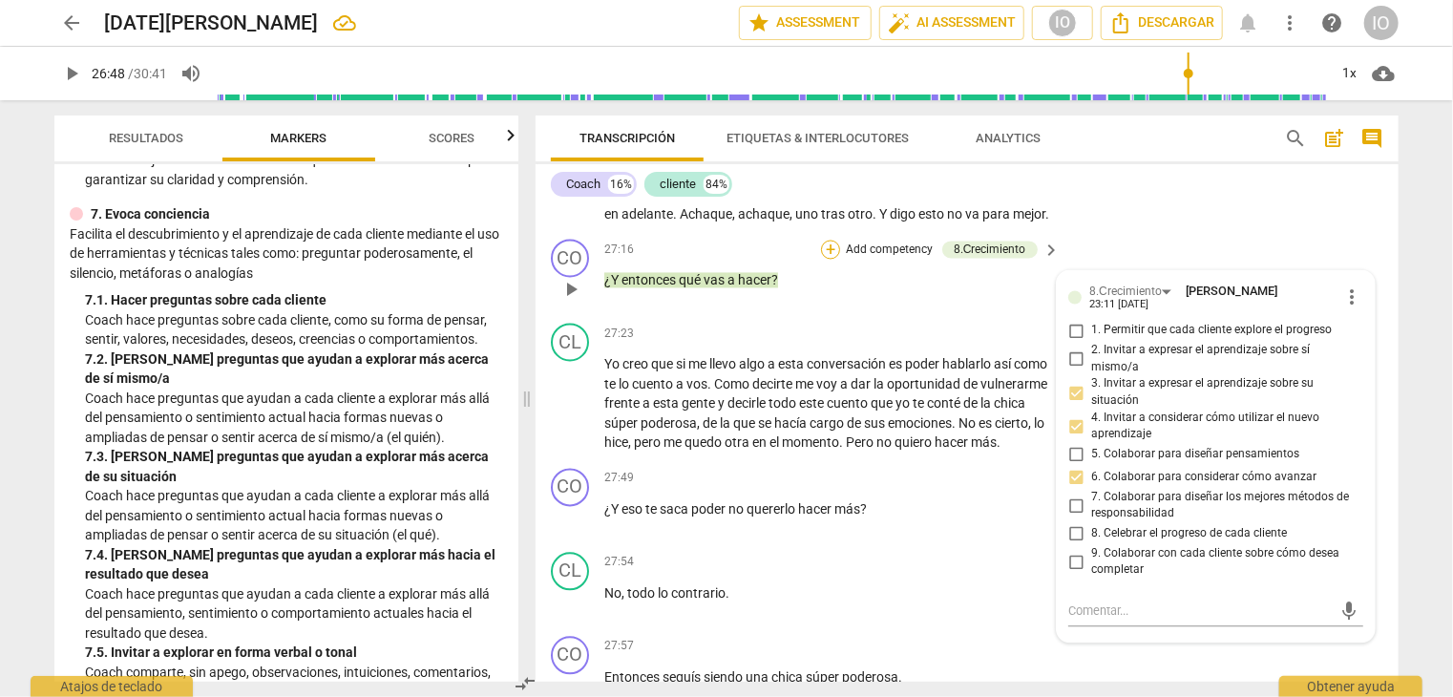
click at [831, 260] on div "+" at bounding box center [830, 250] width 19 height 19
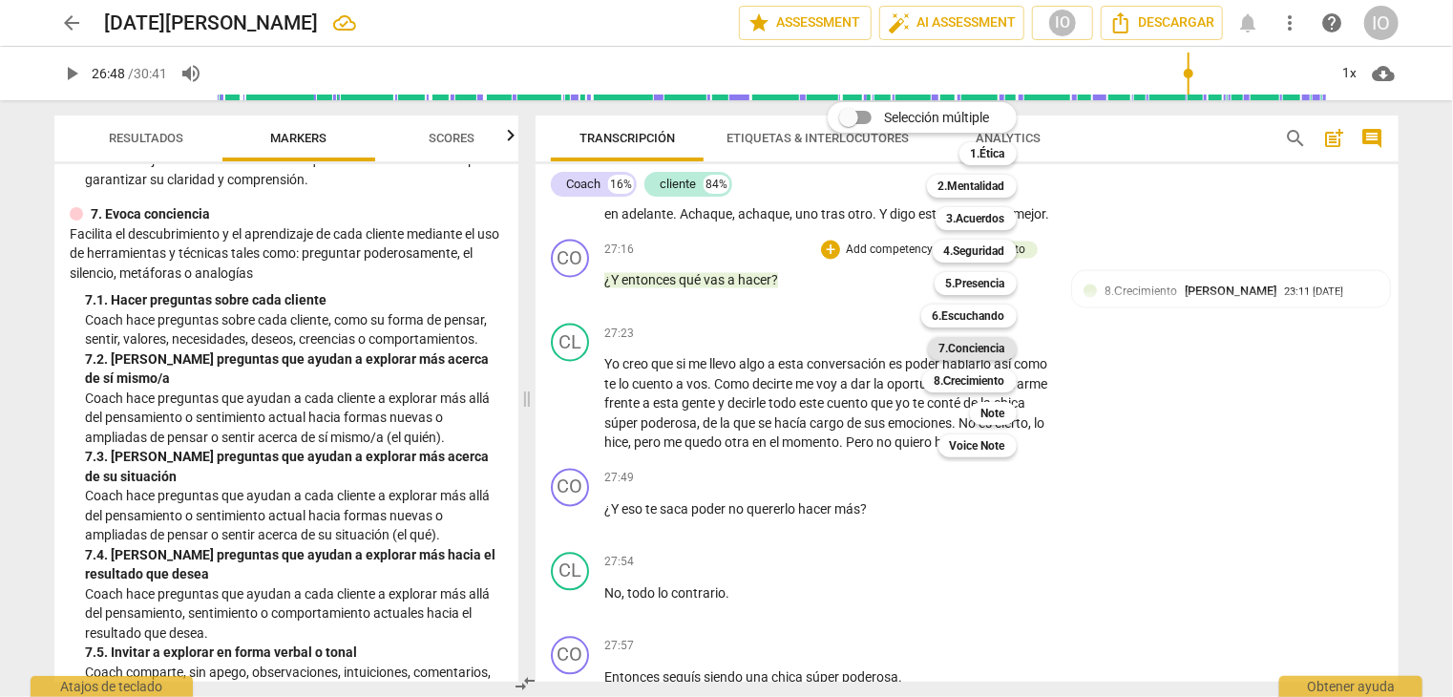
click at [962, 350] on b "7.Conciencia" at bounding box center [973, 348] width 66 height 23
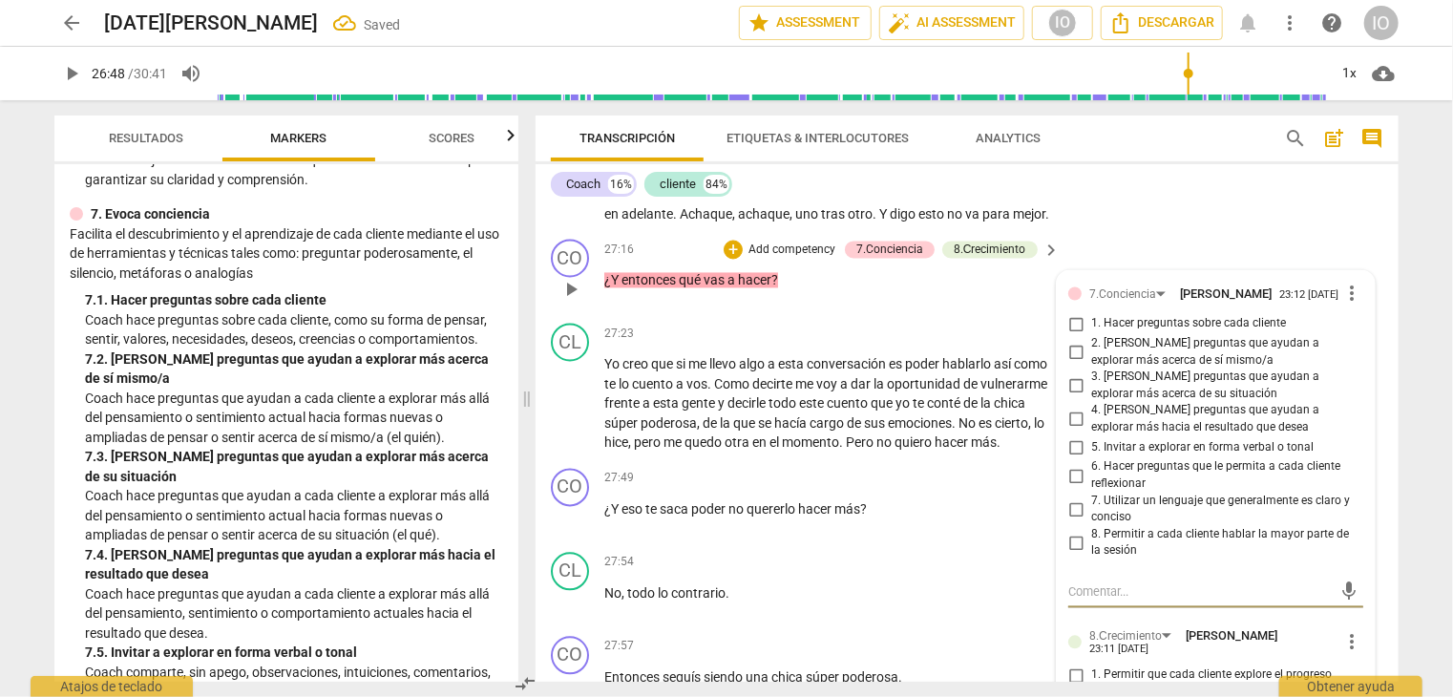
click at [1074, 398] on input "3. [PERSON_NAME] preguntas que ayudan a explorar más acerca de su situación" at bounding box center [1076, 386] width 31 height 23
checkbox input "true"
click at [1073, 459] on input "5. Invitar a explorar en forma verbal o tonal" at bounding box center [1076, 447] width 31 height 23
checkbox input "true"
click at [1078, 521] on input "7. Utilizar un lenguaje que generalmente es claro y conciso" at bounding box center [1076, 509] width 31 height 23
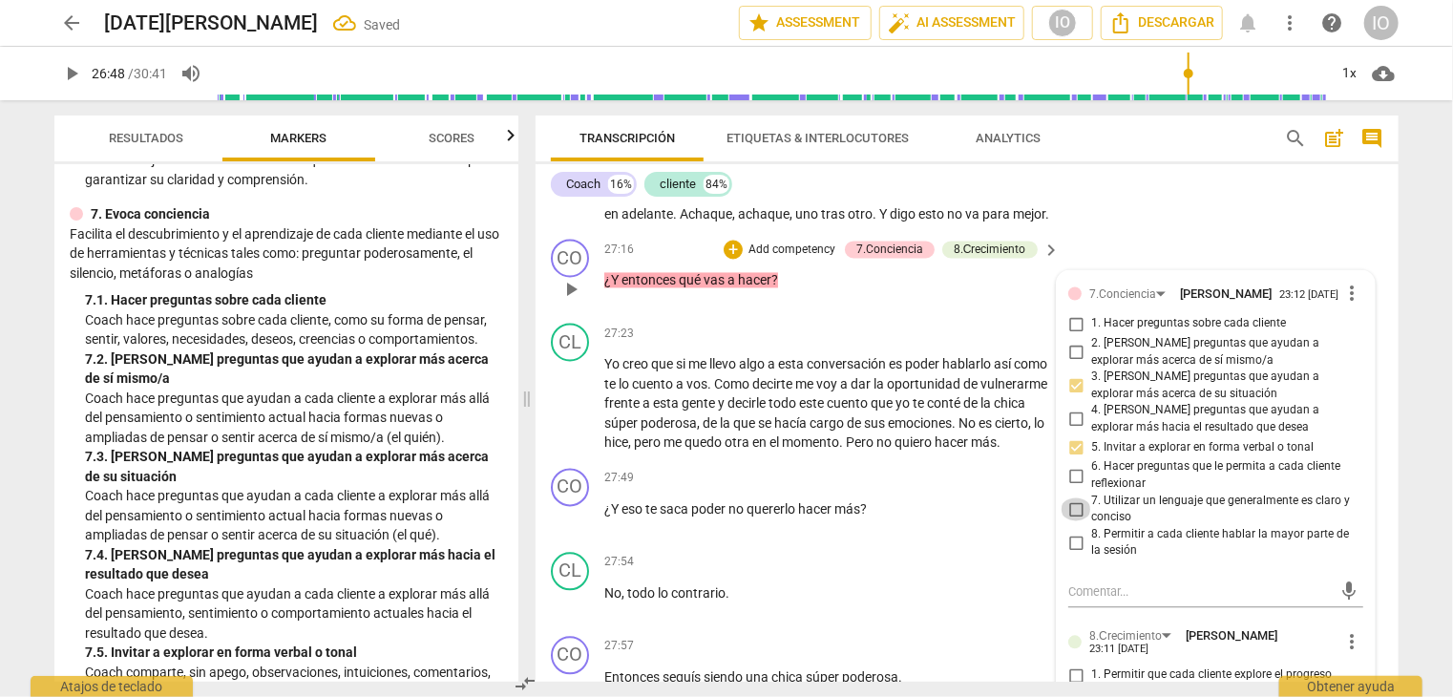
checkbox input "true"
click at [1072, 555] on input "8. Permitir a cada cliente hablar la mayor parte de la sesión" at bounding box center [1076, 543] width 31 height 23
checkbox input "true"
click at [728, 260] on div "+" at bounding box center [733, 250] width 19 height 19
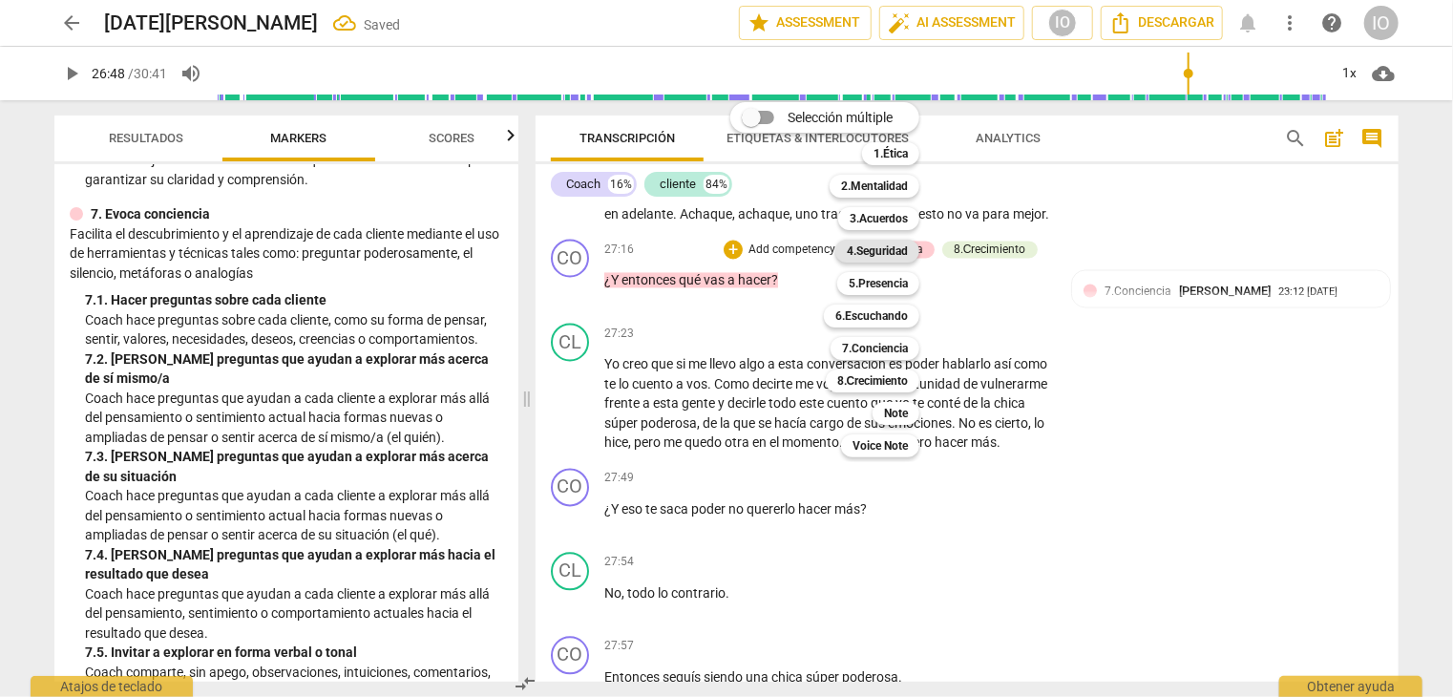
click at [882, 257] on b "4.Seguridad" at bounding box center [877, 251] width 61 height 23
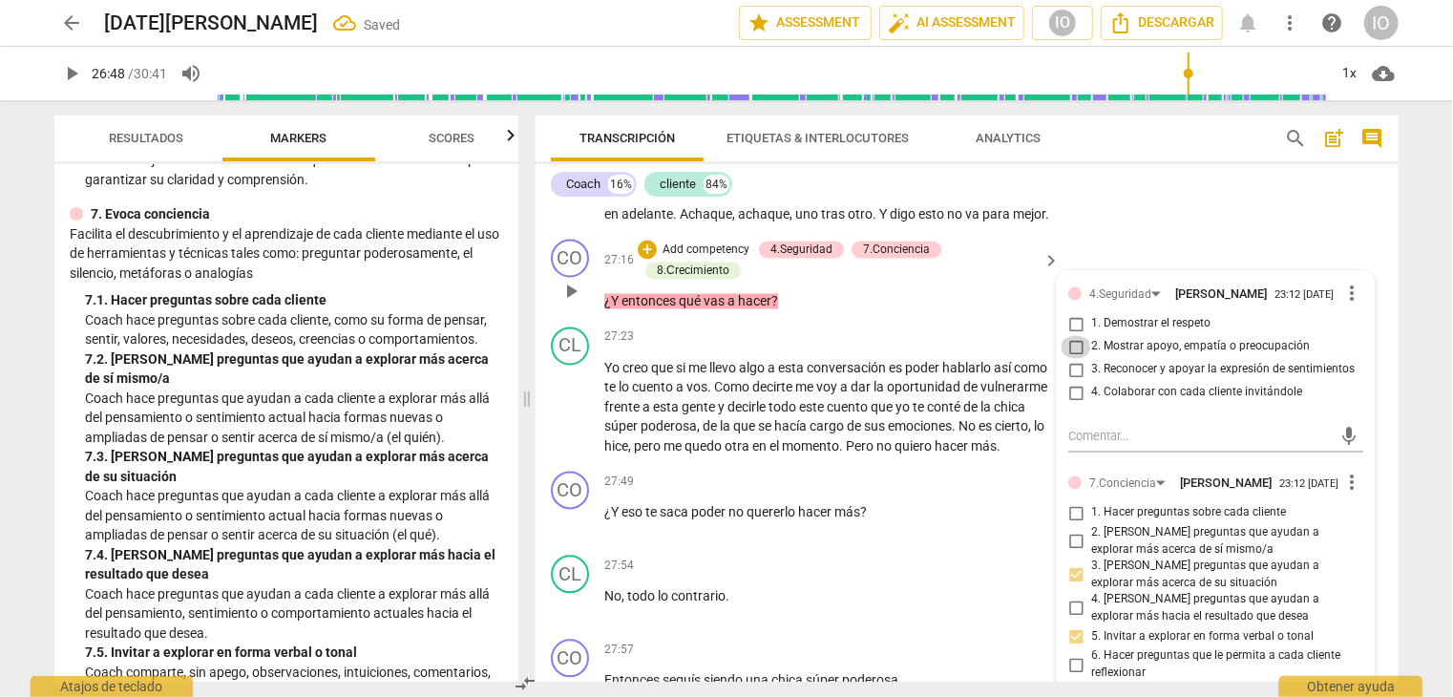
click at [1070, 359] on input "2. Mostrar apoyo, empatía o preocupación" at bounding box center [1076, 347] width 31 height 23
checkbox input "true"
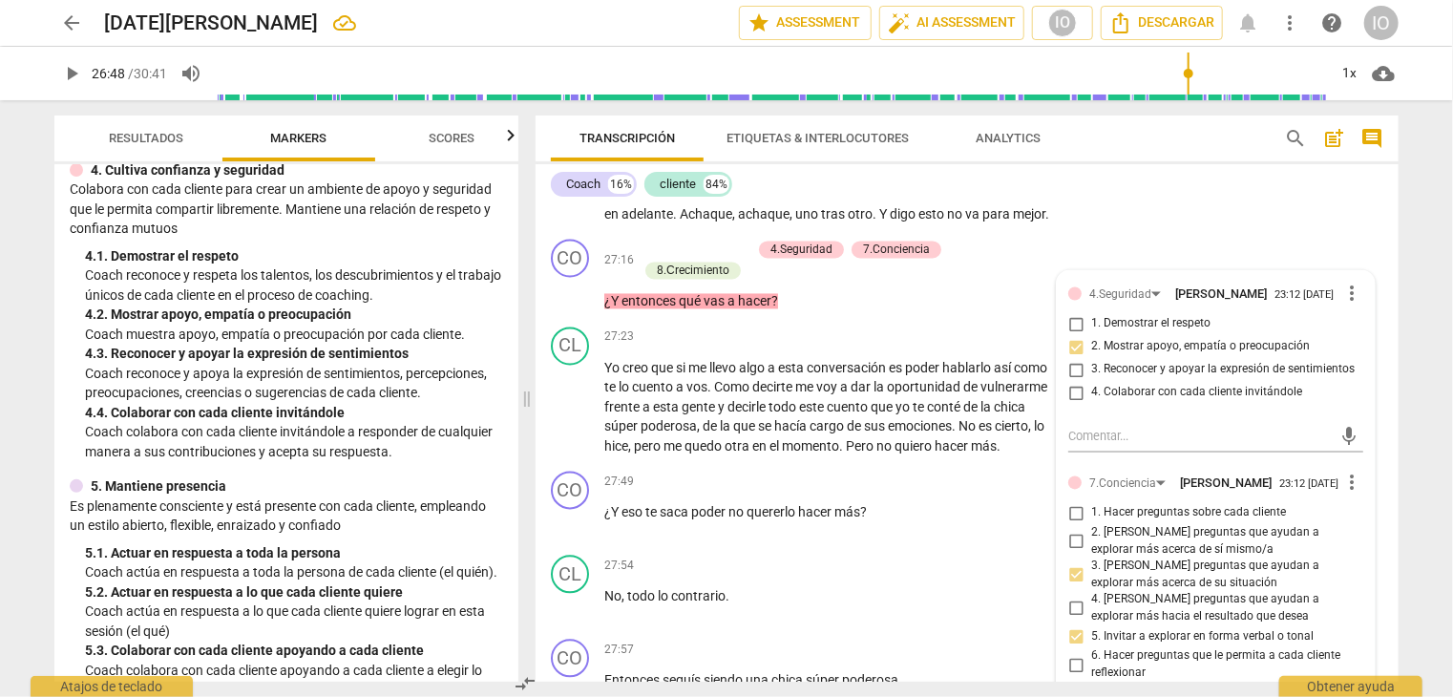
scroll to position [578, 0]
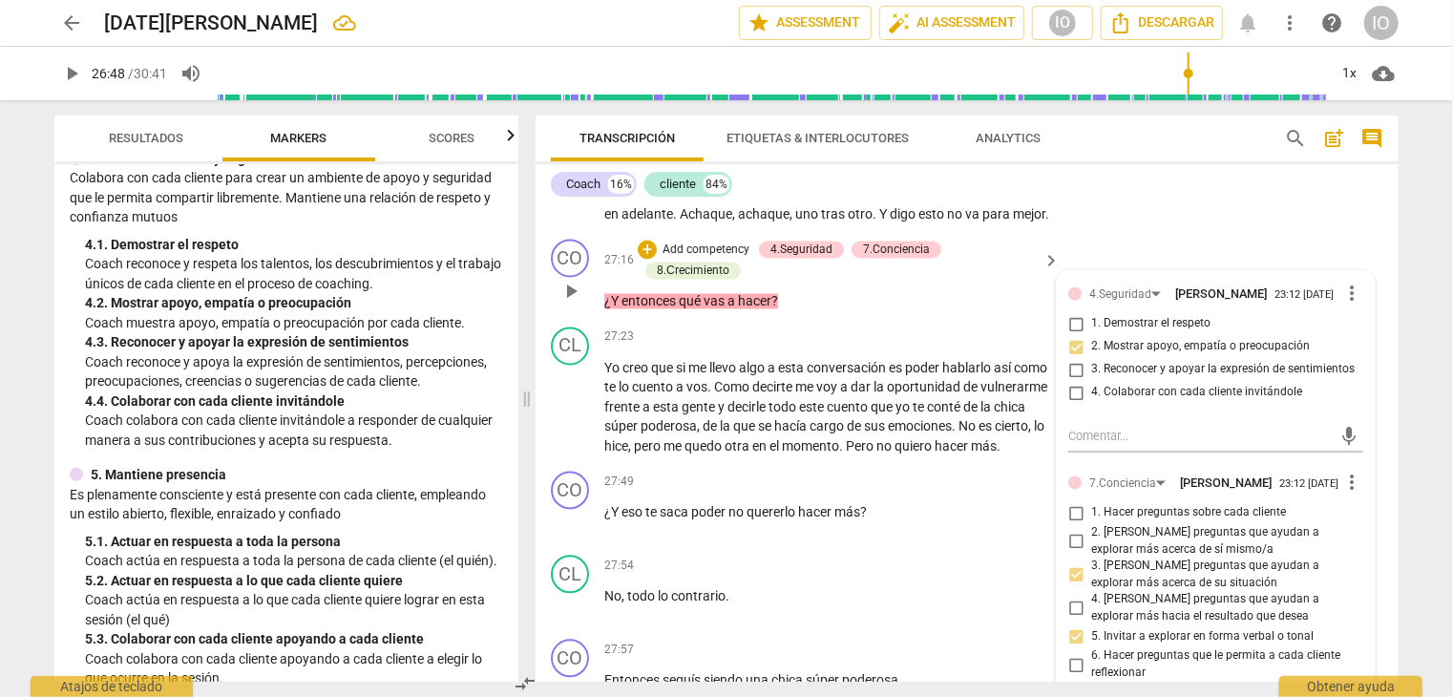
click at [1071, 405] on input "4. Colaborar con cada cliente invitándole" at bounding box center [1076, 393] width 31 height 23
checkbox input "true"
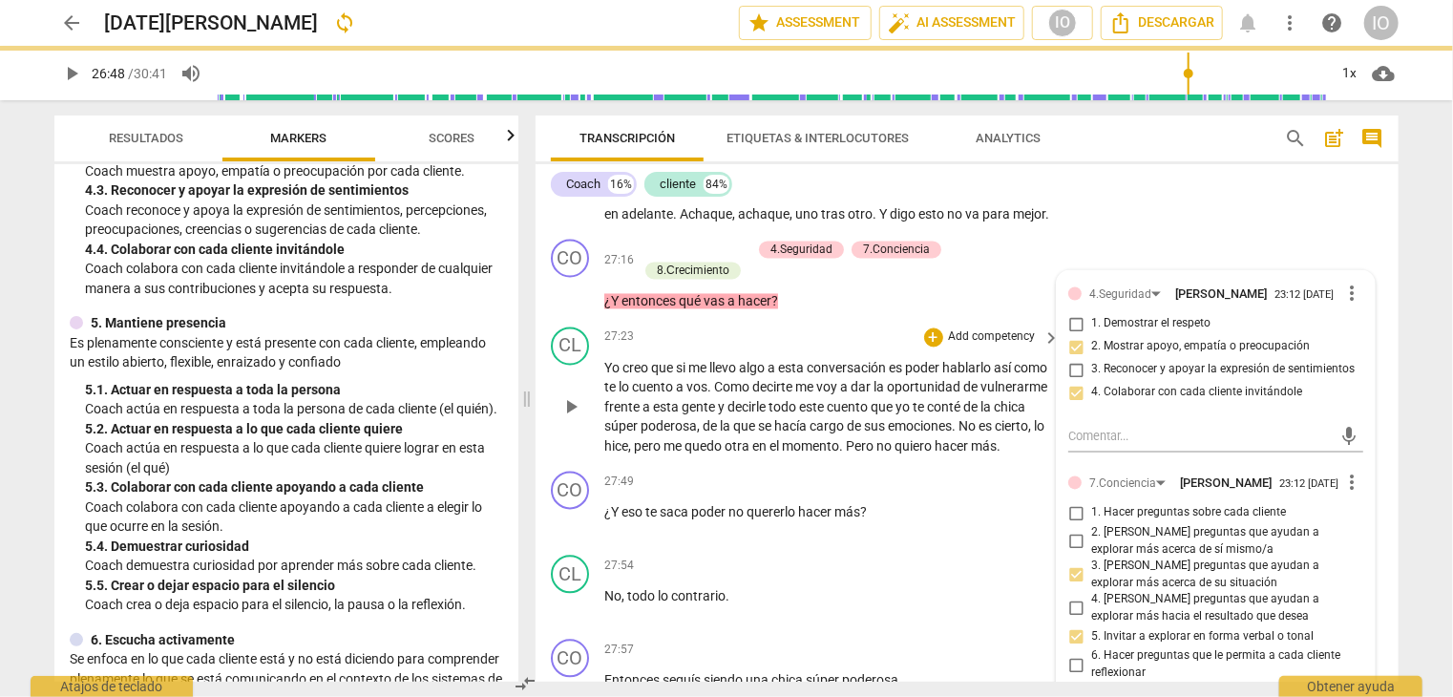
scroll to position [769, 0]
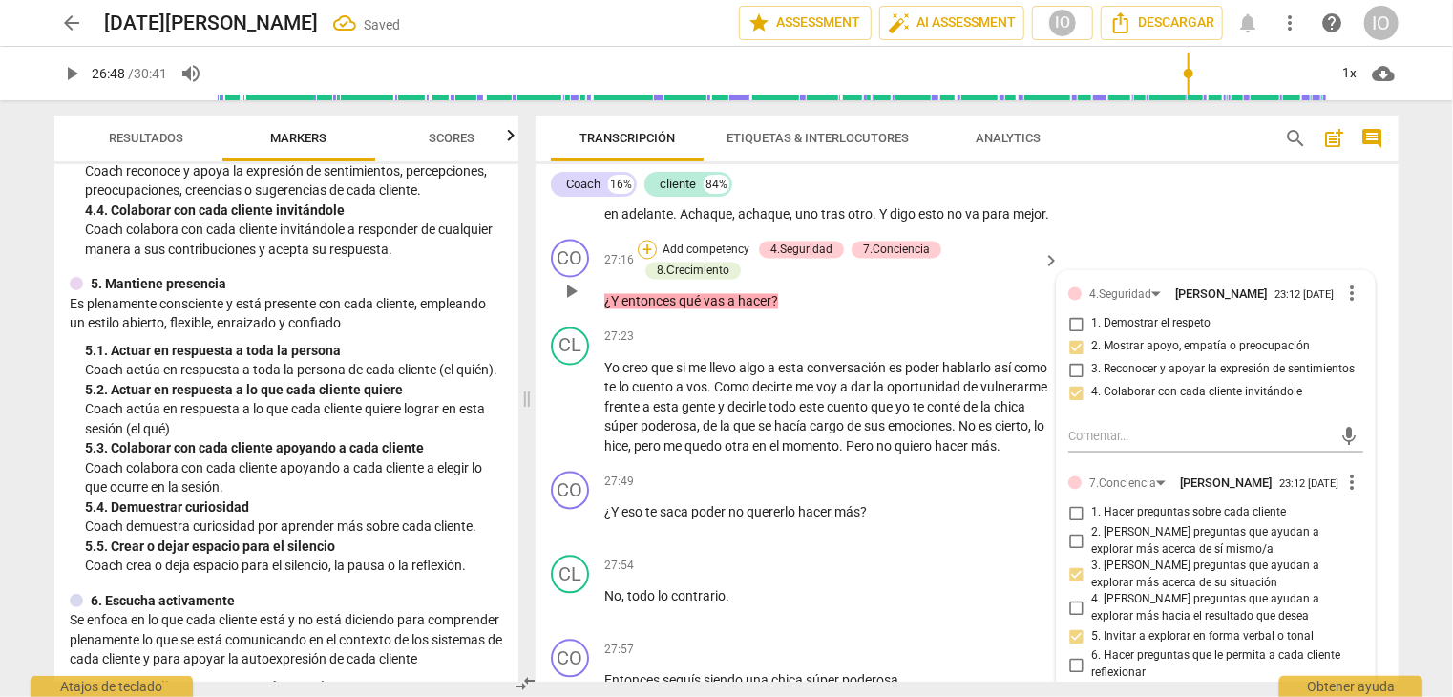
click at [648, 260] on div "+" at bounding box center [647, 250] width 19 height 19
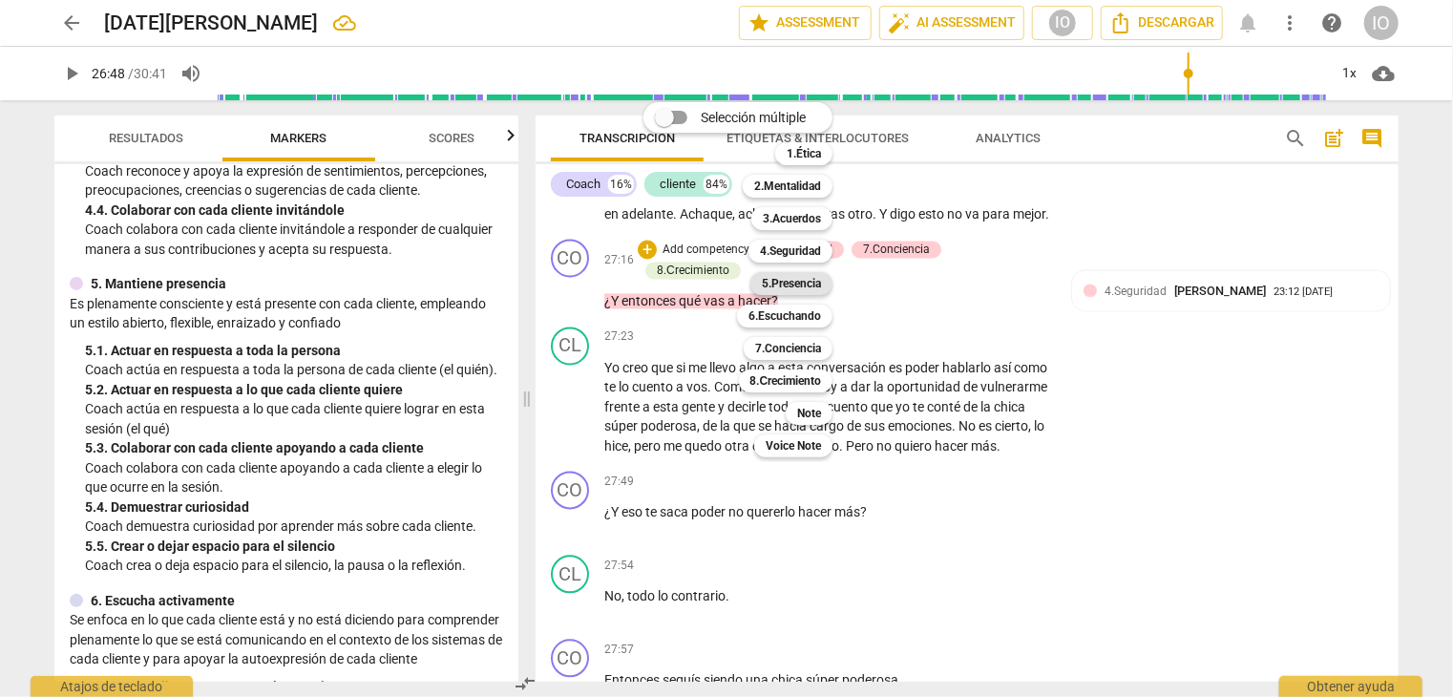
click at [810, 288] on b "5.Presencia" at bounding box center [791, 283] width 59 height 23
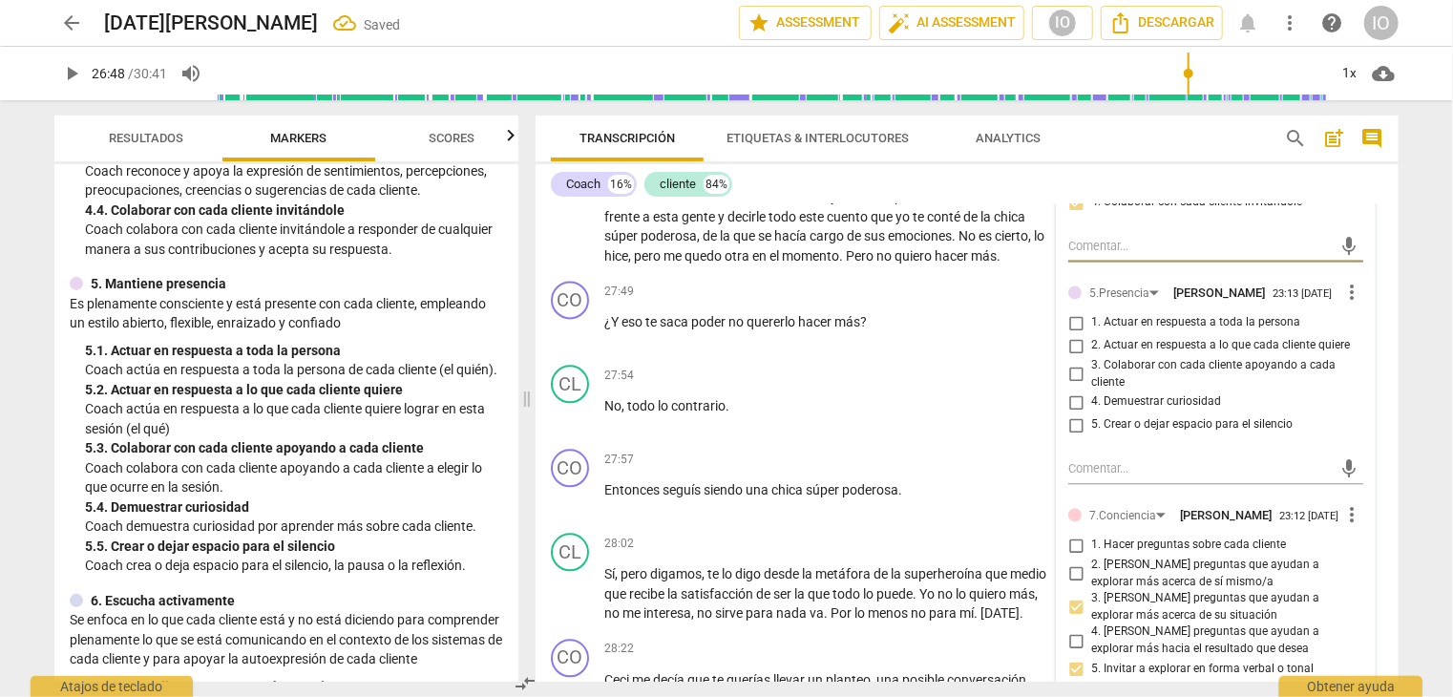
scroll to position [9389, 0]
click at [1070, 357] on input "2. Actuar en respuesta a lo que cada cliente quiere" at bounding box center [1076, 345] width 31 height 23
checkbox input "true"
click at [1077, 386] on input "3. Colaborar con cada cliente apoyando a cada cliente" at bounding box center [1076, 374] width 31 height 23
checkbox input "true"
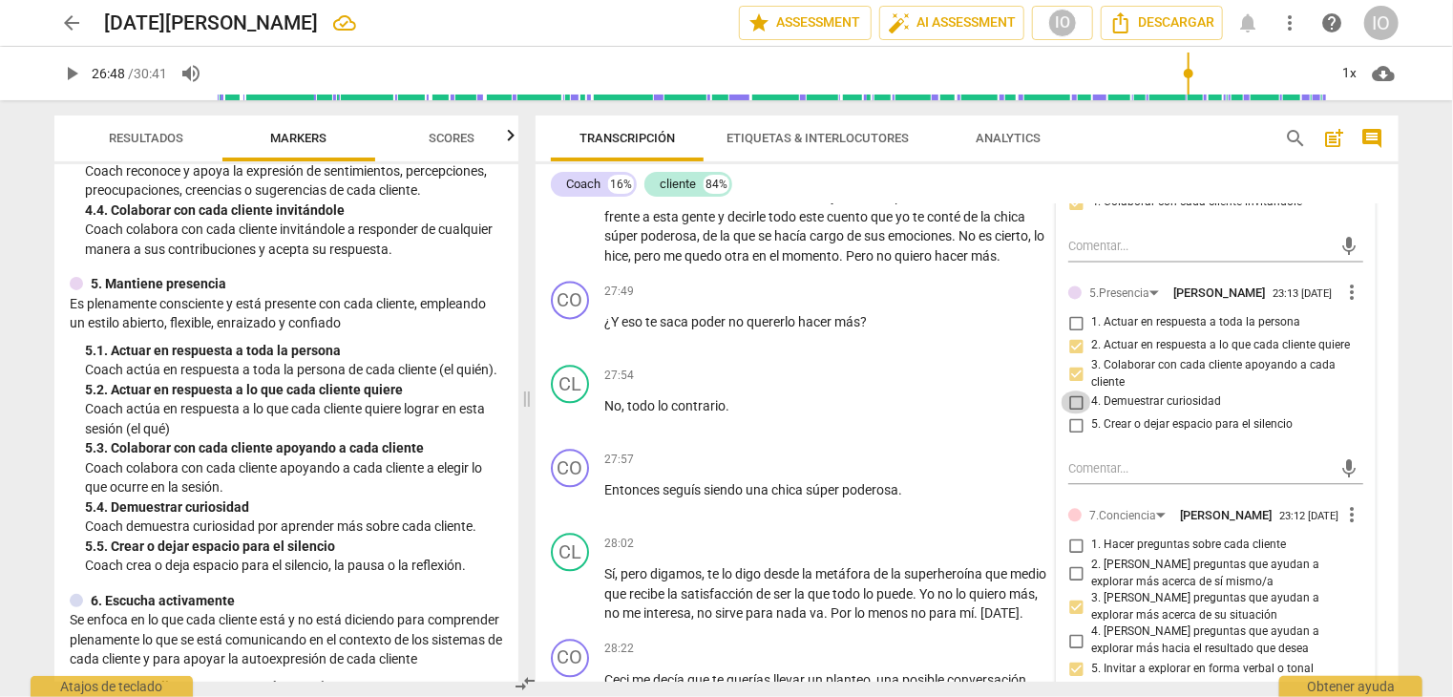
click at [1073, 413] on input "4. Demuestrar curiosidad" at bounding box center [1076, 402] width 31 height 23
checkbox input "true"
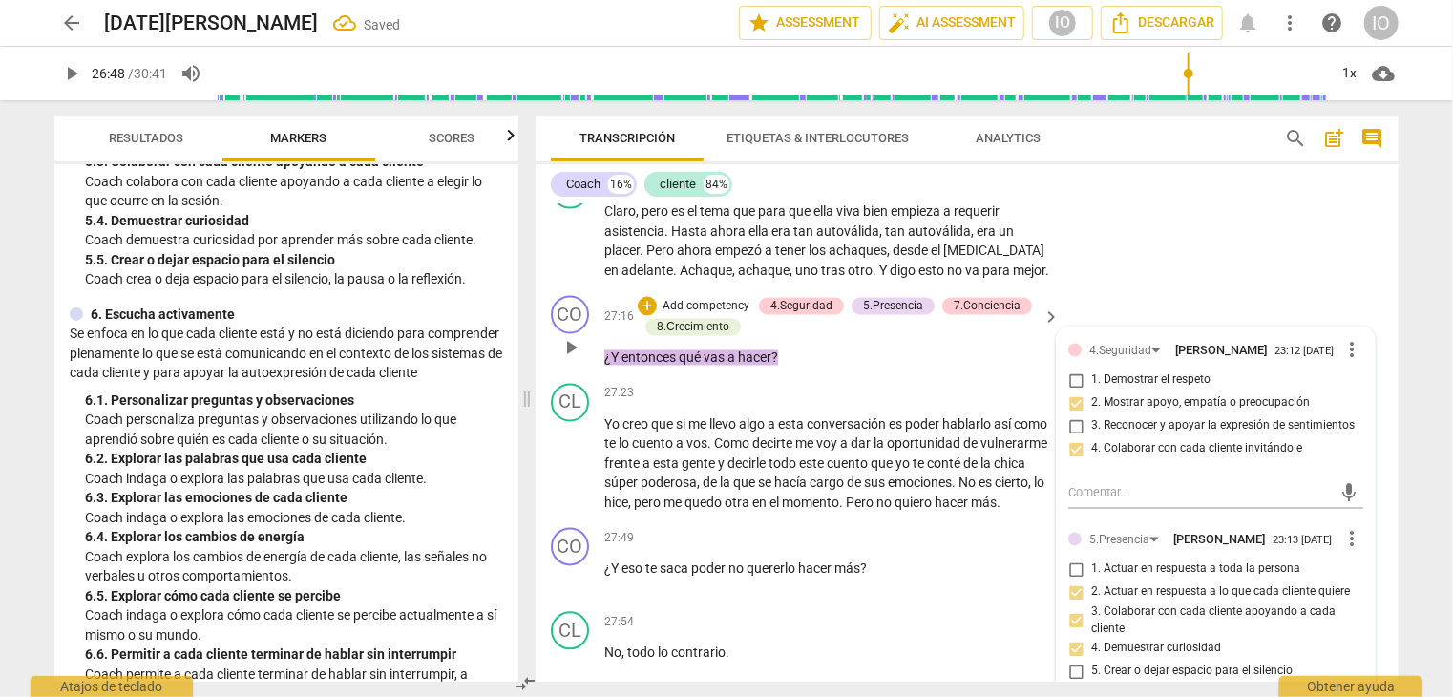
scroll to position [9102, 0]
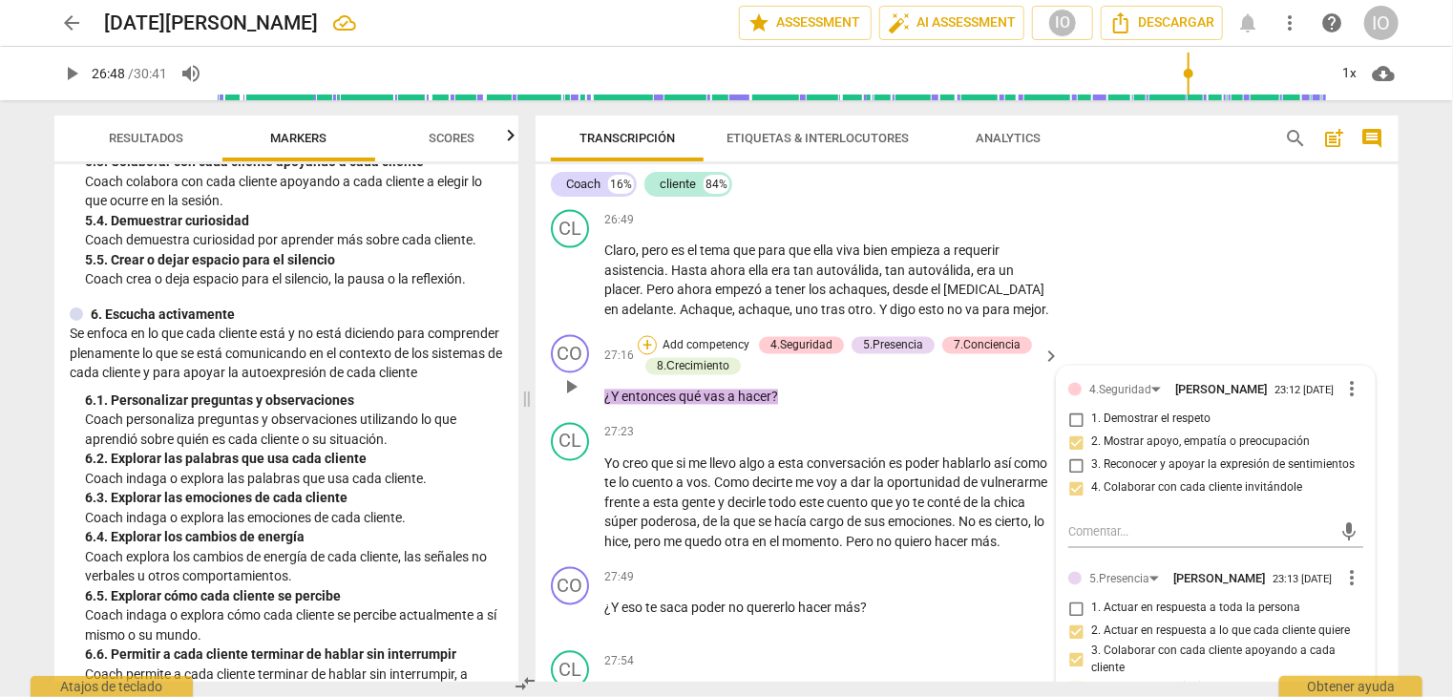
click at [643, 355] on div "+" at bounding box center [647, 345] width 19 height 19
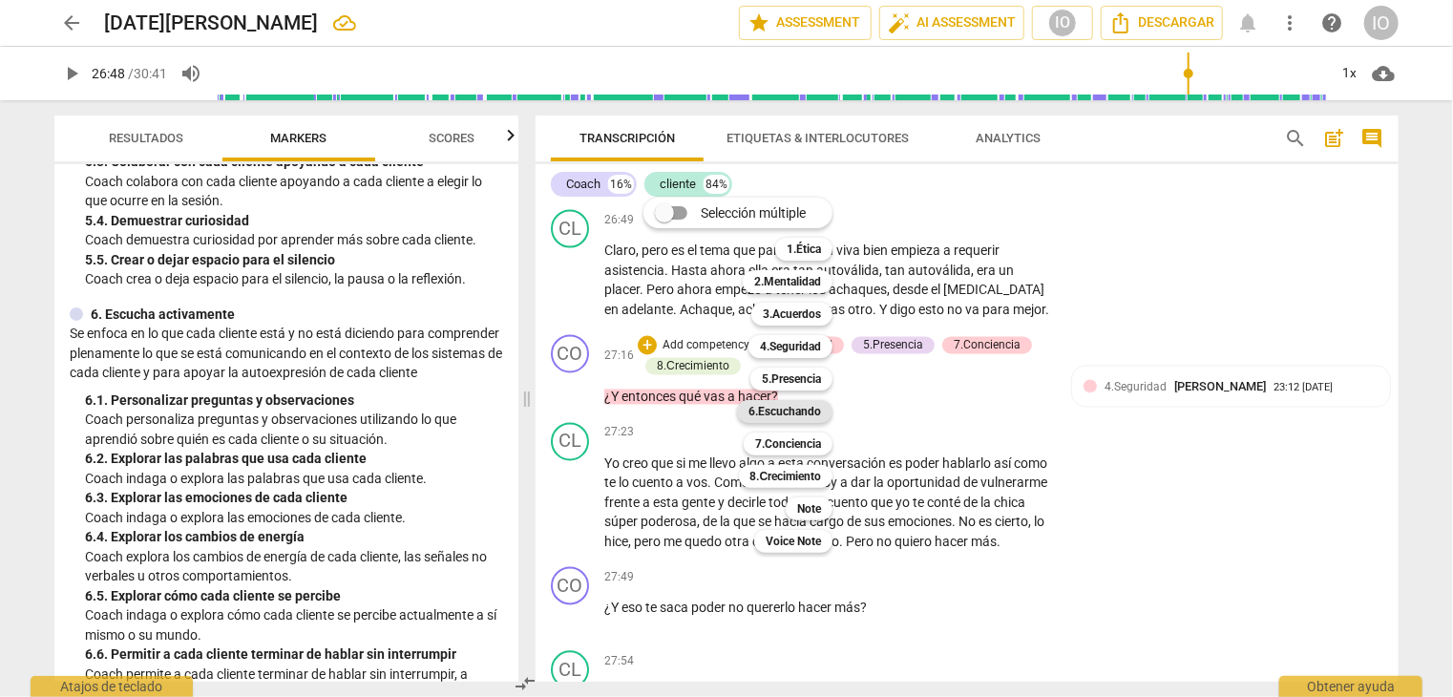
click at [799, 414] on b "6.Escuchando" at bounding box center [785, 411] width 73 height 23
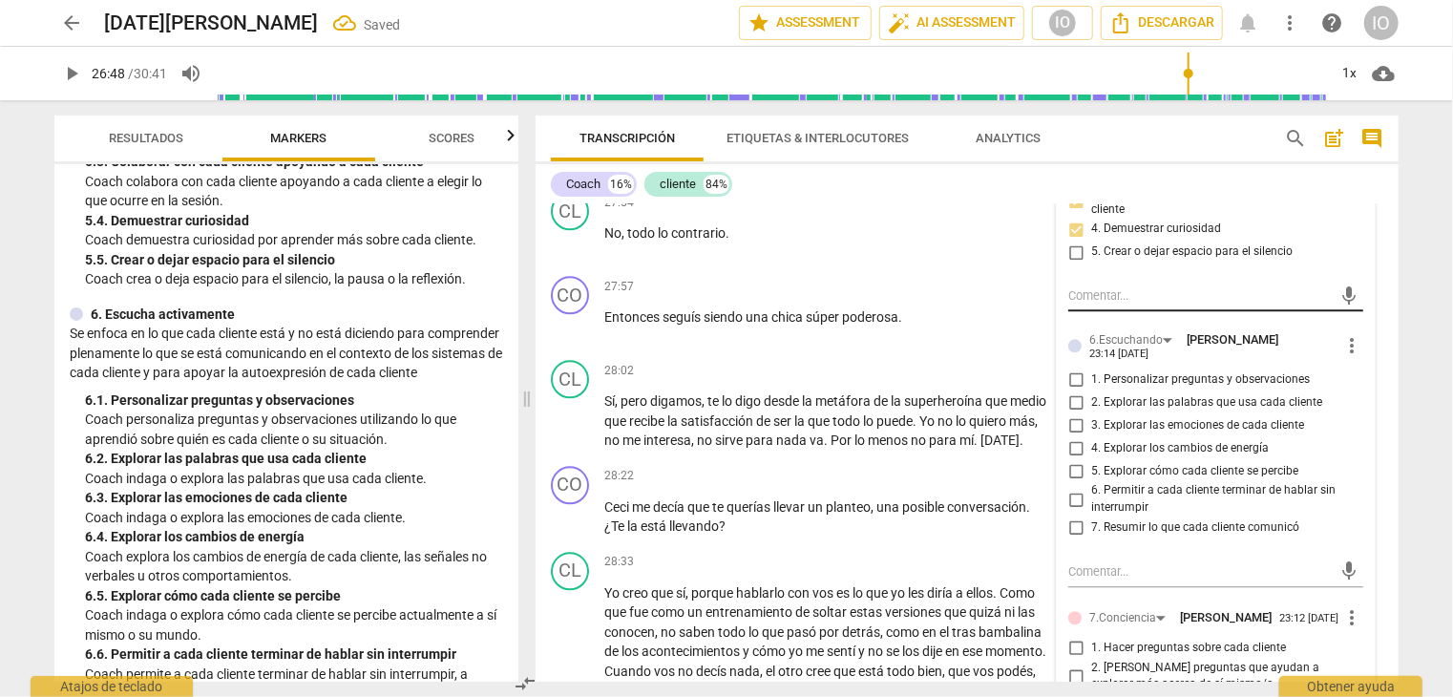
scroll to position [9580, 0]
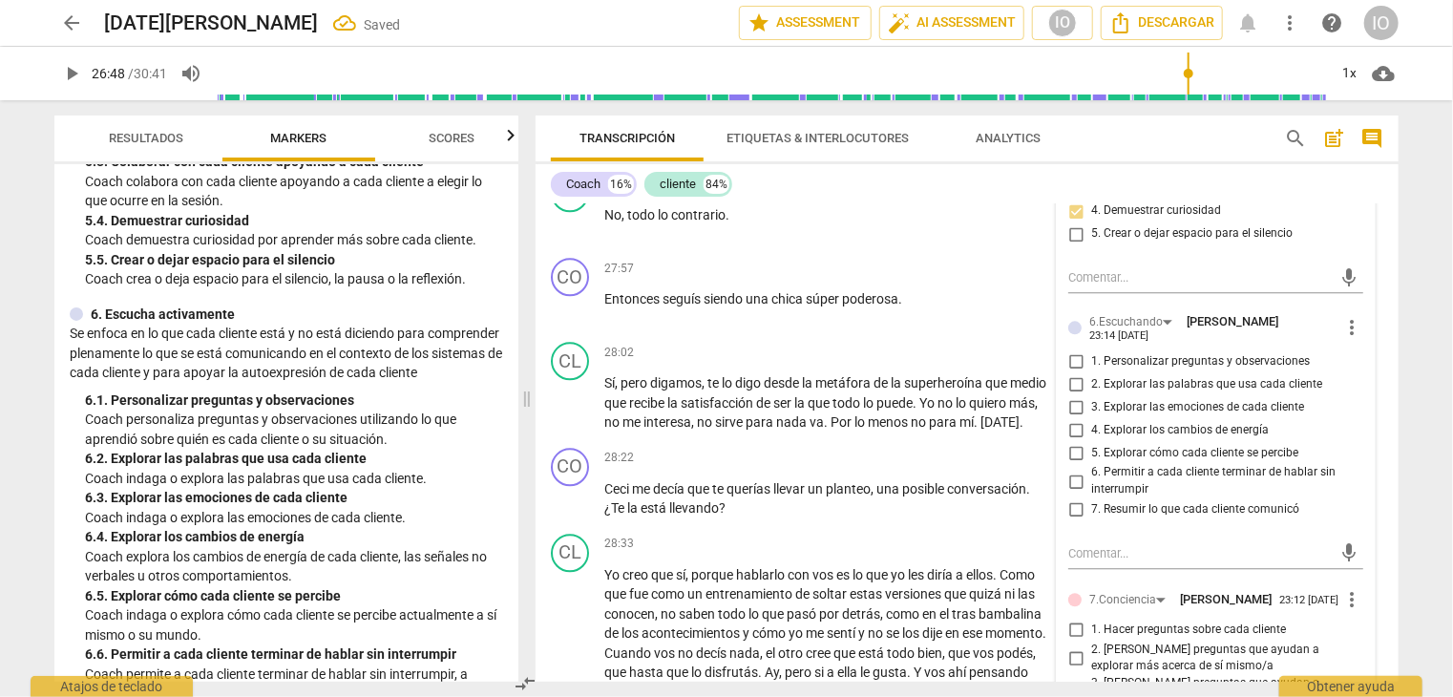
click at [1067, 372] on input "1. Personalizar preguntas y observaciones" at bounding box center [1076, 361] width 31 height 23
checkbox input "true"
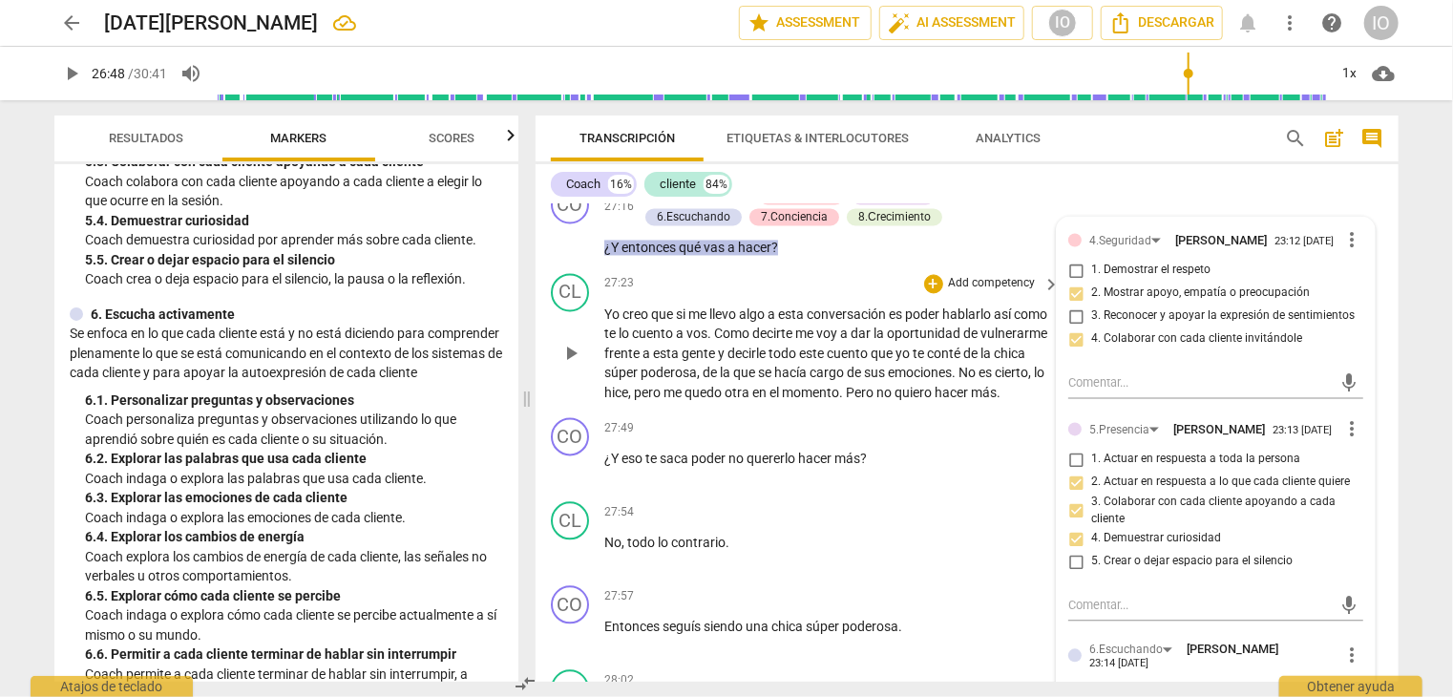
scroll to position [9293, 0]
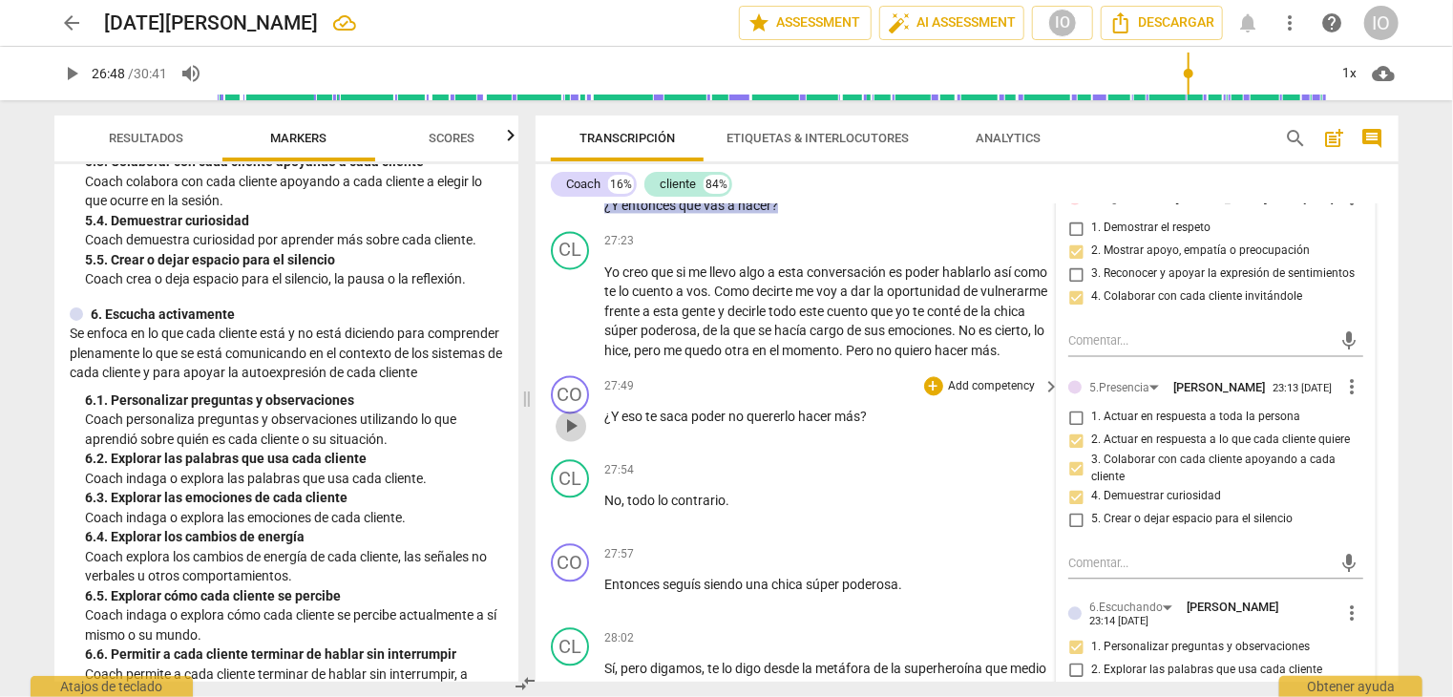
click at [583, 438] on span "play_arrow" at bounding box center [571, 426] width 23 height 23
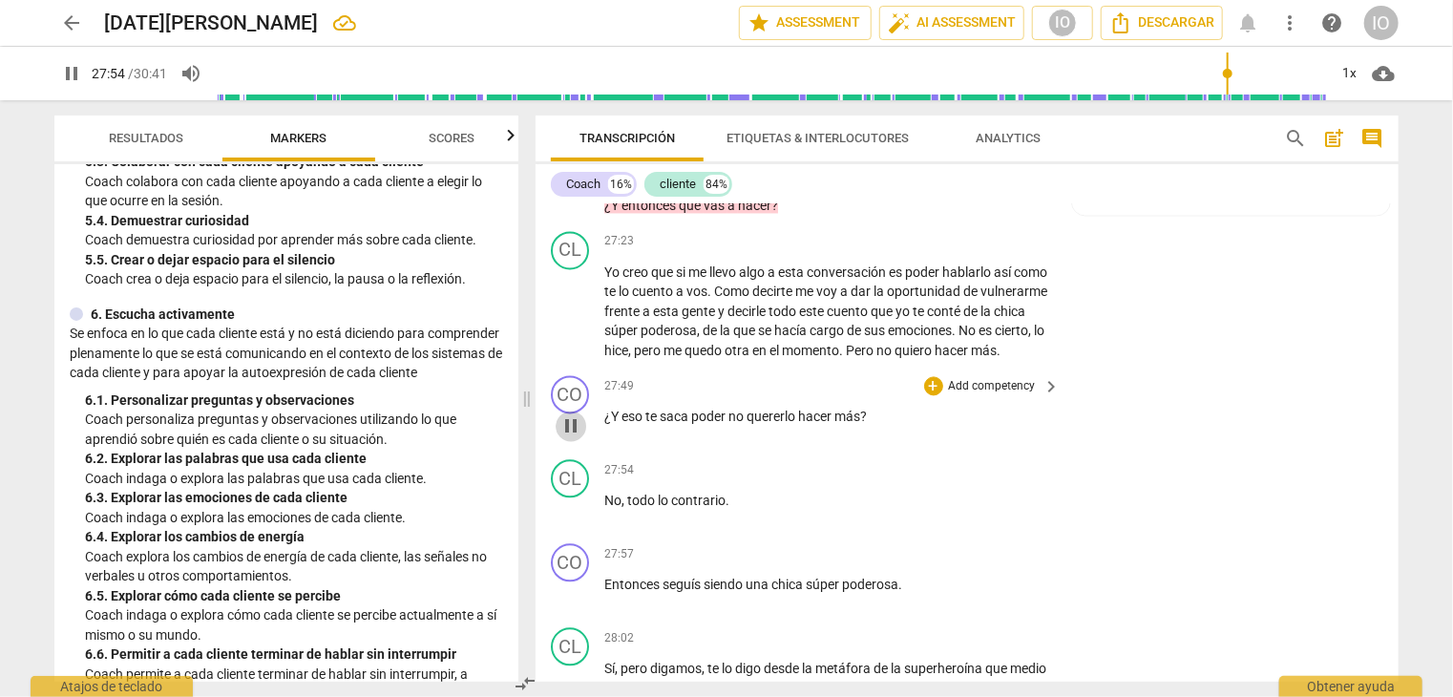
click at [582, 438] on span "pause" at bounding box center [571, 426] width 23 height 23
type input "1675"
click at [925, 396] on div "+" at bounding box center [933, 386] width 19 height 19
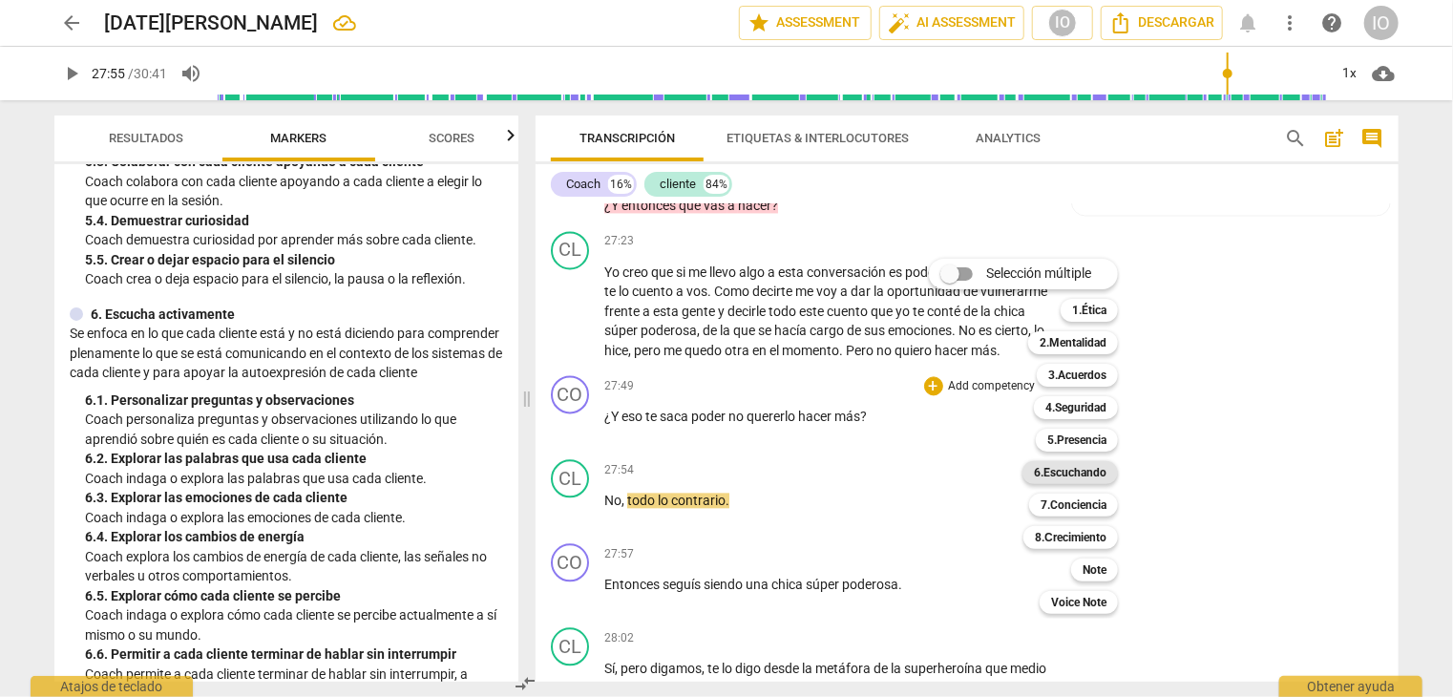
click at [1076, 471] on b "6.Escuchando" at bounding box center [1070, 472] width 73 height 23
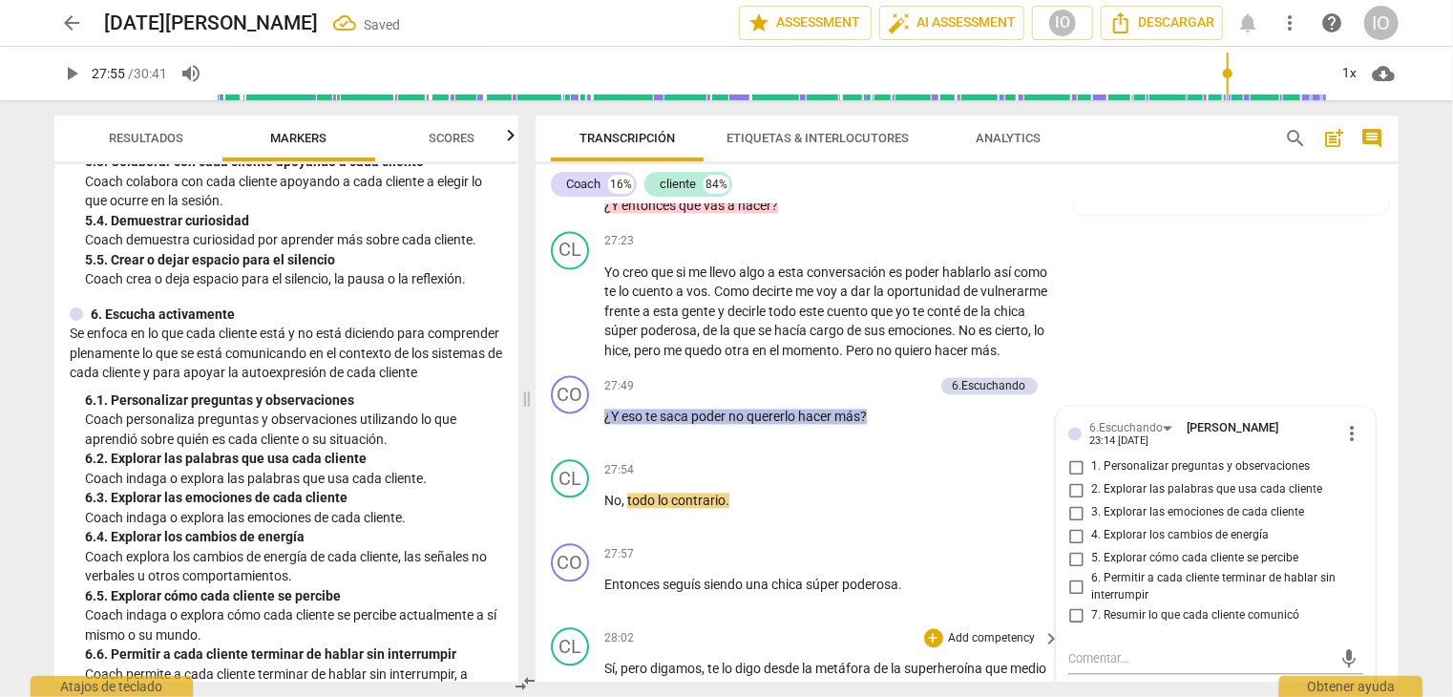
scroll to position [9553, 0]
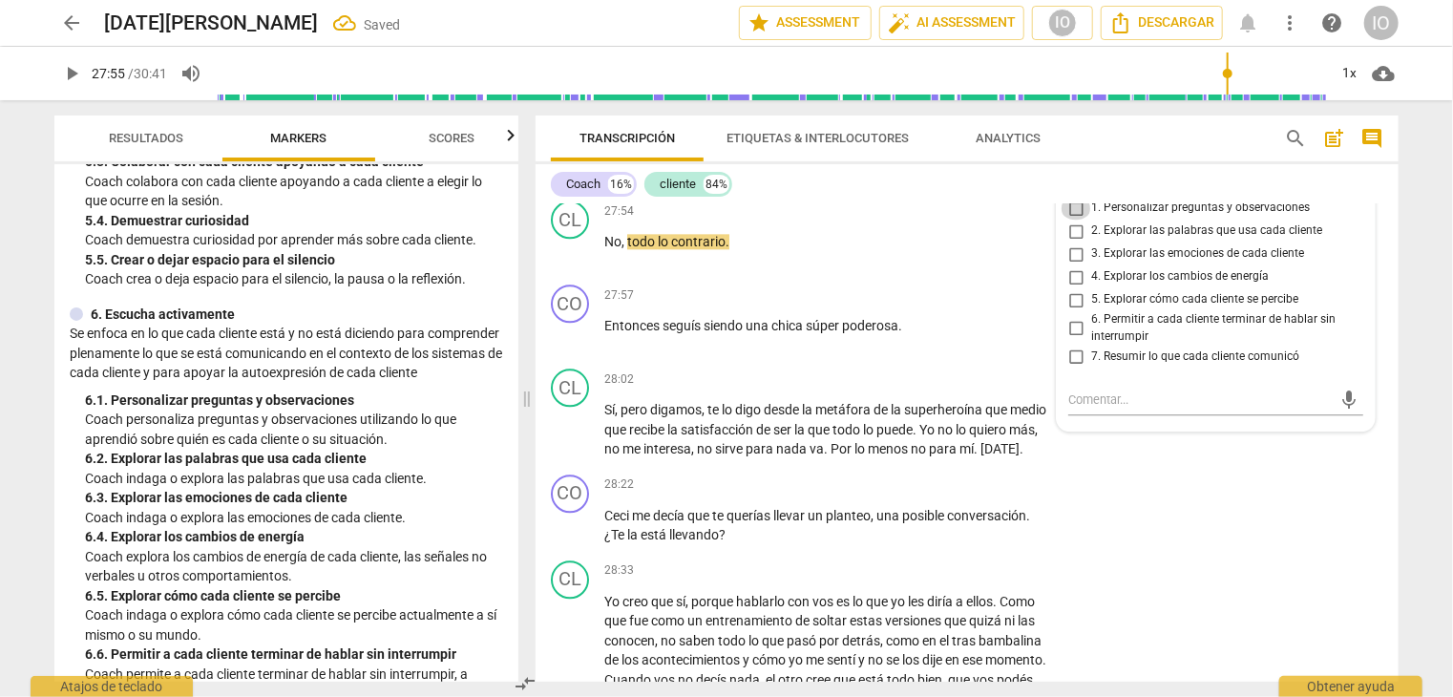
click at [1073, 220] on input "1. Personalizar preguntas y observaciones" at bounding box center [1076, 208] width 31 height 23
checkbox input "true"
click at [1073, 311] on input "5. Explorar cómo cada cliente se percibe" at bounding box center [1076, 299] width 31 height 23
checkbox input "true"
click at [1070, 340] on input "6. Permitir a cada cliente terminar de hablar sin interrumpir" at bounding box center [1076, 328] width 31 height 23
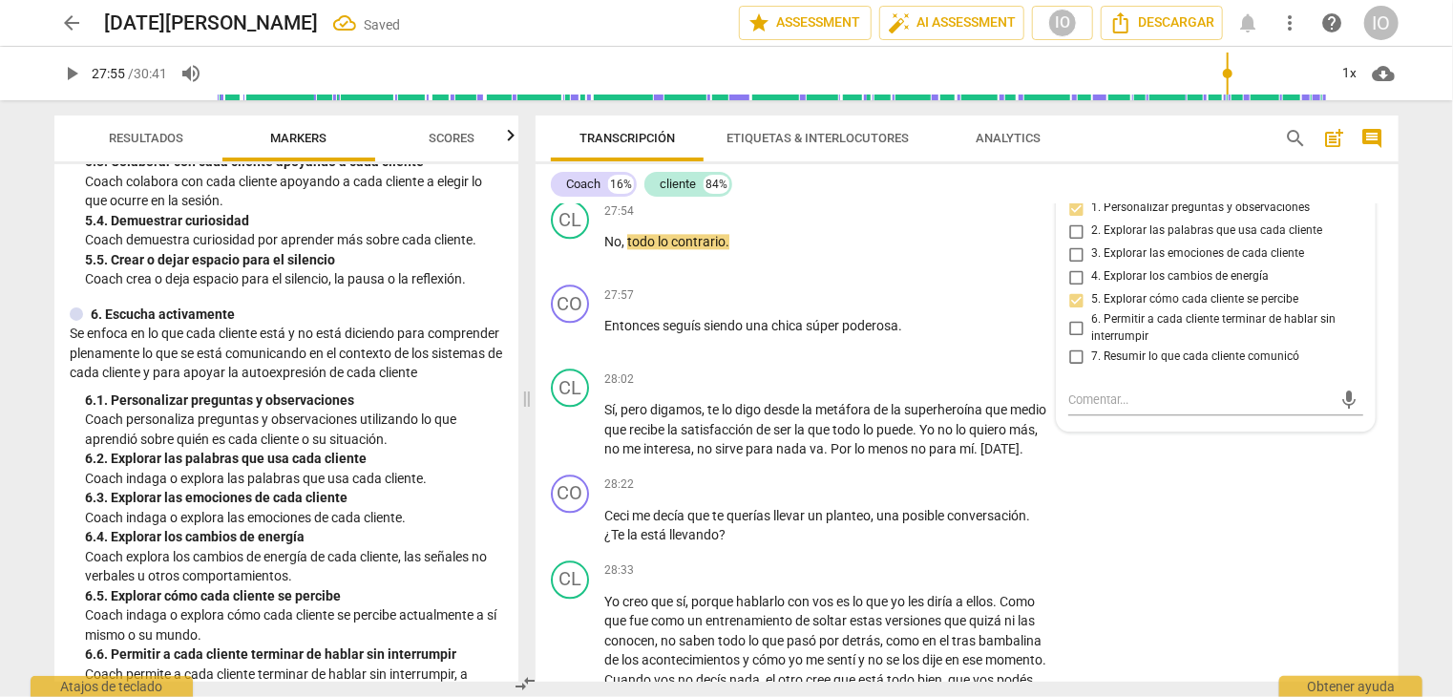
checkbox input "true"
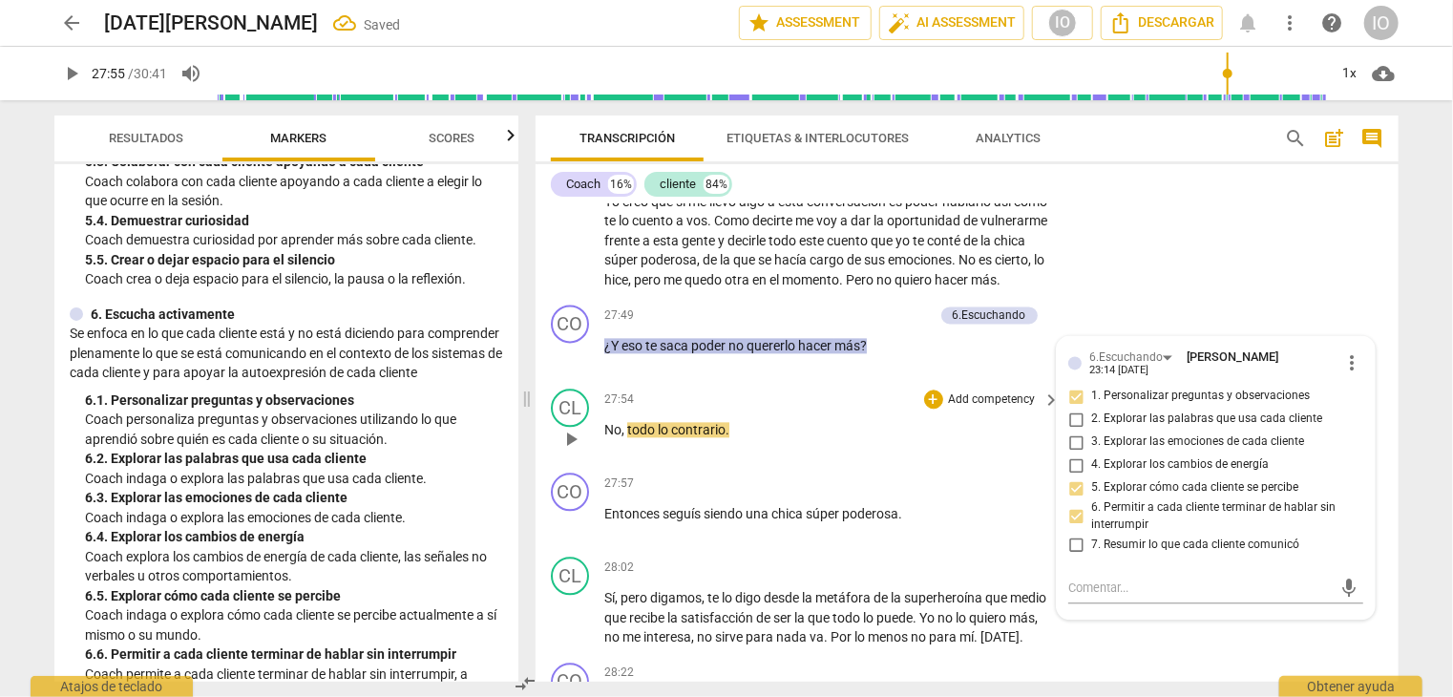
scroll to position [9362, 0]
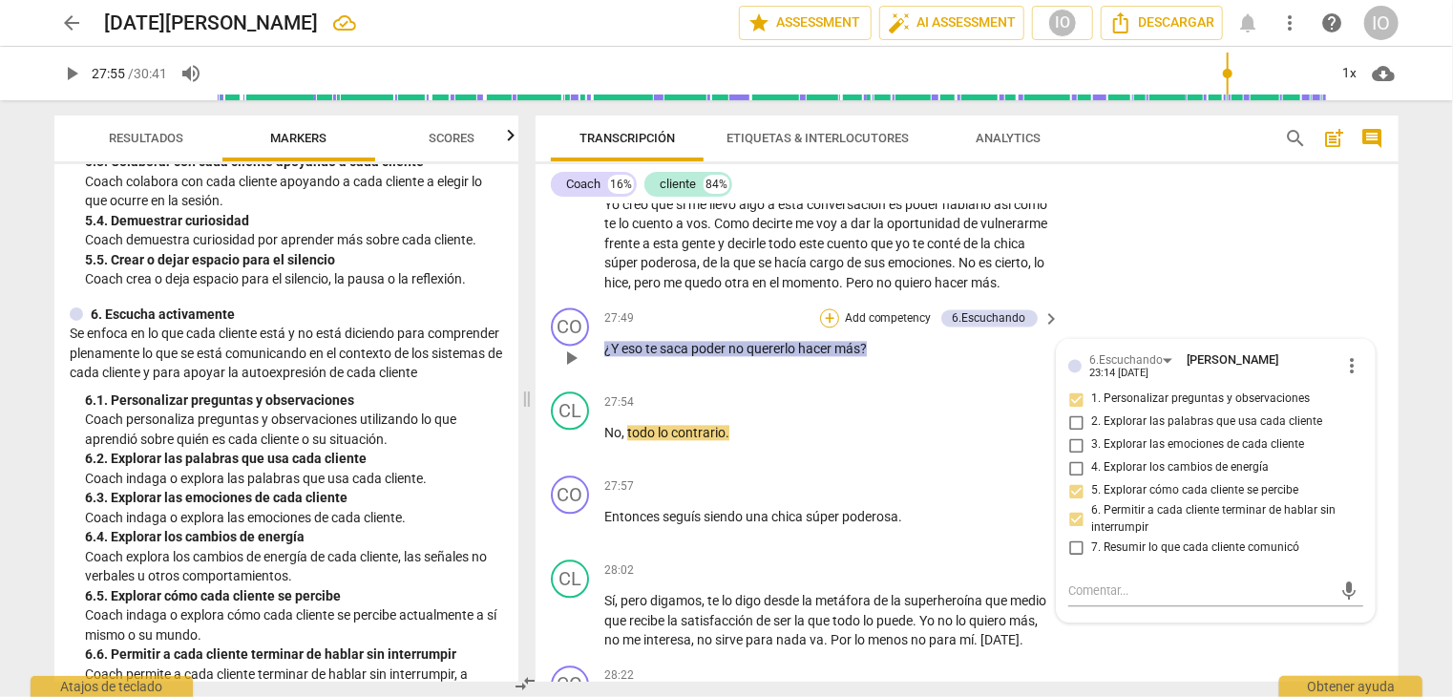
click at [827, 328] on div "+" at bounding box center [829, 317] width 19 height 19
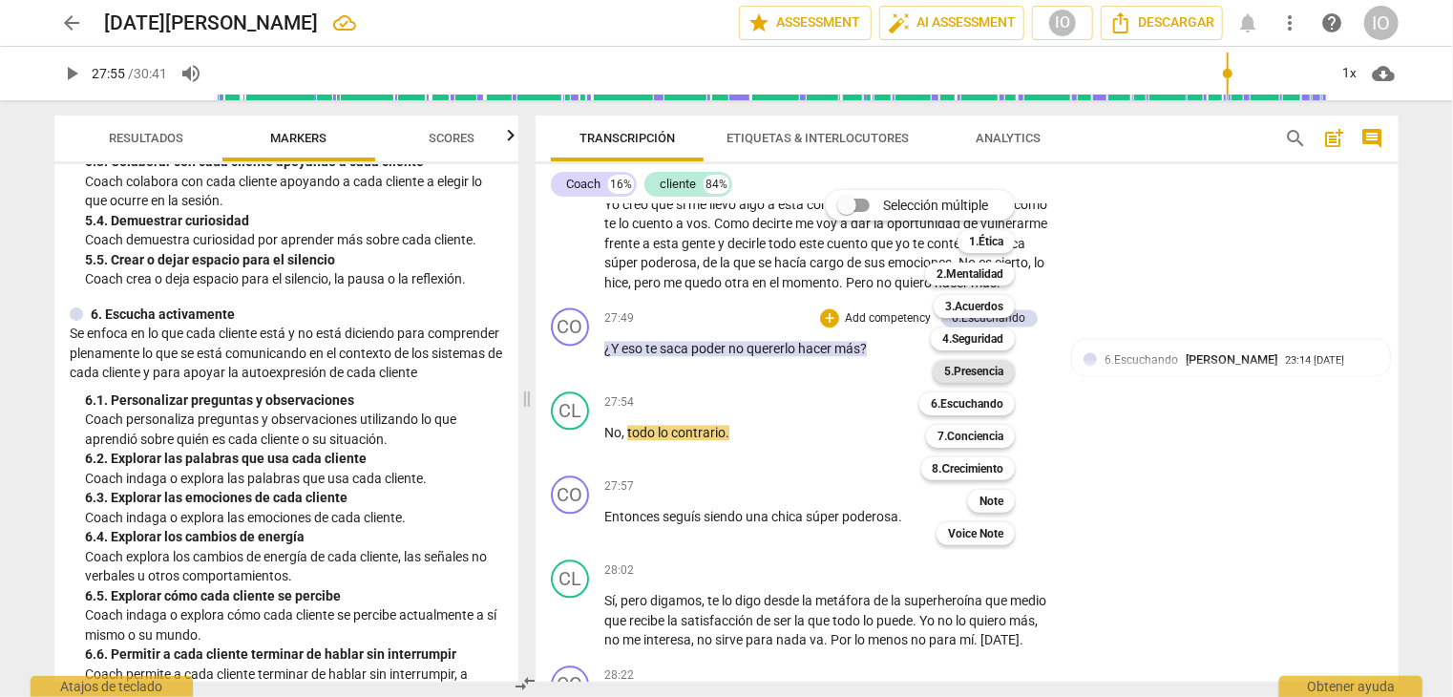
click at [991, 371] on b "5.Presencia" at bounding box center [973, 371] width 59 height 23
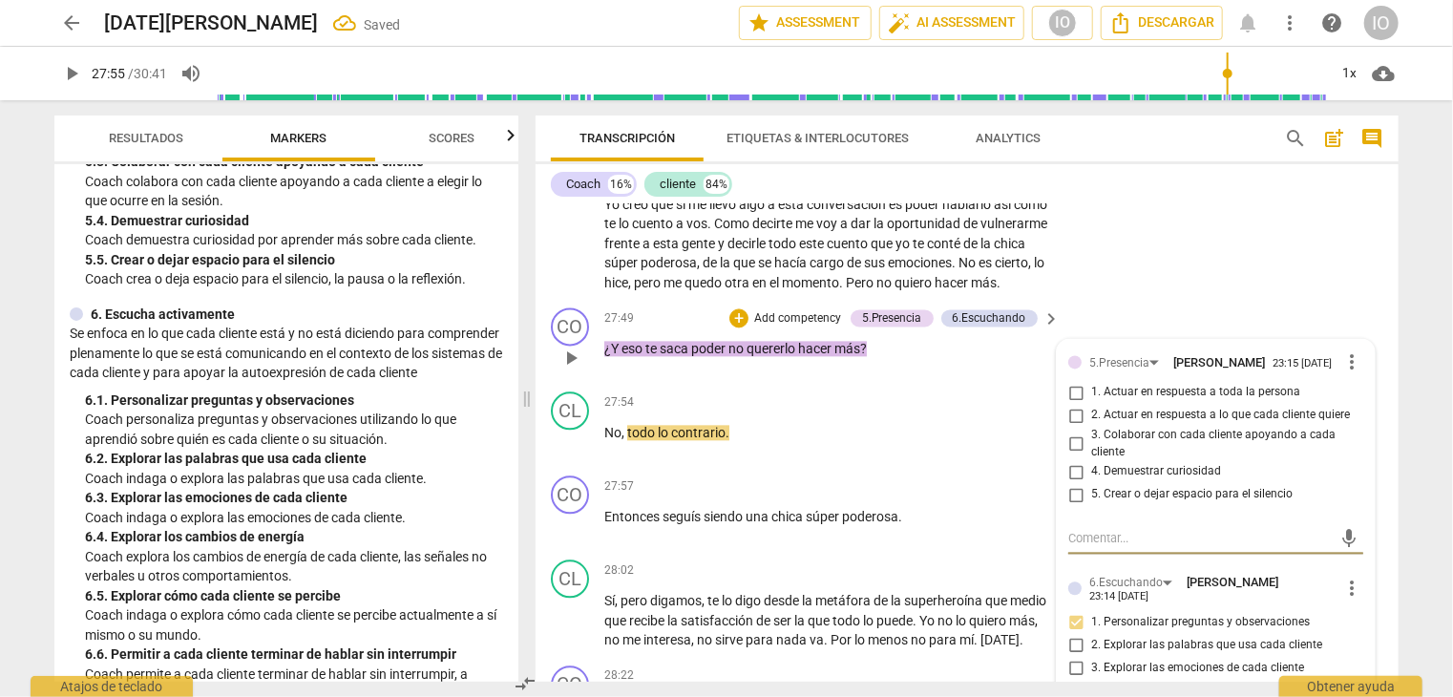
click at [1074, 483] on input "4. Demuestrar curiosidad" at bounding box center [1076, 471] width 31 height 23
checkbox input "true"
click at [1075, 404] on input "1. Actuar en respuesta a toda la persona" at bounding box center [1076, 392] width 31 height 23
checkbox input "true"
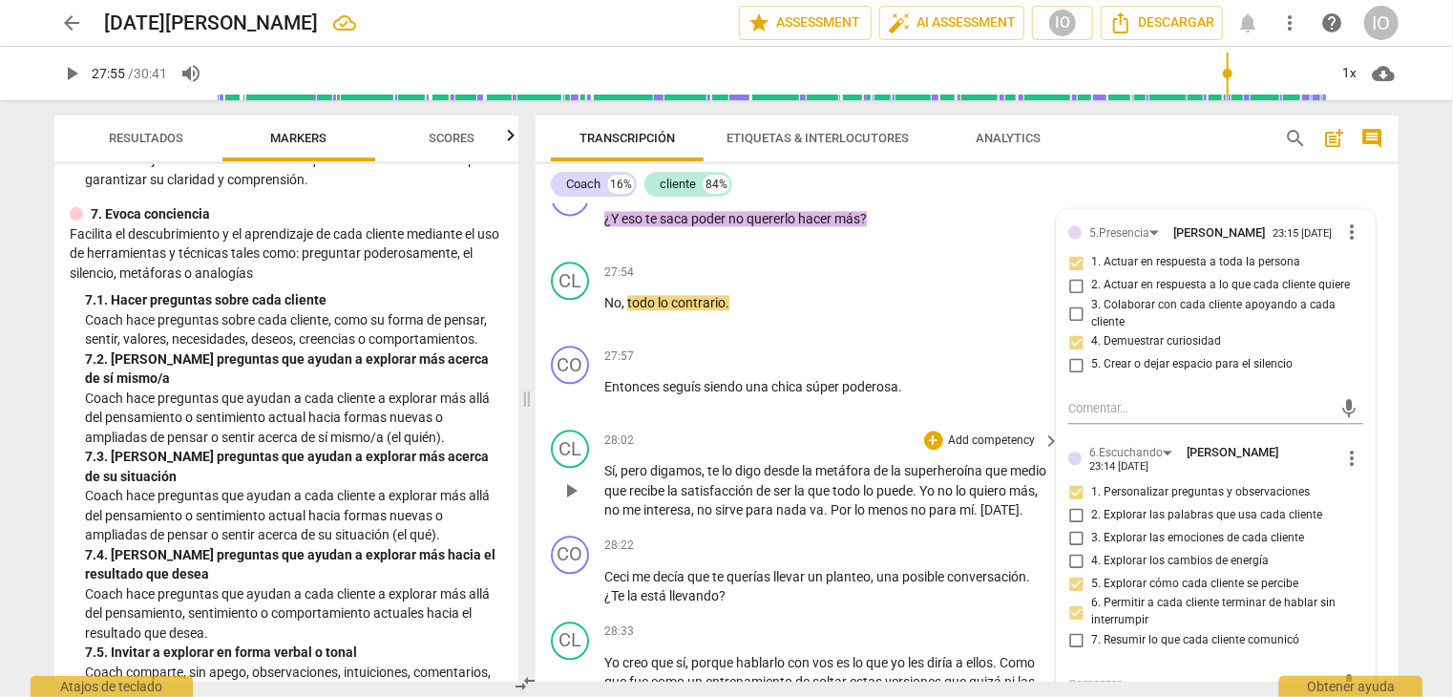
scroll to position [9553, 0]
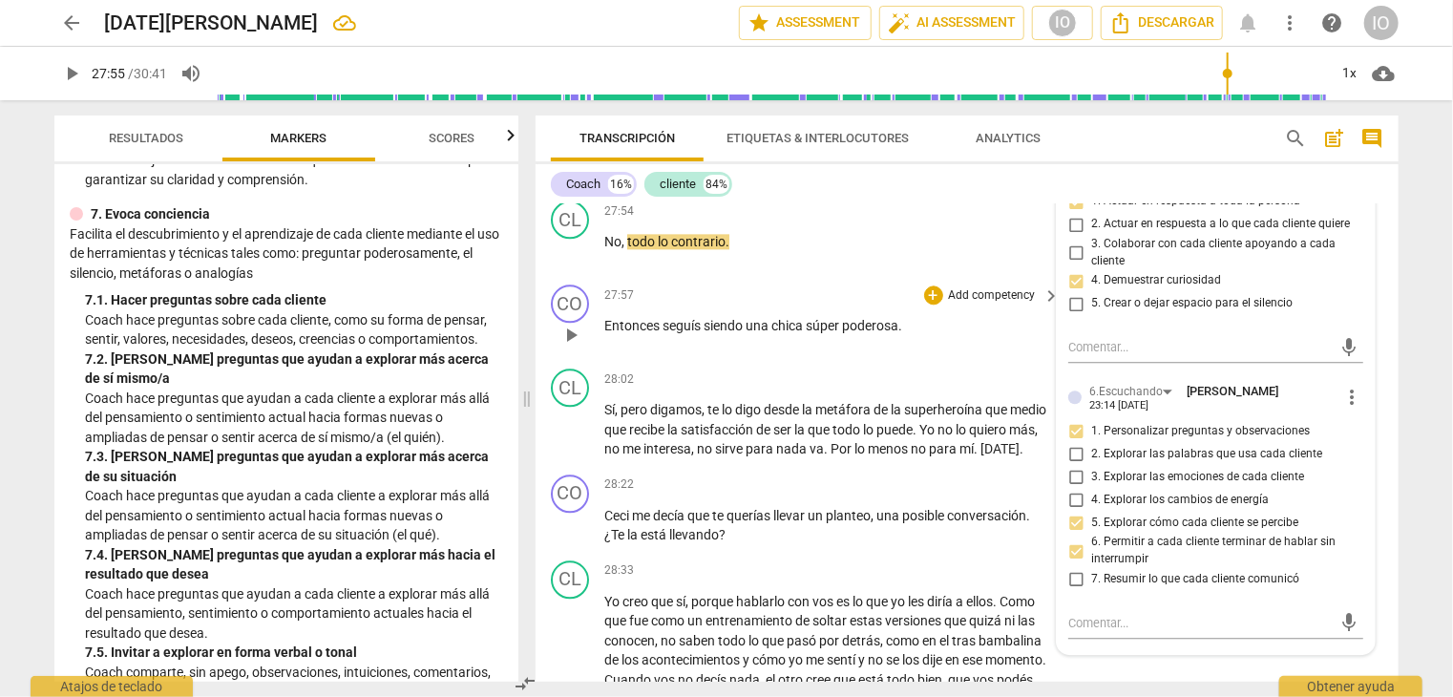
click at [573, 347] on span "play_arrow" at bounding box center [571, 335] width 23 height 23
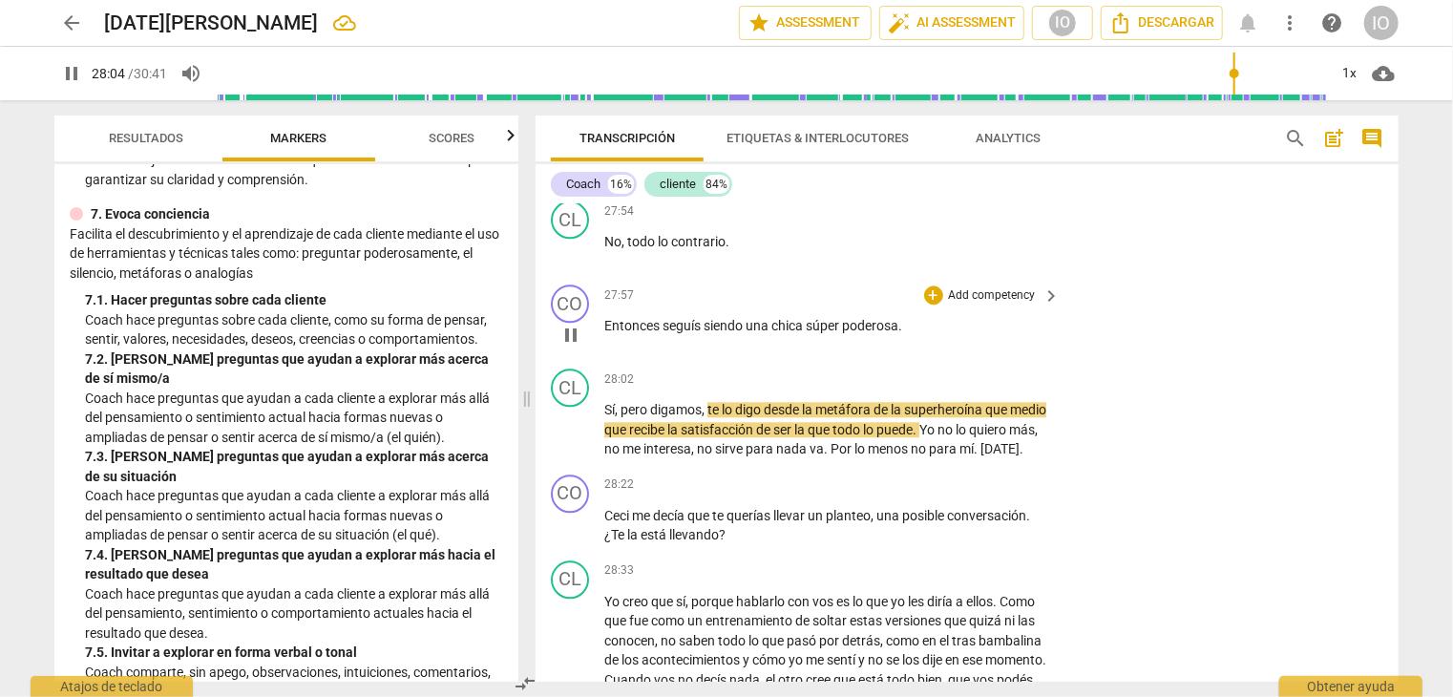
click at [573, 347] on span "pause" at bounding box center [571, 335] width 23 height 23
type input "1685"
click at [932, 305] on div "+" at bounding box center [933, 295] width 19 height 19
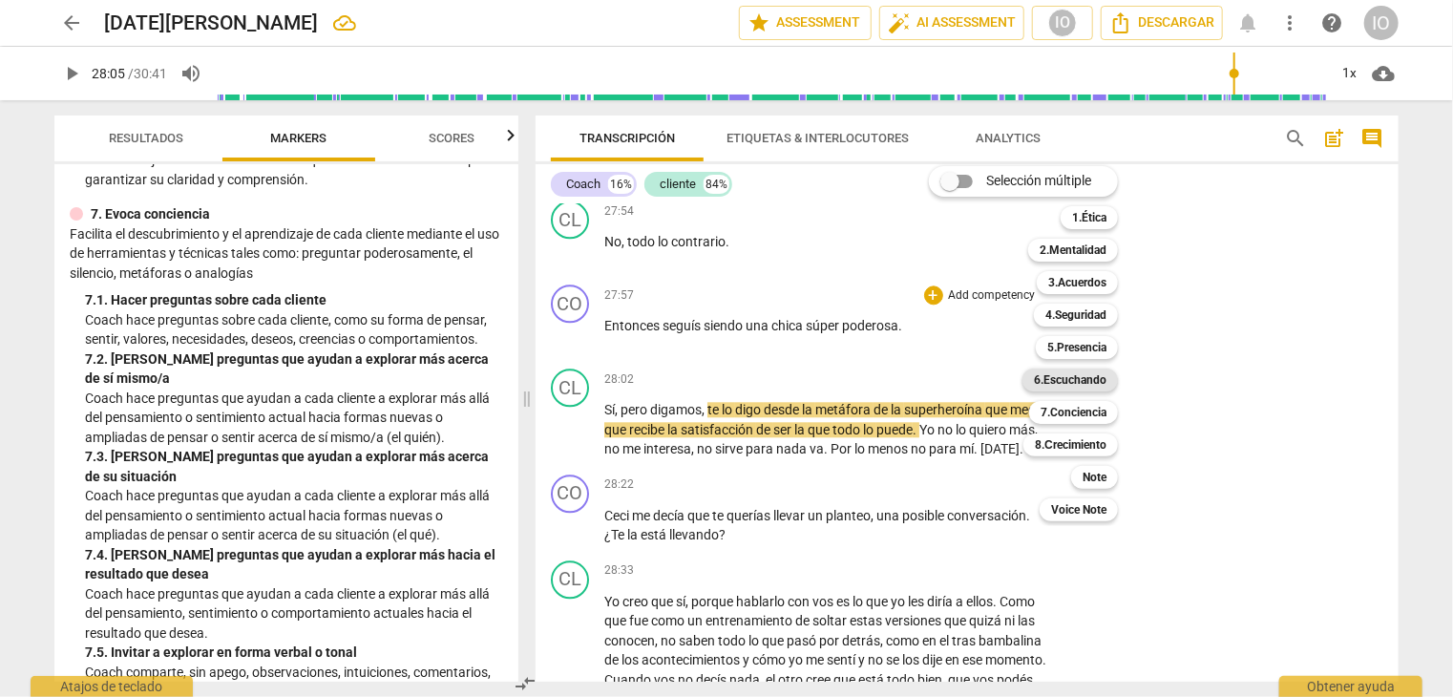
click at [1086, 375] on b "6.Escuchando" at bounding box center [1070, 380] width 73 height 23
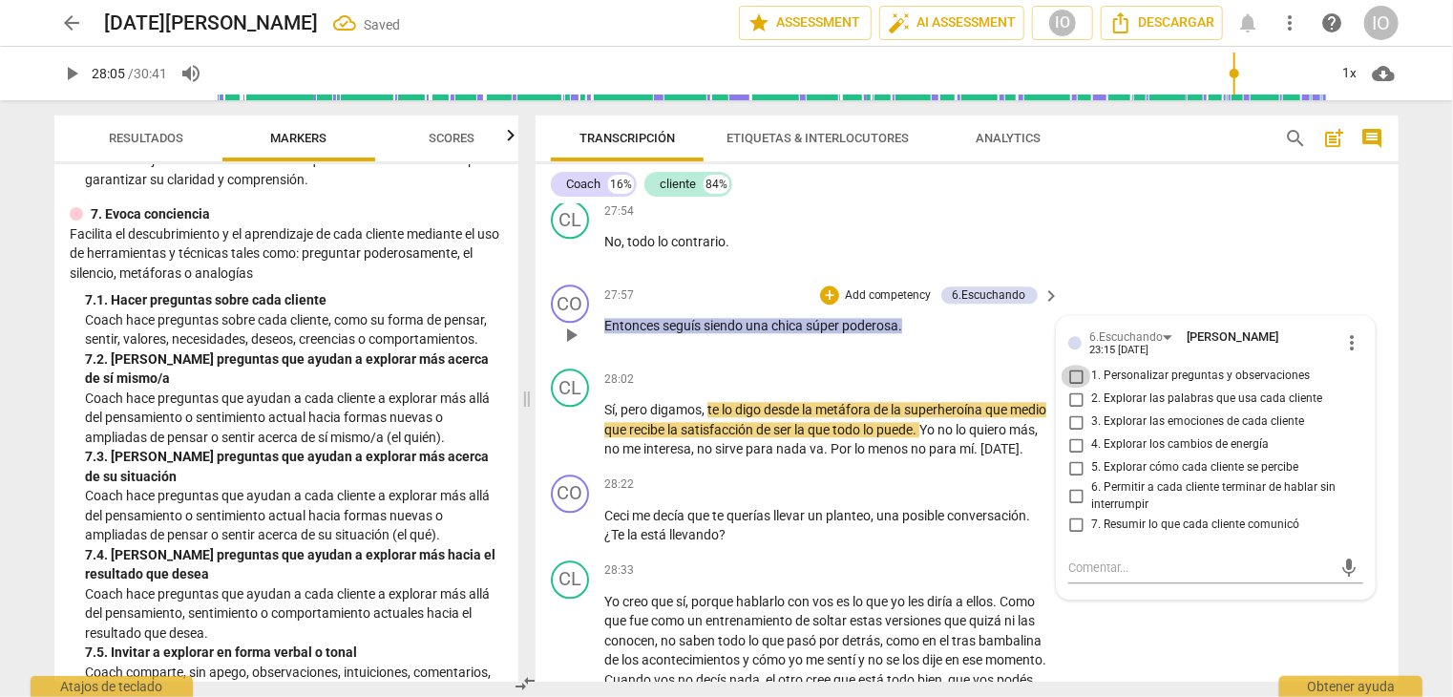
click at [1074, 388] on input "1. Personalizar preguntas y observaciones" at bounding box center [1076, 376] width 31 height 23
checkbox input "true"
click at [1069, 508] on input "6. Permitir a cada cliente terminar de hablar sin interrumpir" at bounding box center [1076, 496] width 31 height 23
checkbox input "true"
click at [1072, 411] on input "2. Explorar las palabras que usa cada cliente" at bounding box center [1076, 399] width 31 height 23
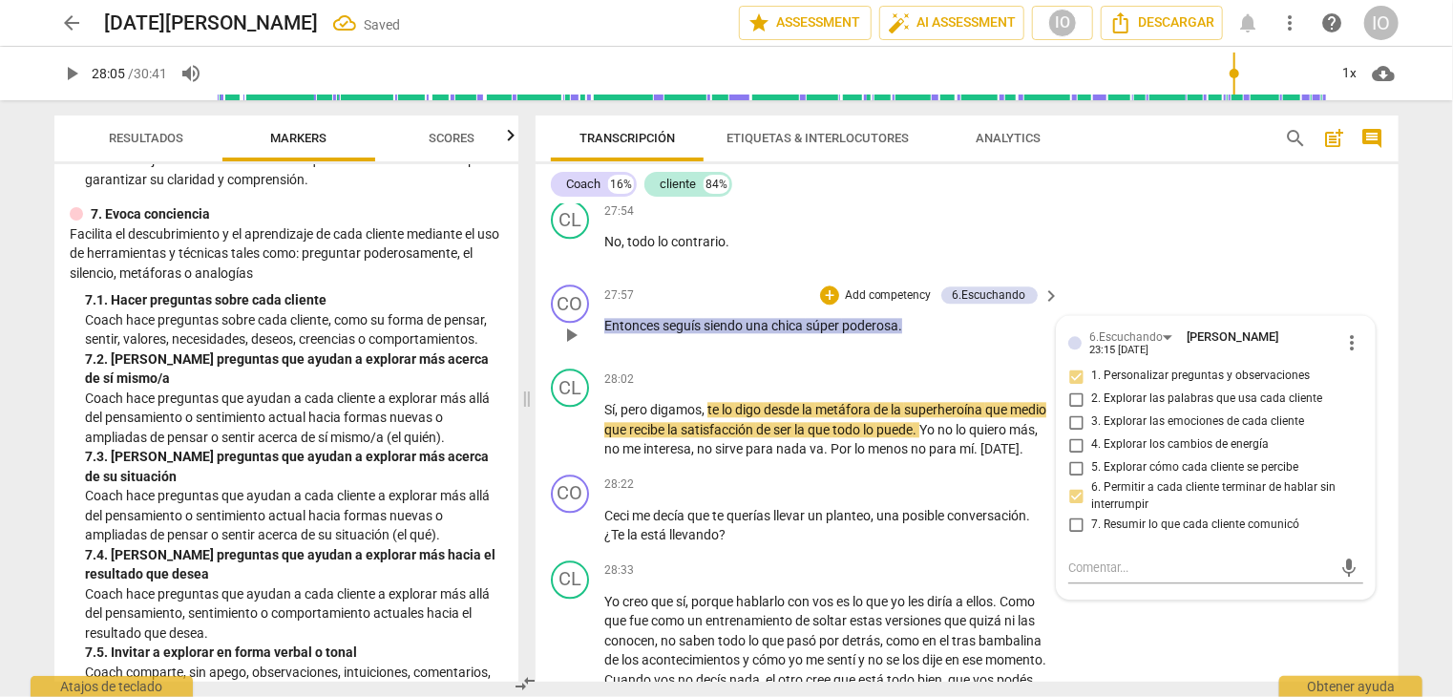
checkbox input "true"
click at [1074, 479] on input "5. Explorar cómo cada cliente se percibe" at bounding box center [1076, 467] width 31 height 23
checkbox input "true"
click at [567, 441] on span "play_arrow" at bounding box center [571, 429] width 23 height 23
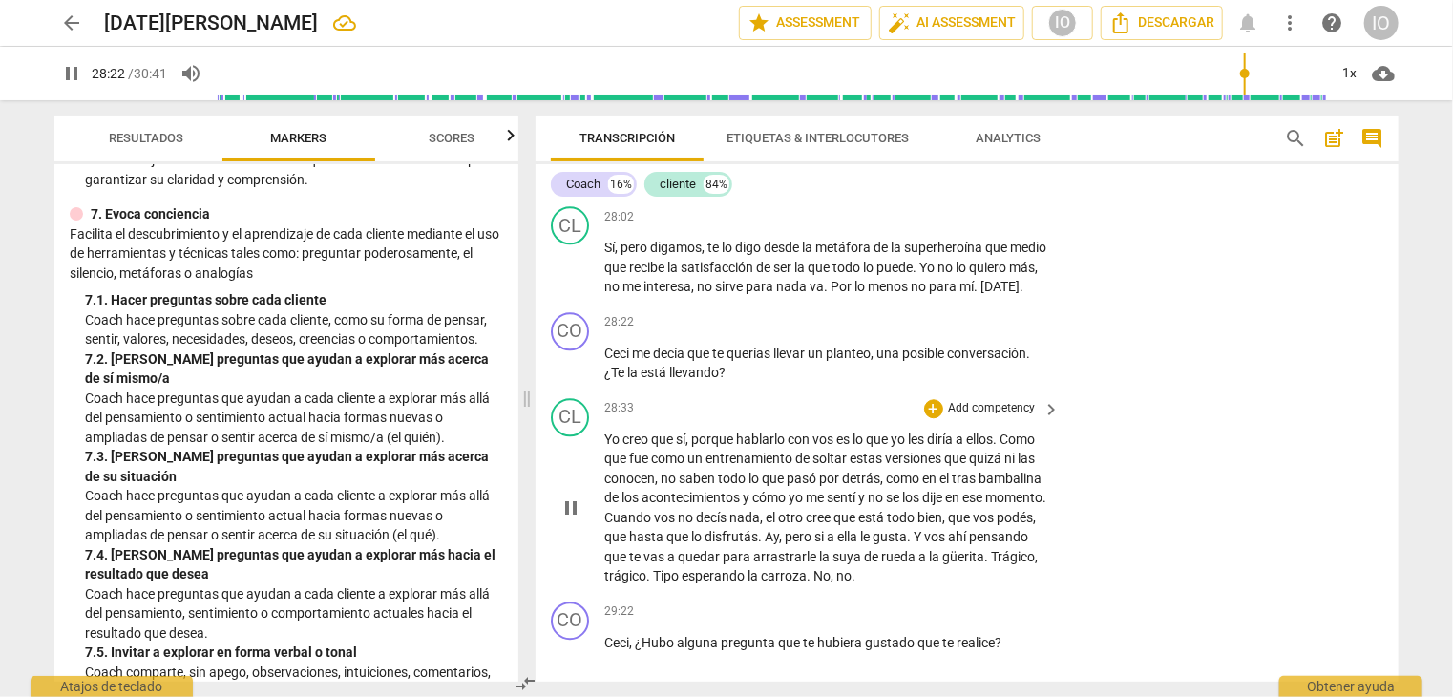
scroll to position [9744, 0]
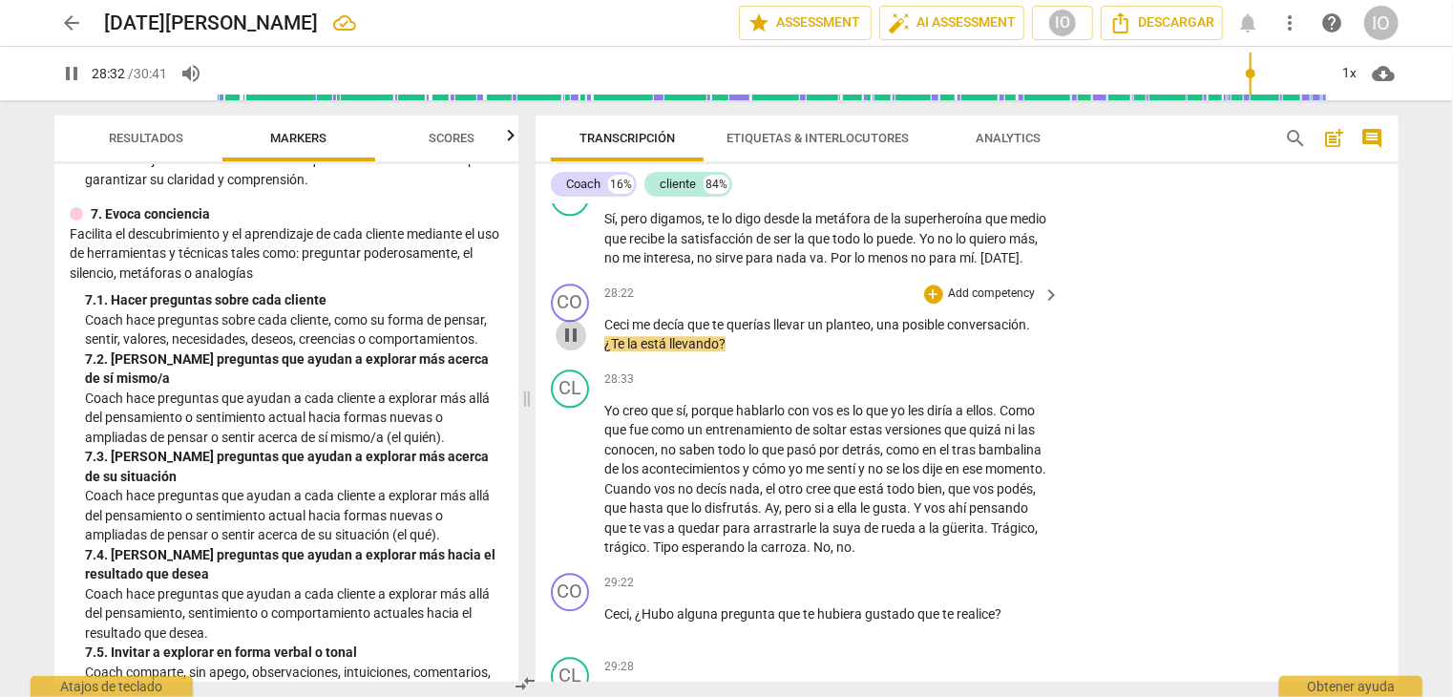
click at [571, 347] on span "pause" at bounding box center [571, 335] width 23 height 23
type input "1713"
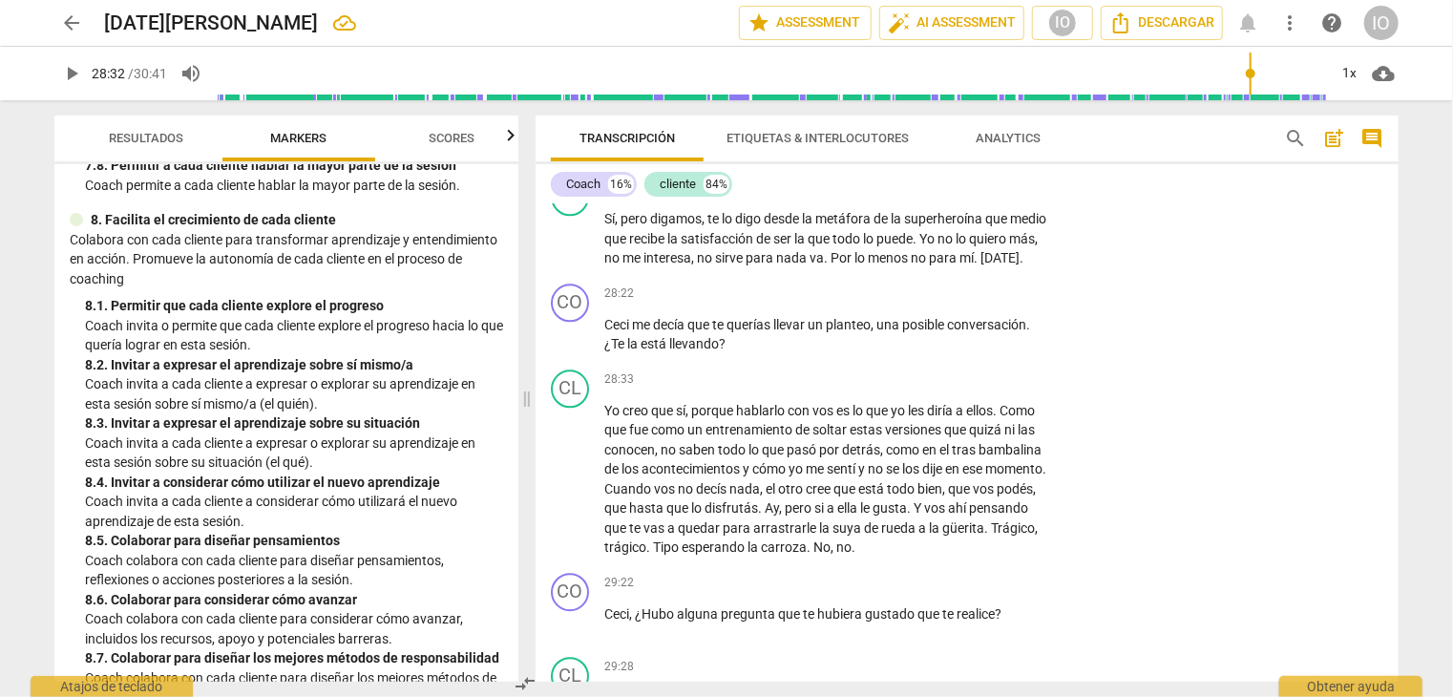
scroll to position [2392, 0]
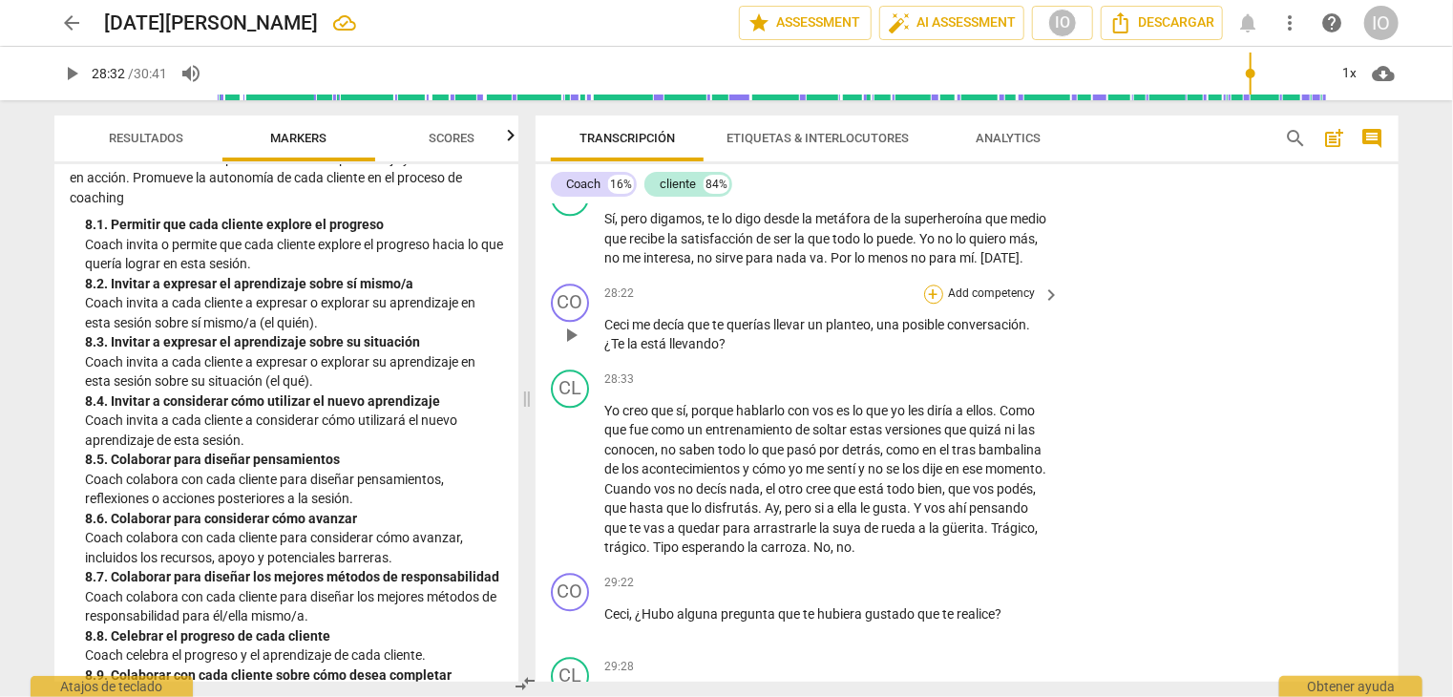
click at [932, 304] on div "+" at bounding box center [933, 294] width 19 height 19
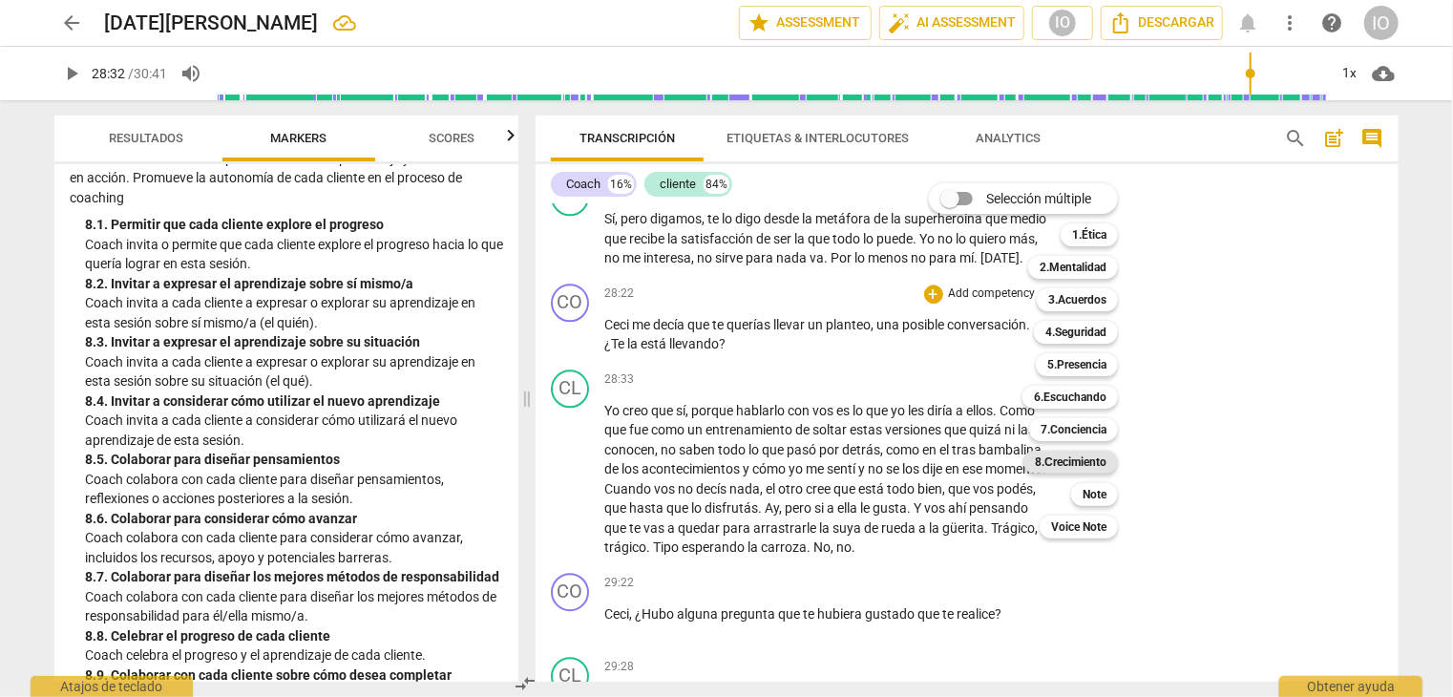
click at [1066, 458] on b "8.Сrecimiento" at bounding box center [1071, 462] width 72 height 23
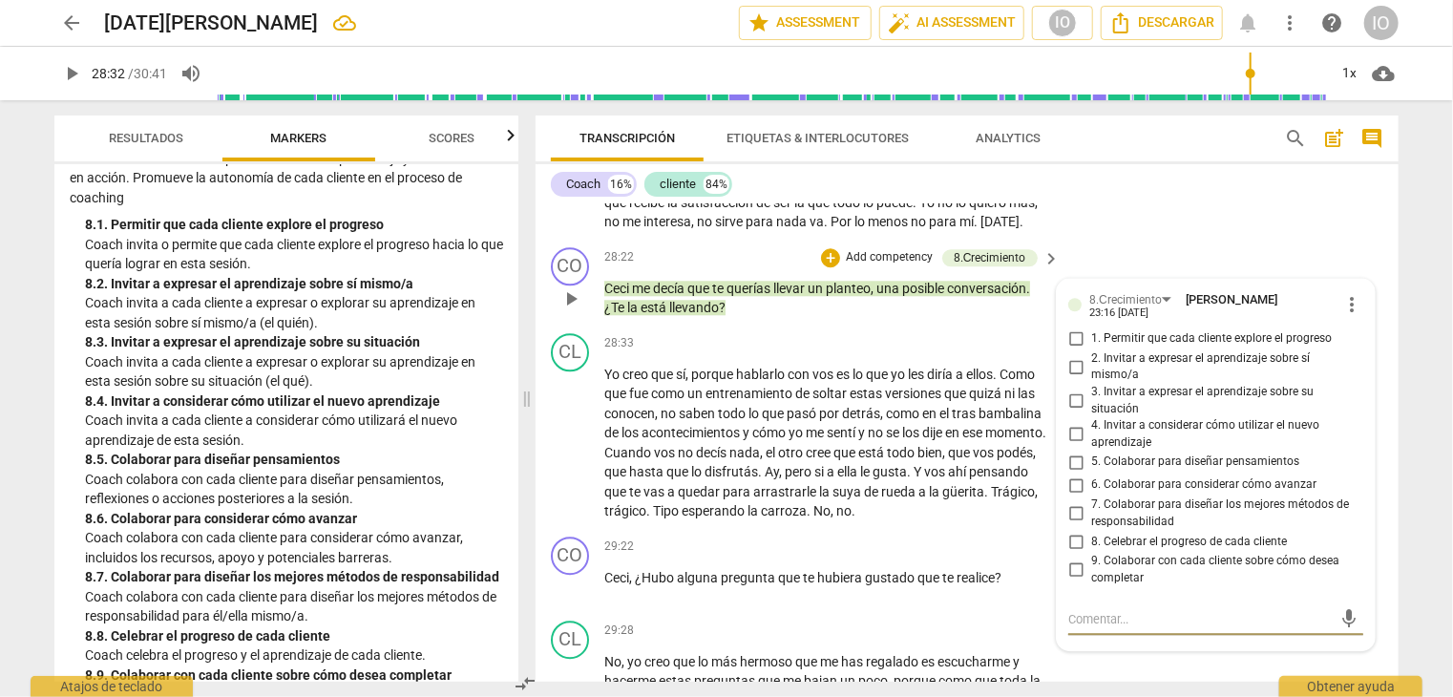
scroll to position [9729, 0]
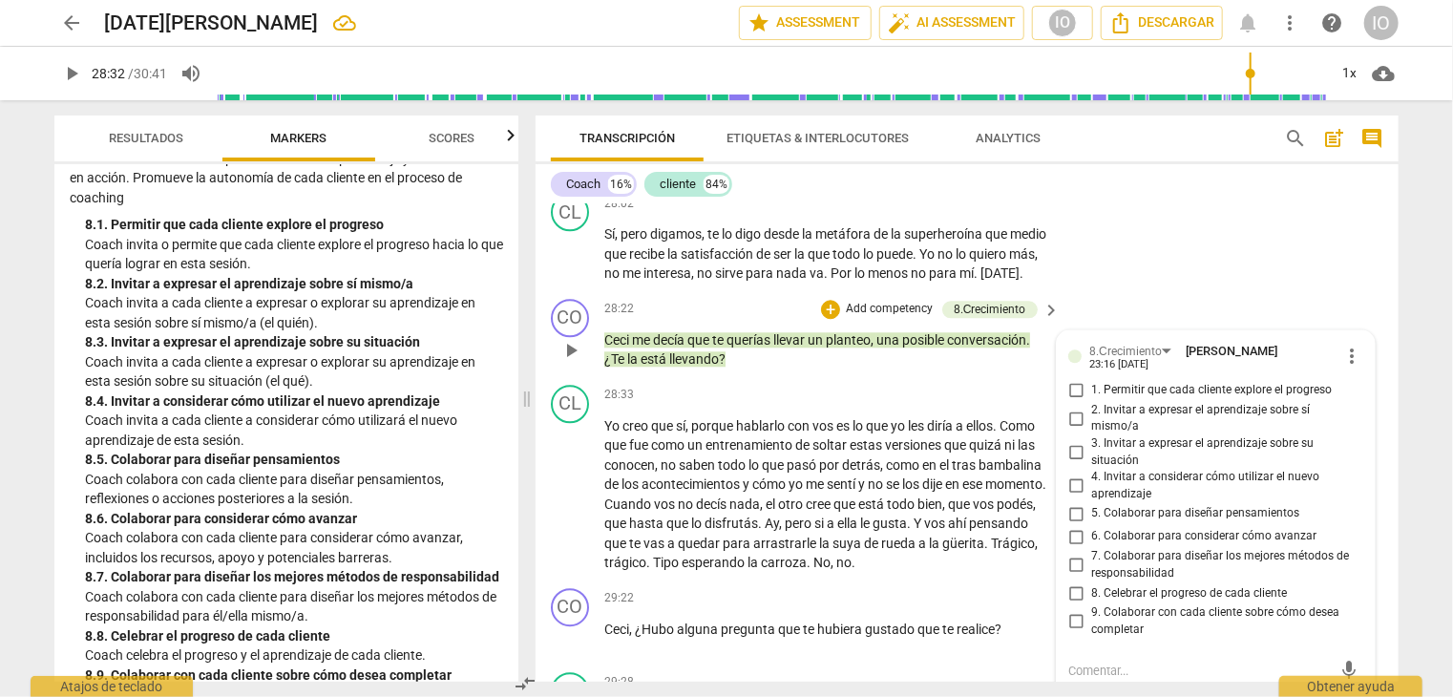
click at [1066, 402] on input "1. Permitir que cada cliente explore el progreso" at bounding box center [1076, 390] width 31 height 23
checkbox input "true"
drag, startPoint x: 1071, startPoint y: 513, endPoint x: 1080, endPoint y: 507, distance: 10.3
click at [1072, 464] on input "3. Invitar a expresar el aprendizaje sobre su situación" at bounding box center [1076, 452] width 31 height 23
checkbox input "true"
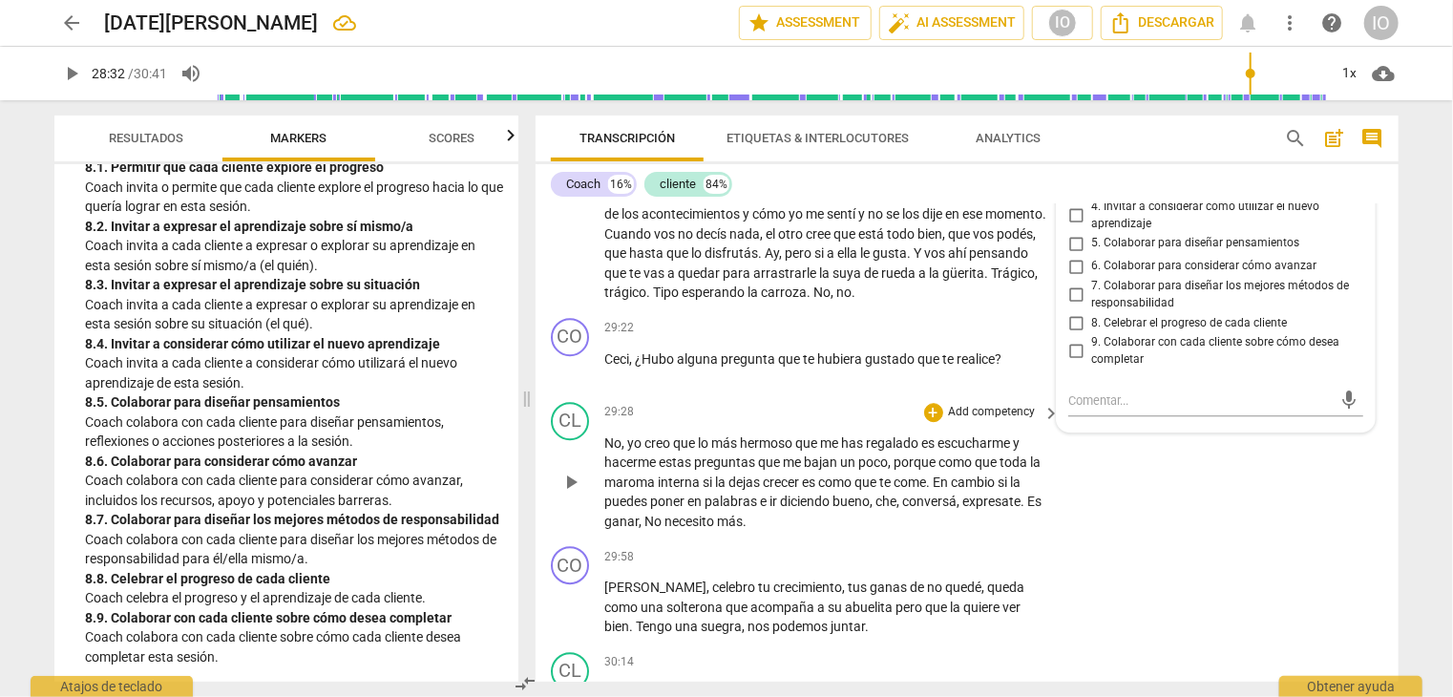
scroll to position [10015, 0]
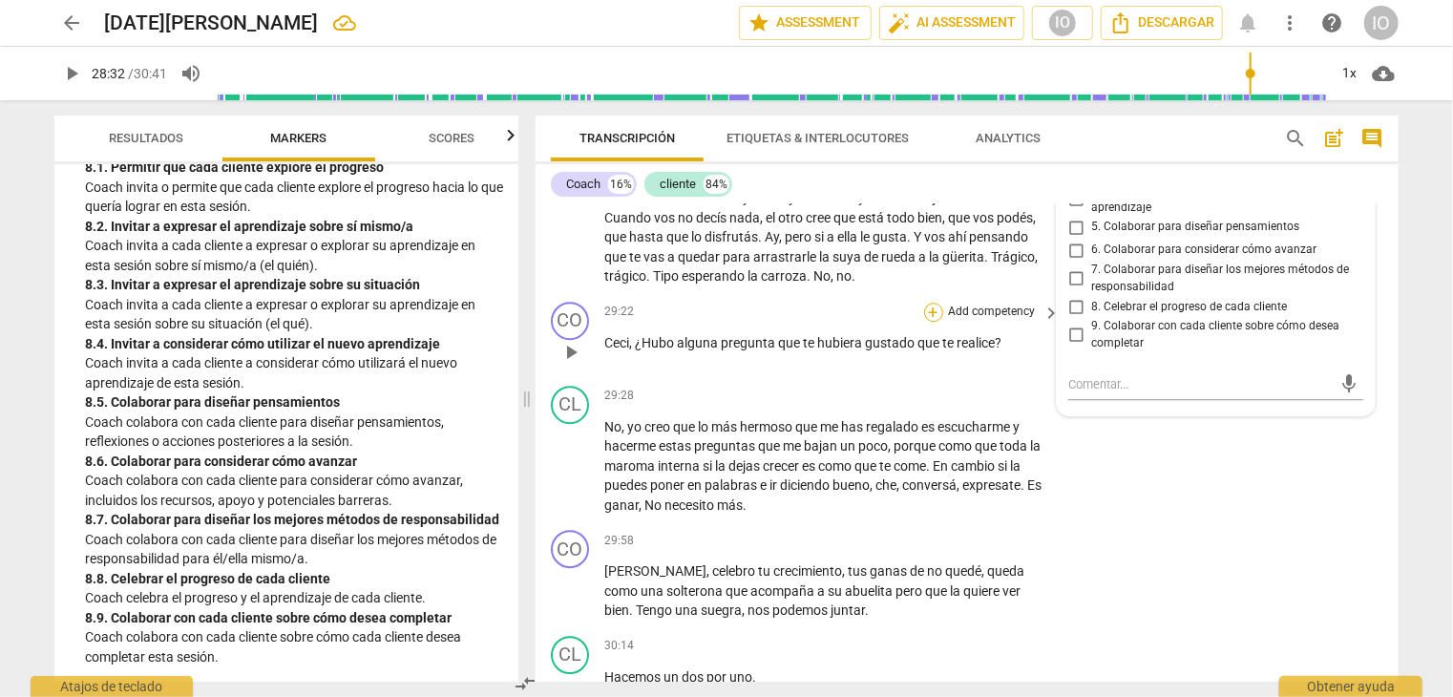
click at [936, 322] on div "+" at bounding box center [933, 312] width 19 height 19
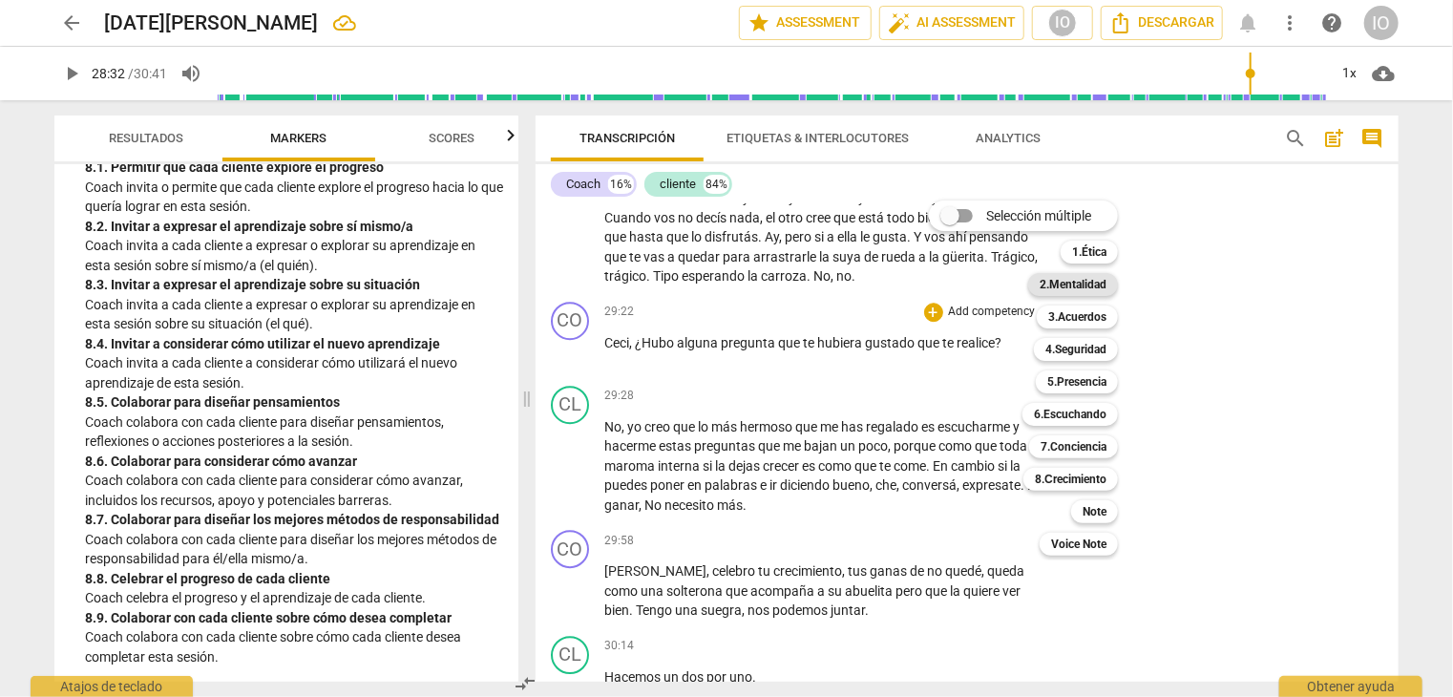
click at [1095, 285] on b "2.Mentalidad" at bounding box center [1073, 284] width 67 height 23
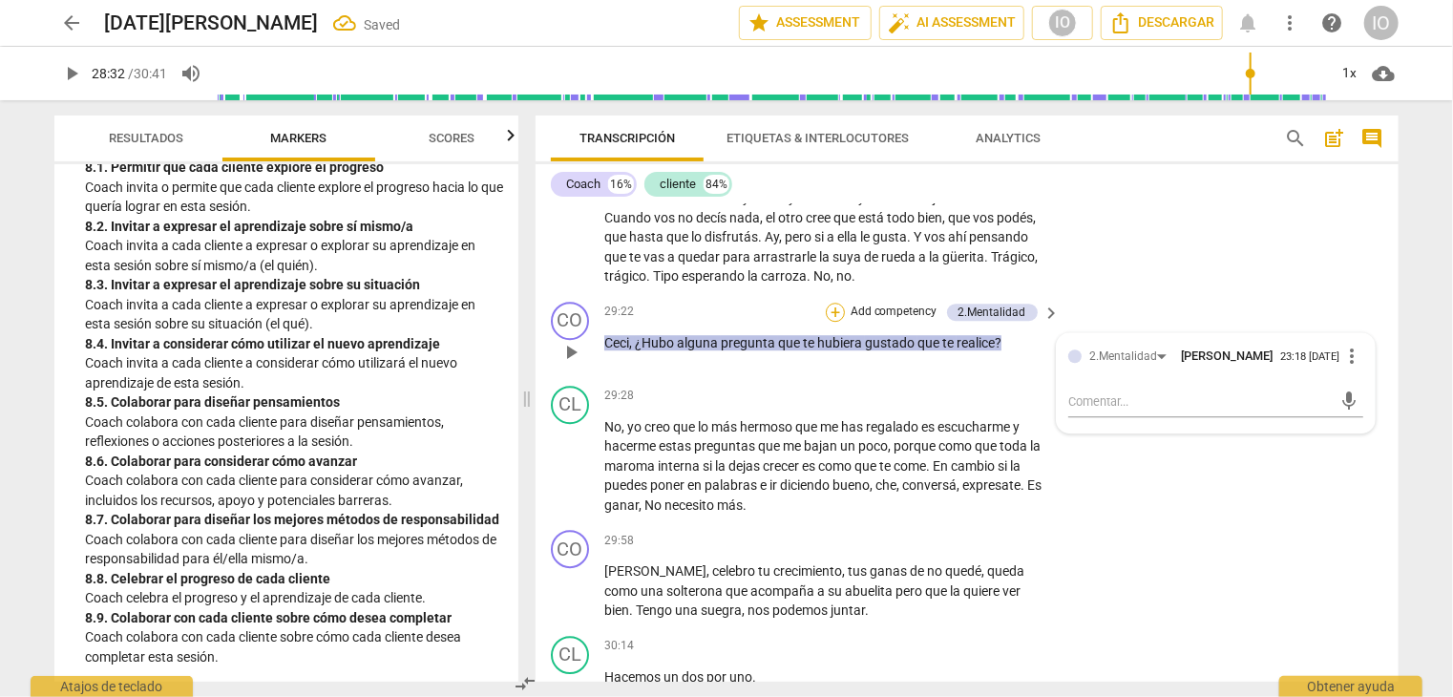
click at [832, 322] on div "+" at bounding box center [835, 312] width 19 height 19
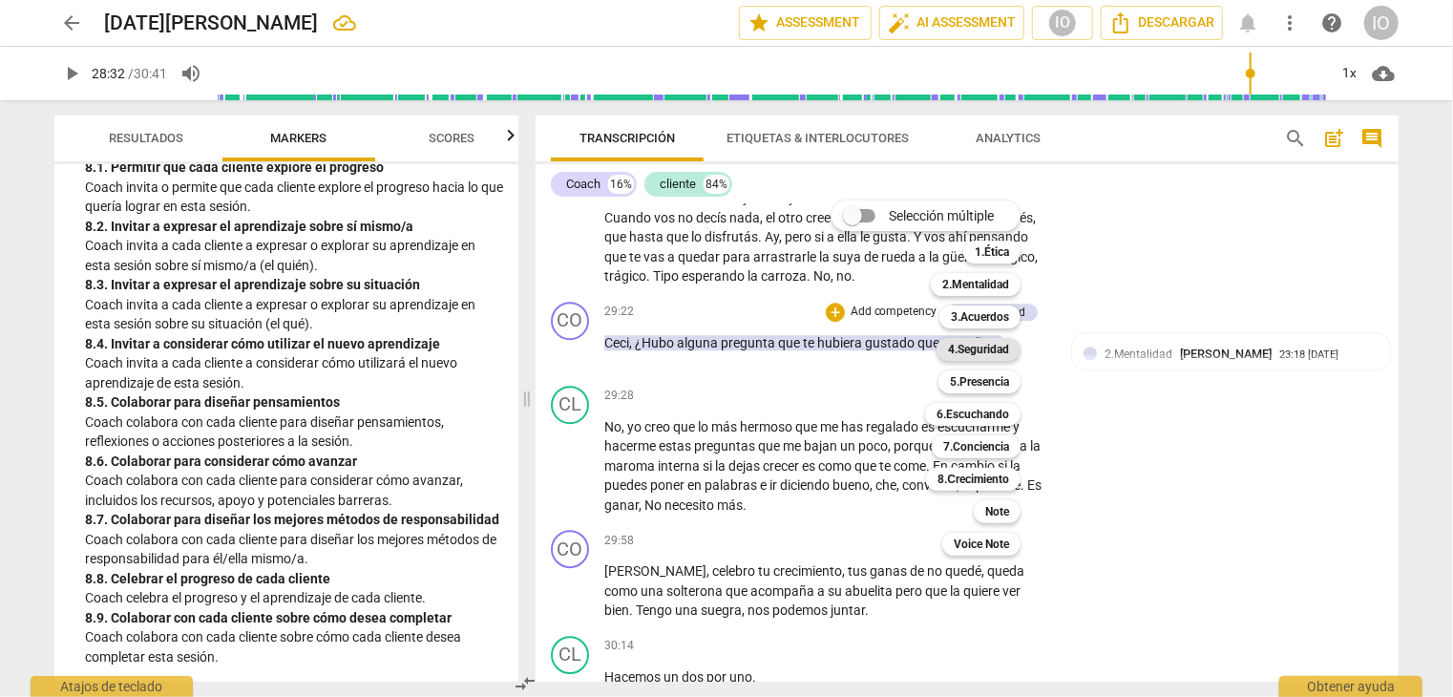
click at [967, 352] on b "4.Seguridad" at bounding box center [978, 349] width 61 height 23
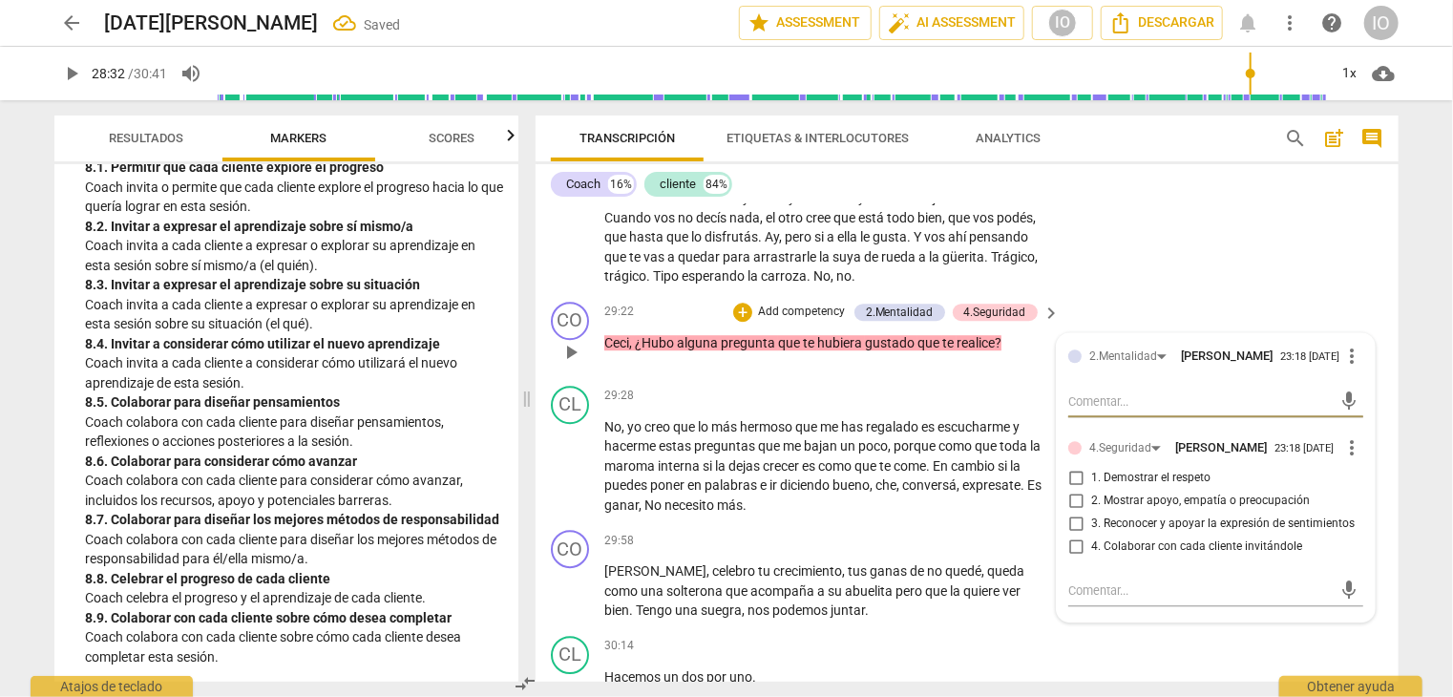
click at [1073, 490] on input "1. Demostrar el respeto" at bounding box center [1076, 478] width 31 height 23
checkbox input "true"
click at [1073, 513] on input "2. Mostrar apoyo, empatía o preocupación" at bounding box center [1076, 501] width 31 height 23
checkbox input "true"
drag, startPoint x: 1072, startPoint y: 616, endPoint x: 1071, endPoint y: 606, distance: 9.6
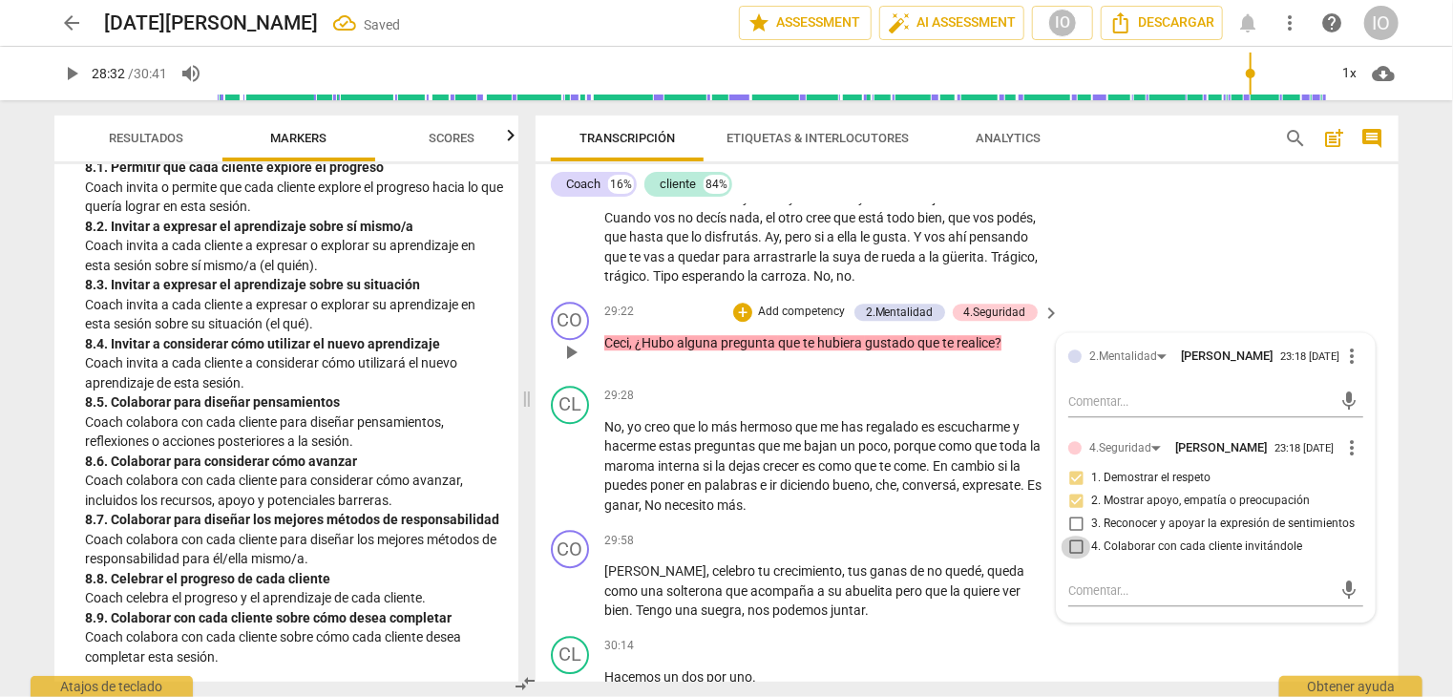
click at [1071, 559] on input "4. Colaborar con cada cliente invitándole" at bounding box center [1076, 547] width 31 height 23
checkbox input "true"
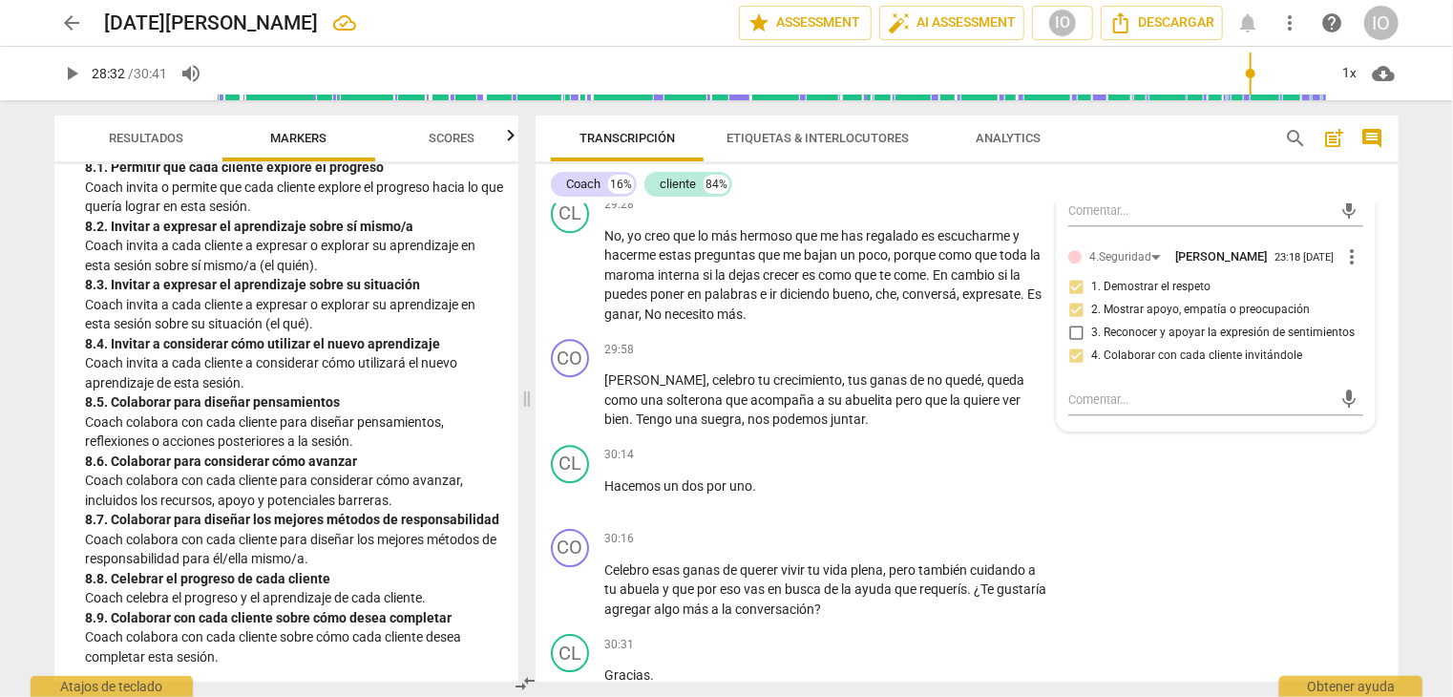
scroll to position [2488, 0]
click at [927, 359] on div "+" at bounding box center [933, 349] width 19 height 19
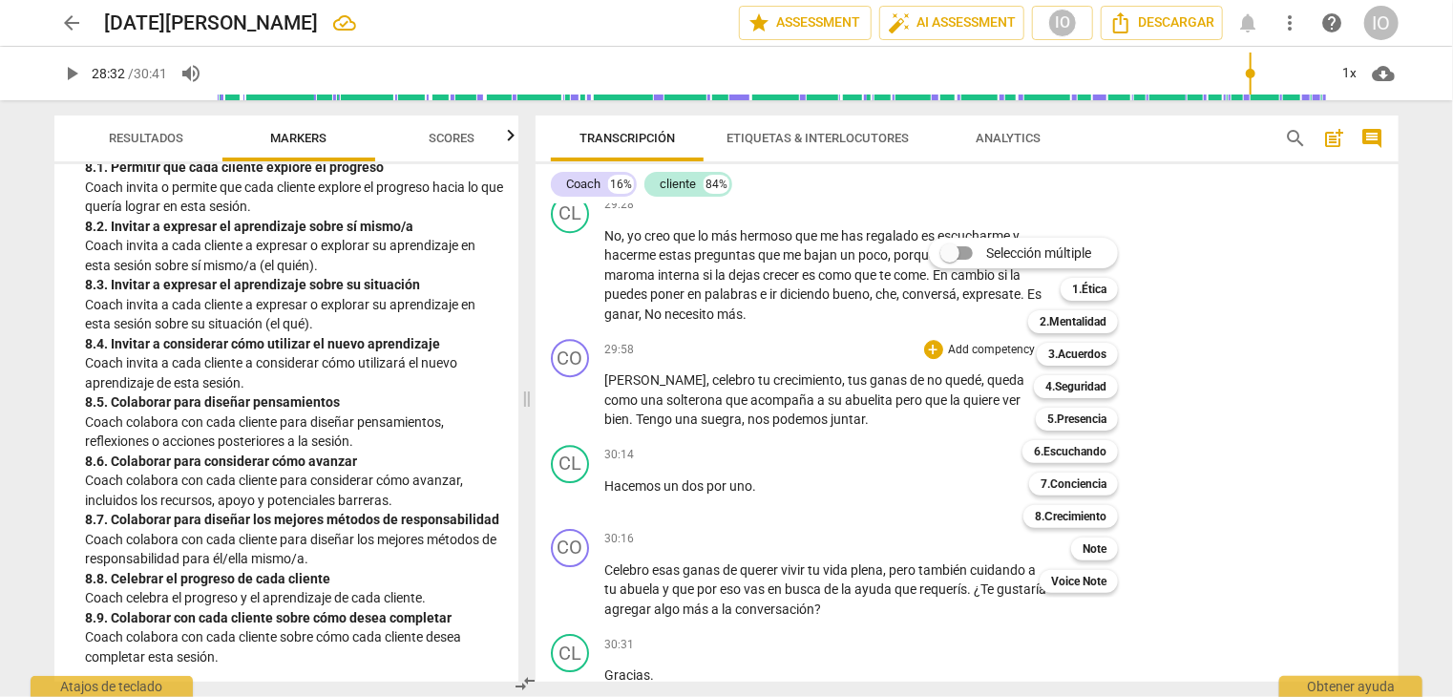
drag, startPoint x: 1085, startPoint y: 320, endPoint x: 1041, endPoint y: 336, distance: 46.8
click at [1082, 320] on b "2.Mentalidad" at bounding box center [1073, 321] width 67 height 23
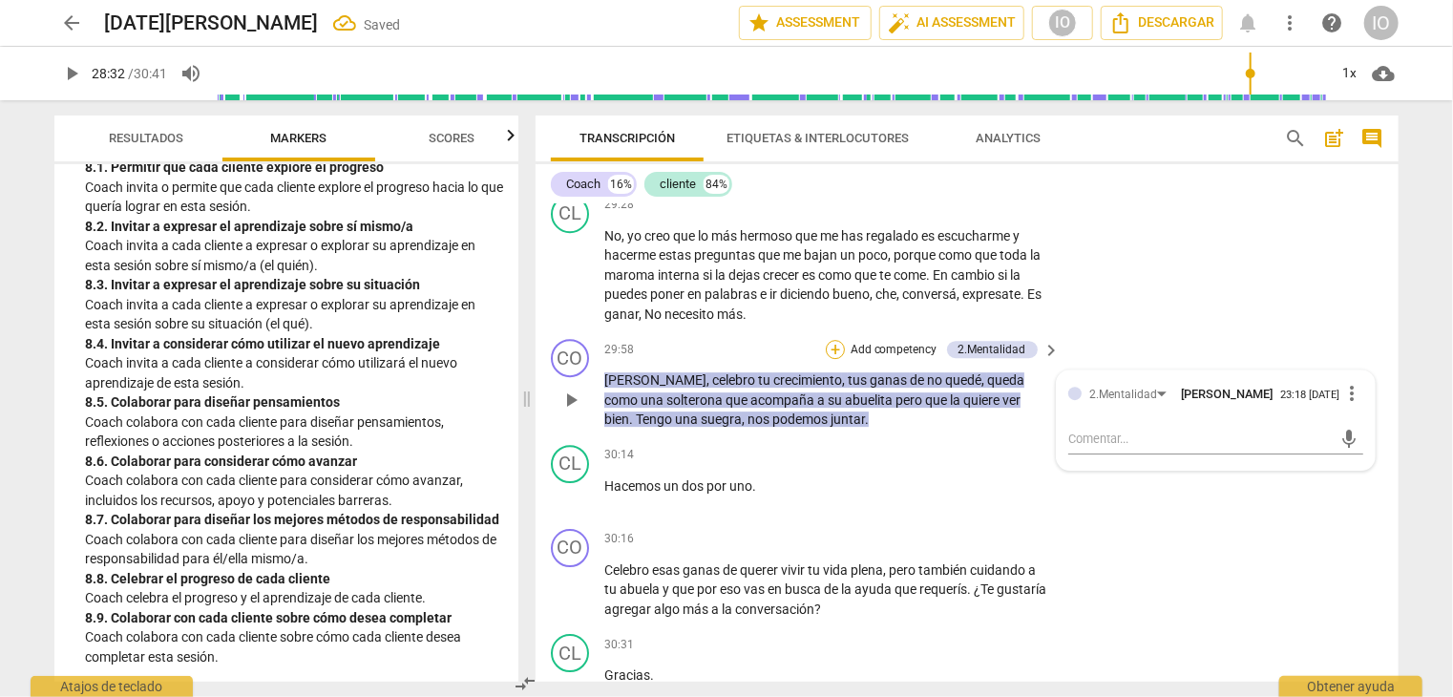
click at [838, 359] on div "+" at bounding box center [835, 349] width 19 height 19
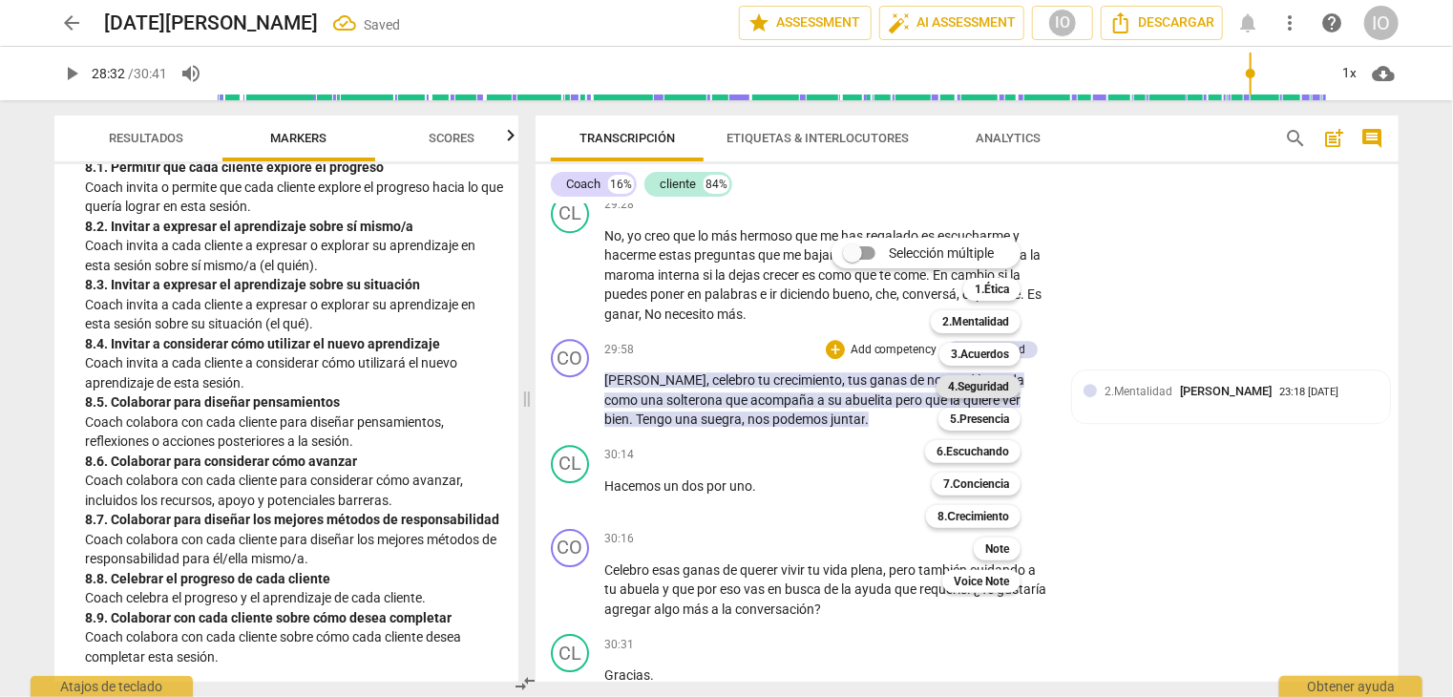
click at [974, 385] on b "4.Seguridad" at bounding box center [978, 386] width 61 height 23
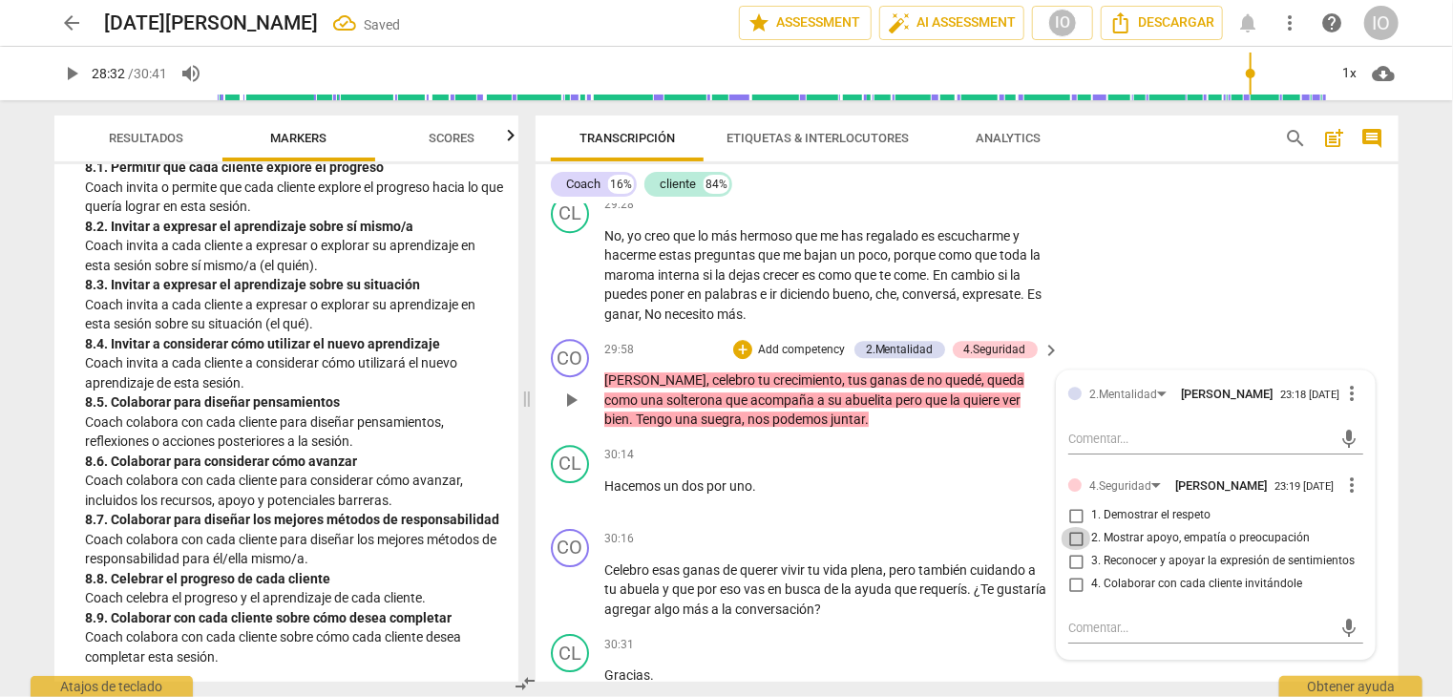
click at [1066, 550] on input "2. Mostrar apoyo, empatía o preocupación" at bounding box center [1076, 538] width 31 height 23
checkbox input "true"
click at [1068, 527] on input "1. Demostrar el respeto" at bounding box center [1076, 515] width 31 height 23
checkbox input "true"
click at [1070, 573] on input "3. Reconocer y apoyar la expresión de sentimientos" at bounding box center [1076, 561] width 31 height 23
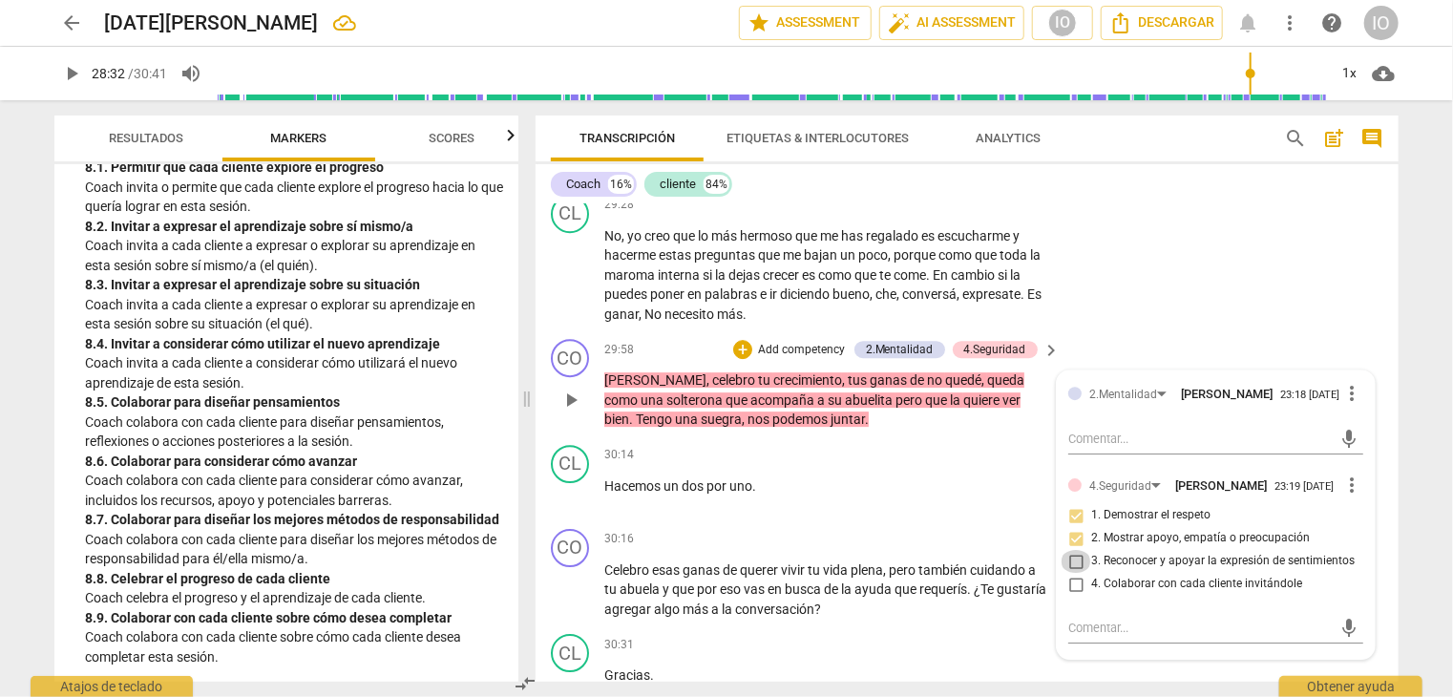
checkbox input "true"
click at [740, 359] on div "+" at bounding box center [742, 349] width 19 height 19
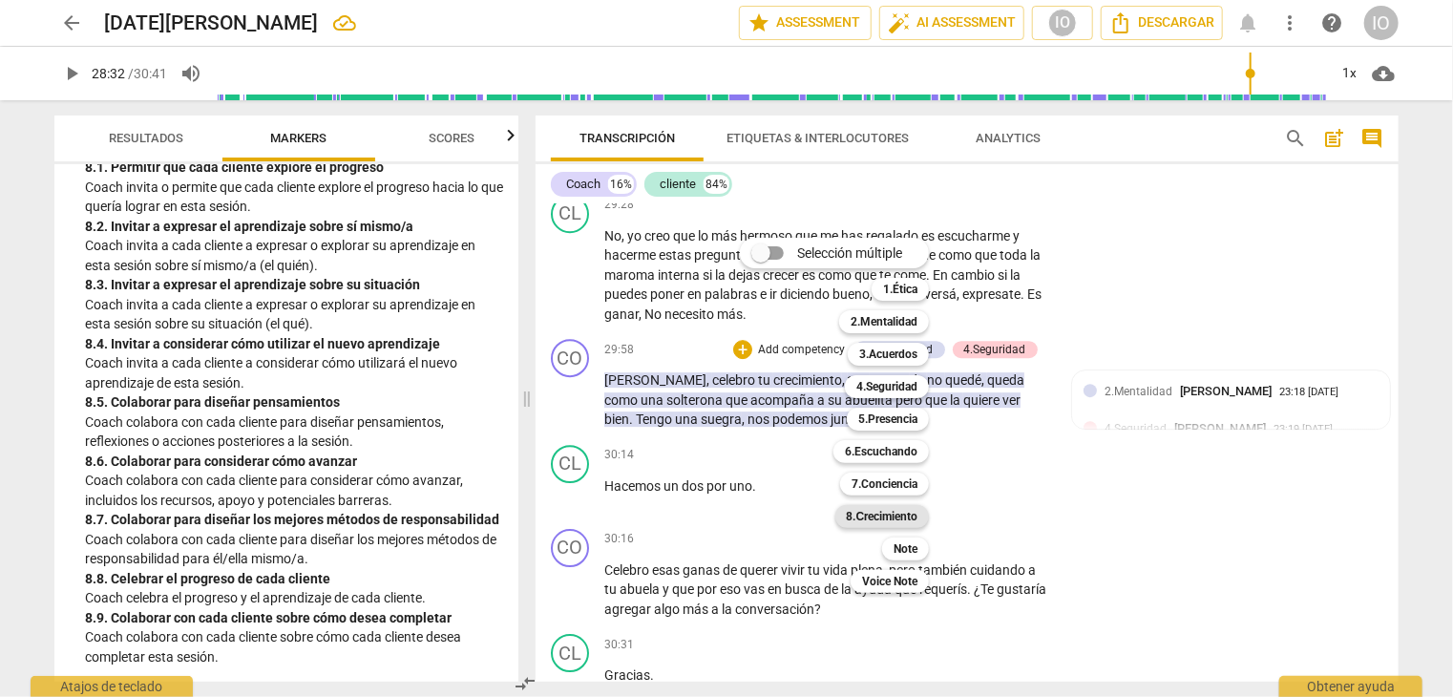
drag, startPoint x: 897, startPoint y: 520, endPoint x: 889, endPoint y: 508, distance: 14.6
click at [897, 520] on b "8.Сrecimiento" at bounding box center [883, 516] width 72 height 23
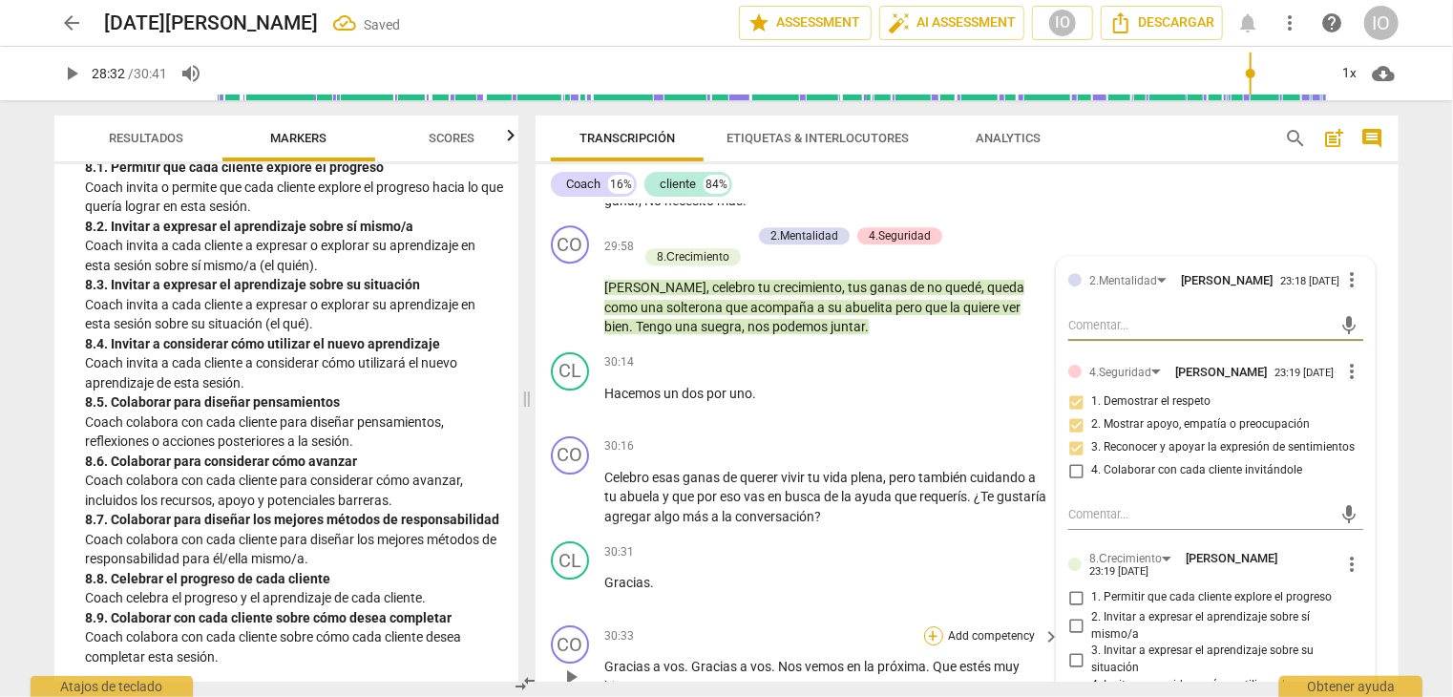
scroll to position [10588, 0]
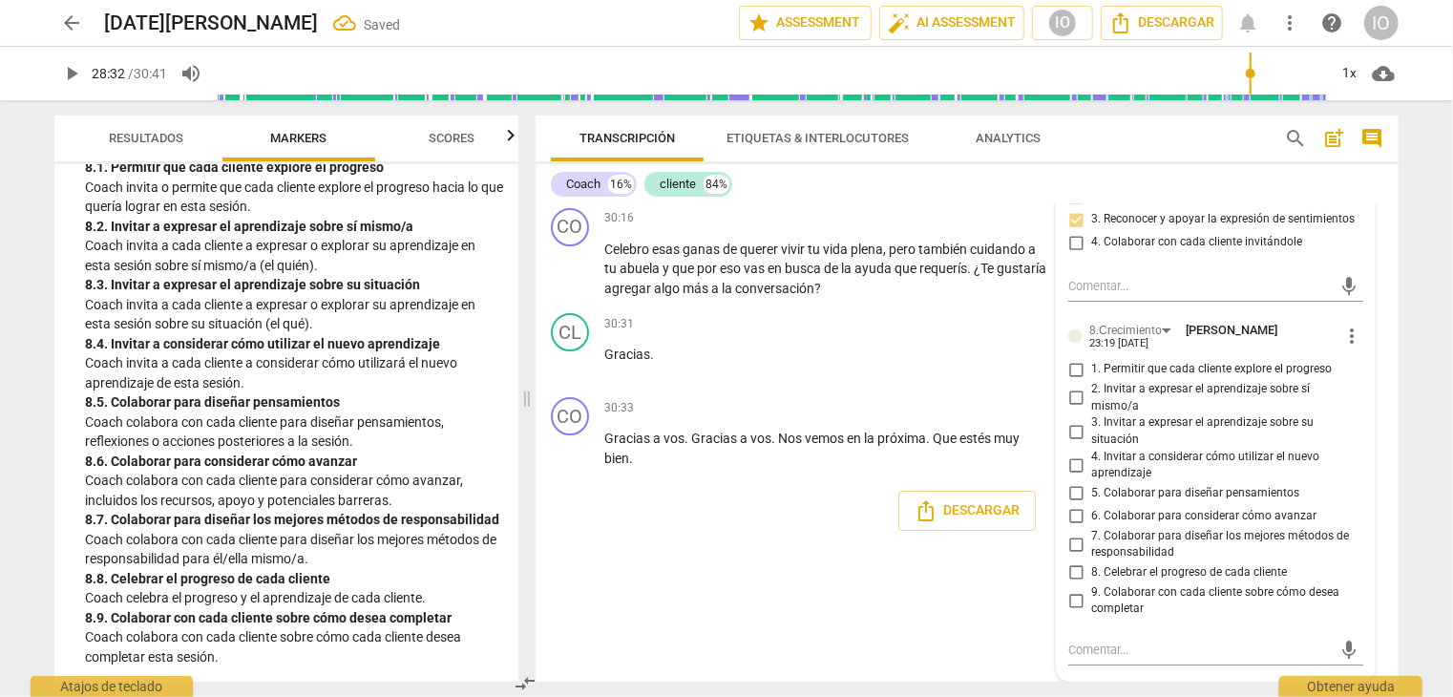
click at [1070, 584] on input "8. Celebrar el progreso de cada cliente" at bounding box center [1076, 573] width 31 height 23
checkbox input "true"
click at [924, 333] on div "+" at bounding box center [933, 323] width 19 height 19
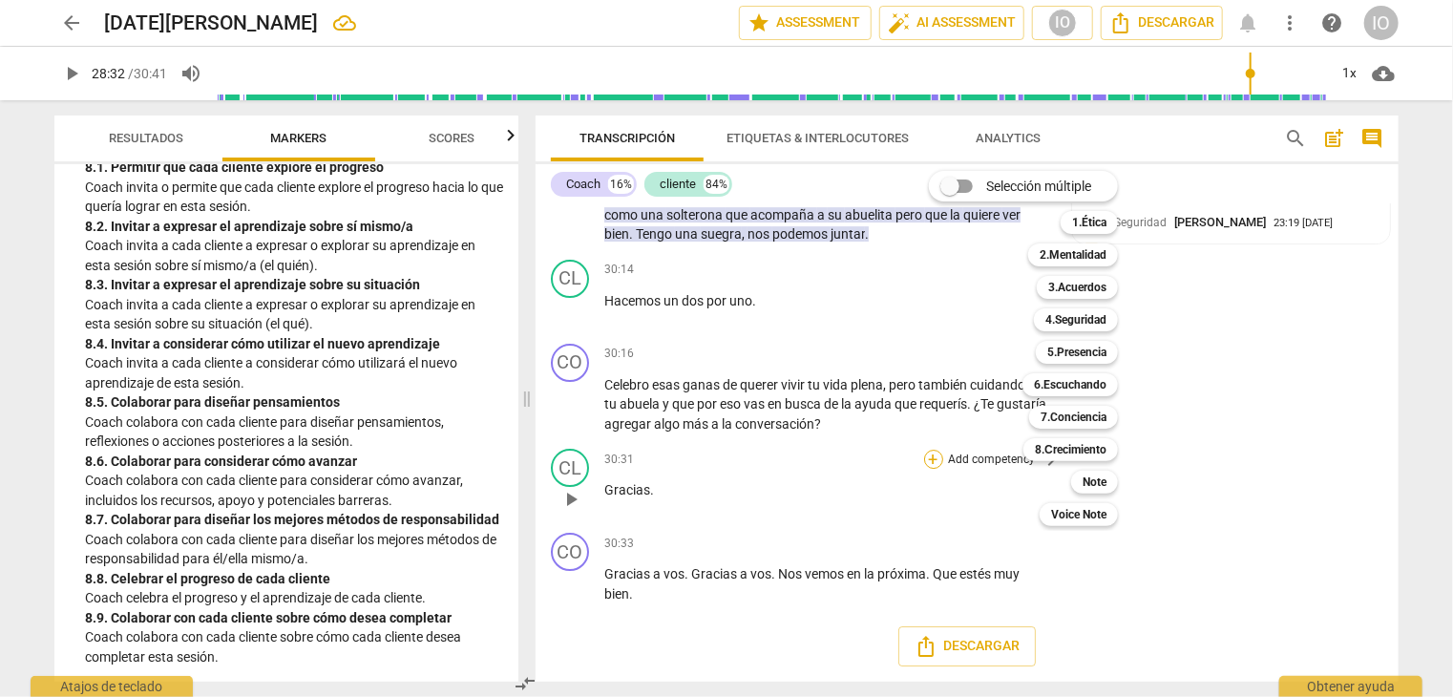
scroll to position [10477, 0]
click at [1085, 326] on b "4.Seguridad" at bounding box center [1076, 319] width 61 height 23
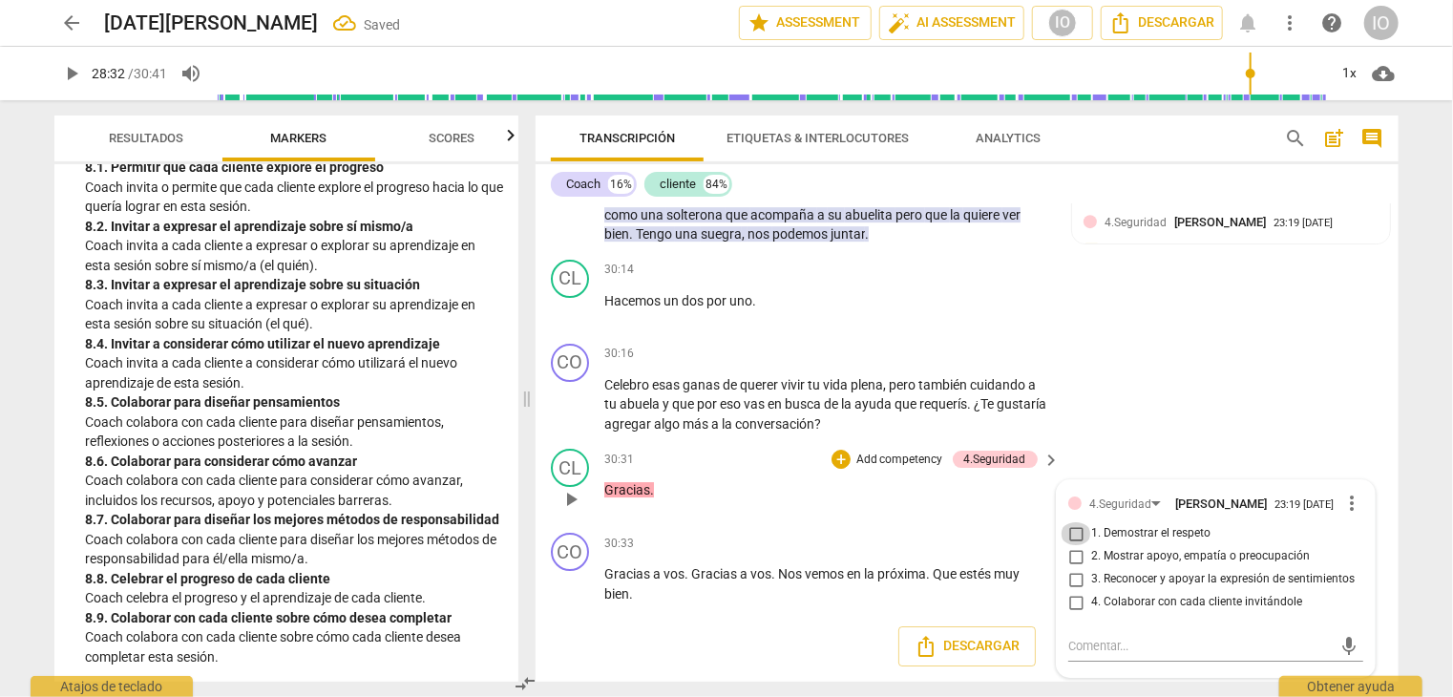
click at [1070, 540] on input "1. Demostrar el respeto" at bounding box center [1076, 533] width 31 height 23
checkbox input "true"
click at [1077, 554] on input "2. Mostrar apoyo, empatía o preocupación" at bounding box center [1076, 556] width 31 height 23
checkbox input "true"
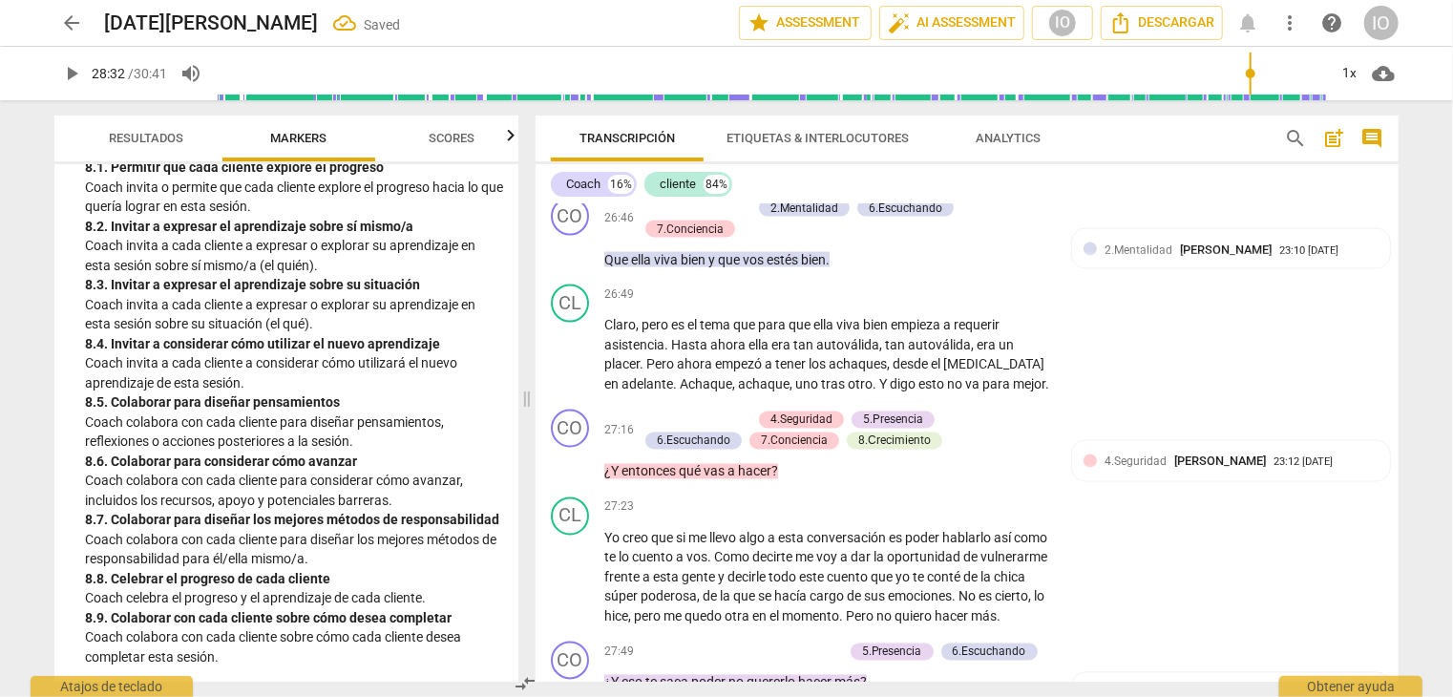
scroll to position [8662, 0]
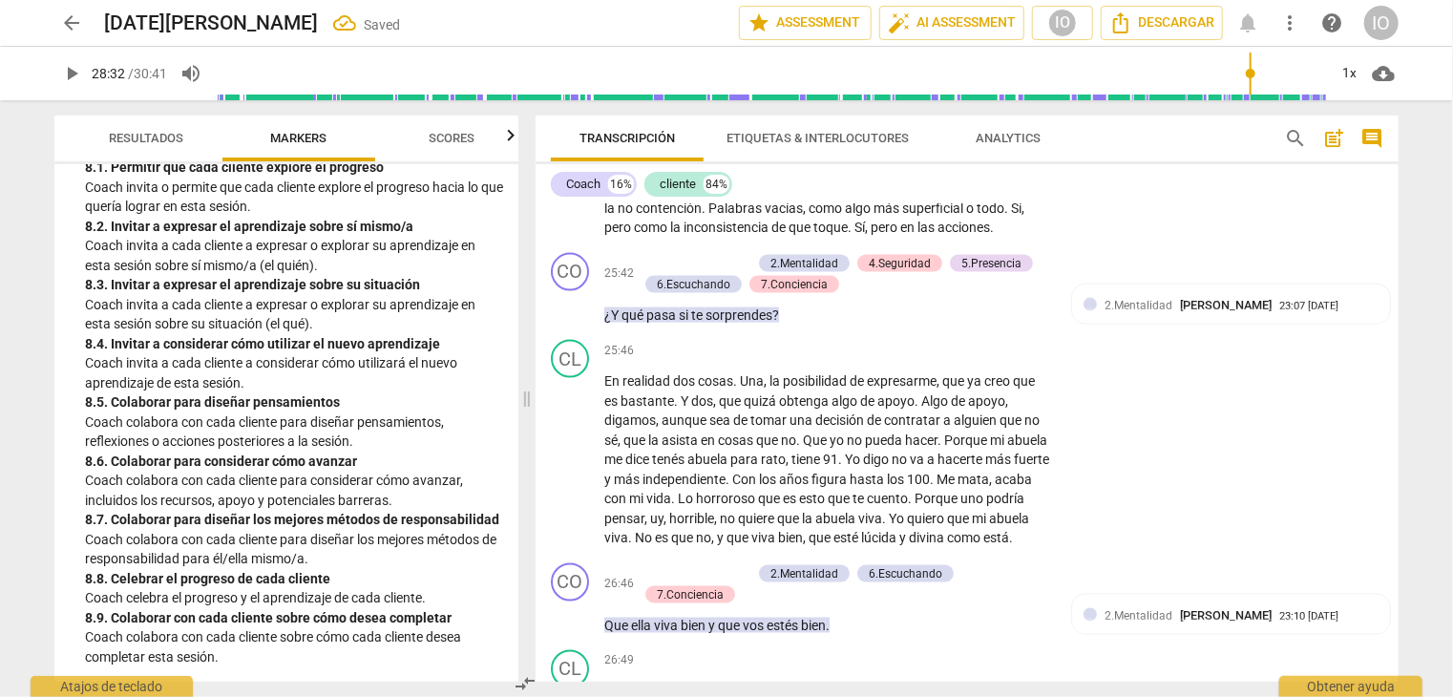
click at [66, 34] on button "arrow_back" at bounding box center [71, 23] width 34 height 34
